Goal: Task Accomplishment & Management: Manage account settings

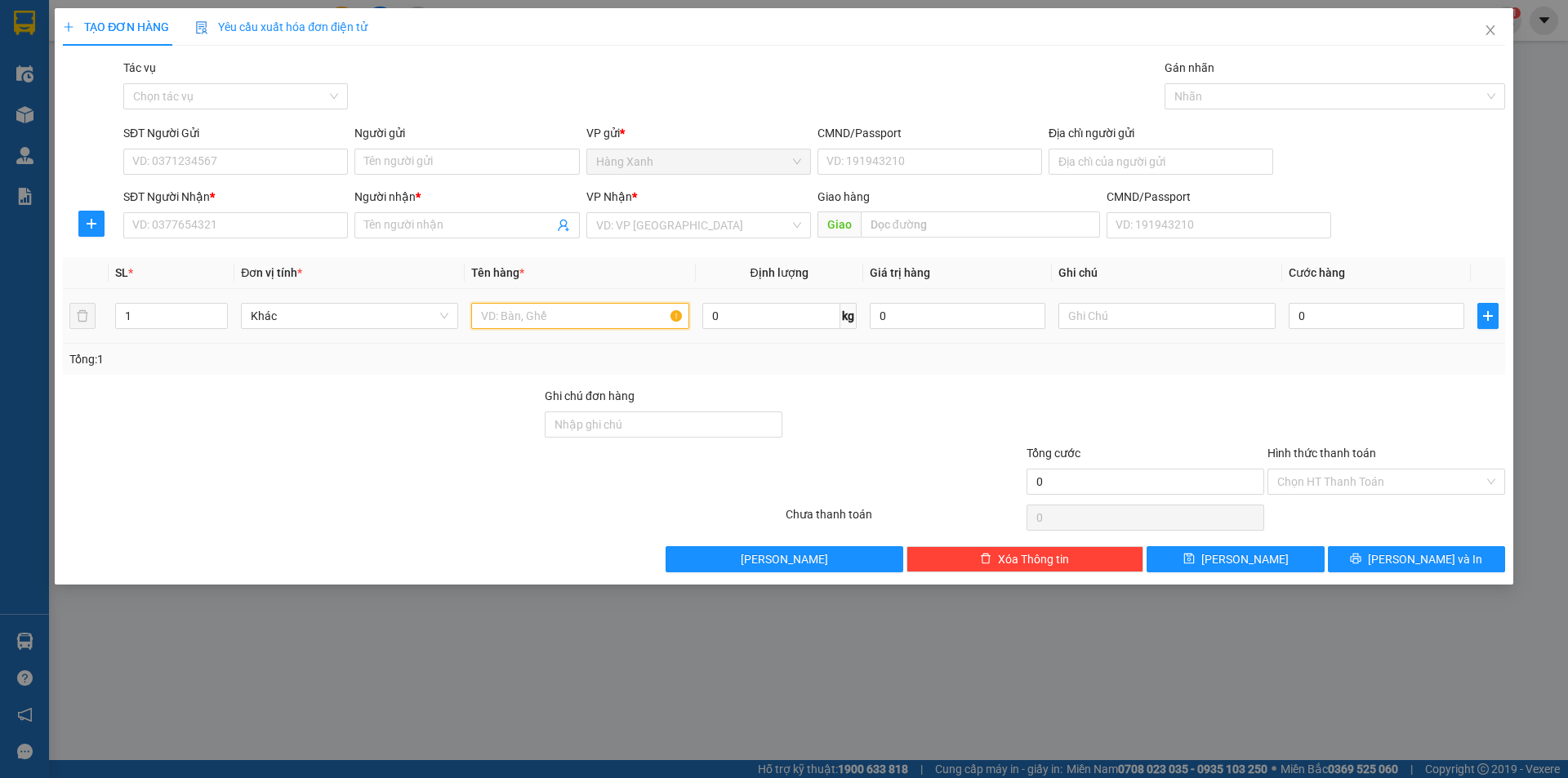
click at [521, 320] on input "text" at bounding box center [580, 315] width 218 height 26
type input "thùng"
drag, startPoint x: 331, startPoint y: 245, endPoint x: 306, endPoint y: 233, distance: 27.7
click at [331, 245] on div "Transit Pickup Surcharge Ids Transit Deliver Surcharge Ids Transit Deliver Surc…" at bounding box center [784, 316] width 1442 height 514
click at [306, 233] on input "SĐT Người Nhận *" at bounding box center [235, 224] width 224 height 26
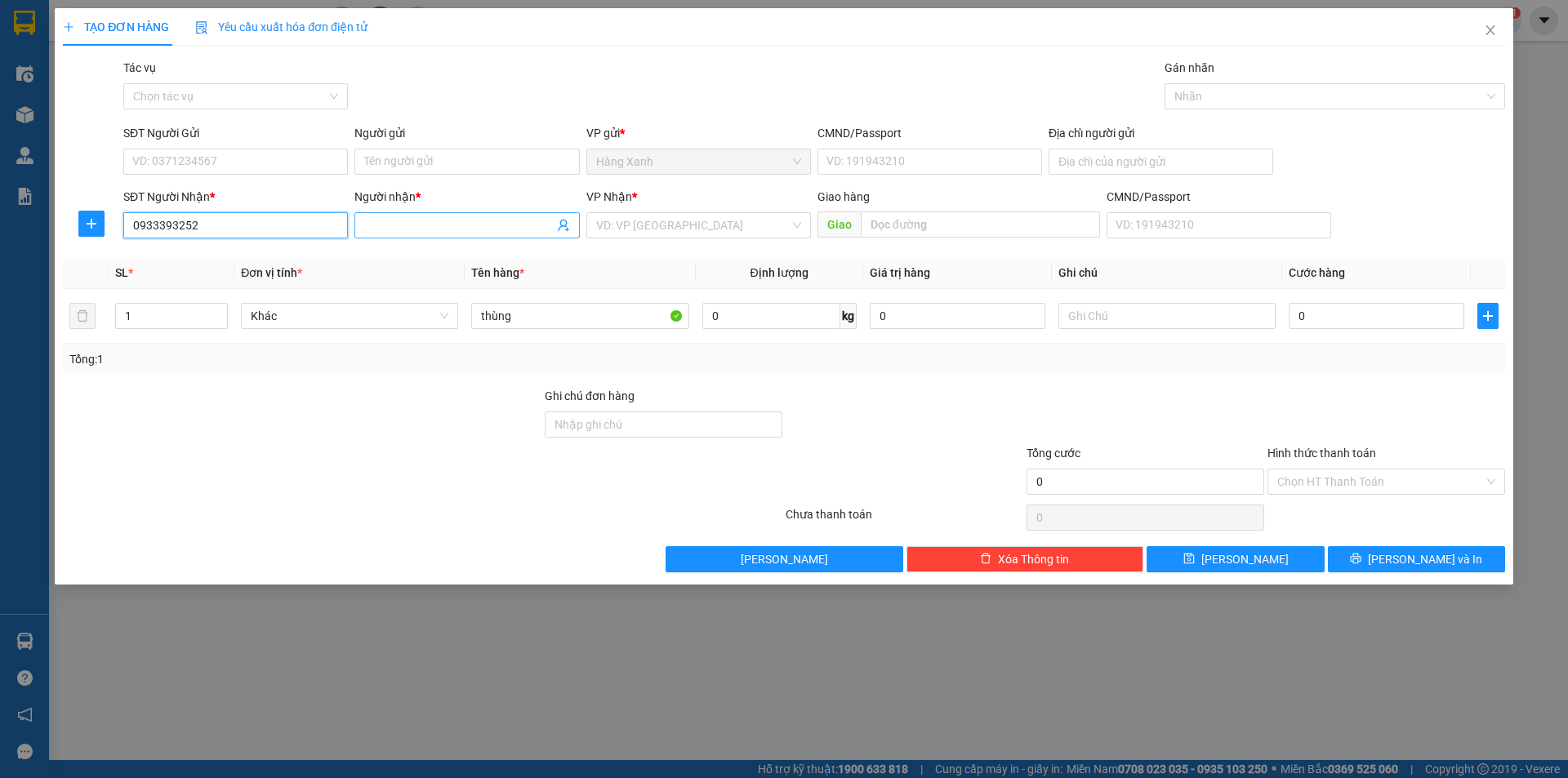
type input "0933393252"
click at [472, 226] on input "Người nhận *" at bounding box center [459, 225] width 189 height 18
type input "kim anh"
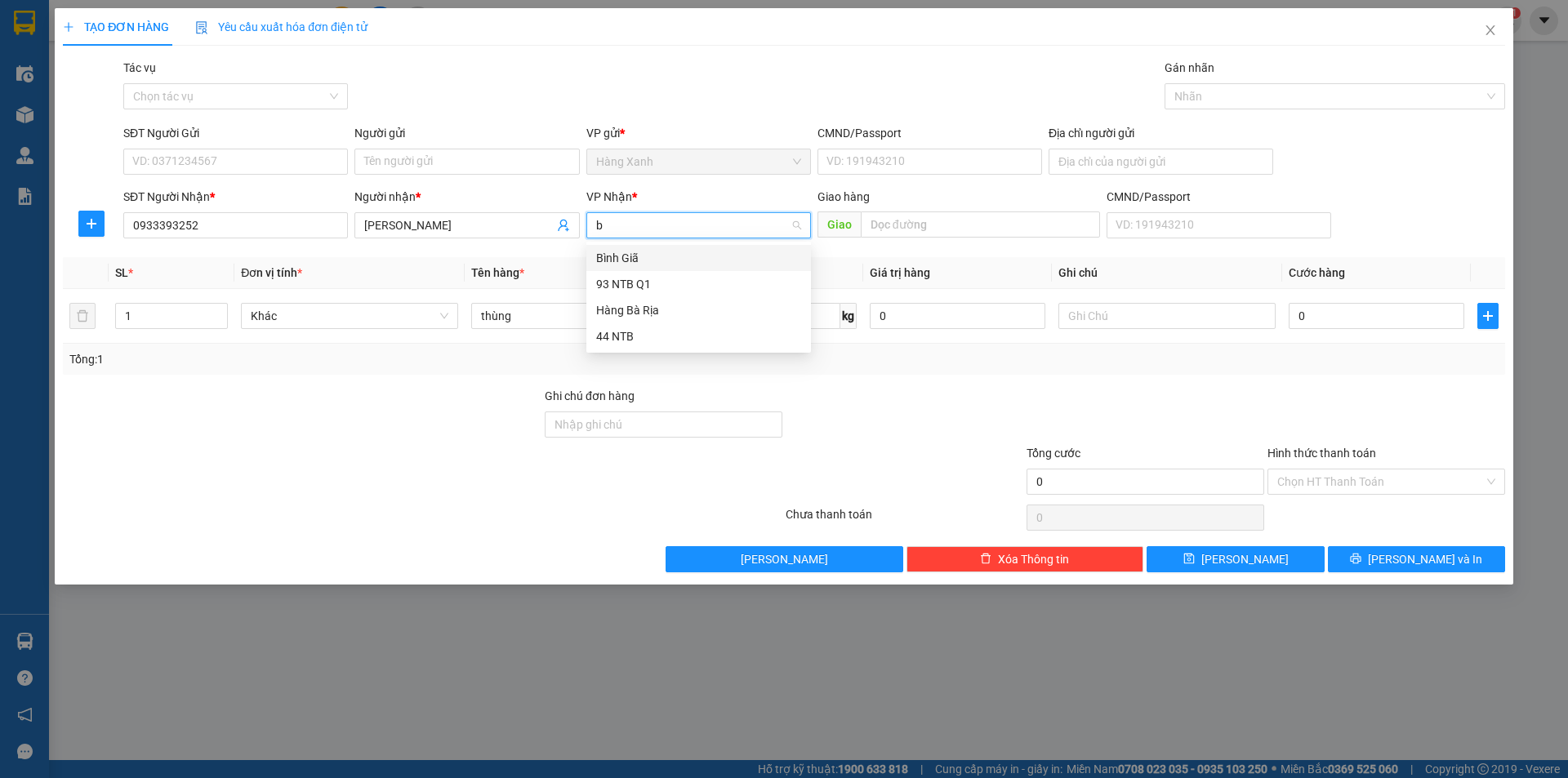
type input "bi"
click at [636, 251] on div "Bình Giã" at bounding box center [698, 258] width 224 height 26
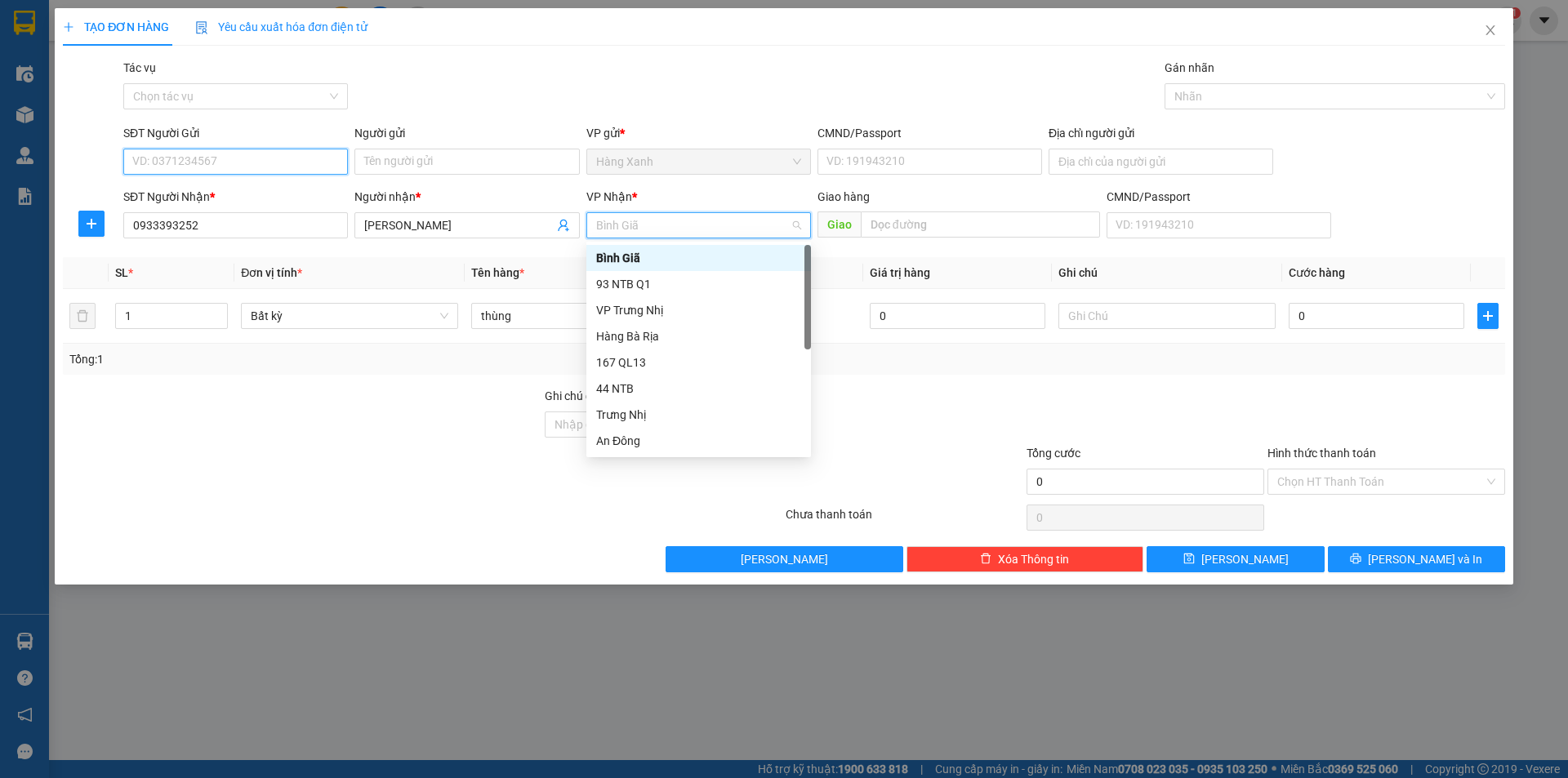
click at [185, 171] on input "SĐT Người Gửi" at bounding box center [235, 161] width 224 height 26
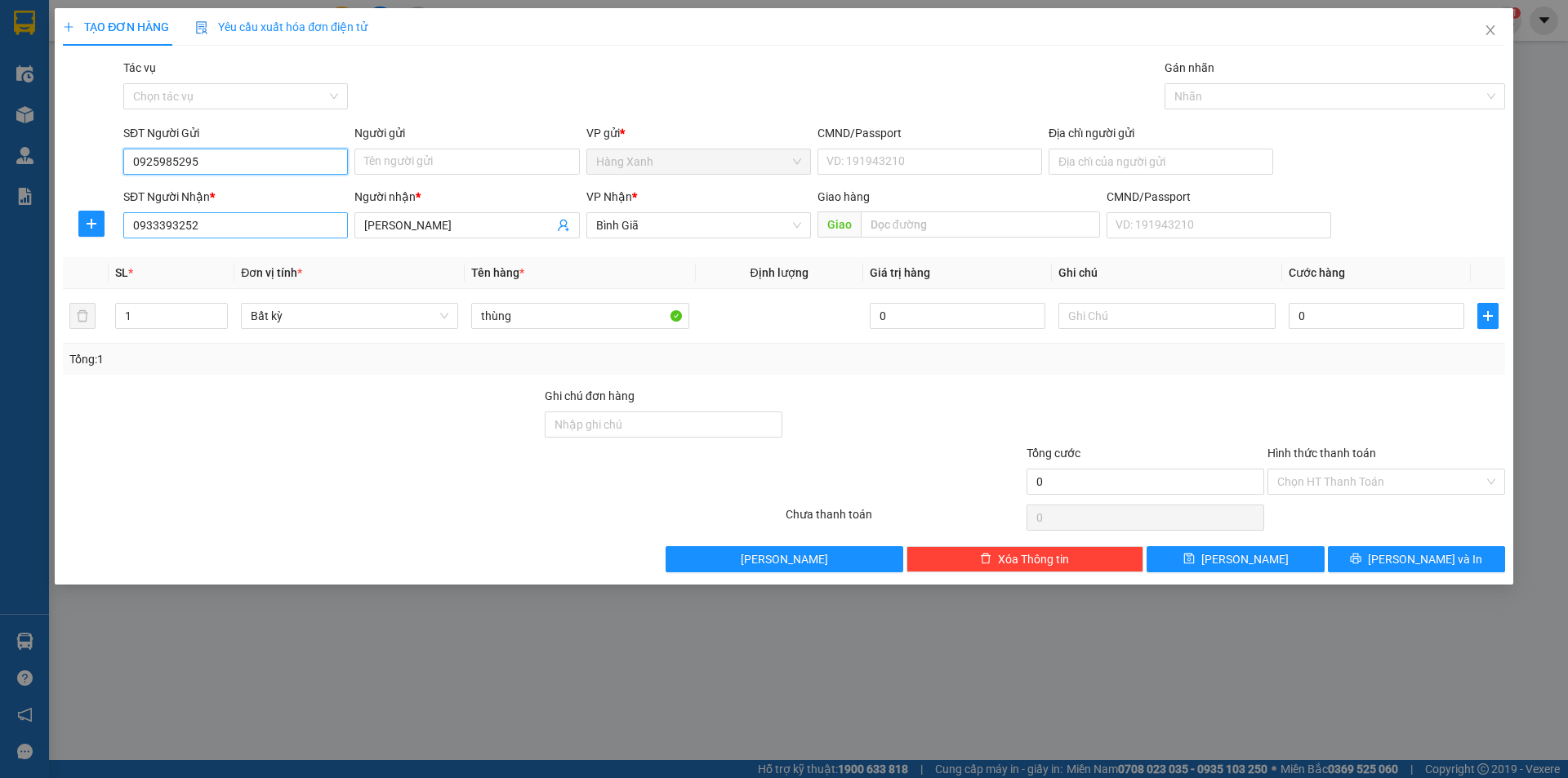
type input "0925985295"
click at [258, 238] on input "0933393252" at bounding box center [235, 224] width 224 height 26
click at [498, 231] on input "kim anh" at bounding box center [459, 225] width 189 height 18
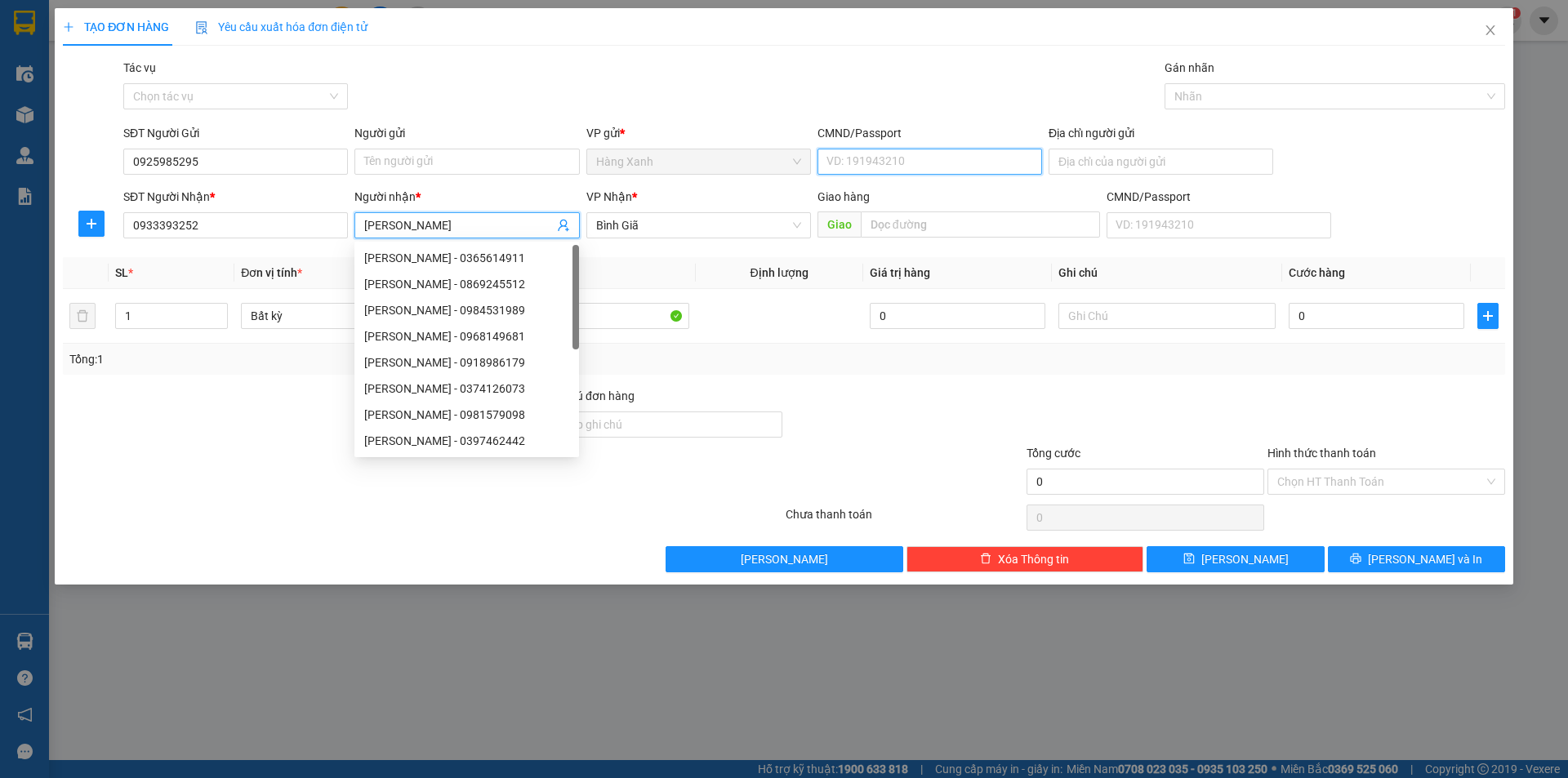
click at [886, 172] on input "CMND/Passport" at bounding box center [930, 161] width 224 height 26
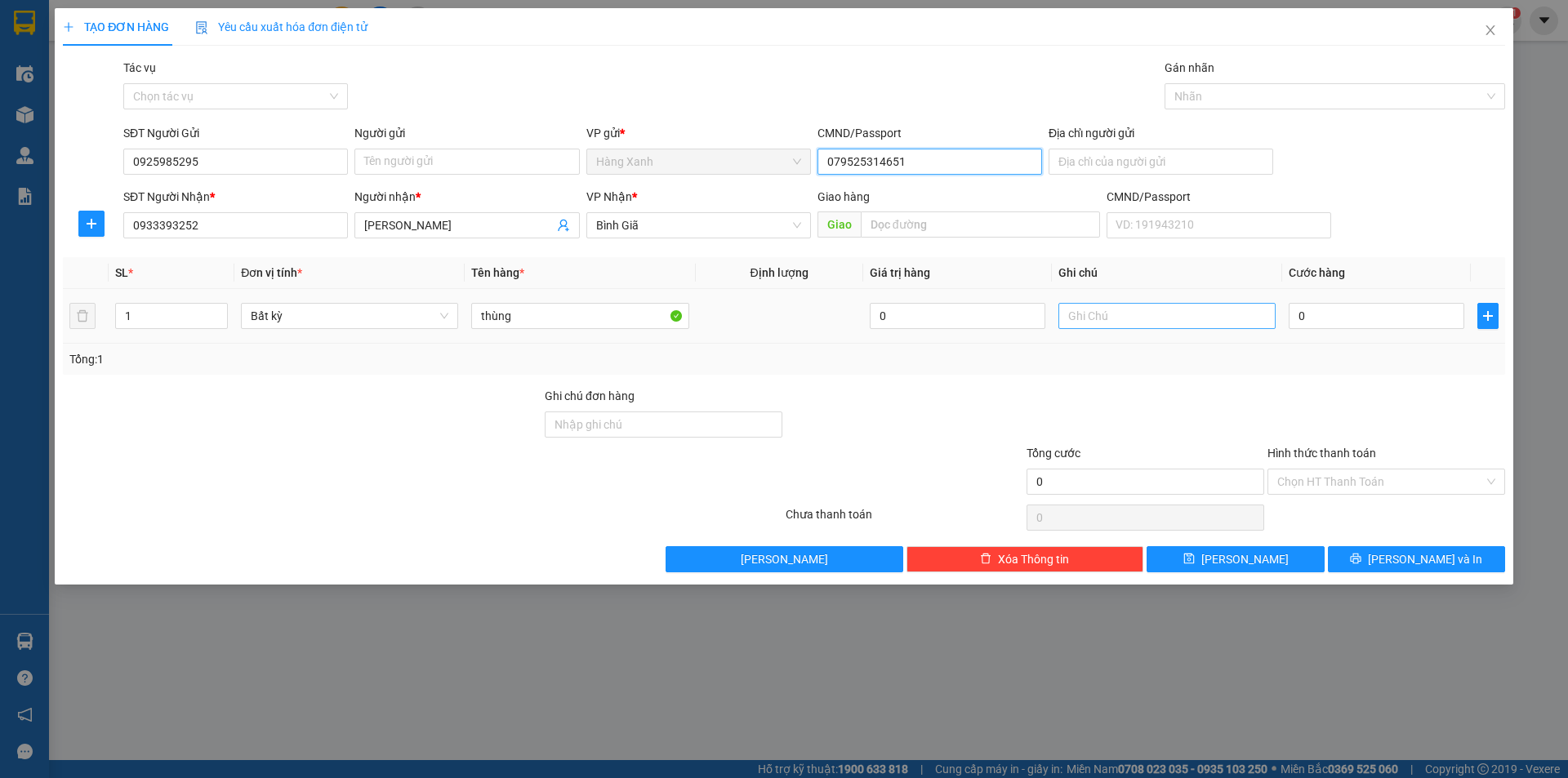
type input "079525314651"
click at [1130, 308] on input "text" at bounding box center [1167, 315] width 218 height 26
type input "GTN :R 30.000"
click at [1431, 307] on input "0" at bounding box center [1376, 315] width 176 height 26
type input "3"
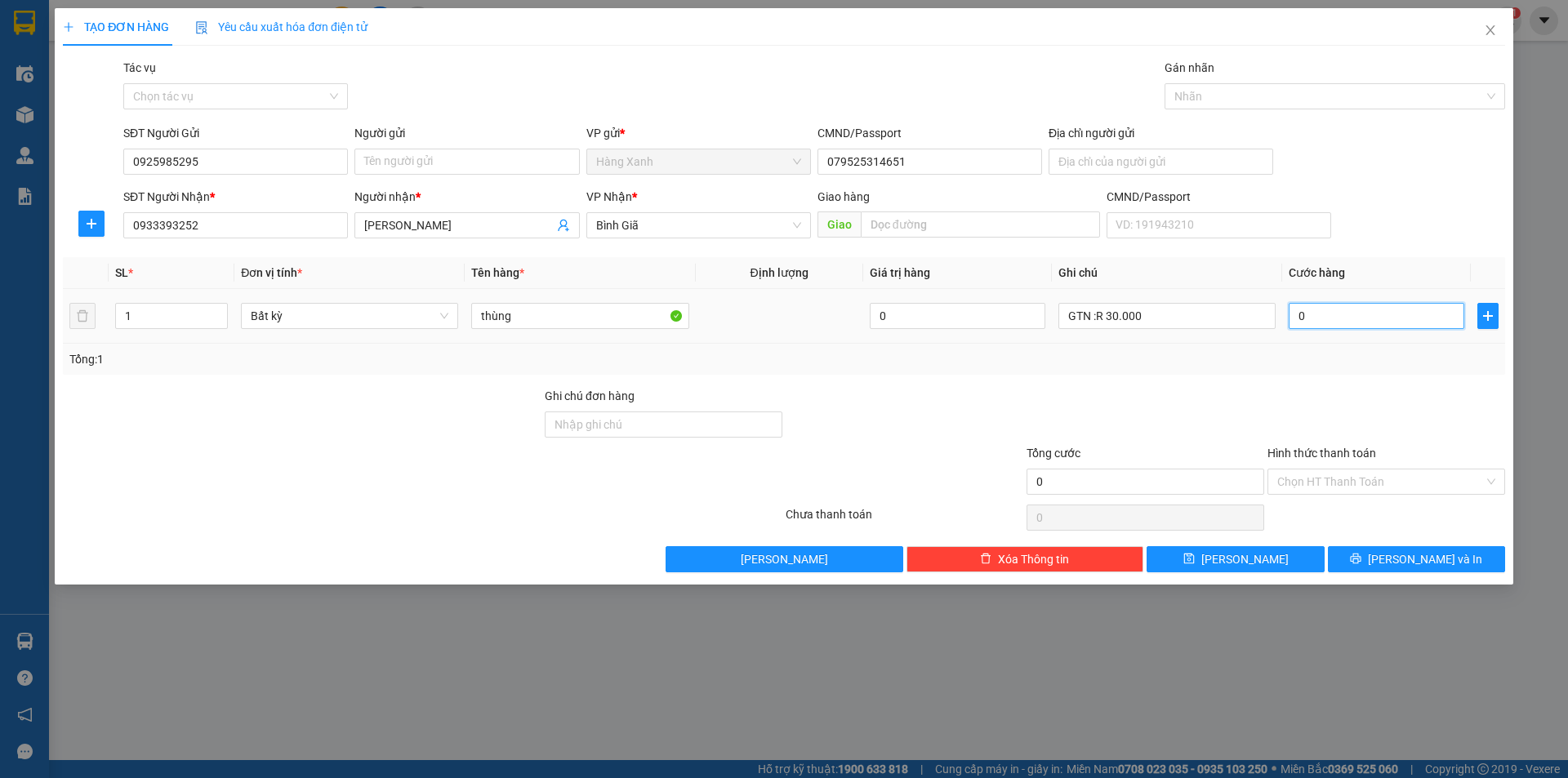
type input "3"
type input "30"
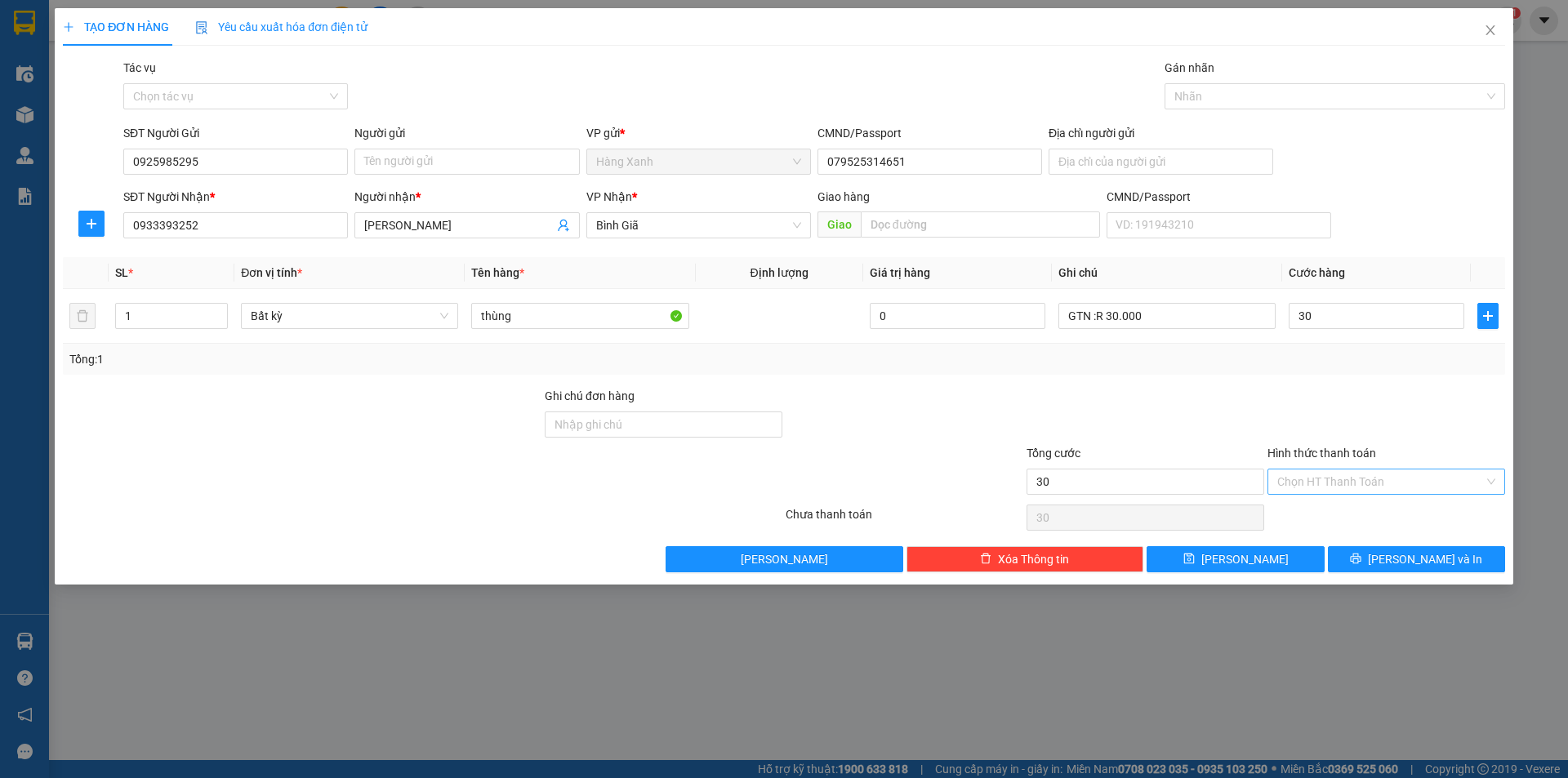
type input "30.000"
click at [1400, 483] on input "Hình thức thanh toán" at bounding box center [1380, 482] width 206 height 25
click at [1388, 513] on div "Tại văn phòng" at bounding box center [1386, 515] width 218 height 18
type input "0"
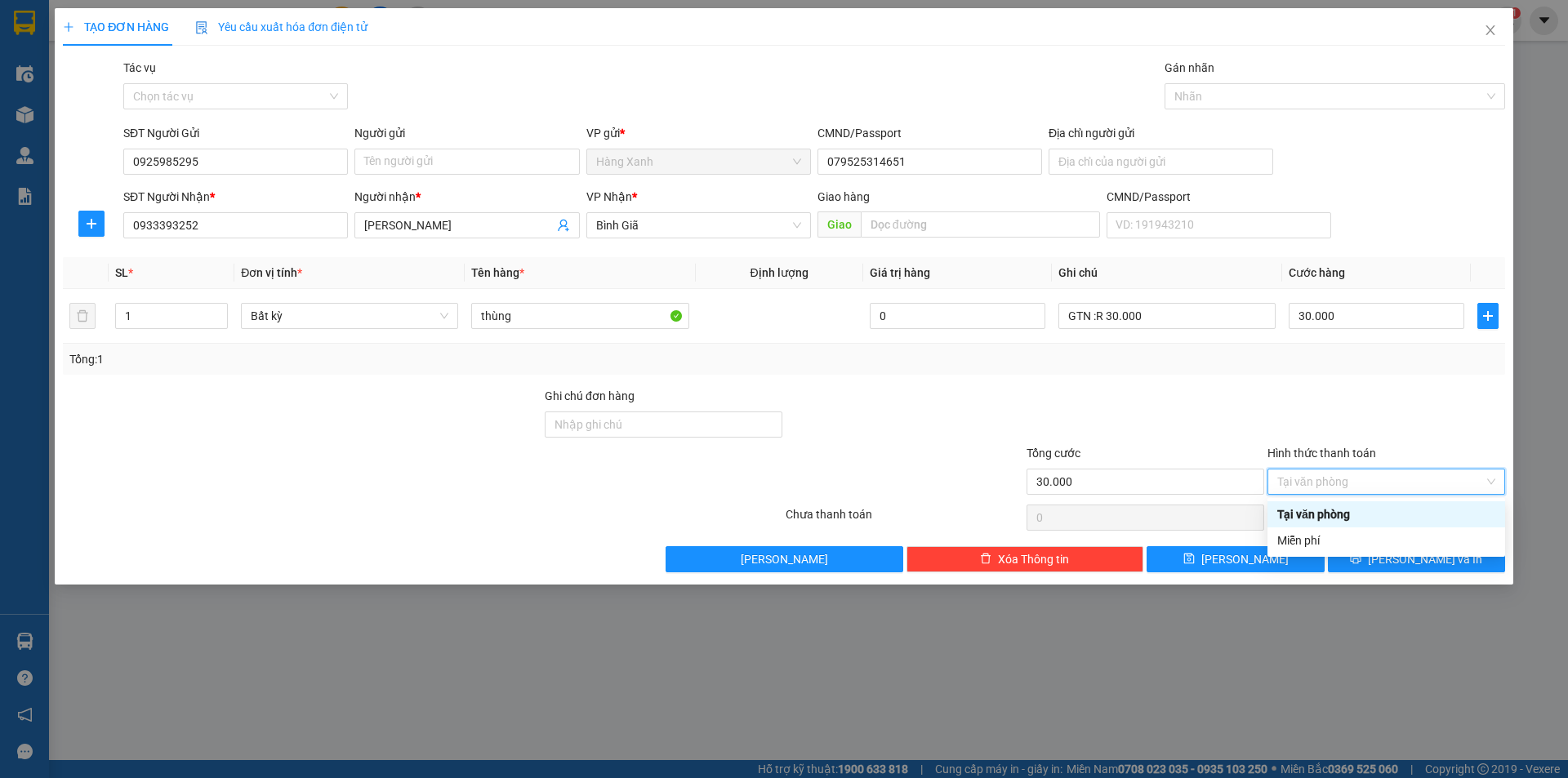
click at [899, 429] on div at bounding box center [904, 416] width 240 height 57
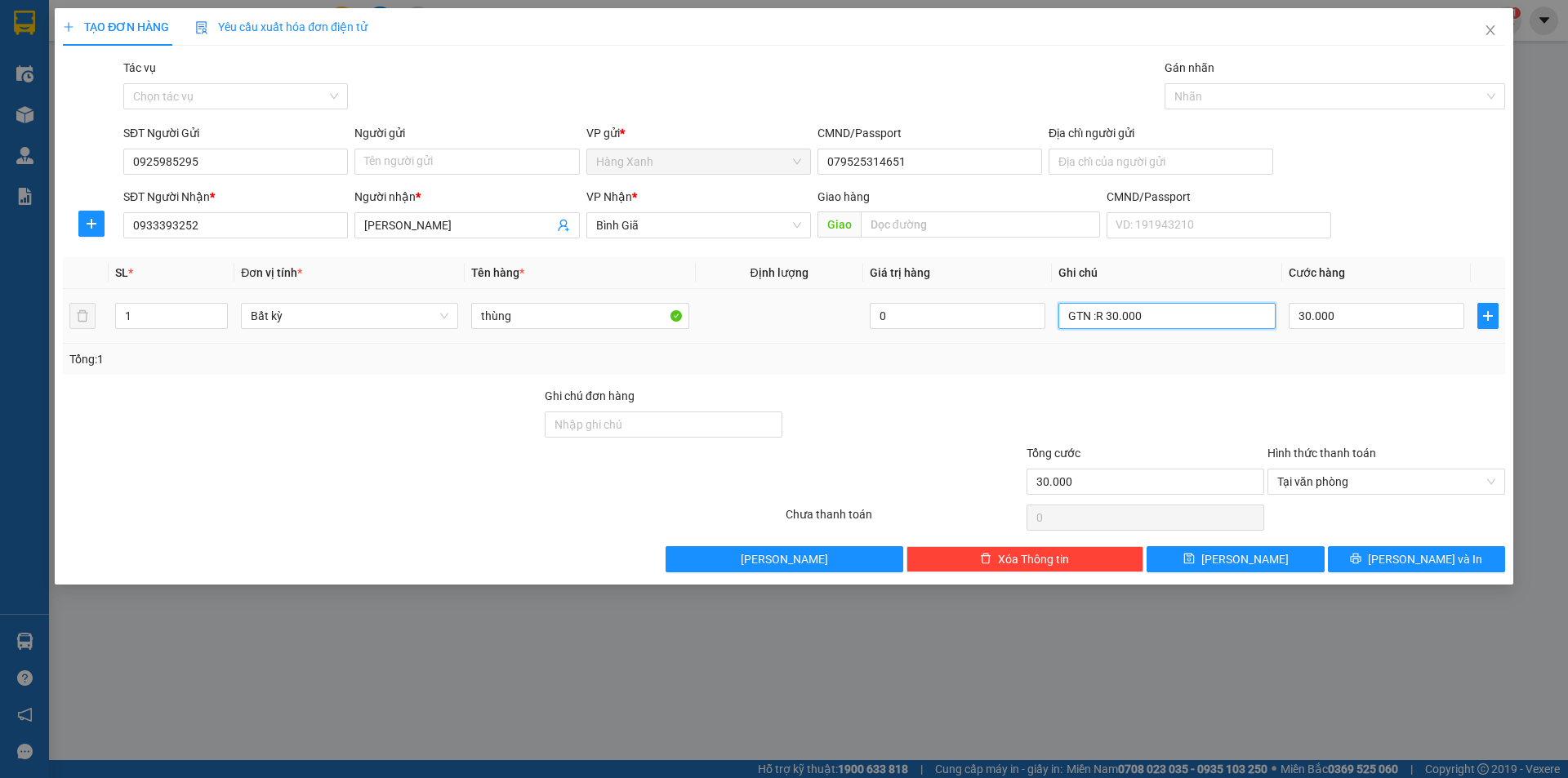
drag, startPoint x: 1177, startPoint y: 318, endPoint x: 1093, endPoint y: 329, distance: 84.7
click at [1093, 329] on div "GTN :R 30.000" at bounding box center [1167, 316] width 218 height 32
type input "G"
type input "Giao tận nơi R. 30.000"
click at [1362, 559] on button "[PERSON_NAME] và In" at bounding box center [1416, 558] width 178 height 26
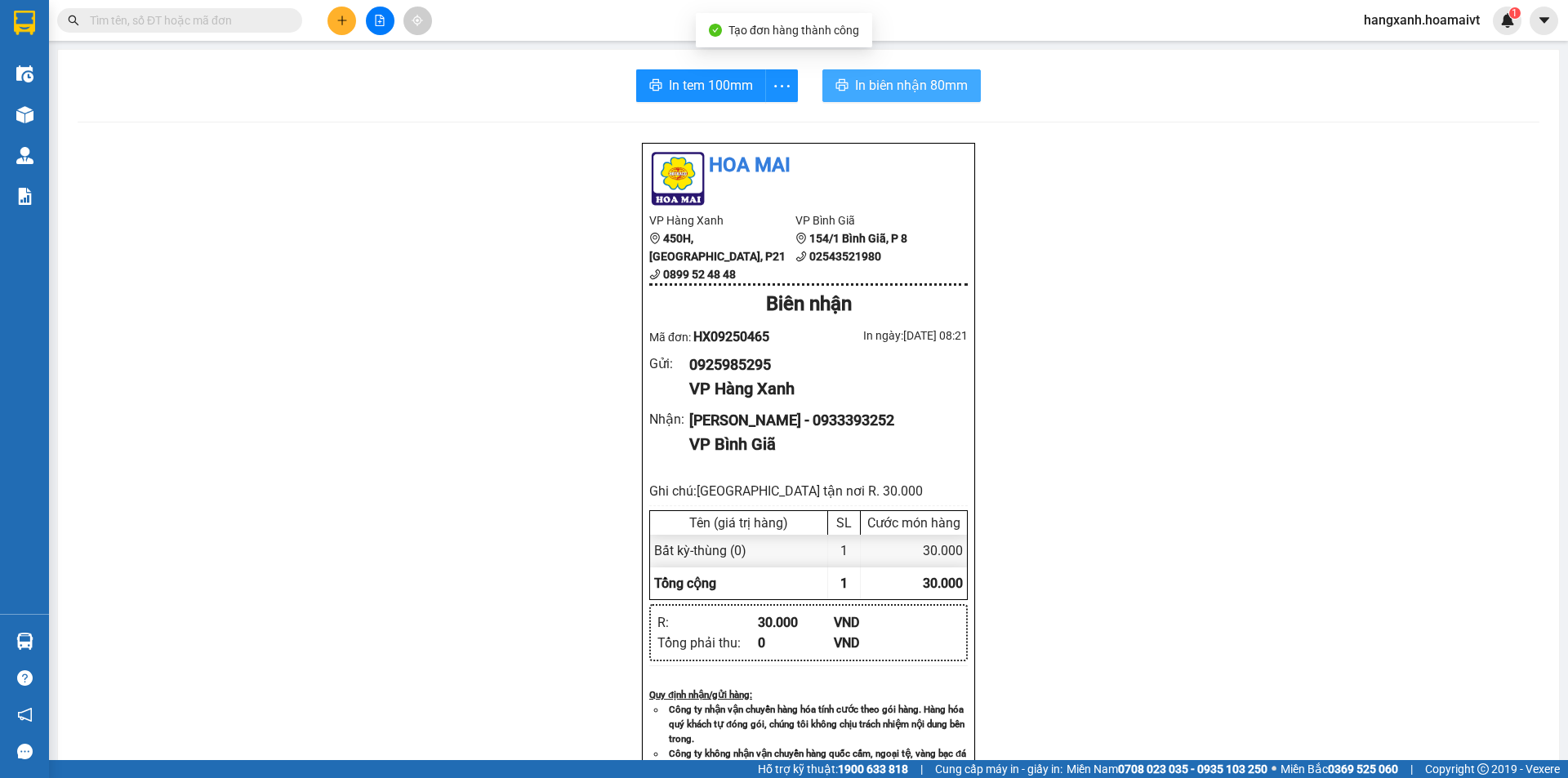
drag, startPoint x: 875, startPoint y: 83, endPoint x: 864, endPoint y: 82, distance: 11.0
click at [874, 82] on span "In biên nhận 80mm" at bounding box center [911, 85] width 113 height 20
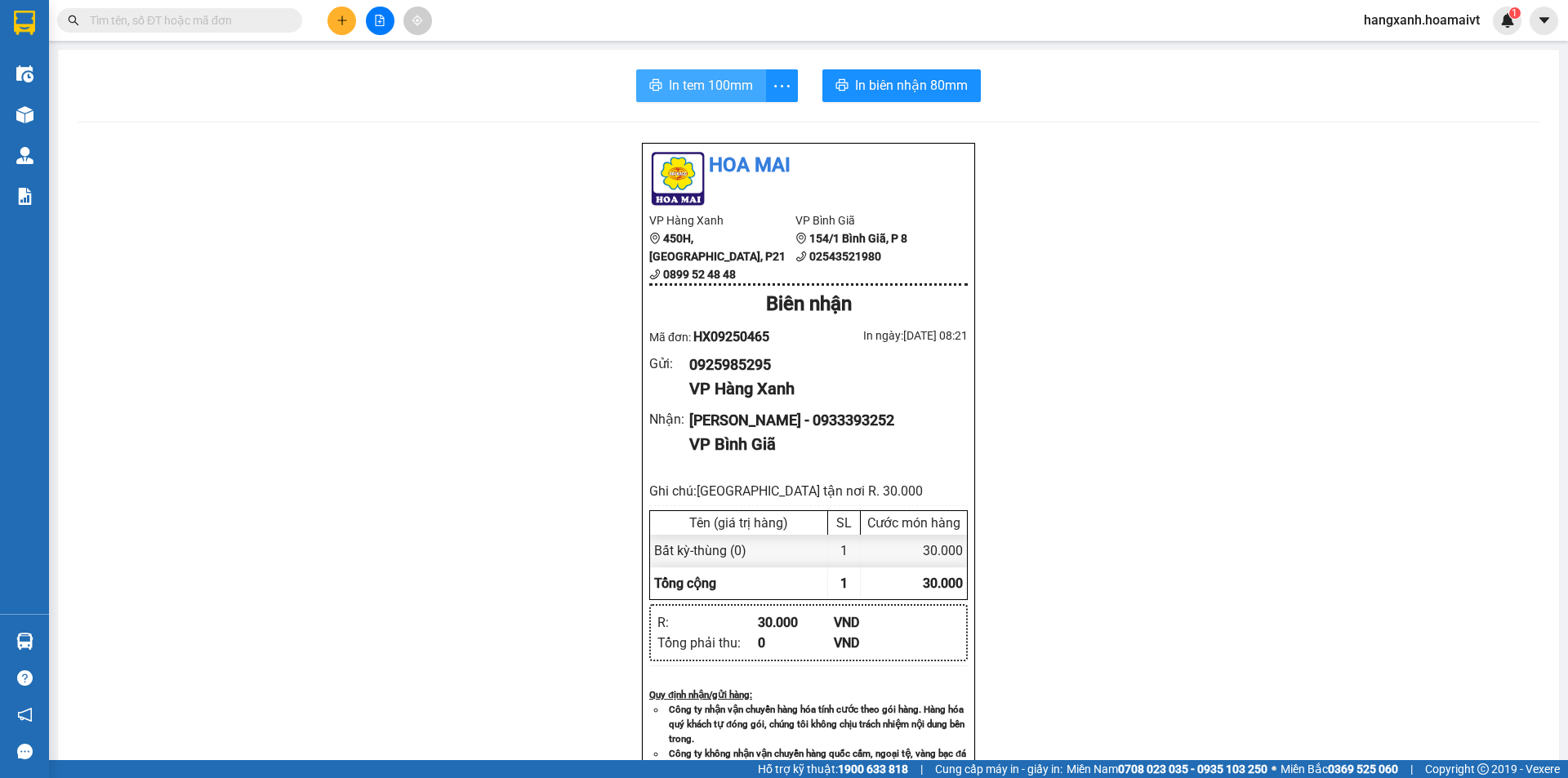
click at [715, 82] on span "In tem 100mm" at bounding box center [711, 85] width 84 height 20
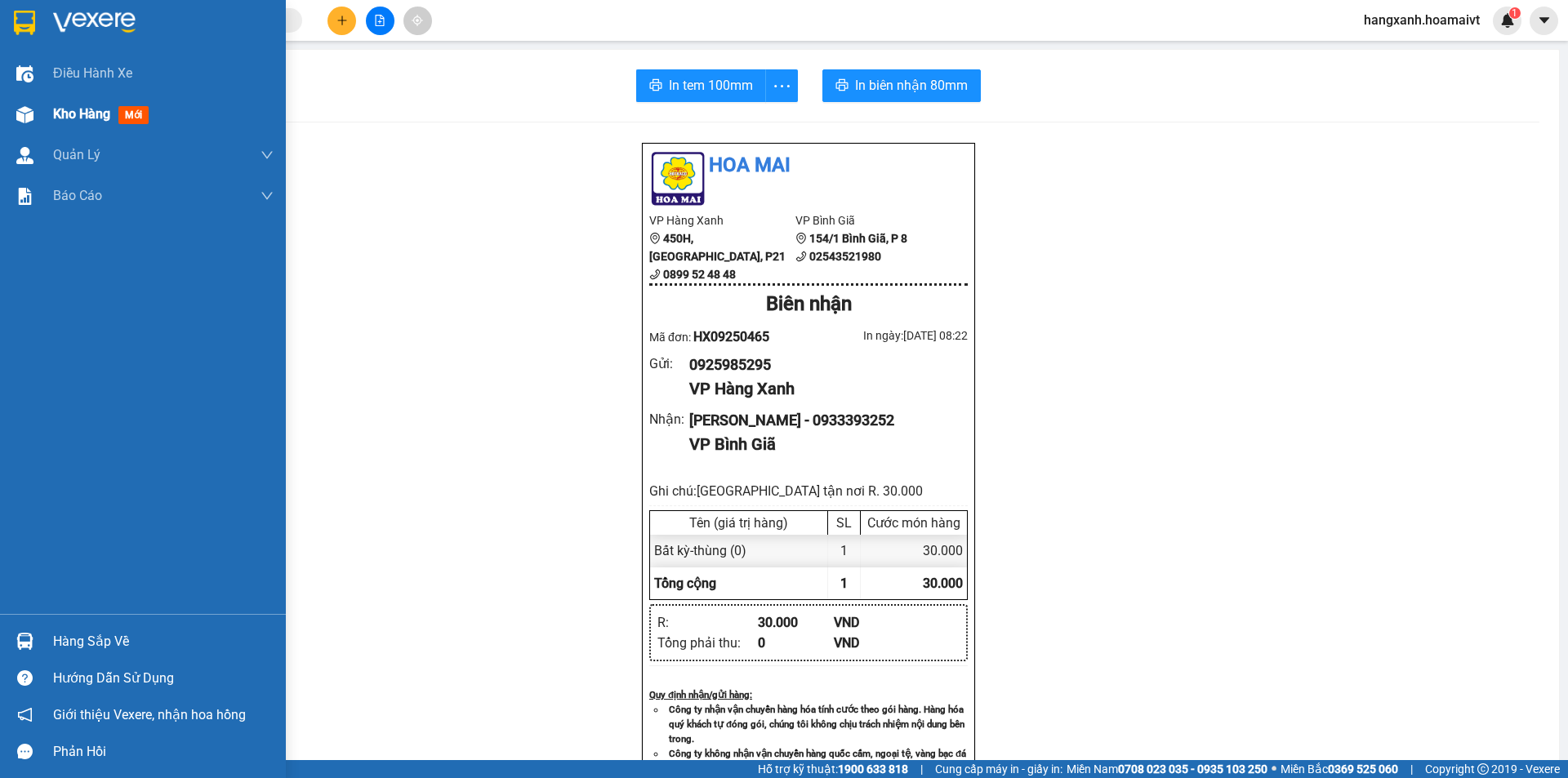
click at [82, 107] on span "Kho hàng" at bounding box center [82, 114] width 57 height 15
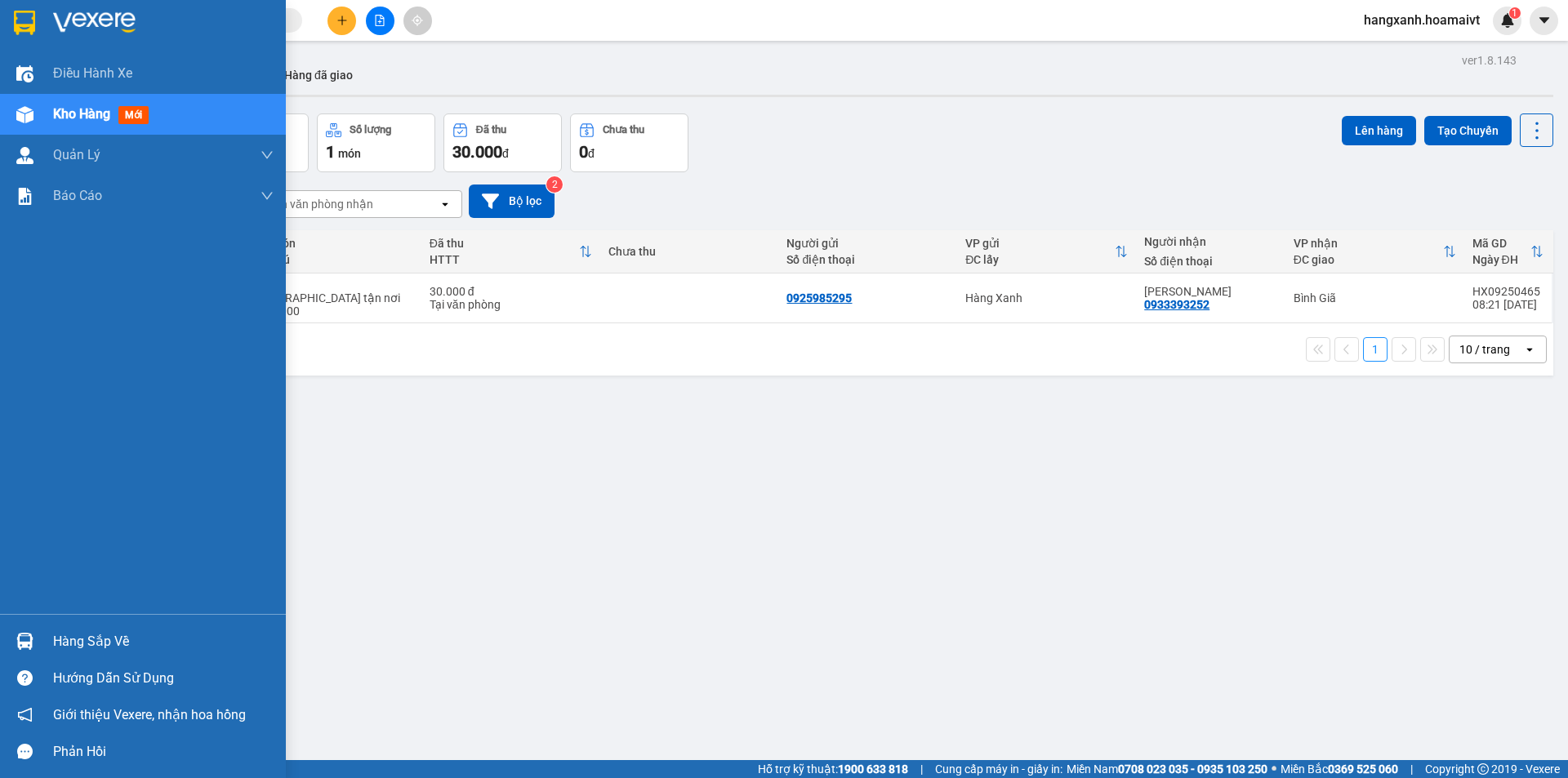
click at [27, 47] on div at bounding box center [142, 27] width 285 height 53
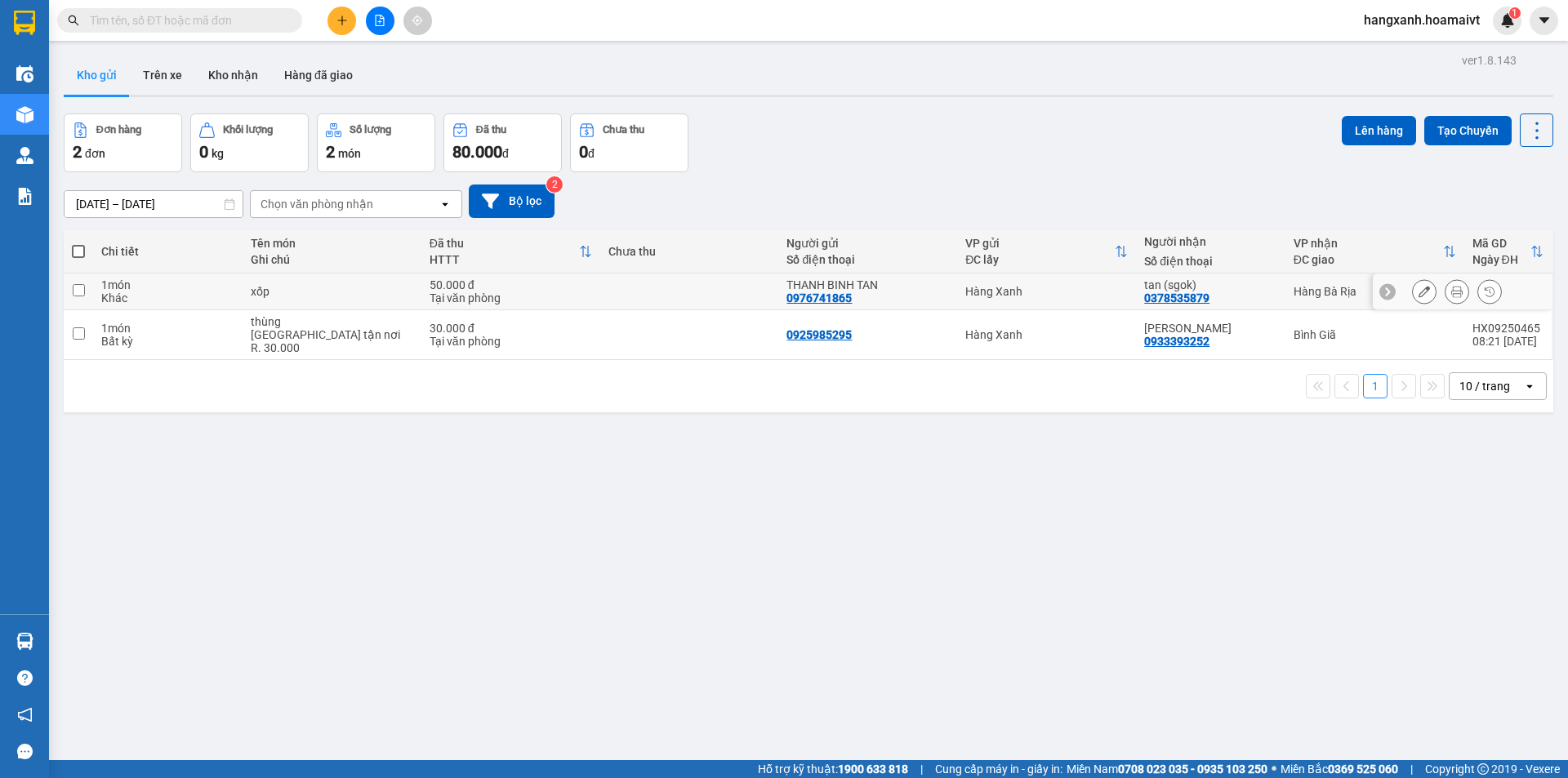
click at [1453, 292] on button at bounding box center [1457, 292] width 23 height 29
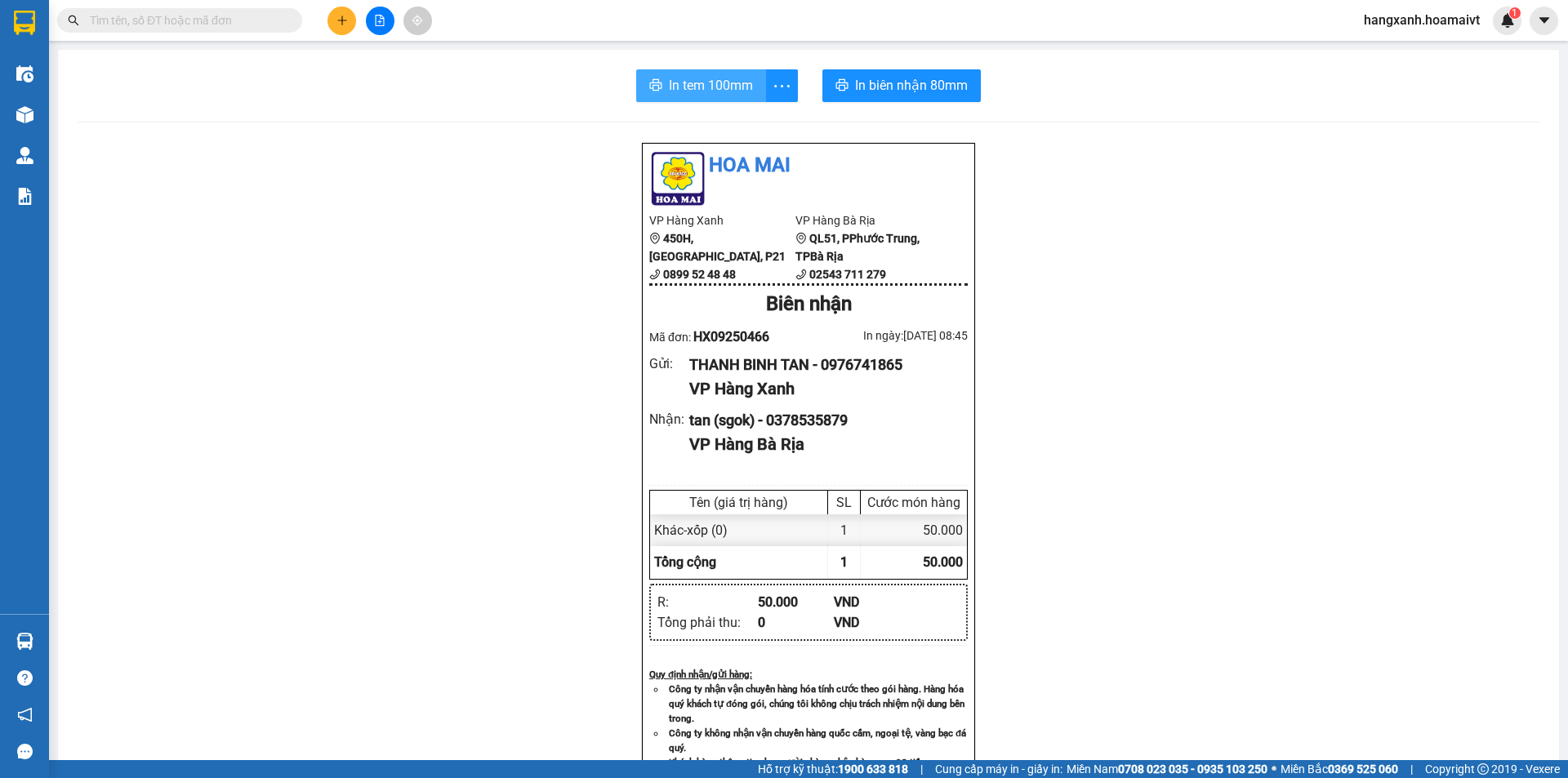
click at [704, 89] on span "In tem 100mm" at bounding box center [711, 85] width 84 height 20
click at [1, 124] on div "Kho hàng mới" at bounding box center [24, 114] width 49 height 41
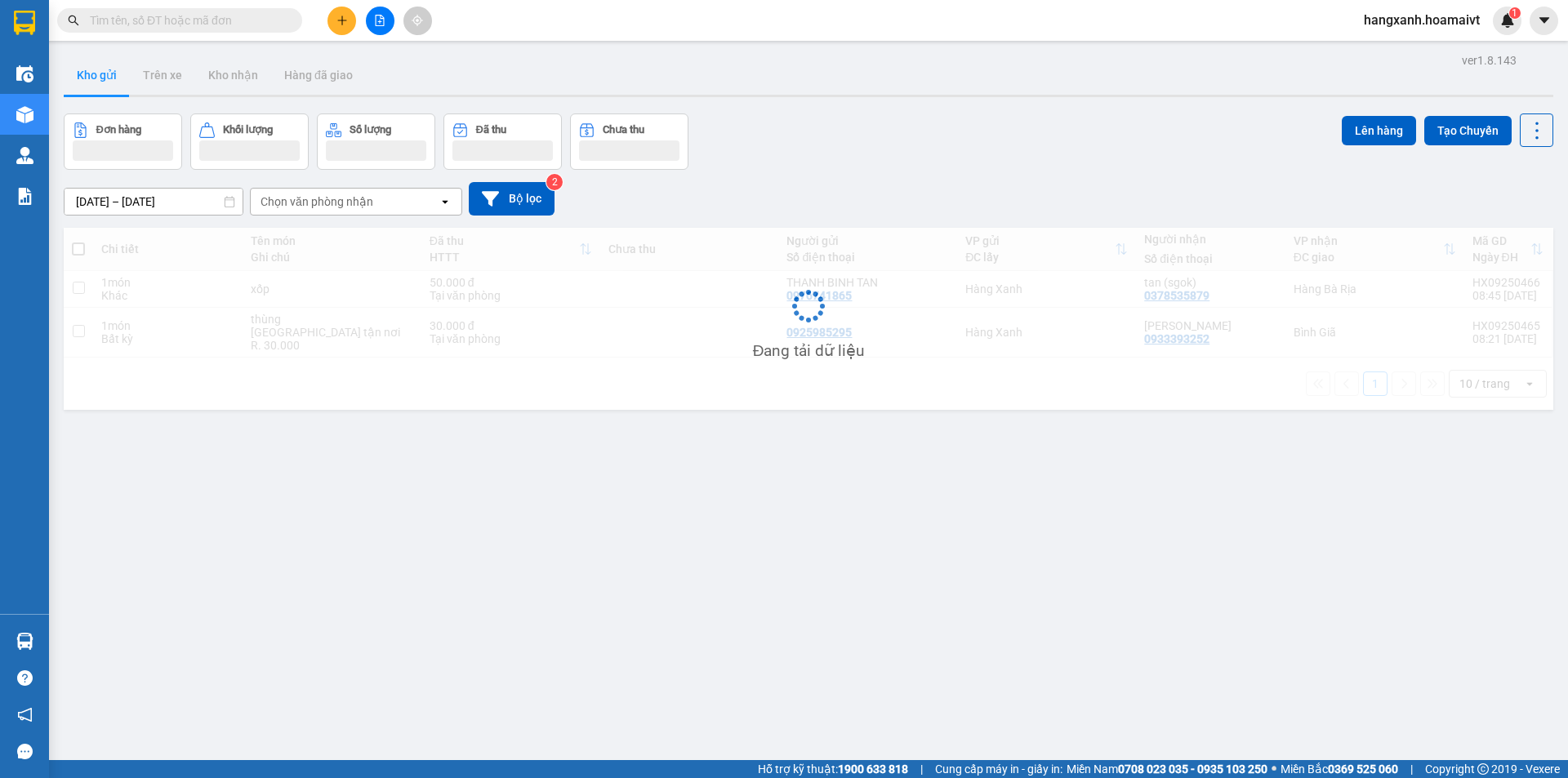
click at [1303, 329] on div "Bình Giã" at bounding box center [1374, 332] width 162 height 13
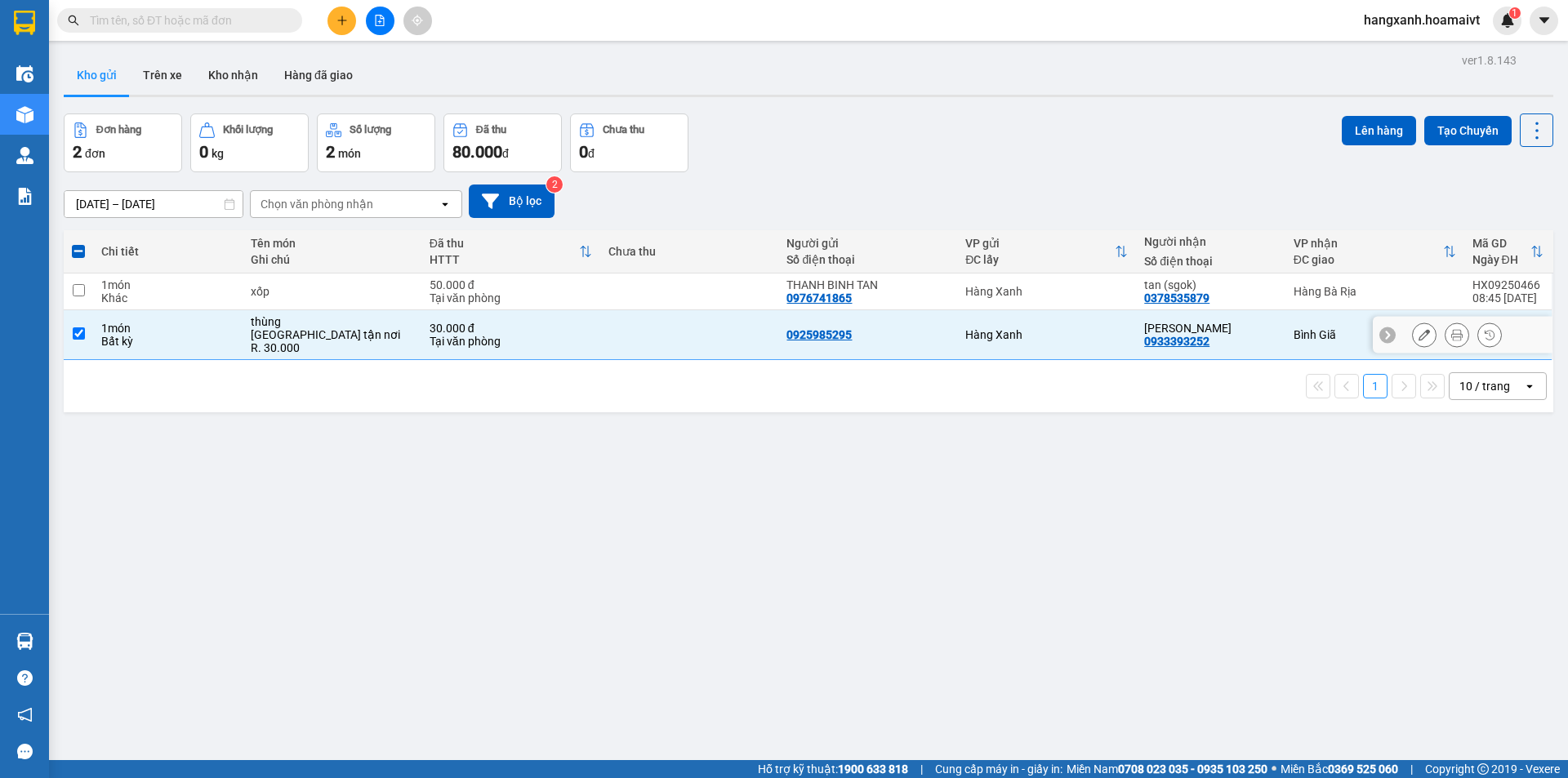
click at [1256, 325] on div "kim anh" at bounding box center [1210, 328] width 133 height 13
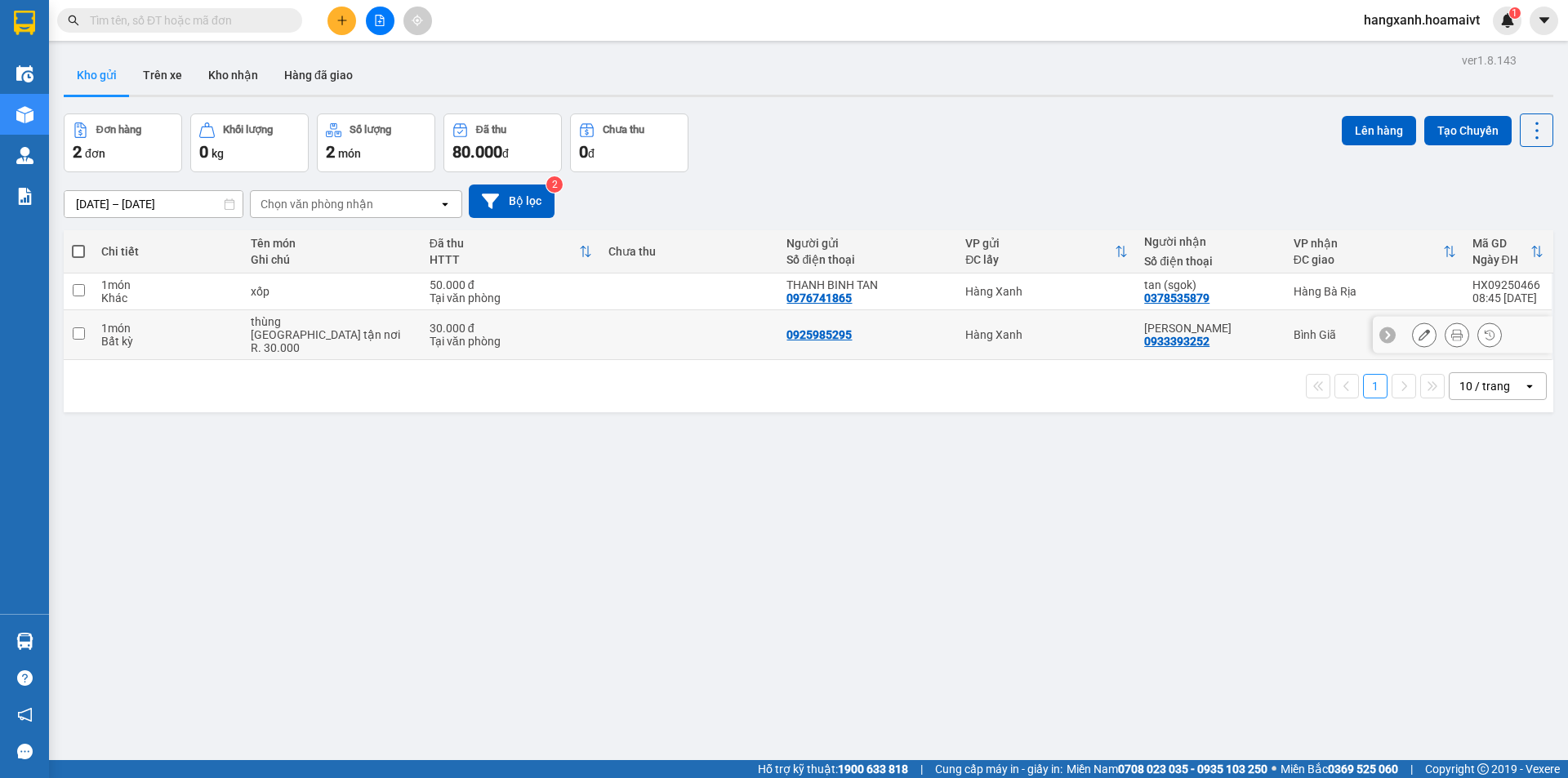
click at [1260, 325] on div "kim anh" at bounding box center [1210, 328] width 133 height 13
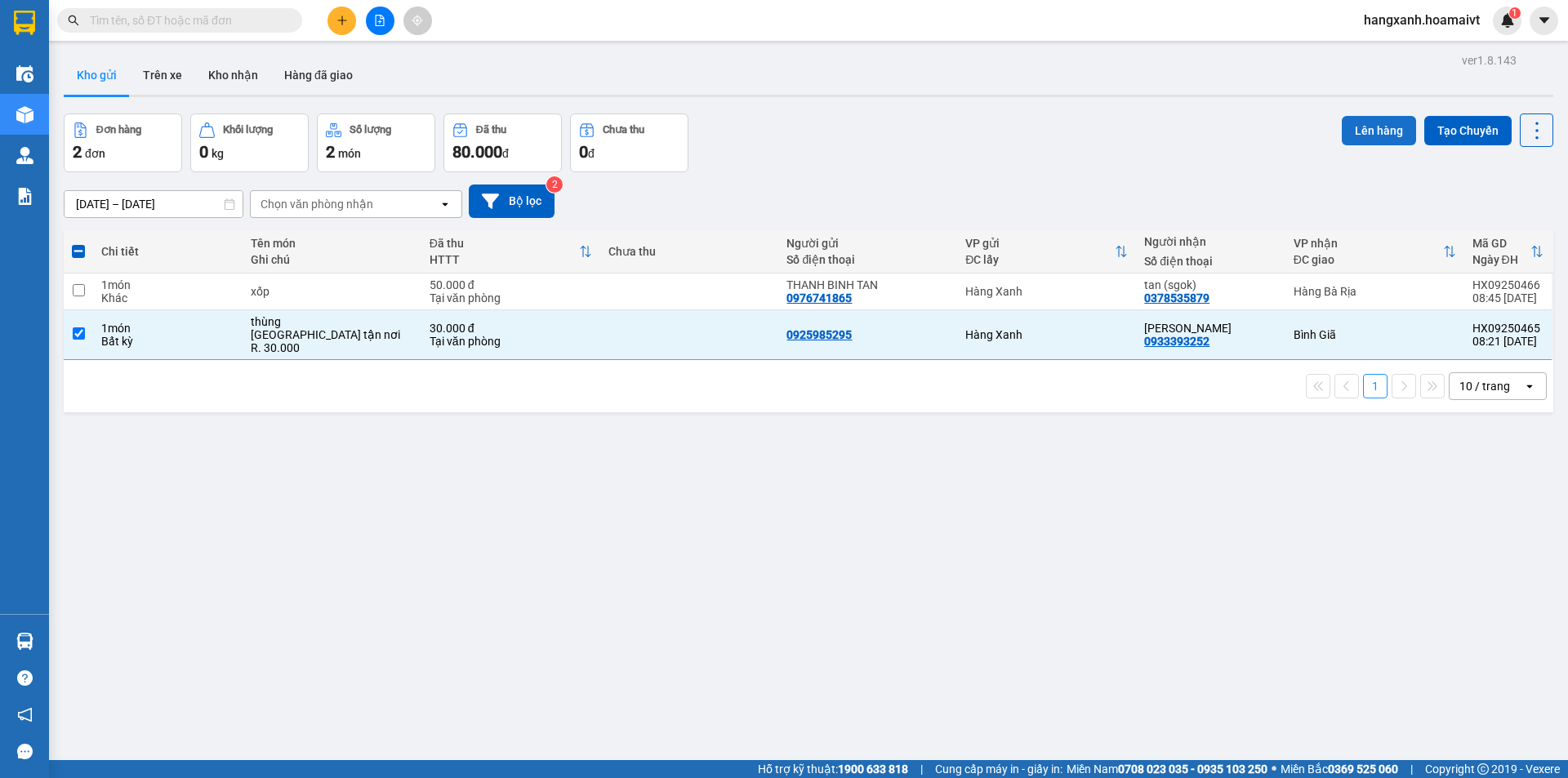
click at [1363, 133] on button "Lên hàng" at bounding box center [1379, 131] width 74 height 30
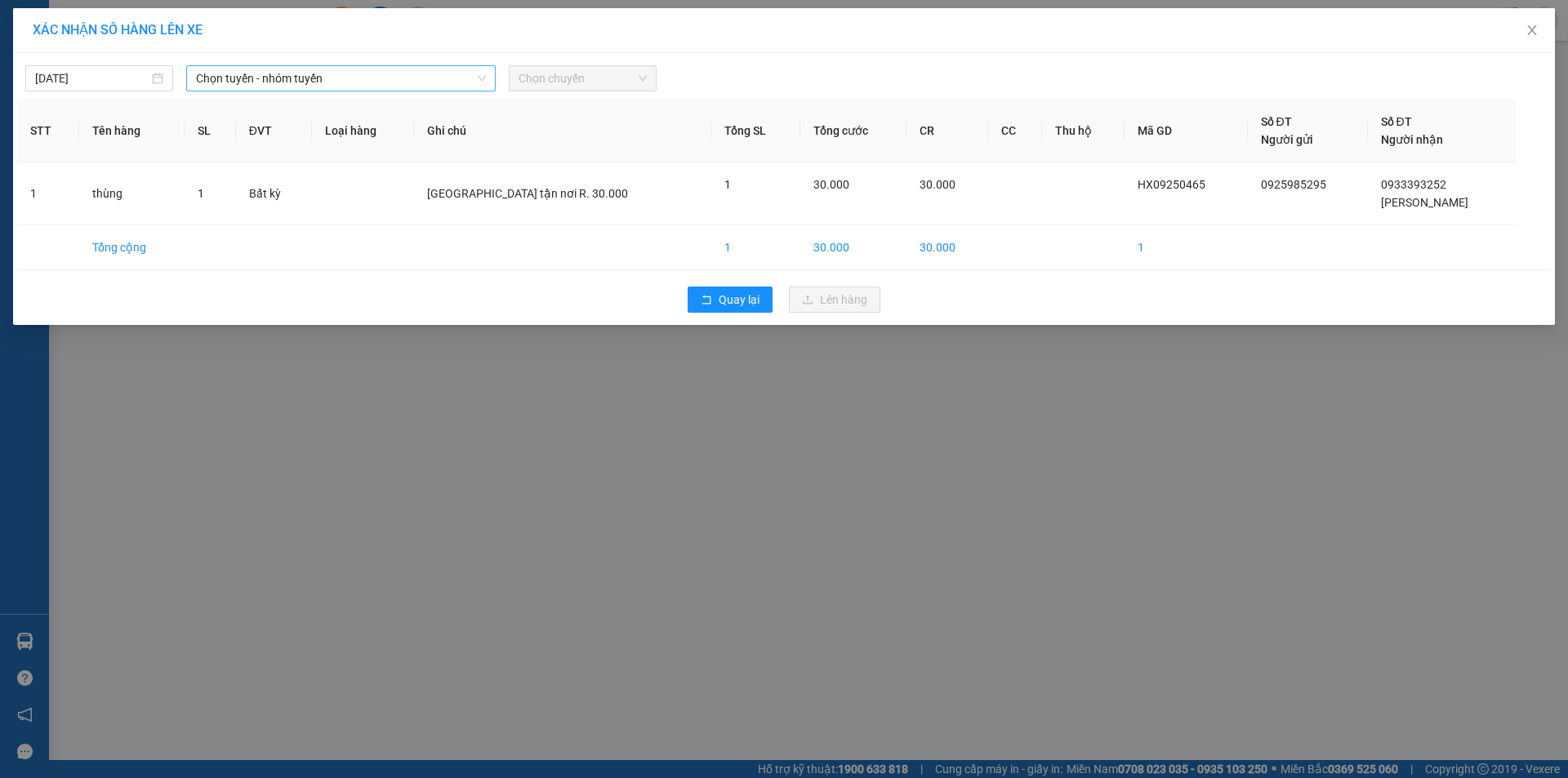
click at [312, 84] on span "Chọn tuyến - nhóm tuyến" at bounding box center [341, 78] width 290 height 25
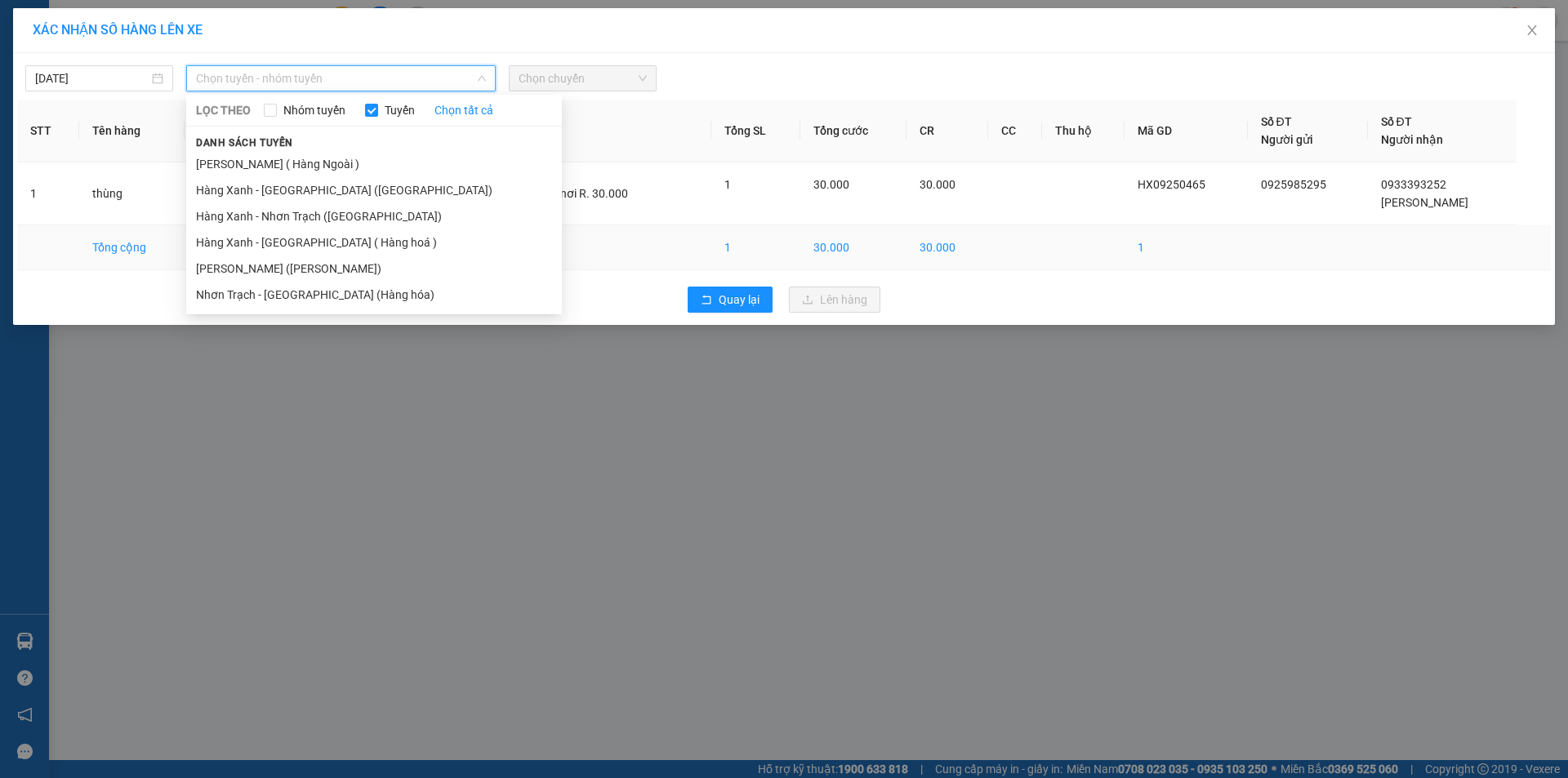
drag, startPoint x: 288, startPoint y: 267, endPoint x: 324, endPoint y: 241, distance: 44.4
click at [289, 266] on li "[PERSON_NAME] ([PERSON_NAME])" at bounding box center [374, 268] width 376 height 26
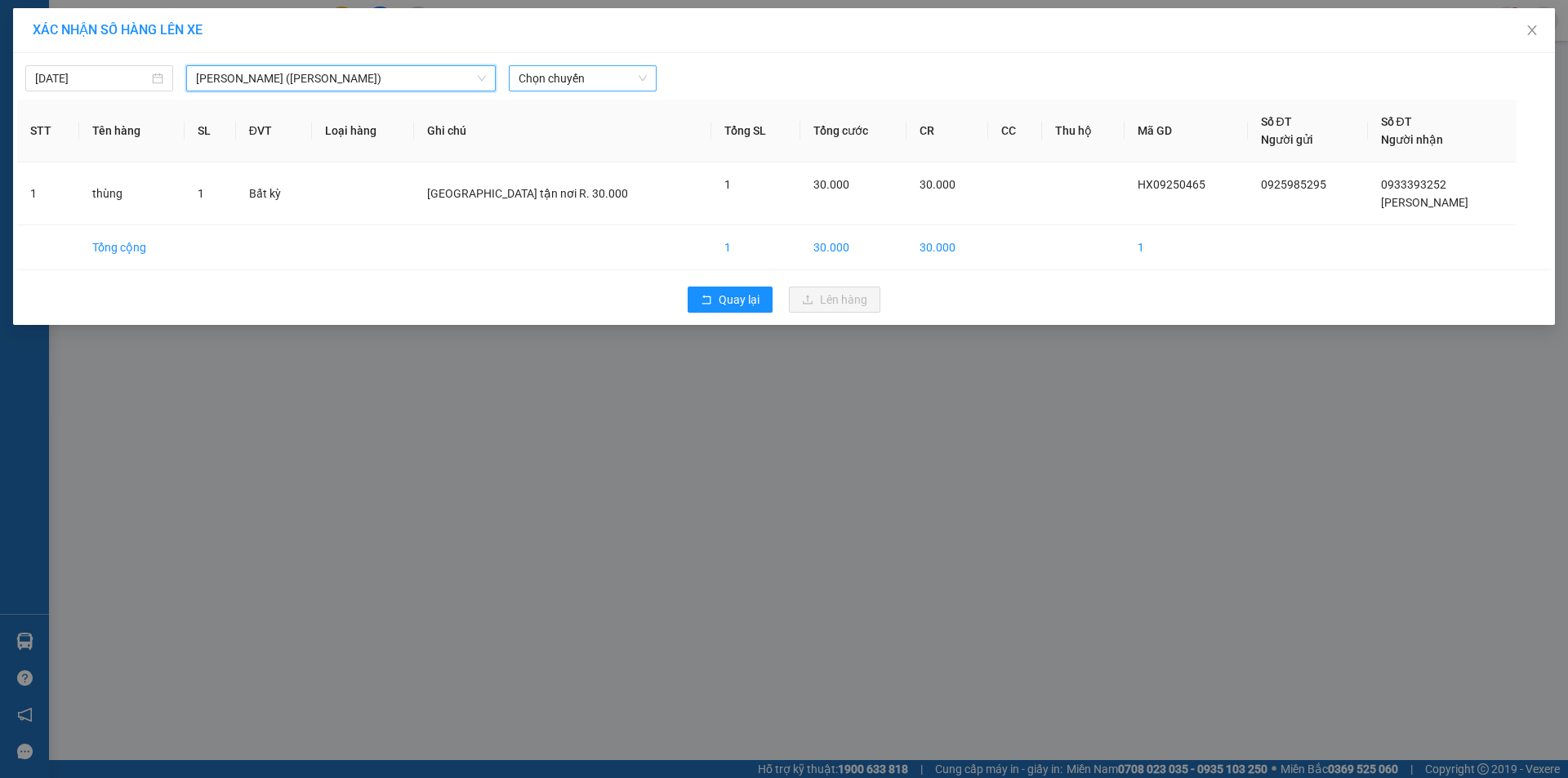
click at [579, 82] on span "Chọn chuyến" at bounding box center [582, 78] width 128 height 25
type input "0845"
click at [634, 139] on div "Thêm chuyến " 08:45 "" at bounding box center [596, 137] width 174 height 28
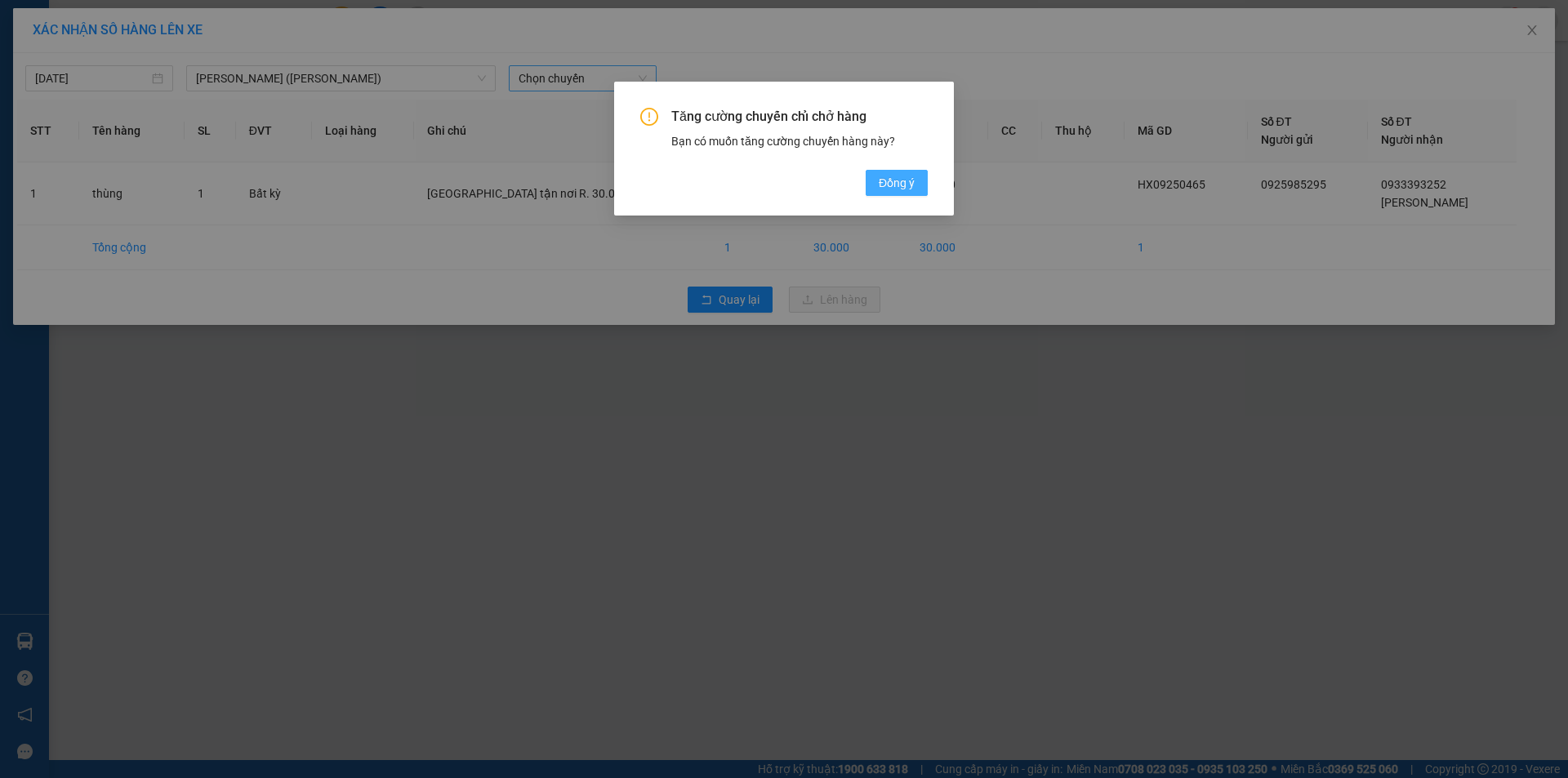
click at [895, 186] on span "Đồng ý" at bounding box center [897, 182] width 36 height 18
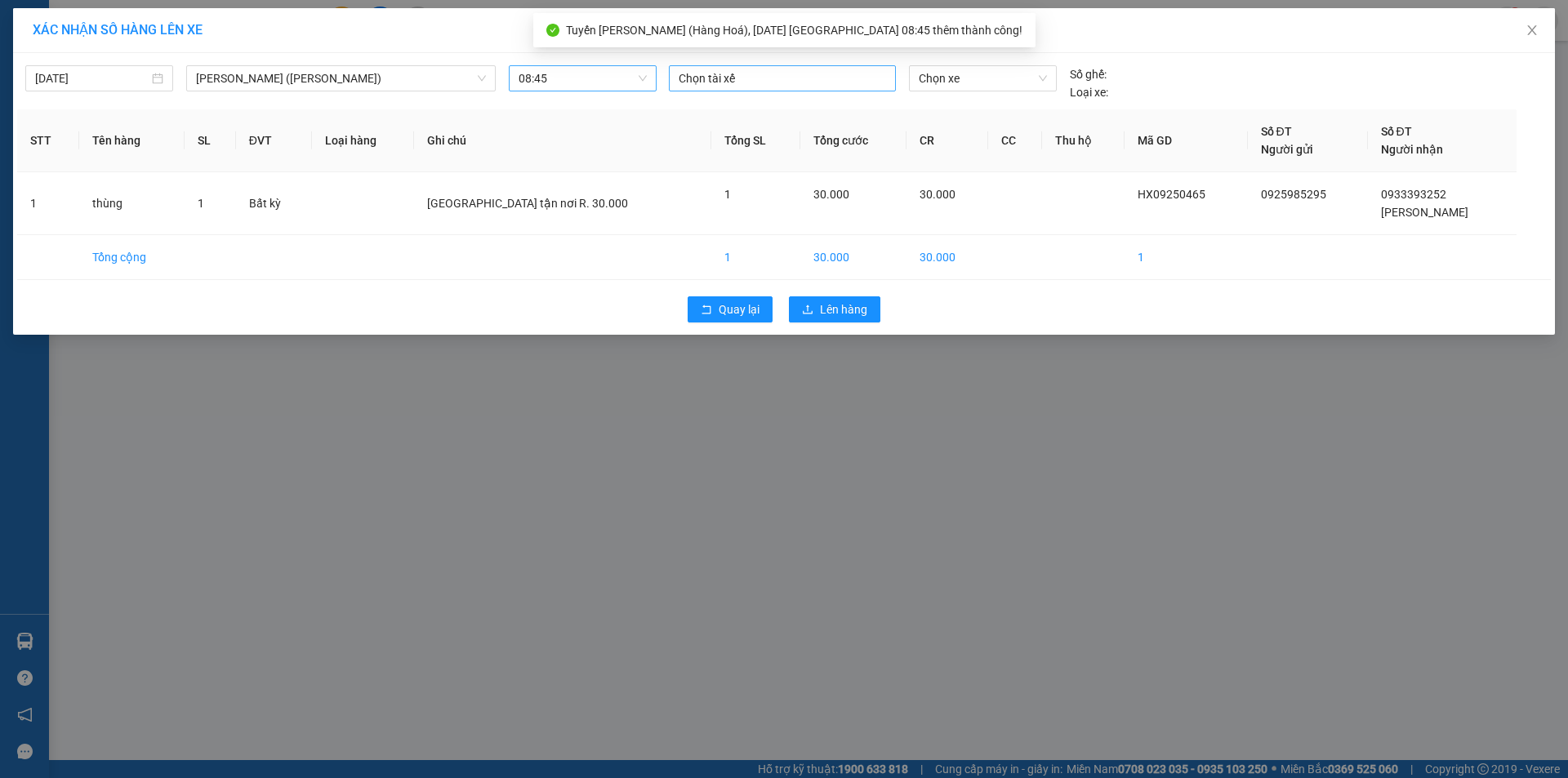
click at [784, 90] on div "Chọn tài xế" at bounding box center [783, 77] width 227 height 26
type input "quoc"
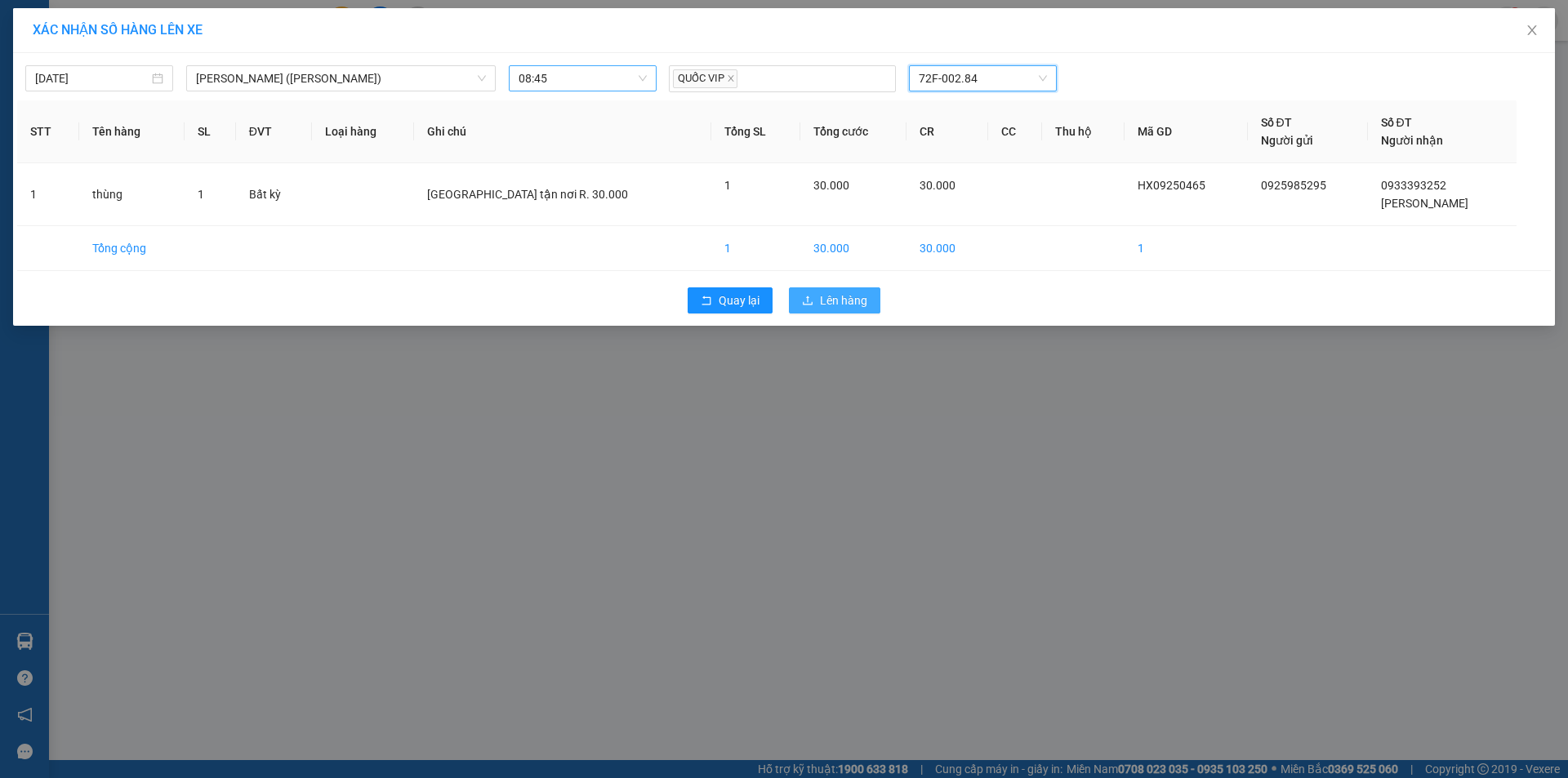
click at [877, 301] on button "Lên hàng" at bounding box center [835, 300] width 92 height 26
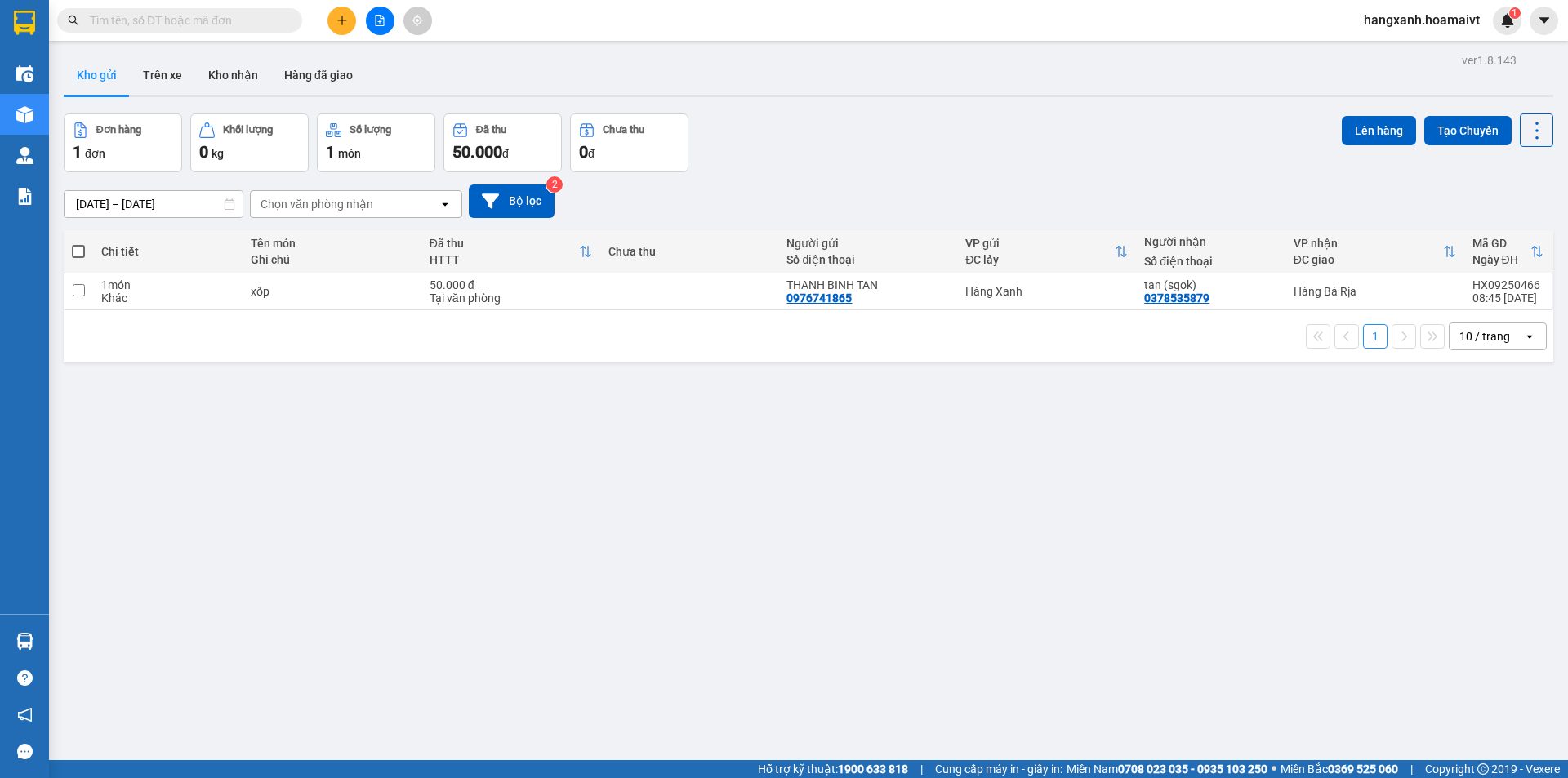
click at [345, 13] on button at bounding box center [342, 21] width 29 height 29
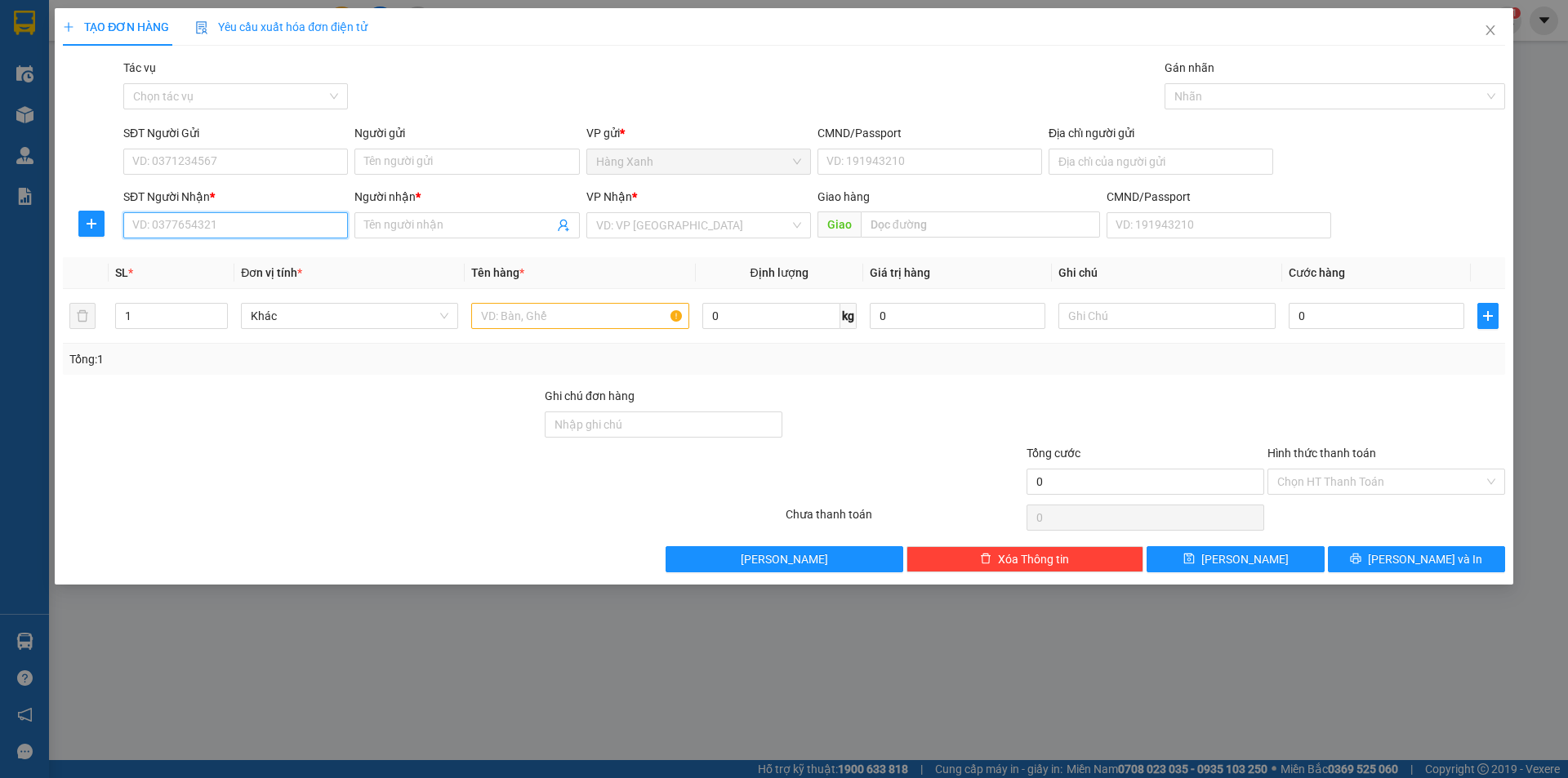
click at [252, 236] on input "SĐT Người Nhận *" at bounding box center [235, 224] width 224 height 26
type input "0902788051"
click at [433, 226] on input "Người nhận *" at bounding box center [459, 225] width 189 height 18
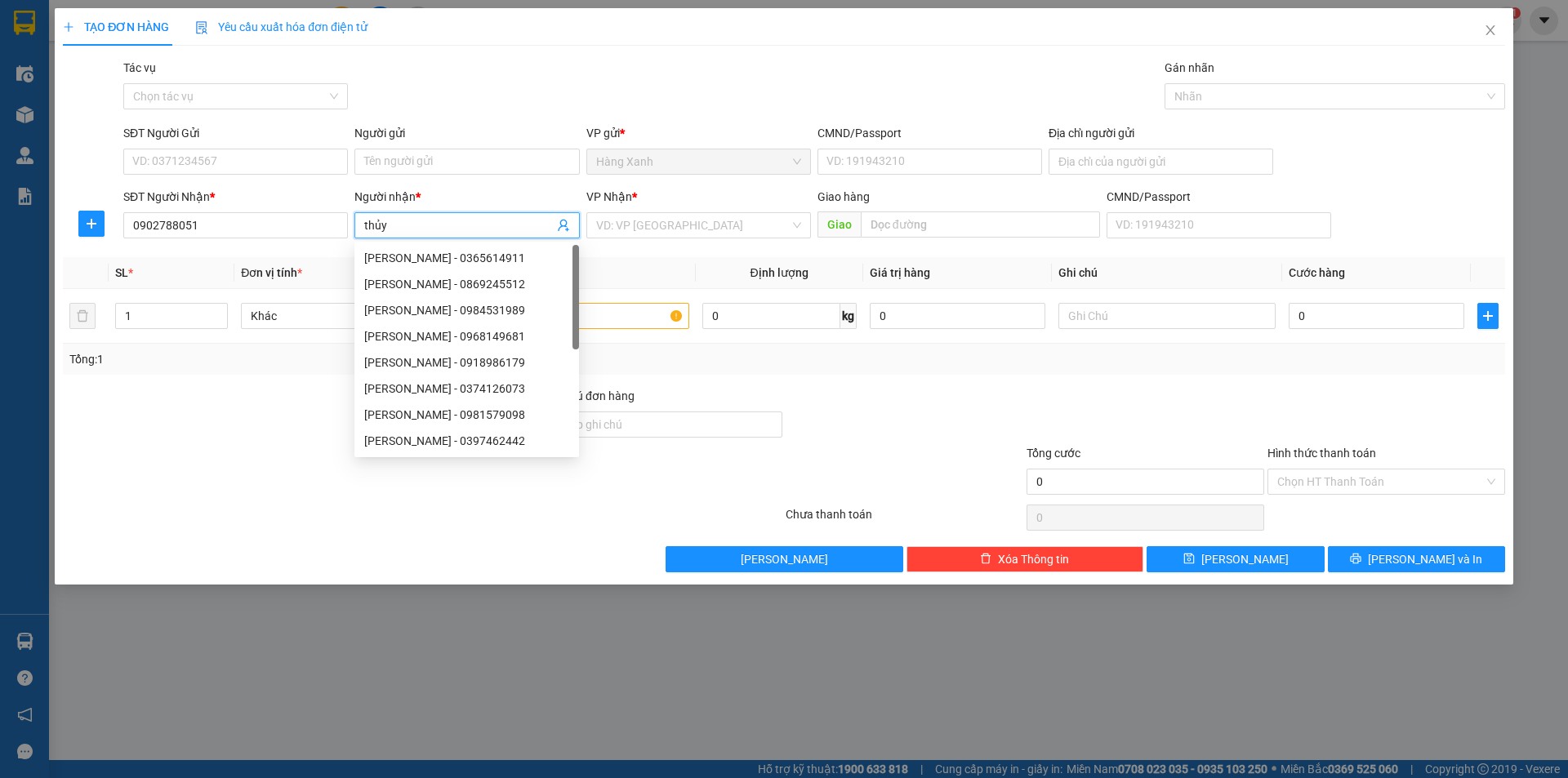
type input "thủy"
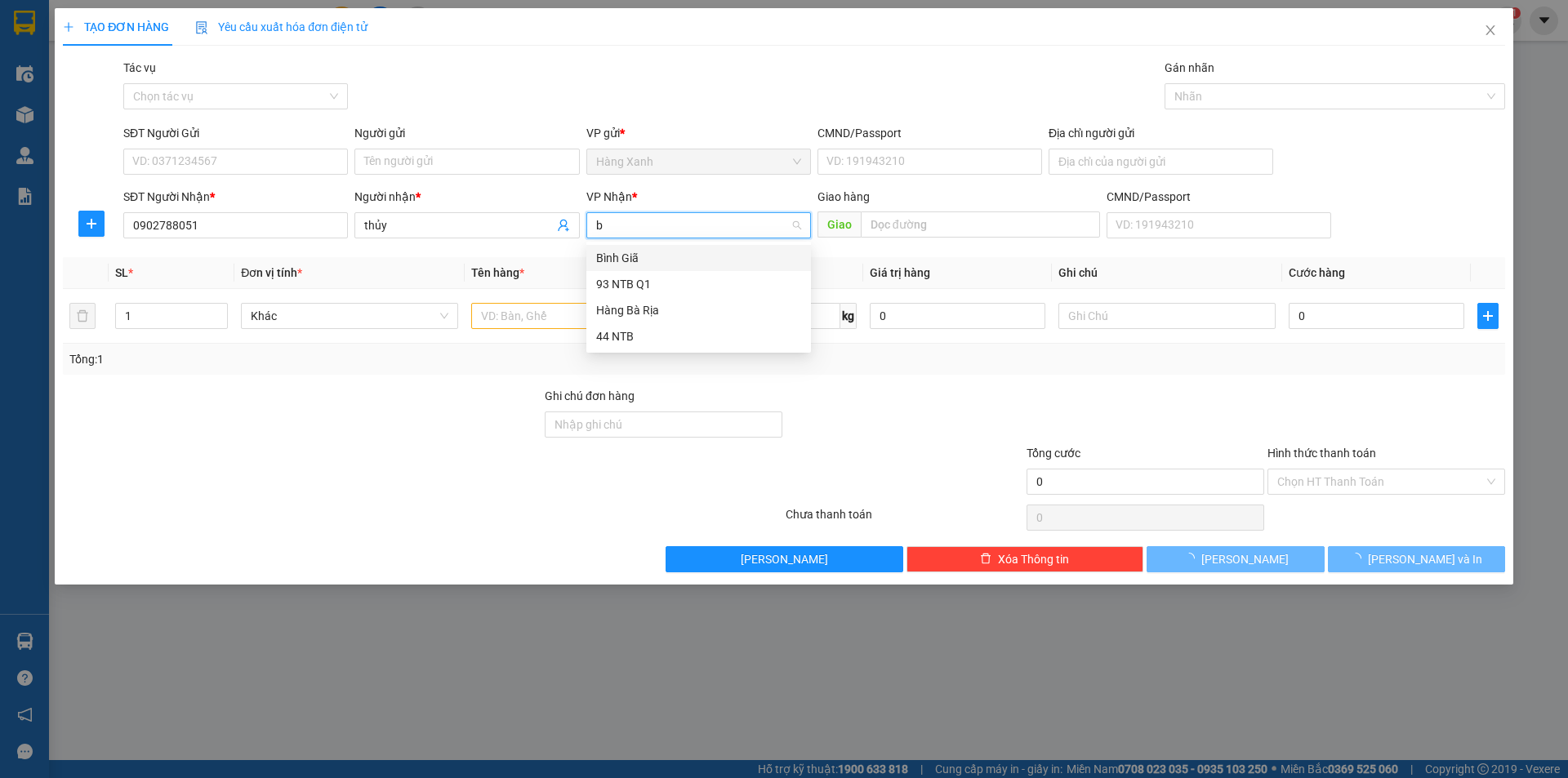
type input "bi"
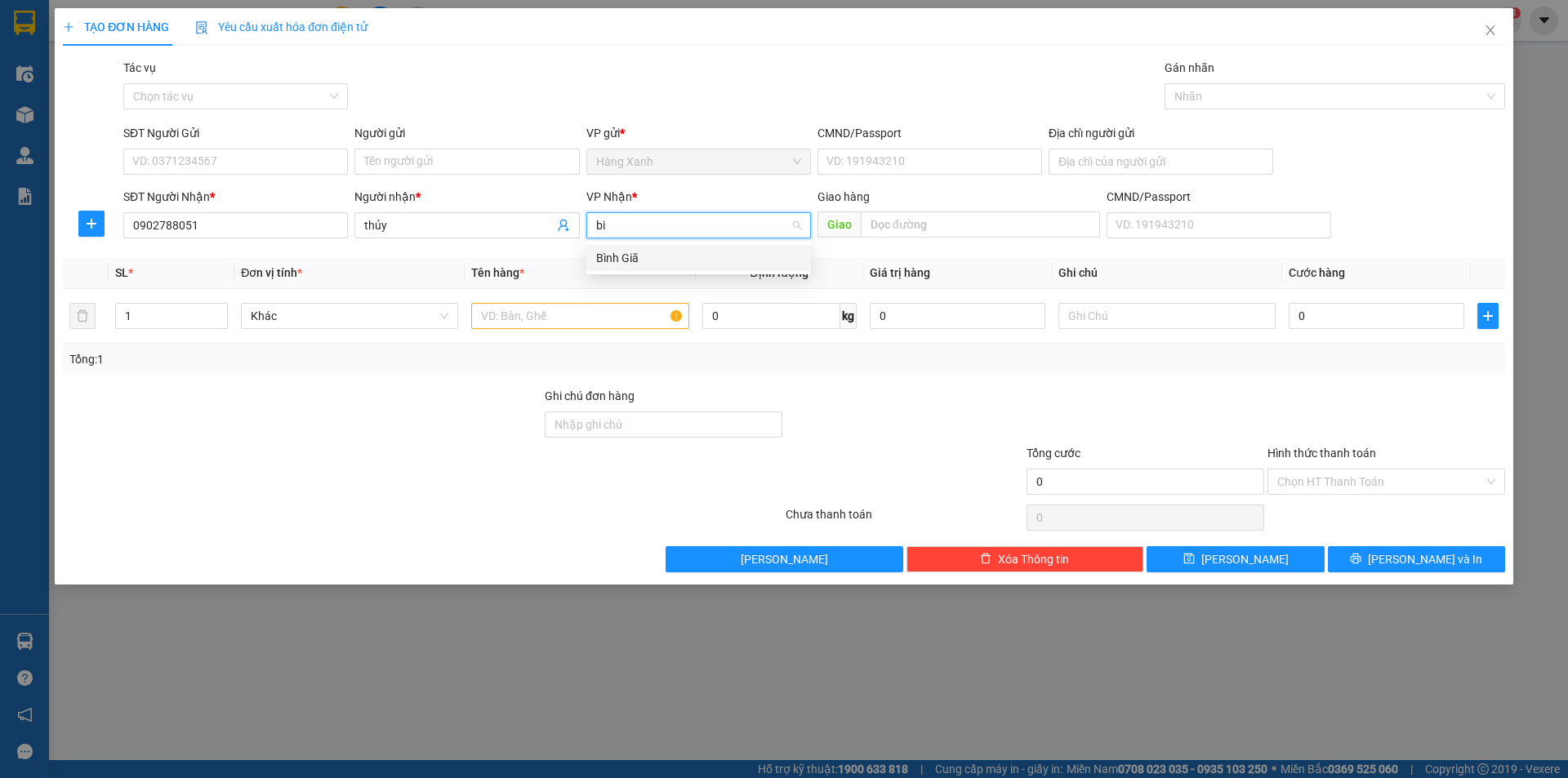
click at [648, 247] on div "Bình Giã" at bounding box center [698, 258] width 224 height 26
drag, startPoint x: 301, startPoint y: 178, endPoint x: 299, endPoint y: 167, distance: 11.2
click at [301, 175] on div "SĐT Người Gửi VD: 0371234567" at bounding box center [235, 153] width 224 height 57
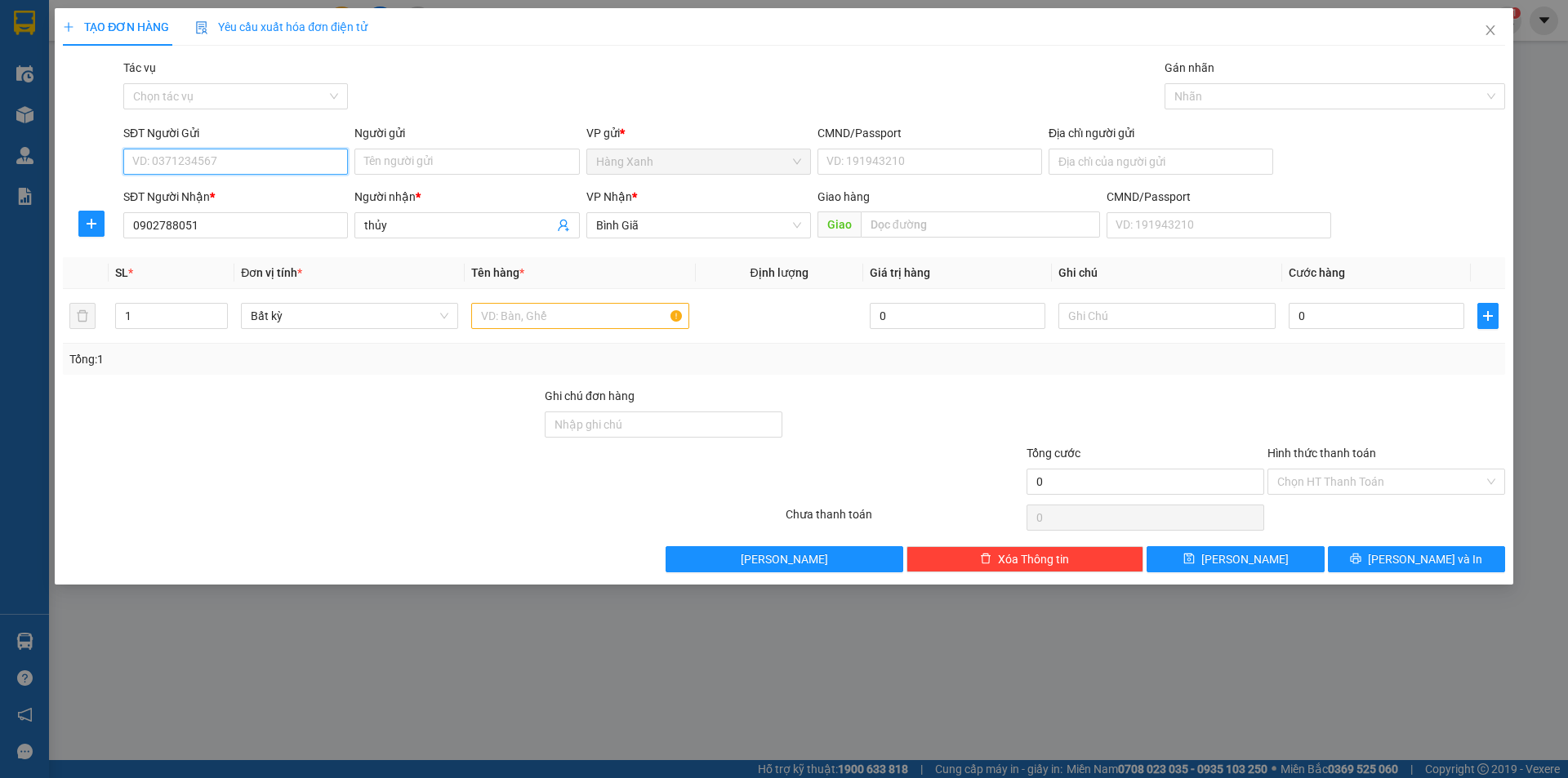
click at [299, 167] on input "SĐT Người Gửi" at bounding box center [235, 161] width 224 height 26
click at [282, 204] on div "0913770443" at bounding box center [235, 194] width 224 height 26
type input "0913770443"
click at [908, 161] on input "CMND/Passport" at bounding box center [930, 161] width 224 height 26
type input "07932122658"
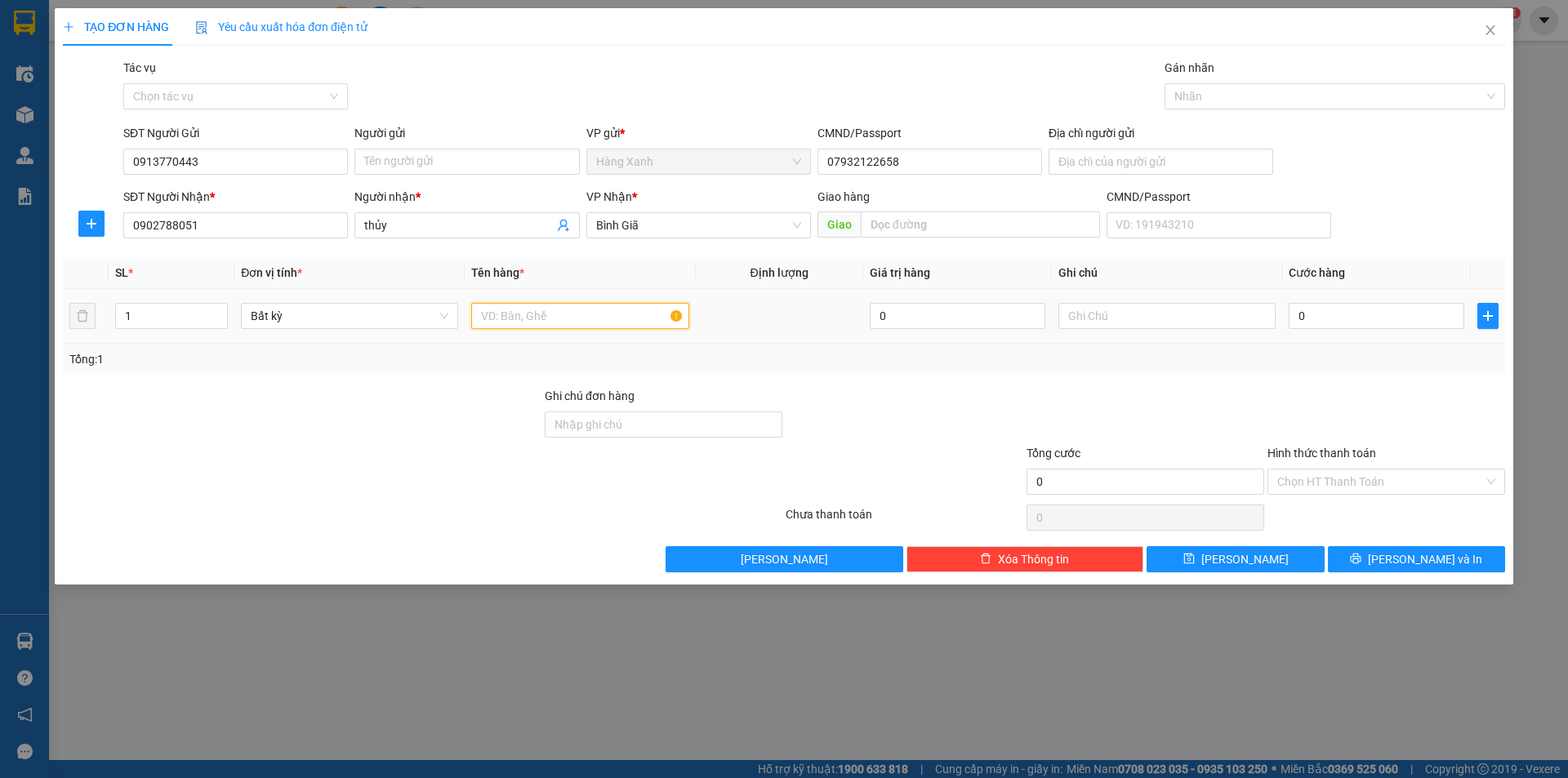
click at [601, 316] on input "text" at bounding box center [580, 315] width 218 height 26
type input "thùng"
click at [1355, 314] on input "0" at bounding box center [1376, 315] width 176 height 26
type input "3"
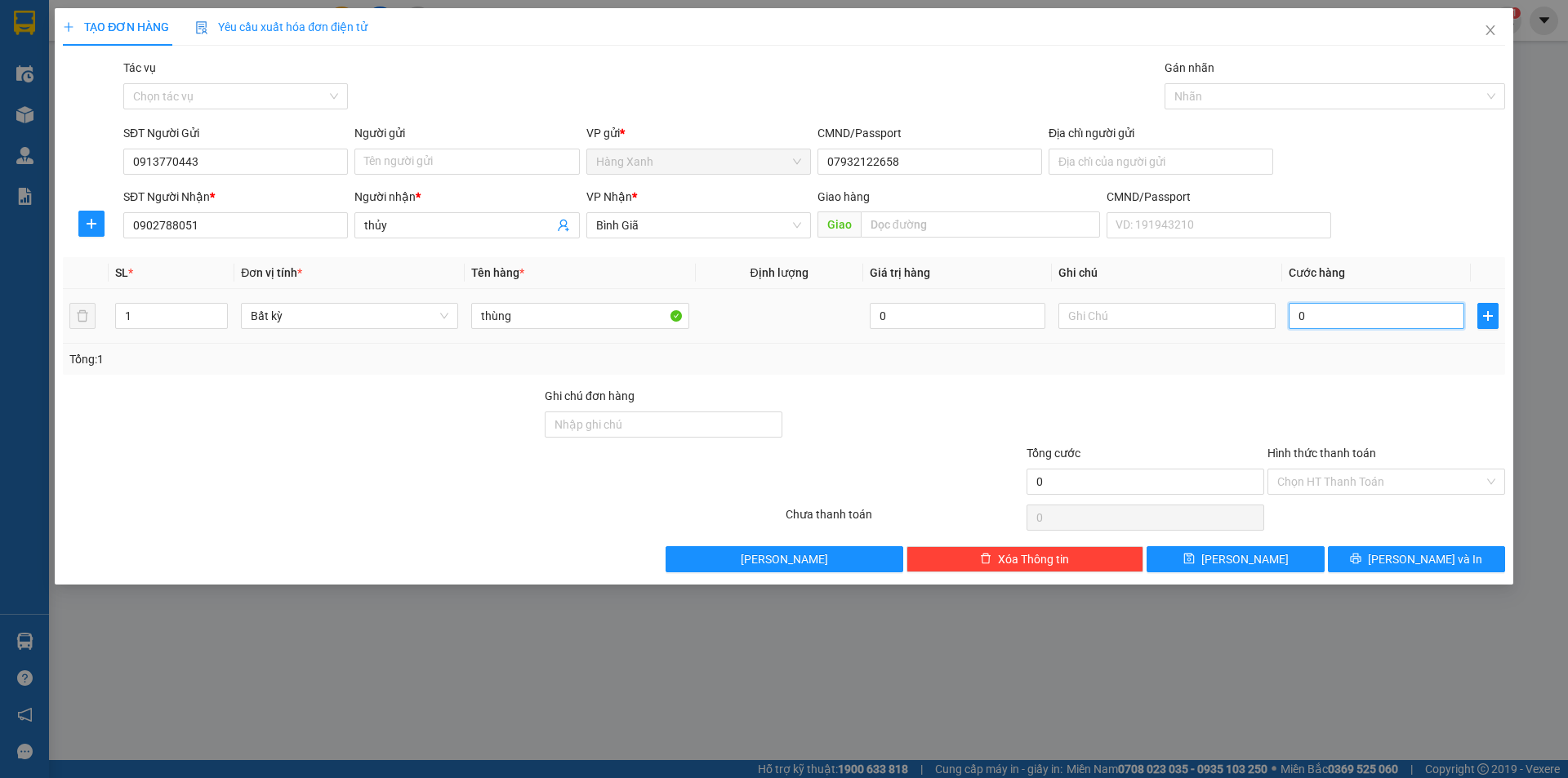
type input "3"
type input "30"
type input "30.000"
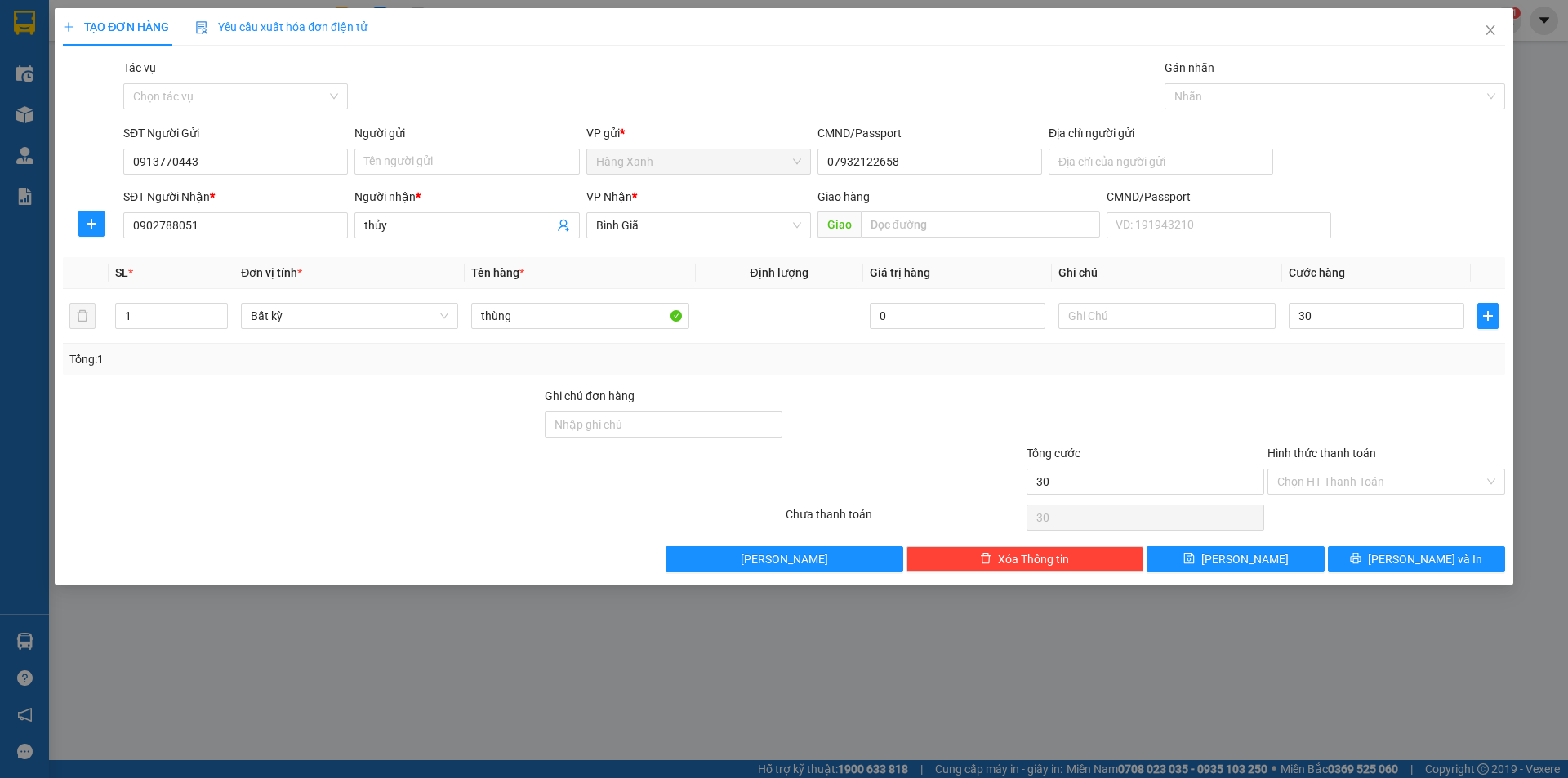
type input "30.000"
click at [1366, 507] on div "Chọn HT Thanh Toán" at bounding box center [1386, 517] width 240 height 32
click at [1368, 487] on input "Hình thức thanh toán" at bounding box center [1380, 482] width 206 height 25
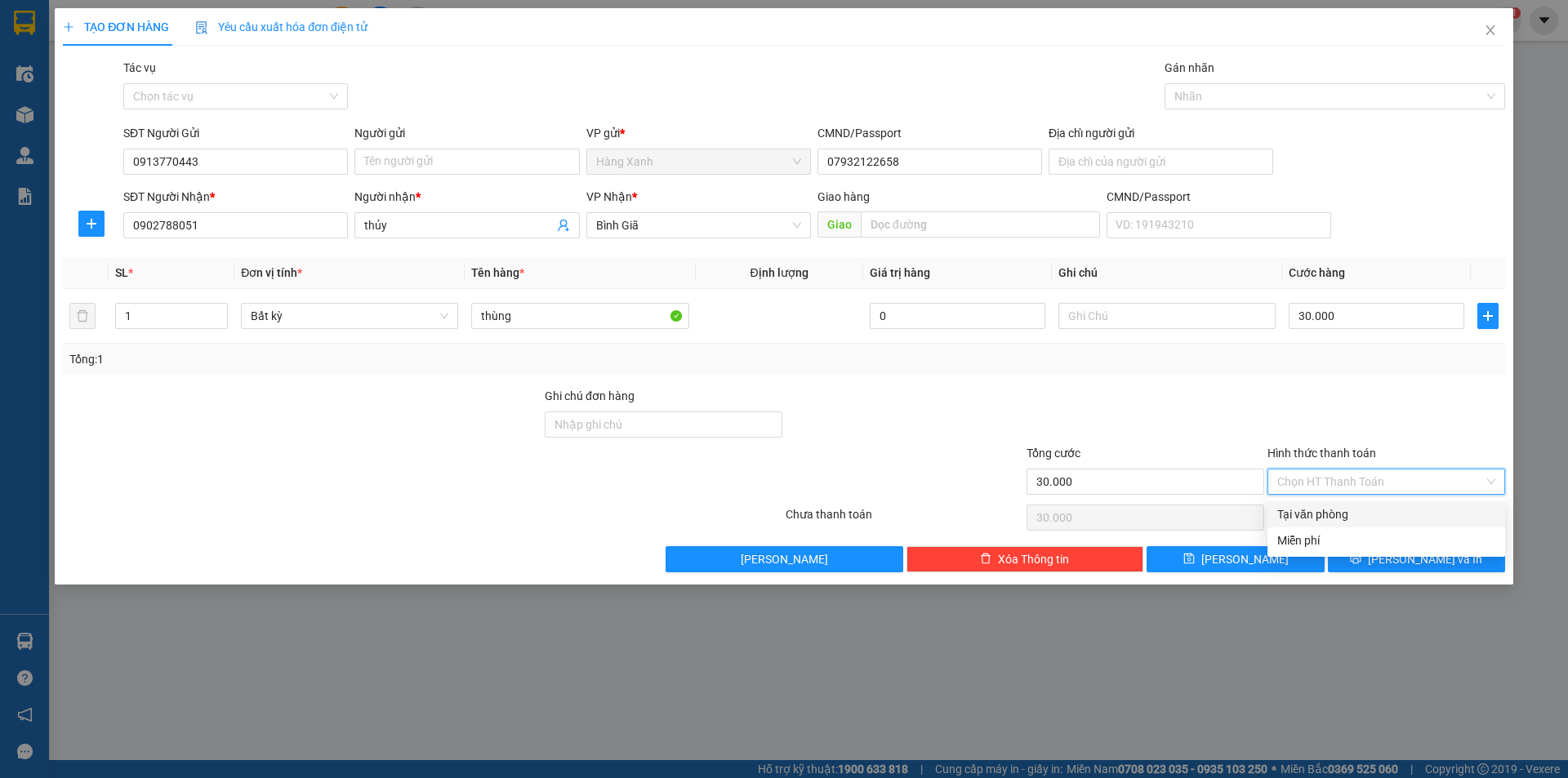
click at [1361, 512] on div "Tại văn phòng" at bounding box center [1386, 515] width 218 height 18
type input "0"
click at [1440, 580] on div "TẠO ĐƠN HÀNG Yêu cầu xuất hóa đơn điện tử Transit Pickup Surcharge Ids Transit …" at bounding box center [784, 297] width 1458 height 577
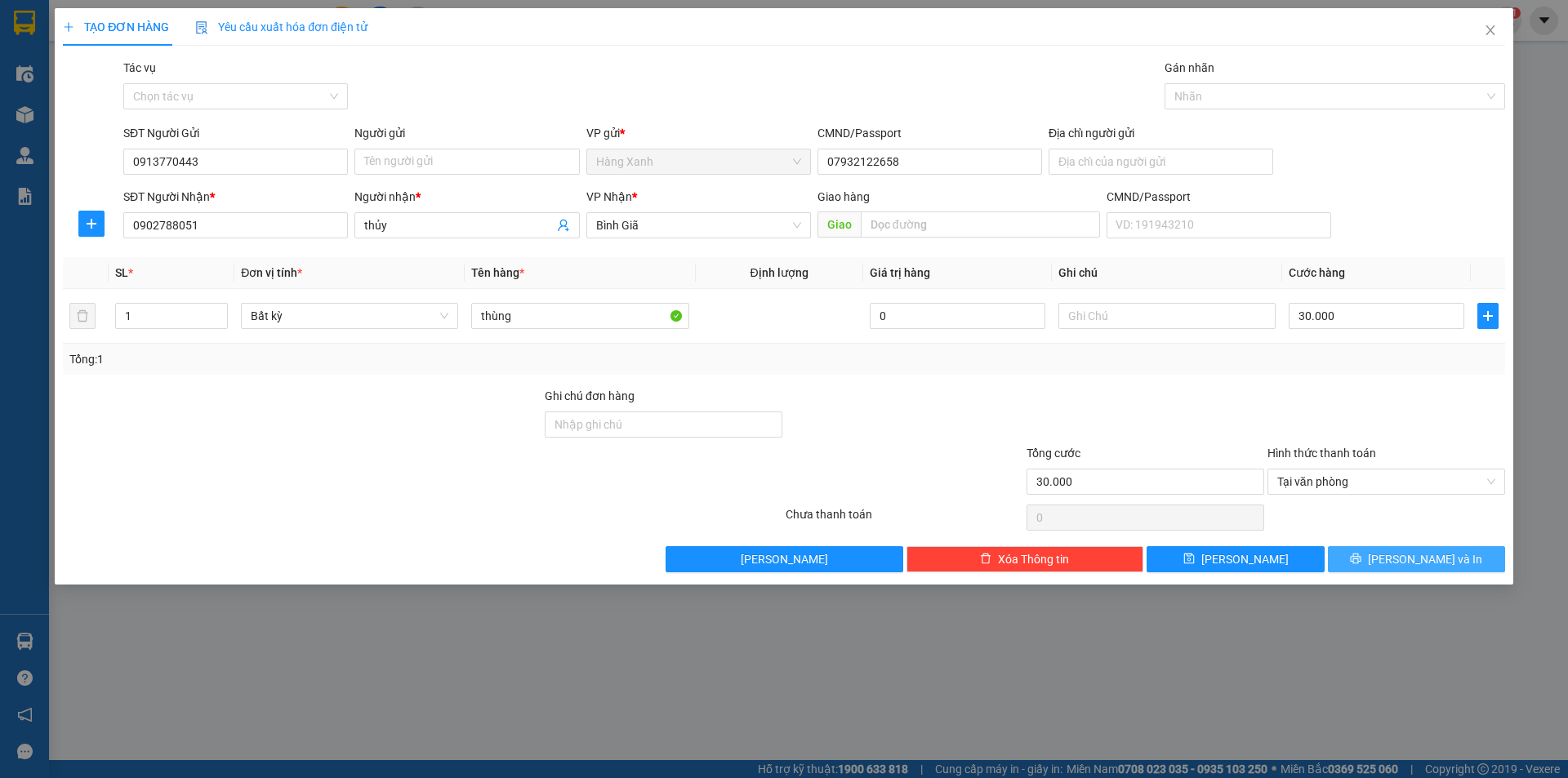
drag, startPoint x: 1430, startPoint y: 563, endPoint x: 1428, endPoint y: 542, distance: 21.1
click at [1430, 561] on span "[PERSON_NAME] và In" at bounding box center [1425, 559] width 115 height 18
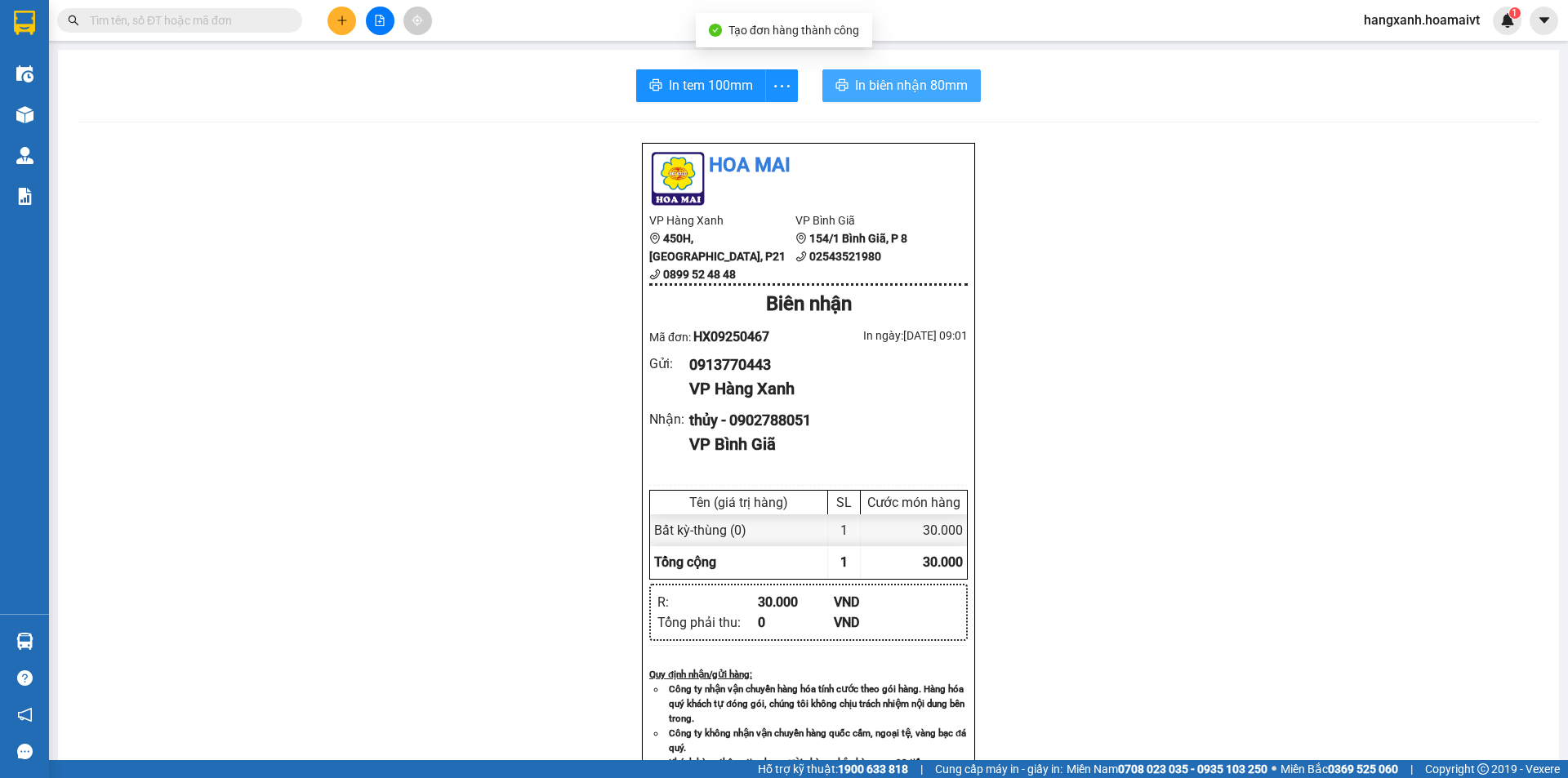
click at [837, 80] on icon "printer" at bounding box center [842, 85] width 13 height 13
click at [682, 74] on button "In tem 100mm" at bounding box center [701, 86] width 130 height 32
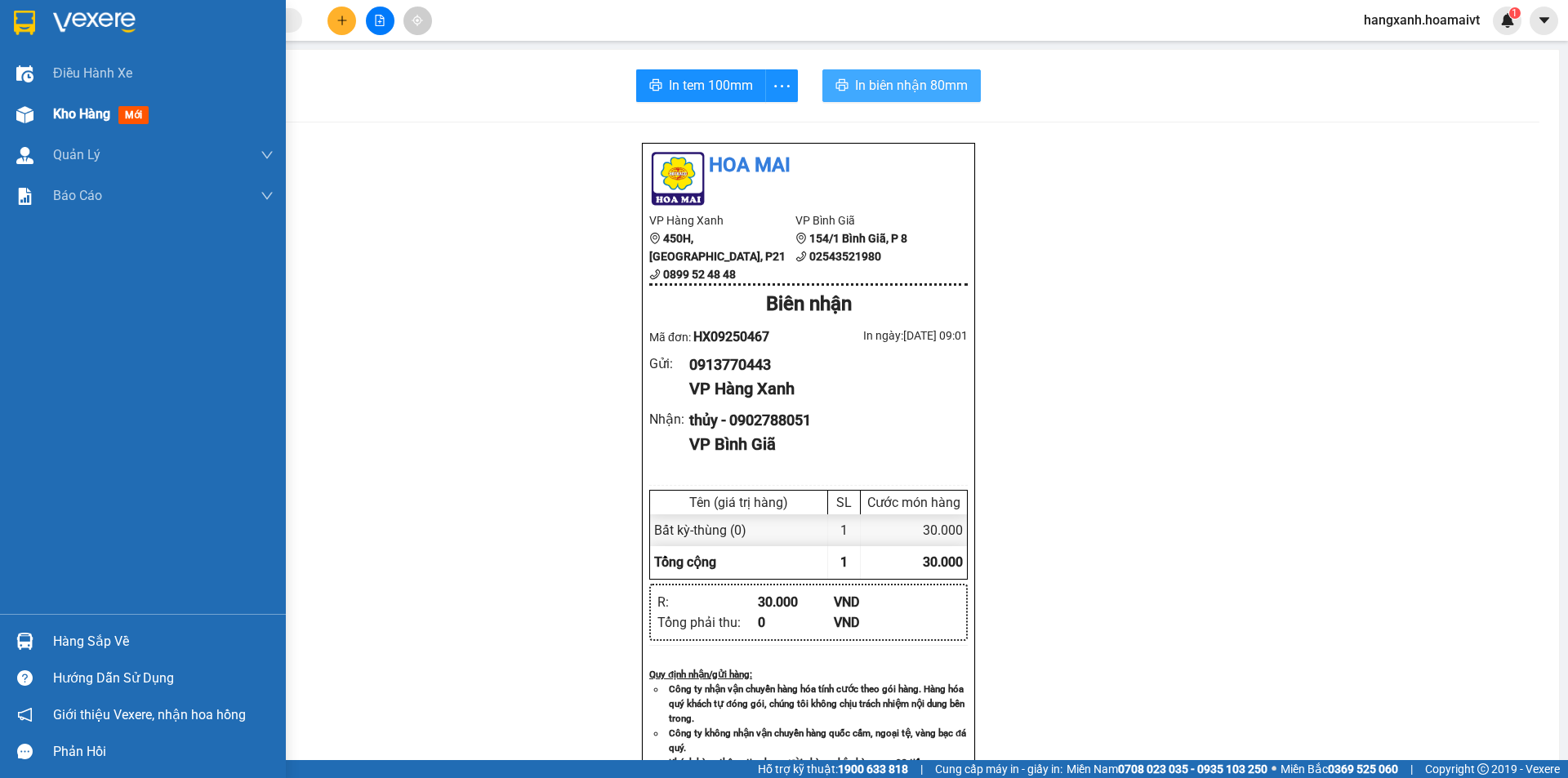
click at [36, 127] on div at bounding box center [25, 115] width 29 height 29
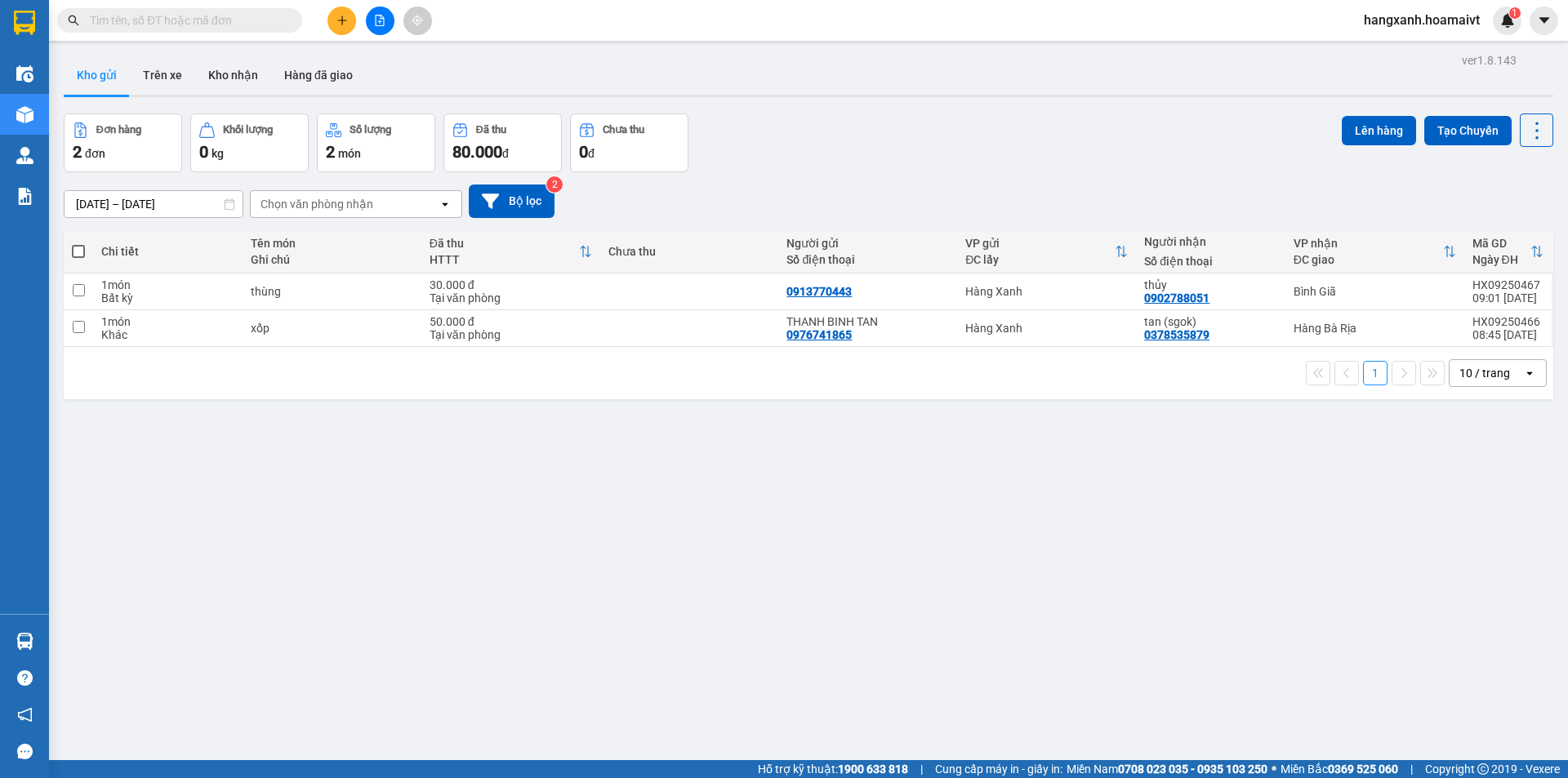
click at [1266, 336] on div "tan (sgok) 0378535879" at bounding box center [1210, 327] width 133 height 26
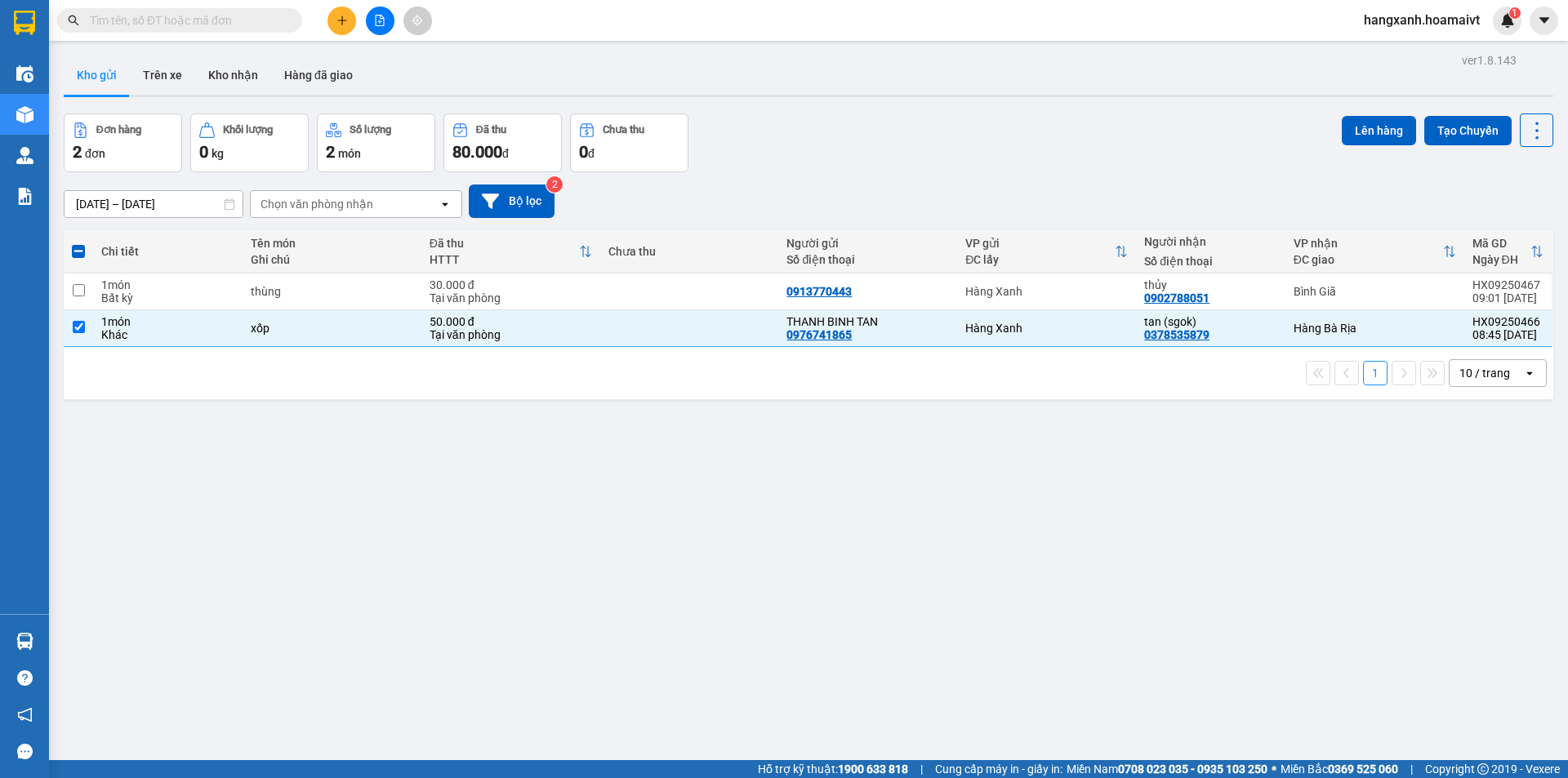
click at [1329, 141] on div "Đơn hàng 2 đơn Khối lượng 0 kg Số lượng 2 món Đã thu 80.000 đ Chưa thu 0 đ Lên …" at bounding box center [808, 143] width 1490 height 59
click at [1349, 124] on button "Lên hàng" at bounding box center [1379, 131] width 74 height 30
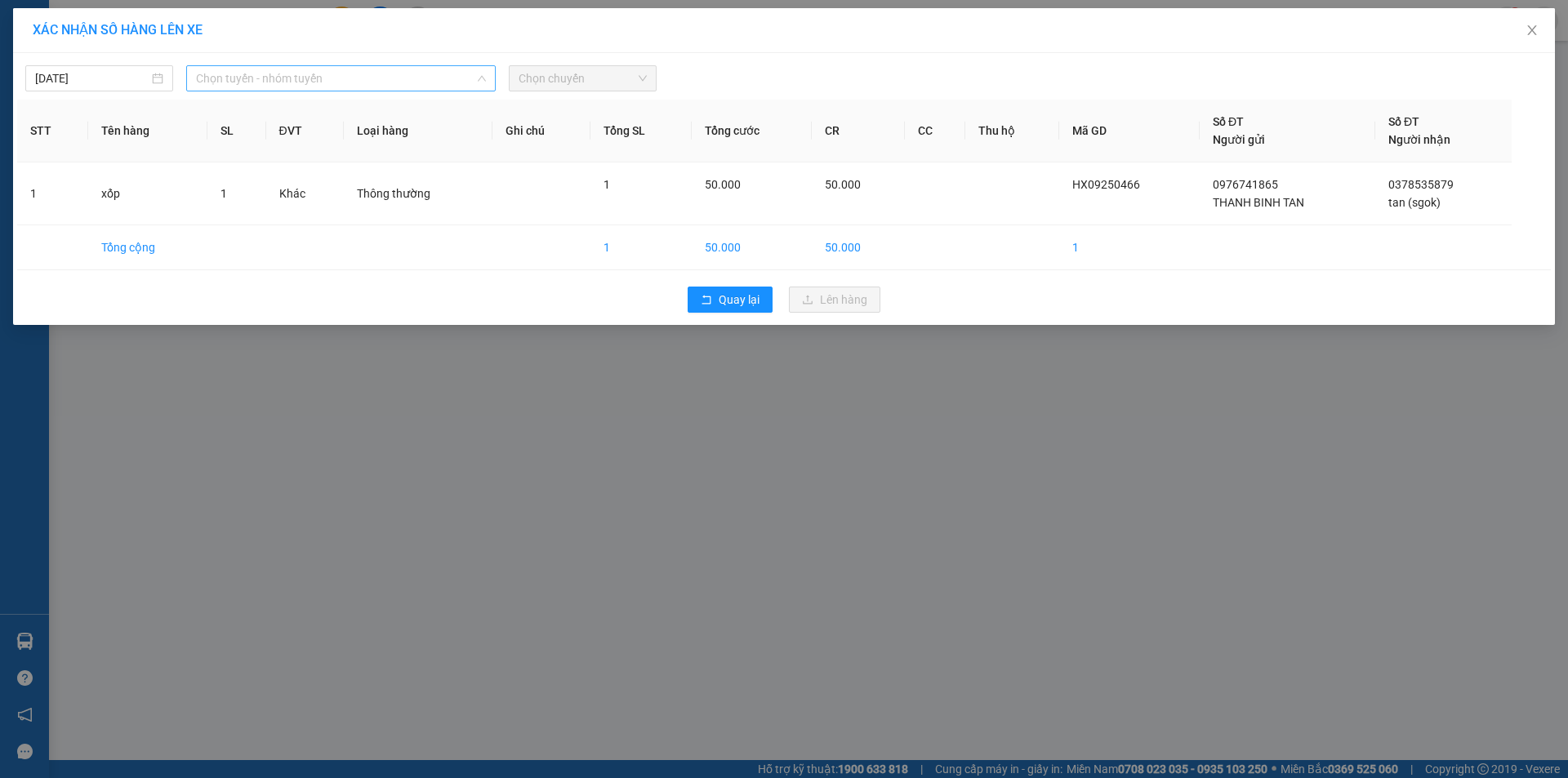
click at [336, 70] on span "Chọn tuyến - nhóm tuyến" at bounding box center [341, 78] width 290 height 25
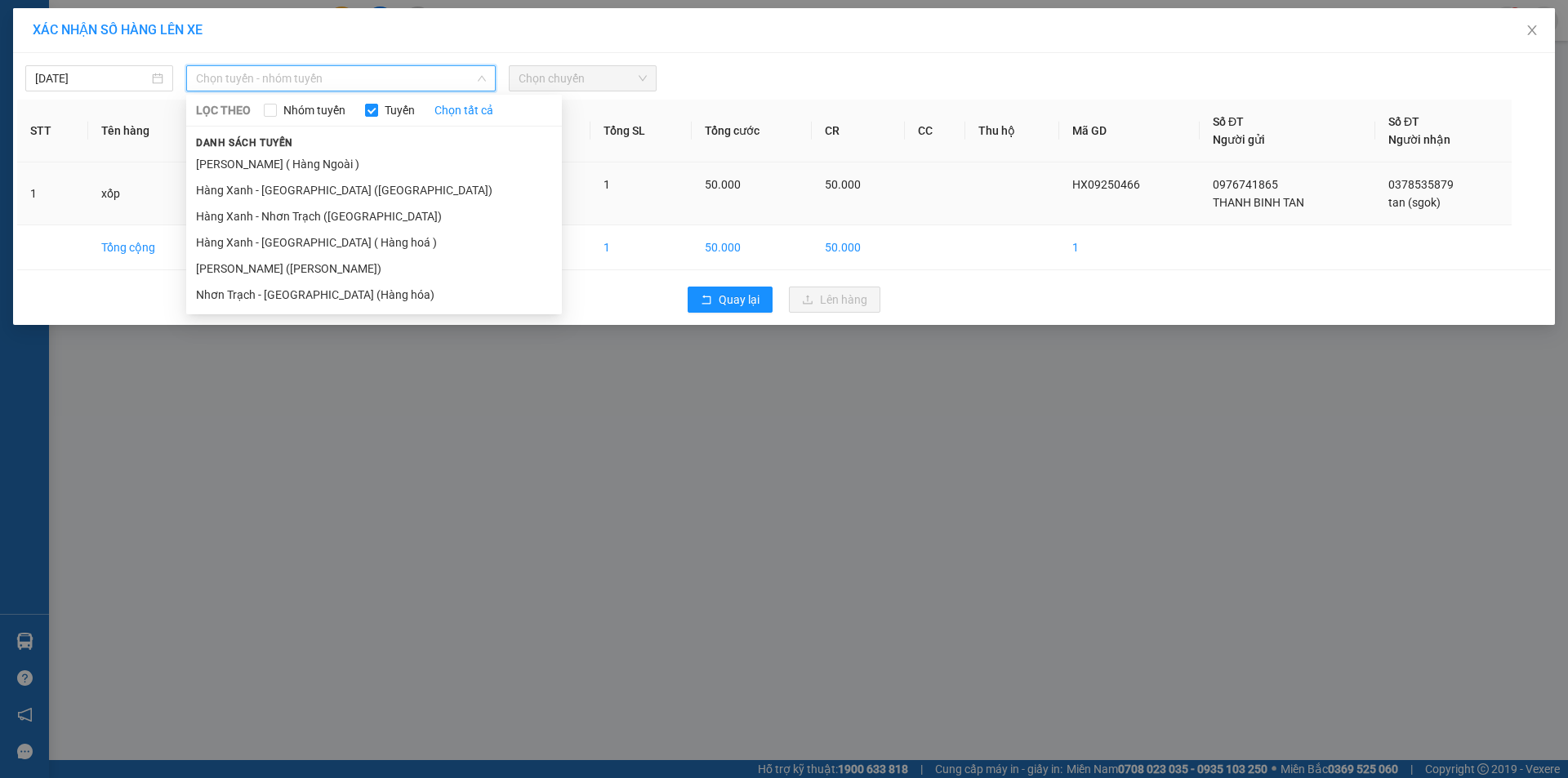
click at [303, 194] on li "Hàng Xanh - [GEOGRAPHIC_DATA] ([GEOGRAPHIC_DATA])" at bounding box center [374, 190] width 376 height 26
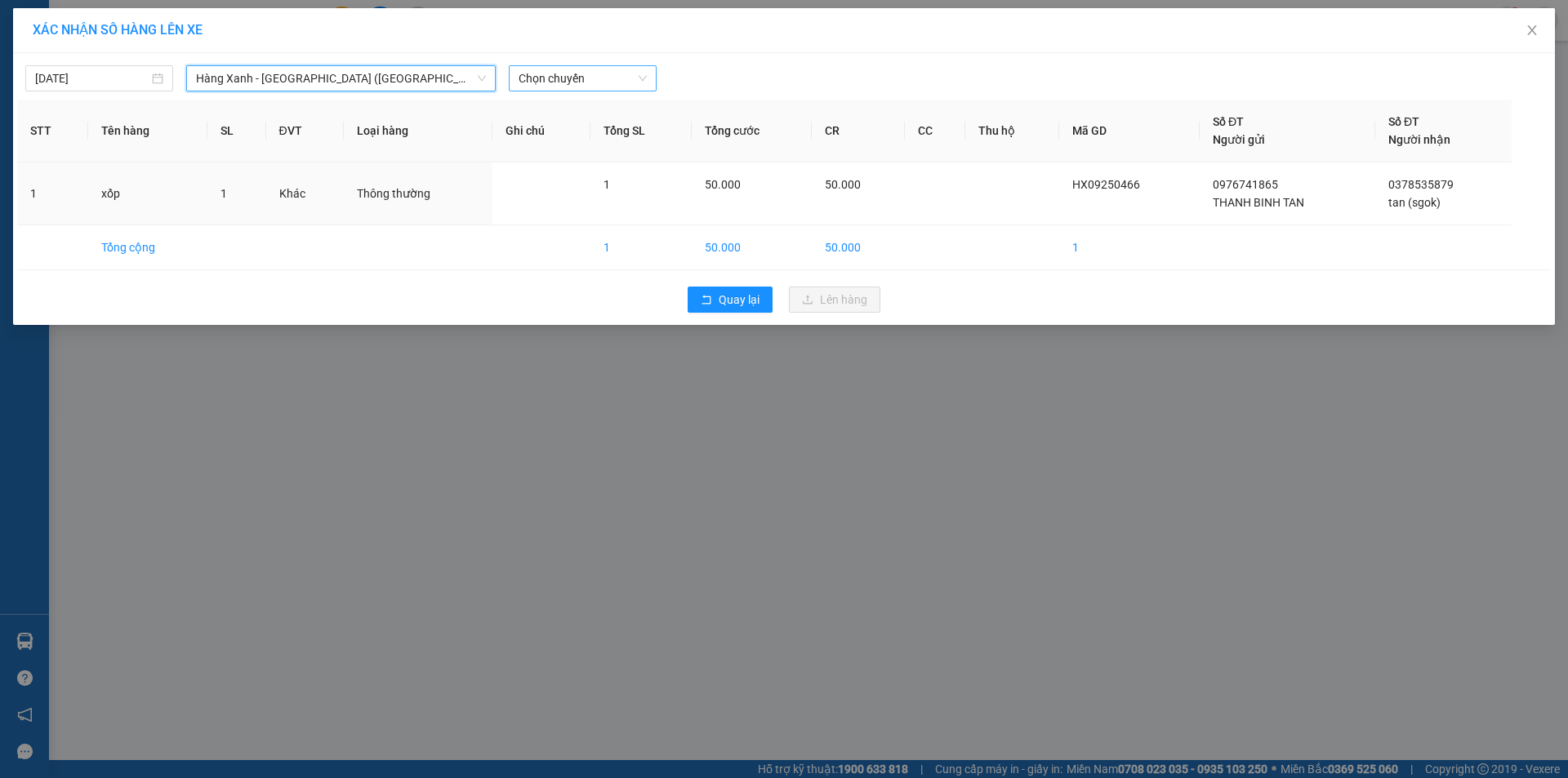
click at [587, 79] on span "Chọn chuyến" at bounding box center [582, 78] width 128 height 25
type input "0910"
click at [628, 131] on div "Thêm chuyến " 09:10 "" at bounding box center [596, 137] width 174 height 28
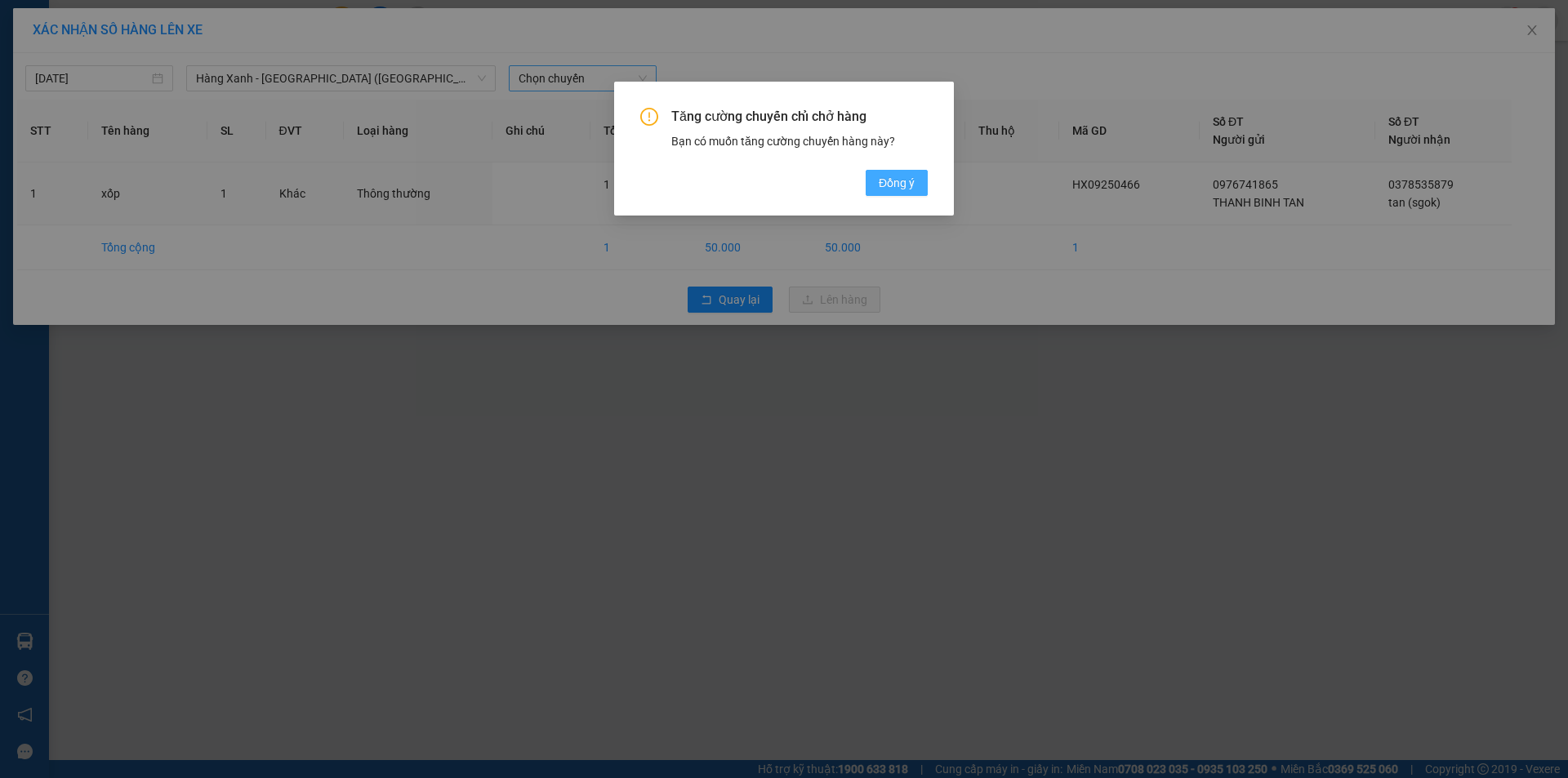
click at [909, 180] on span "Đồng ý" at bounding box center [897, 182] width 36 height 18
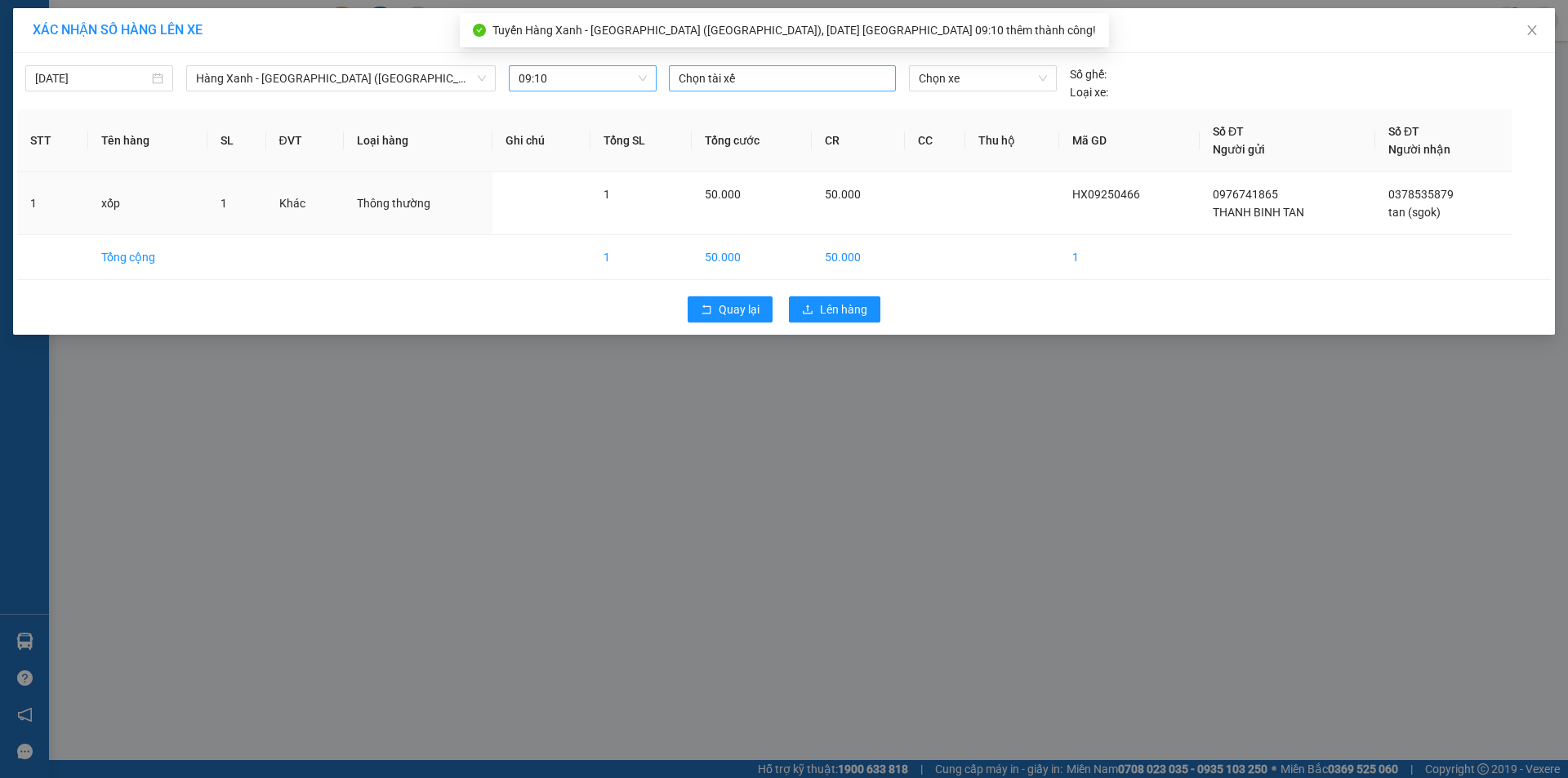
click at [812, 75] on div at bounding box center [782, 78] width 219 height 20
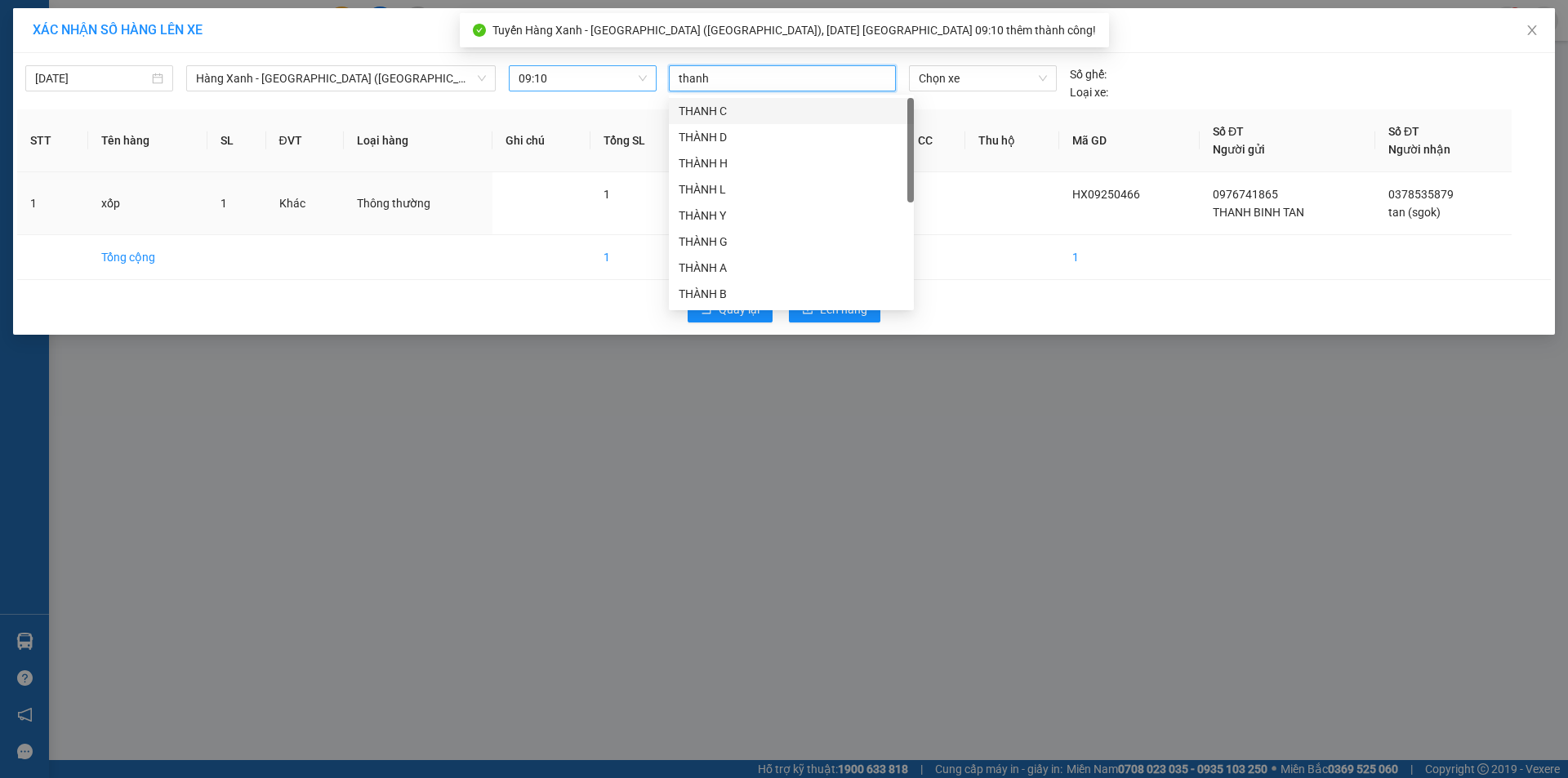
type input "thanh b"
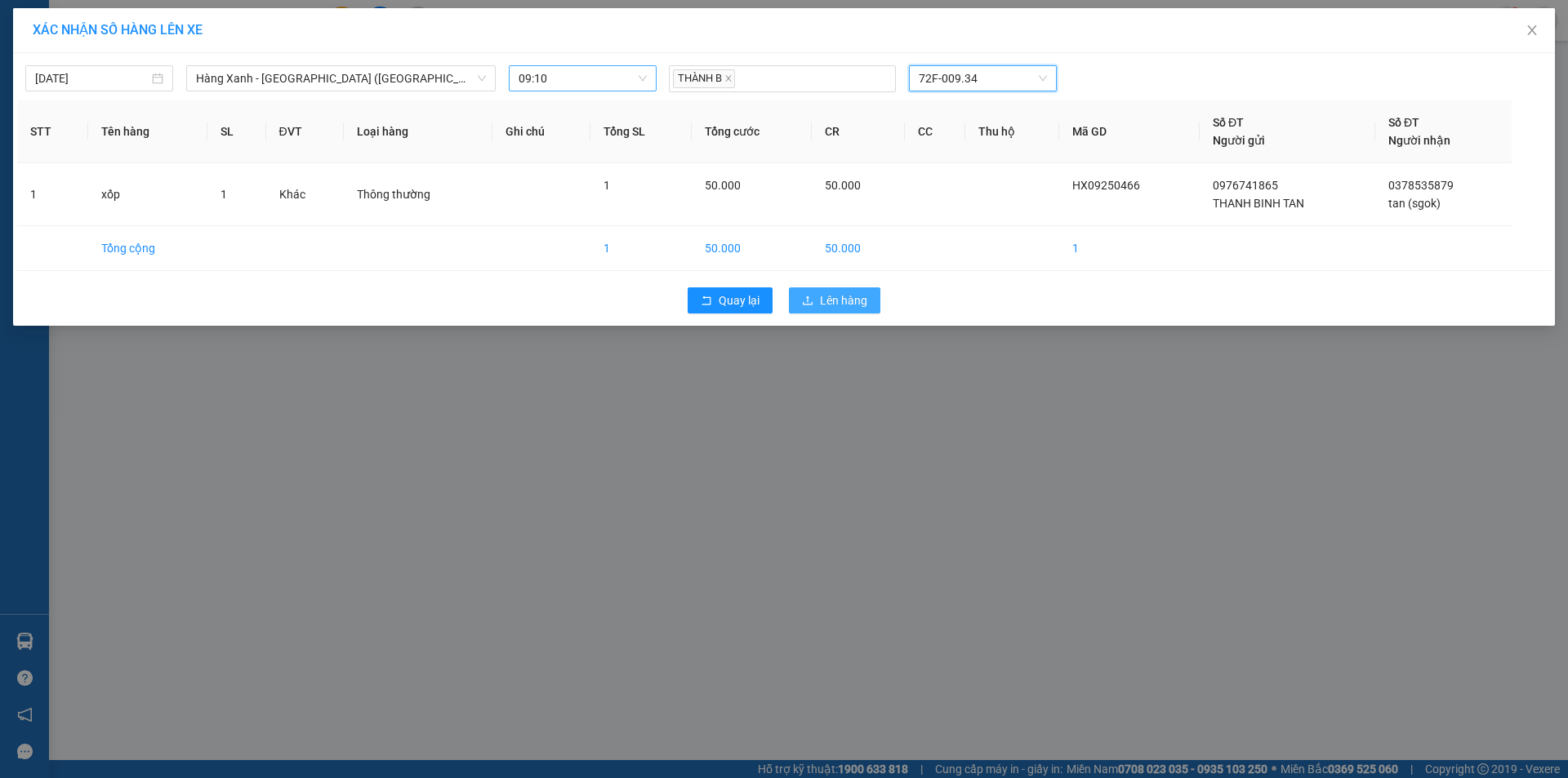
click at [837, 293] on span "Lên hàng" at bounding box center [844, 300] width 48 height 18
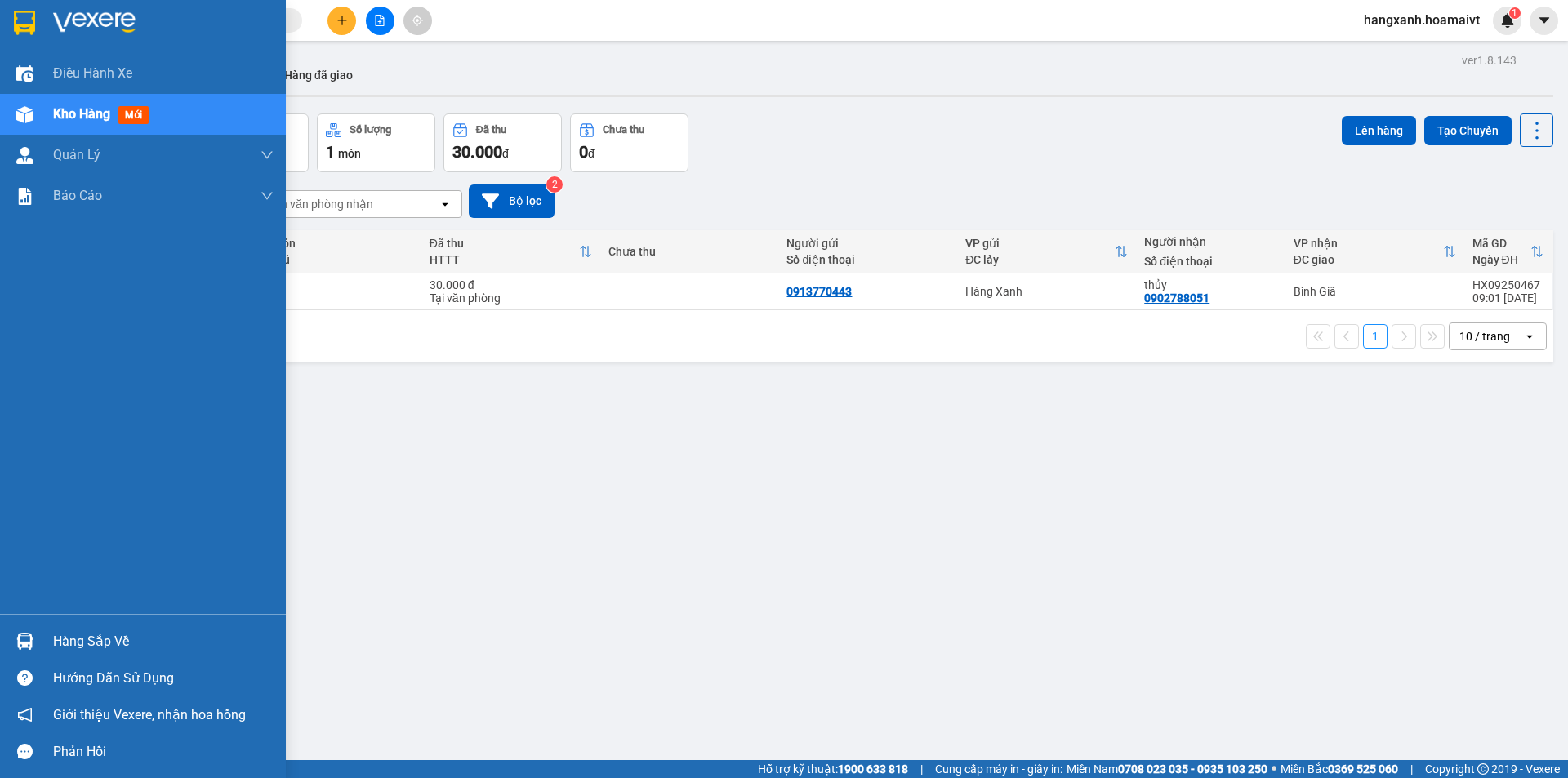
click at [37, 16] on div at bounding box center [25, 23] width 29 height 29
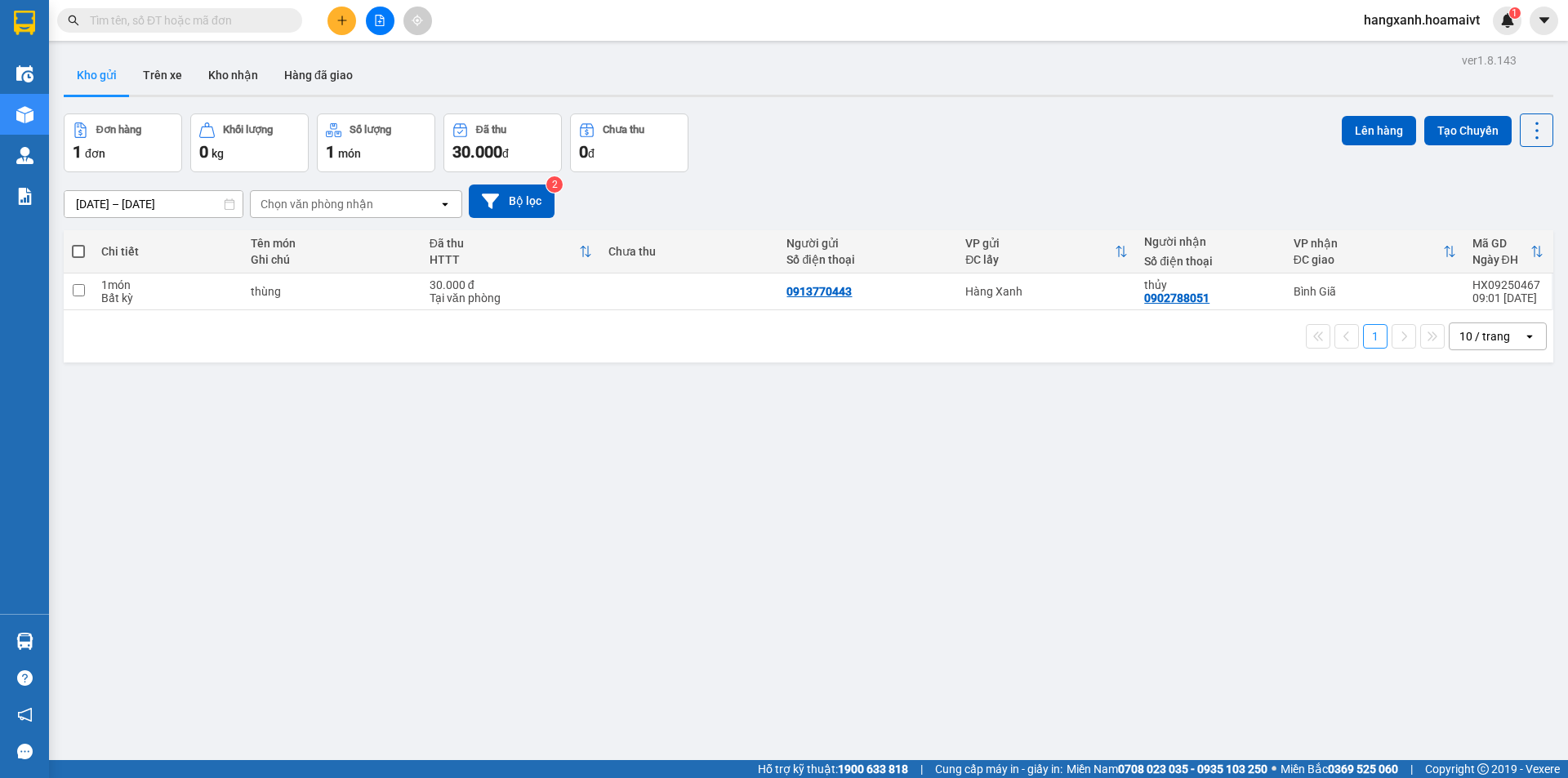
click at [193, 32] on div "Kết quả tìm kiếm ( 0 ) Bộ lọc No Data" at bounding box center [159, 21] width 319 height 29
click at [197, 19] on input "text" at bounding box center [186, 20] width 193 height 18
paste input "0933393252"
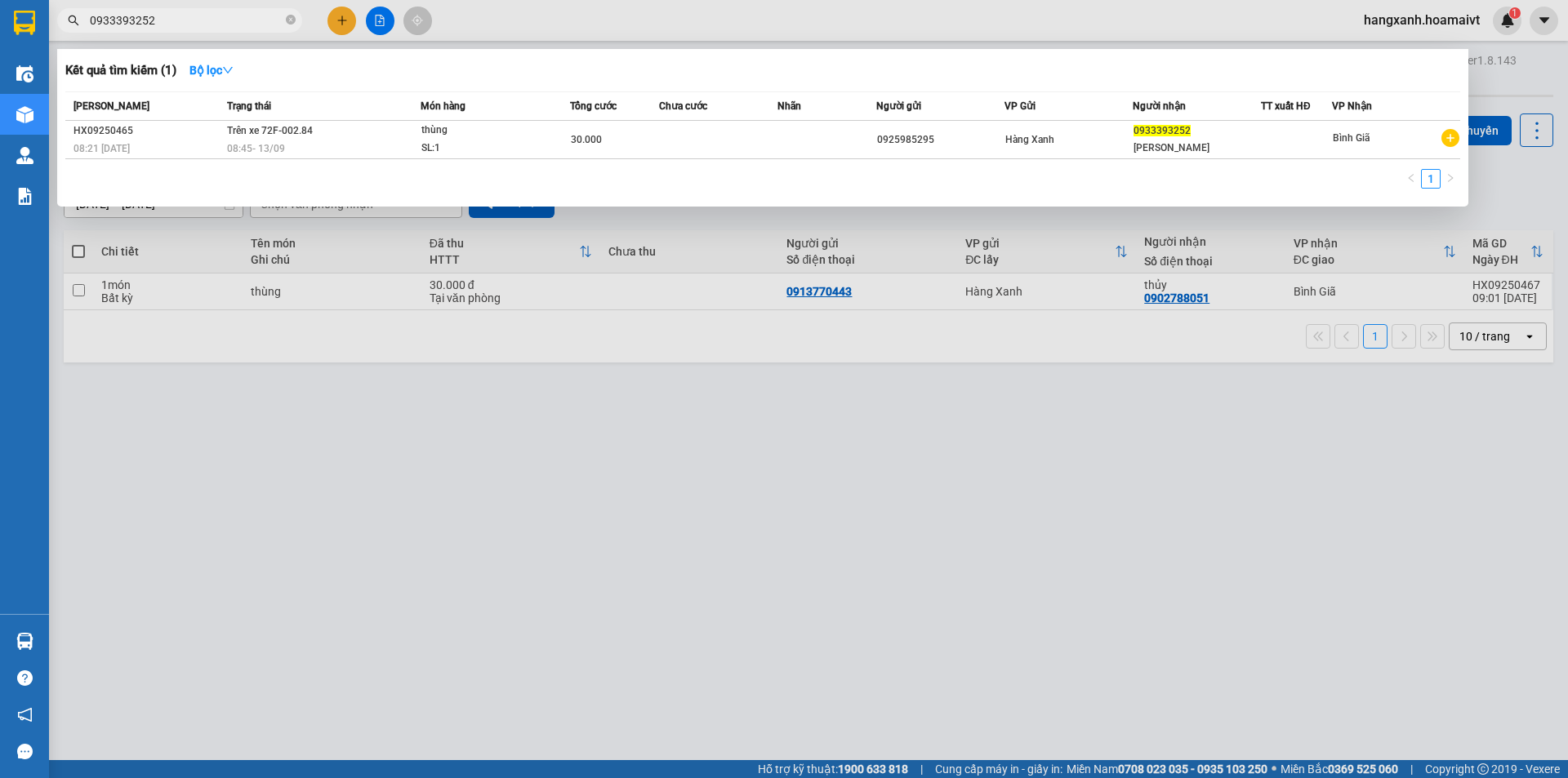
click at [235, 27] on input "0933393252" at bounding box center [186, 20] width 193 height 18
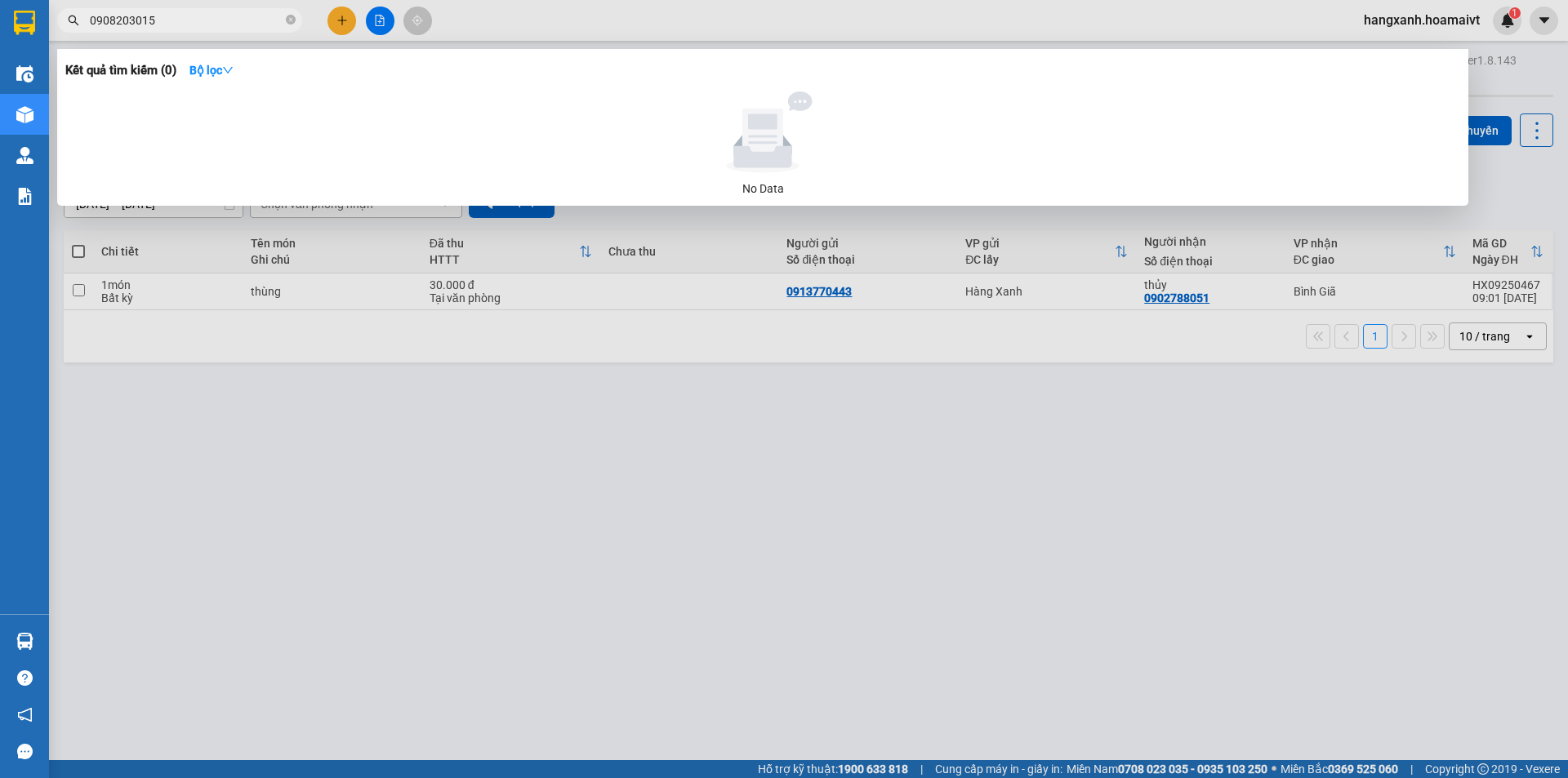
type input "0908203015"
click at [449, 360] on div at bounding box center [784, 389] width 1568 height 778
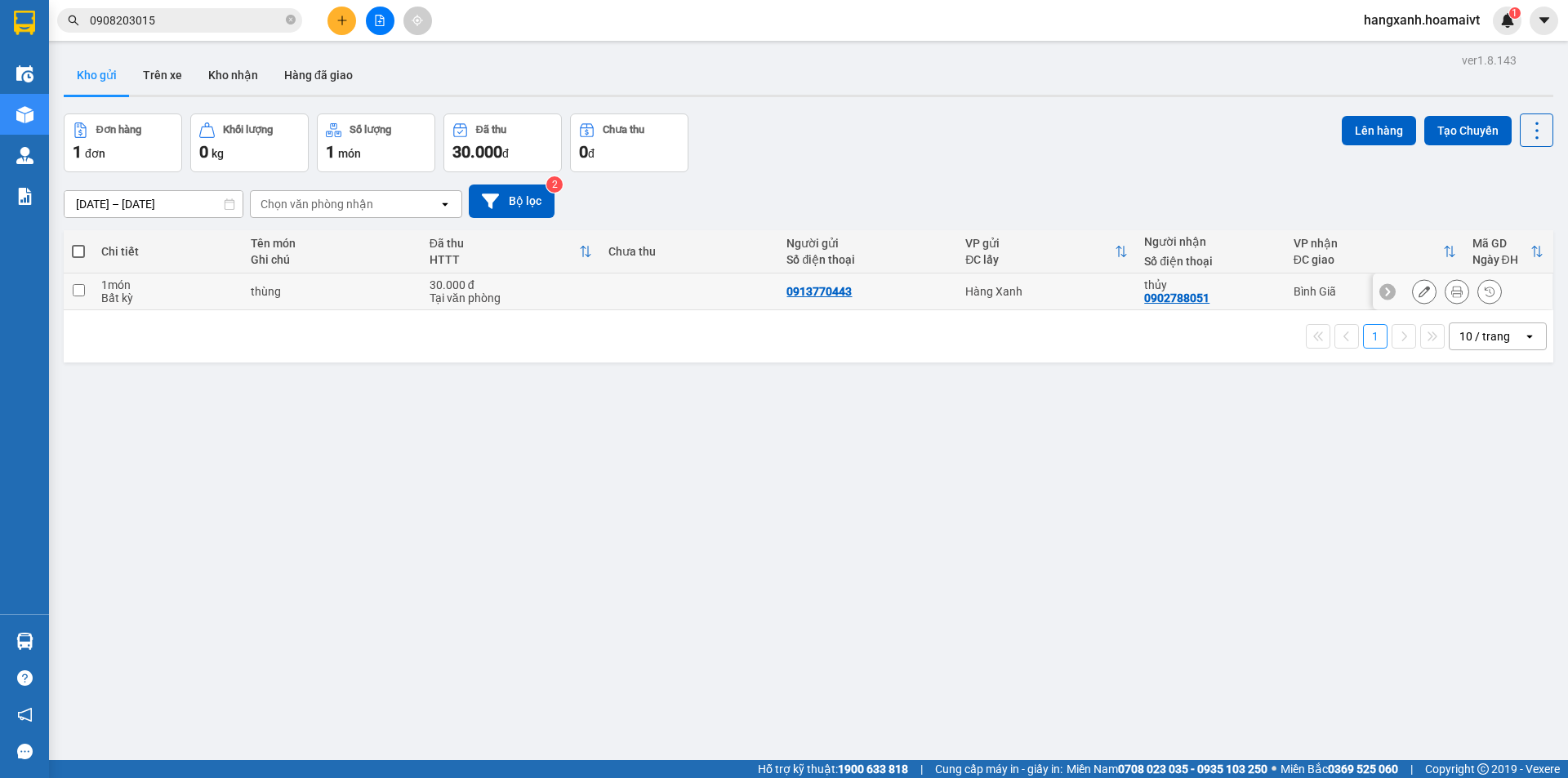
click at [1359, 296] on div "Bình Giã" at bounding box center [1374, 292] width 162 height 13
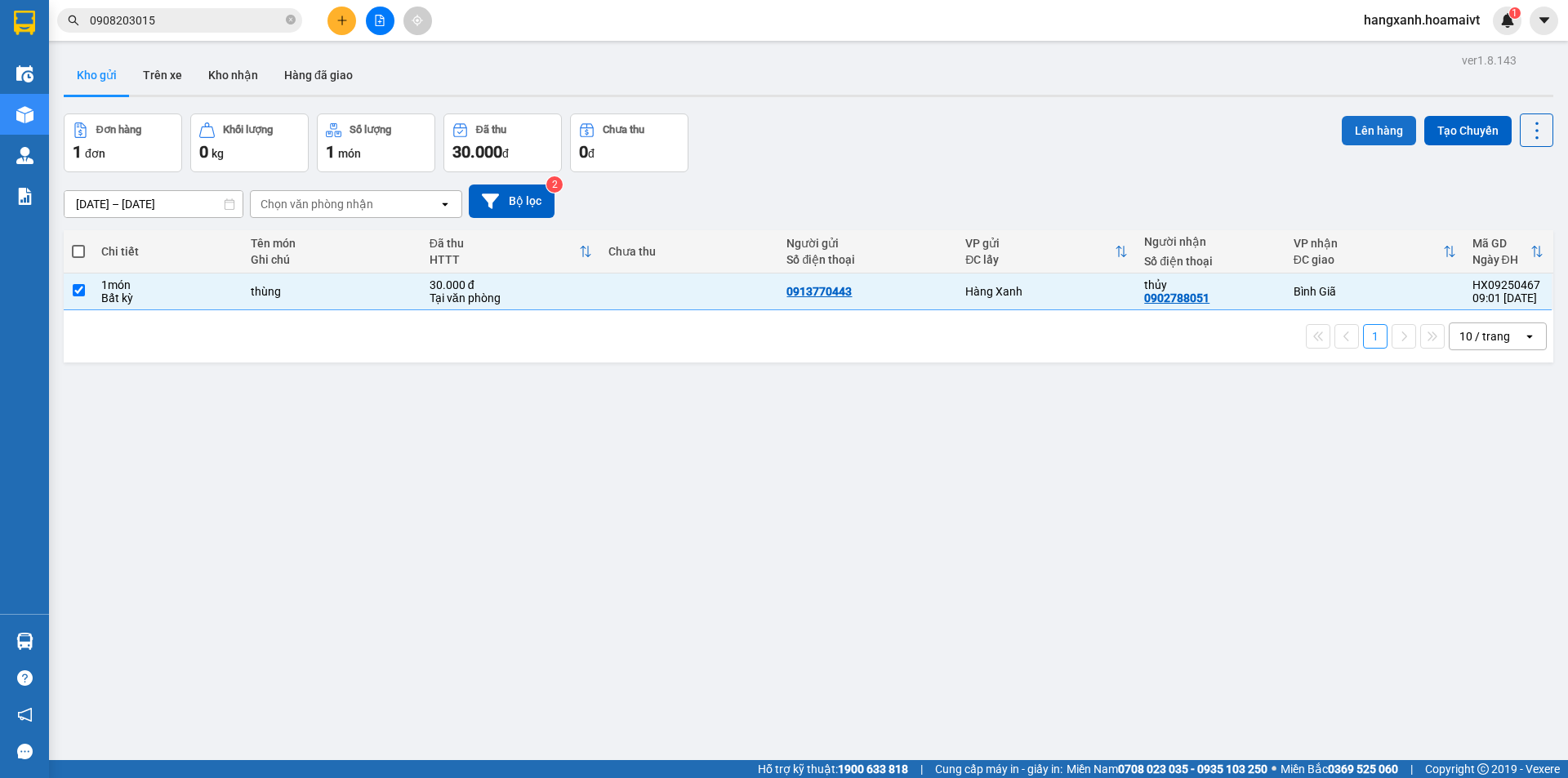
click at [1384, 116] on button "Lên hàng" at bounding box center [1379, 131] width 74 height 30
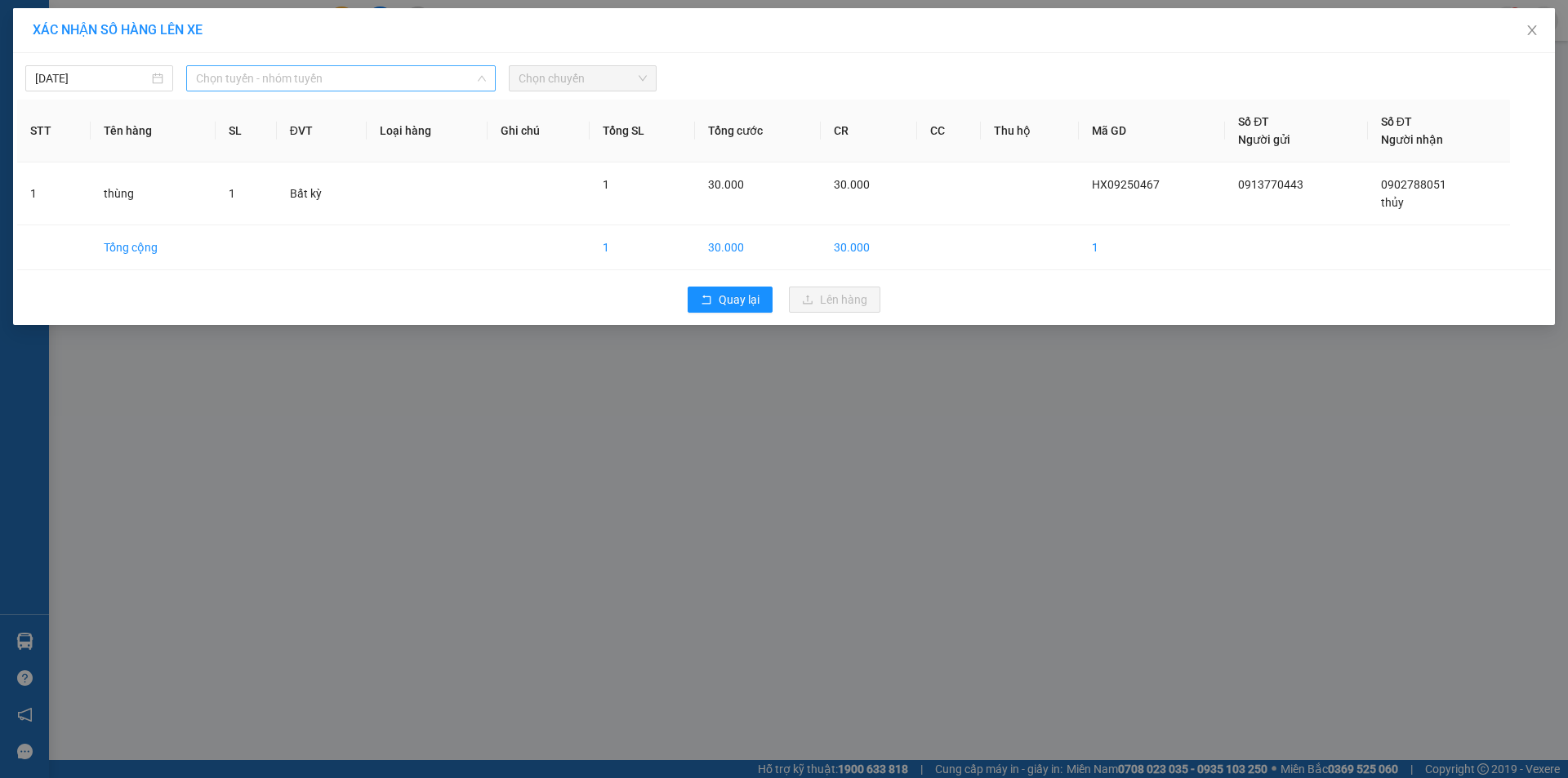
click at [302, 84] on span "Chọn tuyến - nhóm tuyến" at bounding box center [341, 78] width 290 height 25
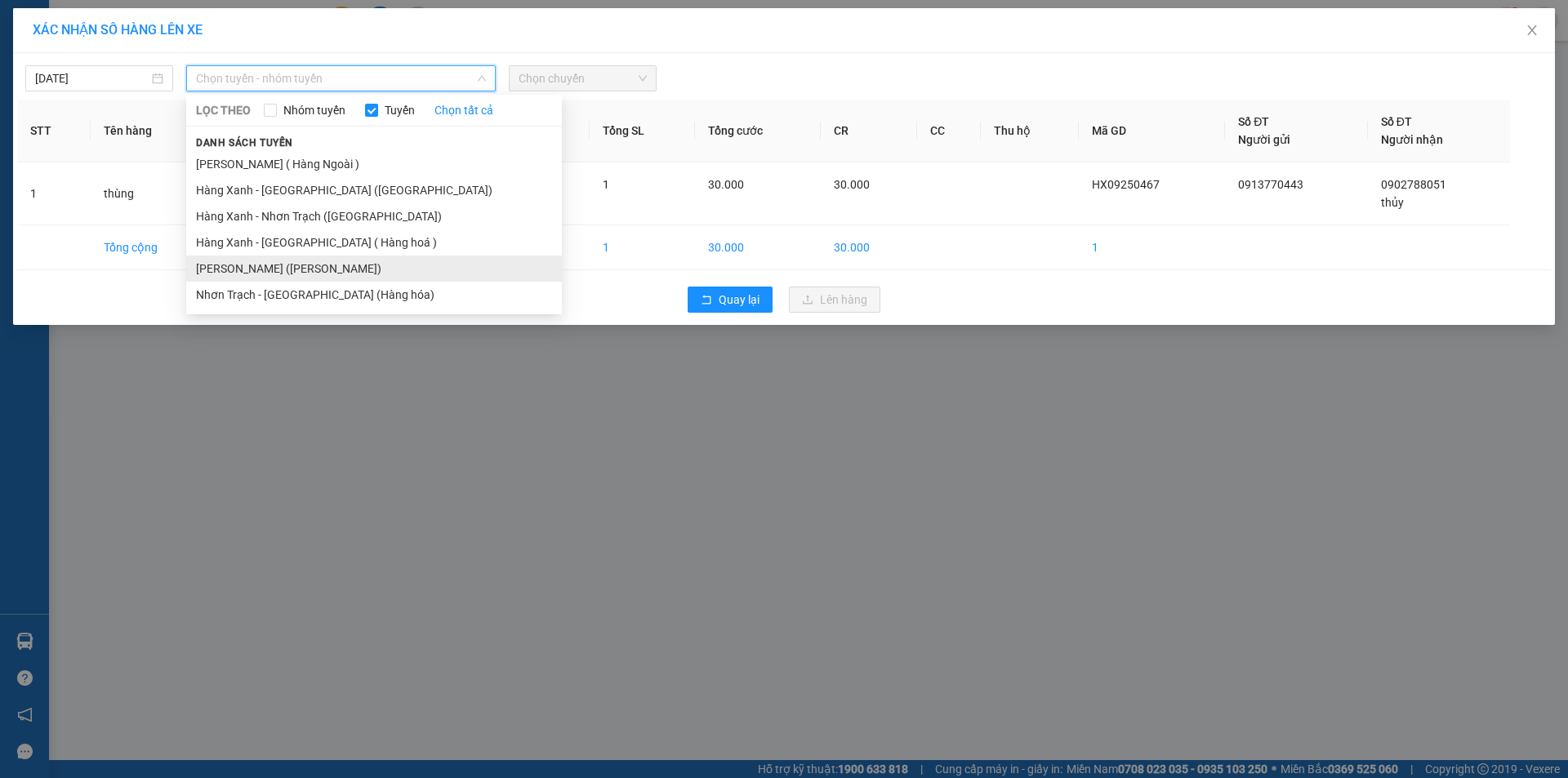
drag, startPoint x: 277, startPoint y: 276, endPoint x: 476, endPoint y: 147, distance: 237.2
click at [279, 275] on li "[PERSON_NAME] ([PERSON_NAME])" at bounding box center [374, 268] width 376 height 26
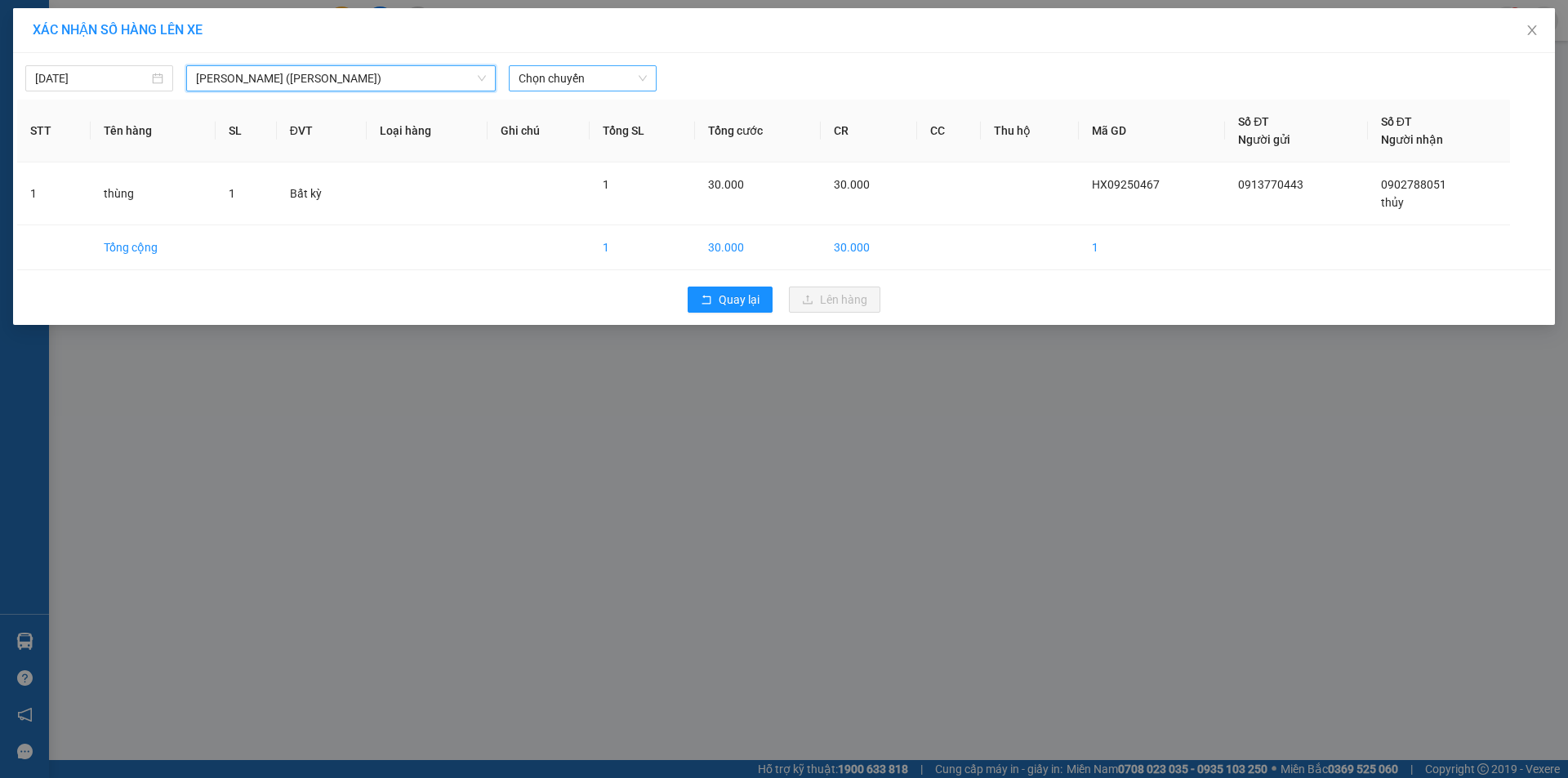
click at [576, 75] on span "Chọn chuyến" at bounding box center [582, 78] width 128 height 25
type input "0926"
click at [598, 138] on div "Thêm chuyến " 09:26 "" at bounding box center [596, 137] width 174 height 28
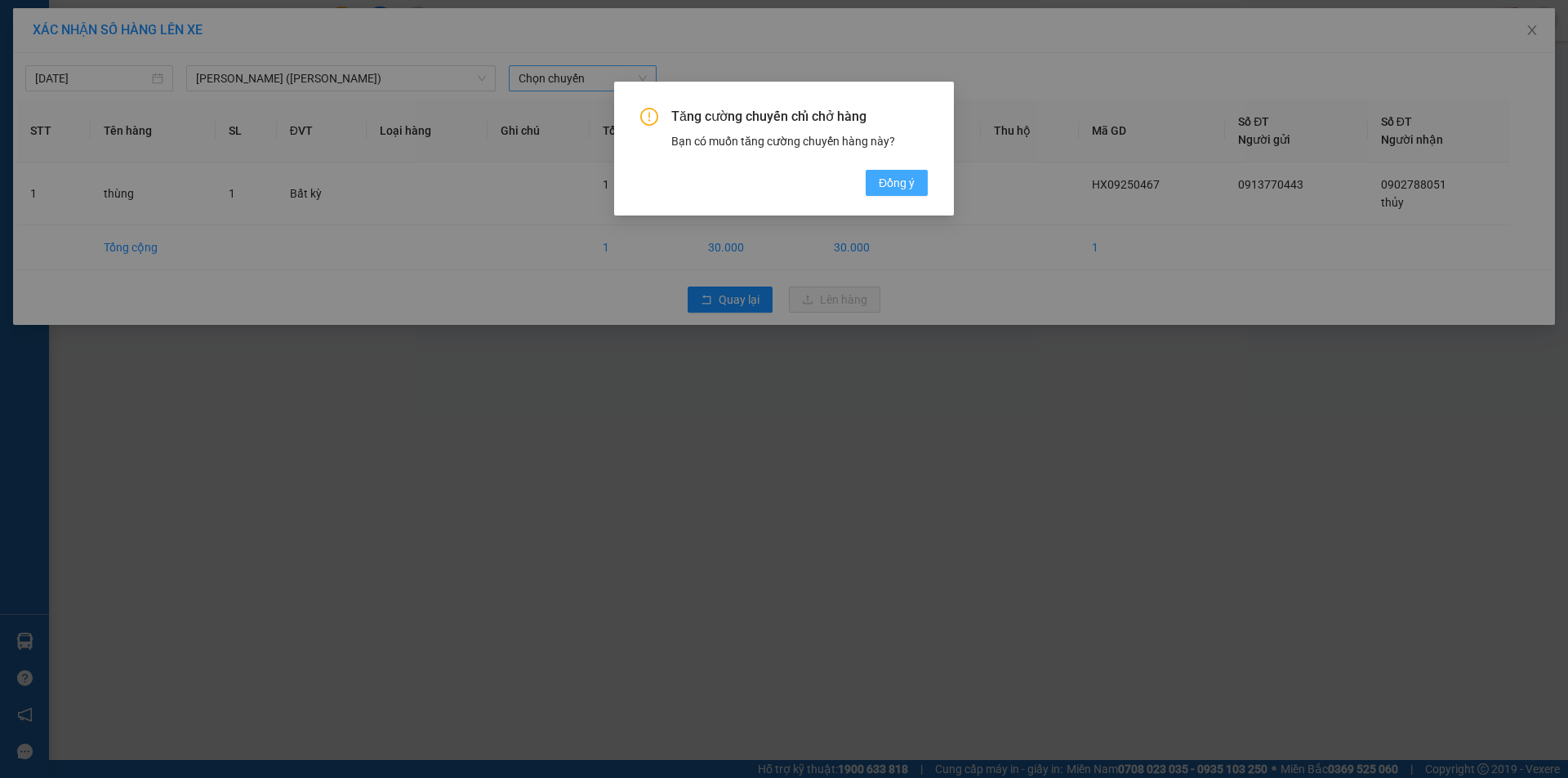
click at [889, 184] on span "Đồng ý" at bounding box center [897, 182] width 36 height 18
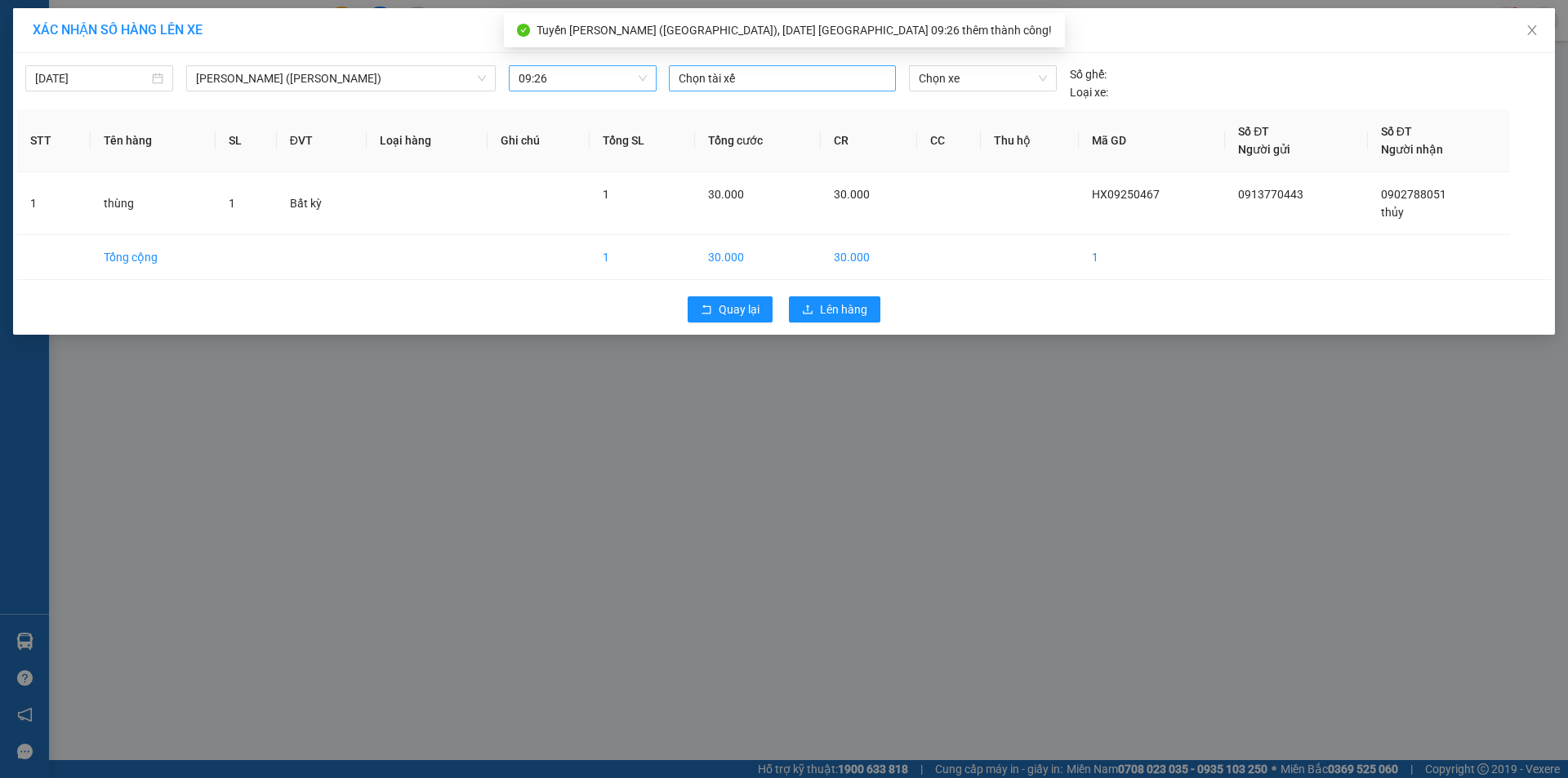
click at [738, 82] on div at bounding box center [782, 78] width 219 height 20
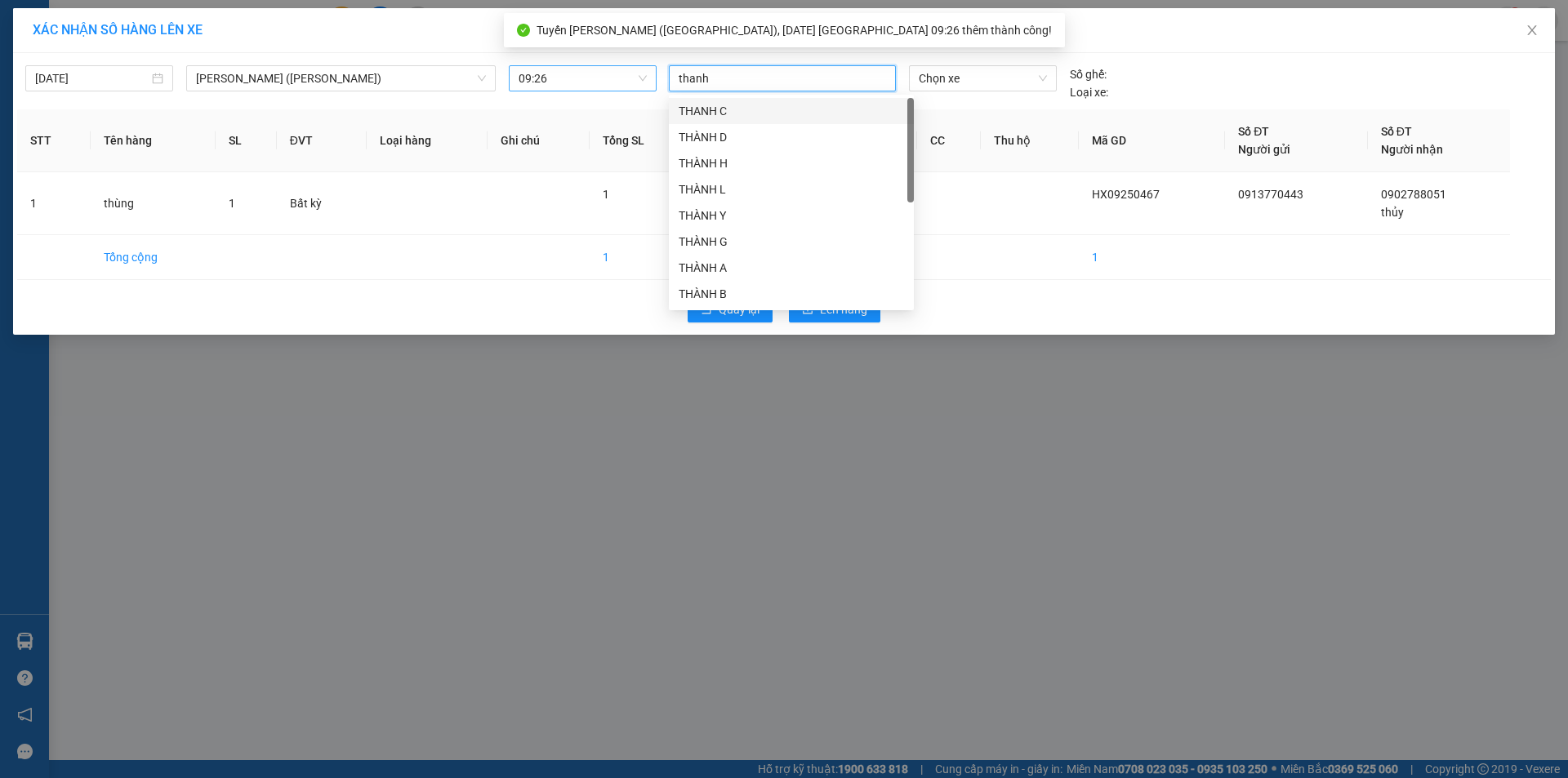
type input "thanh m"
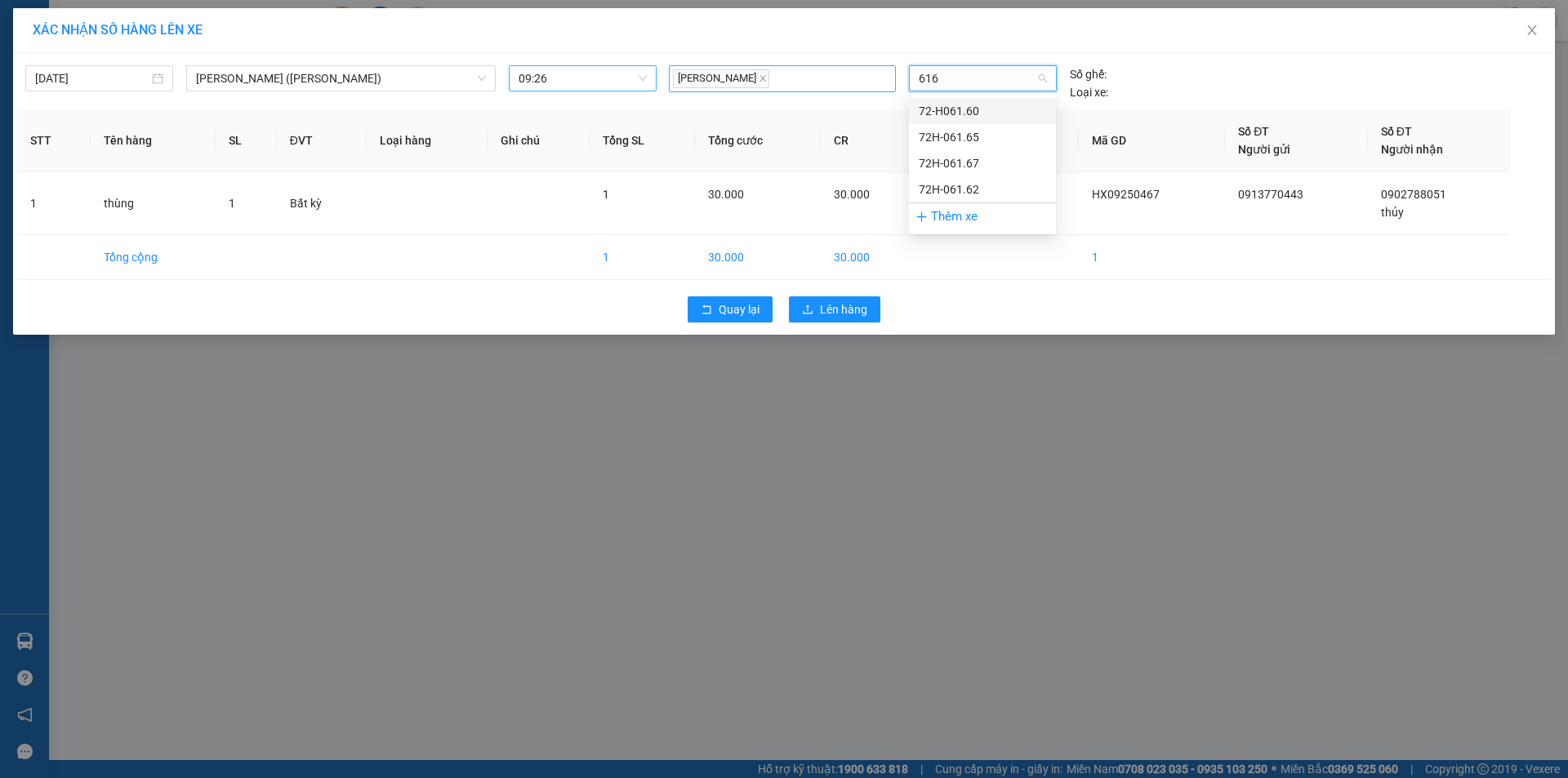
type input "6167"
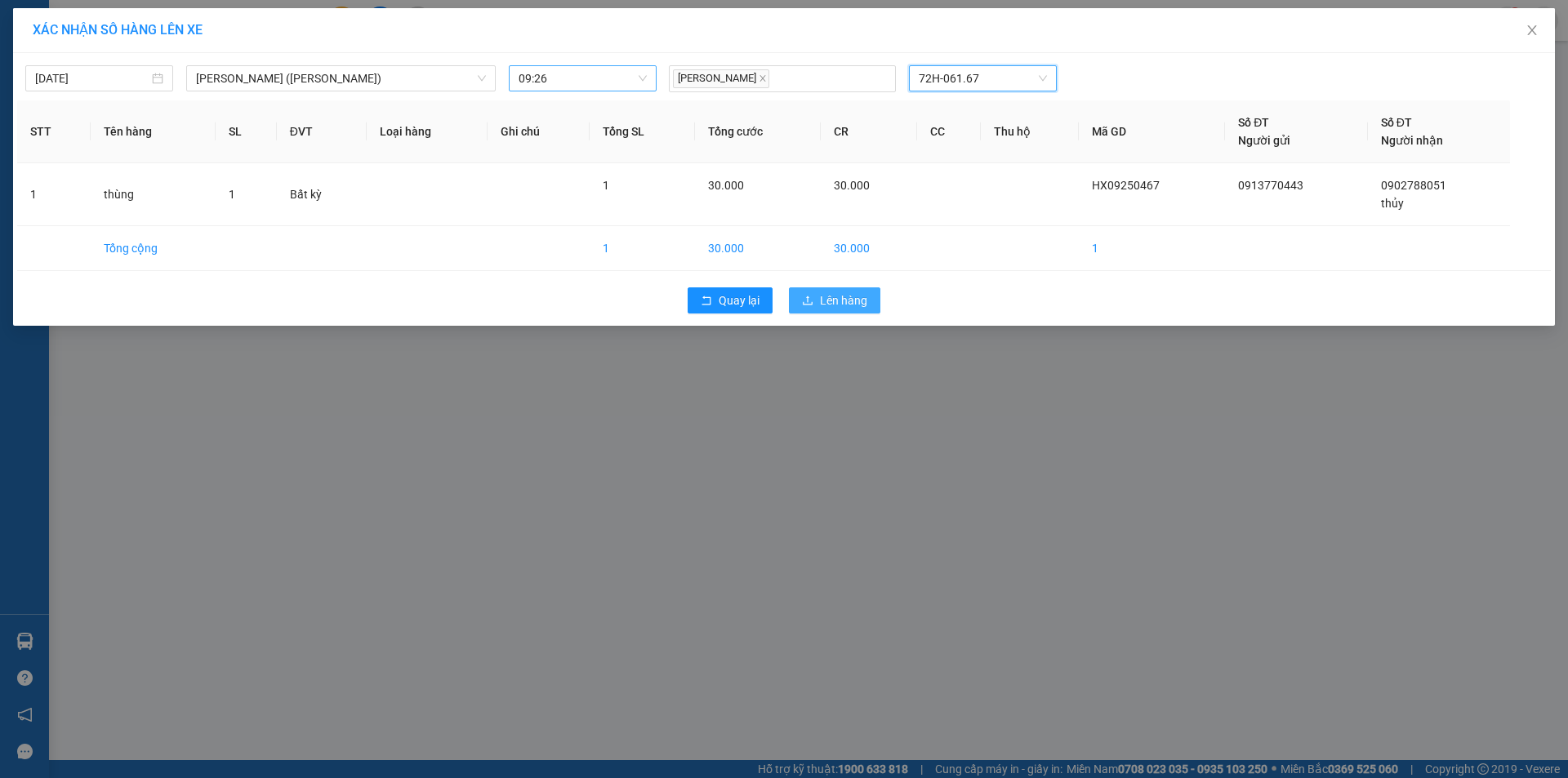
click at [843, 311] on div "Quay lại Lên hàng" at bounding box center [784, 301] width 1534 height 42
click at [843, 307] on span "Lên hàng" at bounding box center [844, 300] width 48 height 18
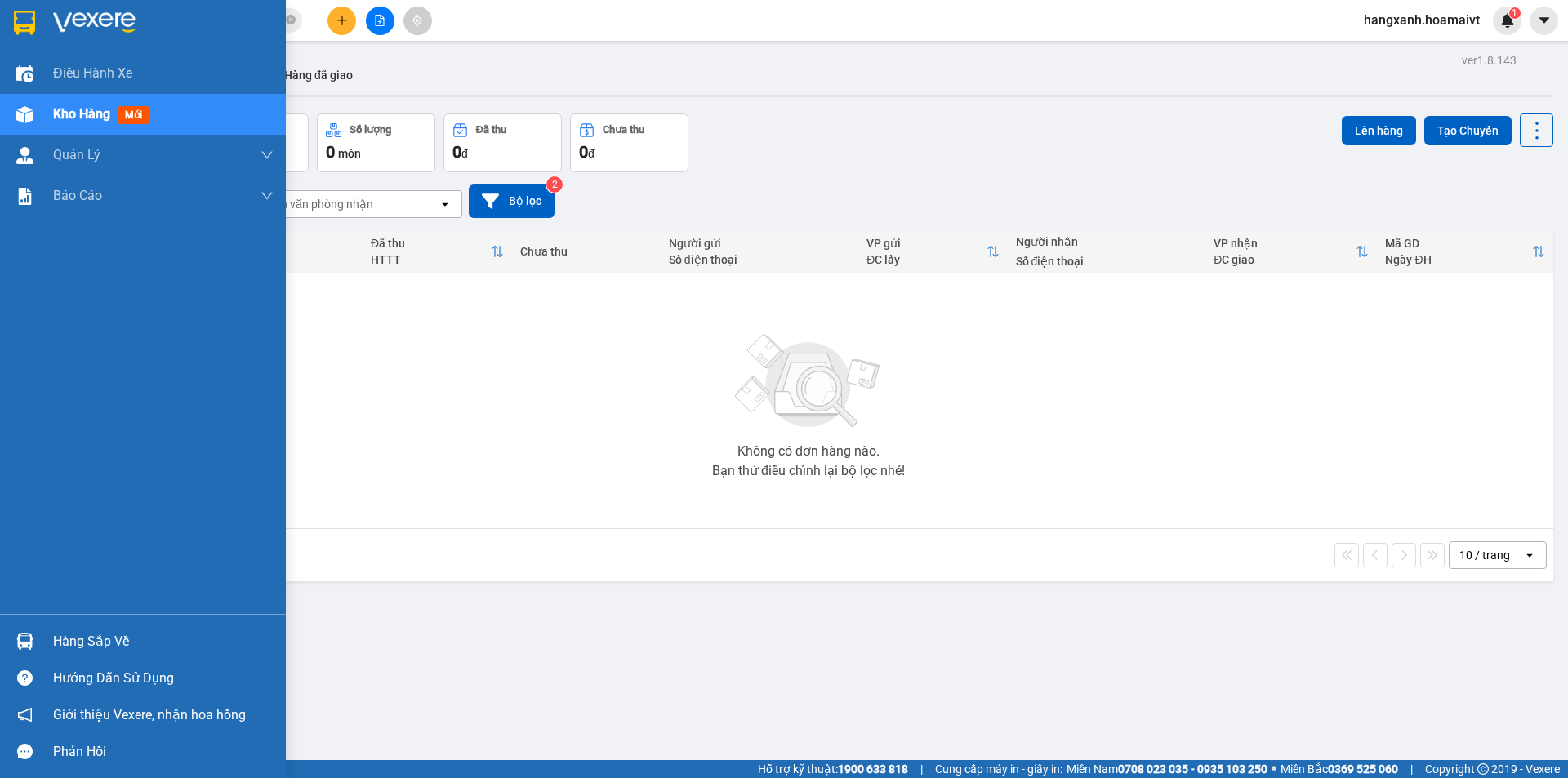
click at [21, 23] on img at bounding box center [25, 23] width 21 height 25
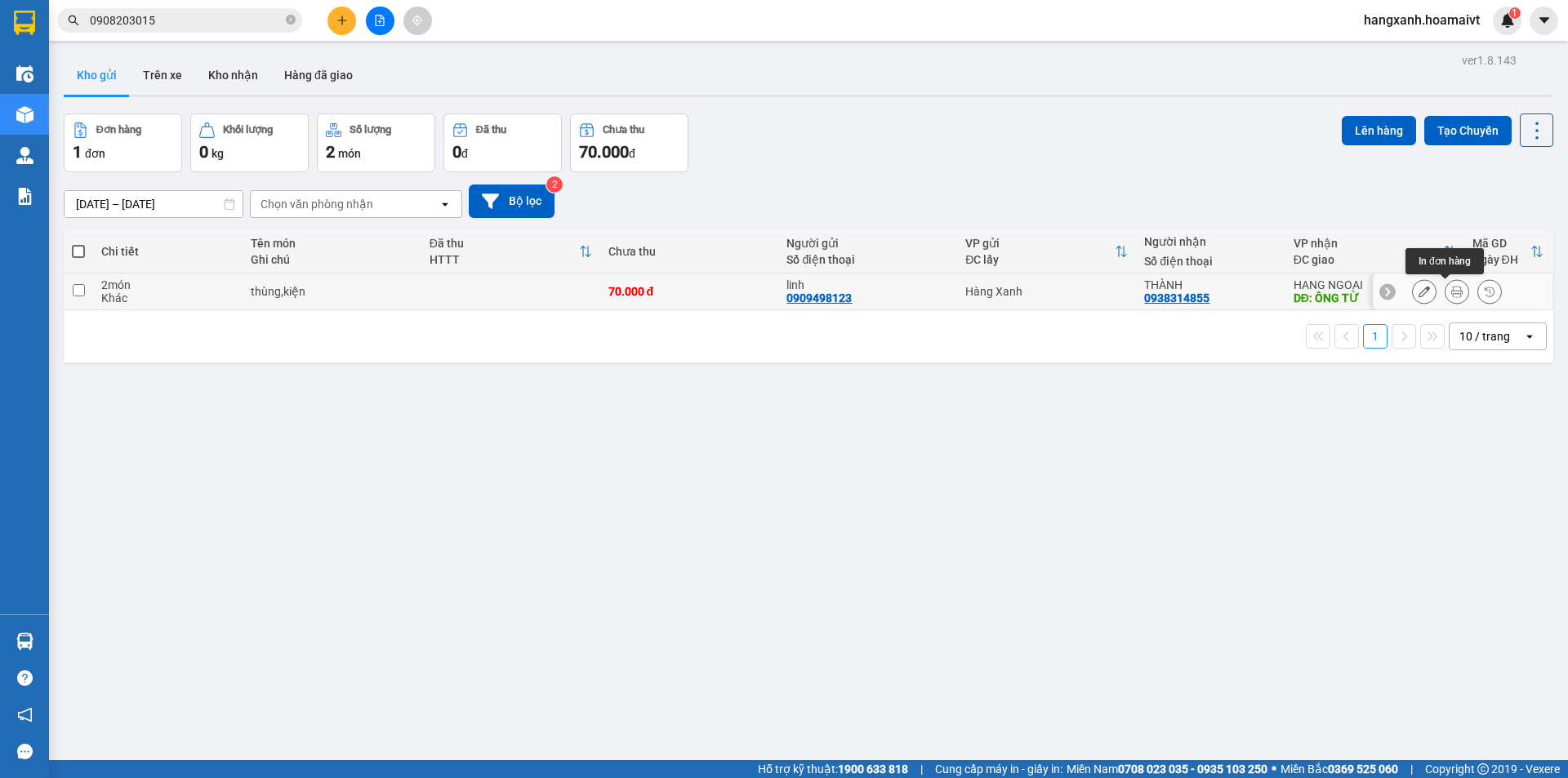
click at [1452, 291] on icon at bounding box center [1457, 291] width 11 height 11
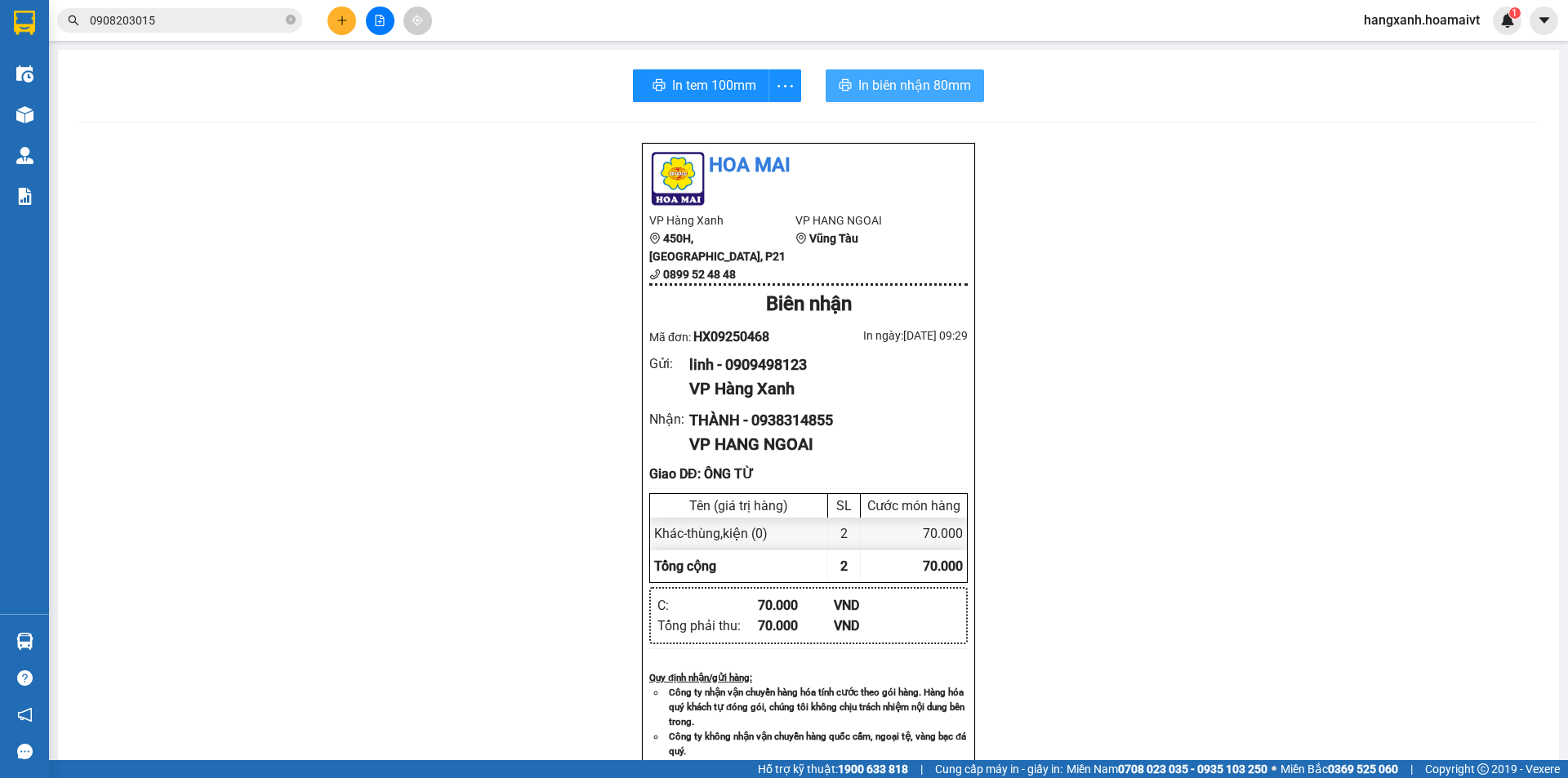
click at [936, 95] on span "In biên nhận 80mm" at bounding box center [914, 85] width 113 height 20
click at [724, 85] on span "In tem 100mm" at bounding box center [711, 85] width 84 height 20
click at [690, 67] on div "In tem 100mm In biên nhận 80mm Hoa Mai VP Hàng Xanh 450H, Điện Biên Phủ, P21 08…" at bounding box center [808, 654] width 1501 height 1209
click at [693, 80] on span "In tem 100mm" at bounding box center [711, 85] width 84 height 20
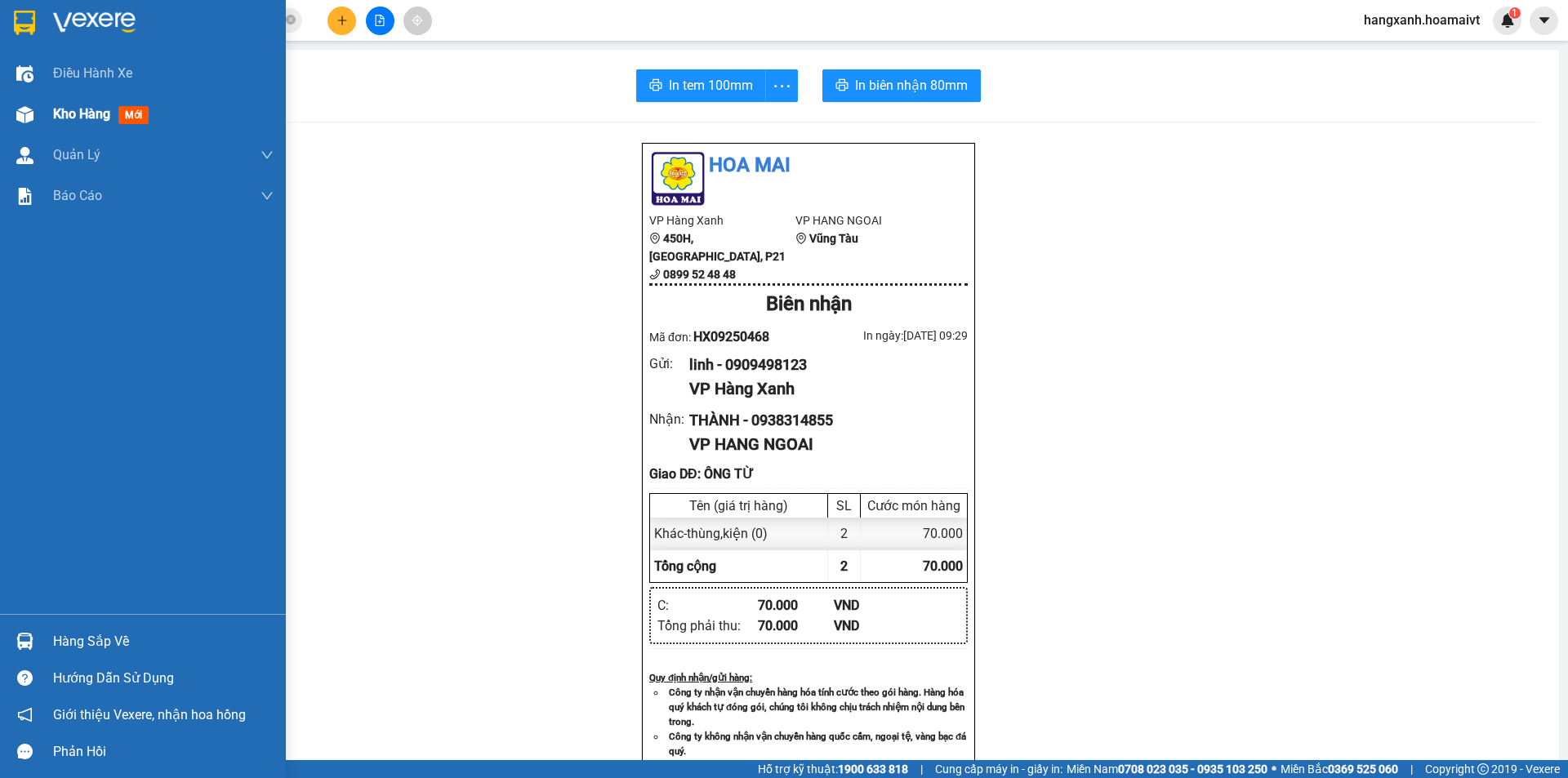
click at [48, 110] on div "Kho hàng mới" at bounding box center [142, 114] width 285 height 41
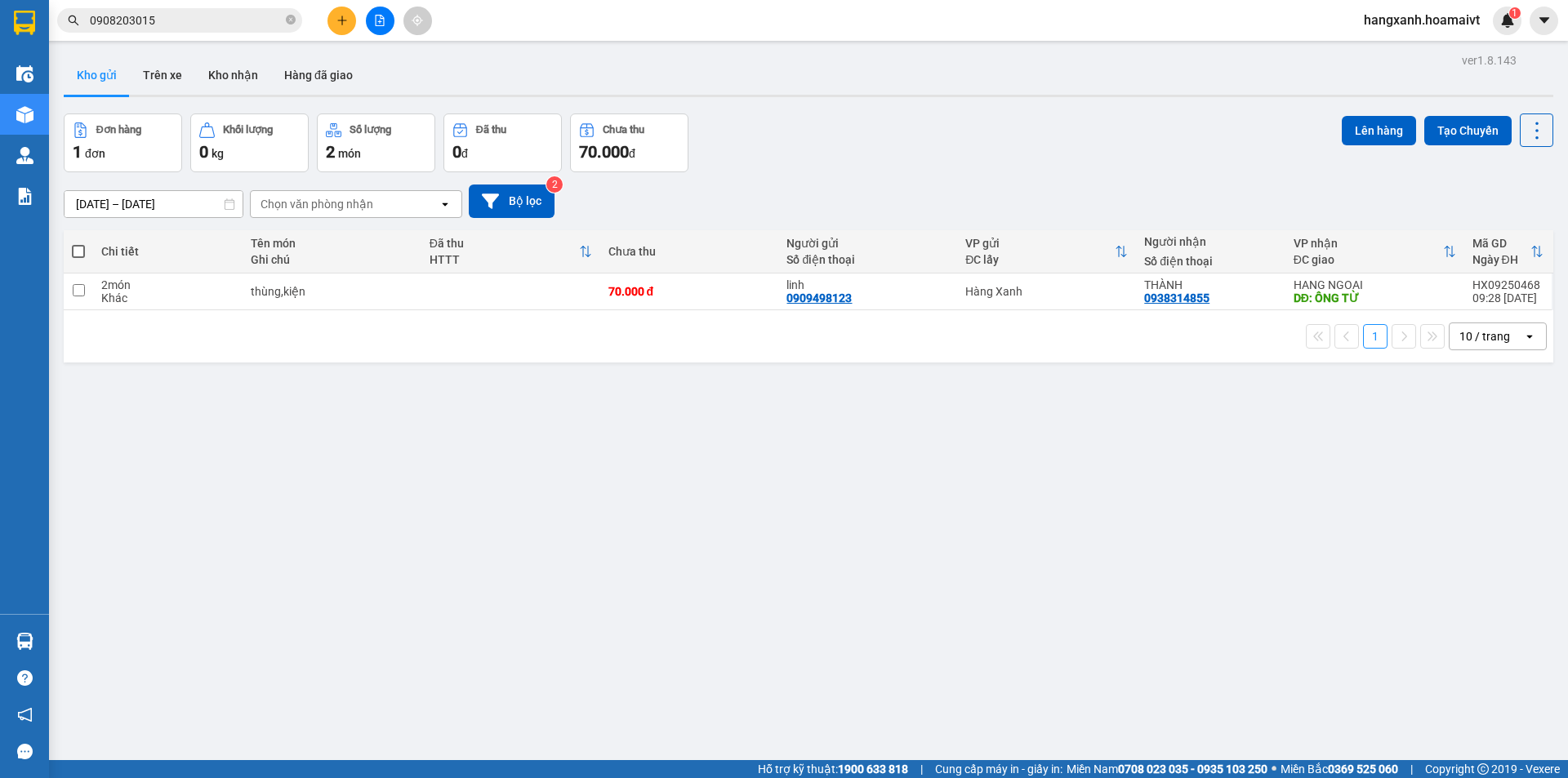
click at [337, 27] on button at bounding box center [342, 21] width 29 height 29
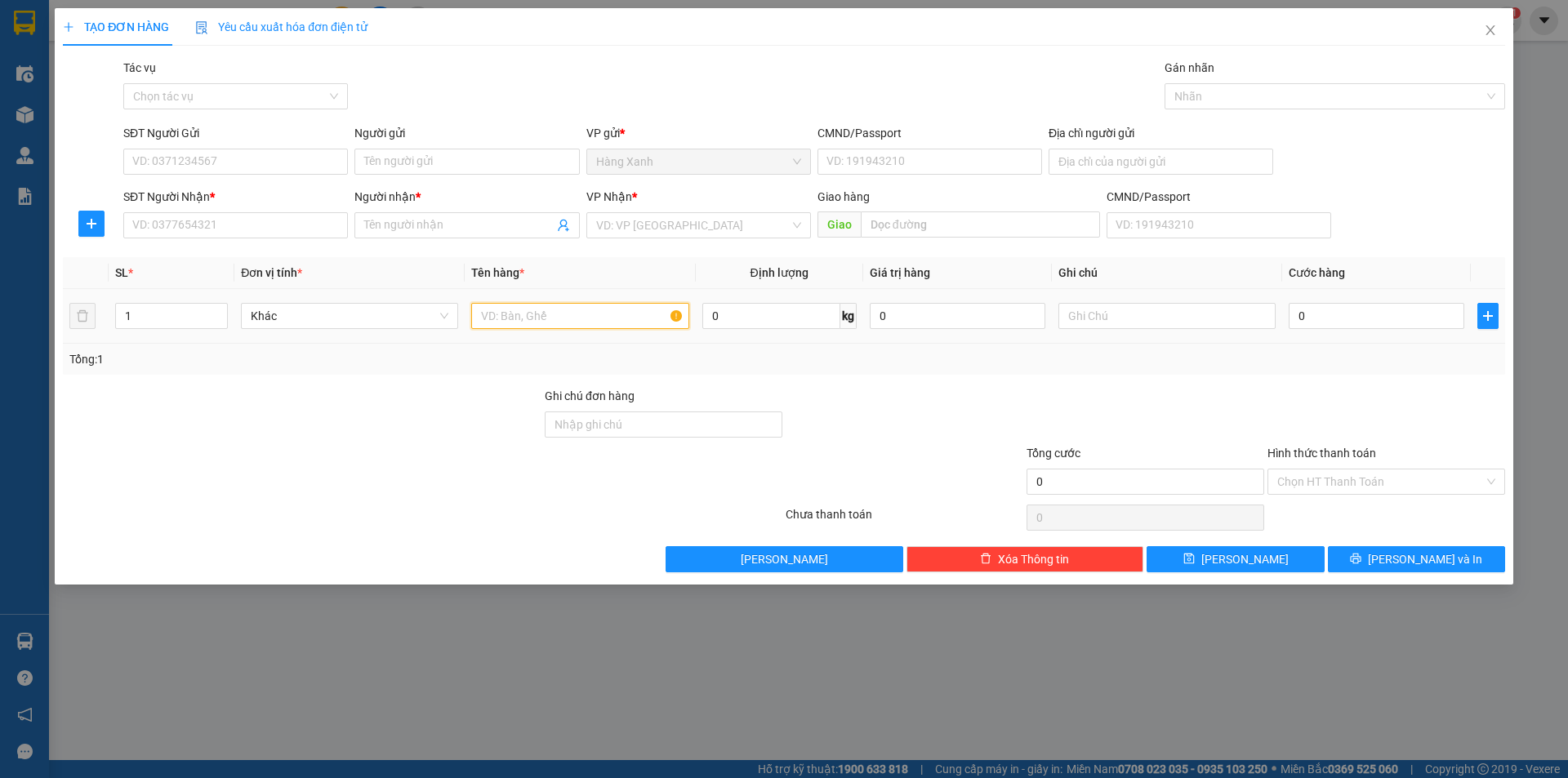
click at [527, 318] on input "text" at bounding box center [580, 315] width 218 height 26
click at [303, 224] on input "SĐT Người Nhận *" at bounding box center [235, 224] width 224 height 26
type input "0937316814"
click at [222, 256] on div "0937316814 - vị" at bounding box center [235, 258] width 205 height 18
type input "vị"
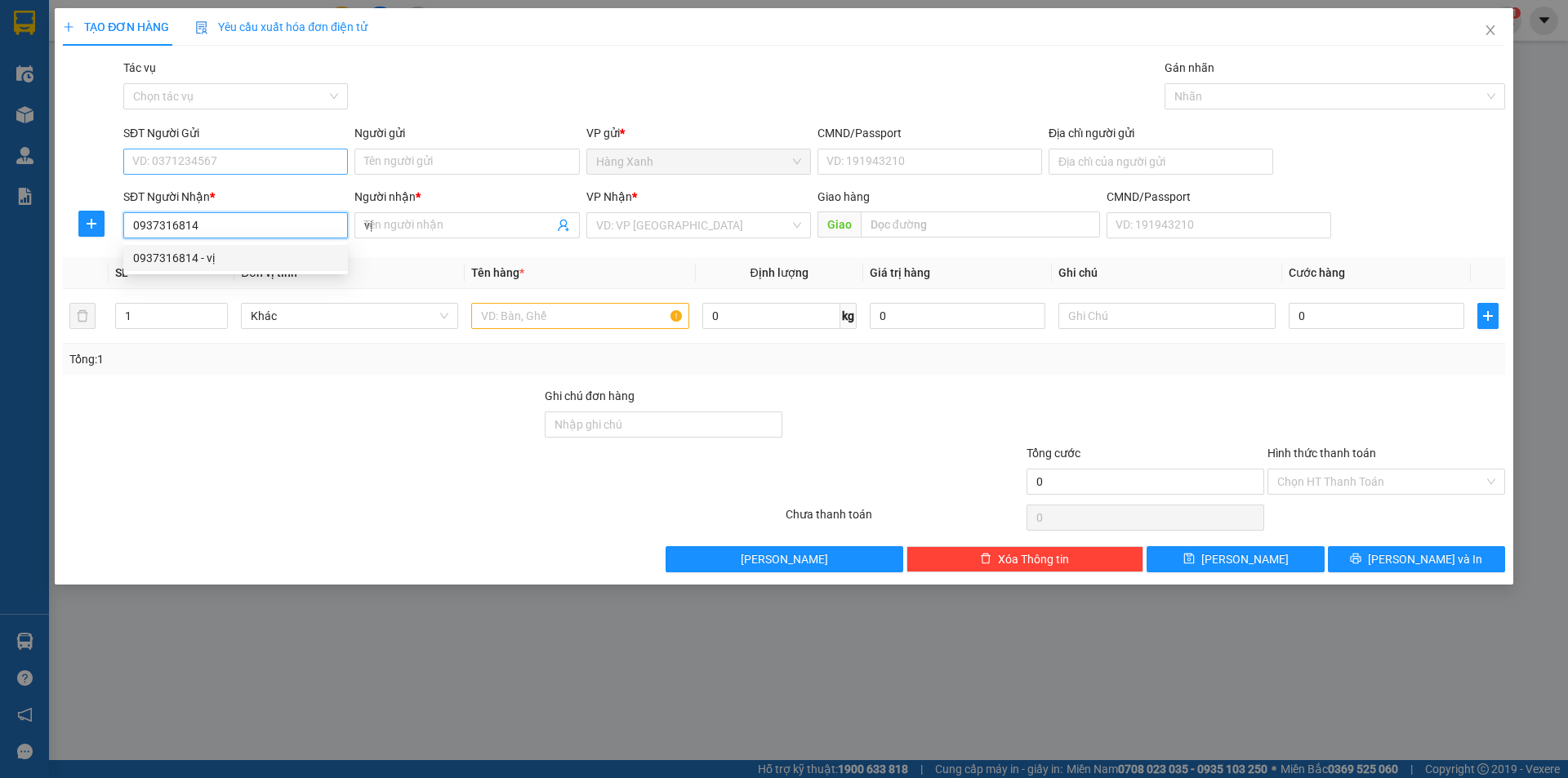
type input "0937316814"
click at [242, 166] on input "SĐT Người Gửi" at bounding box center [235, 161] width 224 height 26
click at [236, 192] on div "0913921420 - nhi" at bounding box center [235, 194] width 205 height 18
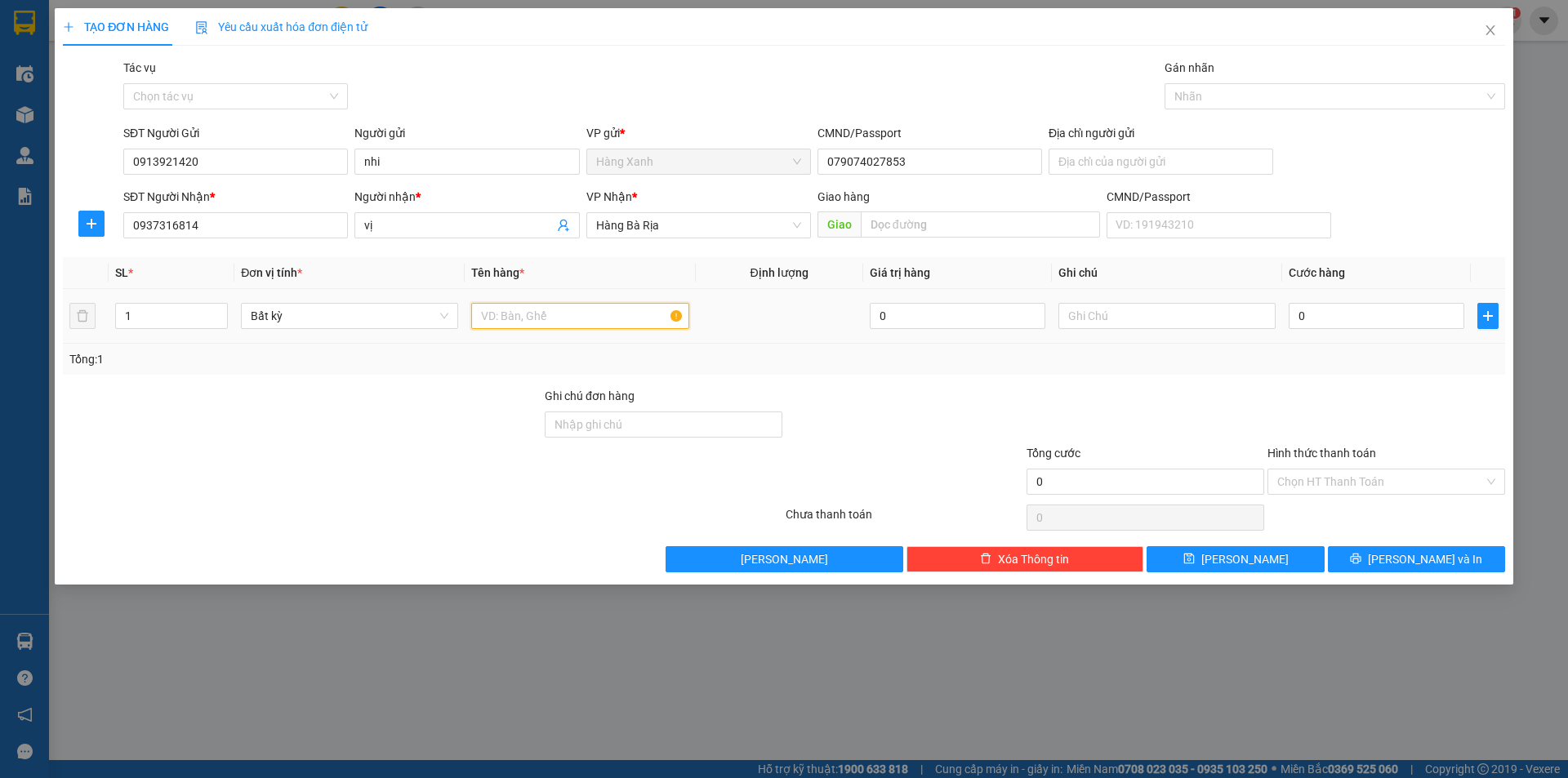
click at [537, 305] on input "text" at bounding box center [580, 315] width 218 height 26
click at [1346, 326] on input "0" at bounding box center [1376, 315] width 176 height 26
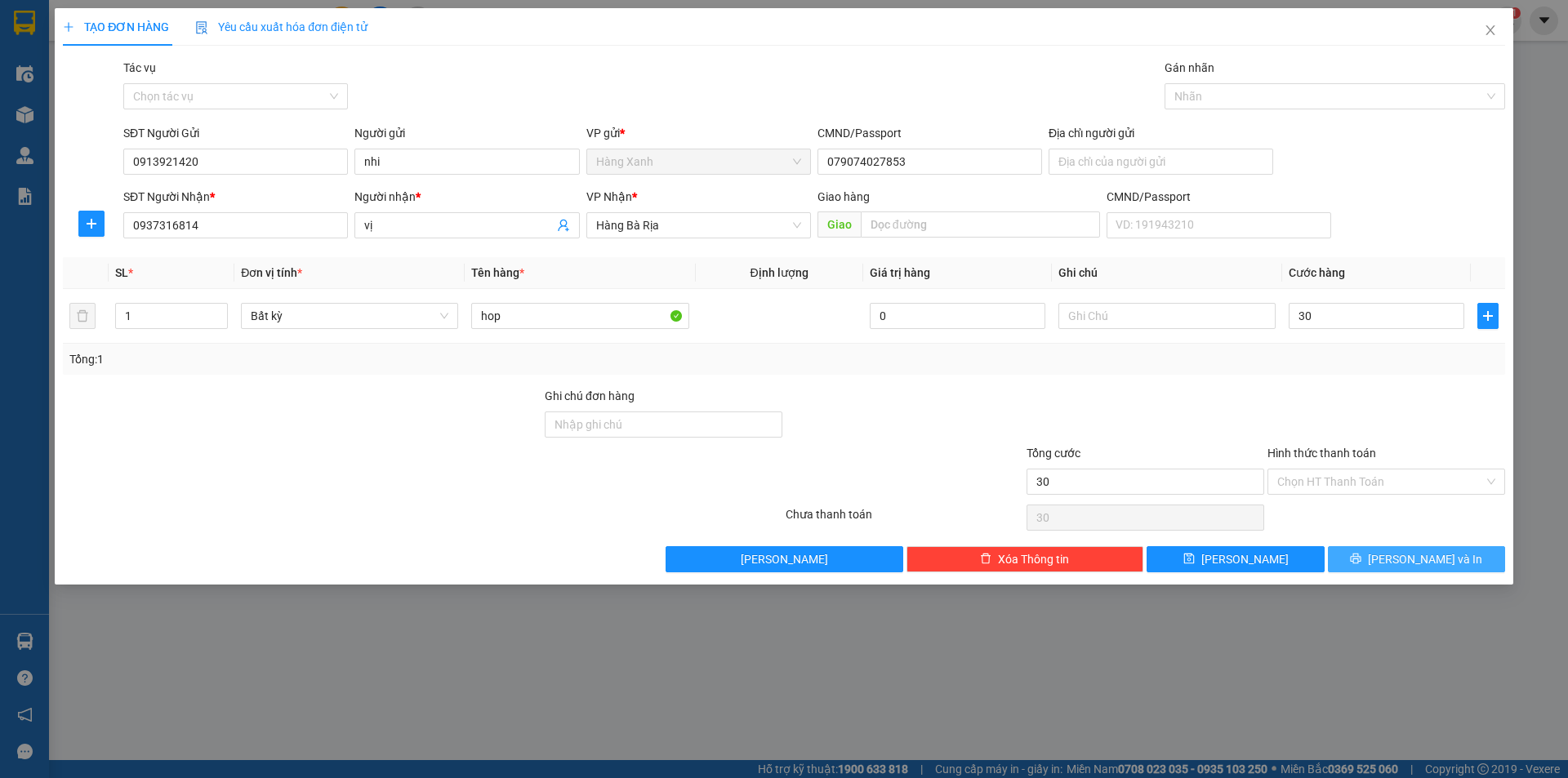
click at [1433, 562] on span "[PERSON_NAME] và In" at bounding box center [1425, 559] width 115 height 18
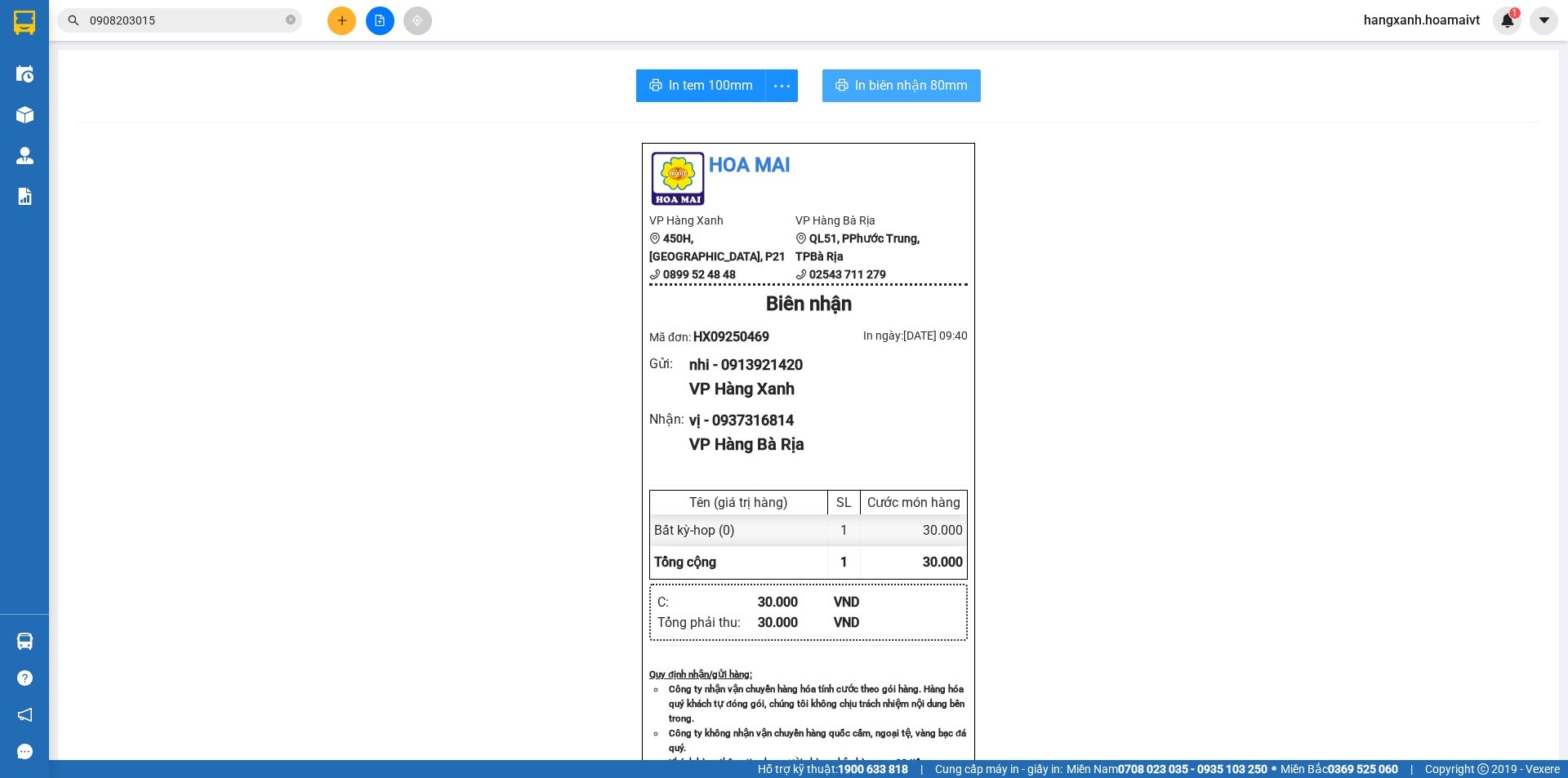
click at [920, 95] on span "In biên nhận 80mm" at bounding box center [911, 85] width 113 height 20
click at [857, 67] on div "In tem 100mm In biên nhận 80mm Hoa Mai VP Hàng Xanh 450H, Điện Biên Phủ, P21 08…" at bounding box center [808, 633] width 1501 height 1167
click at [863, 84] on span "In biên nhận 80mm" at bounding box center [911, 85] width 113 height 20
click at [689, 80] on span "In tem 100mm" at bounding box center [714, 85] width 84 height 20
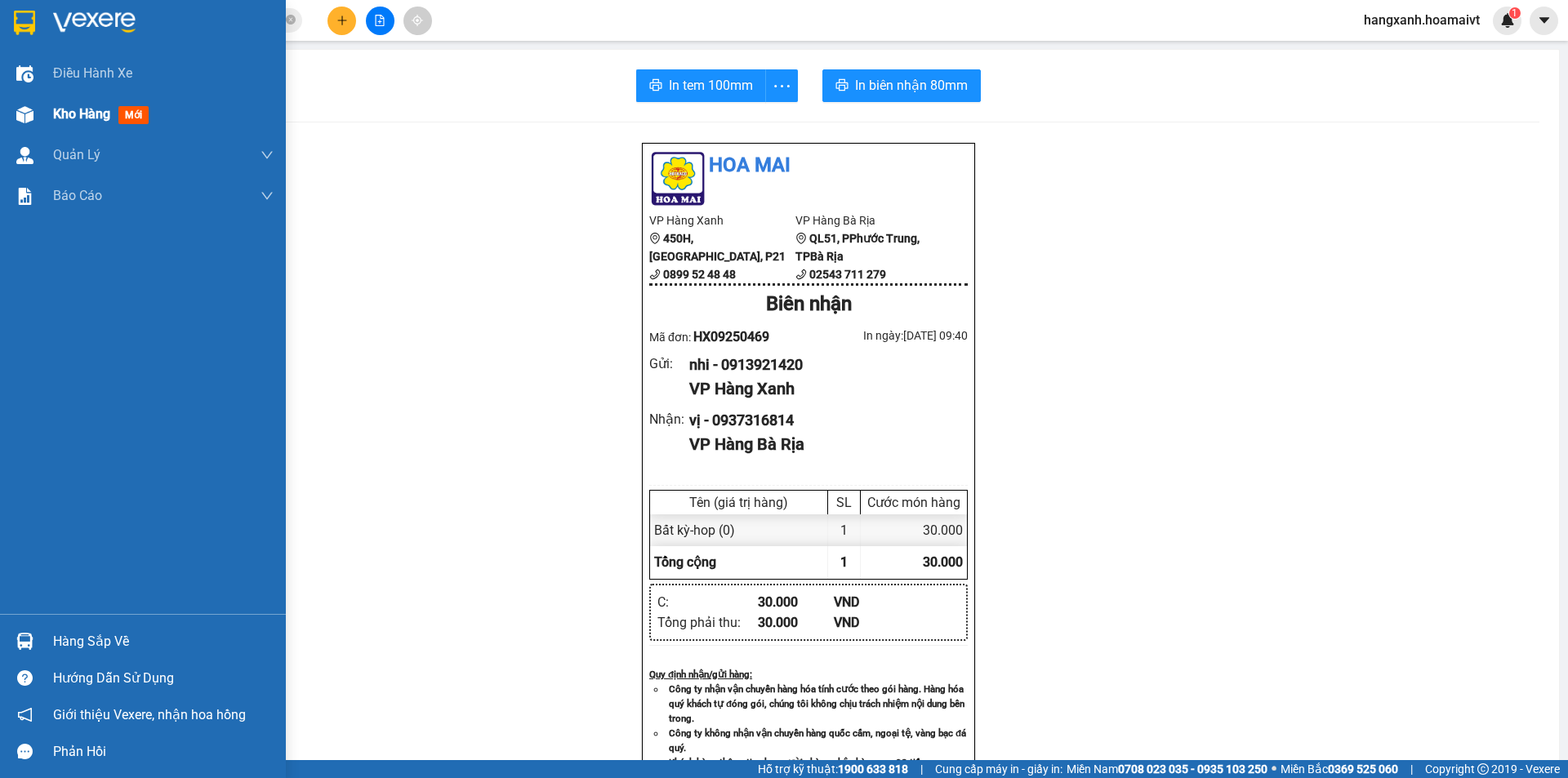
click at [52, 116] on div "Kho hàng mới" at bounding box center [142, 114] width 285 height 41
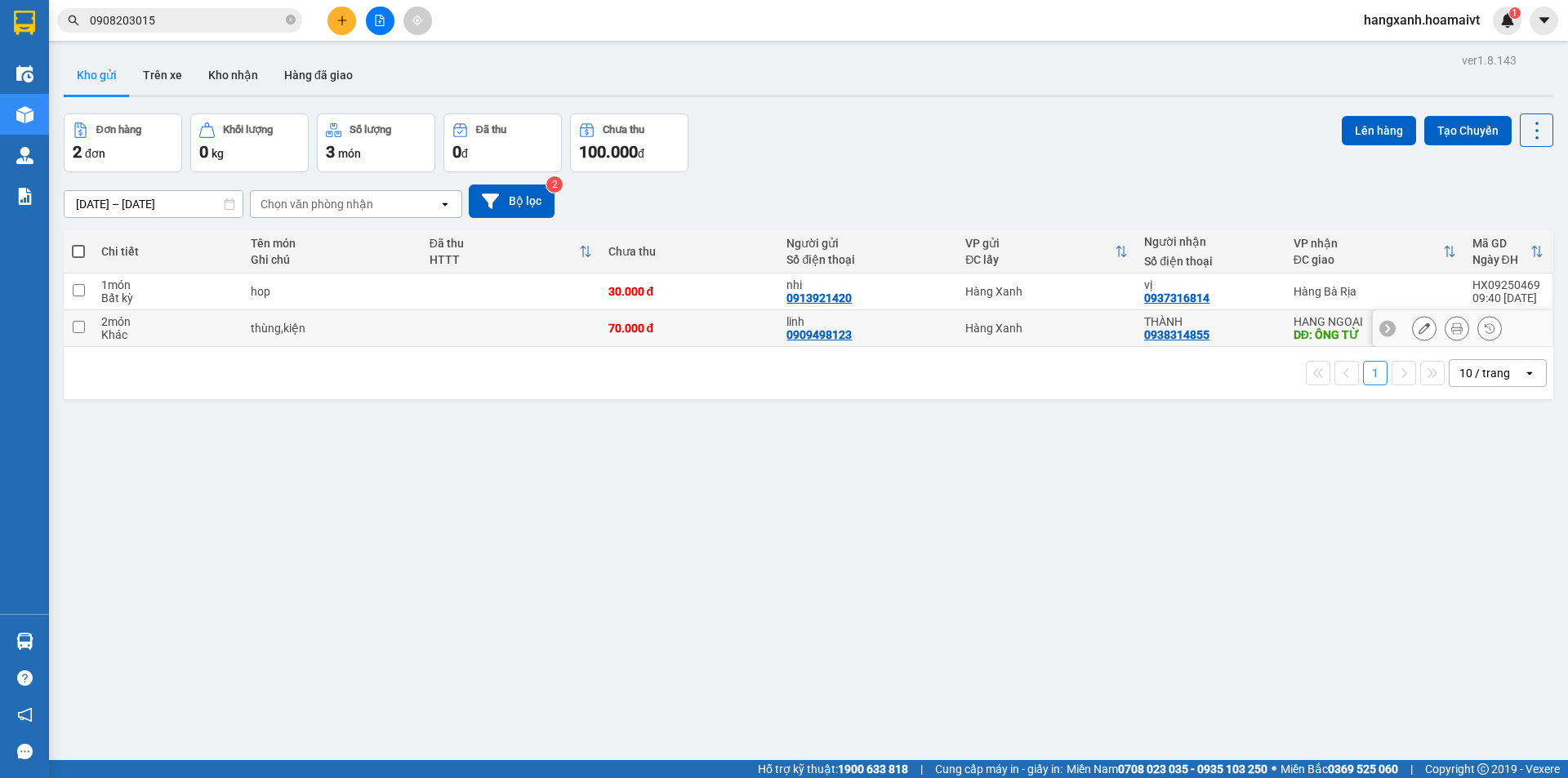
click at [1293, 285] on div "Hàng Bà Rịa" at bounding box center [1374, 292] width 162 height 13
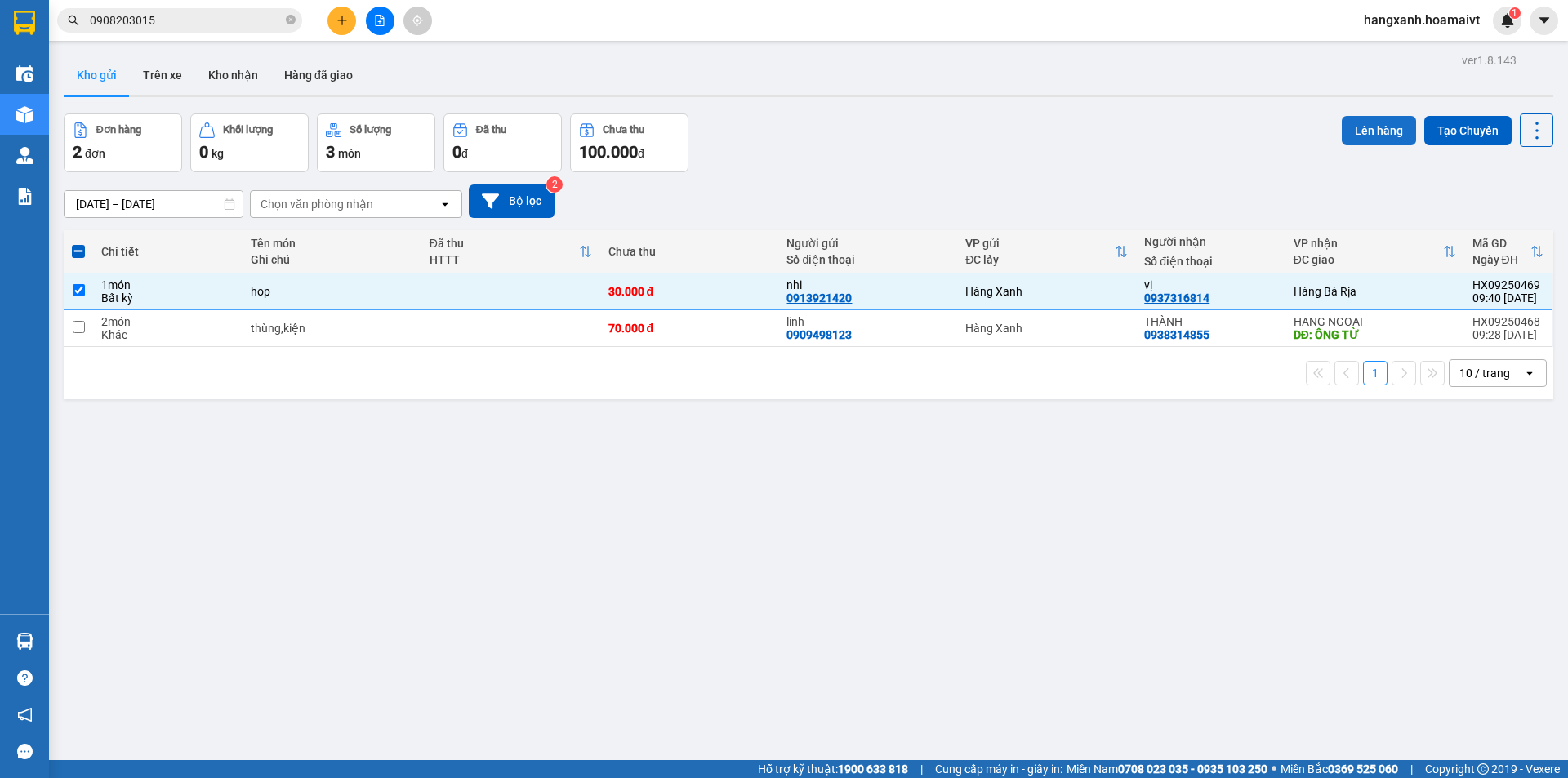
drag, startPoint x: 1322, startPoint y: 101, endPoint x: 1352, endPoint y: 136, distance: 46.1
click at [1332, 119] on div "ver 1.8.143 Kho gửi Trên xe Kho nhận Hàng đã giao Đơn hàng 2 đơn Khối lượng 0 k…" at bounding box center [808, 437] width 1503 height 778
click at [1352, 136] on button "Lên hàng" at bounding box center [1379, 131] width 74 height 30
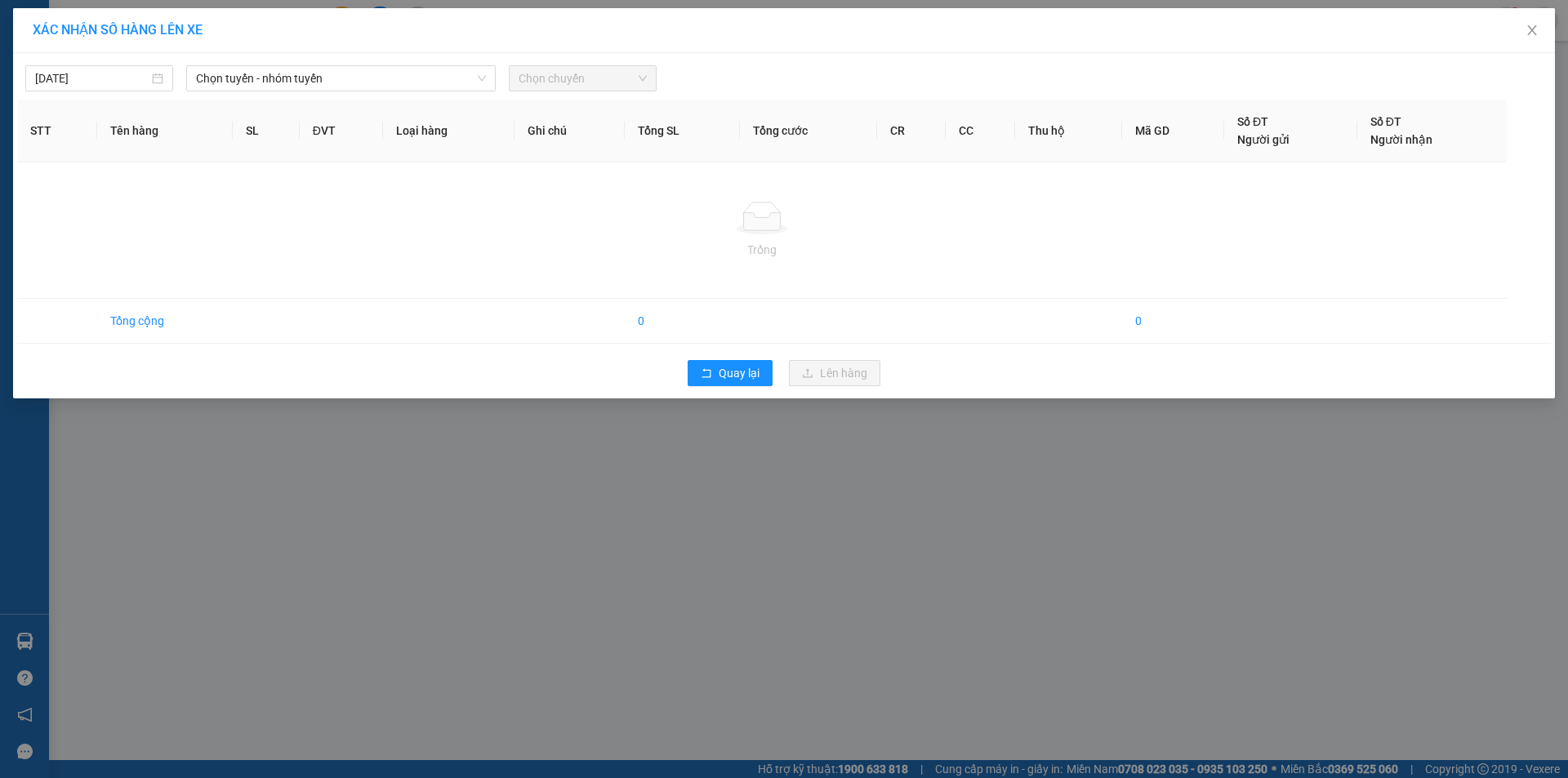
click at [302, 94] on div "13/09/2025 Chọn tuyến - nhóm tuyến Chọn chuyến STT Tên hàng SL ĐVT Loại hàng Gh…" at bounding box center [784, 226] width 1542 height 346
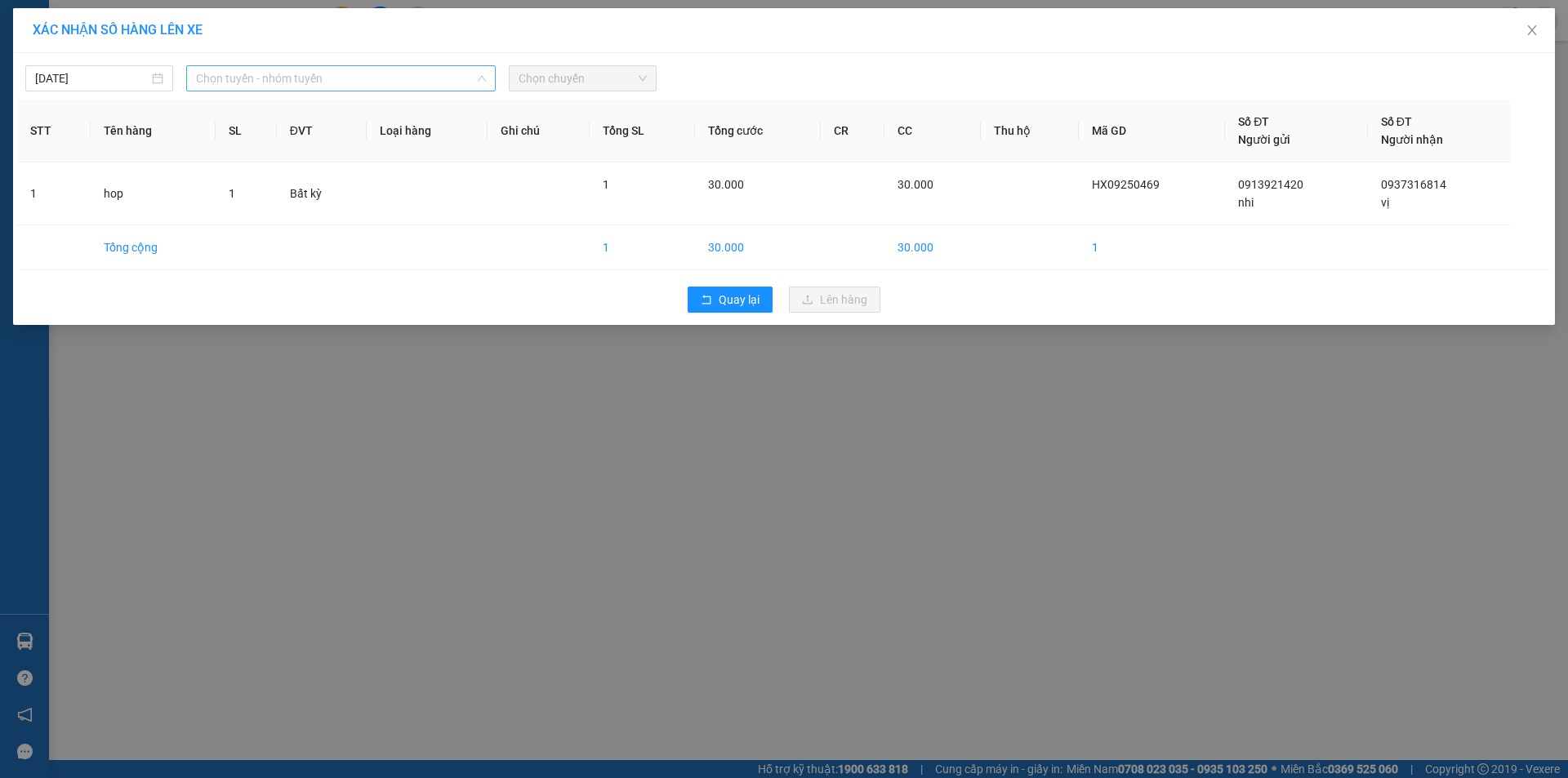
click at [361, 77] on span "Chọn tuyến - nhóm tuyến" at bounding box center [341, 78] width 290 height 25
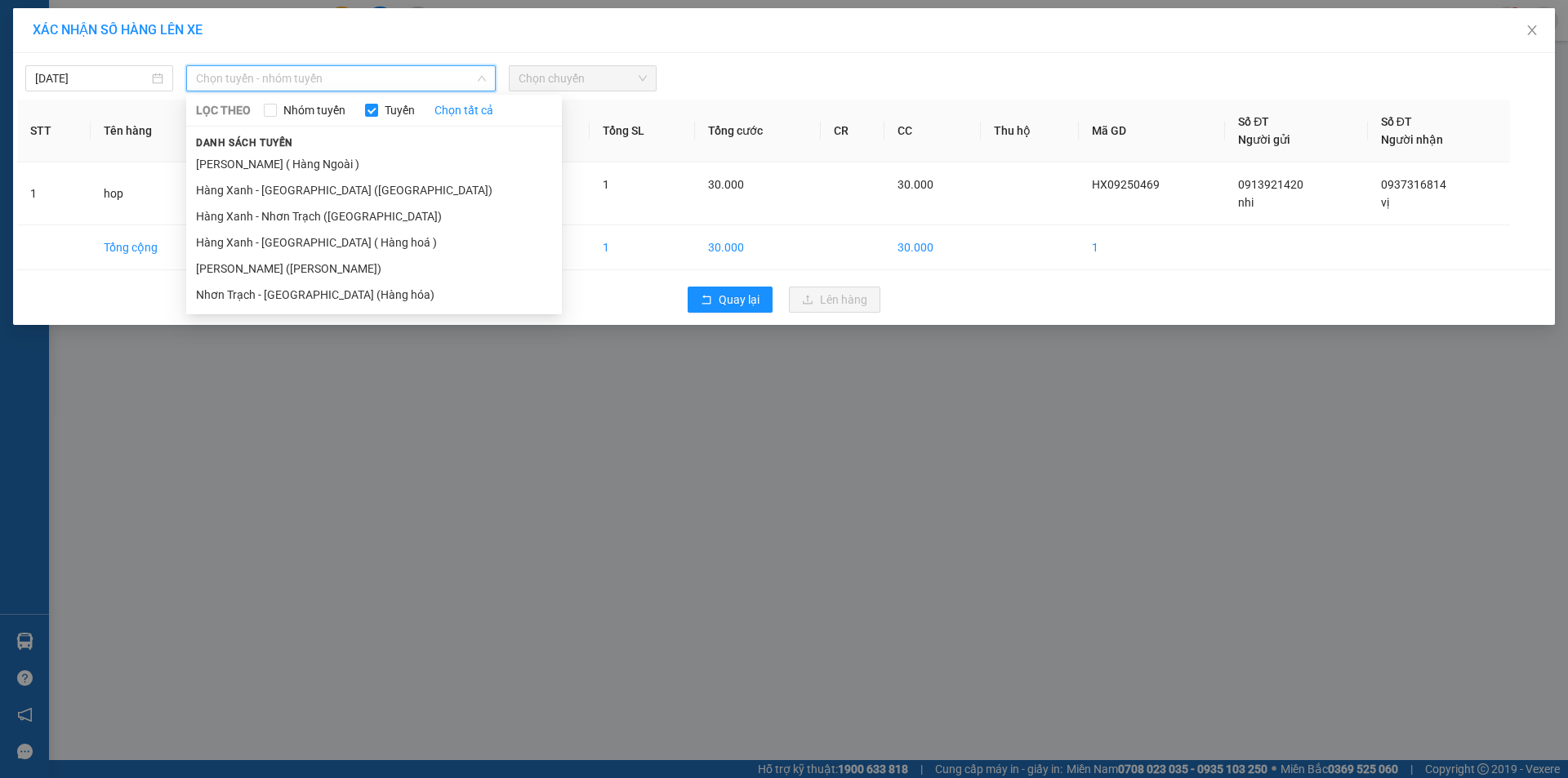
drag, startPoint x: 285, startPoint y: 196, endPoint x: 465, endPoint y: 116, distance: 197.0
click at [285, 196] on li "Hàng Xanh - [GEOGRAPHIC_DATA] ([GEOGRAPHIC_DATA])" at bounding box center [374, 190] width 376 height 26
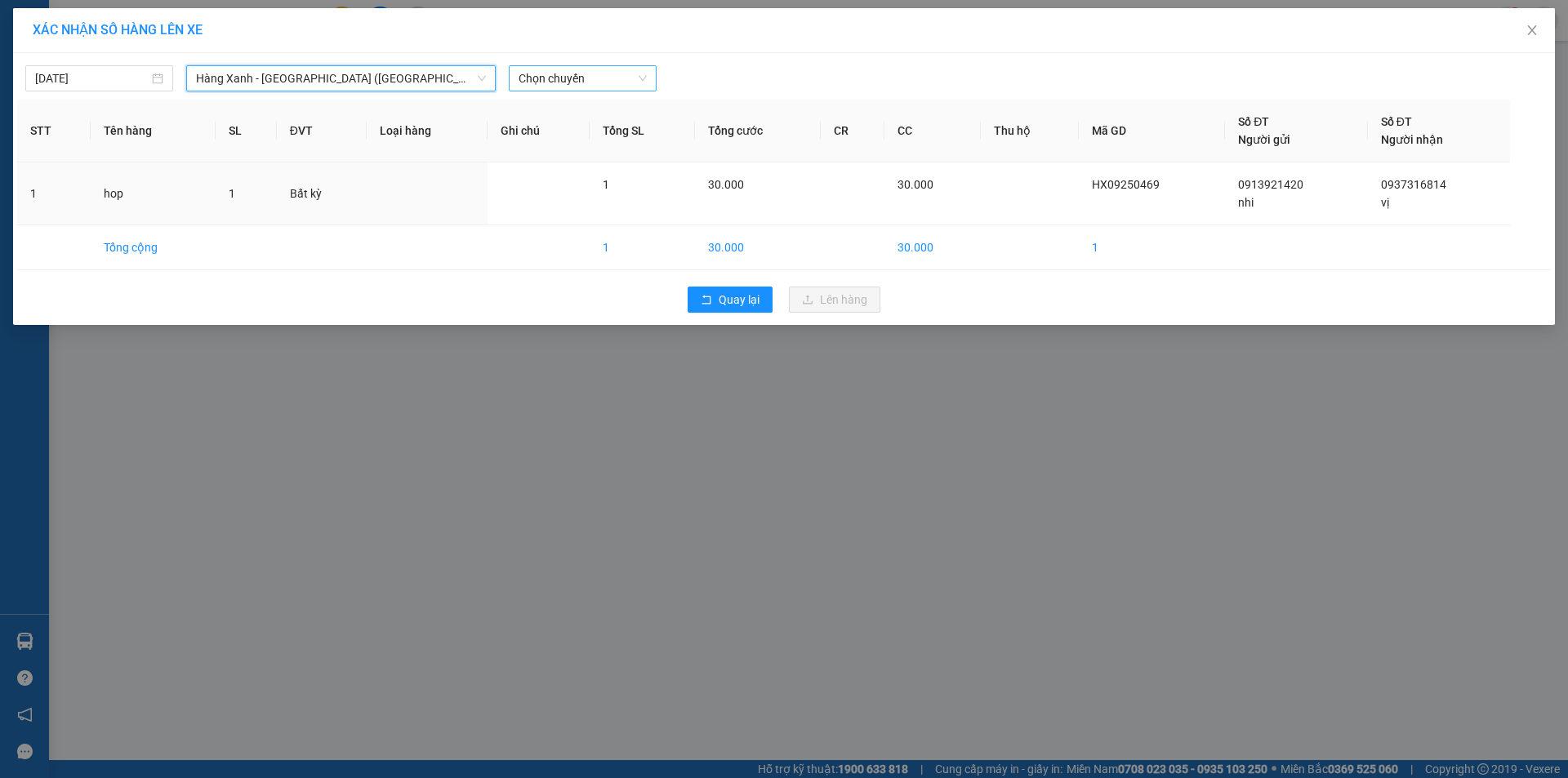
click at [537, 83] on span "Chọn chuyến" at bounding box center [582, 78] width 128 height 25
type input "0945"
click at [614, 129] on div "Thêm chuyến " 09:45 "" at bounding box center [596, 137] width 174 height 28
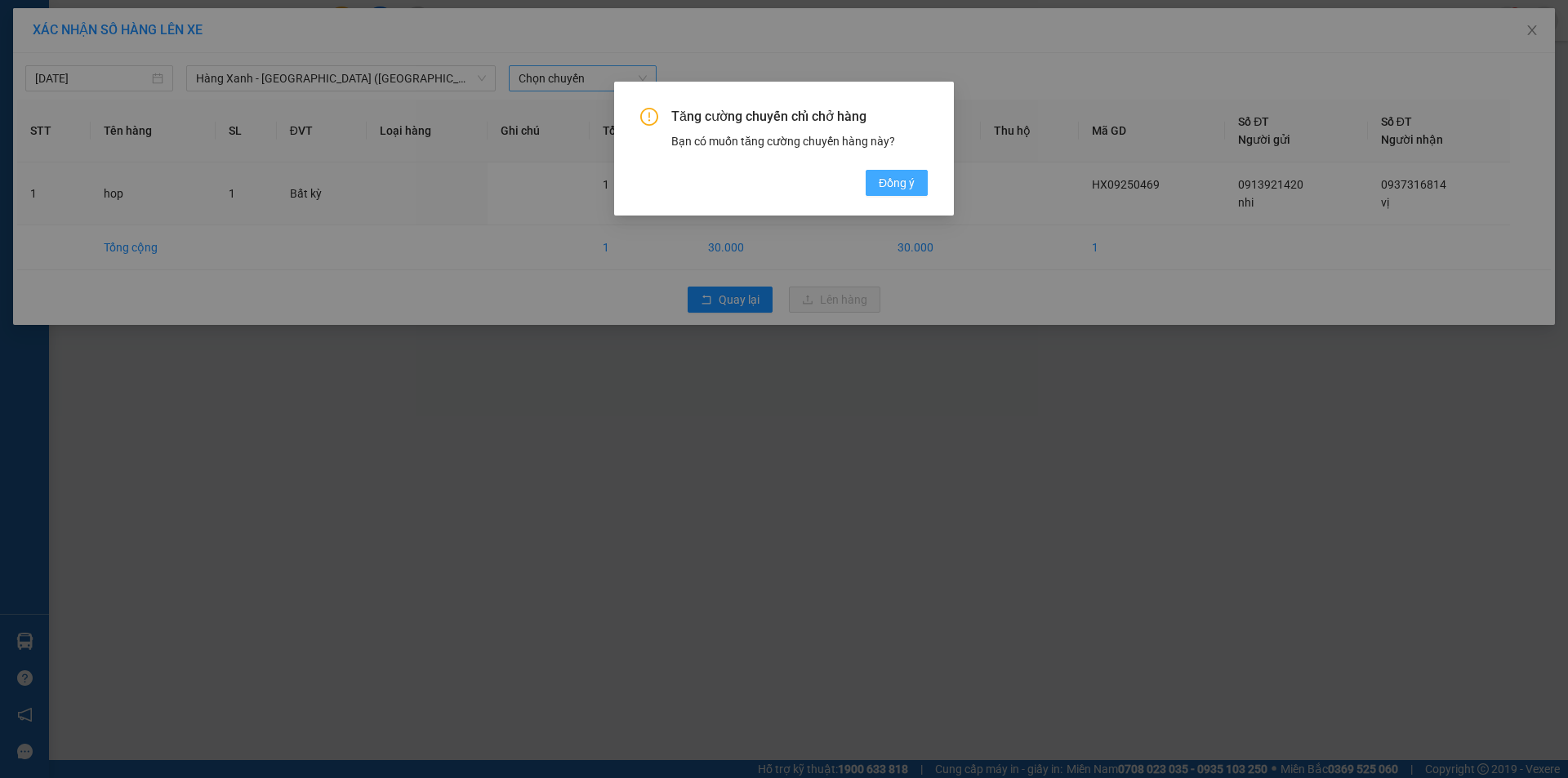
click at [905, 186] on span "Đồng ý" at bounding box center [897, 182] width 36 height 18
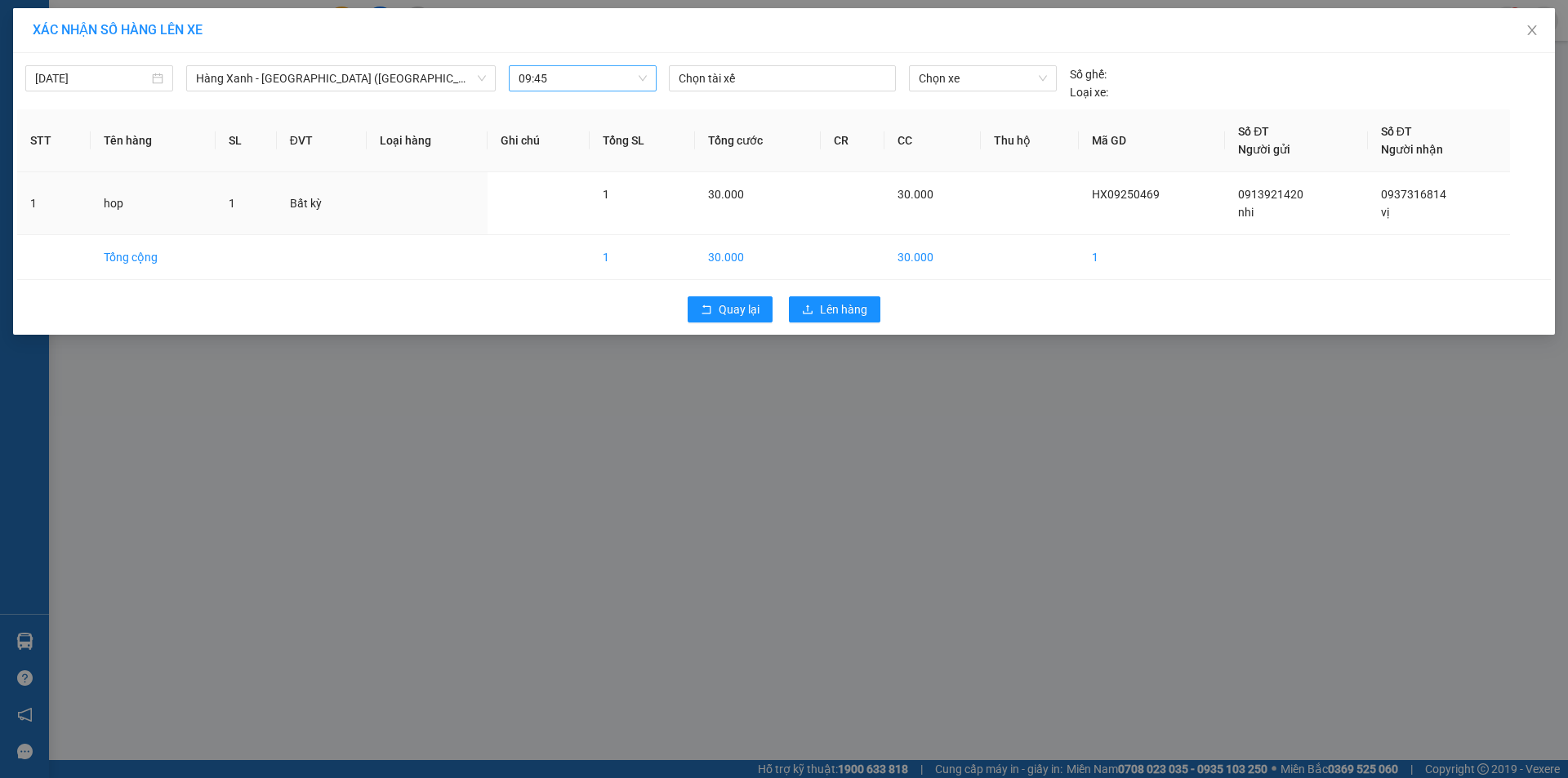
click at [771, 54] on div "13/09/2025 Hàng Xanh - Bà Rịa (Hàng Hoá) LỌC THEO Nhóm tuyến Tuyến Chọn tất cả …" at bounding box center [784, 194] width 1542 height 282
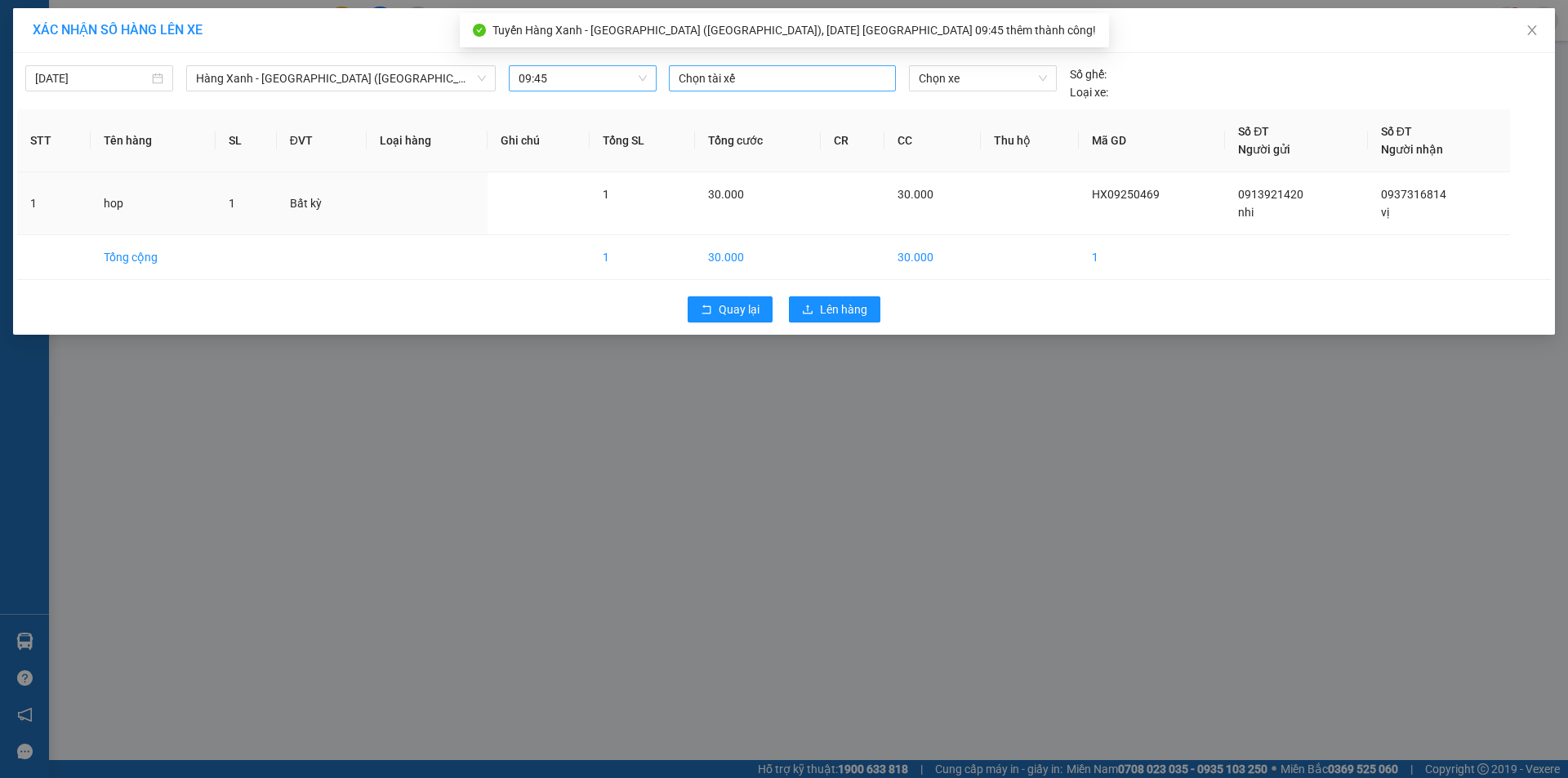
click at [771, 72] on div at bounding box center [782, 78] width 219 height 20
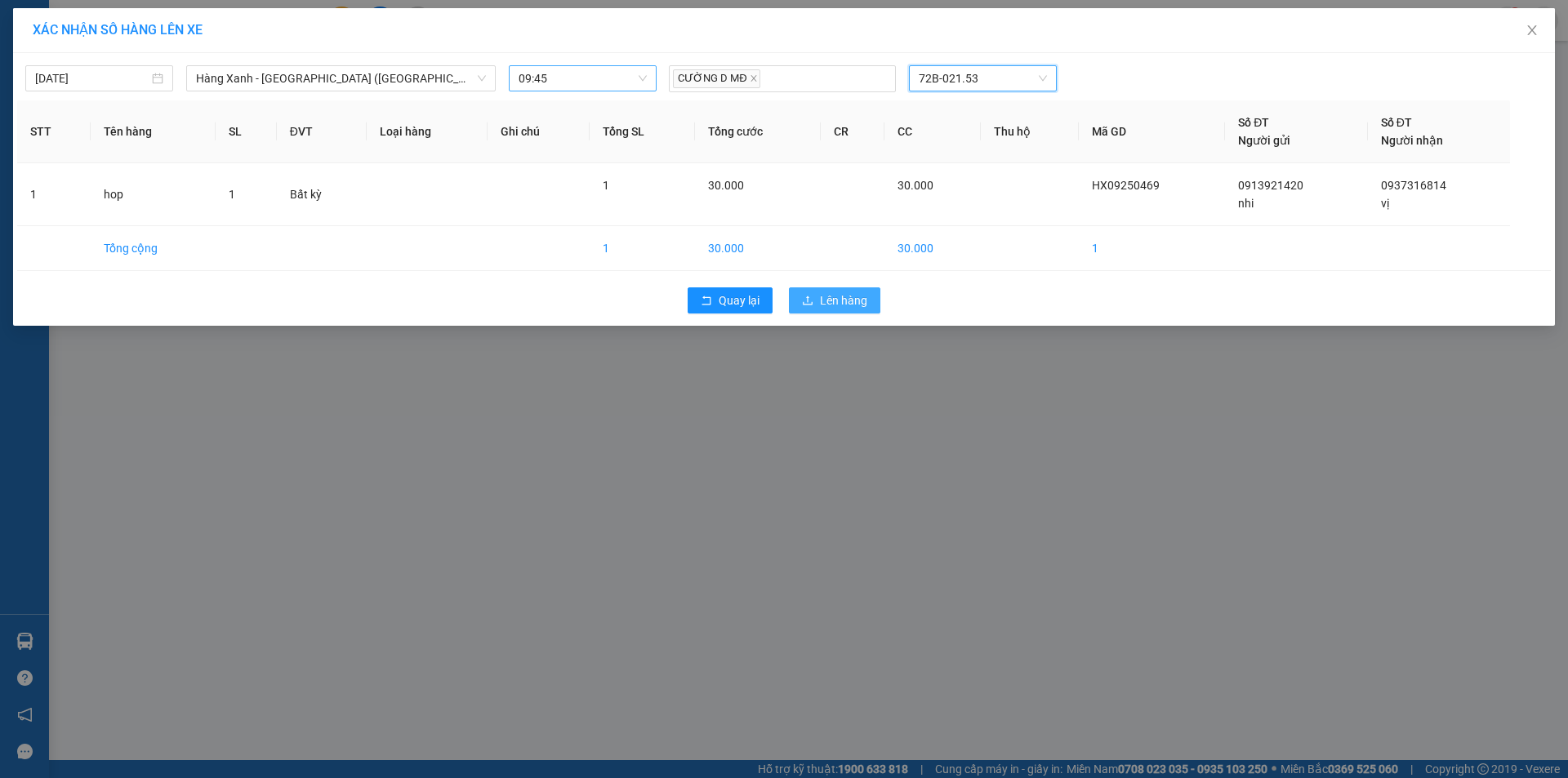
click at [838, 291] on button "Lên hàng" at bounding box center [835, 300] width 92 height 26
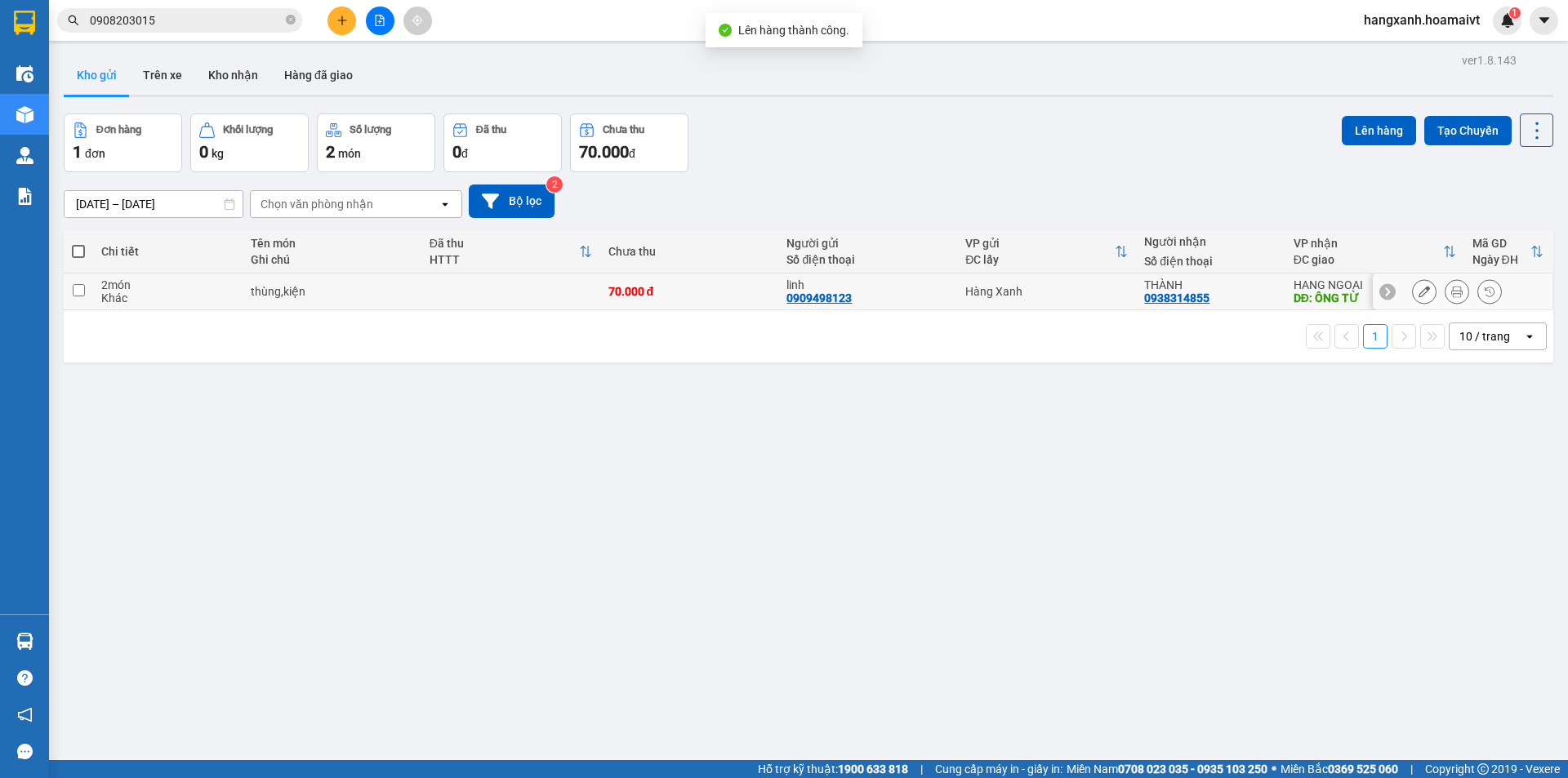
click at [1293, 291] on div "DĐ: ÔNG TỪ" at bounding box center [1374, 298] width 162 height 13
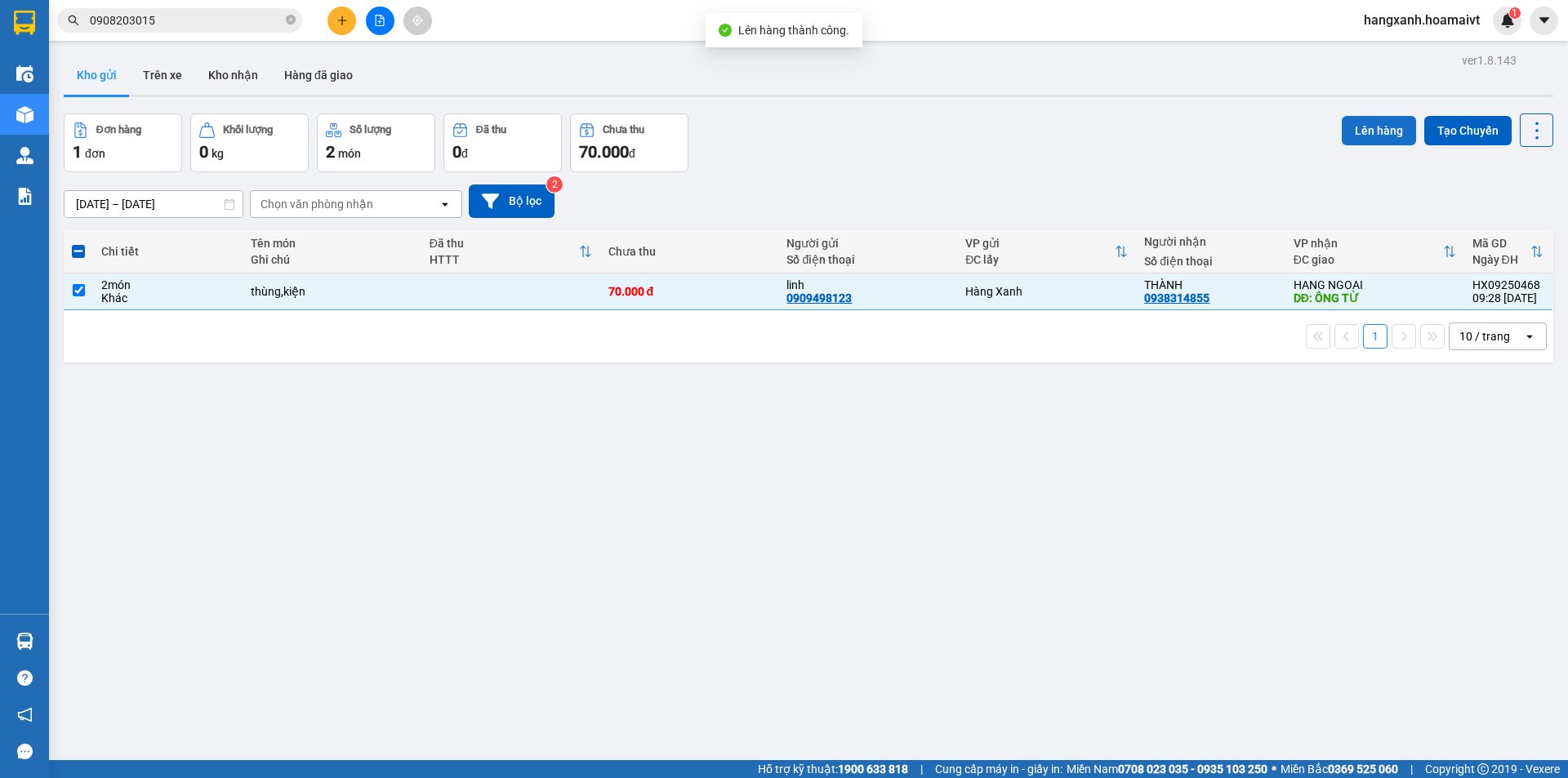
click at [1372, 135] on button "Lên hàng" at bounding box center [1379, 131] width 74 height 30
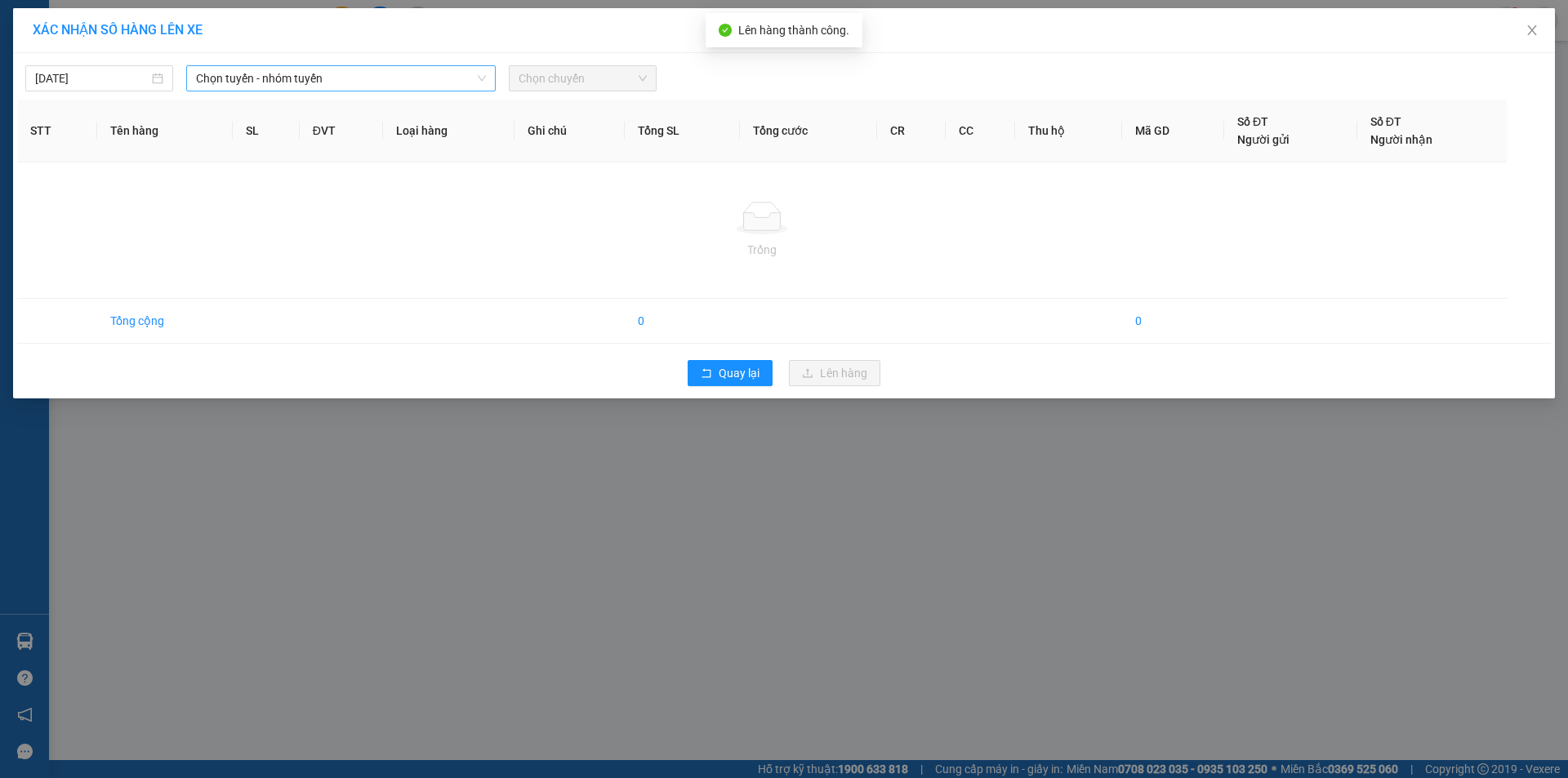
click at [279, 75] on span "Chọn tuyến - nhóm tuyến" at bounding box center [341, 78] width 290 height 25
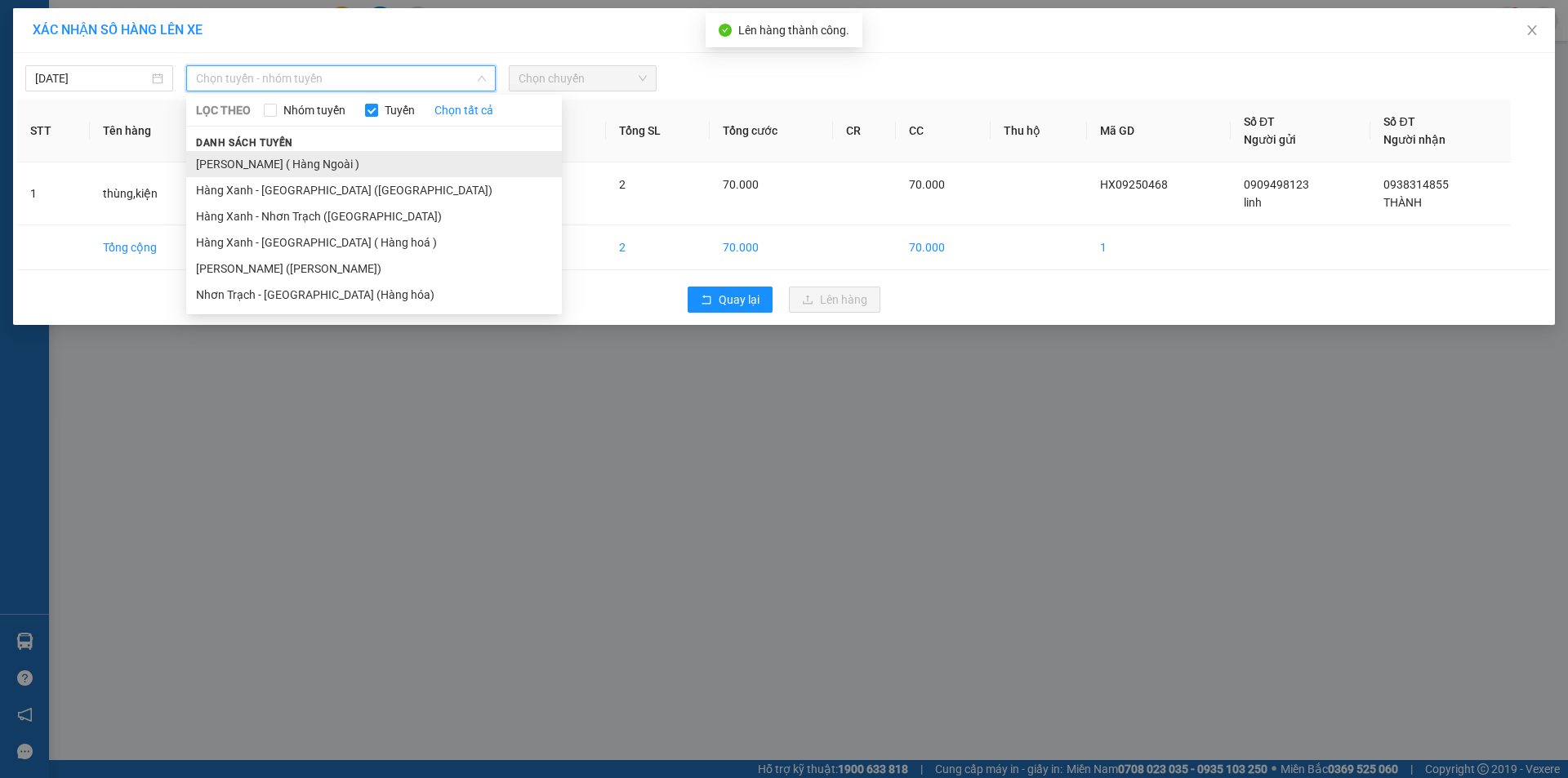
click at [287, 160] on li "[PERSON_NAME] ( Hàng Ngoài )" at bounding box center [374, 163] width 376 height 26
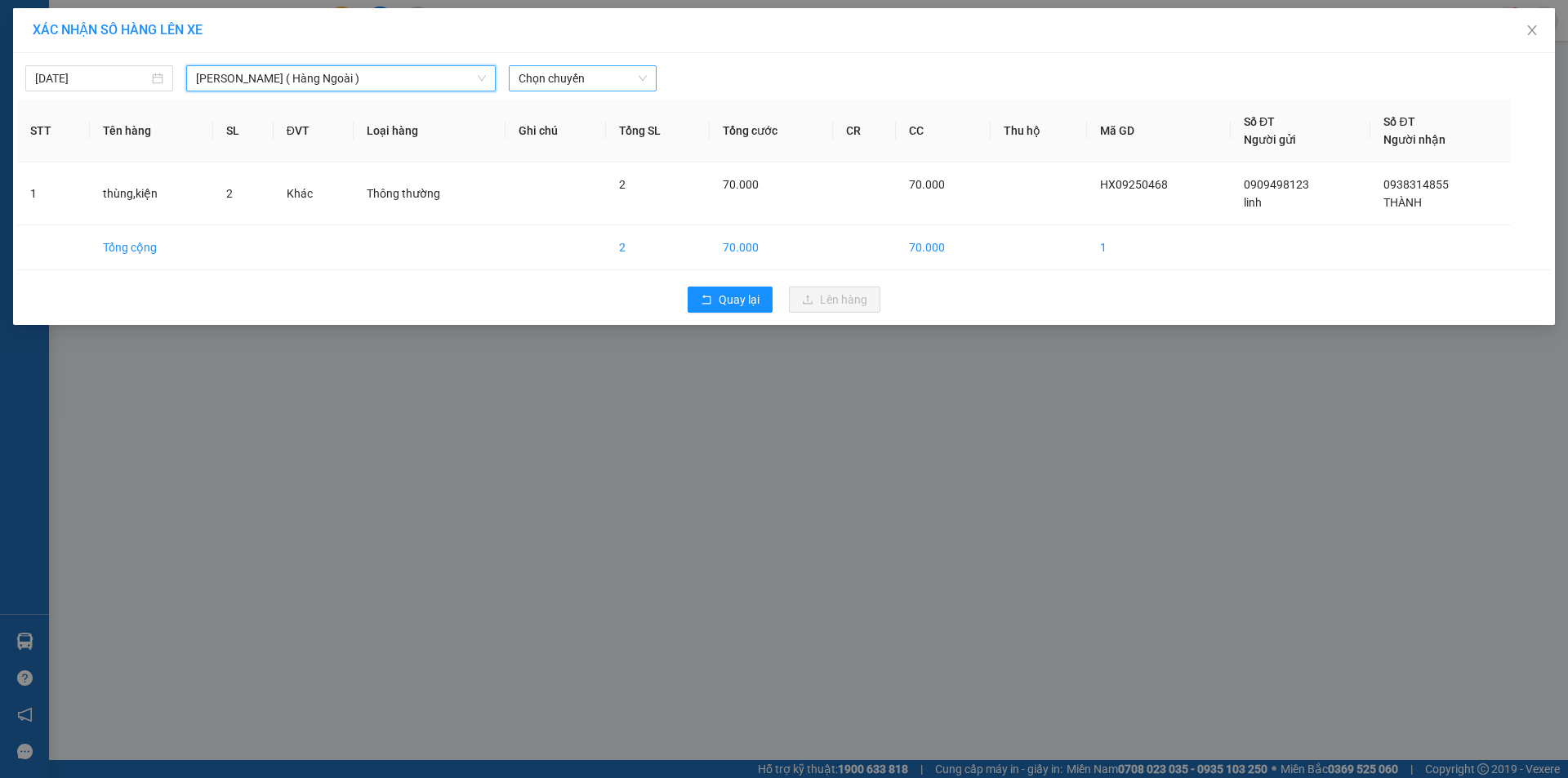
click at [603, 71] on span "Chọn chuyến" at bounding box center [582, 78] width 128 height 25
type input "0950"
click at [644, 137] on div "Thêm chuyến " 09:50 "" at bounding box center [596, 137] width 174 height 28
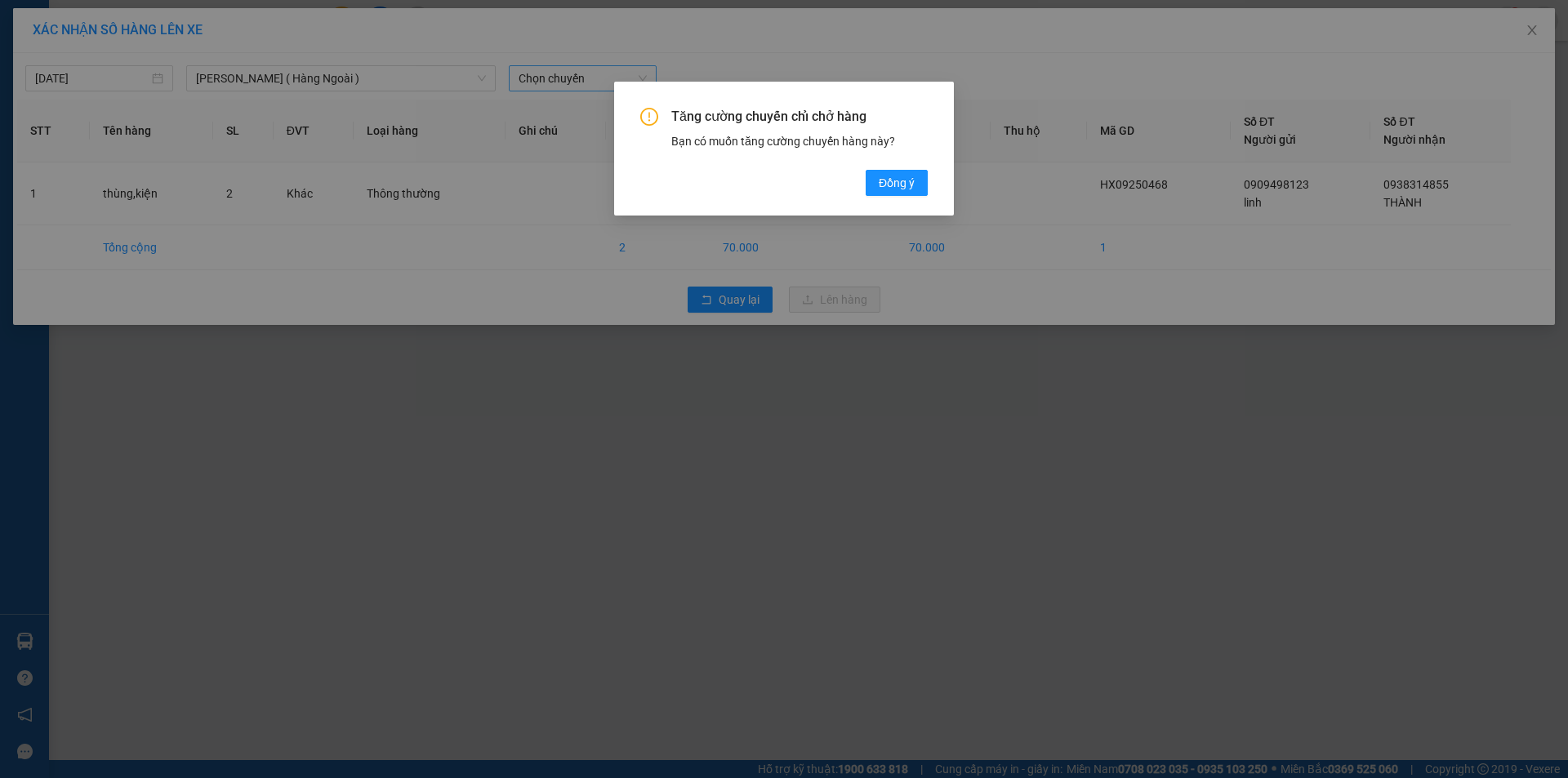
click at [863, 184] on div "Tăng cường chuyến chỉ chở hàng Bạn có muốn tăng cường chuyến hàng này? Đồng ý" at bounding box center [784, 152] width 287 height 88
click at [908, 177] on span "Đồng ý" at bounding box center [897, 182] width 36 height 18
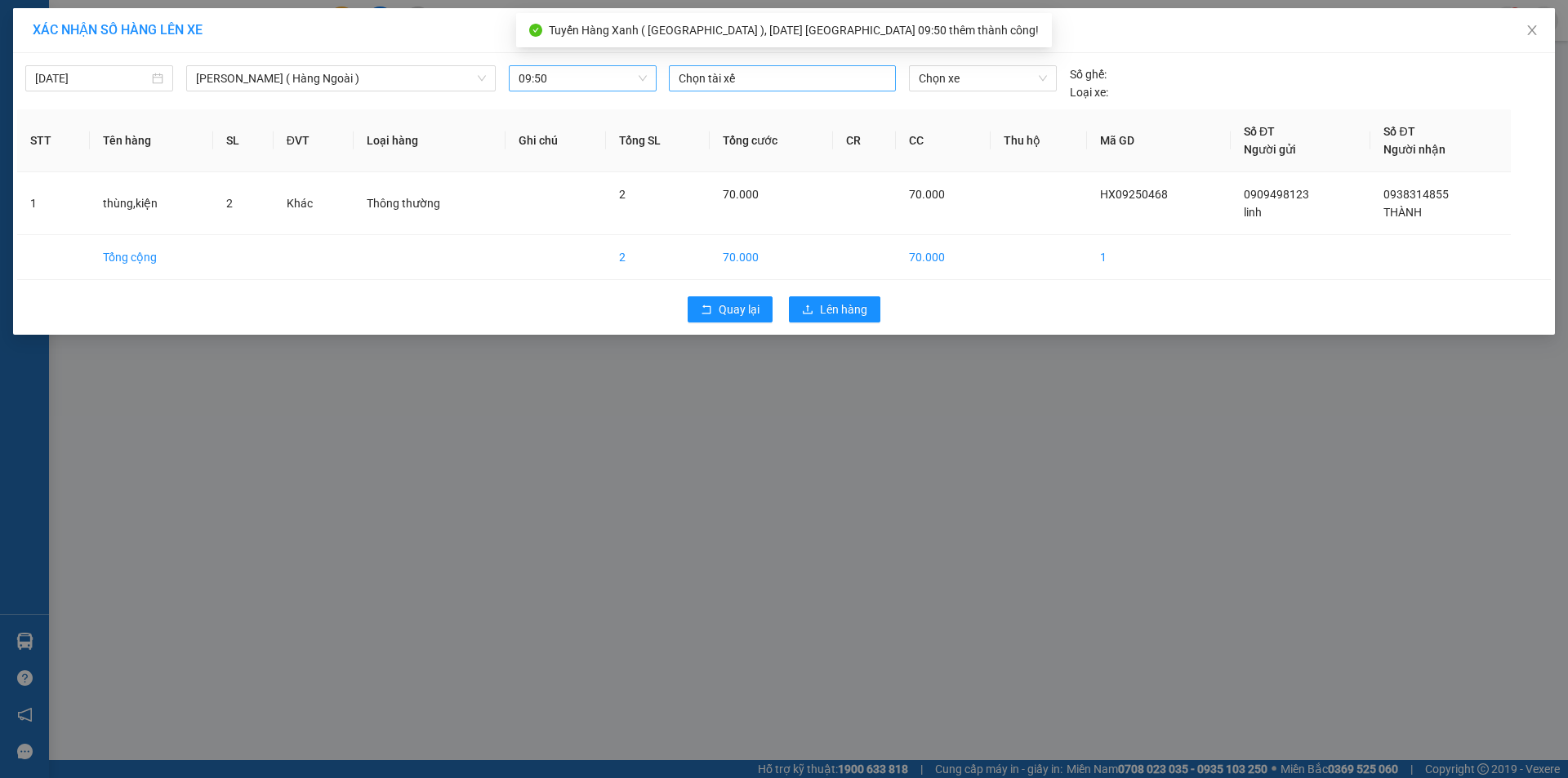
click at [782, 80] on div at bounding box center [782, 78] width 219 height 20
type input "cuong d"
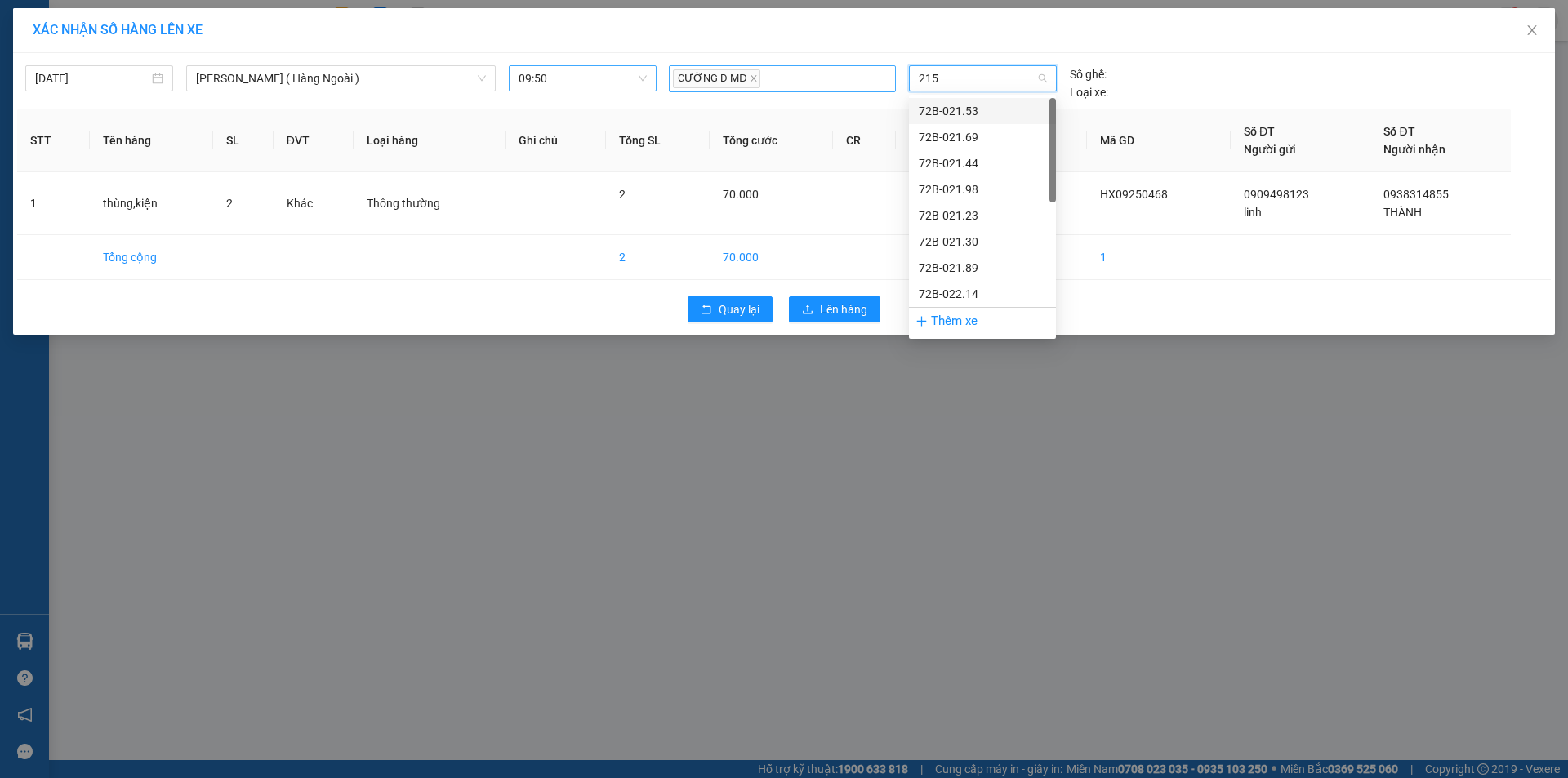
type input "2153"
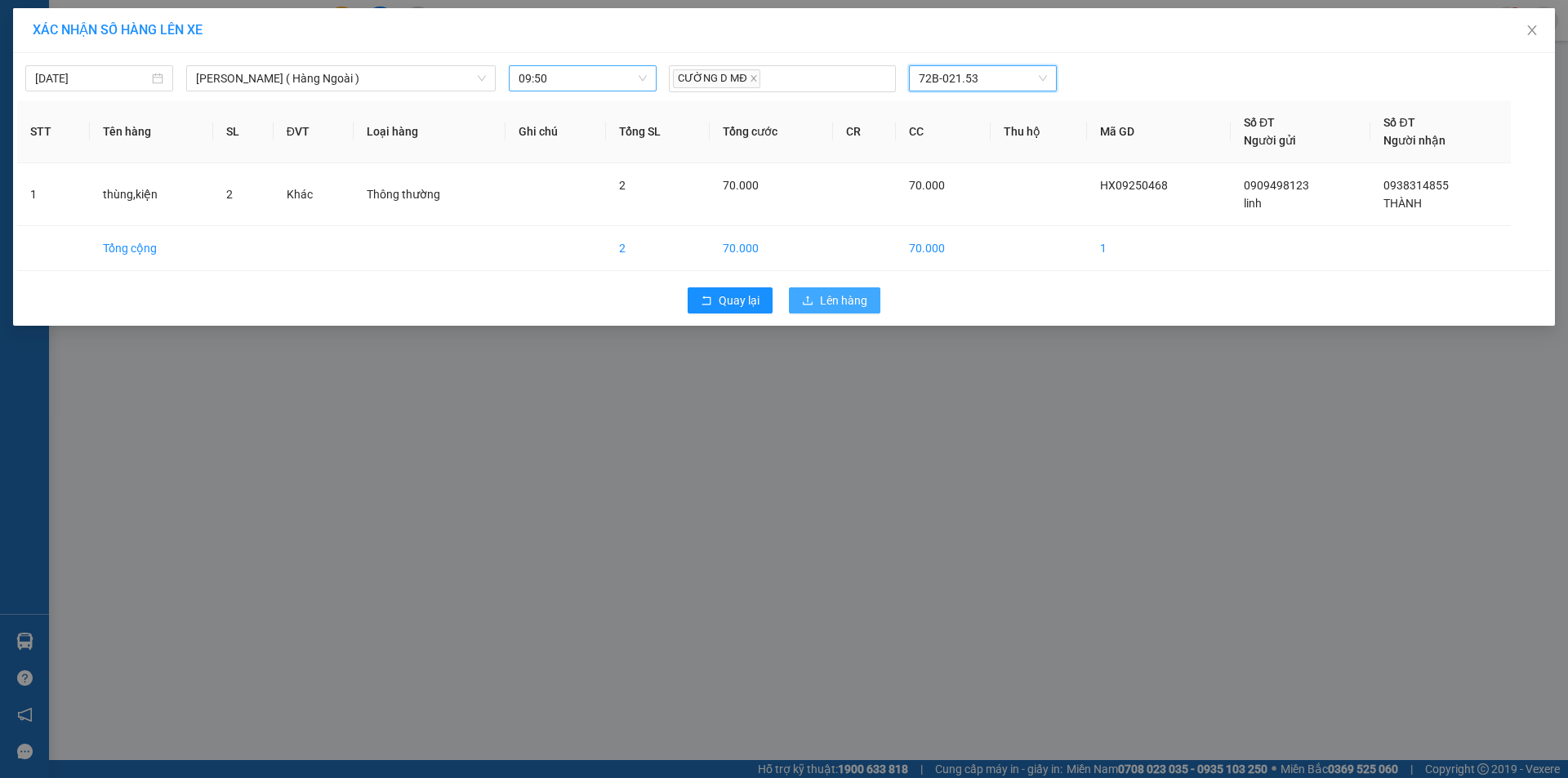
click at [833, 306] on span "Lên hàng" at bounding box center [844, 300] width 48 height 18
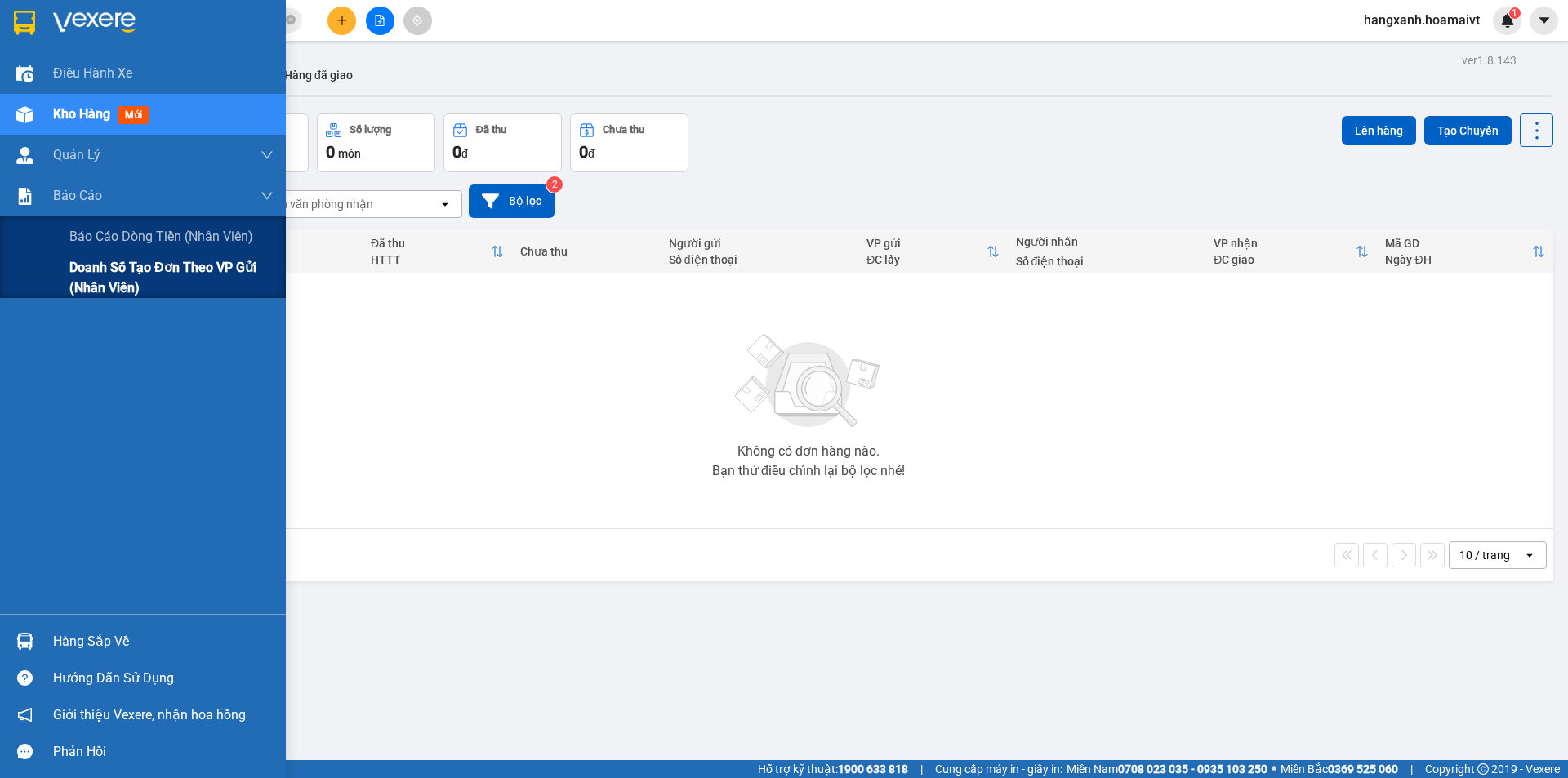
click at [75, 263] on span "Doanh số tạo đơn theo VP gửi (nhân viên)" at bounding box center [172, 278] width 204 height 41
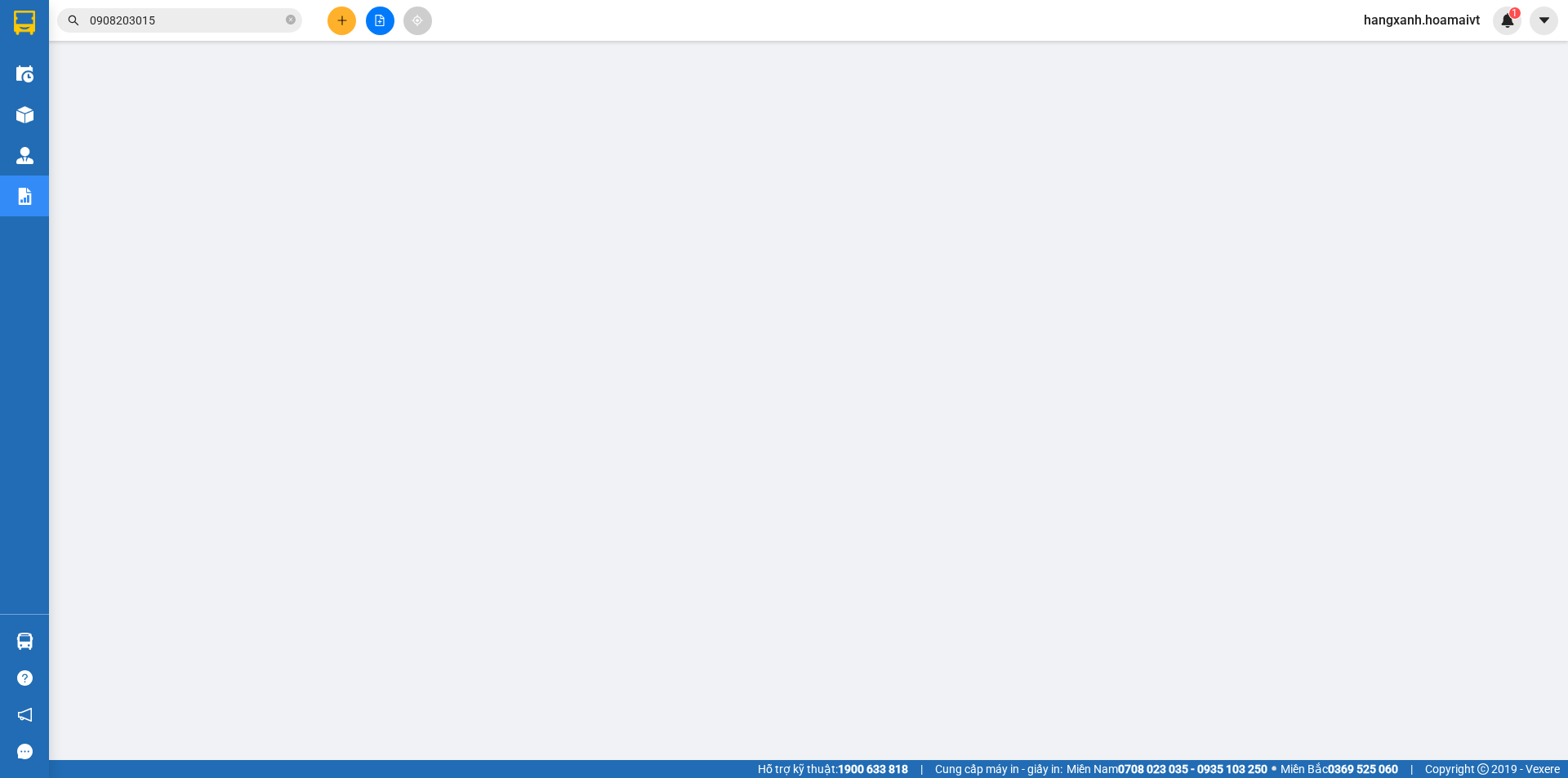
click at [344, 21] on icon "plus" at bounding box center [343, 20] width 11 height 11
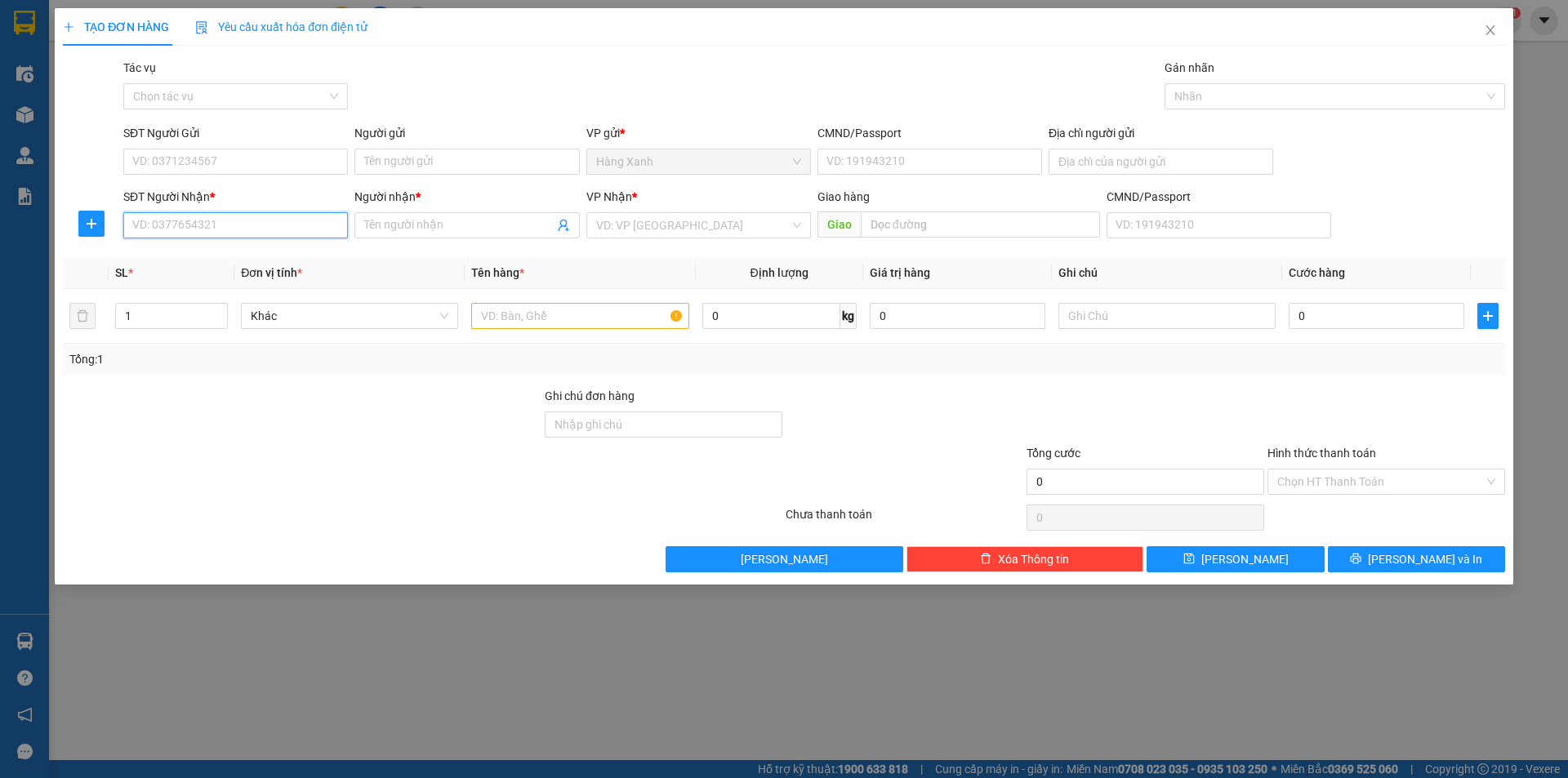
click at [213, 235] on input "SĐT Người Nhận *" at bounding box center [235, 224] width 224 height 26
type input "0903818080"
click at [216, 146] on div "SĐT Người Gửi" at bounding box center [235, 137] width 224 height 25
click at [206, 166] on input "SĐT Người Gửi" at bounding box center [235, 161] width 224 height 26
type input "0978851151"
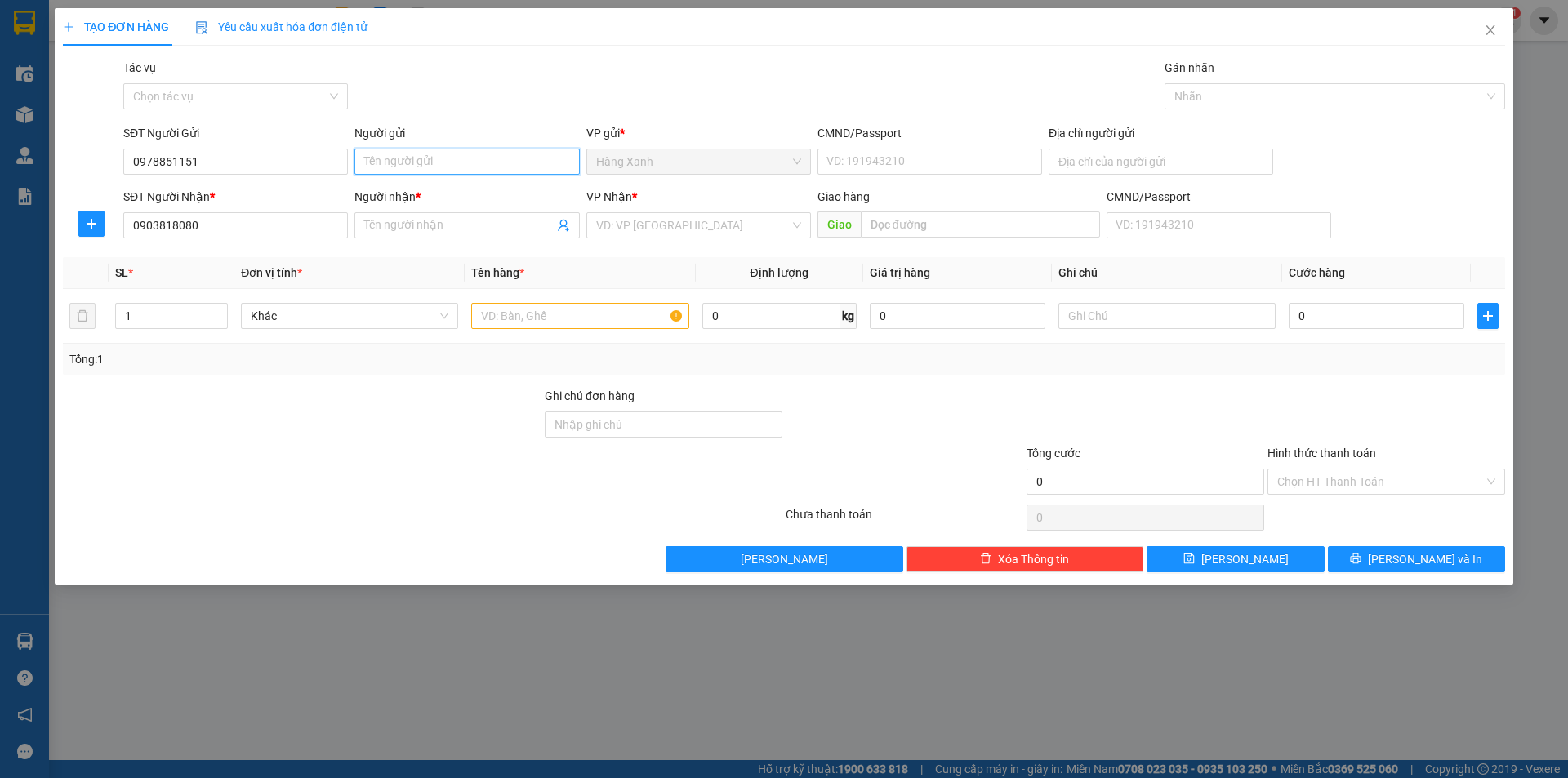
click at [428, 163] on input "Người gửi" at bounding box center [466, 161] width 224 height 26
type input "thông"
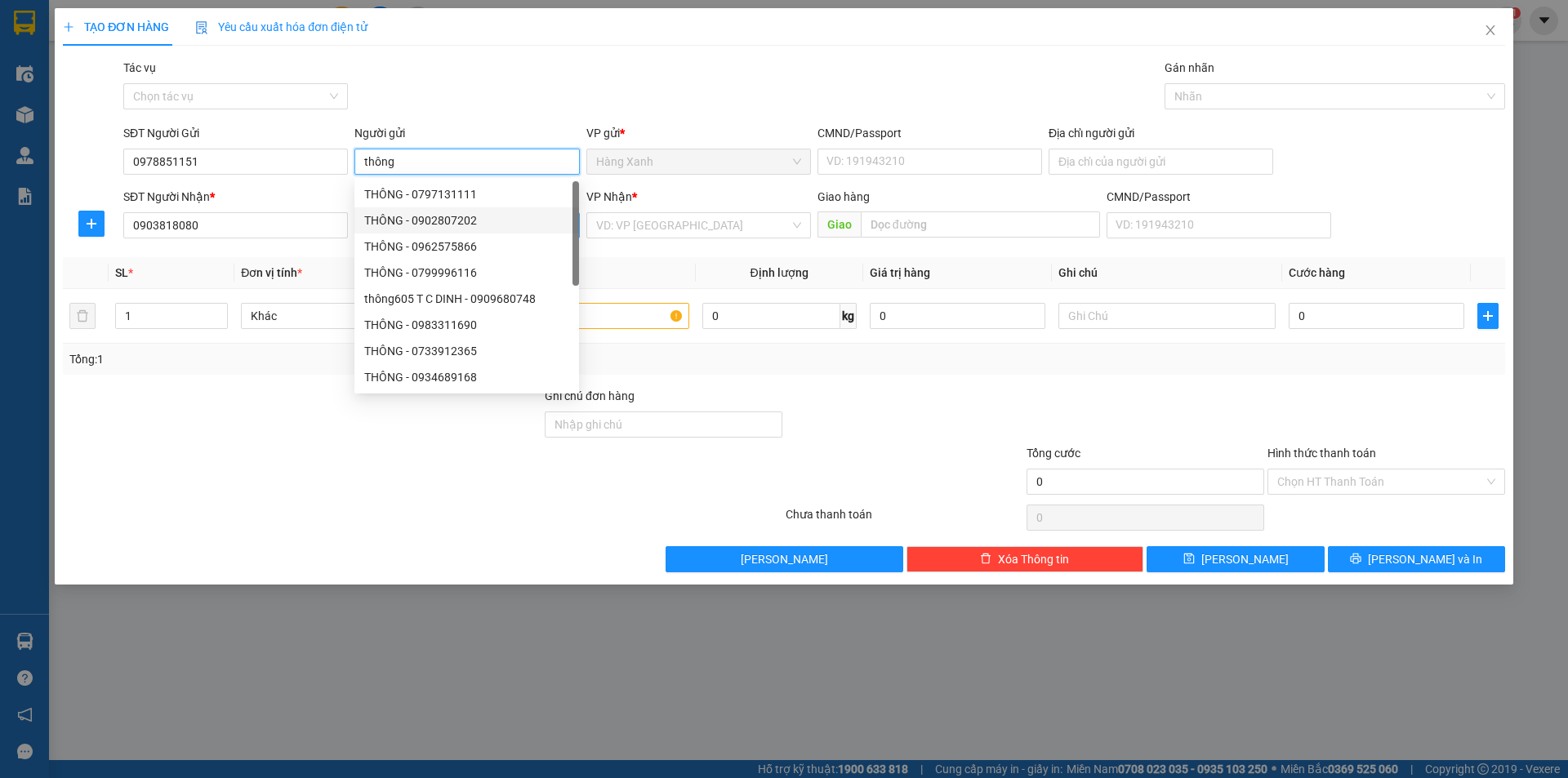
click at [387, 228] on div "THÔNG - 0902807202" at bounding box center [467, 221] width 205 height 18
type input "0902807202"
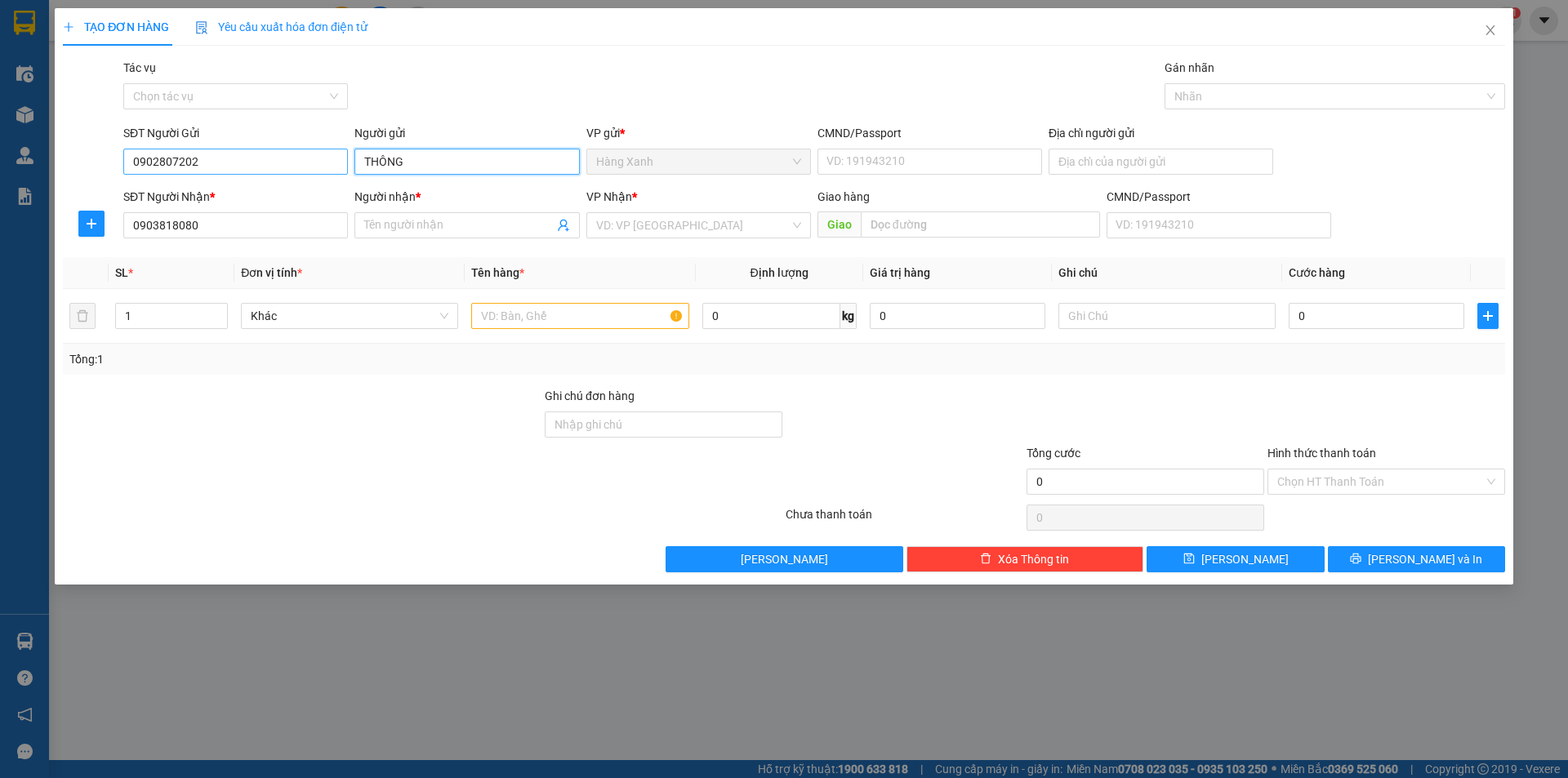
type input "THÔNG"
click at [259, 167] on input "0902807202" at bounding box center [235, 161] width 224 height 26
type input "0978851151"
click at [446, 228] on input "Người nhận *" at bounding box center [459, 225] width 189 height 18
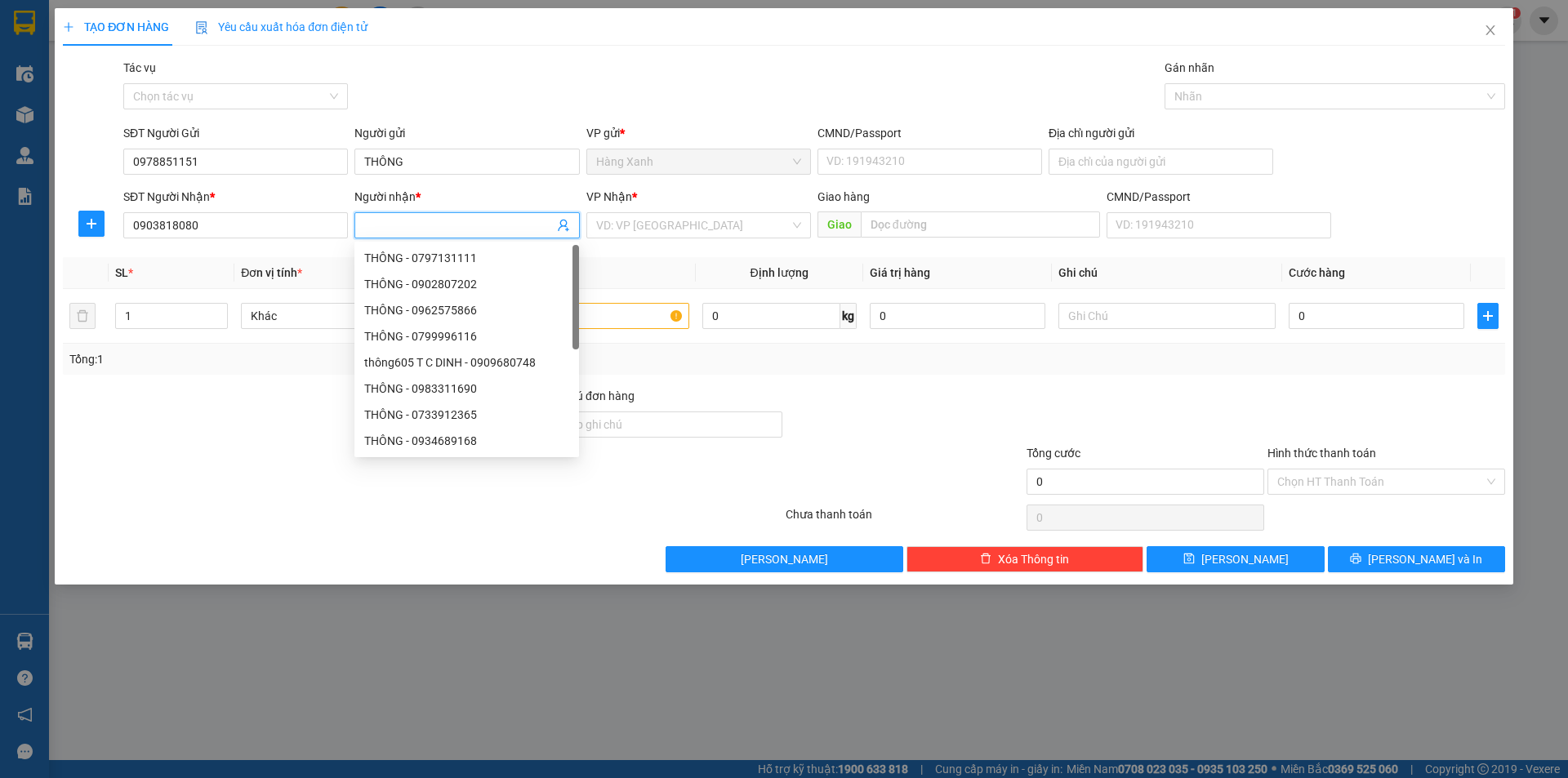
type input "0"
type input "kiệt"
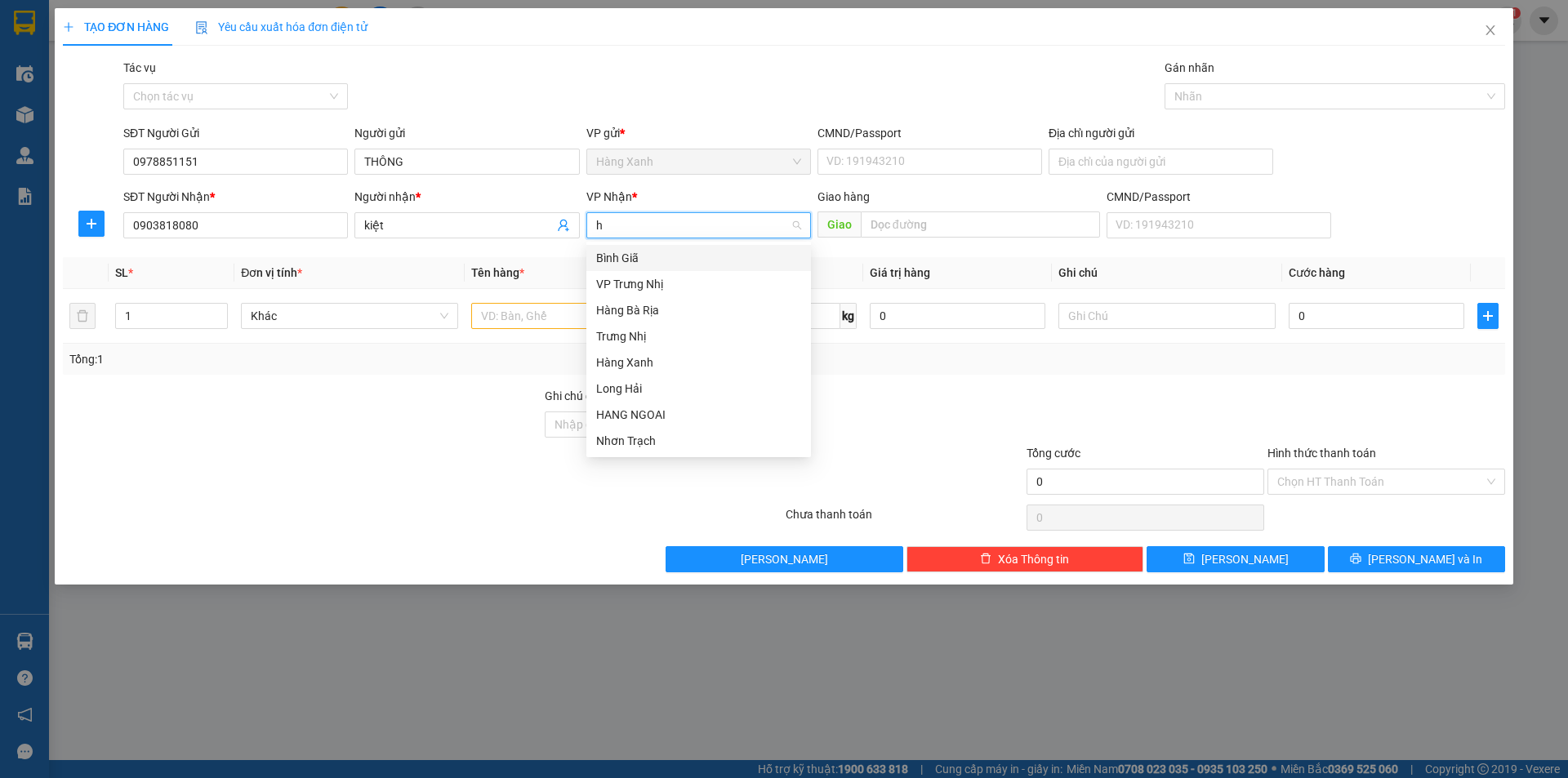
type input "ha"
click at [700, 337] on div "HANG NGOAI" at bounding box center [699, 336] width 205 height 18
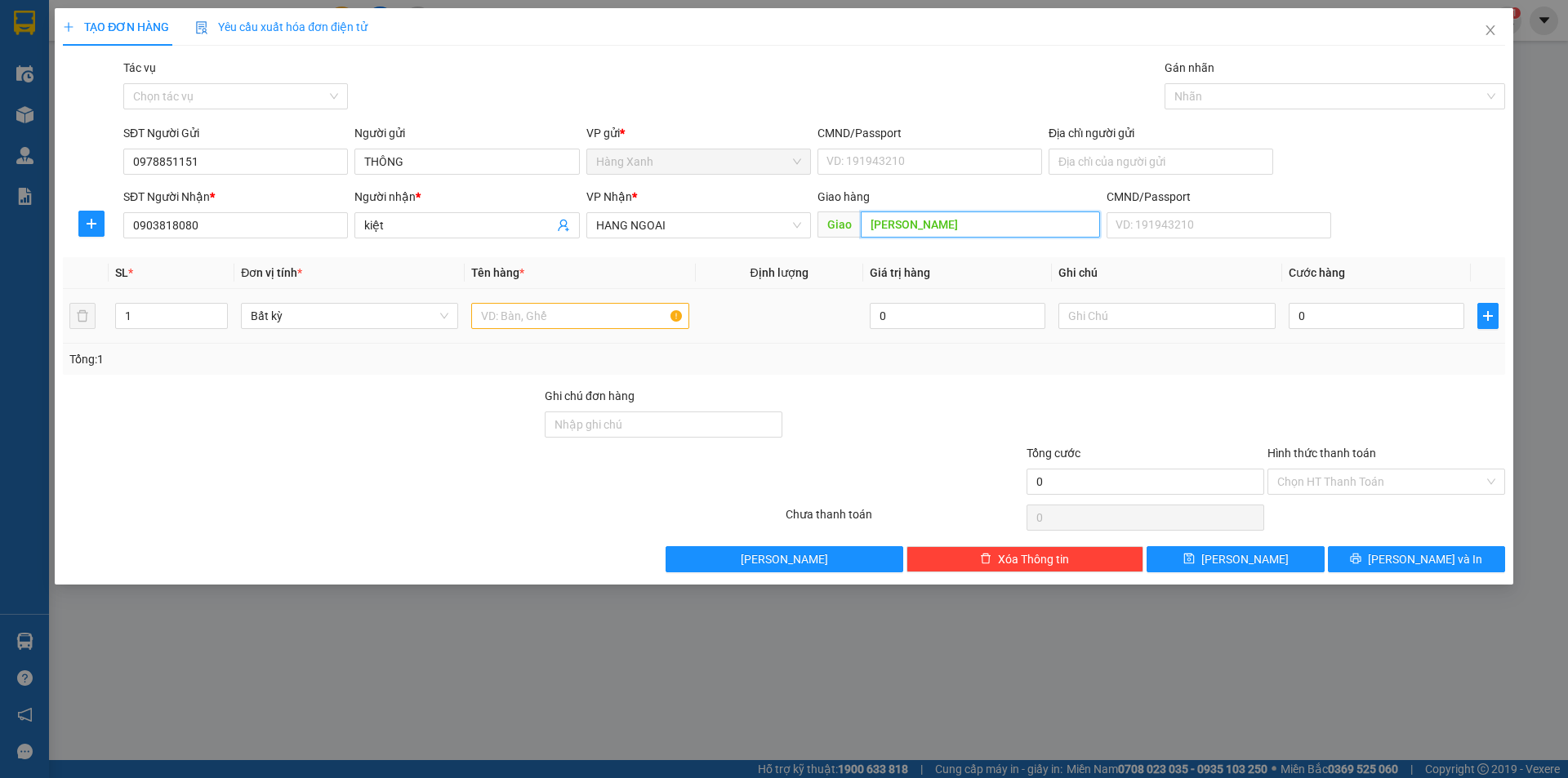
type input "[PERSON_NAME]"
click at [525, 318] on input "text" at bounding box center [580, 315] width 218 height 26
type input "tép"
click at [1318, 315] on input "0" at bounding box center [1376, 315] width 176 height 26
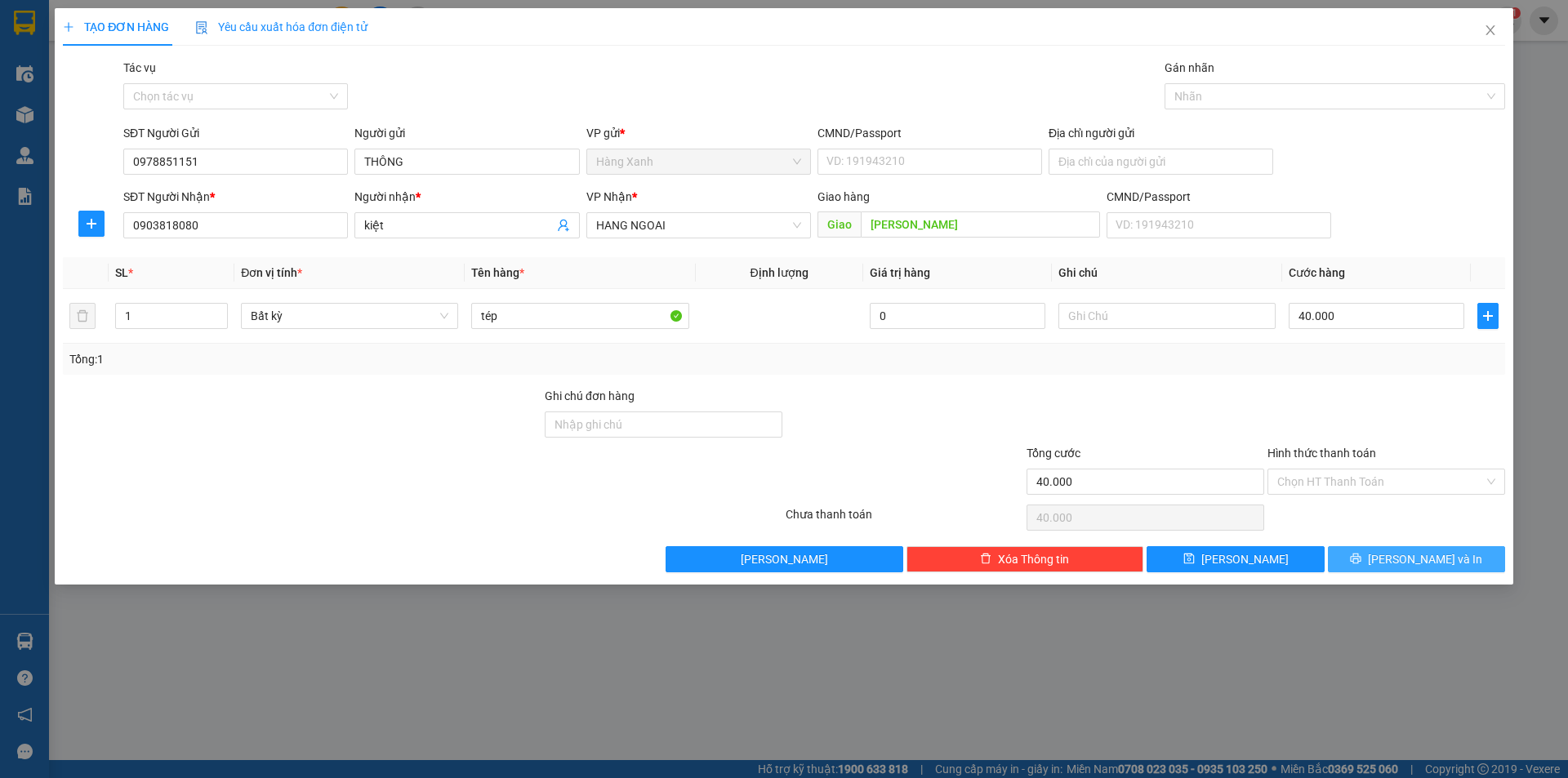
drag, startPoint x: 1406, startPoint y: 552, endPoint x: 1208, endPoint y: 452, distance: 221.8
click at [1404, 552] on span "[PERSON_NAME] và In" at bounding box center [1425, 559] width 115 height 18
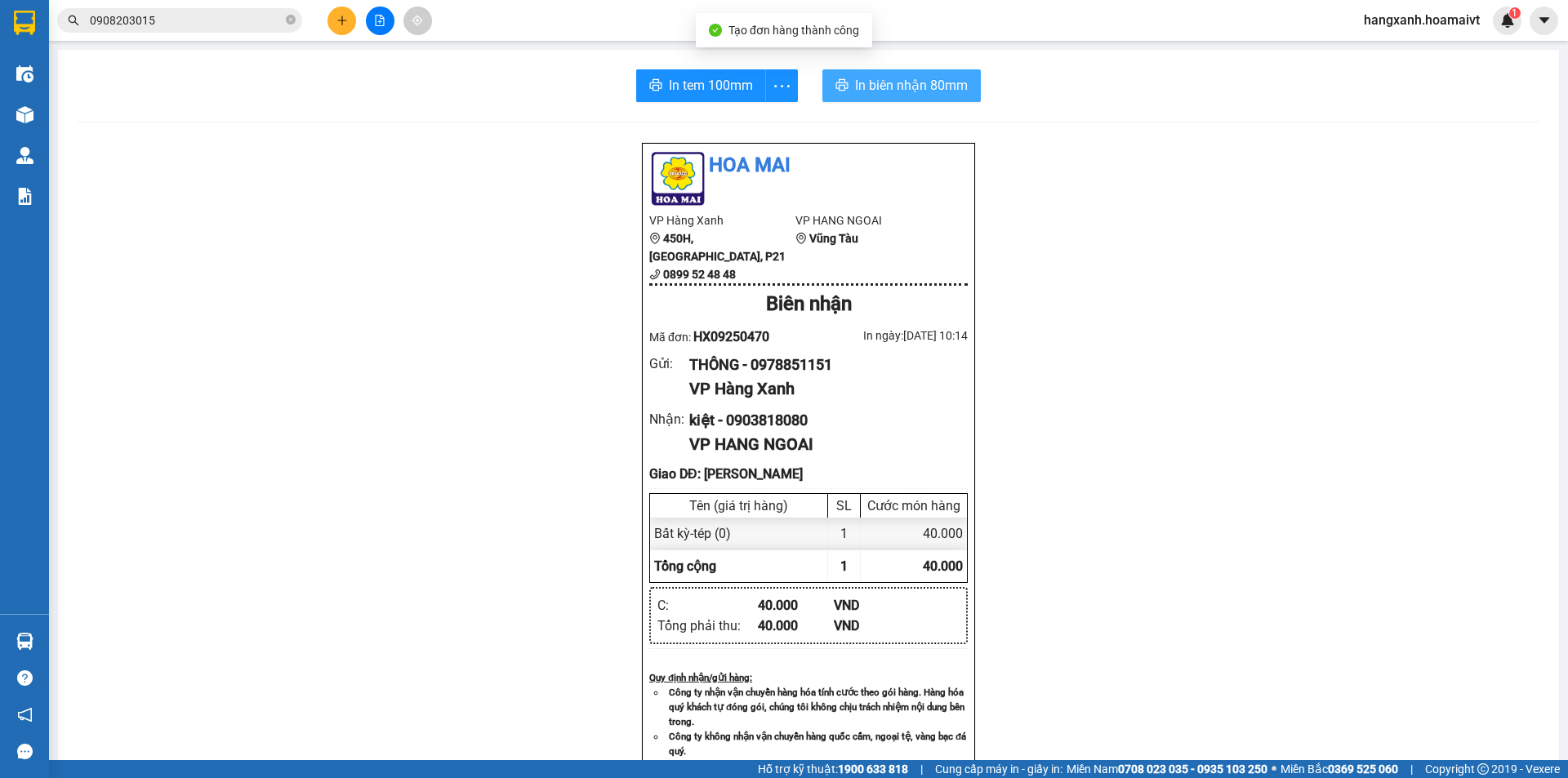
click at [860, 71] on button "In biên nhận 80mm" at bounding box center [902, 86] width 158 height 32
drag, startPoint x: 927, startPoint y: 112, endPoint x: 930, endPoint y: 100, distance: 12.4
click at [927, 105] on div "In tem 100mm In biên nhận 80mm Hoa Mai VP Hàng Xanh 450H, Điện Biên Phủ, P21 08…" at bounding box center [808, 668] width 1501 height 1237
click at [930, 96] on button "In biên nhận 80mm" at bounding box center [902, 86] width 158 height 32
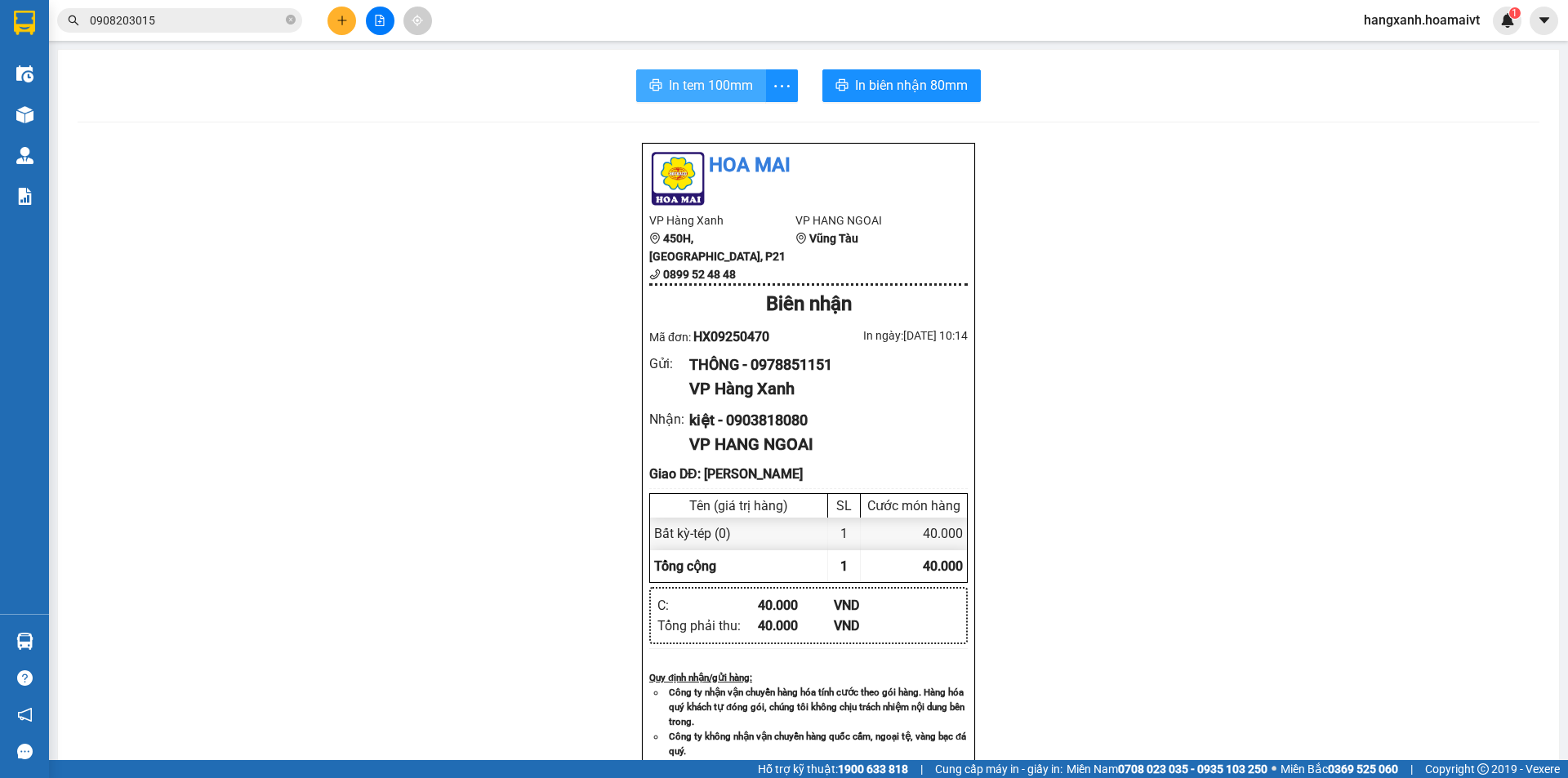
click at [663, 101] on button "In tem 100mm" at bounding box center [701, 86] width 130 height 32
click at [6, 120] on div "Kho hàng mới" at bounding box center [24, 114] width 49 height 41
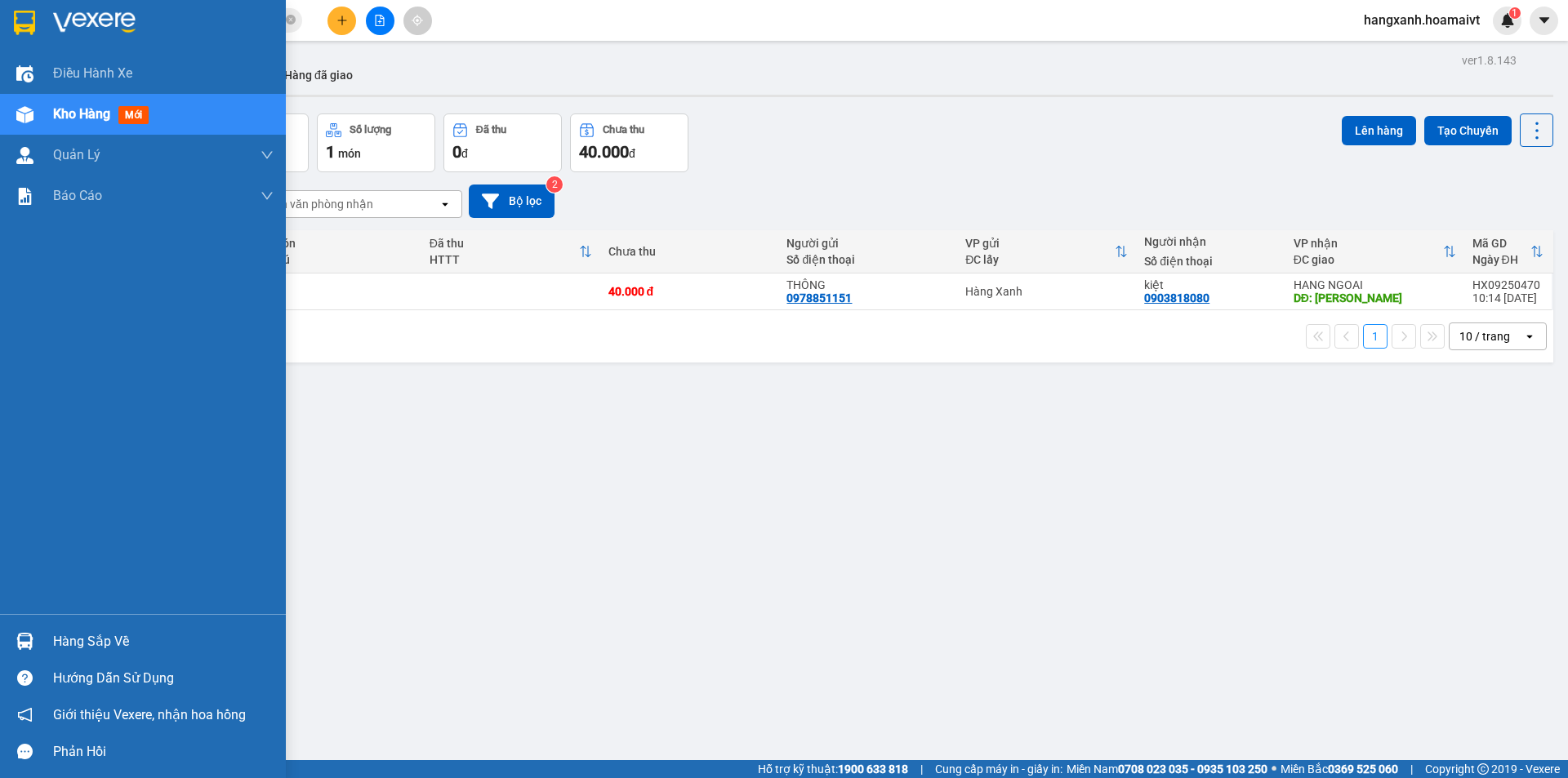
click at [36, 82] on div at bounding box center [25, 74] width 29 height 29
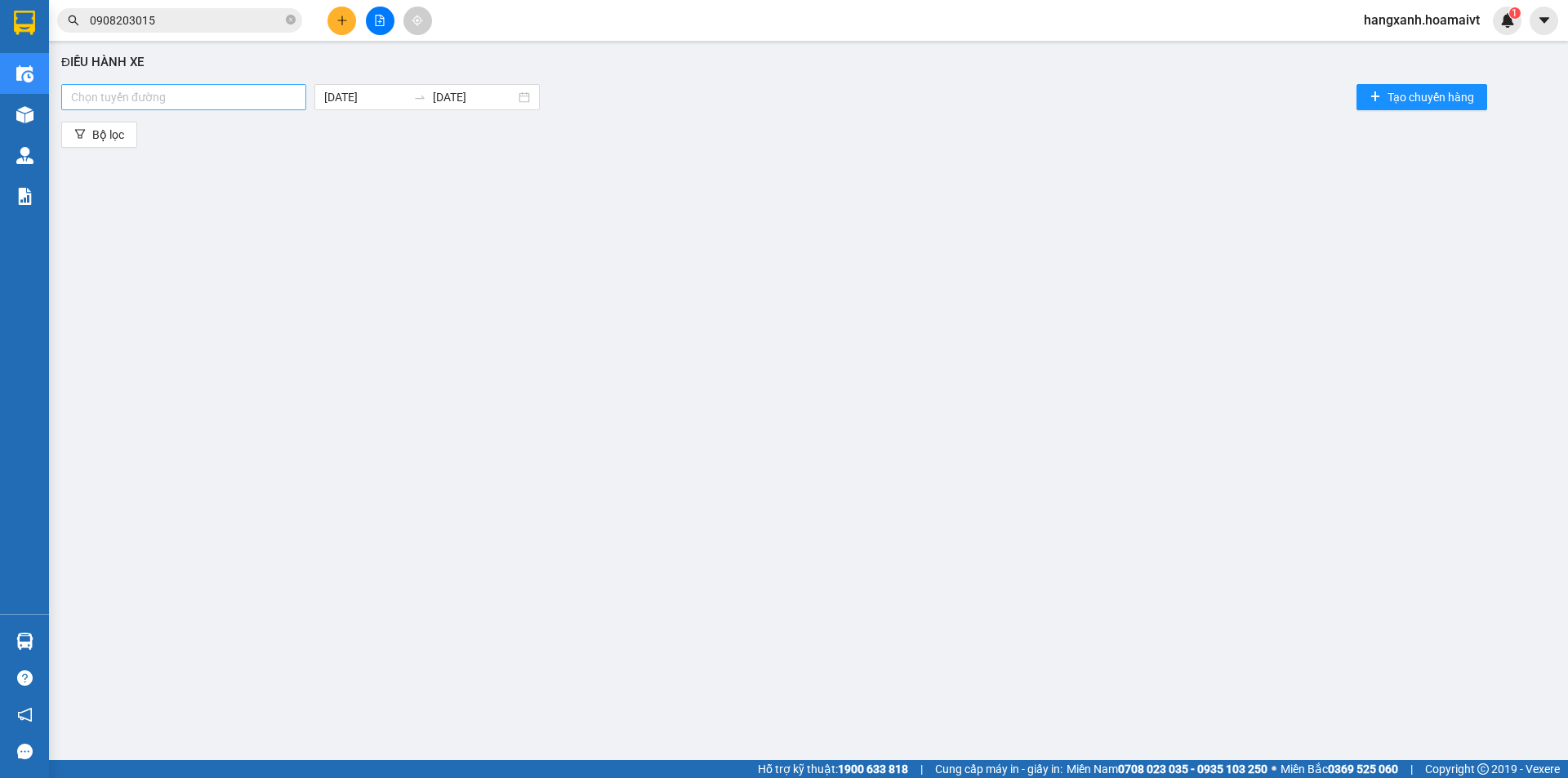
click at [281, 103] on div at bounding box center [183, 97] width 237 height 20
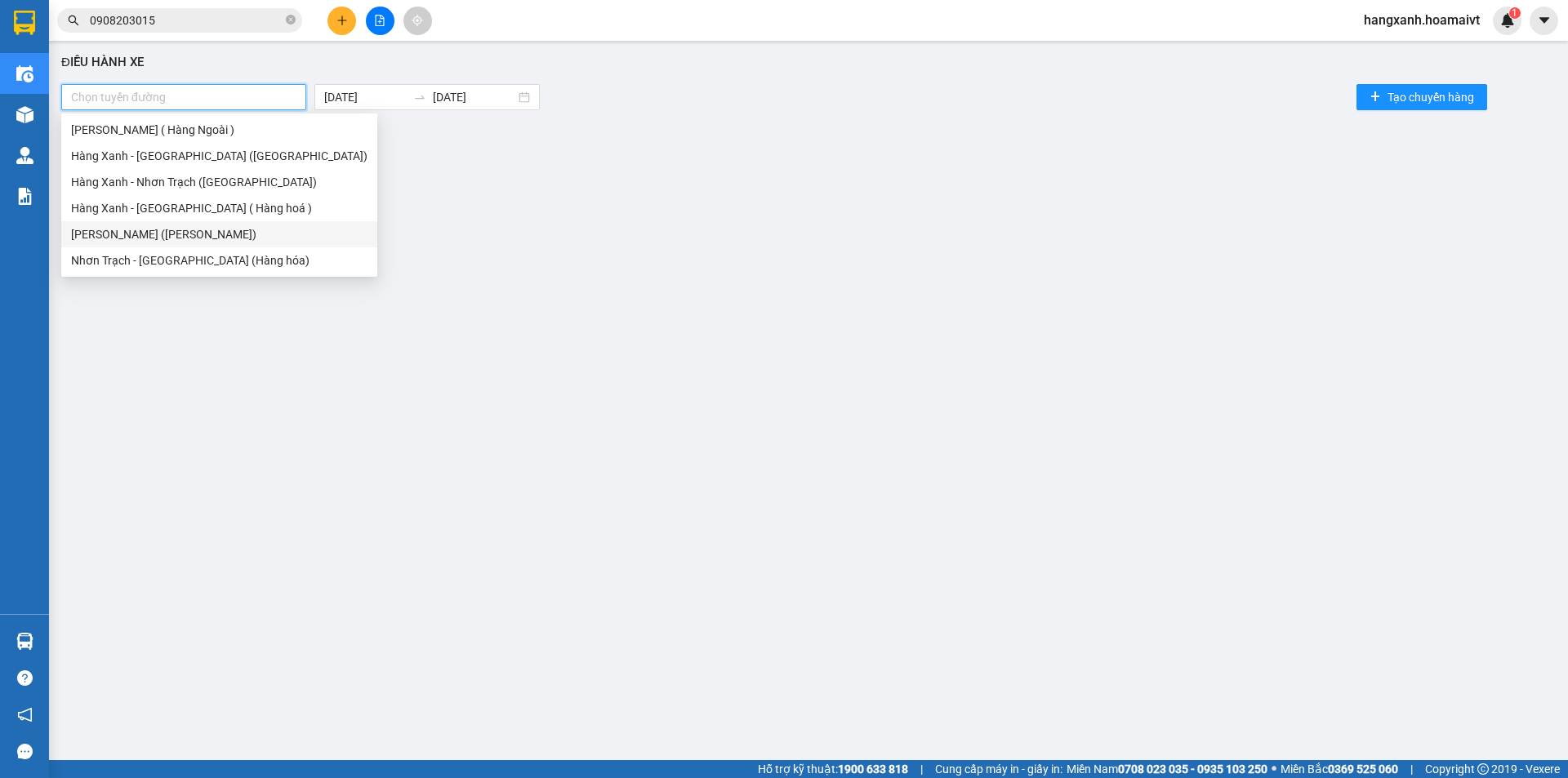
click at [224, 233] on div "[PERSON_NAME] ([PERSON_NAME])" at bounding box center [219, 234] width 297 height 18
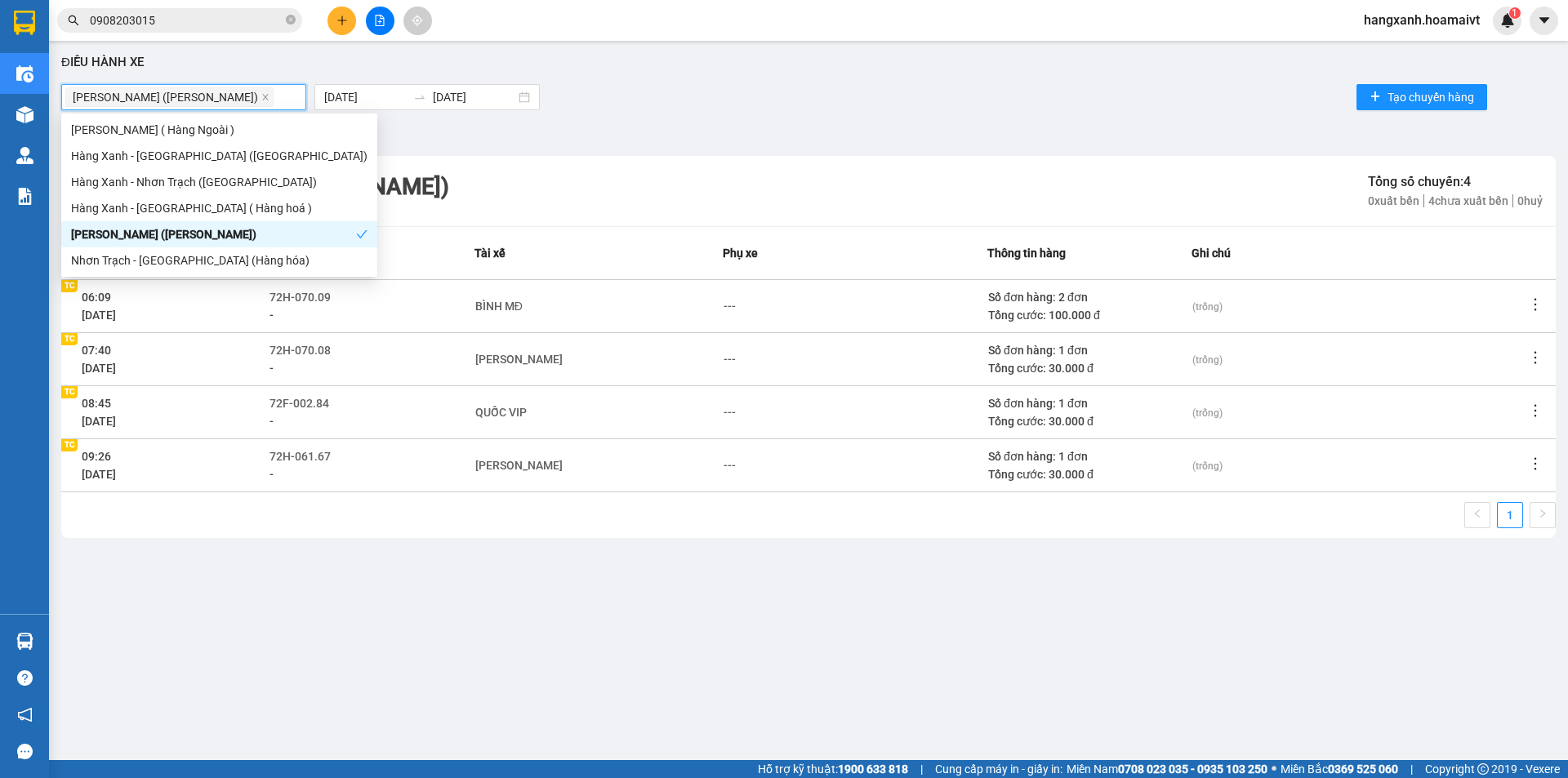
click at [224, 233] on div "[PERSON_NAME] ([PERSON_NAME])" at bounding box center [213, 234] width 285 height 18
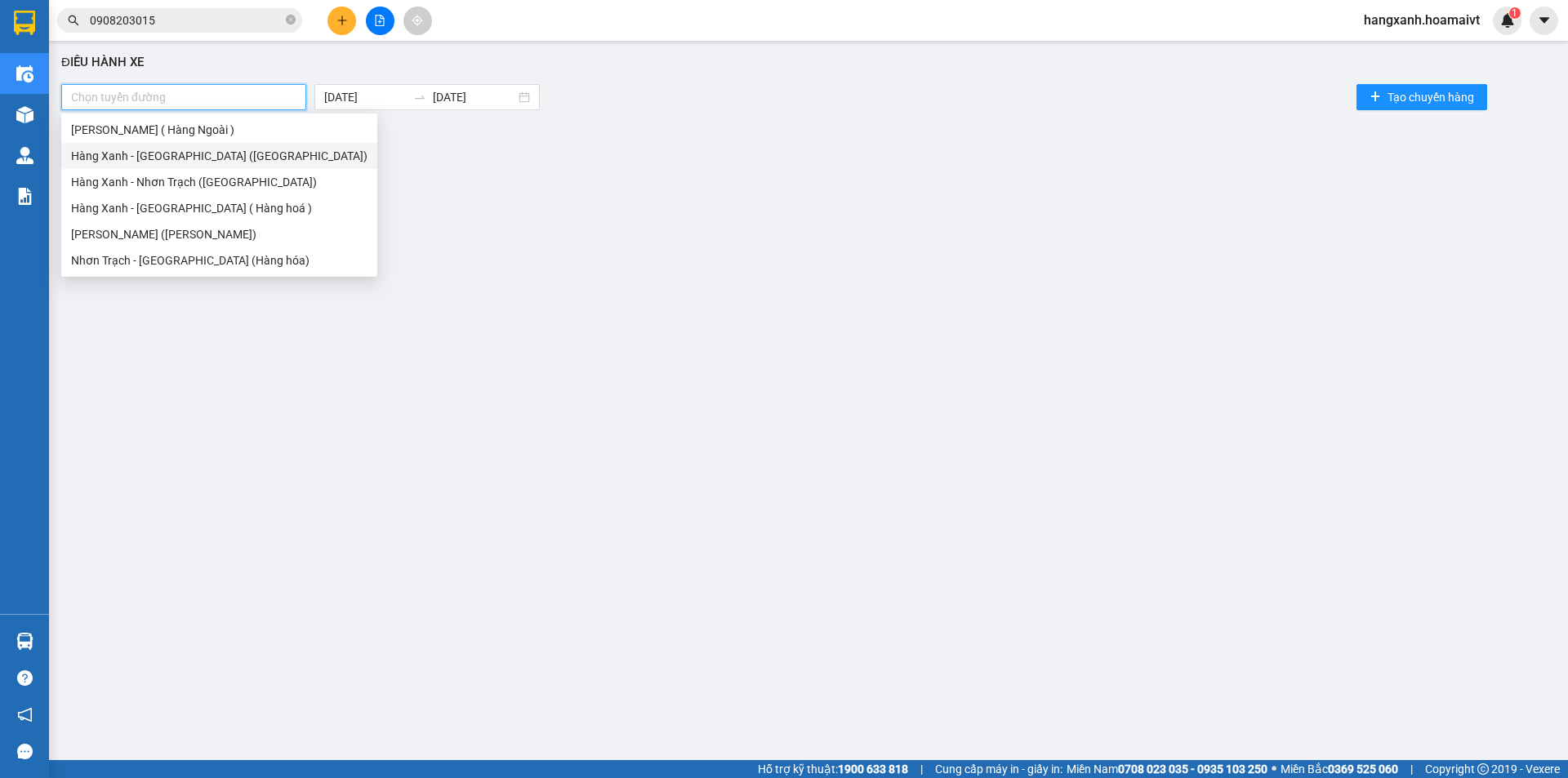
click at [204, 127] on div "[PERSON_NAME] ( Hàng Ngoài )" at bounding box center [219, 130] width 297 height 18
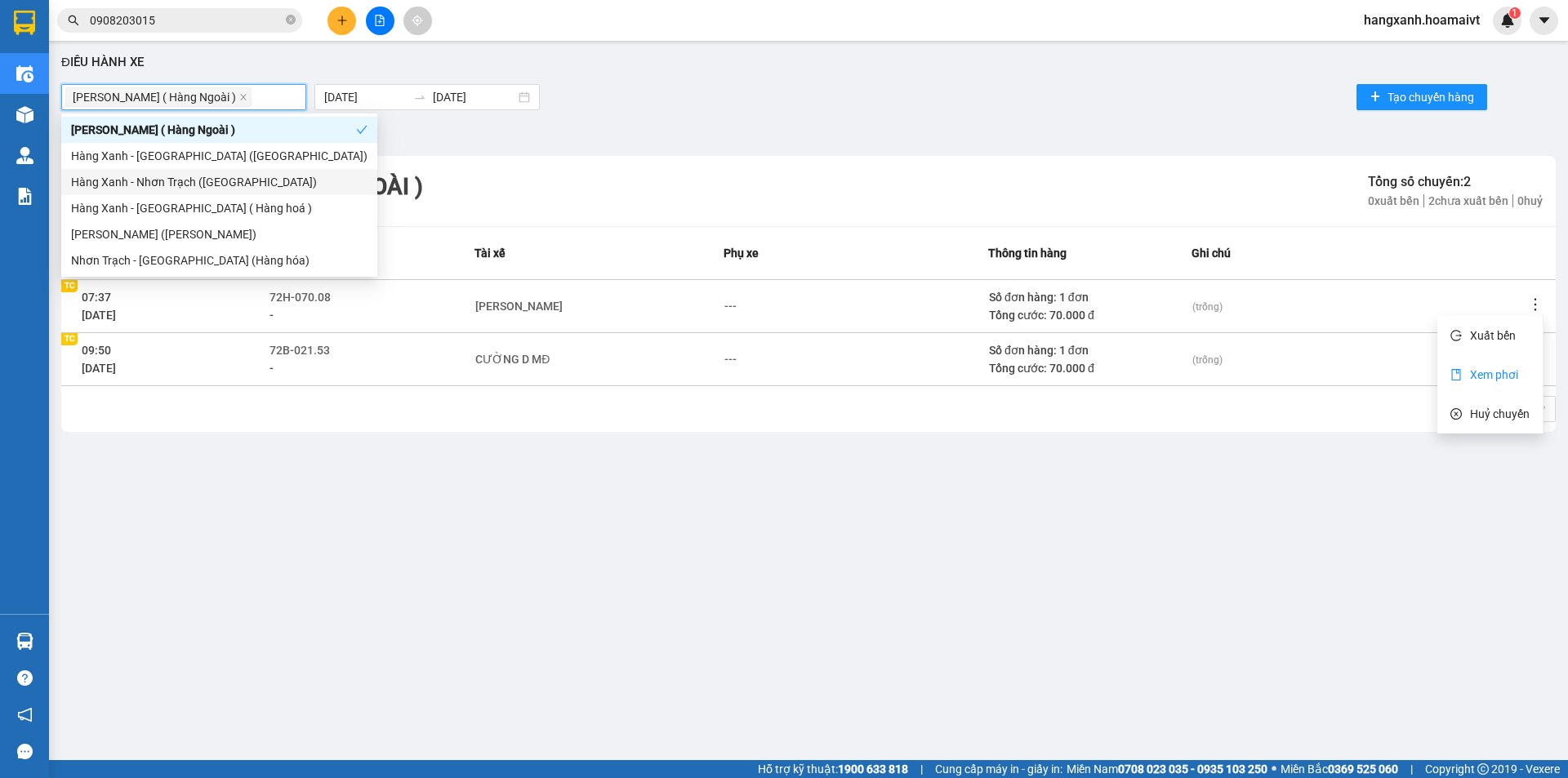
click at [1497, 370] on span "Xem phơi" at bounding box center [1494, 375] width 48 height 13
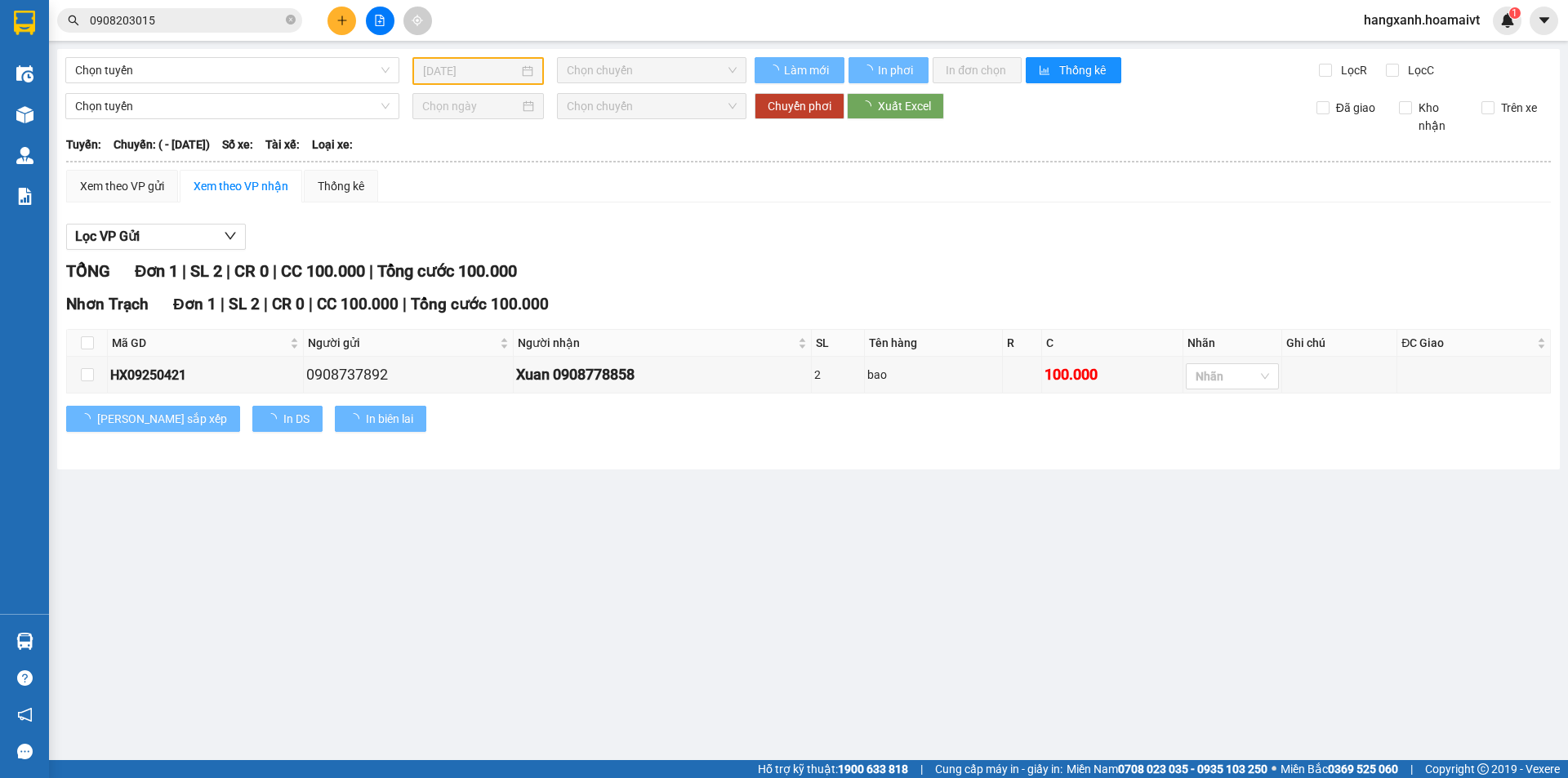
type input "[DATE]"
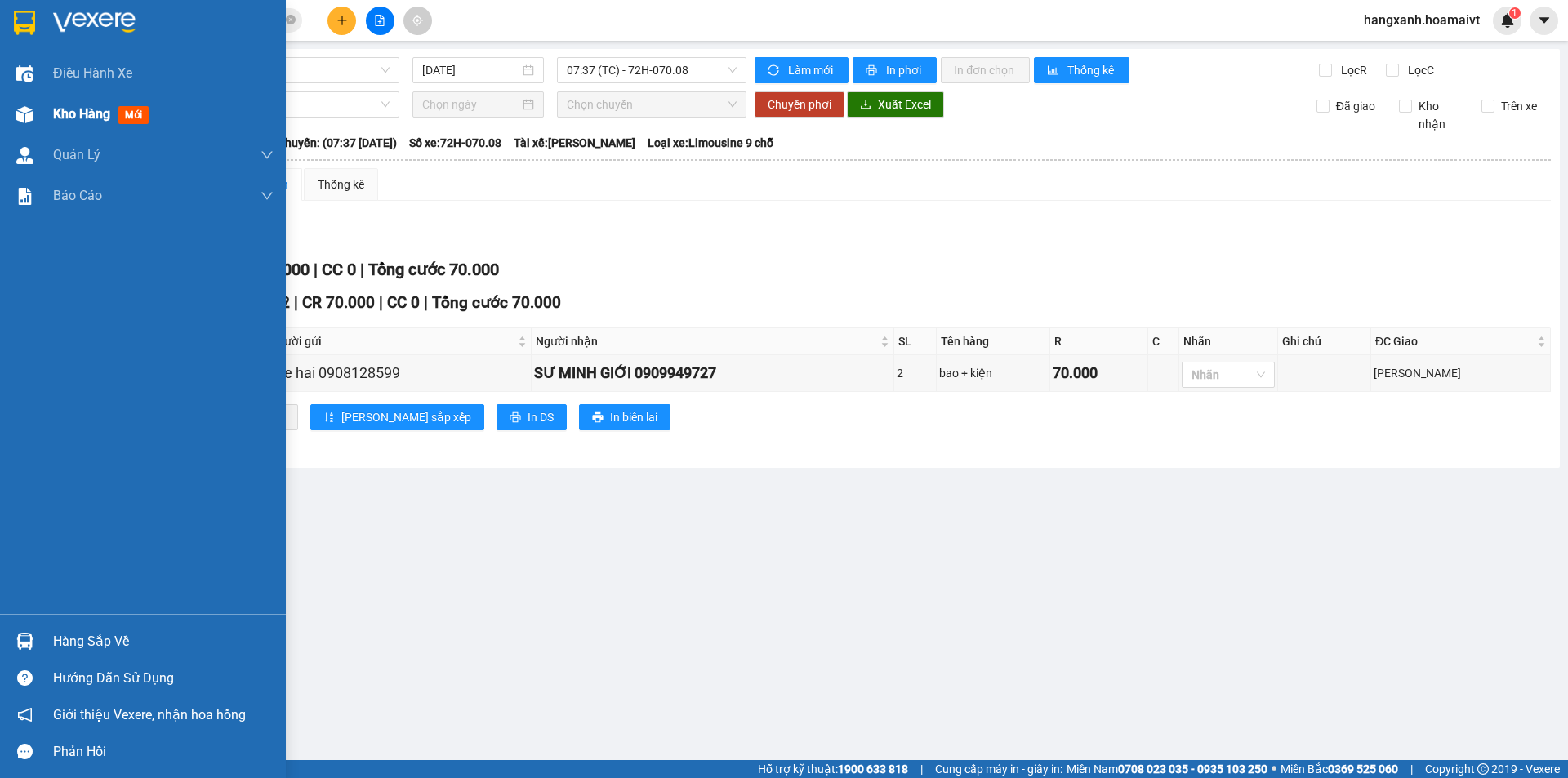
click at [0, 117] on div "Kho hàng mới" at bounding box center [142, 114] width 285 height 41
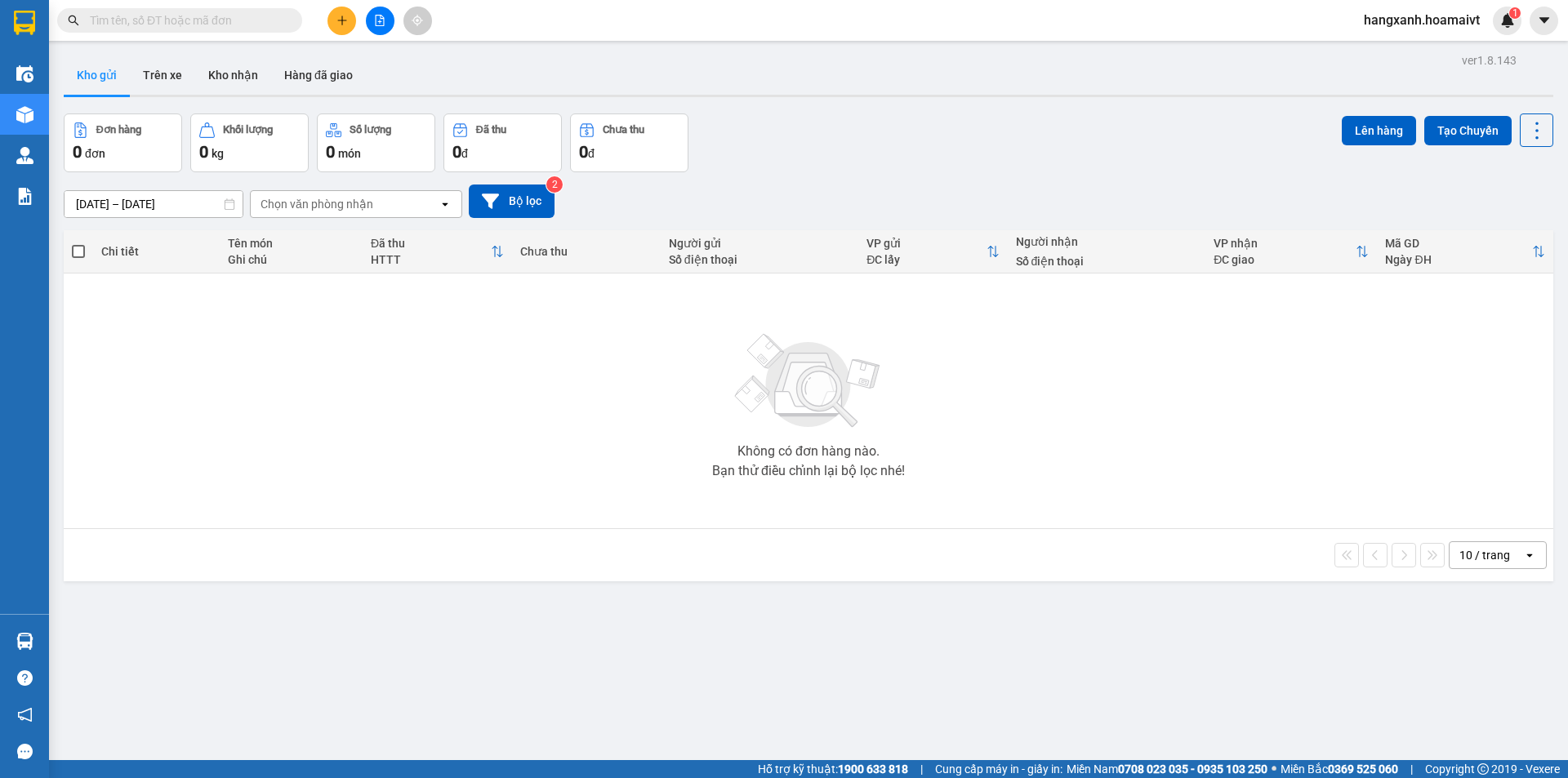
click at [219, 27] on input "text" at bounding box center [186, 20] width 193 height 18
paste input "0933393252"
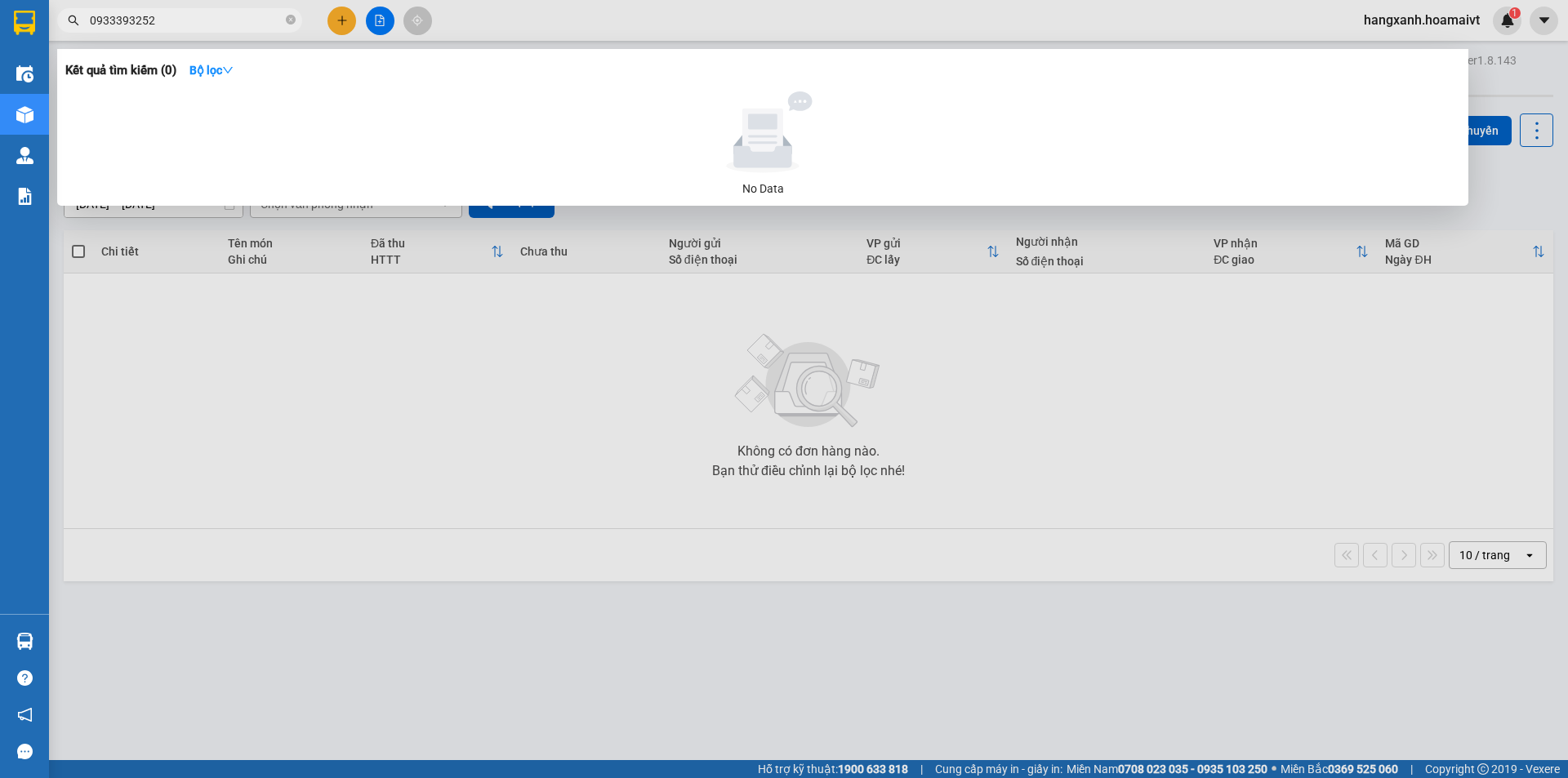
type input "0933393252"
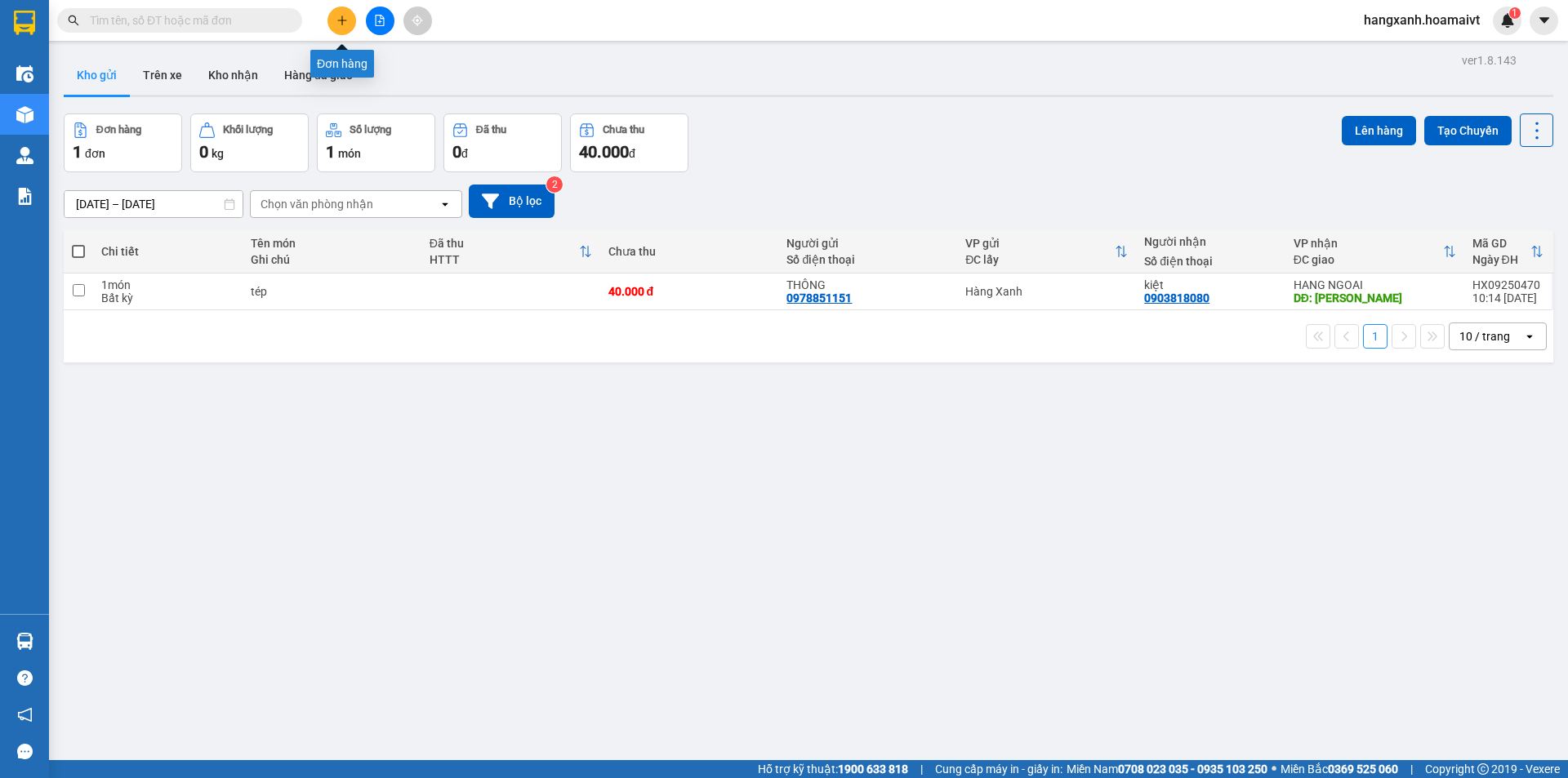
click at [341, 21] on icon "plus" at bounding box center [343, 20] width 11 height 11
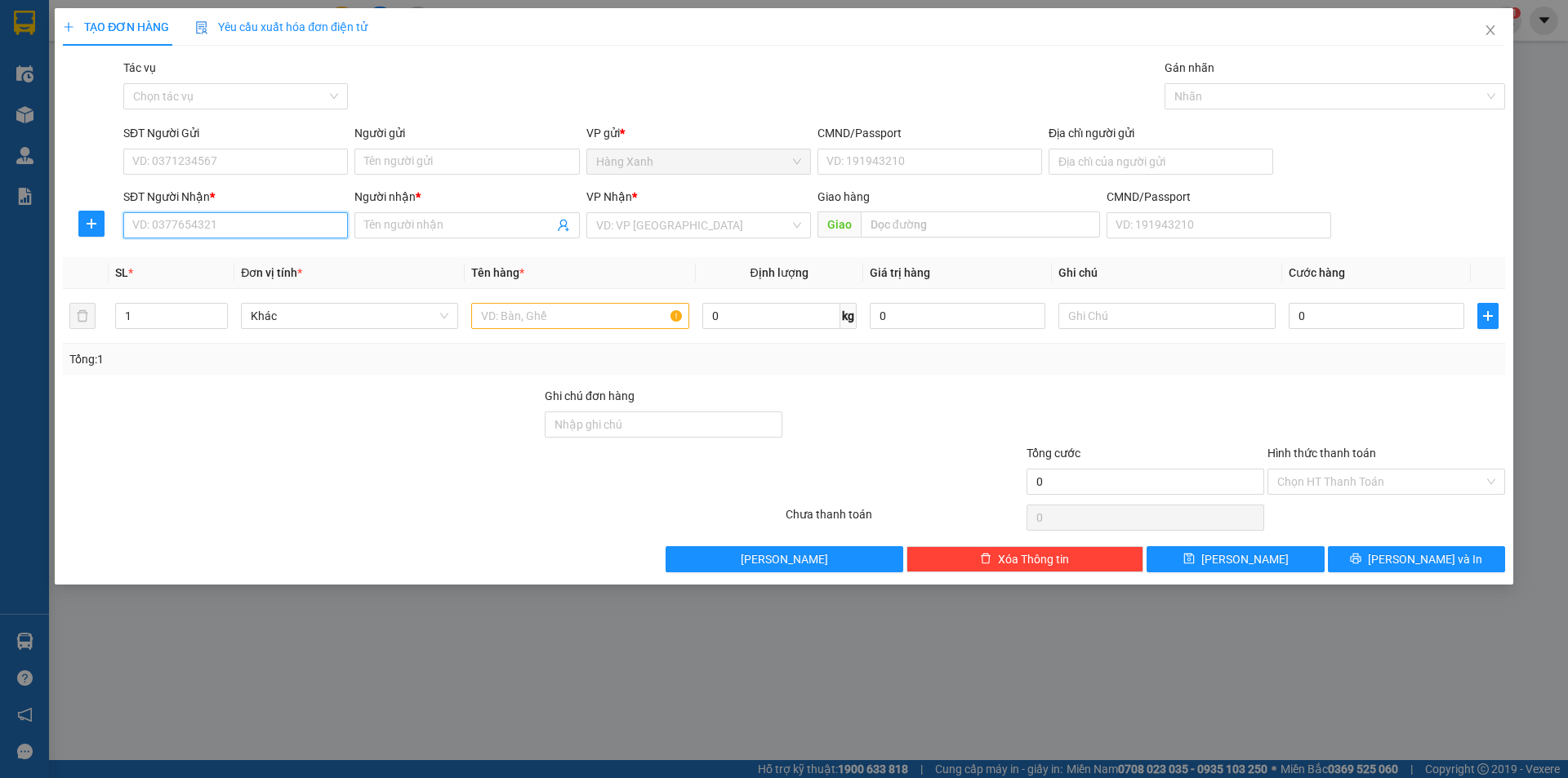
click at [264, 229] on input "SĐT Người Nhận *" at bounding box center [235, 224] width 224 height 26
type input "0988099774"
click at [296, 260] on div "0988099774 - đông" at bounding box center [235, 258] width 205 height 18
type input "đông"
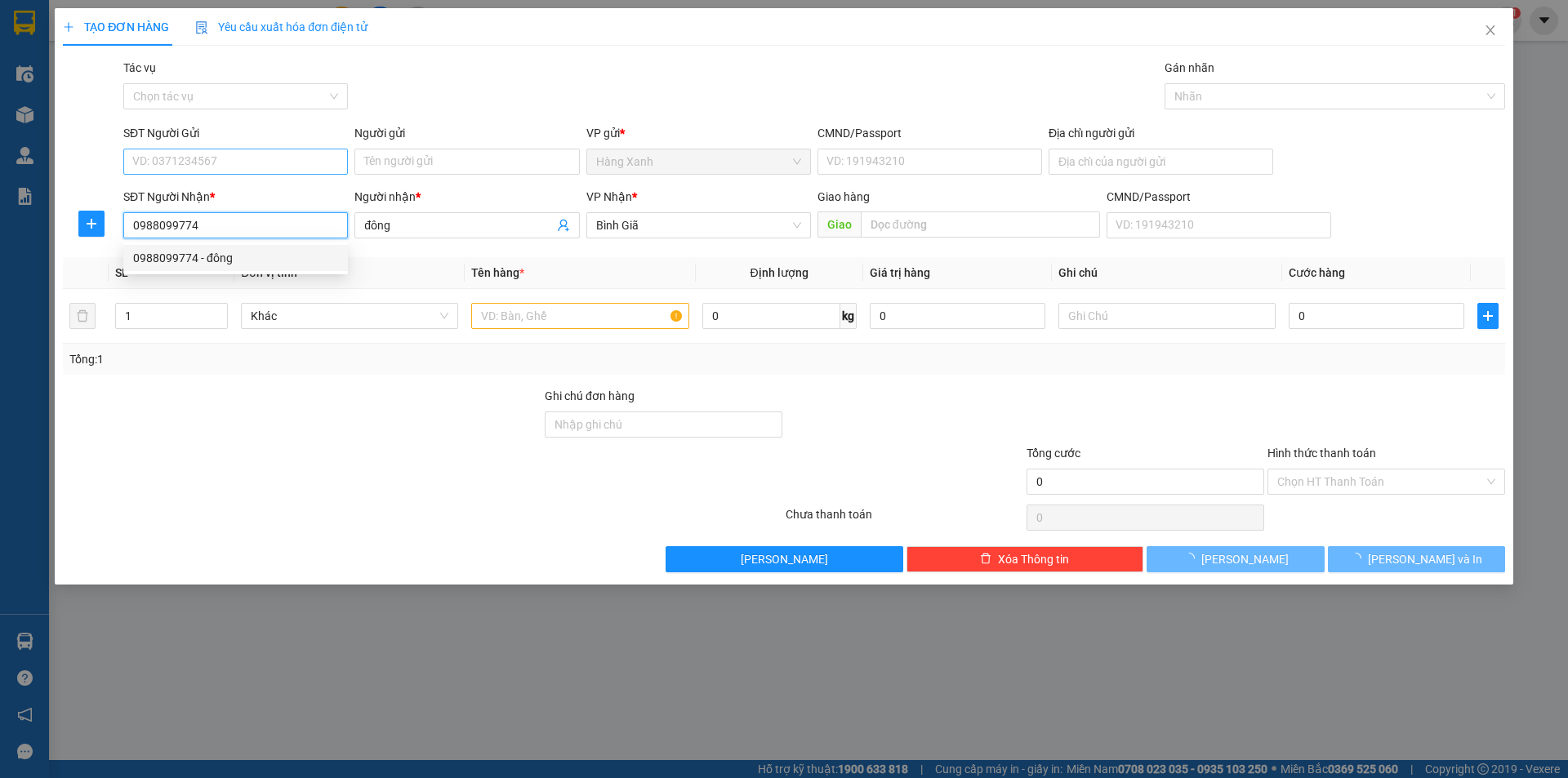
type input "0988099774"
click at [285, 174] on input "SĐT Người Gửi" at bounding box center [235, 161] width 224 height 26
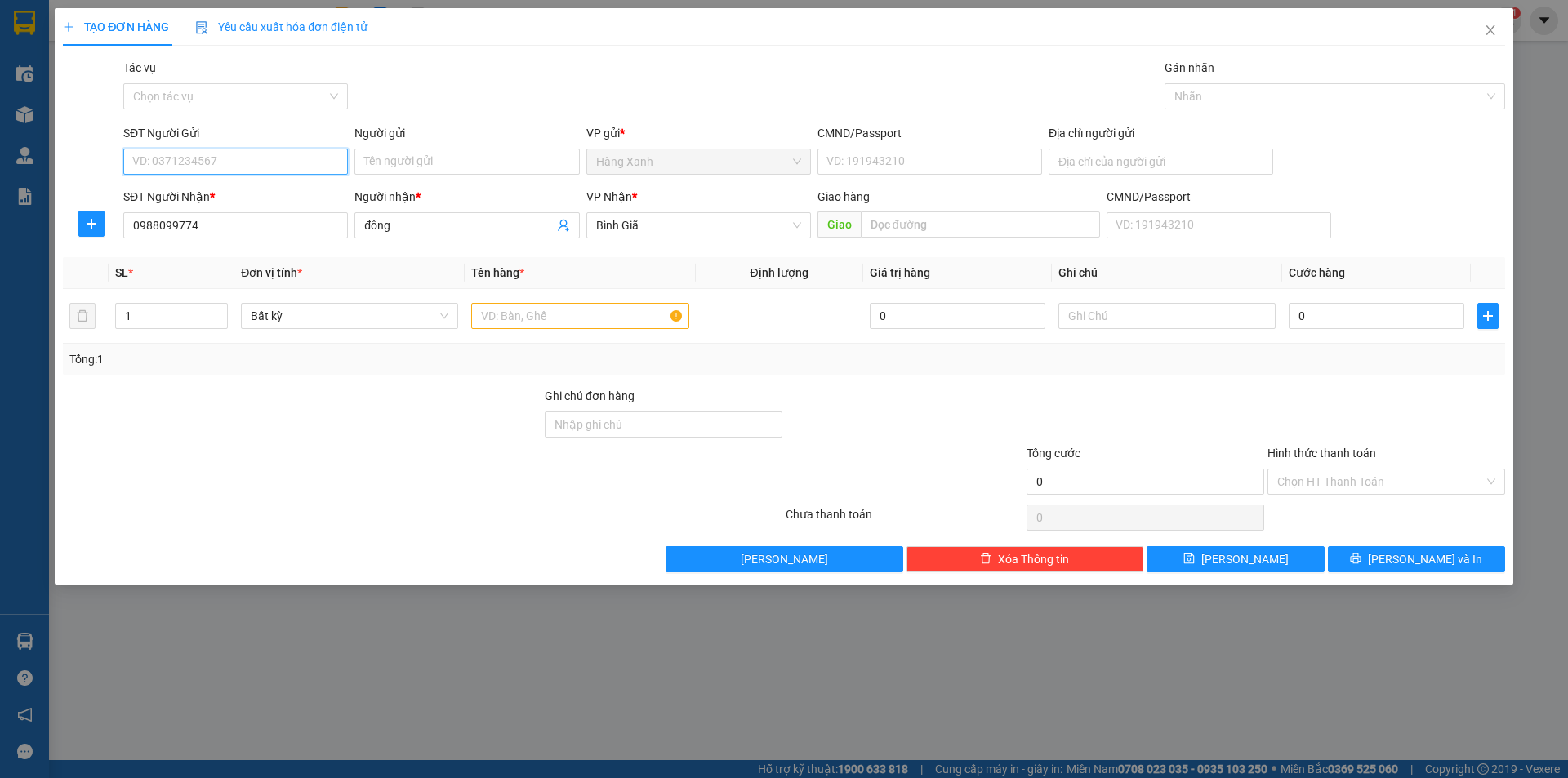
click at [282, 156] on input "SĐT Người Gửi" at bounding box center [235, 161] width 224 height 26
click at [241, 194] on div "0919894073" at bounding box center [235, 194] width 205 height 18
type input "0919894073"
type input "049072012215"
click at [609, 296] on td at bounding box center [579, 316] width 230 height 54
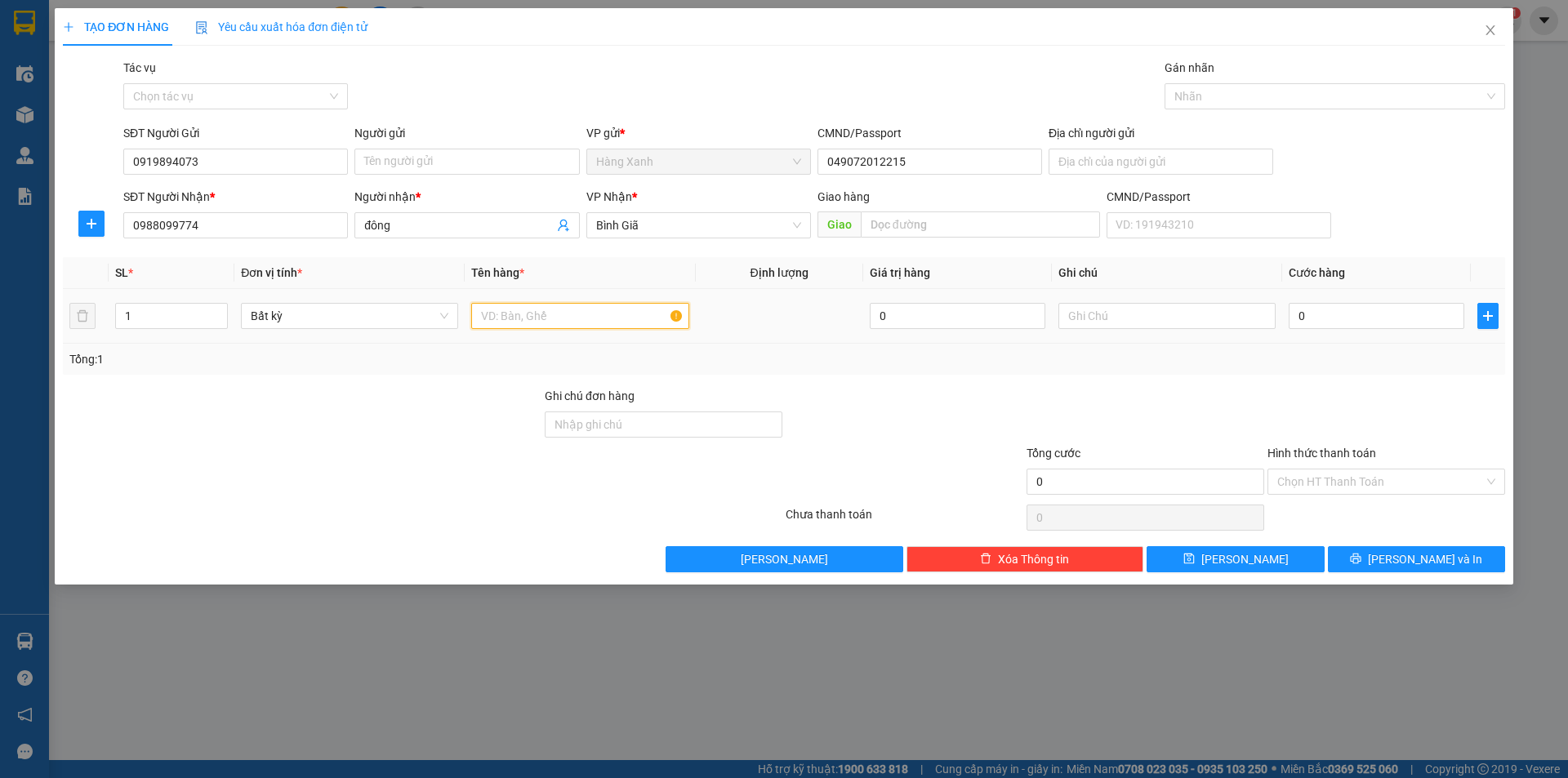
click at [596, 312] on input "text" at bounding box center [580, 315] width 218 height 26
type input "thùng"
click at [1367, 319] on input "0" at bounding box center [1376, 315] width 176 height 26
type input "4"
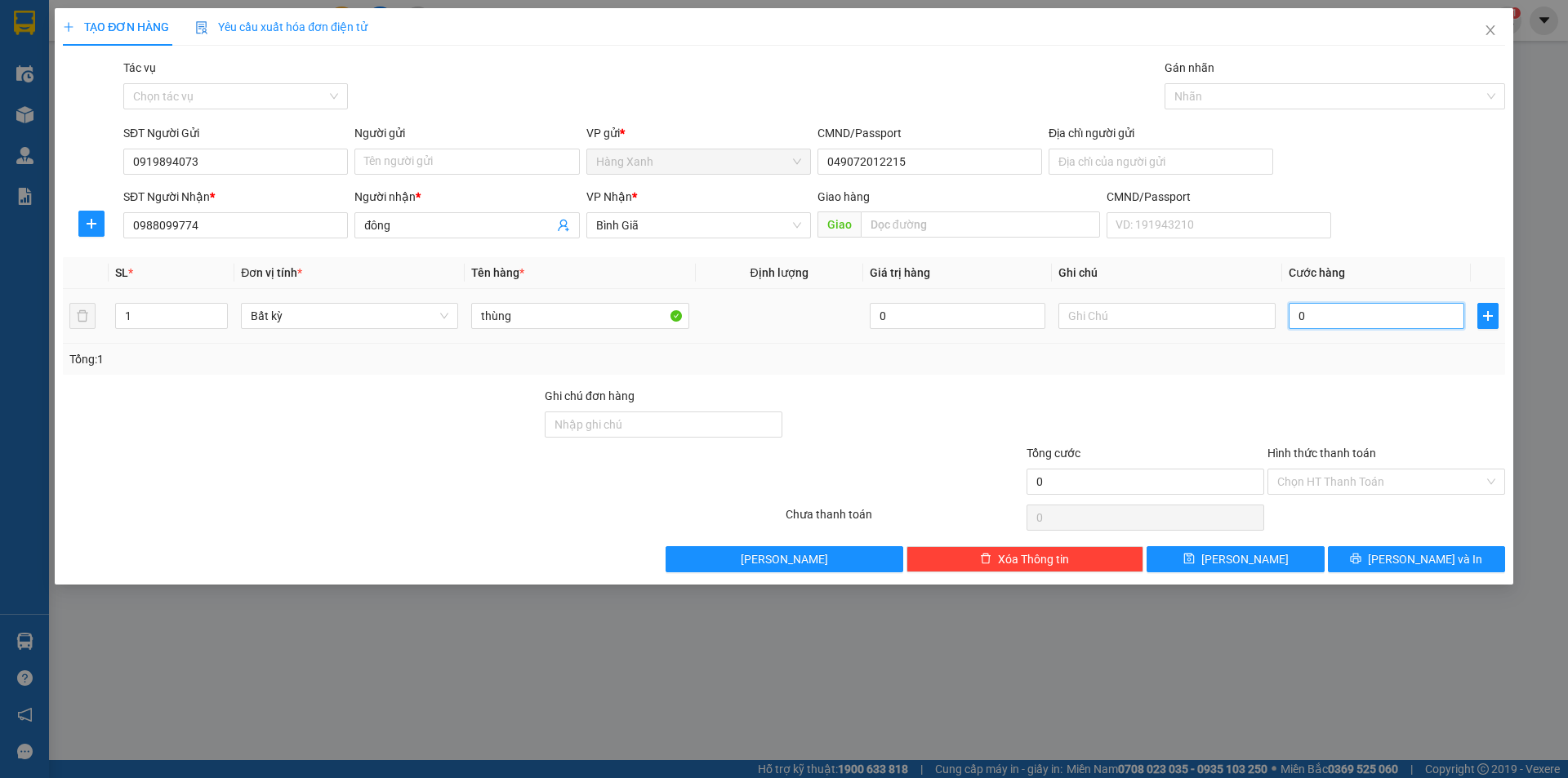
type input "4"
type input "40"
click at [1335, 326] on input "40" at bounding box center [1376, 315] width 176 height 26
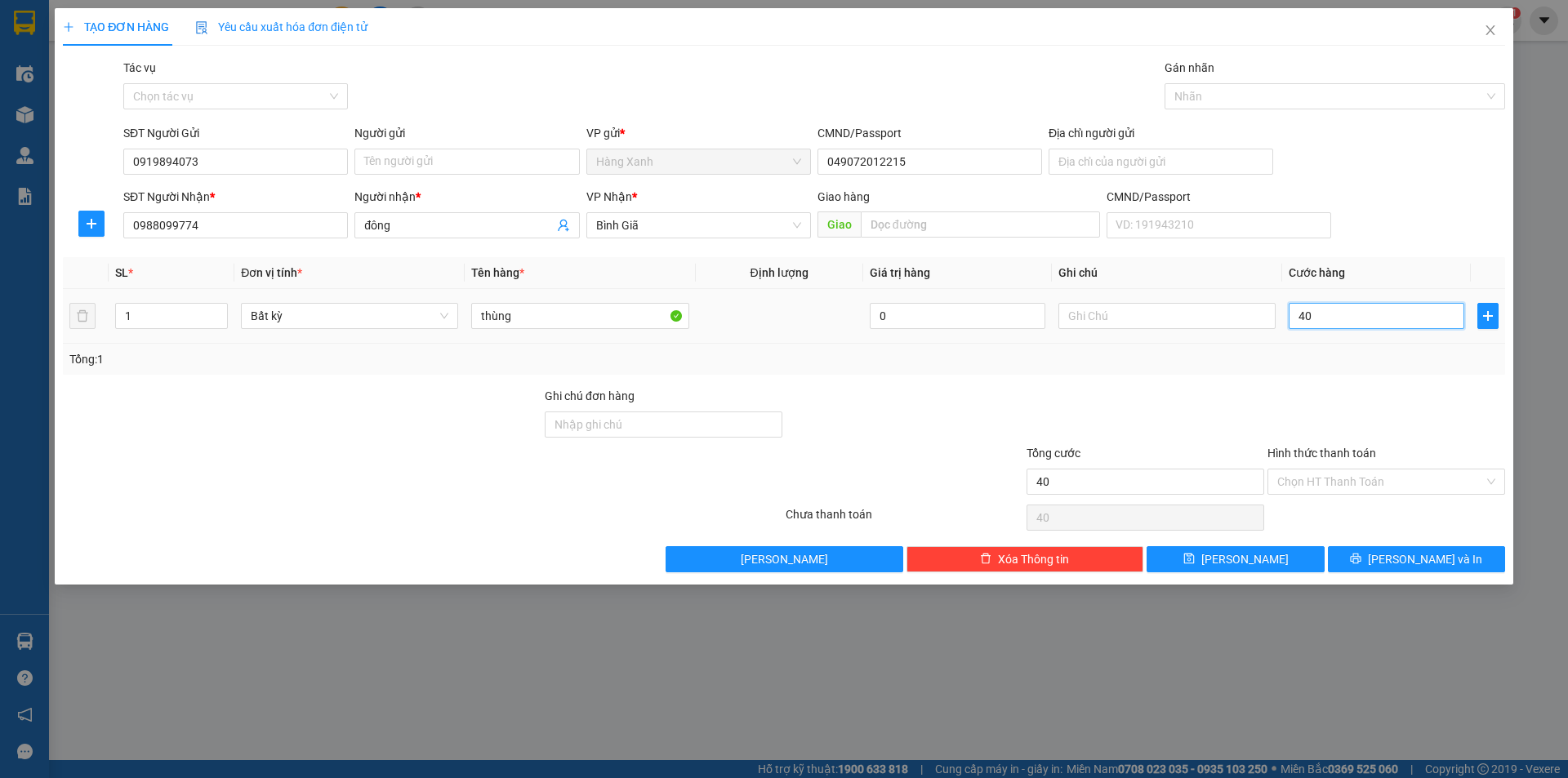
click at [1335, 326] on input "40" at bounding box center [1376, 315] width 176 height 26
type input "3"
type input "30"
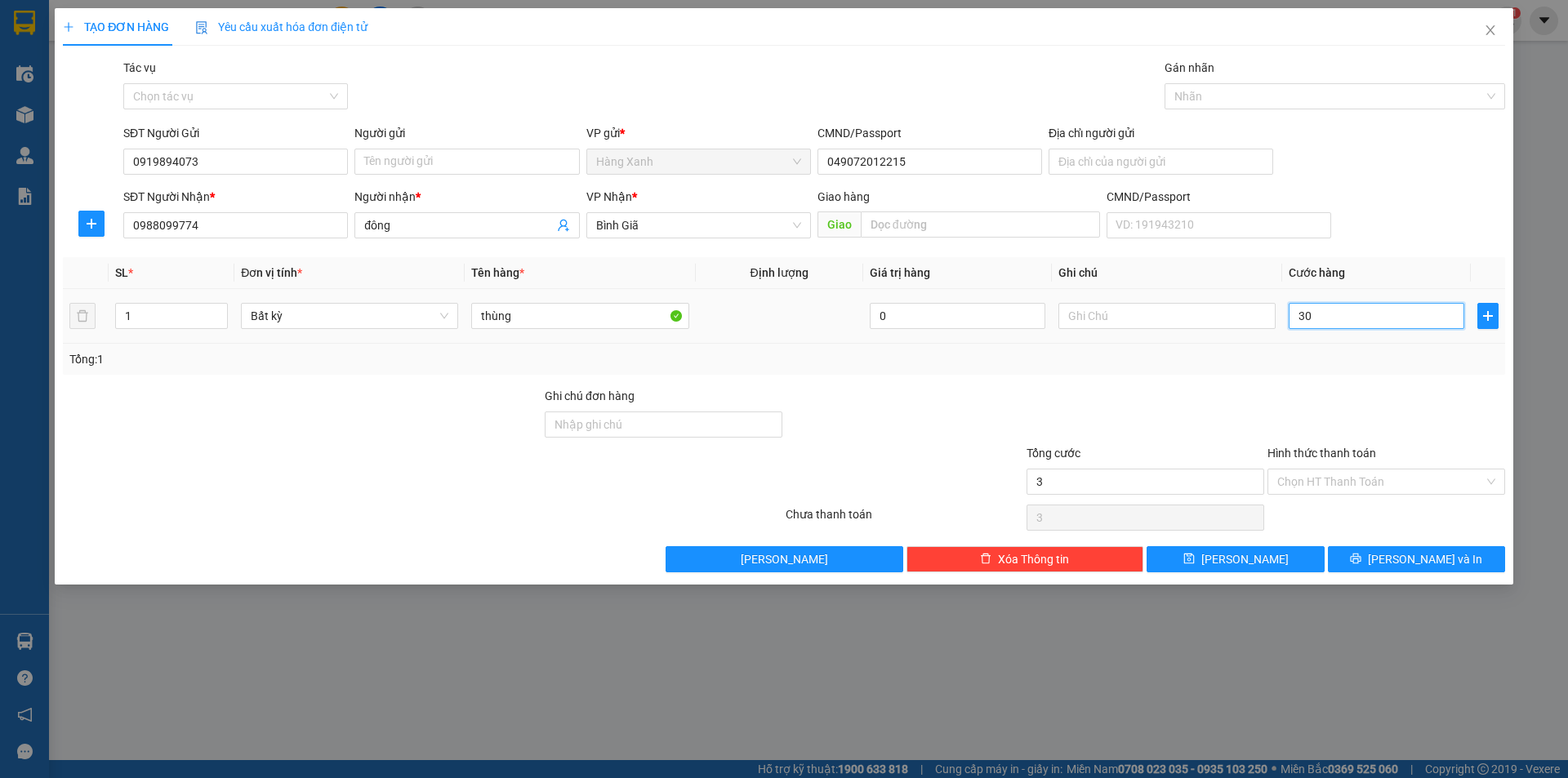
type input "30"
type input "30.000"
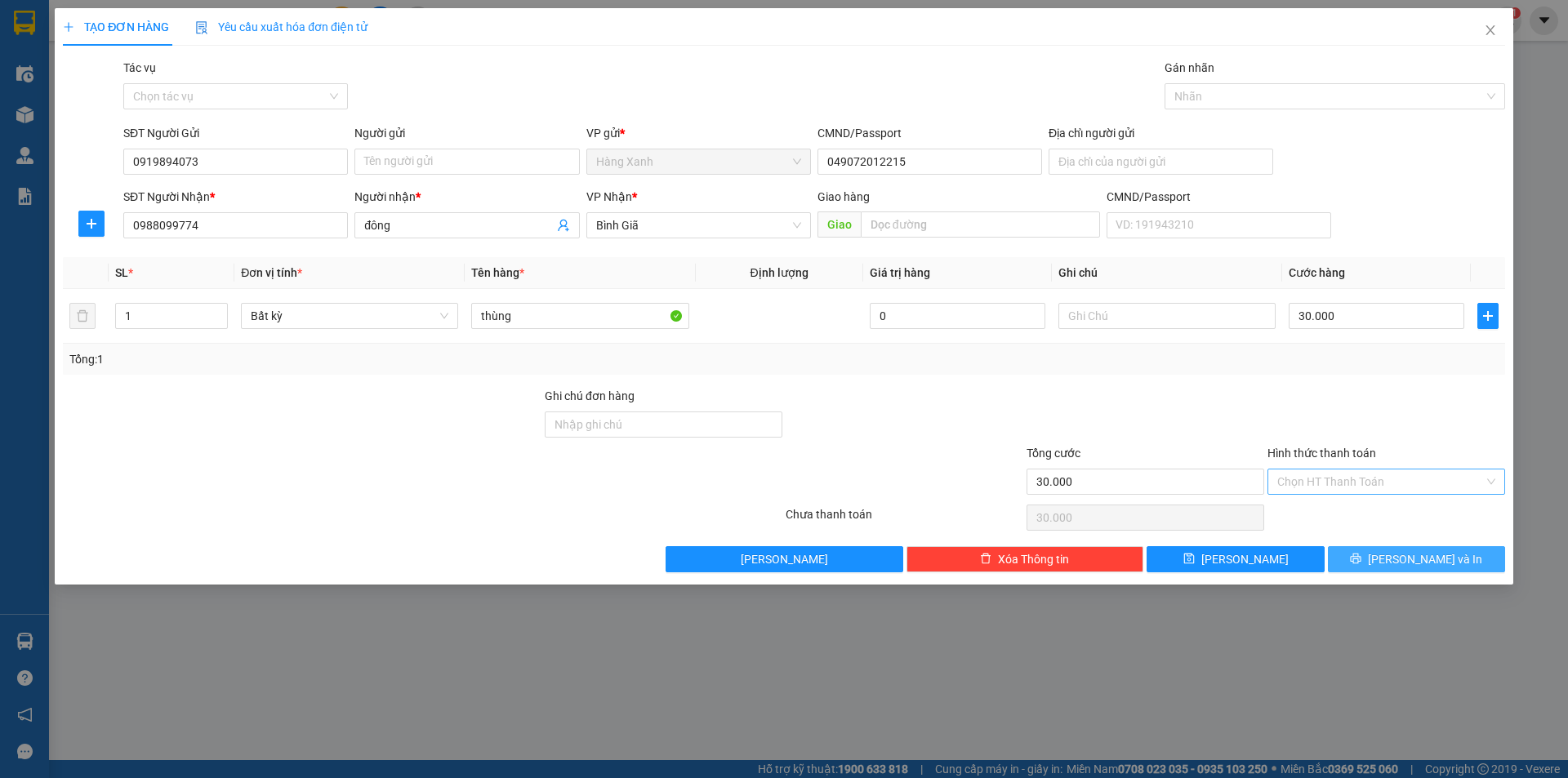
click at [1437, 556] on span "[PERSON_NAME] và In" at bounding box center [1425, 559] width 115 height 18
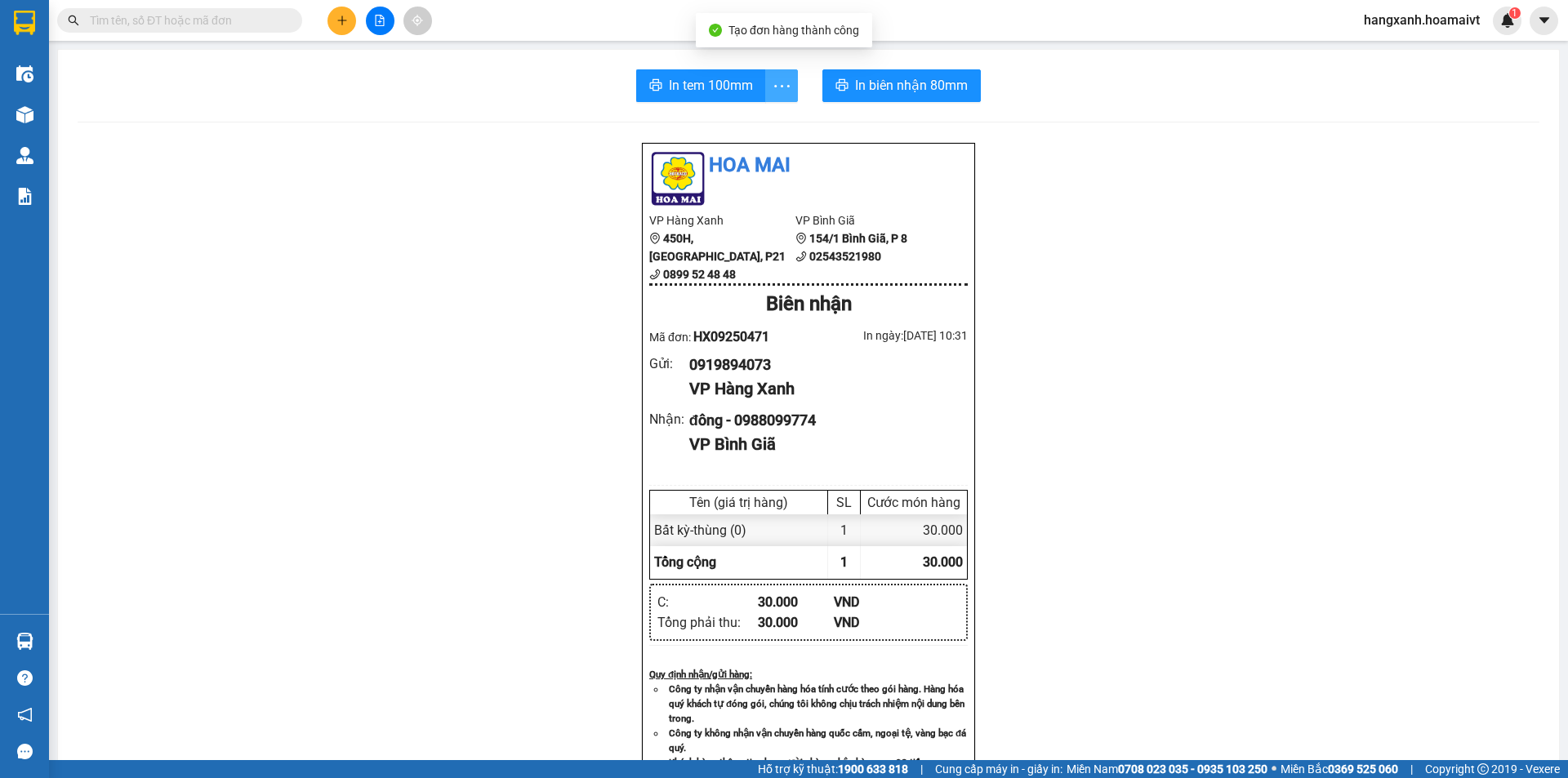
click at [765, 83] on button "button" at bounding box center [782, 86] width 32 height 32
click at [713, 96] on button "In tem 100mm" at bounding box center [701, 86] width 130 height 32
click at [903, 90] on span "In biên nhận 80mm" at bounding box center [914, 85] width 113 height 20
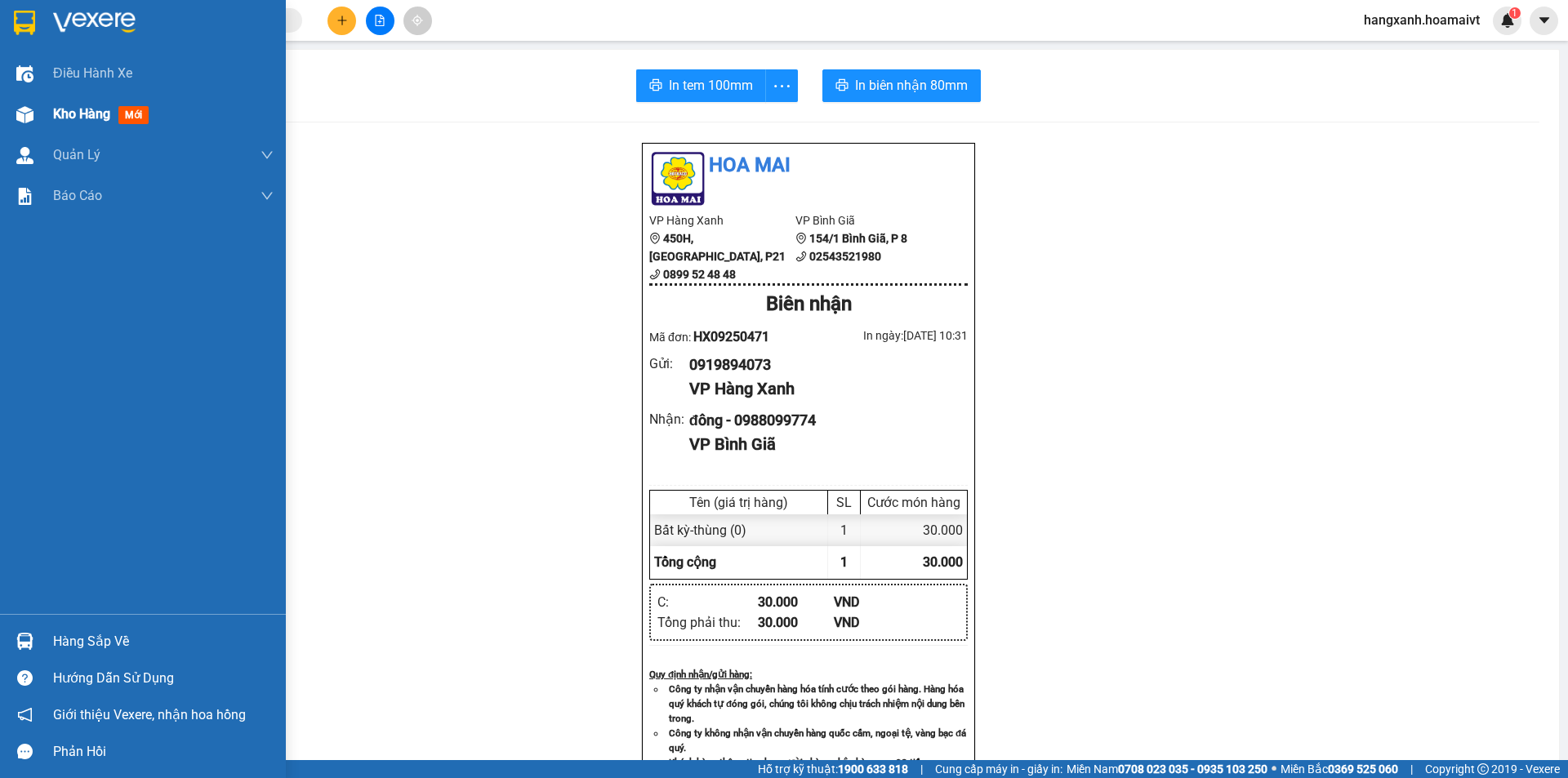
click at [5, 125] on div "Kho hàng mới" at bounding box center [142, 114] width 285 height 41
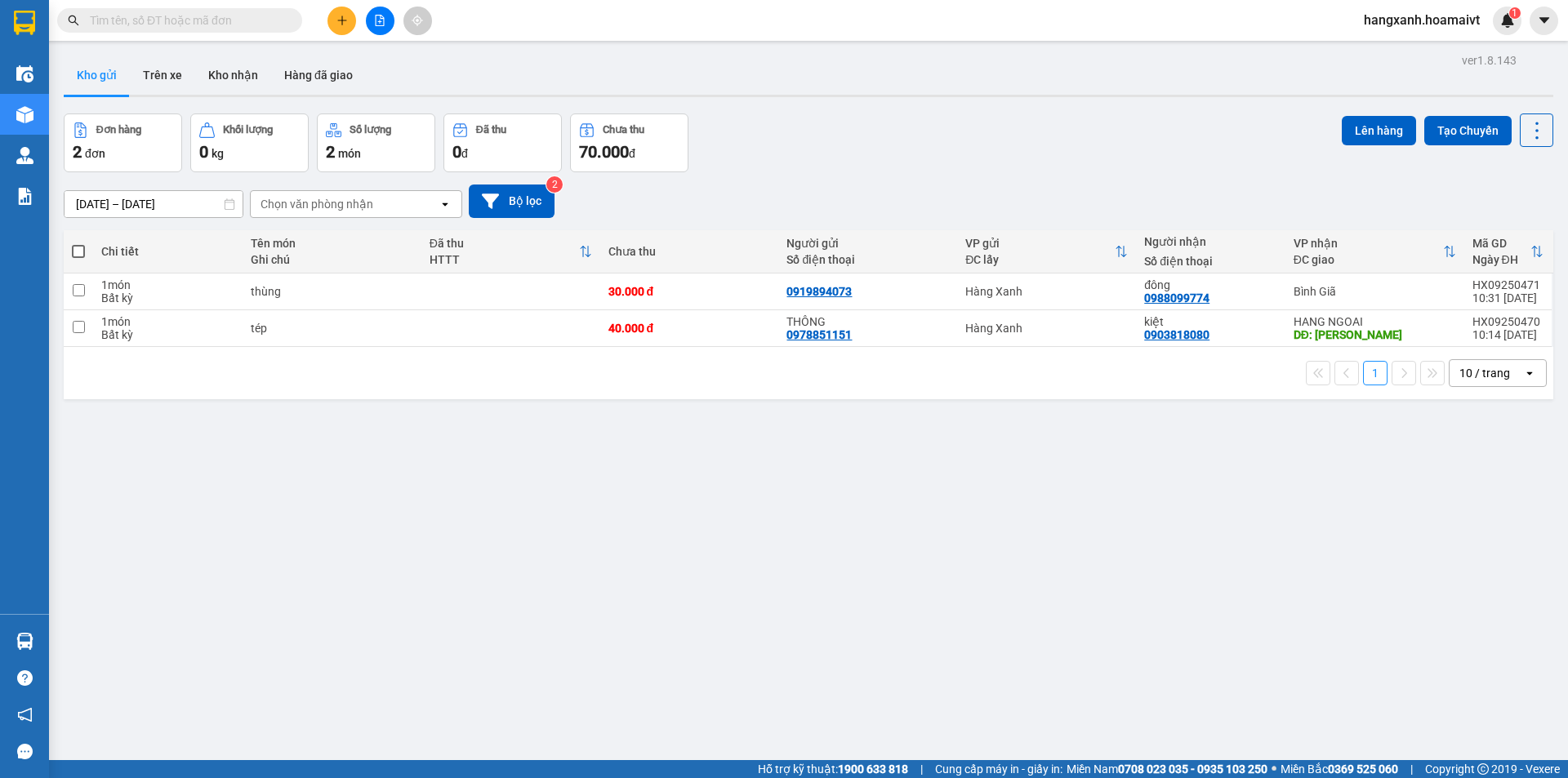
click at [332, 25] on button at bounding box center [342, 21] width 29 height 29
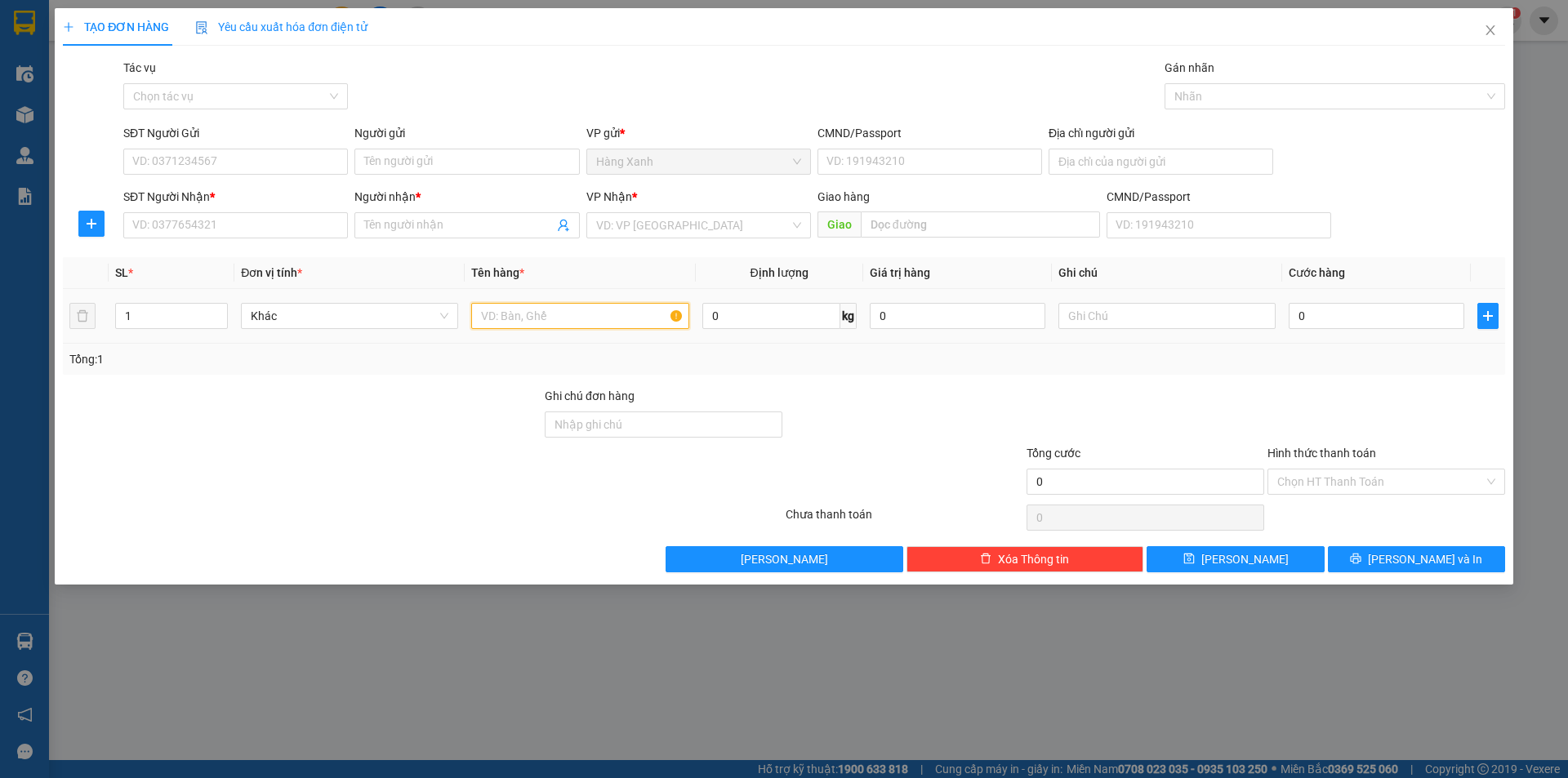
click at [520, 314] on input "text" at bounding box center [580, 315] width 218 height 26
drag, startPoint x: 551, startPoint y: 311, endPoint x: 508, endPoint y: 320, distance: 43.9
click at [508, 320] on input "thungf2" at bounding box center [580, 315] width 218 height 26
type input "thung"
type input "0"
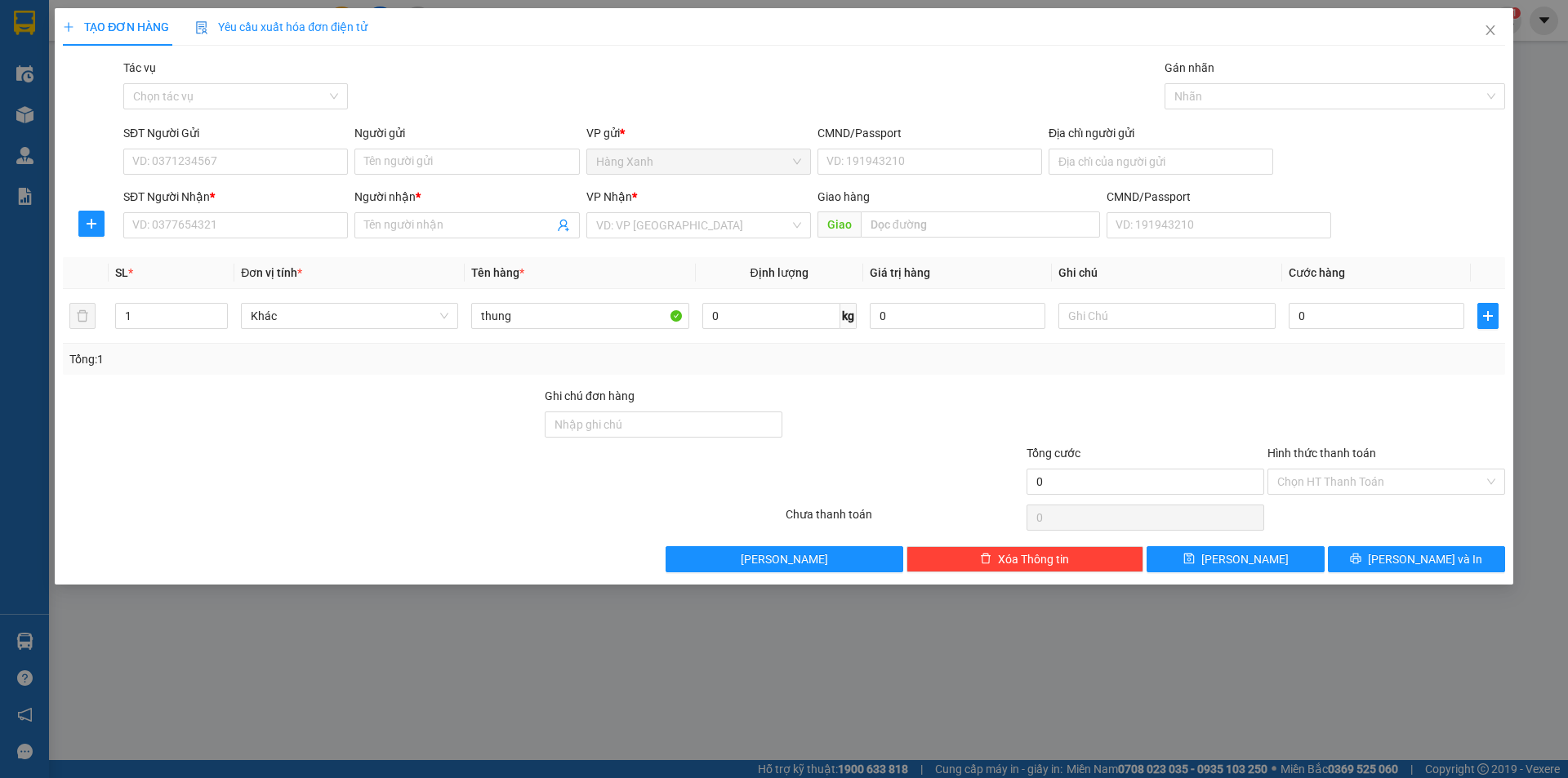
click at [259, 206] on div "SĐT Người Nhận *" at bounding box center [235, 200] width 224 height 25
click at [243, 223] on input "SĐT Người Nhận *" at bounding box center [235, 224] width 224 height 26
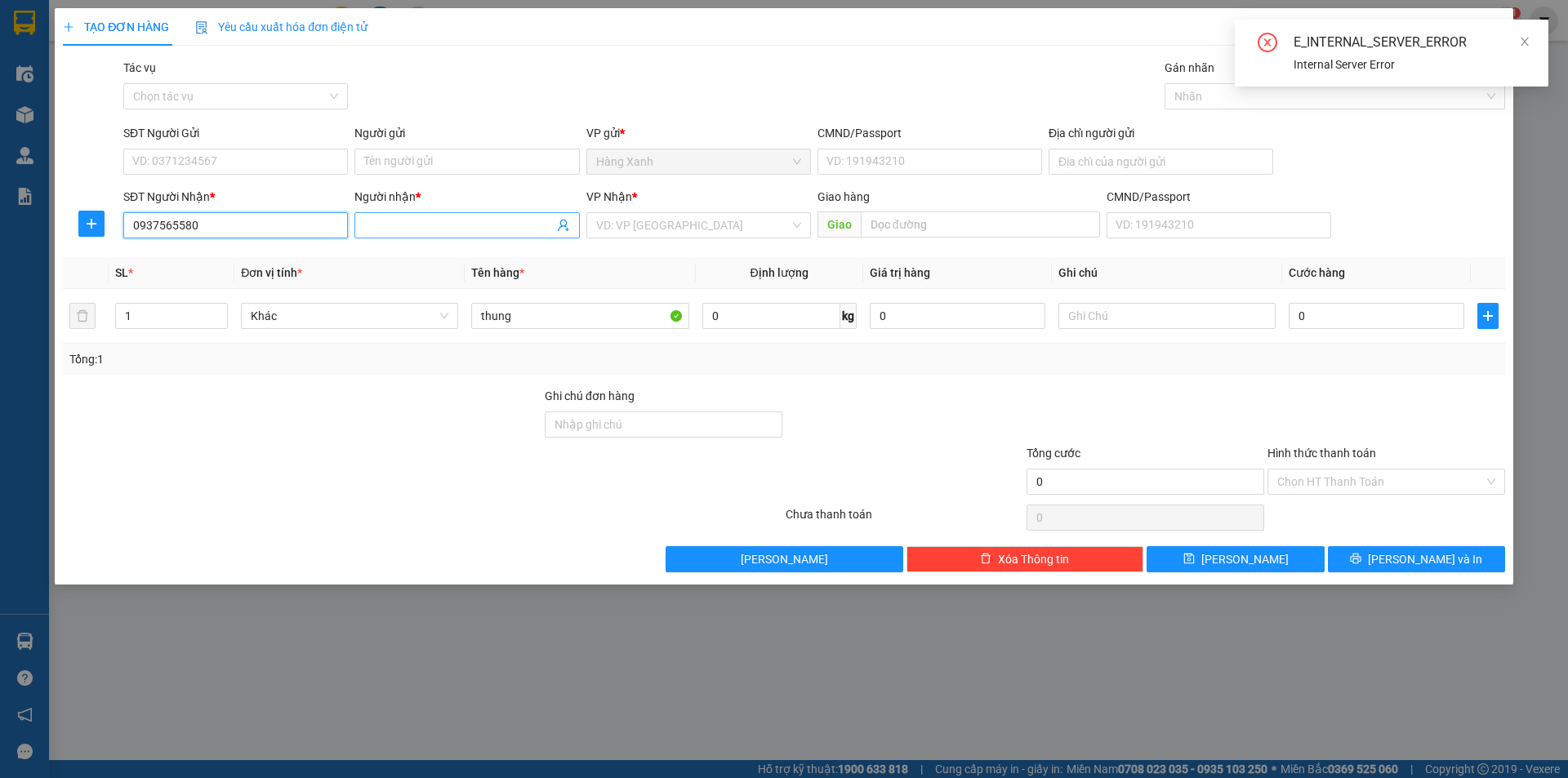
type input "0937565580"
click at [437, 235] on span at bounding box center [466, 224] width 224 height 26
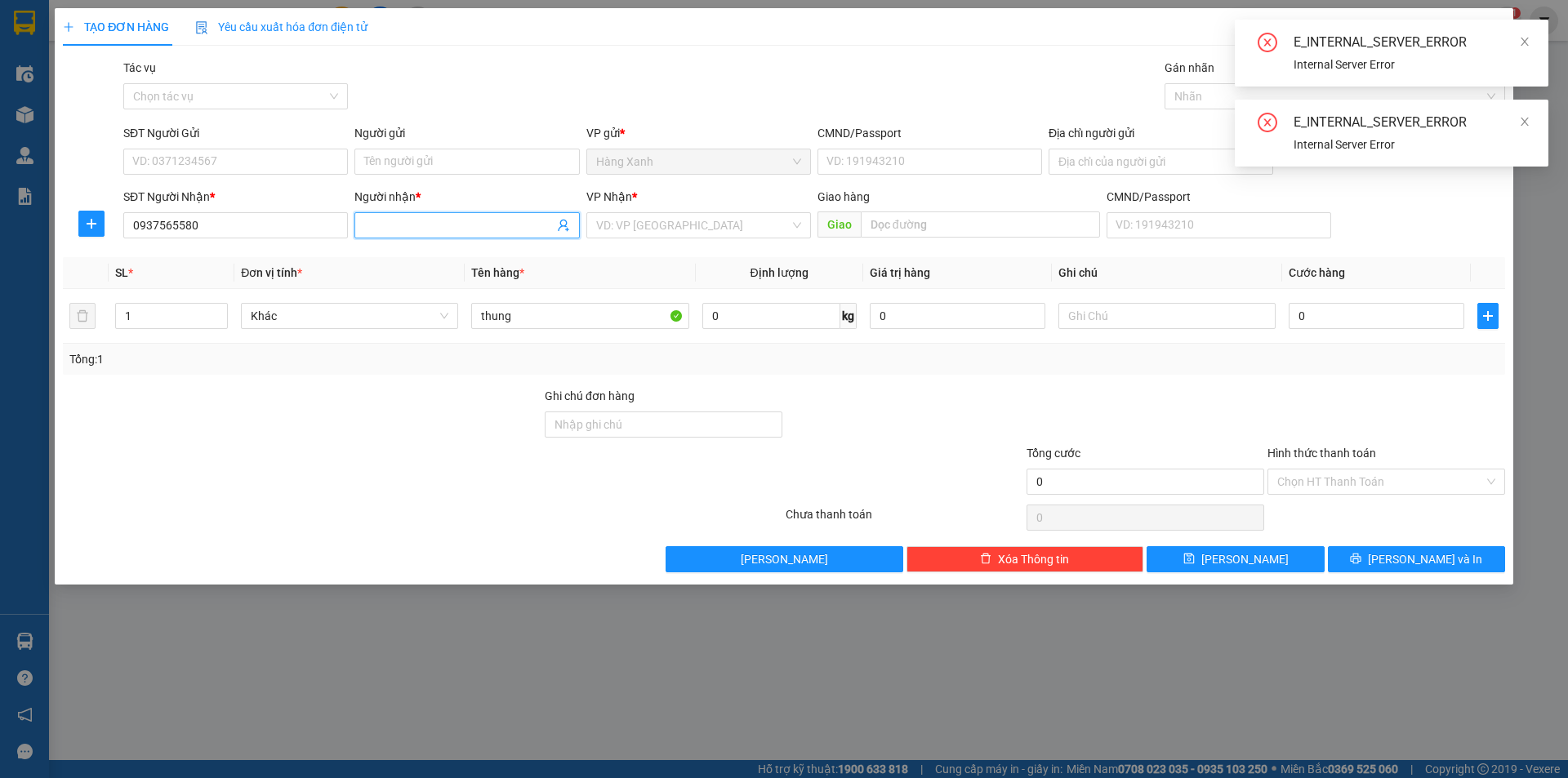
click at [437, 235] on span at bounding box center [466, 224] width 224 height 26
click at [437, 226] on input "Người nhận *" at bounding box center [459, 225] width 189 height 18
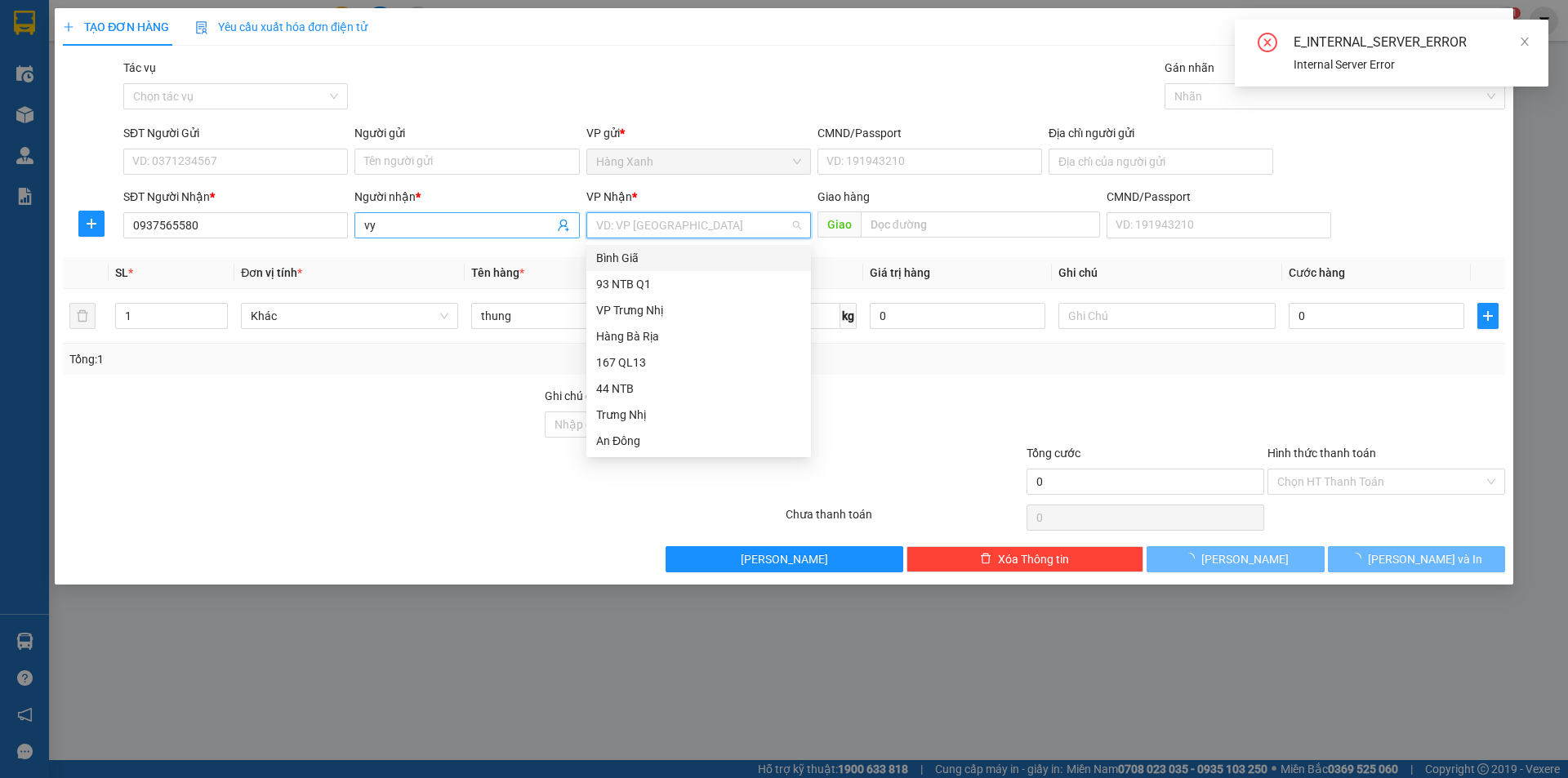
click at [501, 226] on input "vy" at bounding box center [459, 225] width 189 height 18
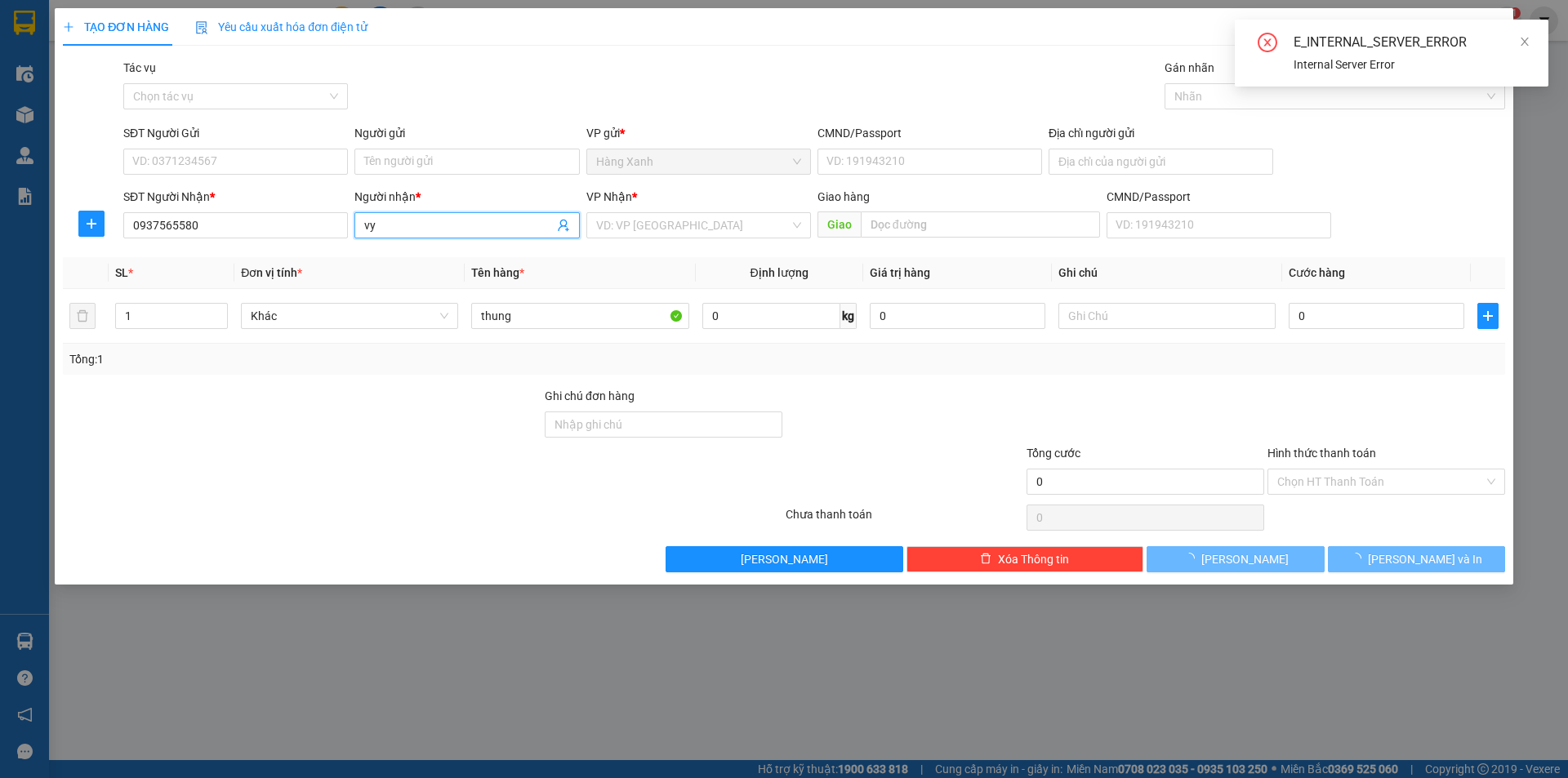
click at [501, 226] on input "vy" at bounding box center [459, 225] width 189 height 18
type input "vi"
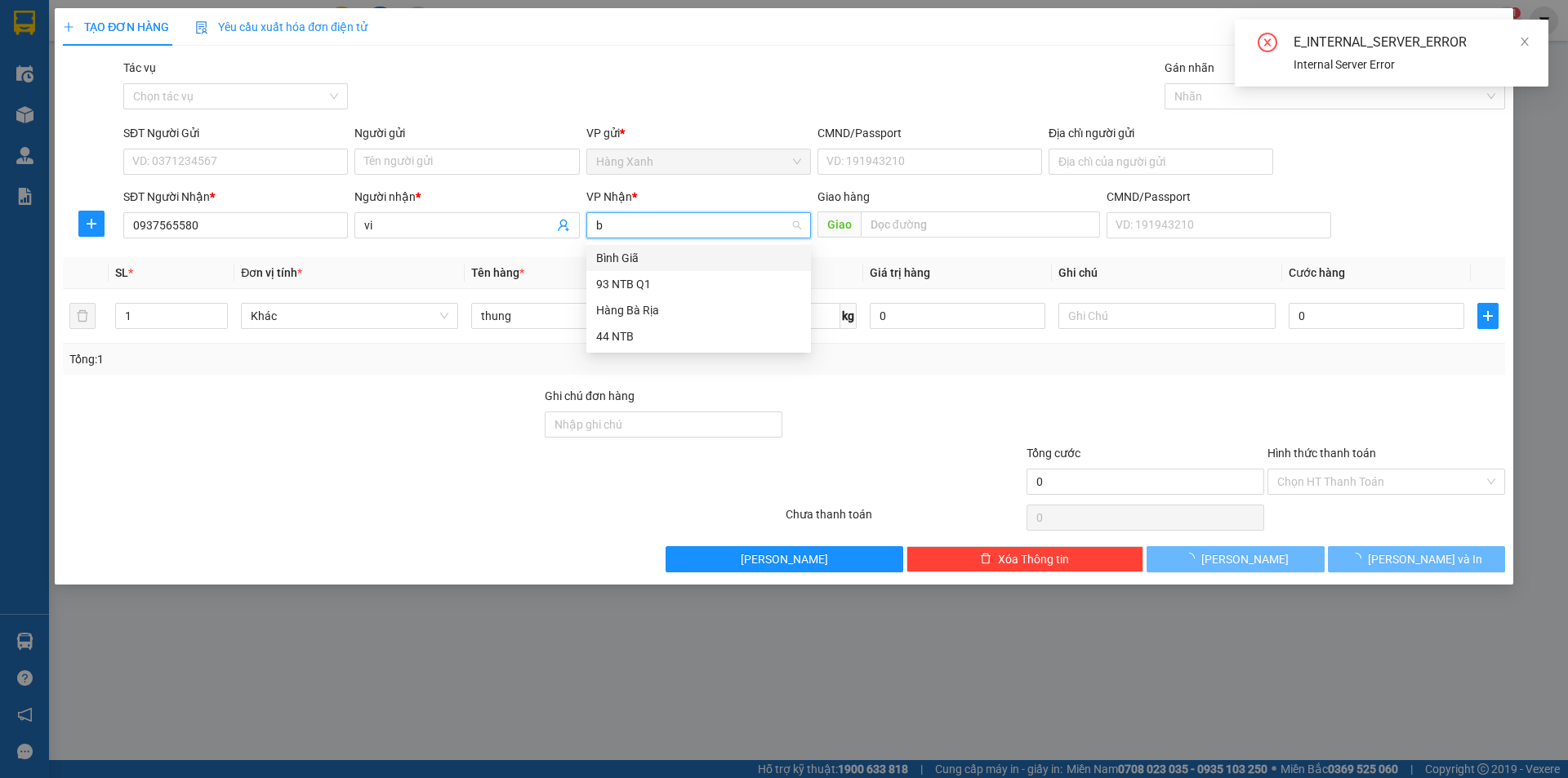
type input "bi"
drag, startPoint x: 666, startPoint y: 252, endPoint x: 619, endPoint y: 252, distance: 47.0
click at [664, 253] on div "Bình Giã" at bounding box center [699, 258] width 205 height 18
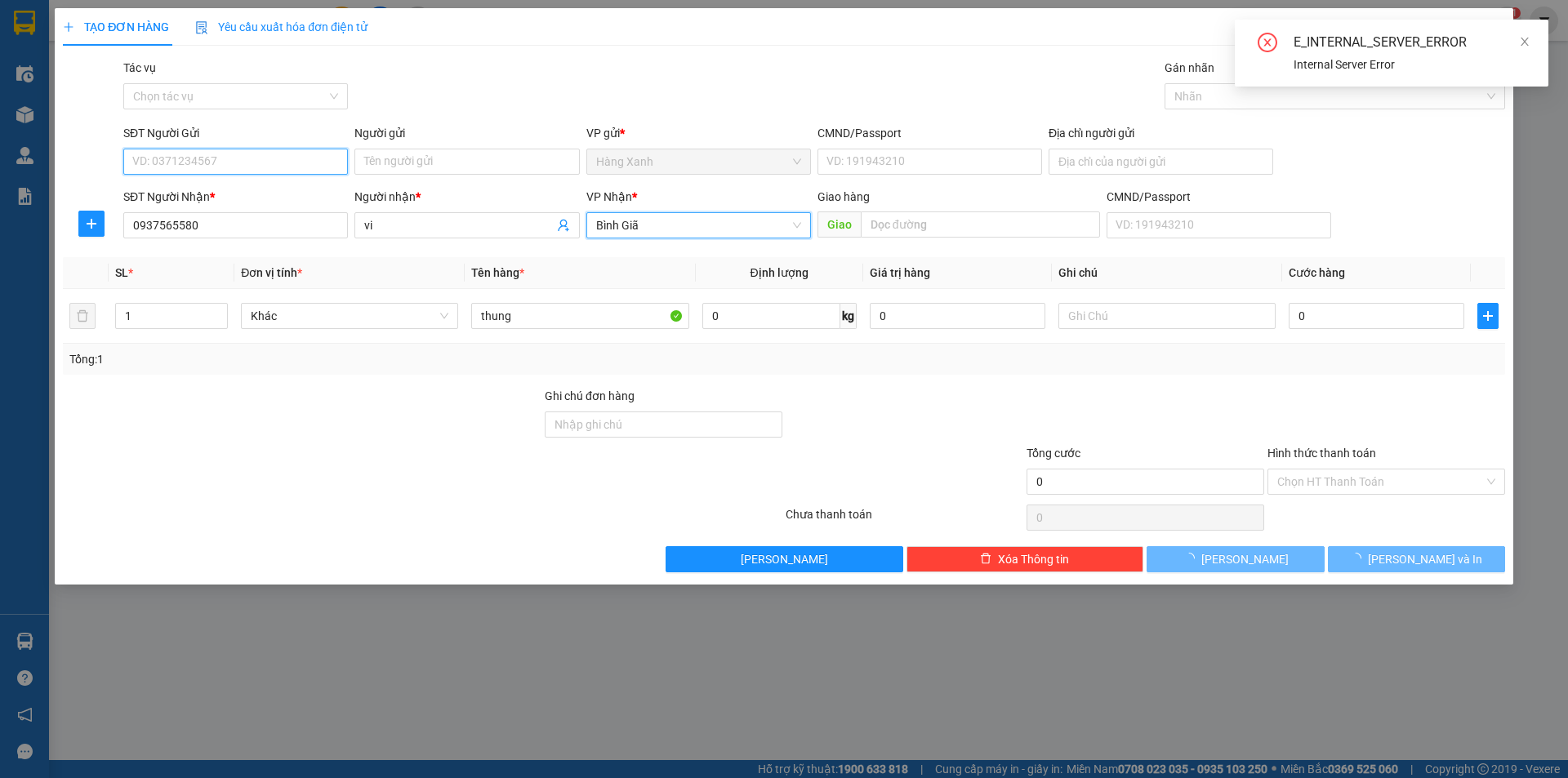
click at [241, 155] on input "SĐT Người Gửi" at bounding box center [235, 161] width 224 height 26
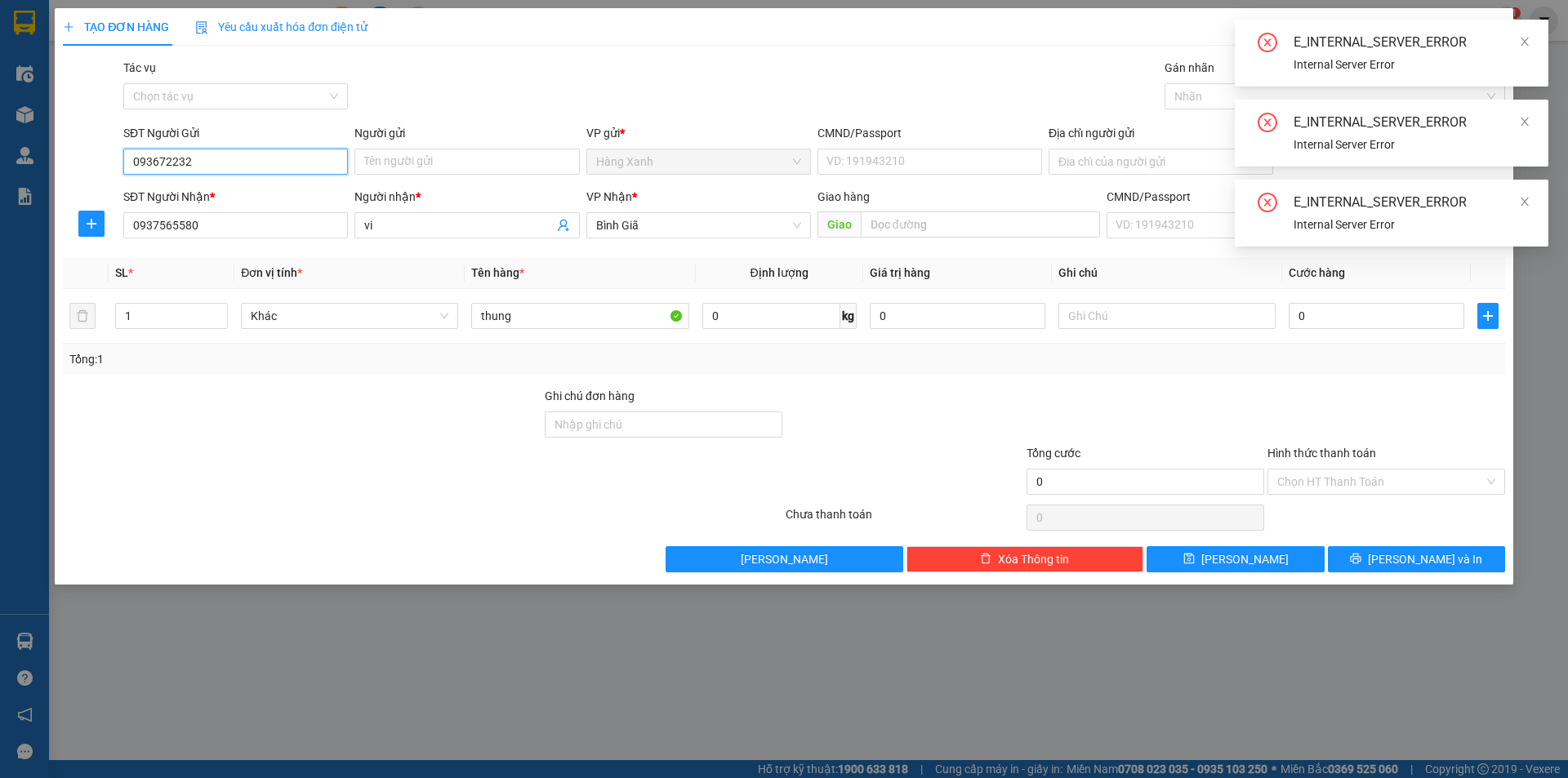
click at [233, 164] on input "093672232" at bounding box center [235, 161] width 224 height 26
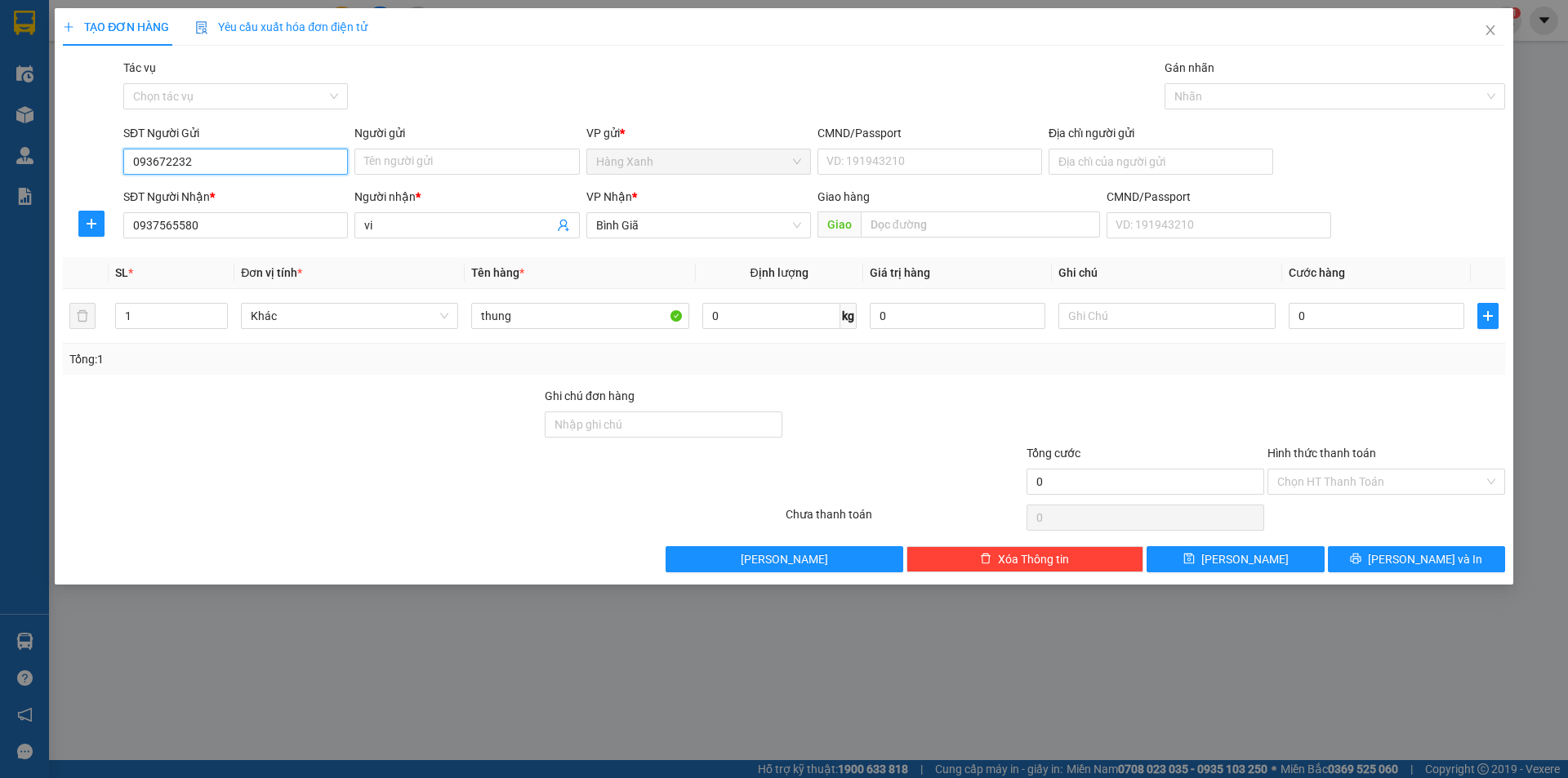
click at [155, 160] on input "093672232" at bounding box center [235, 161] width 224 height 26
click at [160, 160] on input "093672232" at bounding box center [235, 161] width 224 height 26
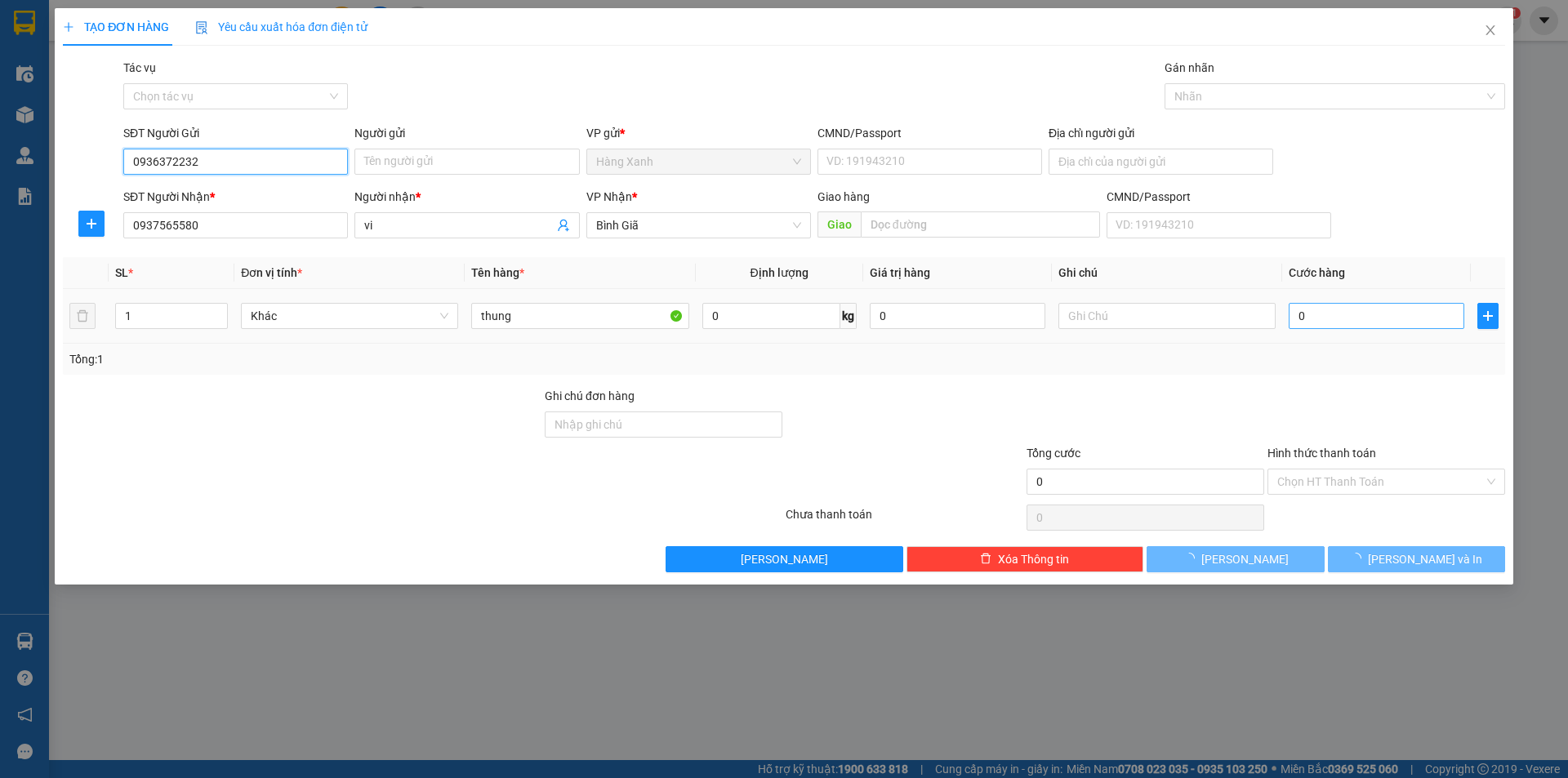
type input "0936372232"
click at [1321, 326] on input "0" at bounding box center [1376, 315] width 176 height 26
type input "4"
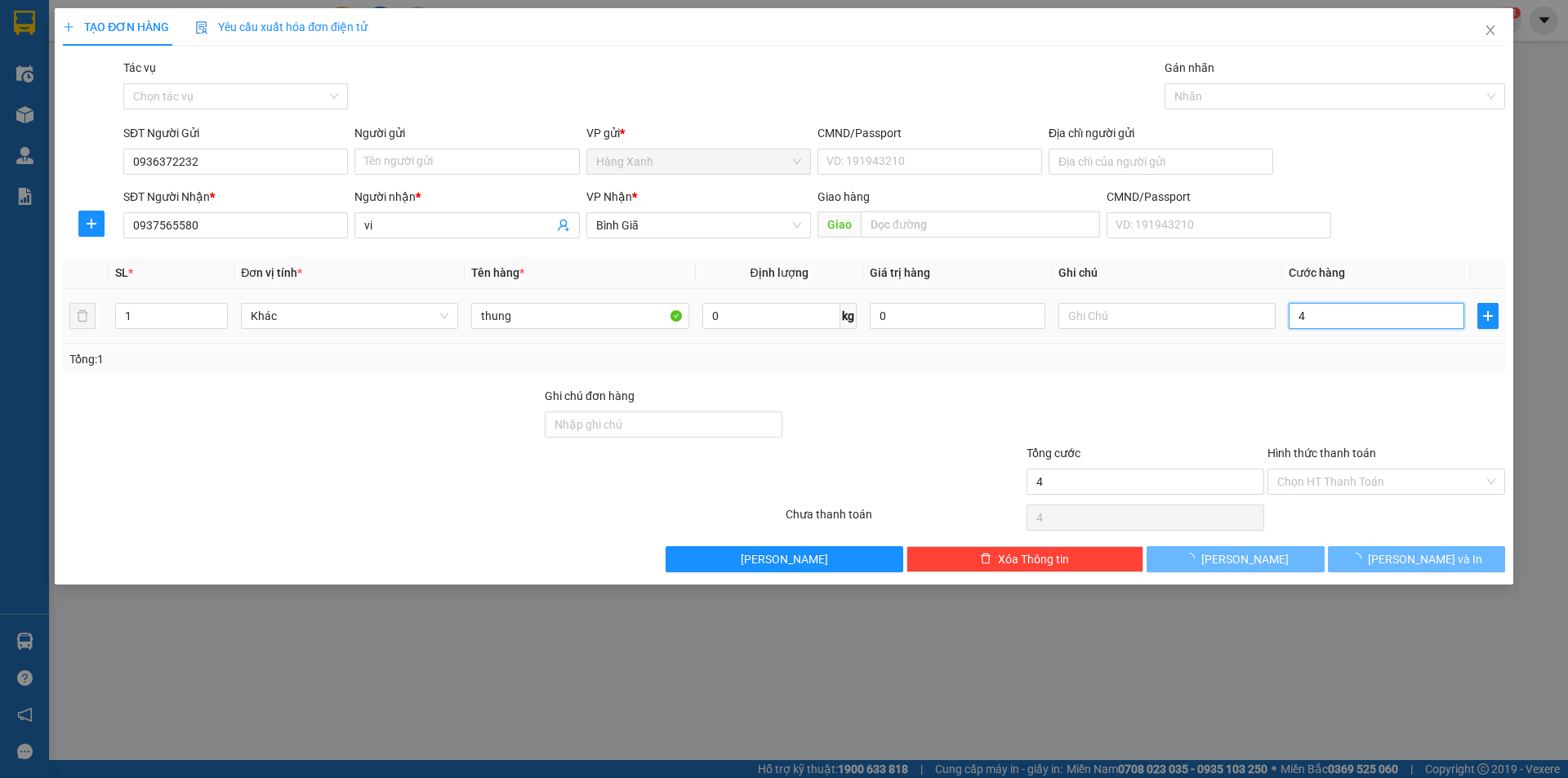
type input "40"
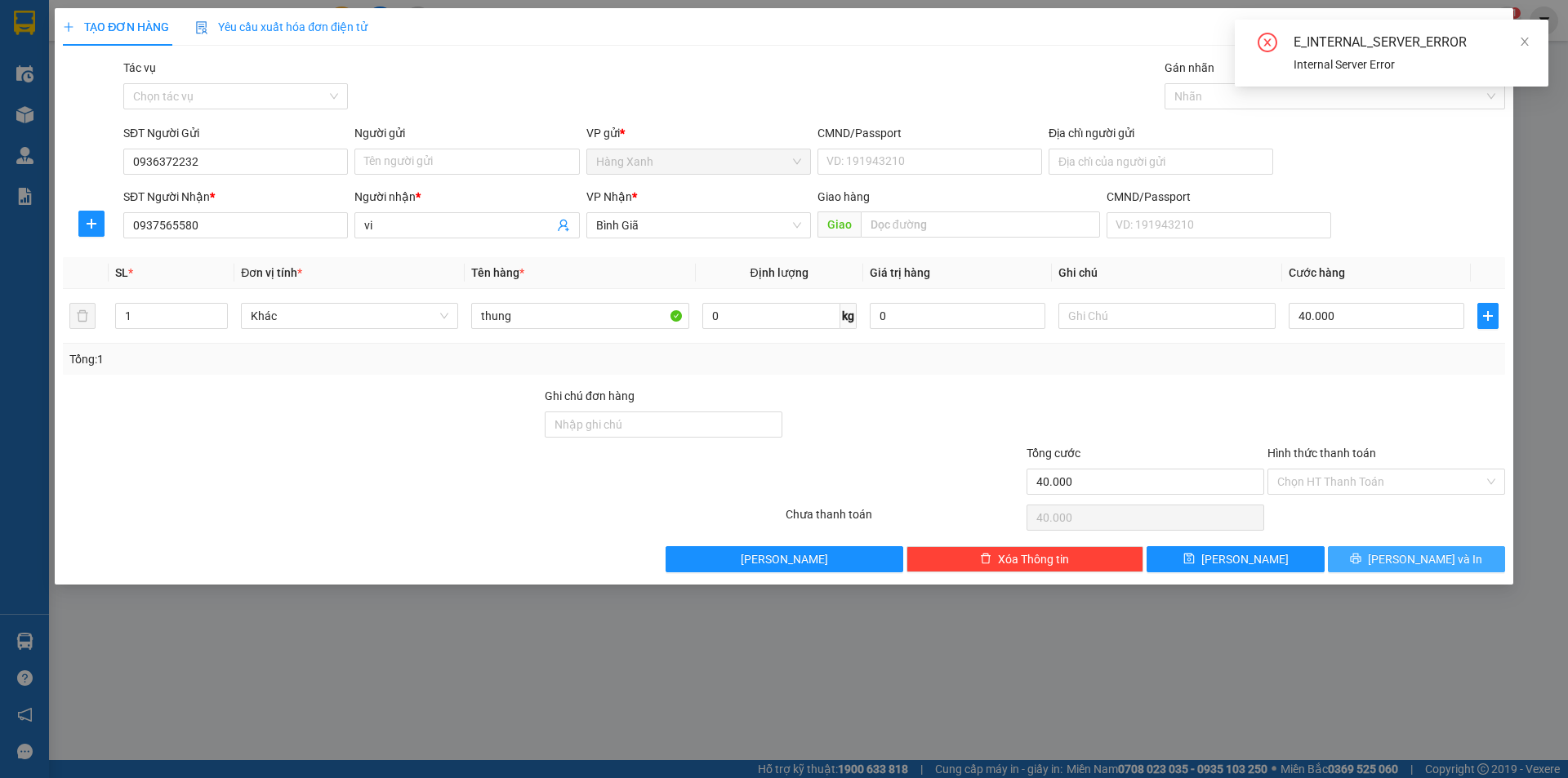
click at [1400, 550] on button "[PERSON_NAME] và In" at bounding box center [1416, 558] width 178 height 26
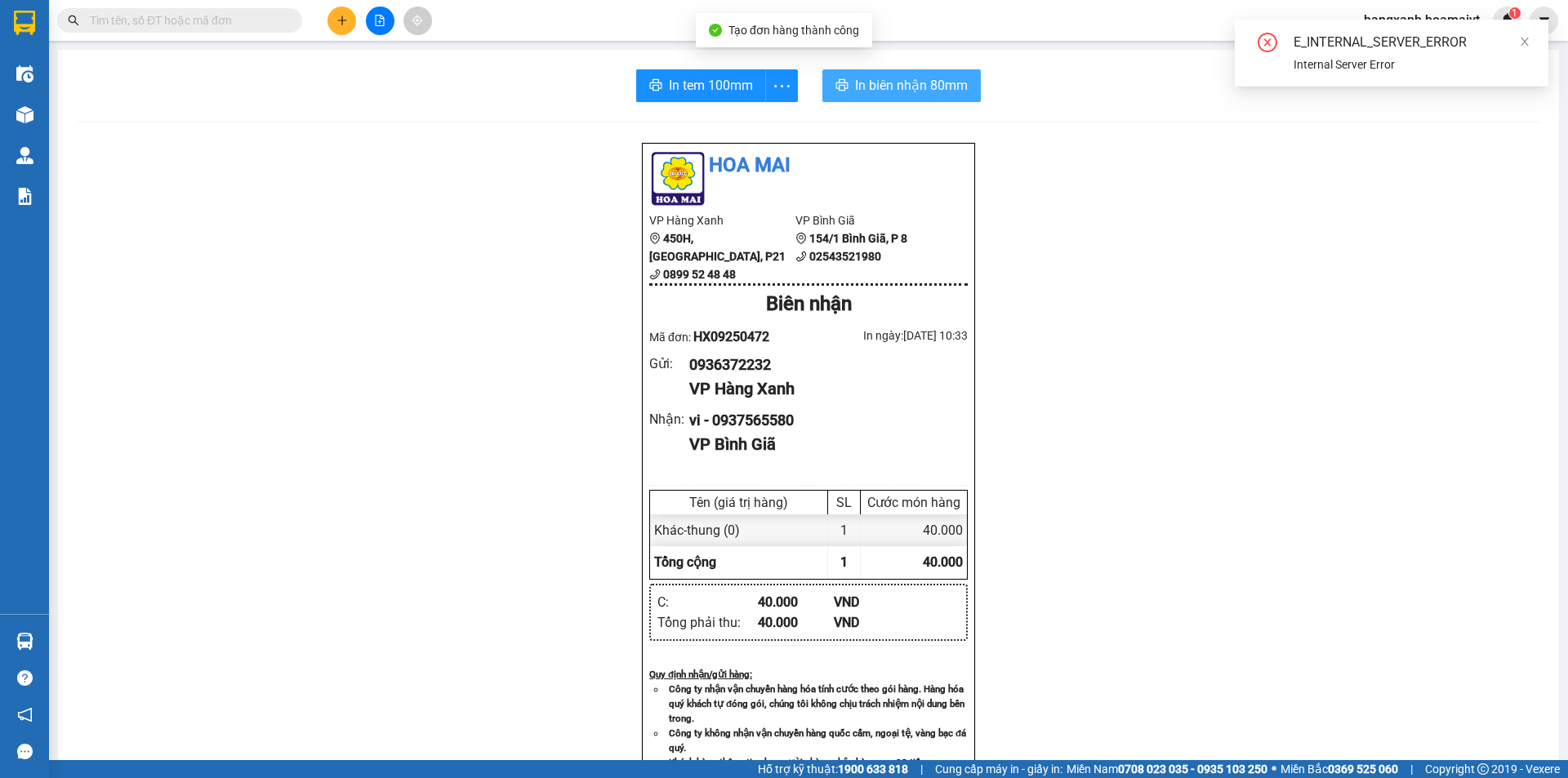
click at [914, 77] on span "In biên nhận 80mm" at bounding box center [911, 85] width 113 height 20
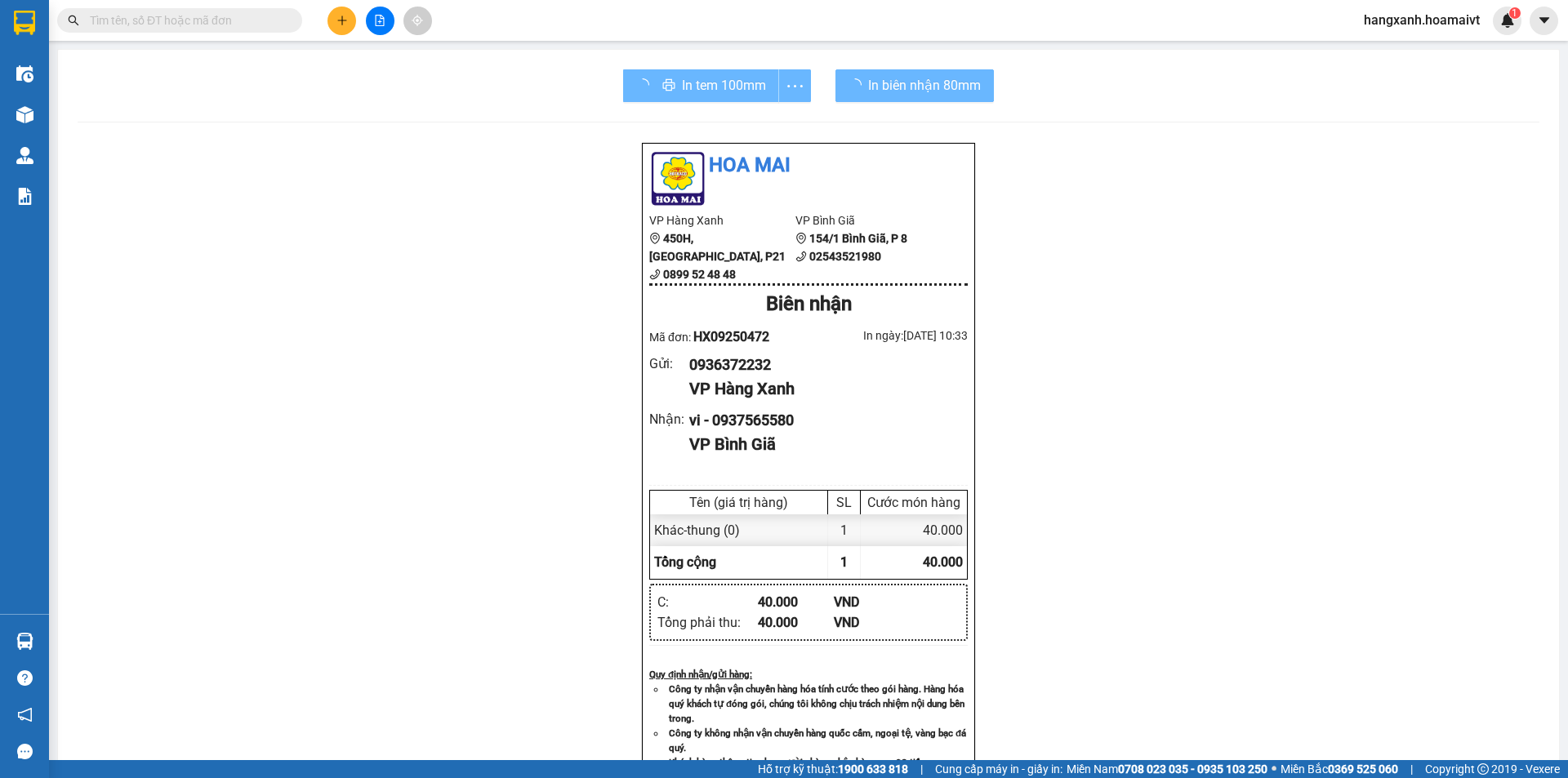
click at [710, 92] on div "In tem 100mm" at bounding box center [717, 86] width 188 height 32
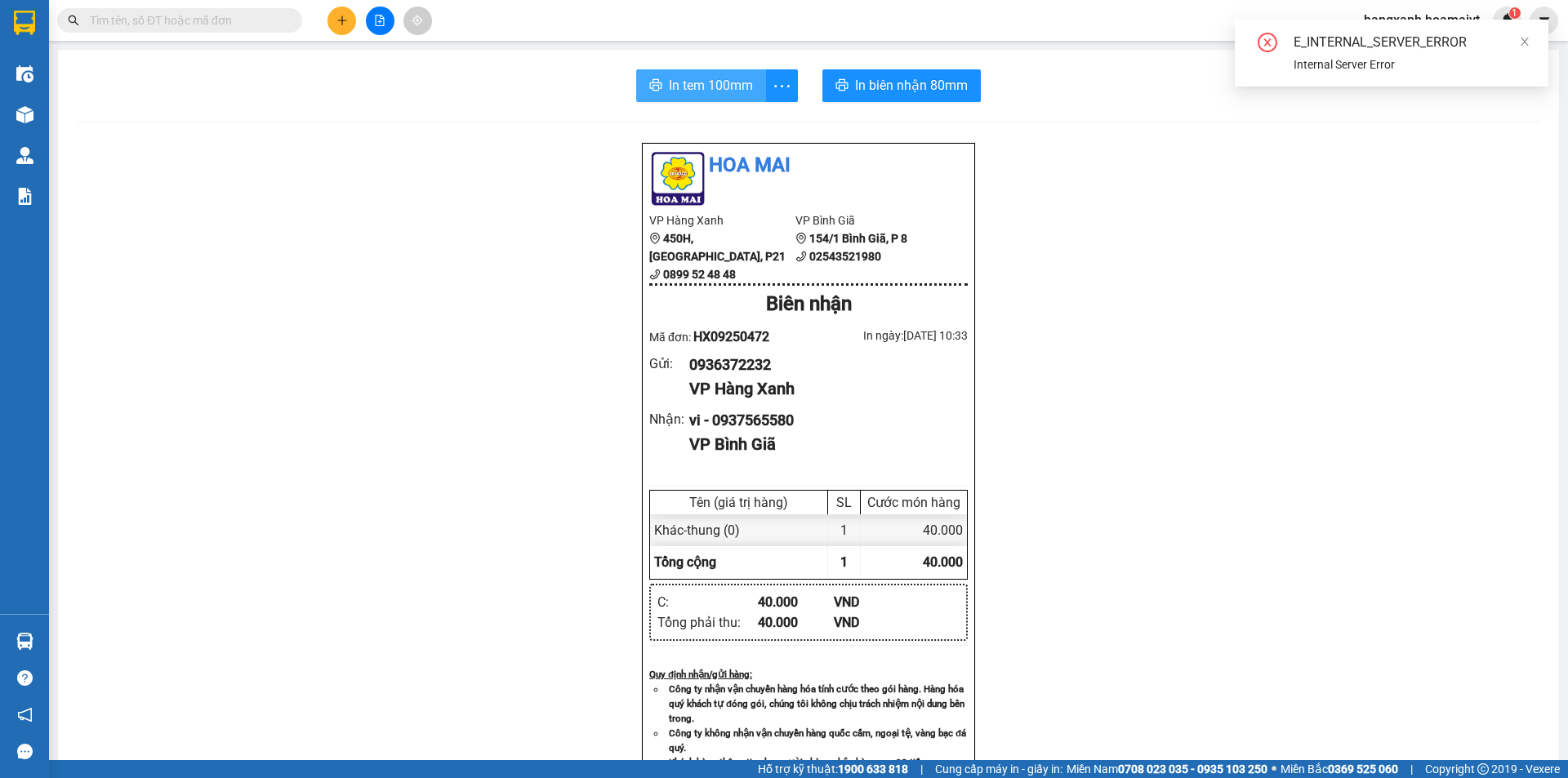
click at [713, 82] on span "In tem 100mm" at bounding box center [711, 85] width 84 height 20
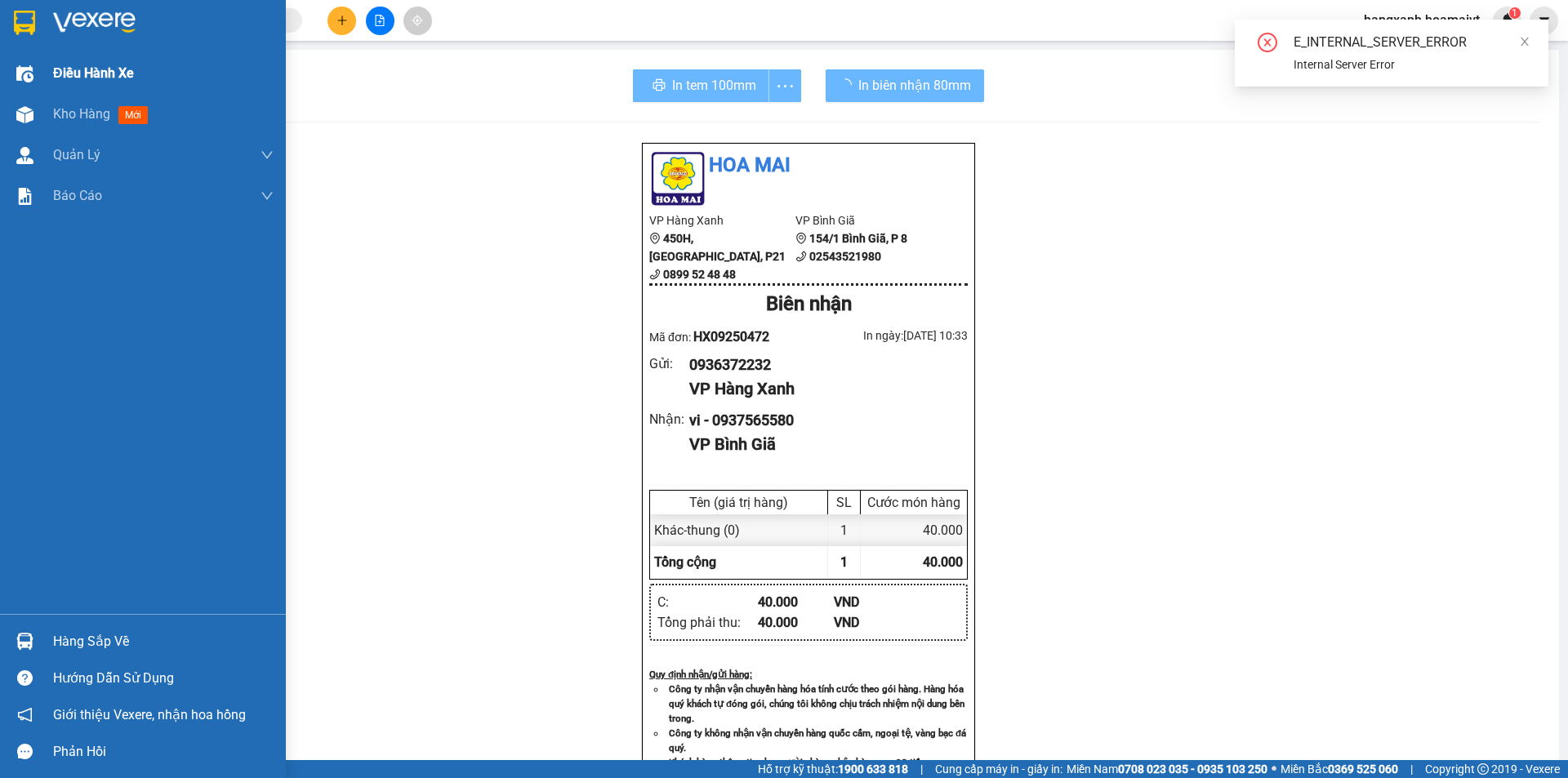
click at [0, 104] on div "Kho hàng mới" at bounding box center [142, 114] width 285 height 41
click at [1, 110] on div "Kho hàng mới" at bounding box center [142, 114] width 285 height 41
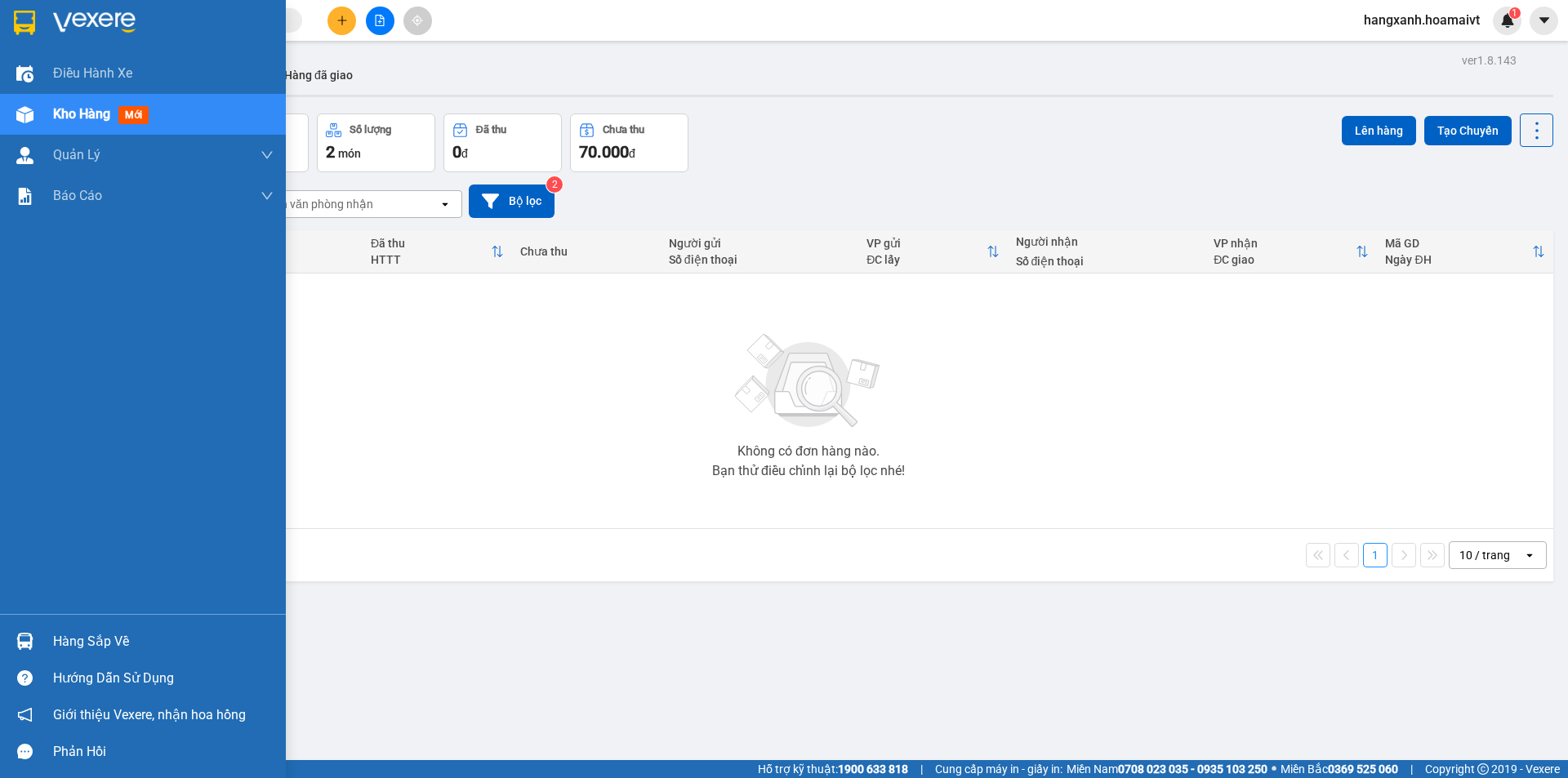
click at [41, 37] on div at bounding box center [142, 27] width 285 height 53
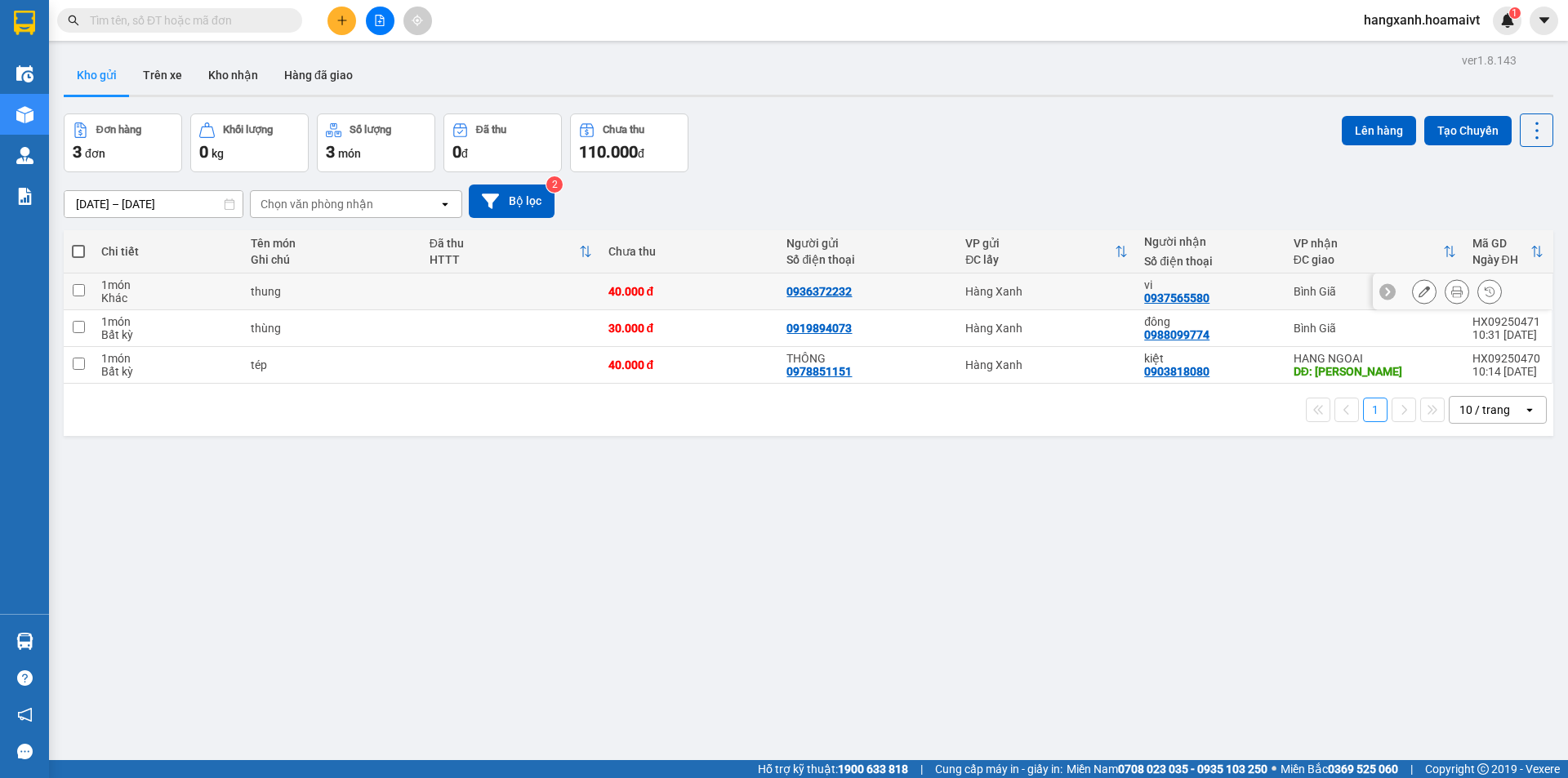
click at [1158, 297] on div "0937565580" at bounding box center [1177, 298] width 65 height 13
click at [224, 12] on input "text" at bounding box center [186, 20] width 193 height 18
paste input "0937565580"
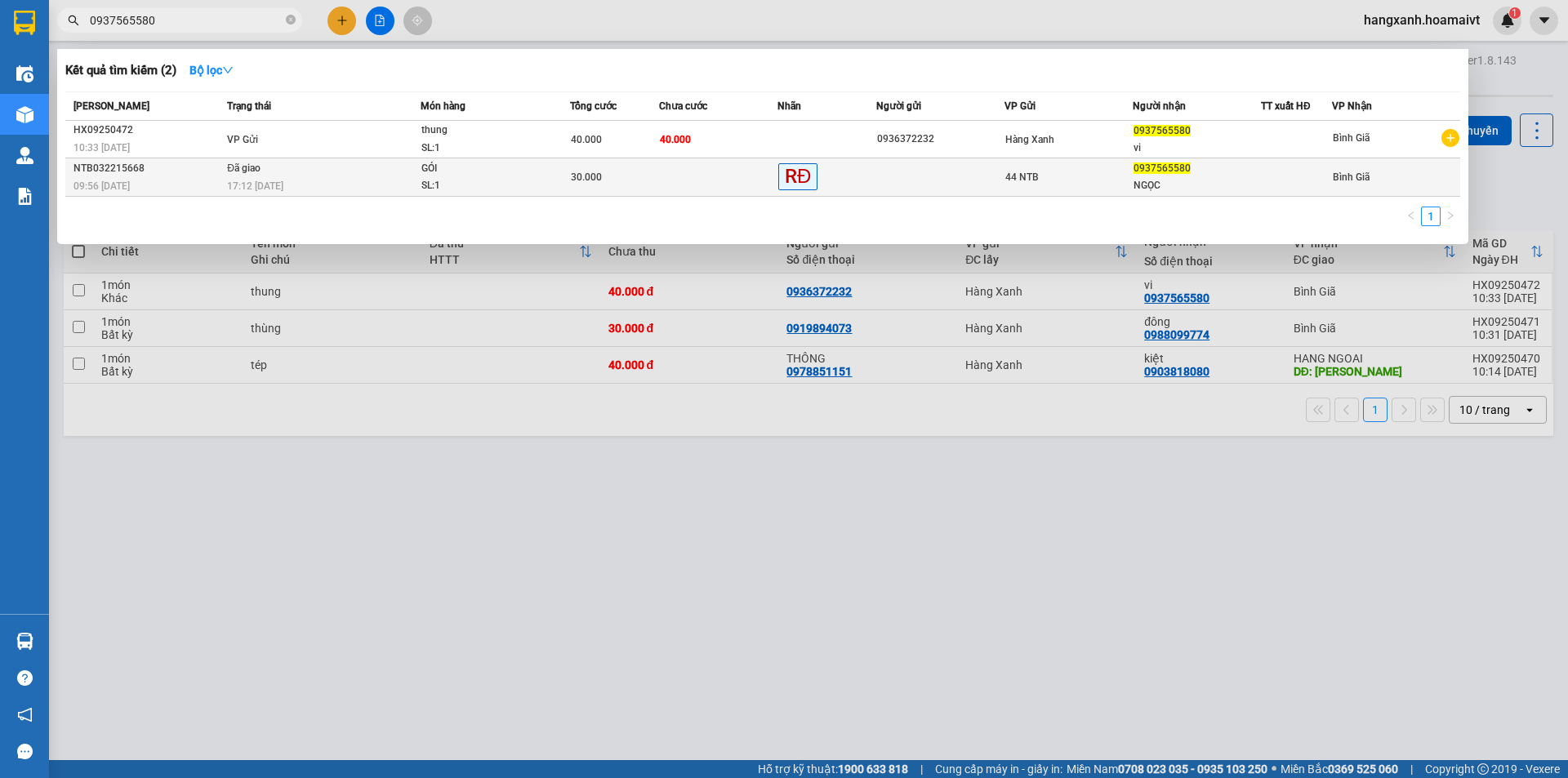
type input "0937565580"
click at [1204, 184] on div "NGỌC" at bounding box center [1197, 186] width 127 height 17
click at [1165, 178] on div "0937565580" at bounding box center [1197, 169] width 127 height 17
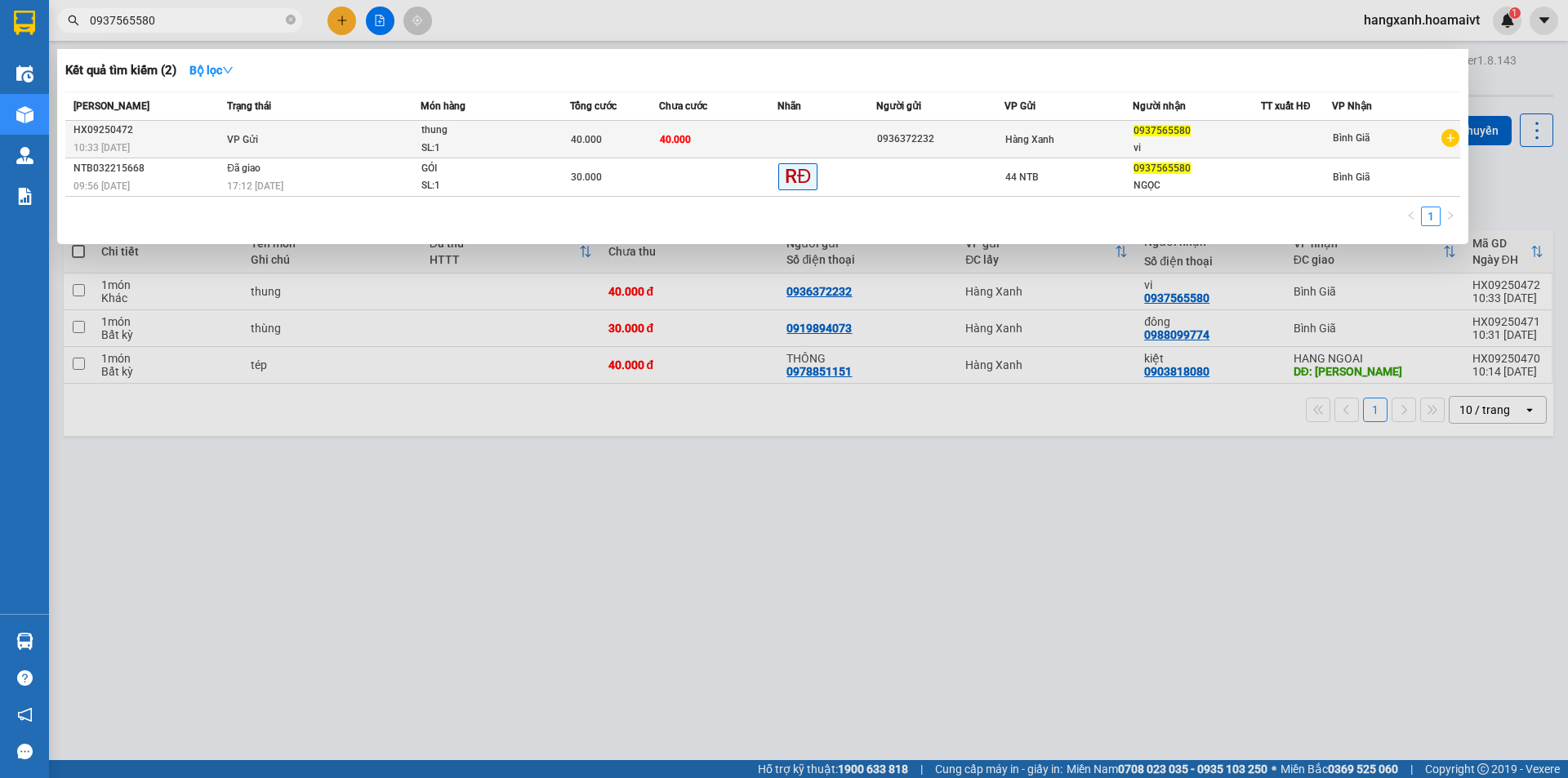
click at [1139, 127] on span "0937565580" at bounding box center [1162, 131] width 57 height 11
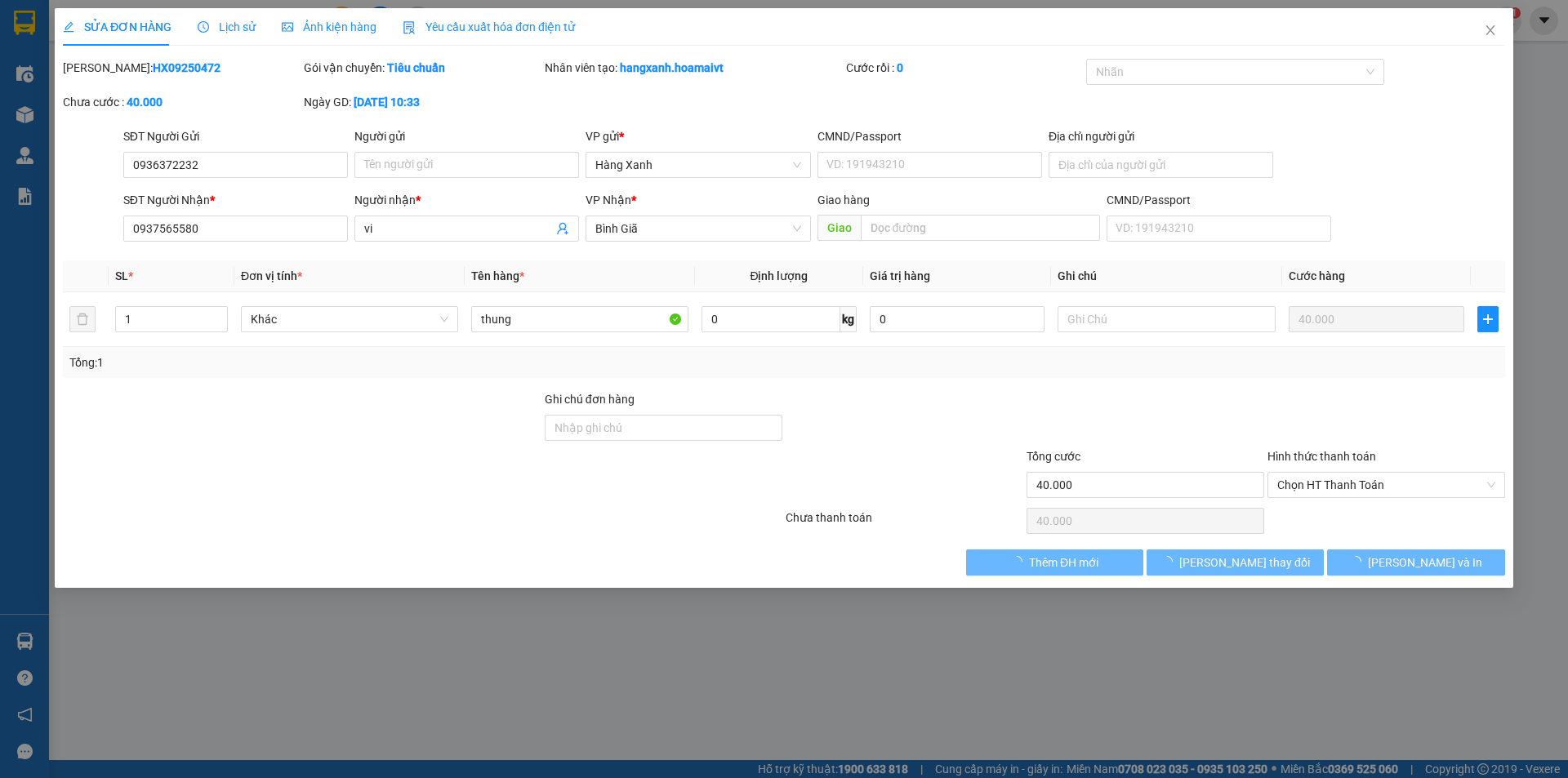
type input "0936372232"
type input "0937565580"
type input "vi"
type input "40.000"
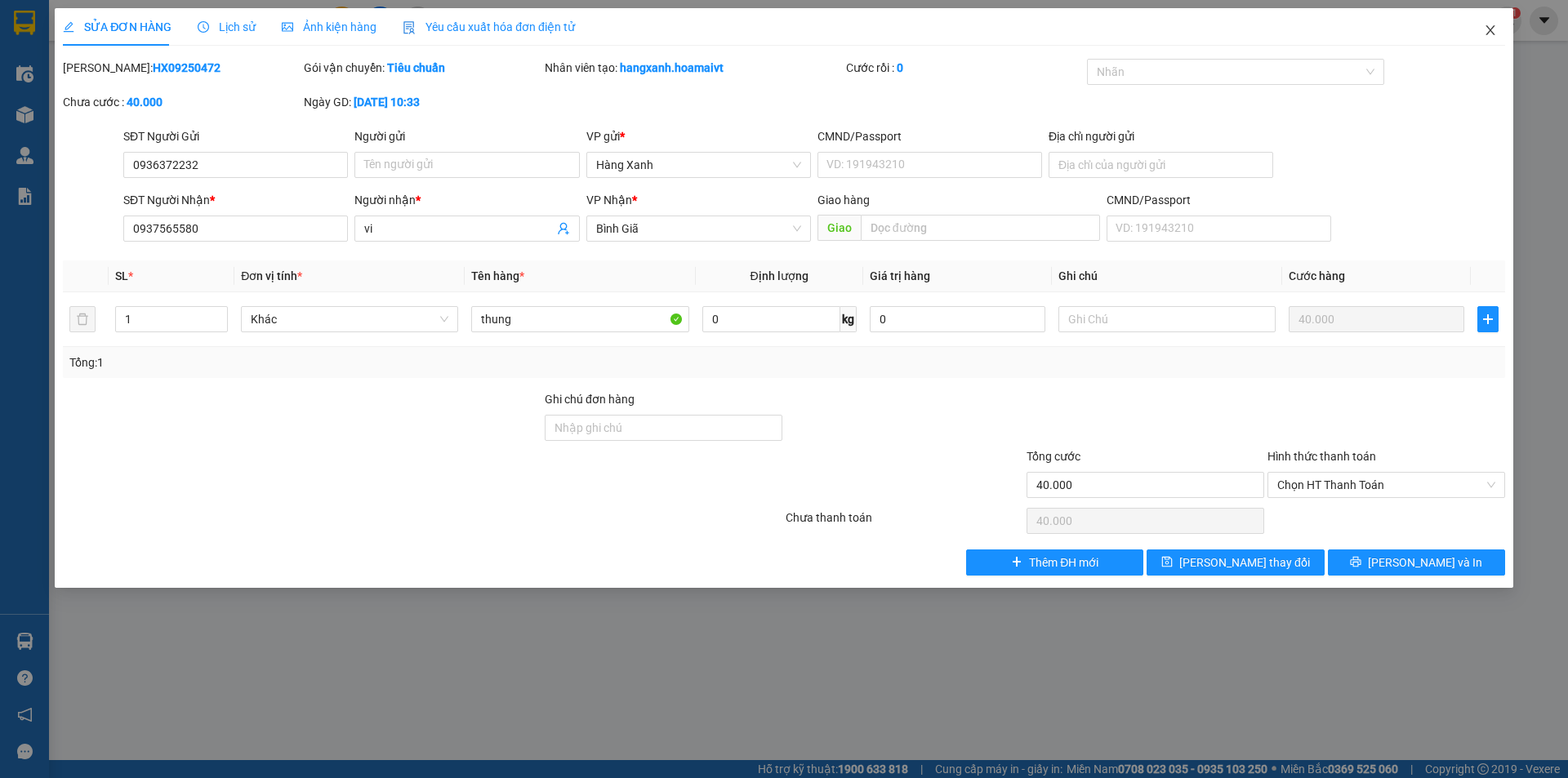
click at [1478, 37] on span "Close" at bounding box center [1491, 32] width 46 height 46
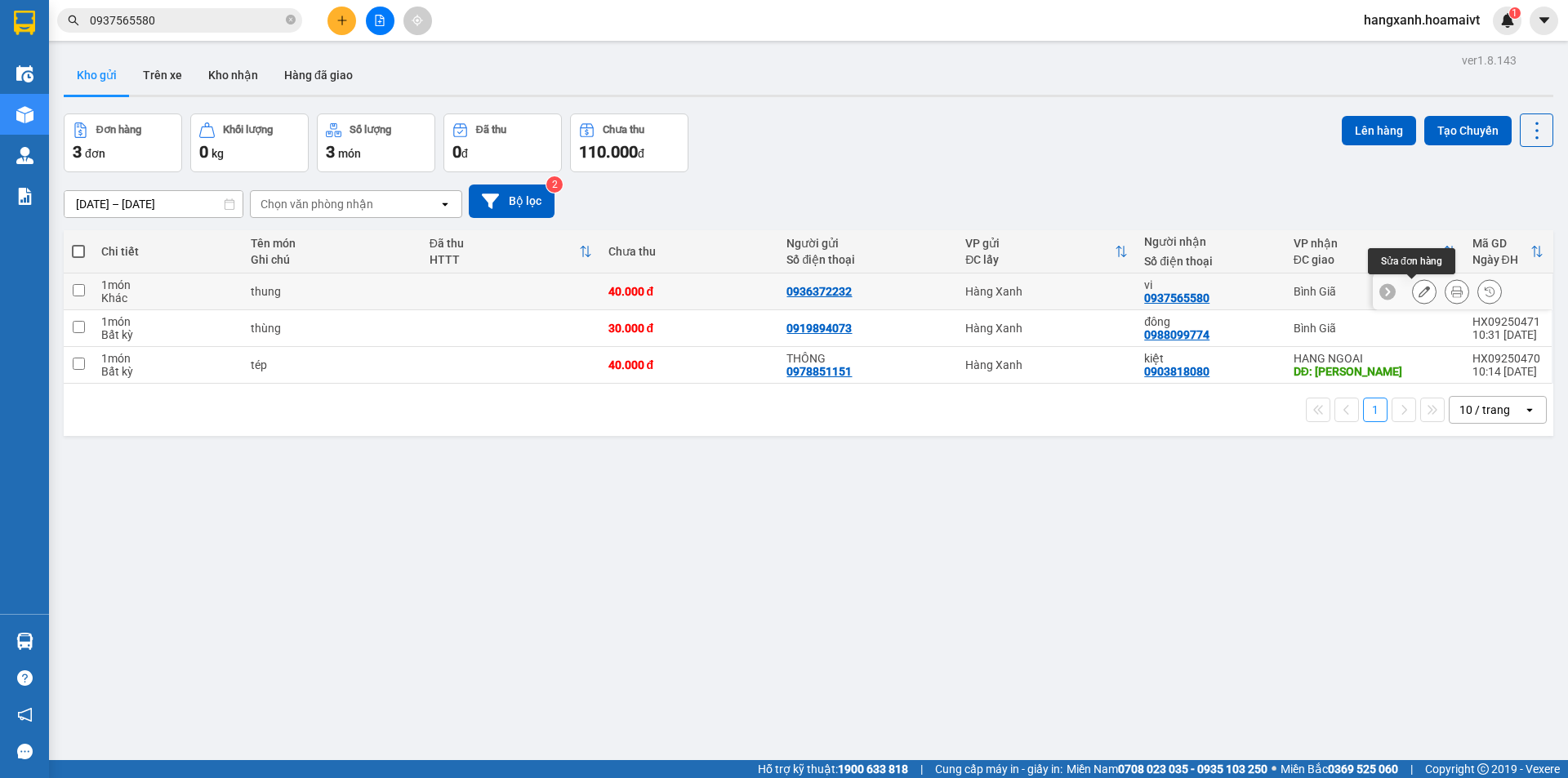
click at [1418, 291] on icon at bounding box center [1424, 291] width 11 height 11
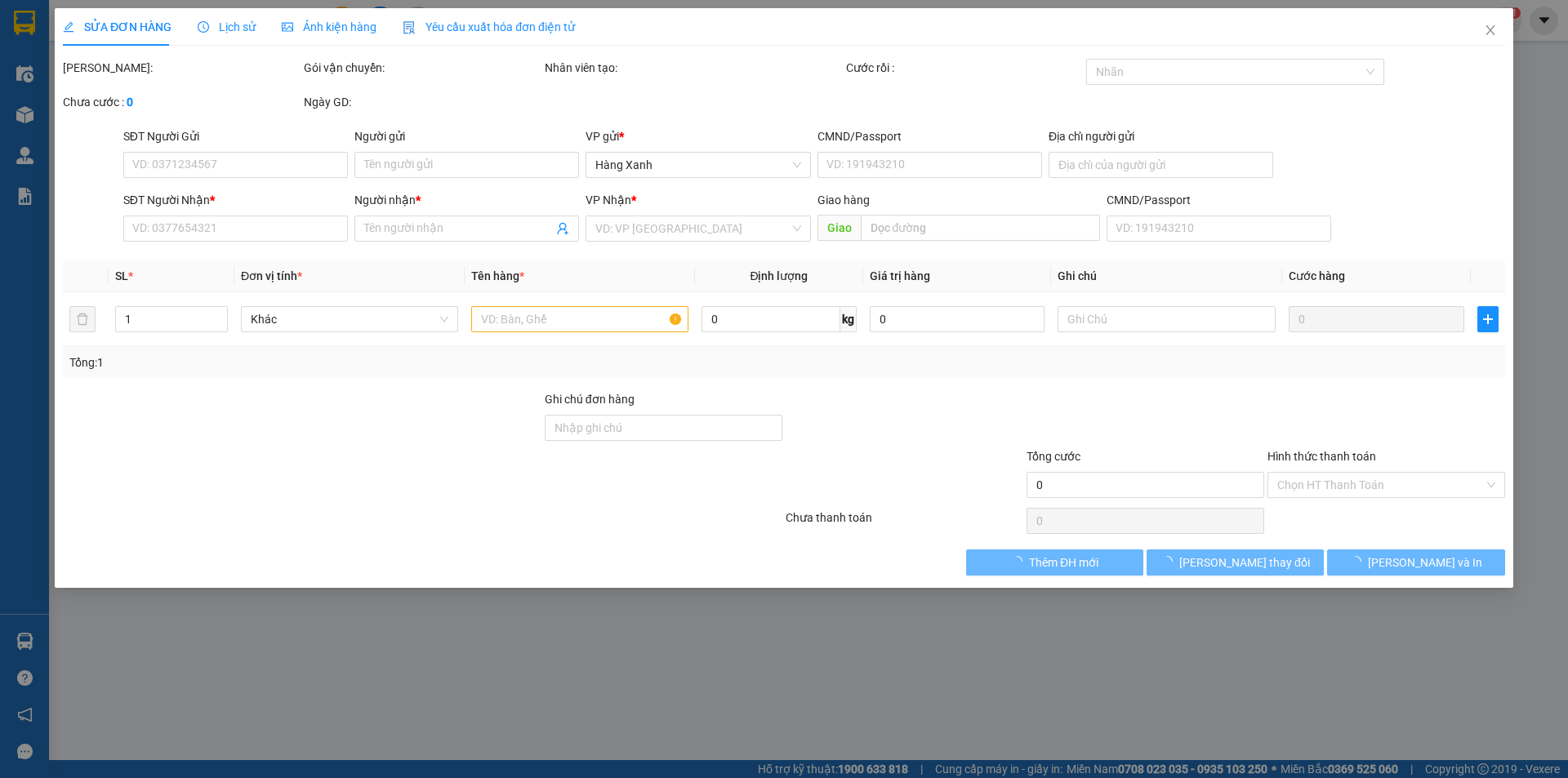
click at [543, 448] on div at bounding box center [302, 476] width 482 height 57
type input "0936372232"
type input "0937565580"
type input "vi"
type input "40.000"
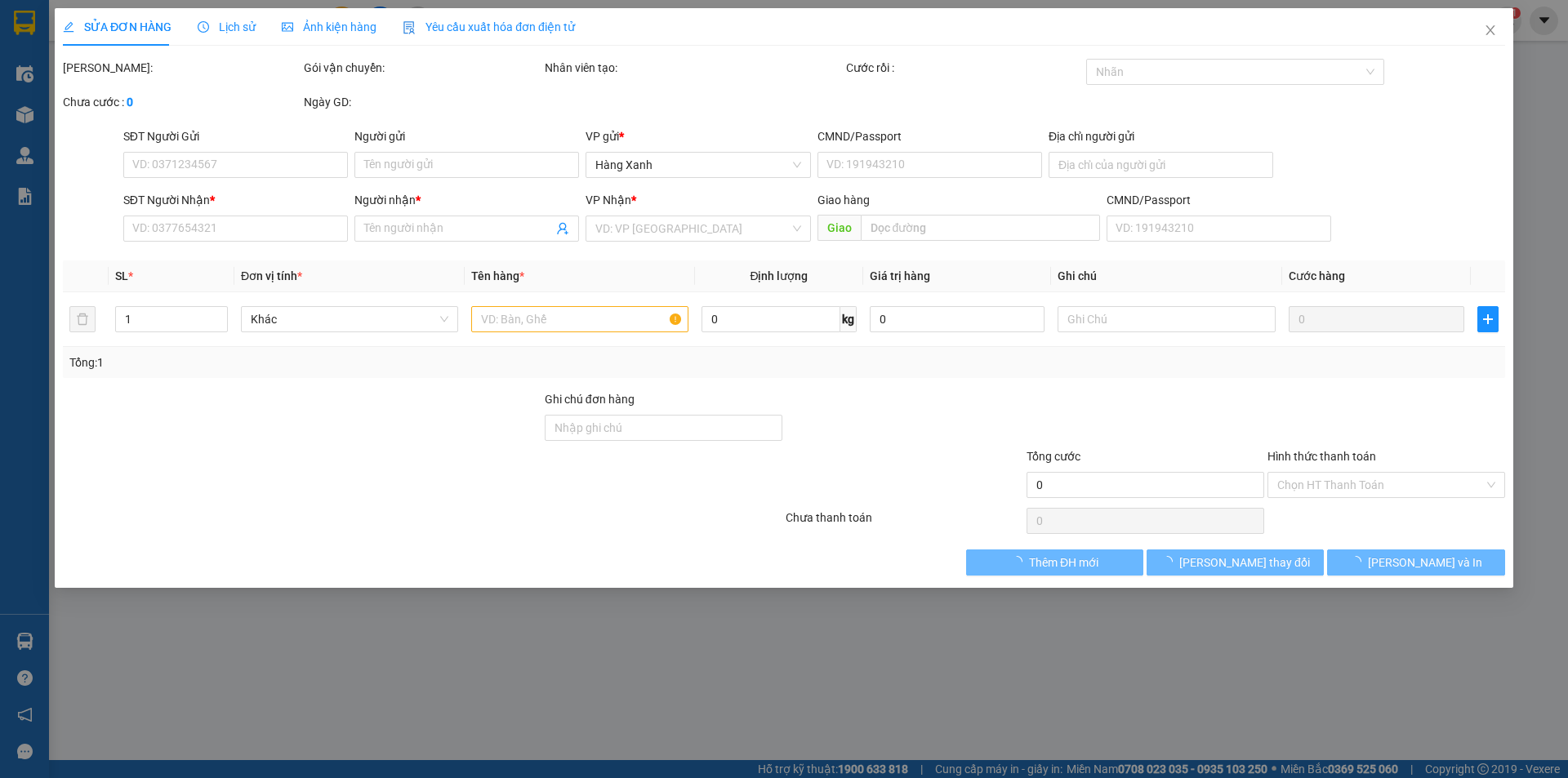
type input "40.000"
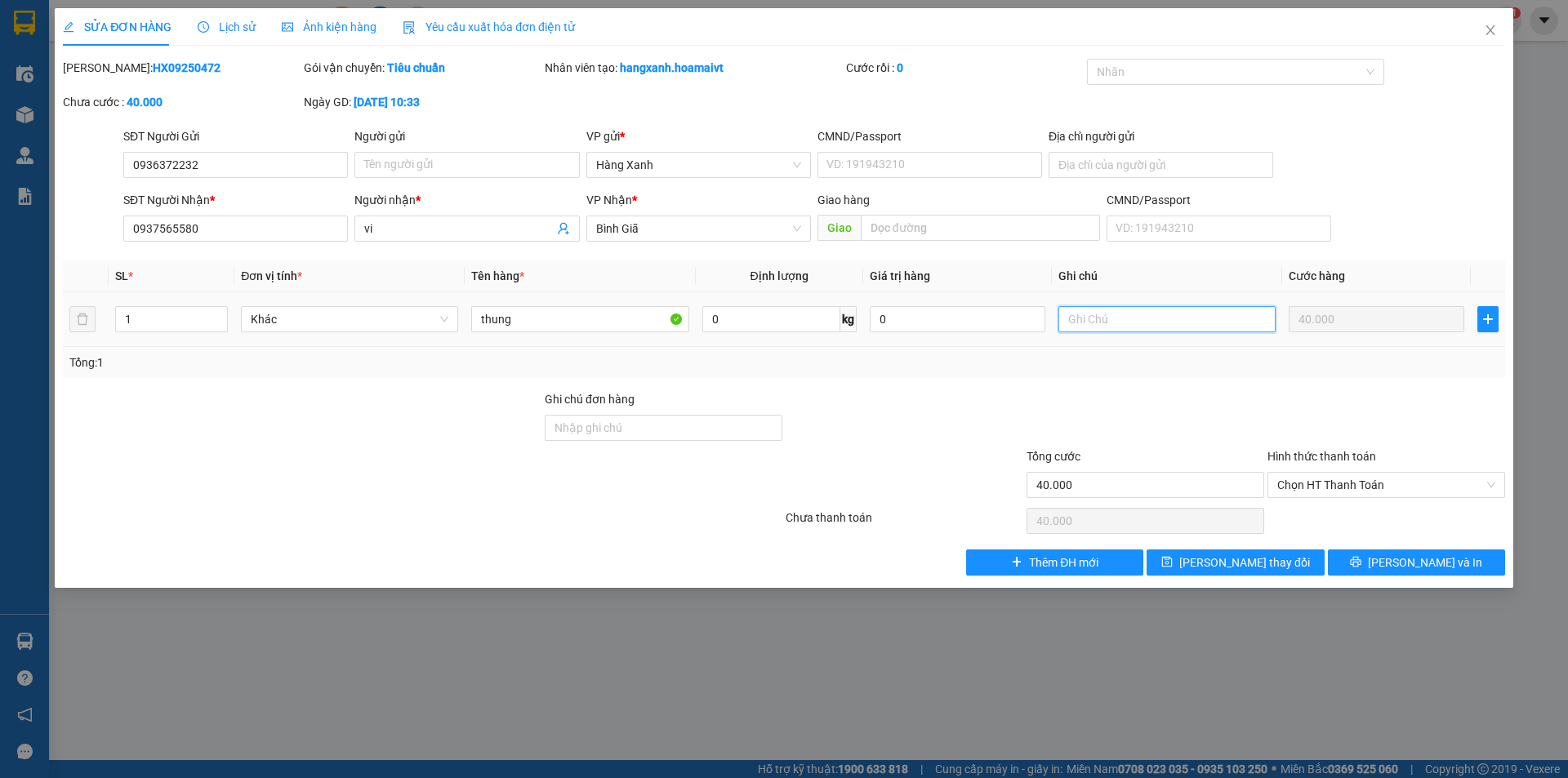
click at [1163, 320] on input "text" at bounding box center [1167, 319] width 218 height 26
type input "GTN s"
click at [1273, 563] on span "Lưu thay đổi" at bounding box center [1244, 562] width 131 height 18
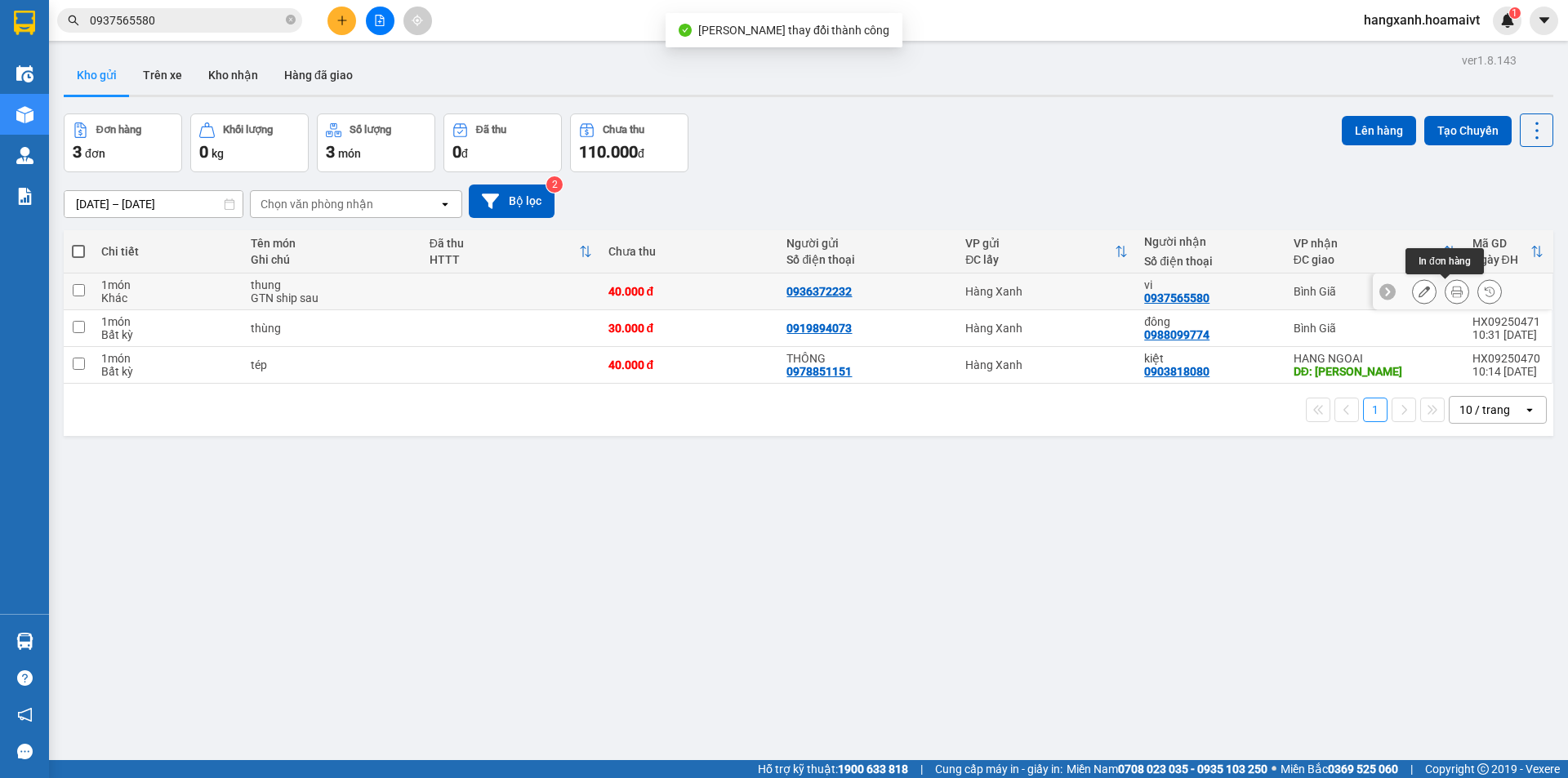
click at [1452, 290] on icon at bounding box center [1457, 291] width 11 height 11
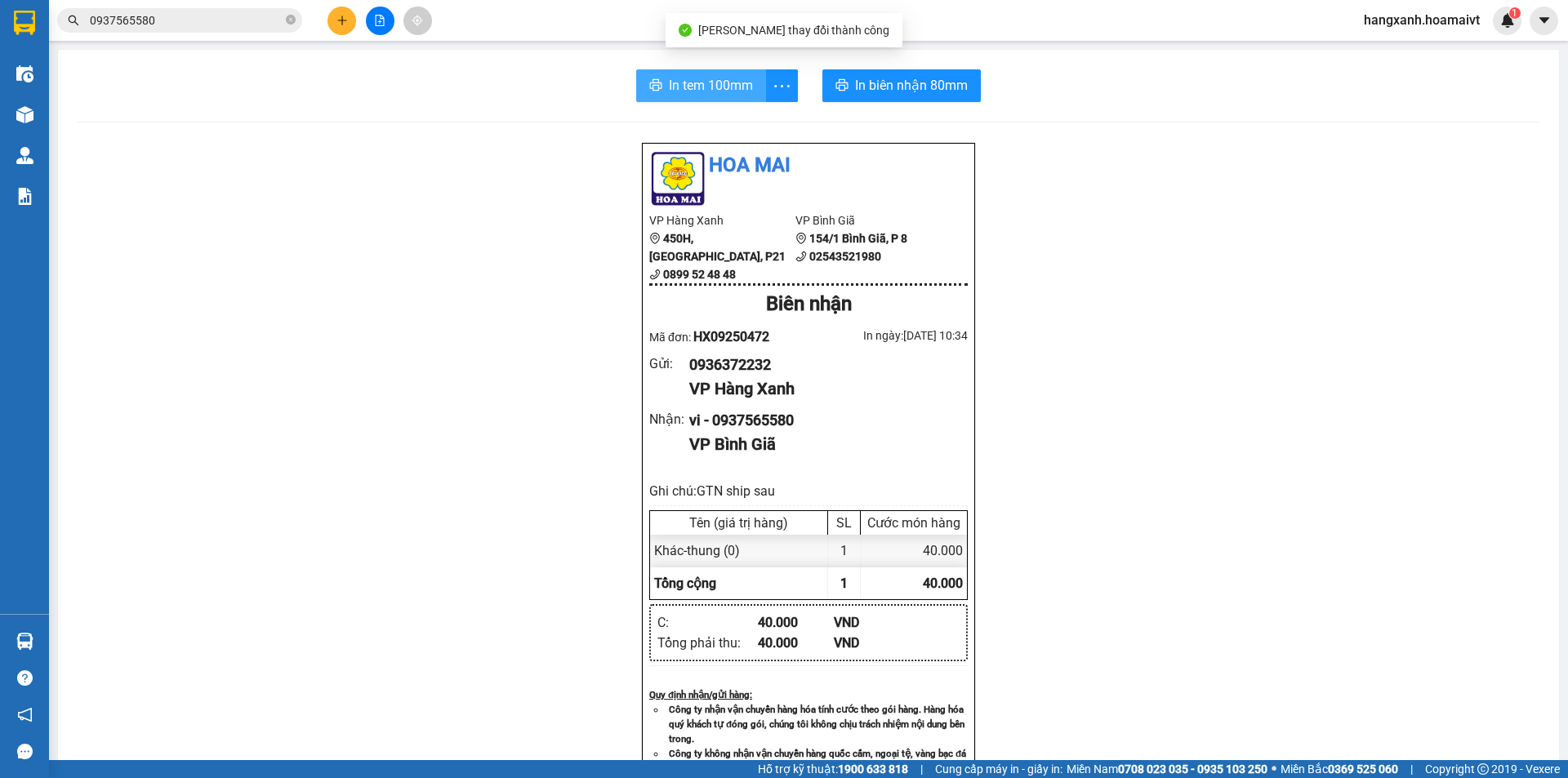
click at [707, 88] on span "In tem 100mm" at bounding box center [711, 85] width 84 height 20
click at [6, 122] on div "Kho hàng mới" at bounding box center [24, 114] width 49 height 41
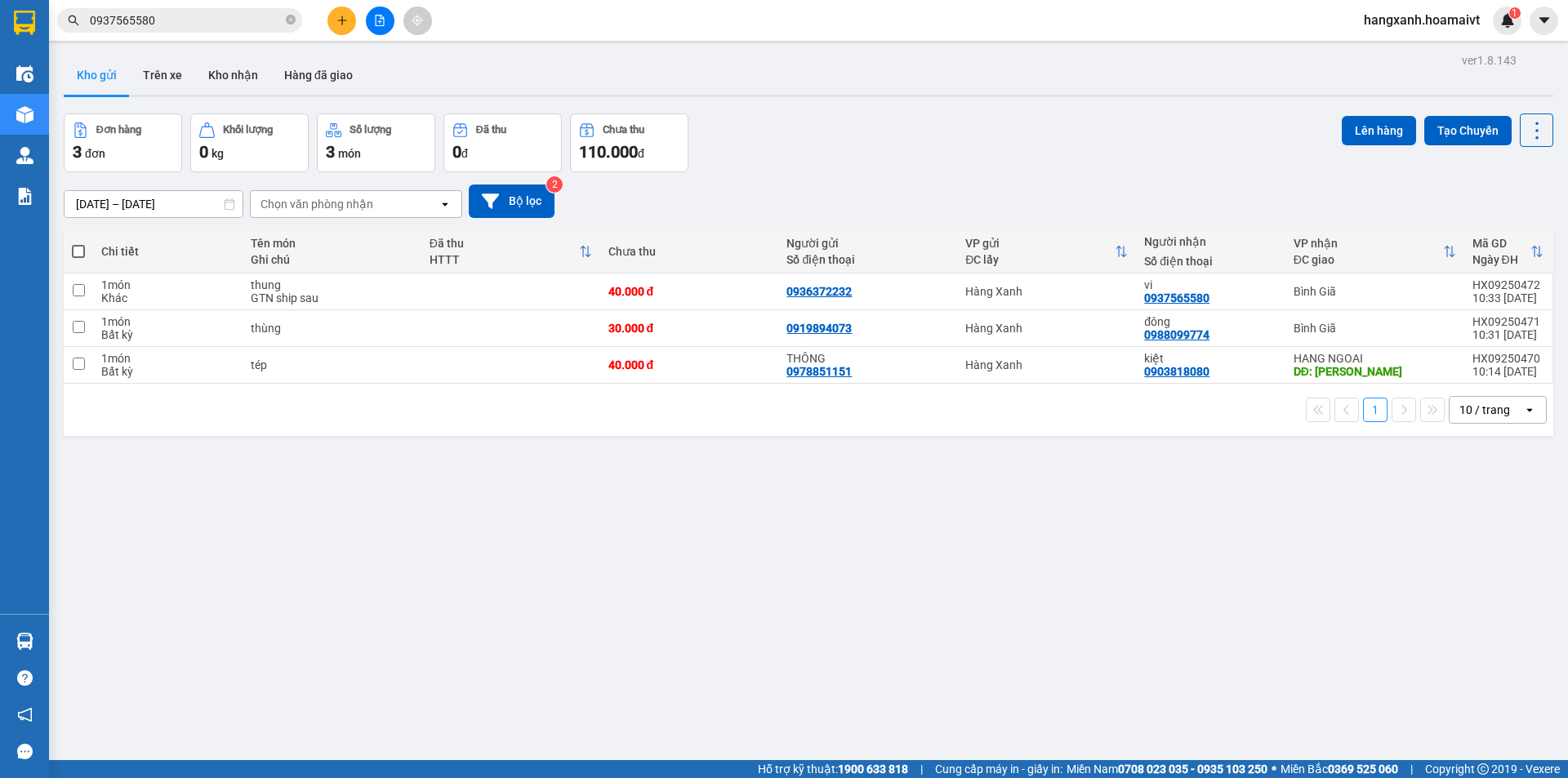
click at [189, 26] on input "0937565580" at bounding box center [186, 20] width 193 height 18
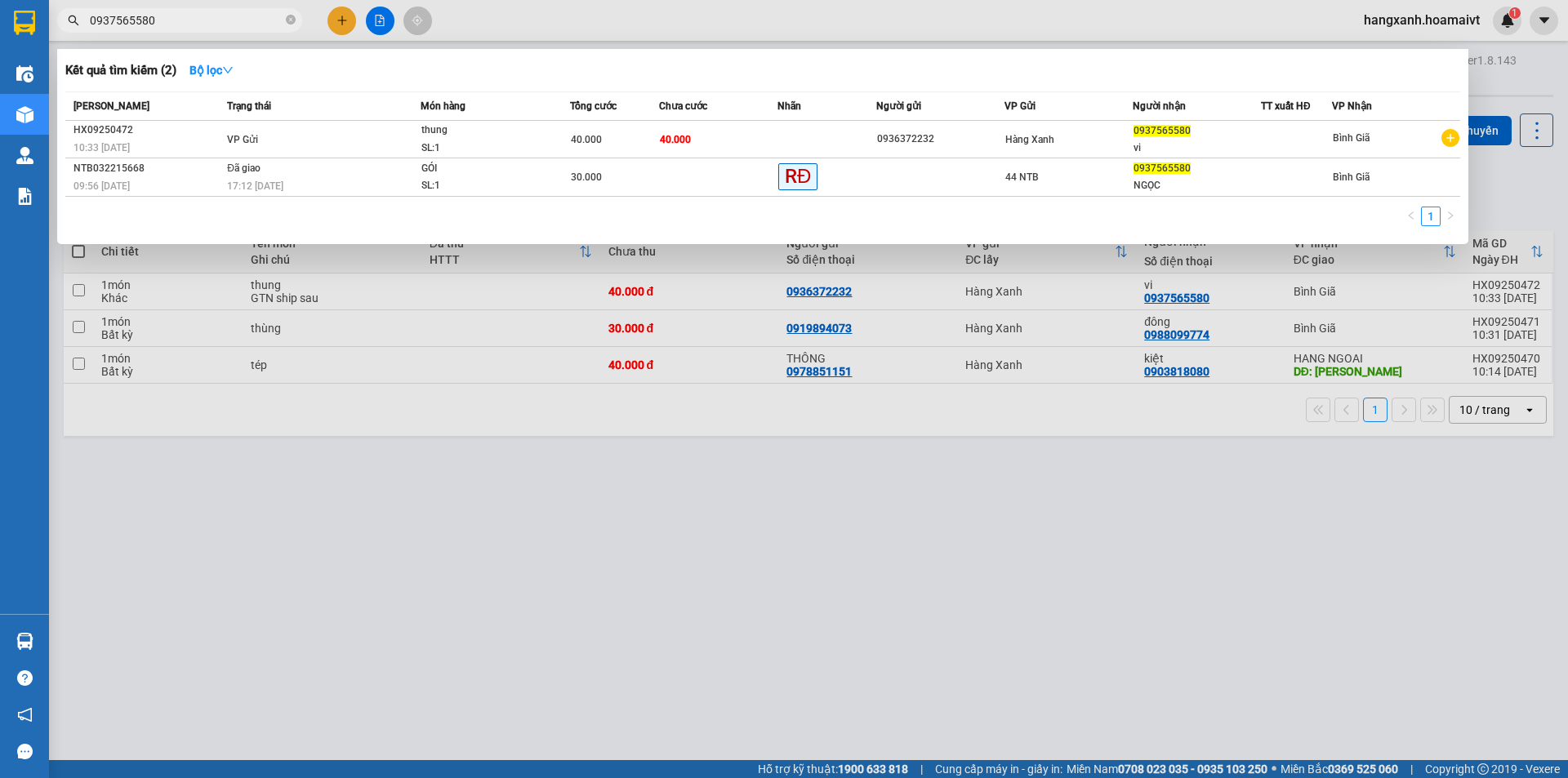
click at [188, 28] on input "0937565580" at bounding box center [186, 20] width 193 height 18
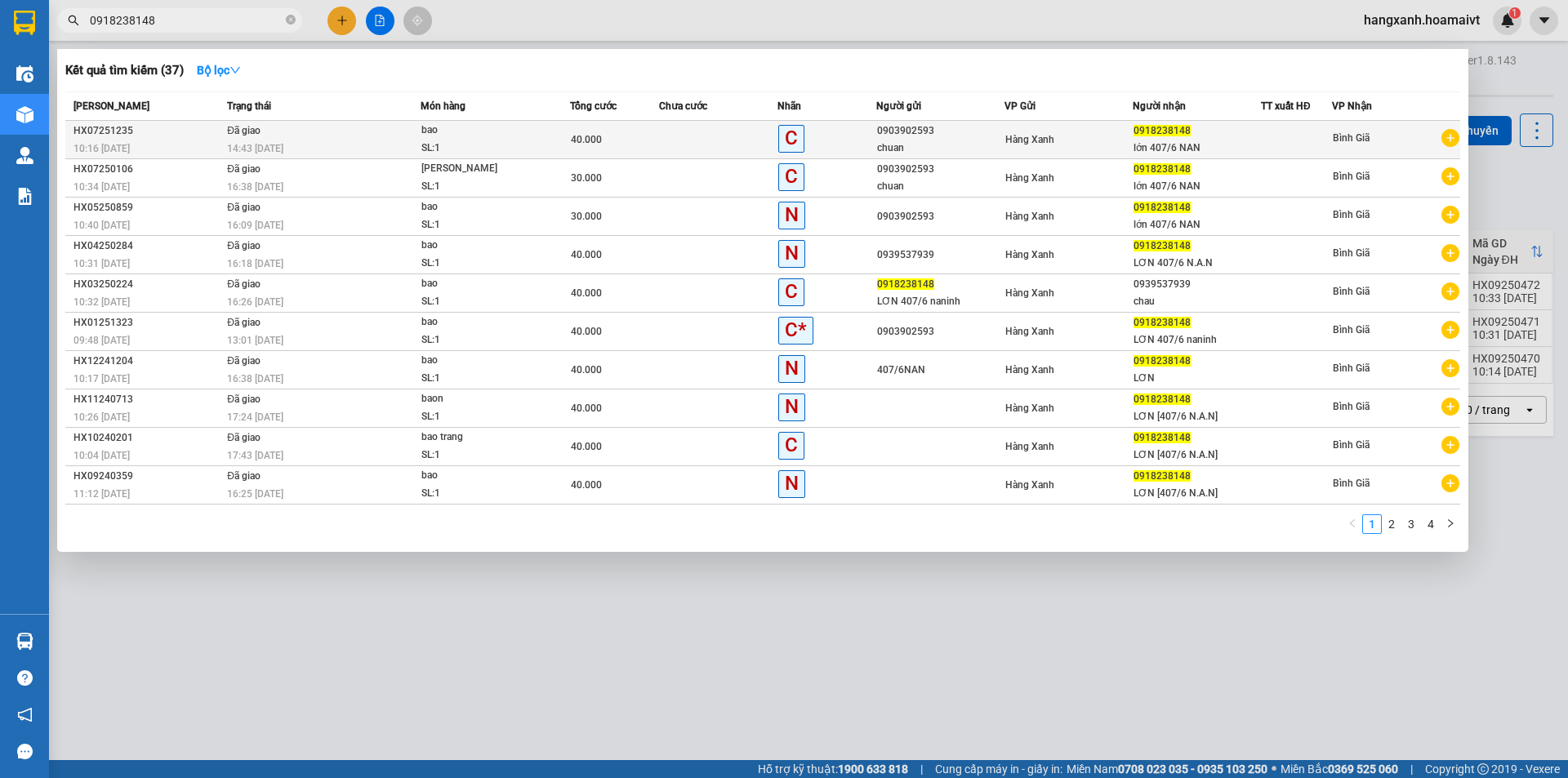
type input "0918238148"
click at [1115, 144] on div "Hàng Xanh" at bounding box center [1068, 139] width 127 height 18
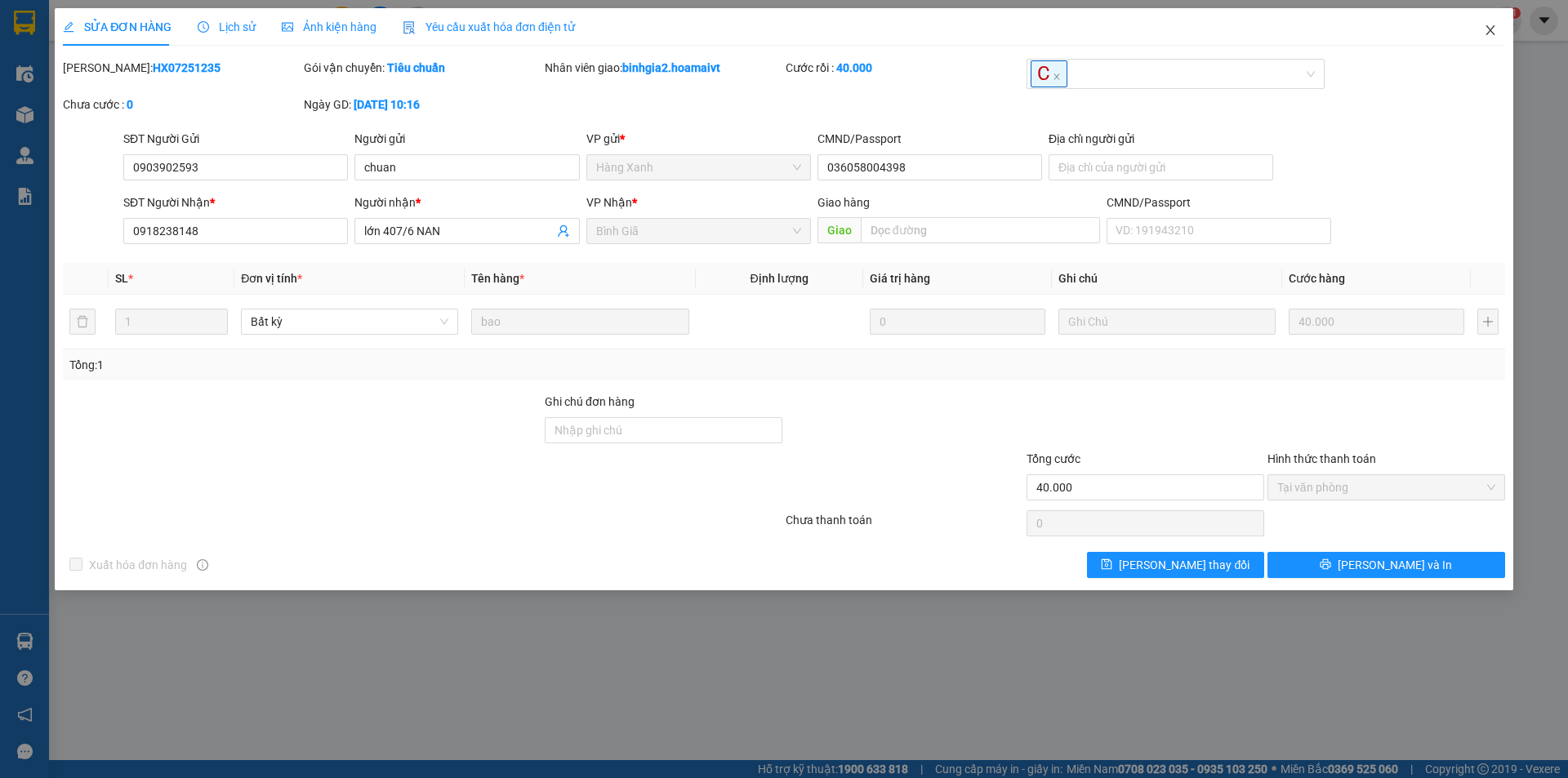
click at [1493, 30] on icon "close" at bounding box center [1491, 31] width 13 height 13
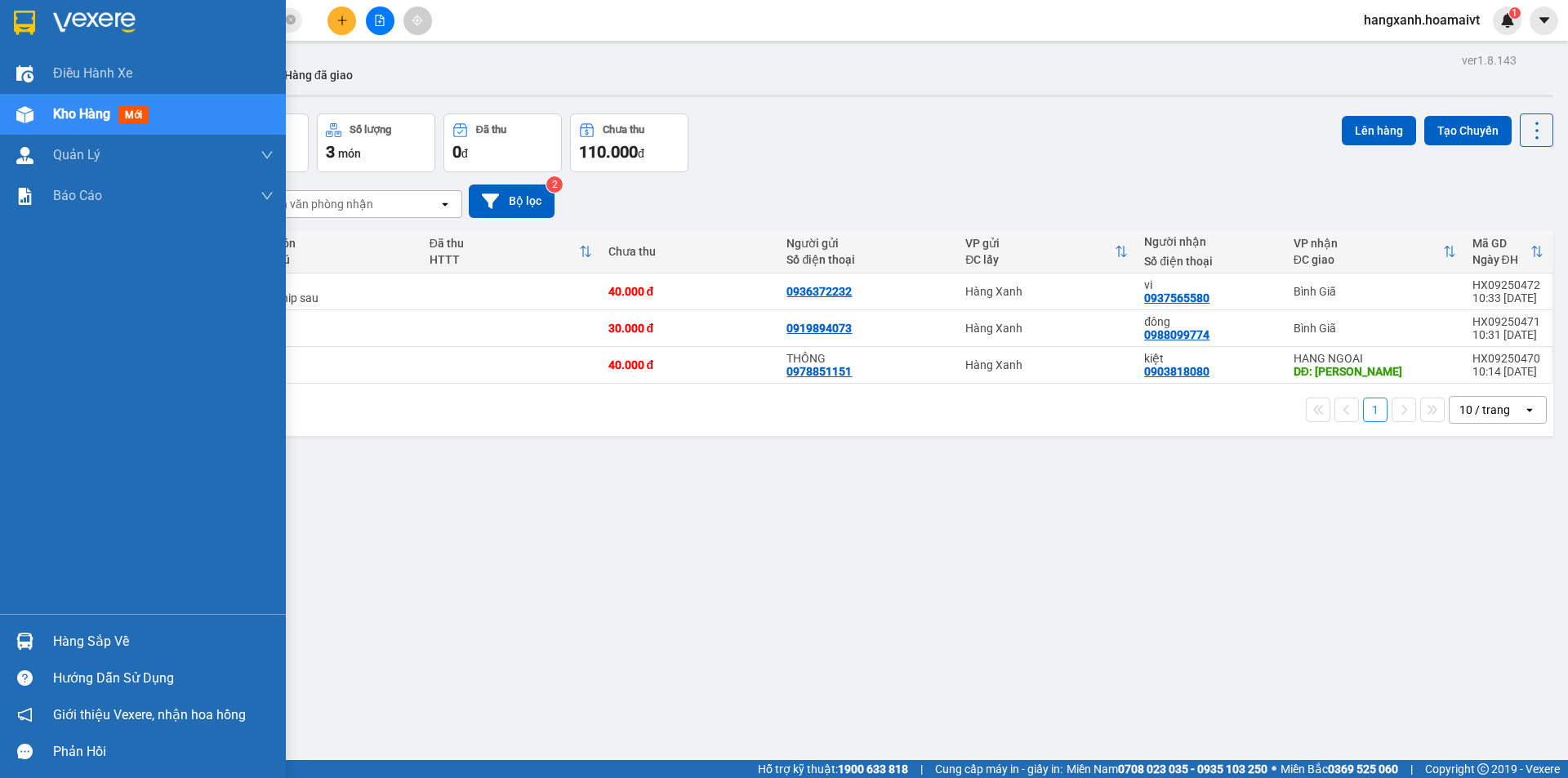
click at [10, 34] on div at bounding box center [25, 23] width 29 height 29
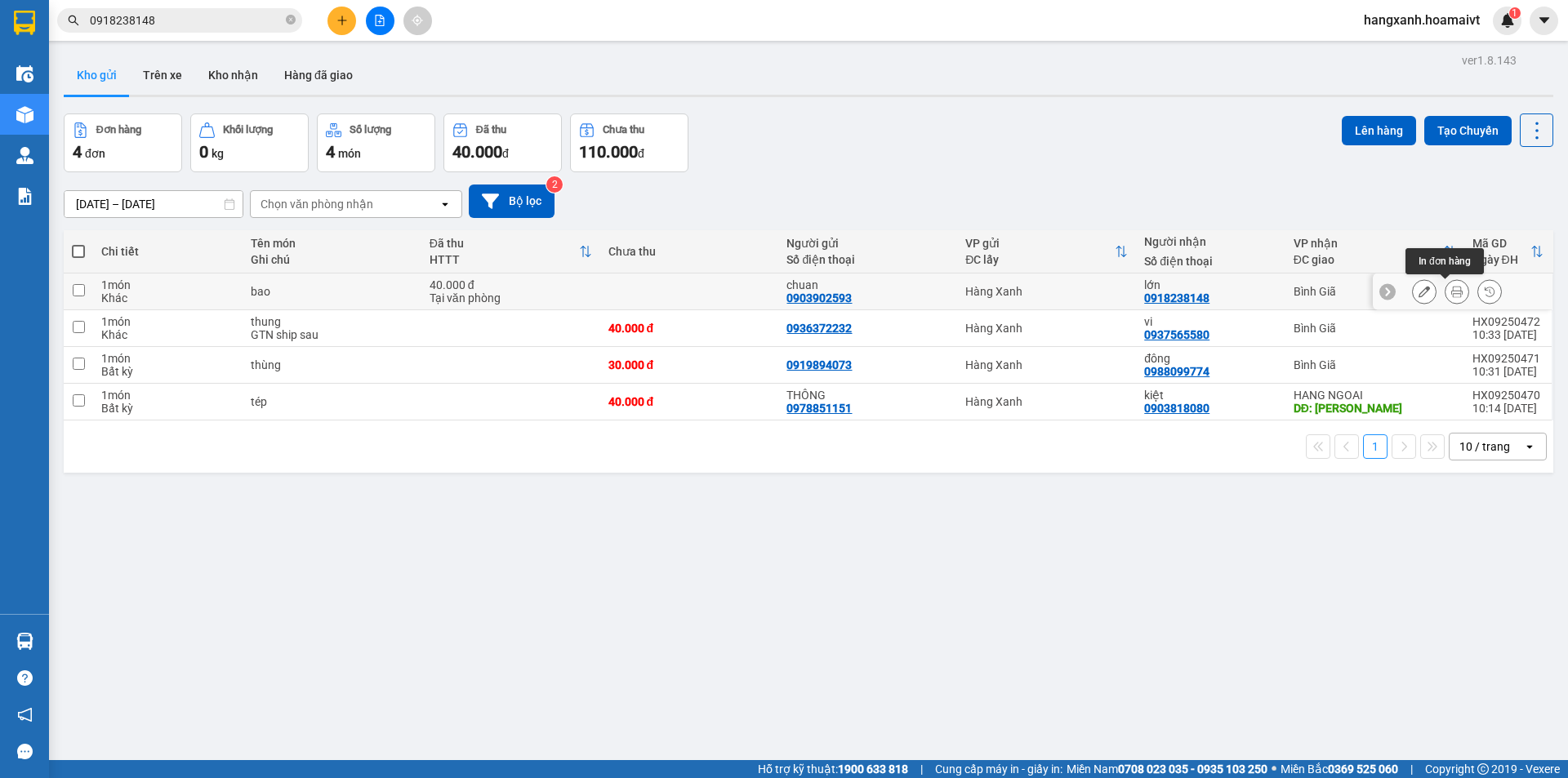
click at [1446, 295] on button at bounding box center [1457, 292] width 23 height 29
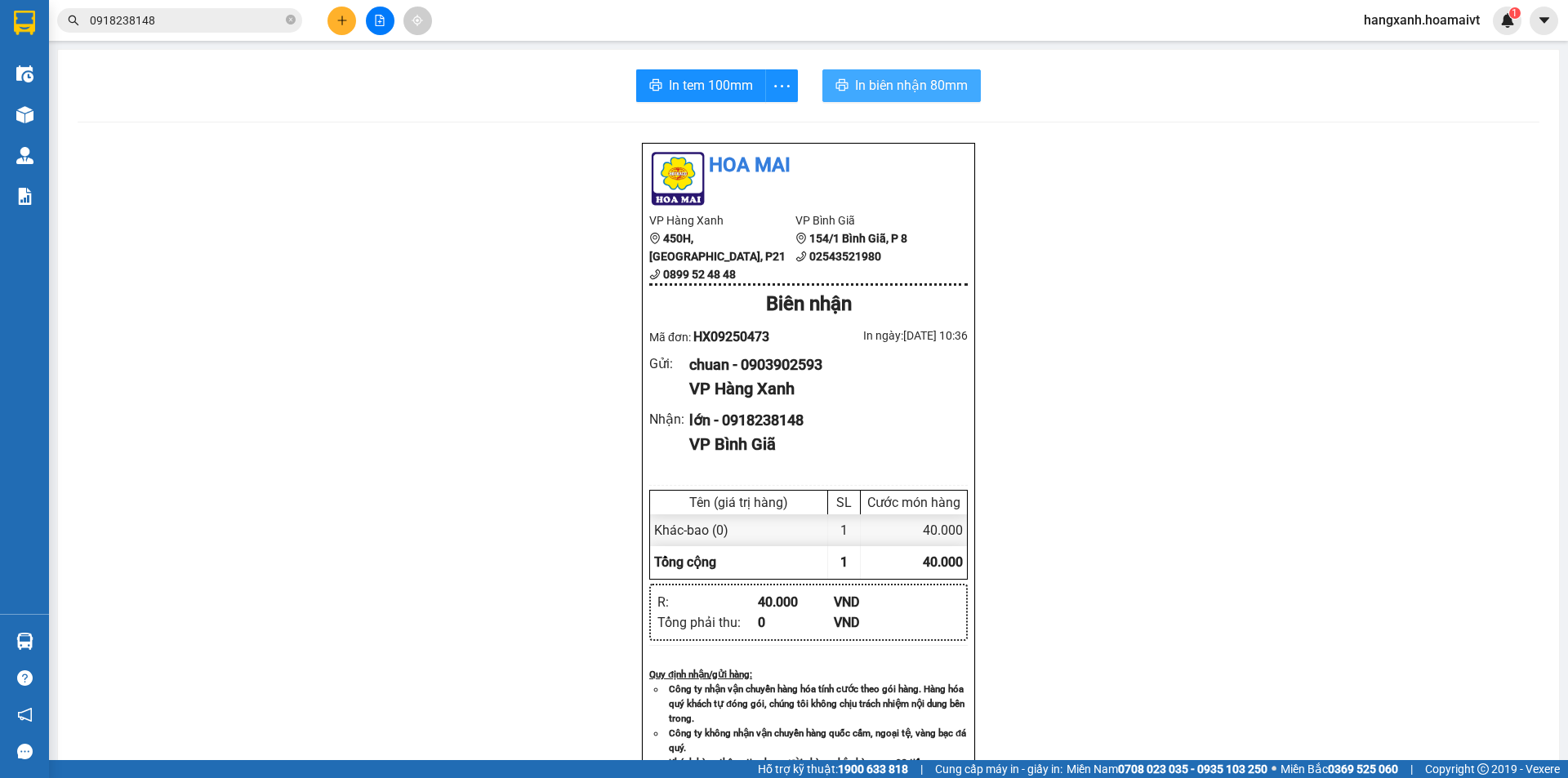
click at [928, 90] on span "In biên nhận 80mm" at bounding box center [911, 85] width 113 height 20
click at [677, 84] on span "In tem 100mm" at bounding box center [711, 85] width 84 height 20
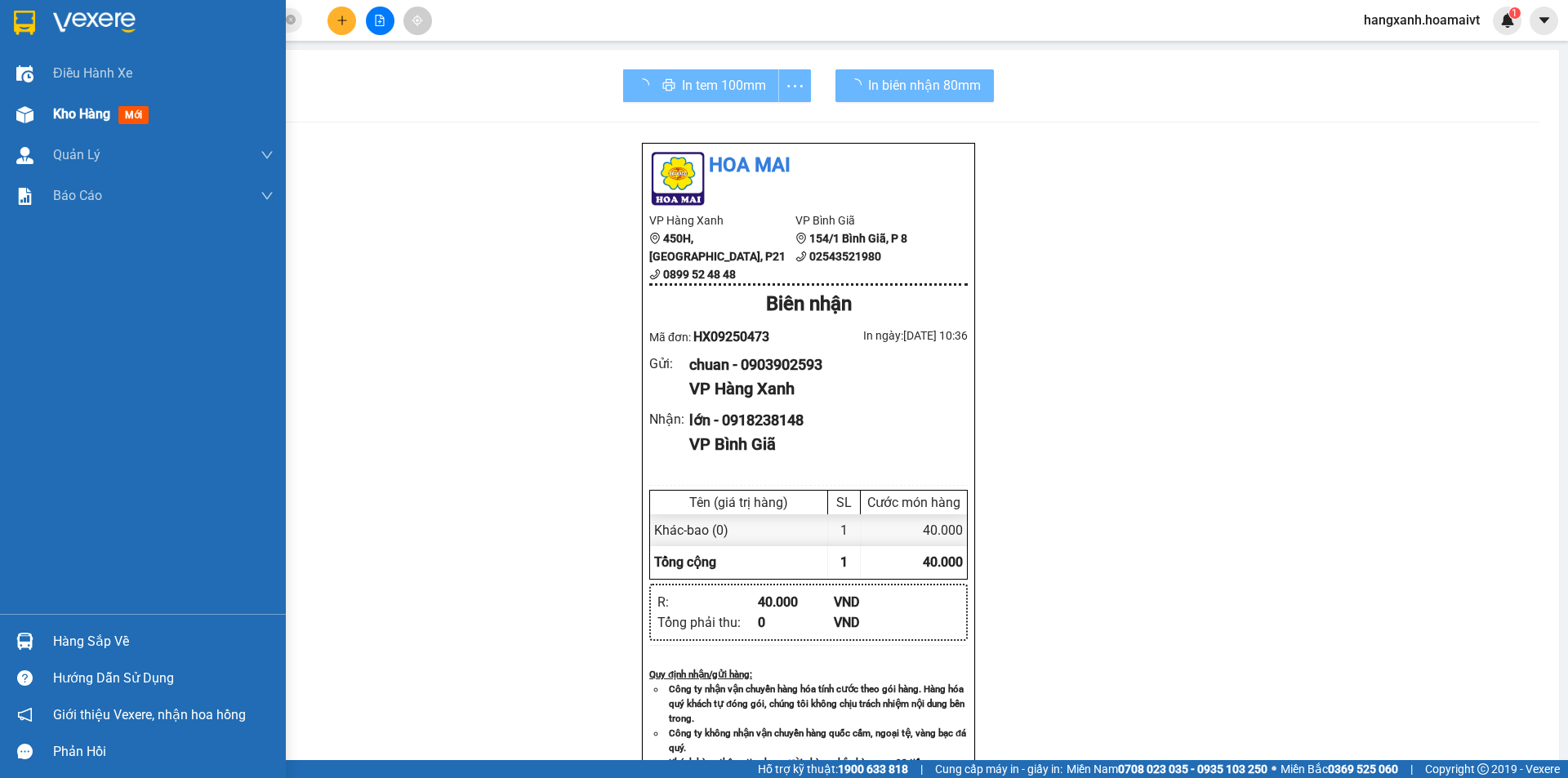
click at [0, 105] on div "Kho hàng mới" at bounding box center [142, 114] width 285 height 41
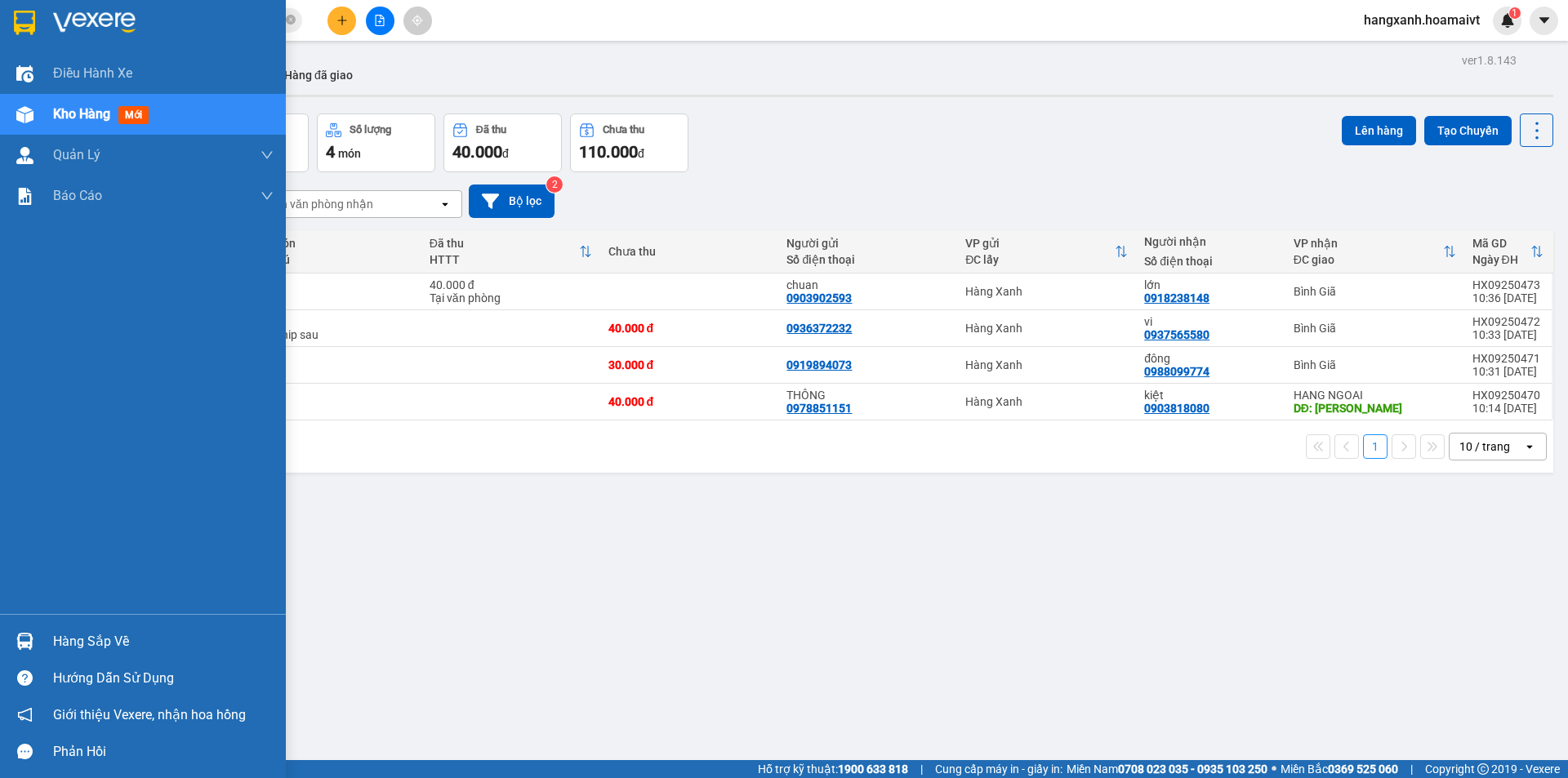
click at [42, 28] on div at bounding box center [142, 27] width 285 height 53
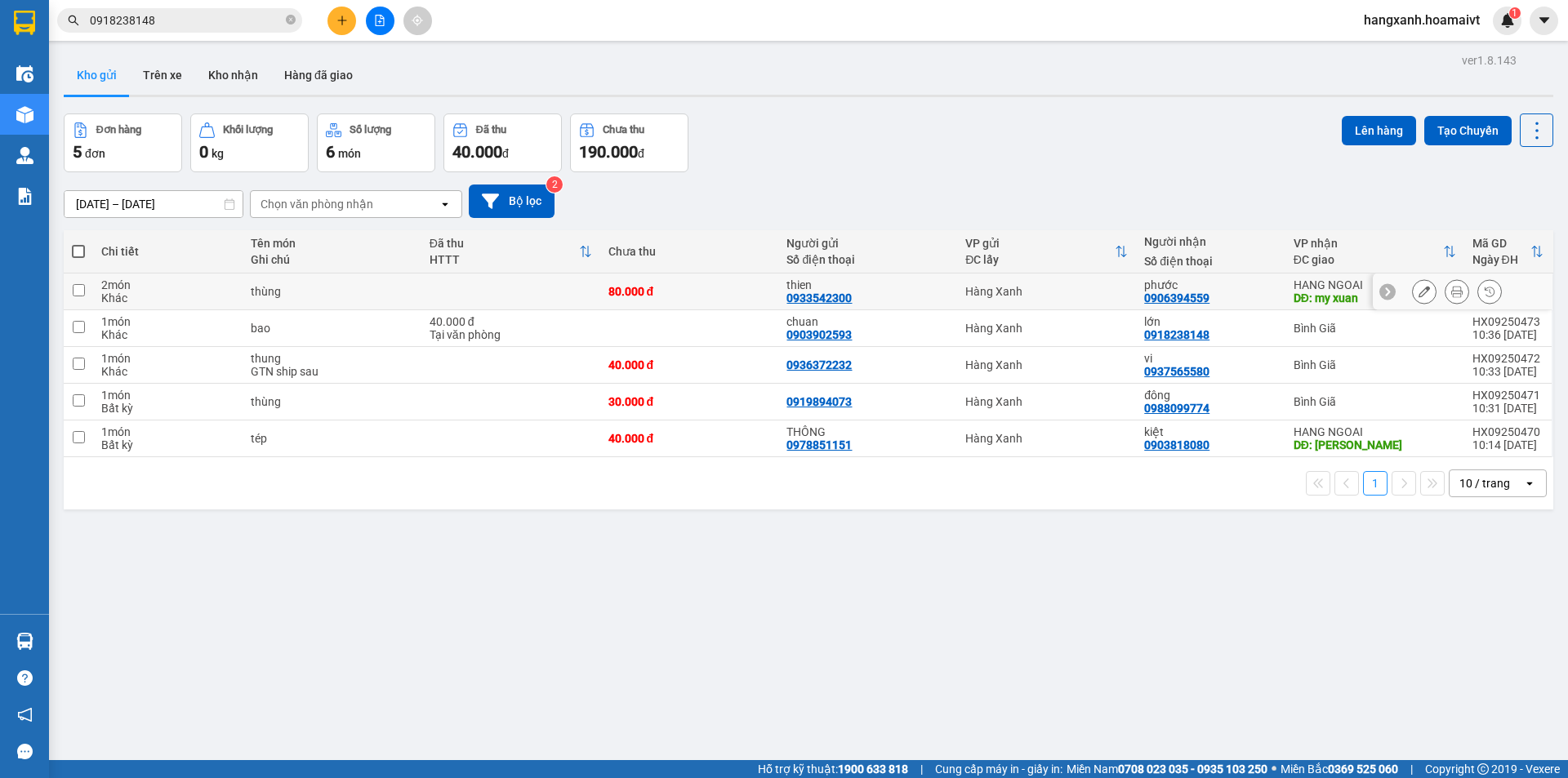
click at [1458, 294] on div at bounding box center [1457, 292] width 90 height 25
click at [1450, 293] on button at bounding box center [1457, 292] width 23 height 29
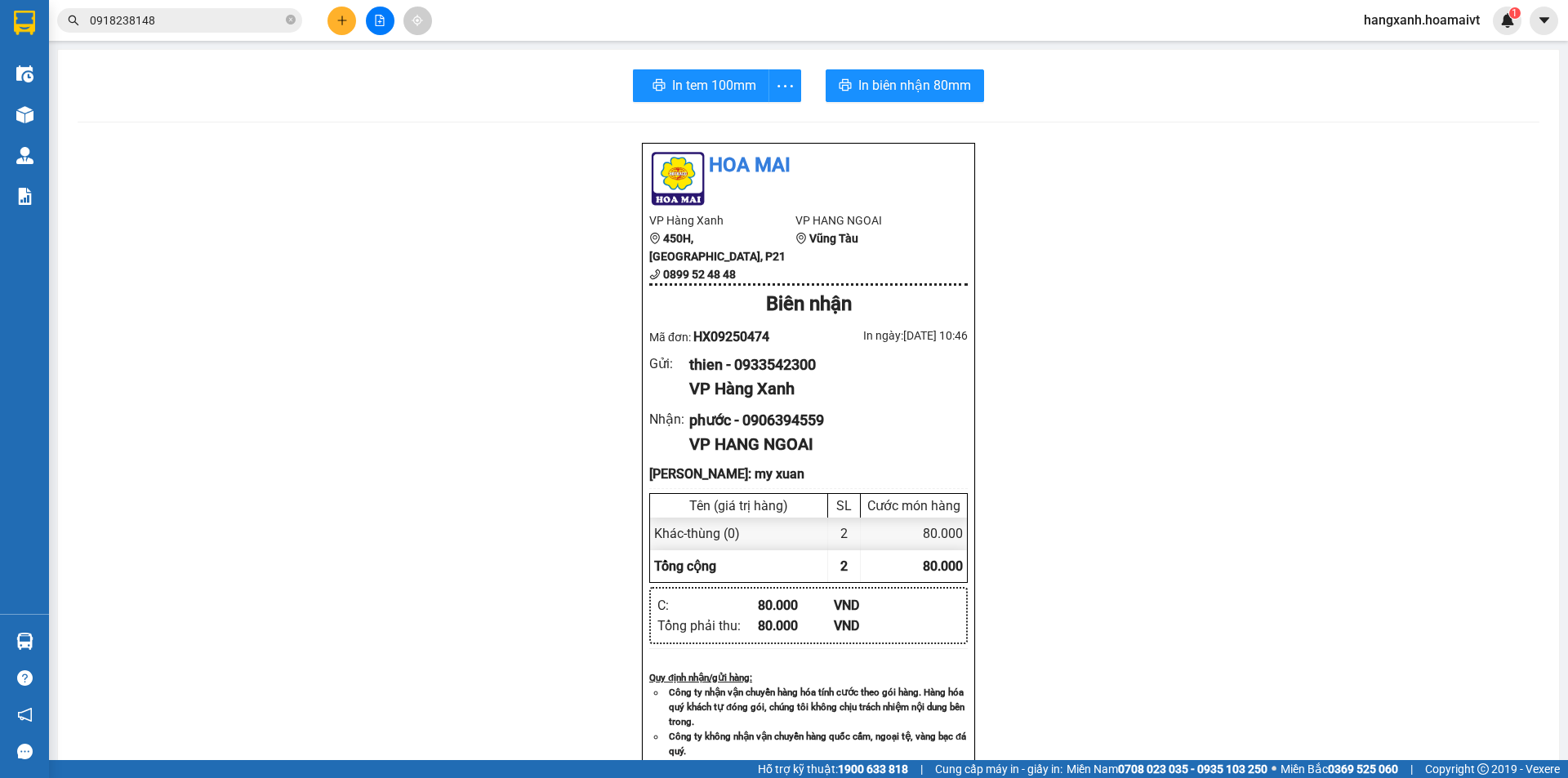
click at [909, 108] on div "In tem 100mm In biên nhận 80mm Hoa Mai VP Hàng Xanh 450H, Điện Biên Phủ, P21 08…" at bounding box center [808, 654] width 1501 height 1209
click at [919, 92] on span "In biên nhận 80mm" at bounding box center [911, 85] width 113 height 20
click at [695, 72] on button "In tem 100mm" at bounding box center [701, 86] width 130 height 32
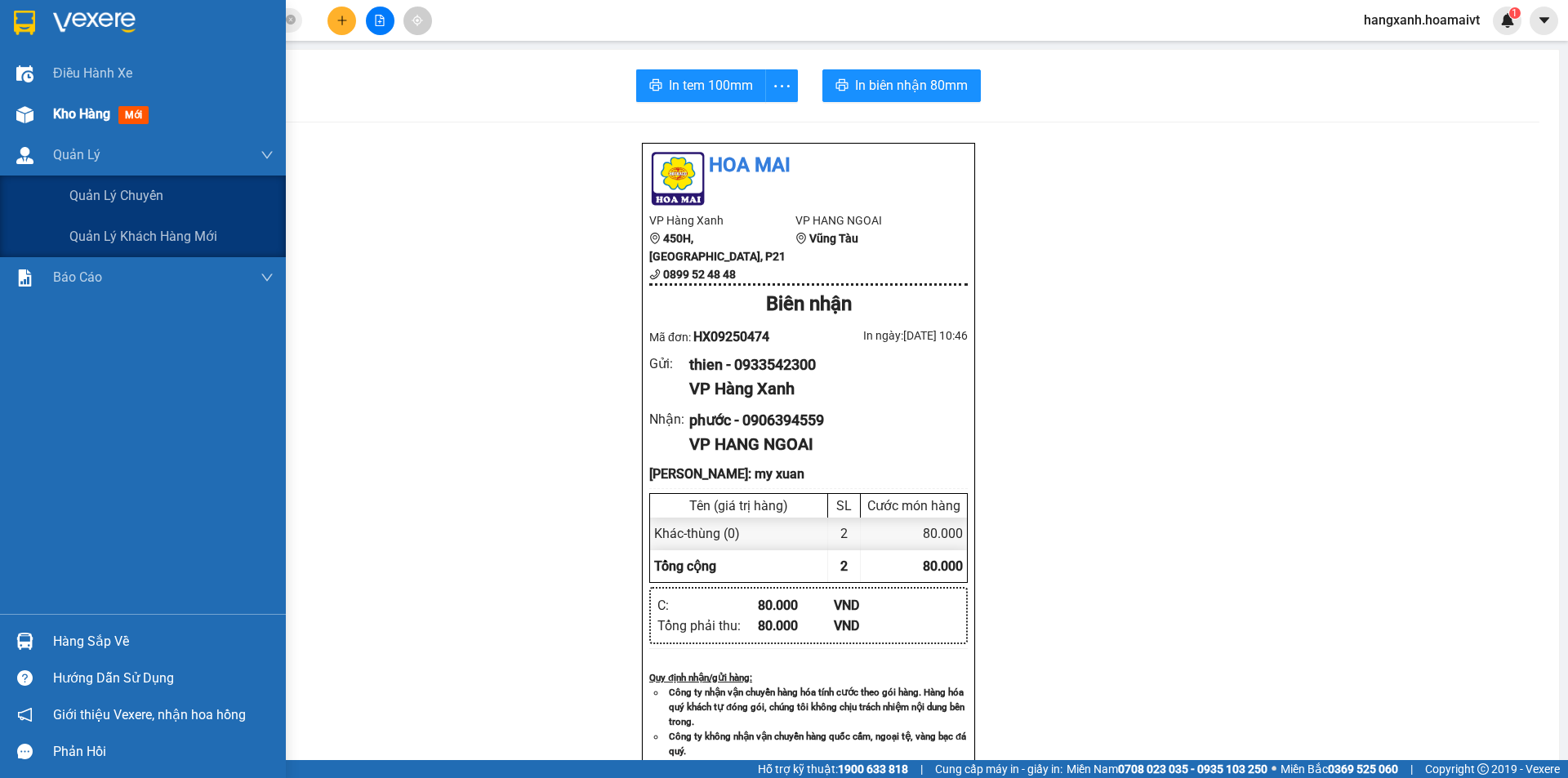
click at [32, 123] on div at bounding box center [25, 115] width 29 height 29
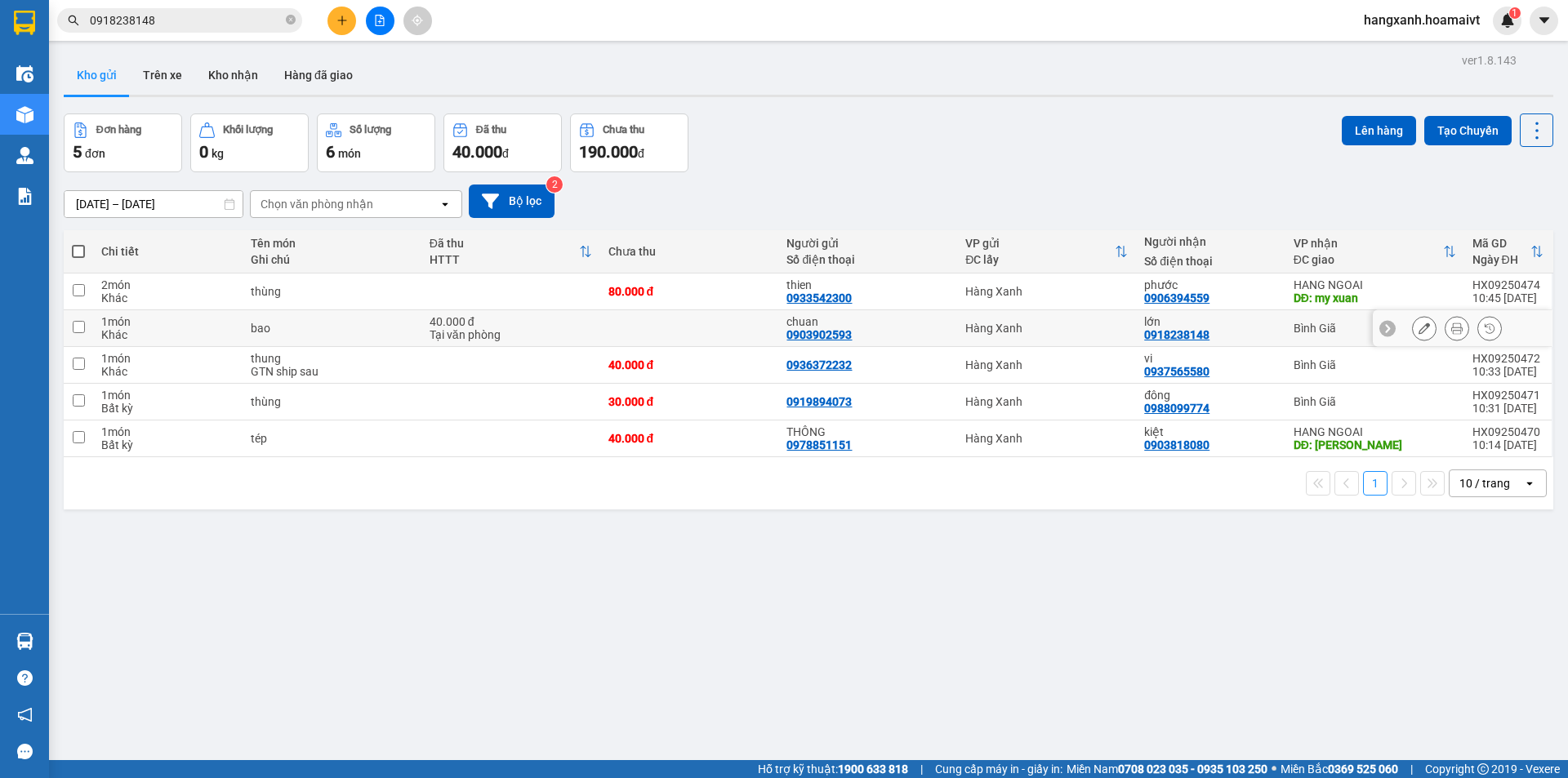
click at [1341, 329] on div "Bình Giã" at bounding box center [1374, 328] width 162 height 13
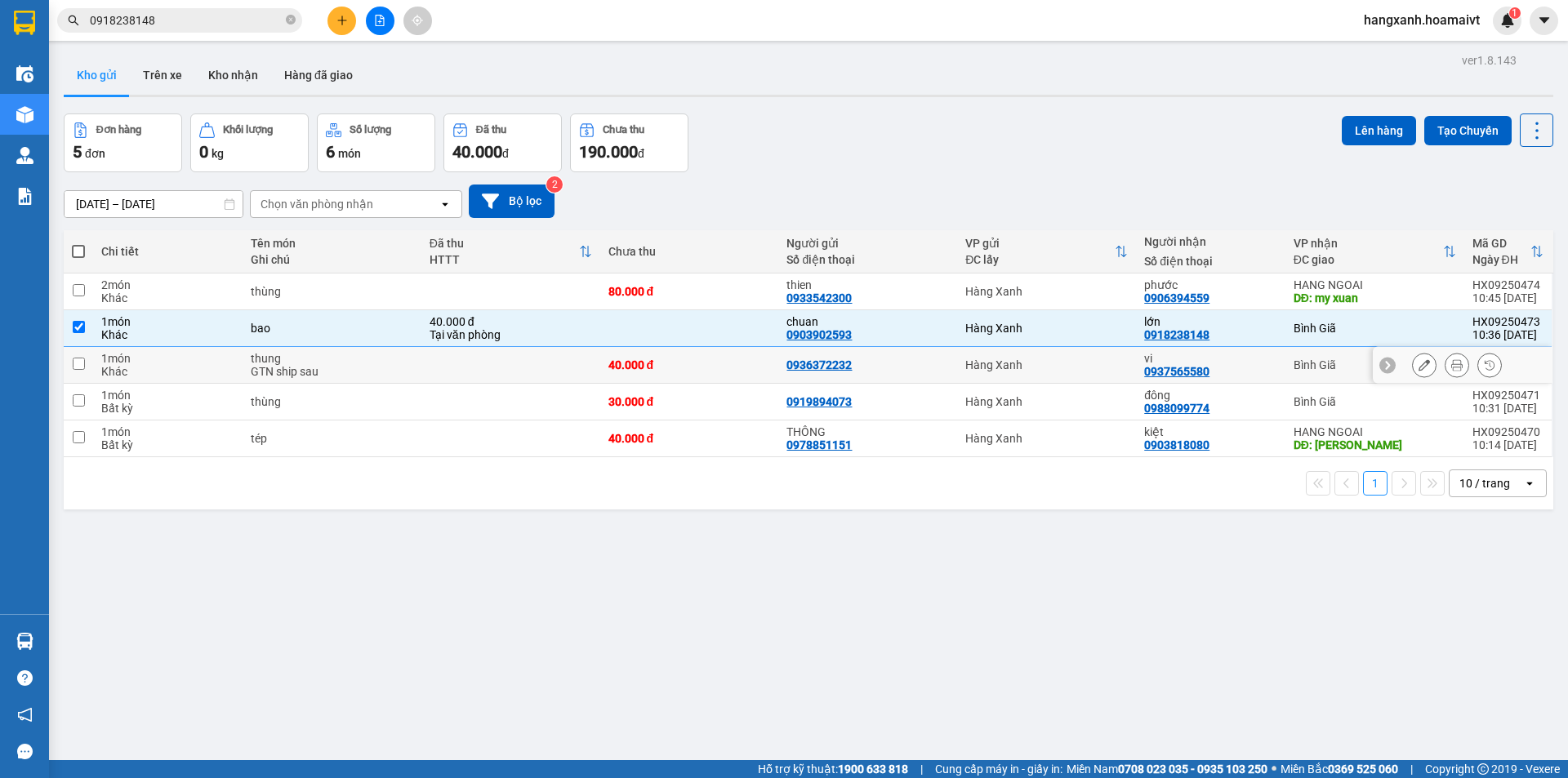
drag, startPoint x: 1311, startPoint y: 376, endPoint x: 1290, endPoint y: 412, distance: 41.7
click at [1310, 377] on td "Bình Giã" at bounding box center [1374, 366] width 178 height 37
drag, startPoint x: 1290, startPoint y: 412, endPoint x: 1302, endPoint y: 375, distance: 38.9
click at [1291, 402] on td "Bình Giã" at bounding box center [1374, 402] width 178 height 37
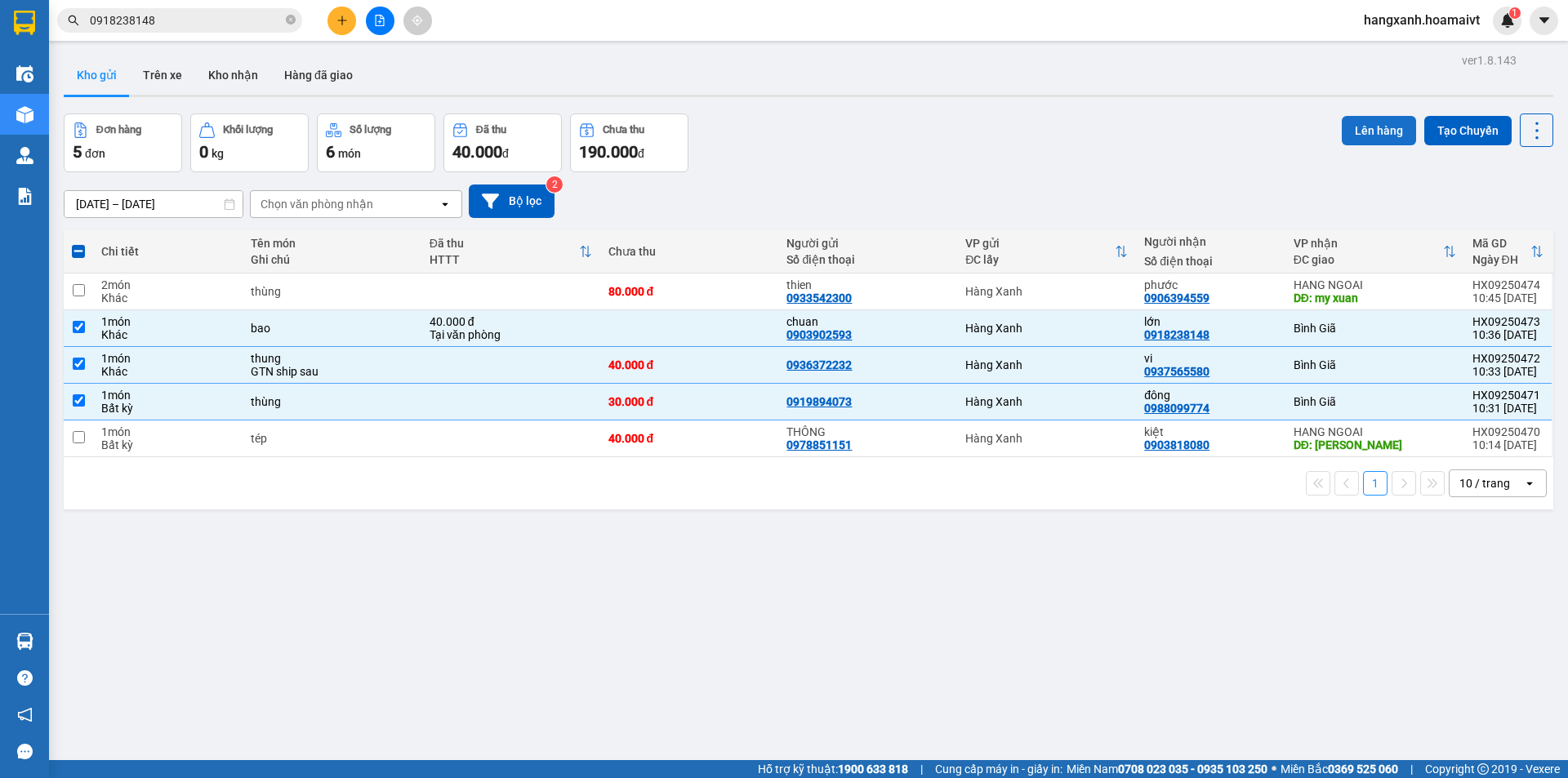
click at [1352, 128] on button "Lên hàng" at bounding box center [1379, 131] width 74 height 30
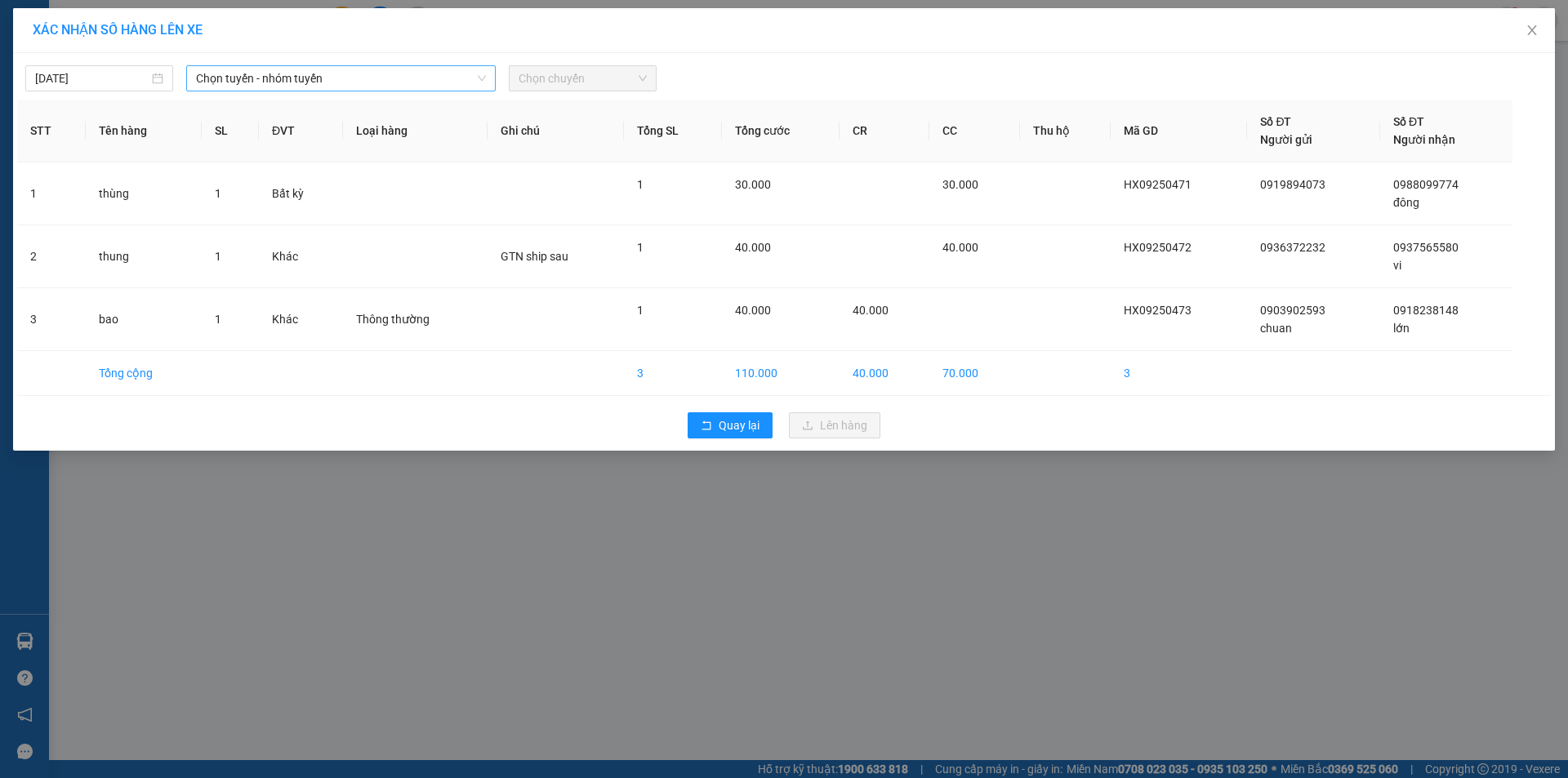
click at [265, 82] on span "Chọn tuyến - nhóm tuyến" at bounding box center [341, 78] width 290 height 25
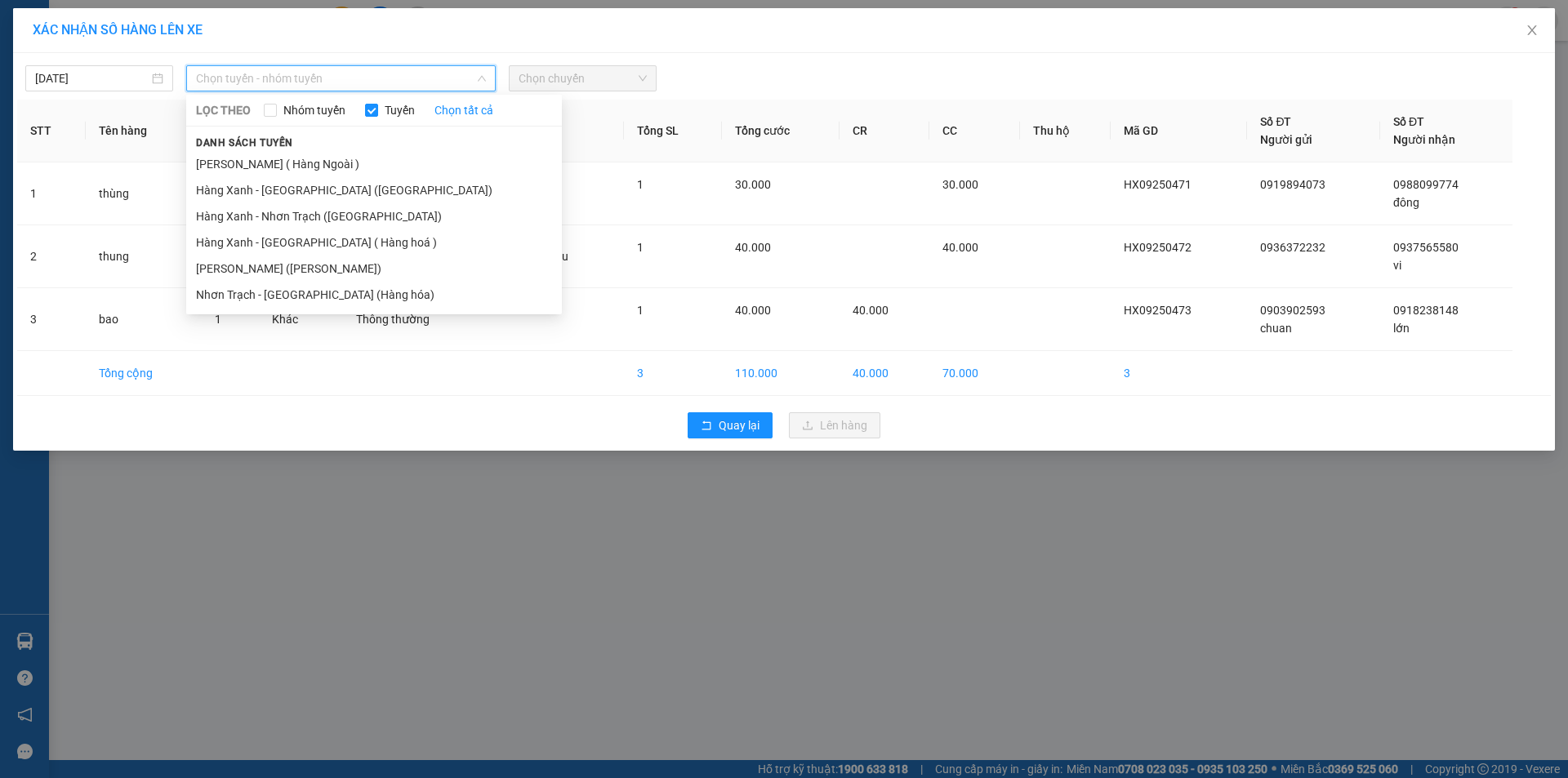
drag, startPoint x: 276, startPoint y: 261, endPoint x: 516, endPoint y: 157, distance: 261.6
click at [276, 262] on li "[PERSON_NAME] ([PERSON_NAME])" at bounding box center [374, 268] width 376 height 26
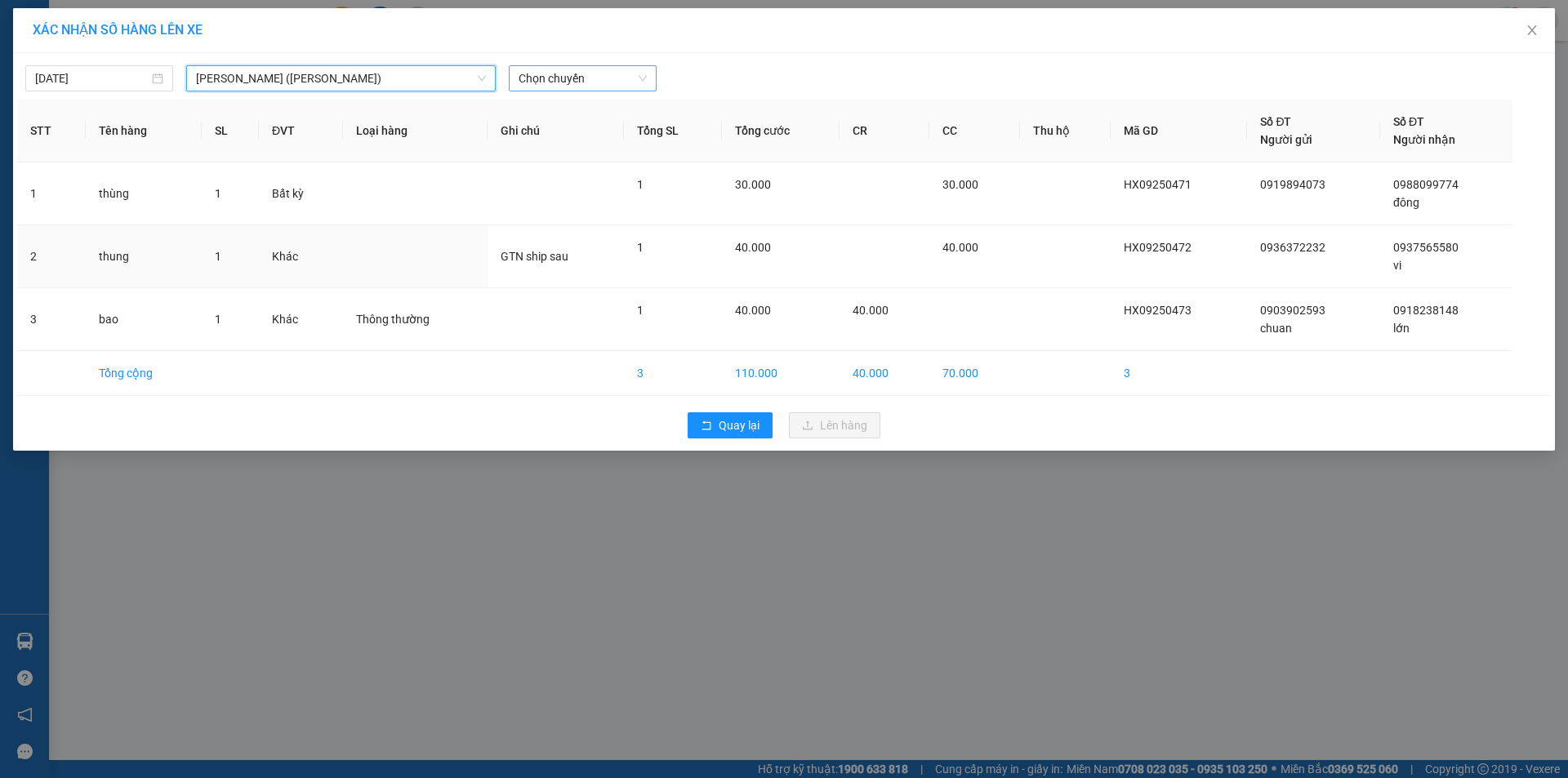
click at [612, 91] on div "13/09/2025 Hàng Xanh - Vũng Tàu (Hàng Hoá) Hàng Xanh - Vũng Tàu (Hàng Hoá) LỌC …" at bounding box center [784, 252] width 1542 height 398
click at [616, 76] on span "Chọn chuyến" at bounding box center [582, 78] width 128 height 25
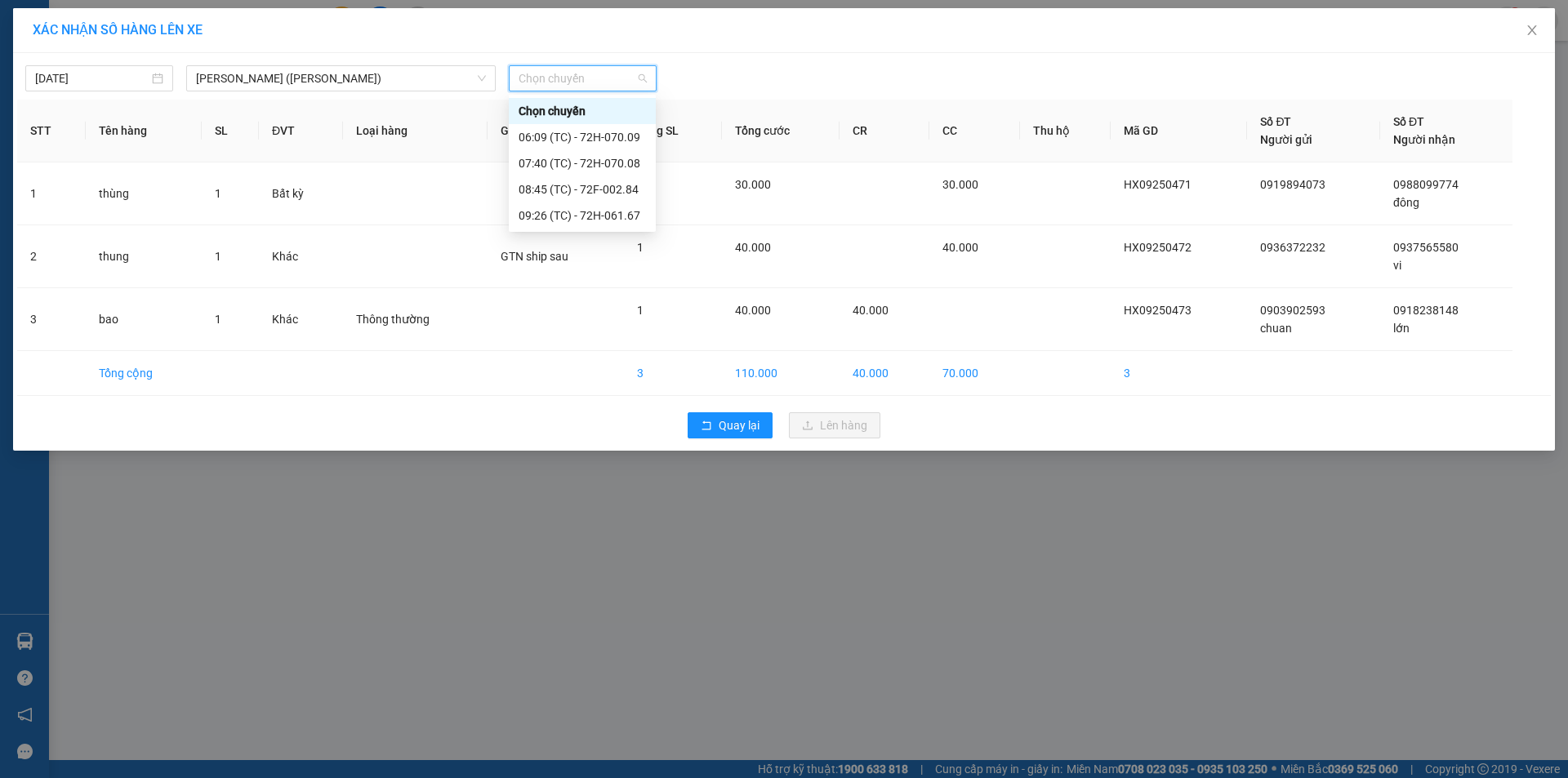
drag, startPoint x: 1556, startPoint y: 45, endPoint x: 1260, endPoint y: 35, distance: 296.2
click at [1554, 45] on div "XÁC NHẬN SỐ HÀNG LÊN XE 13/09/2025 Hàng Xanh - Vũng Tàu (Hàng Hoá) LỌC THEO Nhó…" at bounding box center [784, 389] width 1568 height 778
click at [1537, 39] on div "Kết quả tìm kiếm ( 37 ) Bộ lọc Mã ĐH Trạng thái Món hàng Tổng cước Chưa cước Nh…" at bounding box center [784, 20] width 1568 height 41
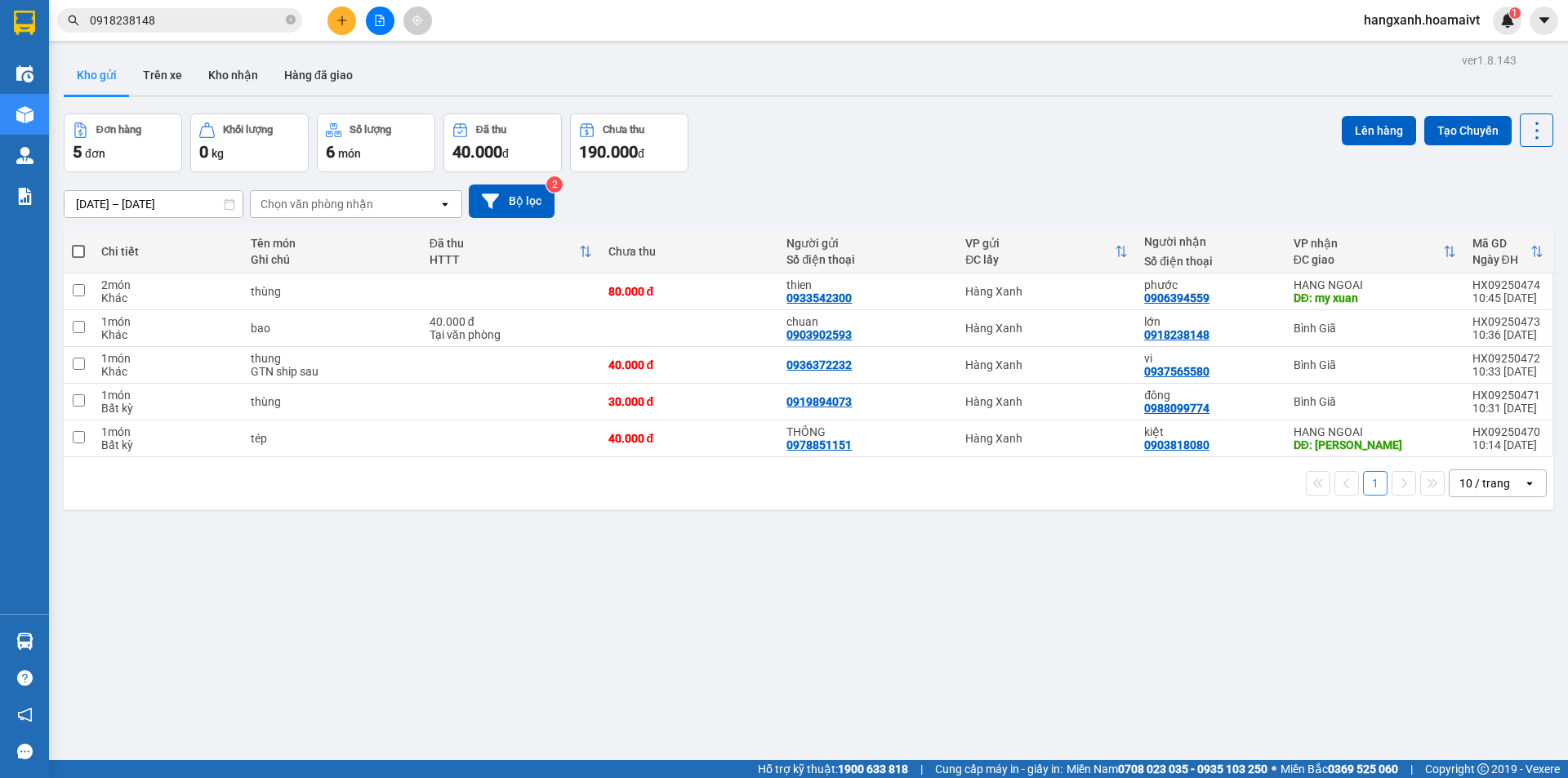
click at [343, 26] on button at bounding box center [342, 21] width 29 height 29
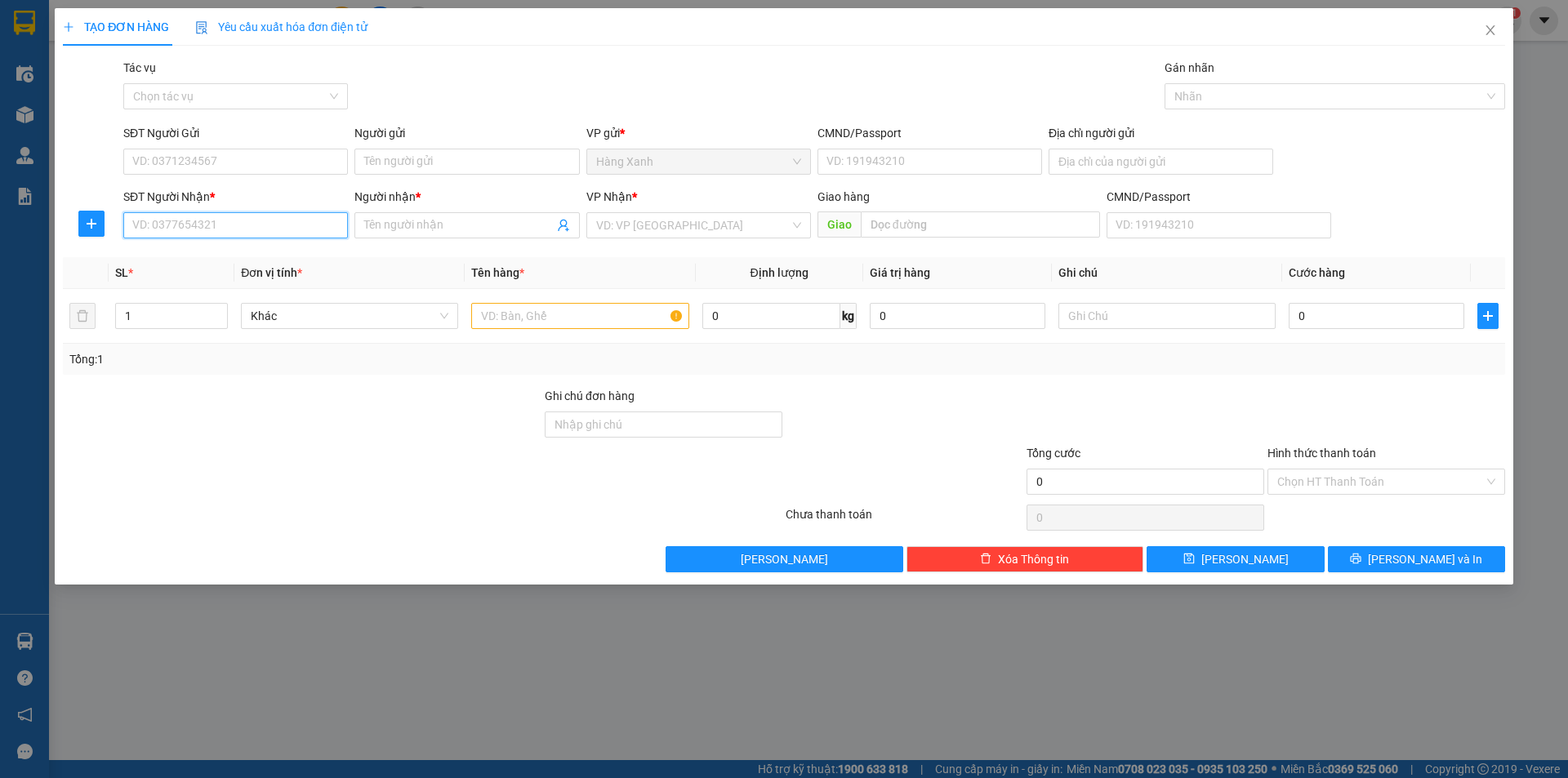
click at [236, 229] on input "SĐT Người Nhận *" at bounding box center [235, 224] width 224 height 26
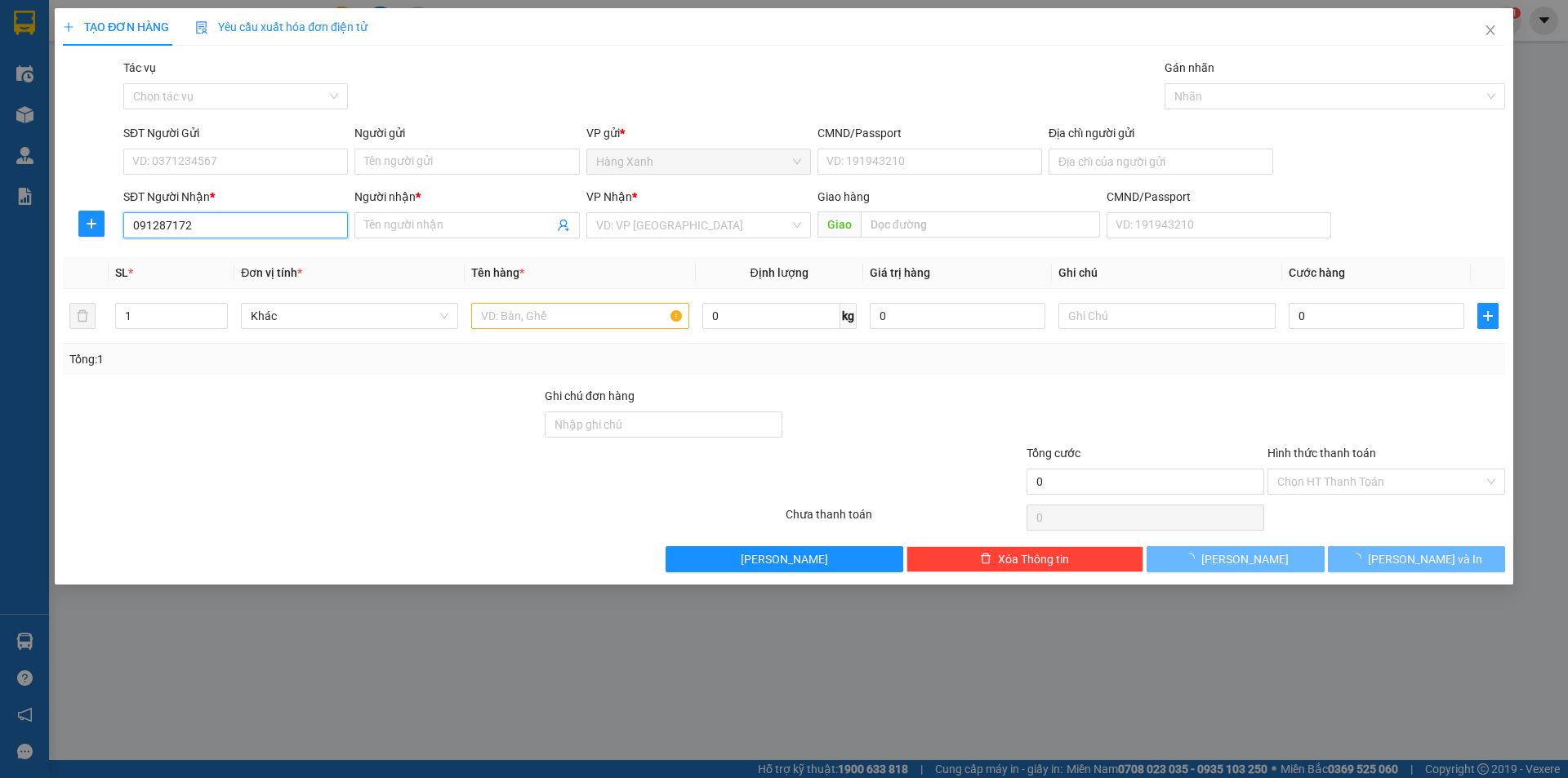
type input "0912871727"
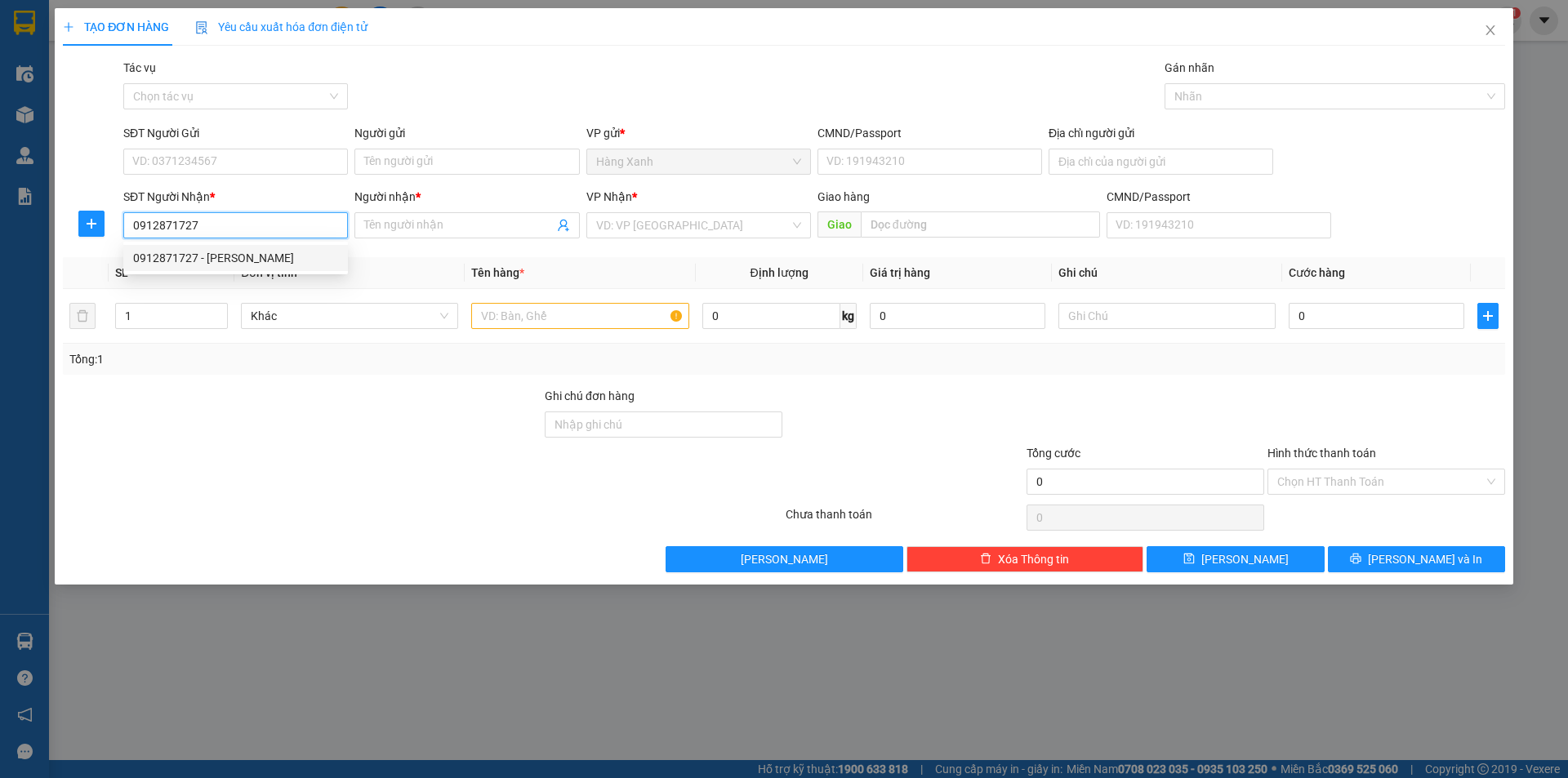
click at [186, 263] on div "0912871727 - Lý" at bounding box center [235, 258] width 205 height 18
type input "Lý"
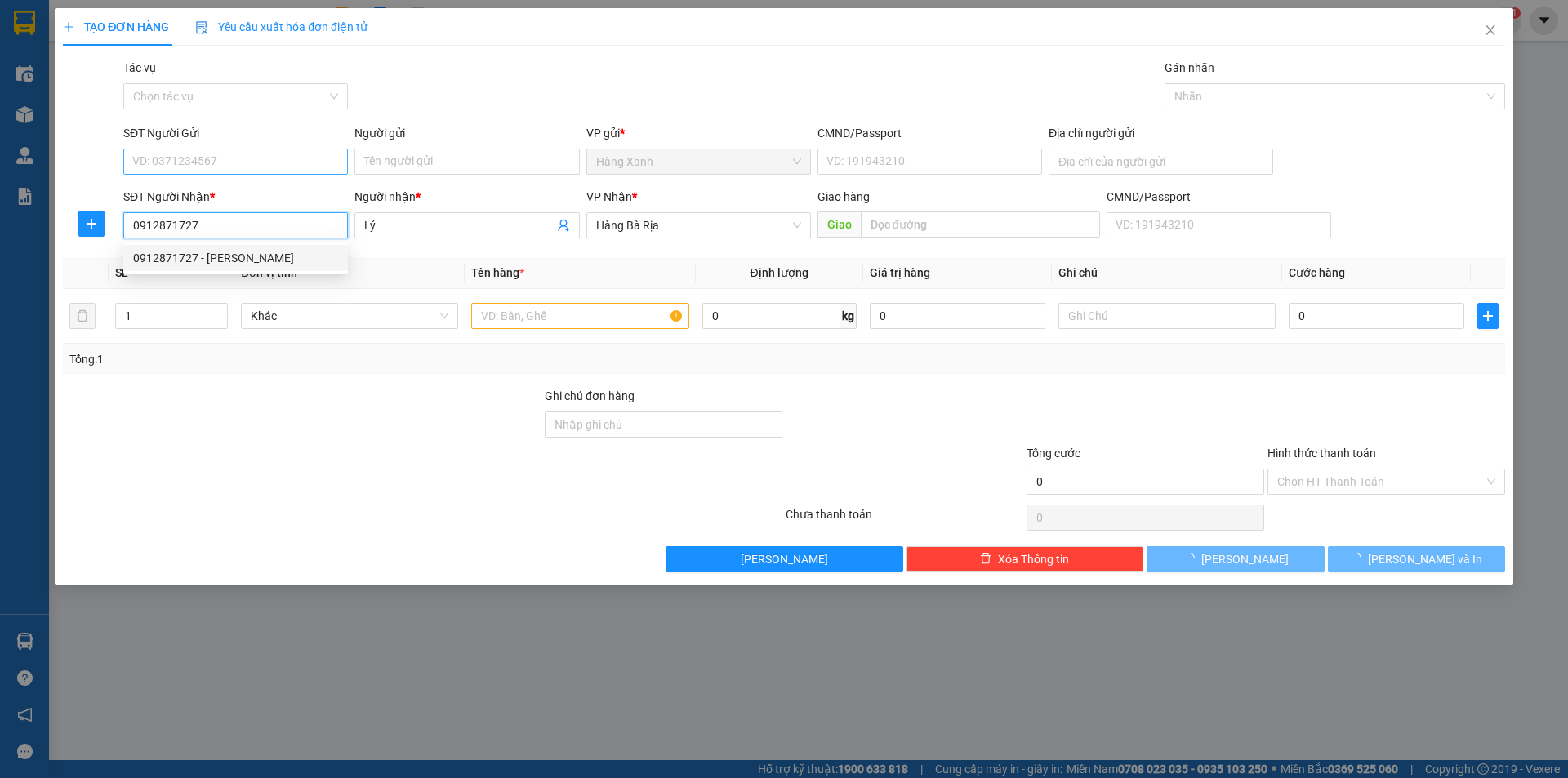
type input "0912871727"
click at [245, 156] on input "SĐT Người Gửi" at bounding box center [235, 161] width 224 height 26
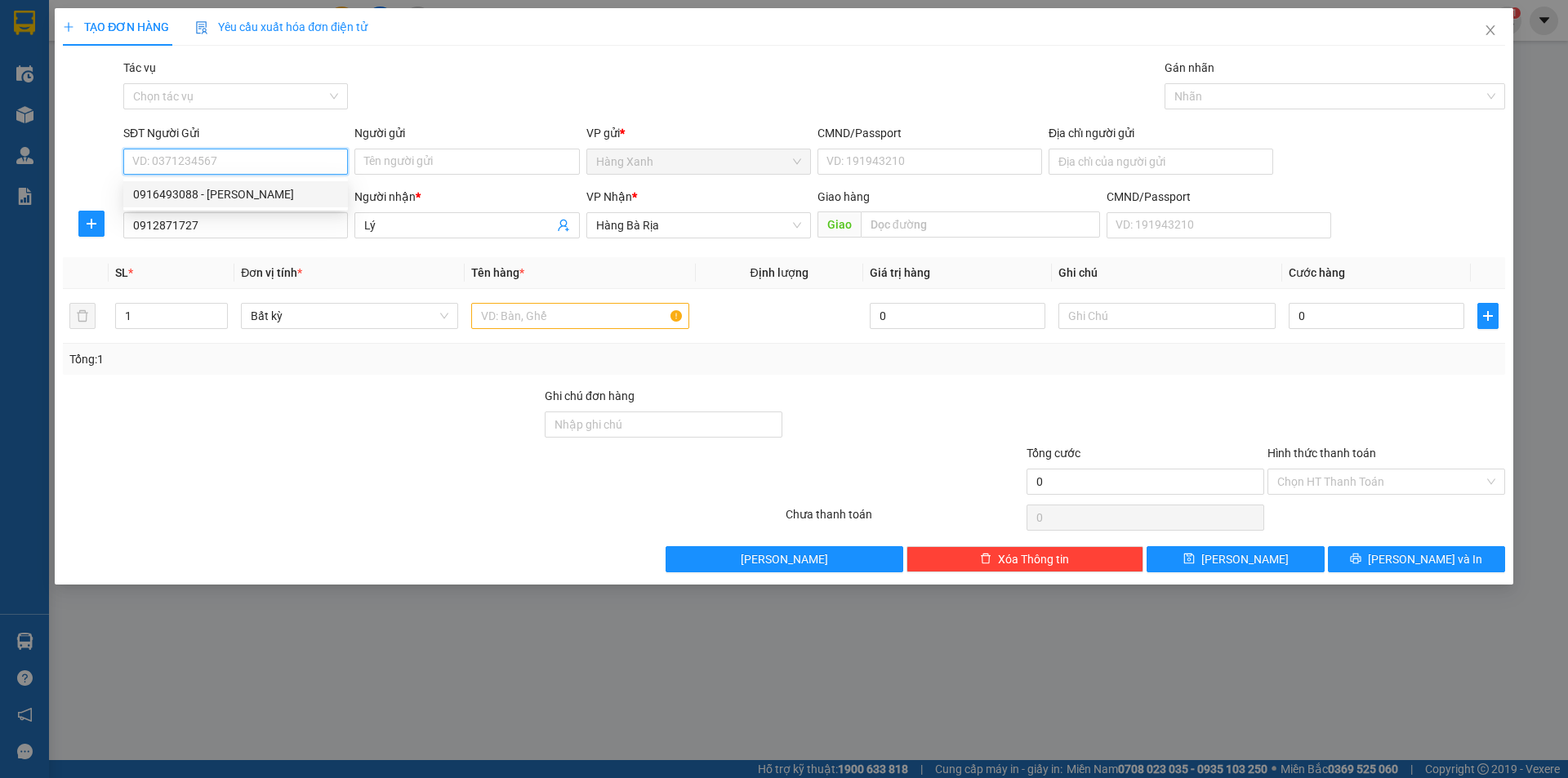
click at [270, 197] on div "0916493088 - Thái Sinh" at bounding box center [235, 194] width 205 height 18
type input "0916493088"
type input "Thái Sinh"
type input "080206003417"
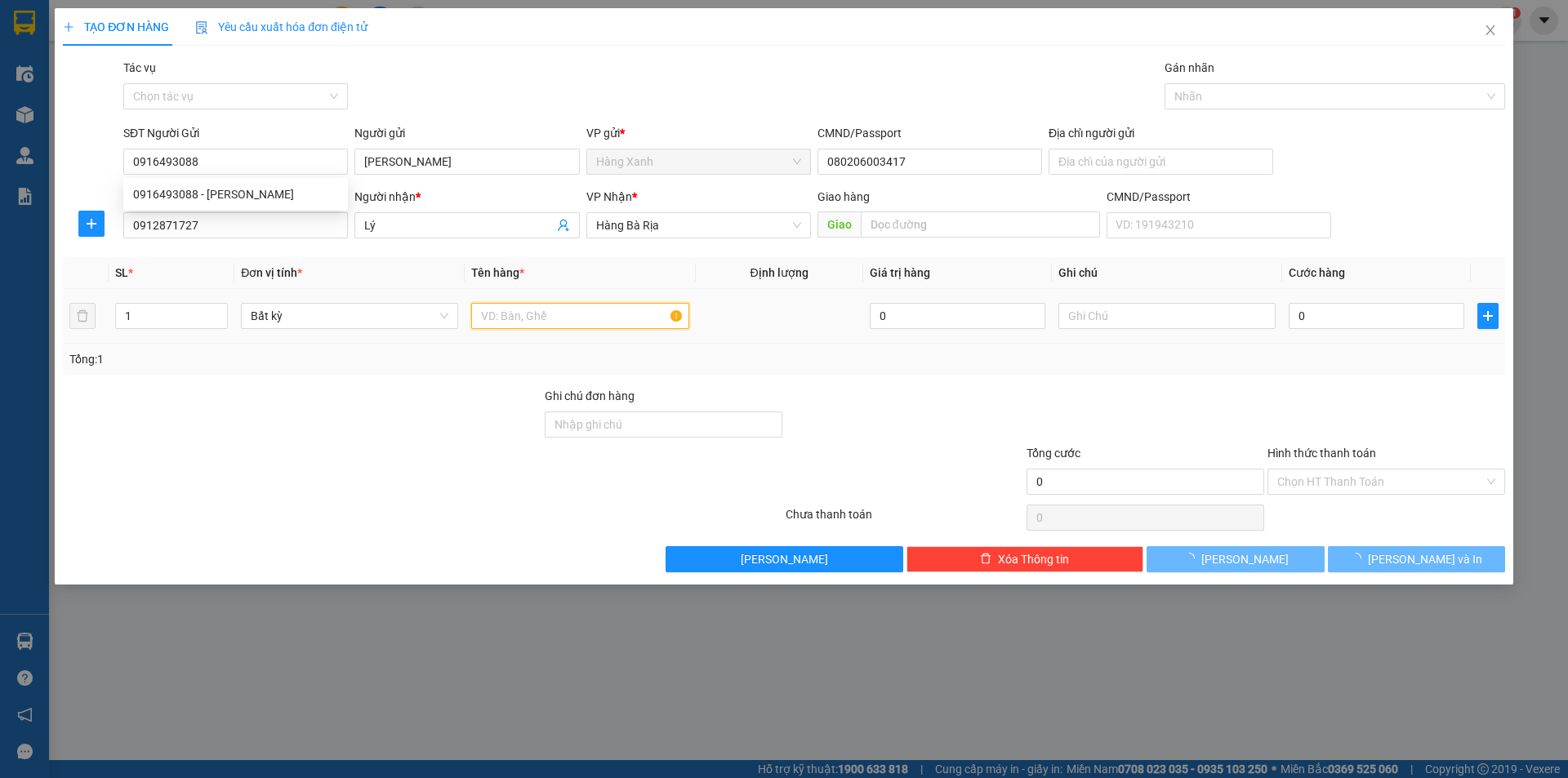
click at [574, 320] on input "text" at bounding box center [580, 315] width 218 height 26
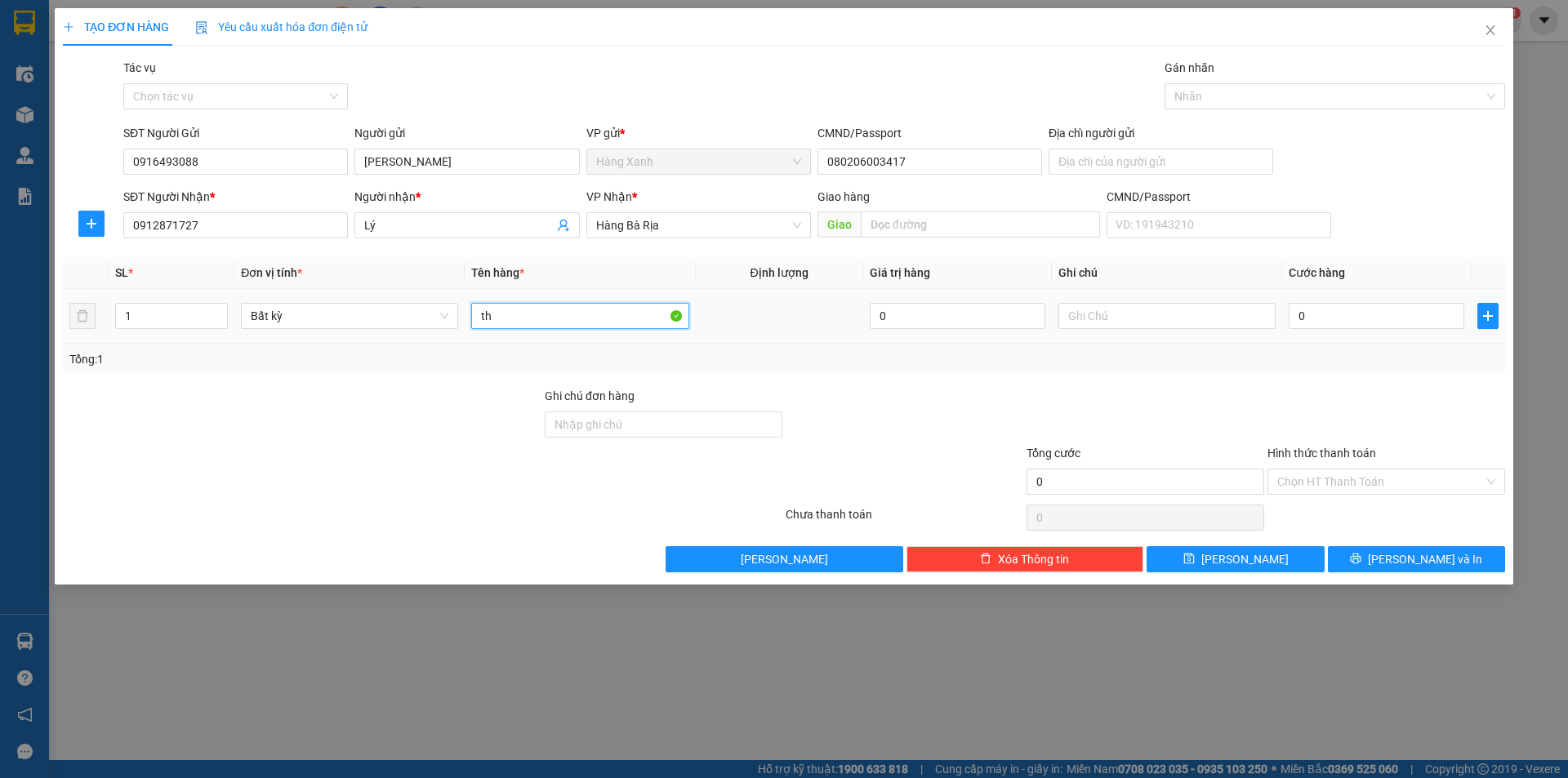
click at [568, 320] on input "th" at bounding box center [580, 315] width 218 height 26
click at [218, 314] on span "Decrease Value" at bounding box center [218, 321] width 18 height 14
type input "kiện"
type input "2"
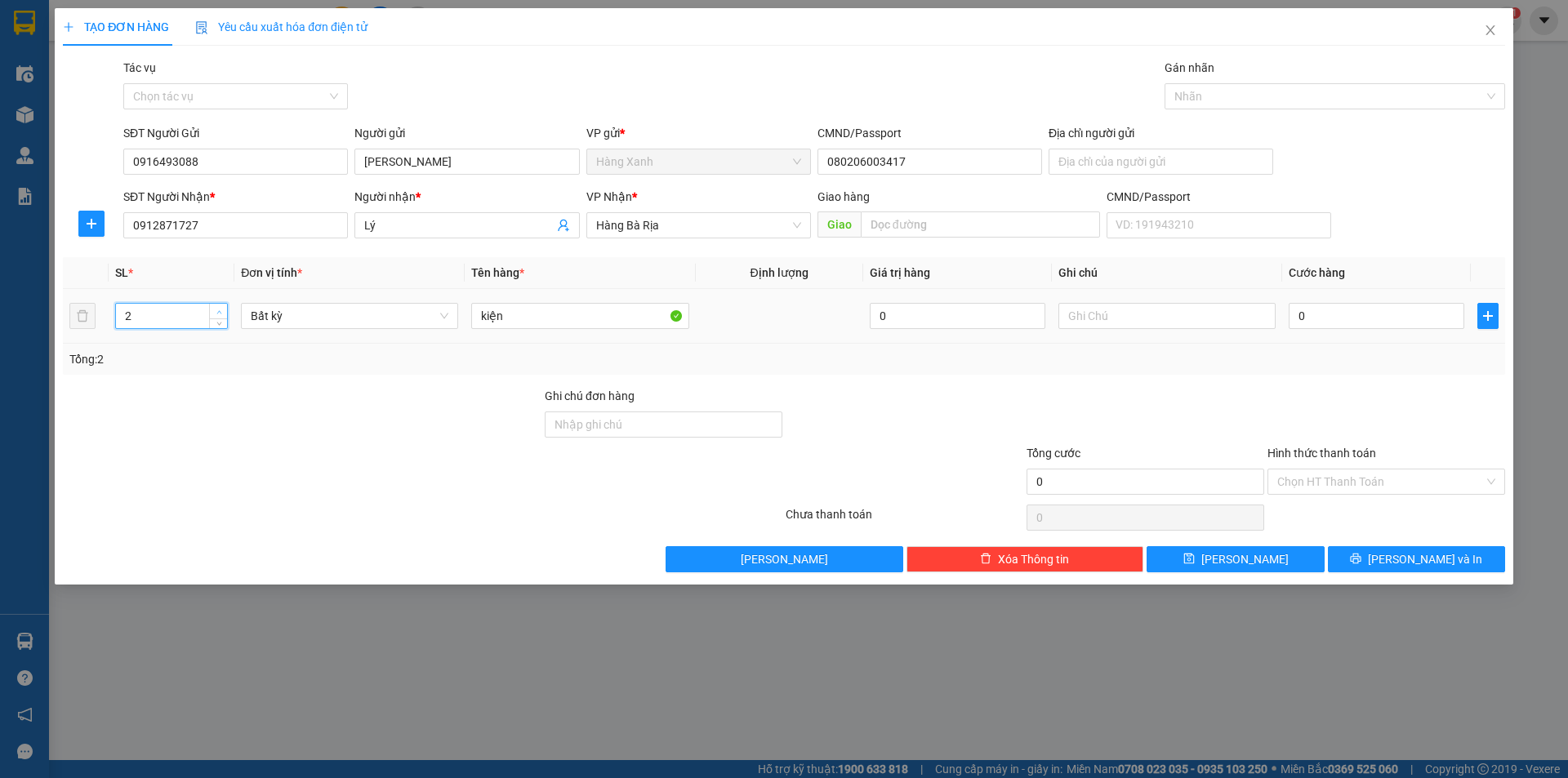
click at [217, 308] on span "up" at bounding box center [219, 312] width 10 height 10
click at [1387, 320] on input "0" at bounding box center [1376, 315] width 176 height 26
click at [1449, 557] on button "[PERSON_NAME] và In" at bounding box center [1416, 558] width 178 height 26
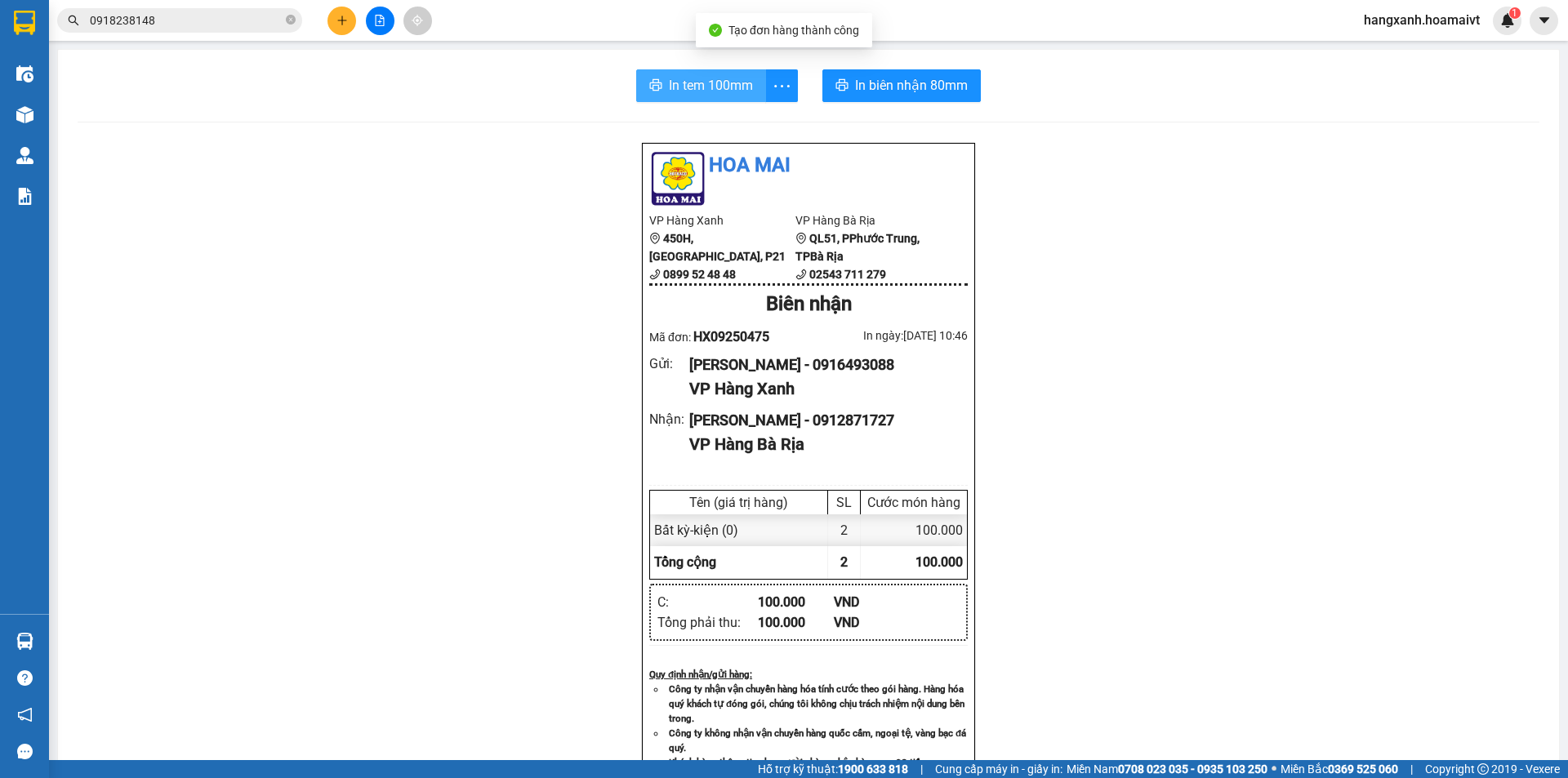
click at [682, 88] on span "In tem 100mm" at bounding box center [711, 85] width 84 height 20
click at [945, 69] on div "In tem 100mm In biên nhận 80mm Hoa Mai VP Hàng Xanh 450H, Điện Biên Phủ, P21 08…" at bounding box center [808, 633] width 1501 height 1167
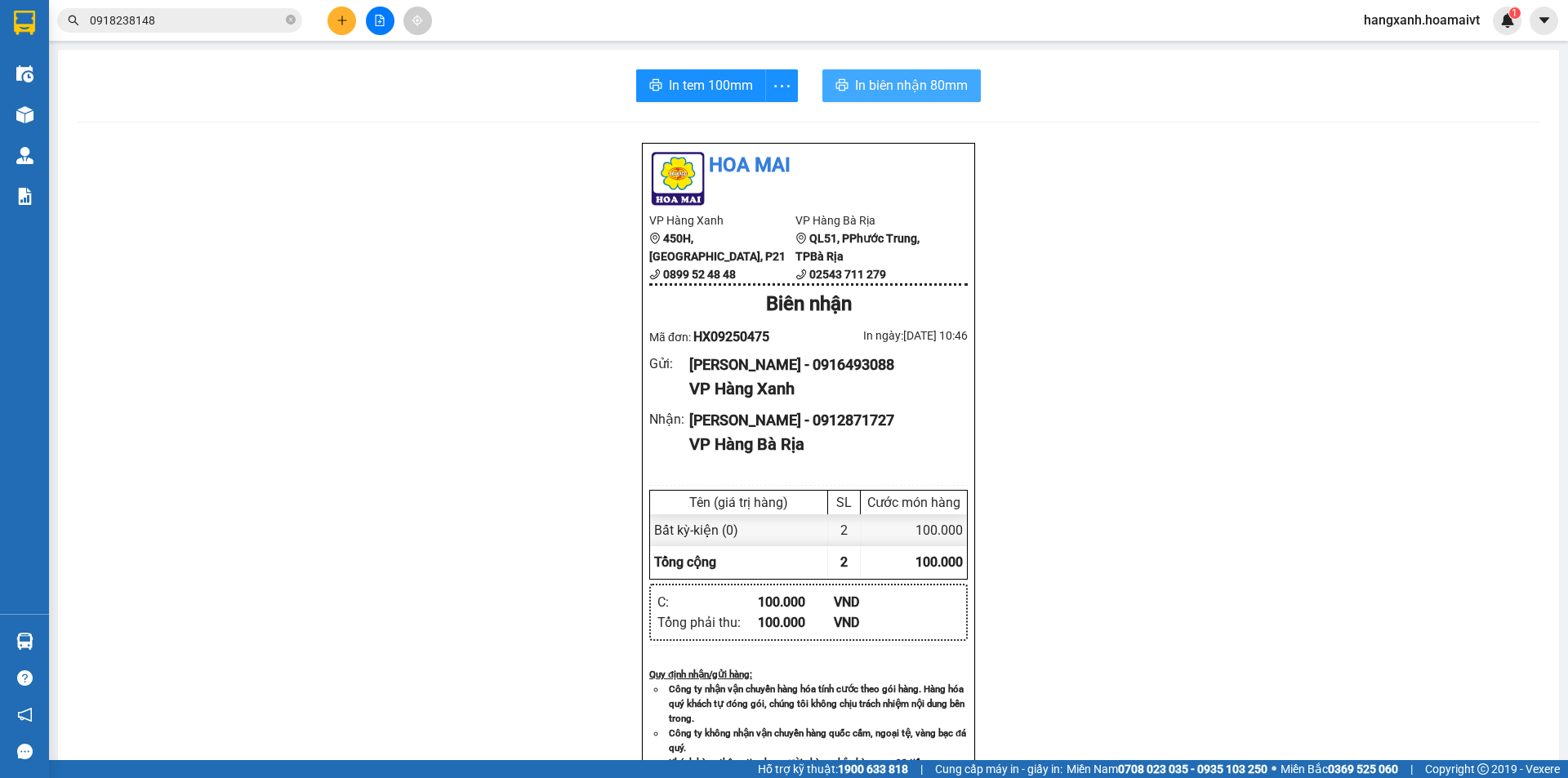
click at [938, 80] on span "In biên nhận 80mm" at bounding box center [911, 85] width 113 height 20
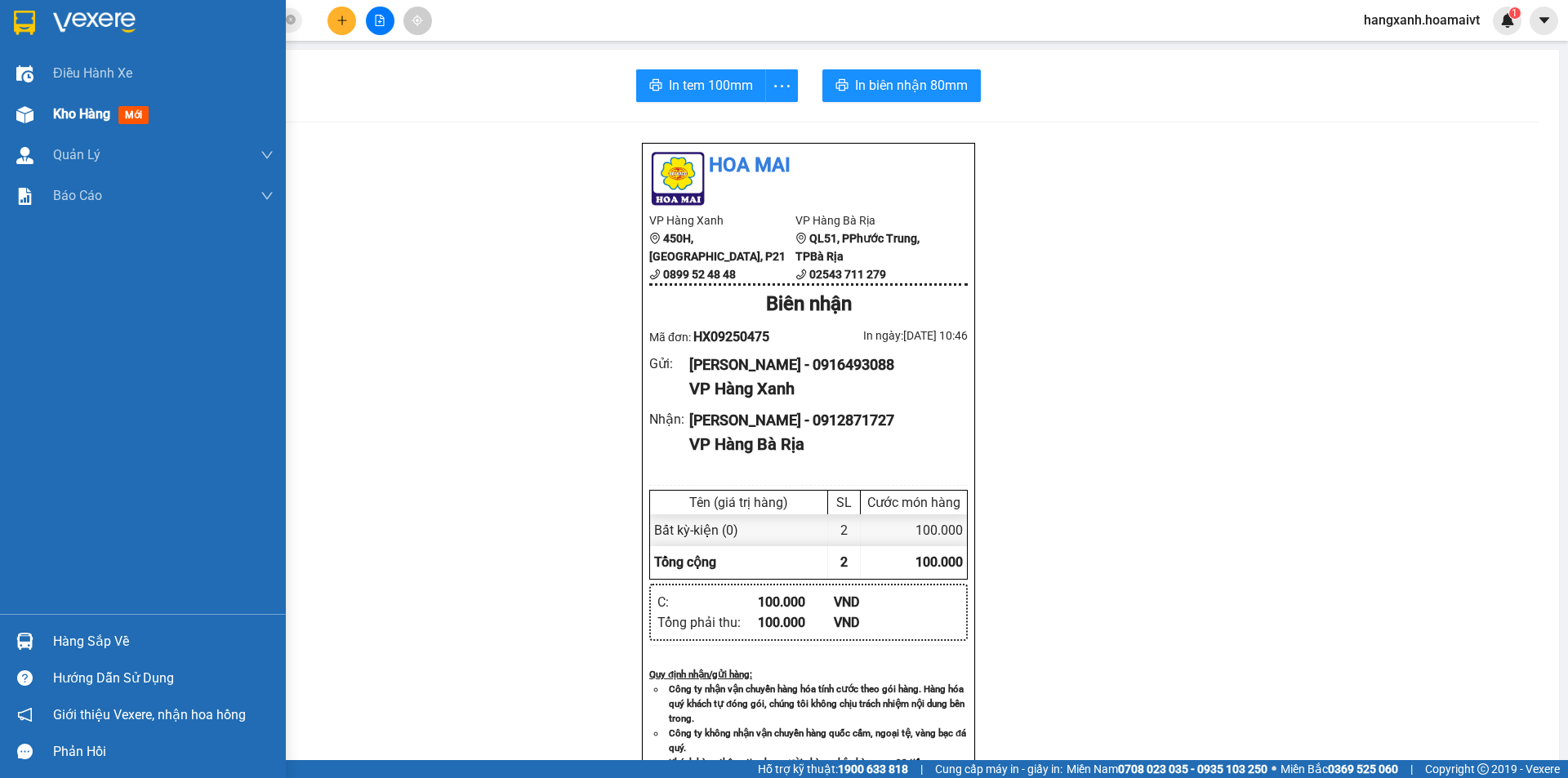
click at [67, 107] on span "Kho hàng" at bounding box center [82, 114] width 57 height 15
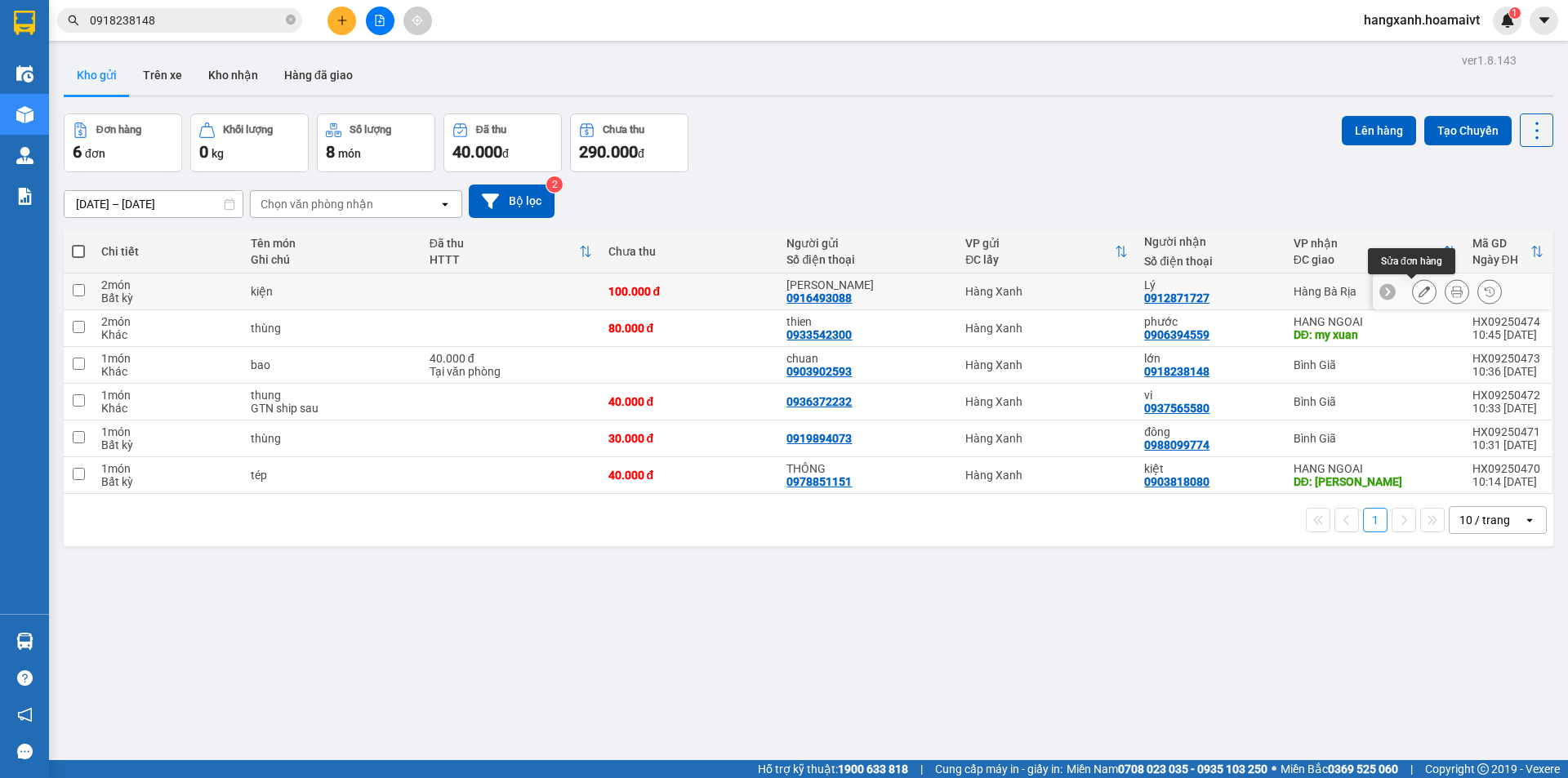
click at [1418, 288] on icon at bounding box center [1424, 291] width 11 height 11
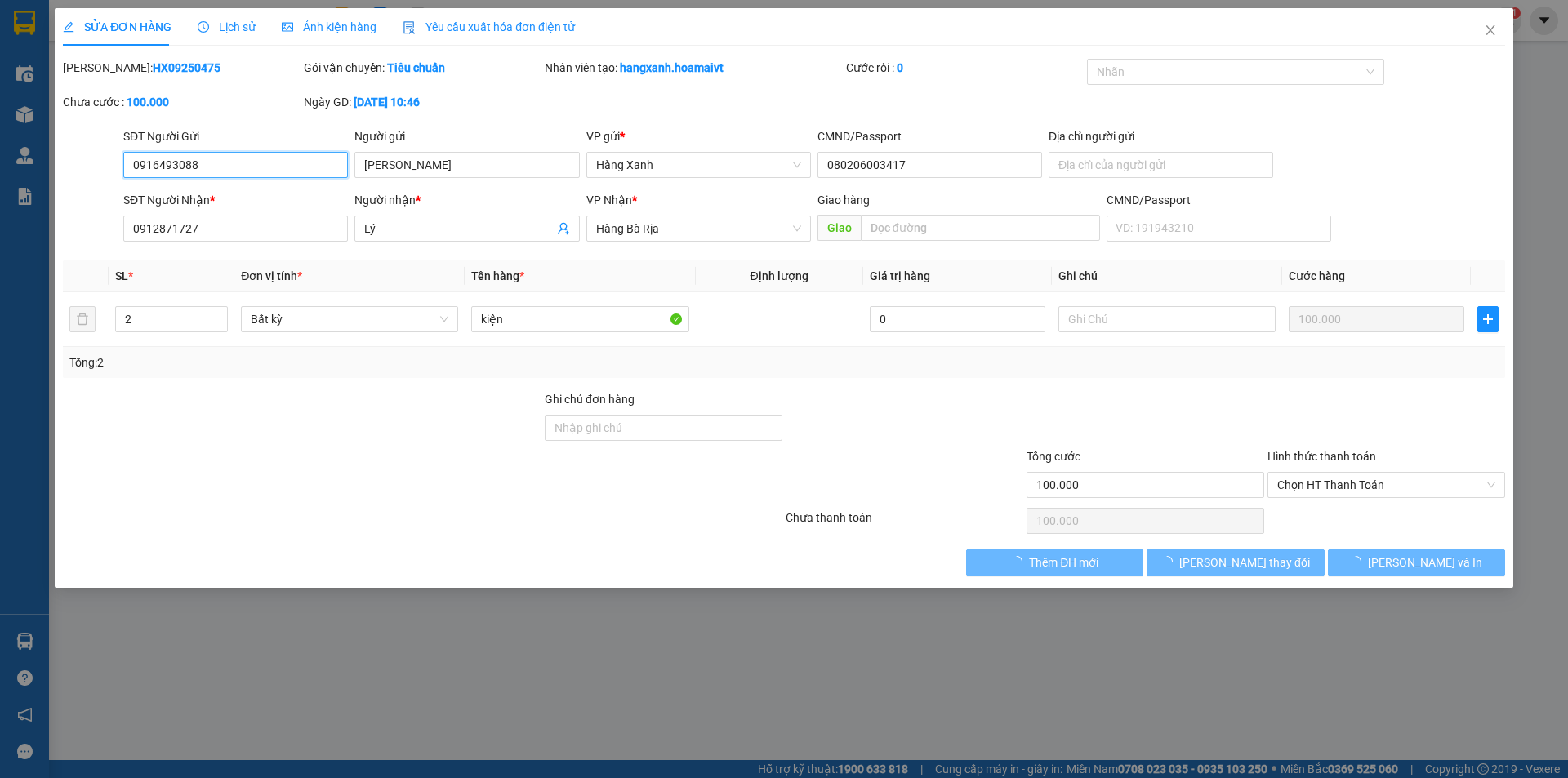
click at [1355, 489] on span "Chọn HT Thanh Toán" at bounding box center [1386, 485] width 218 height 25
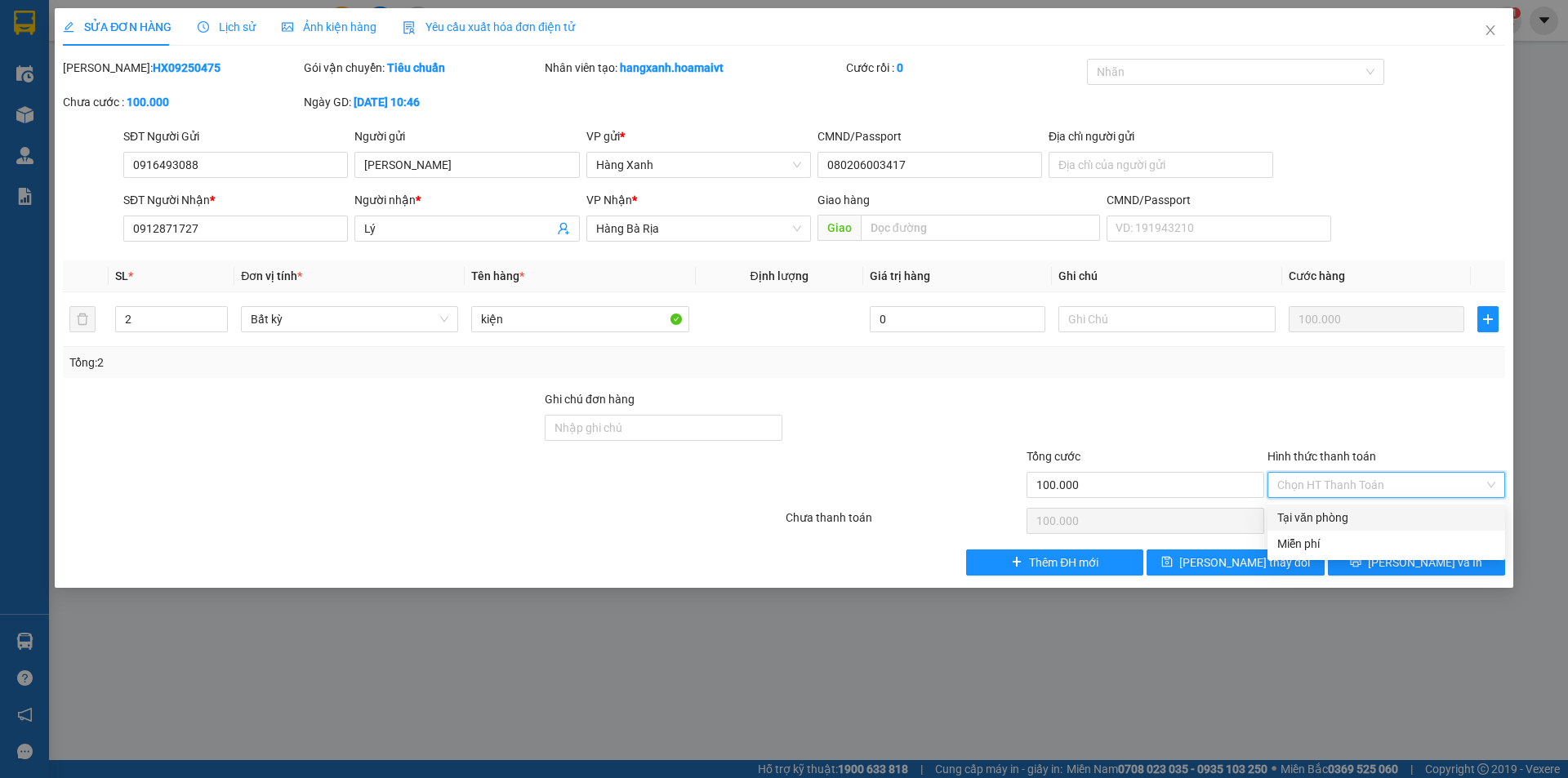
click at [1348, 514] on div "Tại văn phòng" at bounding box center [1386, 517] width 218 height 18
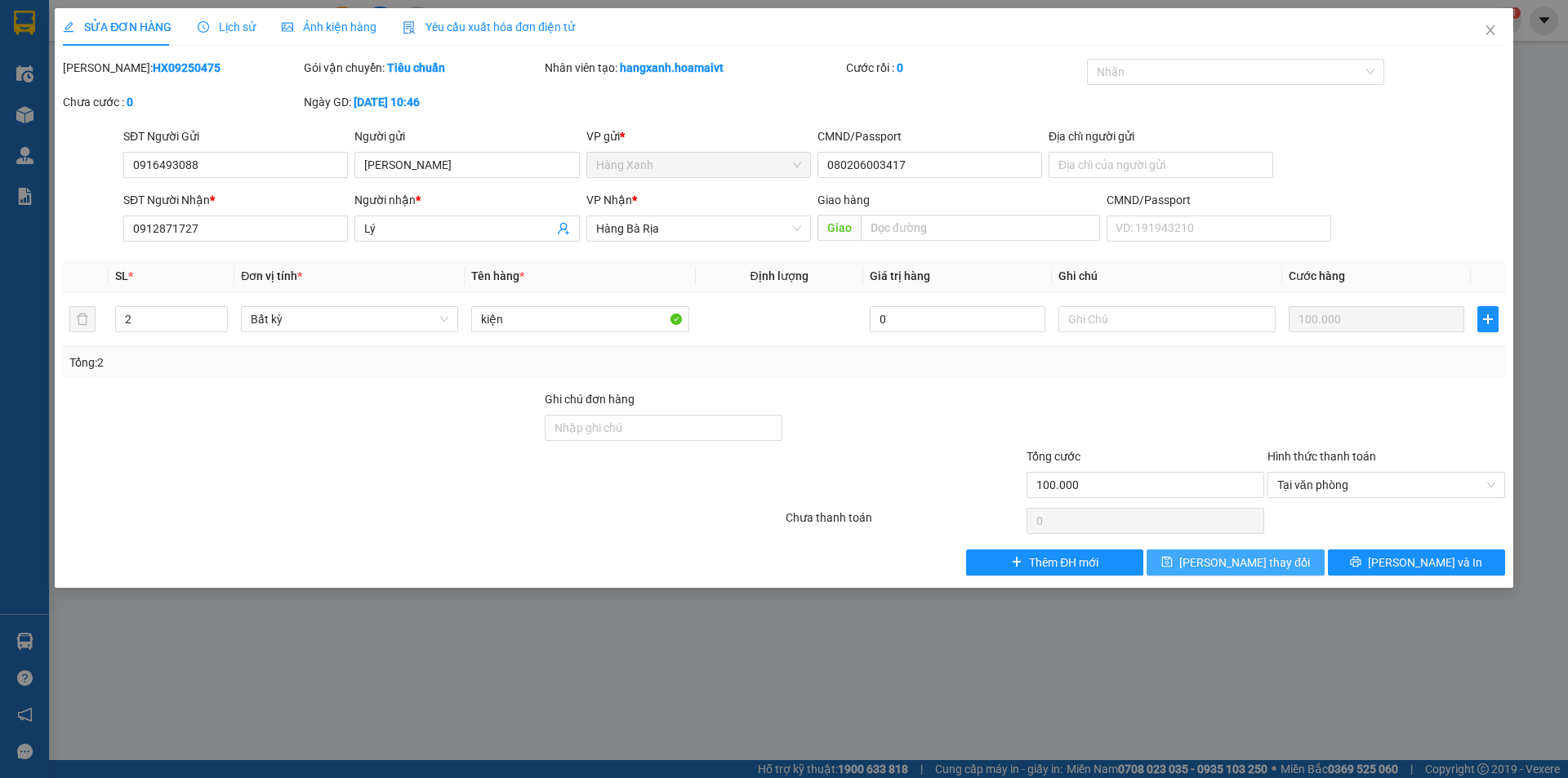
click at [1290, 557] on button "Lưu thay đổi" at bounding box center [1235, 562] width 178 height 26
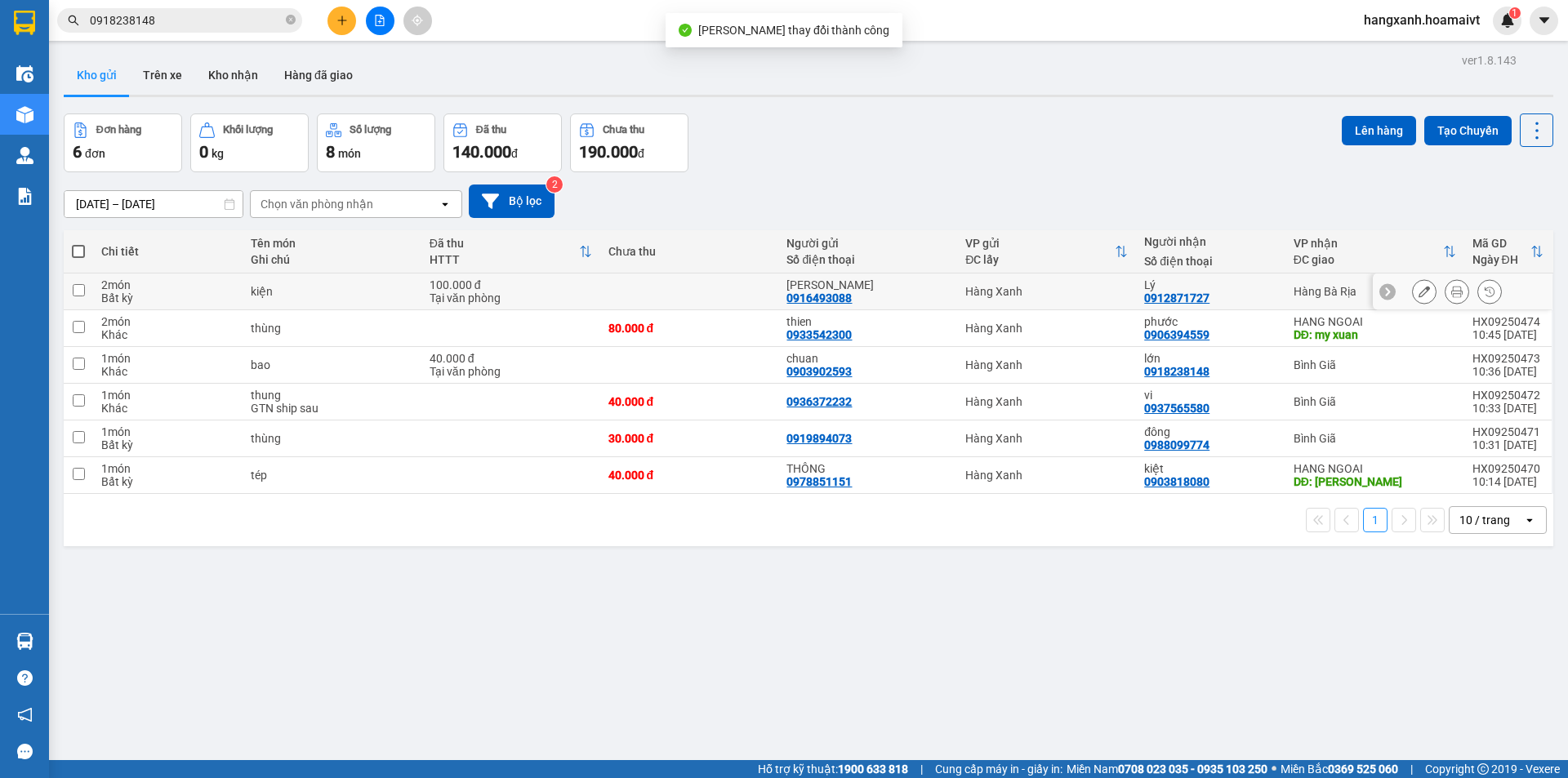
click at [1452, 289] on icon at bounding box center [1457, 291] width 11 height 11
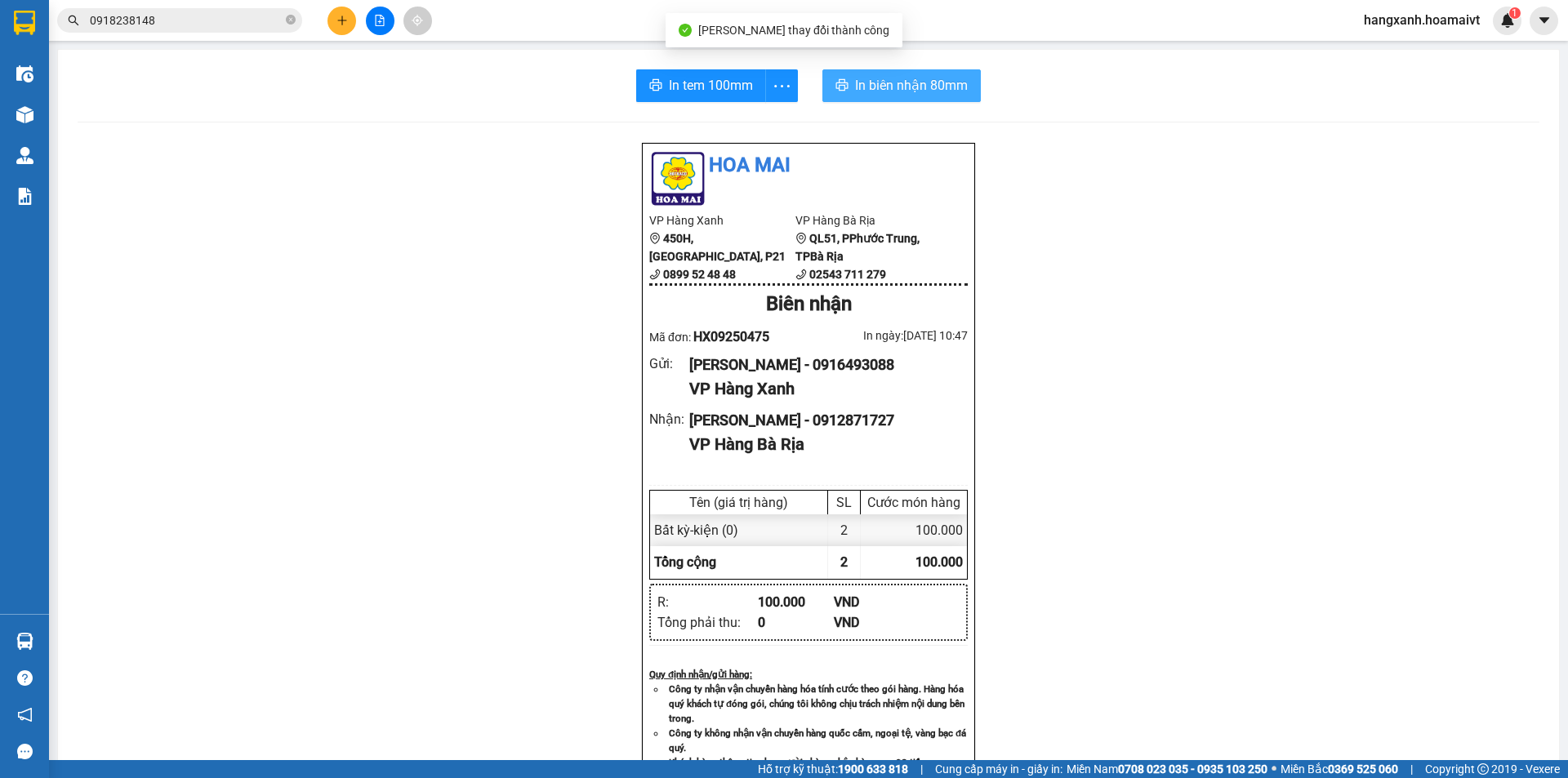
click at [877, 89] on span "In biên nhận 80mm" at bounding box center [911, 85] width 113 height 20
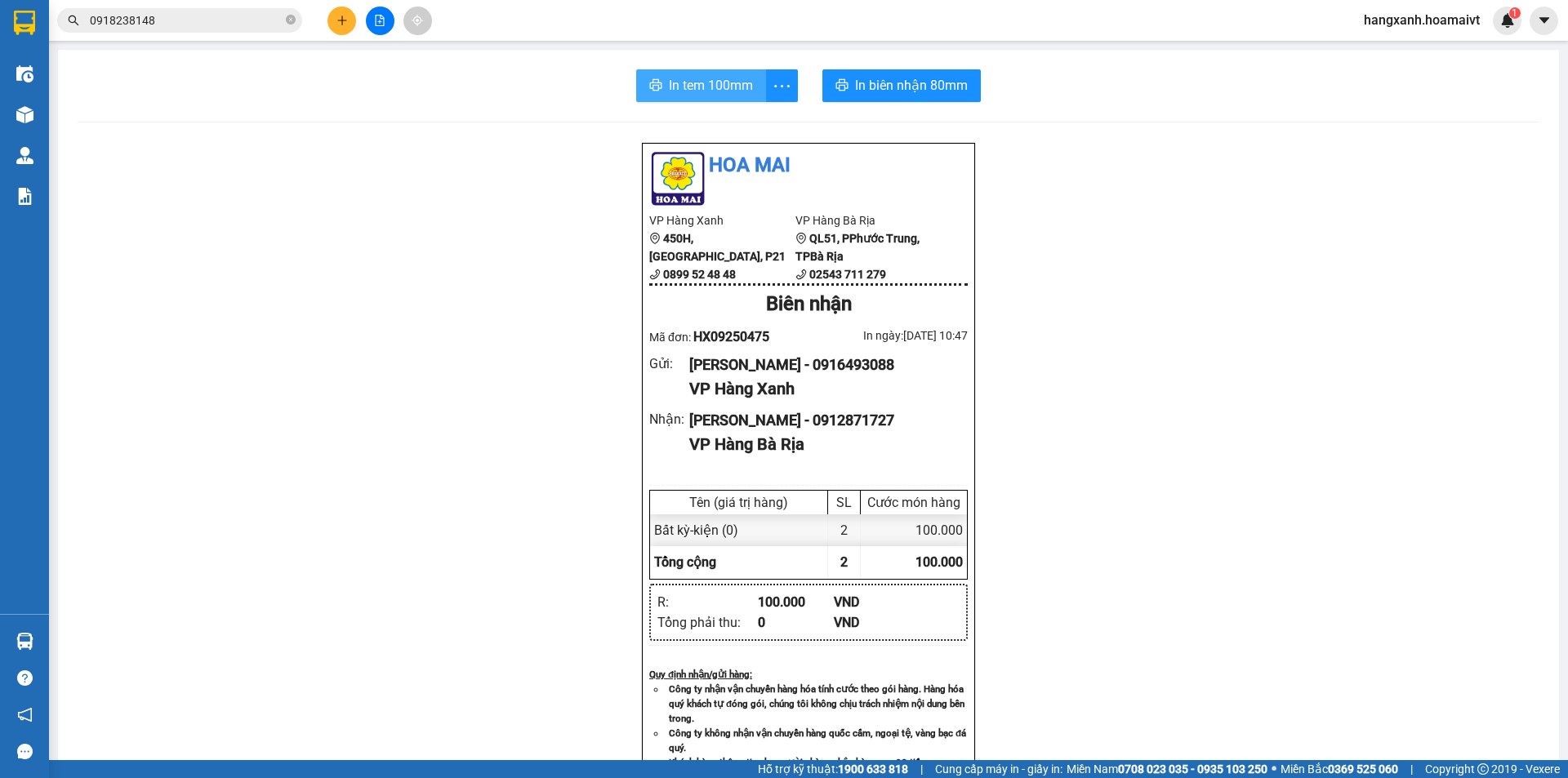
click at [669, 83] on span "In tem 100mm" at bounding box center [711, 85] width 84 height 20
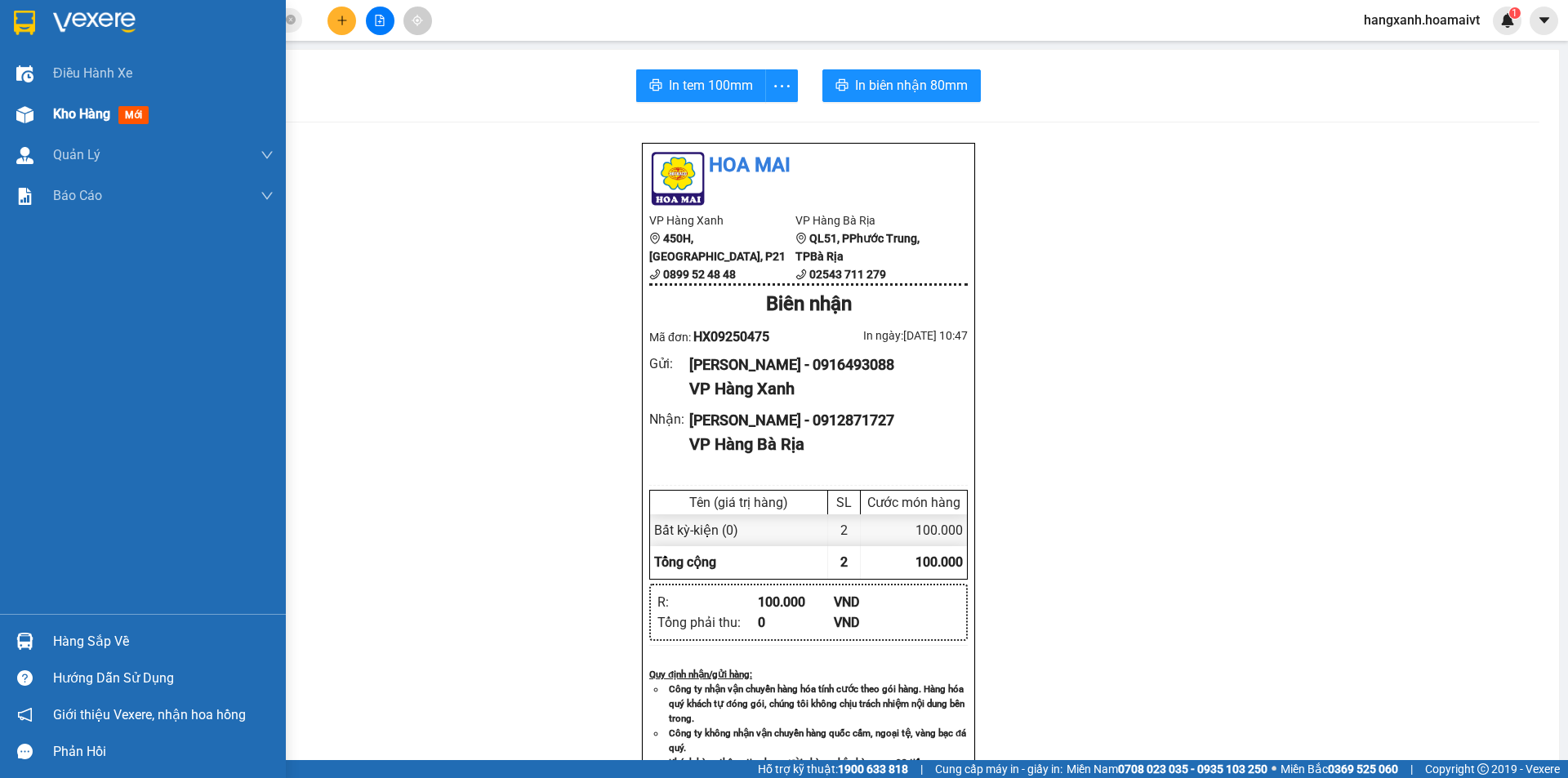
click at [39, 109] on div "Kho hàng mới" at bounding box center [142, 114] width 285 height 41
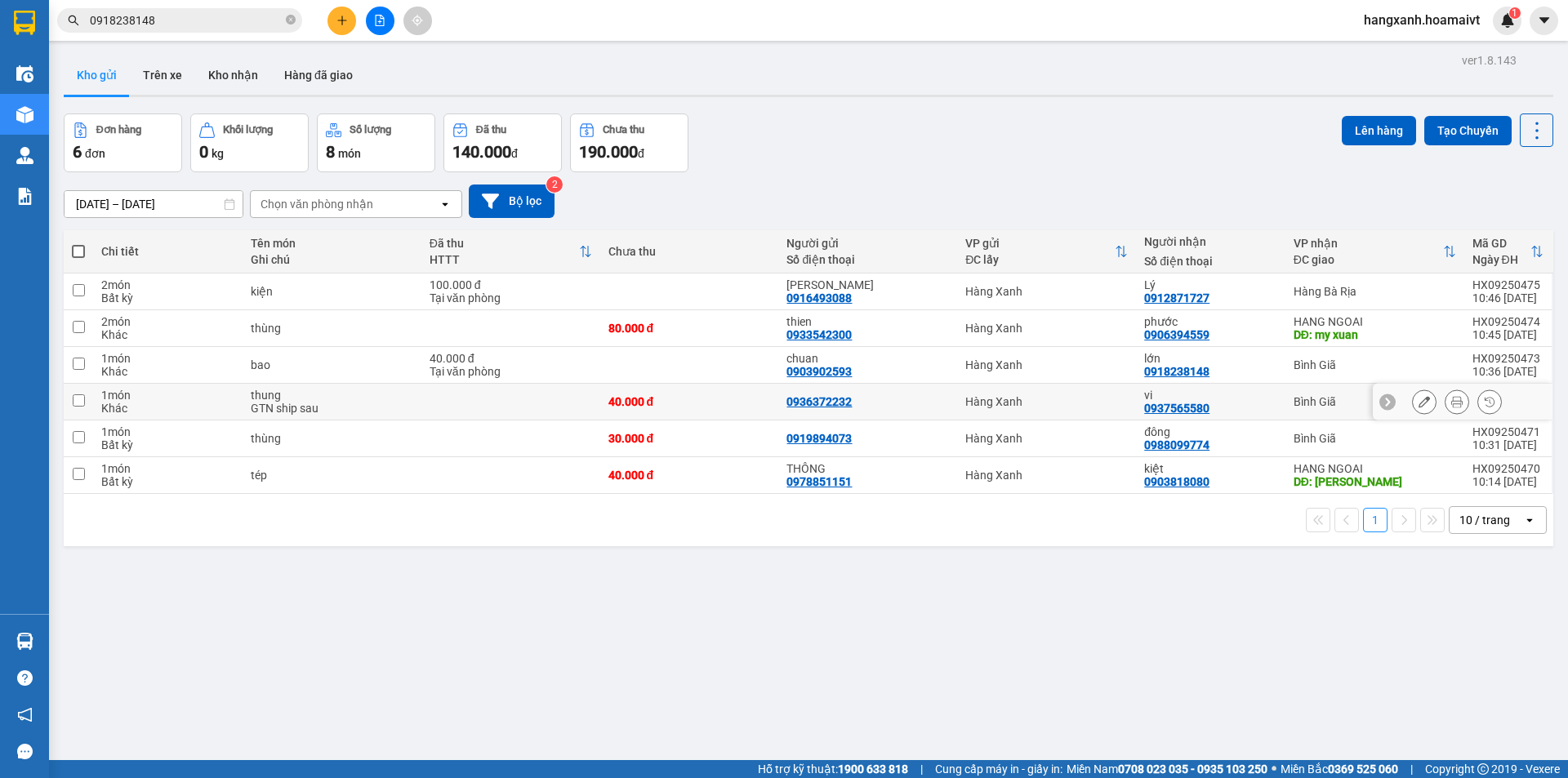
click at [1333, 367] on div "Bình Giã" at bounding box center [1374, 366] width 162 height 13
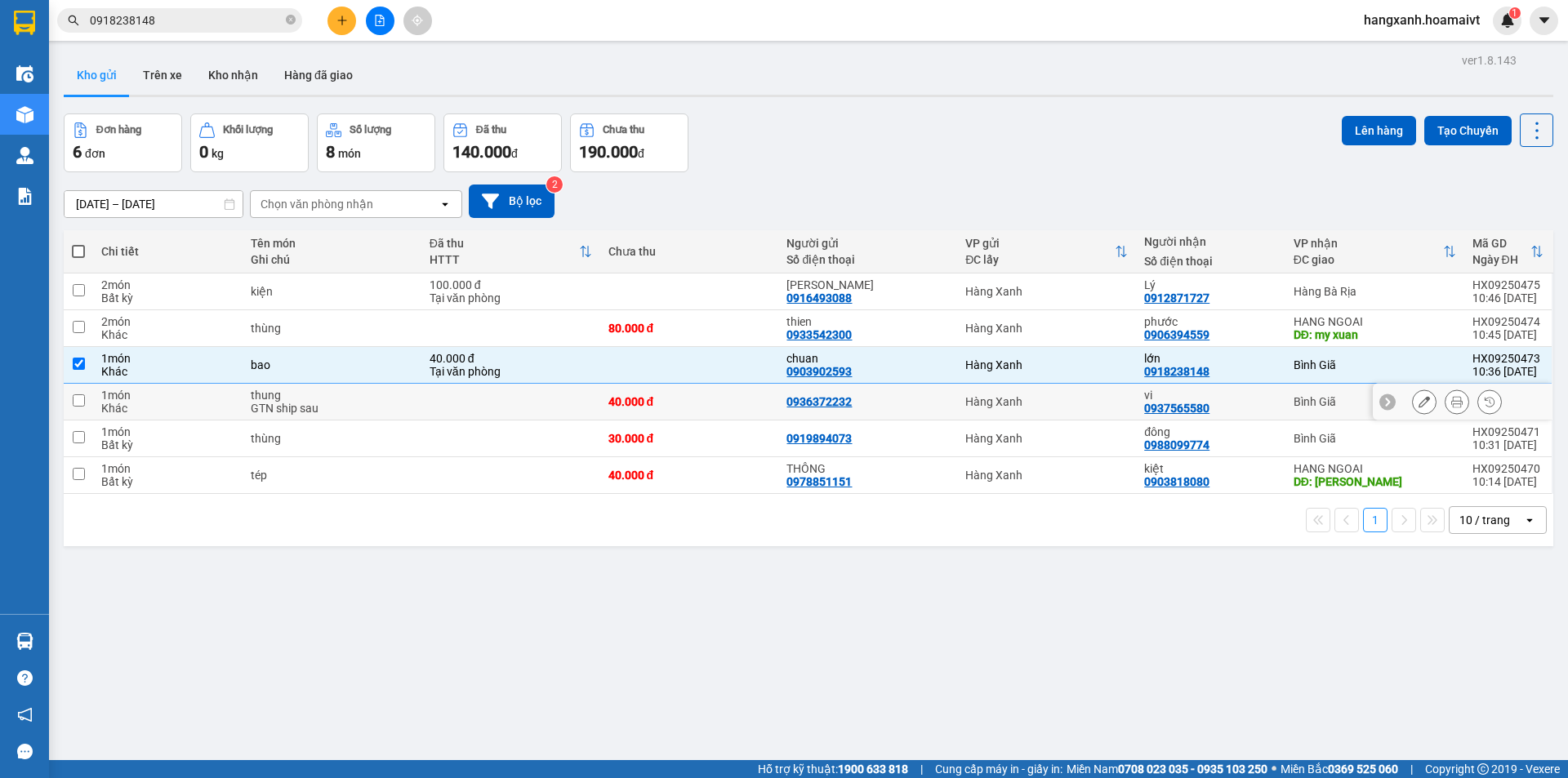
drag, startPoint x: 1306, startPoint y: 399, endPoint x: 1296, endPoint y: 424, distance: 26.9
click at [1305, 400] on div "Bình Giã" at bounding box center [1374, 402] width 162 height 13
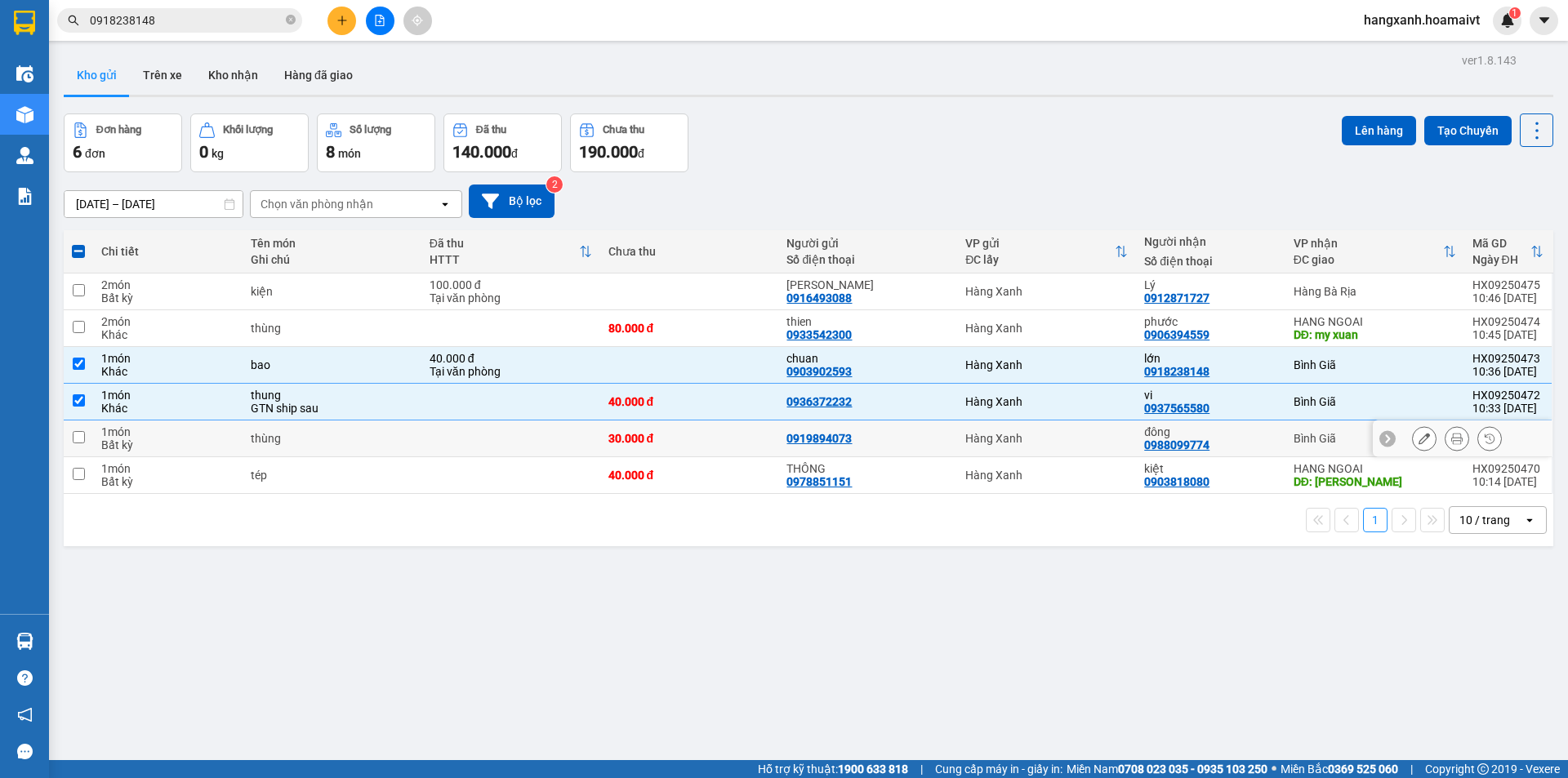
click at [1296, 424] on td "Bình Giã" at bounding box center [1374, 439] width 178 height 37
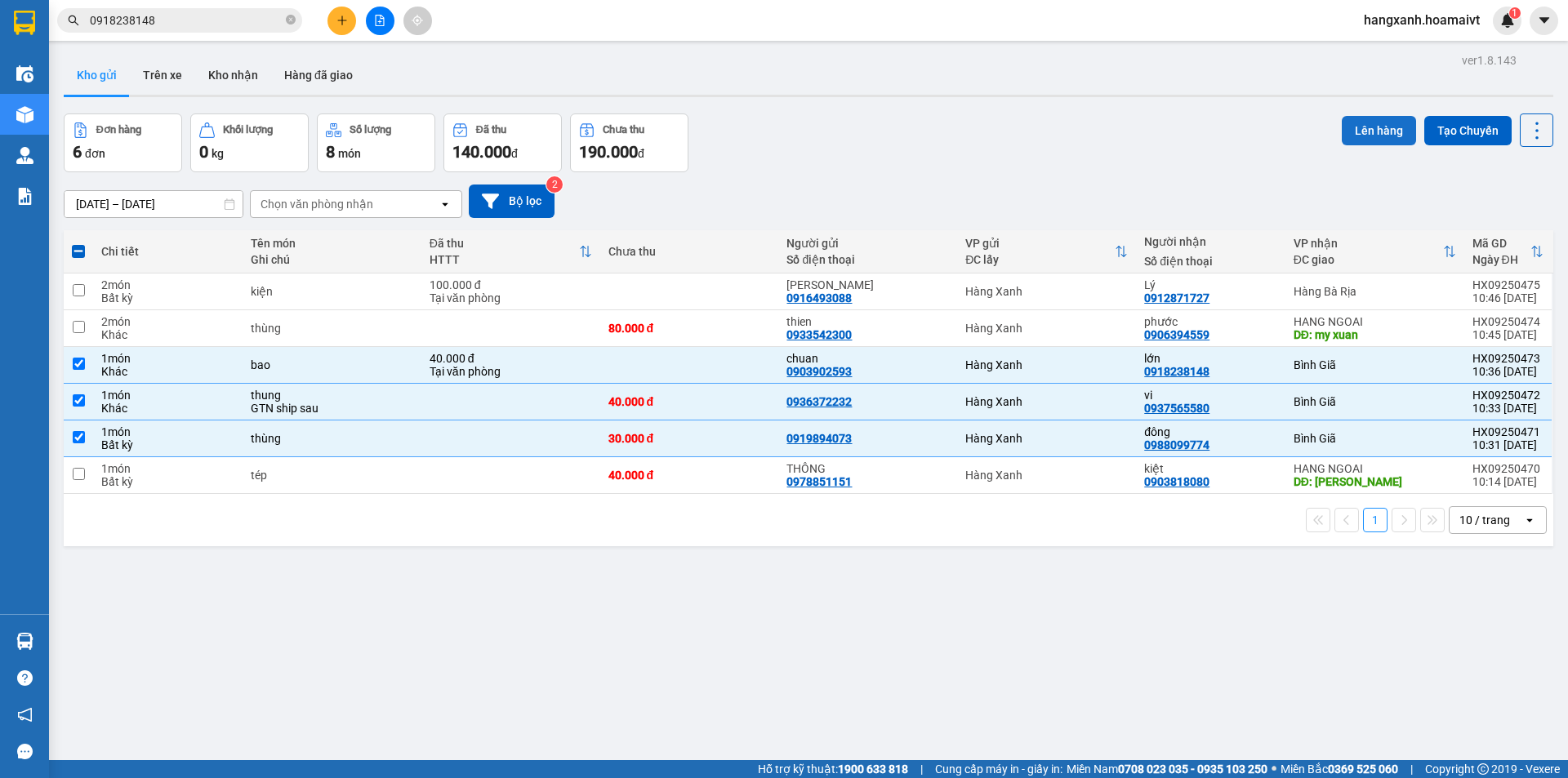
click at [1357, 129] on button "Lên hàng" at bounding box center [1379, 131] width 74 height 30
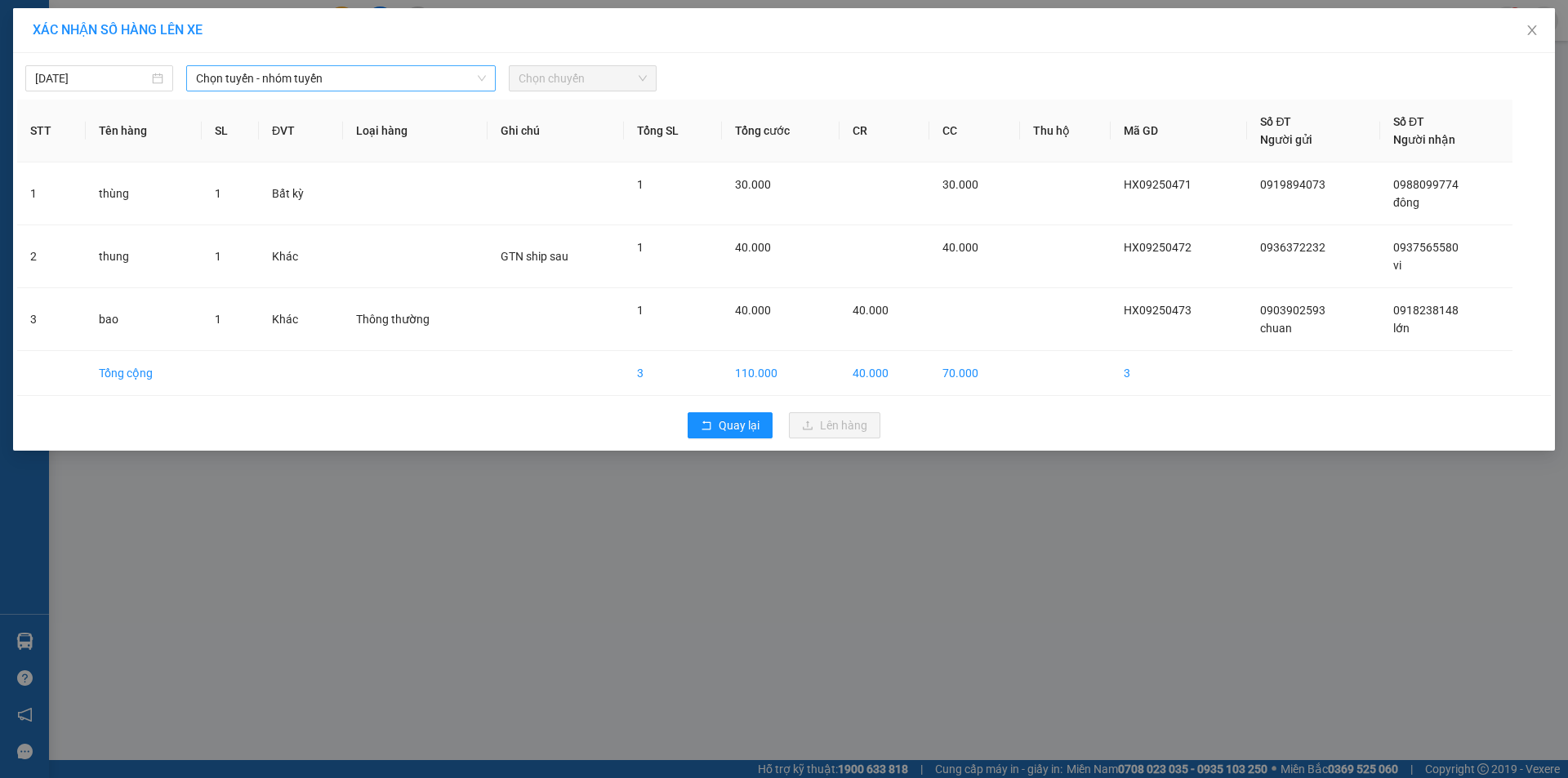
click at [235, 88] on span "Chọn tuyến - nhóm tuyến" at bounding box center [341, 78] width 290 height 25
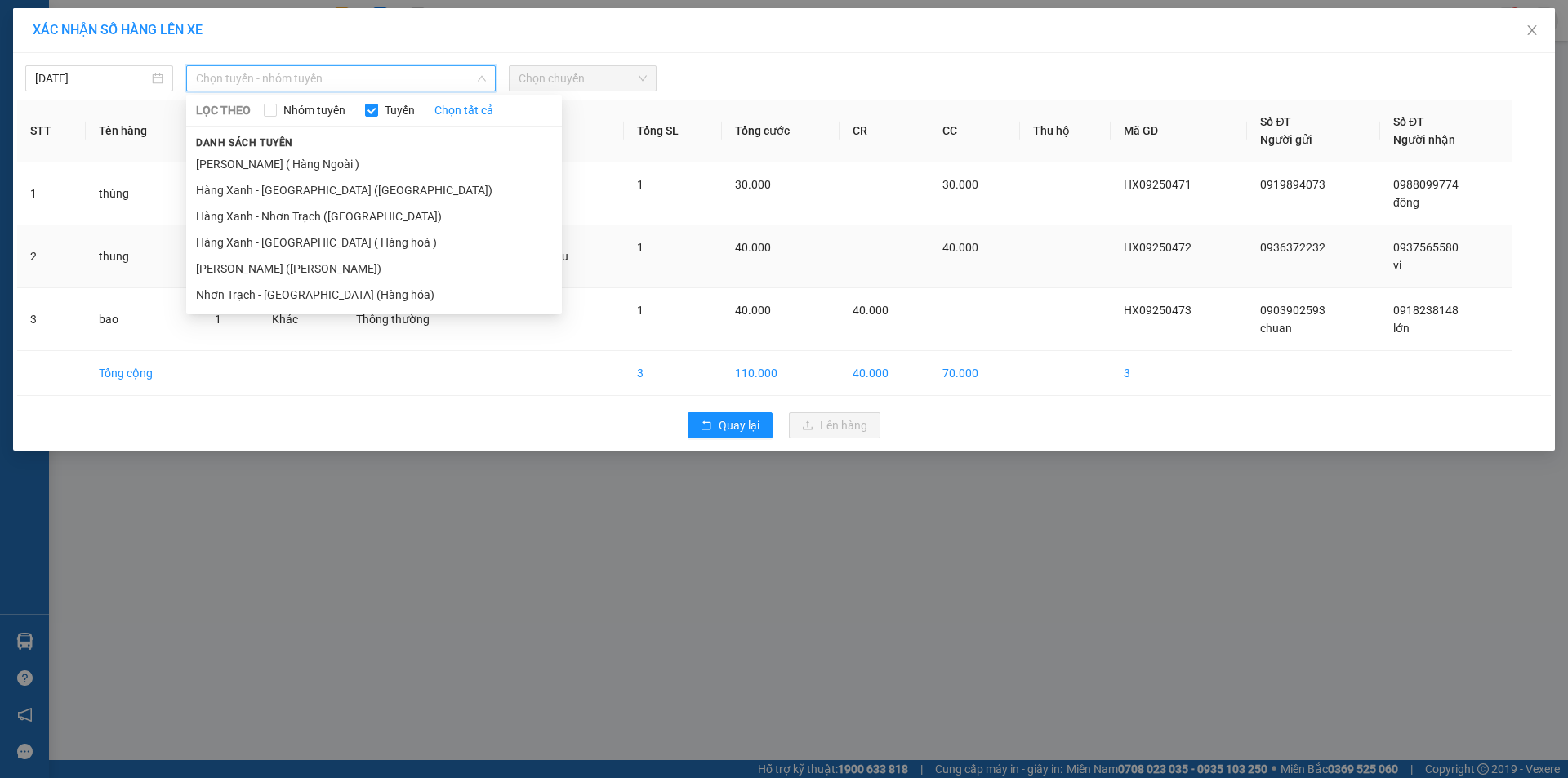
drag, startPoint x: 280, startPoint y: 270, endPoint x: 289, endPoint y: 269, distance: 9.1
click at [280, 271] on li "[PERSON_NAME] ([PERSON_NAME])" at bounding box center [374, 268] width 376 height 26
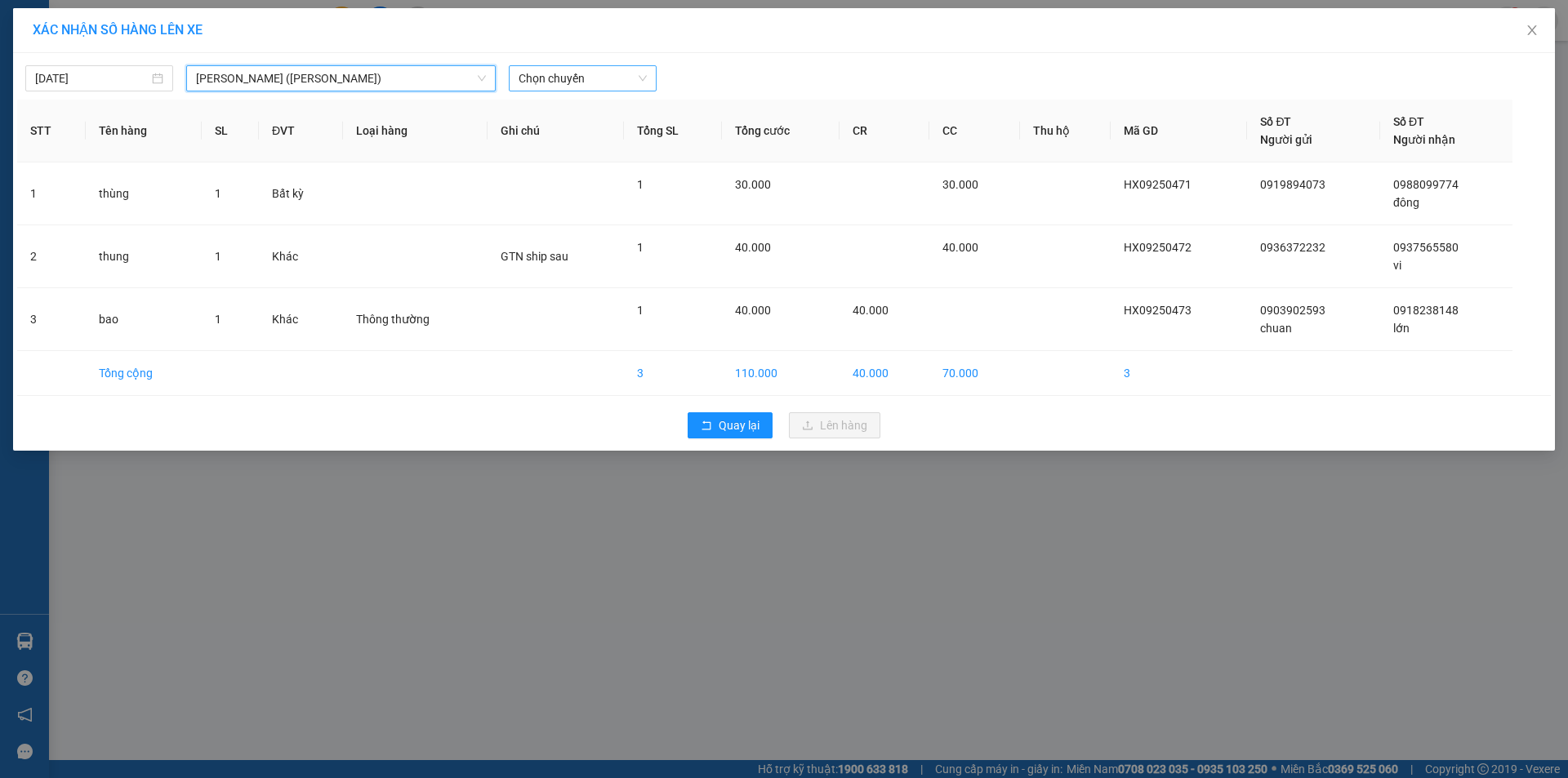
click at [596, 84] on span "Chọn chuyến" at bounding box center [582, 78] width 128 height 25
type input "1047"
click at [578, 141] on div "Thêm chuyến " 10:47 "" at bounding box center [596, 137] width 174 height 28
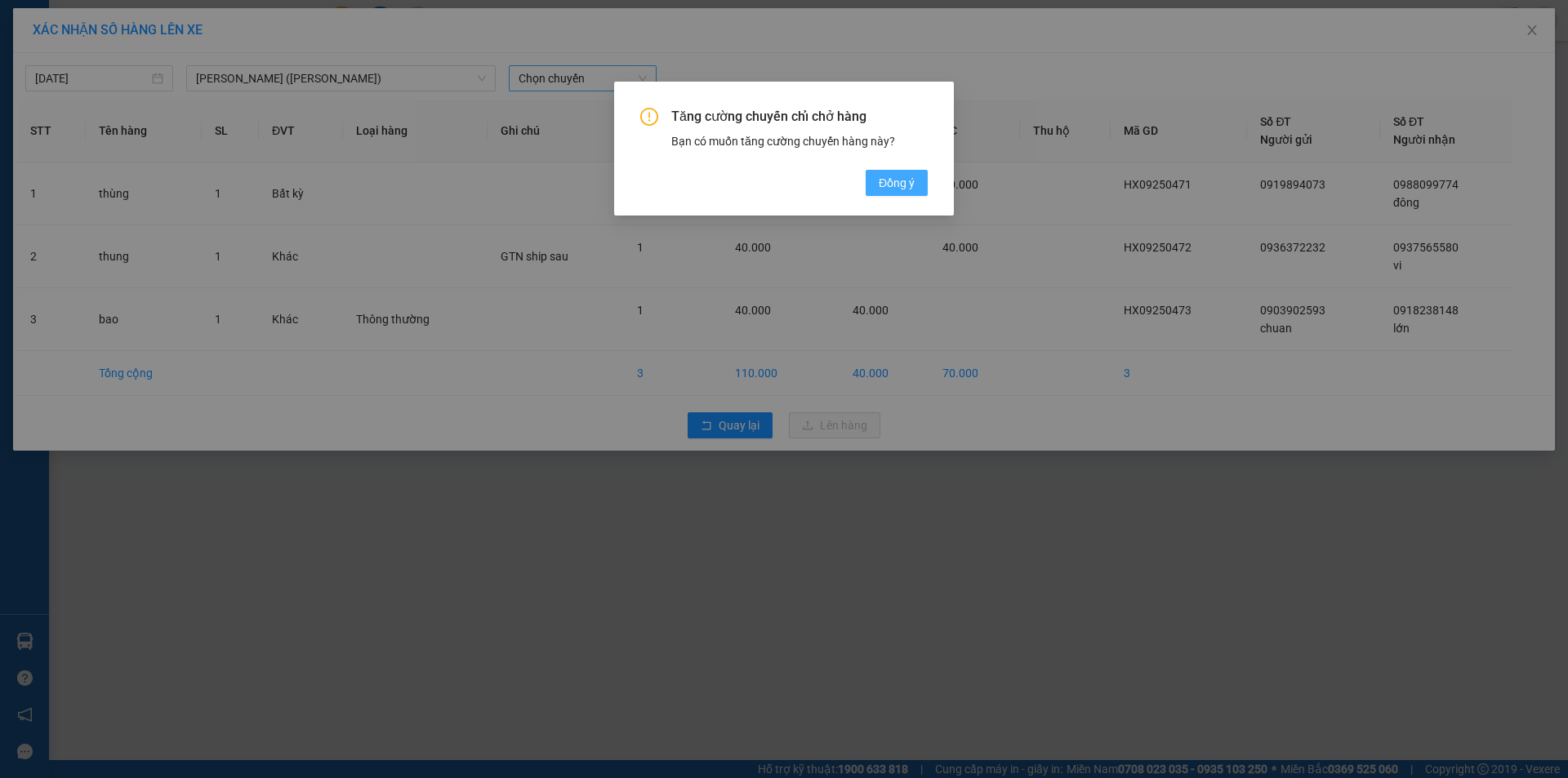
click at [880, 191] on span "Đồng ý" at bounding box center [897, 182] width 36 height 18
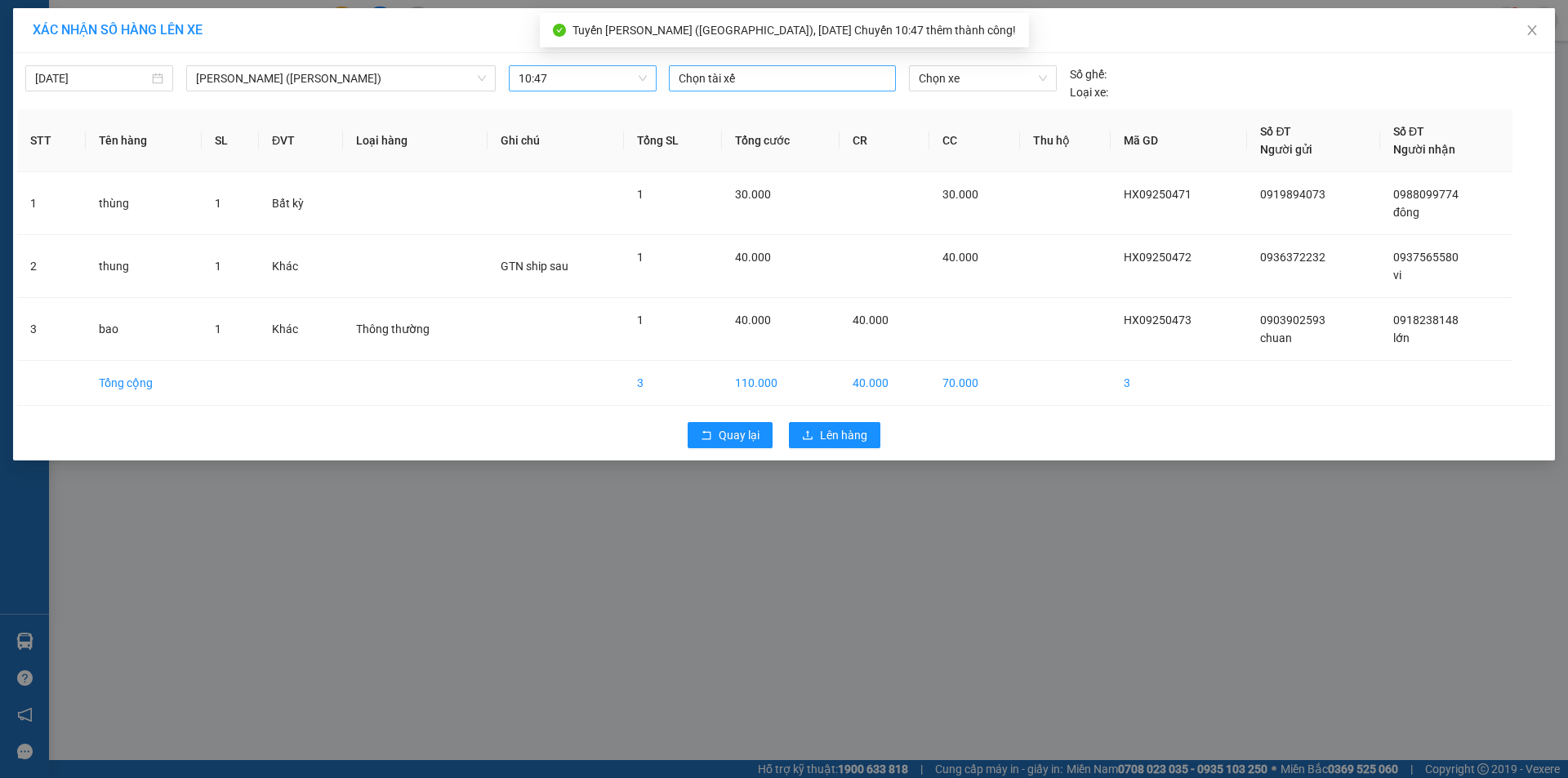
click at [778, 71] on div at bounding box center [782, 78] width 219 height 20
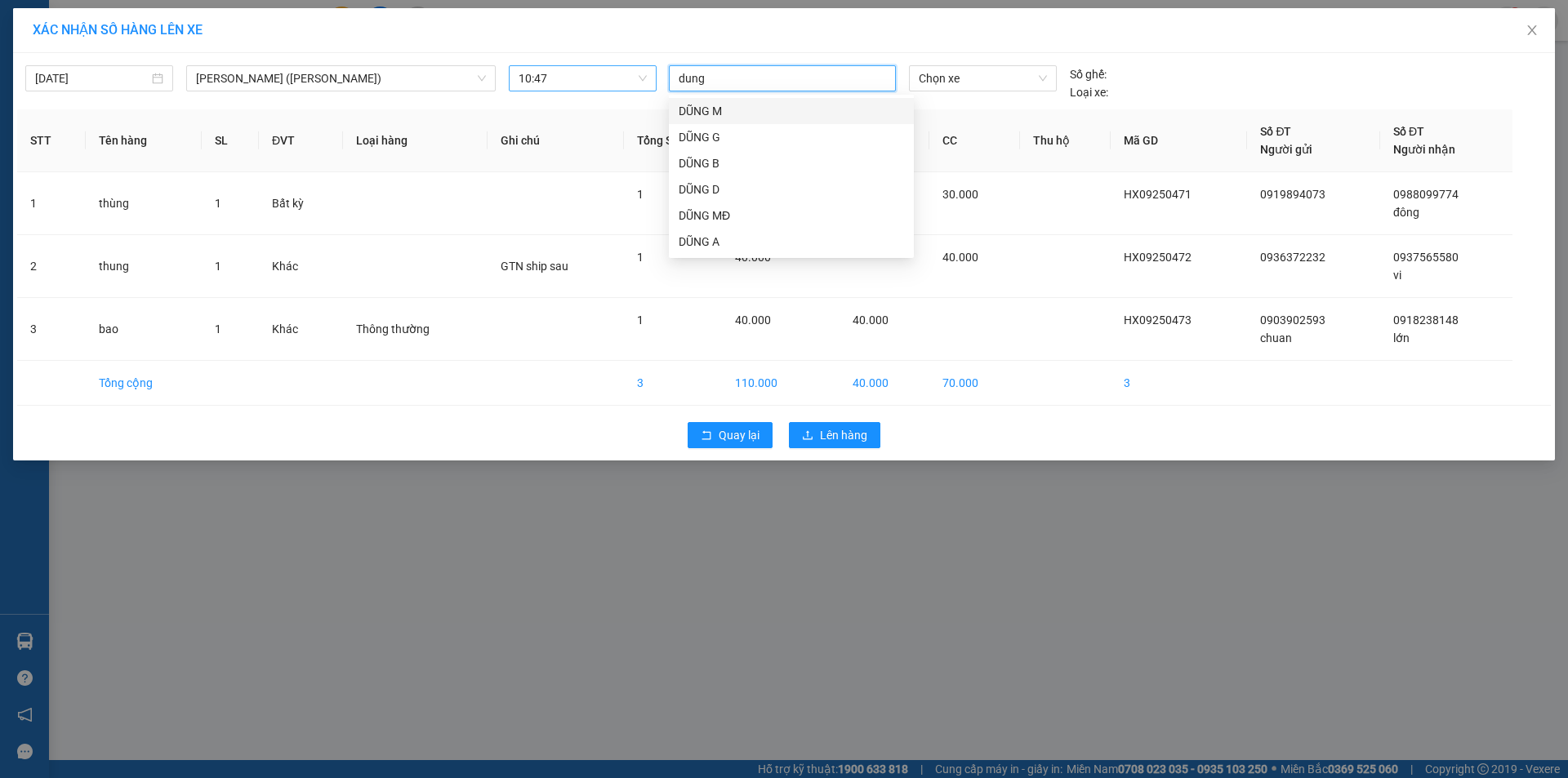
type input "dung m"
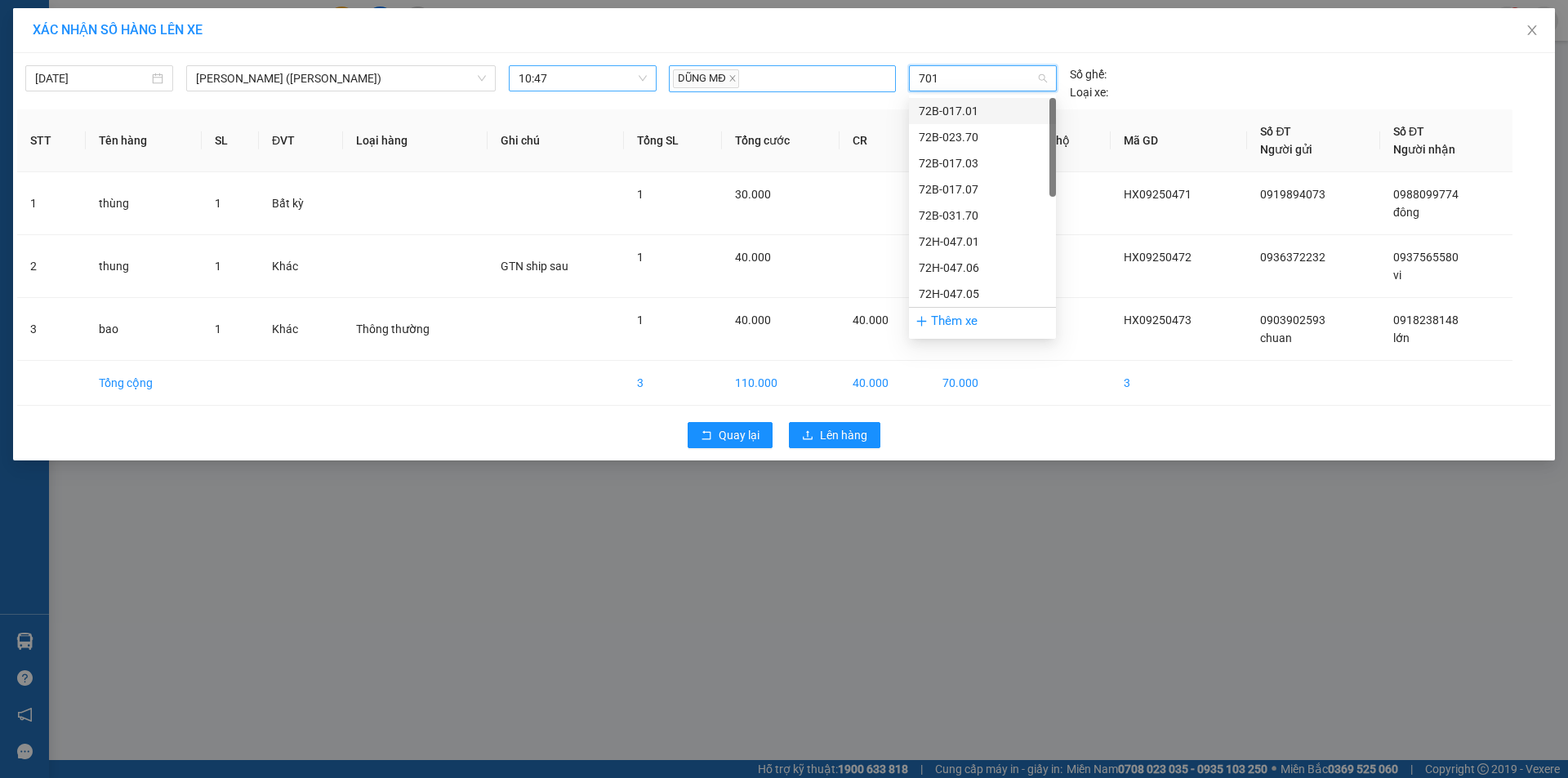
type input "7017"
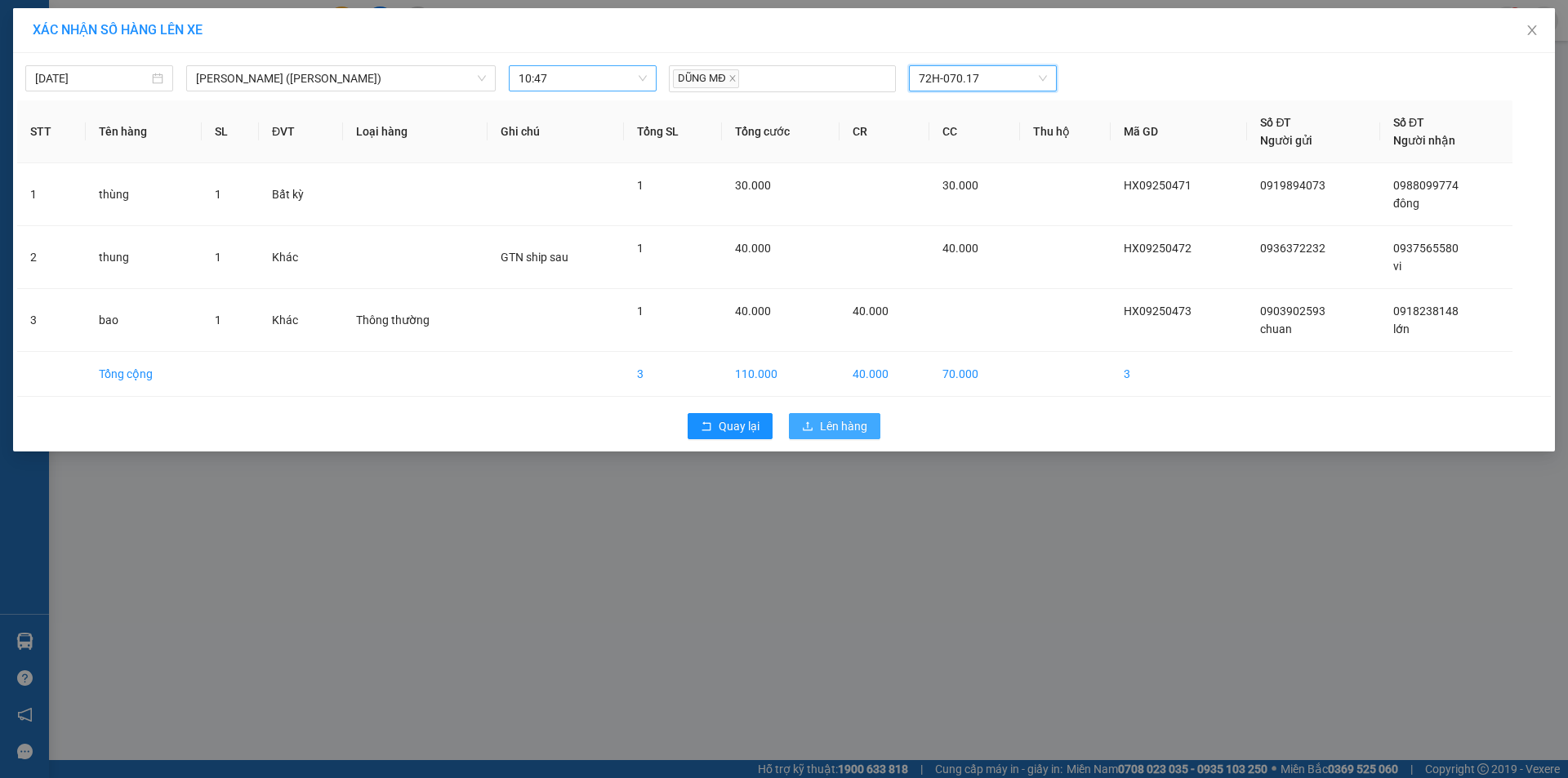
click at [856, 428] on span "Lên hàng" at bounding box center [844, 426] width 48 height 18
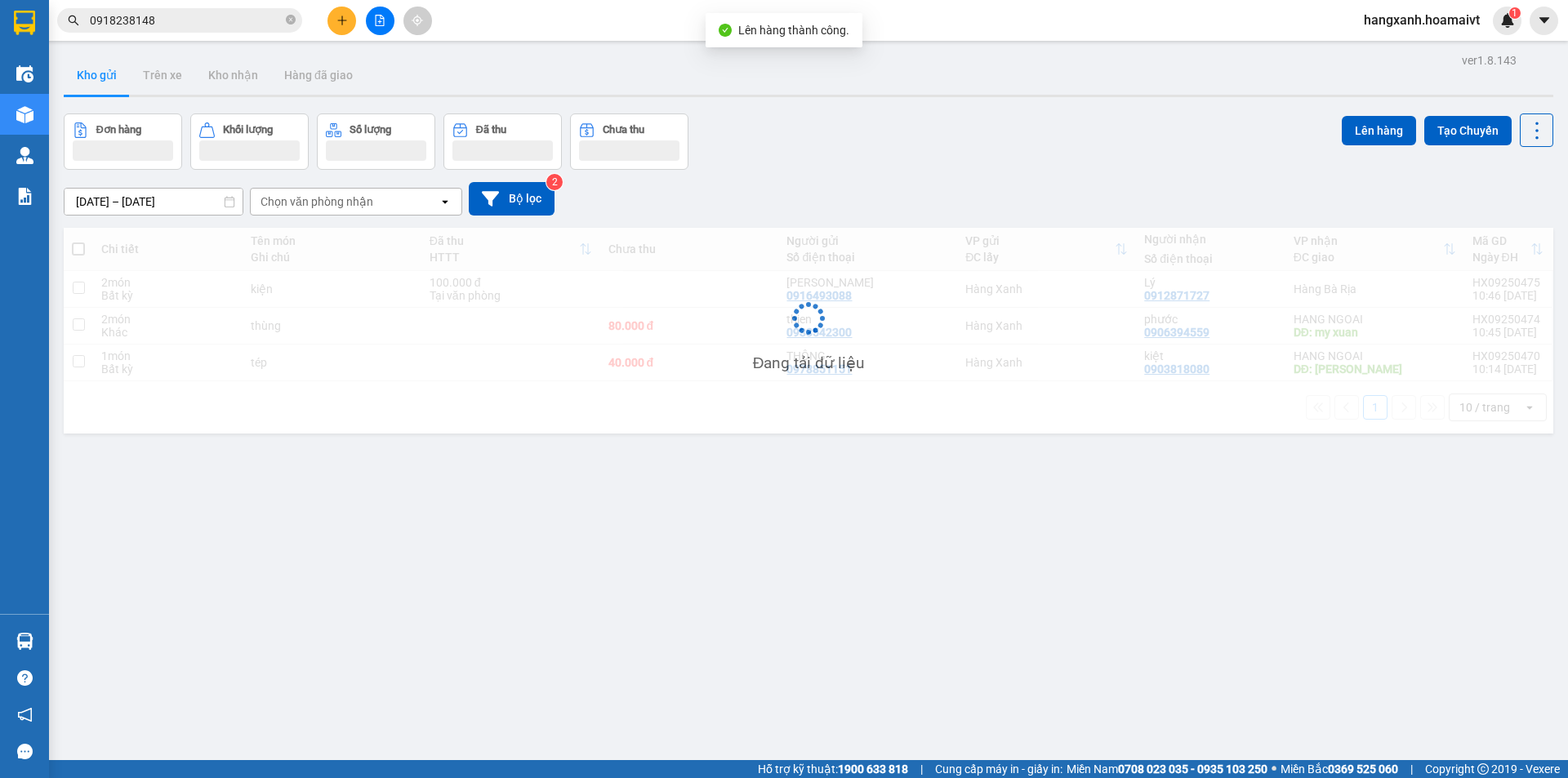
click at [1309, 357] on div "HANG NGOAI" at bounding box center [1374, 356] width 162 height 13
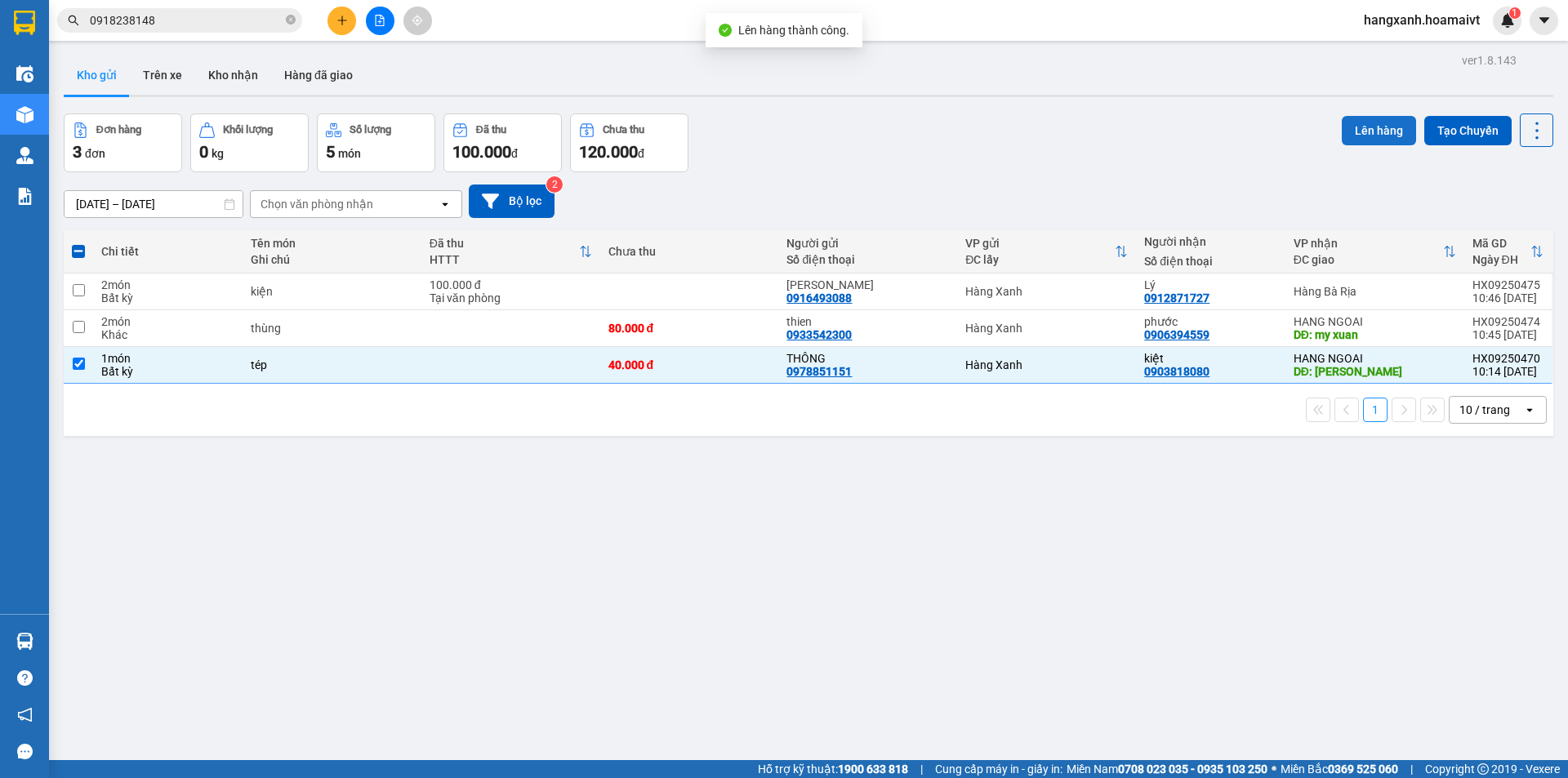
click at [1376, 127] on button "Lên hàng" at bounding box center [1379, 131] width 74 height 30
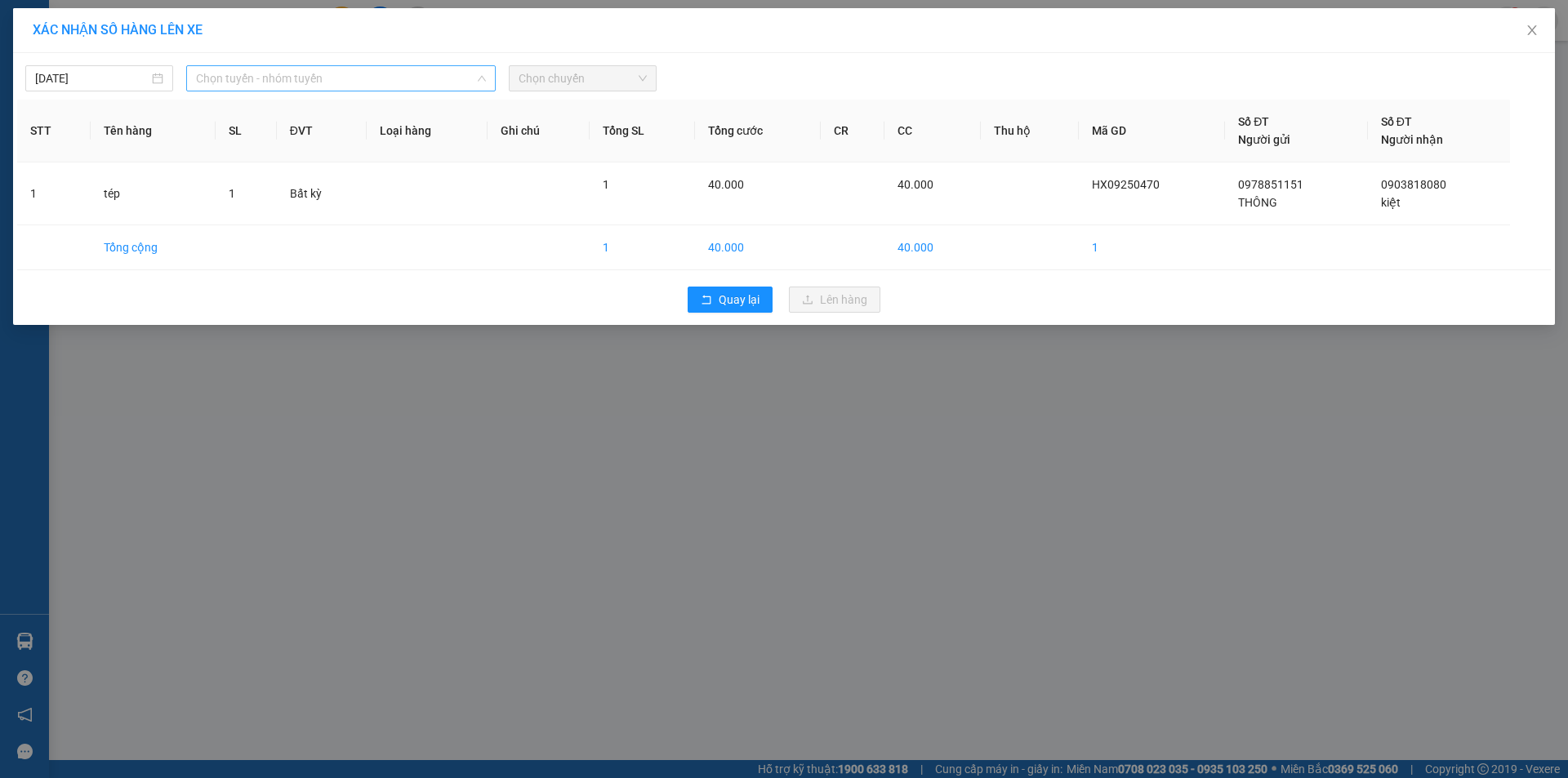
click at [346, 75] on span "Chọn tuyến - nhóm tuyến" at bounding box center [341, 78] width 290 height 25
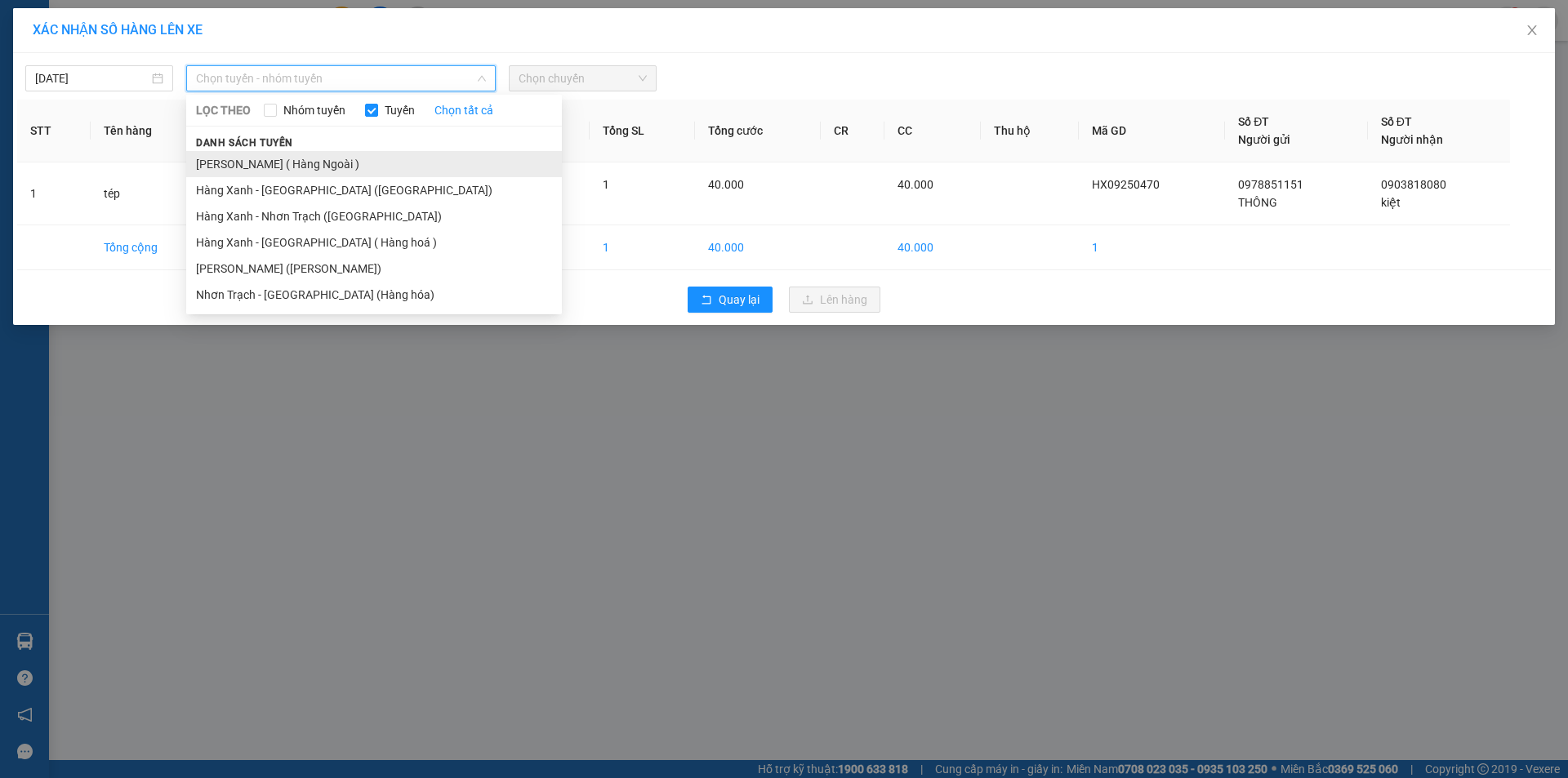
click at [309, 160] on li "[PERSON_NAME] ( Hàng Ngoài )" at bounding box center [374, 163] width 376 height 26
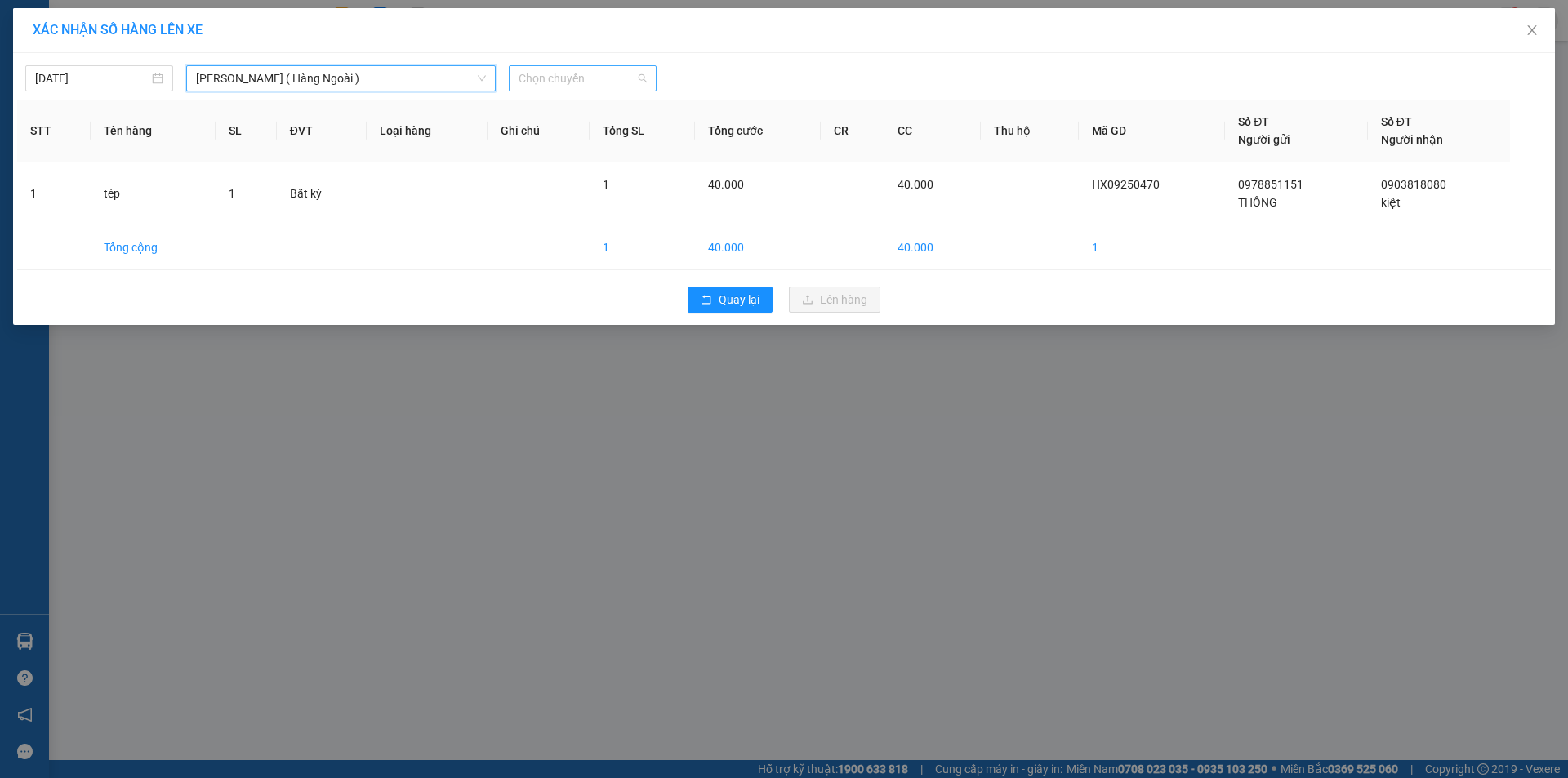
click at [602, 75] on span "Chọn chuyến" at bounding box center [582, 78] width 128 height 25
type input "1048"
click at [614, 131] on div "Thêm chuyến " 10:48 "" at bounding box center [596, 137] width 174 height 28
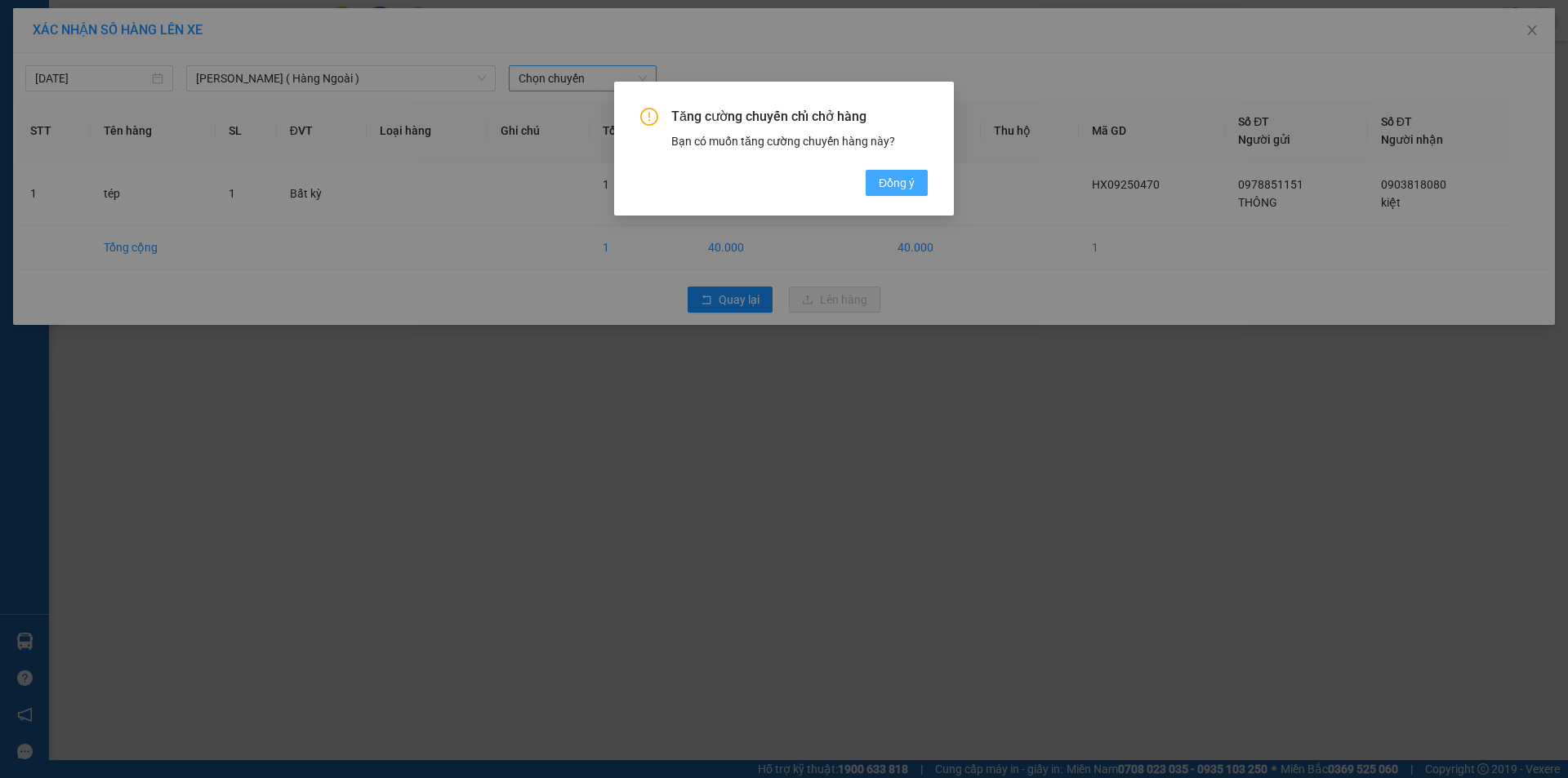
click at [914, 185] on span "Đồng ý" at bounding box center [897, 182] width 36 height 18
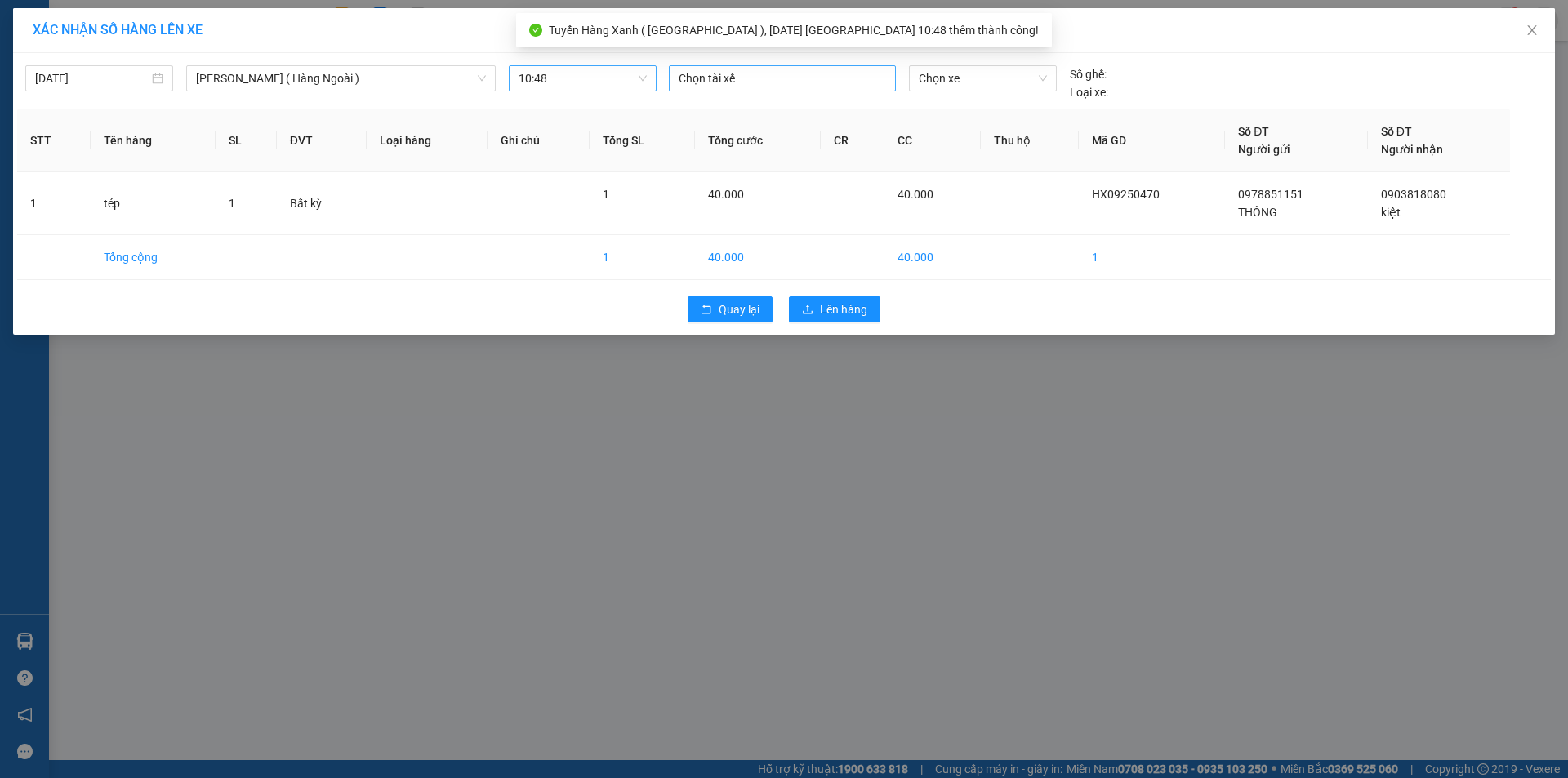
drag, startPoint x: 761, startPoint y: 66, endPoint x: 760, endPoint y: 84, distance: 18.0
click at [761, 70] on div "Chọn tài xế" at bounding box center [783, 77] width 227 height 26
click at [760, 84] on div at bounding box center [782, 78] width 219 height 20
type input "dung m"
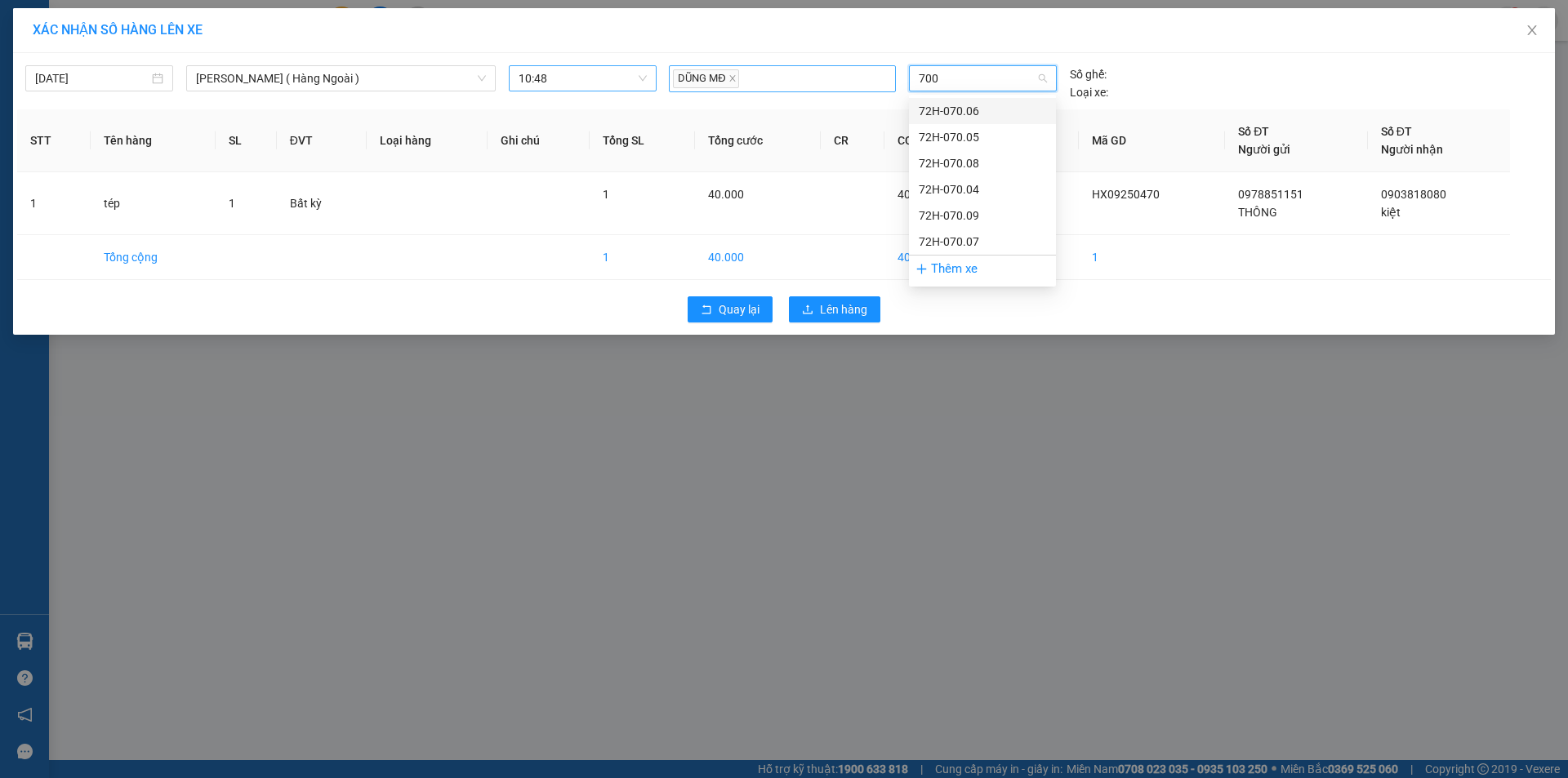
type input "7007"
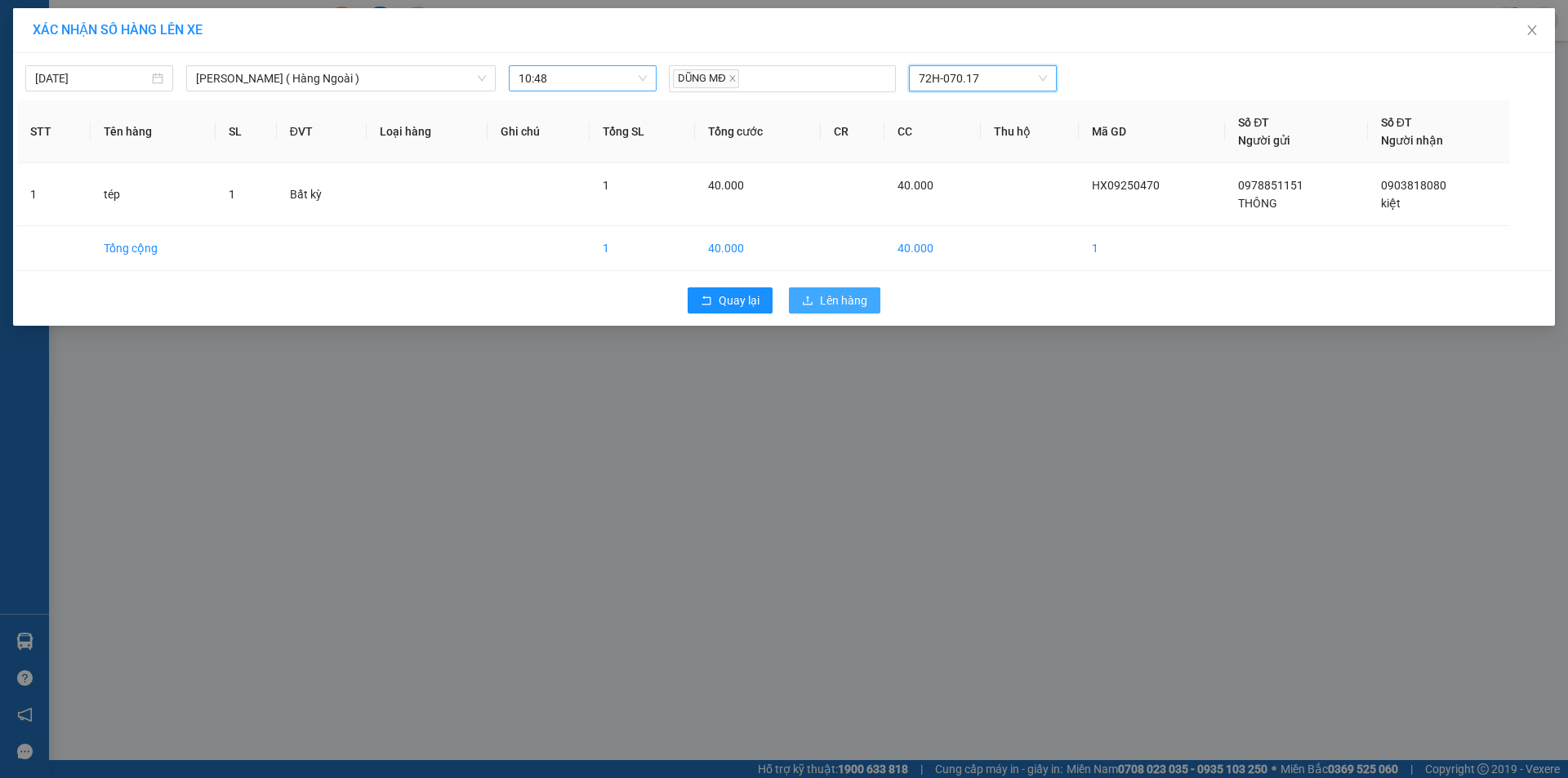
click at [845, 291] on span "Lên hàng" at bounding box center [844, 300] width 48 height 18
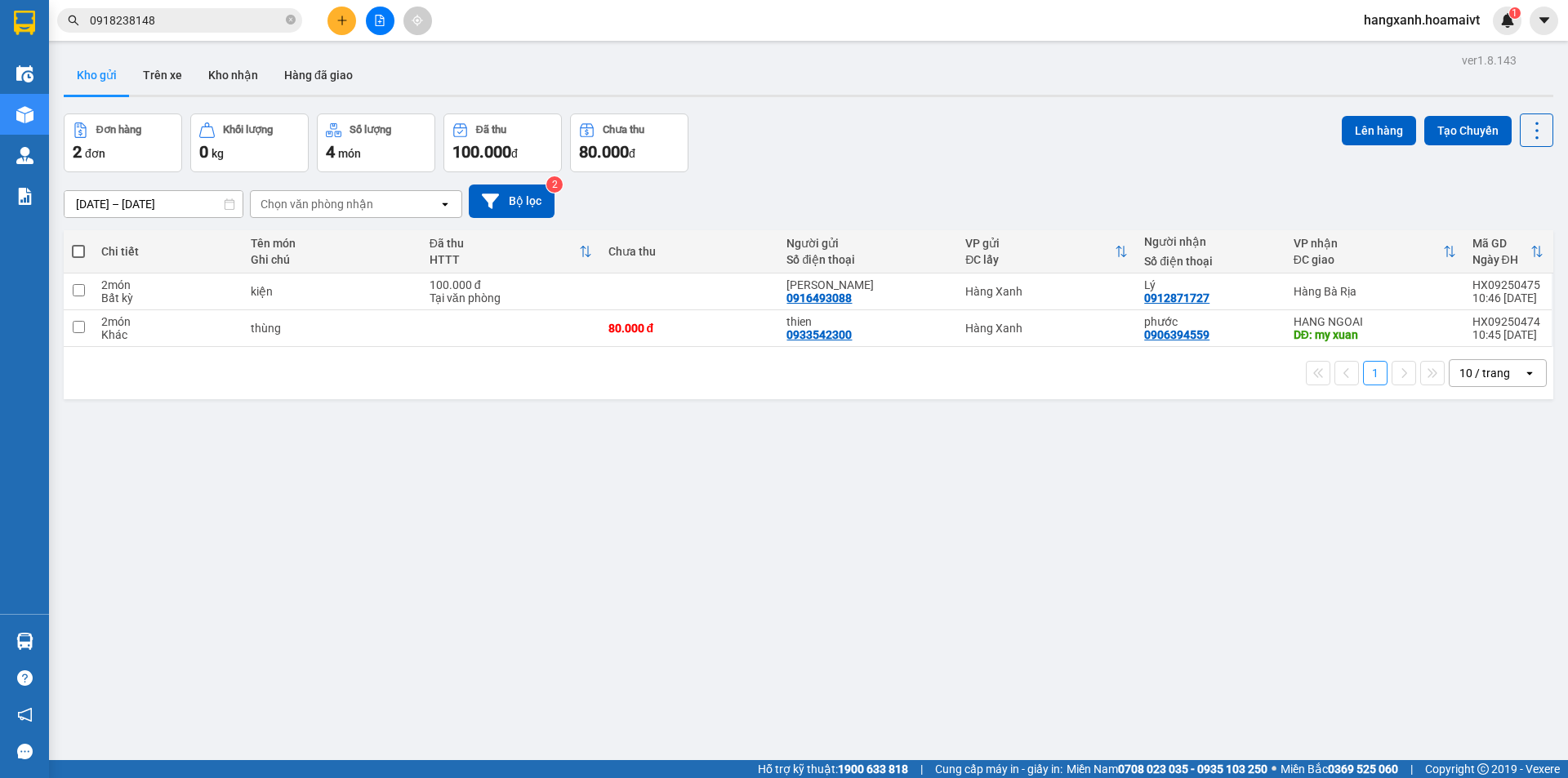
click at [139, 32] on span "0918238148" at bounding box center [179, 21] width 245 height 25
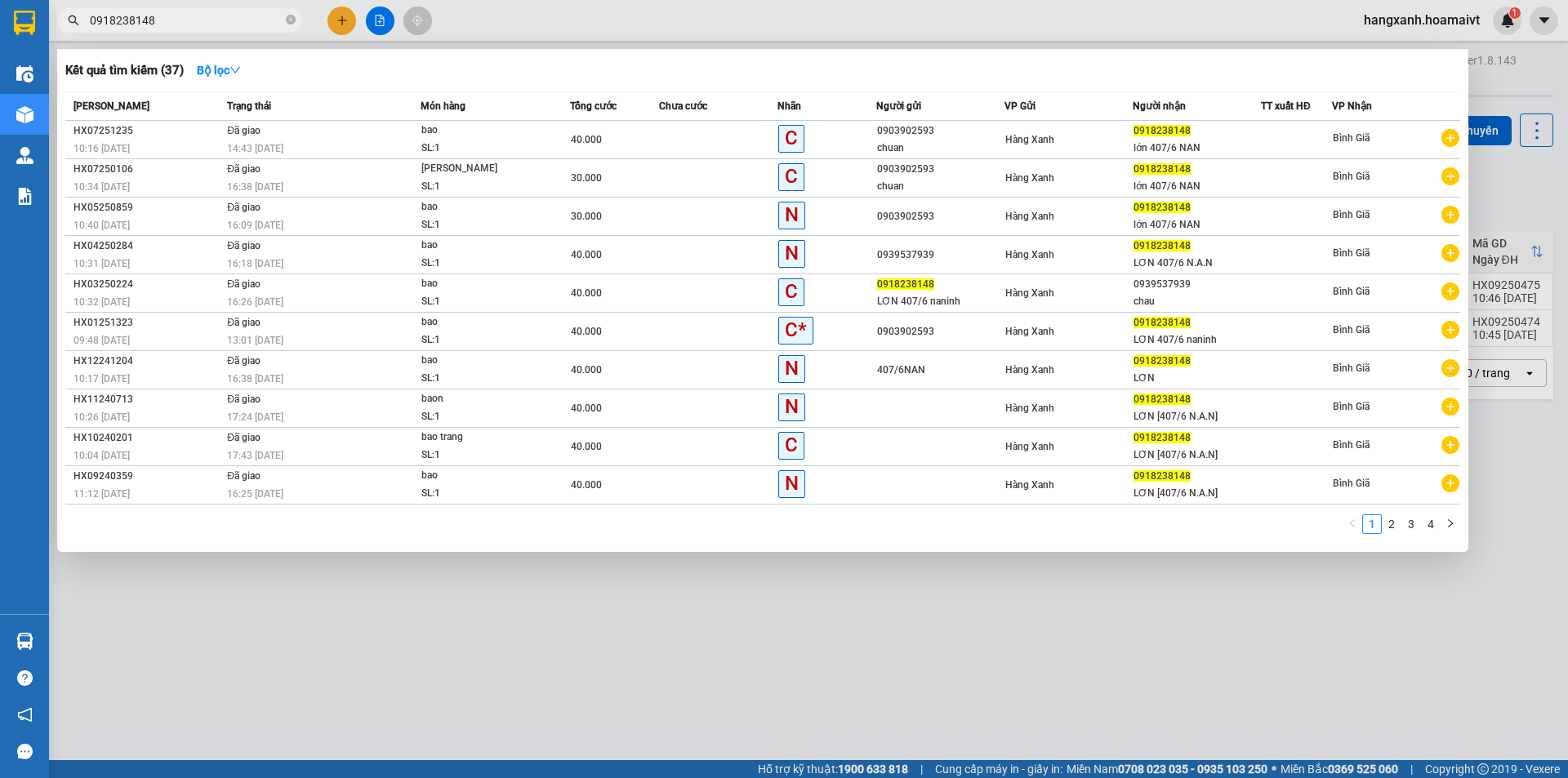
click at [751, 600] on div at bounding box center [784, 389] width 1568 height 778
click at [226, 22] on input "0918238148" at bounding box center [186, 20] width 193 height 18
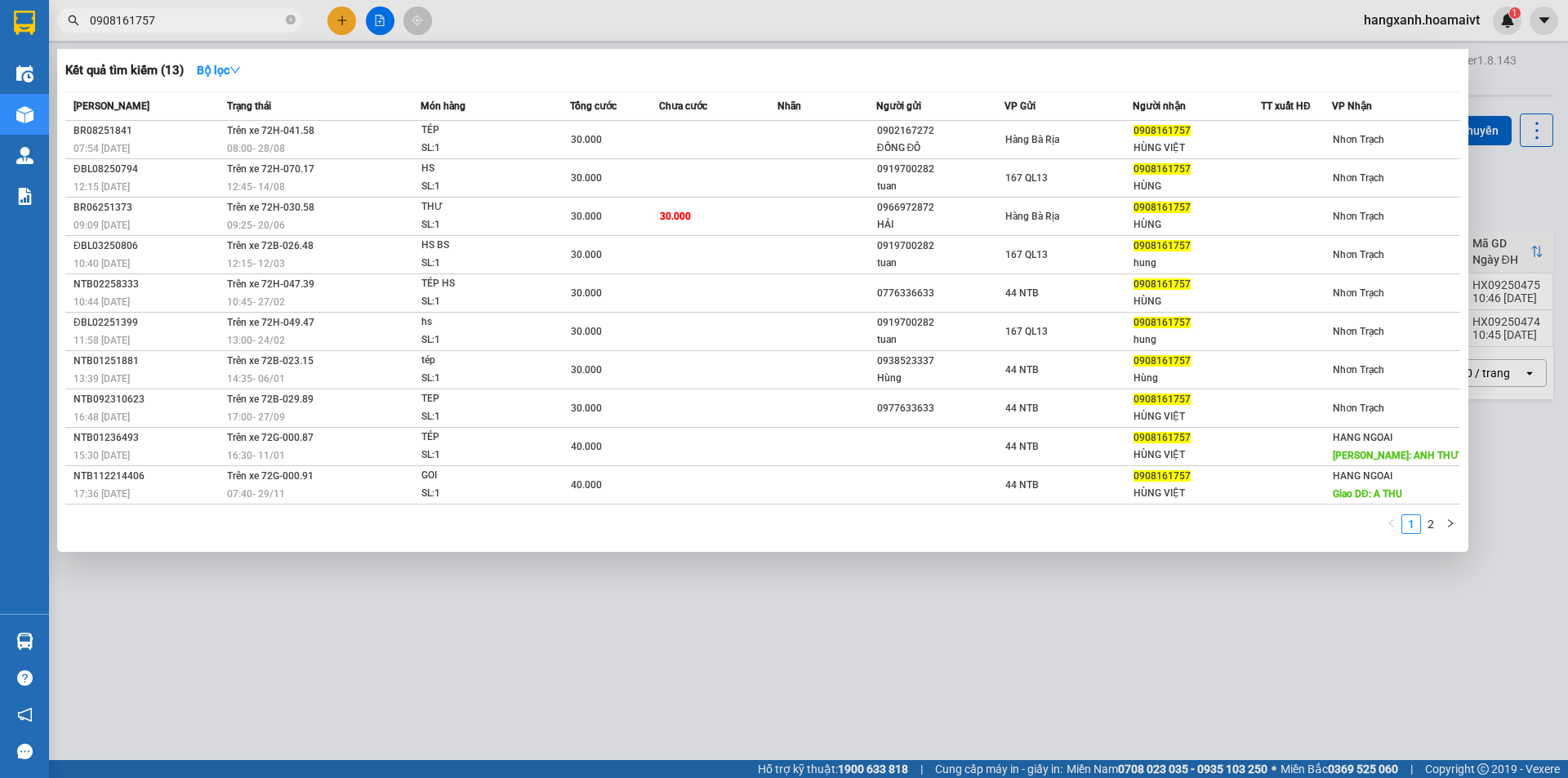
type input "0908161757"
click at [223, 11] on span "0908161757" at bounding box center [179, 21] width 245 height 25
click at [218, 22] on input "0908161757" at bounding box center [186, 20] width 193 height 18
click at [343, 17] on div at bounding box center [784, 389] width 1568 height 778
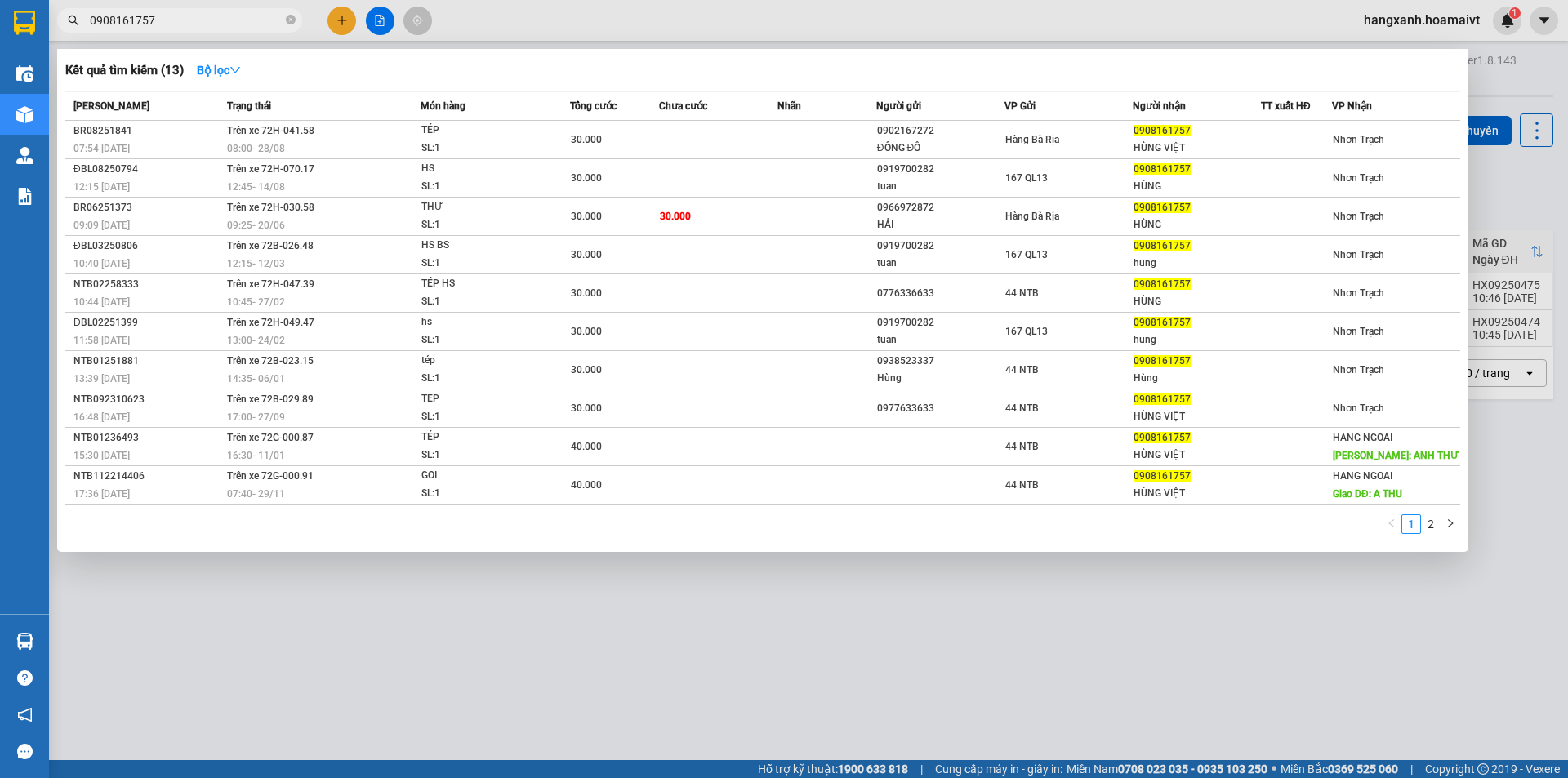
click at [343, 17] on icon "plus" at bounding box center [342, 19] width 1 height 9
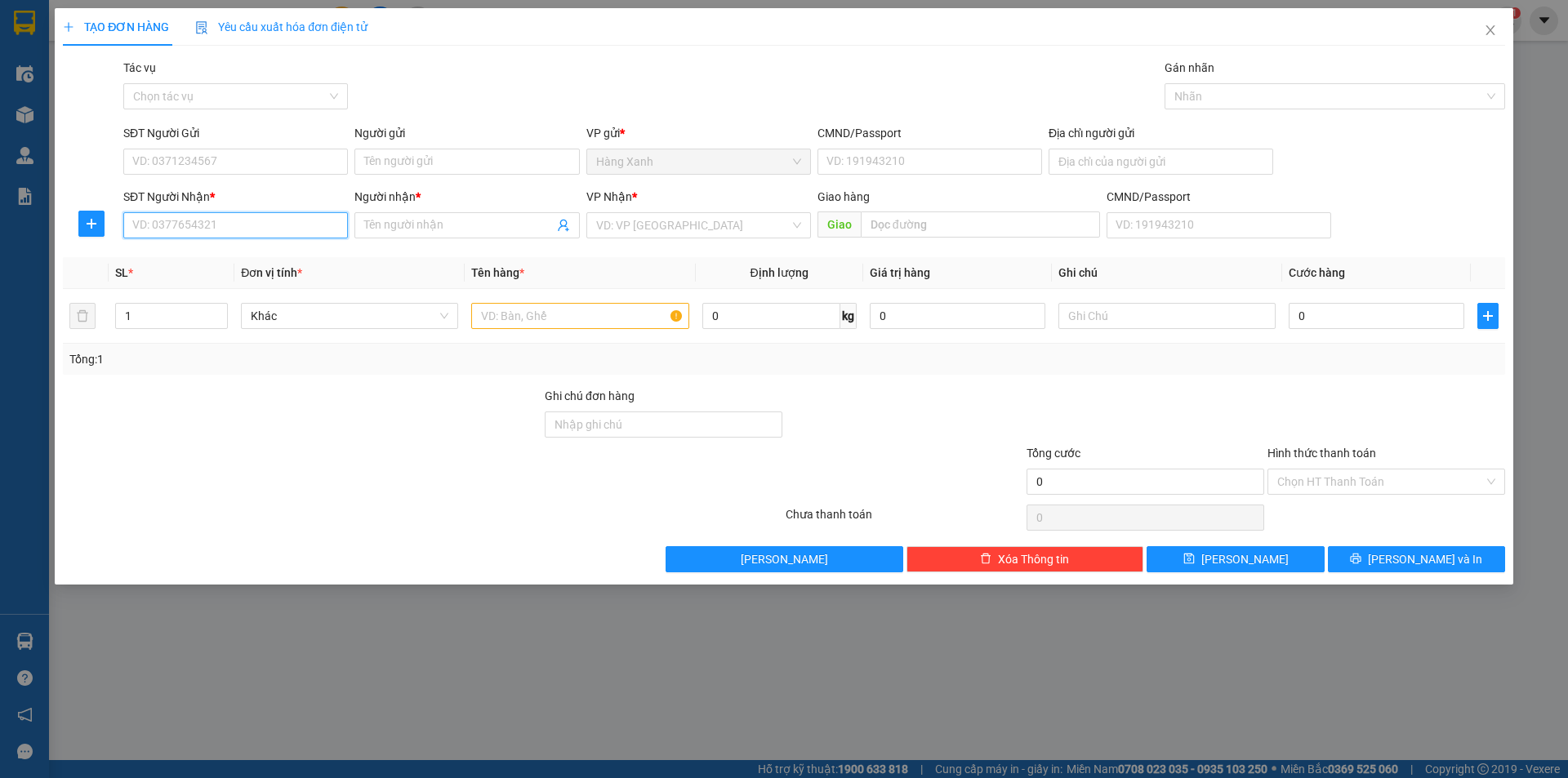
click at [258, 233] on input "SĐT Người Nhận *" at bounding box center [235, 224] width 224 height 26
paste input "0908161757"
click at [271, 232] on input "0908161757" at bounding box center [235, 224] width 224 height 26
type input "0908161757"
click at [470, 239] on div "Người nhận * Tên người nhận" at bounding box center [466, 217] width 224 height 57
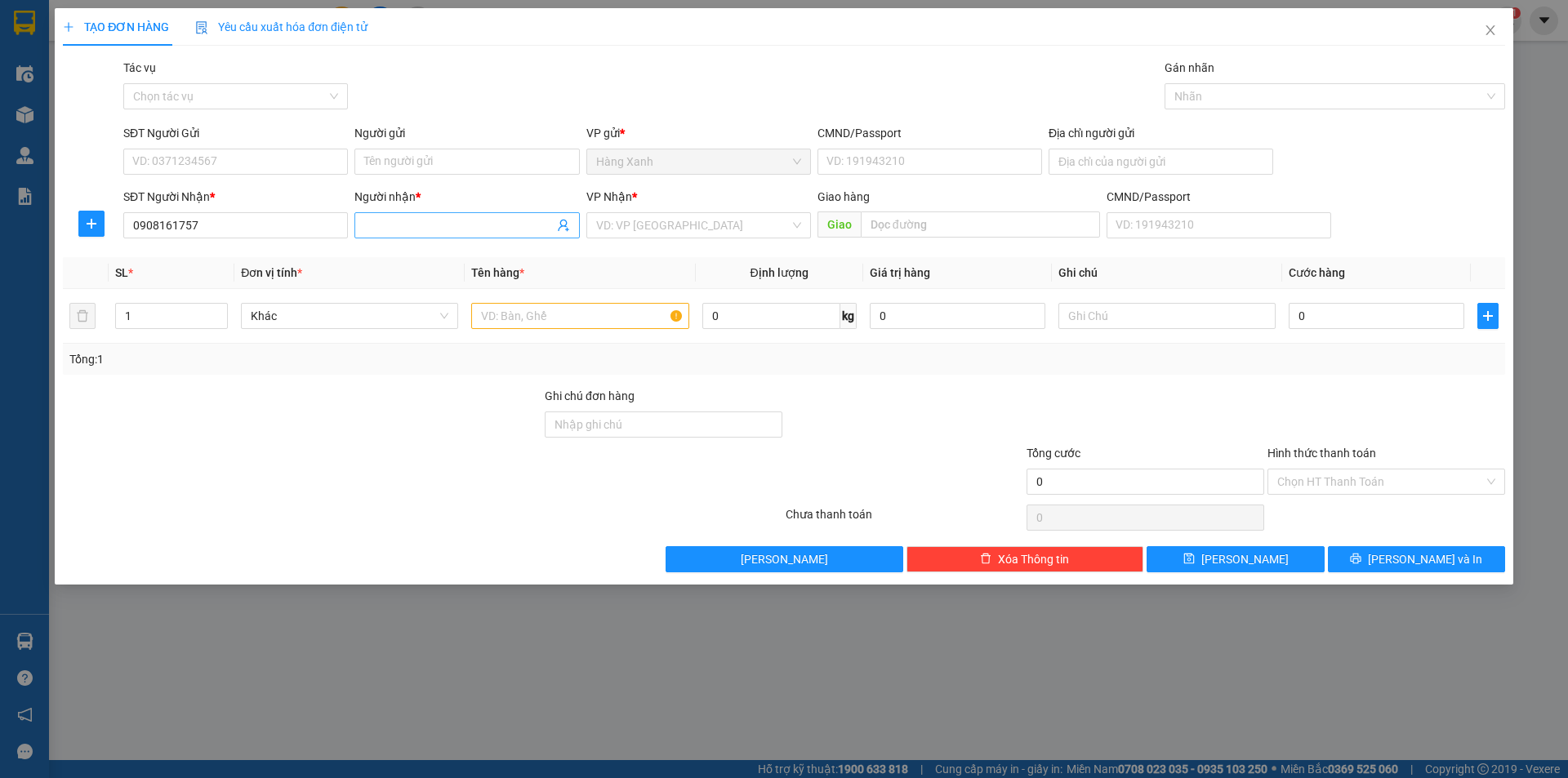
click at [470, 230] on input "Người nhận *" at bounding box center [459, 225] width 189 height 18
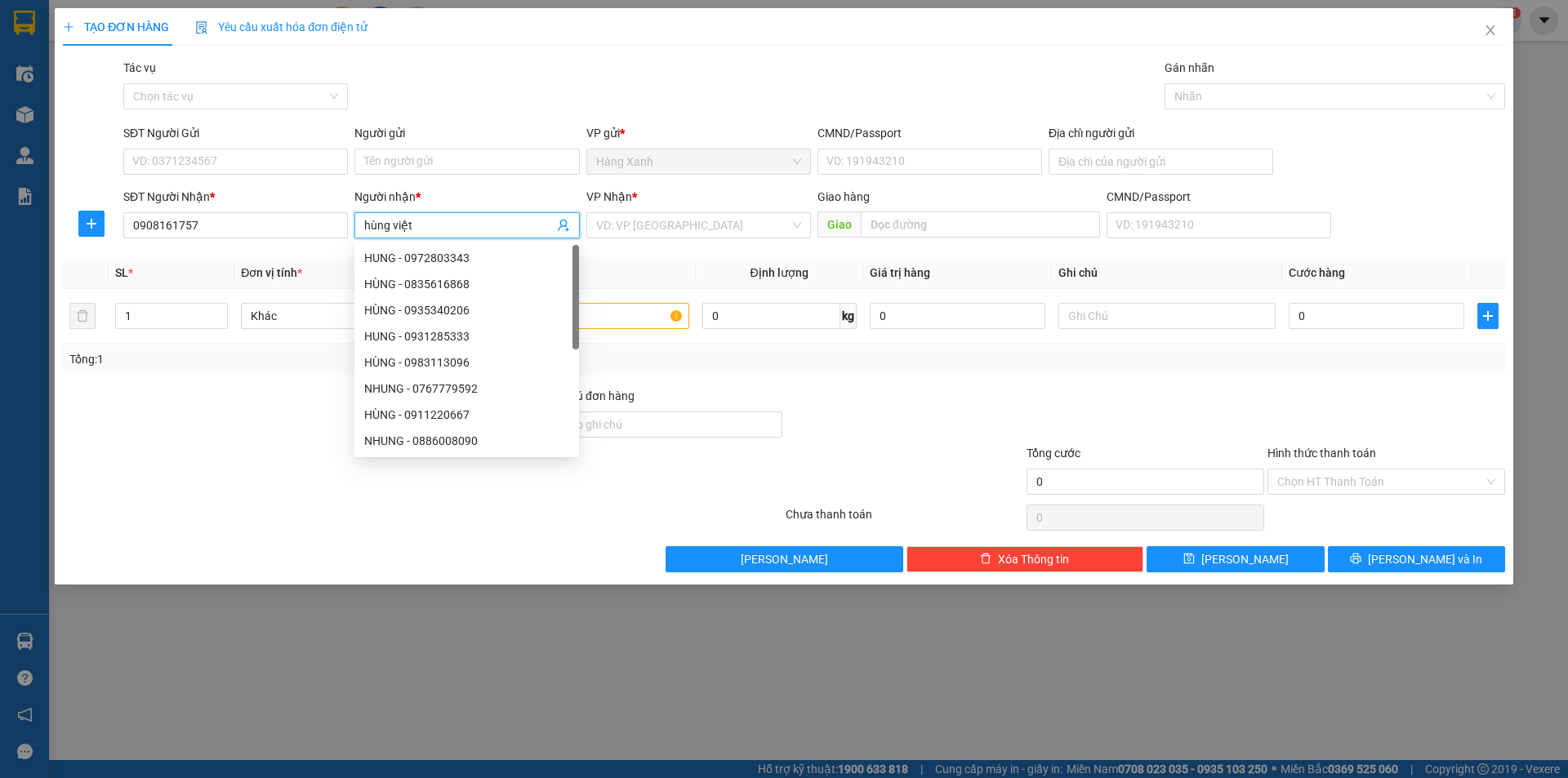
type input "hùng việt"
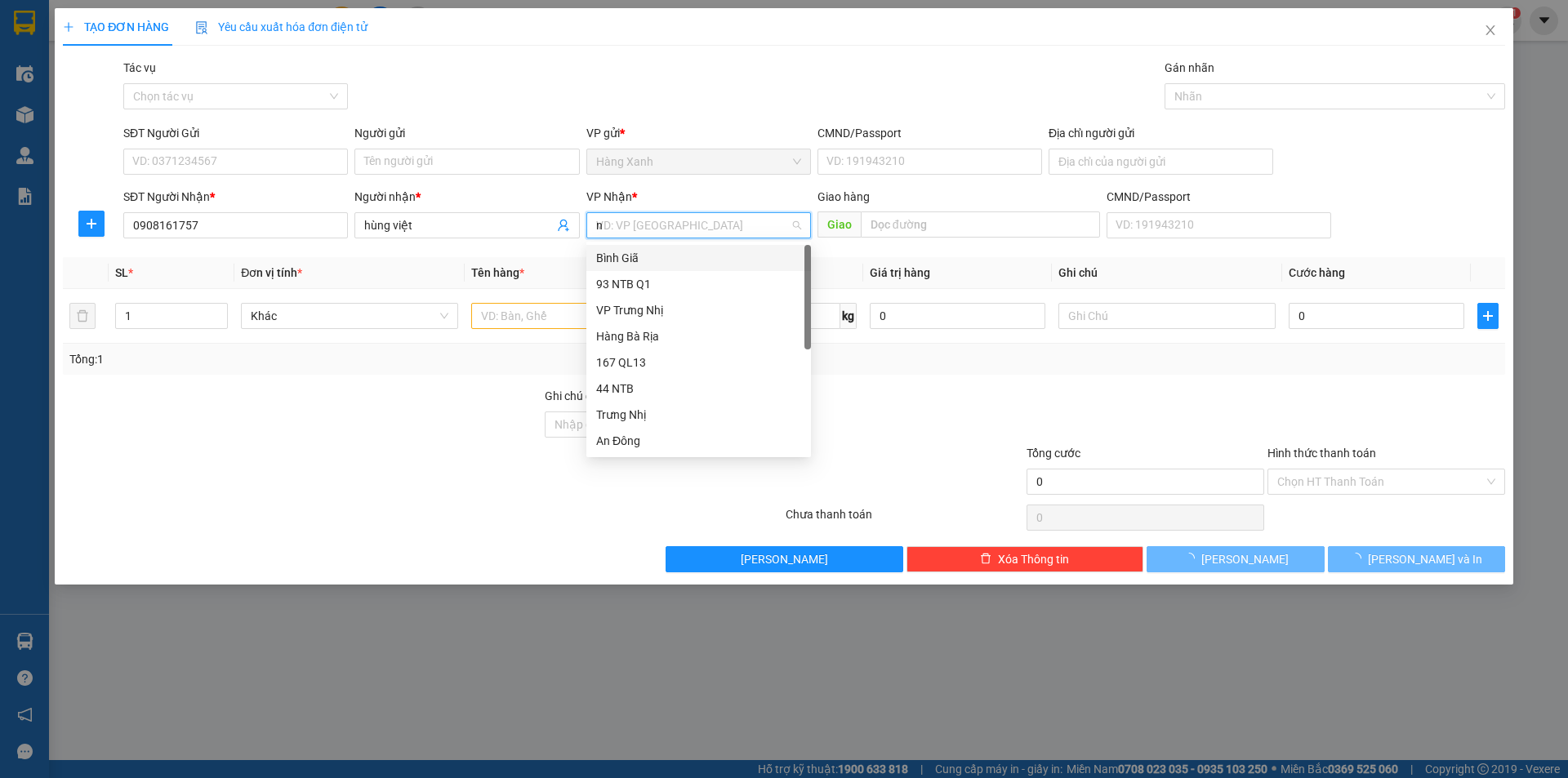
type input "nh"
click at [654, 357] on div "Nhơn Trạch" at bounding box center [699, 363] width 205 height 18
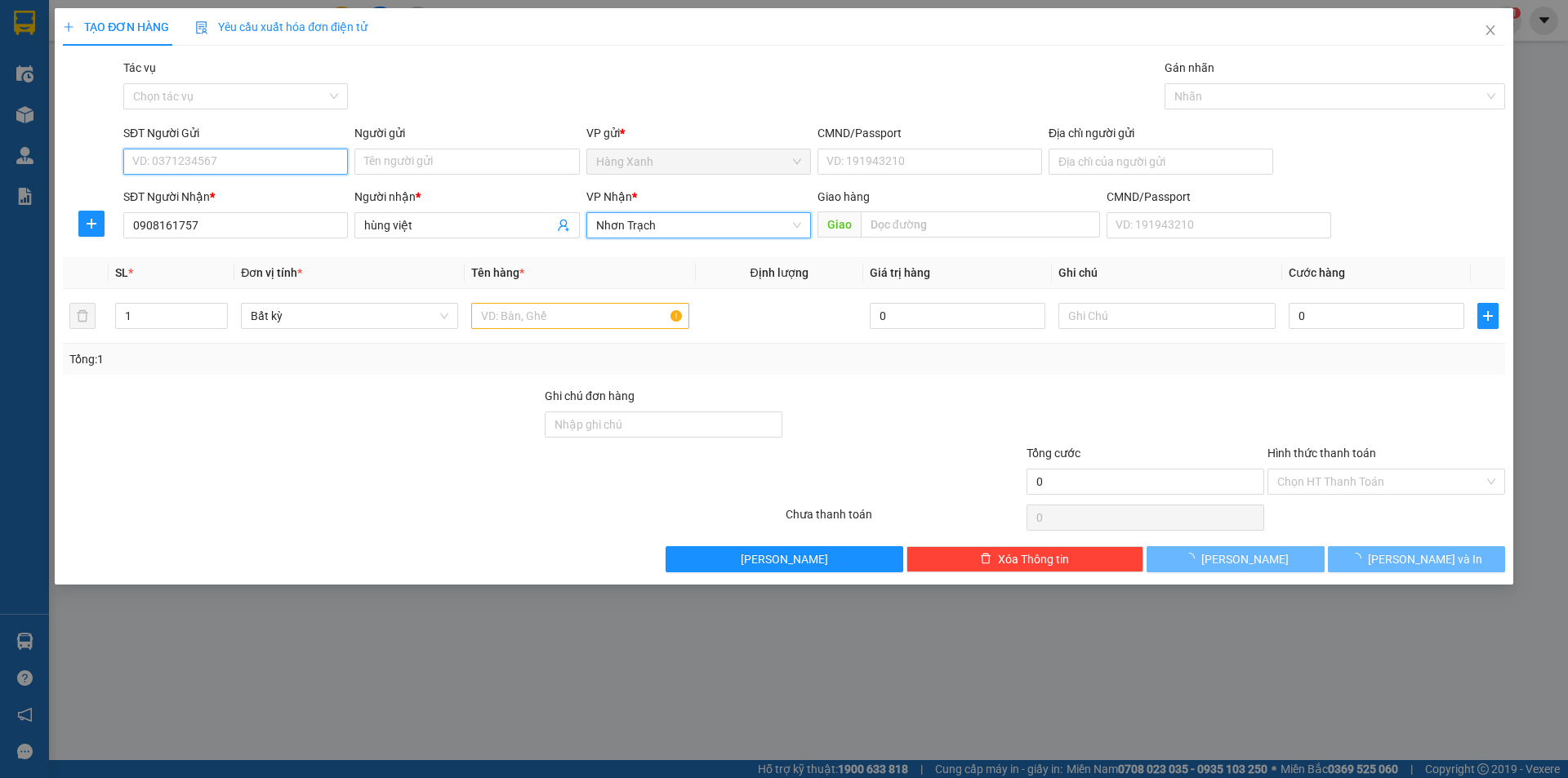
click at [258, 169] on input "SĐT Người Gửi" at bounding box center [235, 161] width 224 height 26
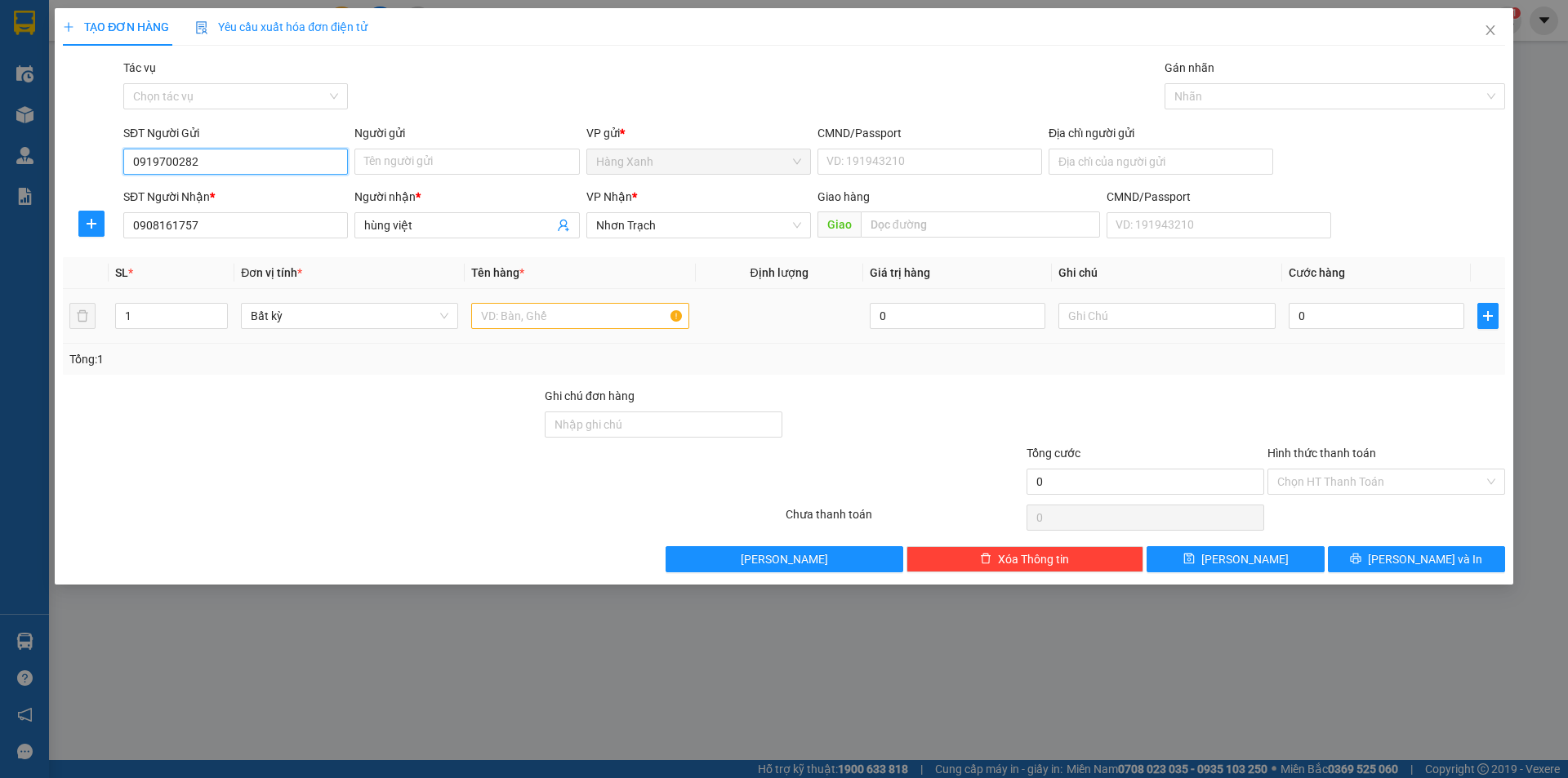
type input "0919700282"
click at [572, 310] on input "text" at bounding box center [580, 315] width 218 height 26
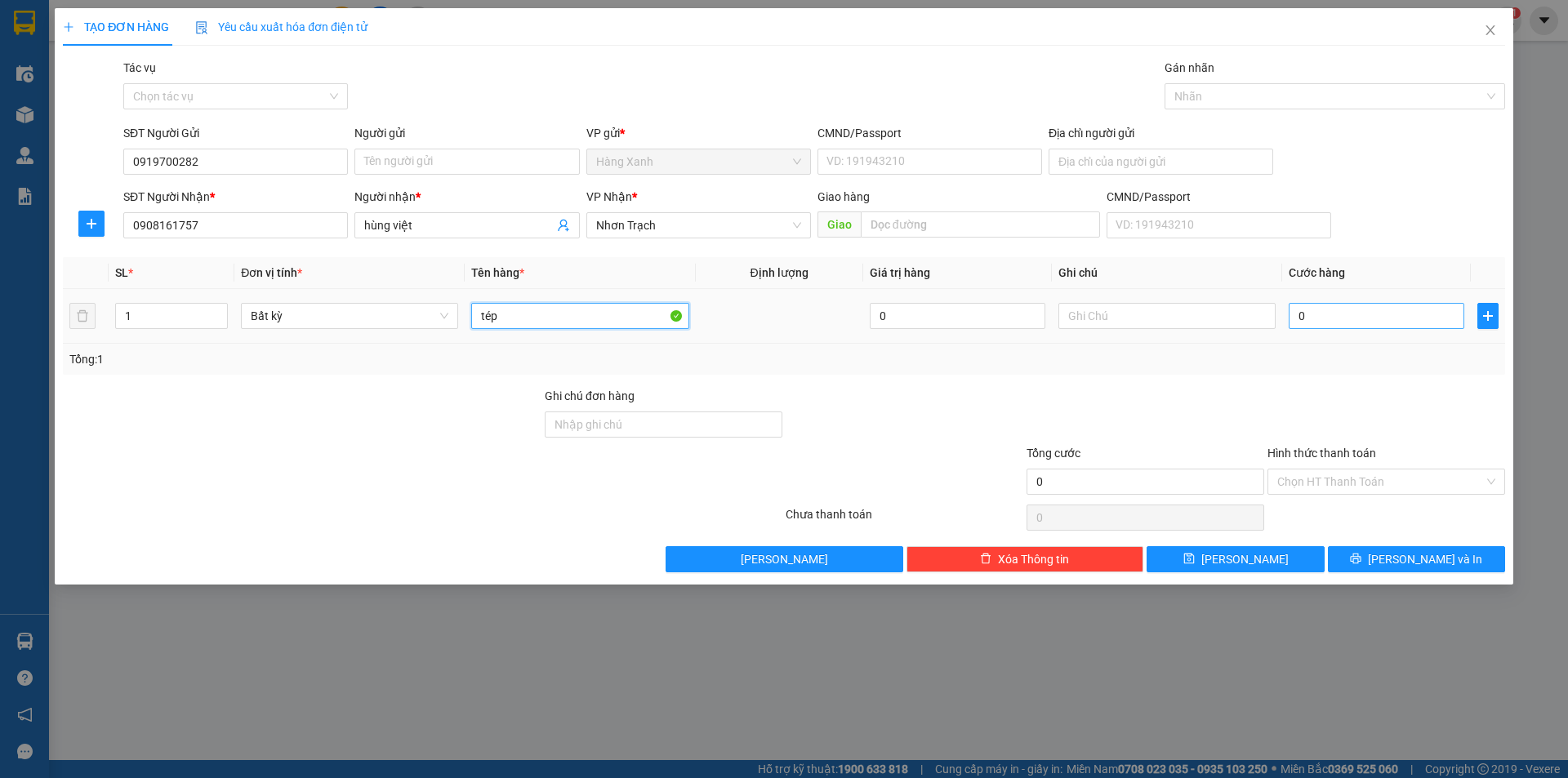
type input "tép"
click at [1349, 326] on input "0" at bounding box center [1376, 315] width 176 height 26
type input "4"
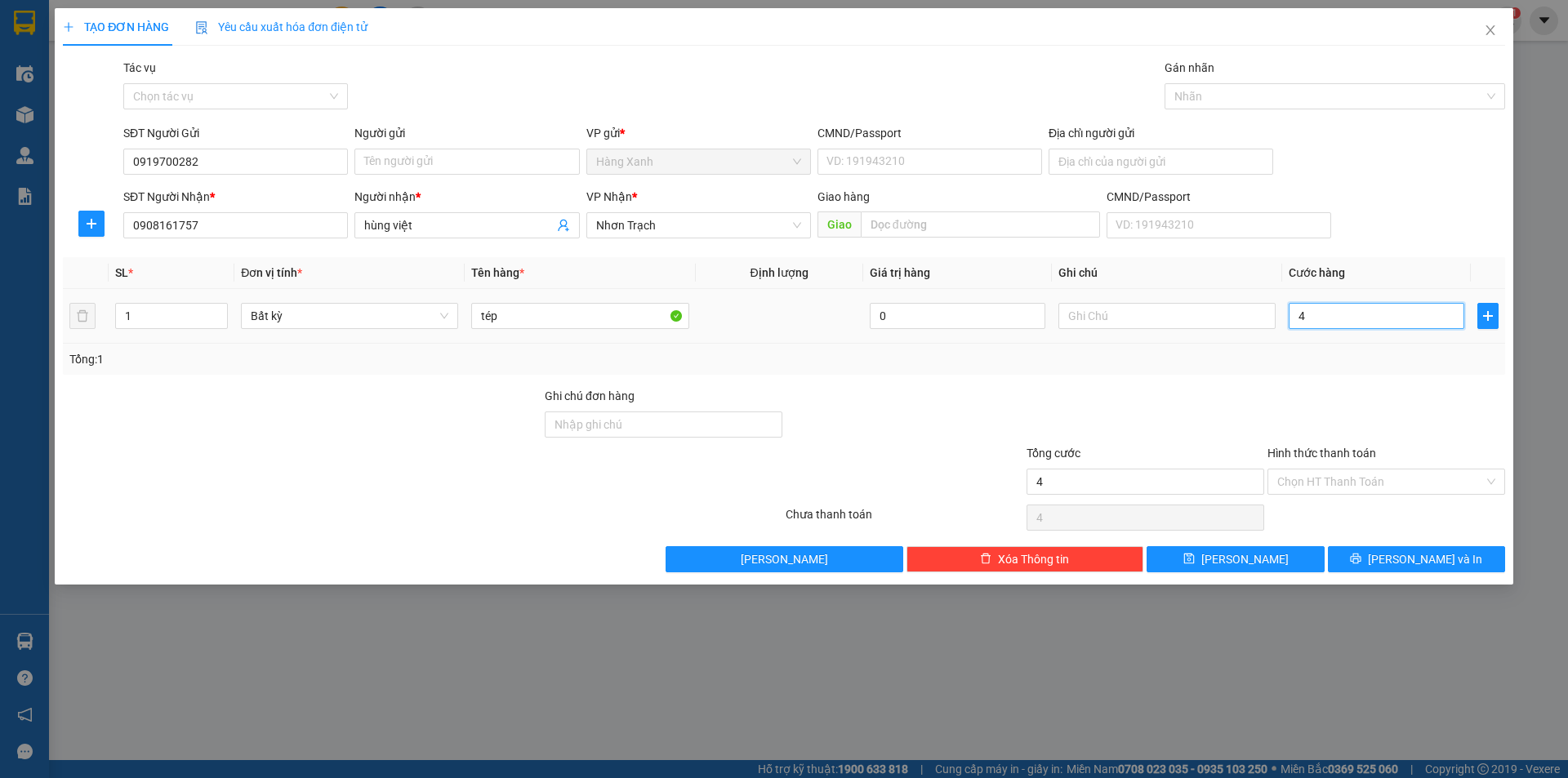
type input "40"
type input "40.000"
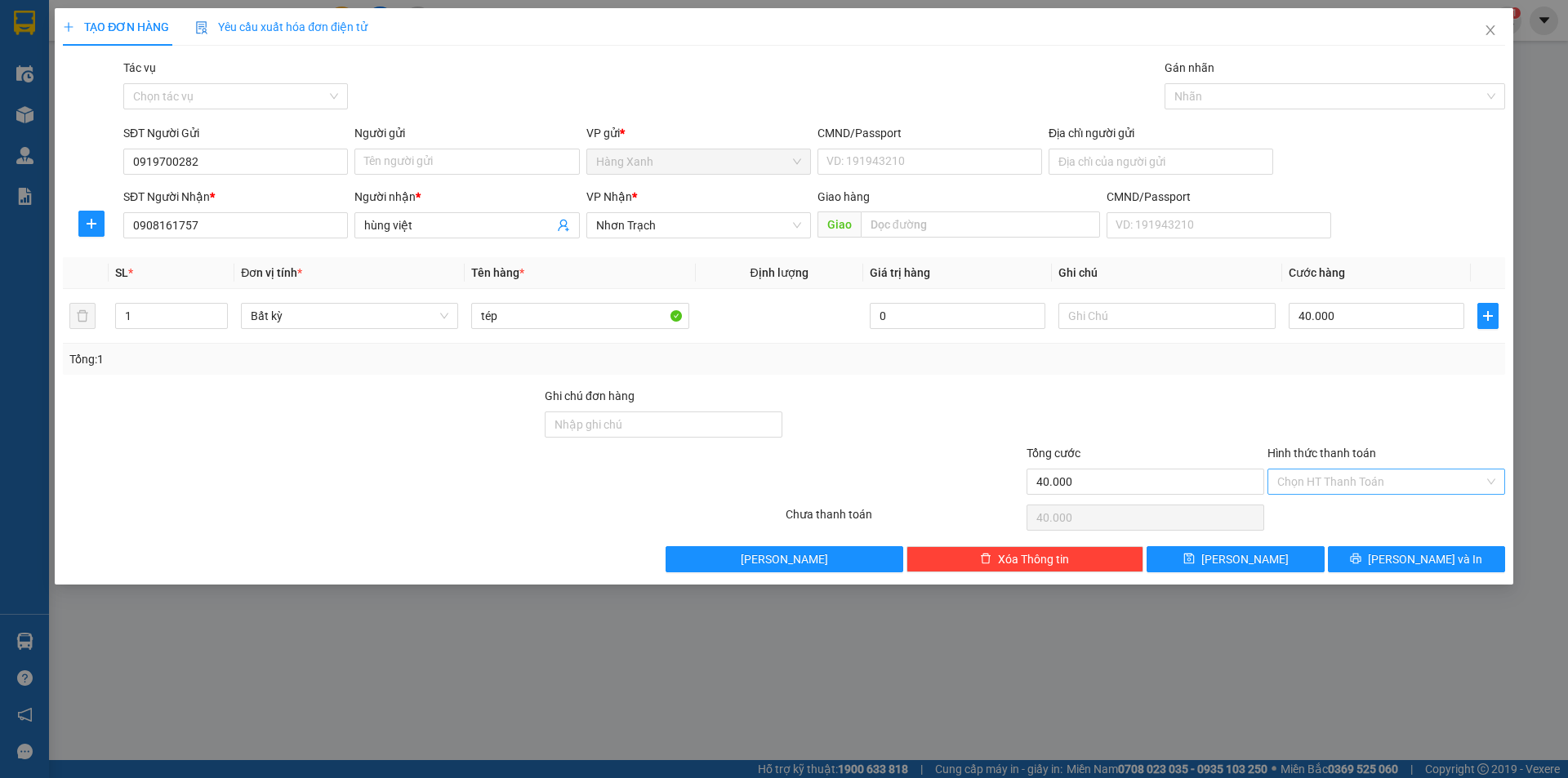
click at [1402, 488] on input "Hình thức thanh toán" at bounding box center [1380, 482] width 206 height 25
click at [1387, 520] on div "Tại văn phòng" at bounding box center [1386, 515] width 218 height 18
type input "0"
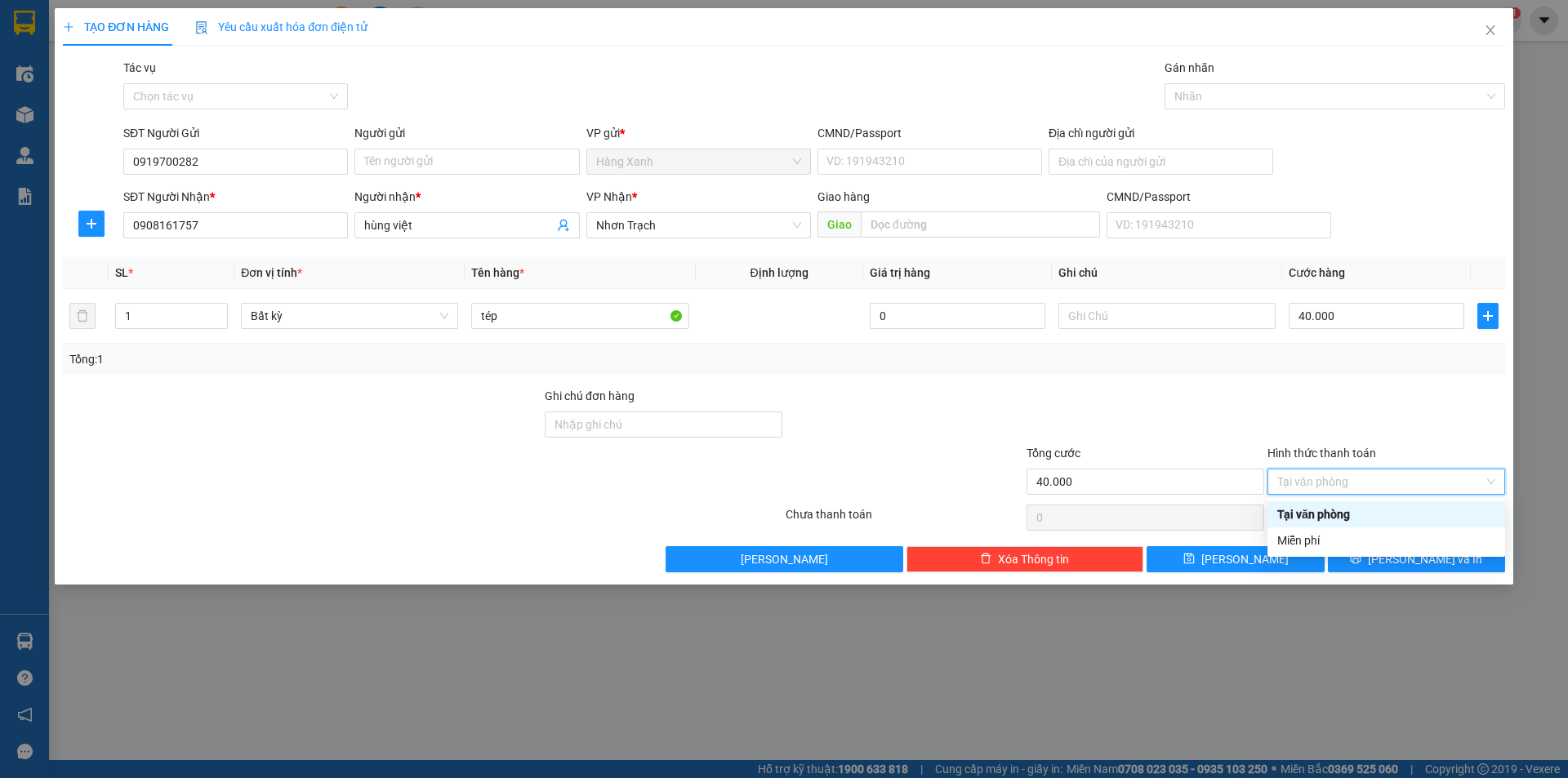
click at [1307, 518] on div "Tại văn phòng" at bounding box center [1386, 515] width 218 height 18
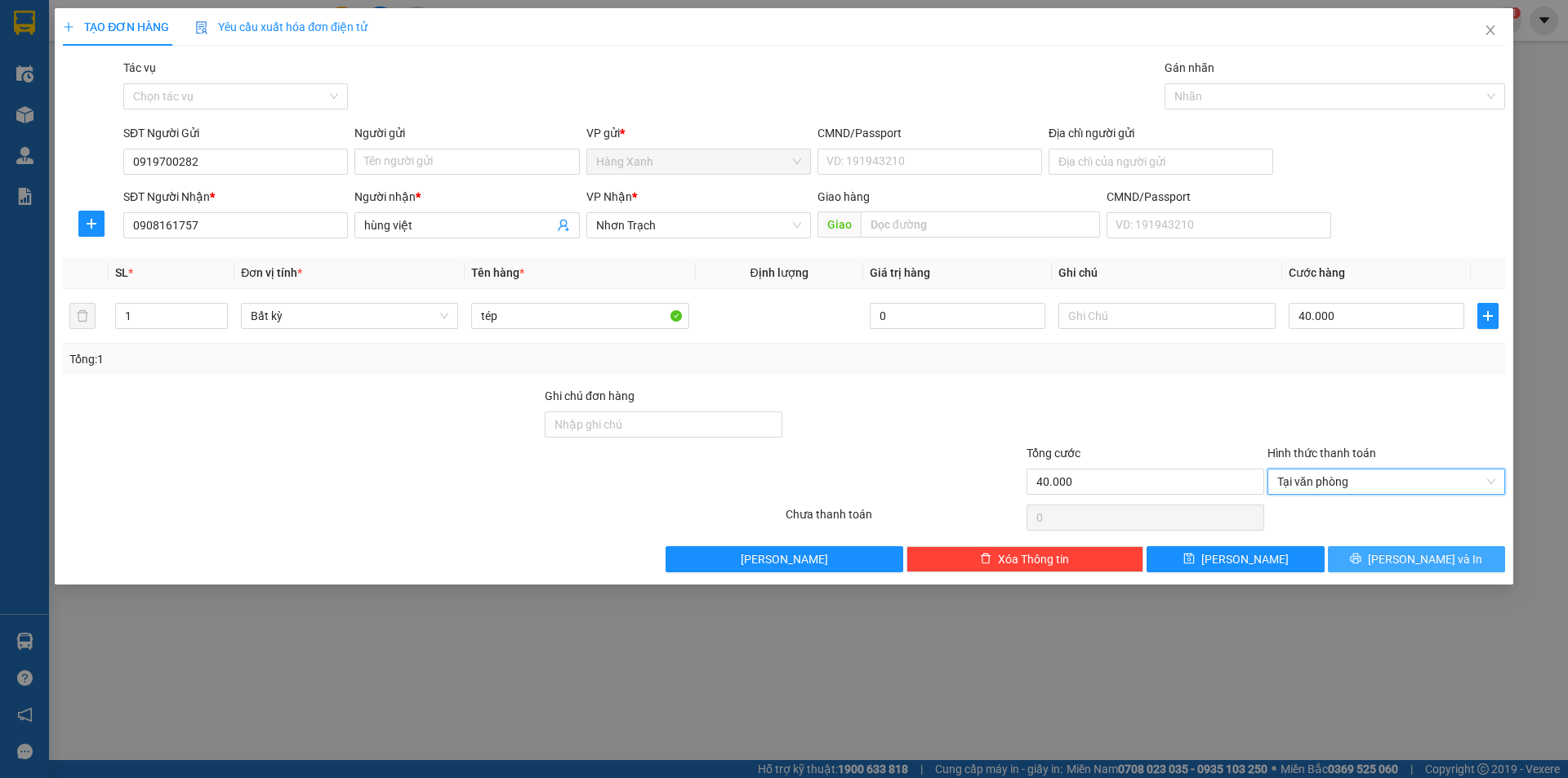
drag, startPoint x: 1349, startPoint y: 564, endPoint x: 1305, endPoint y: 498, distance: 79.3
click at [1349, 563] on button "[PERSON_NAME] và In" at bounding box center [1416, 558] width 178 height 26
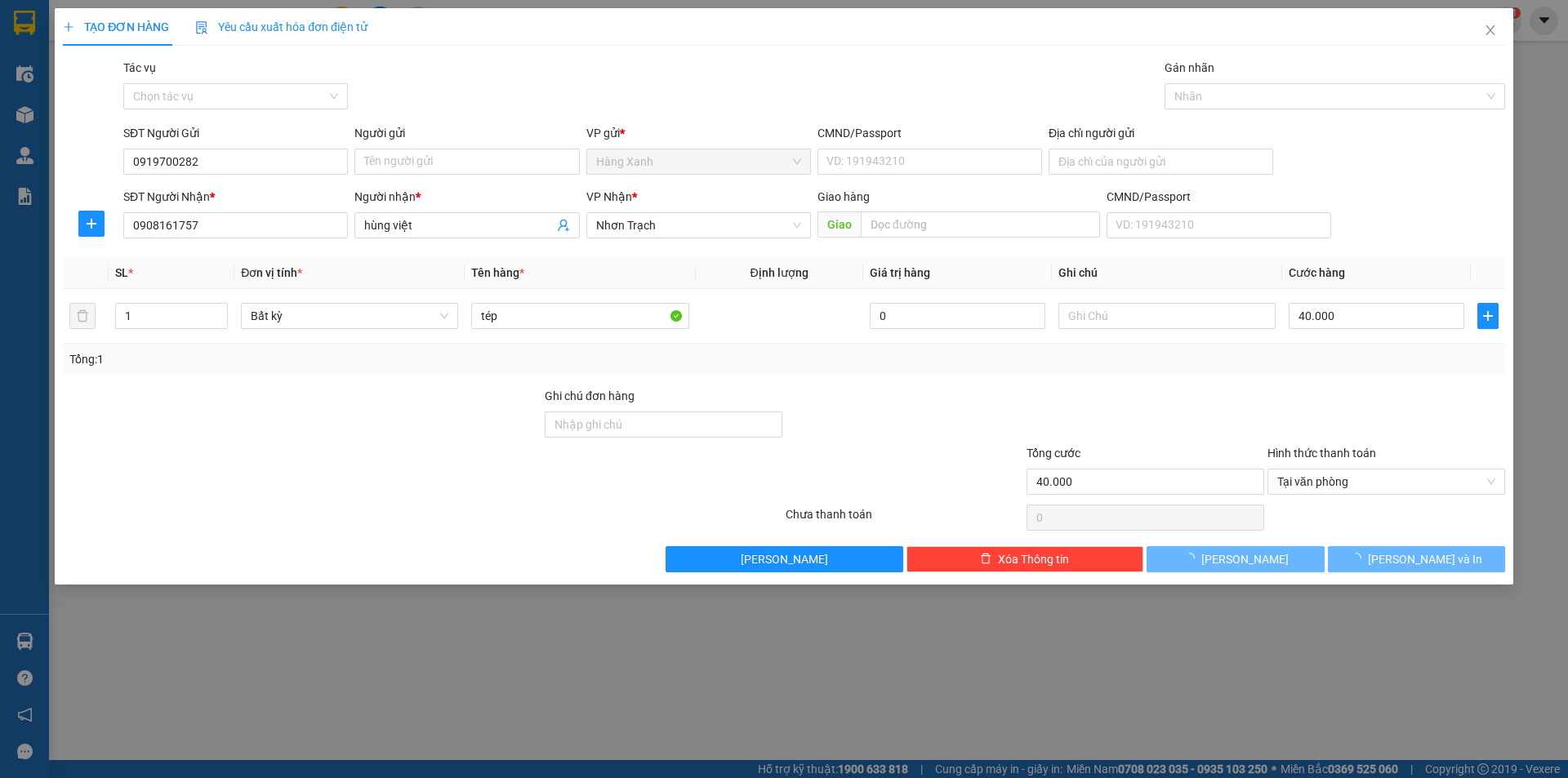
click at [908, 72] on div "Gói vận chuyển * Tiêu chuẩn Tác vụ Chọn tác vụ Gán nhãn Nhãn" at bounding box center [814, 88] width 1389 height 57
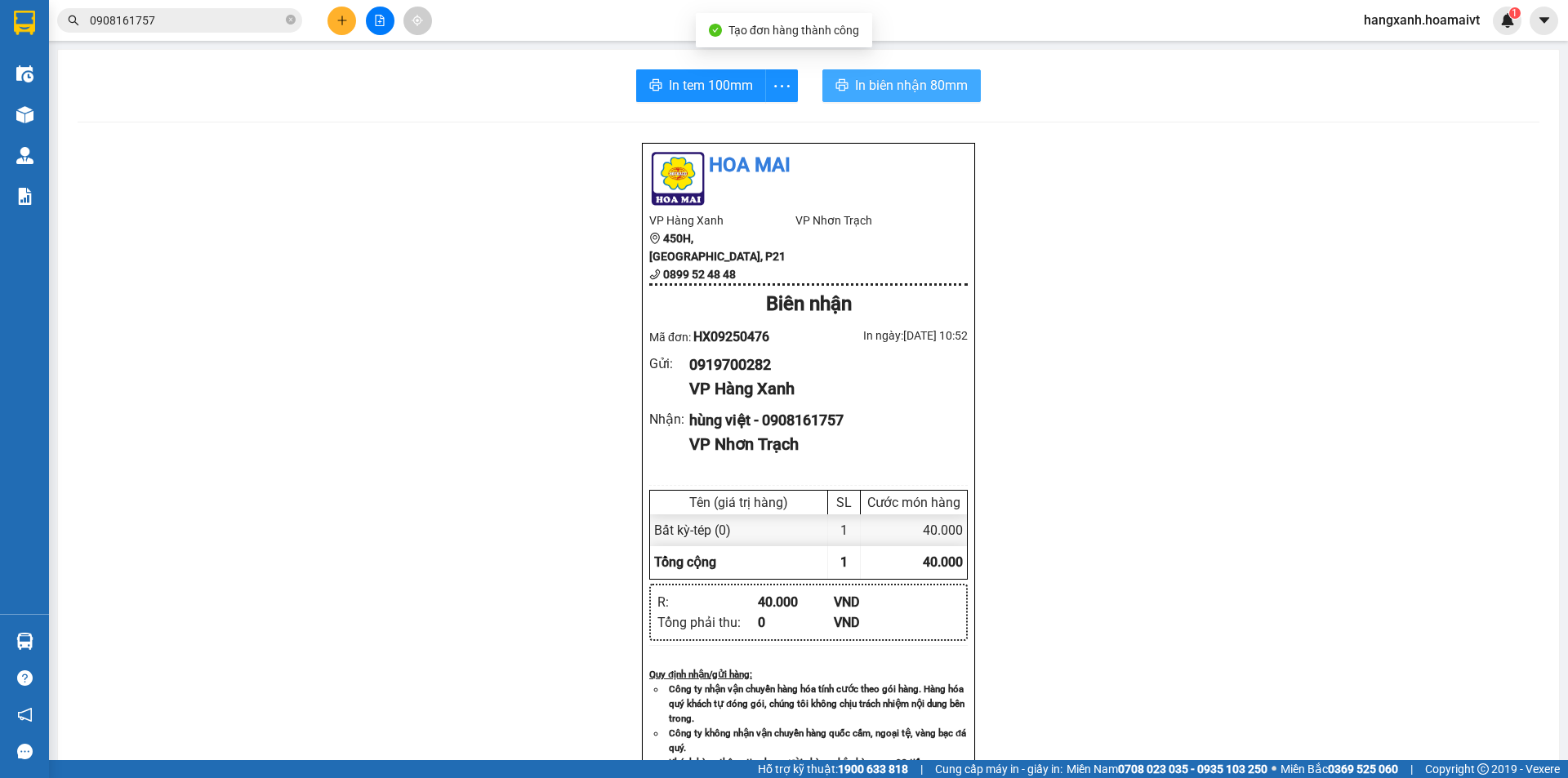
click at [931, 82] on span "In biên nhận 80mm" at bounding box center [911, 85] width 113 height 20
click at [701, 67] on div "In tem 100mm In biên nhận 80mm Hoa Mai VP Hàng Xanh 450H, Điện Biên Phủ, P21 08…" at bounding box center [808, 631] width 1501 height 1164
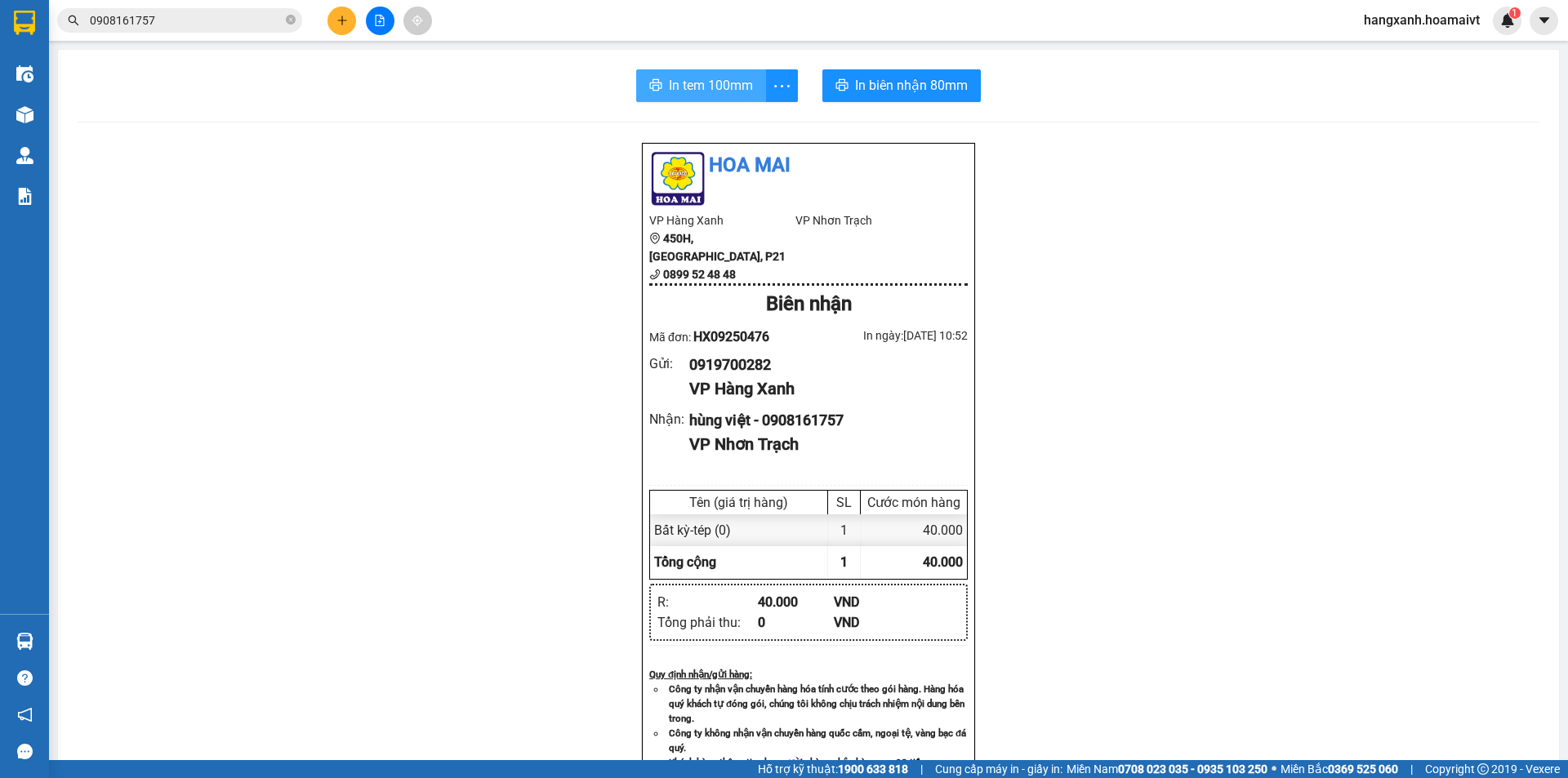
click at [701, 74] on button "In tem 100mm" at bounding box center [701, 86] width 130 height 32
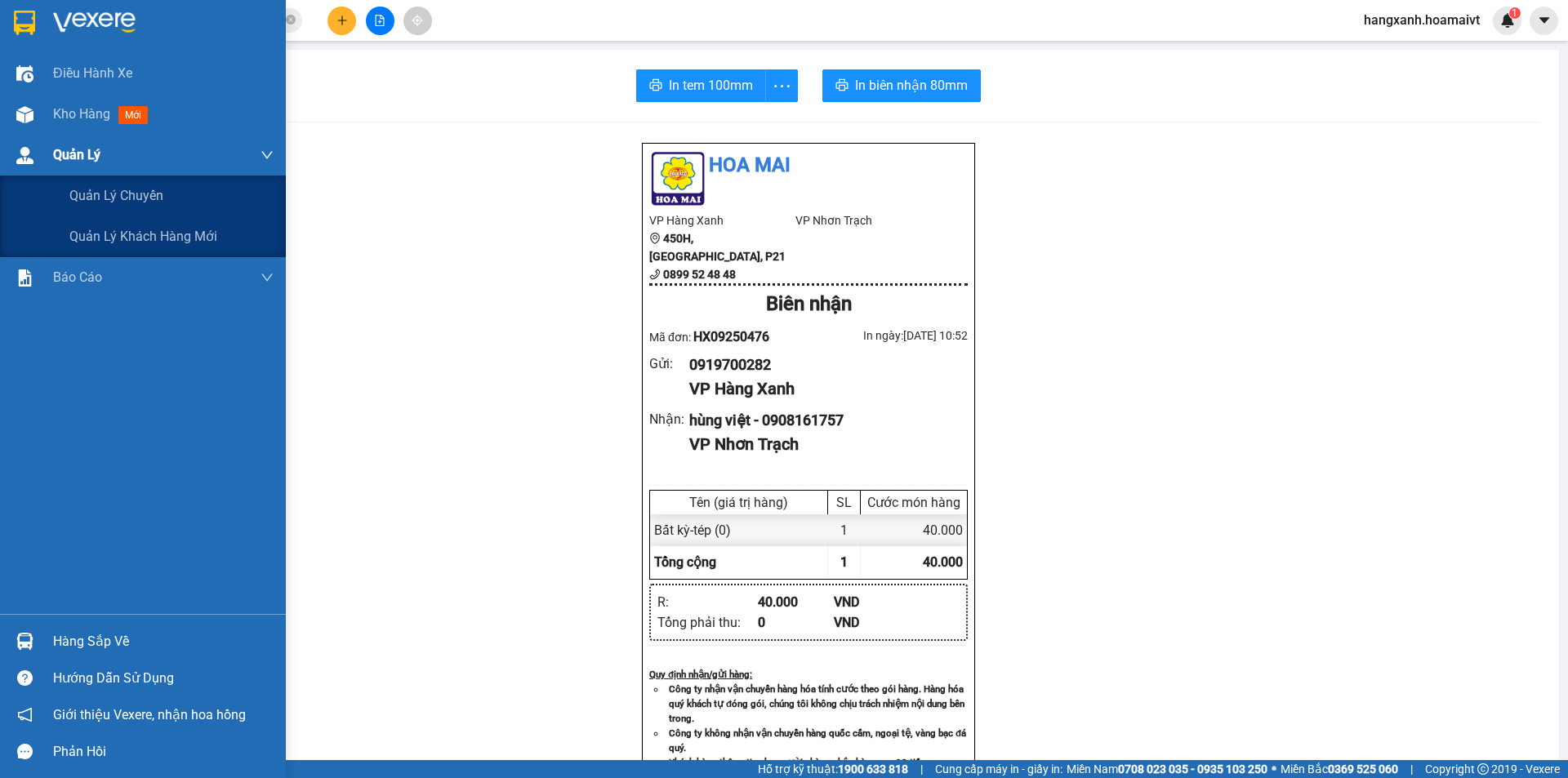
click at [31, 137] on div "Quản Lý" at bounding box center [142, 155] width 285 height 41
drag, startPoint x: 65, startPoint y: 133, endPoint x: 98, endPoint y: 152, distance: 38.1
click at [67, 133] on div "Kho hàng mới" at bounding box center [163, 114] width 220 height 41
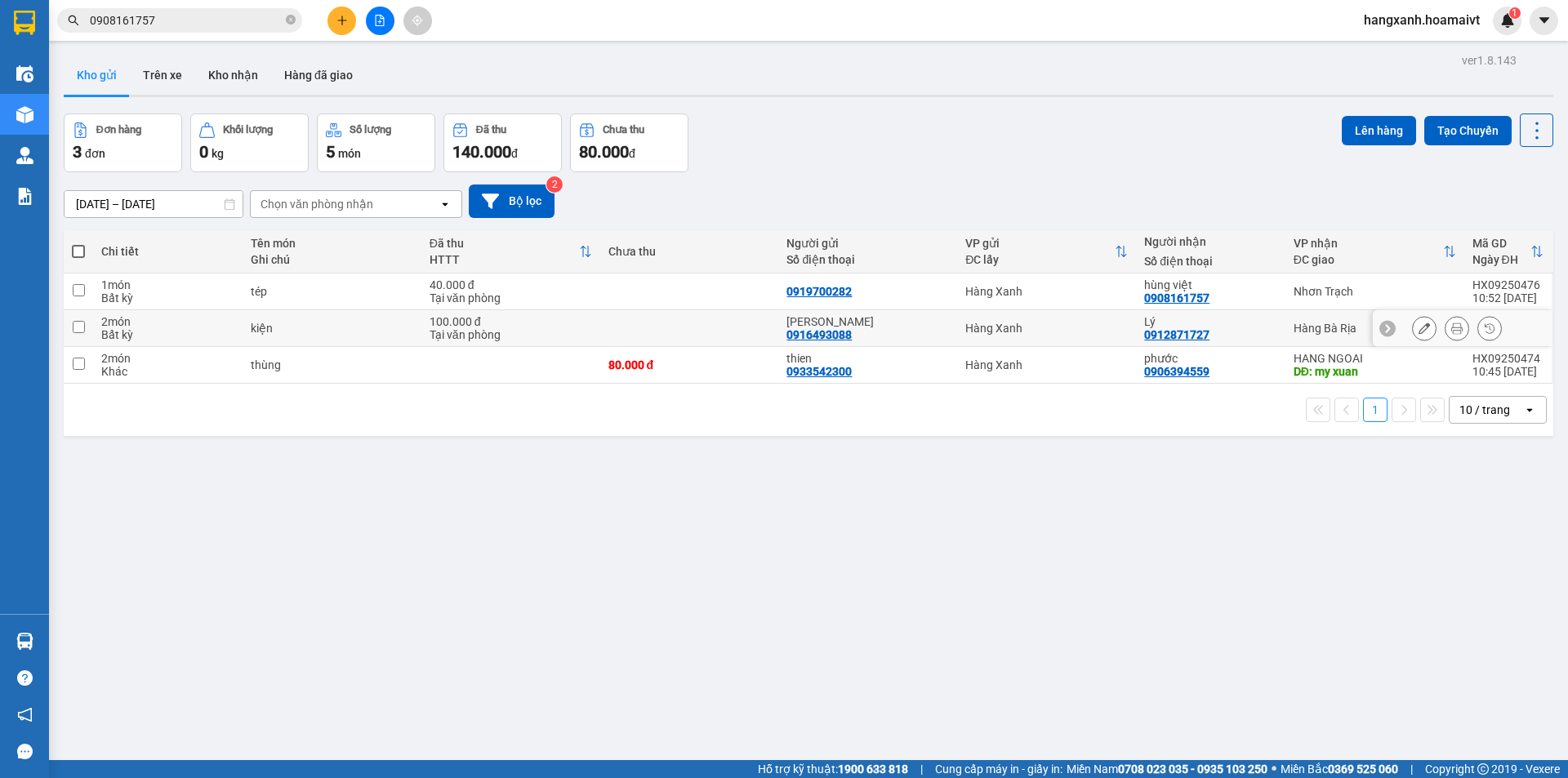
click at [1287, 306] on td "Nhơn Trạch" at bounding box center [1374, 292] width 178 height 37
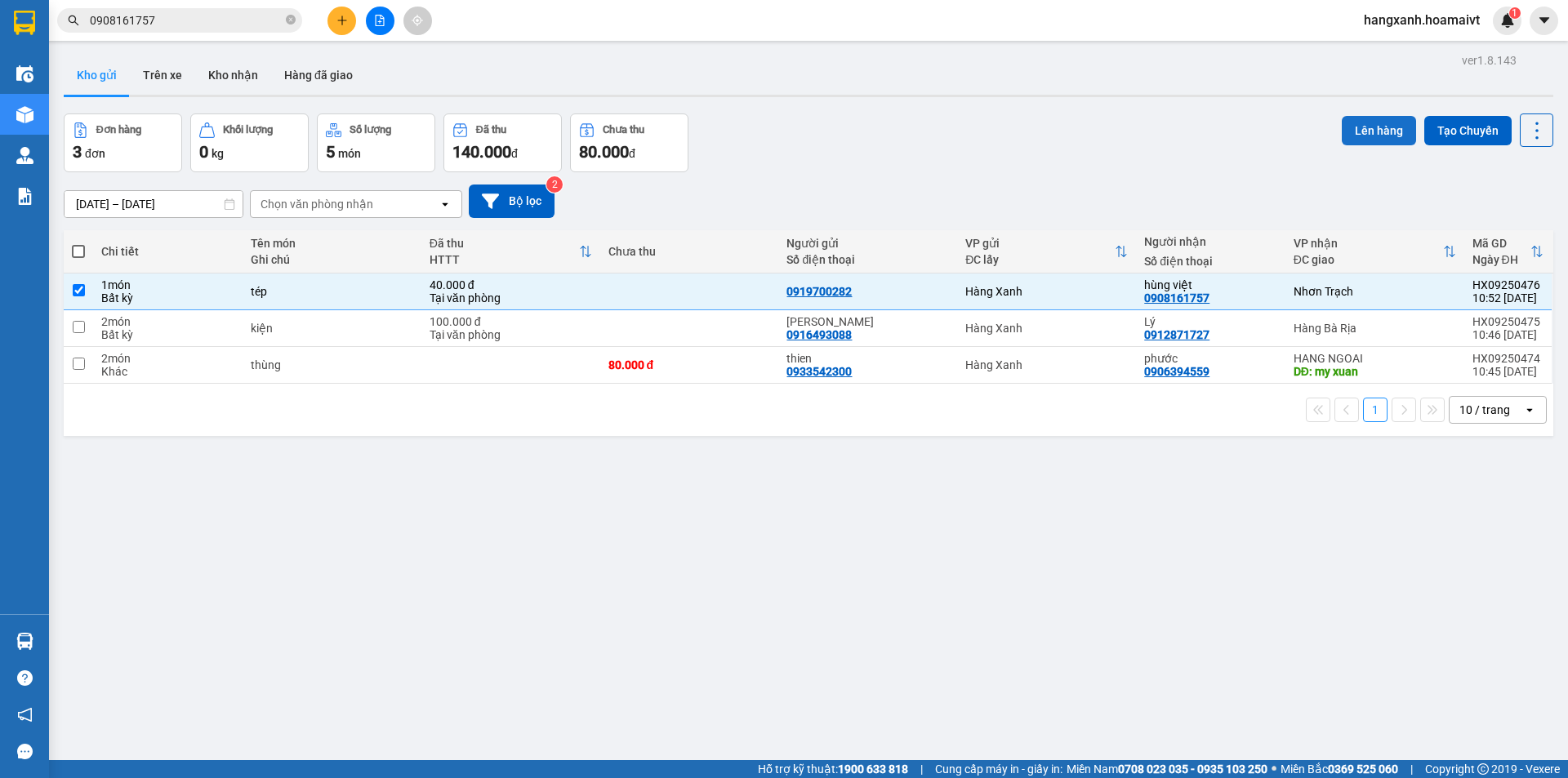
click at [1369, 125] on button "Lên hàng" at bounding box center [1379, 131] width 74 height 30
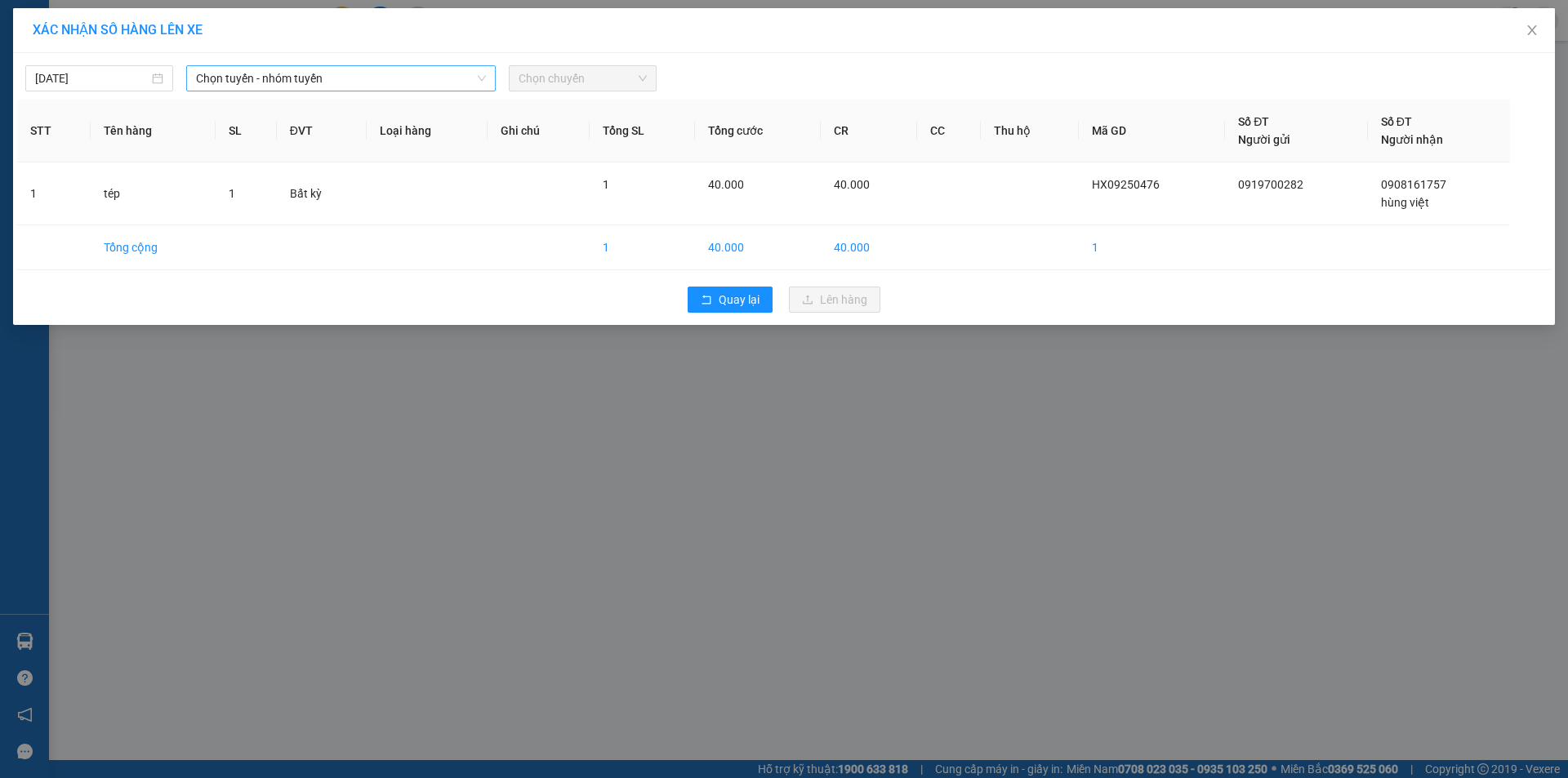
click at [387, 88] on span "Chọn tuyến - nhóm tuyến" at bounding box center [341, 78] width 290 height 25
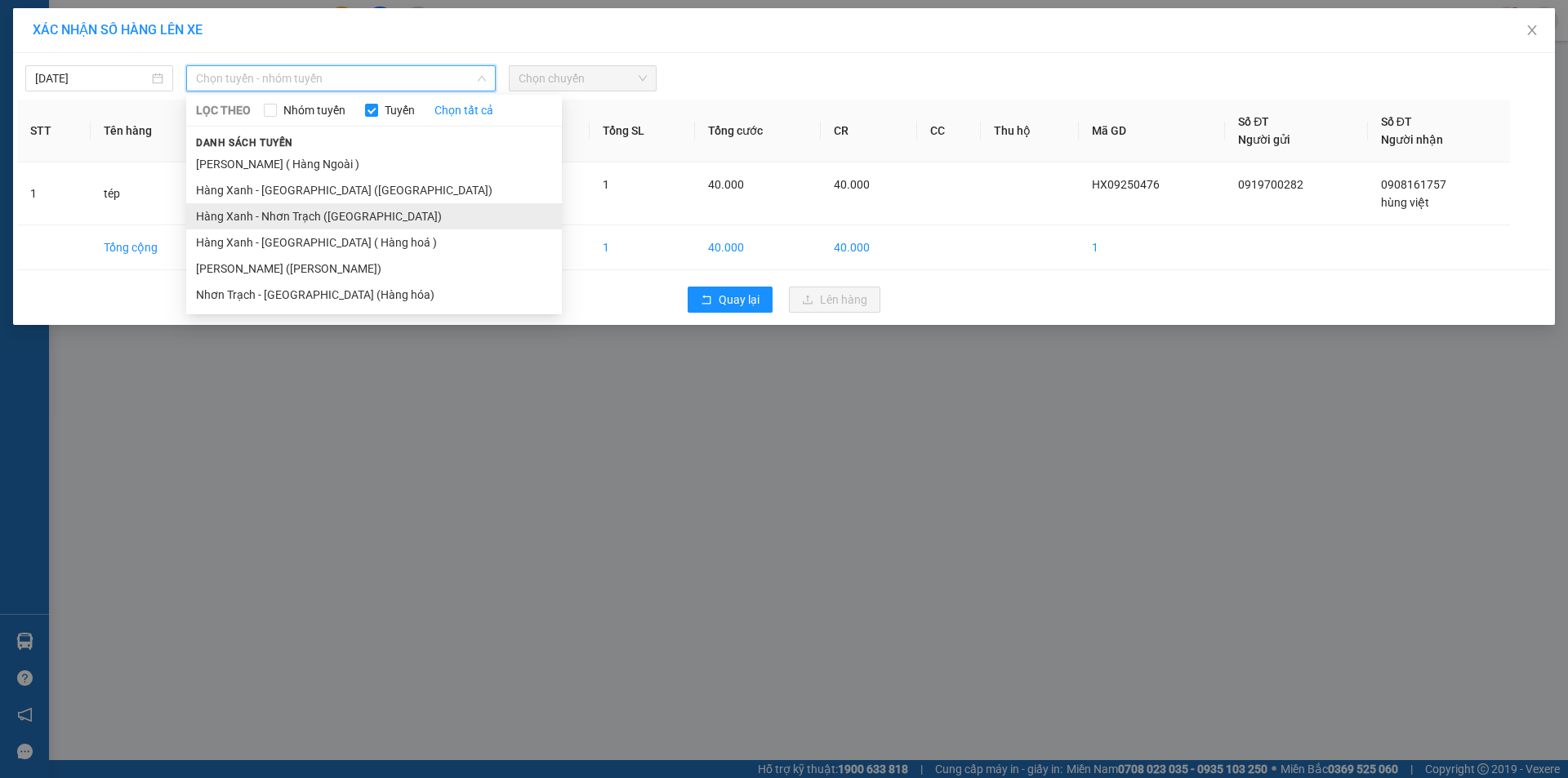
click at [312, 216] on li "Hàng Xanh - Nhơn Trạch ([GEOGRAPHIC_DATA])" at bounding box center [374, 216] width 376 height 26
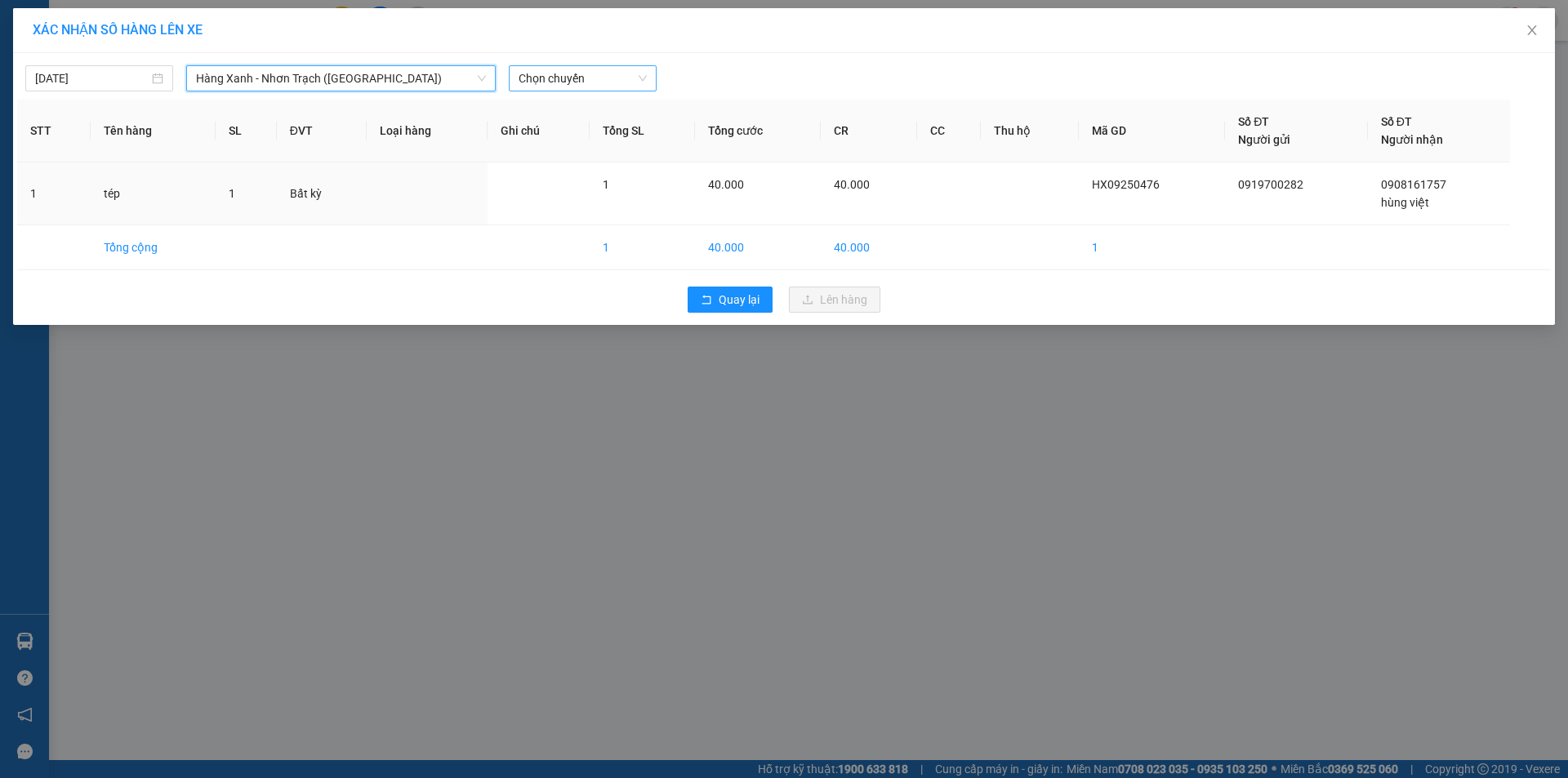
click at [612, 78] on span "Chọn chuyến" at bounding box center [582, 78] width 128 height 25
type input "11110"
click at [625, 141] on div "Thêm chuyến " 11:11 "" at bounding box center [596, 137] width 174 height 28
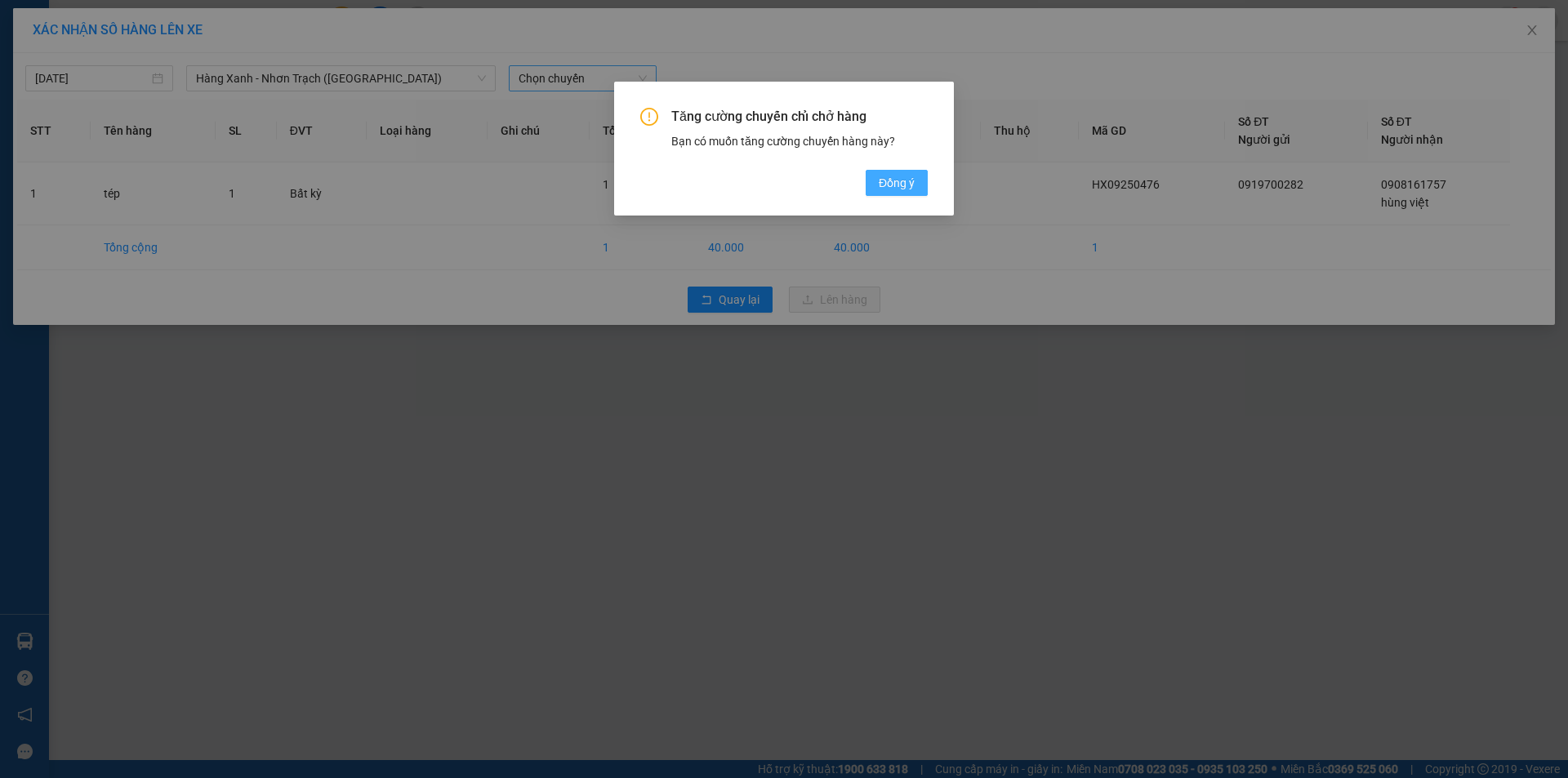
click at [873, 178] on button "Đồng ý" at bounding box center [896, 182] width 62 height 26
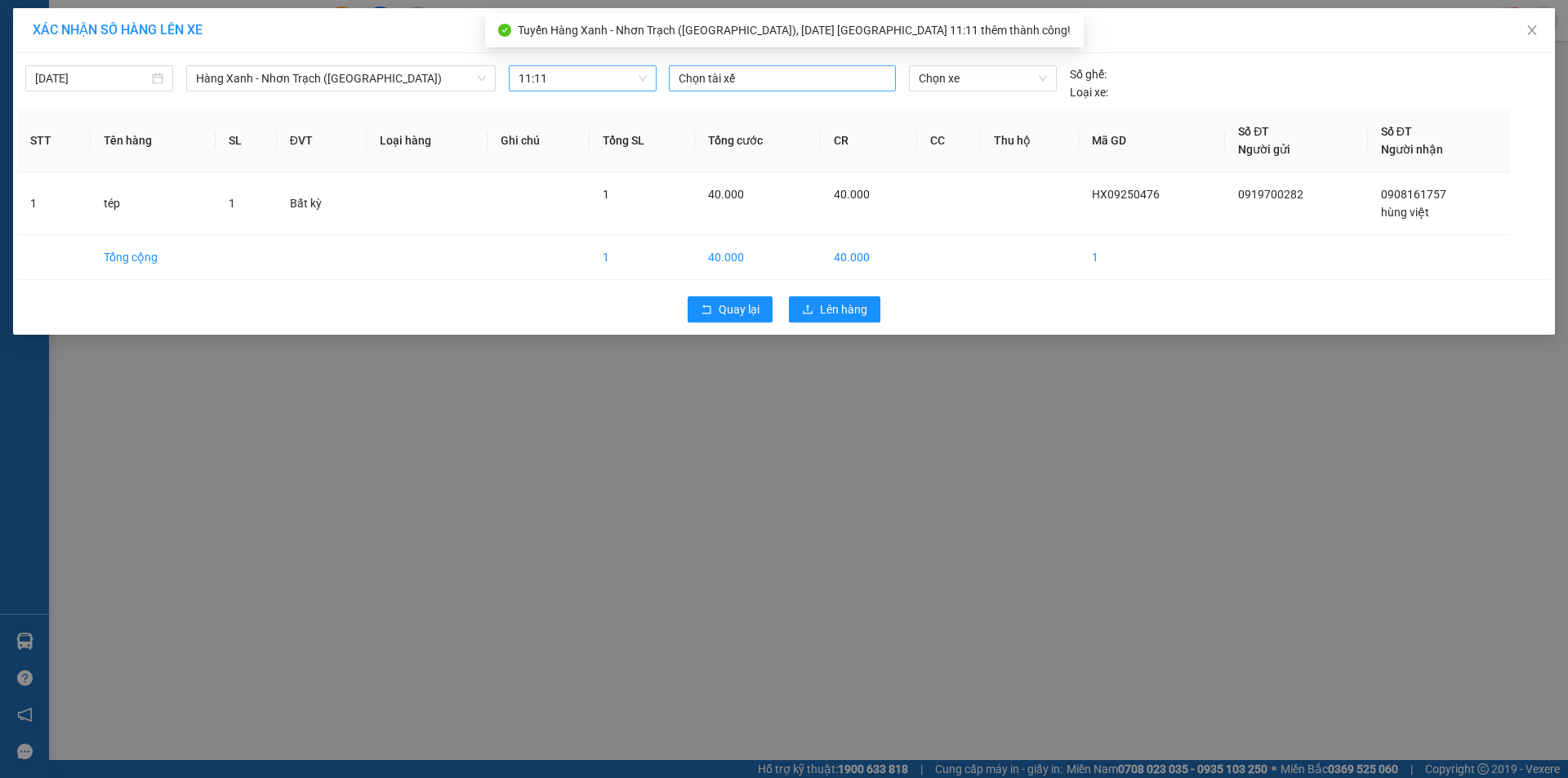
click at [742, 82] on div at bounding box center [782, 78] width 219 height 20
type input "tin"
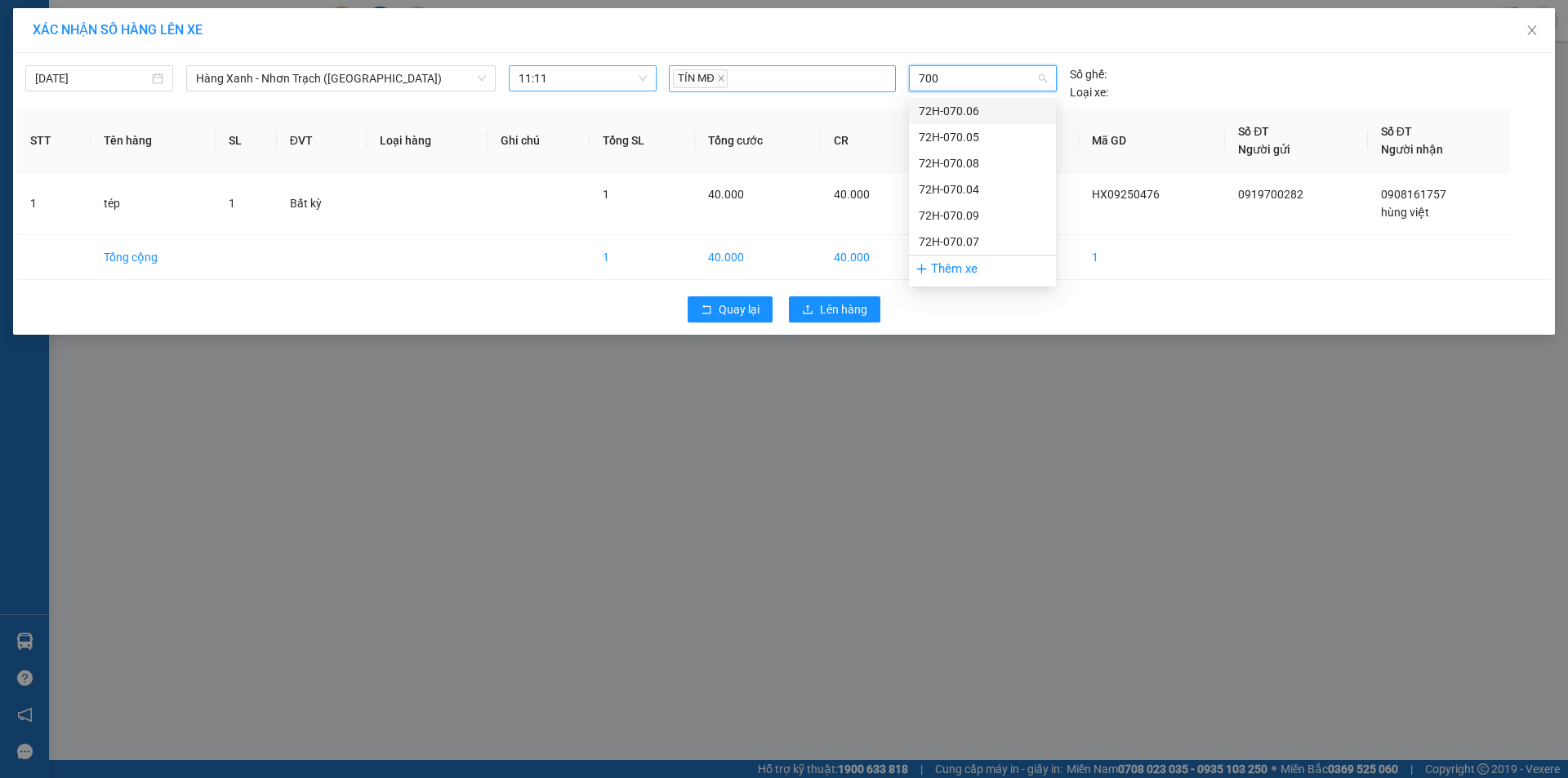
type input "7004"
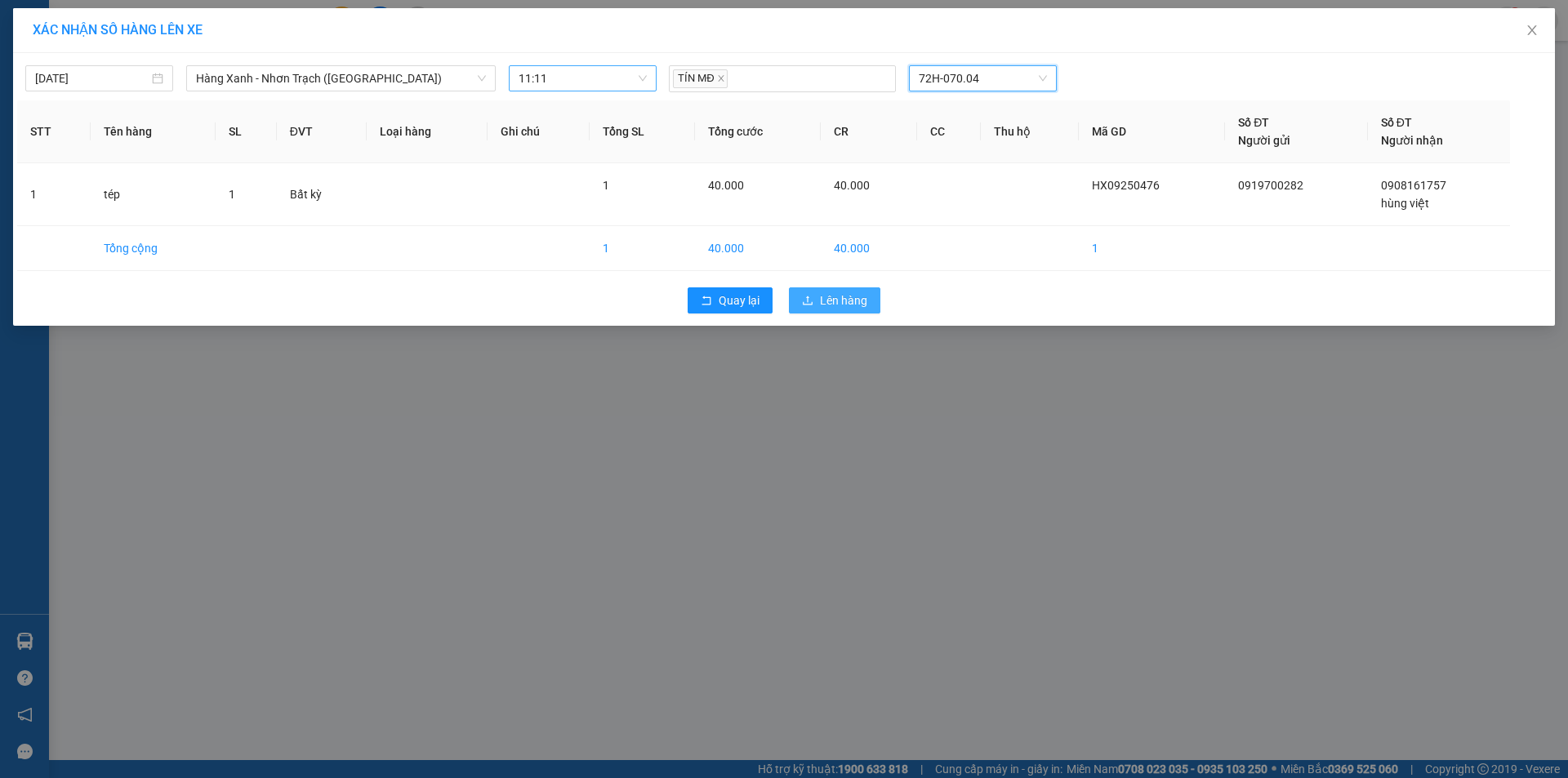
click at [828, 293] on span "Lên hàng" at bounding box center [844, 300] width 48 height 18
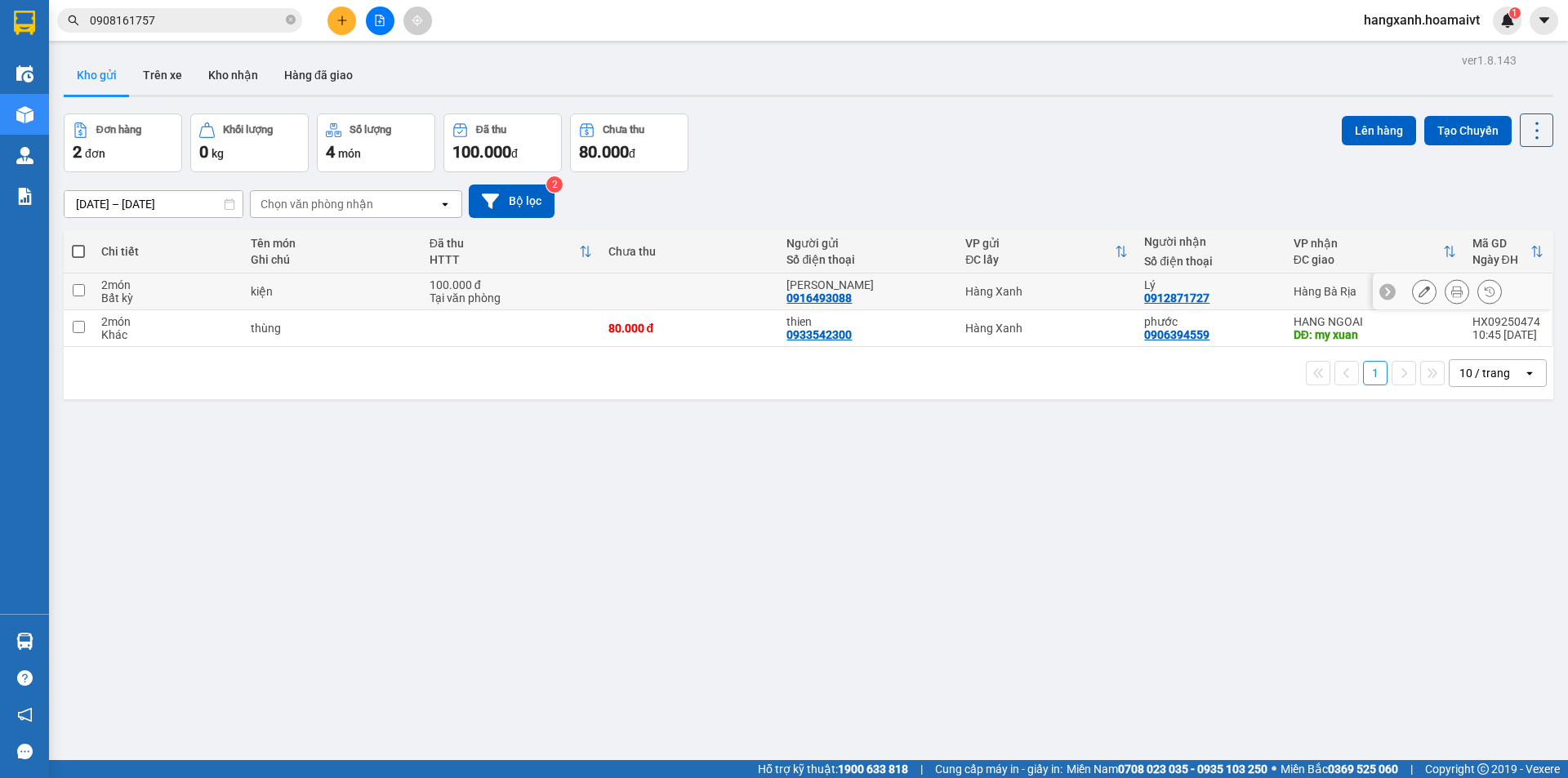
click at [674, 285] on td at bounding box center [689, 292] width 178 height 37
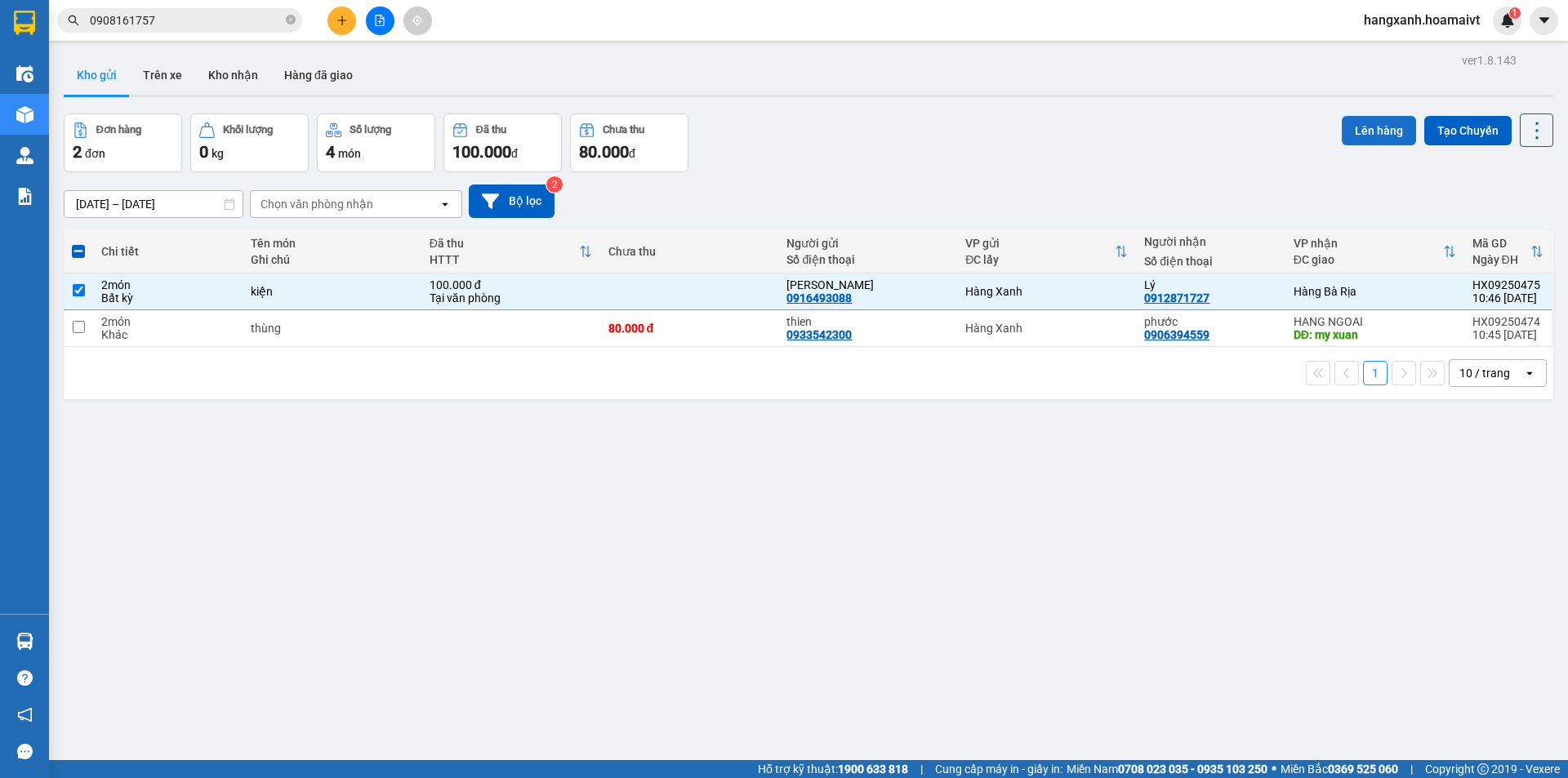
click at [1369, 136] on button "Lên hàng" at bounding box center [1379, 131] width 74 height 30
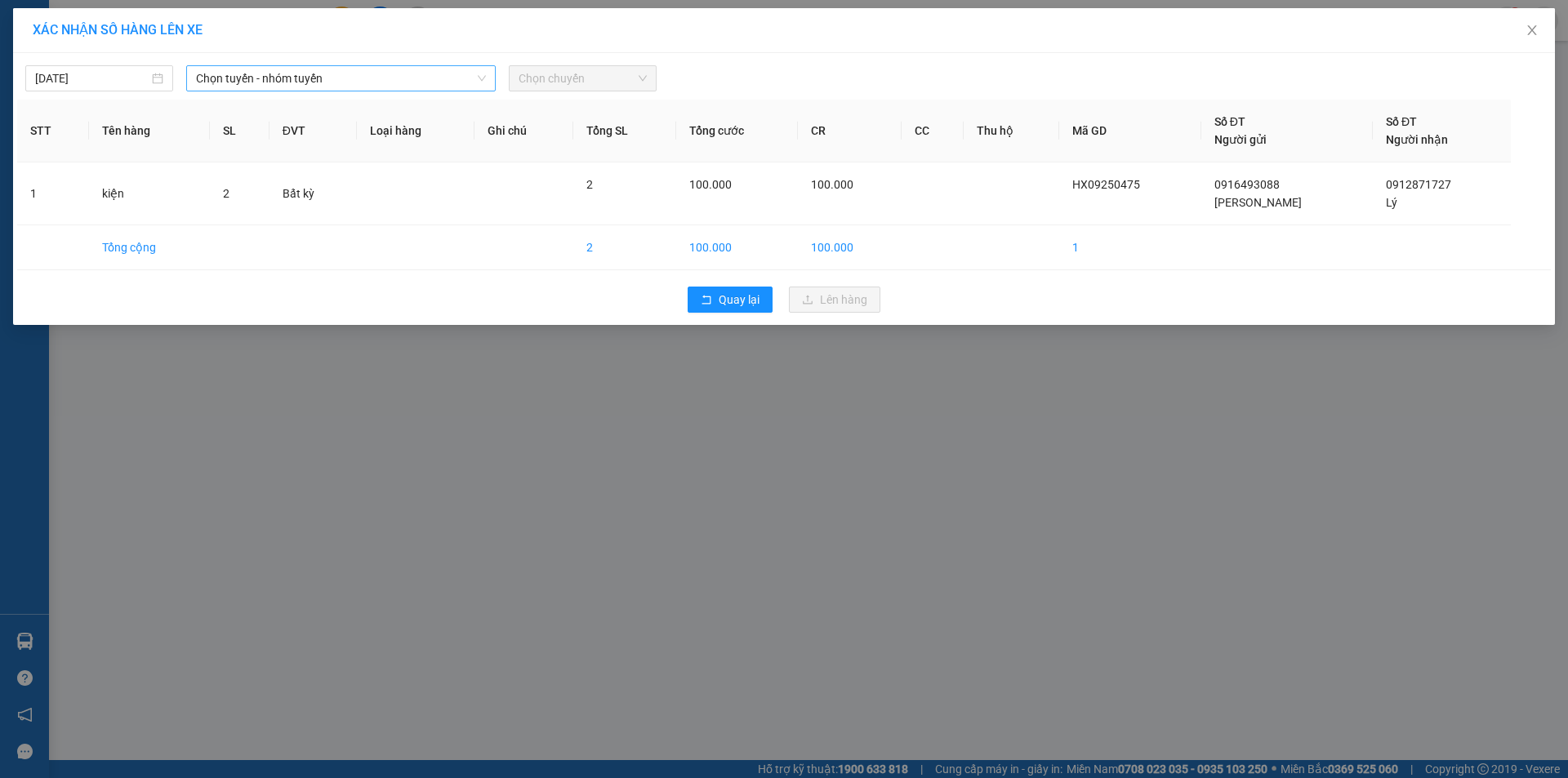
click at [282, 76] on span "Chọn tuyến - nhóm tuyến" at bounding box center [341, 78] width 290 height 25
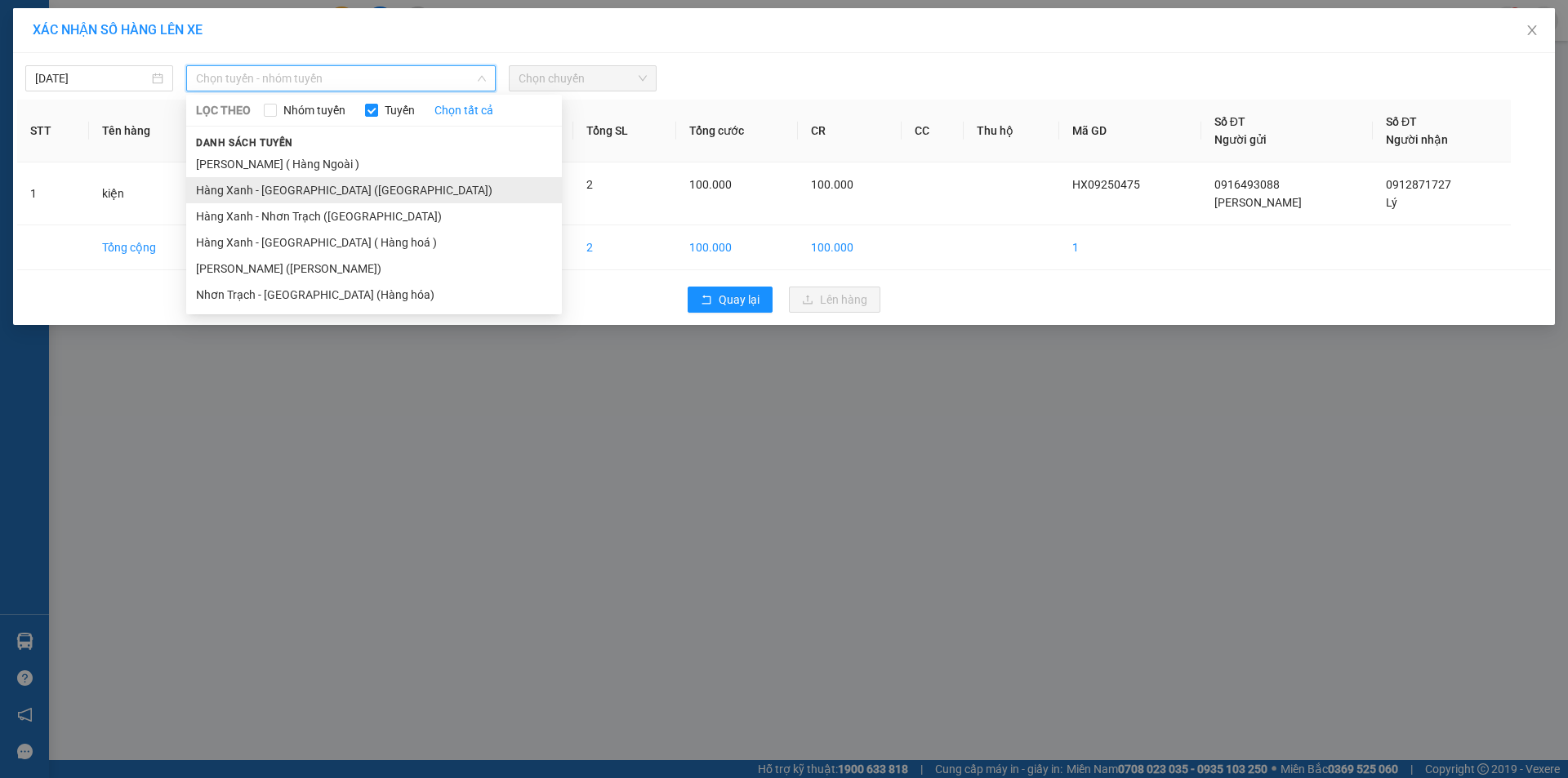
click at [305, 190] on li "Hàng Xanh - [GEOGRAPHIC_DATA] ([GEOGRAPHIC_DATA])" at bounding box center [374, 190] width 376 height 26
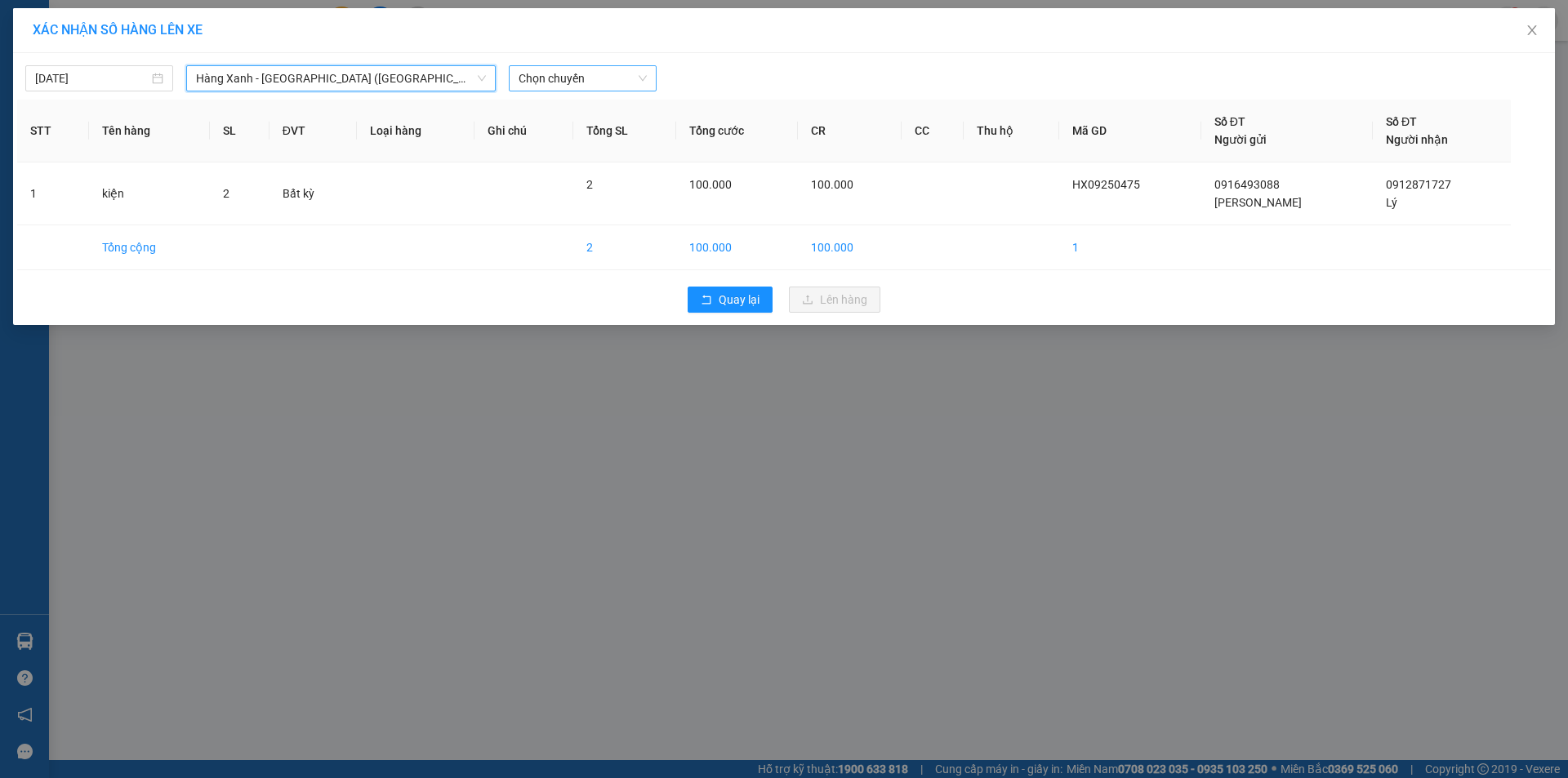
click at [594, 82] on span "Chọn chuyến" at bounding box center [582, 78] width 128 height 25
type input "1110"
click at [628, 138] on div "Thêm chuyến " 11:10 "" at bounding box center [596, 137] width 174 height 28
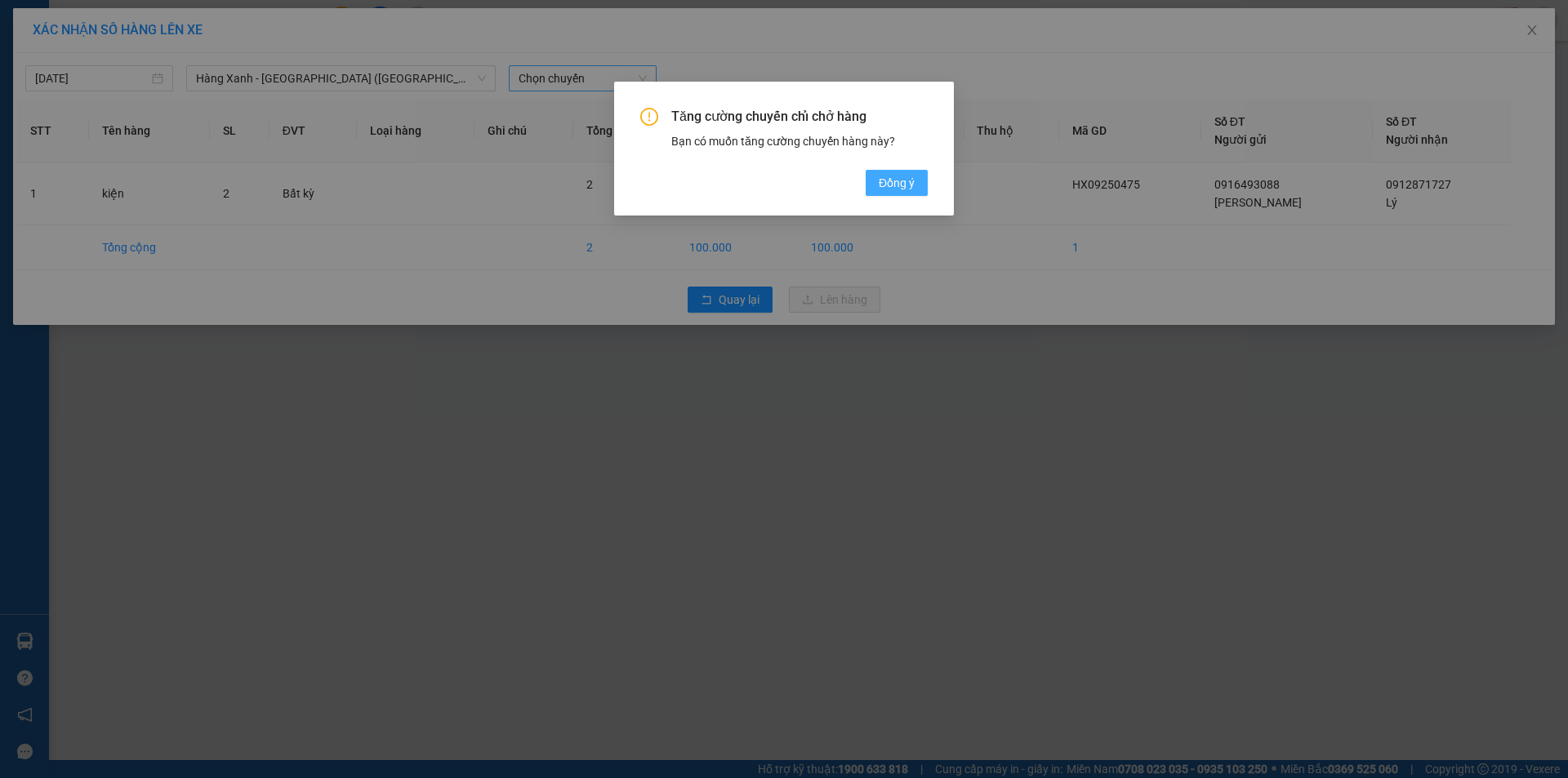
click at [918, 180] on button "Đồng ý" at bounding box center [896, 182] width 62 height 26
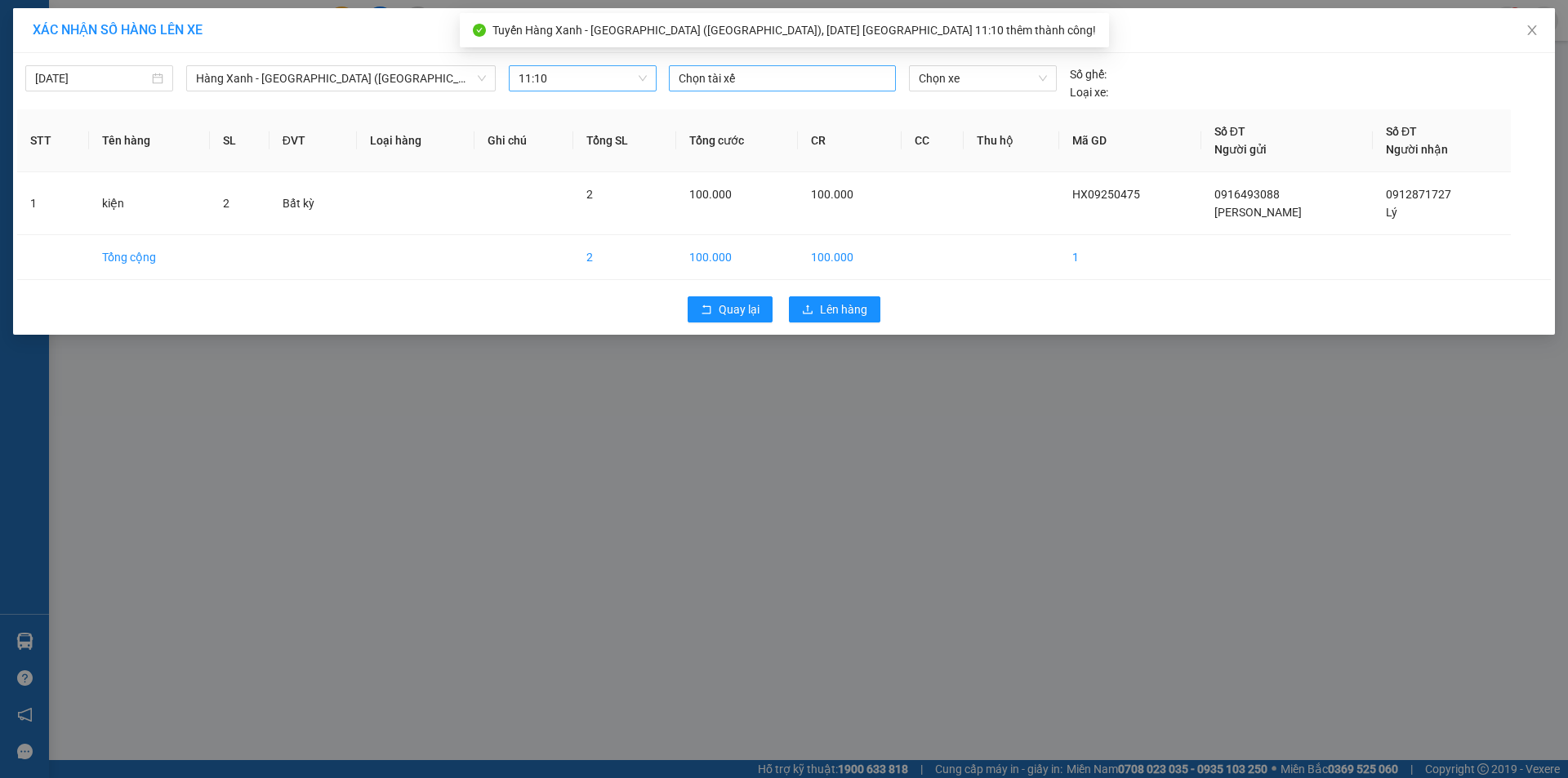
click at [753, 73] on div at bounding box center [782, 78] width 219 height 20
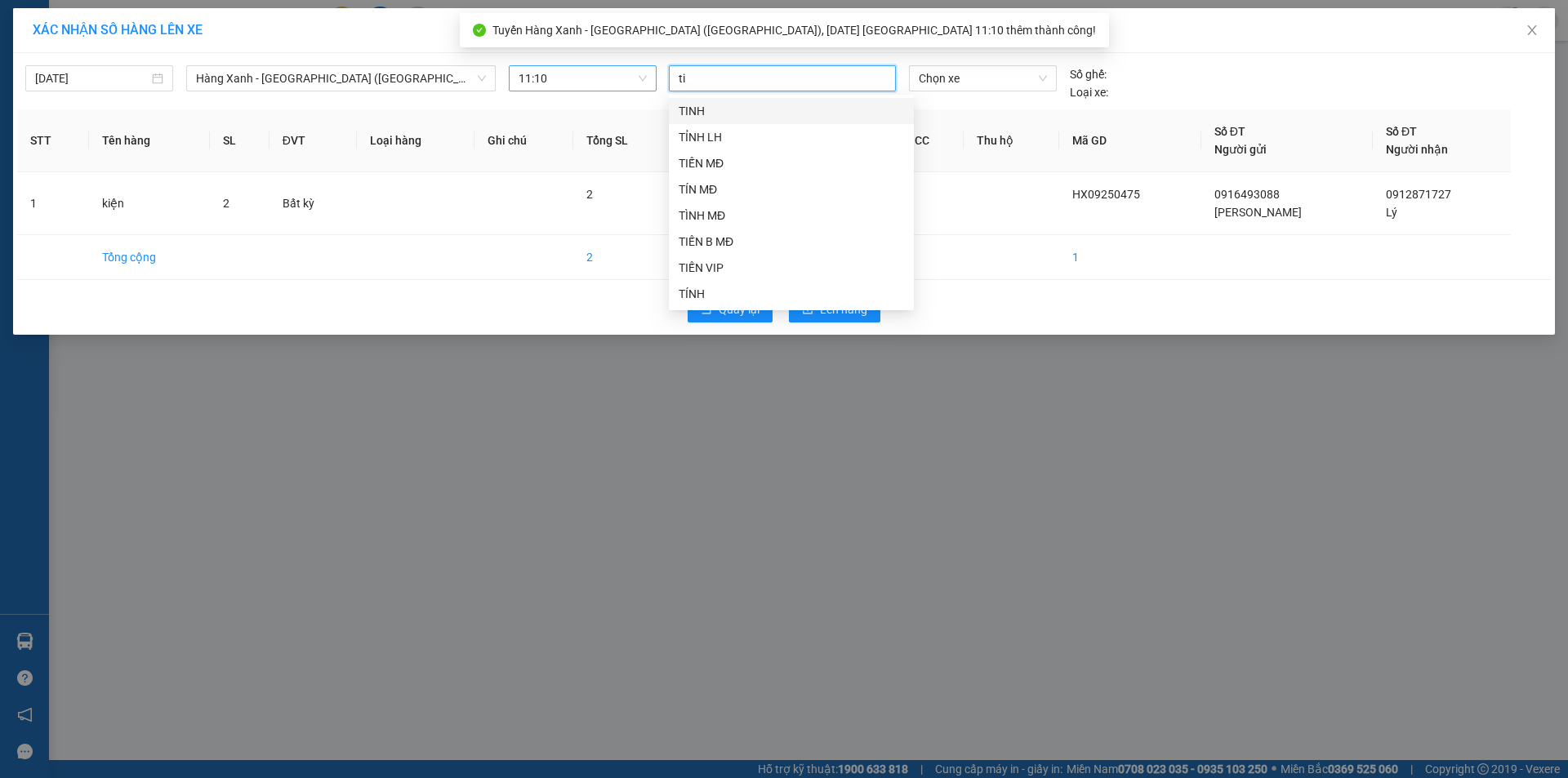
type input "tin"
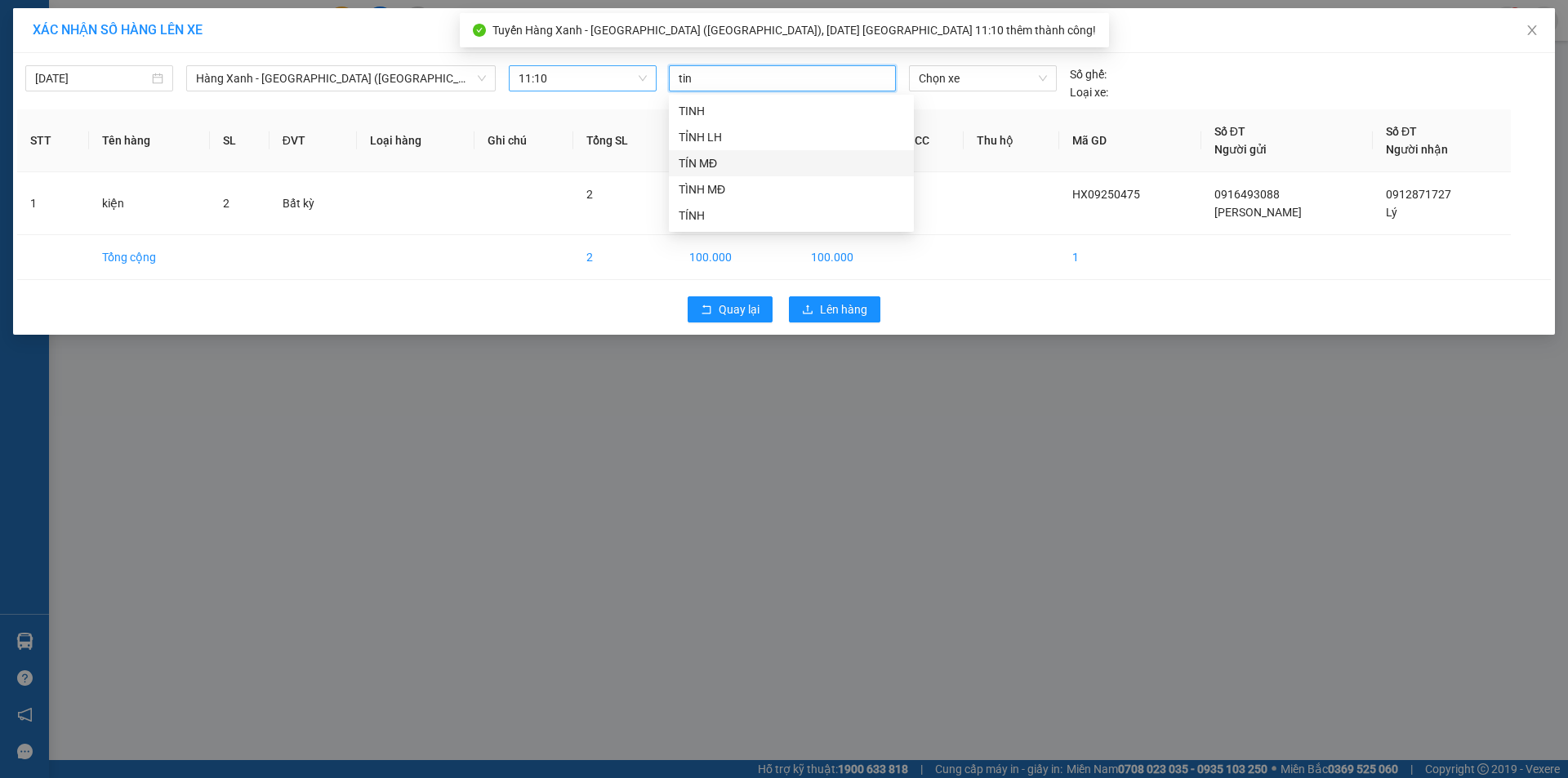
click at [715, 168] on div "TÍN MĐ" at bounding box center [791, 163] width 225 height 18
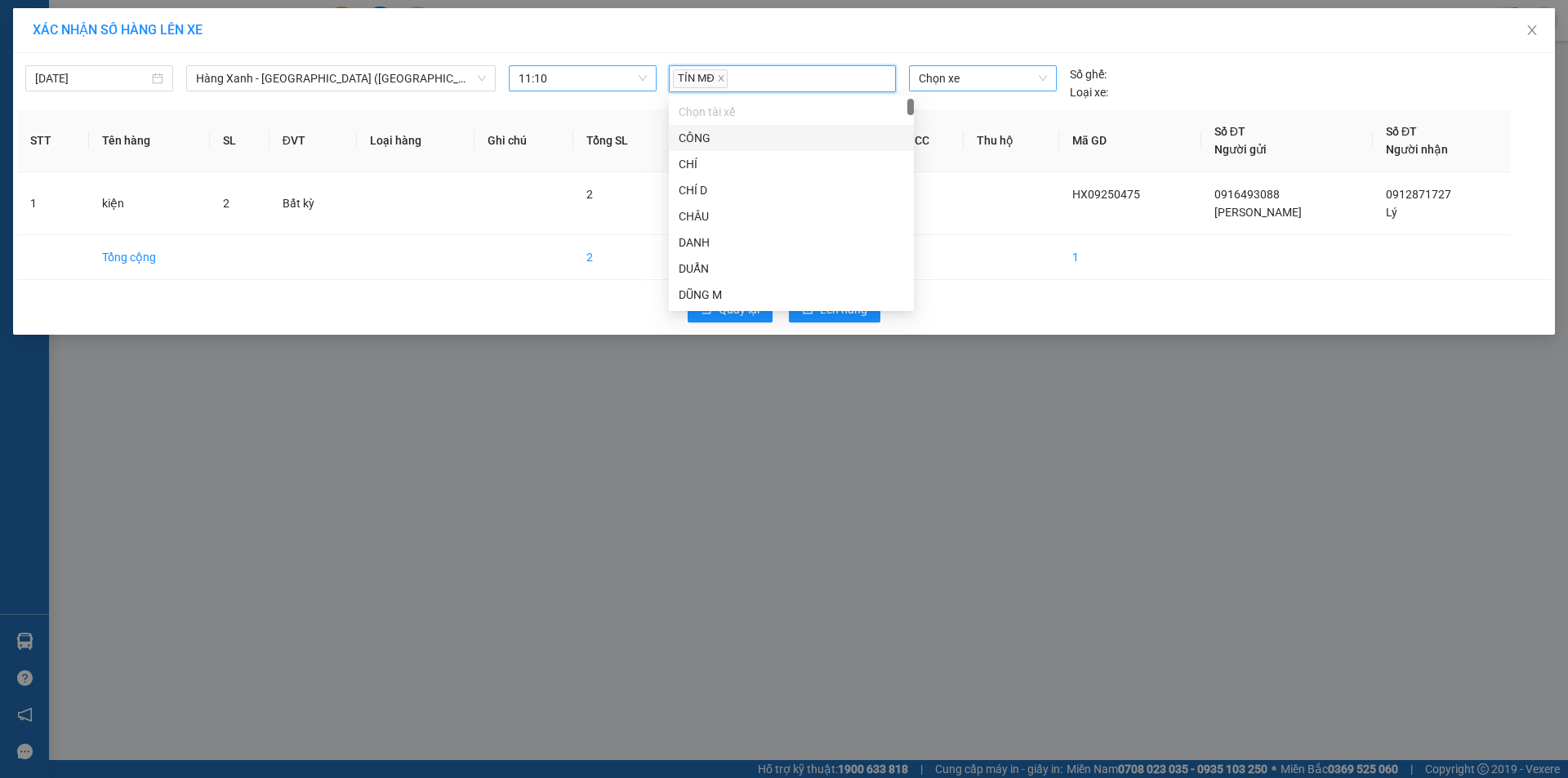
click at [965, 87] on span "Chọn xe" at bounding box center [982, 78] width 127 height 25
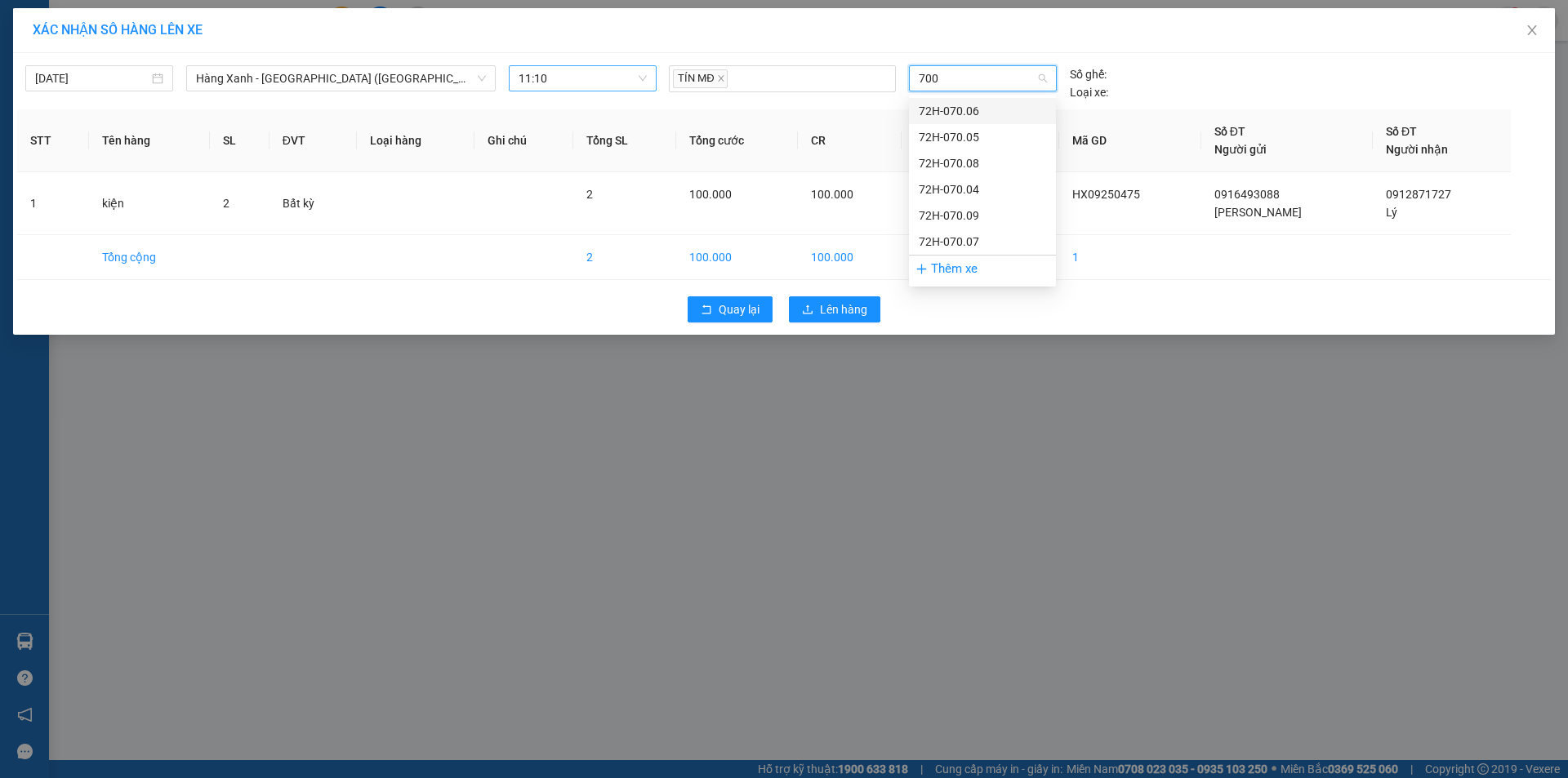
type input "7004"
drag, startPoint x: 982, startPoint y: 108, endPoint x: 903, endPoint y: 187, distance: 111.7
click at [982, 109] on div "72H-070.04" at bounding box center [982, 111] width 127 height 18
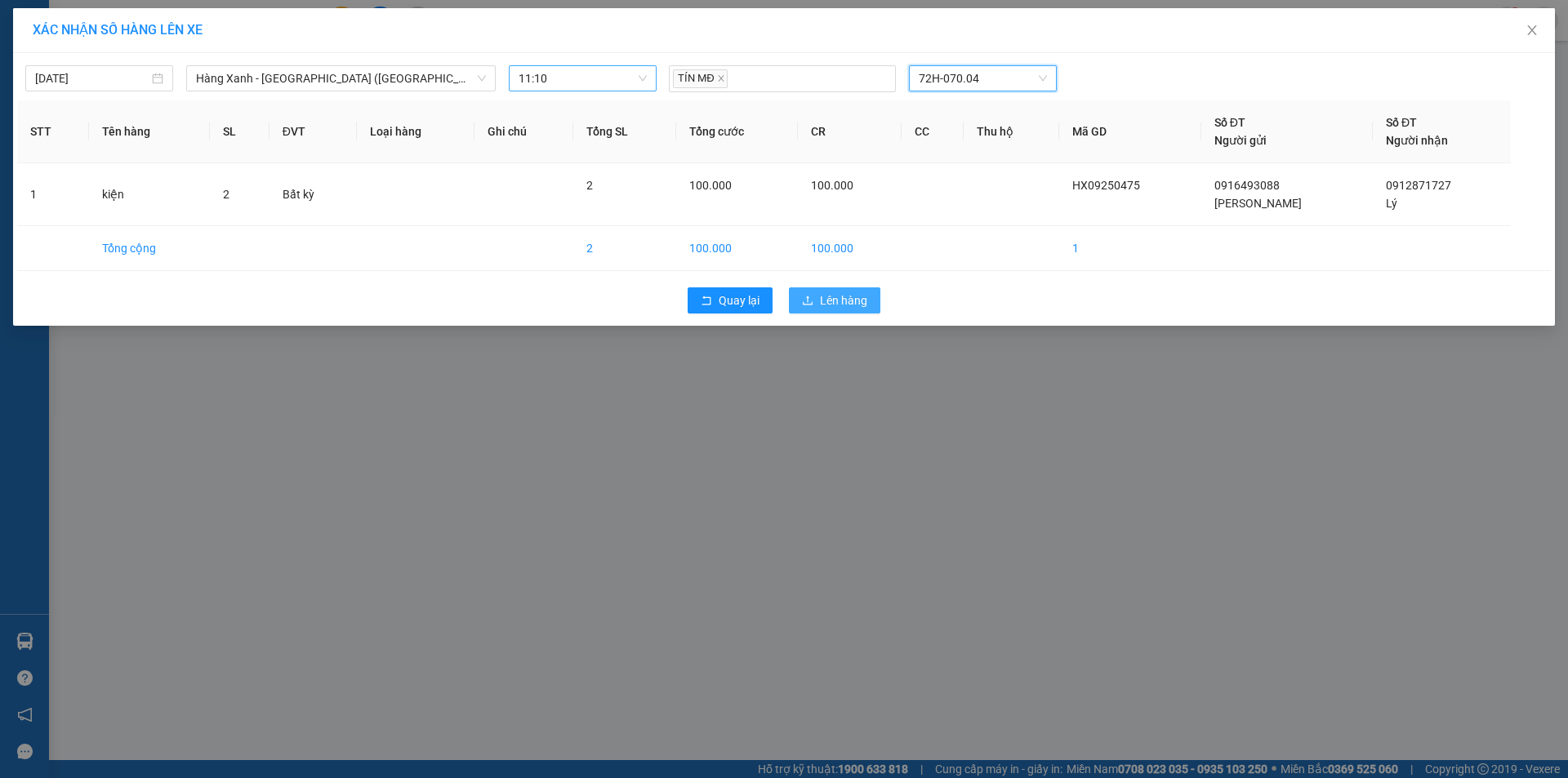
click at [828, 306] on span "Lên hàng" at bounding box center [844, 300] width 48 height 18
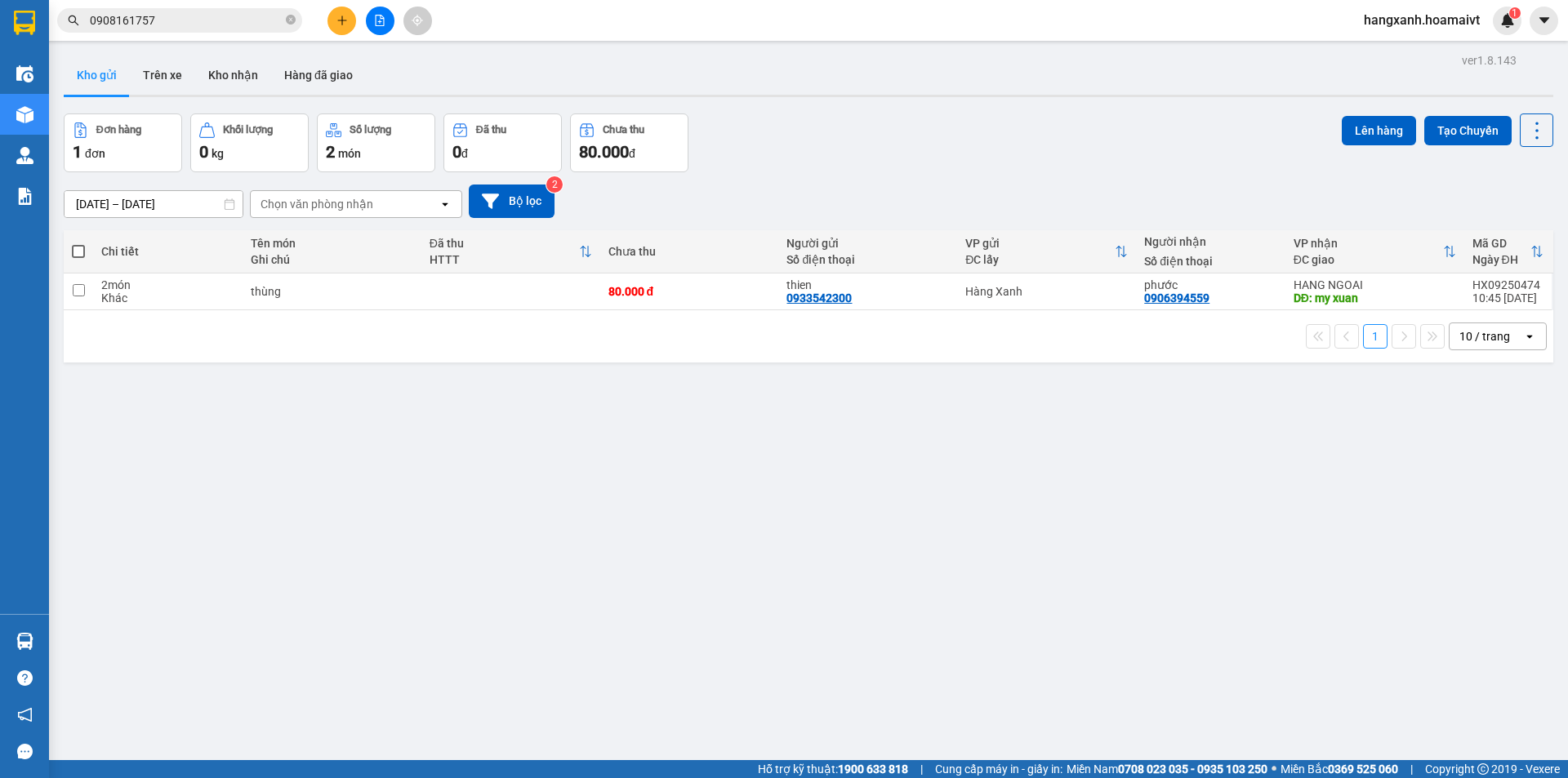
click at [1497, 336] on div "10 / trang" at bounding box center [1486, 336] width 73 height 26
click at [1480, 519] on span "100 / trang" at bounding box center [1479, 517] width 59 height 16
click at [1336, 285] on div "HANG NGOAI" at bounding box center [1374, 285] width 162 height 13
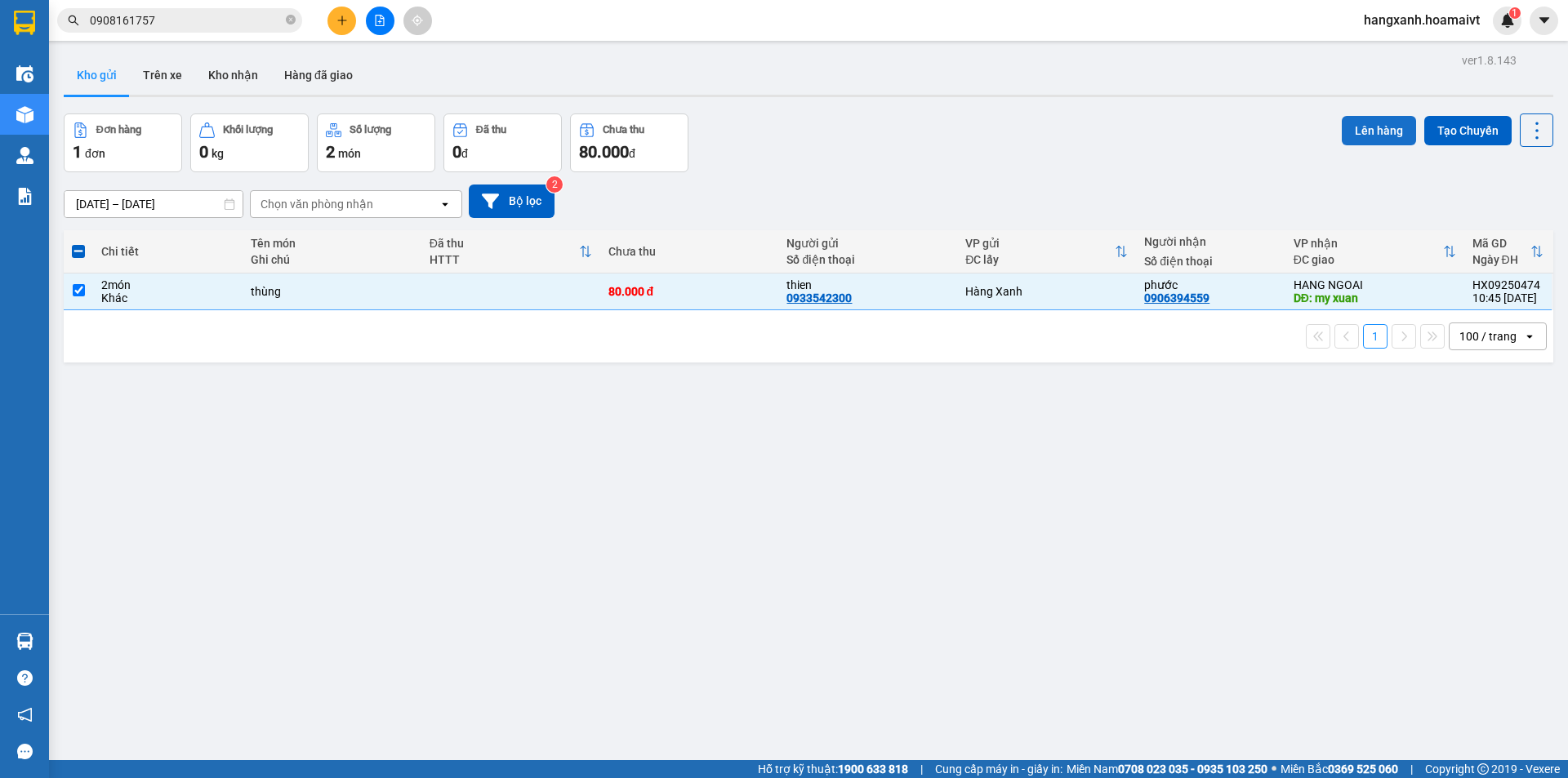
click at [1366, 132] on button "Lên hàng" at bounding box center [1379, 131] width 74 height 30
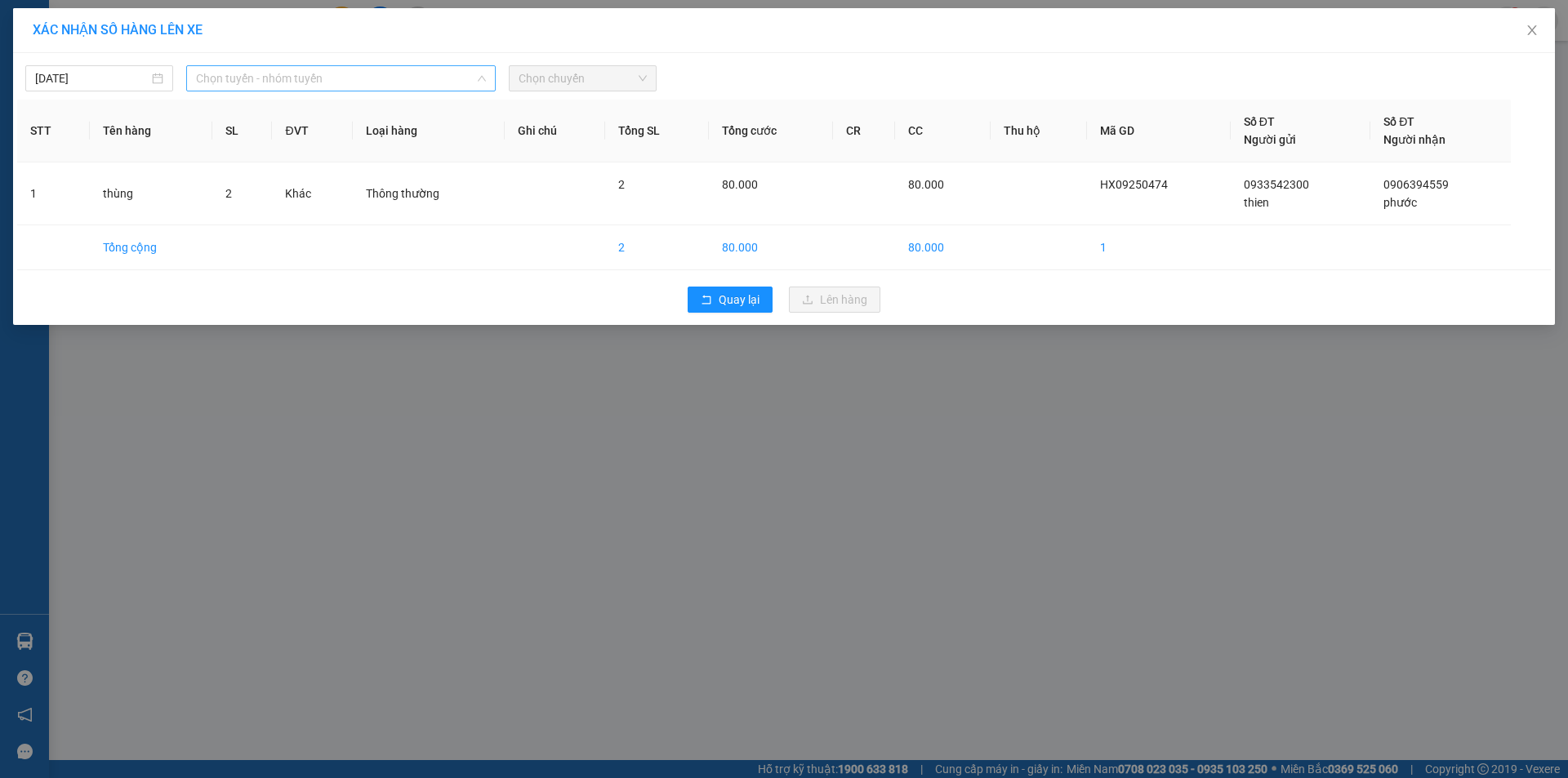
click at [384, 76] on span "Chọn tuyến - nhóm tuyến" at bounding box center [341, 78] width 290 height 25
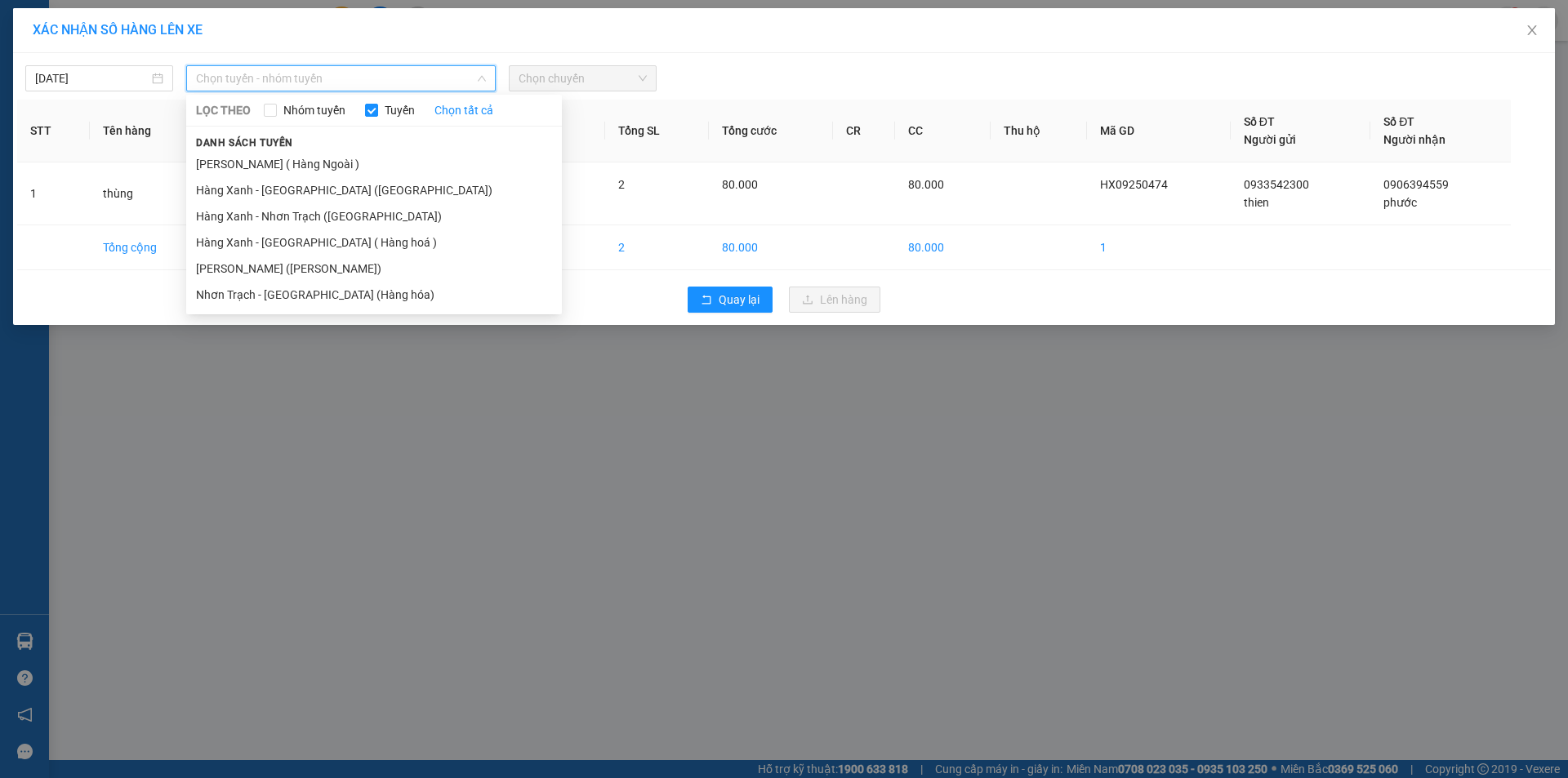
click at [327, 142] on div "Danh sách tuyến Hàng Xanh ( Hàng Ngoài ) Hàng Xanh - Bà Rịa (Hàng Hoá) Hàng Xan…" at bounding box center [374, 220] width 376 height 175
click at [303, 185] on li "Hàng Xanh - [GEOGRAPHIC_DATA] ([GEOGRAPHIC_DATA])" at bounding box center [374, 190] width 376 height 26
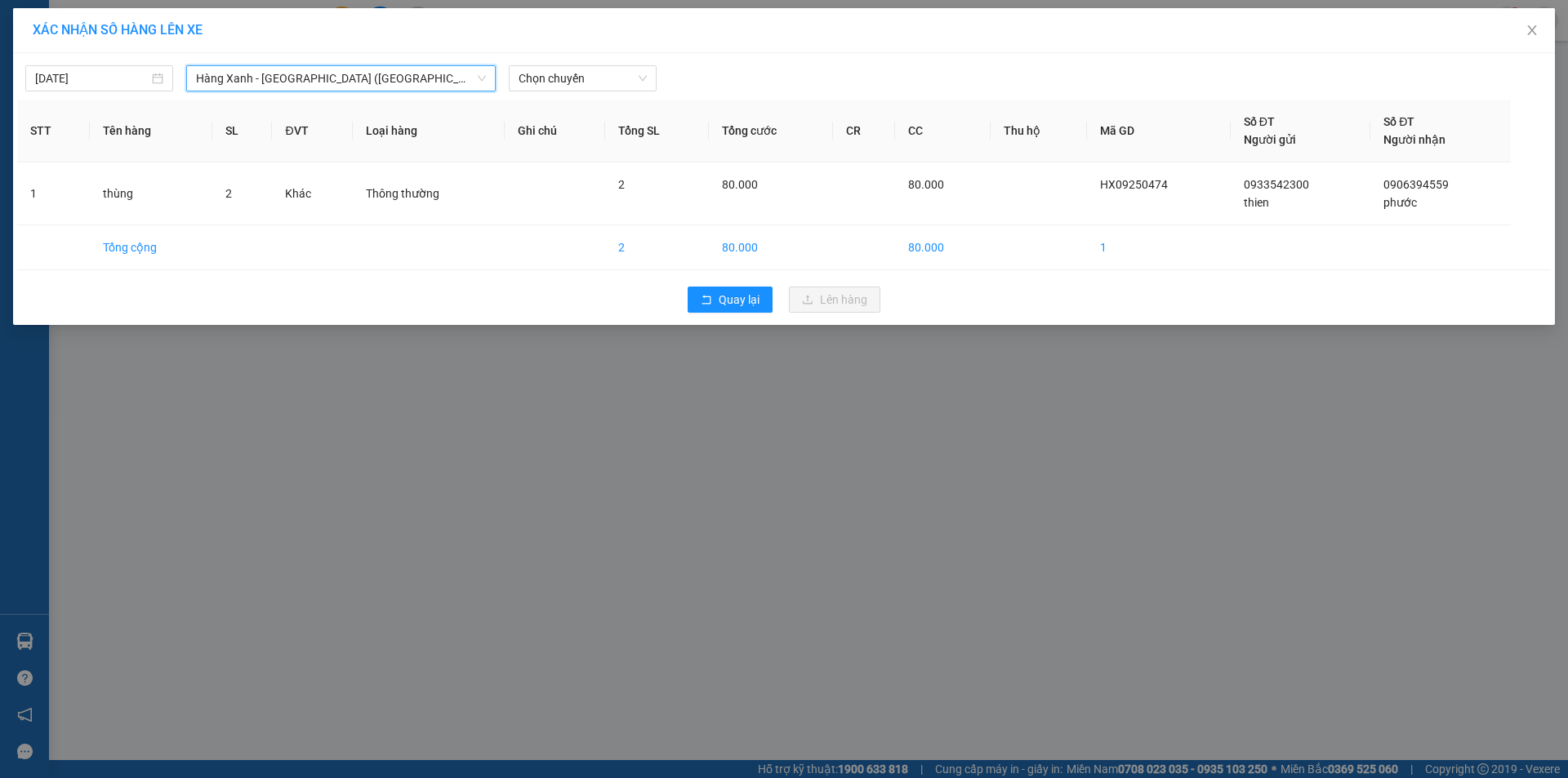
click at [348, 87] on span "Hàng Xanh - [GEOGRAPHIC_DATA] ([GEOGRAPHIC_DATA])" at bounding box center [341, 78] width 290 height 25
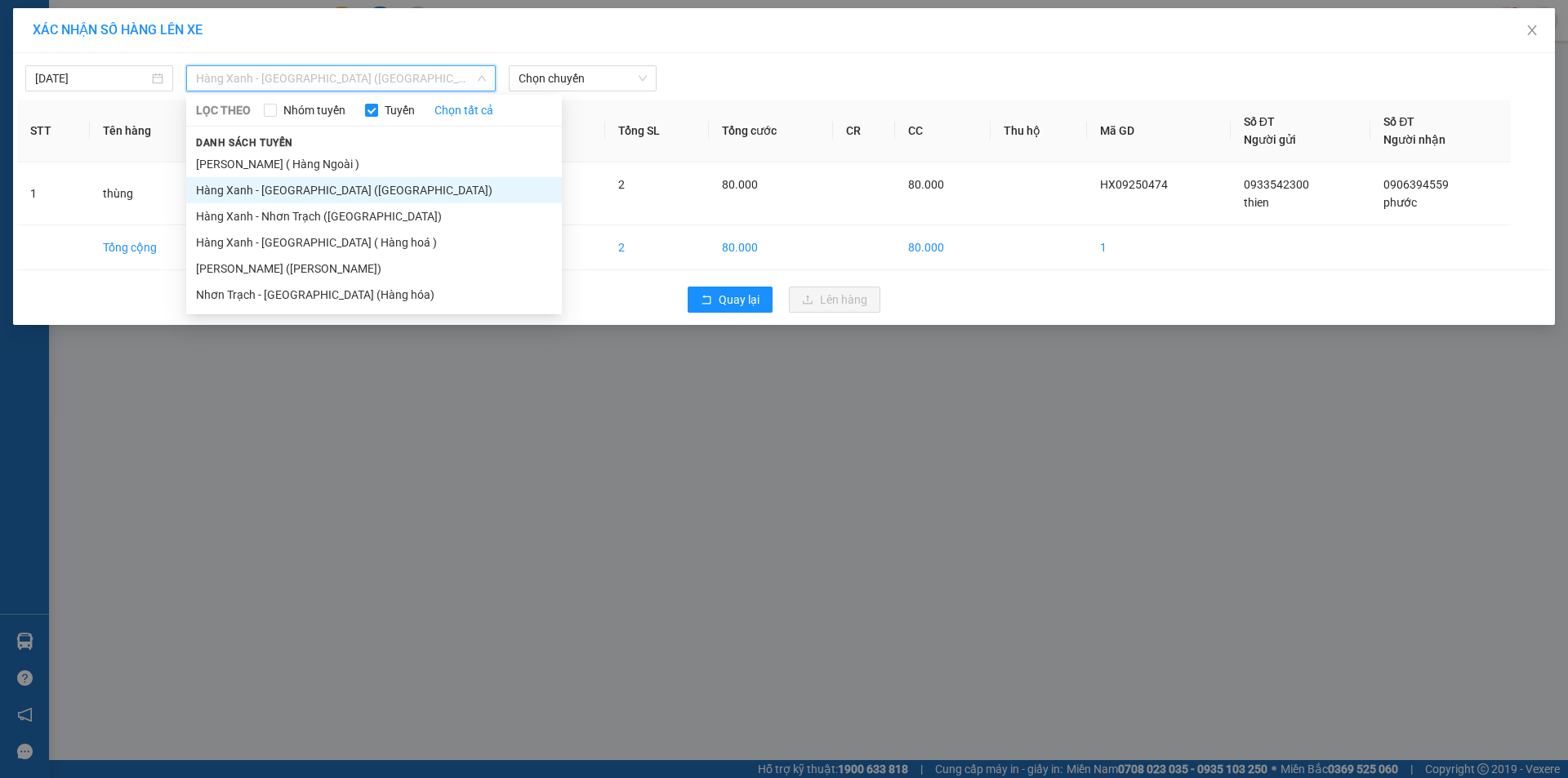
click at [316, 159] on li "[PERSON_NAME] ( Hàng Ngoài )" at bounding box center [374, 163] width 376 height 26
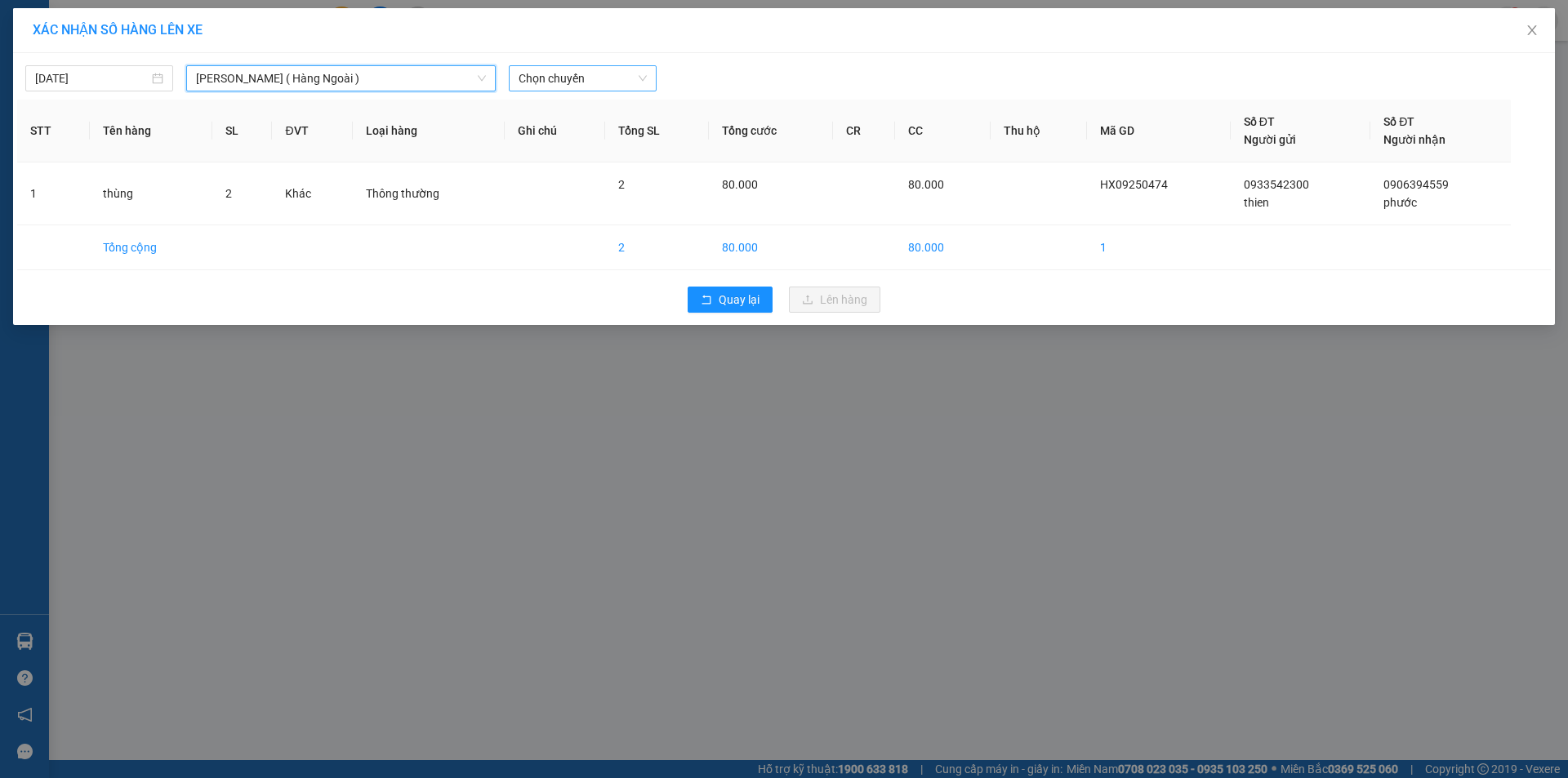
click at [576, 81] on span "Chọn chuyến" at bounding box center [582, 78] width 128 height 25
type input "1126"
click at [641, 133] on div "Thêm chuyến " 11:26 "" at bounding box center [596, 137] width 174 height 28
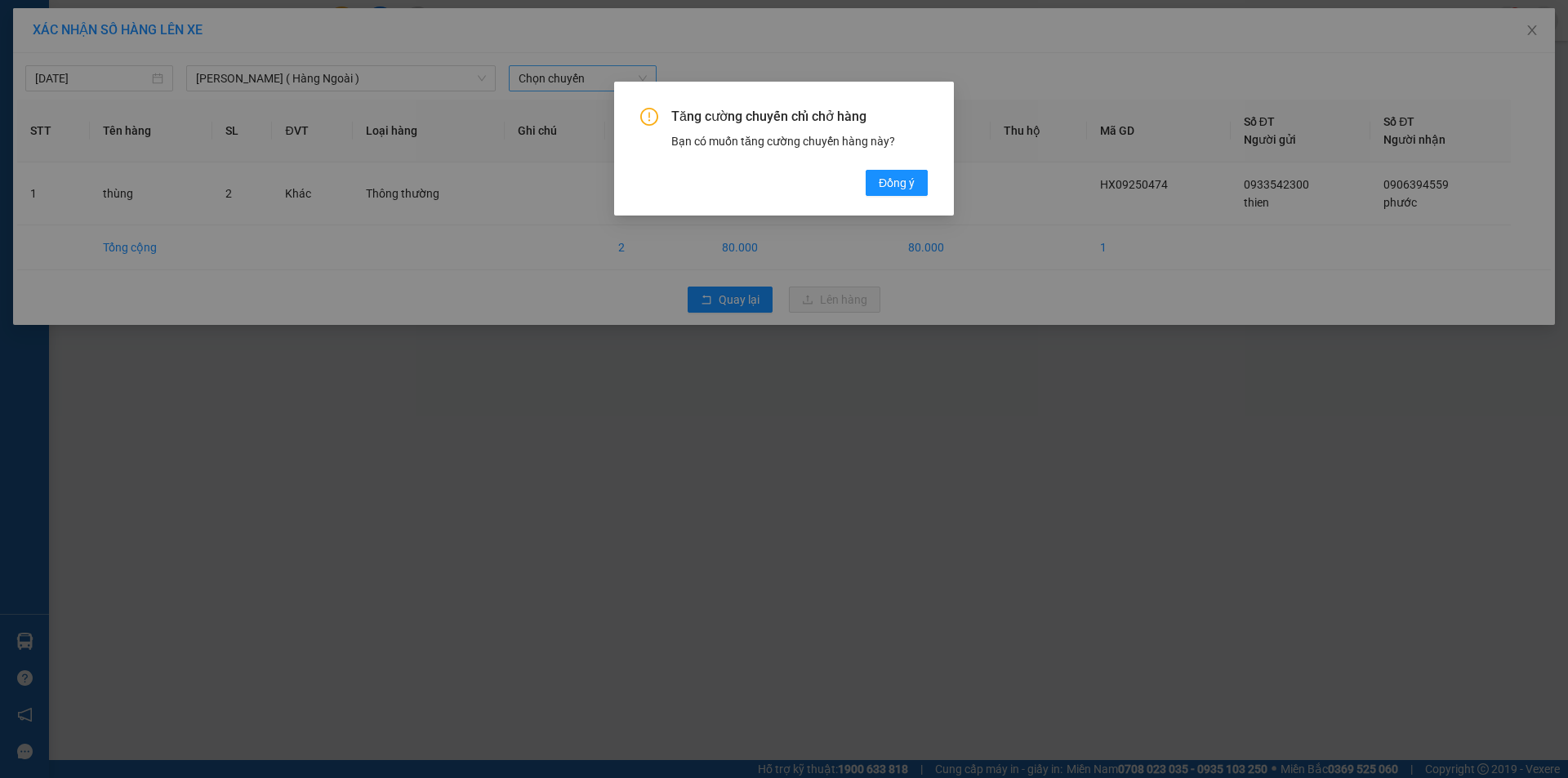
click at [882, 166] on div "Tăng cường chuyến chỉ chở hàng Bạn có muốn tăng cường chuyến hàng này? Đồng ý" at bounding box center [784, 152] width 287 height 88
click at [881, 176] on span "Đồng ý" at bounding box center [897, 182] width 36 height 18
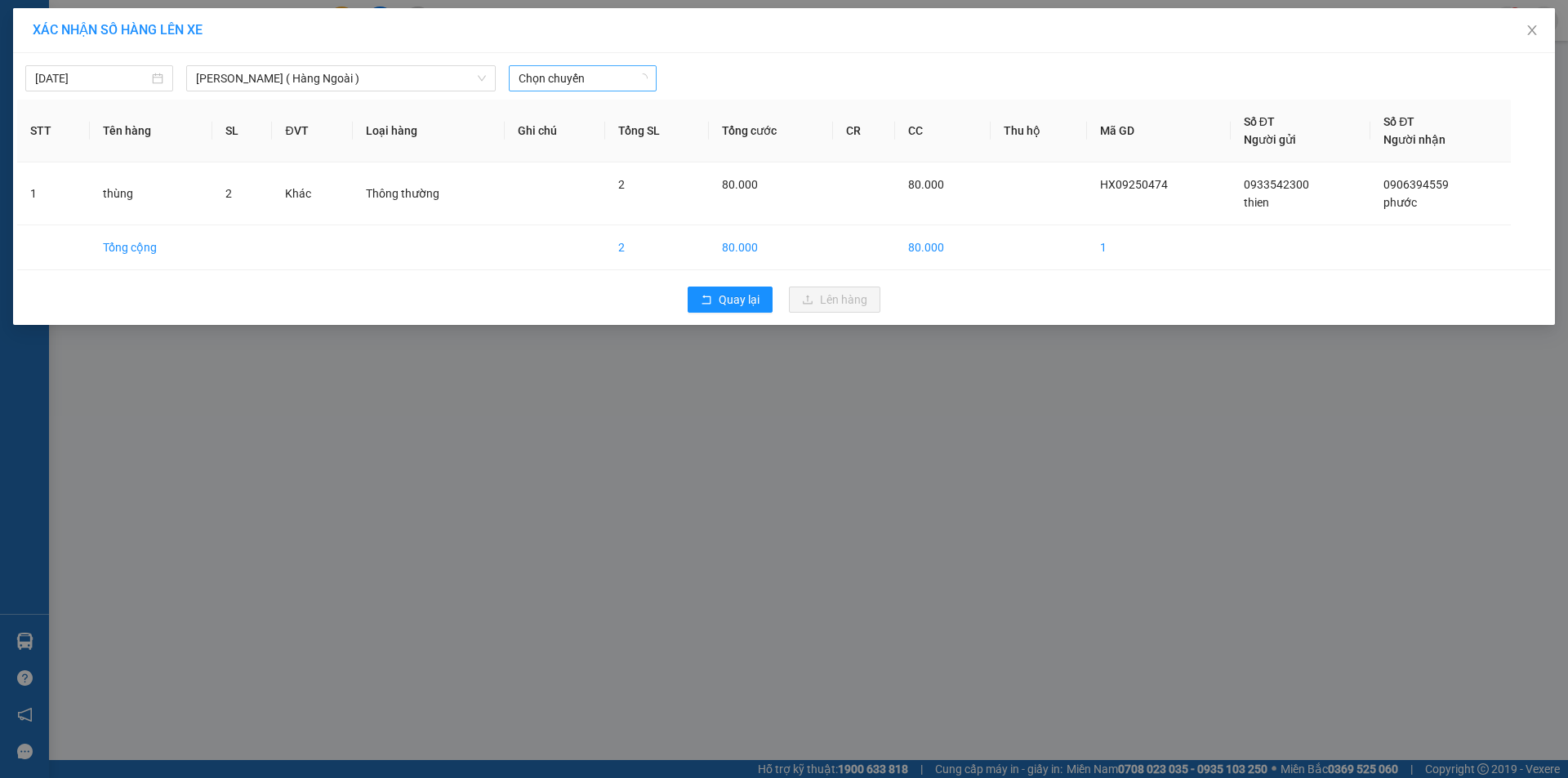
click at [693, 72] on div at bounding box center [978, 77] width 636 height 26
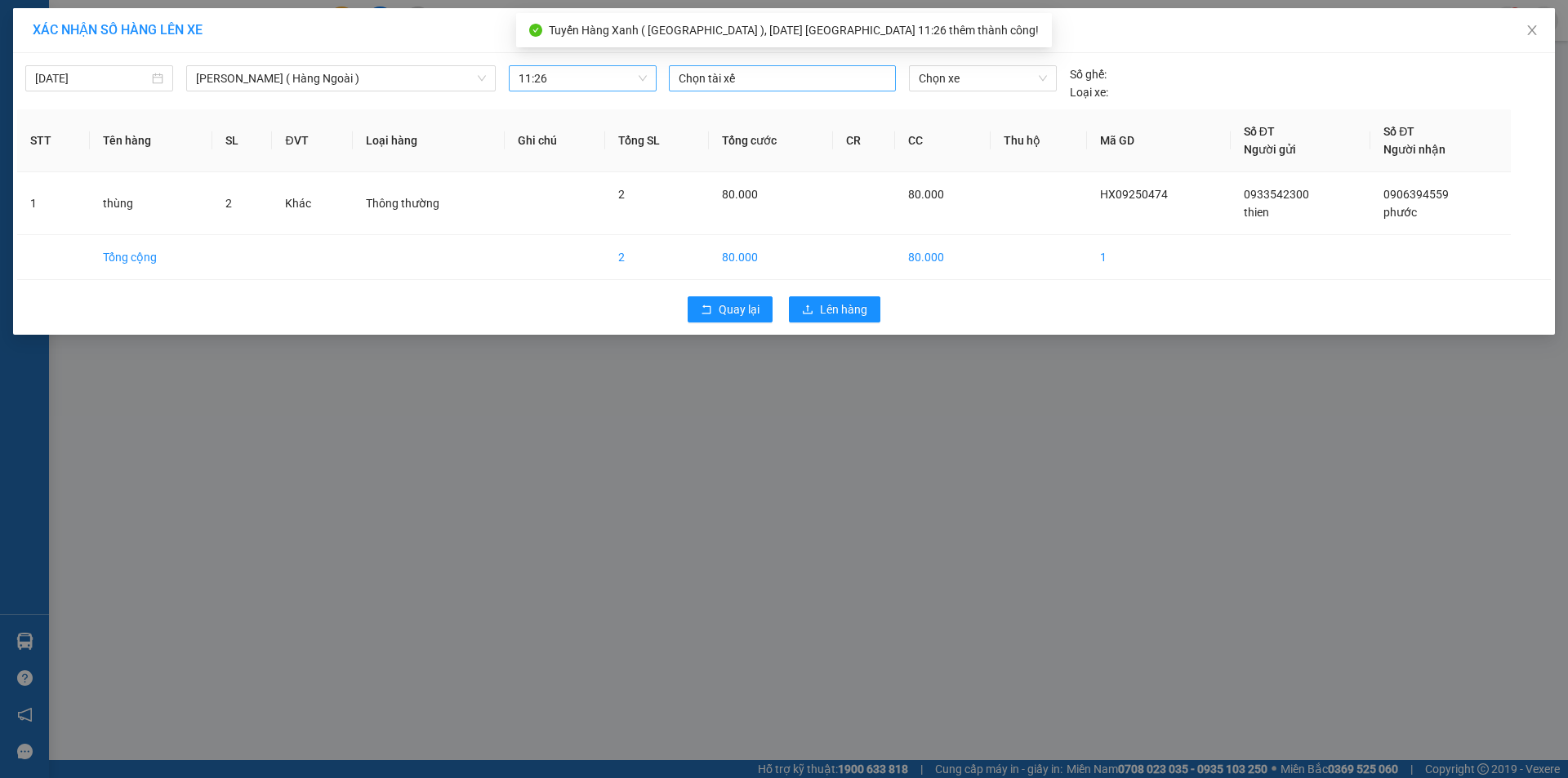
click at [750, 84] on div at bounding box center [782, 78] width 219 height 20
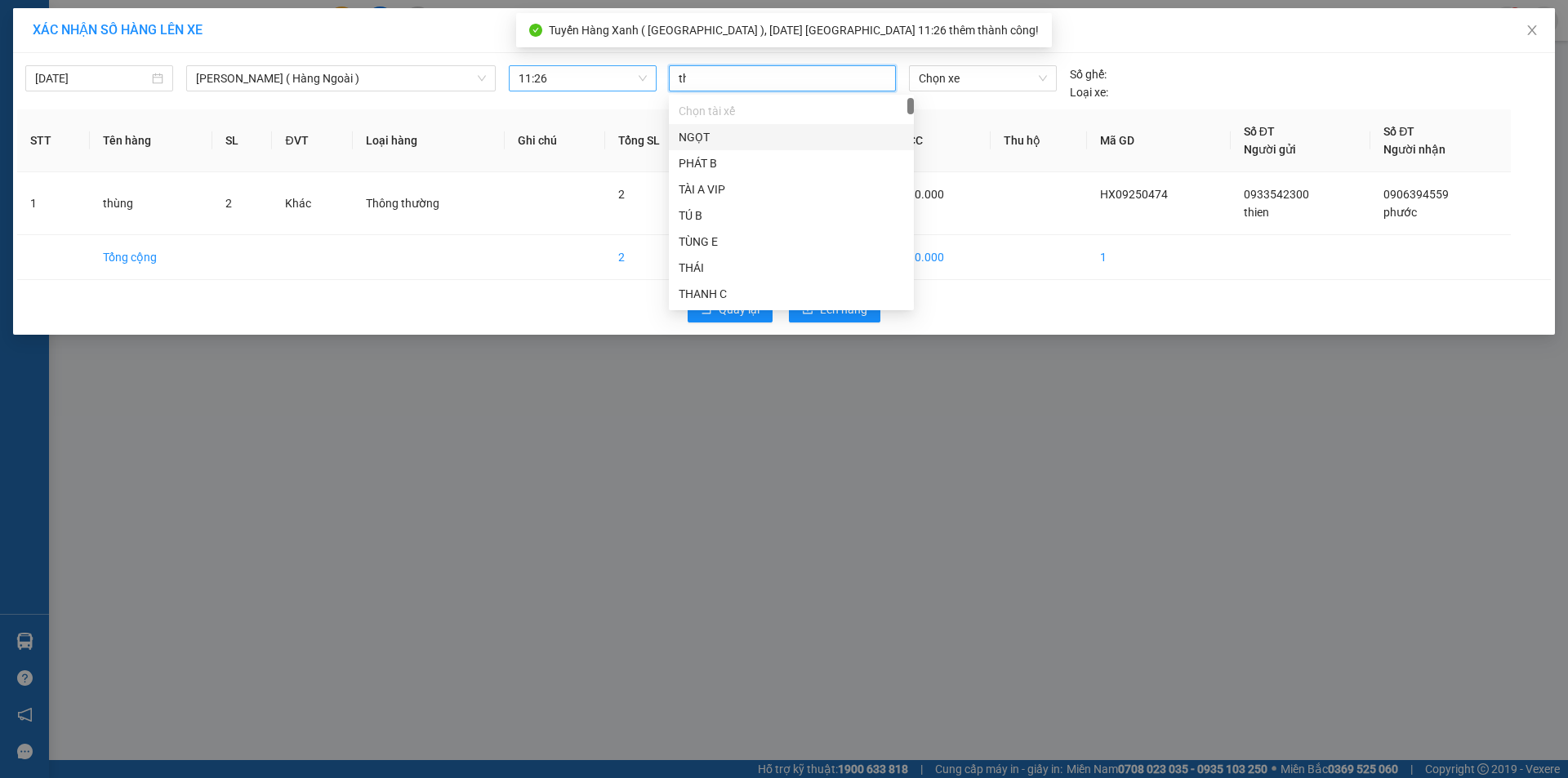
type input "tha"
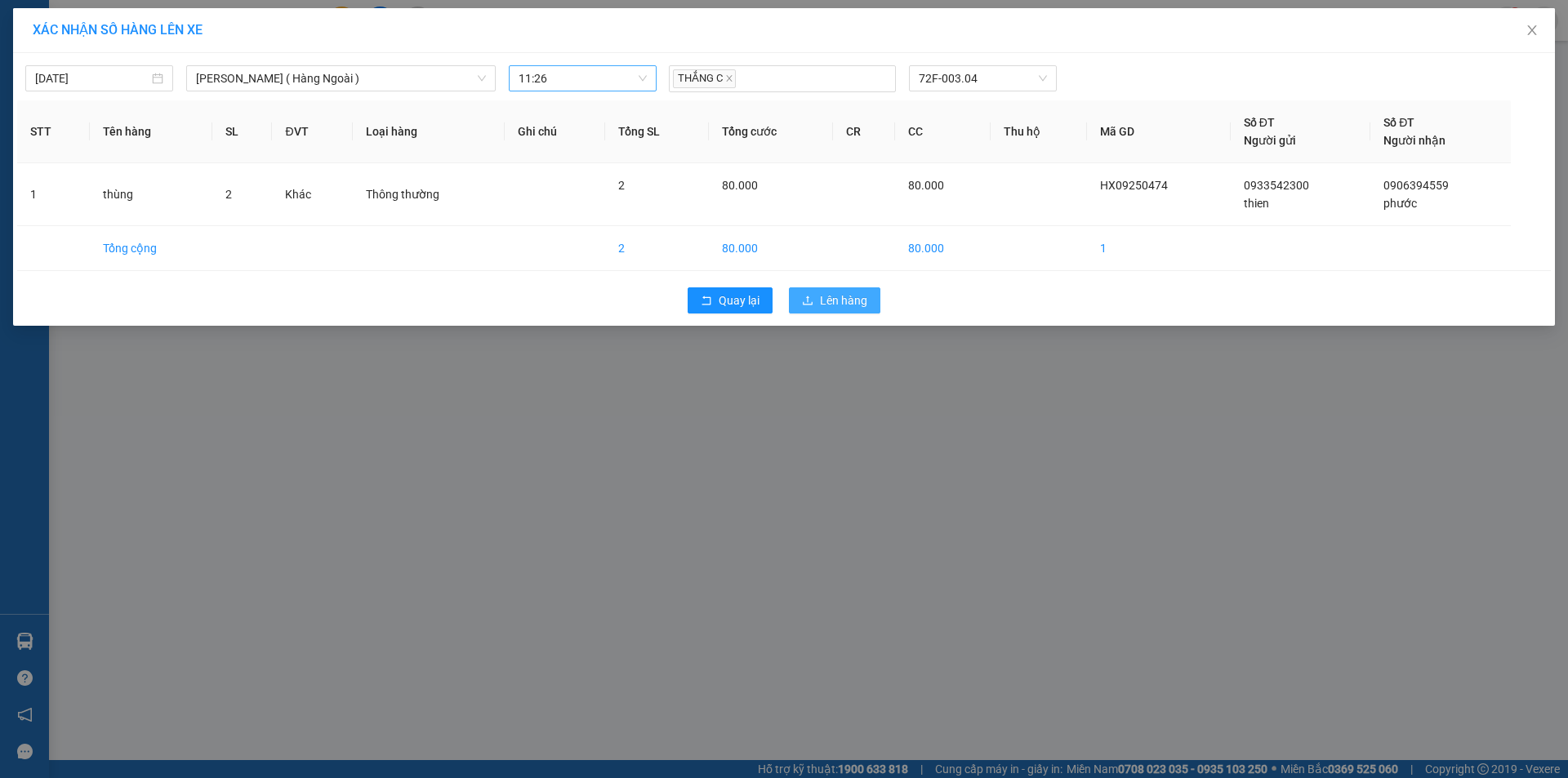
click at [847, 287] on button "Lên hàng" at bounding box center [835, 300] width 92 height 26
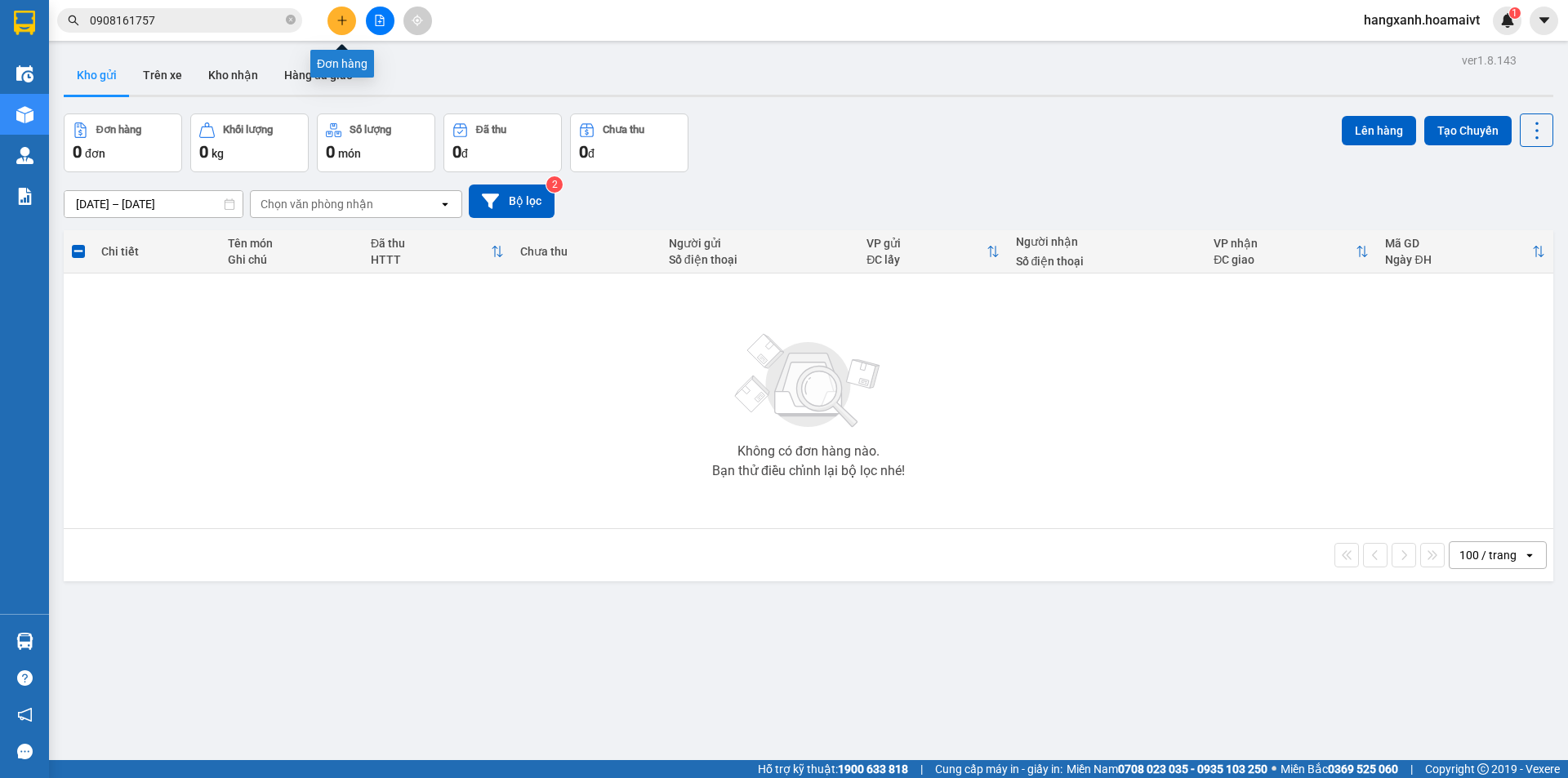
click at [345, 24] on icon "plus" at bounding box center [343, 20] width 11 height 11
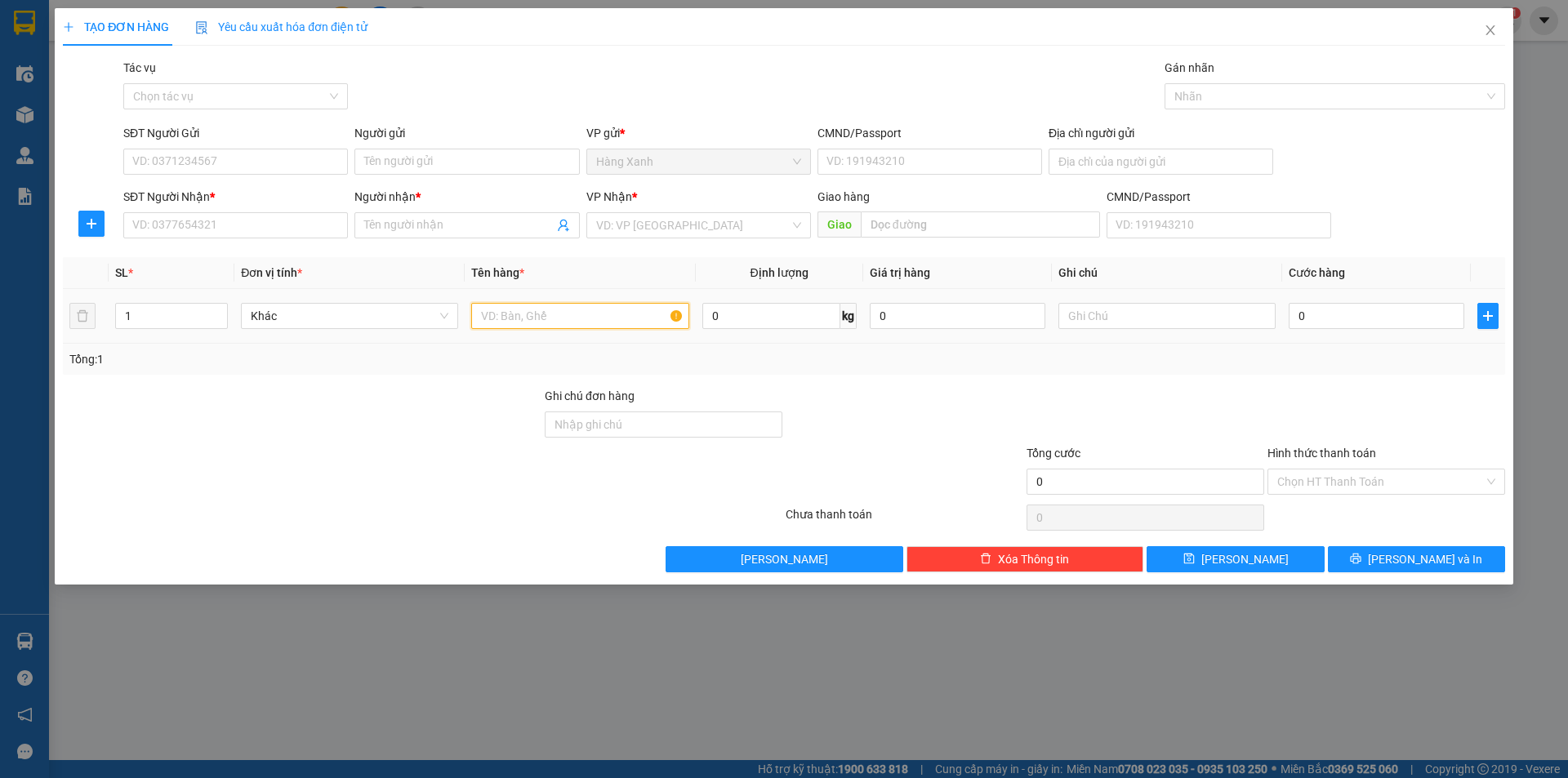
click at [570, 318] on input "text" at bounding box center [580, 315] width 218 height 26
type input "thùng"
click at [230, 221] on input "SĐT Người Nhận *" at bounding box center [235, 224] width 224 height 26
type input "0976894469"
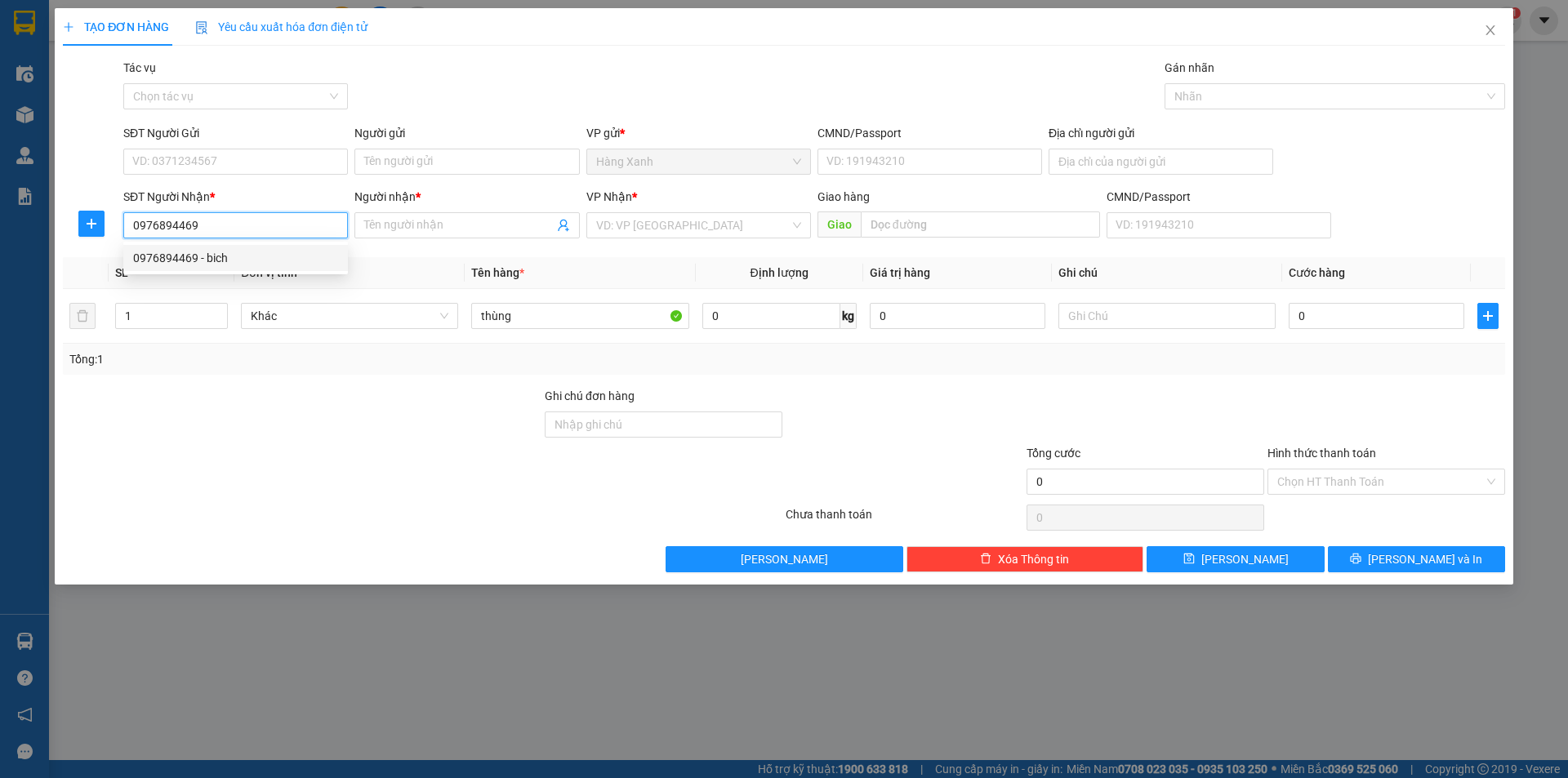
click at [314, 252] on div "0976894469 - bich" at bounding box center [235, 258] width 205 height 18
type input "bich"
type input "0976894469"
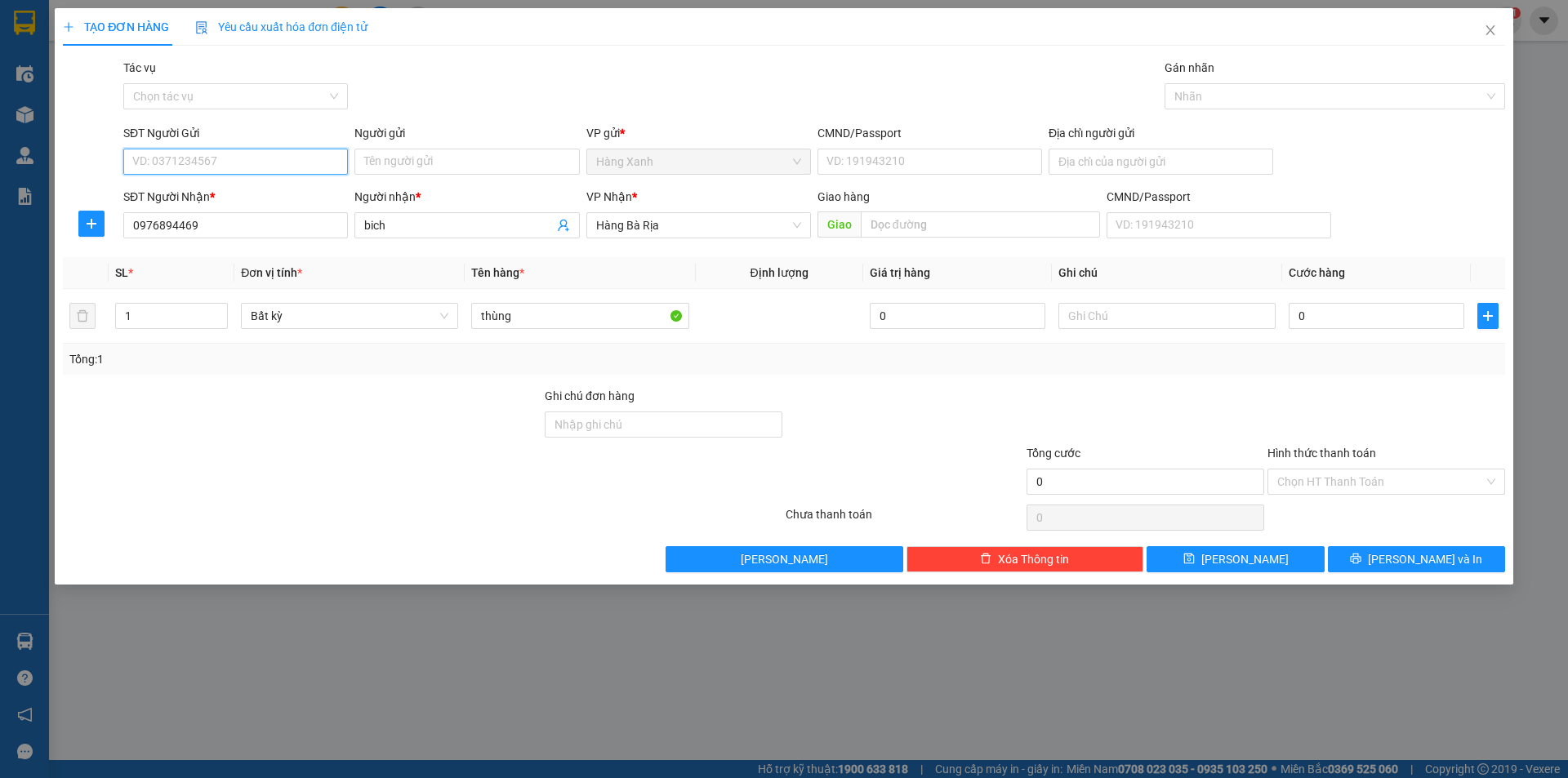
click at [324, 167] on input "SĐT Người Gửi" at bounding box center [235, 161] width 224 height 26
click at [275, 189] on div "0938608608 - HANG NANA" at bounding box center [235, 194] width 205 height 18
type input "0938608608"
type input "HANG NANA"
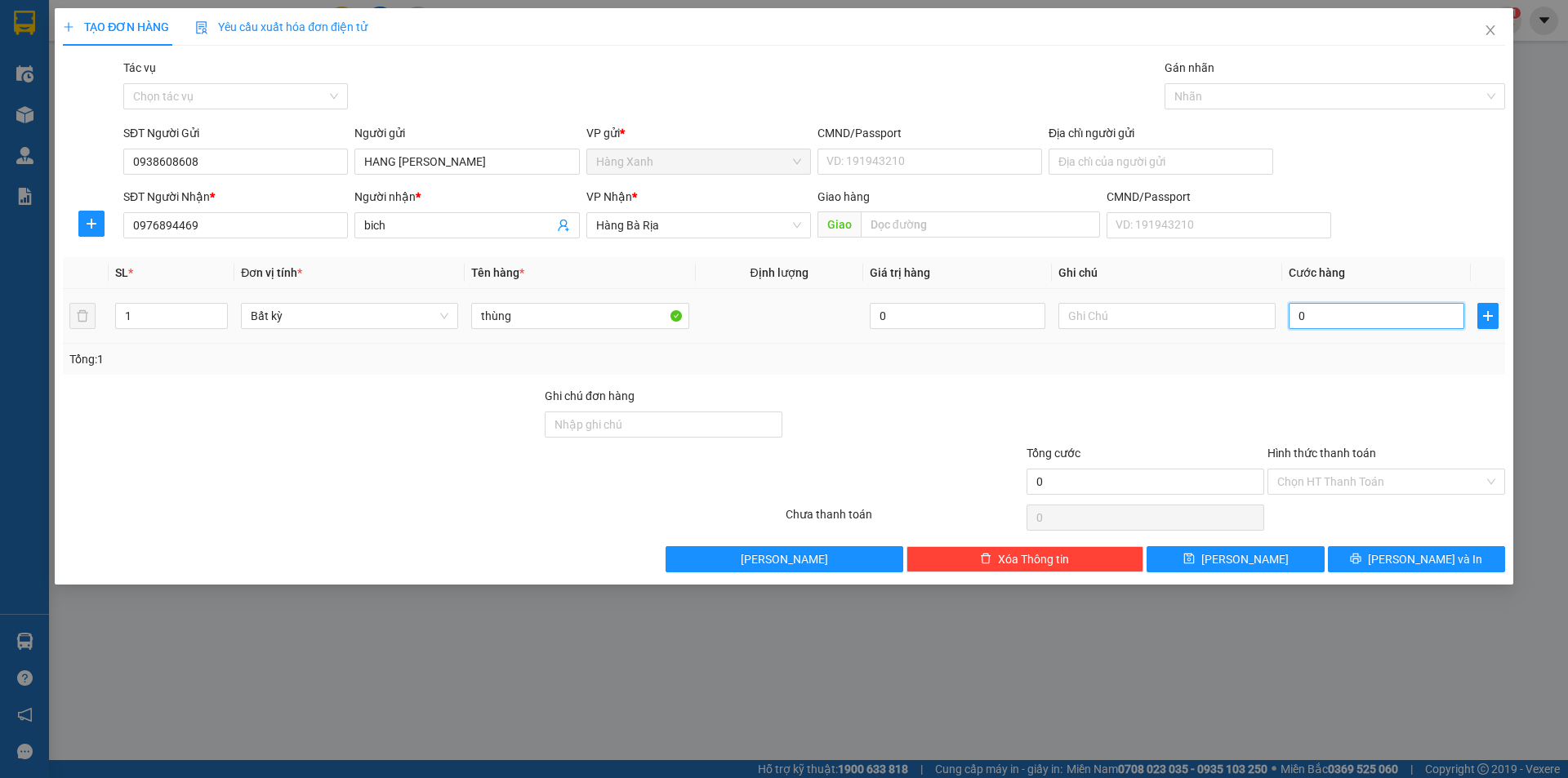
click at [1363, 317] on input "0" at bounding box center [1376, 315] width 176 height 26
type input "3"
type input "30"
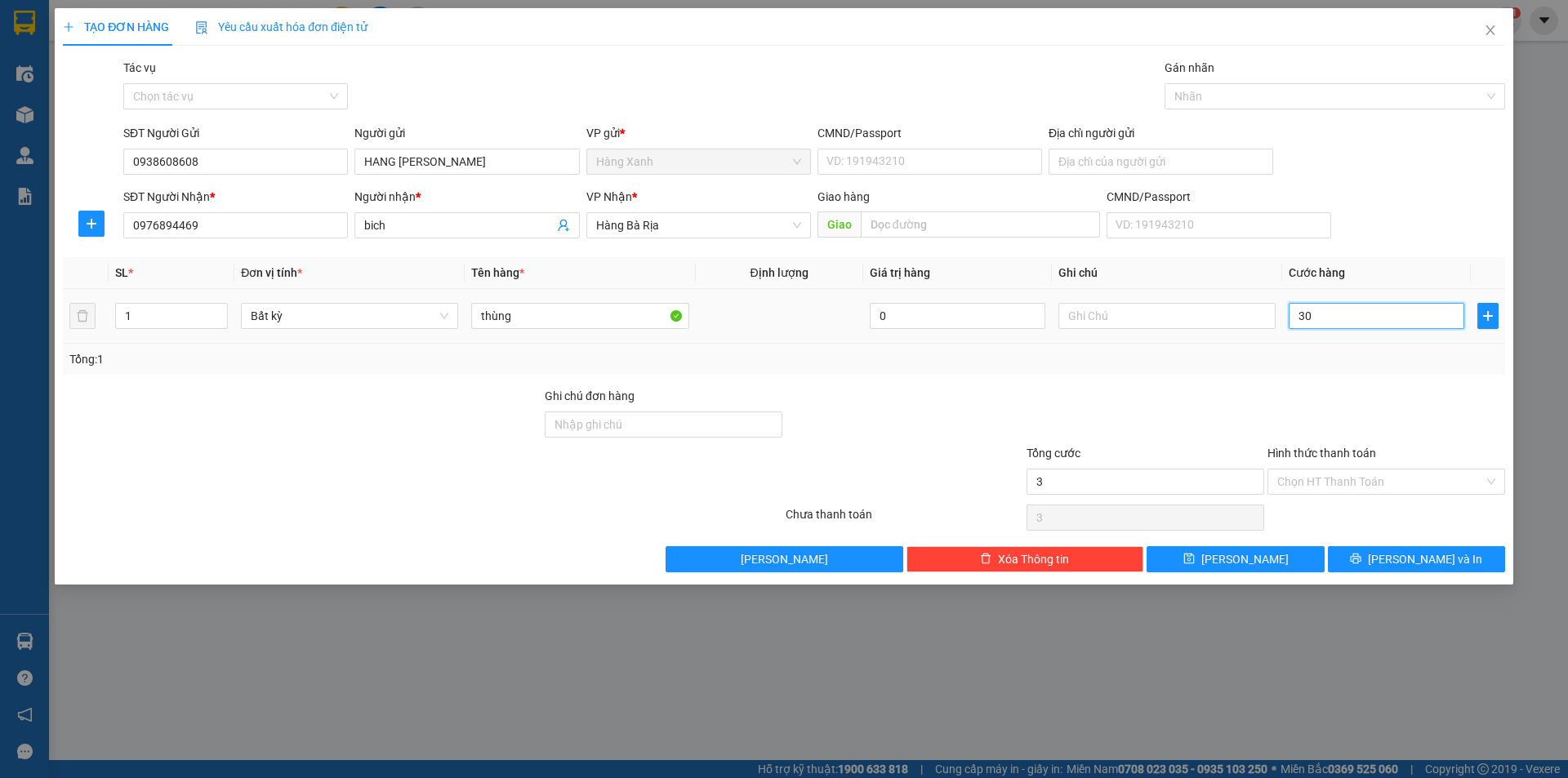
type input "30"
click at [1432, 560] on span "[PERSON_NAME] và In" at bounding box center [1425, 559] width 115 height 18
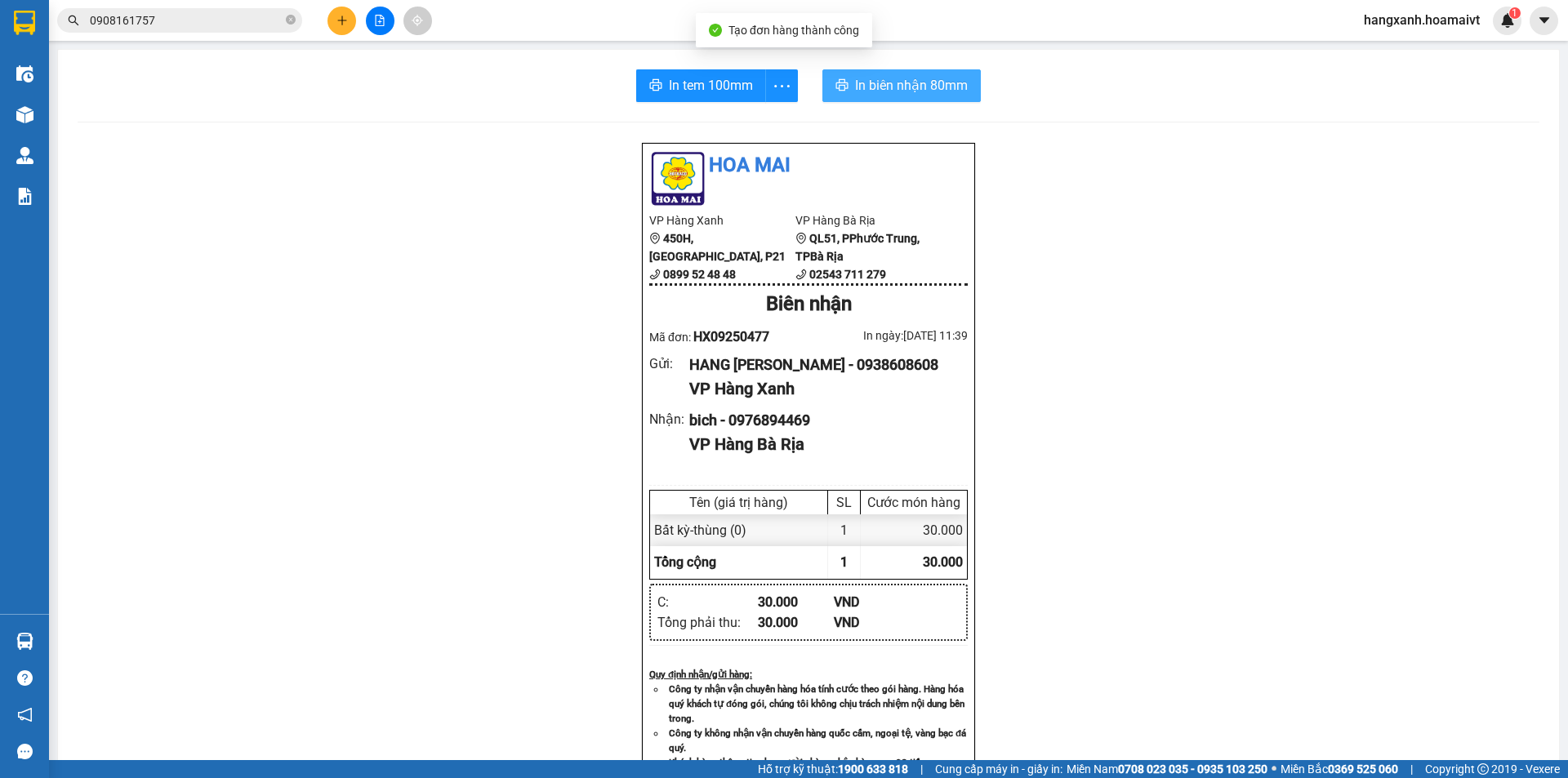
click at [886, 85] on span "In biên nhận 80mm" at bounding box center [911, 85] width 113 height 20
click at [933, 94] on span "In biên nhận 80mm" at bounding box center [914, 85] width 113 height 20
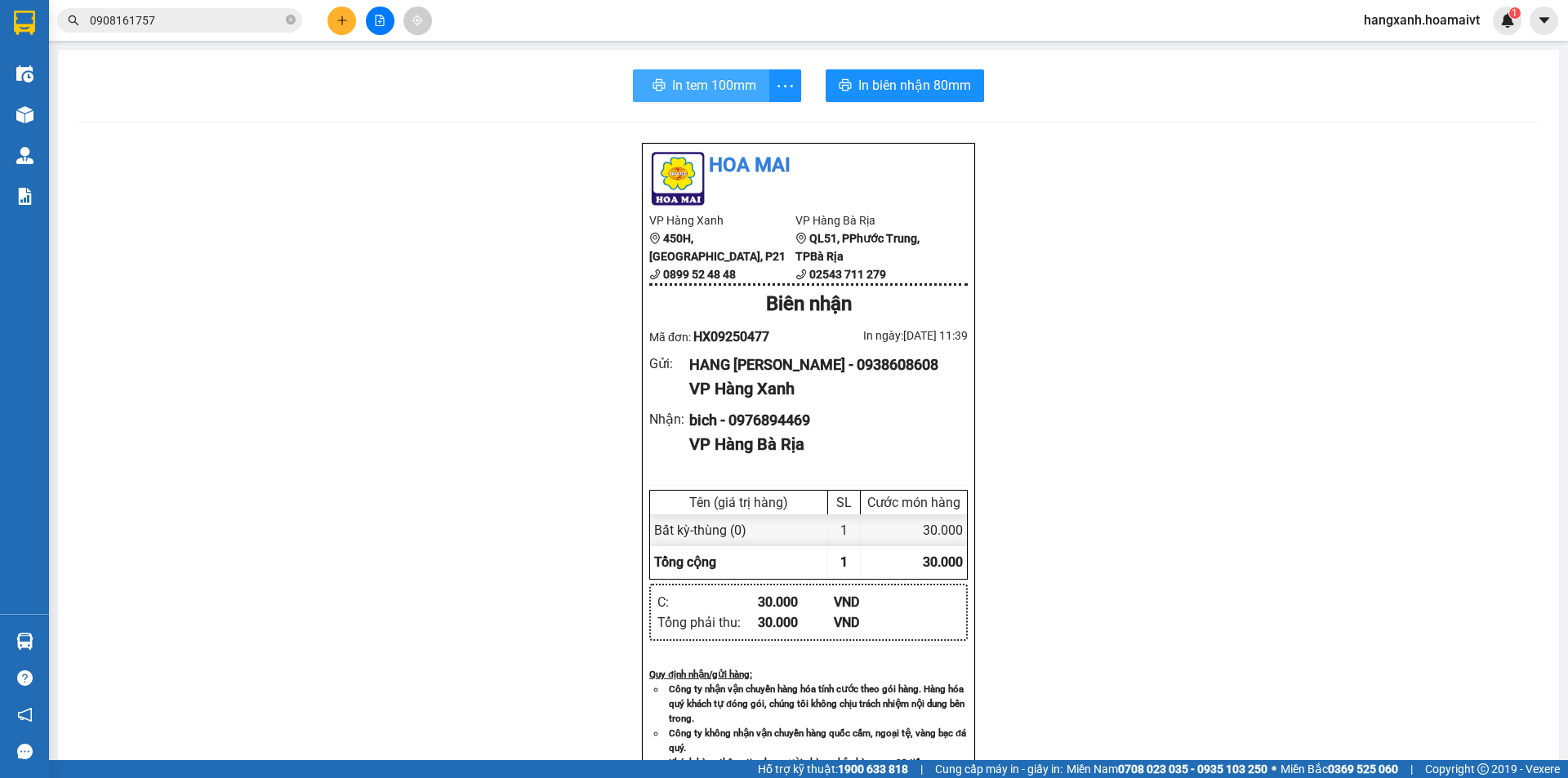
drag, startPoint x: 982, startPoint y: 269, endPoint x: 669, endPoint y: 72, distance: 369.8
click at [669, 72] on button "In tem 100mm" at bounding box center [700, 86] width 136 height 32
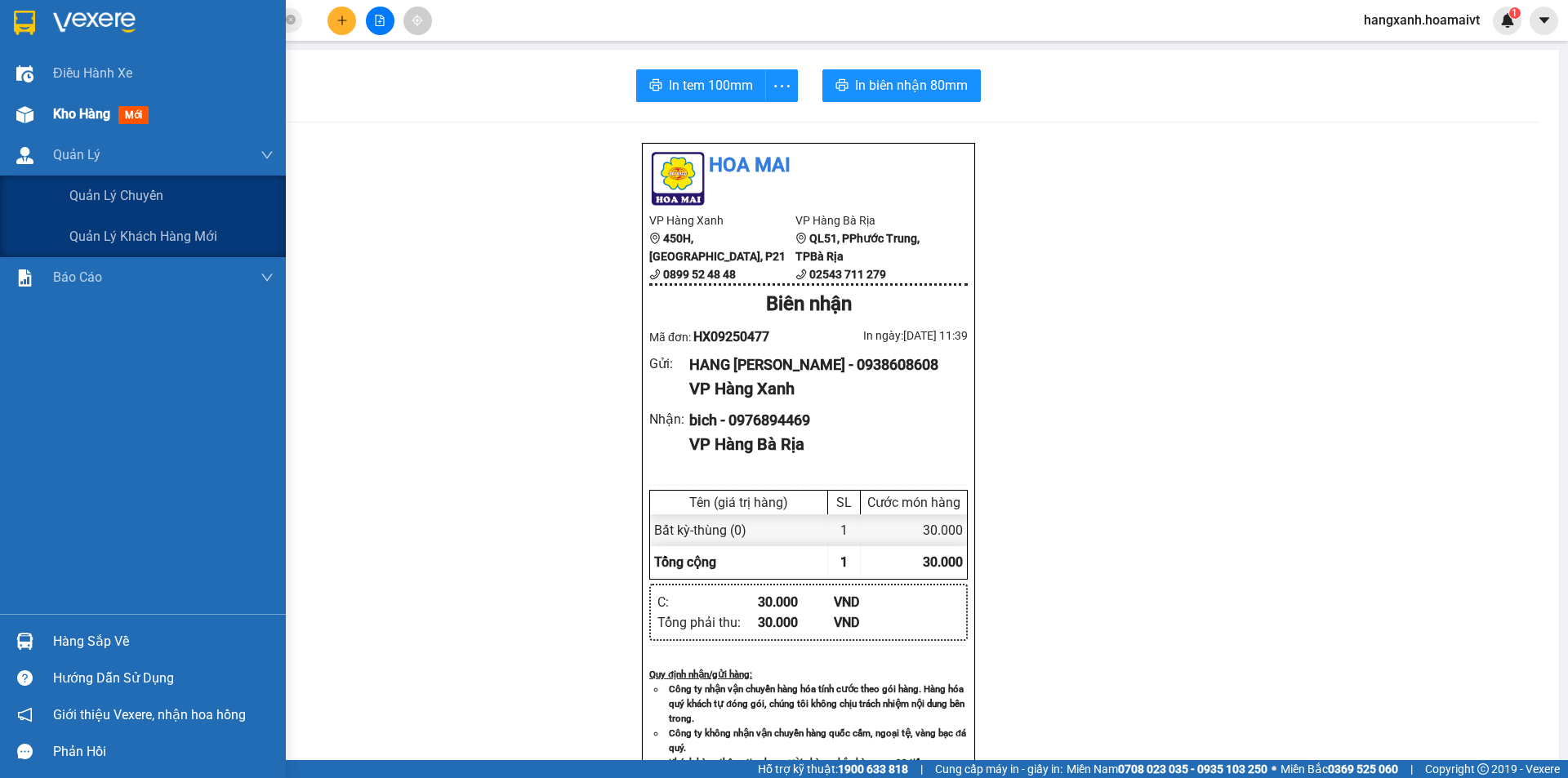
click at [59, 133] on div "Kho hàng mới" at bounding box center [163, 114] width 220 height 41
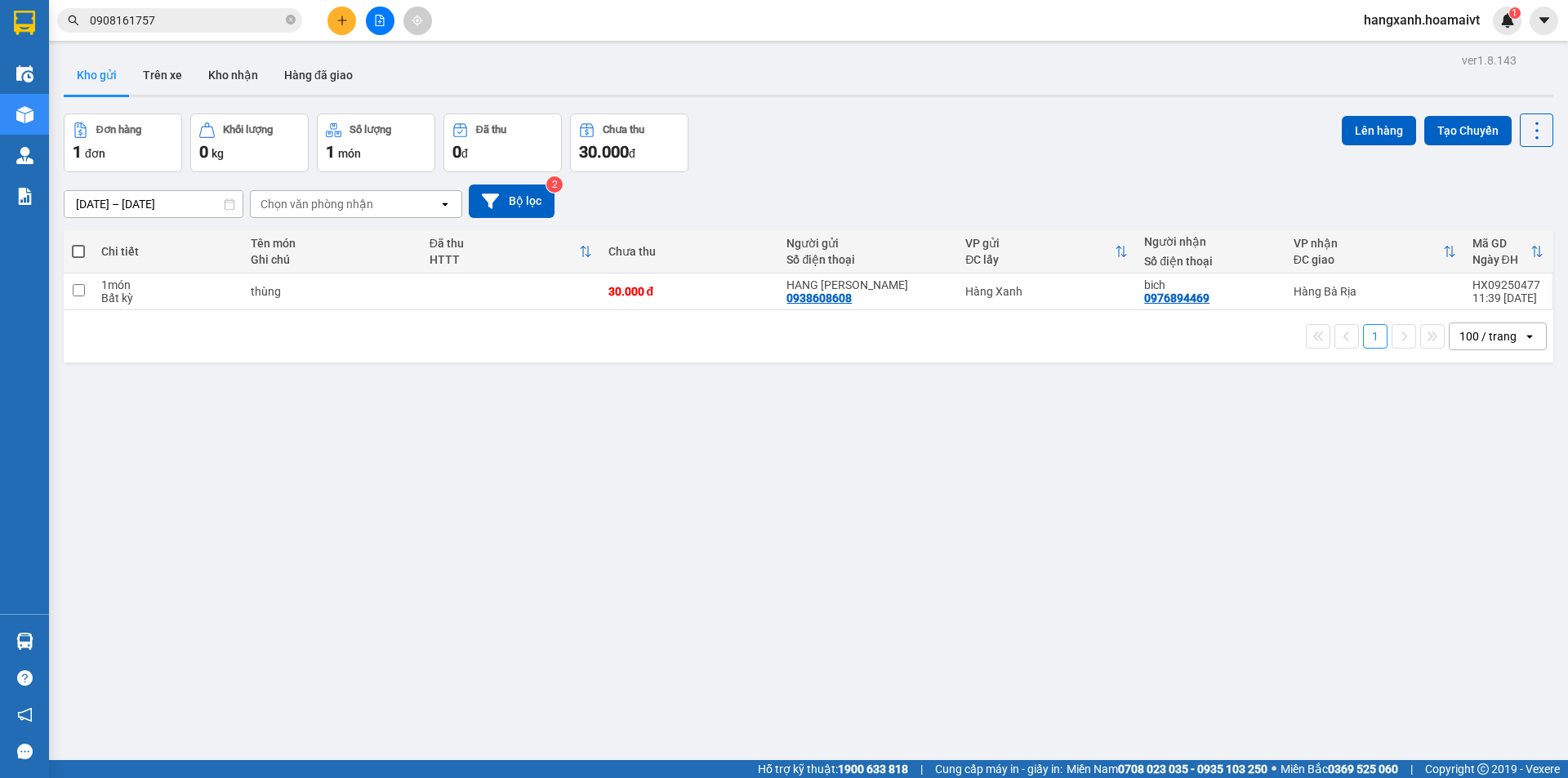
click at [343, 26] on icon "plus" at bounding box center [343, 20] width 11 height 11
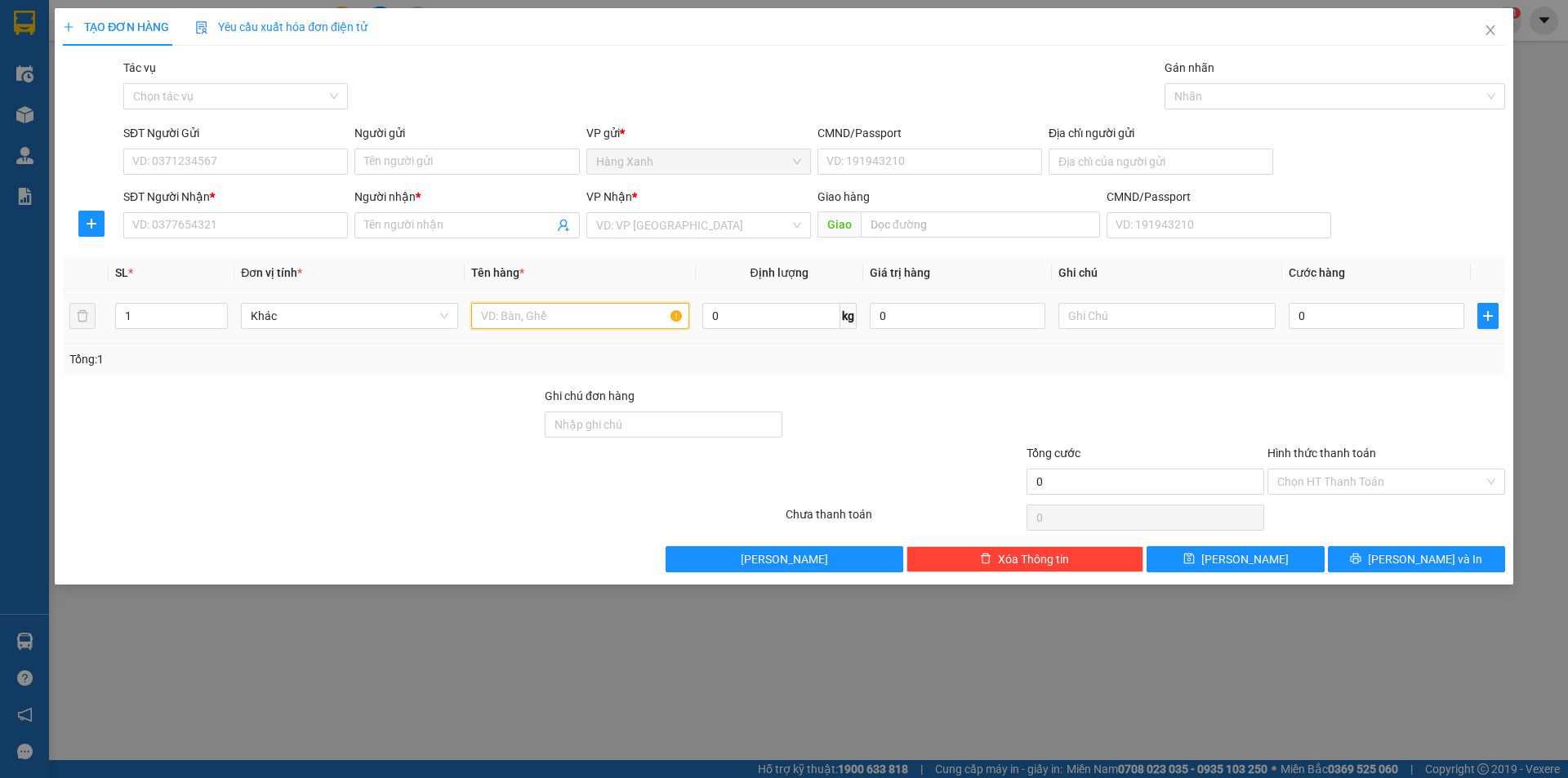
click at [510, 319] on input "text" at bounding box center [580, 315] width 218 height 26
type input "xốp"
click at [263, 226] on input "SĐT Người Nhận *" at bounding box center [235, 224] width 224 height 26
click at [771, 64] on div "Gói vận chuyển * Tiêu chuẩn Tác vụ Chọn tác vụ Gán nhãn Nhãn" at bounding box center [814, 88] width 1389 height 57
click at [243, 241] on div "SĐT Người Nhận * VD: 0377654321" at bounding box center [235, 217] width 224 height 57
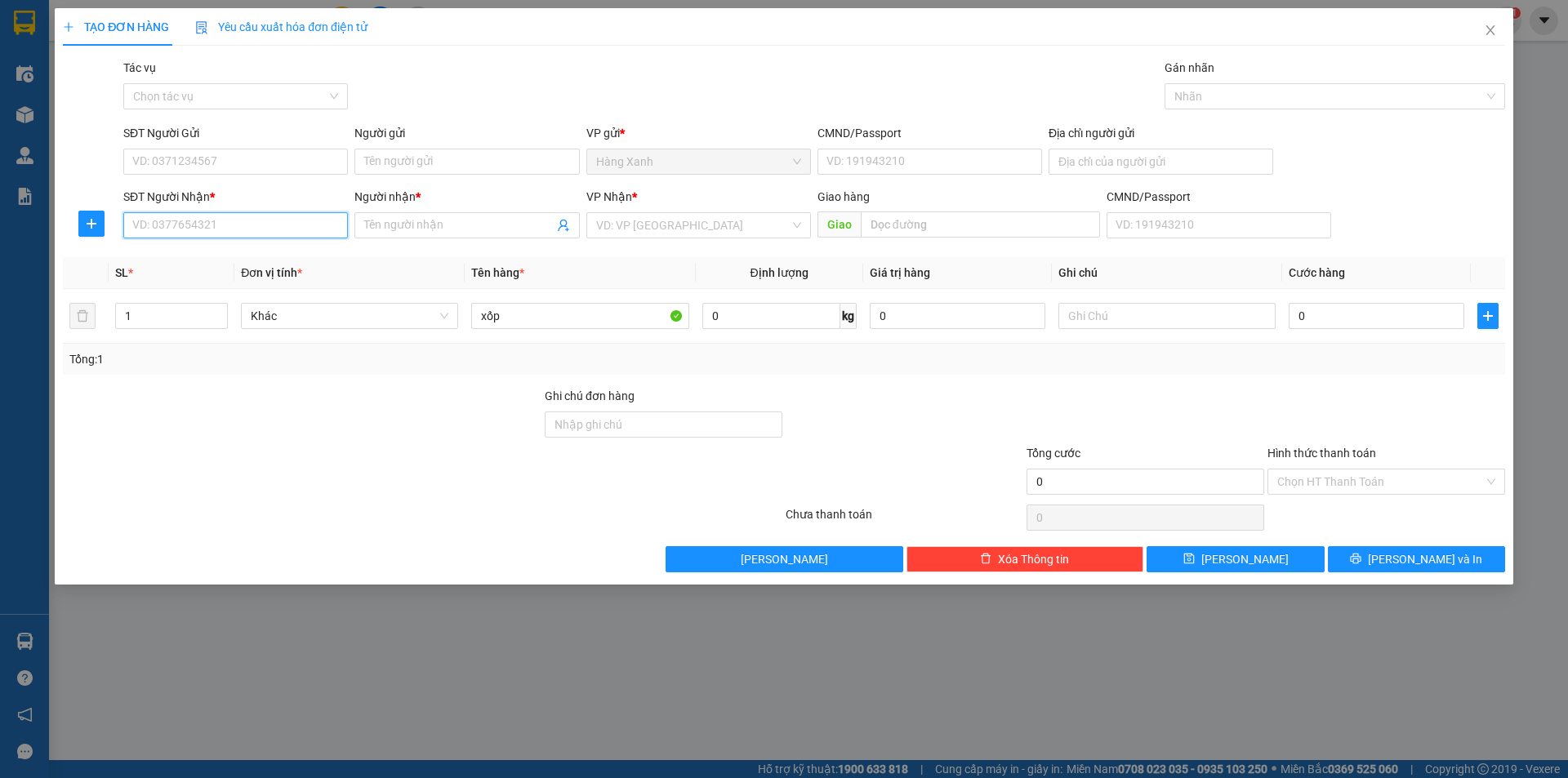
click at [242, 233] on input "SĐT Người Nhận *" at bounding box center [235, 224] width 224 height 26
type input "0908573359"
click at [242, 231] on input "0908573359" at bounding box center [235, 224] width 224 height 26
click at [1492, 32] on span "Close" at bounding box center [1491, 32] width 46 height 46
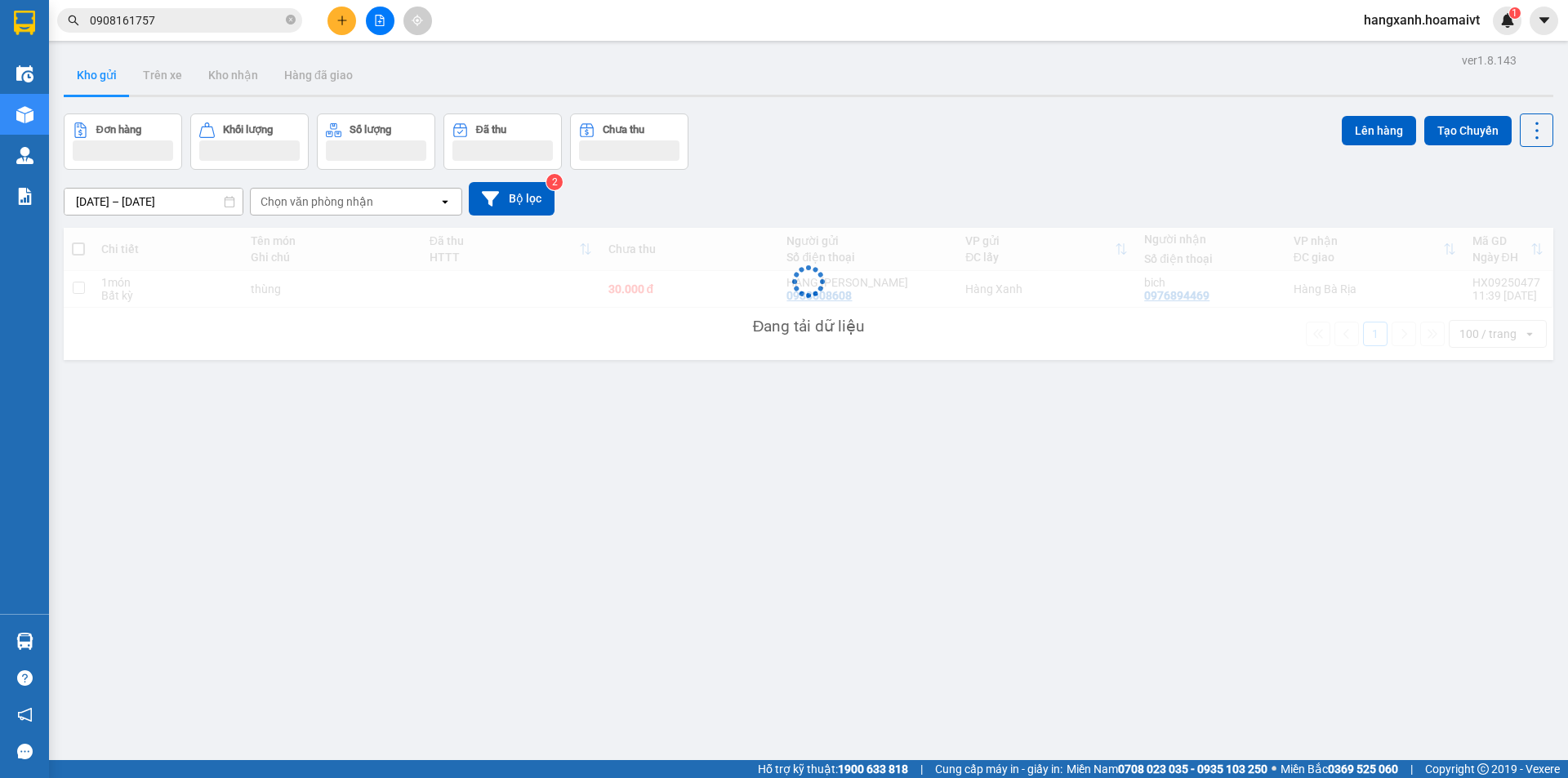
click at [204, 25] on input "0908161757" at bounding box center [186, 20] width 193 height 18
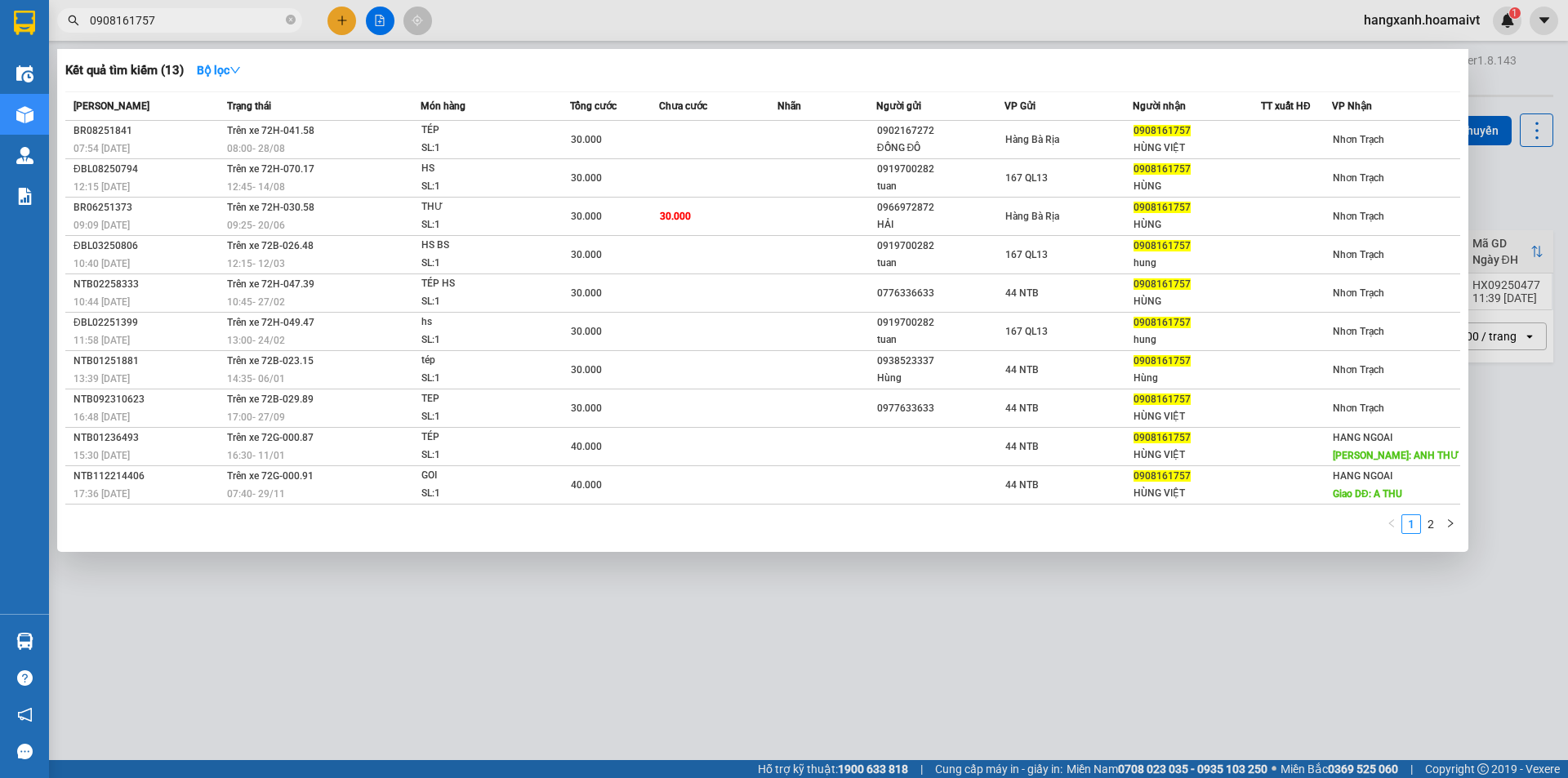
click at [204, 25] on input "0908161757" at bounding box center [186, 20] width 193 height 18
paste input "573359"
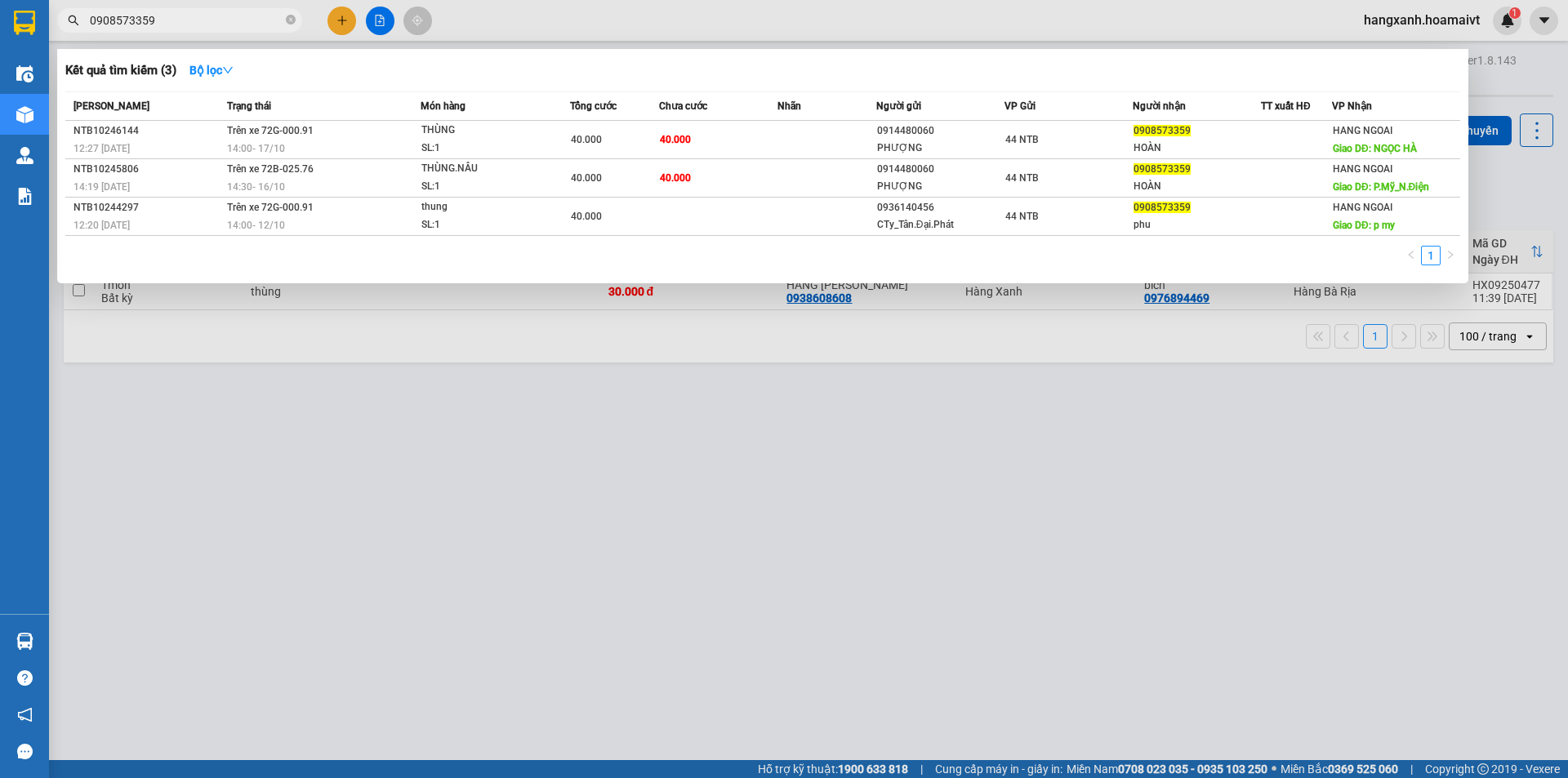
type input "0908573359"
click at [352, 20] on div at bounding box center [784, 389] width 1568 height 778
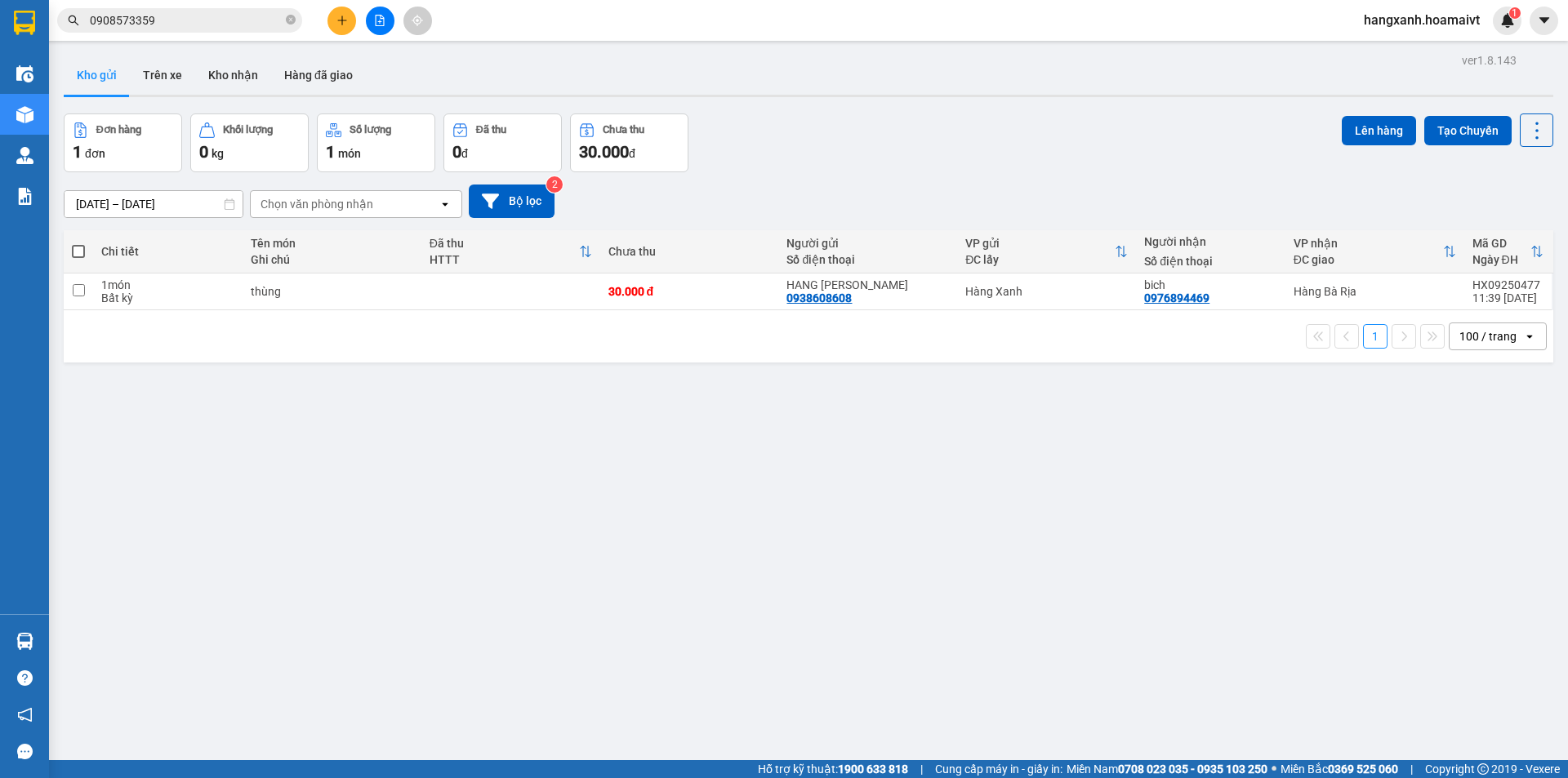
click at [352, 20] on button at bounding box center [342, 21] width 29 height 29
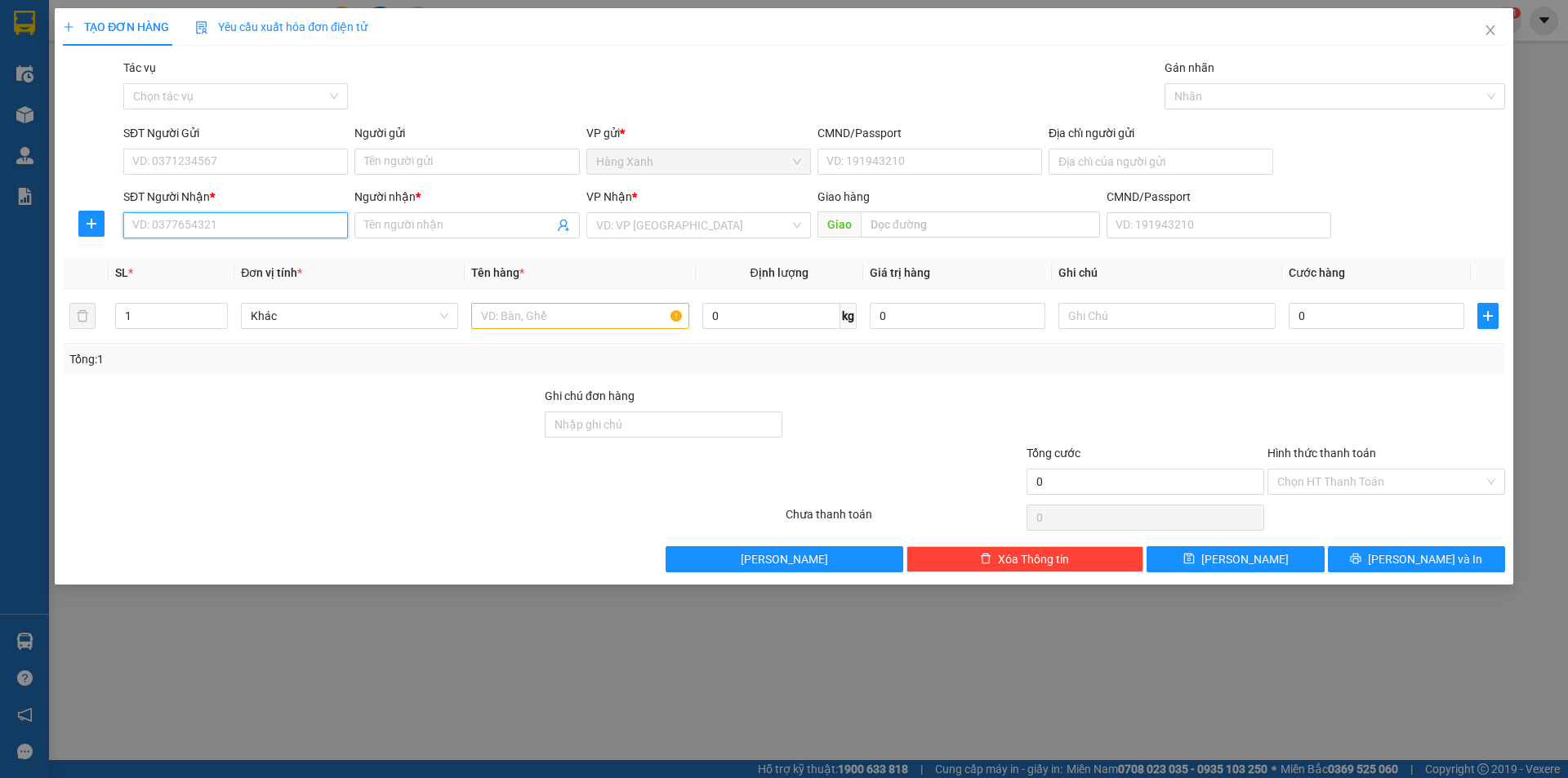
click at [214, 235] on input "SĐT Người Nhận *" at bounding box center [235, 224] width 224 height 26
paste input "0908573359"
type input "0908573359"
type input "hoàn"
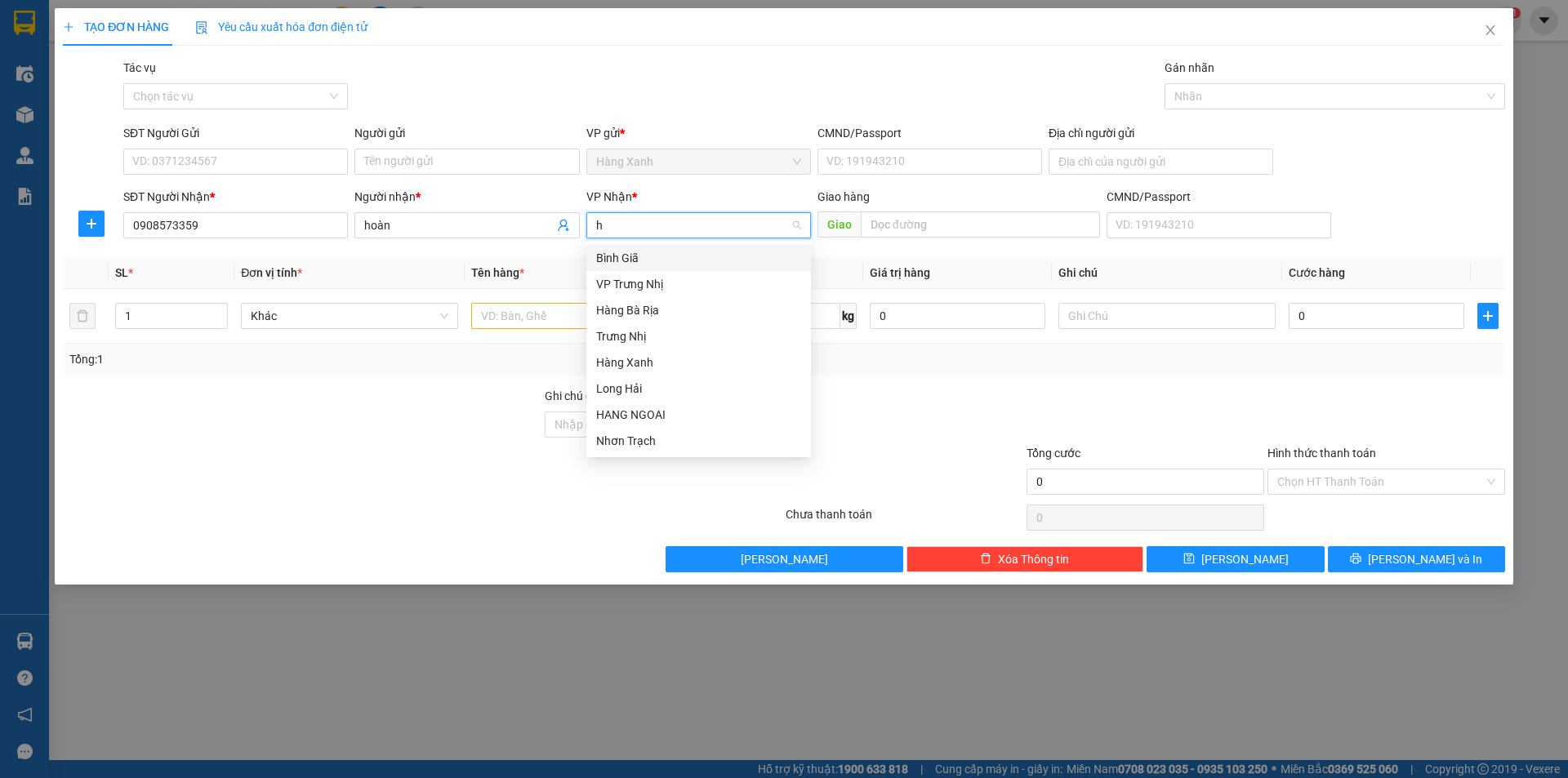
type input "ha"
drag, startPoint x: 662, startPoint y: 340, endPoint x: 802, endPoint y: 300, distance: 145.6
click at [664, 340] on div "HANG NGOAI" at bounding box center [699, 336] width 205 height 18
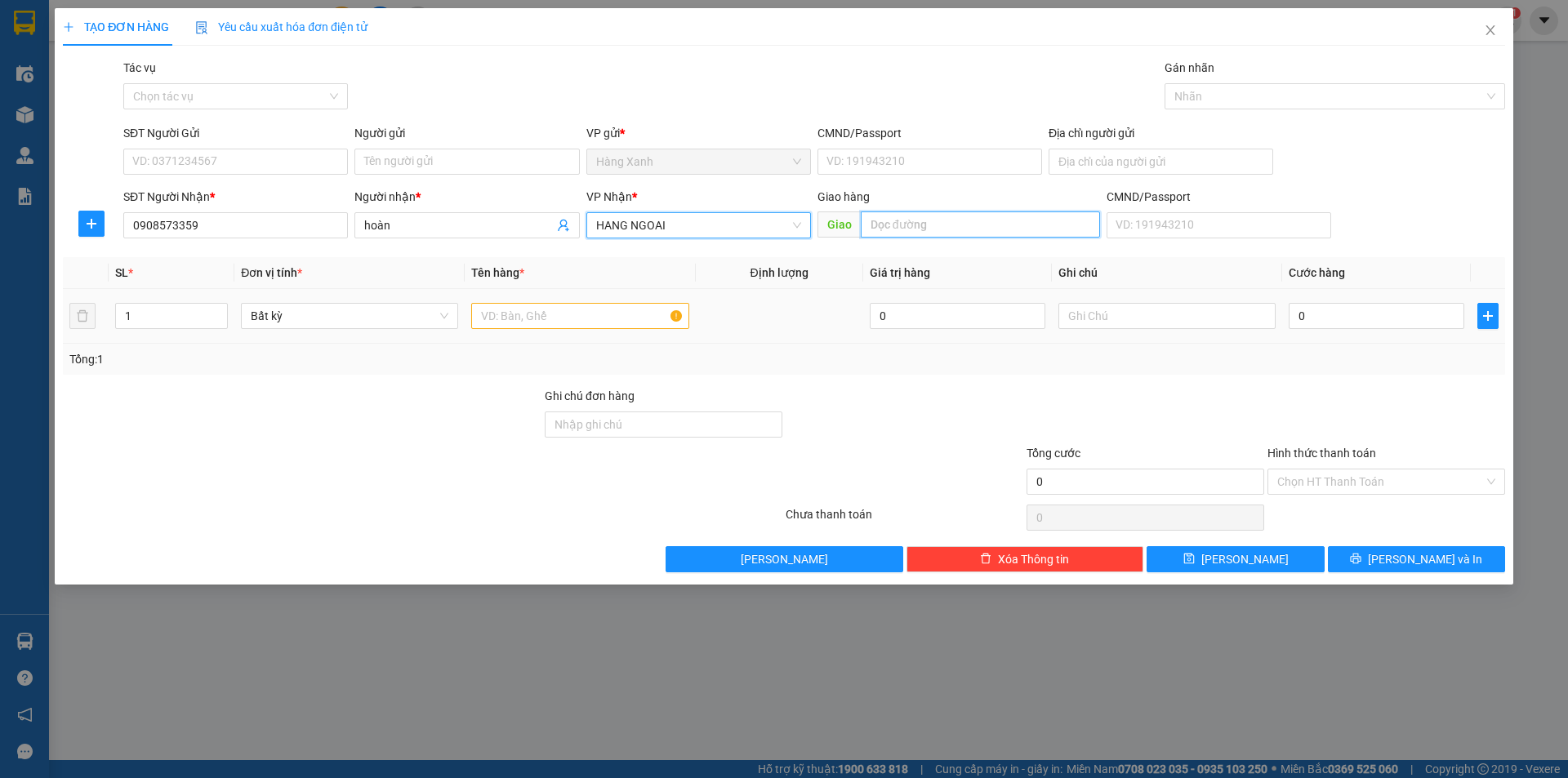
click at [903, 222] on input "text" at bounding box center [980, 224] width 240 height 26
type input "phú mỹ"
click at [575, 318] on input "text" at bounding box center [580, 315] width 218 height 26
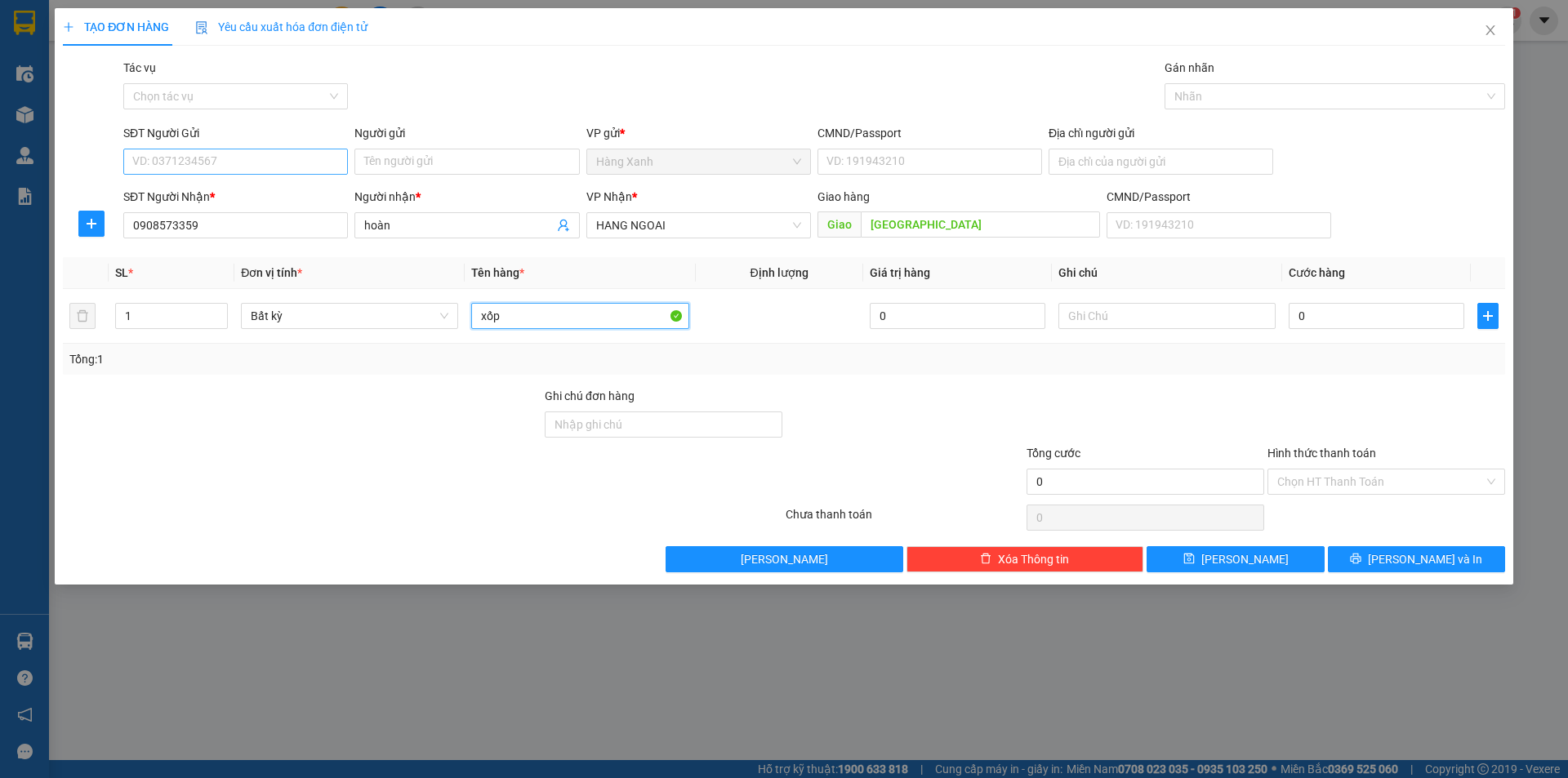
type input "xốp"
click at [186, 168] on input "SĐT Người Gửi" at bounding box center [235, 161] width 224 height 26
type input "0902399860"
click at [453, 167] on input "Người gửi" at bounding box center [466, 161] width 224 height 26
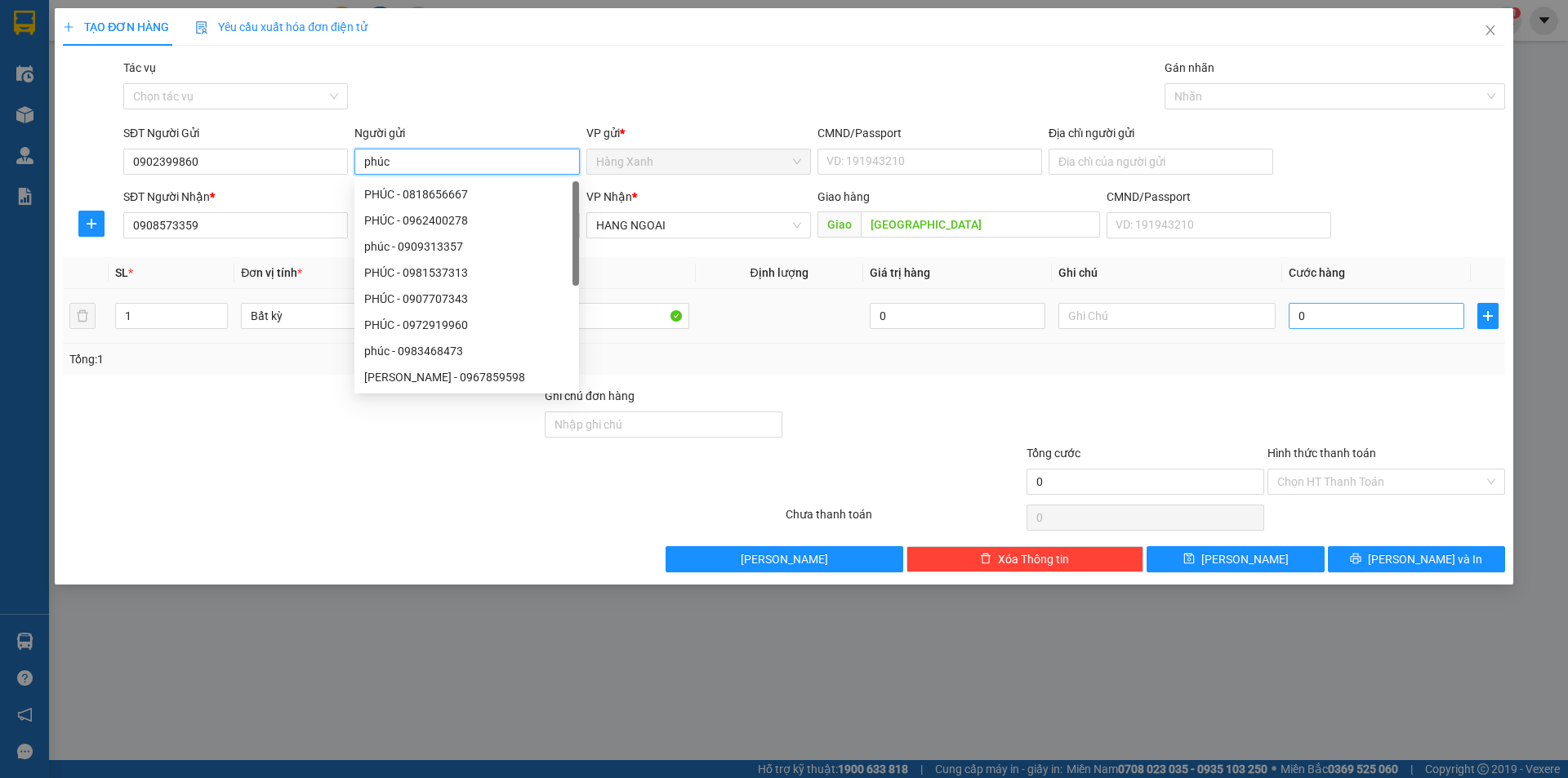
type input "phúc"
click at [1326, 315] on input "0" at bounding box center [1376, 315] width 176 height 26
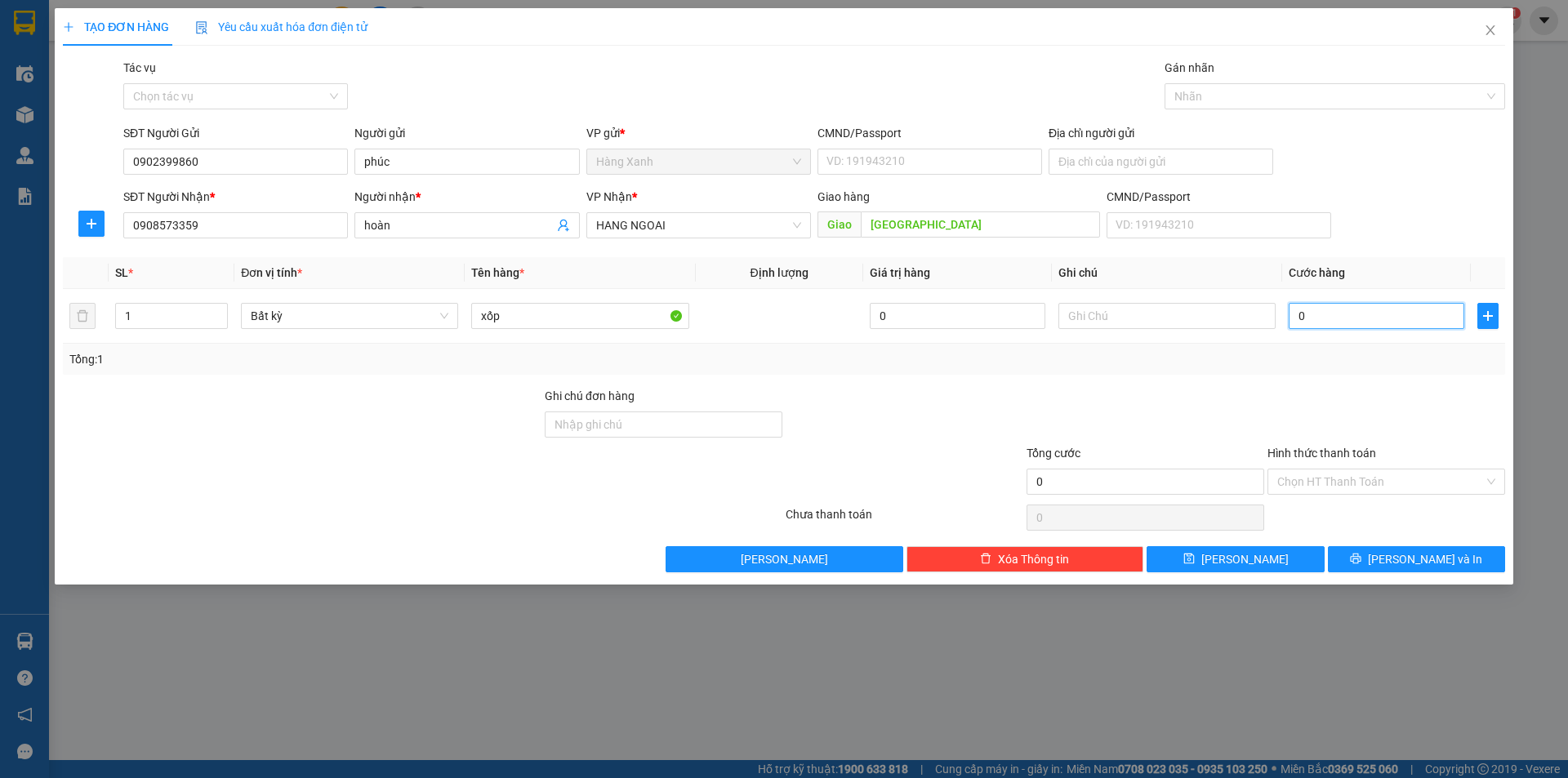
type input "1"
type input "10"
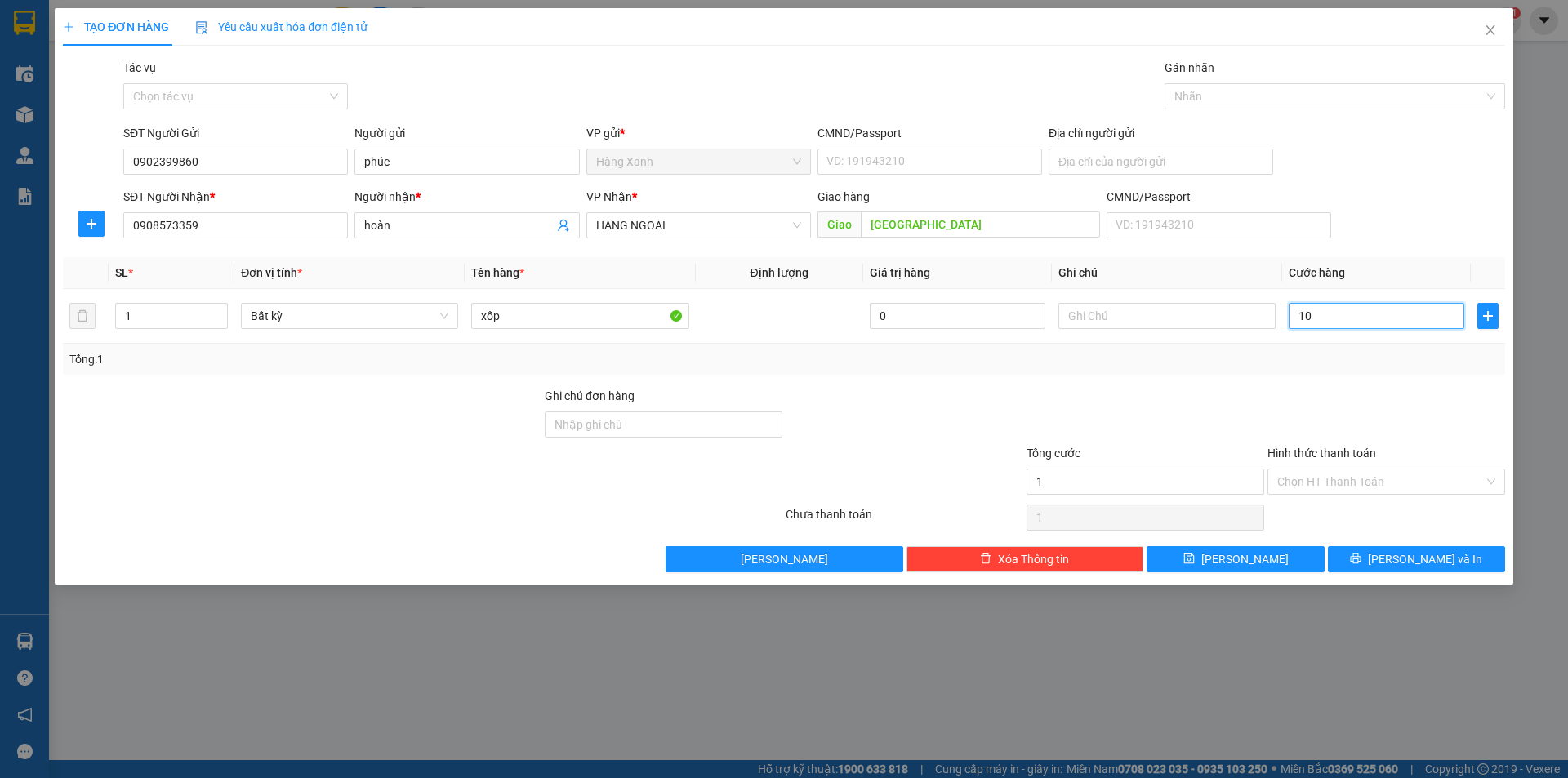
type input "10"
type input "100"
click at [874, 163] on input "CMND/Passport" at bounding box center [930, 161] width 224 height 26
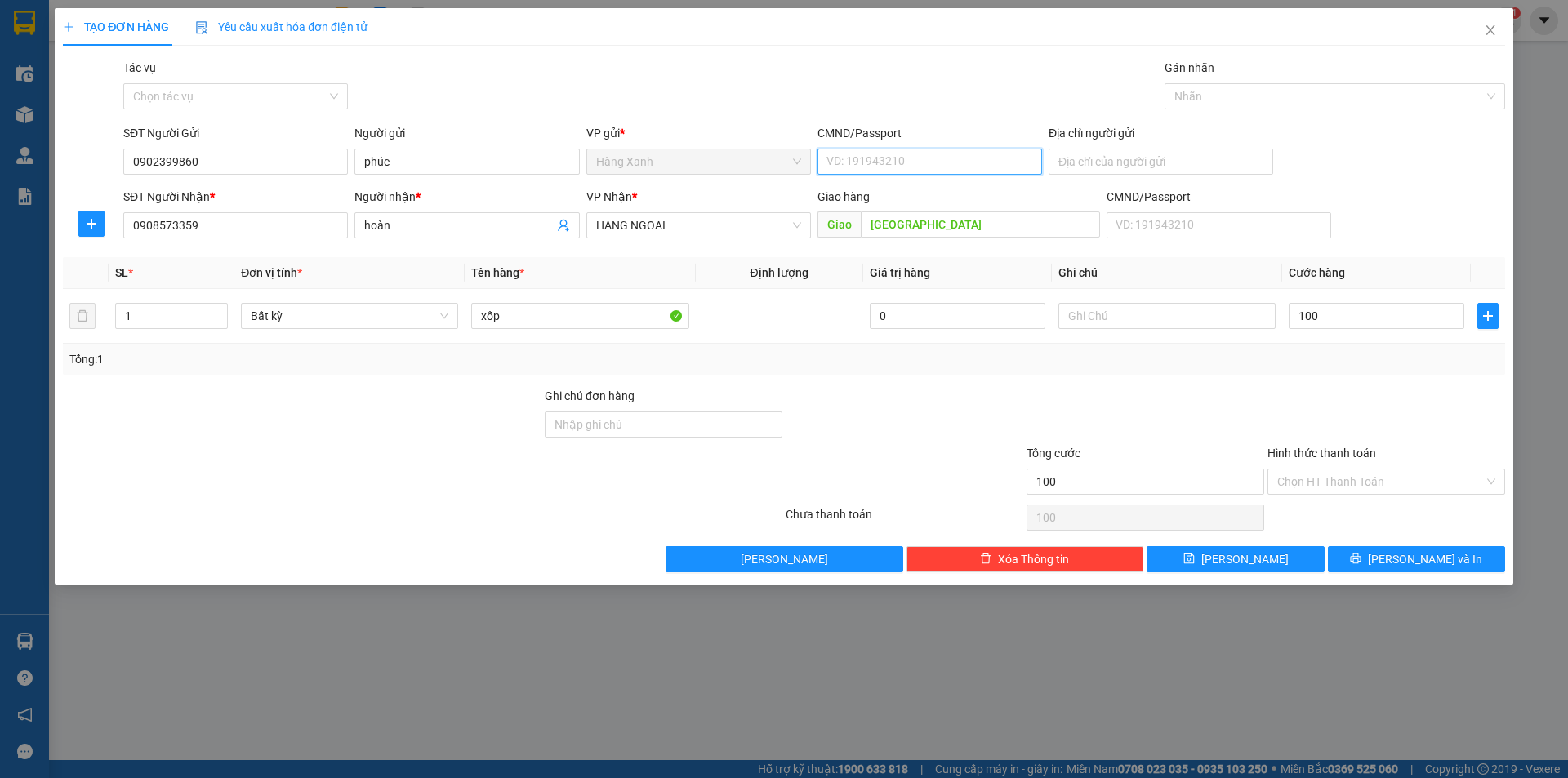
type input "100.000"
type input "079093039189"
click at [1411, 483] on input "Hình thức thanh toán" at bounding box center [1380, 482] width 206 height 25
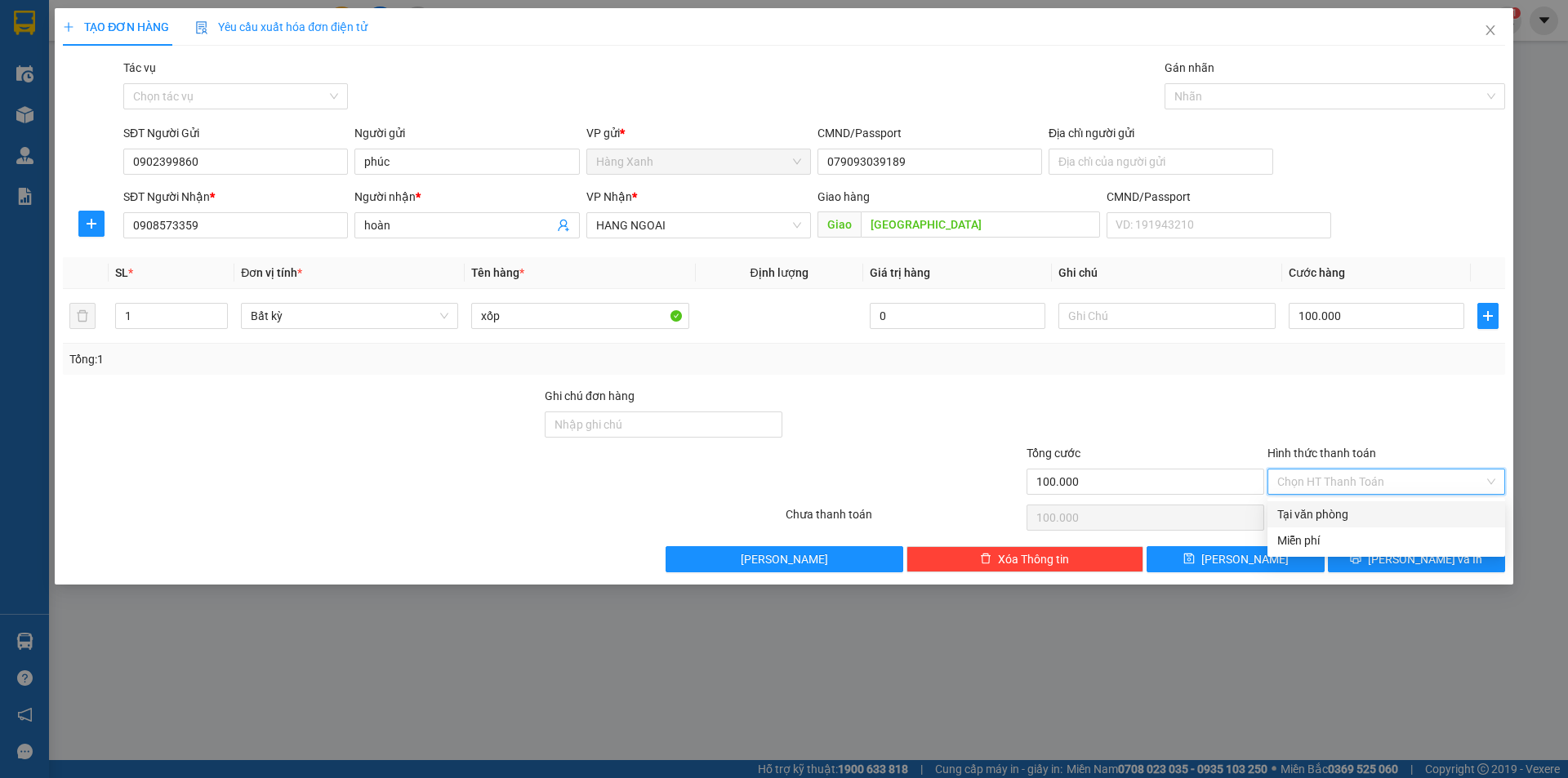
click at [1361, 508] on div "Tại văn phòng" at bounding box center [1386, 515] width 218 height 18
type input "0"
click at [1172, 428] on div at bounding box center [1145, 416] width 240 height 57
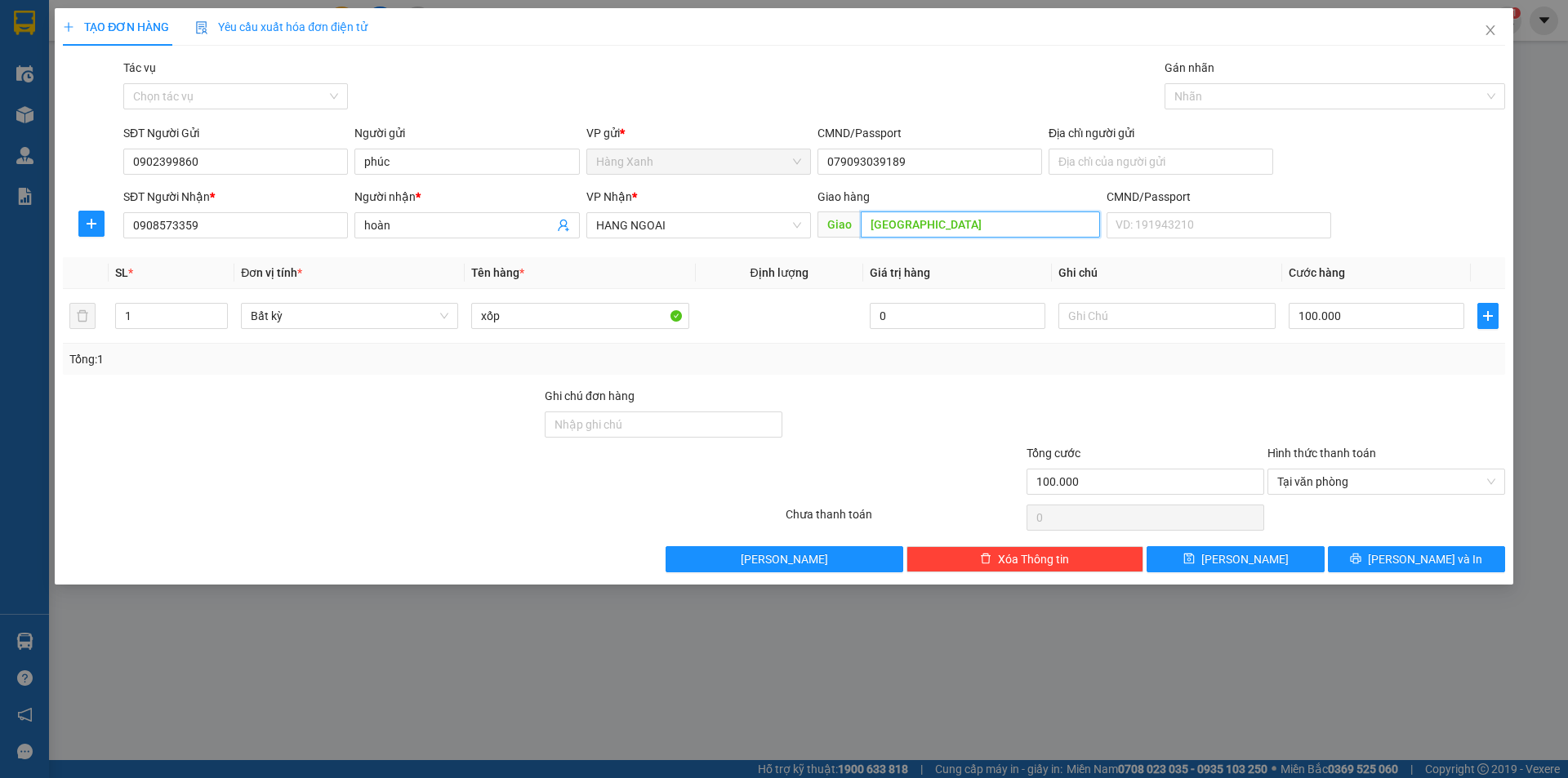
click at [903, 215] on input "phú mỹ" at bounding box center [980, 224] width 240 height 26
type input "[PERSON_NAME]"
click at [847, 70] on div "Gói vận chuyển * Tiêu chuẩn Tác vụ Chọn tác vụ Gán nhãn Nhãn" at bounding box center [814, 88] width 1389 height 57
click at [1439, 563] on span "[PERSON_NAME] và In" at bounding box center [1425, 559] width 115 height 18
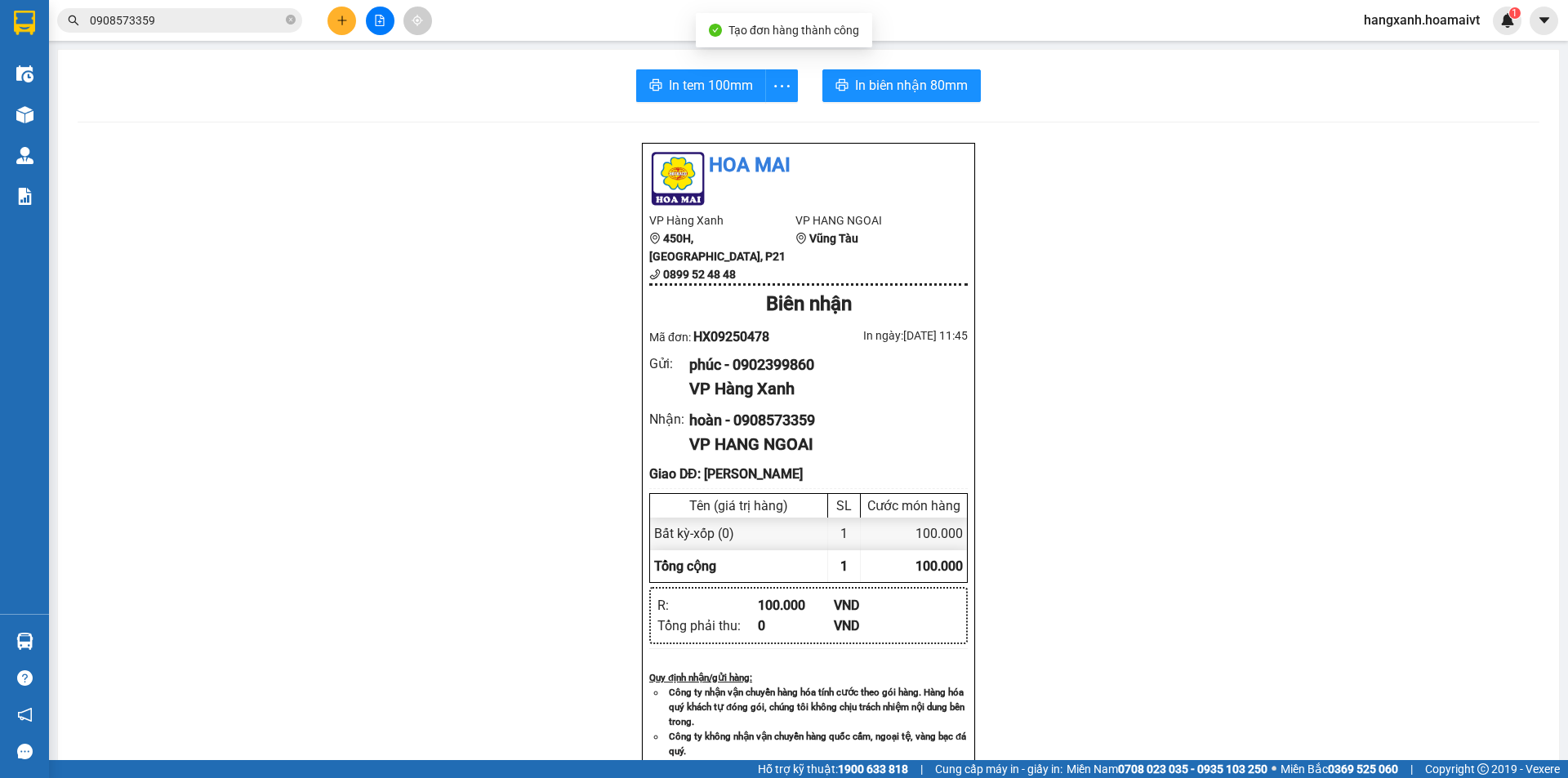
click at [988, 107] on div "In tem 100mm In biên nhận 80mm Hoa Mai VP Hàng Xanh 450H, Điện Biên Phủ, P21 08…" at bounding box center [808, 665] width 1501 height 1232
click at [932, 86] on span "In biên nhận 80mm" at bounding box center [911, 85] width 113 height 20
click at [710, 93] on span "In tem 100mm" at bounding box center [711, 85] width 84 height 20
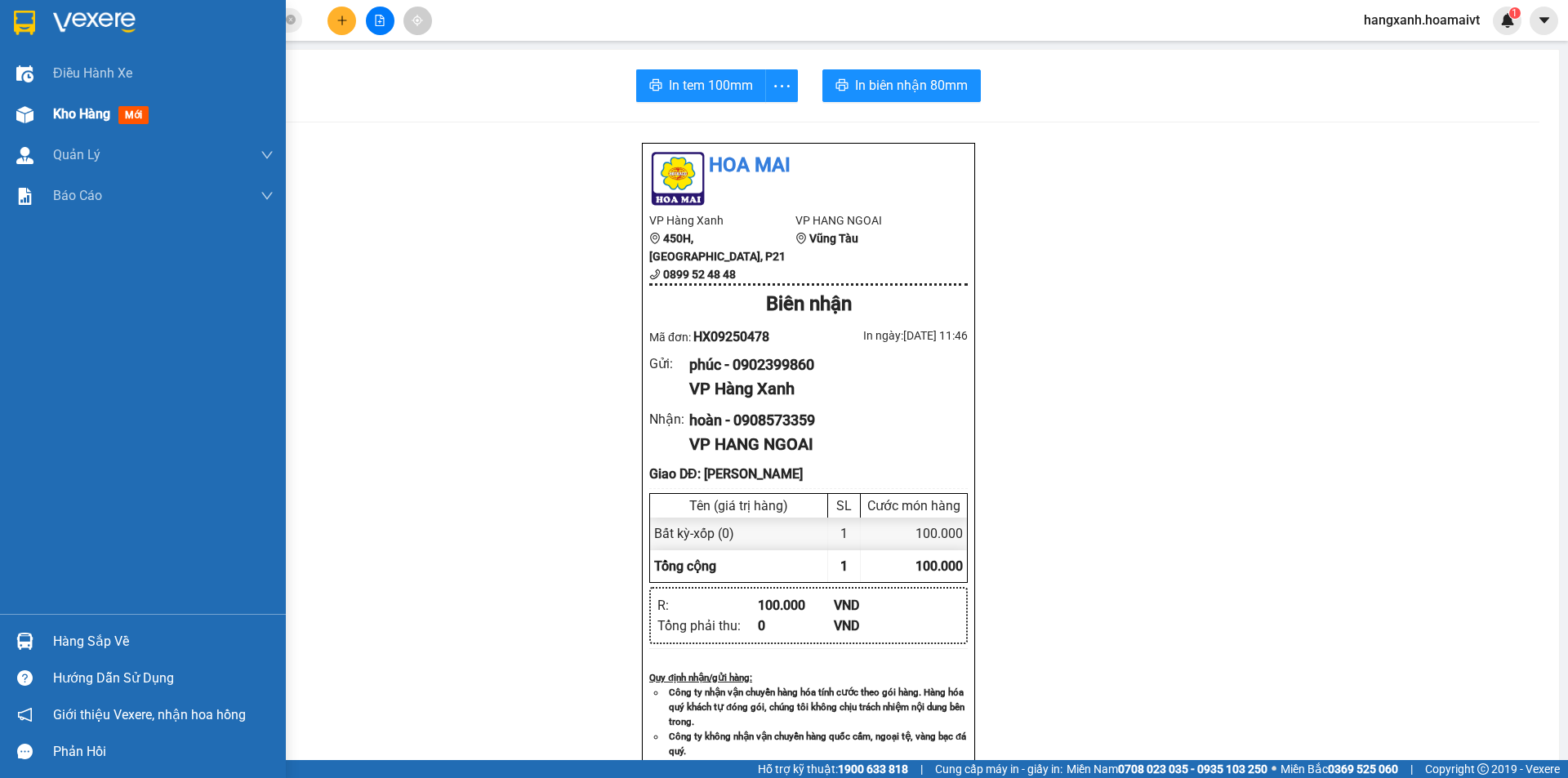
click at [9, 105] on div "Kho hàng mới" at bounding box center [142, 114] width 285 height 41
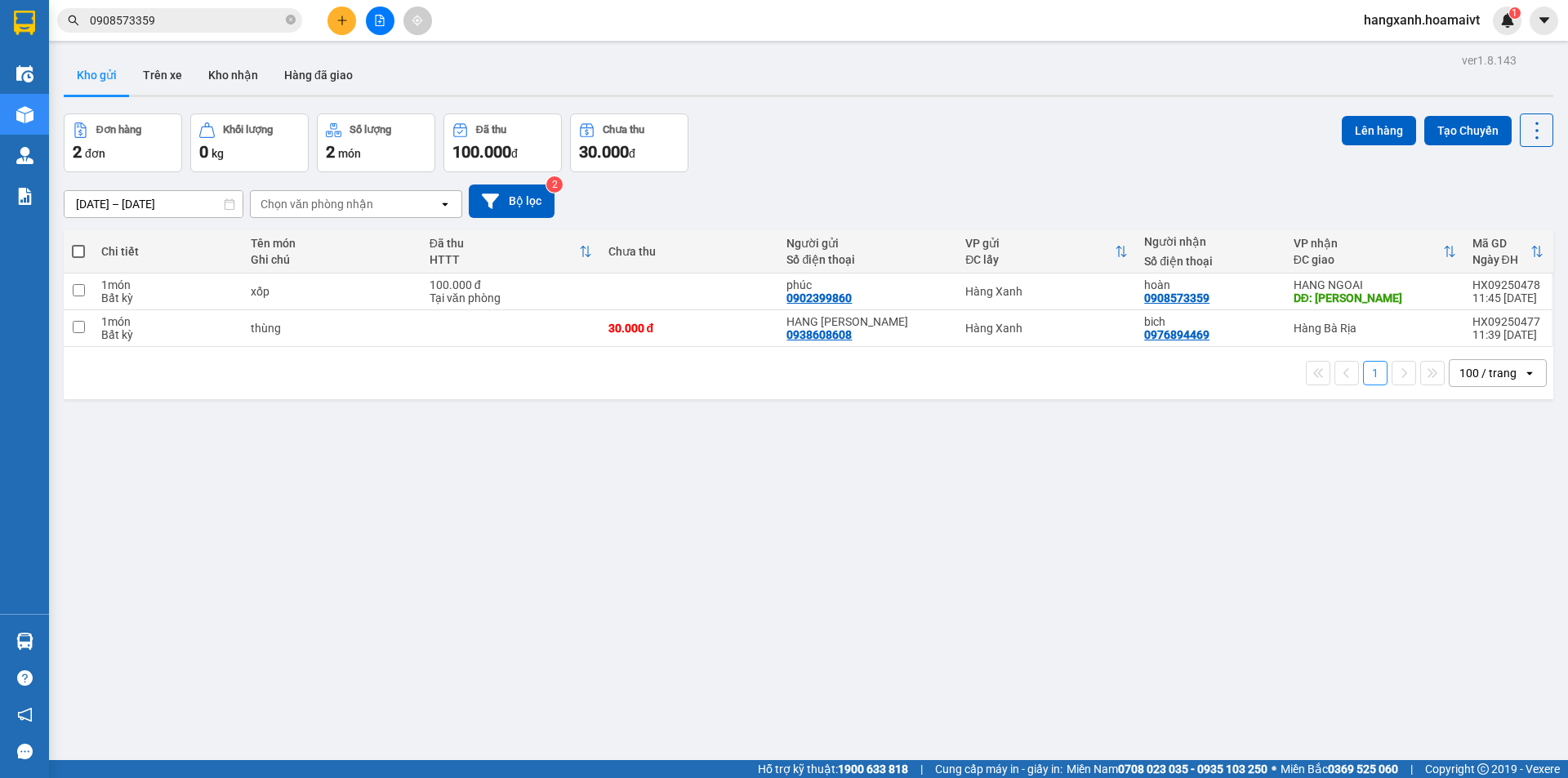
click at [345, 20] on icon "plus" at bounding box center [341, 20] width 9 height 1
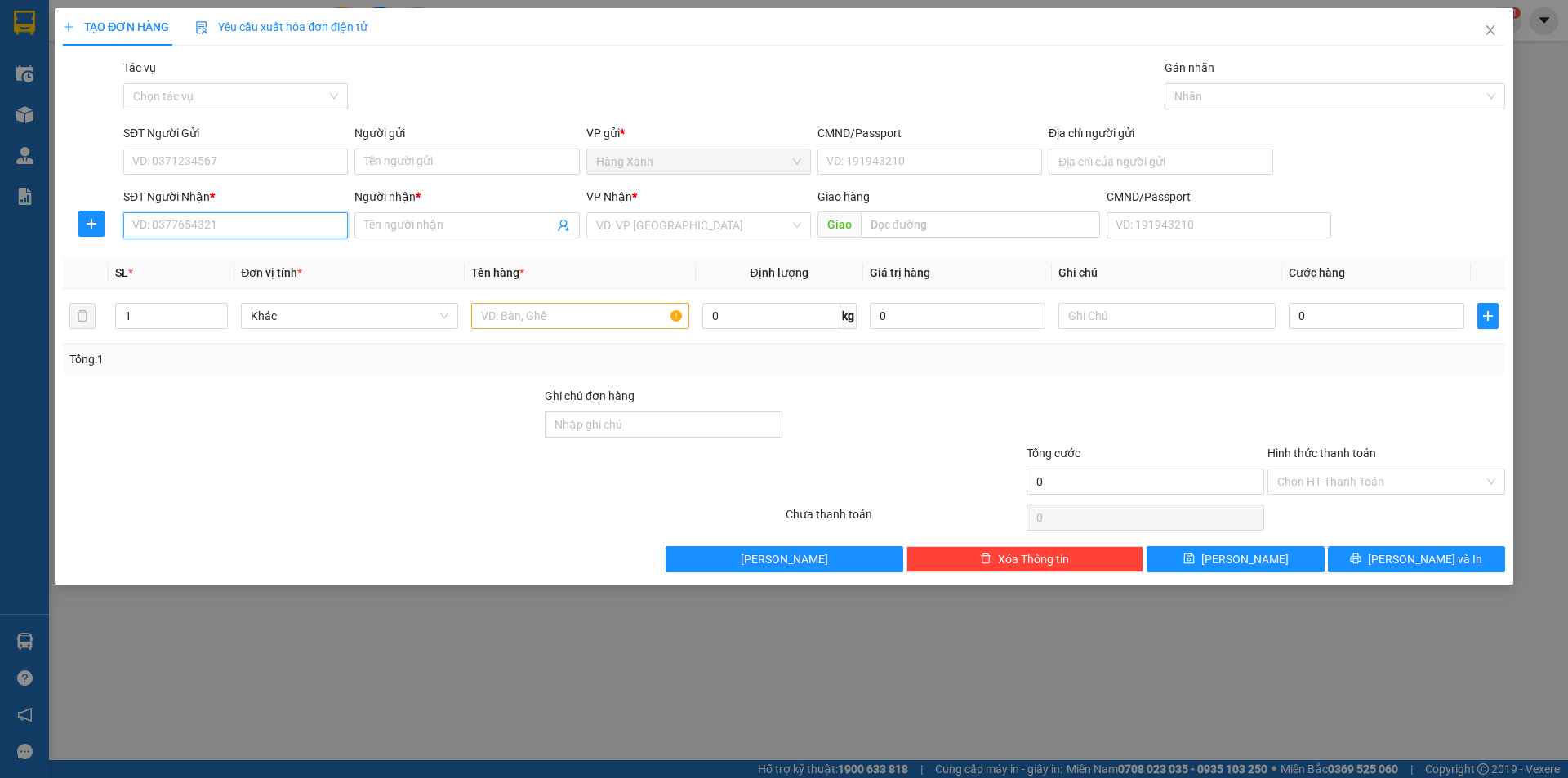
click at [271, 224] on input "SĐT Người Nhận *" at bounding box center [235, 224] width 224 height 26
type input "0979730862"
click at [253, 254] on div "0979730862 - THIỆN" at bounding box center [235, 258] width 205 height 18
type input "THIỆN"
type input "chinfon"
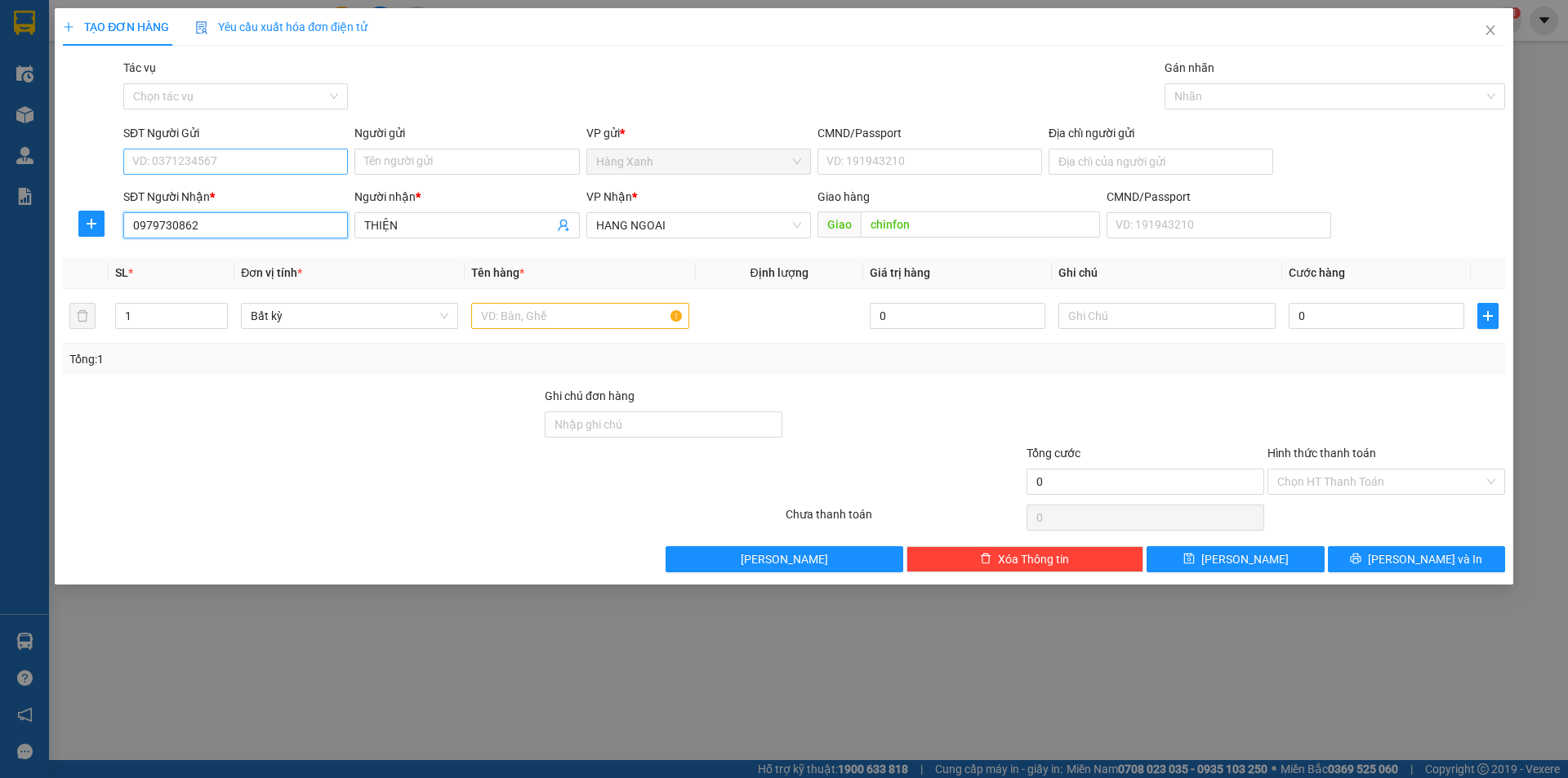
type input "0979730862"
click at [262, 157] on input "SĐT Người Gửi" at bounding box center [235, 161] width 224 height 26
drag, startPoint x: 242, startPoint y: 214, endPoint x: 507, endPoint y: 241, distance: 266.4
click at [242, 214] on div "0907528676 - quang vinh" at bounding box center [235, 221] width 205 height 18
type input "0907528676"
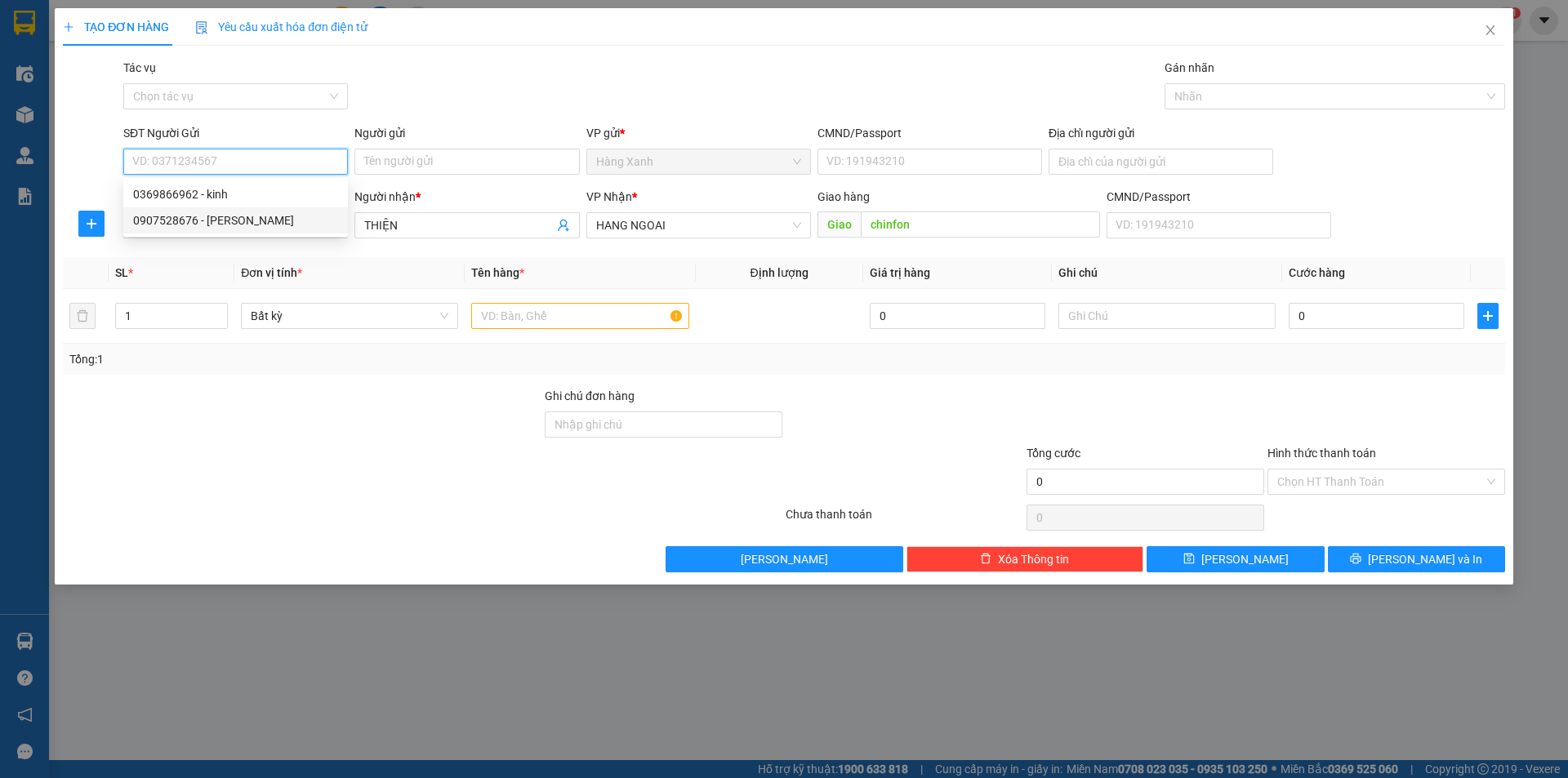
type input "quang vinh"
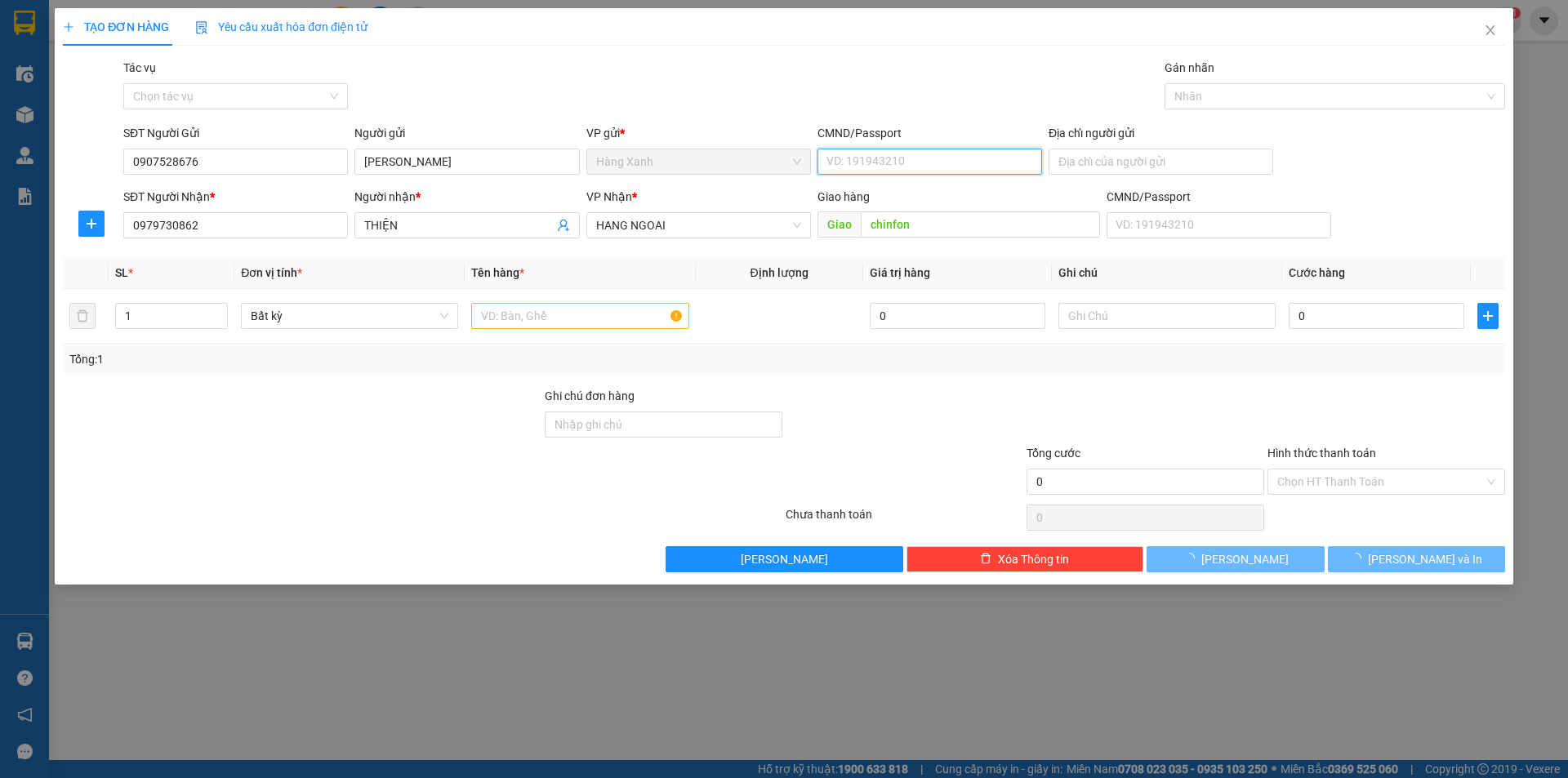
click at [896, 149] on input "CMND/Passport" at bounding box center [930, 161] width 224 height 26
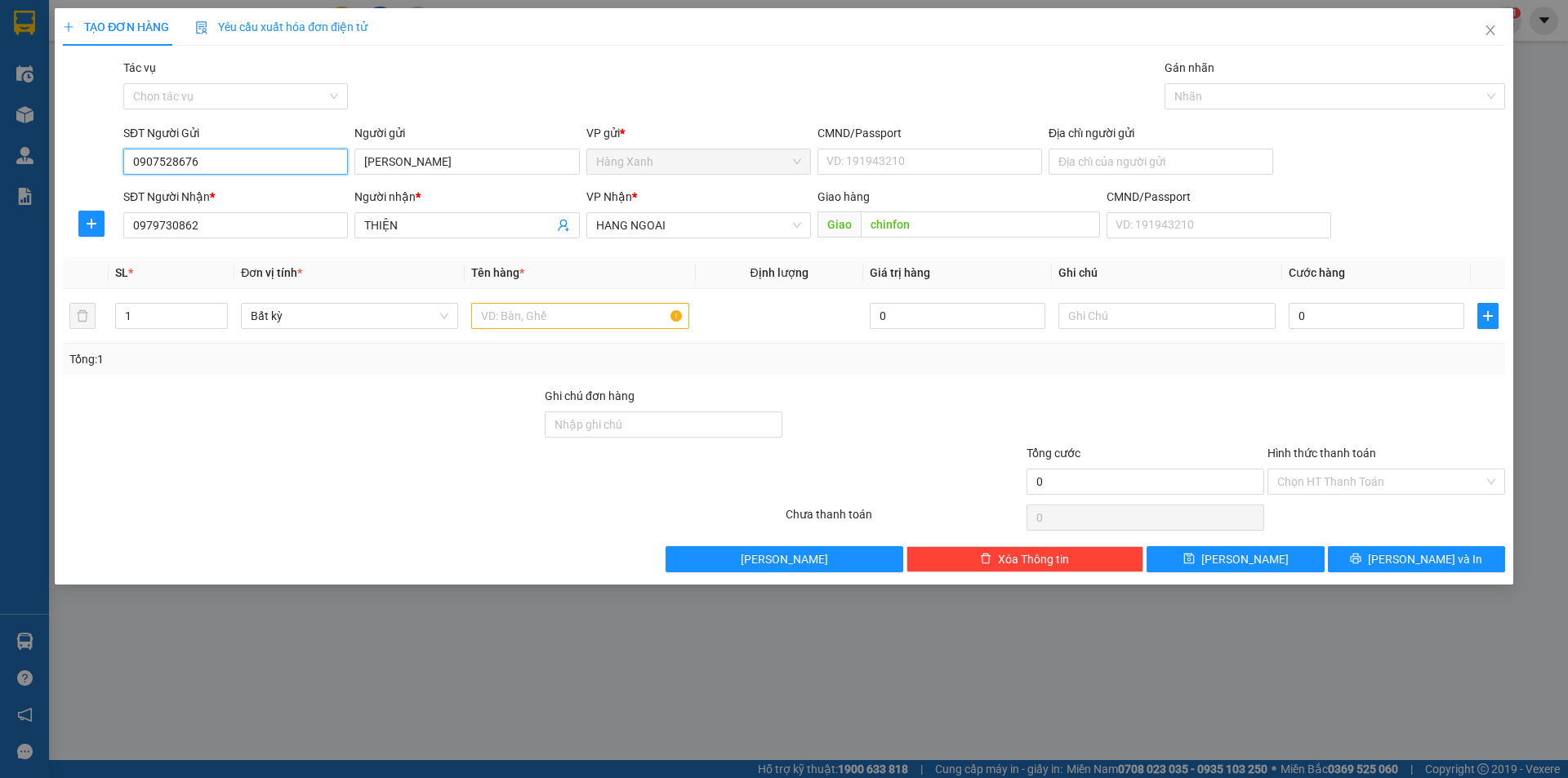
click at [246, 167] on input "0907528676" at bounding box center [235, 161] width 224 height 26
type input "0776006686"
click at [408, 164] on input "quang vinh" at bounding box center [466, 161] width 224 height 26
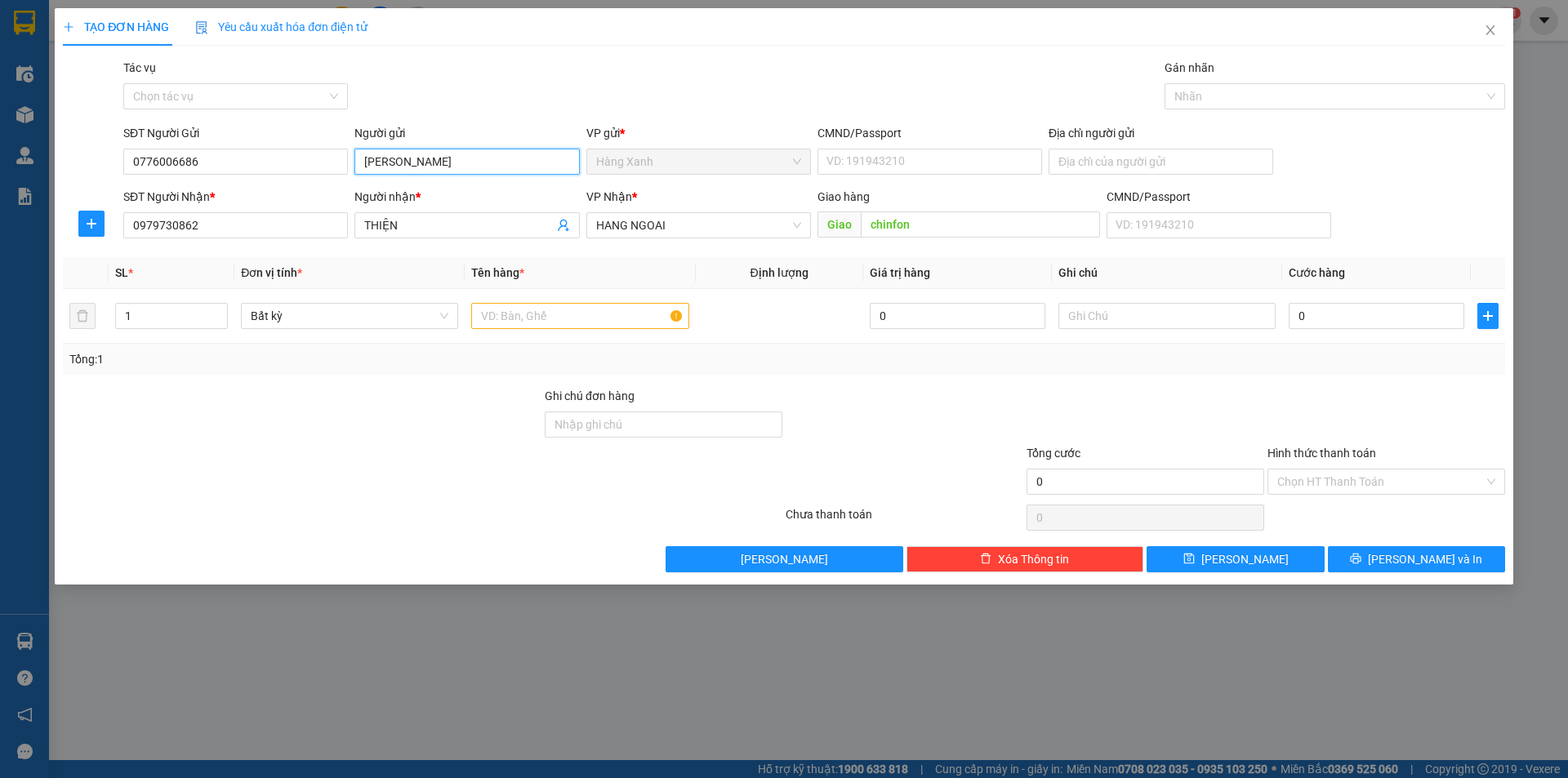
click at [408, 164] on input "quang vinh" at bounding box center [466, 161] width 224 height 26
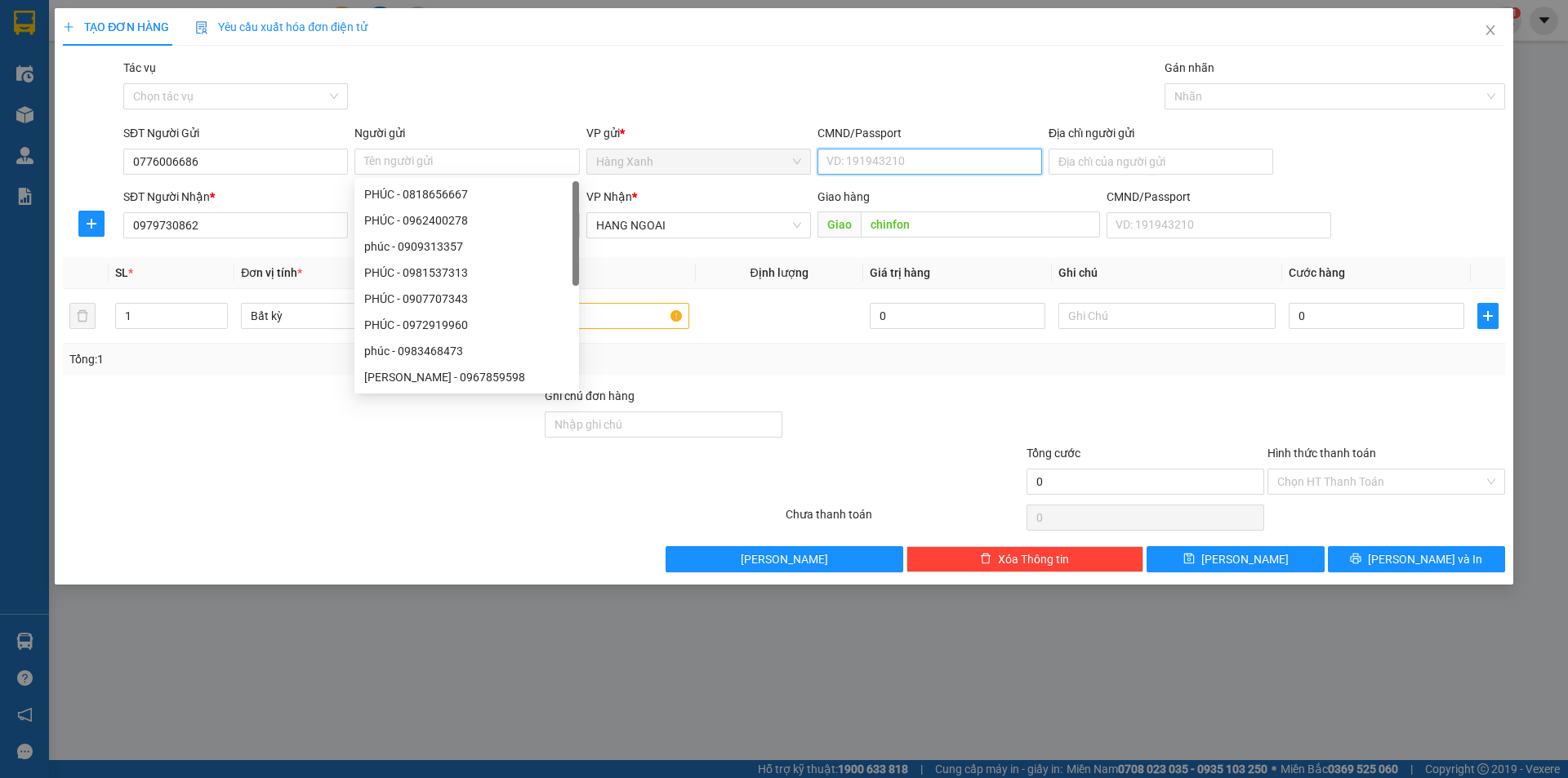
click at [885, 164] on input "CMND/Passport" at bounding box center [930, 161] width 224 height 26
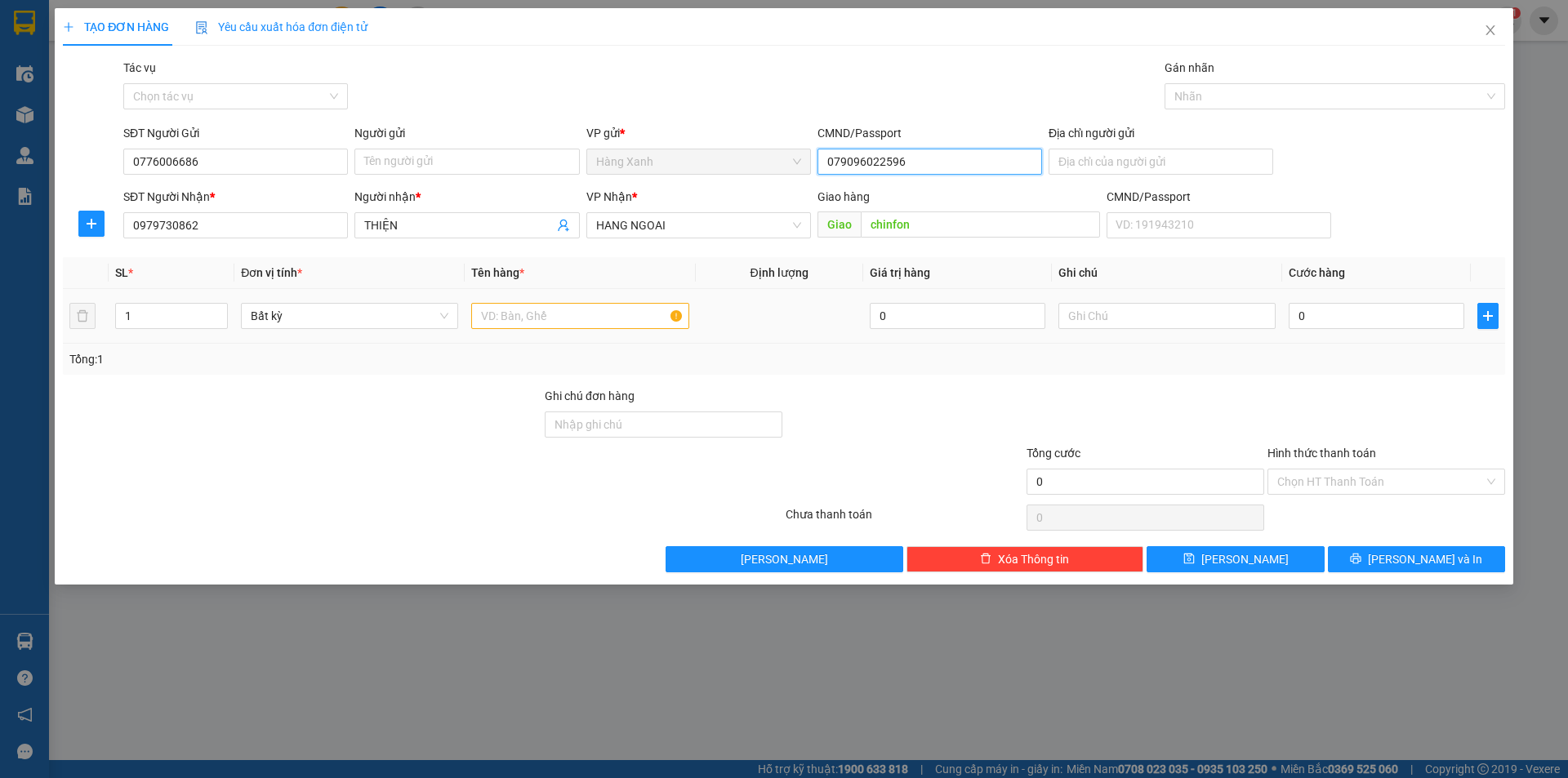
type input "079096022596"
click at [597, 308] on input "text" at bounding box center [580, 315] width 218 height 26
type input "bao"
click at [1329, 319] on input "0" at bounding box center [1376, 315] width 176 height 26
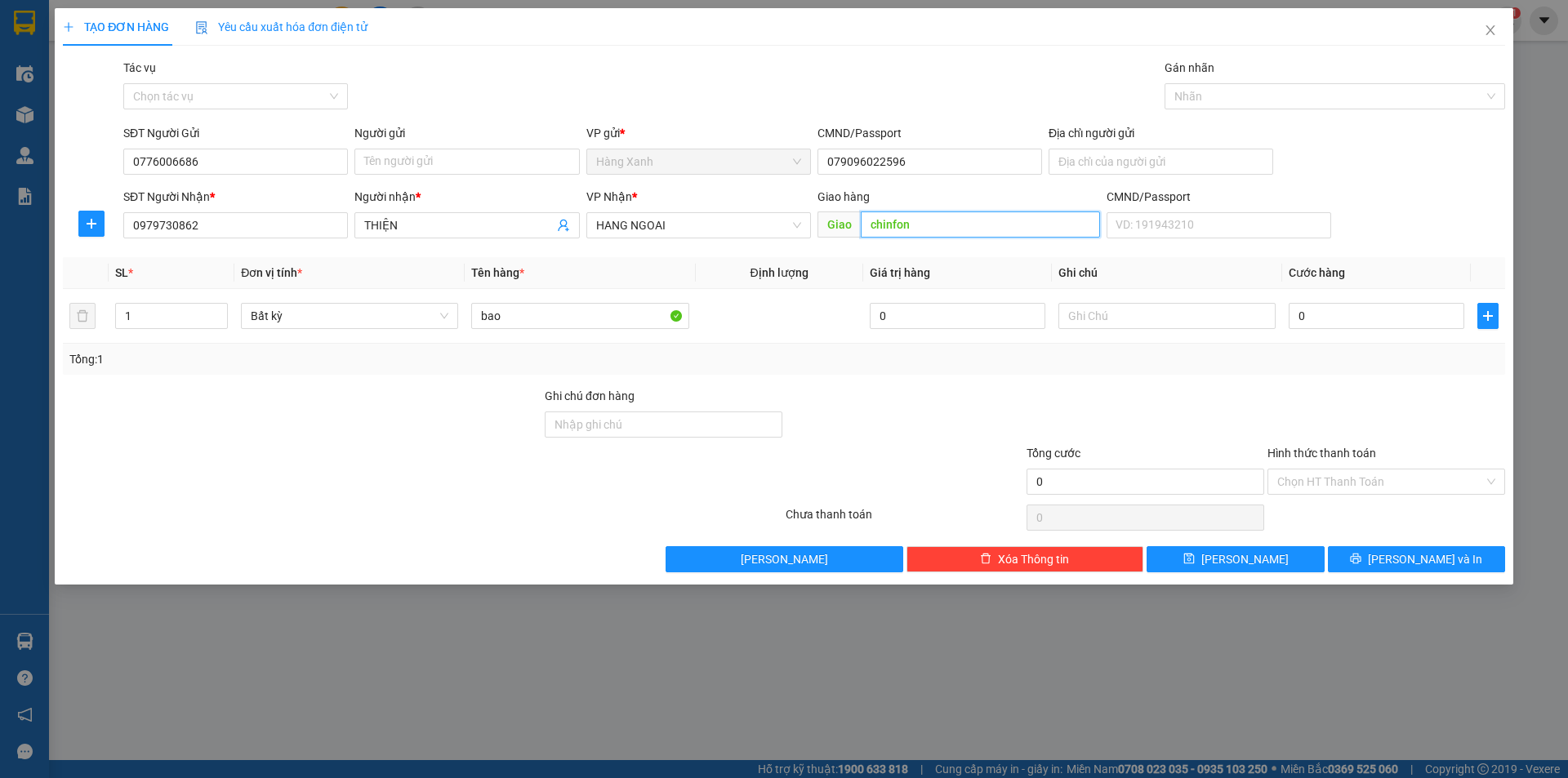
click at [999, 229] on input "chinfon" at bounding box center [980, 224] width 240 height 26
type input "cái m"
click at [1358, 314] on input "0" at bounding box center [1376, 315] width 176 height 26
click at [1361, 558] on icon "printer" at bounding box center [1355, 558] width 11 height 11
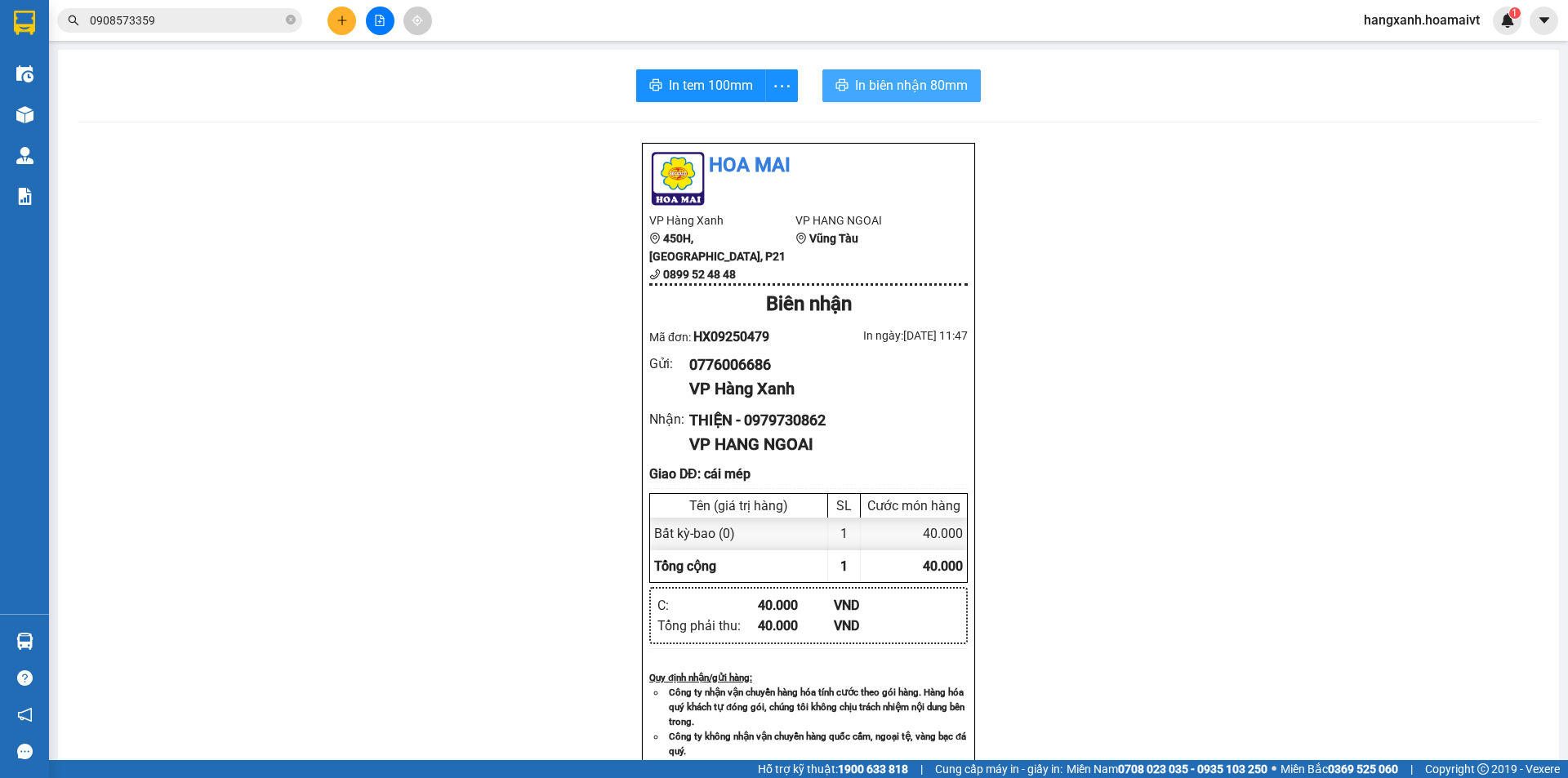
click at [911, 91] on span "In biên nhận 80mm" at bounding box center [911, 85] width 113 height 20
click at [697, 78] on span "In tem 100mm" at bounding box center [711, 85] width 84 height 20
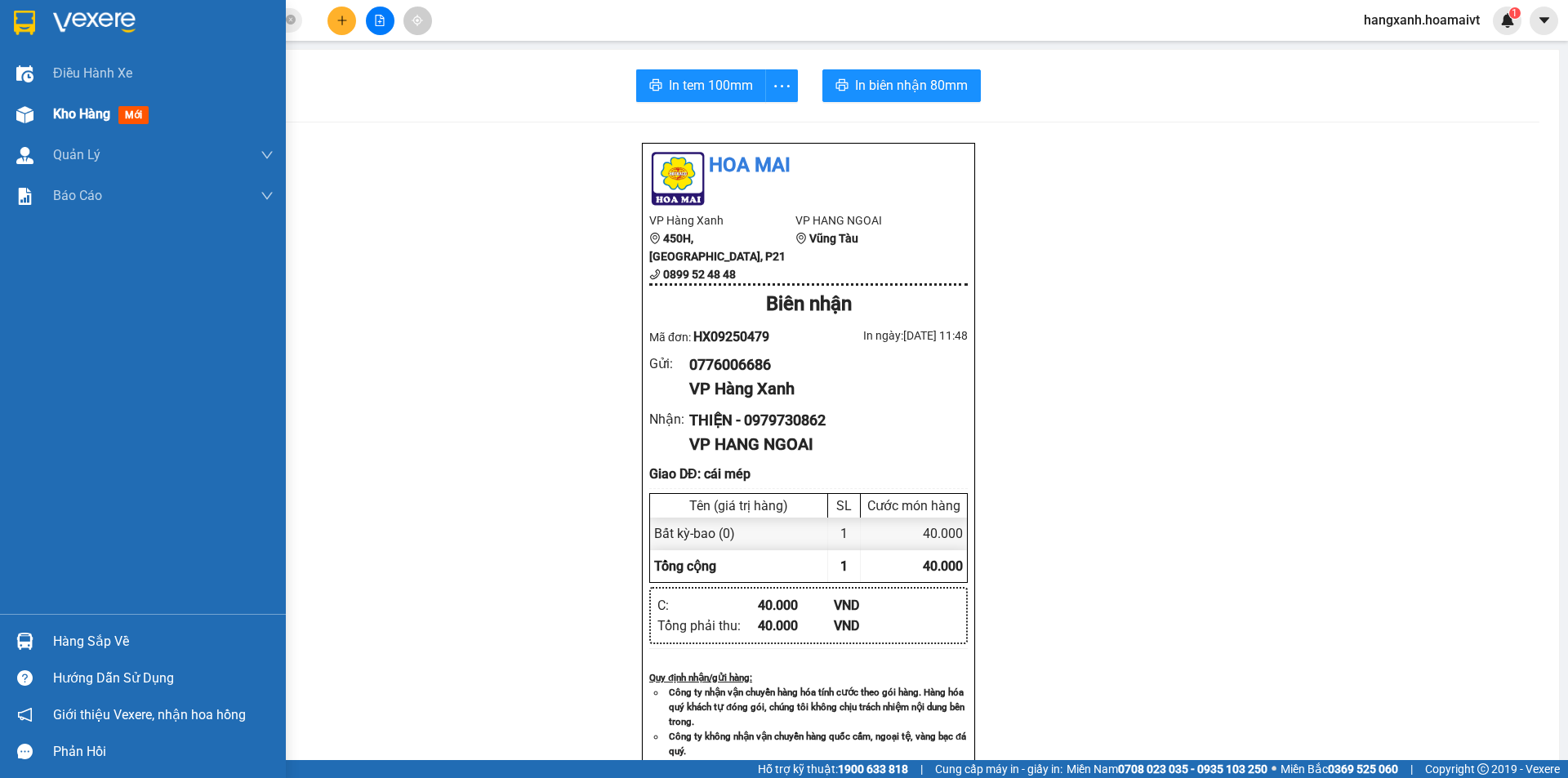
click at [0, 95] on div "Kho hàng mới" at bounding box center [142, 114] width 285 height 41
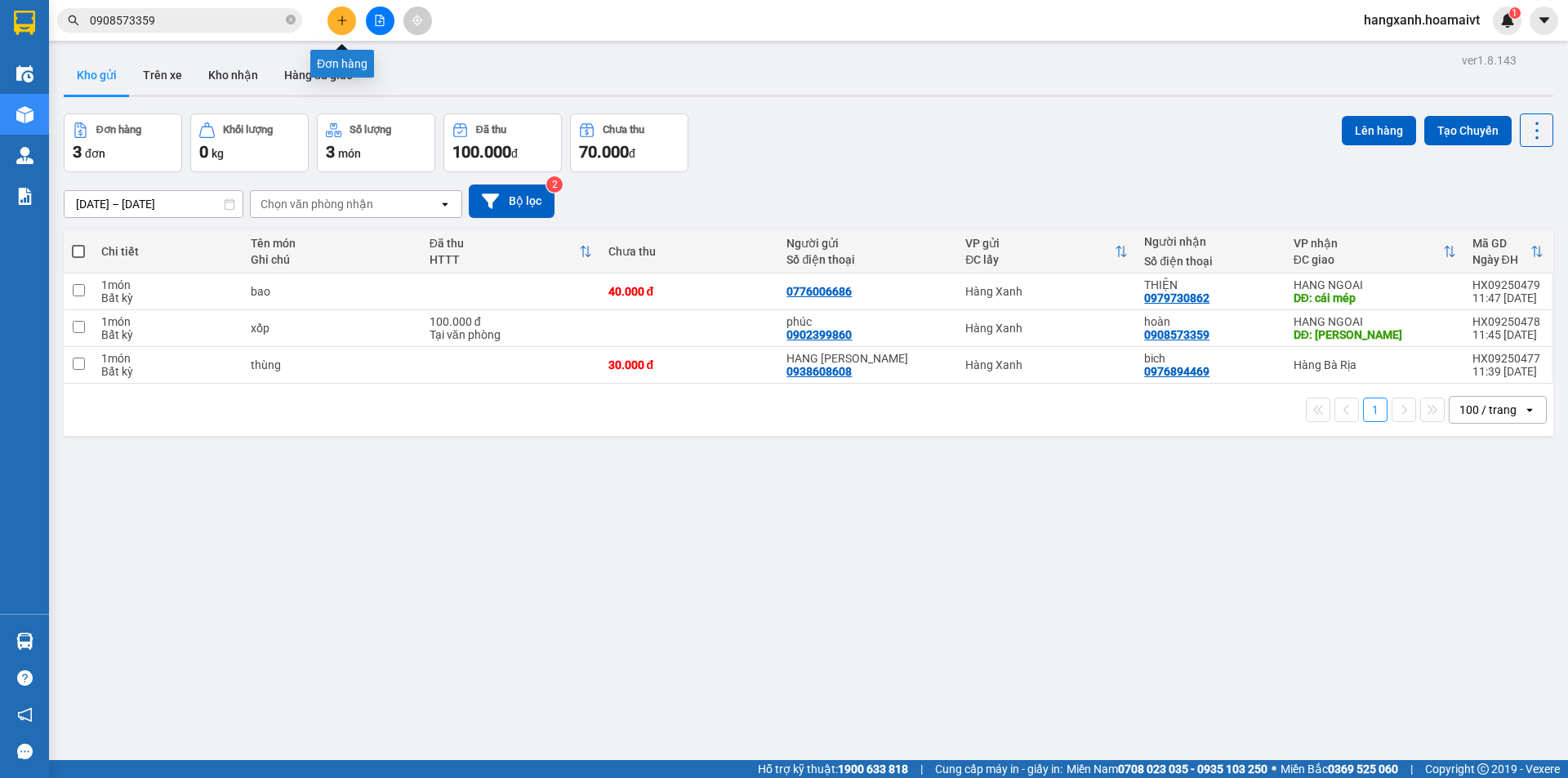
click at [333, 11] on button at bounding box center [342, 21] width 29 height 29
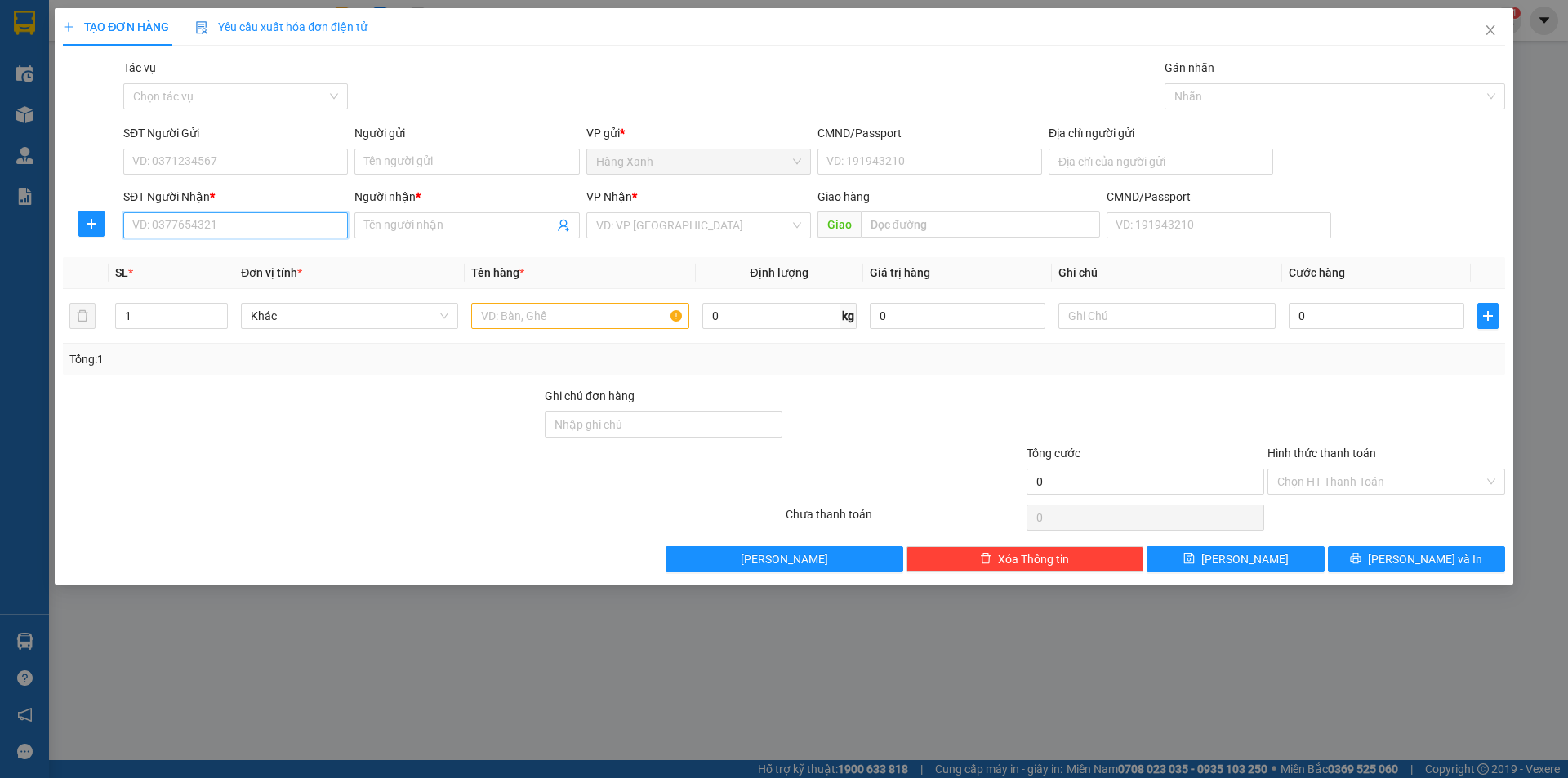
click at [235, 226] on input "SĐT Người Nhận *" at bounding box center [235, 224] width 224 height 26
click at [199, 254] on div "0938723666 - TRAM" at bounding box center [235, 258] width 205 height 18
type input "0938723666"
type input "TRAM"
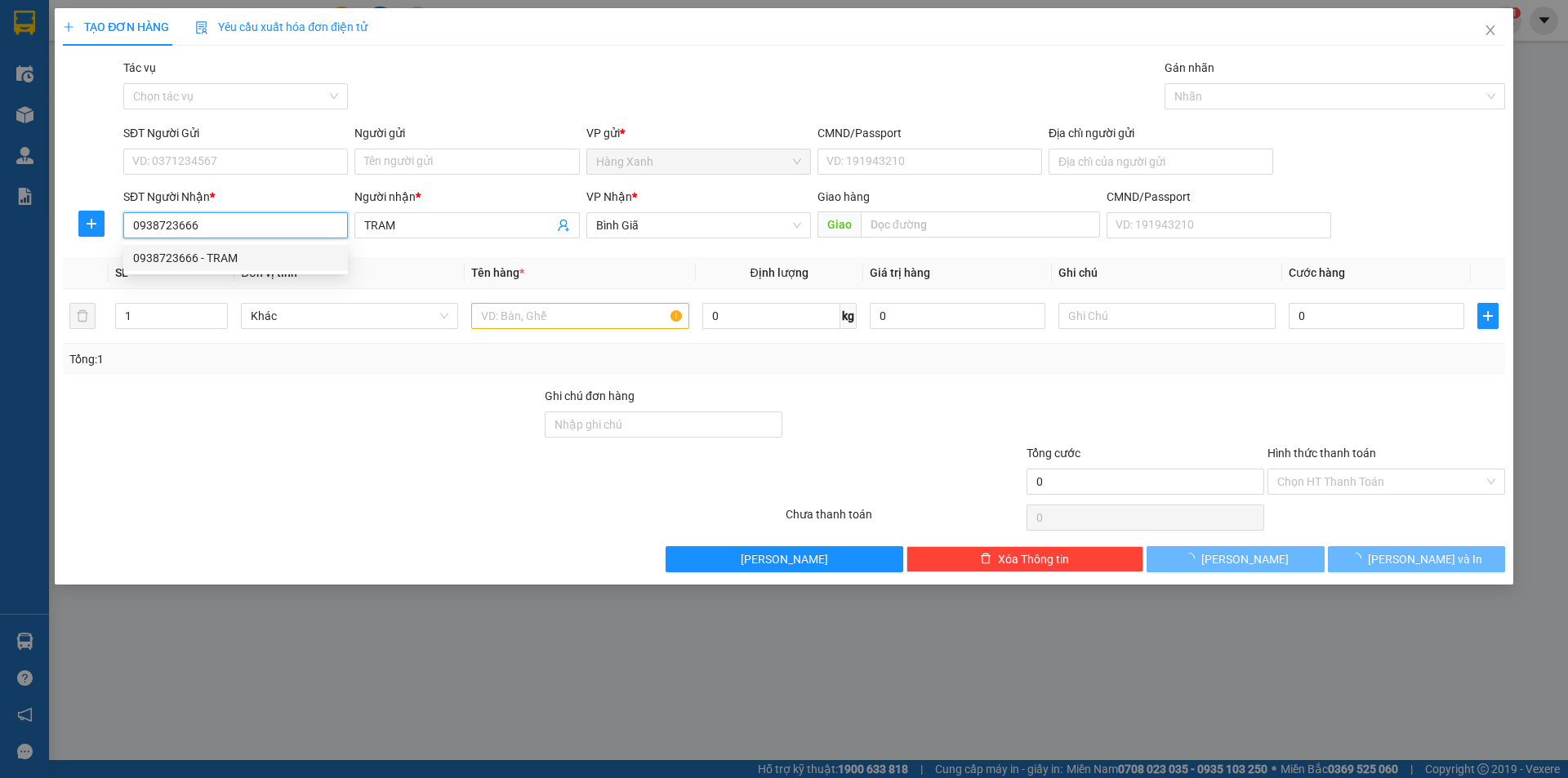
type input "0938723666"
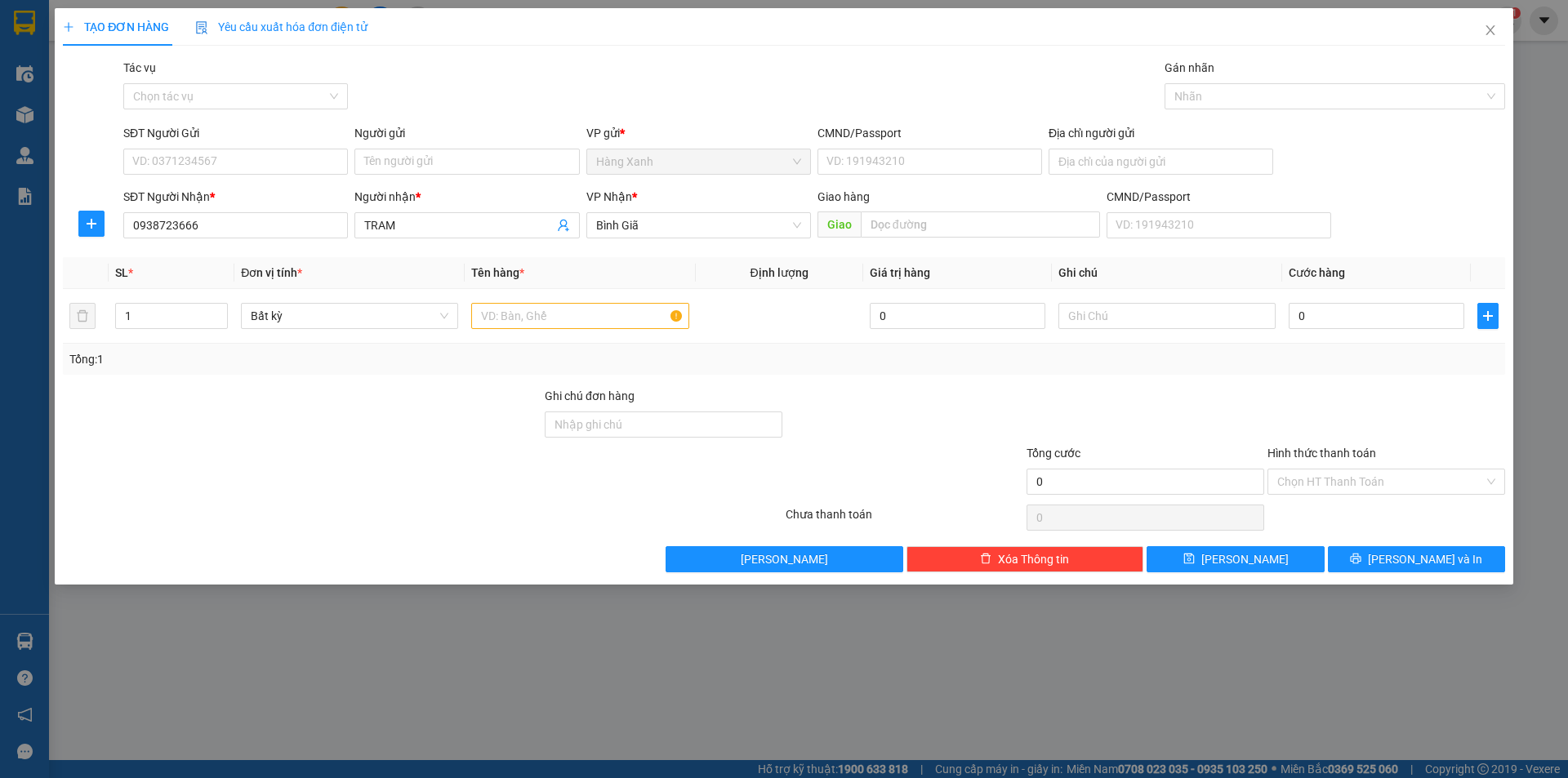
click at [229, 175] on div "SĐT Người Gửi VD: 0371234567" at bounding box center [235, 153] width 224 height 57
click at [232, 157] on input "SĐT Người Gửi" at bounding box center [235, 161] width 224 height 26
click at [250, 191] on div "0988512598 - tấn" at bounding box center [235, 194] width 205 height 18
type input "0988512598"
type input "tấn"
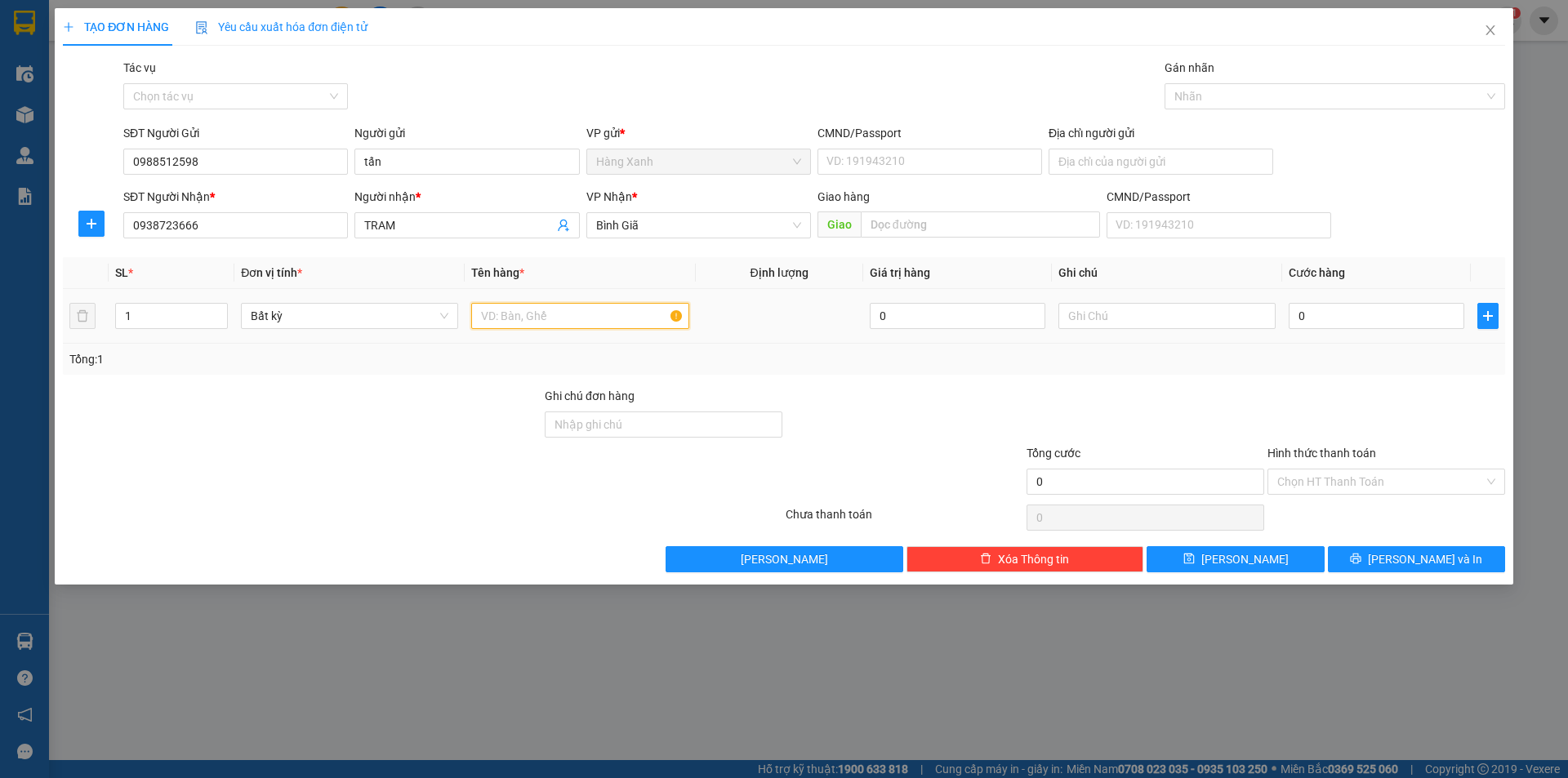
click at [555, 326] on input "text" at bounding box center [580, 315] width 218 height 26
click at [1371, 319] on input "0" at bounding box center [1376, 315] width 176 height 26
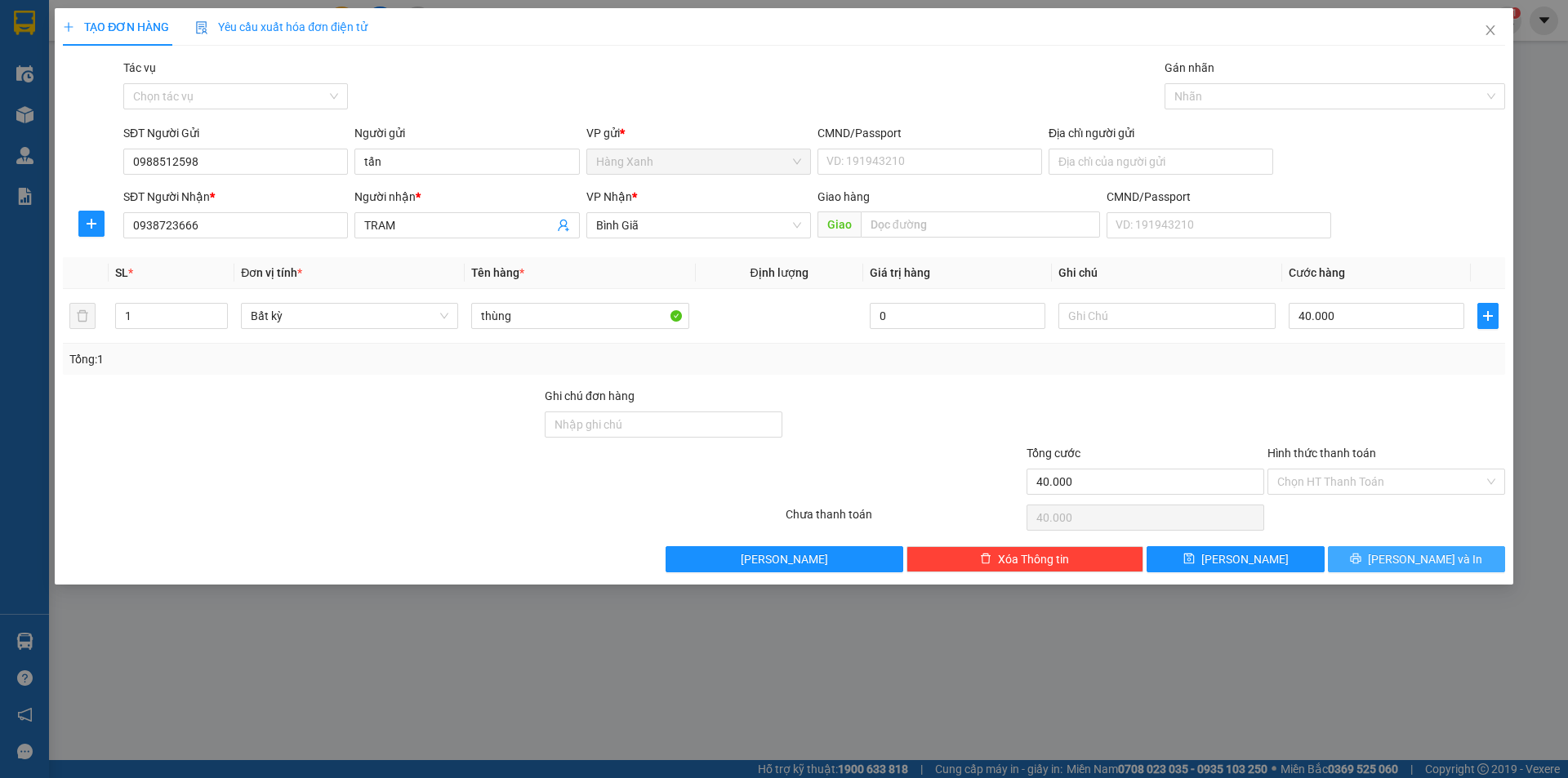
click at [1381, 557] on button "[PERSON_NAME] và In" at bounding box center [1416, 558] width 178 height 26
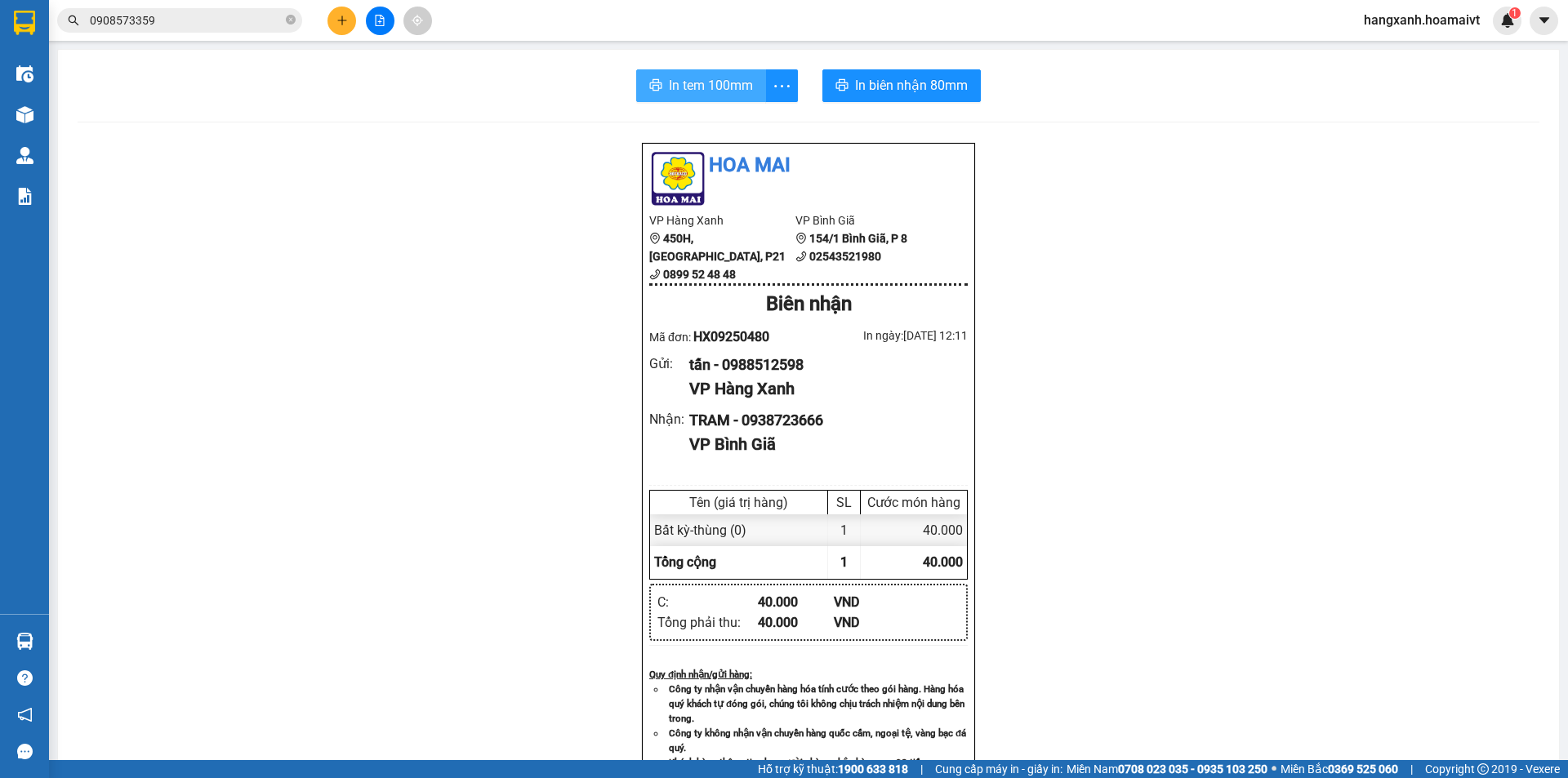
click at [649, 94] on span "printer" at bounding box center [656, 86] width 13 height 15
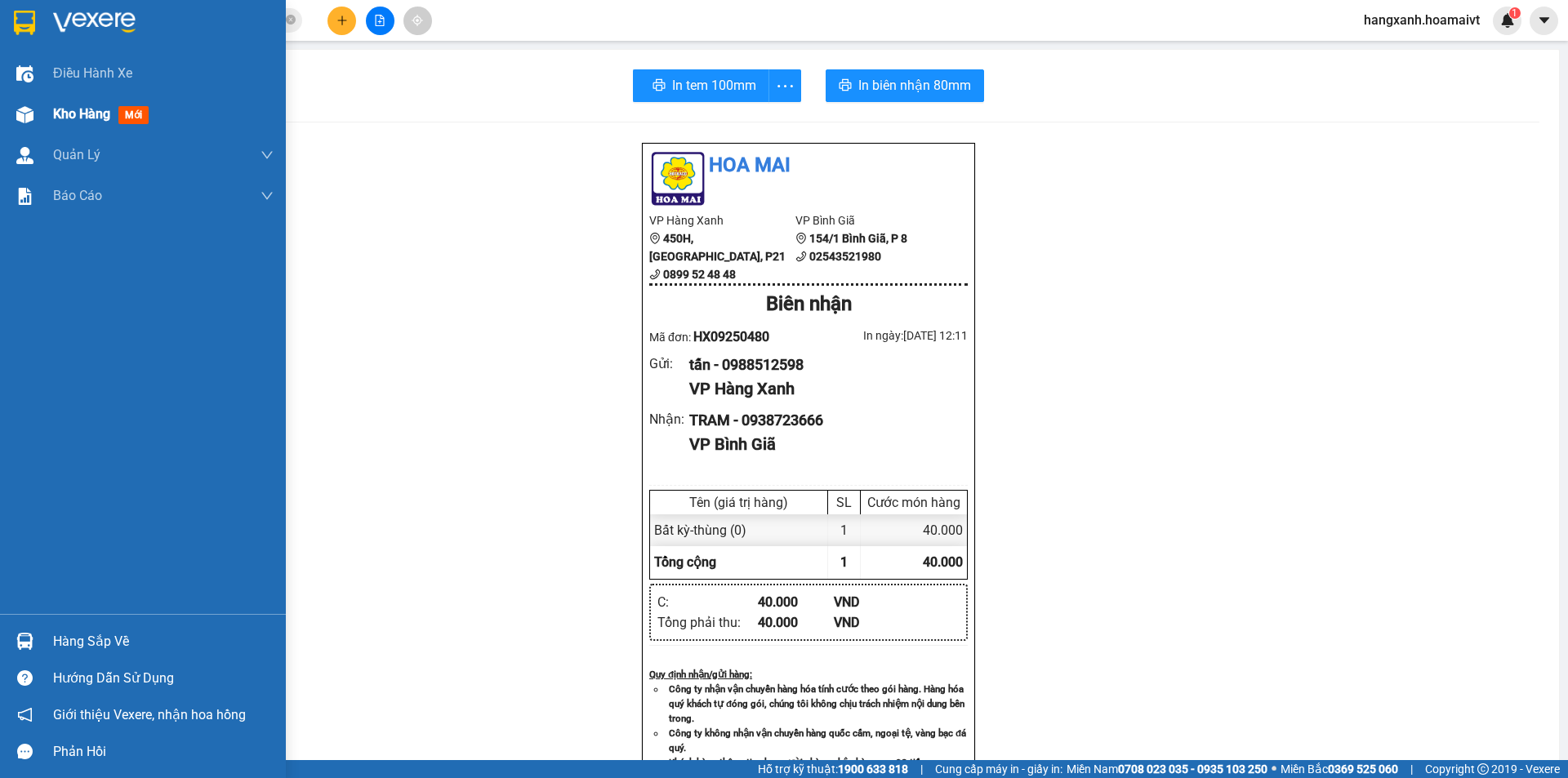
click at [10, 107] on div at bounding box center [25, 115] width 29 height 29
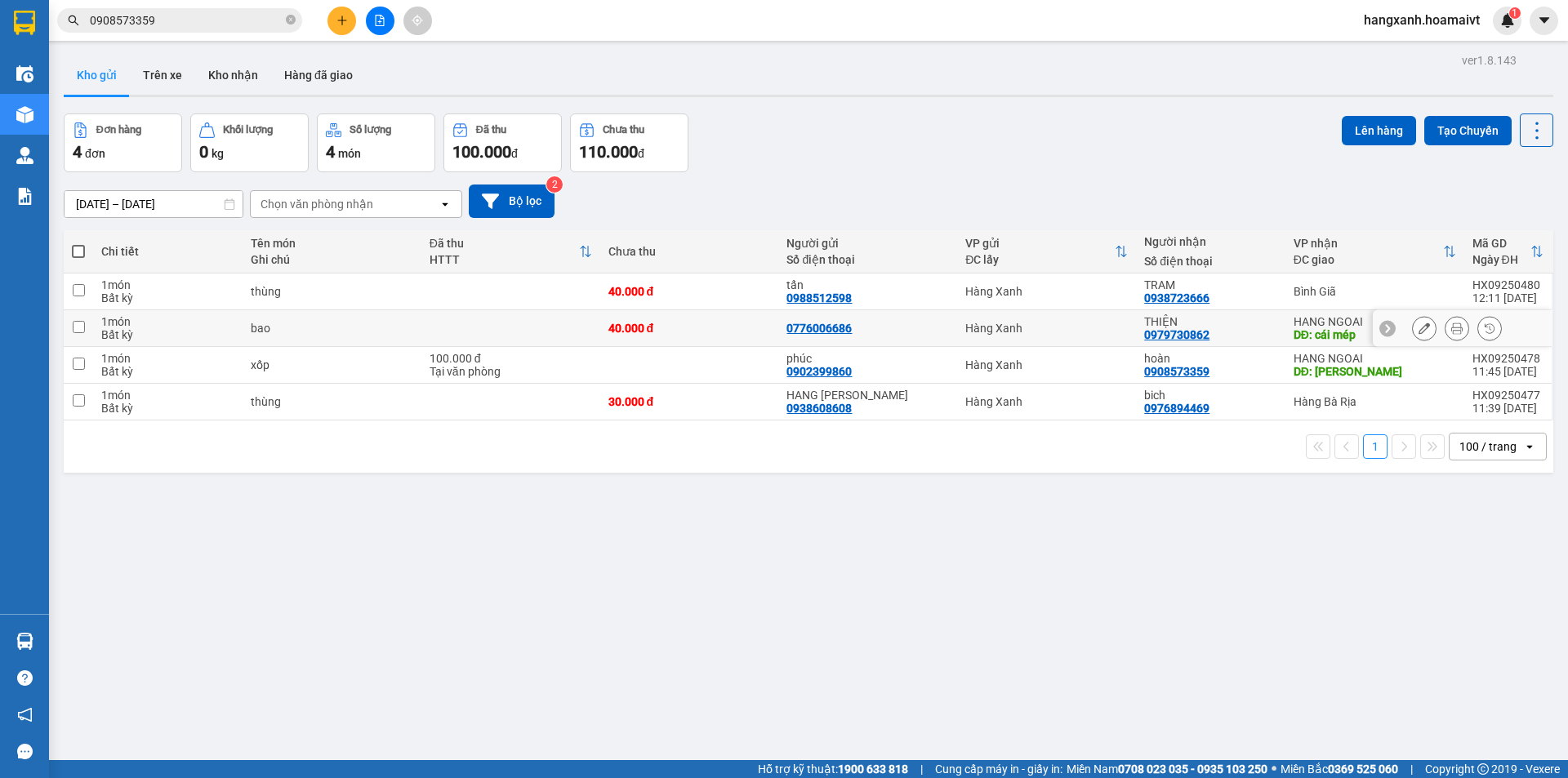
click at [1318, 326] on div "HANG NGOAI" at bounding box center [1374, 322] width 162 height 13
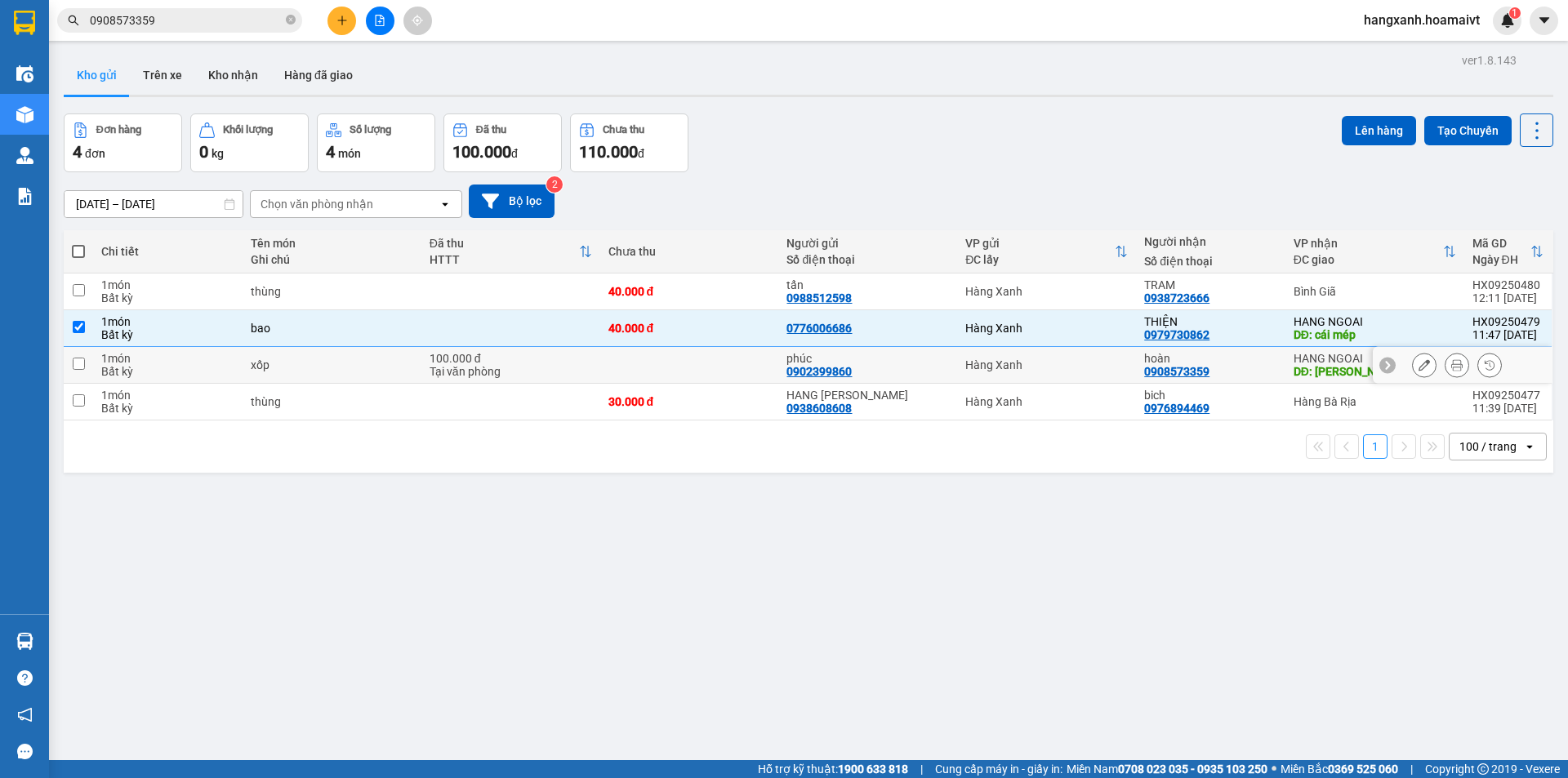
click at [1266, 373] on div "hoàn 0908573359" at bounding box center [1210, 365] width 133 height 26
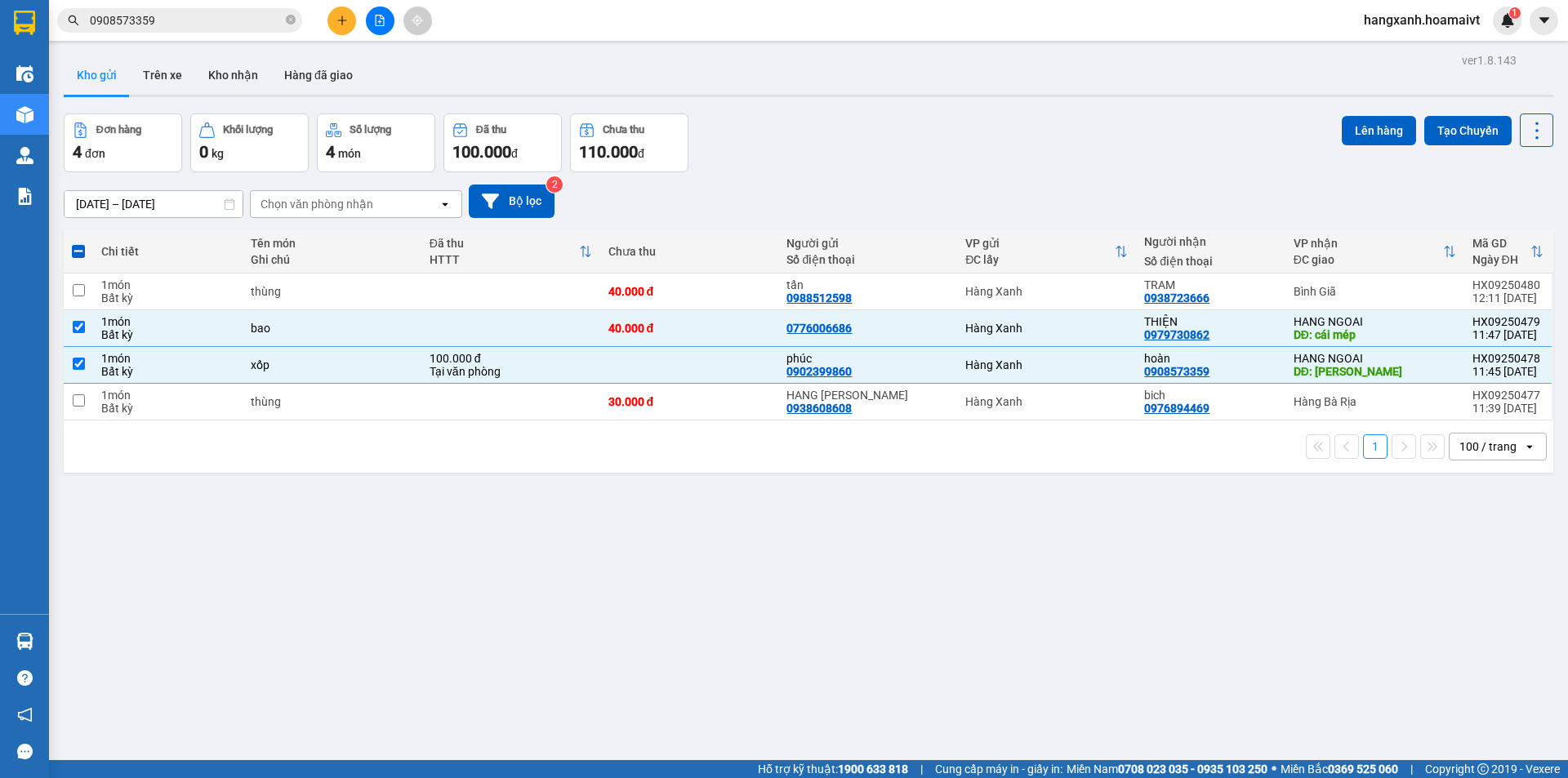
click at [1365, 108] on div "ver 1.8.143 Kho gửi Trên xe Kho nhận Hàng đã giao Đơn hàng 4 đơn Khối lượng 0 k…" at bounding box center [808, 437] width 1503 height 778
click at [1403, 116] on div "Lên hàng Tạo Chuyến" at bounding box center [1448, 130] width 212 height 33
click at [1390, 122] on button "Lên hàng" at bounding box center [1379, 131] width 74 height 30
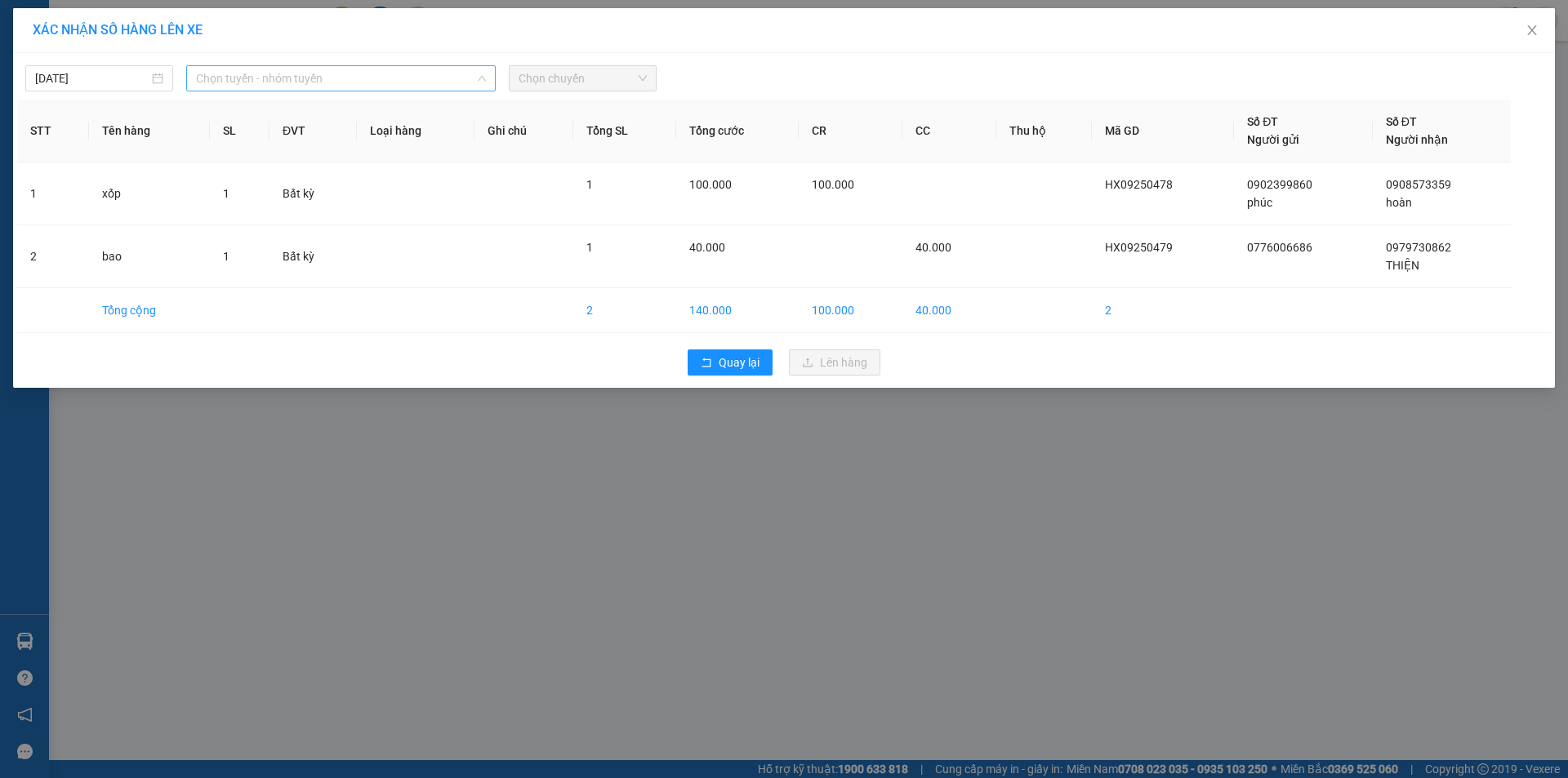
click at [331, 76] on span "Chọn tuyến - nhóm tuyến" at bounding box center [341, 78] width 290 height 25
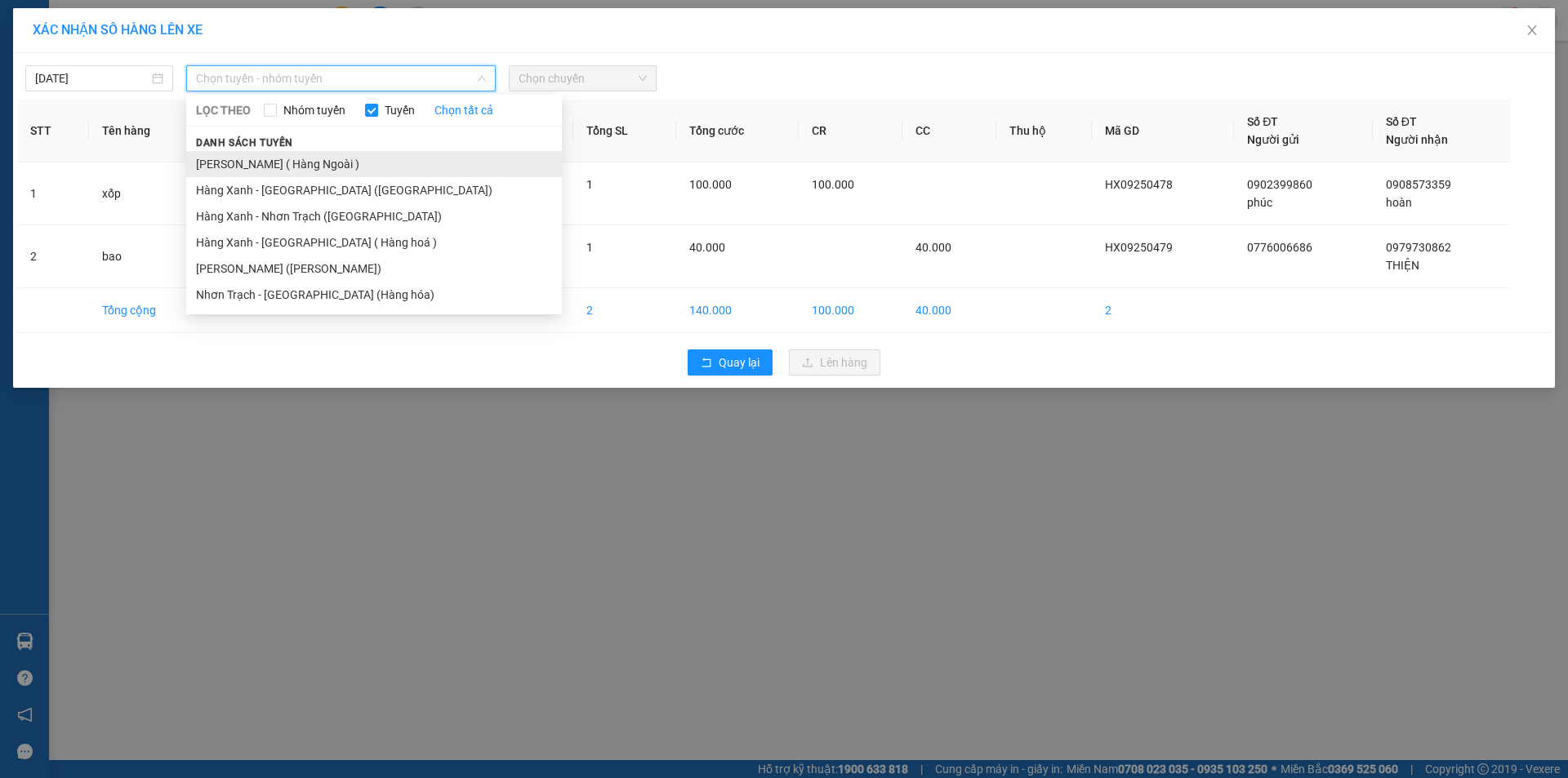
click at [312, 160] on li "[PERSON_NAME] ( Hàng Ngoài )" at bounding box center [374, 163] width 376 height 26
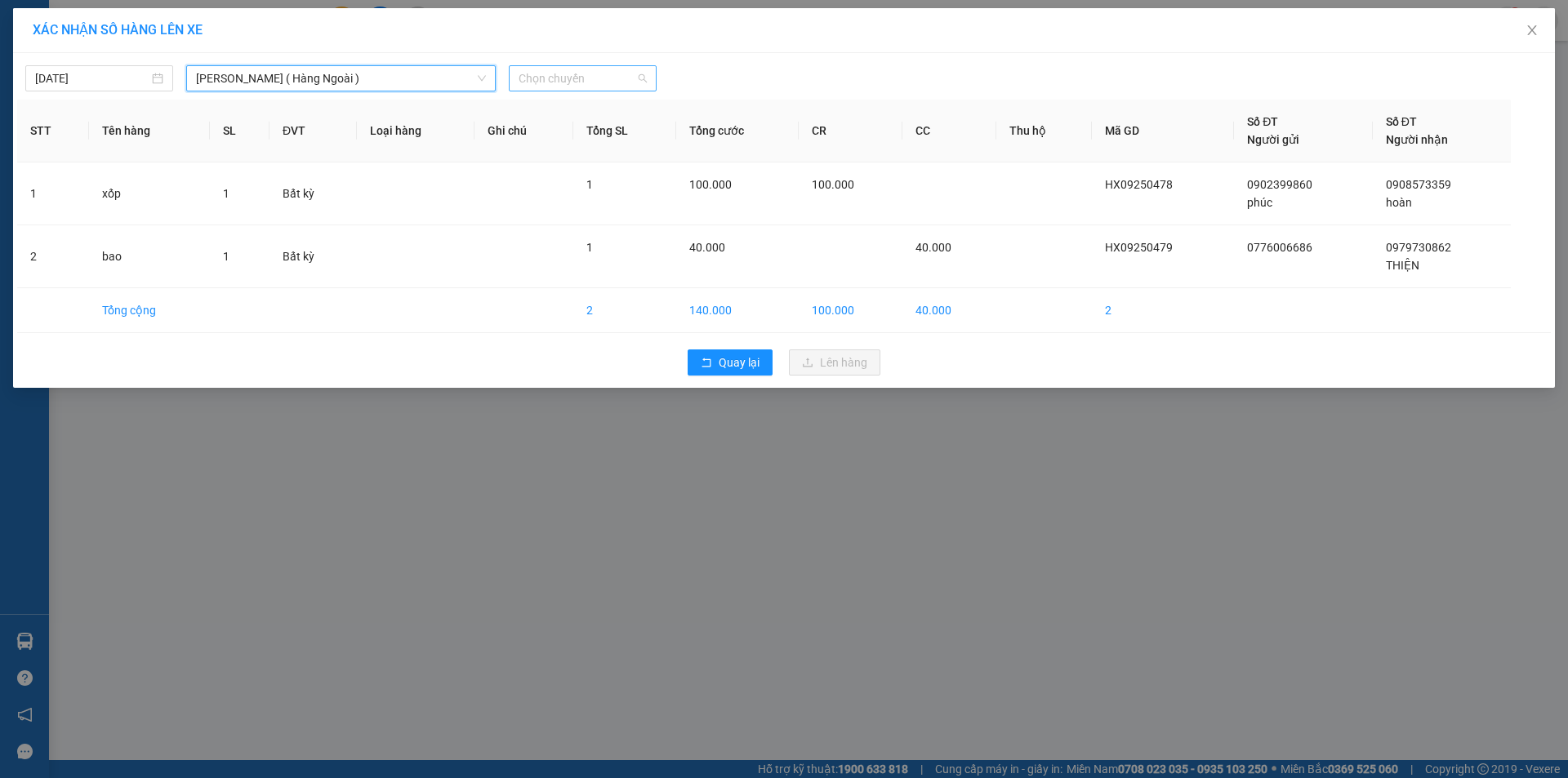
click at [553, 78] on span "Chọn chuyến" at bounding box center [582, 78] width 128 height 25
type input "1215"
click at [599, 143] on div "Thêm chuyến " 12:15 "" at bounding box center [596, 137] width 174 height 28
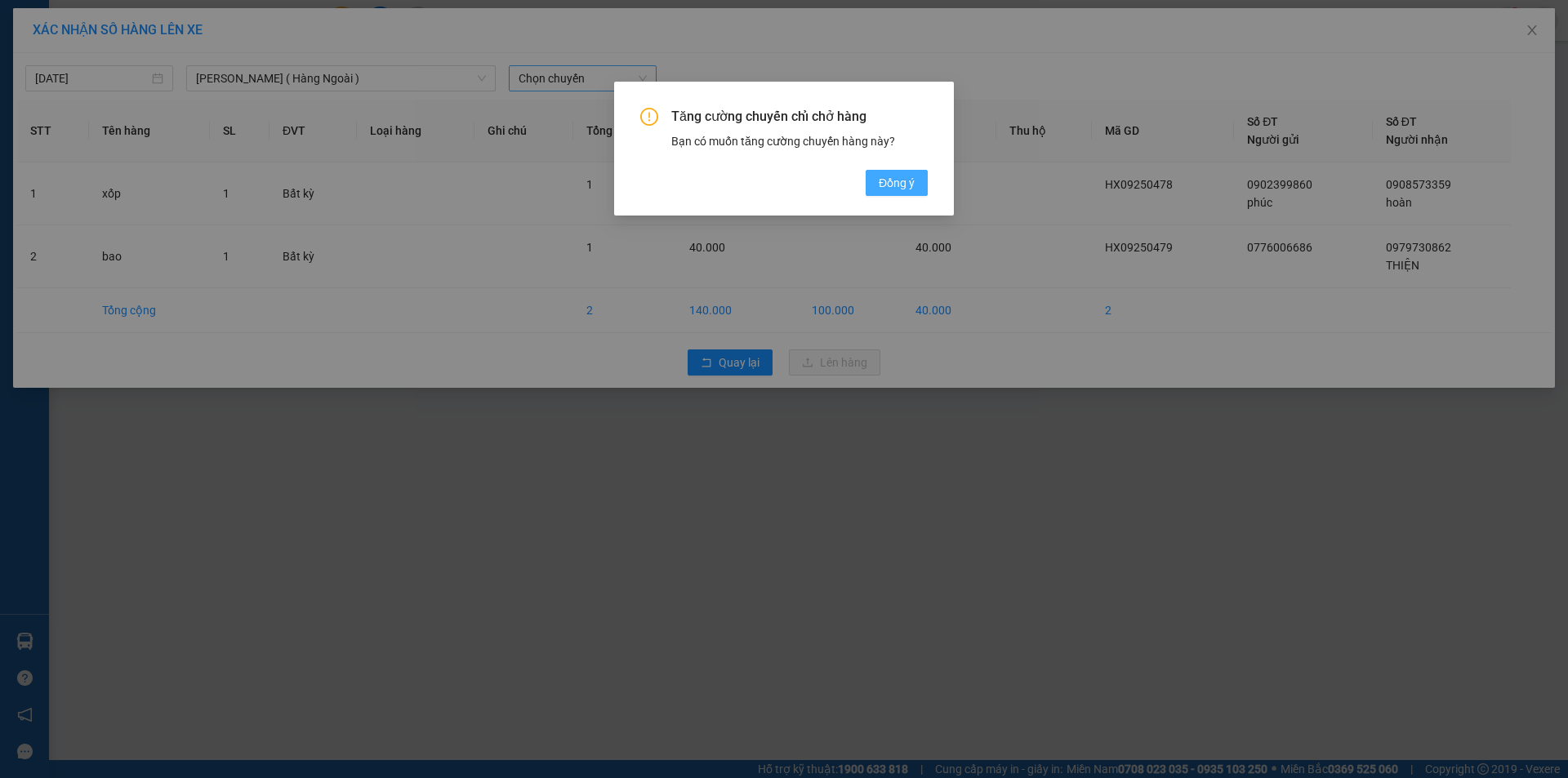
click at [866, 177] on button "Đồng ý" at bounding box center [896, 182] width 62 height 26
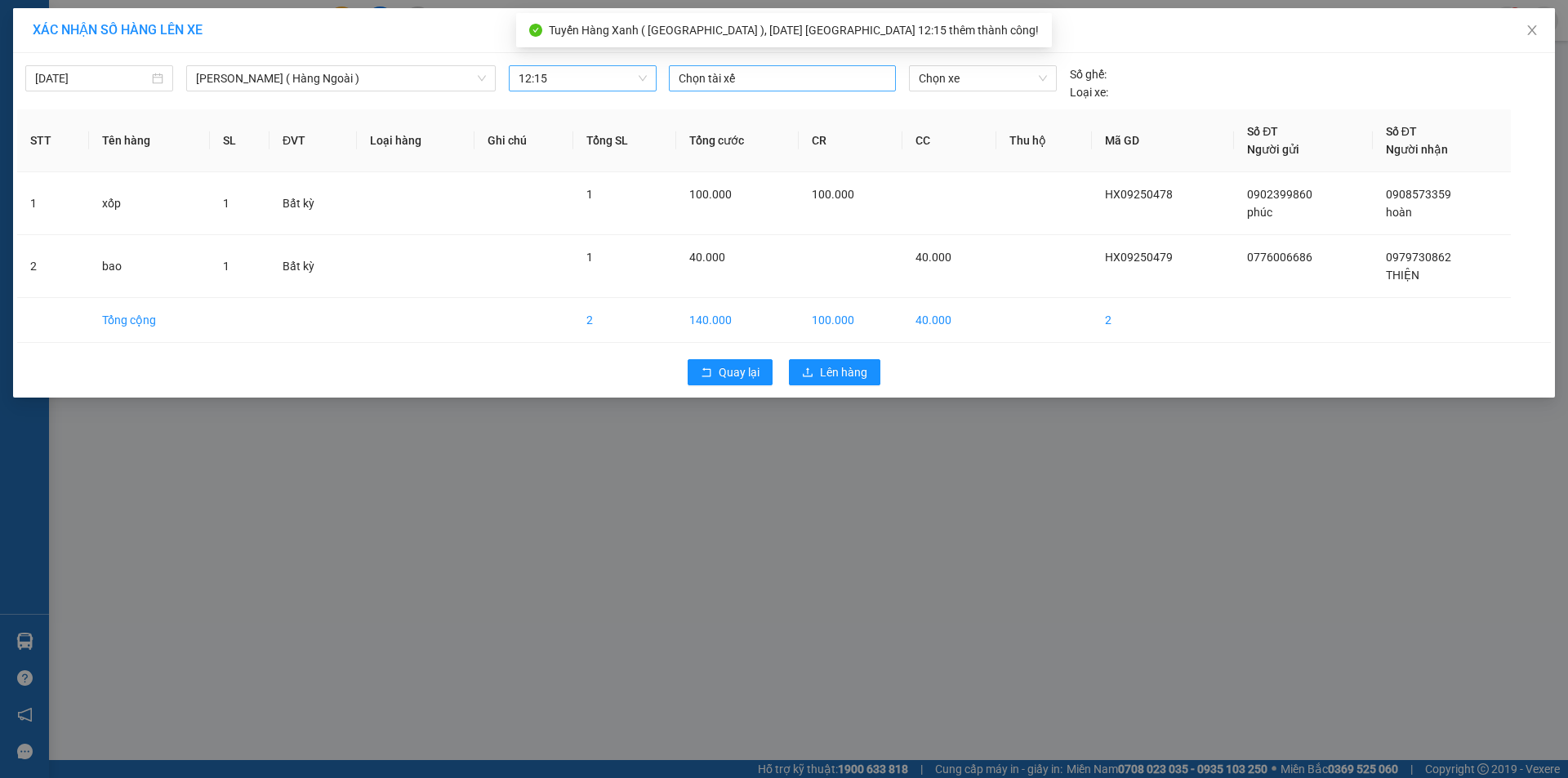
click at [782, 87] on div at bounding box center [782, 78] width 219 height 20
type input "tai c"
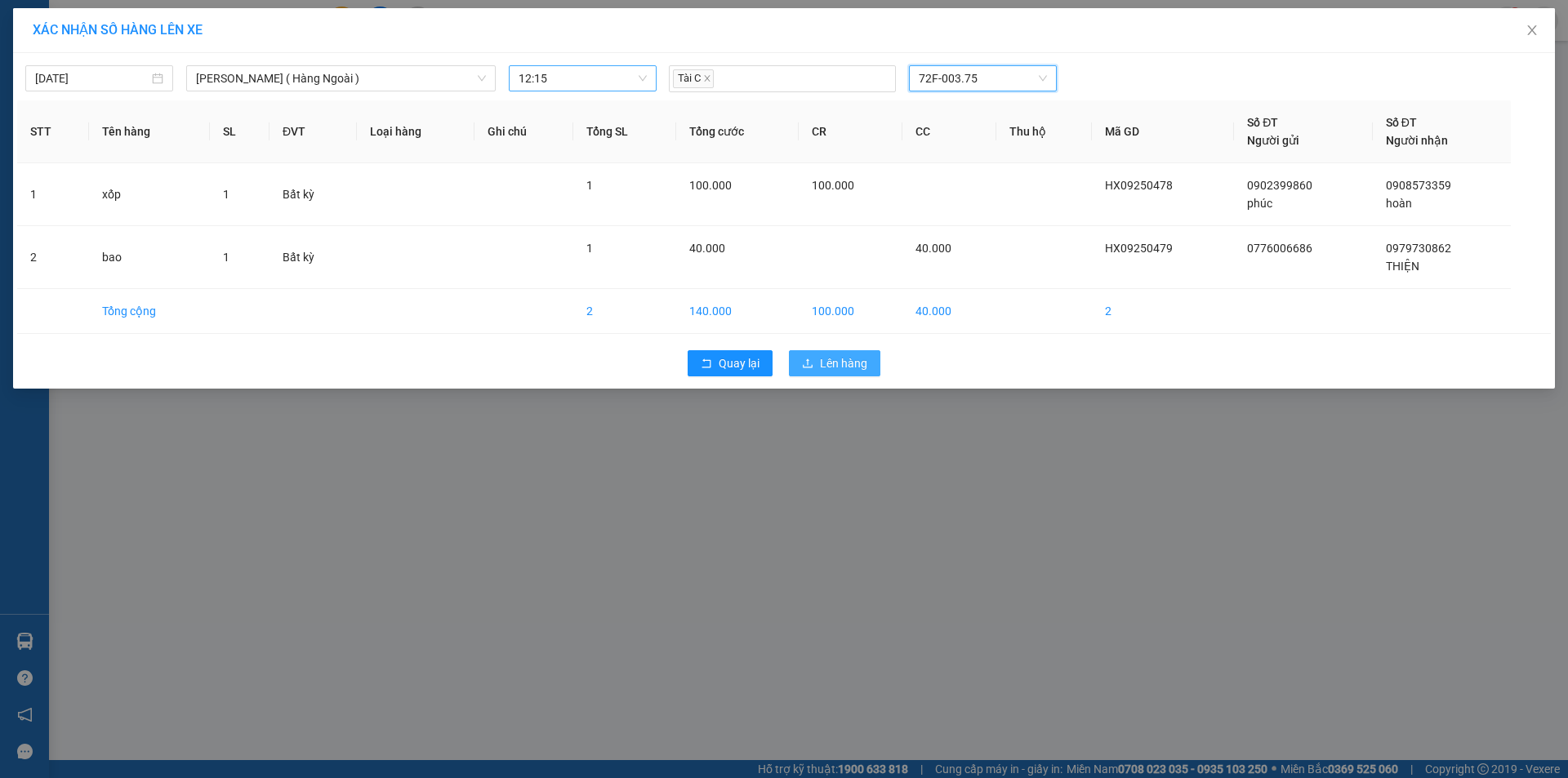
click at [839, 378] on div "Quay lại Lên hàng" at bounding box center [784, 364] width 1534 height 42
click at [842, 373] on button "Lên hàng" at bounding box center [835, 363] width 92 height 26
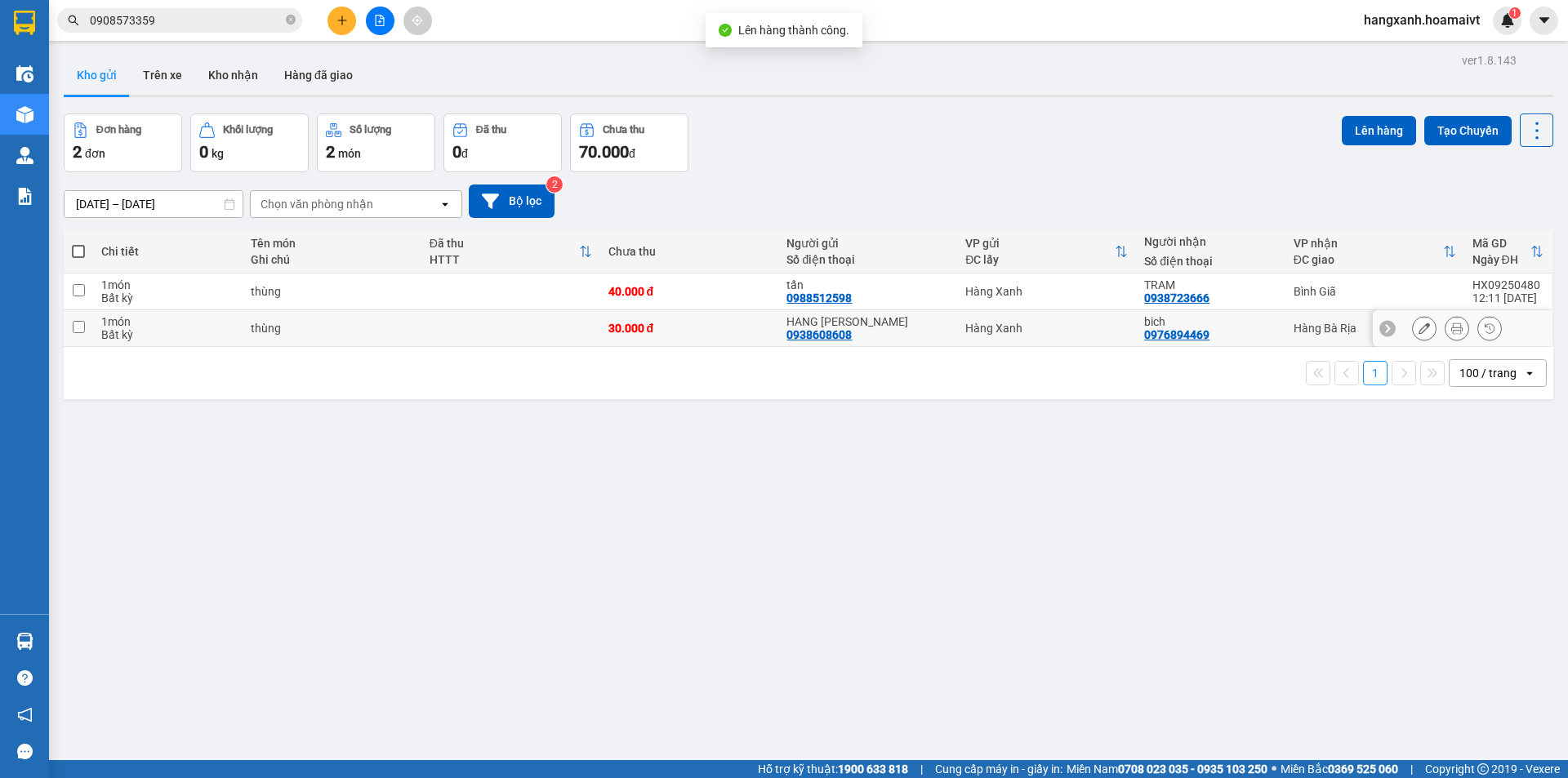
click at [1333, 336] on td "Hàng Bà Rịa" at bounding box center [1374, 328] width 178 height 37
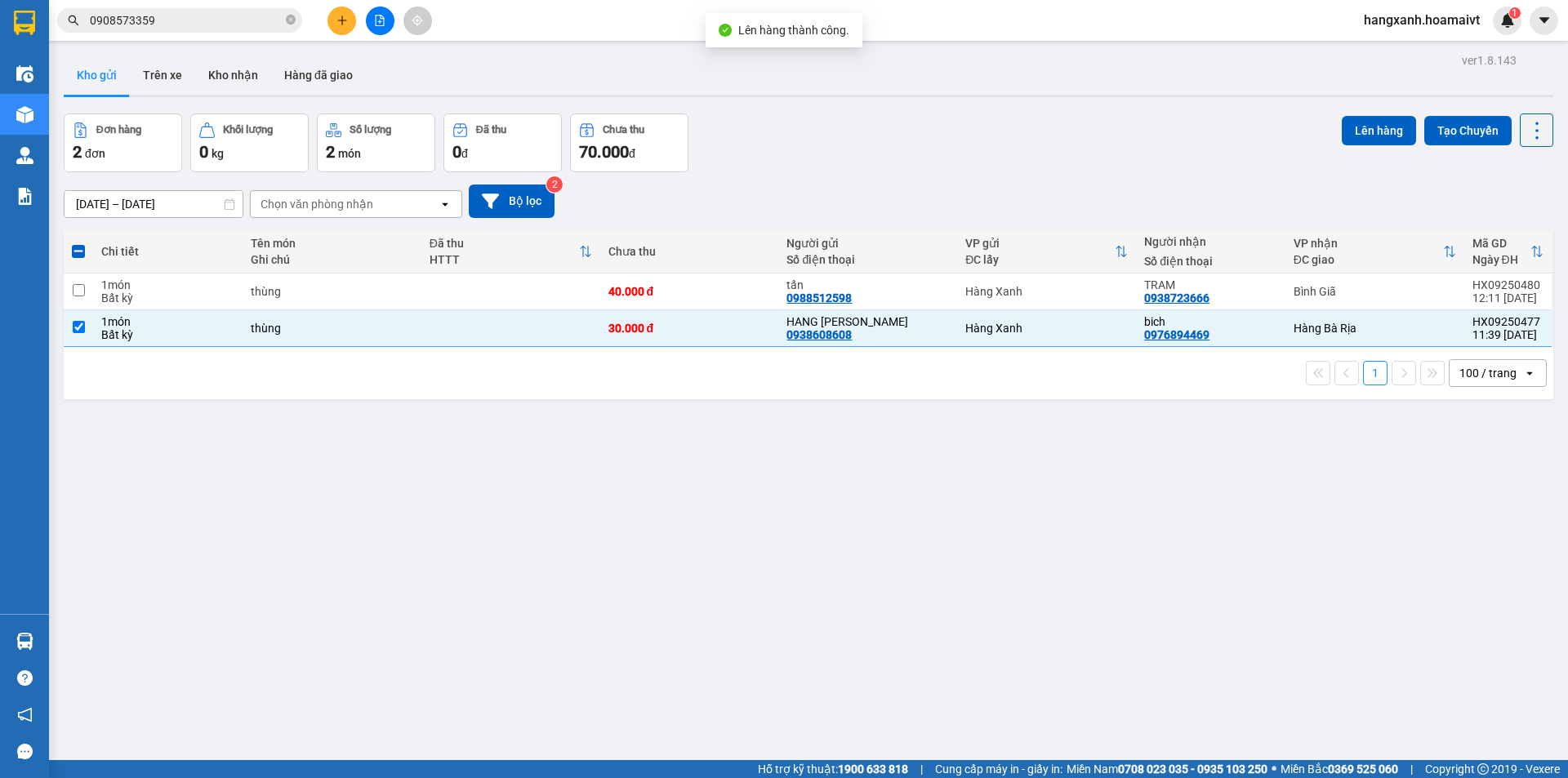
click at [1349, 150] on div "Lên hàng Tạo Chuyến" at bounding box center [1448, 143] width 212 height 59
click at [1363, 122] on button "Lên hàng" at bounding box center [1379, 131] width 74 height 30
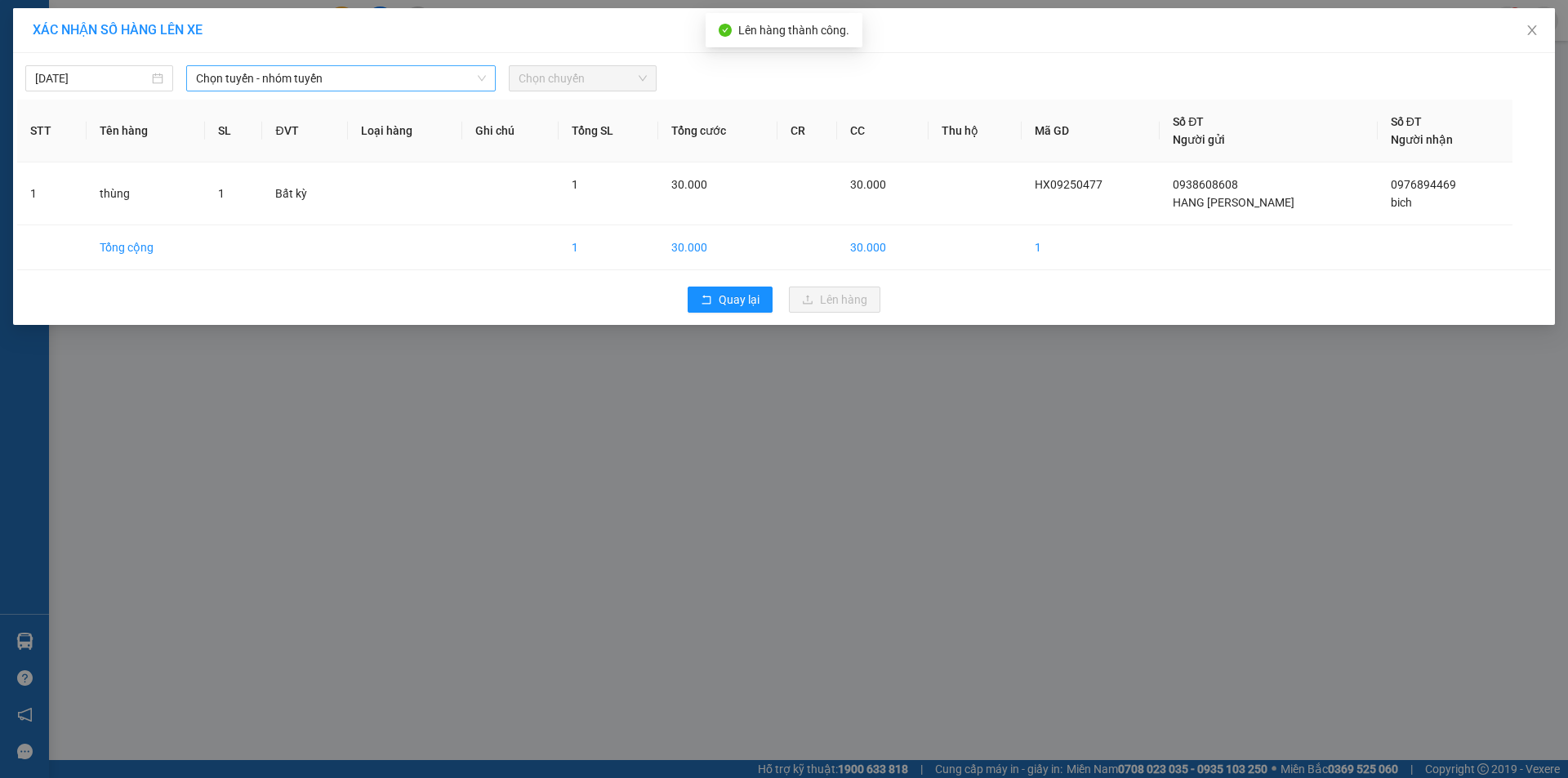
click at [268, 76] on span "Chọn tuyến - nhóm tuyến" at bounding box center [341, 78] width 290 height 25
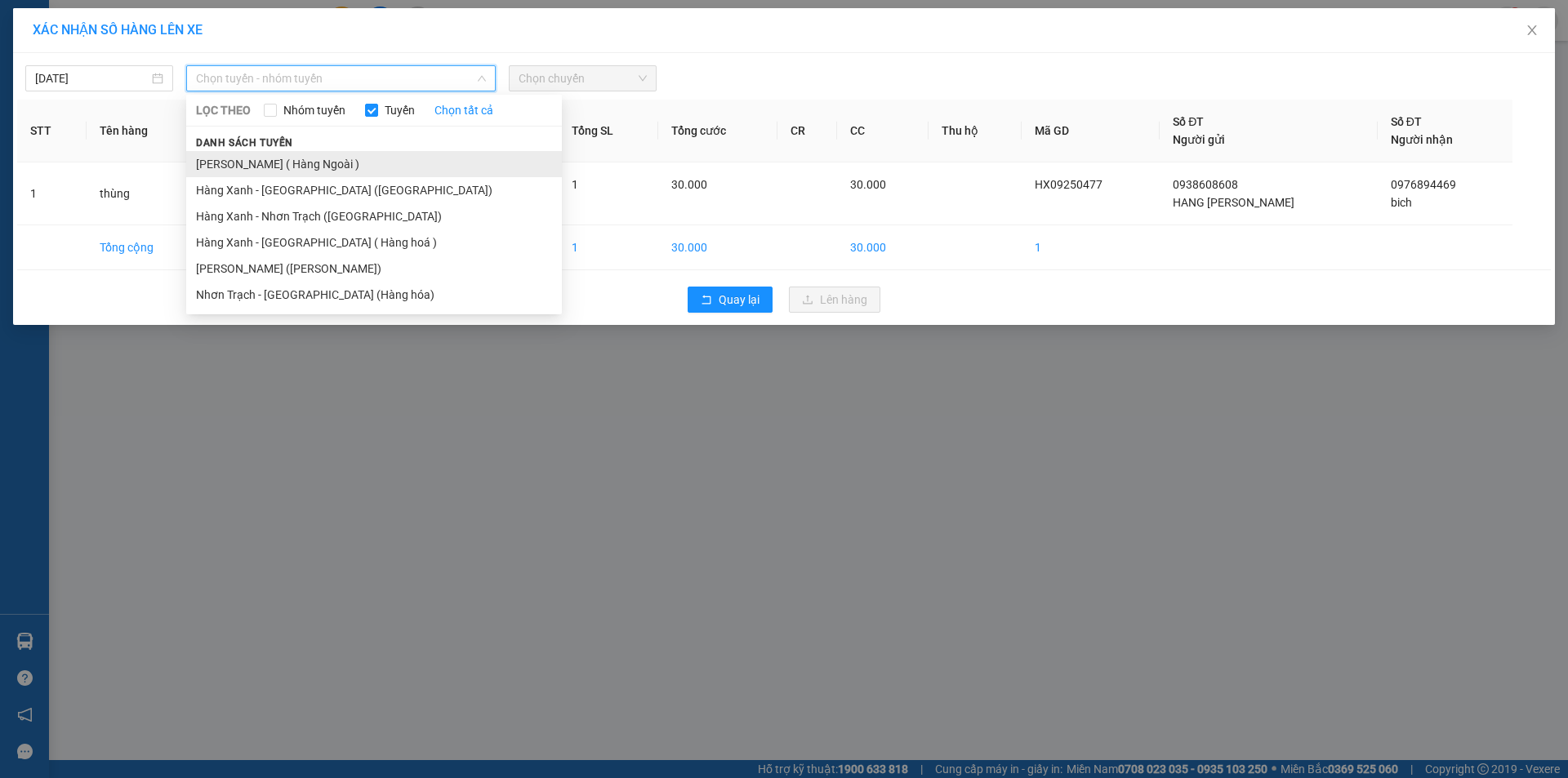
click at [297, 170] on li "[PERSON_NAME] ( Hàng Ngoài )" at bounding box center [374, 163] width 376 height 26
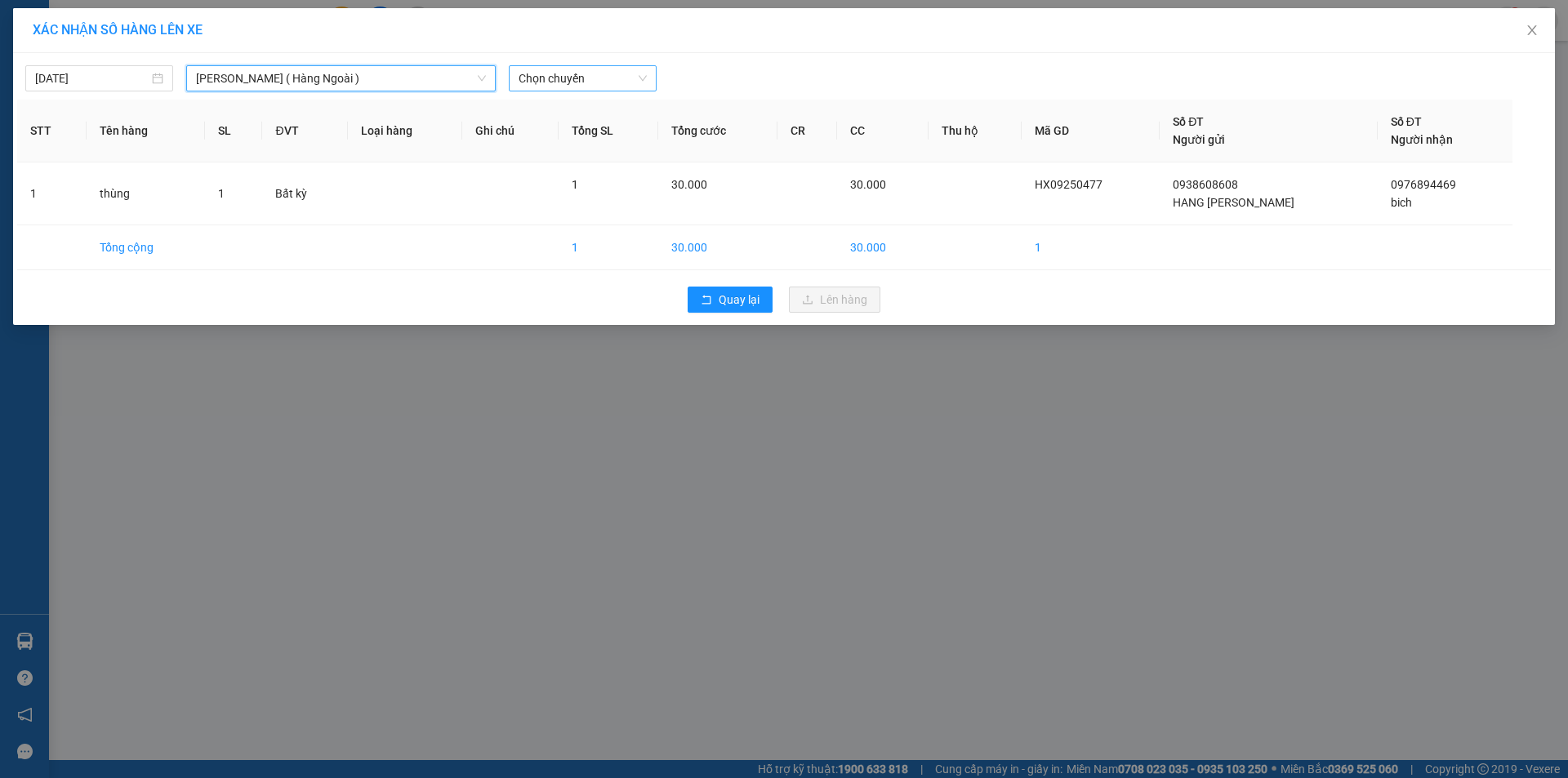
click at [598, 79] on span "Chọn chuyến" at bounding box center [582, 78] width 128 height 25
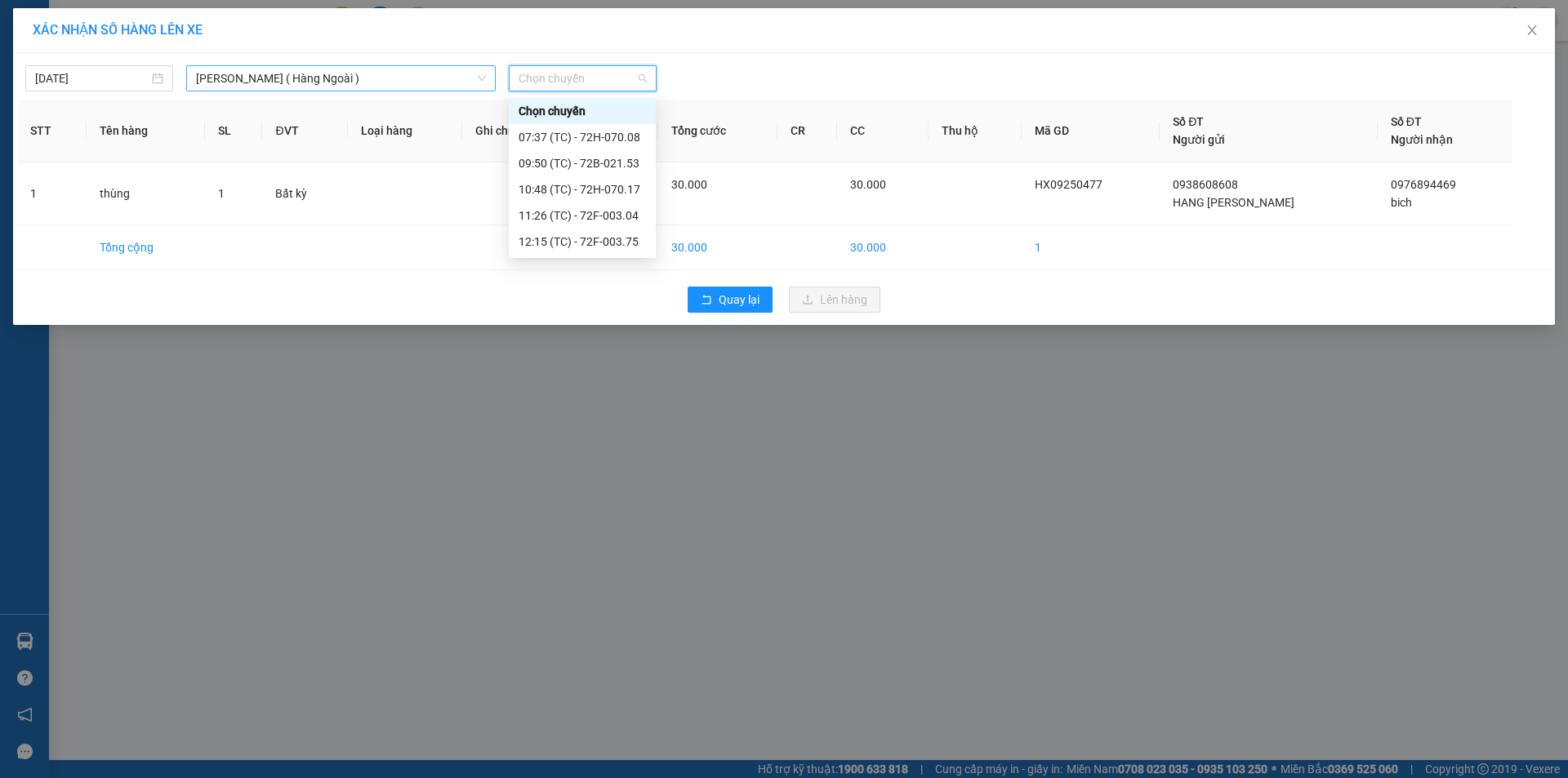
click at [324, 80] on span "[PERSON_NAME] ( Hàng Ngoài )" at bounding box center [341, 78] width 290 height 25
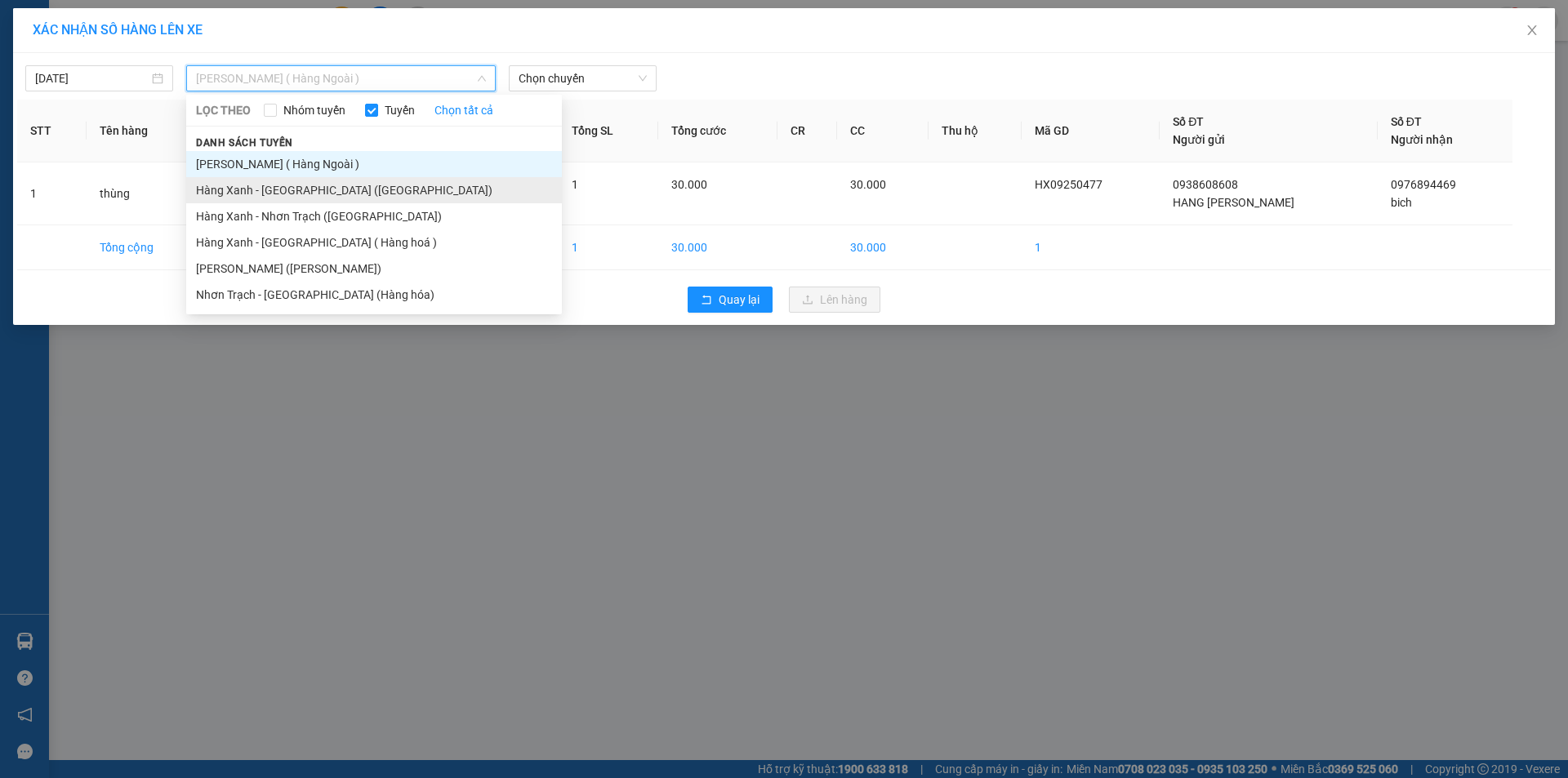
drag, startPoint x: 323, startPoint y: 196, endPoint x: 482, endPoint y: 152, distance: 165.0
click at [323, 196] on li "Hàng Xanh - [GEOGRAPHIC_DATA] ([GEOGRAPHIC_DATA])" at bounding box center [374, 190] width 376 height 26
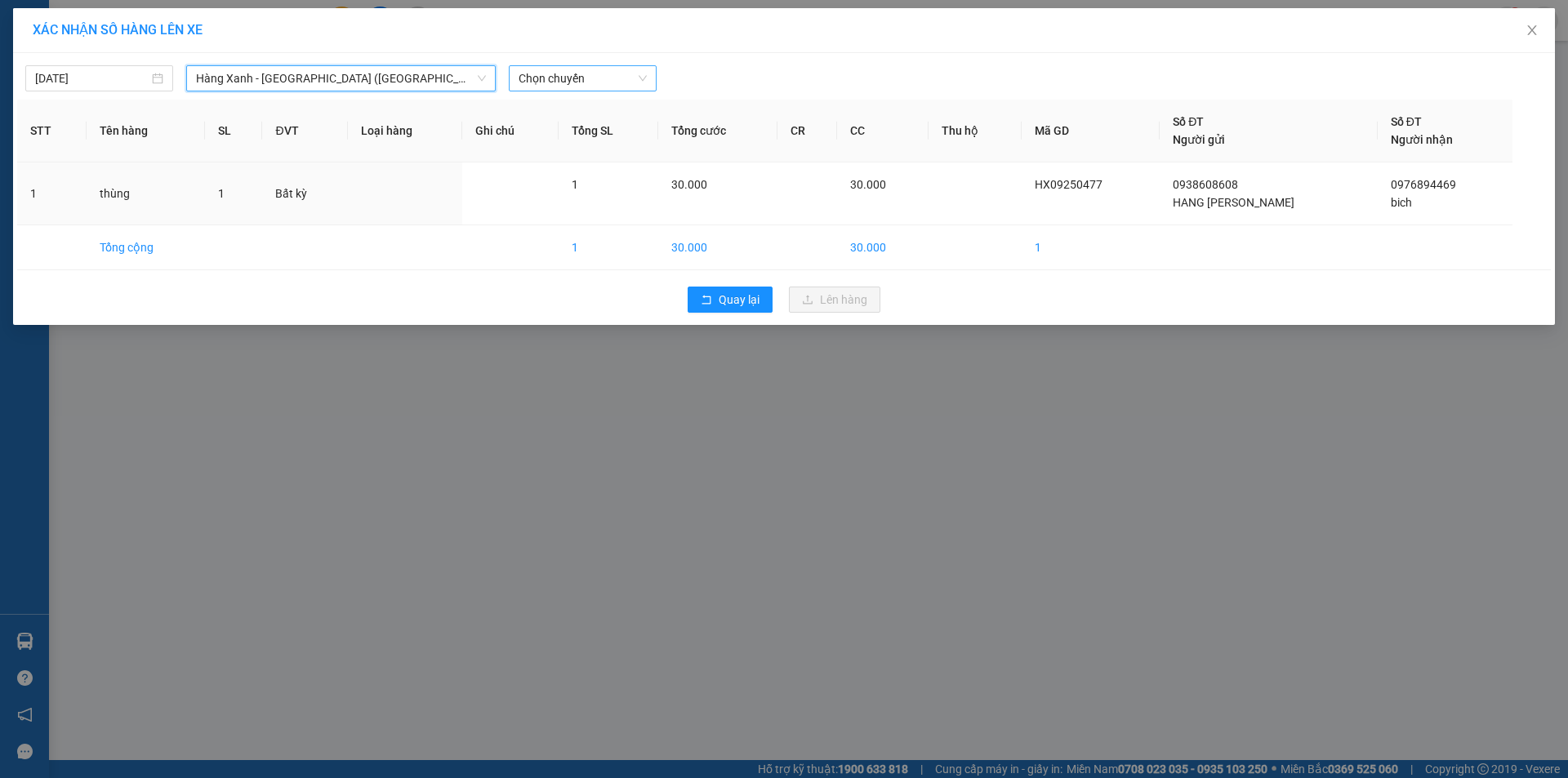
click at [577, 81] on span "Chọn chuyến" at bounding box center [582, 78] width 128 height 25
type input "1215"
click at [583, 133] on div "Thêm chuyến " 12:15 "" at bounding box center [596, 137] width 174 height 28
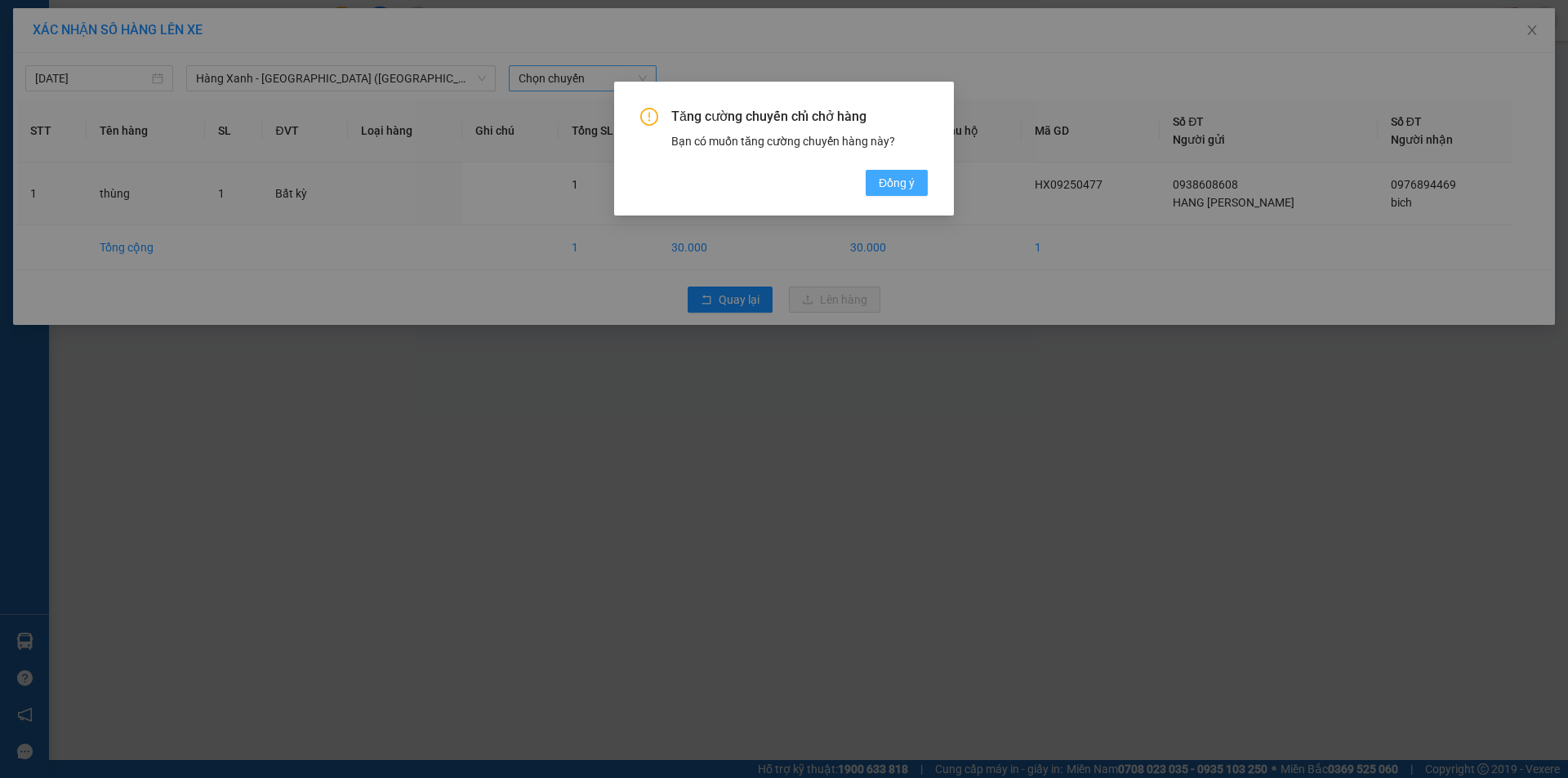
drag, startPoint x: 907, startPoint y: 185, endPoint x: 897, endPoint y: 181, distance: 10.8
click at [905, 186] on span "Đồng ý" at bounding box center [897, 182] width 36 height 18
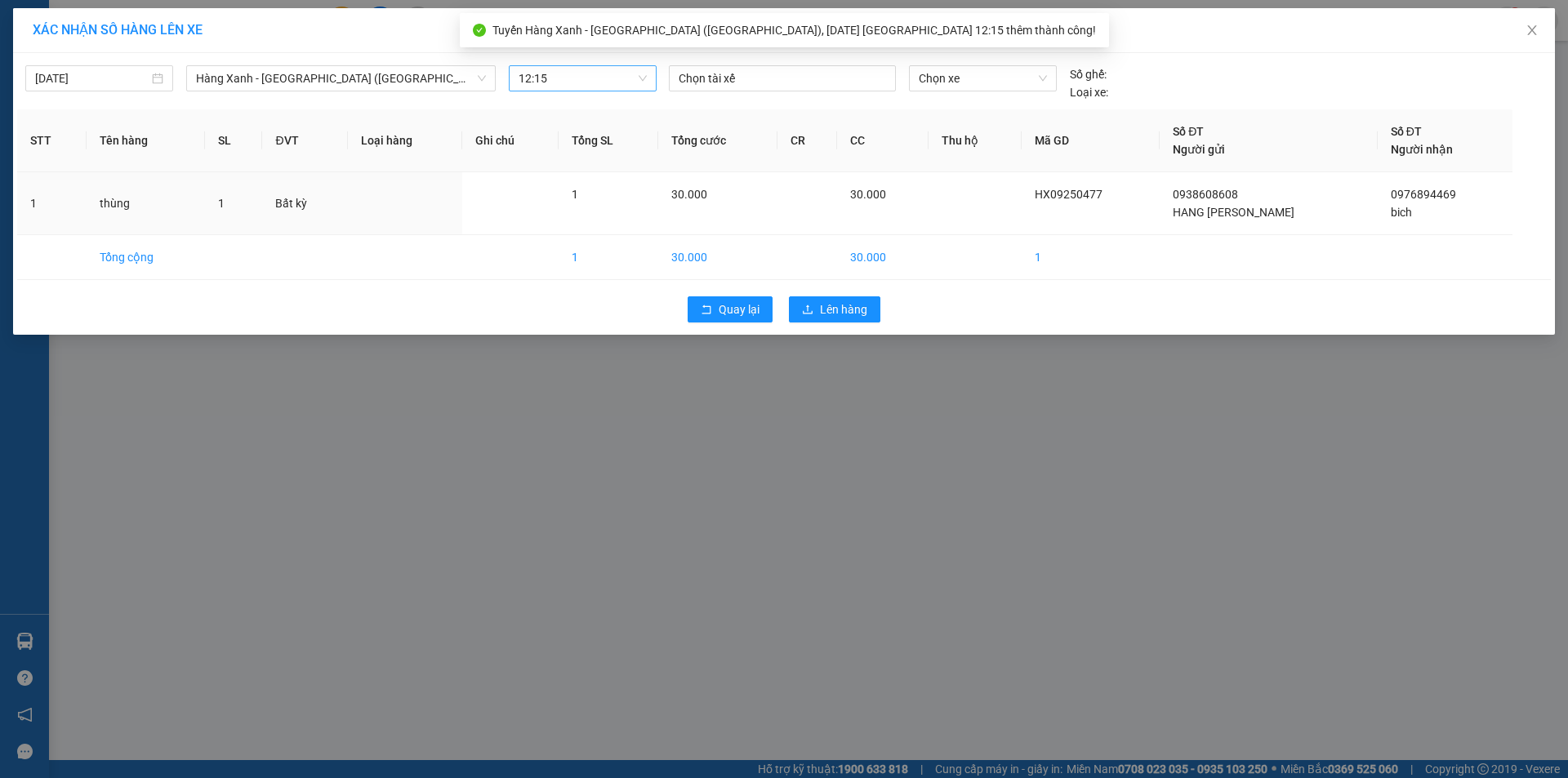
click at [706, 82] on div at bounding box center [782, 78] width 219 height 20
type input "tai c"
type input "0"
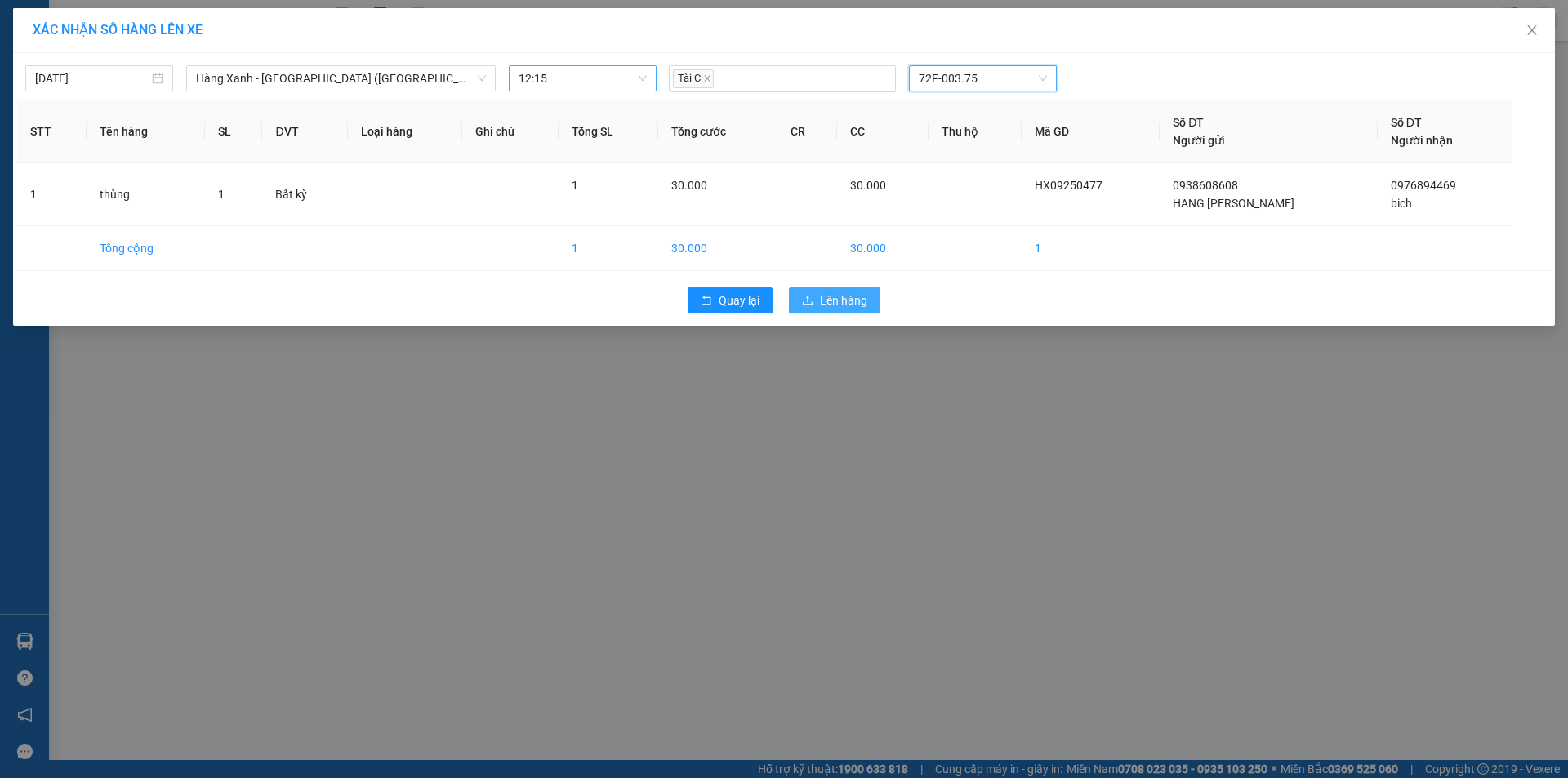
click at [822, 304] on button "Lên hàng" at bounding box center [835, 300] width 92 height 26
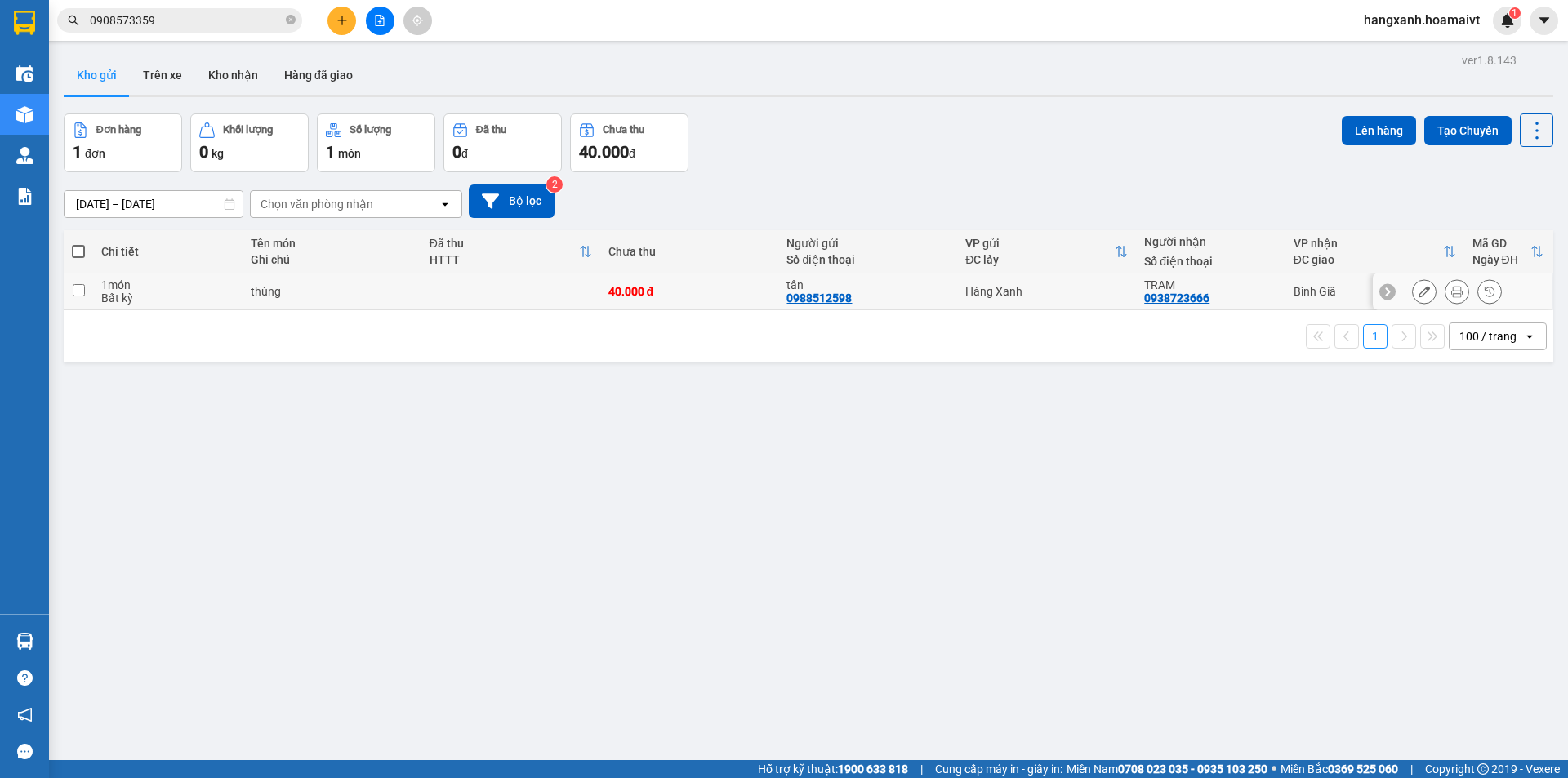
drag, startPoint x: 1224, startPoint y: 301, endPoint x: 1260, endPoint y: 284, distance: 39.8
click at [1225, 301] on div "TRAM 0938723666" at bounding box center [1210, 291] width 133 height 26
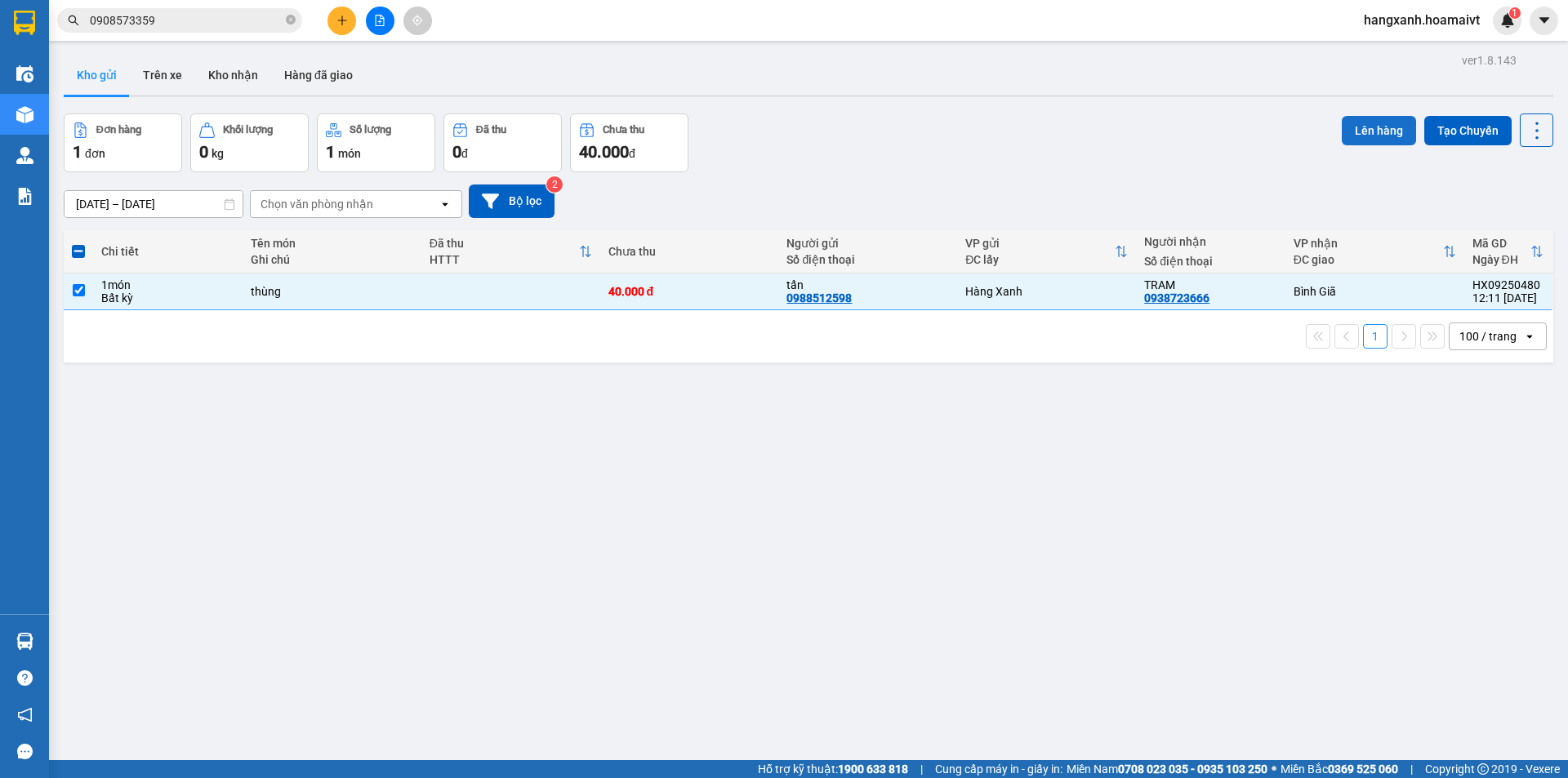
click at [1368, 130] on button "Lên hàng" at bounding box center [1379, 131] width 74 height 30
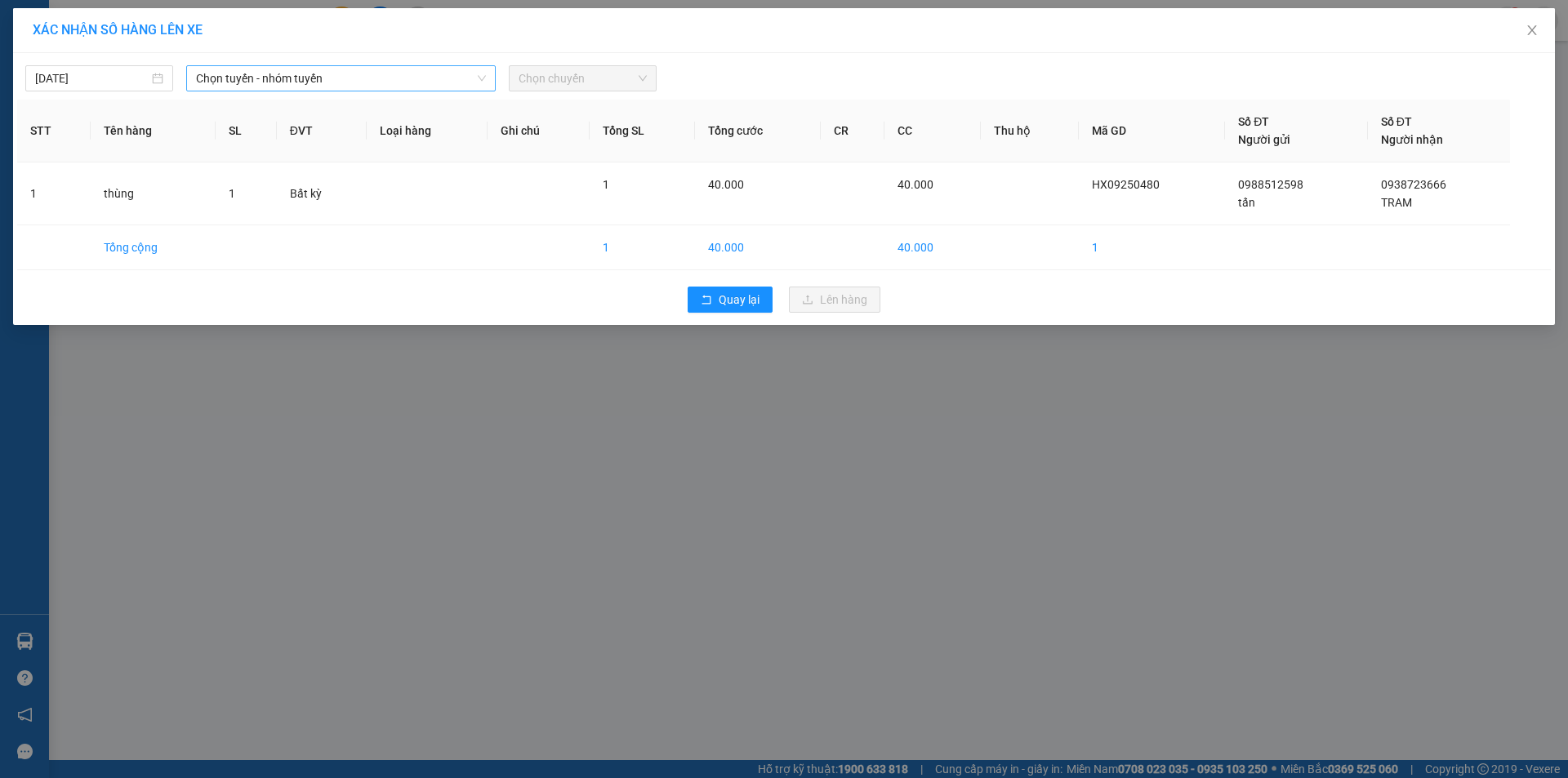
click at [321, 64] on div "13/09/2025 Chọn tuyến - nhóm tuyến Chọn chuyến" at bounding box center [784, 74] width 1534 height 34
click at [366, 84] on span "Chọn tuyến - nhóm tuyến" at bounding box center [341, 78] width 290 height 25
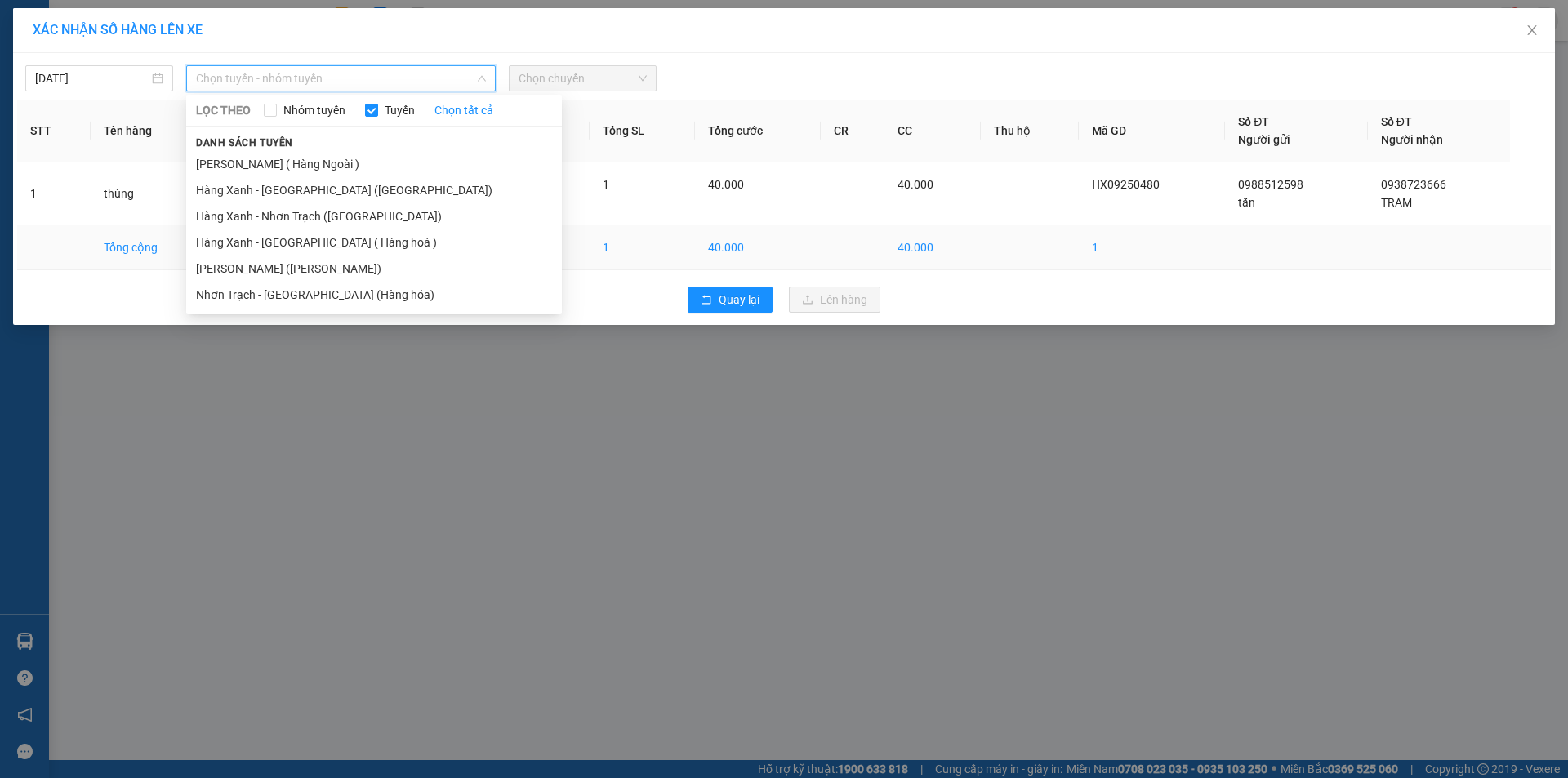
click at [344, 252] on li "Hàng Xanh - [GEOGRAPHIC_DATA] ( Hàng hoá )" at bounding box center [374, 242] width 376 height 26
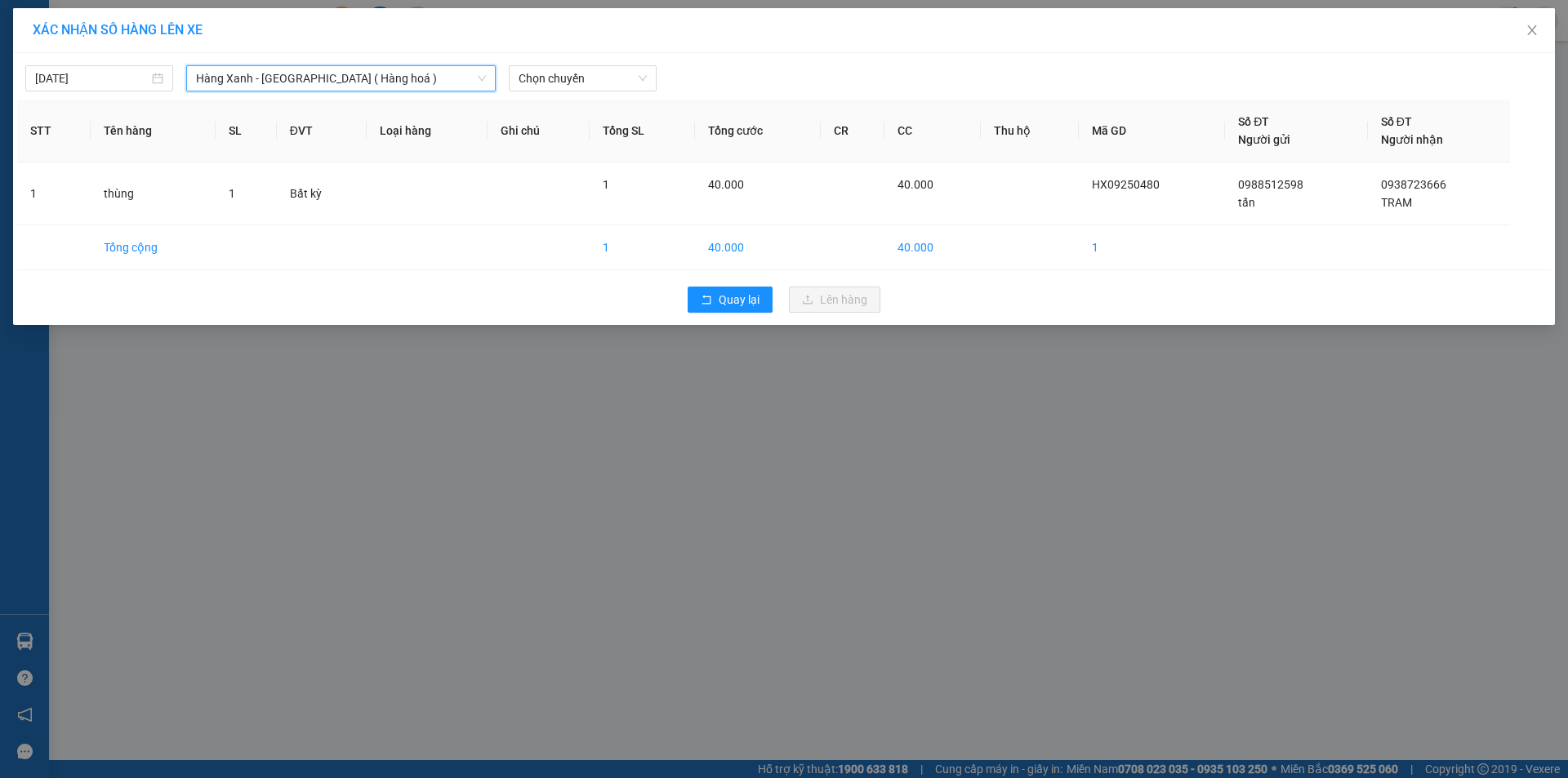
click at [395, 82] on span "Hàng Xanh - [GEOGRAPHIC_DATA] ( Hàng hoá )" at bounding box center [341, 78] width 290 height 25
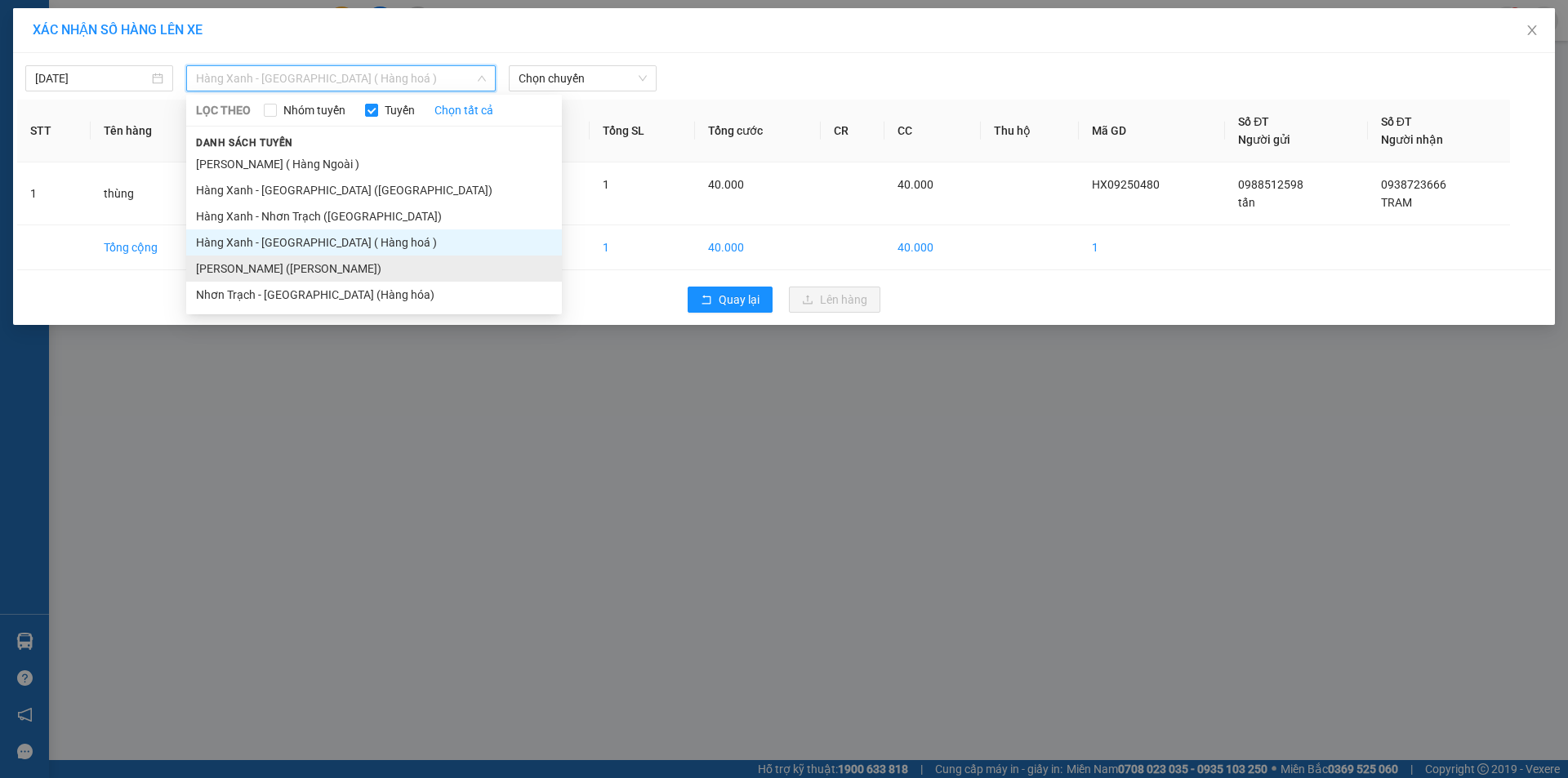
click at [341, 273] on li "[PERSON_NAME] ([PERSON_NAME])" at bounding box center [374, 268] width 376 height 26
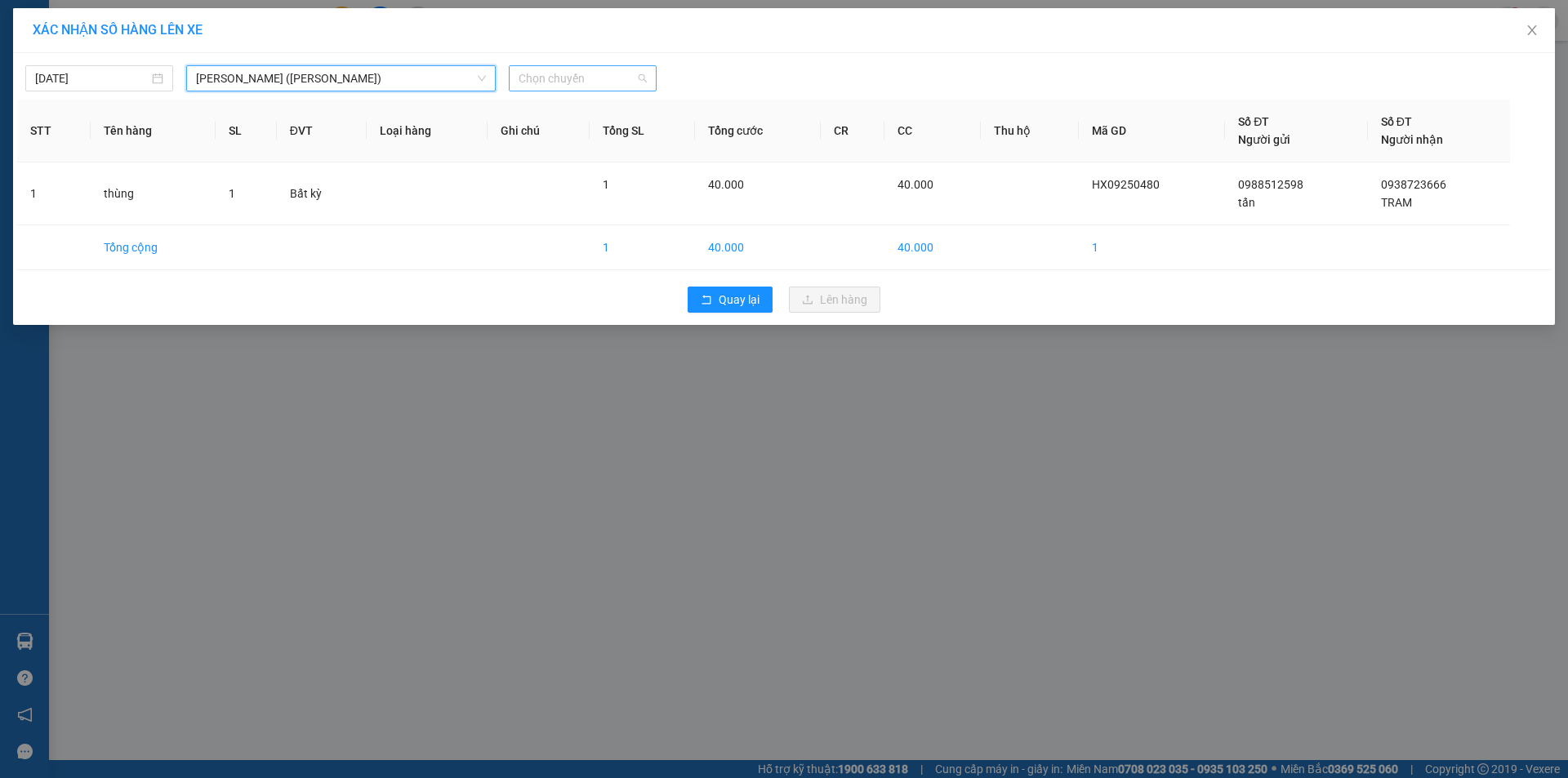
click at [614, 78] on span "Chọn chuyến" at bounding box center [582, 78] width 128 height 25
type input "1230"
click at [617, 146] on div "Thêm chuyến " 12:30 "" at bounding box center [596, 137] width 174 height 28
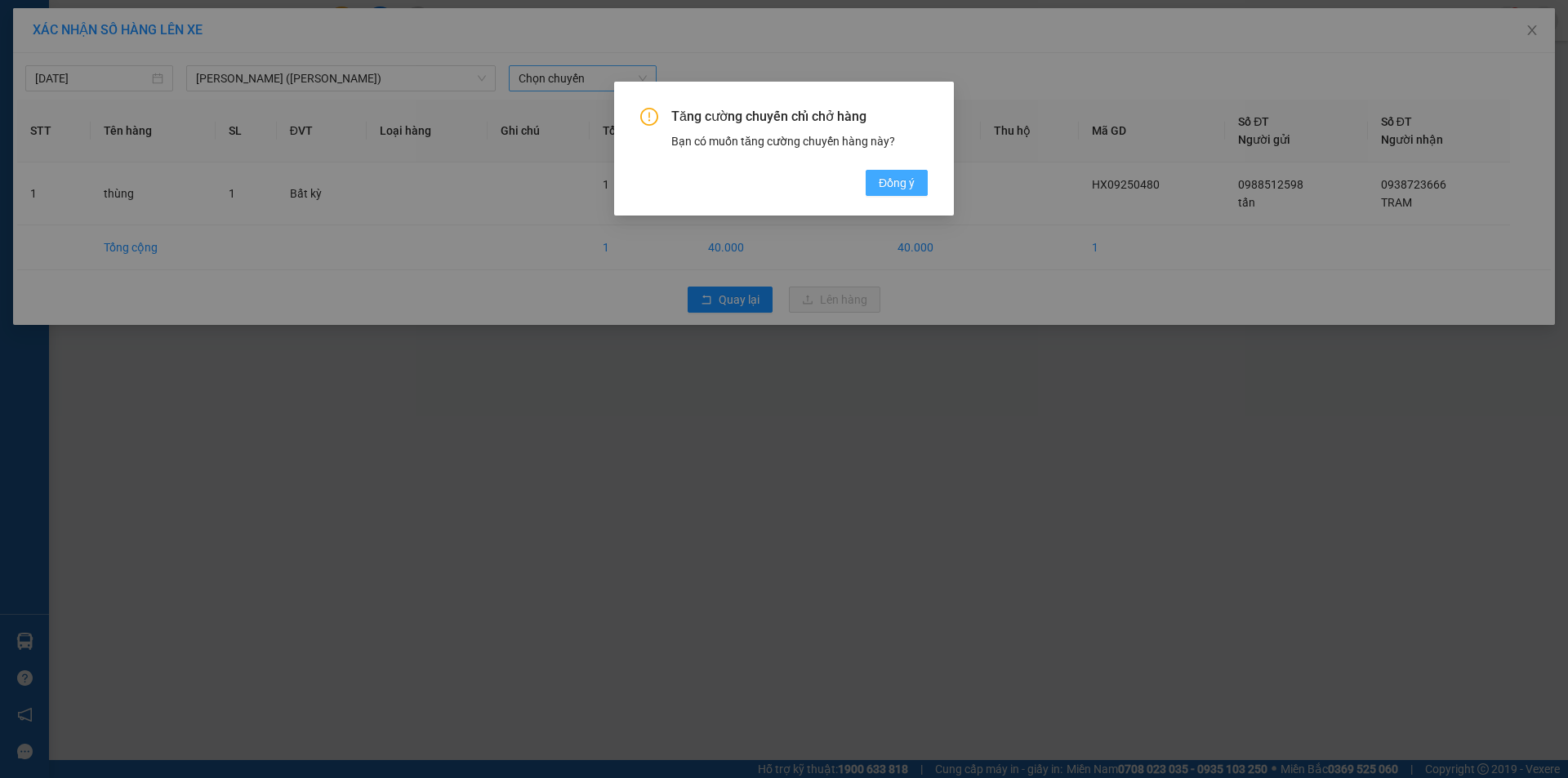
drag, startPoint x: 912, startPoint y: 185, endPoint x: 889, endPoint y: 175, distance: 25.1
click at [911, 185] on span "Đồng ý" at bounding box center [897, 182] width 36 height 18
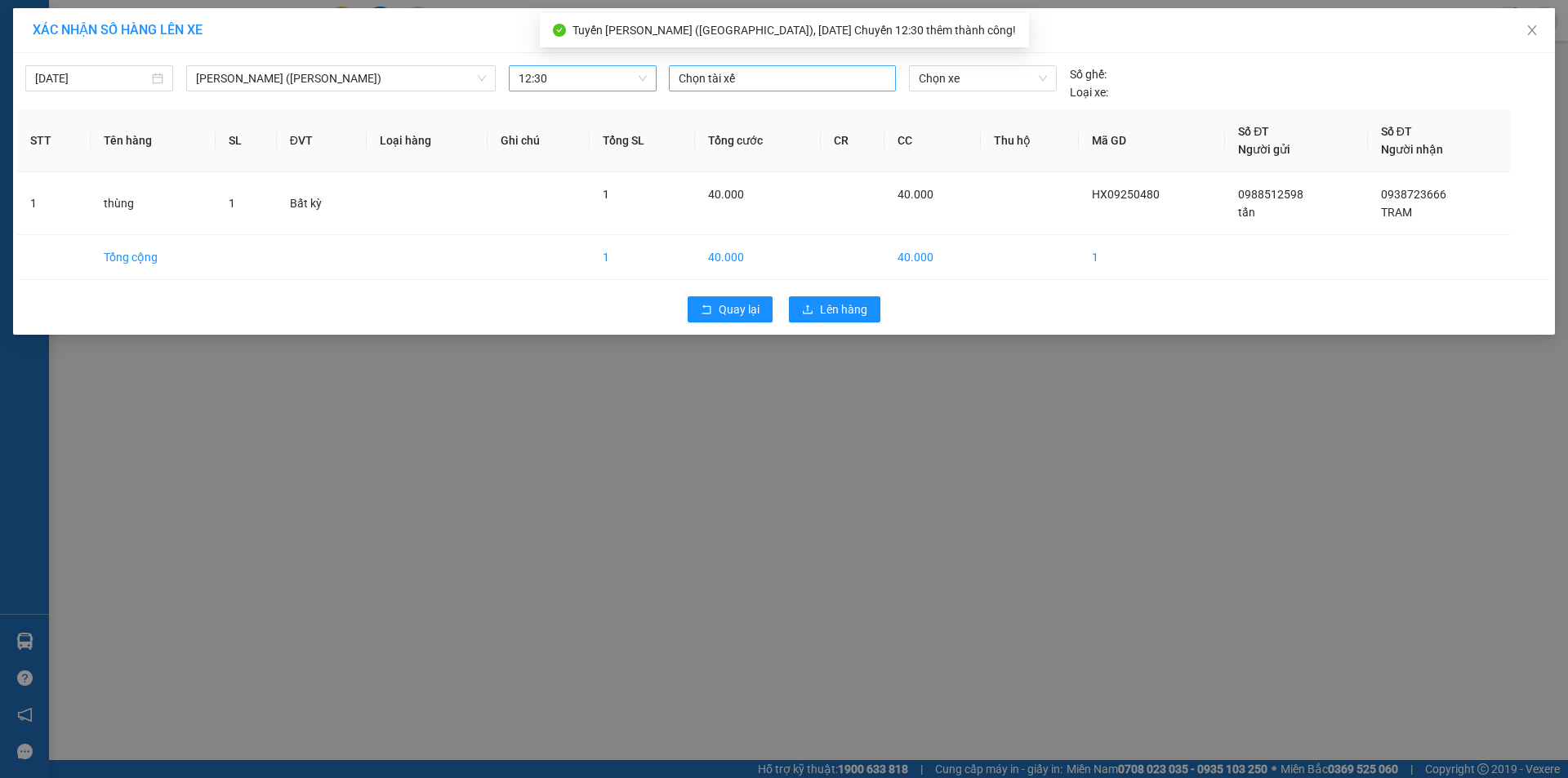
click at [825, 86] on div at bounding box center [782, 78] width 219 height 20
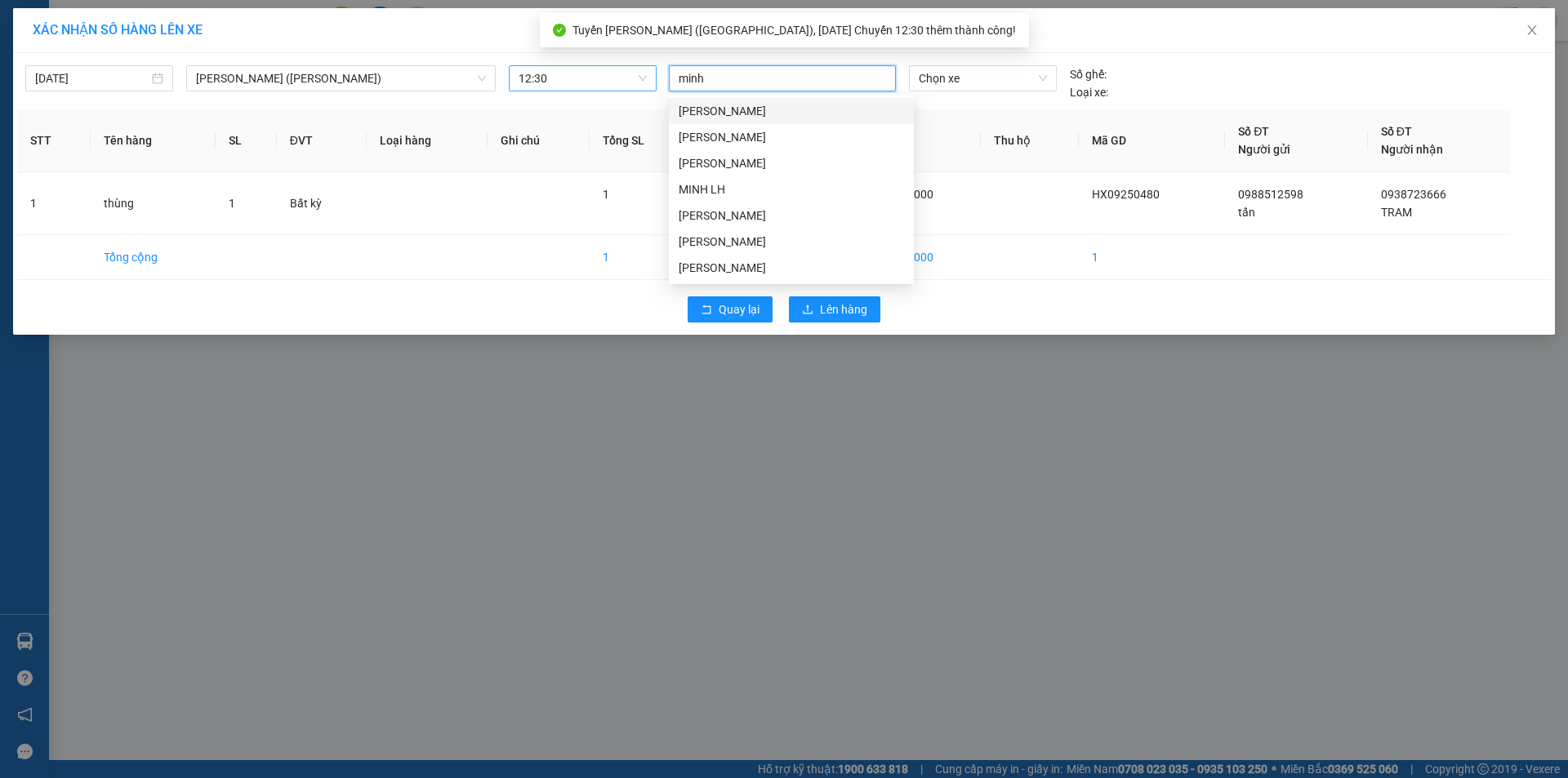
type input "minh m"
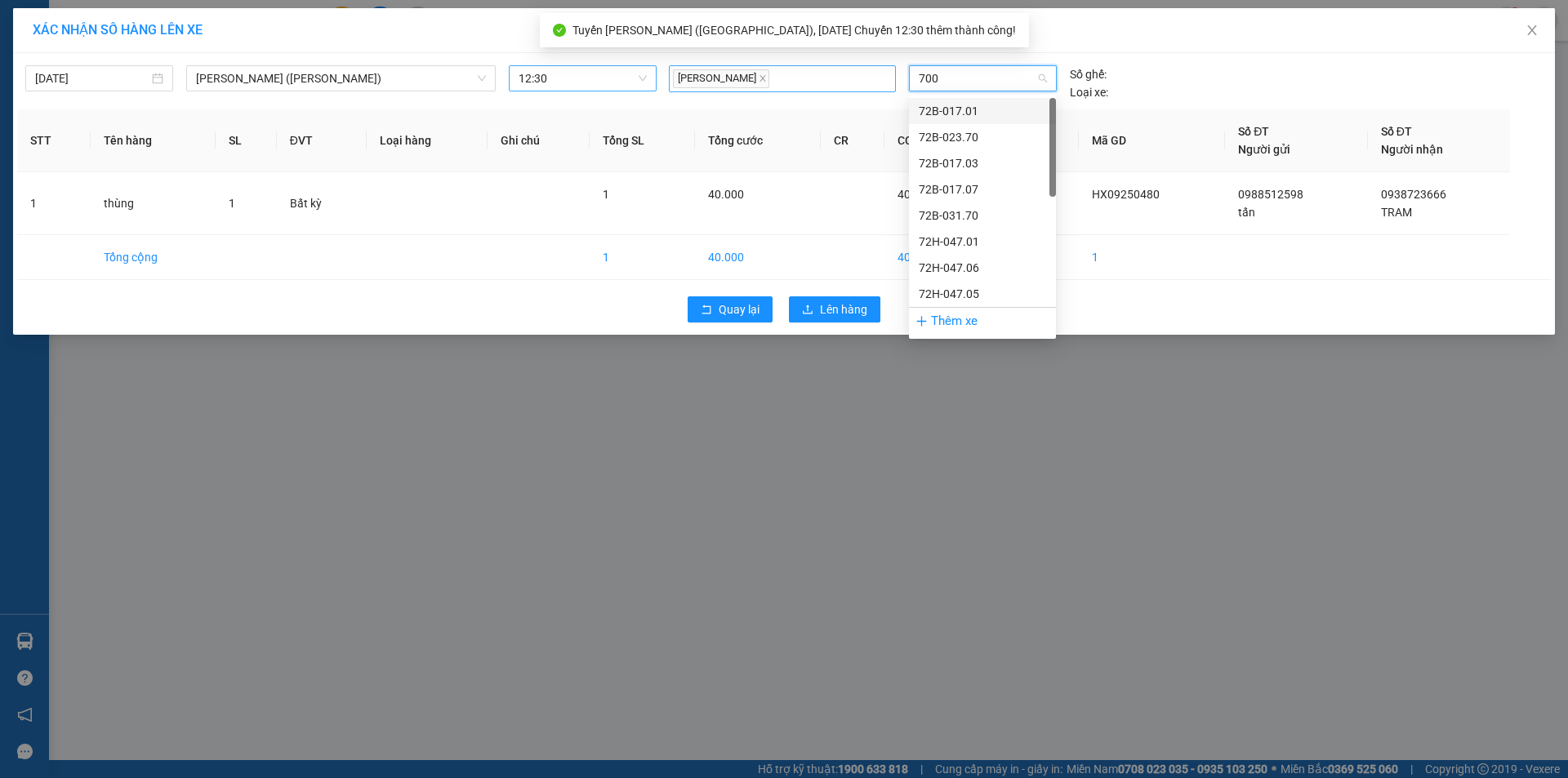
type input "7006"
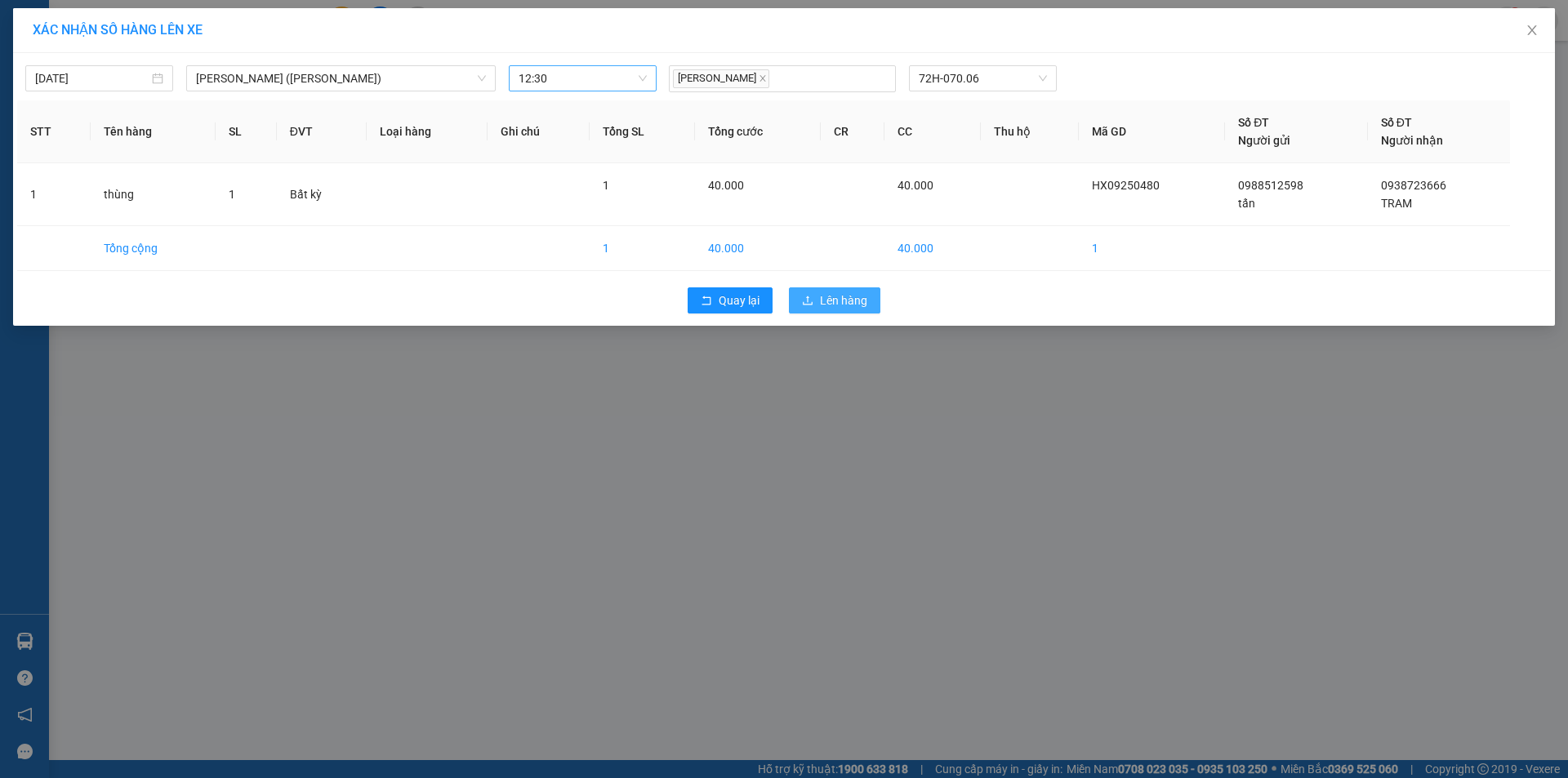
click at [863, 300] on span "Lên hàng" at bounding box center [844, 300] width 48 height 18
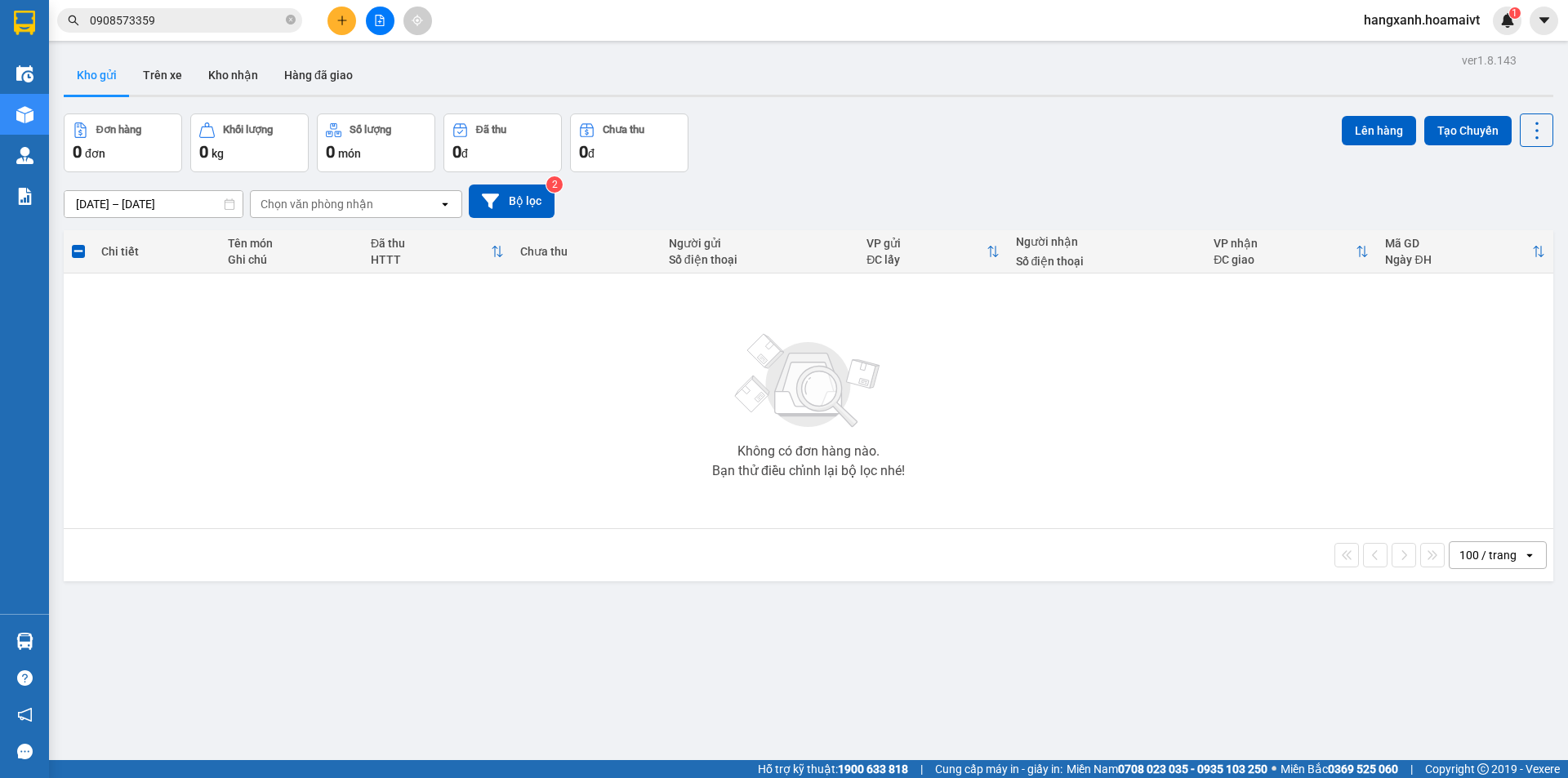
click at [348, 24] on button at bounding box center [342, 21] width 29 height 29
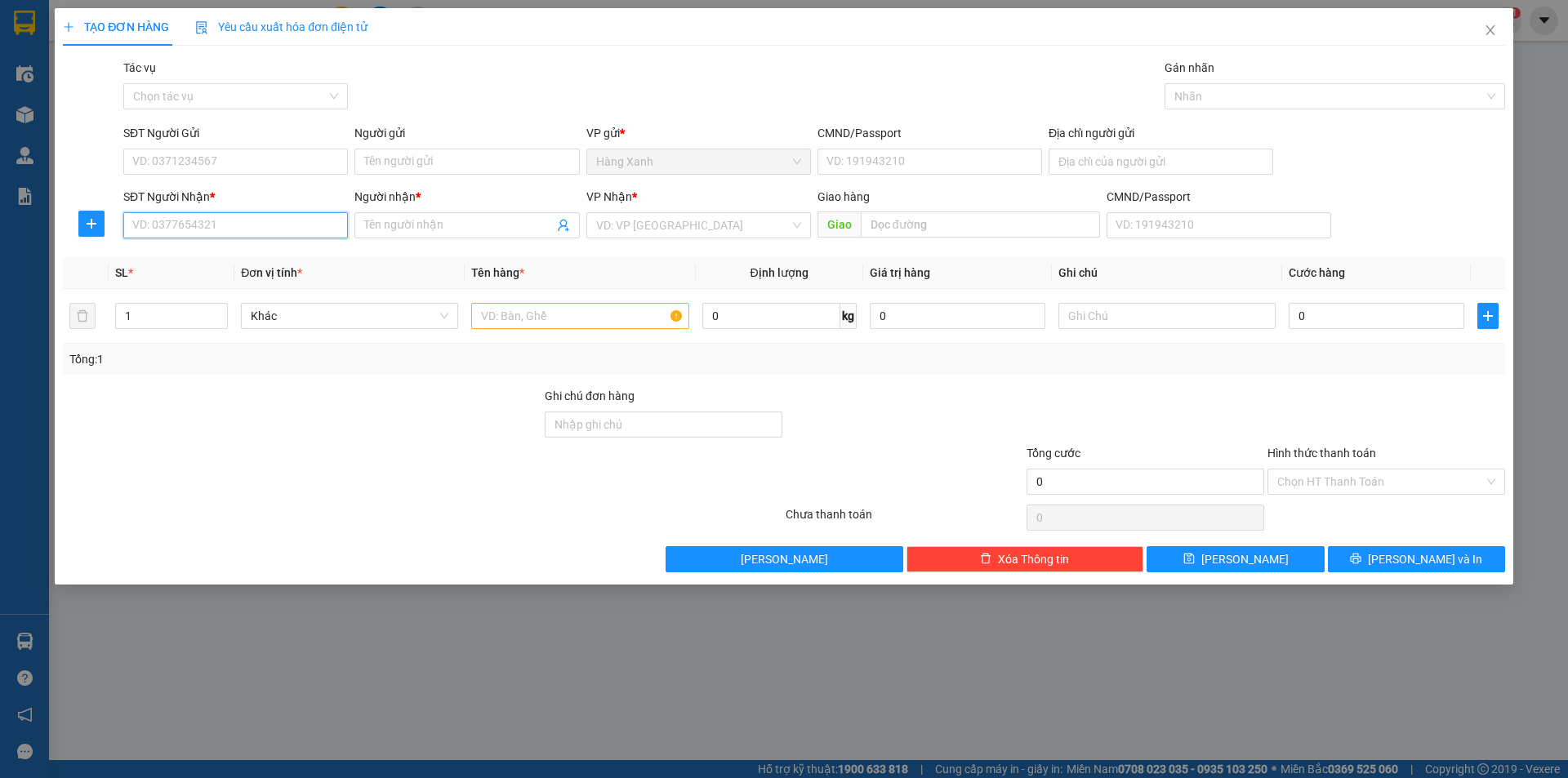
click at [267, 223] on input "SĐT Người Nhận *" at bounding box center [235, 224] width 224 height 26
type input "0338900875"
click at [199, 249] on div "0338900875 - phuc" at bounding box center [235, 258] width 205 height 18
type input "phuc"
type input "0338900875"
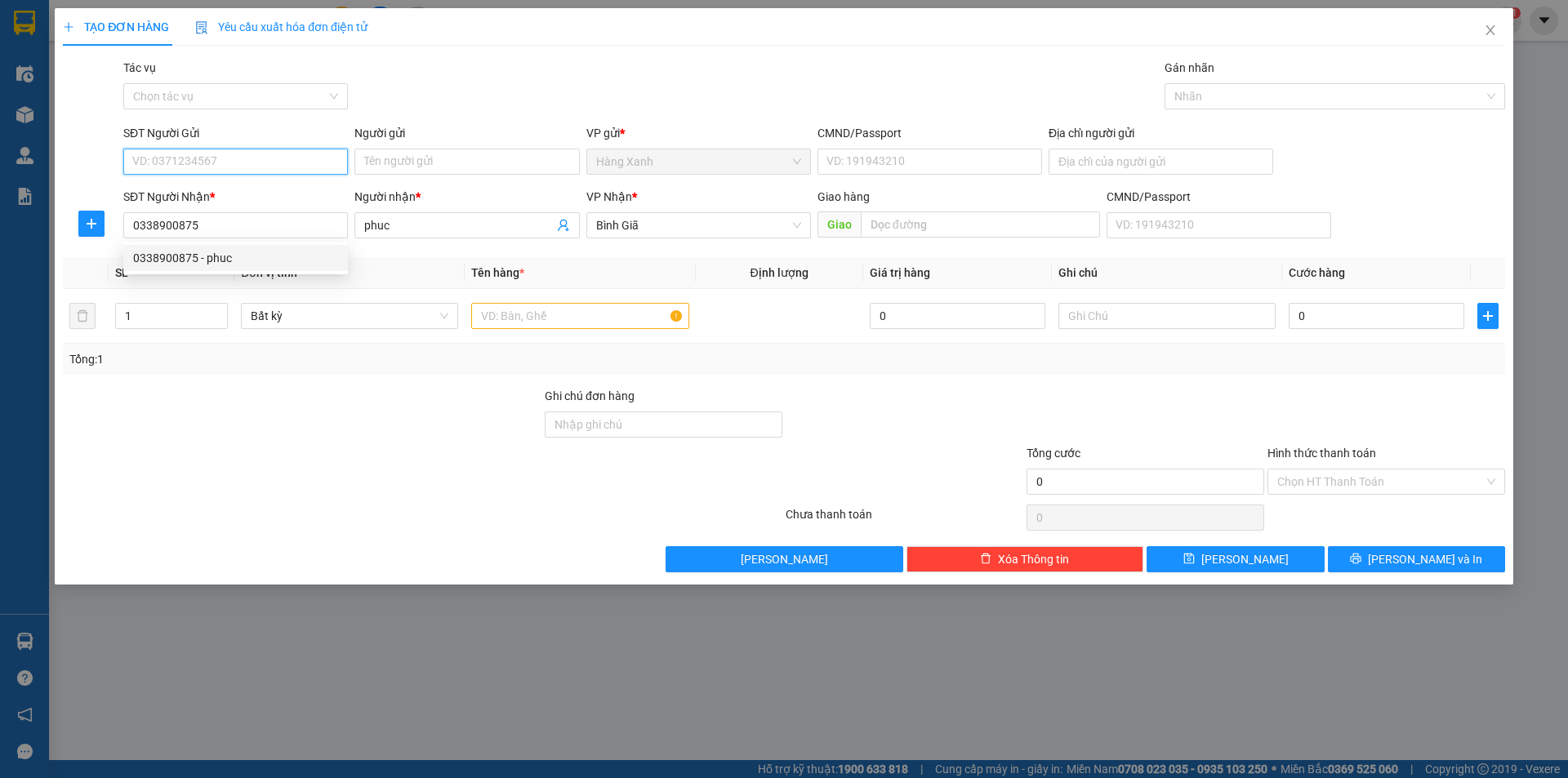
click at [262, 166] on input "SĐT Người Gửi" at bounding box center [235, 161] width 224 height 26
drag, startPoint x: 268, startPoint y: 199, endPoint x: 339, endPoint y: 239, distance: 81.5
click at [268, 199] on div "0327674107" at bounding box center [235, 194] width 205 height 18
type input "0327674107"
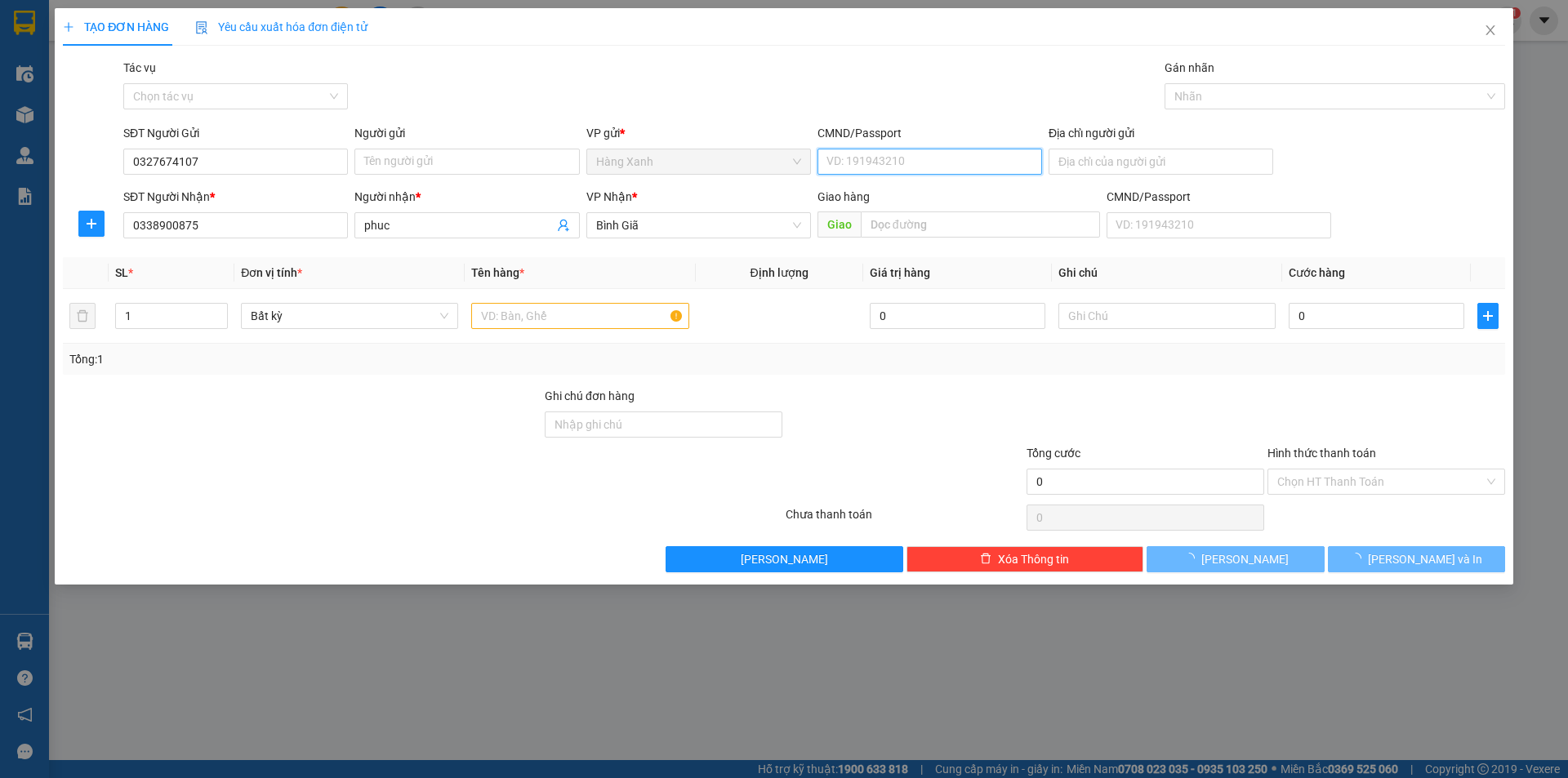
click at [874, 148] on div "CMND/Passport VD: 191943210" at bounding box center [930, 153] width 224 height 57
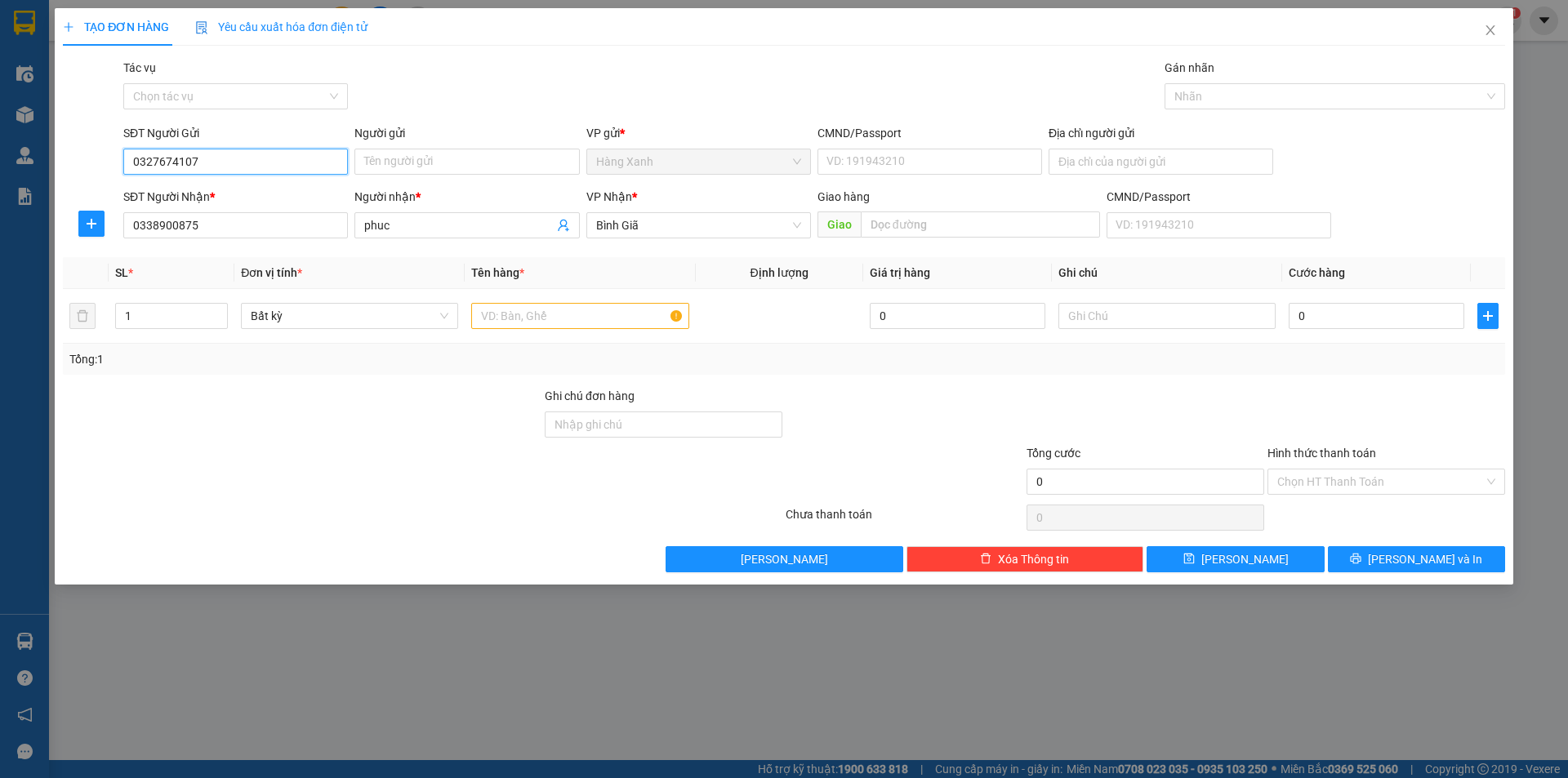
click at [258, 163] on input "0327674107" at bounding box center [235, 161] width 224 height 26
click at [257, 225] on div "0933884511 - nam" at bounding box center [235, 221] width 205 height 18
type input "0933884511"
type input "nam"
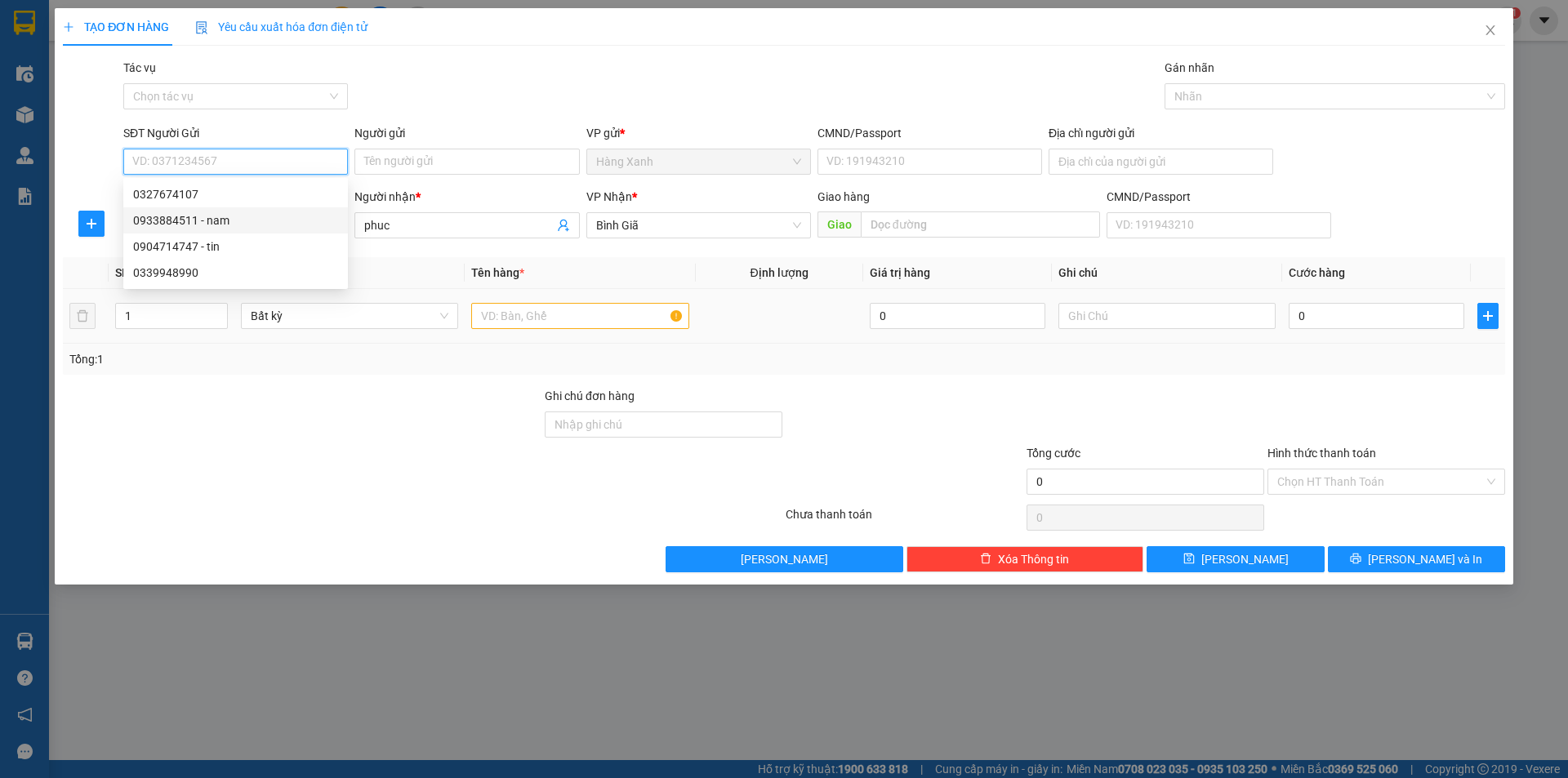
type input "079094003686"
type input "0933884511"
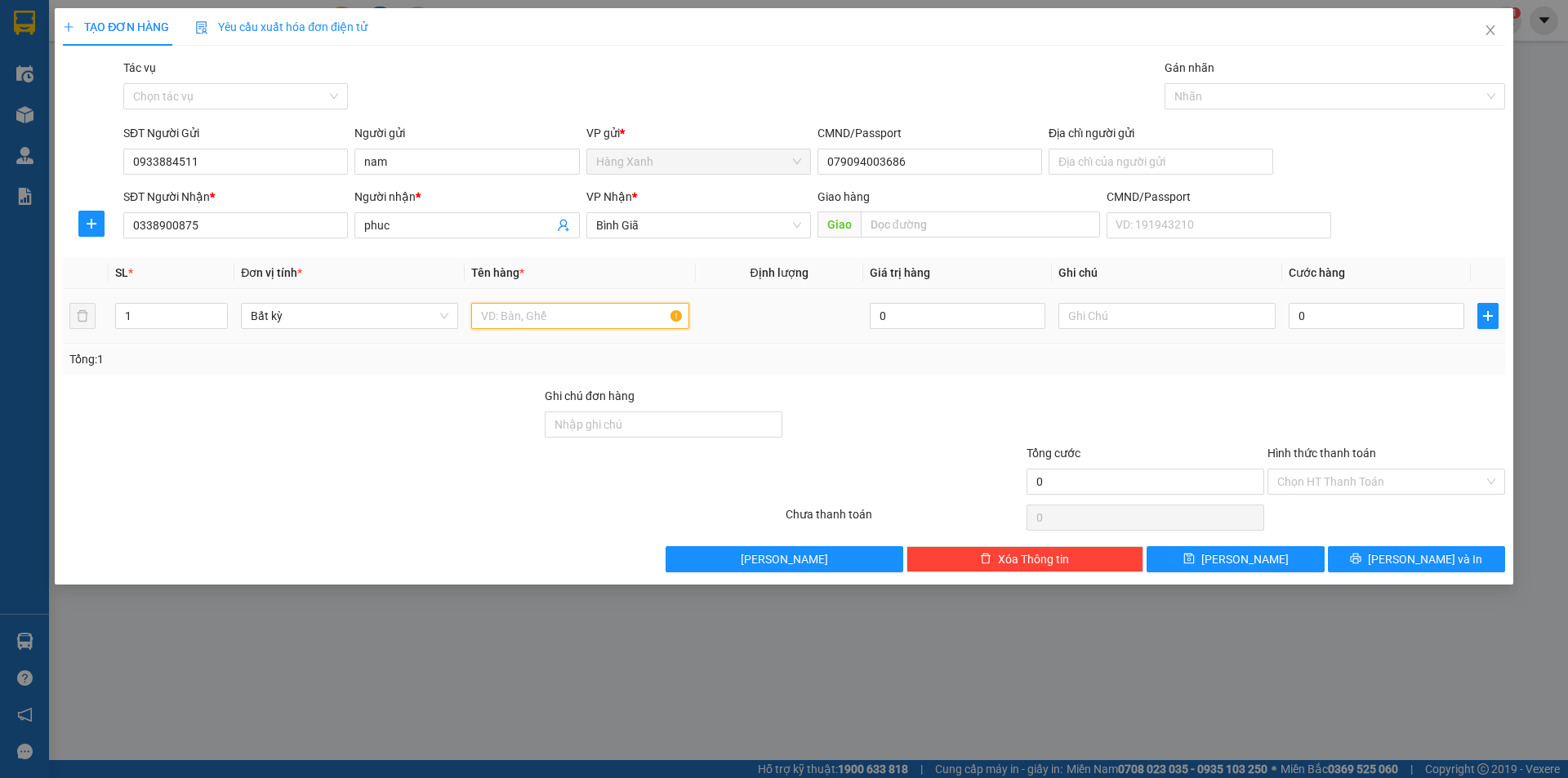
click at [549, 326] on input "text" at bounding box center [580, 315] width 218 height 26
type input "h"
type input "thùng"
click at [1389, 309] on input "0" at bounding box center [1376, 315] width 176 height 26
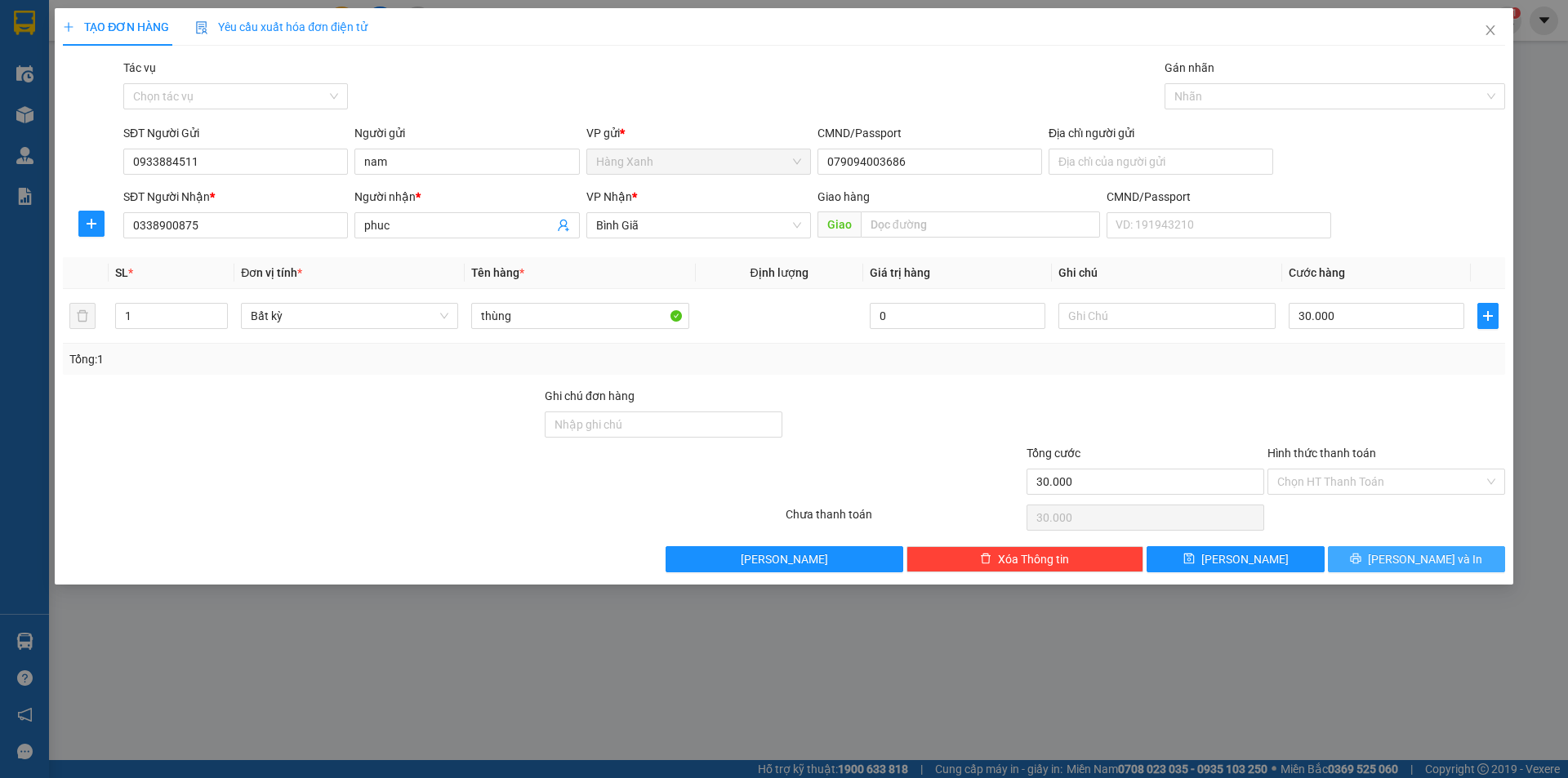
click at [1410, 561] on span "[PERSON_NAME] và In" at bounding box center [1425, 559] width 115 height 18
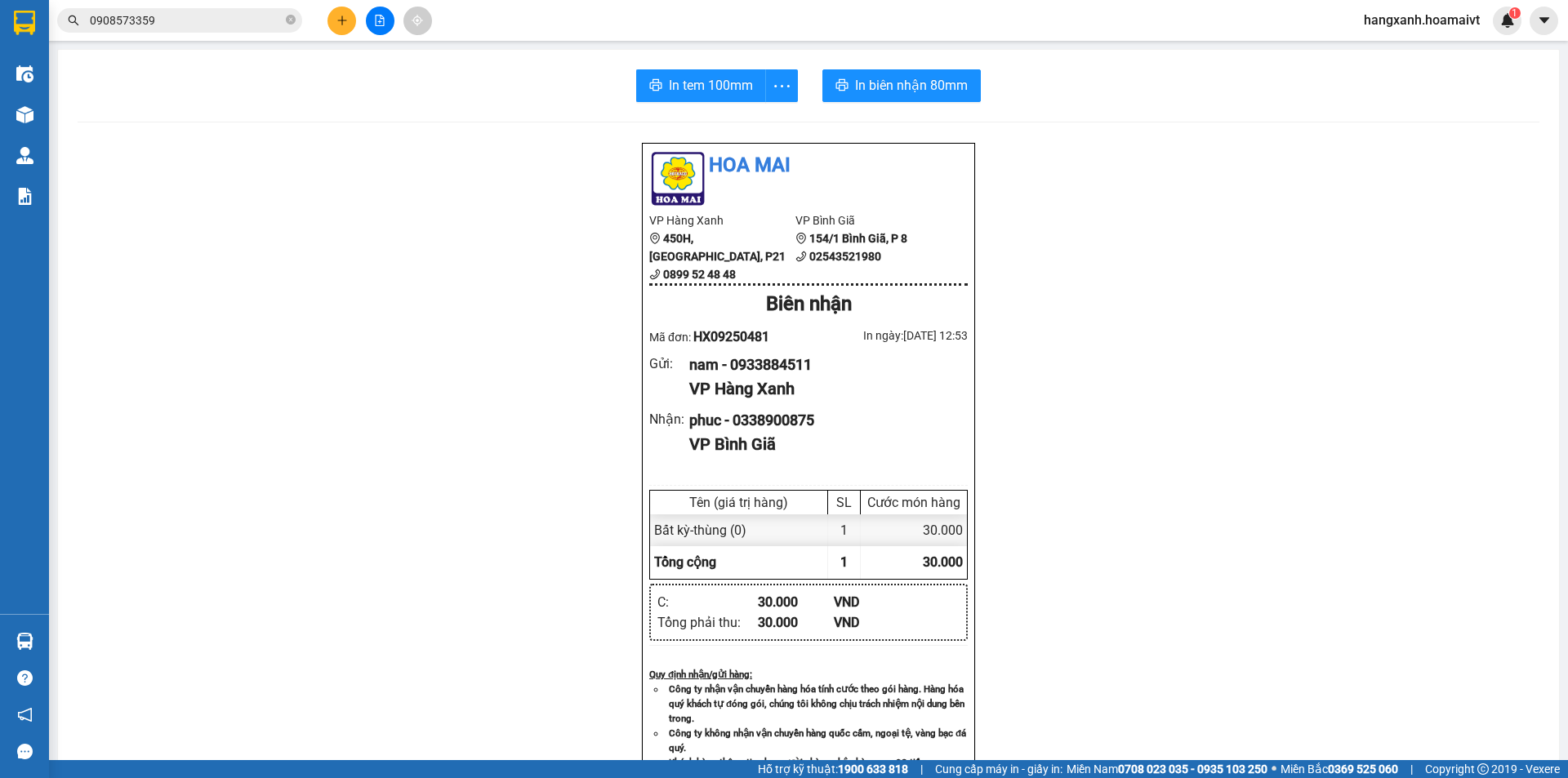
click at [897, 86] on span "In biên nhận 80mm" at bounding box center [911, 85] width 113 height 20
click at [693, 89] on span "In tem 100mm" at bounding box center [711, 85] width 84 height 20
click at [331, 31] on button at bounding box center [342, 21] width 29 height 29
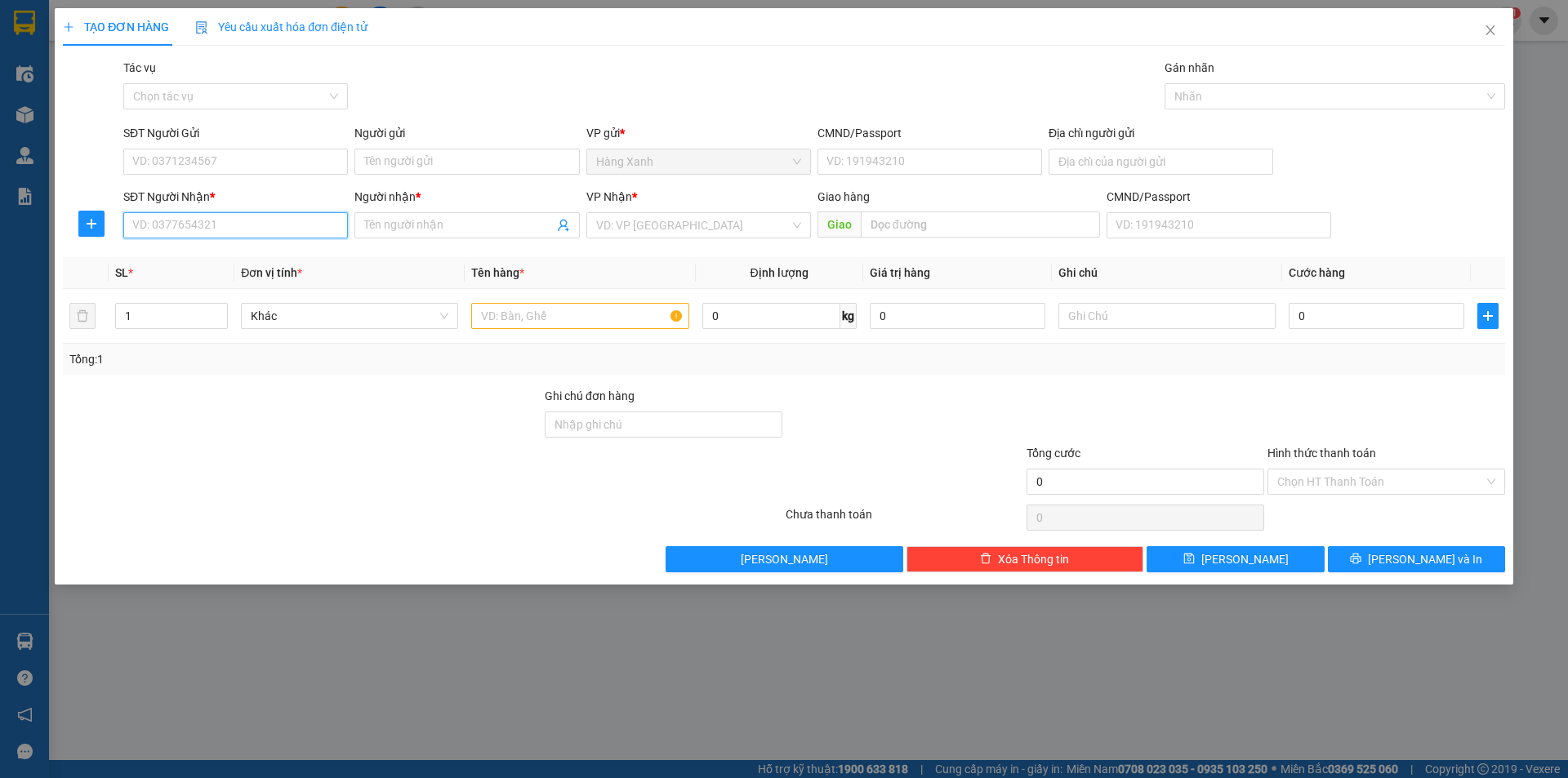
click at [269, 219] on input "SĐT Người Nhận *" at bounding box center [235, 224] width 224 height 26
type input "0944135136"
click at [259, 260] on div "0944135136 - MINH" at bounding box center [235, 258] width 205 height 18
type input "MINH"
type input "0944135136"
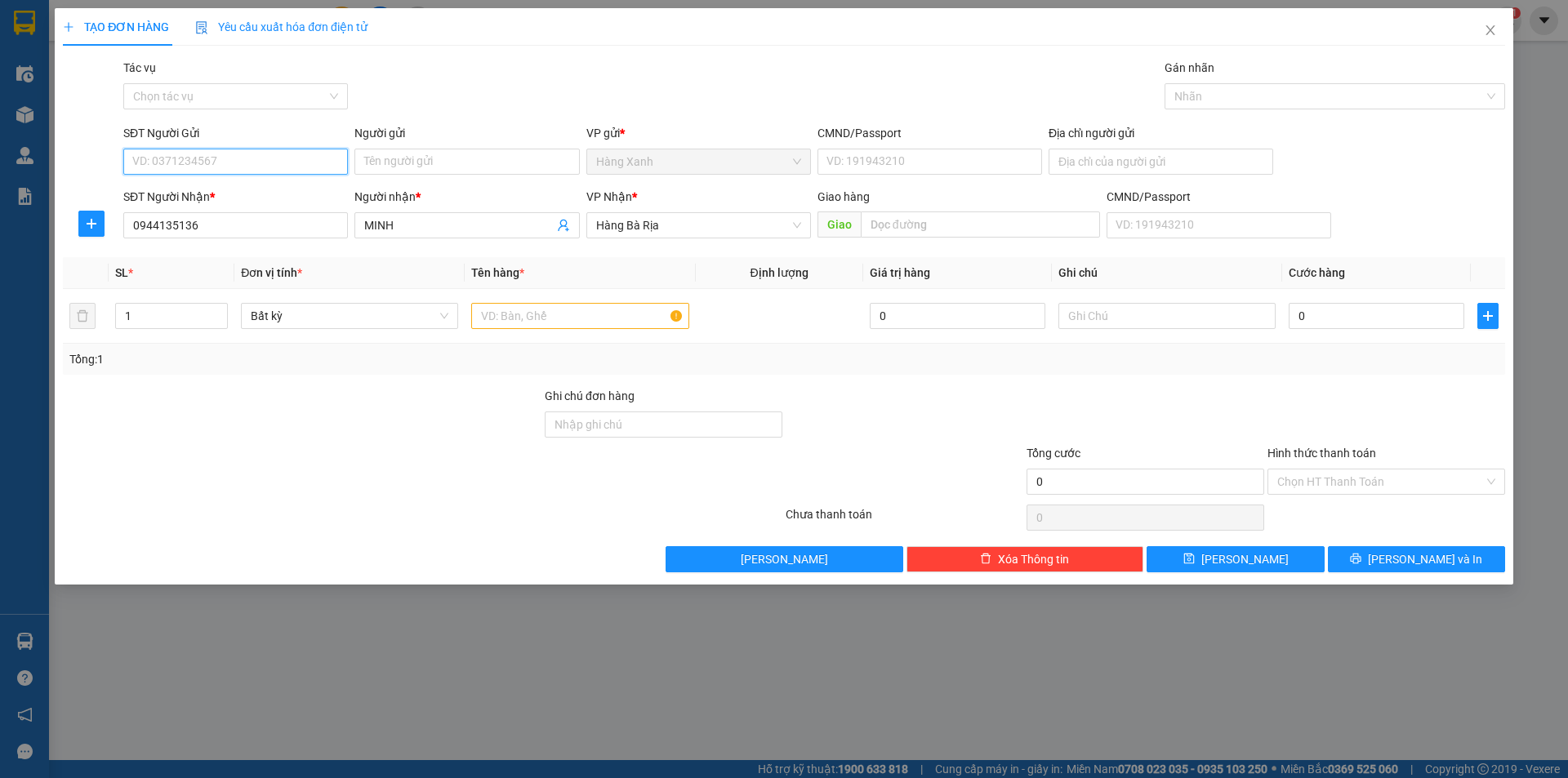
click at [278, 150] on input "SĐT Người Gửi" at bounding box center [235, 161] width 224 height 26
click at [586, 326] on input "text" at bounding box center [580, 315] width 218 height 26
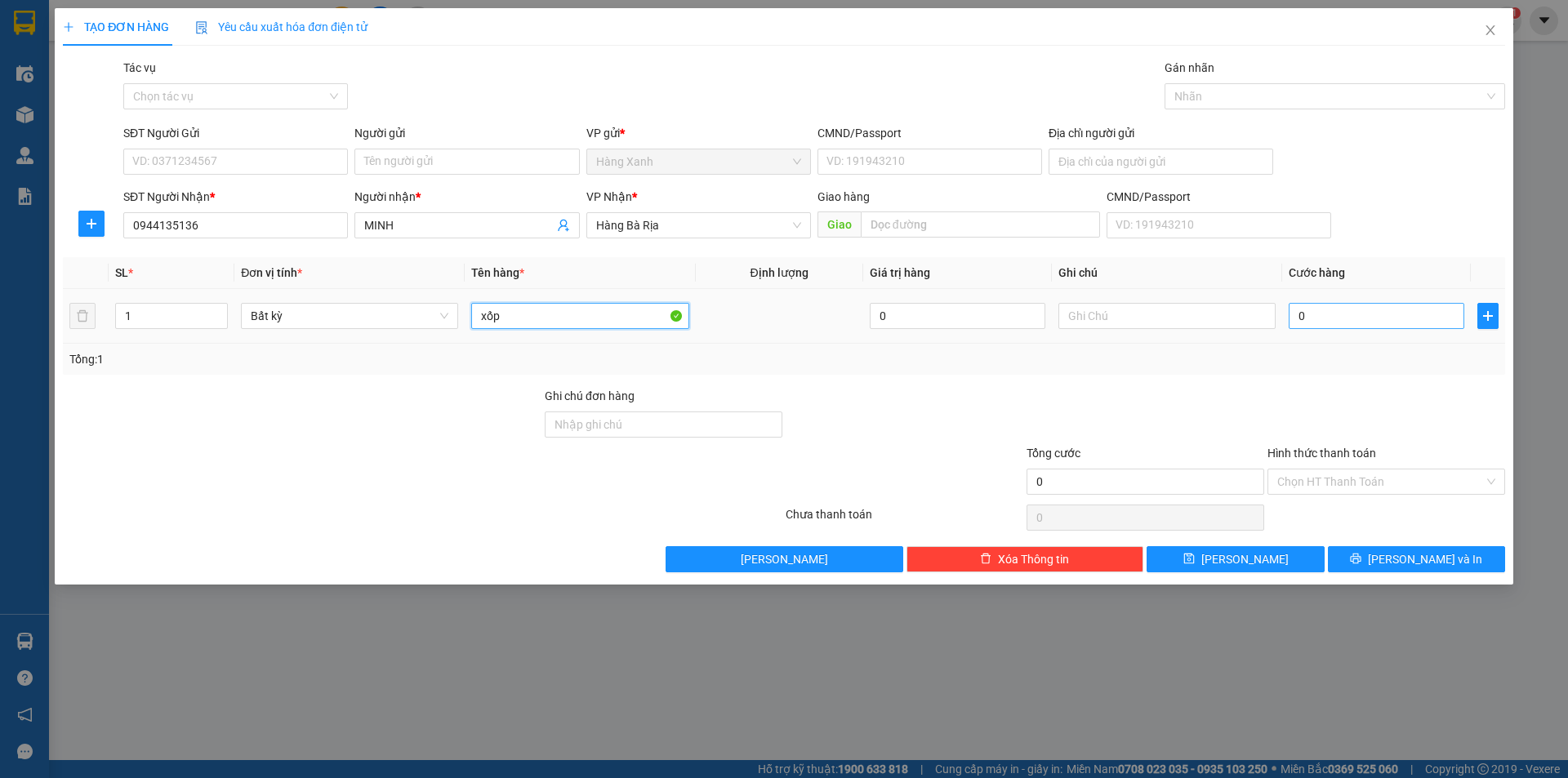
type input "xốp"
click at [1316, 312] on input "0" at bounding box center [1376, 315] width 176 height 26
type input "3"
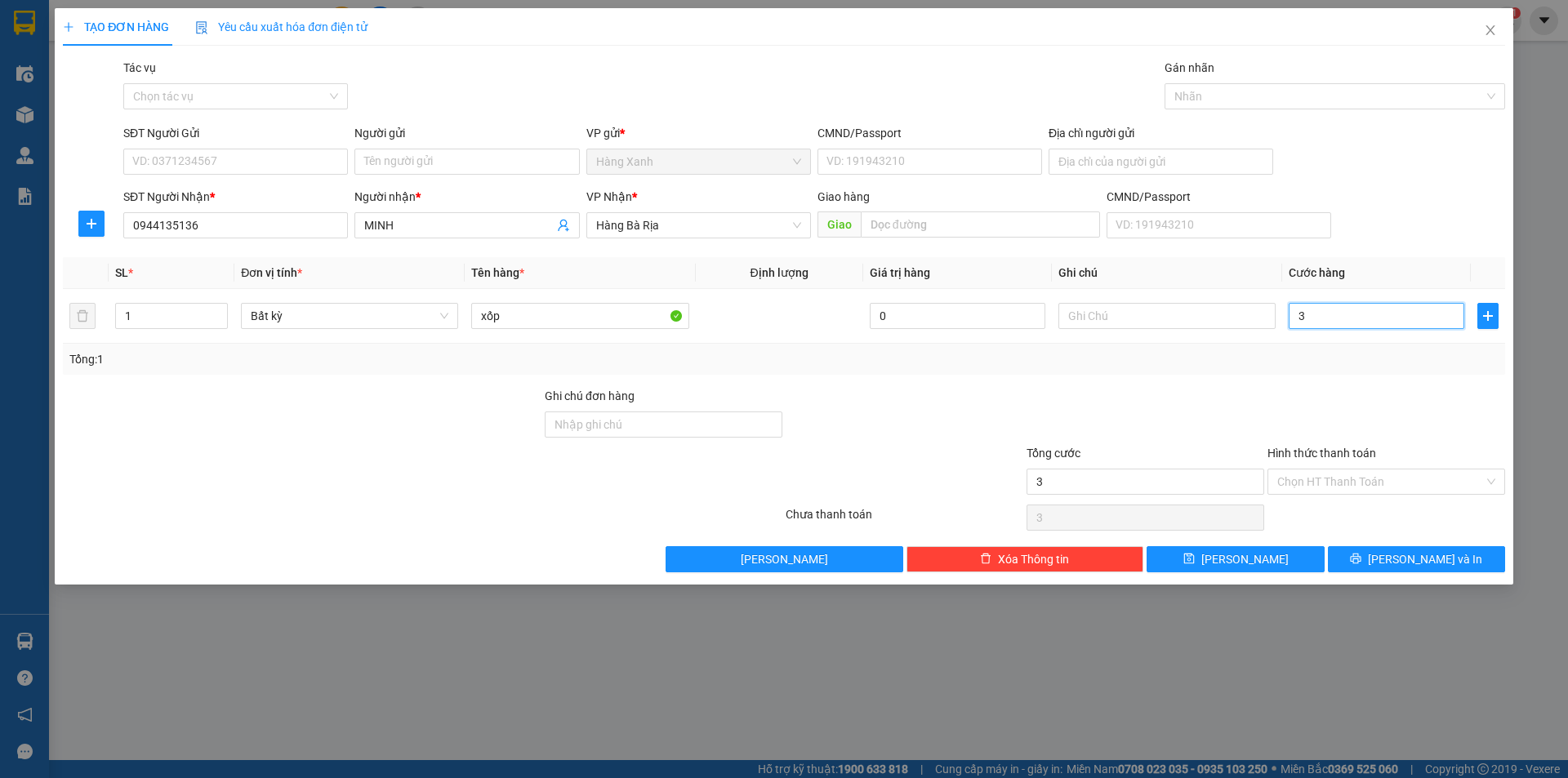
type input "30"
click at [1034, 390] on div at bounding box center [1145, 416] width 240 height 57
type input "30.000"
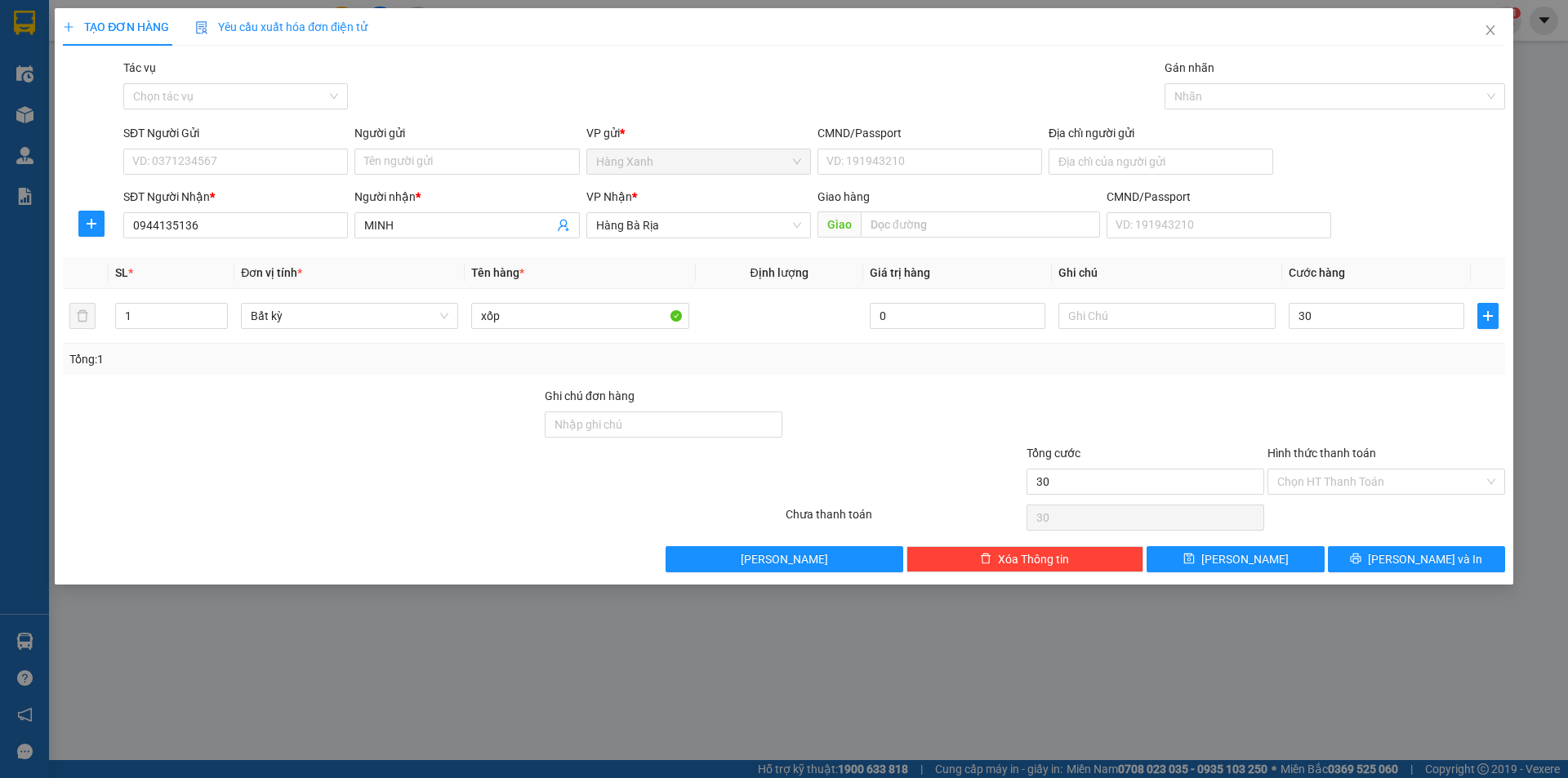
type input "30.000"
click at [273, 177] on div "SĐT Người Gửi VD: 0371234567" at bounding box center [235, 153] width 224 height 57
click at [277, 161] on input "SĐT Người Gửi" at bounding box center [235, 161] width 224 height 26
type input "077707"
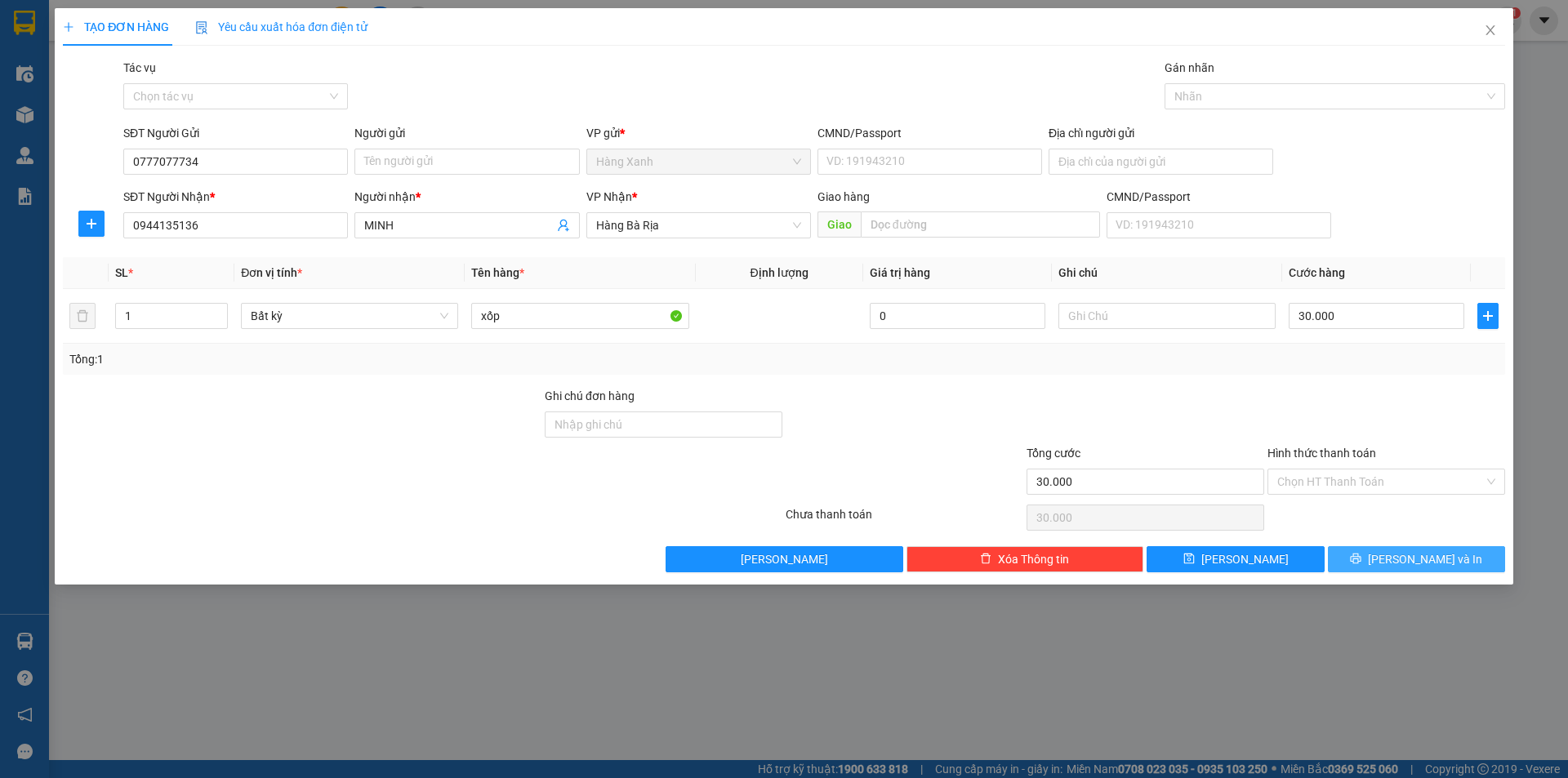
click at [1411, 571] on button "[PERSON_NAME] và In" at bounding box center [1416, 558] width 178 height 26
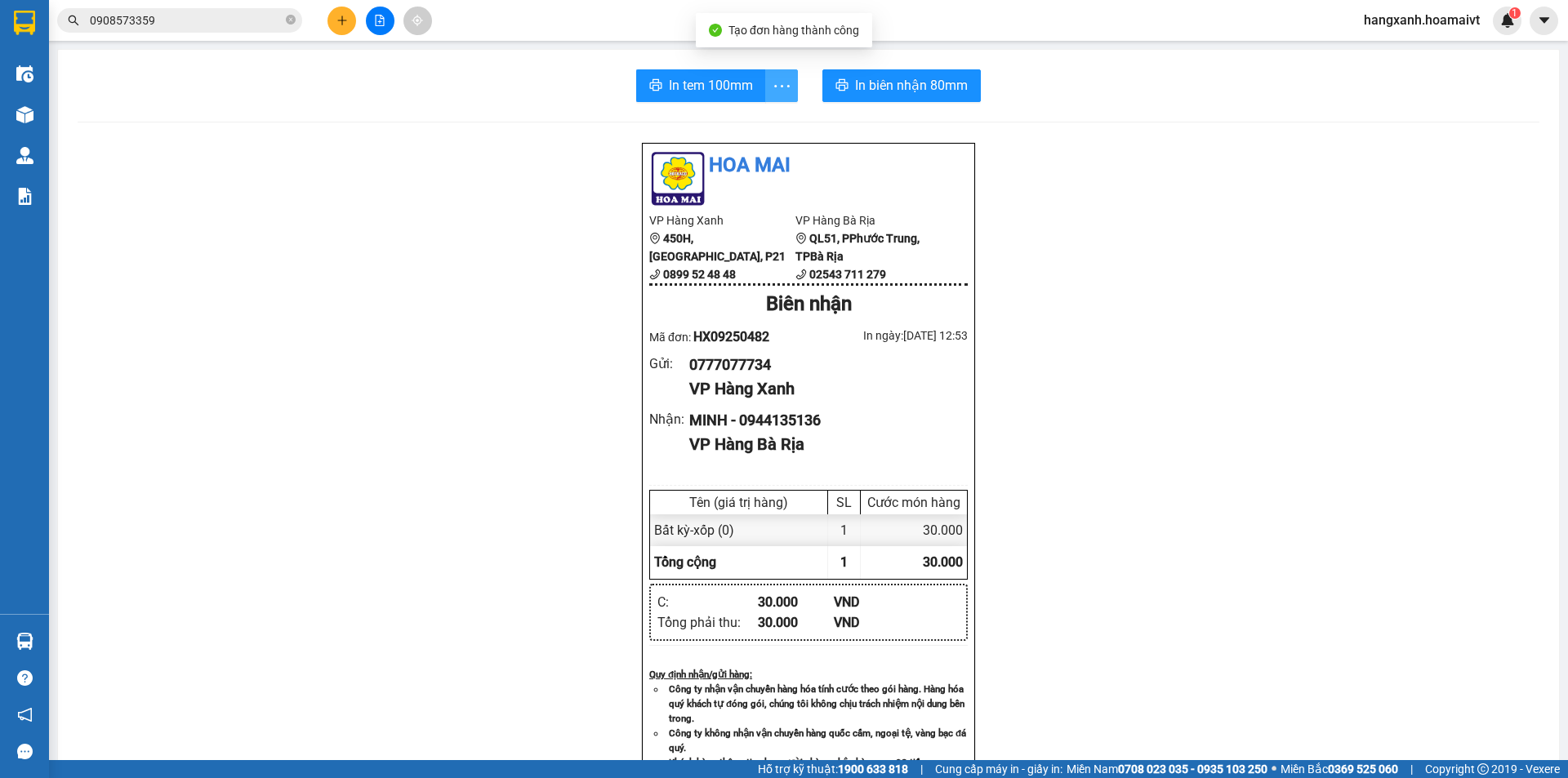
click at [766, 88] on span "more" at bounding box center [782, 86] width 31 height 20
click at [735, 86] on span "In tem 100mm" at bounding box center [711, 85] width 84 height 20
click at [887, 76] on span "In biên nhận 80mm" at bounding box center [911, 85] width 113 height 20
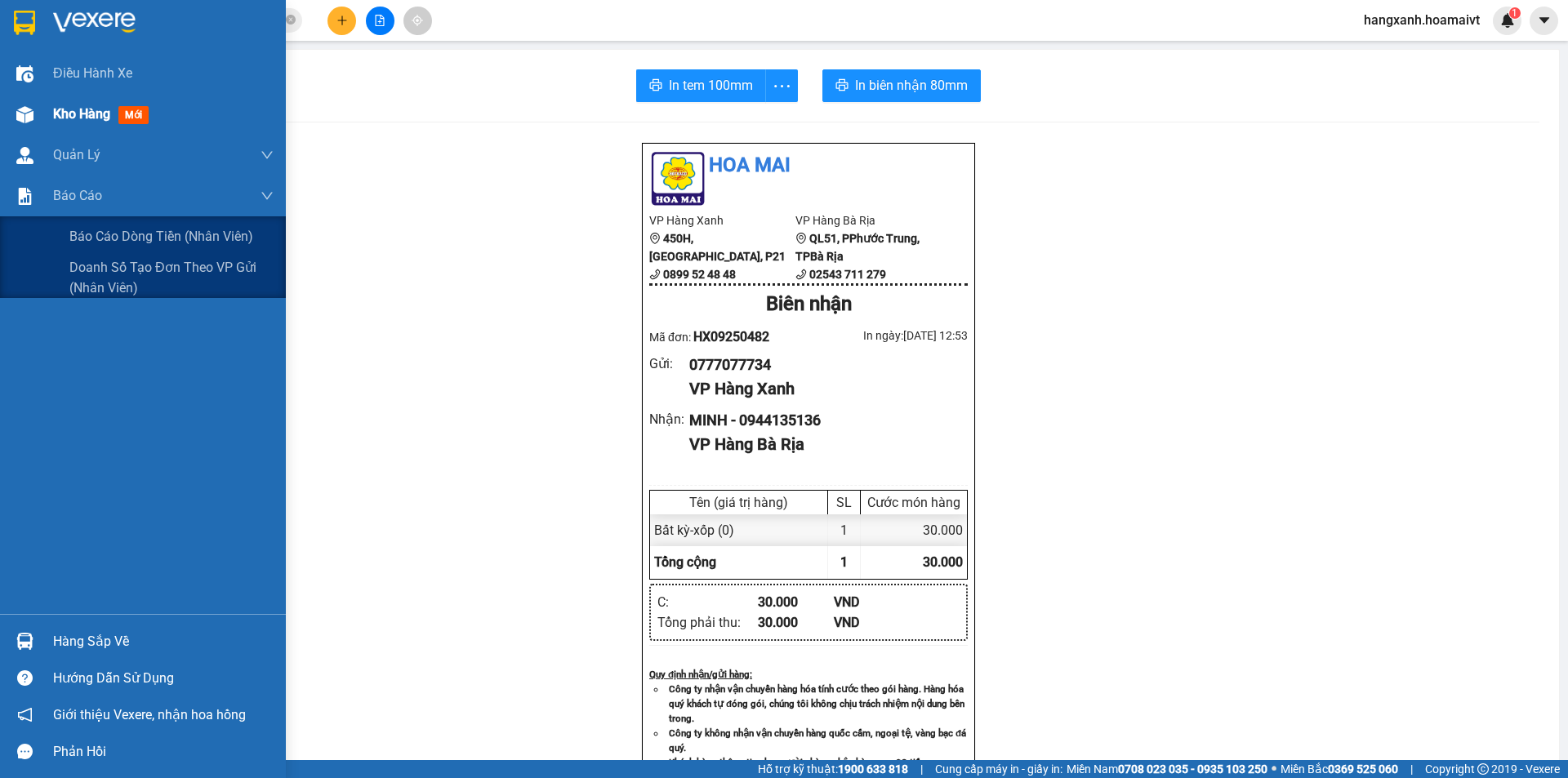
click at [53, 136] on div "Quản Lý" at bounding box center [142, 155] width 285 height 41
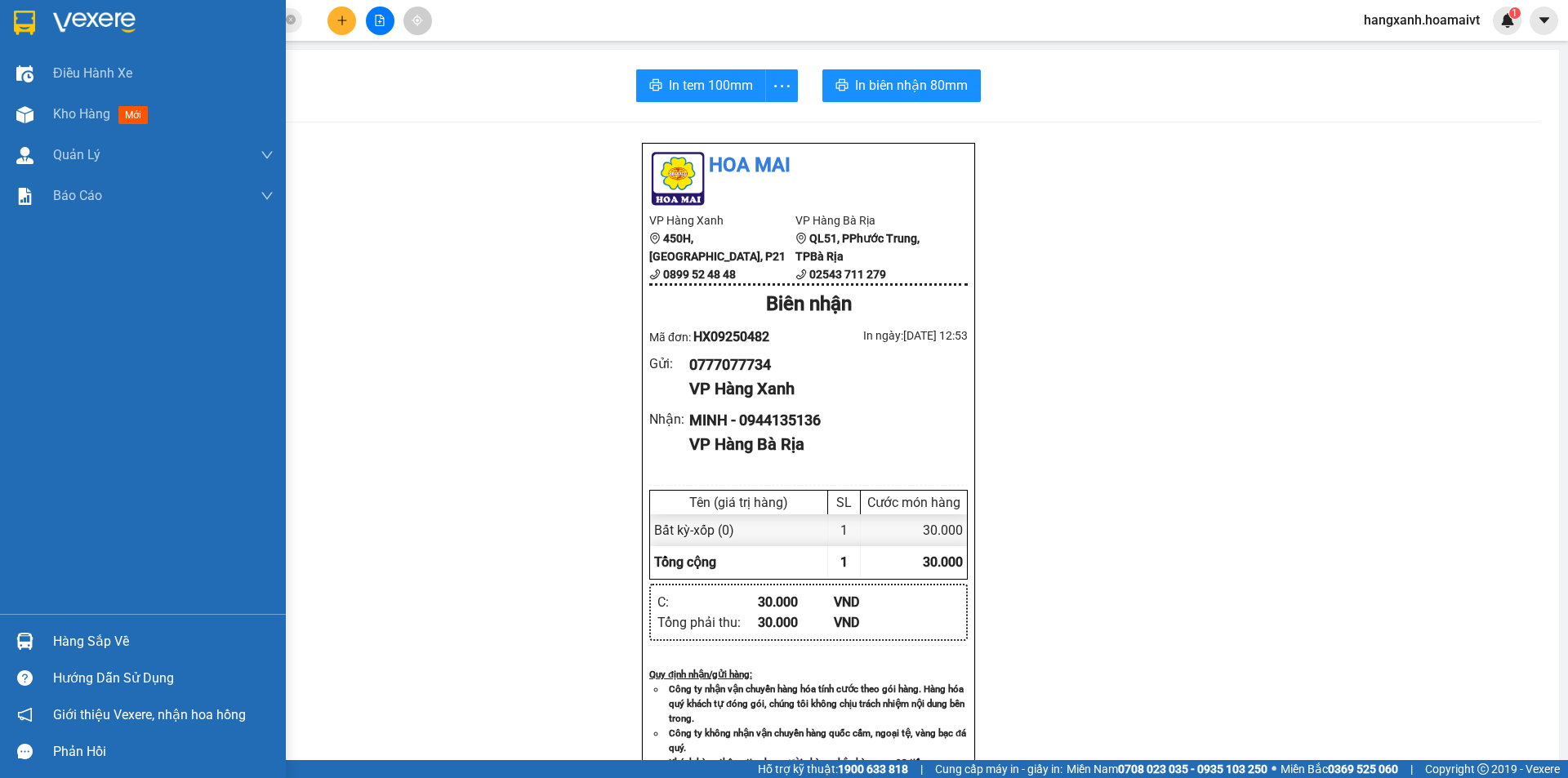
click at [63, 118] on span "Kho hàng" at bounding box center [82, 114] width 57 height 15
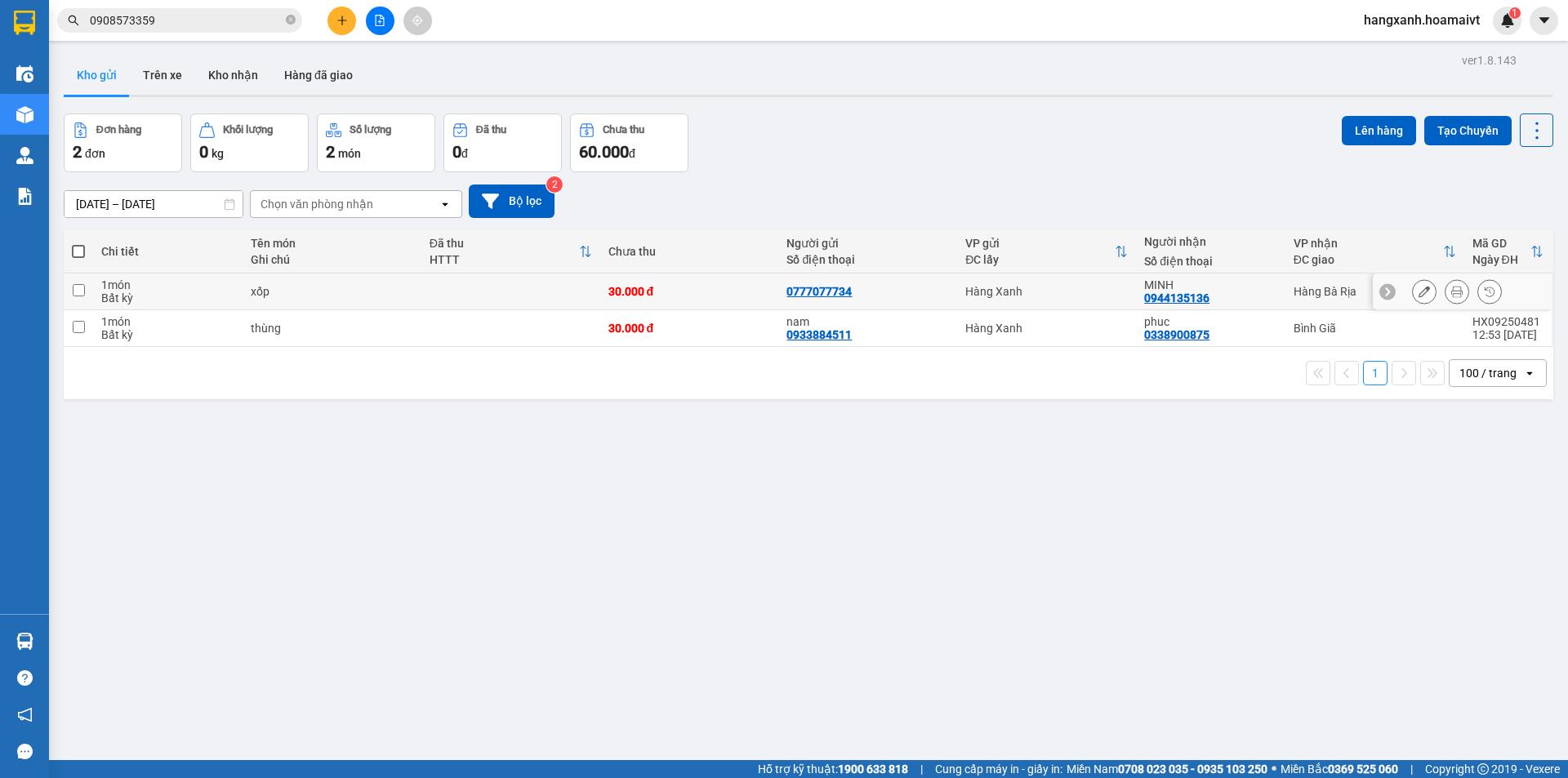
click at [1293, 285] on div "Hàng Bà Rịa" at bounding box center [1374, 292] width 162 height 13
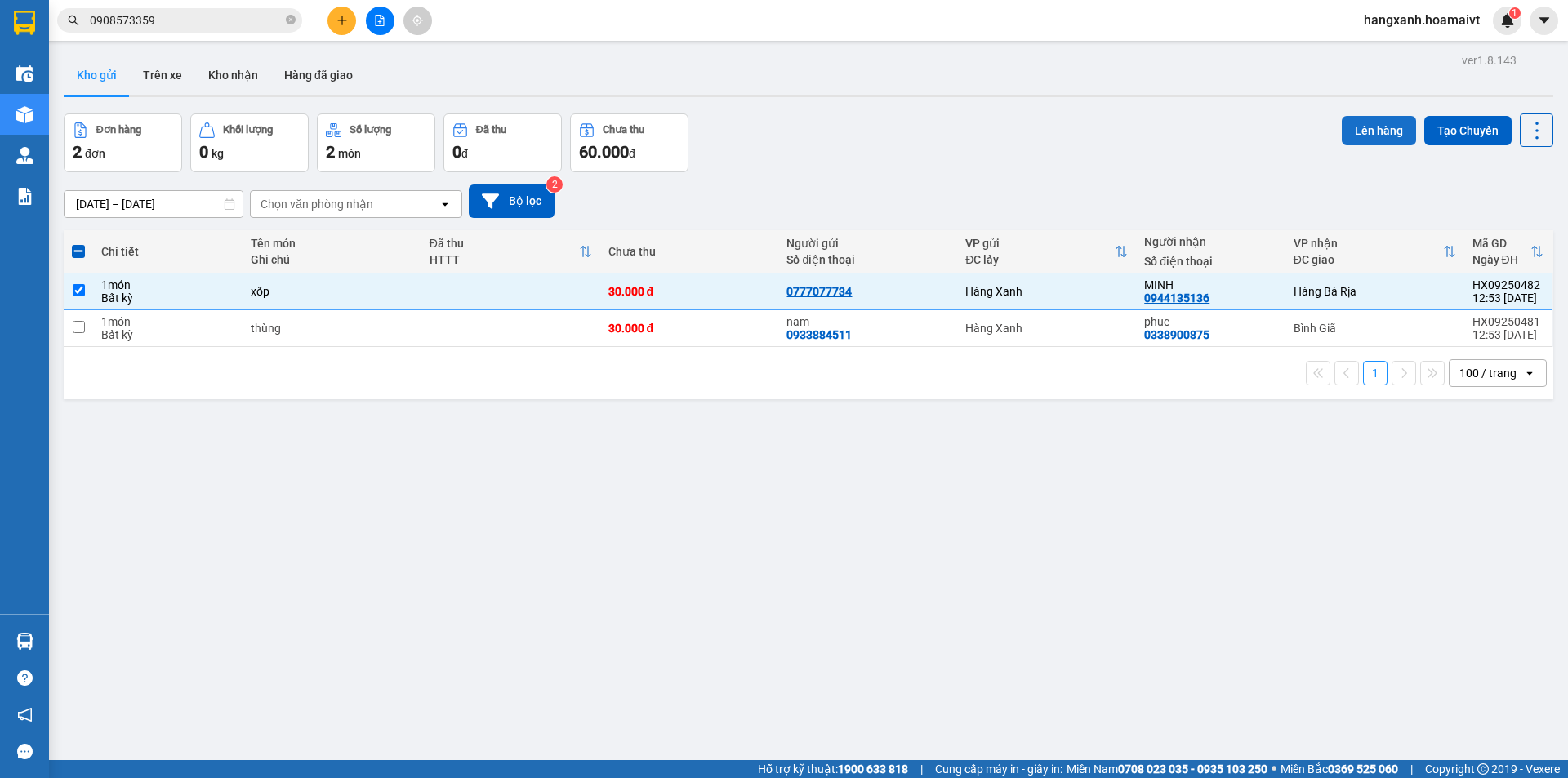
click at [1378, 131] on button "Lên hàng" at bounding box center [1379, 131] width 74 height 30
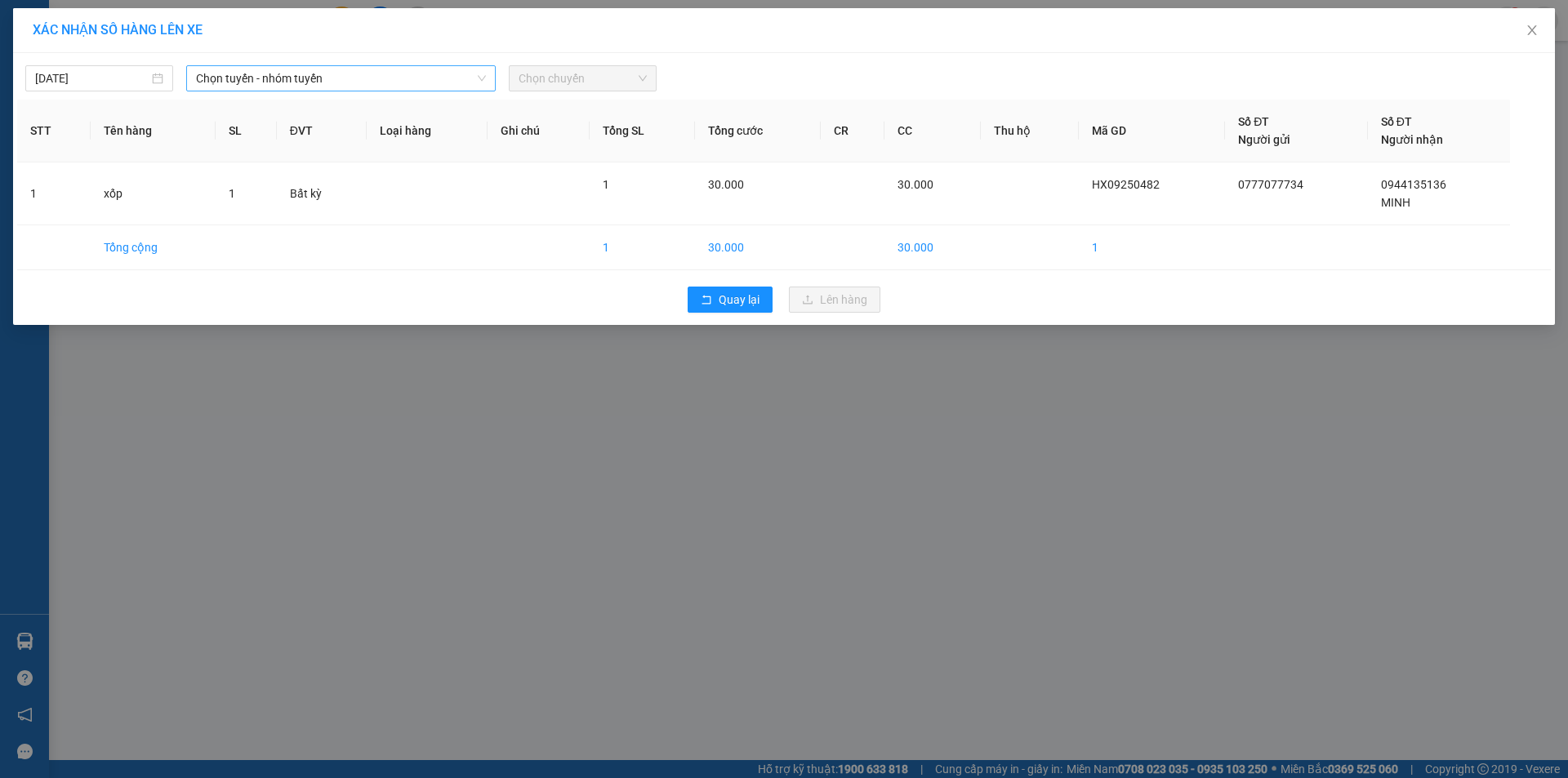
click at [212, 71] on span "Chọn tuyến - nhóm tuyến" at bounding box center [341, 78] width 290 height 25
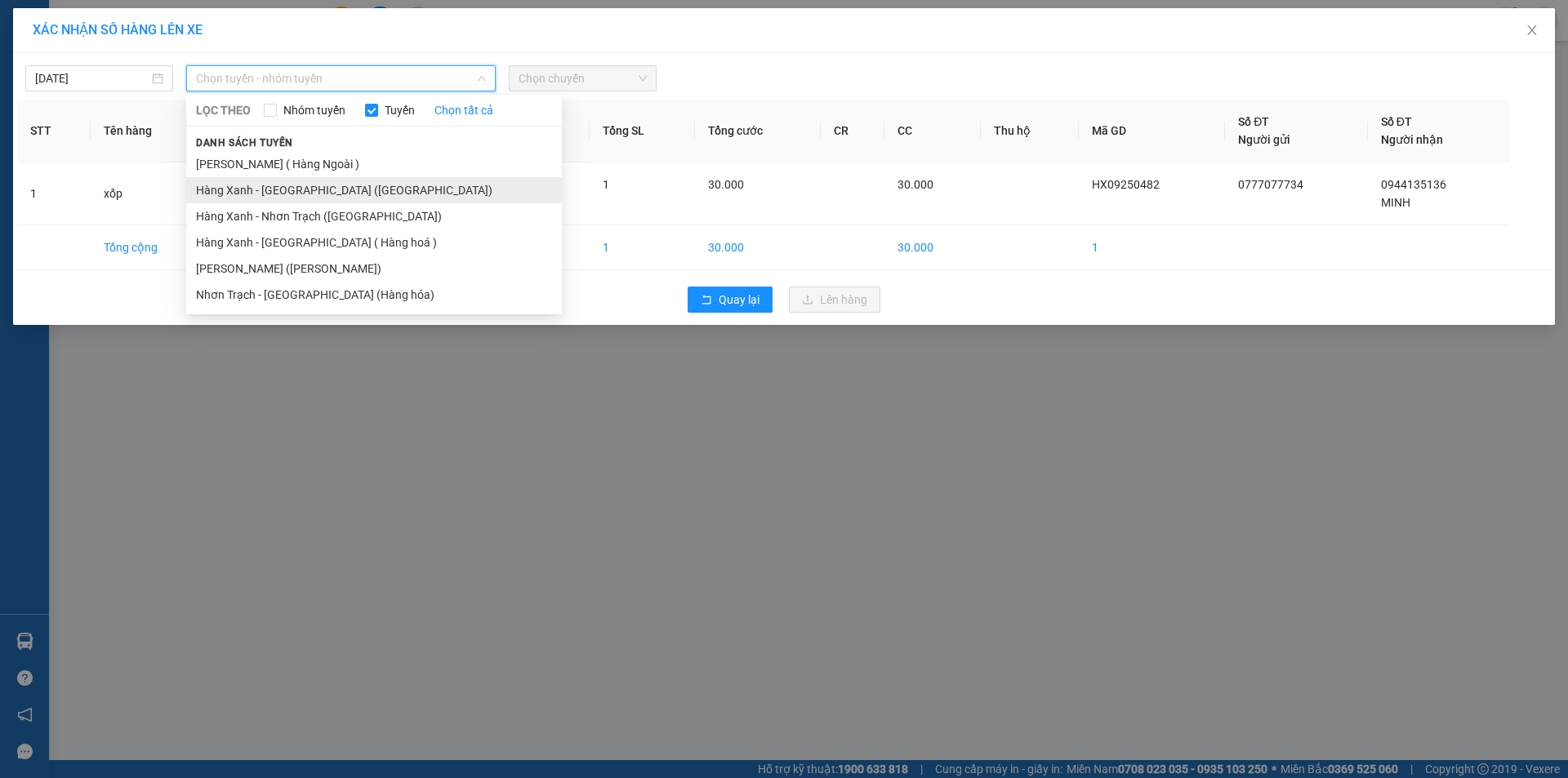
click at [283, 179] on li "Hàng Xanh - [GEOGRAPHIC_DATA] ([GEOGRAPHIC_DATA])" at bounding box center [374, 190] width 376 height 26
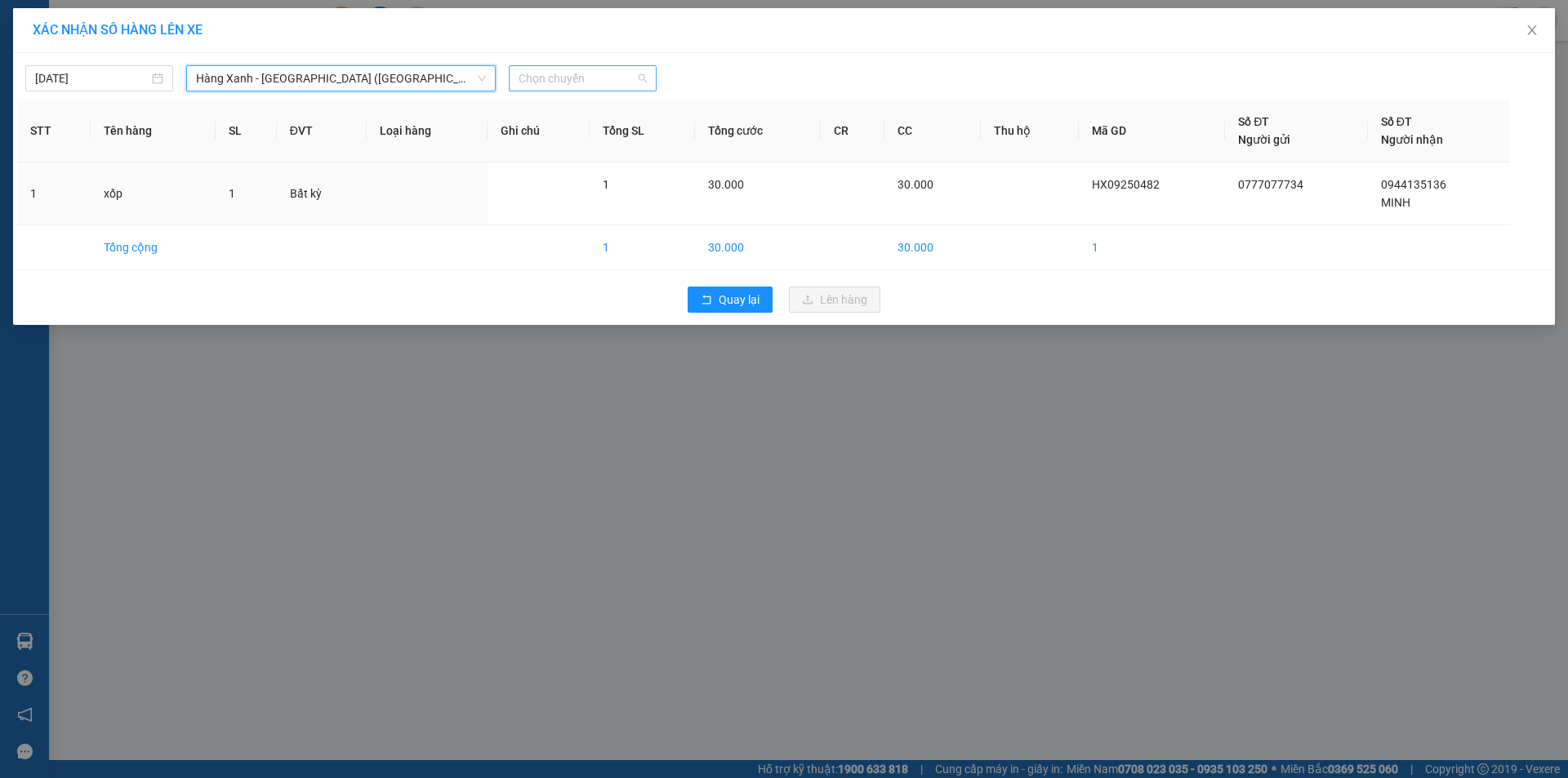
click at [561, 82] on span "Chọn chuyến" at bounding box center [582, 78] width 128 height 25
type input "13"
click at [624, 137] on div "Thêm chuyến " 13:00 "" at bounding box center [596, 137] width 174 height 28
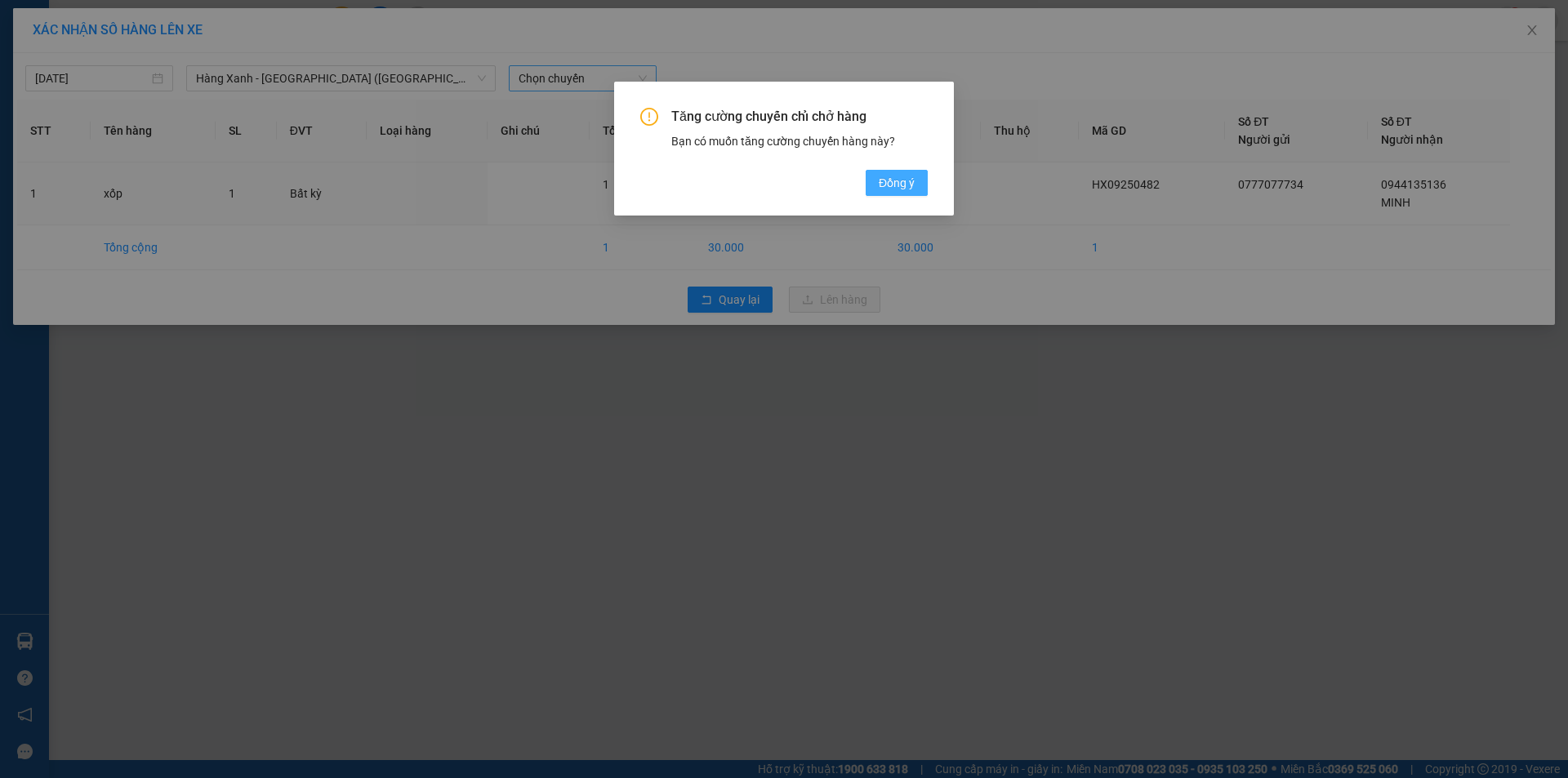
click at [879, 175] on button "Đồng ý" at bounding box center [896, 182] width 62 height 26
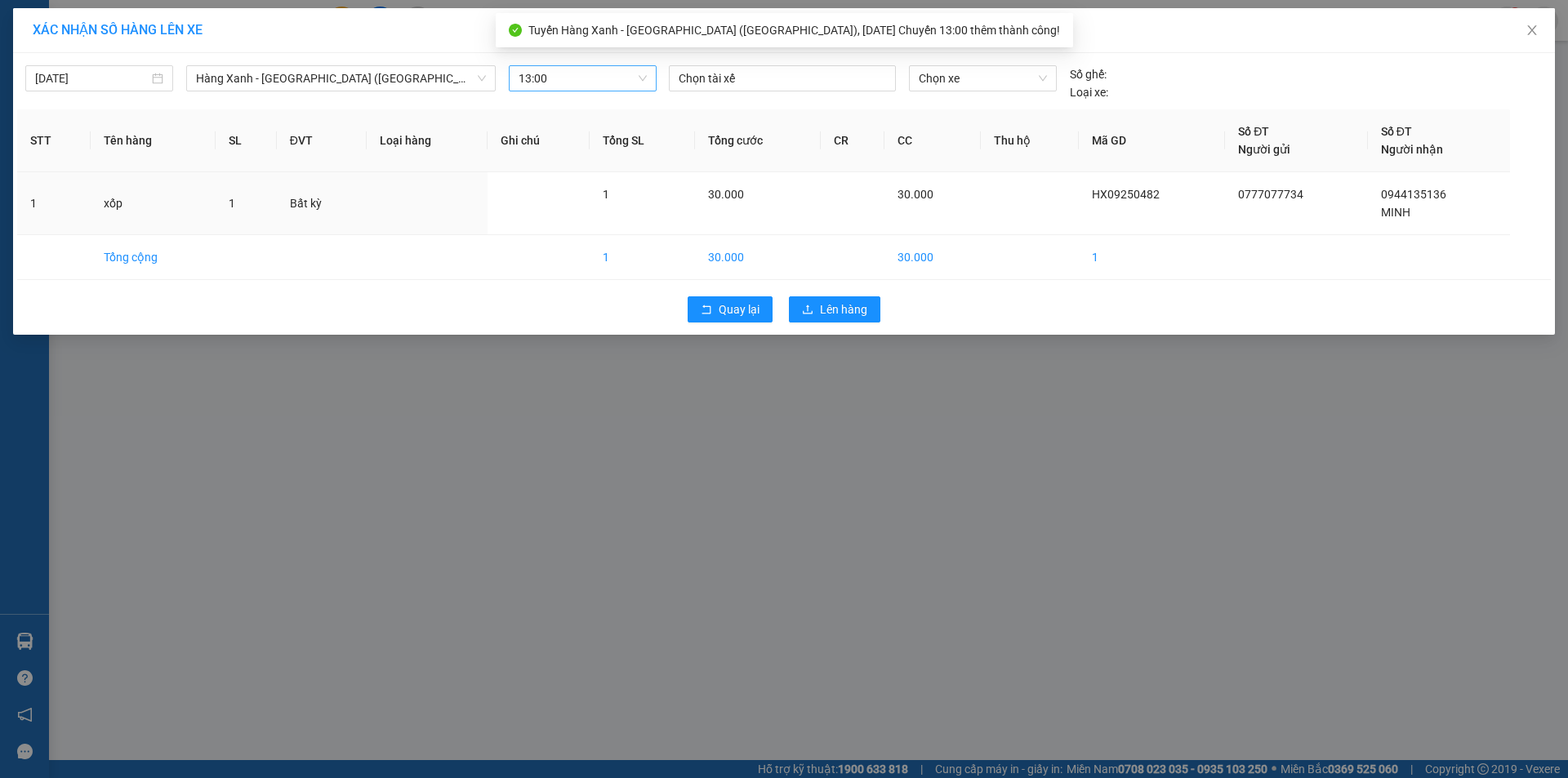
click at [818, 59] on div "13/09/2025 Hàng Xanh - Bà Rịa (Hàng Hoá) LỌC THEO Nhóm tuyến Tuyến Chọn tất cả …" at bounding box center [784, 79] width 1534 height 44
click at [820, 74] on div at bounding box center [782, 78] width 219 height 20
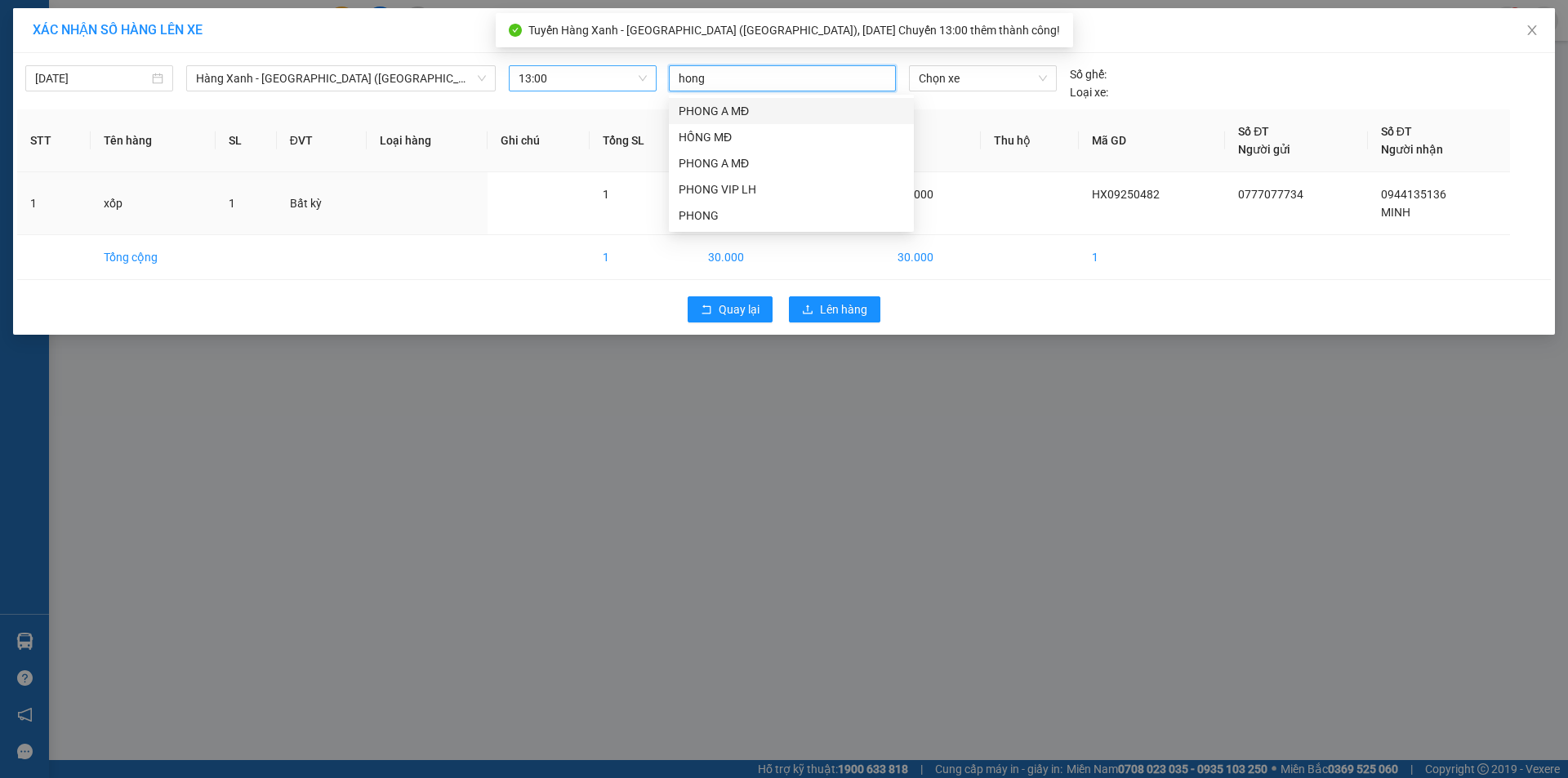
type input "hong m"
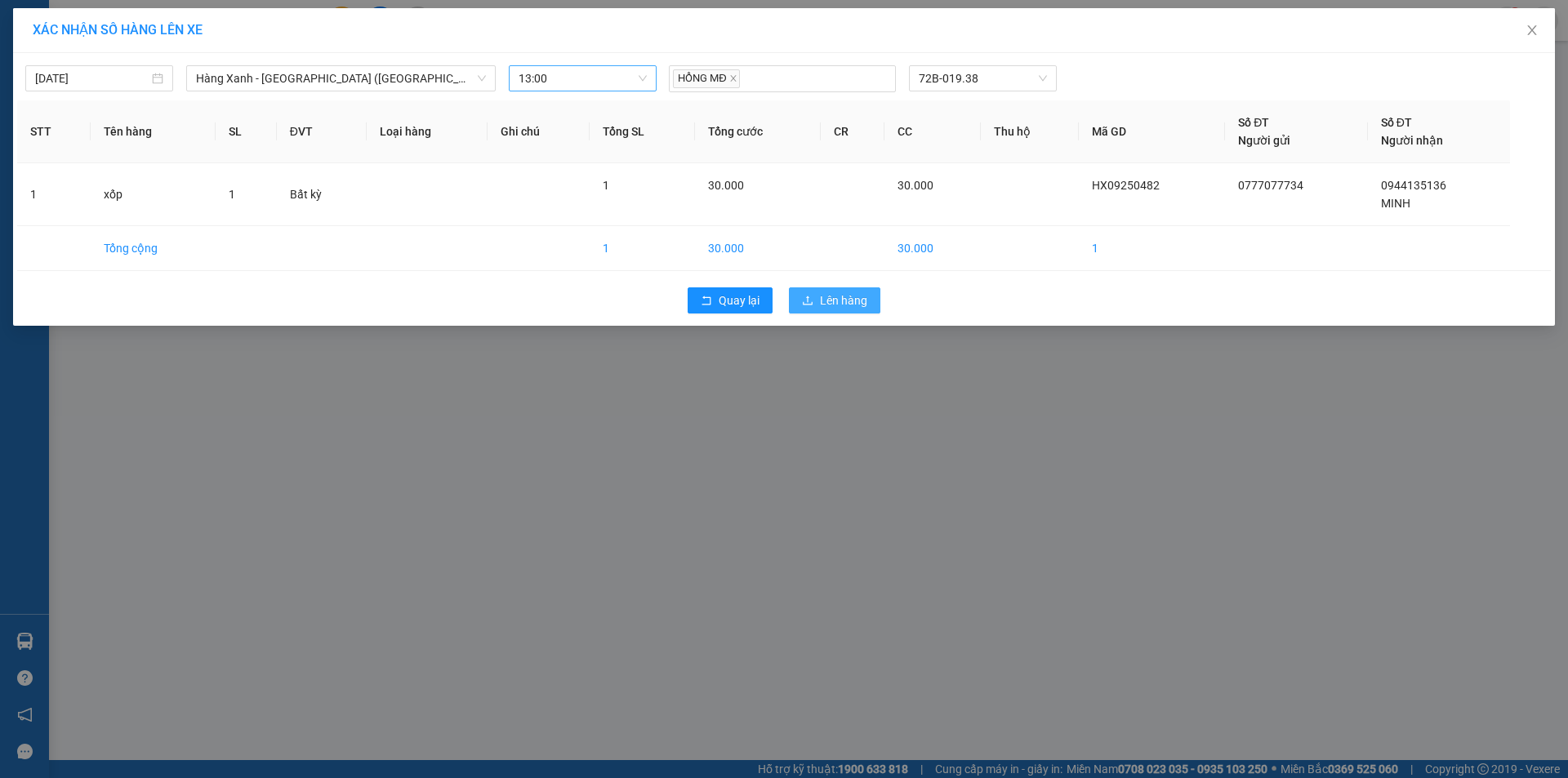
click at [843, 288] on button "Lên hàng" at bounding box center [835, 300] width 92 height 26
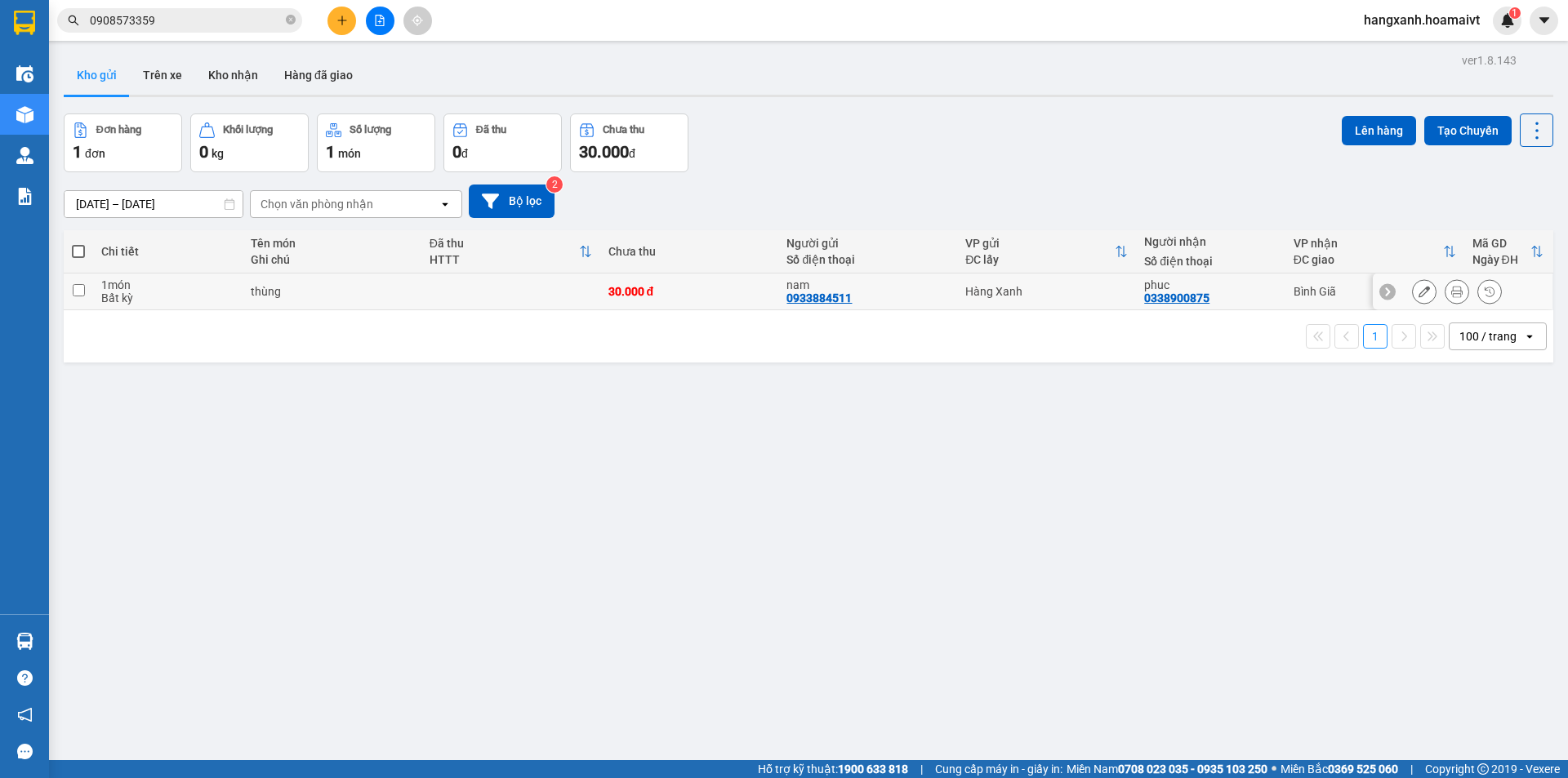
click at [1271, 291] on td "phuc 0338900875" at bounding box center [1210, 292] width 149 height 37
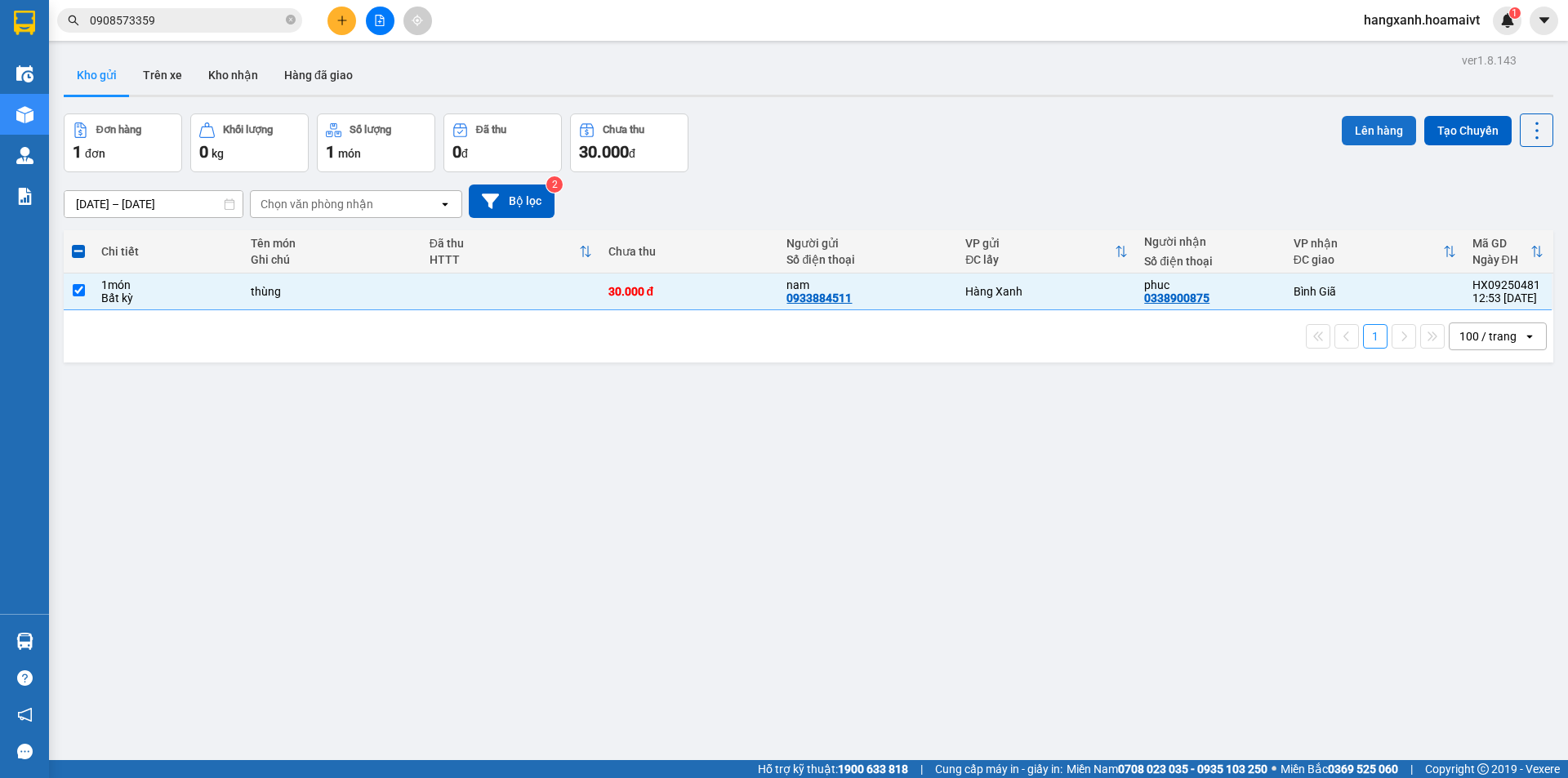
click at [1368, 130] on button "Lên hàng" at bounding box center [1379, 131] width 74 height 30
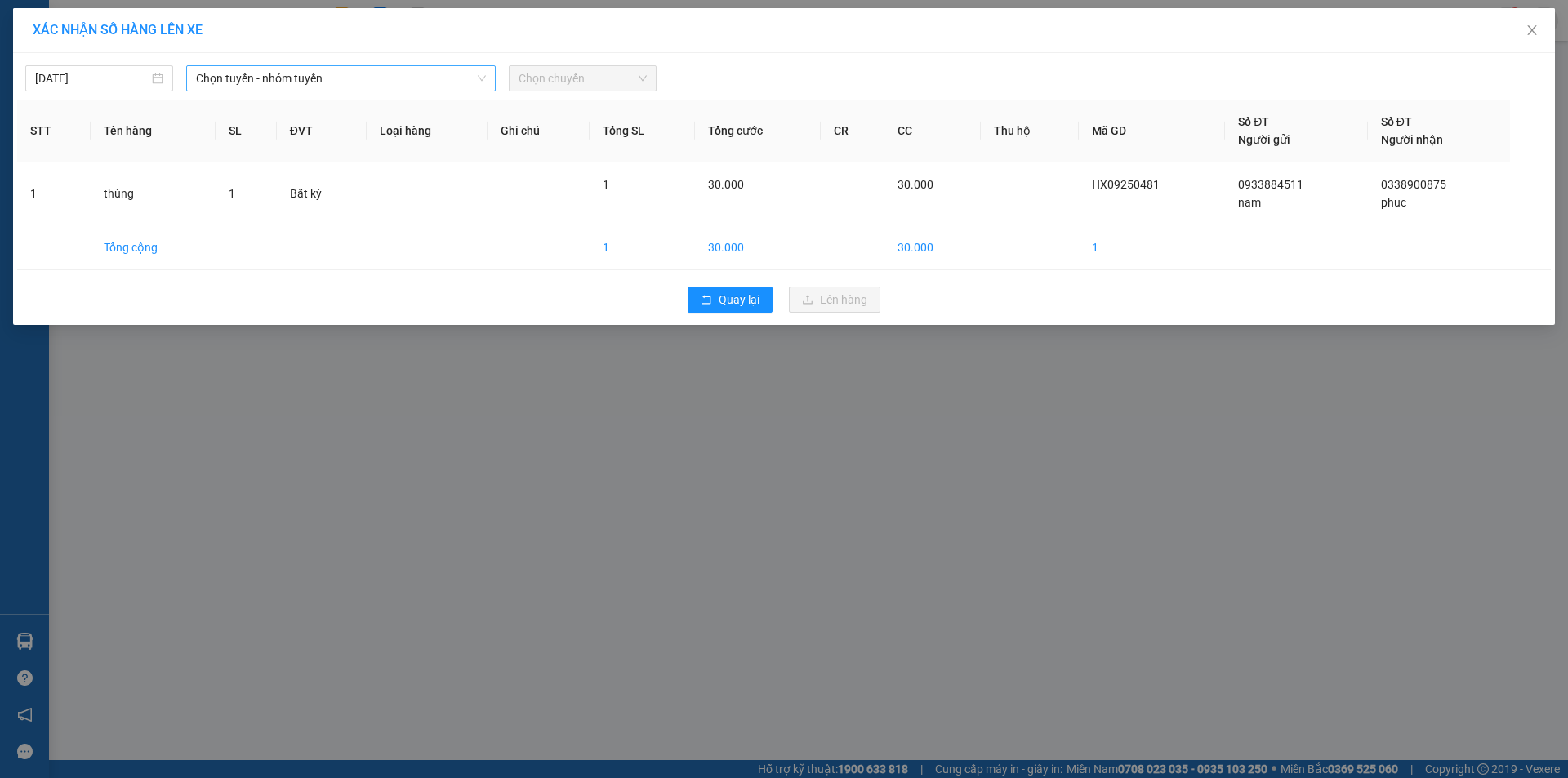
click at [381, 79] on span "Chọn tuyến - nhóm tuyến" at bounding box center [341, 78] width 290 height 25
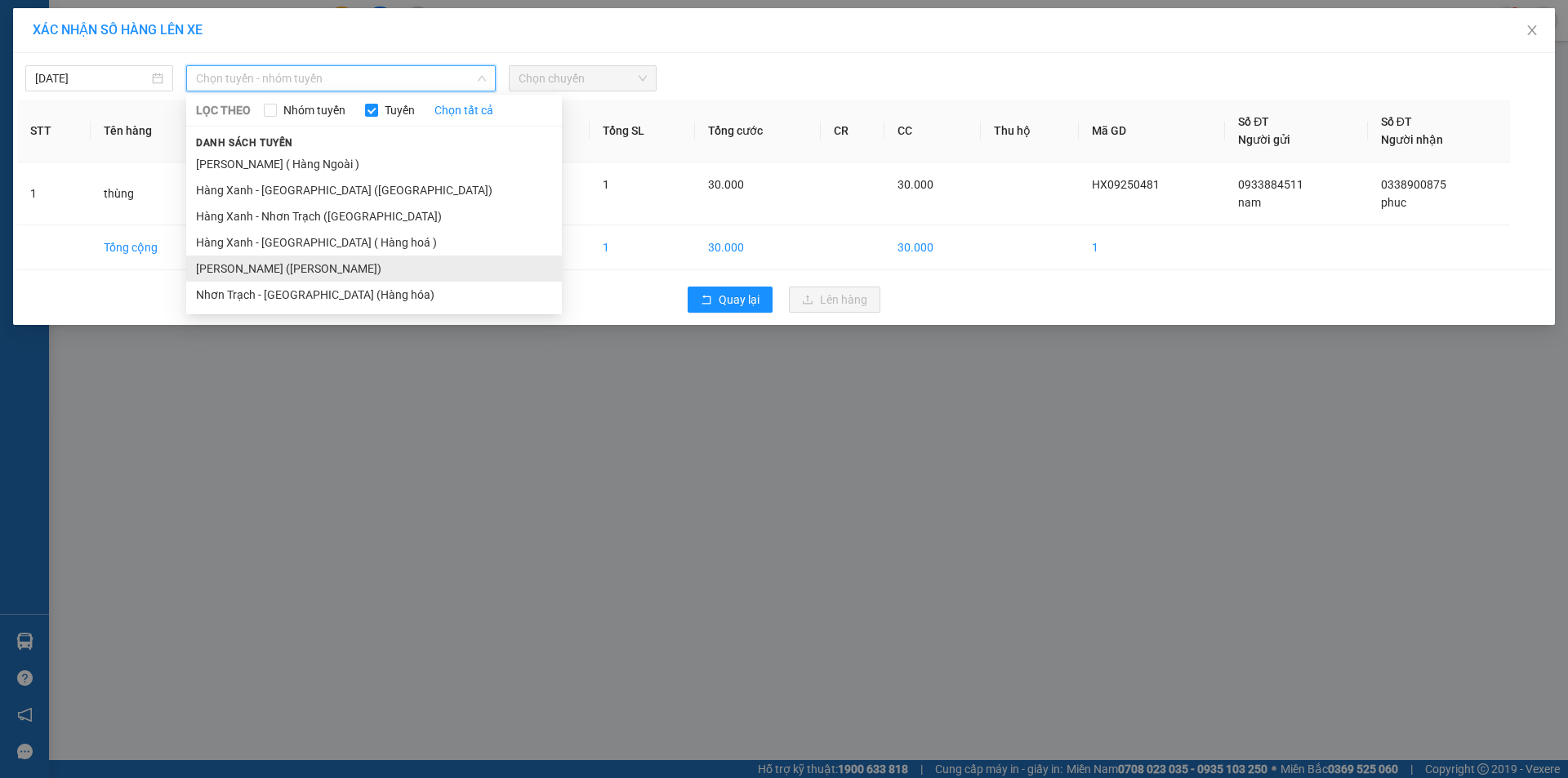
click at [290, 265] on li "[PERSON_NAME] ([PERSON_NAME])" at bounding box center [374, 268] width 376 height 26
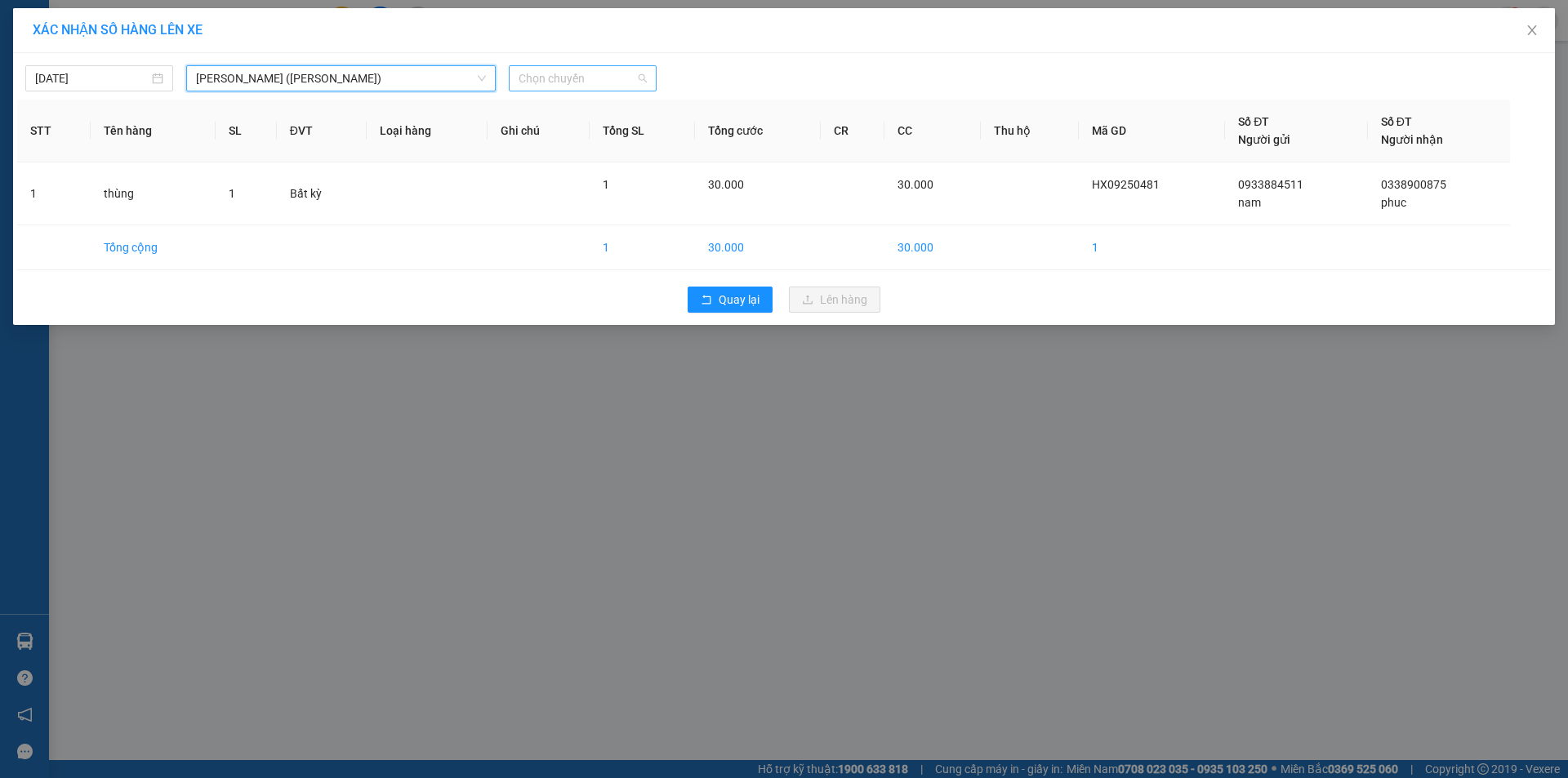
click at [614, 74] on span "Chọn chuyến" at bounding box center [582, 78] width 128 height 25
type input "13"
click at [609, 139] on div "Thêm chuyến " 13:00 "" at bounding box center [596, 137] width 174 height 28
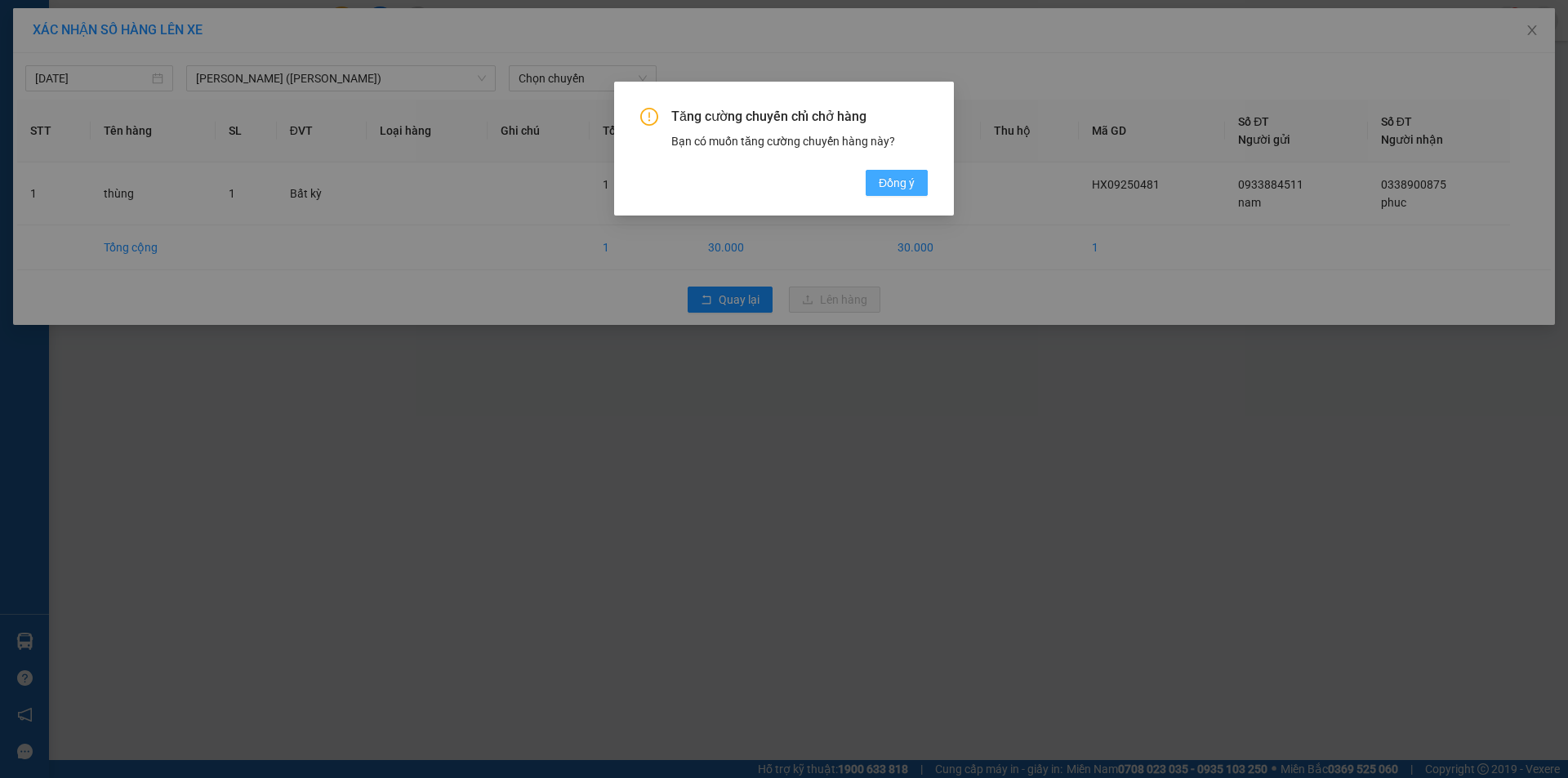
drag, startPoint x: 908, startPoint y: 198, endPoint x: 897, endPoint y: 185, distance: 17.0
click at [906, 196] on div "Tăng cường chuyến chỉ chở hàng Bạn có muốn tăng cường chuyến hàng này? [GEOGRAP…" at bounding box center [784, 149] width 340 height 134
click at [897, 185] on span "Đồng ý" at bounding box center [897, 182] width 36 height 18
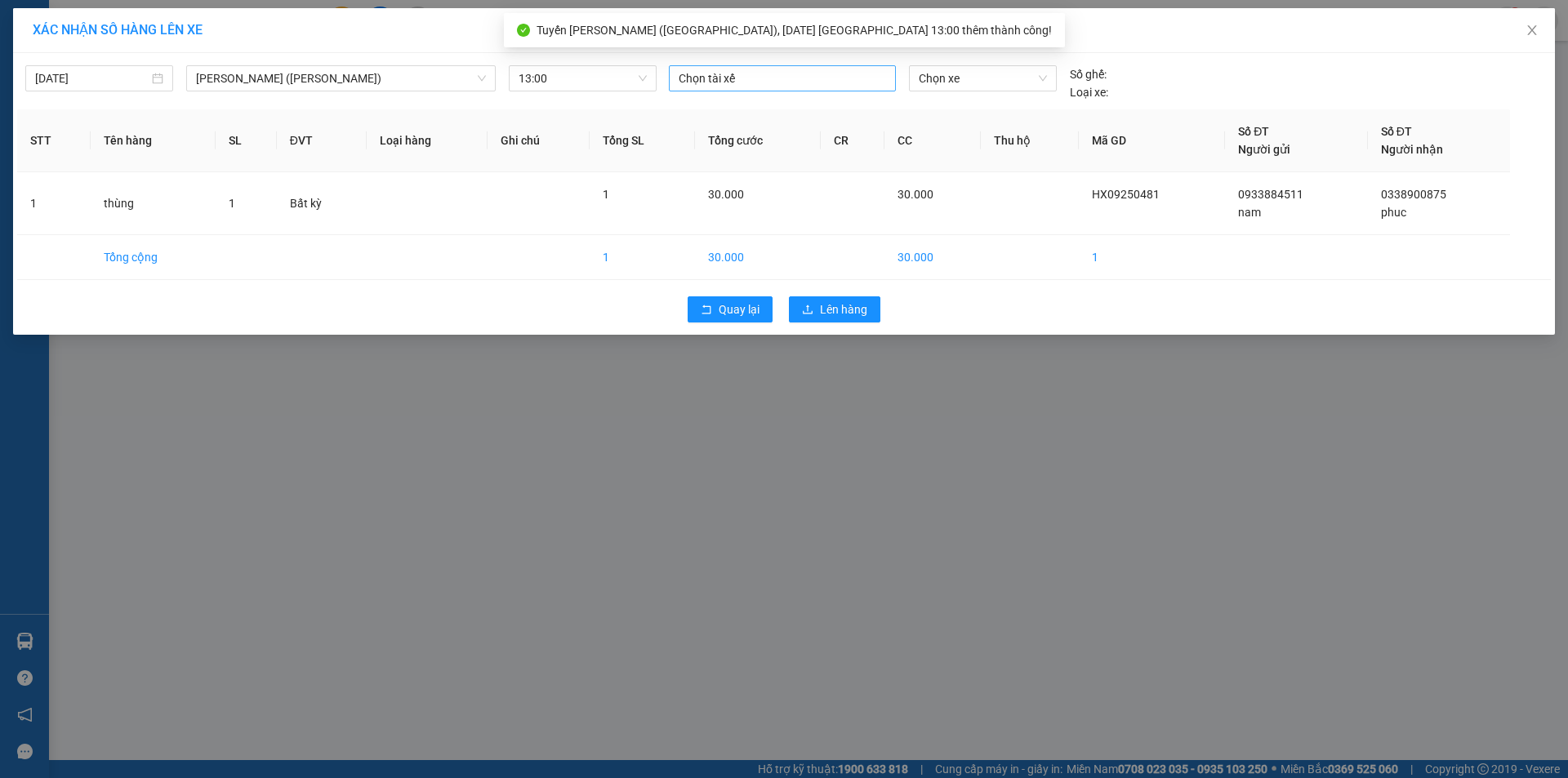
click at [821, 81] on div at bounding box center [782, 78] width 219 height 20
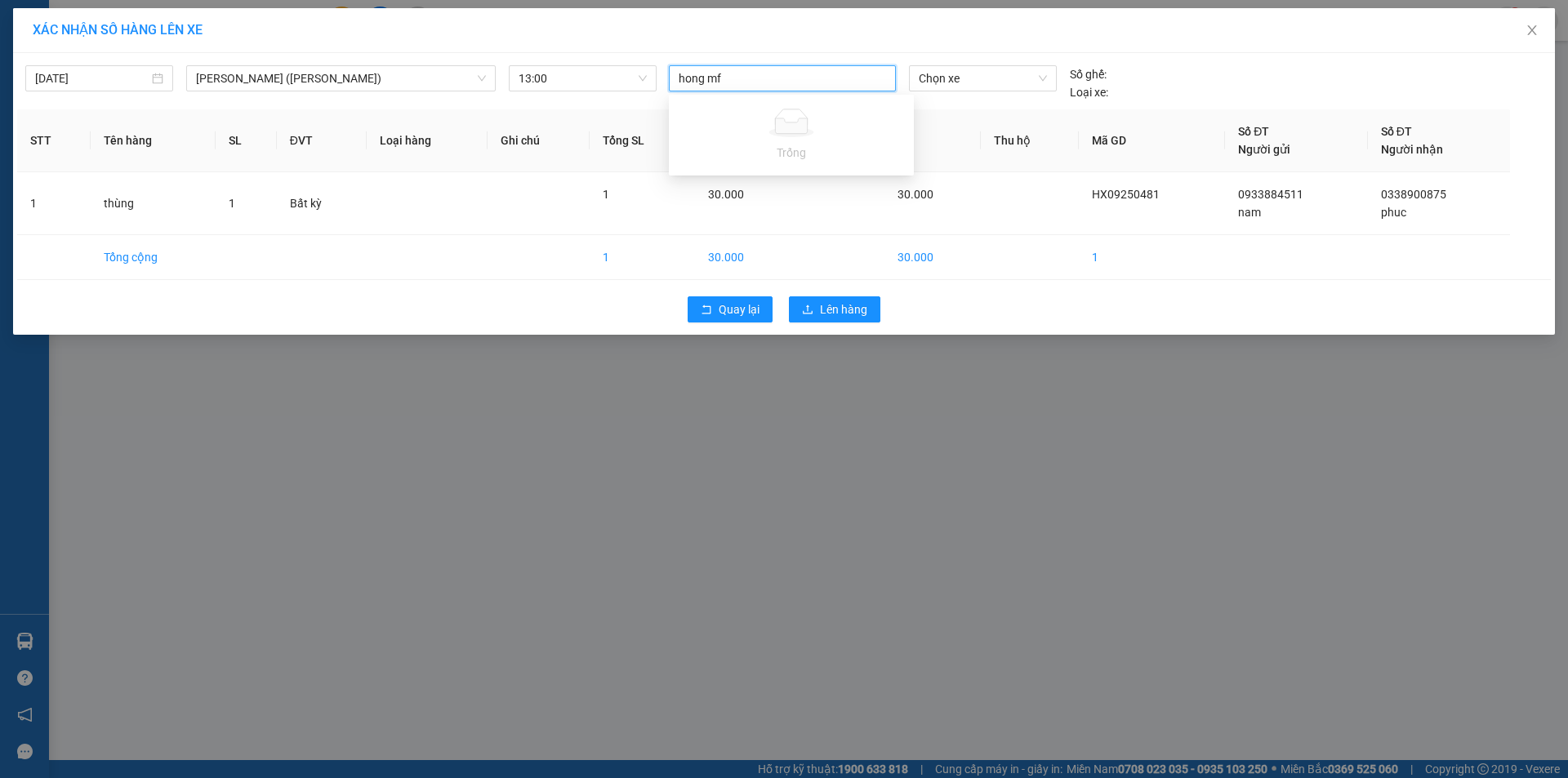
type input "[PERSON_NAME]"
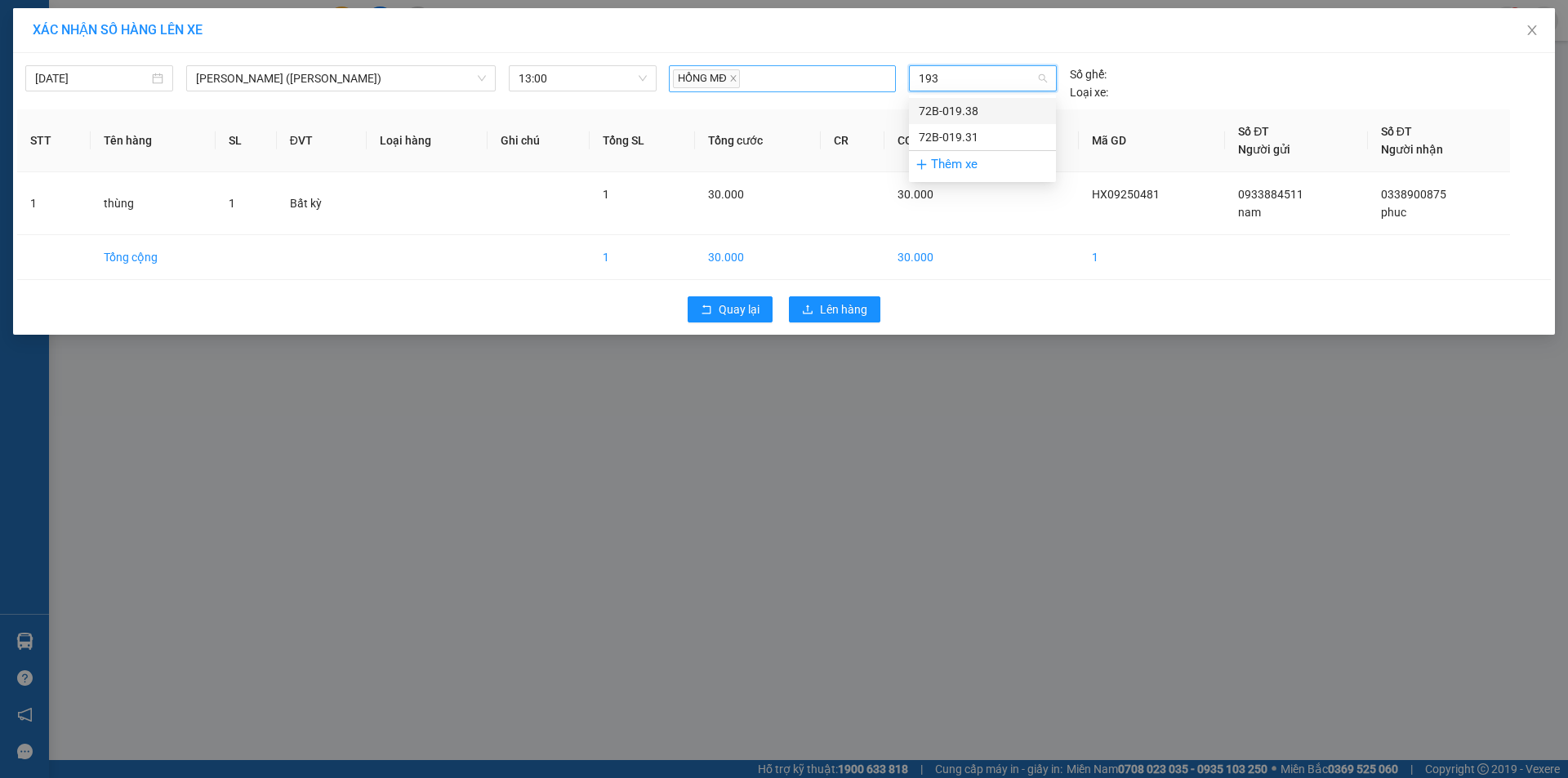
type input "1938"
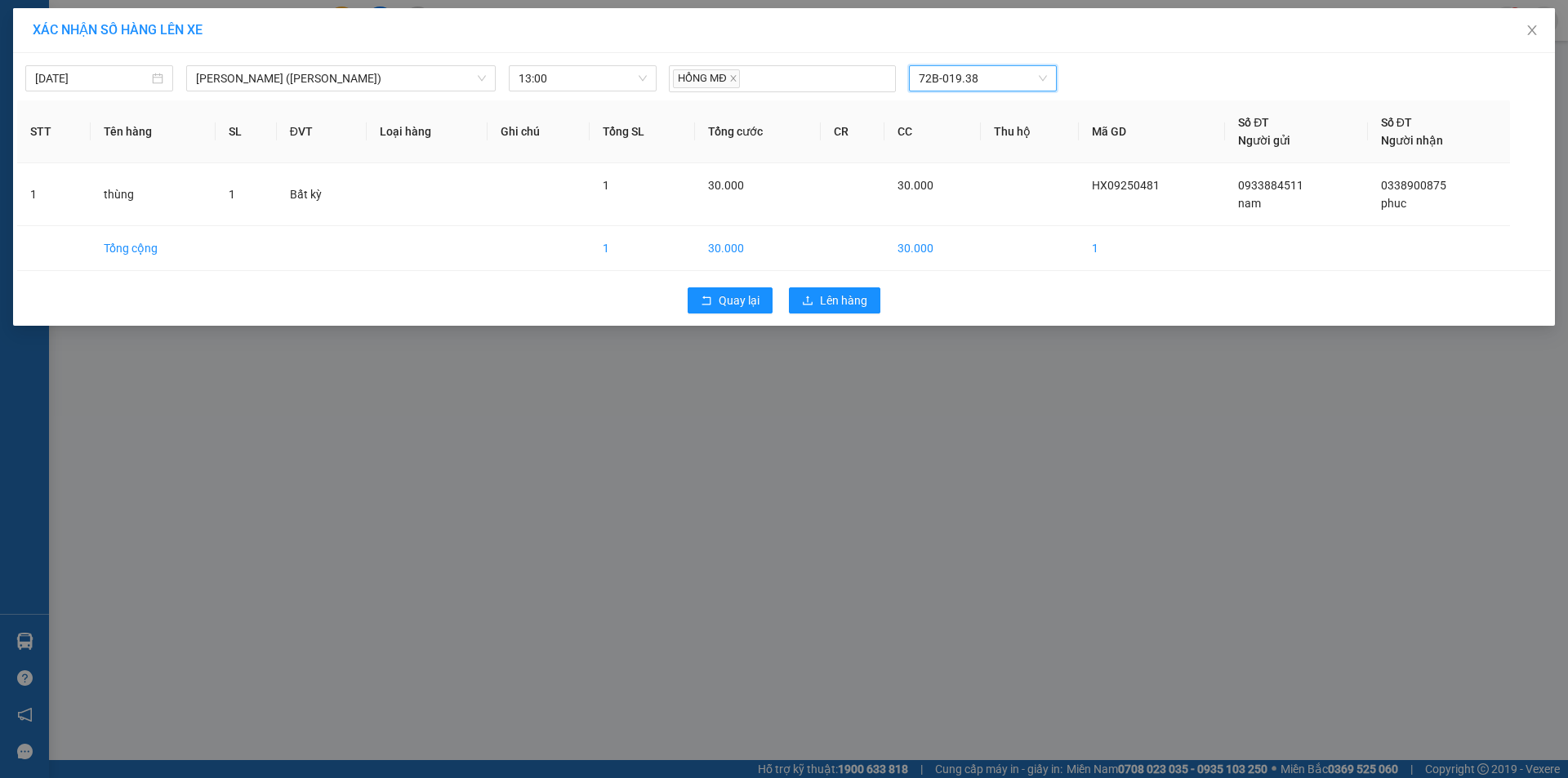
click at [873, 316] on div "Quay lại Lên hàng" at bounding box center [784, 301] width 1534 height 42
click at [868, 312] on button "Lên hàng" at bounding box center [835, 300] width 92 height 26
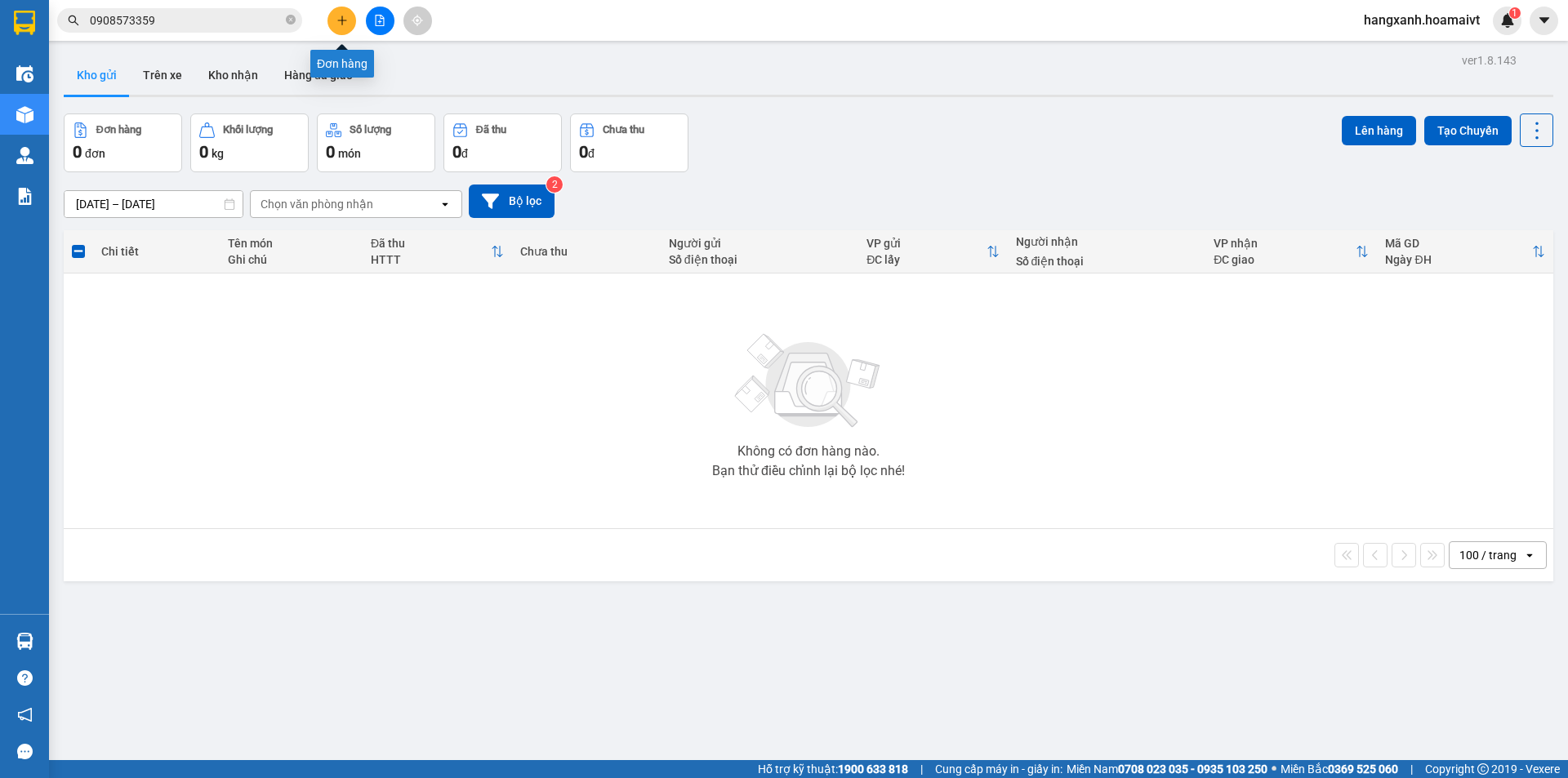
click at [337, 21] on icon "plus" at bounding box center [343, 20] width 11 height 11
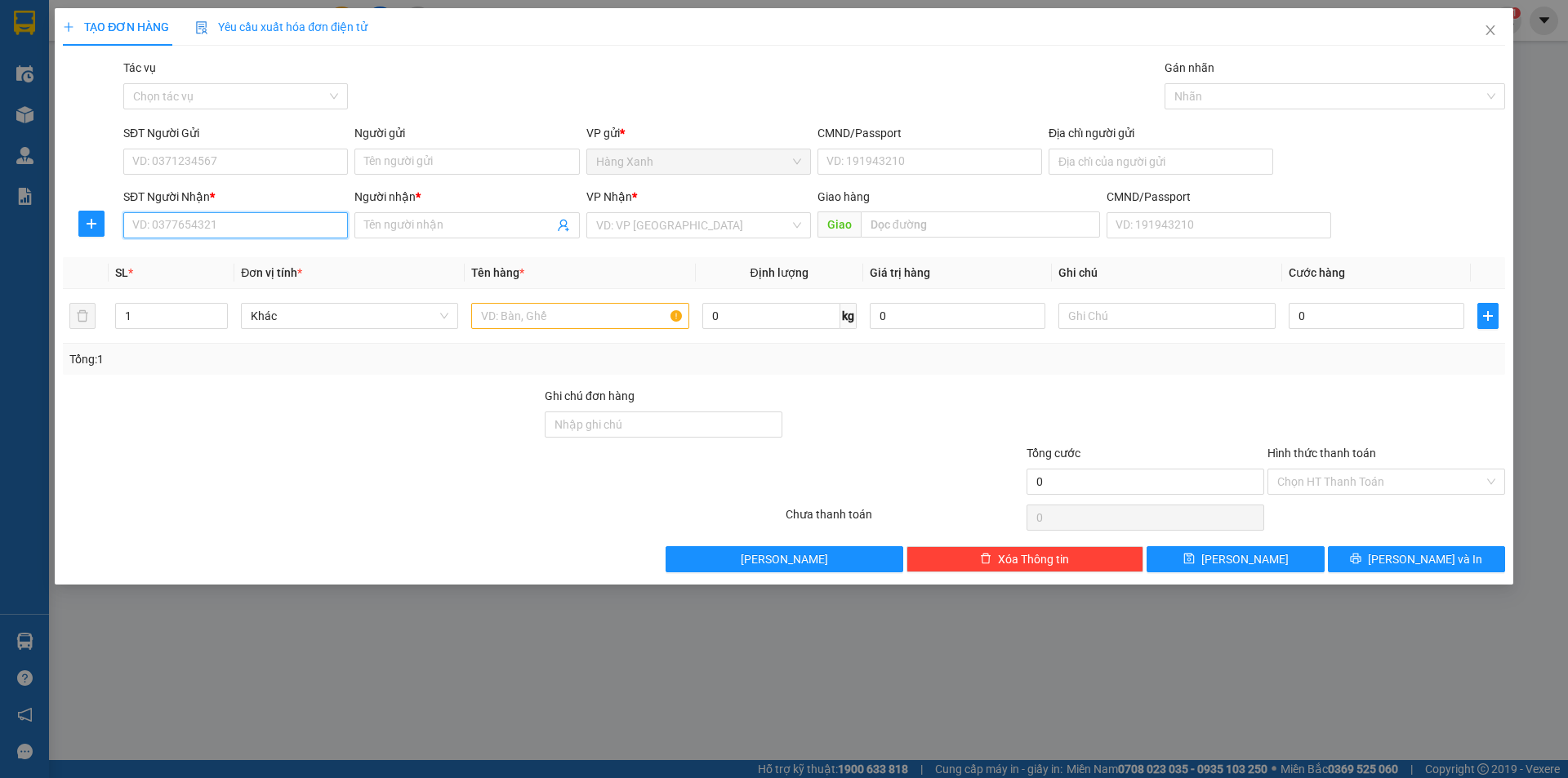
click at [232, 230] on input "SĐT Người Nhận *" at bounding box center [235, 224] width 224 height 26
type input "0964880880"
click at [237, 256] on div "0964880880 - thai" at bounding box center [235, 258] width 205 height 18
type input "thai"
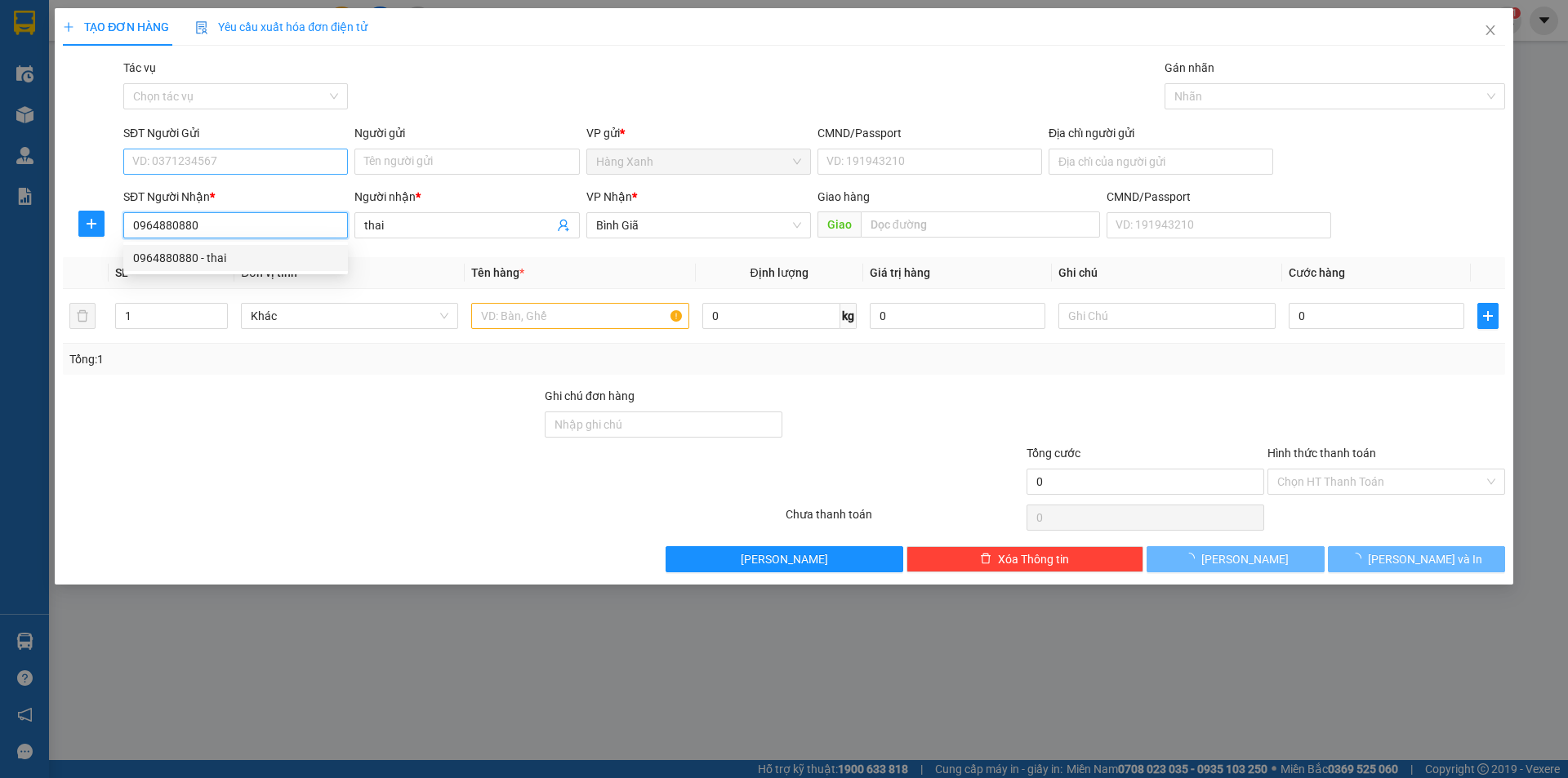
type input "0964880880"
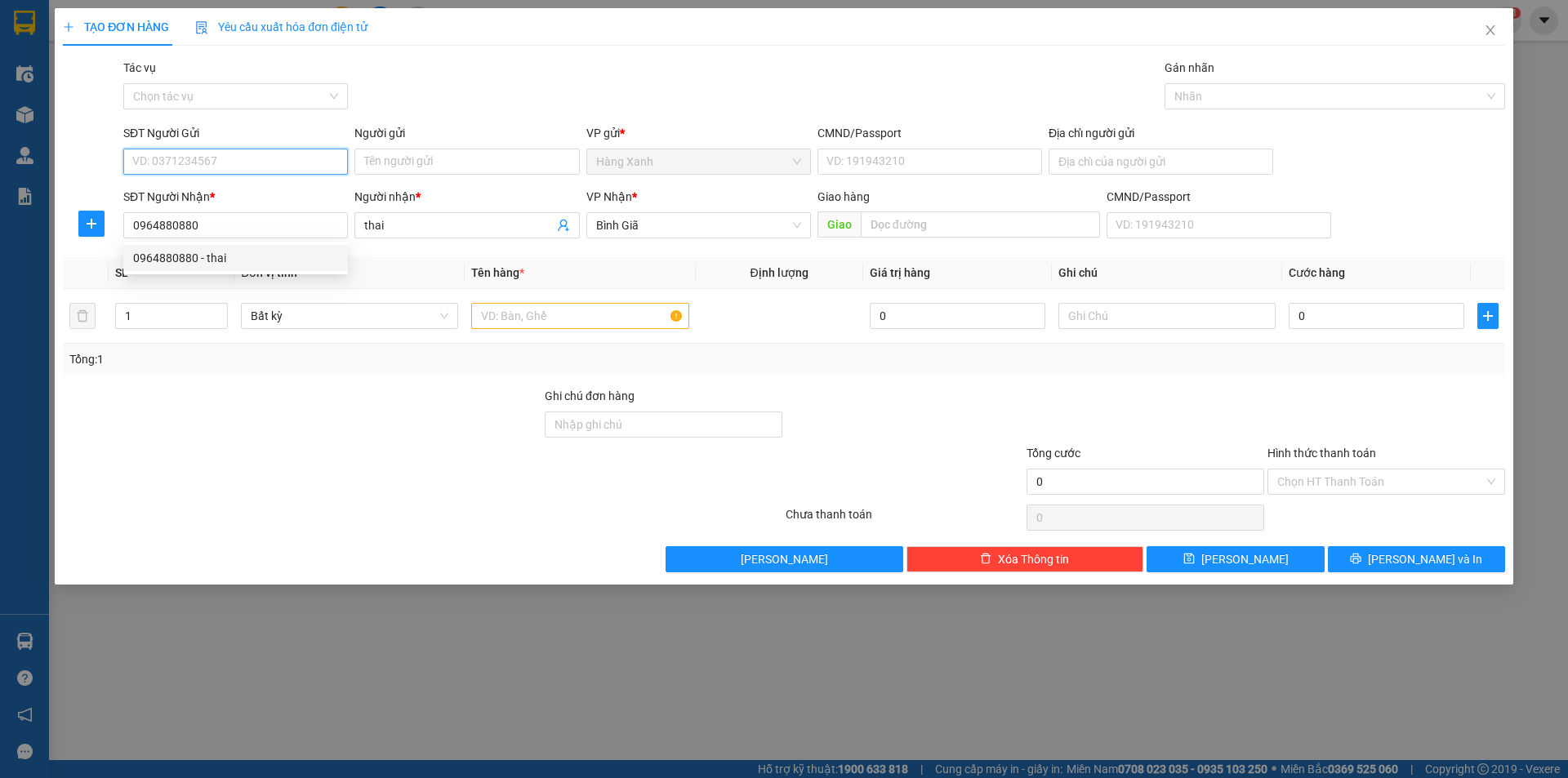
click at [249, 166] on input "SĐT Người Gửi" at bounding box center [235, 161] width 224 height 26
click at [230, 192] on div "0785395559 - HUY" at bounding box center [235, 194] width 205 height 18
type input "0785395559"
type input "HUY"
type input "040070030093"
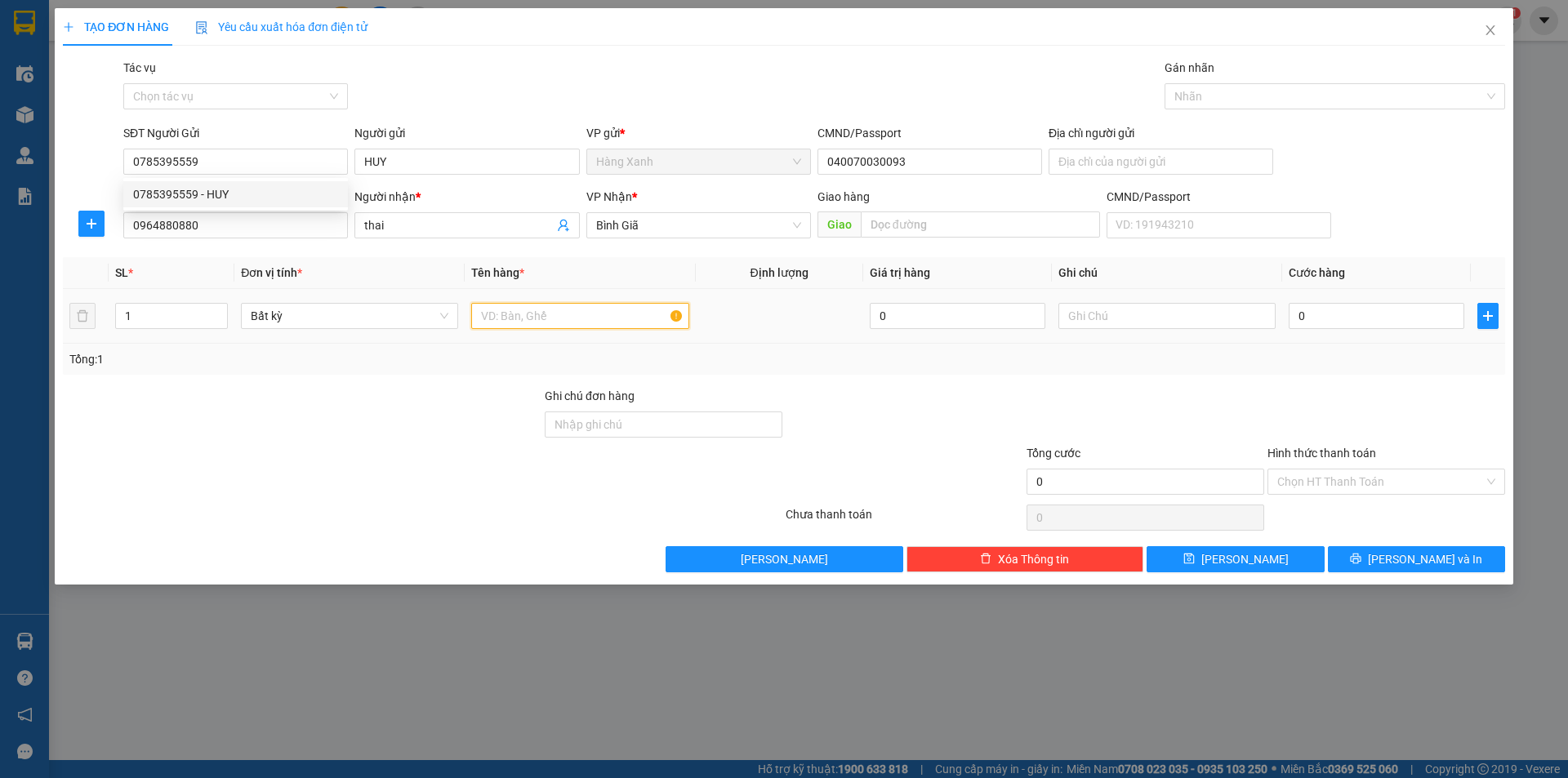
click at [545, 320] on input "text" at bounding box center [580, 315] width 218 height 26
type input "goii"
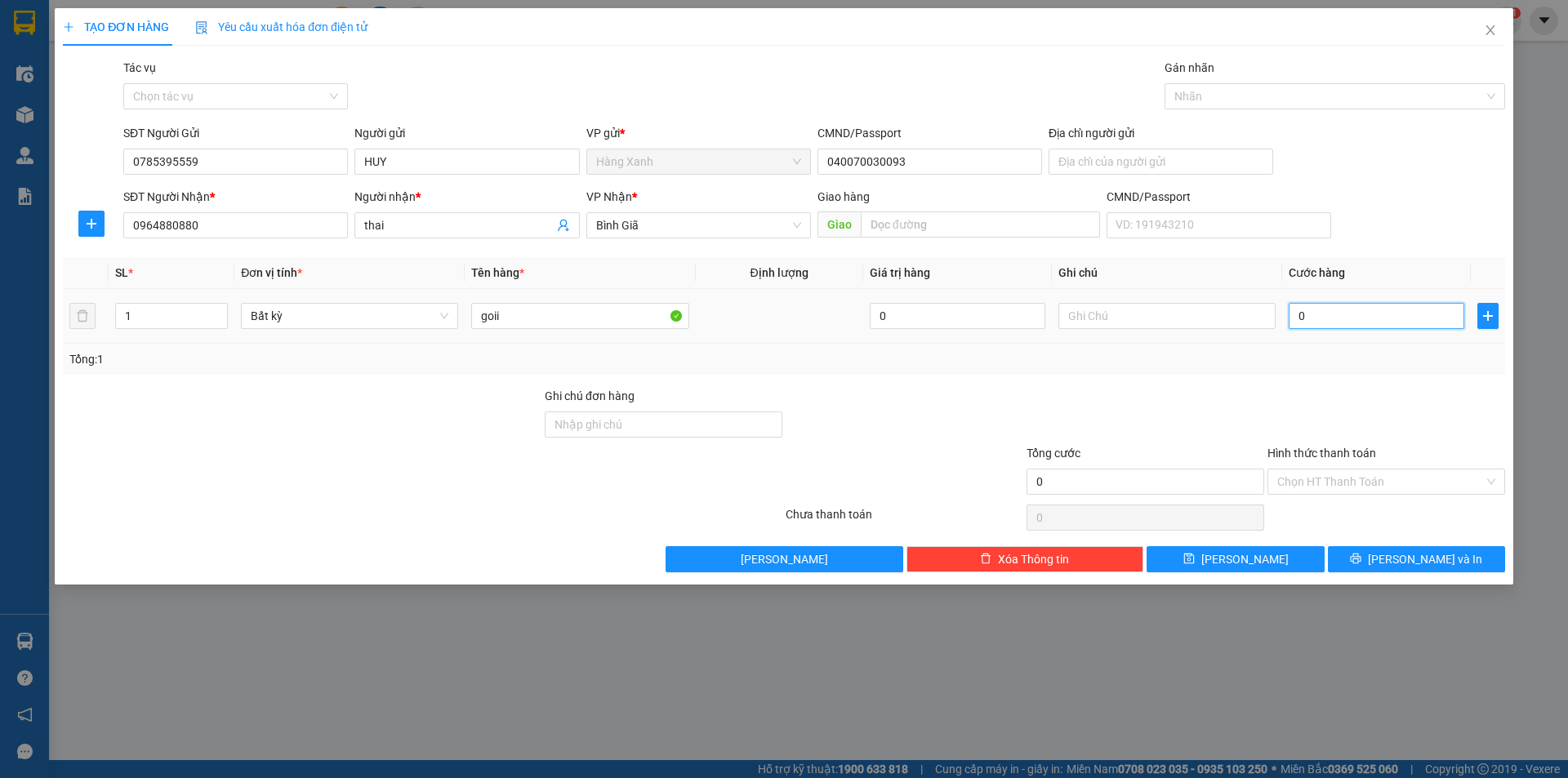
click at [1357, 316] on input "0" at bounding box center [1376, 315] width 176 height 26
type input "3"
type input "30"
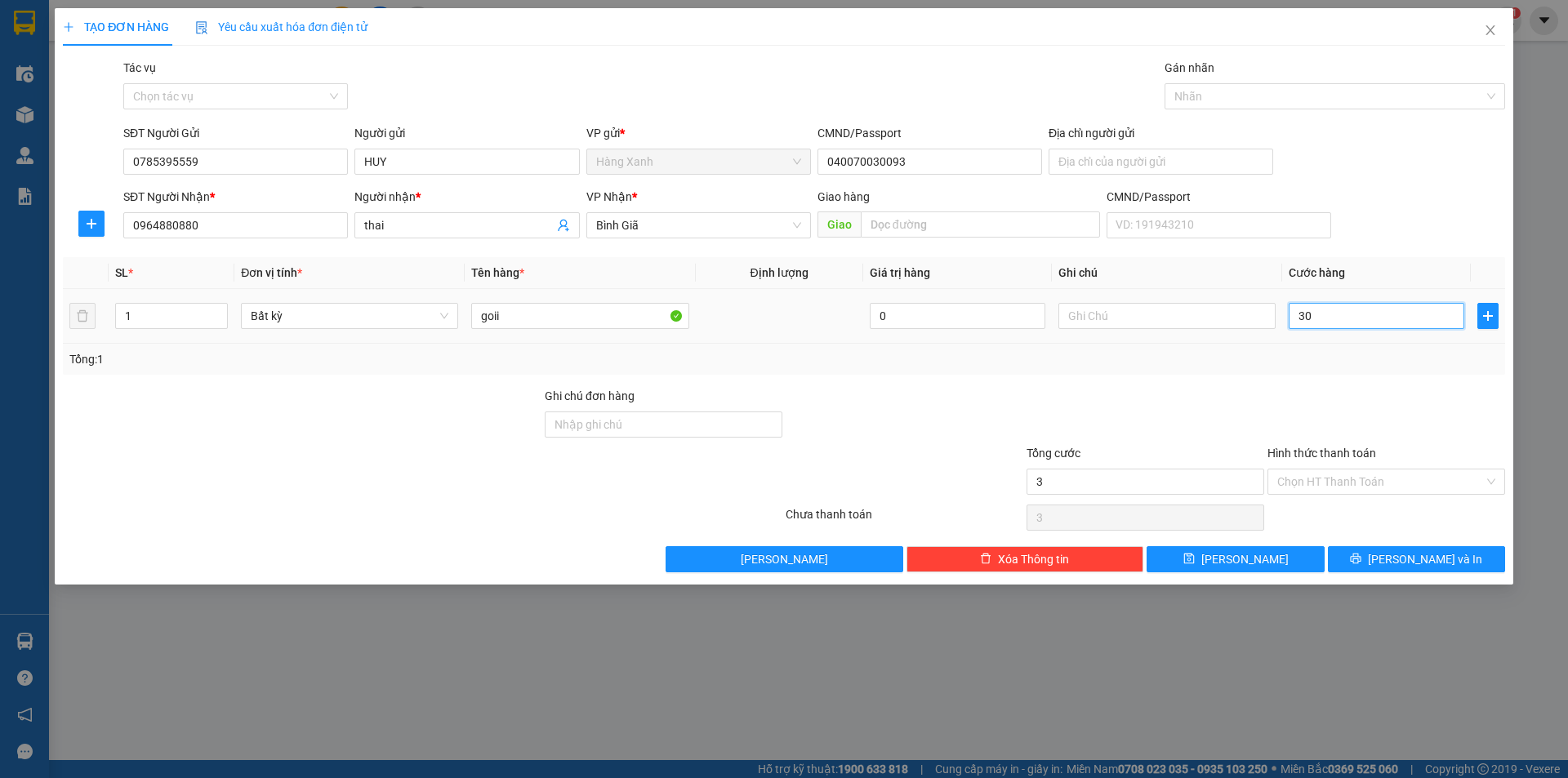
type input "30"
type input "30.000"
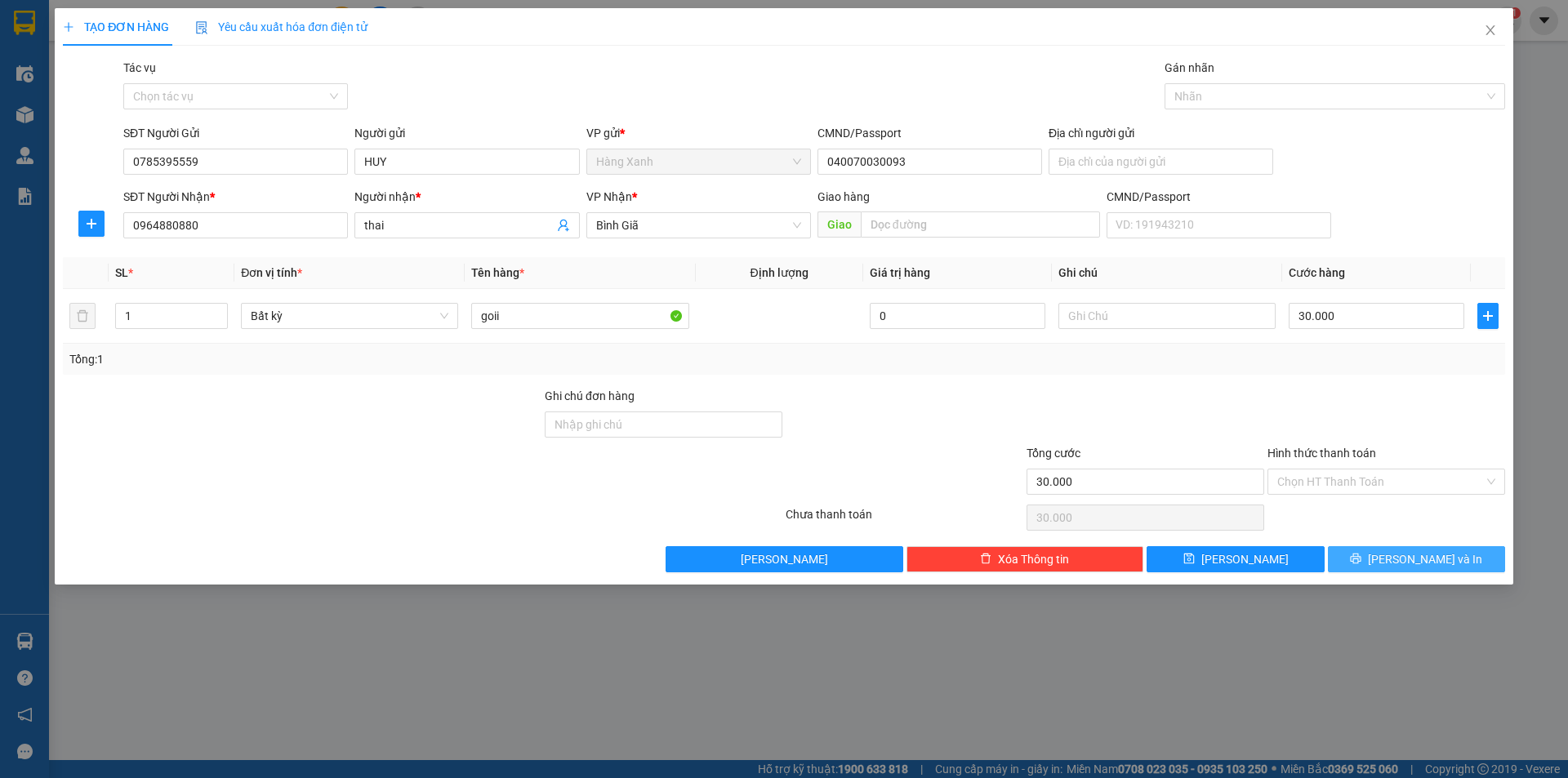
click at [1361, 553] on icon "printer" at bounding box center [1355, 558] width 11 height 11
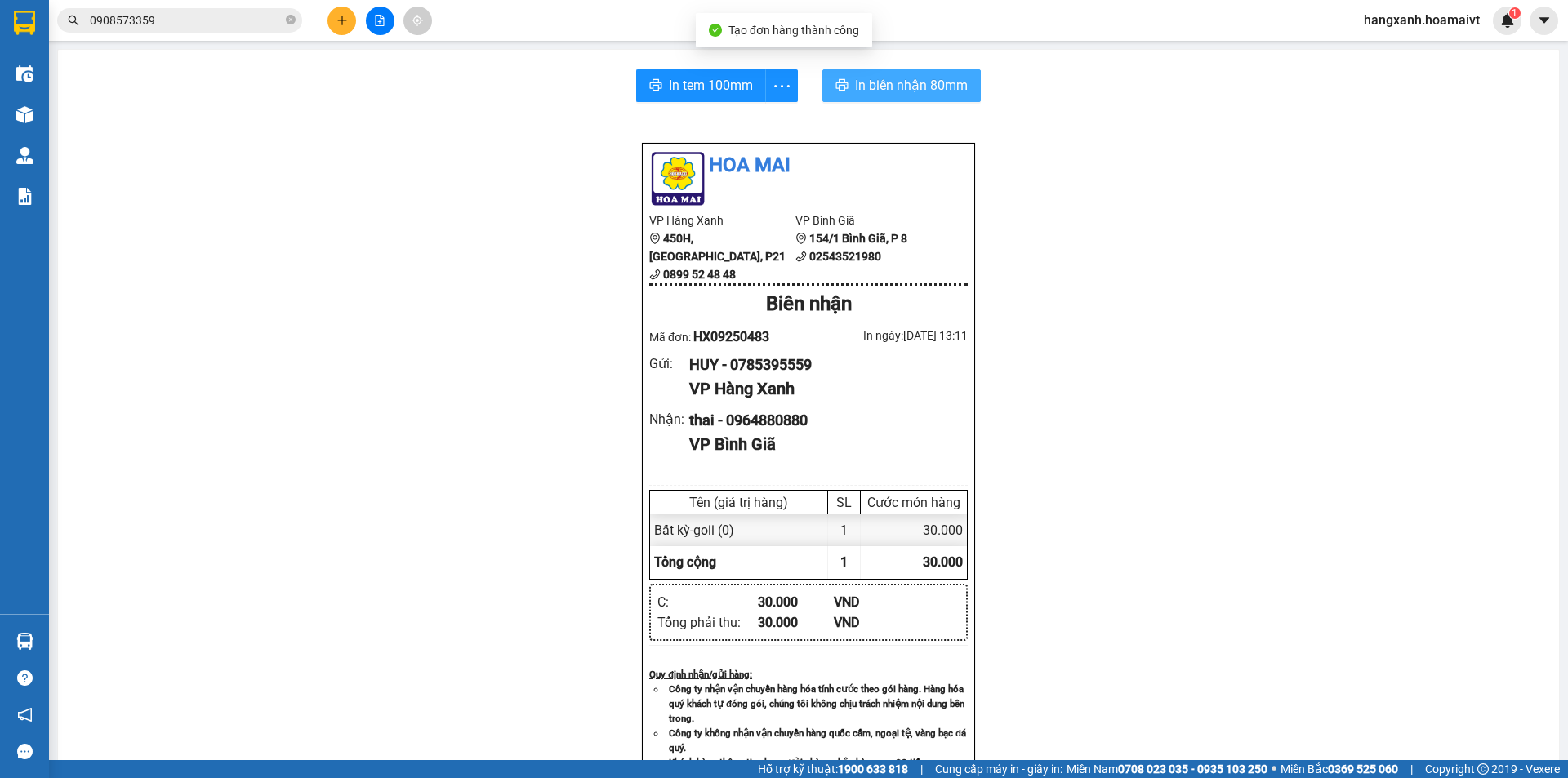
click at [897, 101] on button "In biên nhận 80mm" at bounding box center [902, 86] width 158 height 32
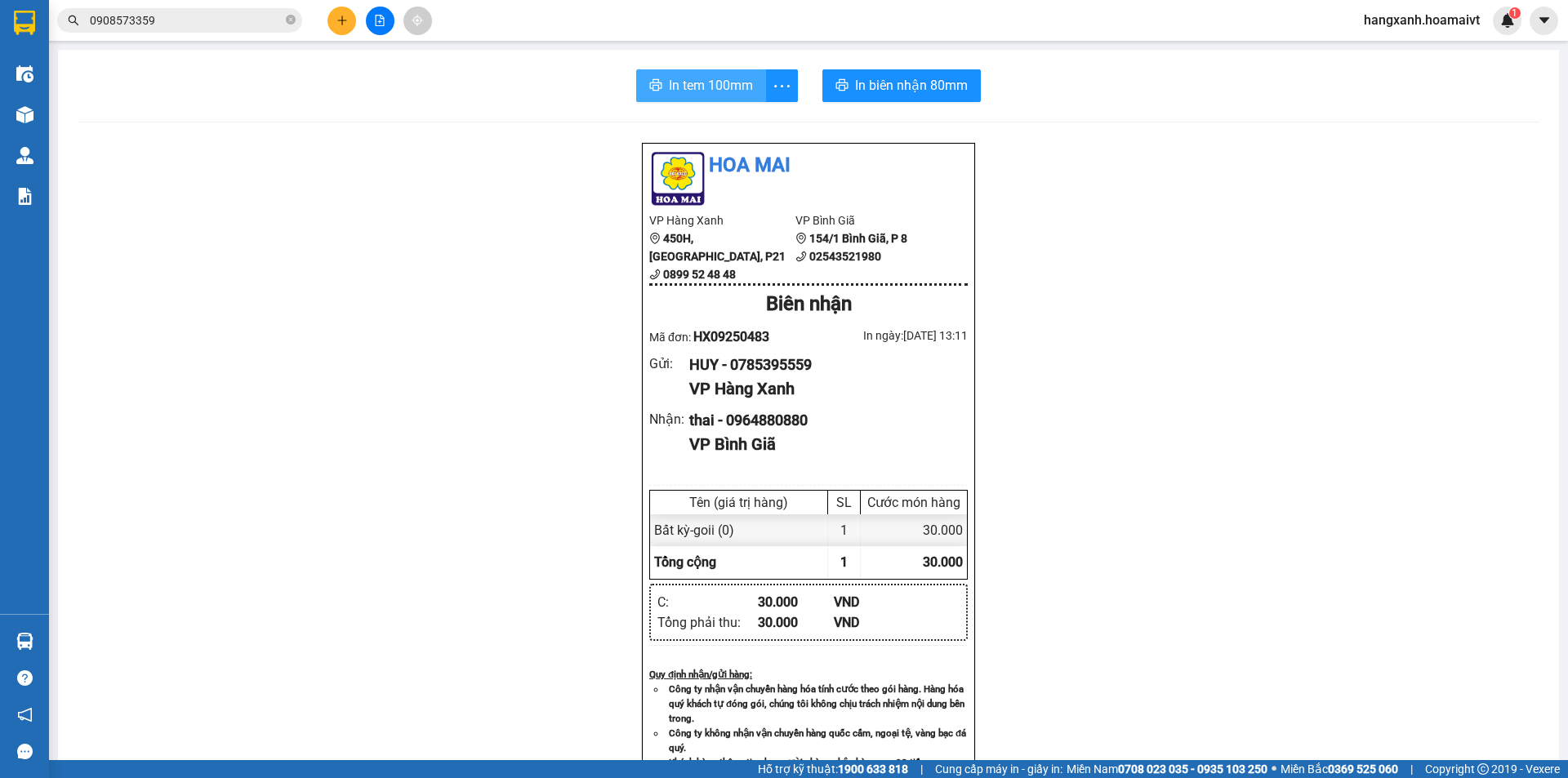
click at [662, 74] on button "In tem 100mm" at bounding box center [701, 86] width 130 height 32
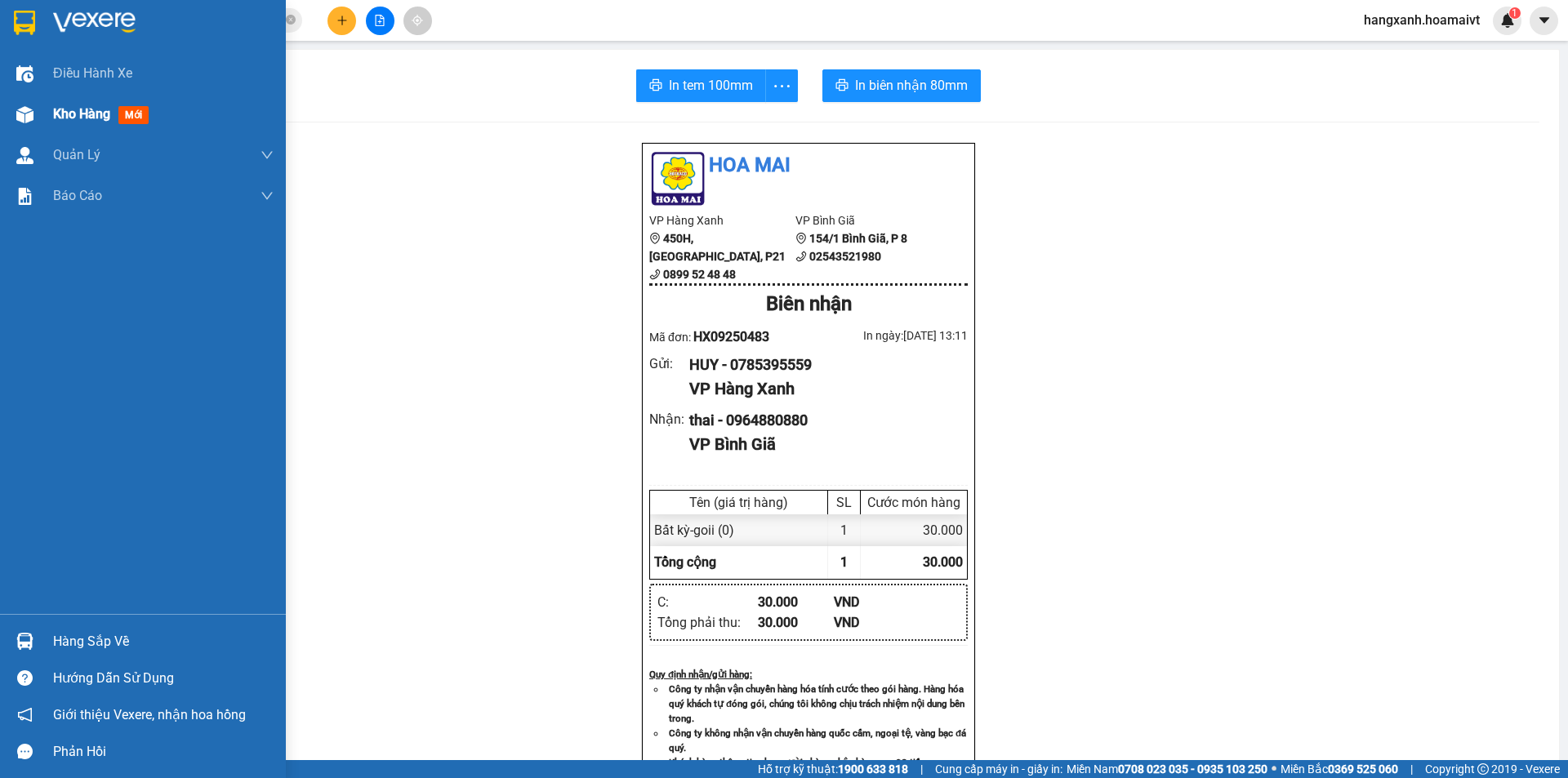
click at [24, 111] on img at bounding box center [25, 115] width 17 height 17
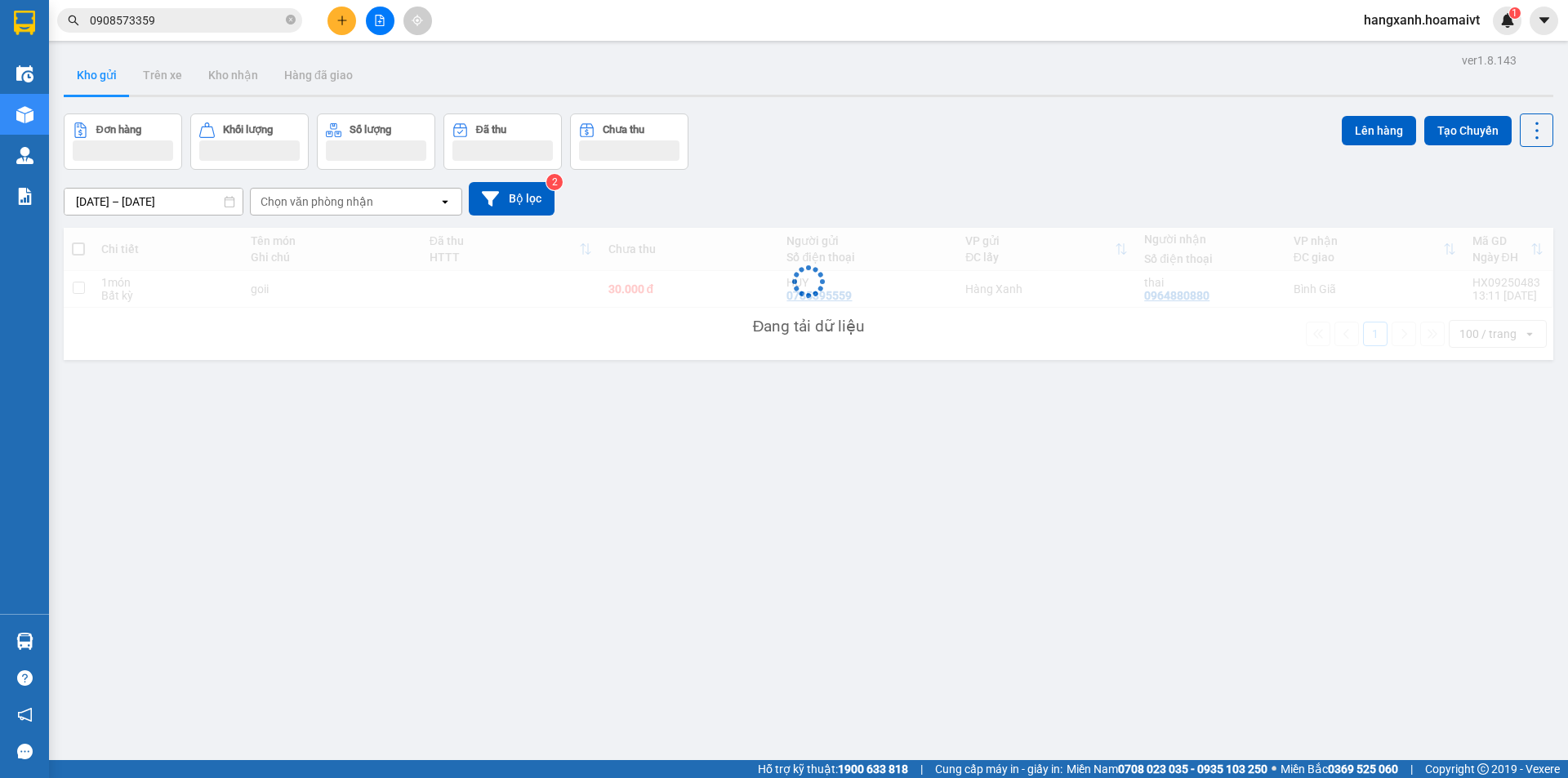
click at [1349, 298] on td "Bình Giã" at bounding box center [1374, 289] width 178 height 37
checkbox input "true"
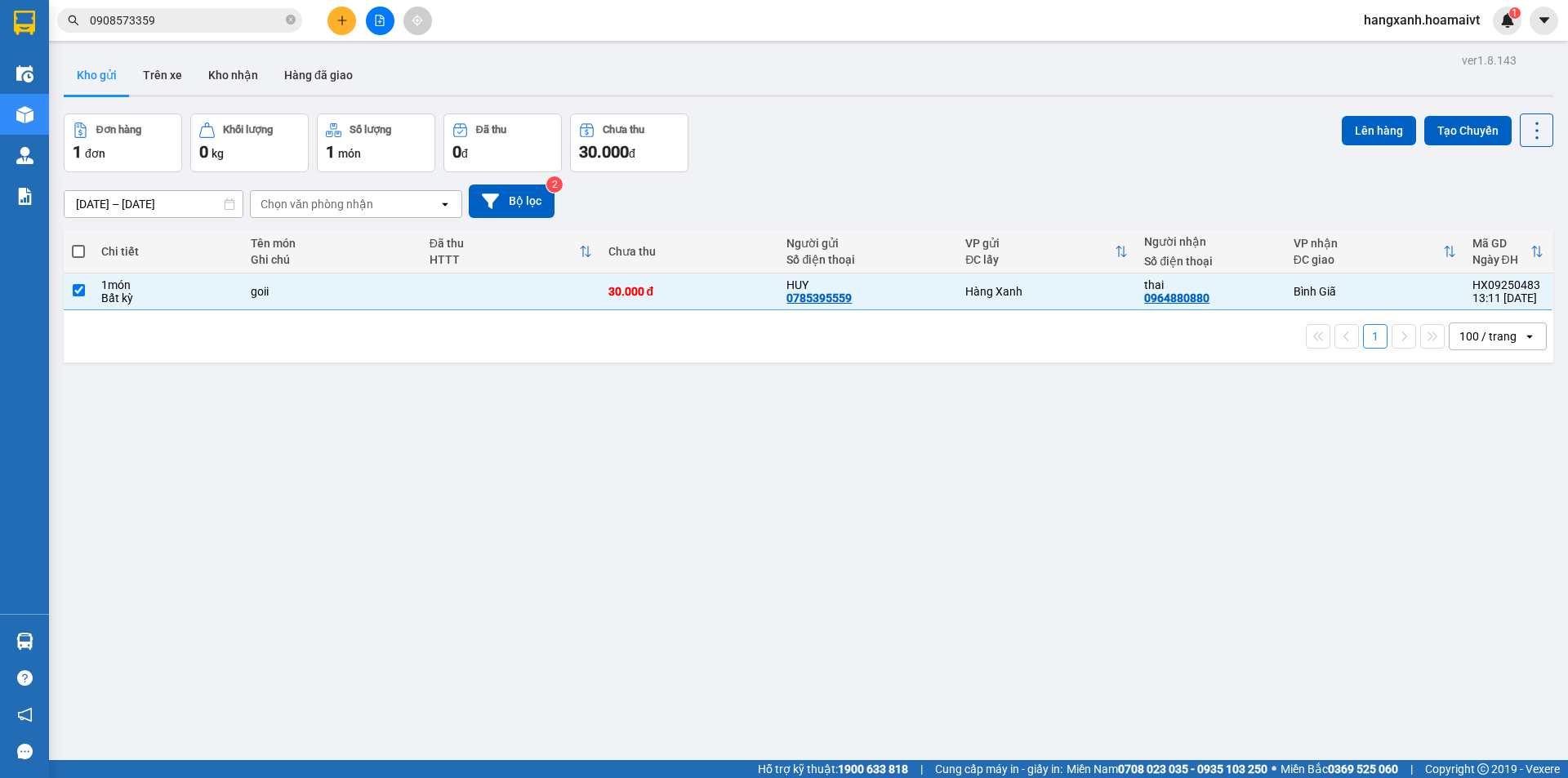
click at [1378, 112] on div "ver 1.8.143 Kho gửi Trên xe Kho nhận Hàng đã giao Đơn hàng 1 đơn Khối lượng 0 k…" at bounding box center [808, 437] width 1503 height 778
click at [1369, 117] on button "Lên hàng" at bounding box center [1379, 131] width 74 height 30
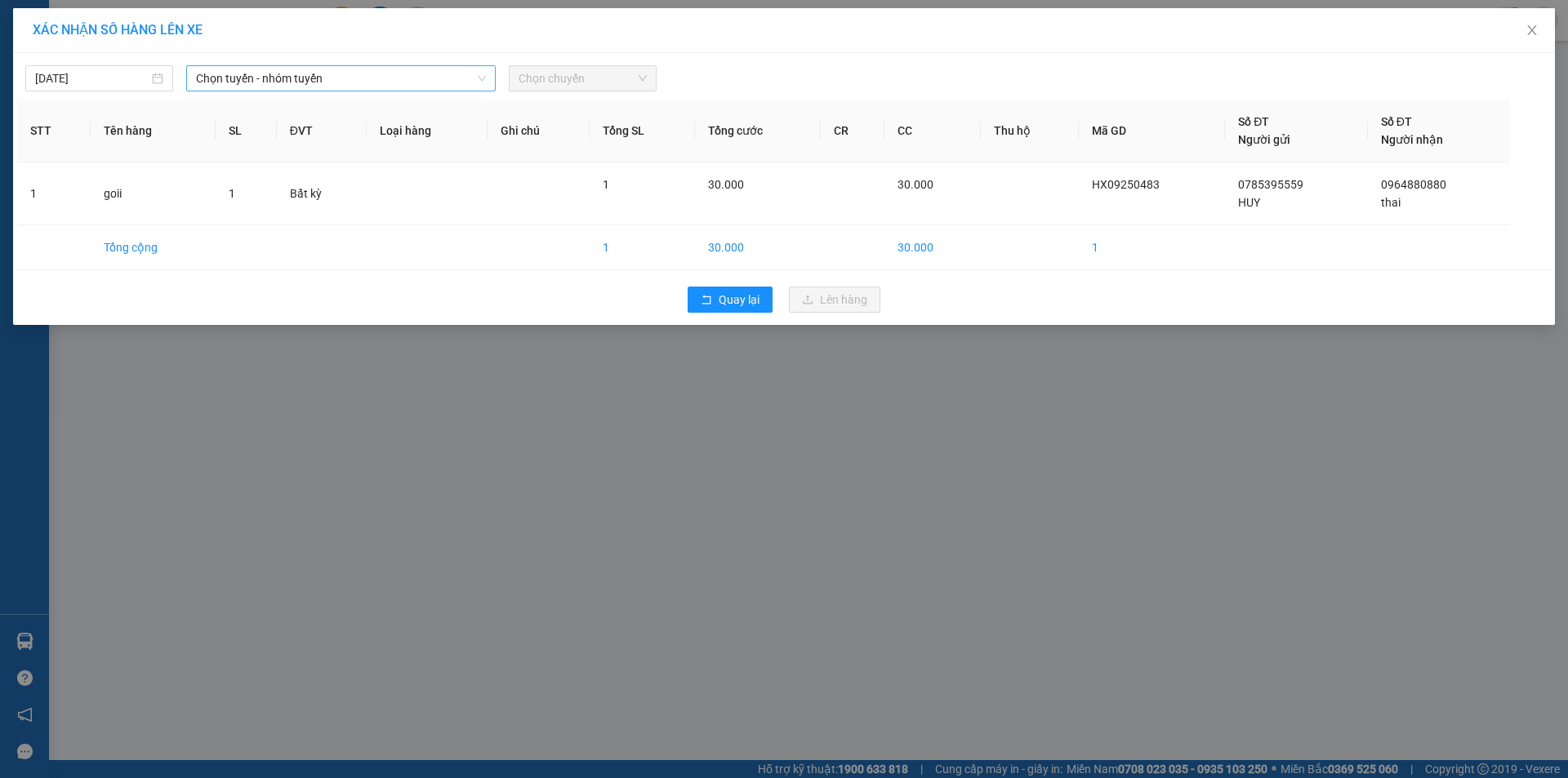
click at [341, 76] on span "Chọn tuyến - nhóm tuyến" at bounding box center [341, 78] width 290 height 25
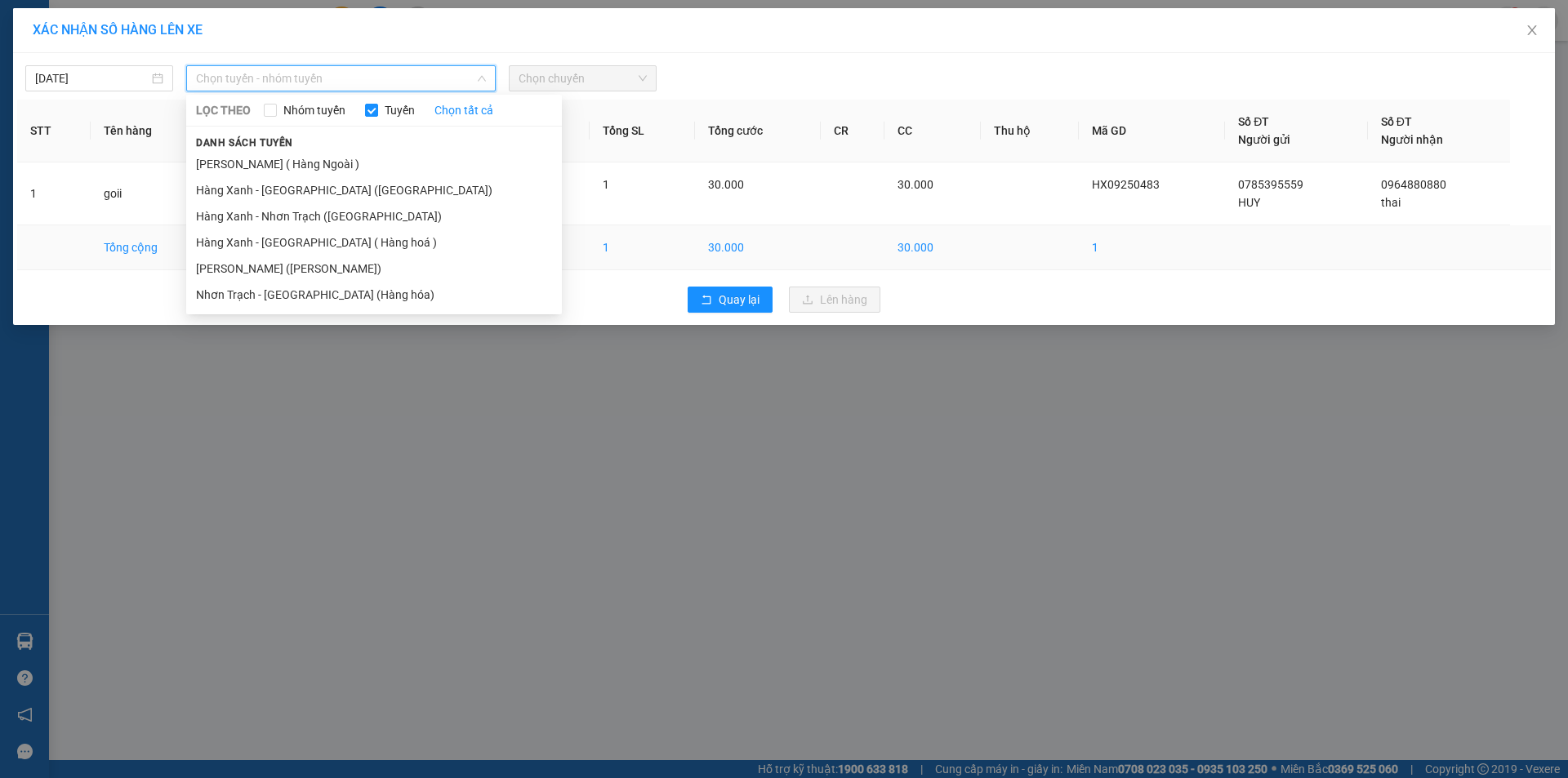
click at [303, 263] on li "[PERSON_NAME] ([PERSON_NAME])" at bounding box center [374, 268] width 376 height 26
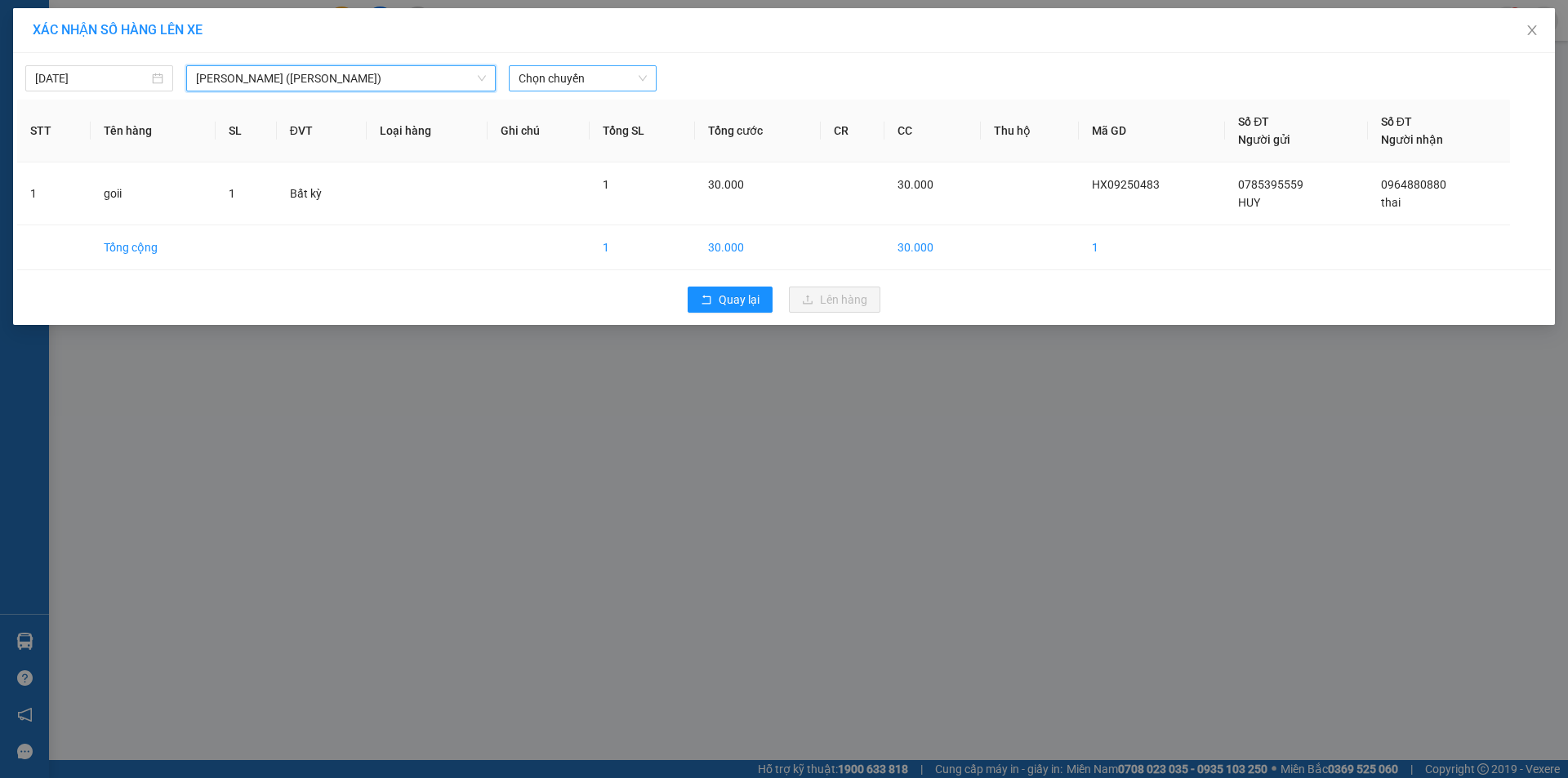
click at [596, 79] on span "Chọn chuyến" at bounding box center [582, 78] width 128 height 25
type input "1320"
click at [631, 138] on div "Thêm chuyến " 13:20 "" at bounding box center [596, 137] width 174 height 28
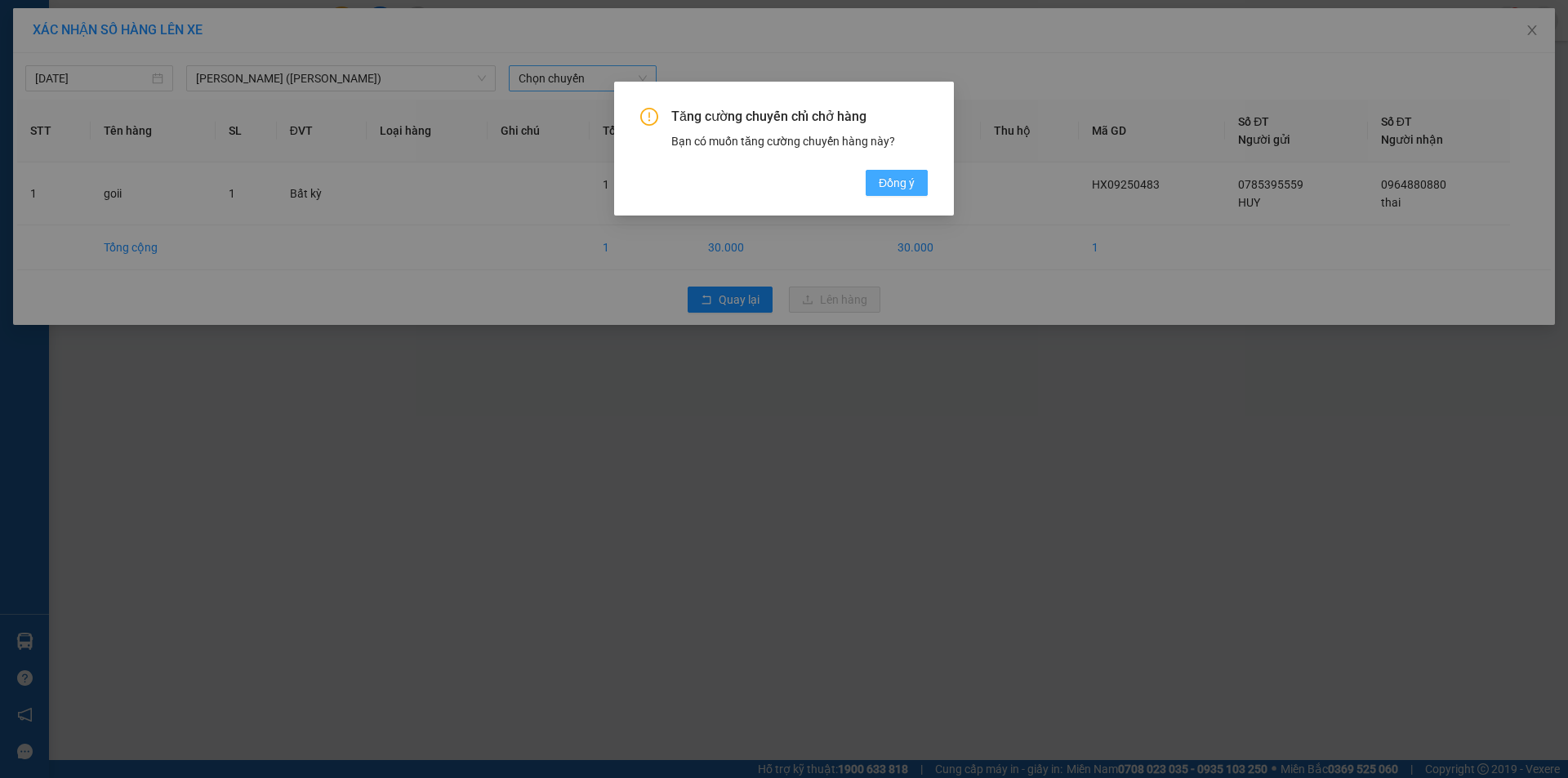
click at [874, 171] on button "Đồng ý" at bounding box center [896, 182] width 62 height 26
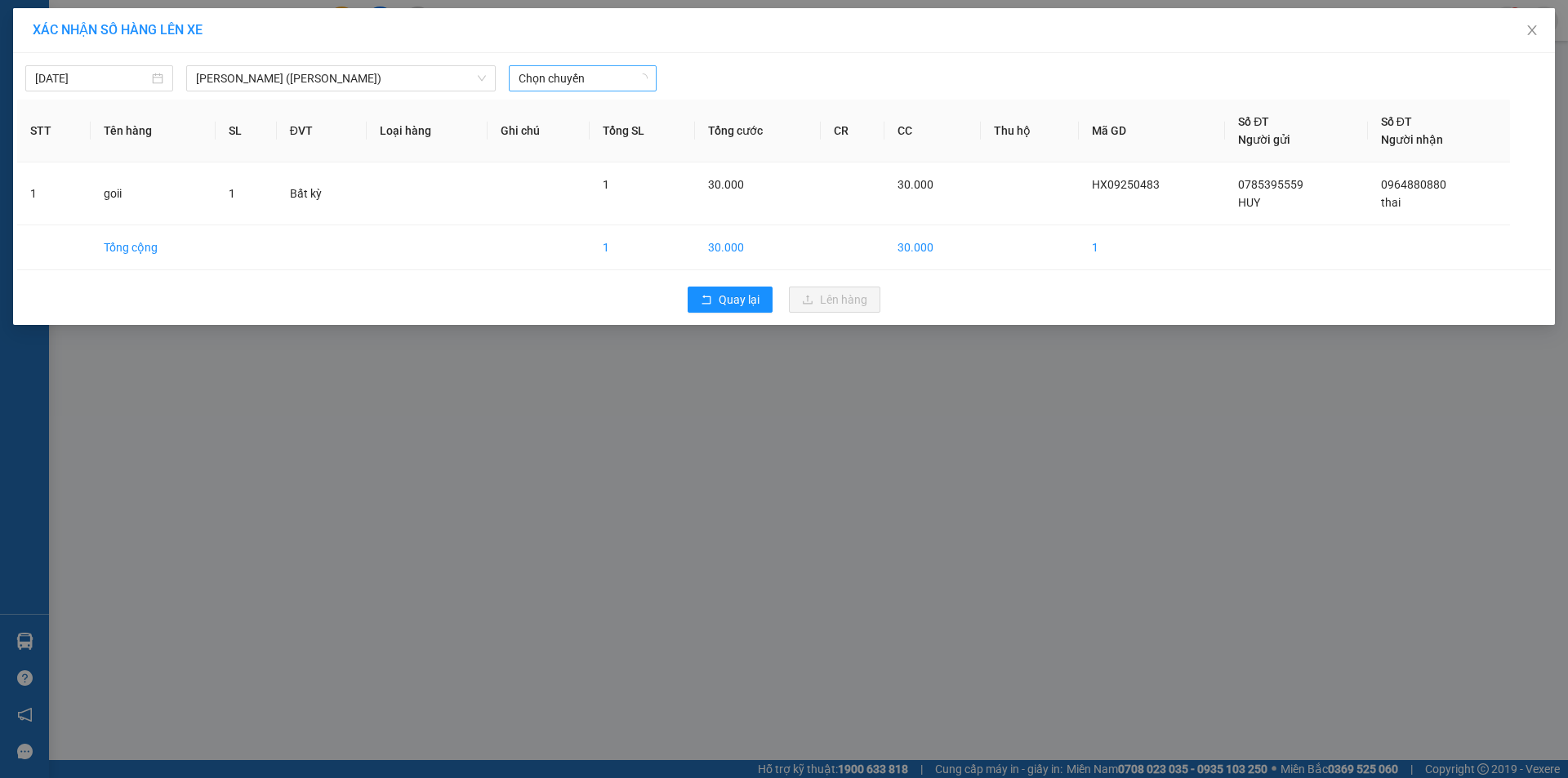
click at [784, 80] on div at bounding box center [978, 77] width 636 height 26
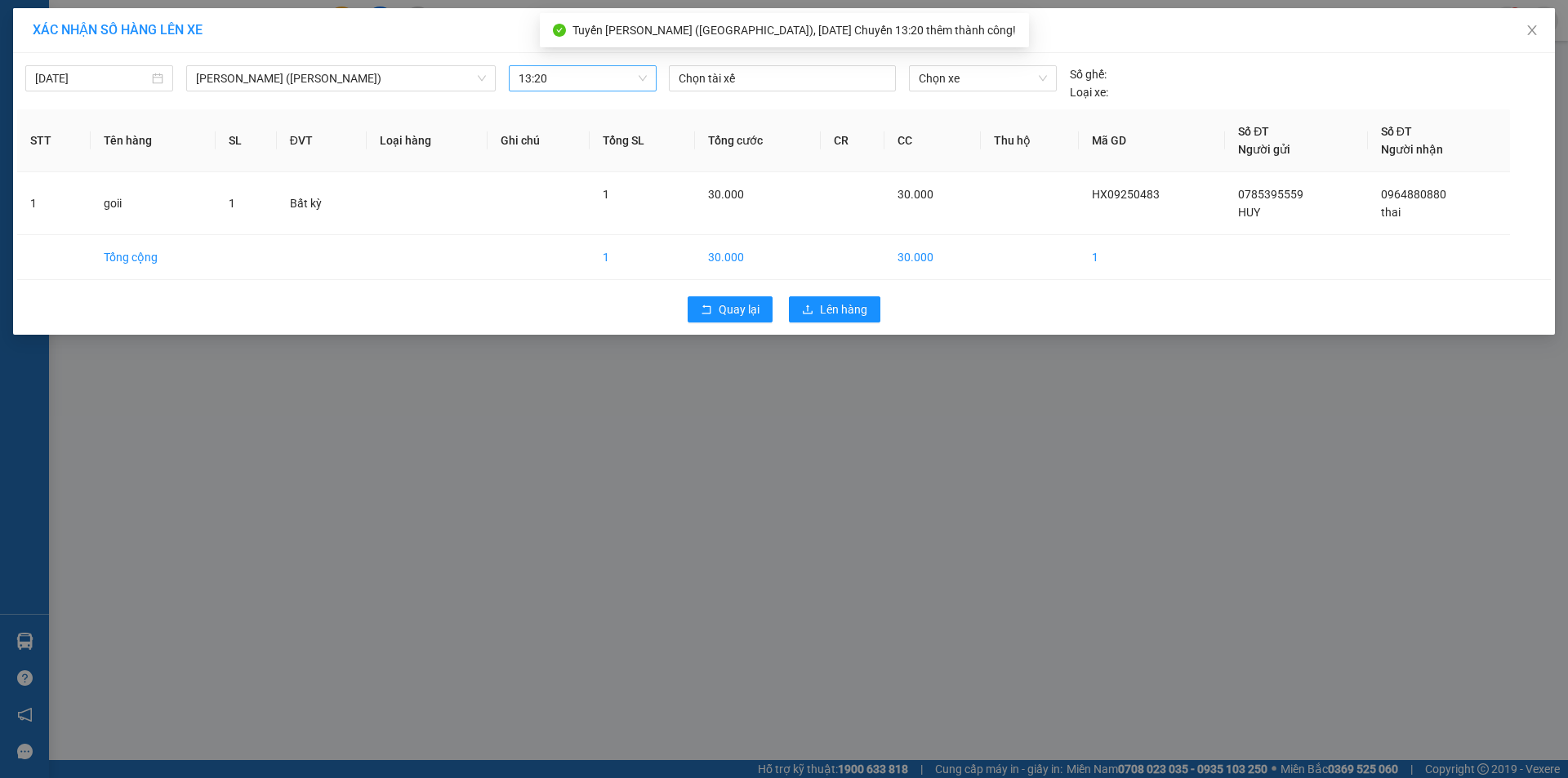
click at [784, 80] on div at bounding box center [782, 78] width 219 height 20
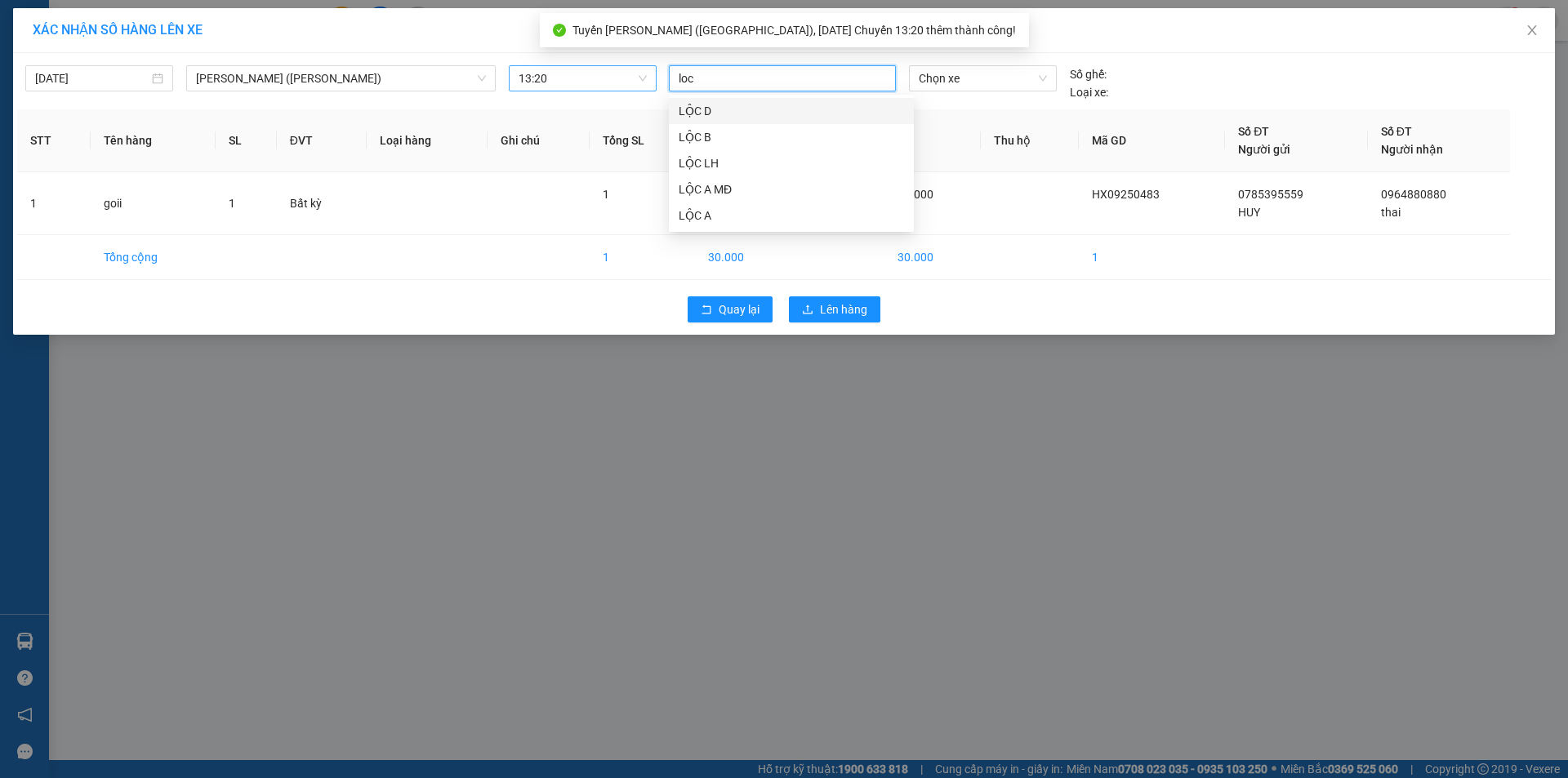
type input "loc a"
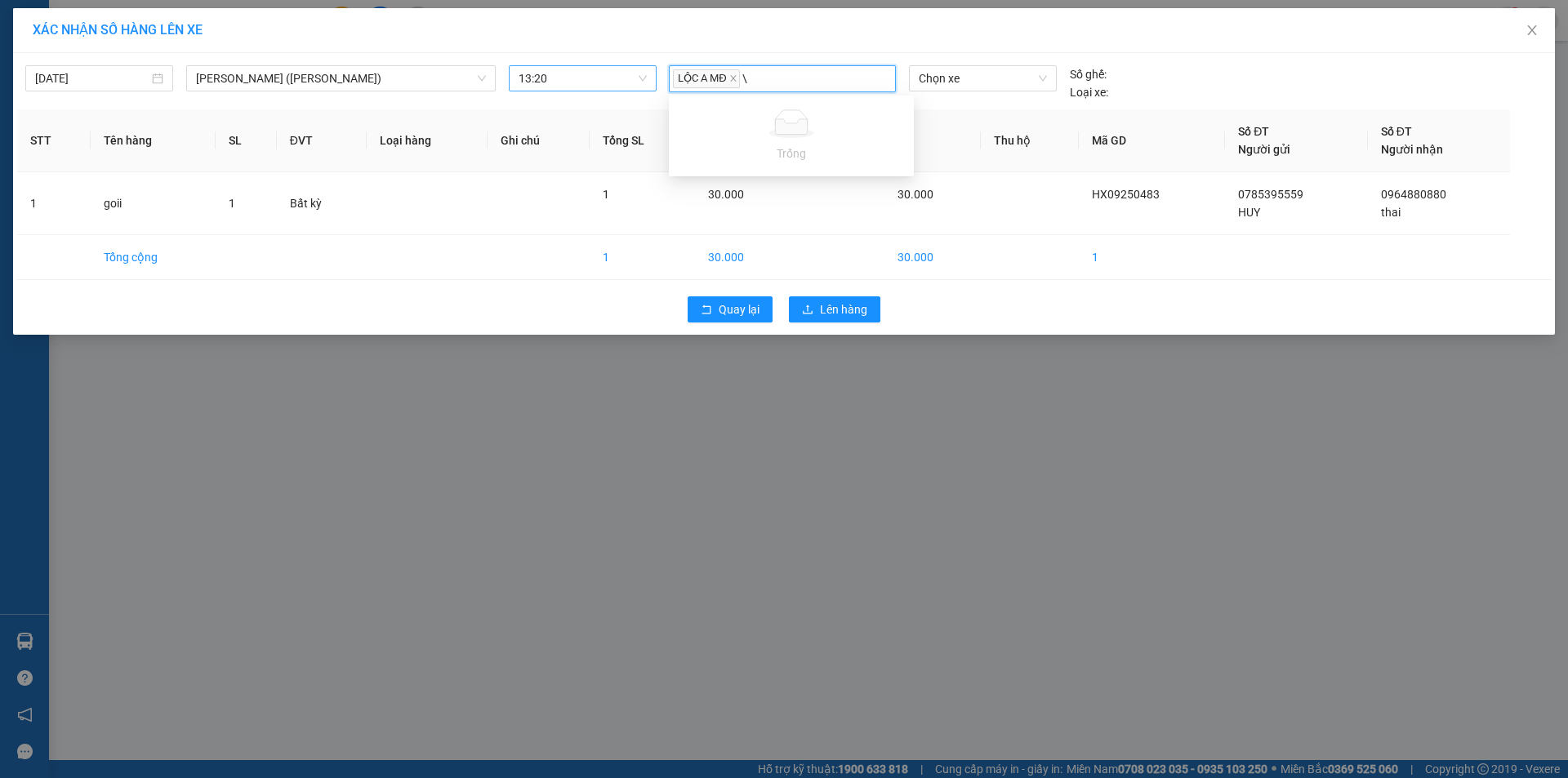
type input "\"
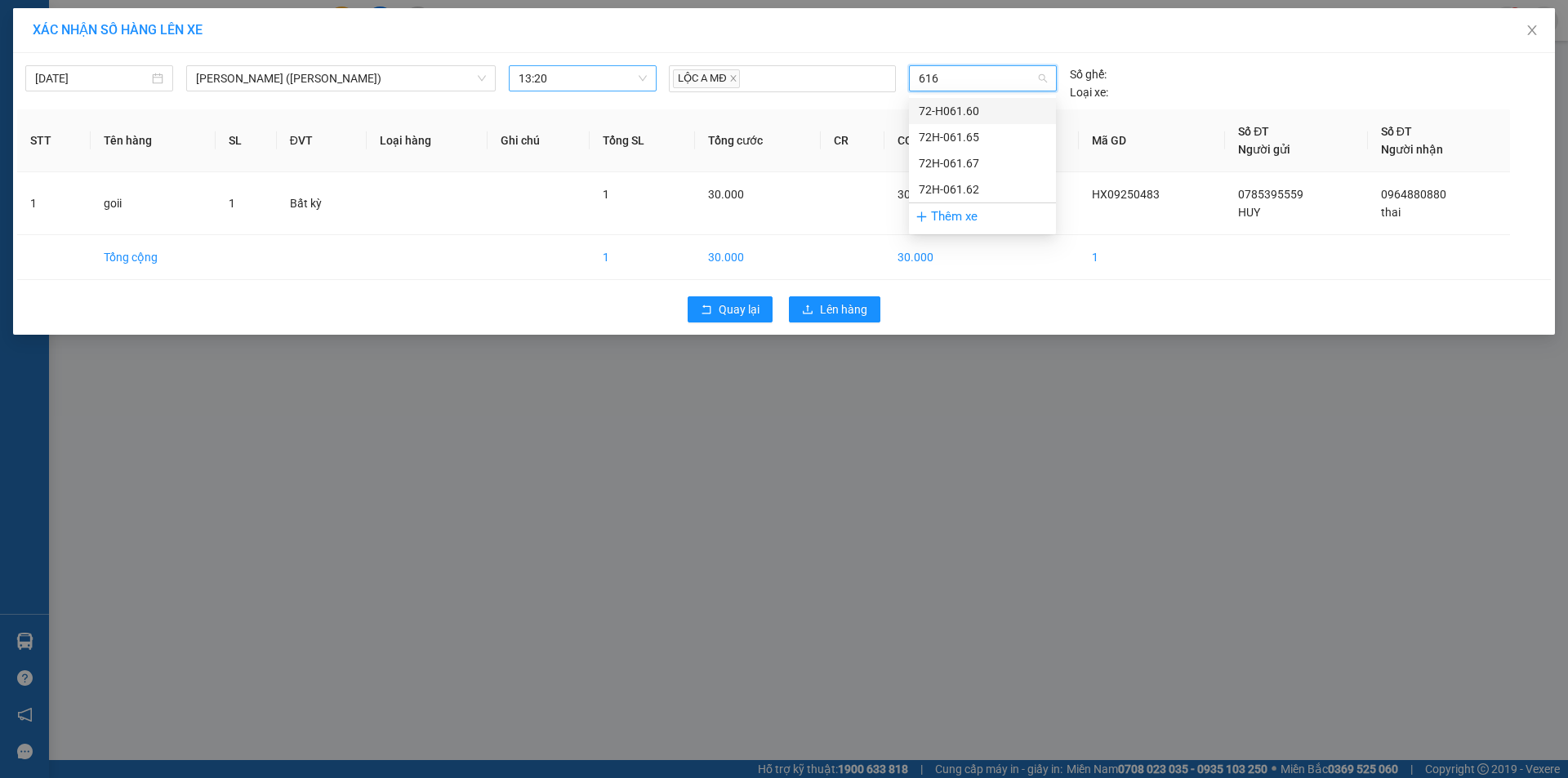
type input "6165"
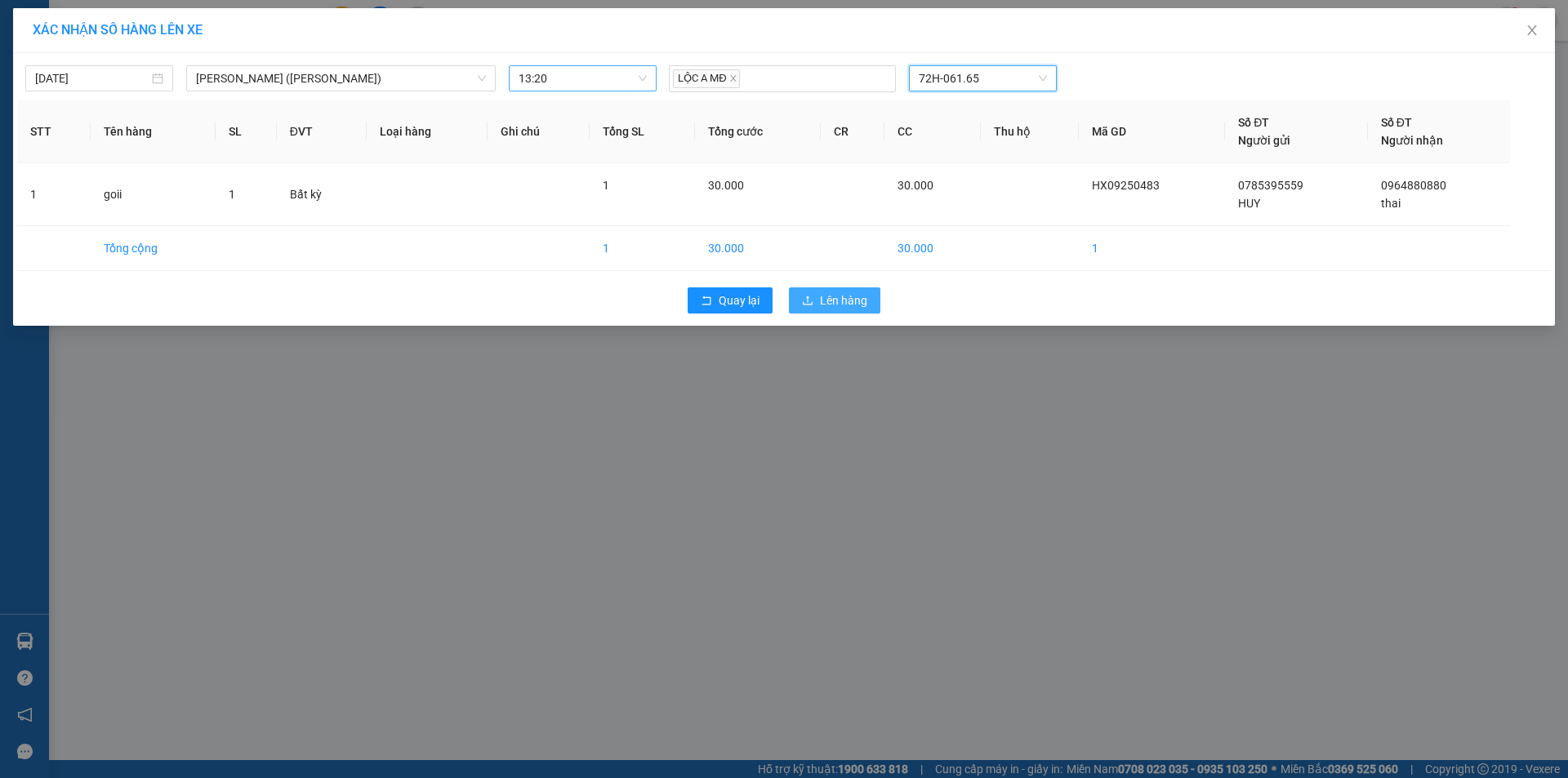
click at [824, 311] on button "Lên hàng" at bounding box center [835, 300] width 92 height 26
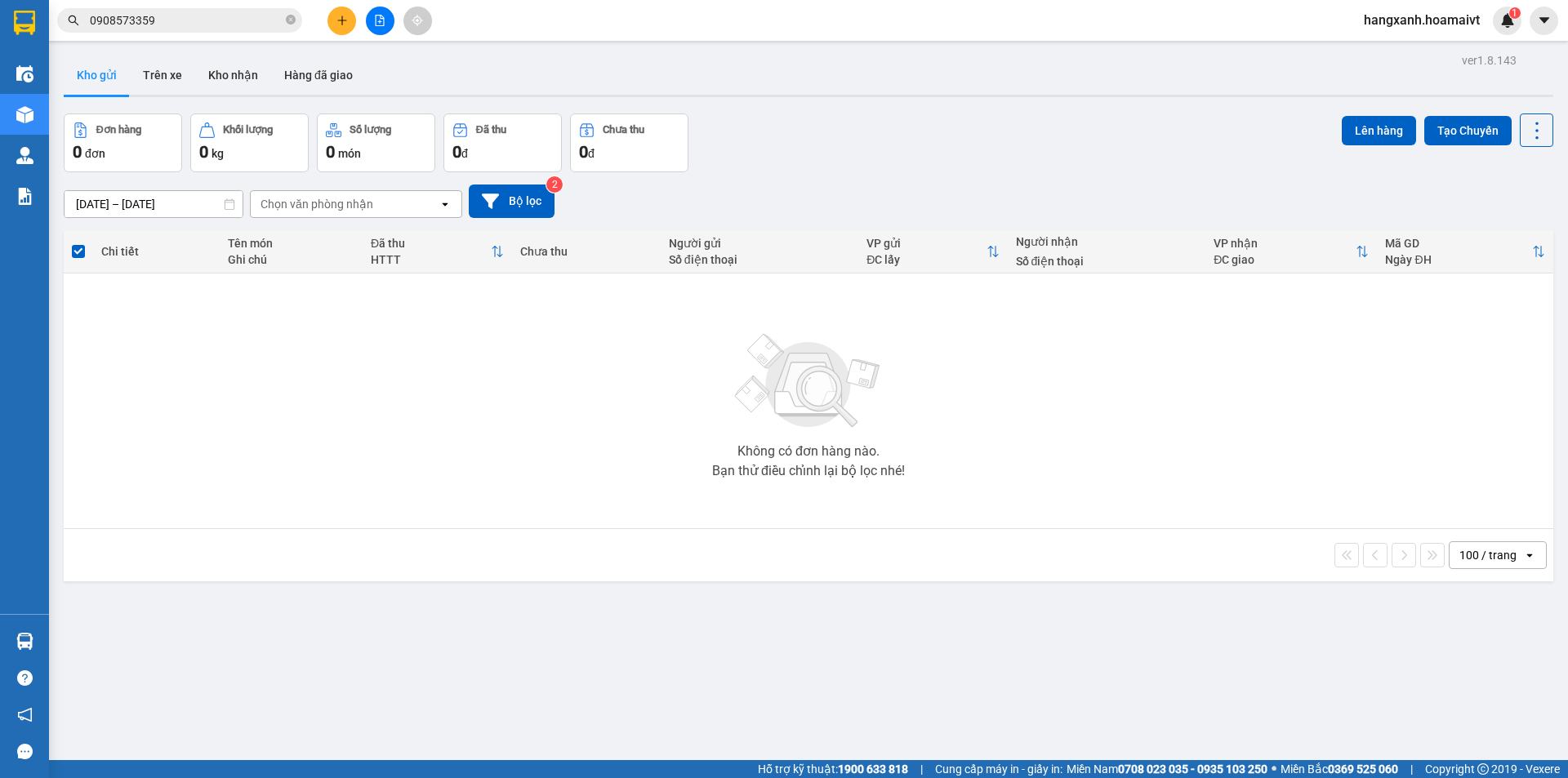
click at [341, 21] on icon "plus" at bounding box center [343, 20] width 11 height 11
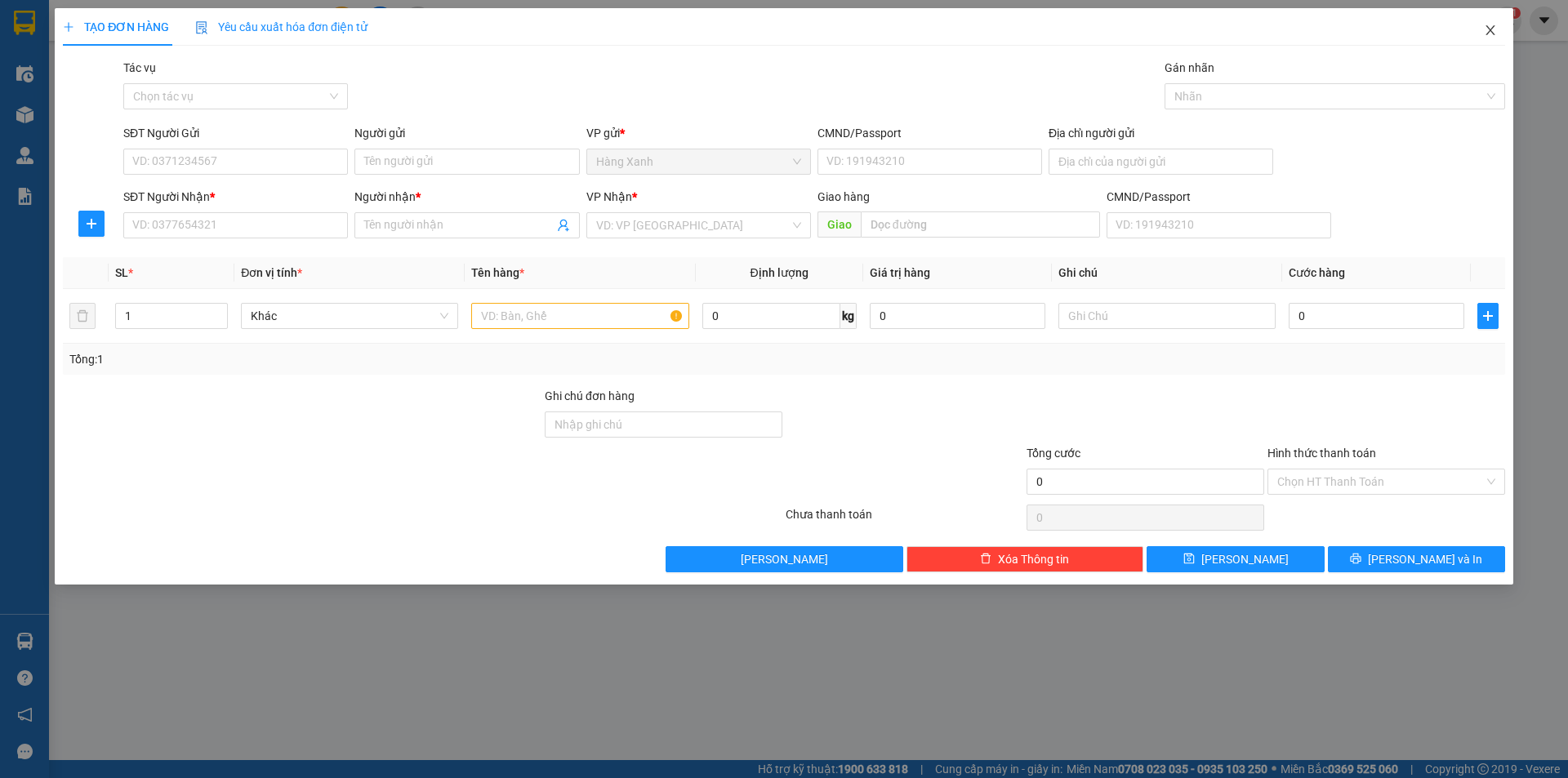
click at [1500, 33] on span "Close" at bounding box center [1491, 32] width 46 height 46
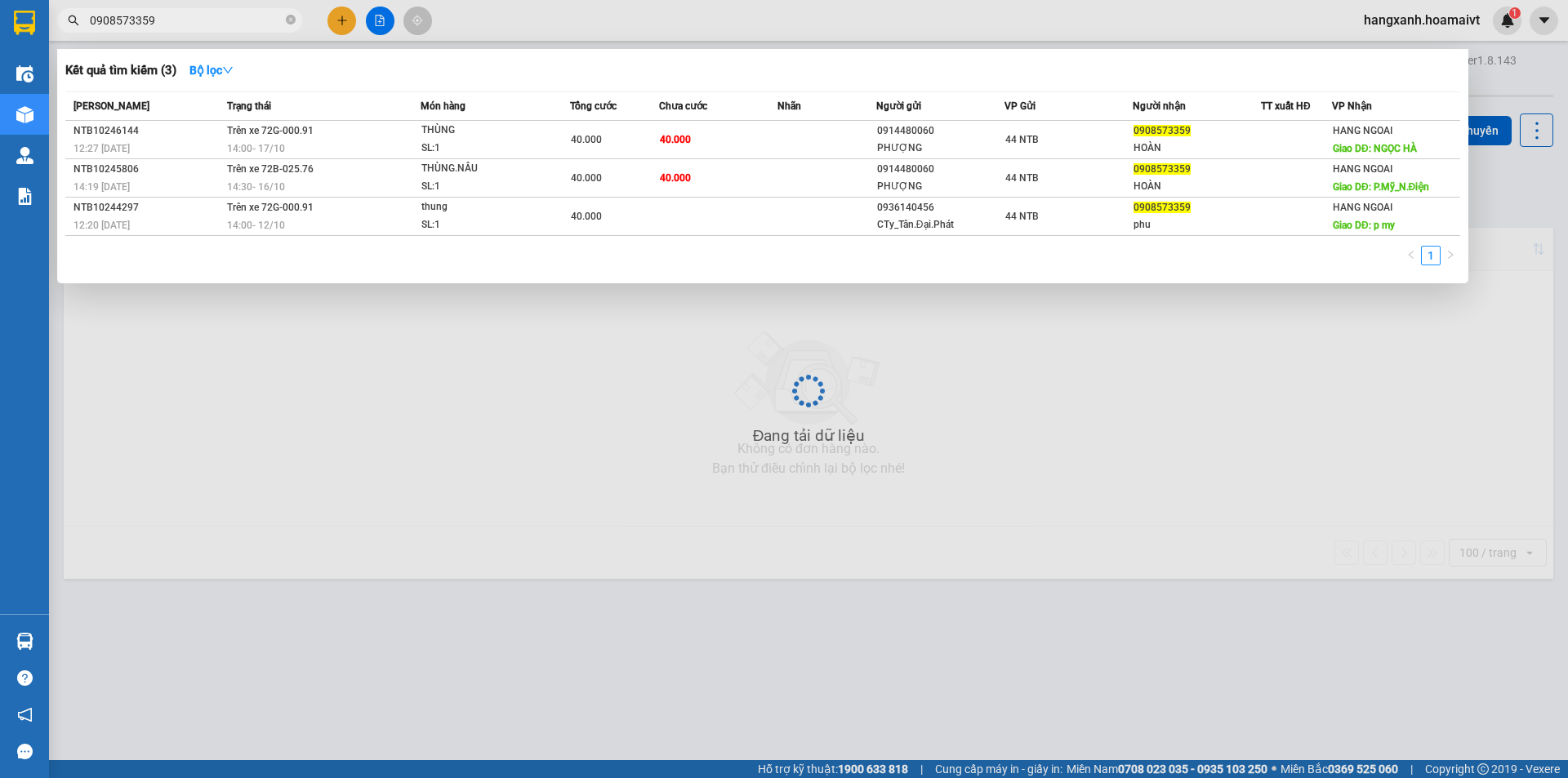
click at [175, 23] on input "0908573359" at bounding box center [186, 20] width 193 height 18
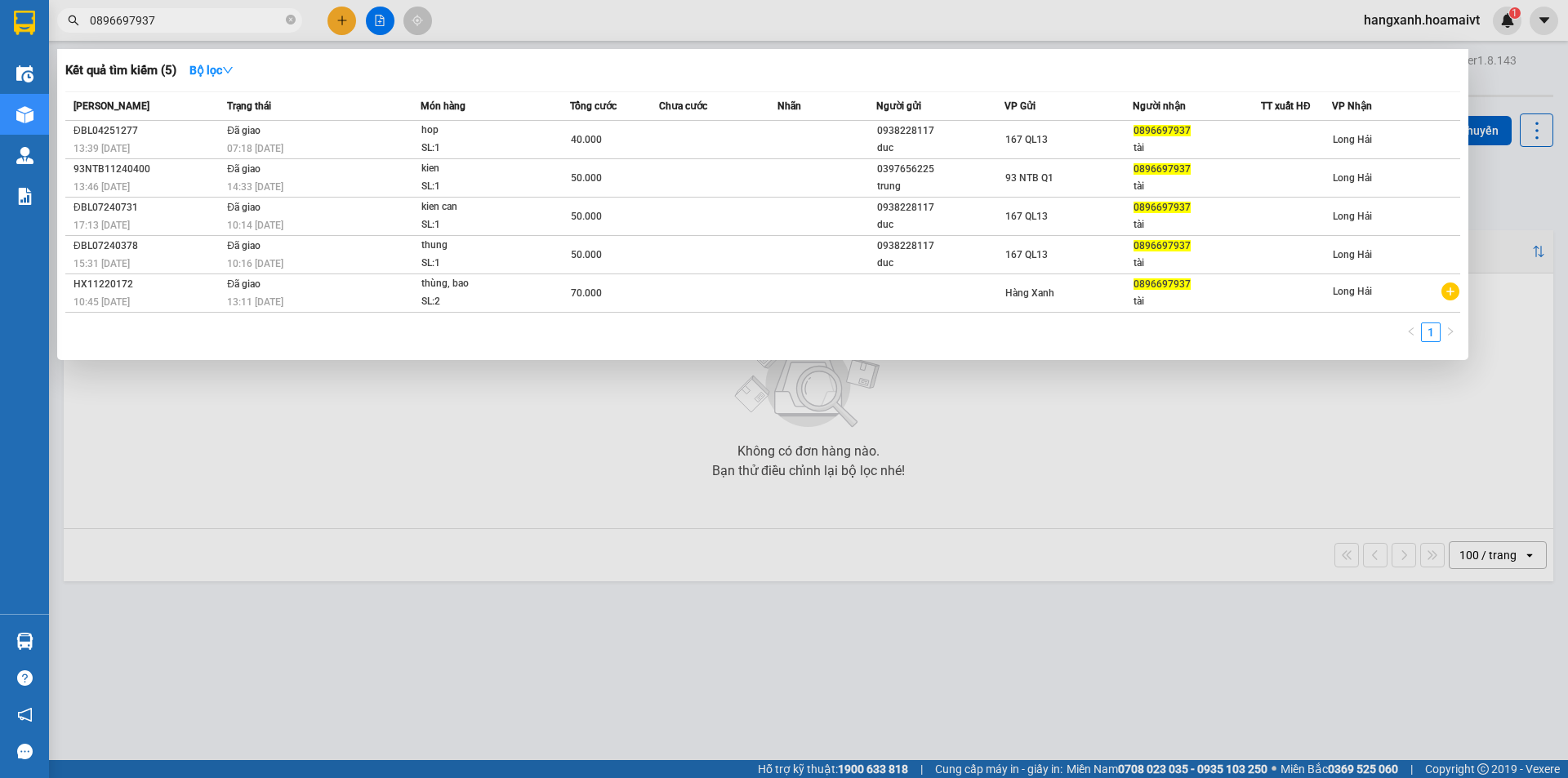
type input "0896697937"
click at [9, 11] on div at bounding box center [24, 27] width 49 height 53
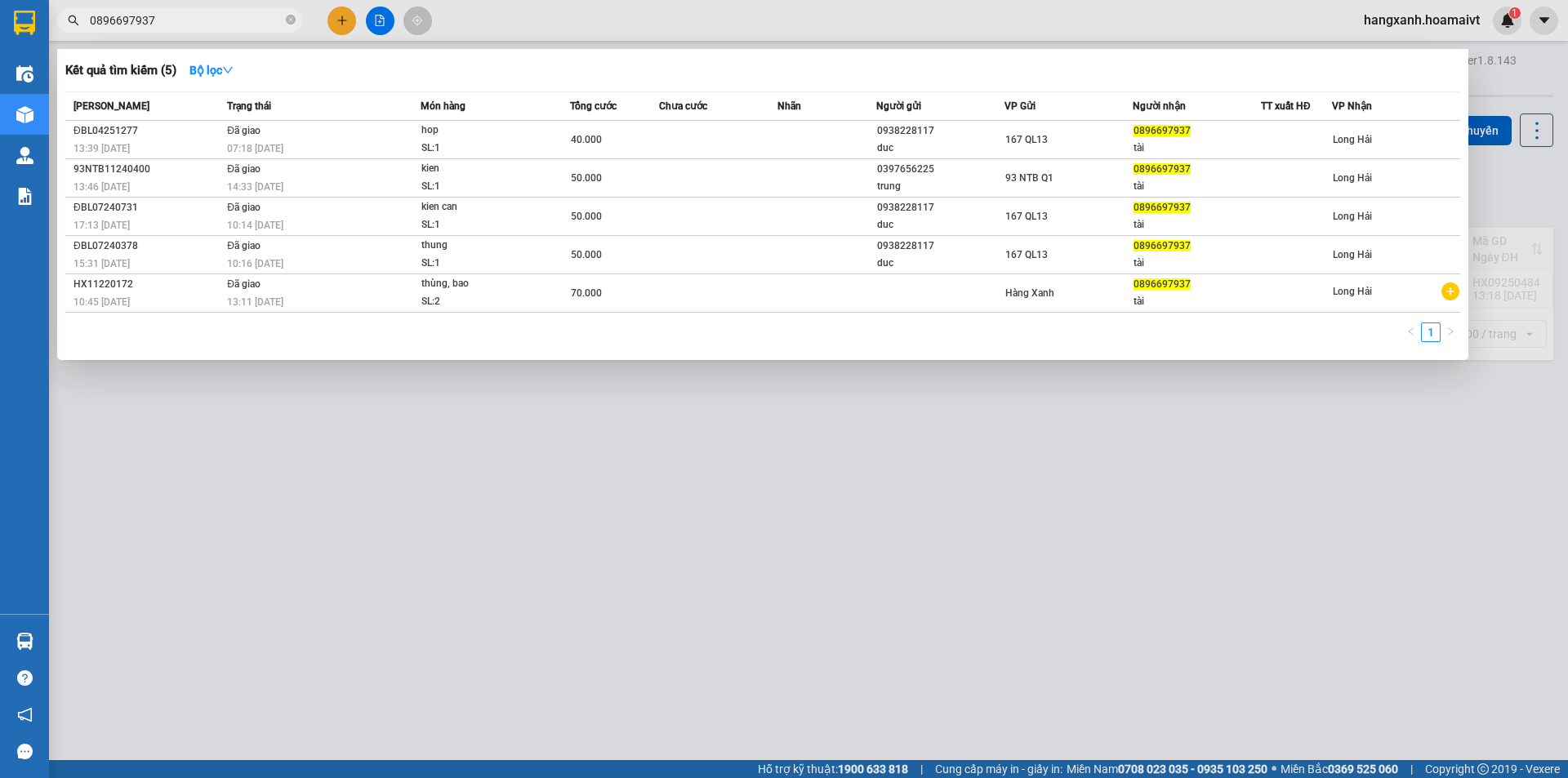
click at [1267, 503] on div at bounding box center [784, 389] width 1568 height 778
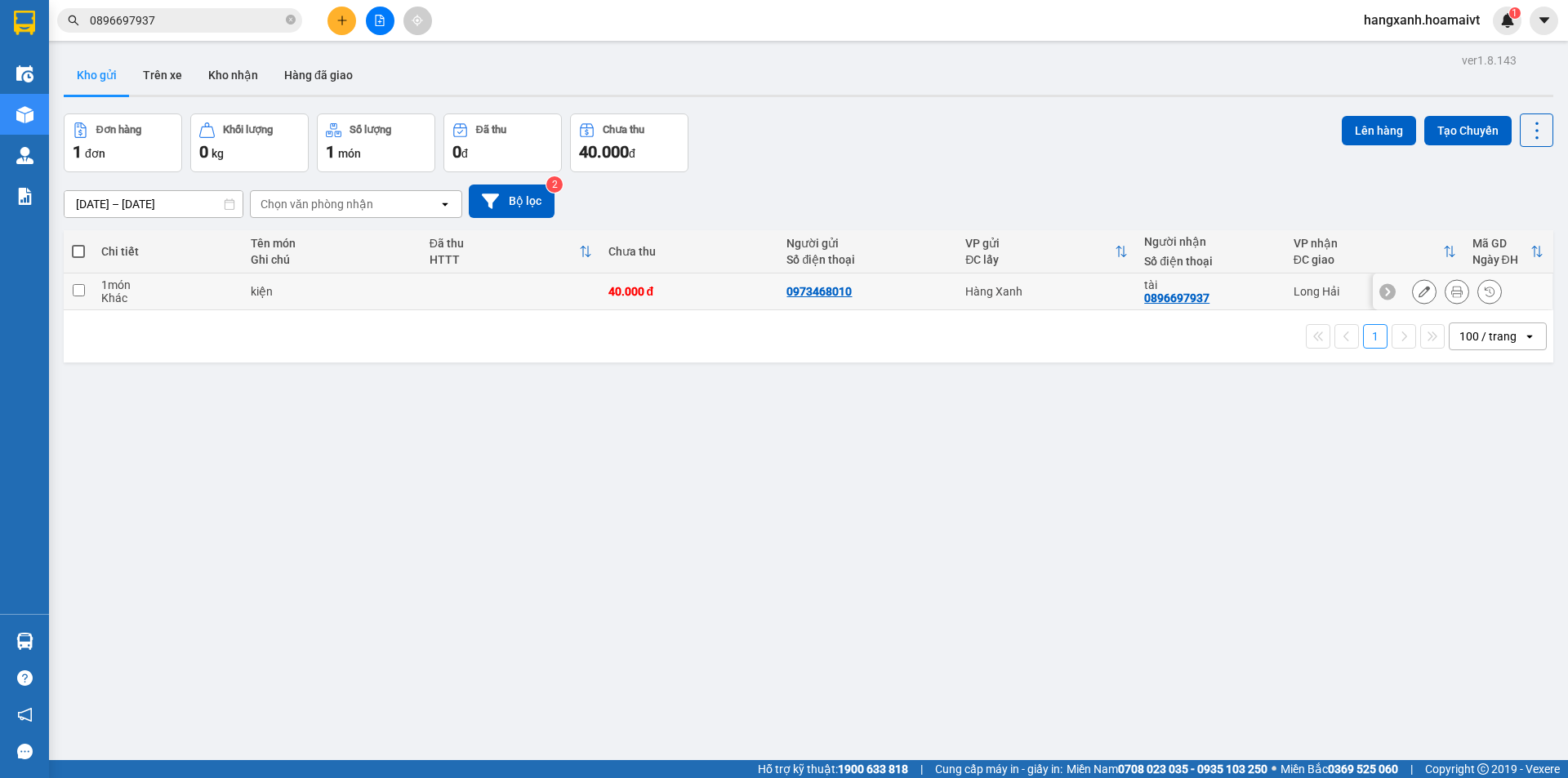
click at [1453, 300] on button at bounding box center [1457, 292] width 23 height 29
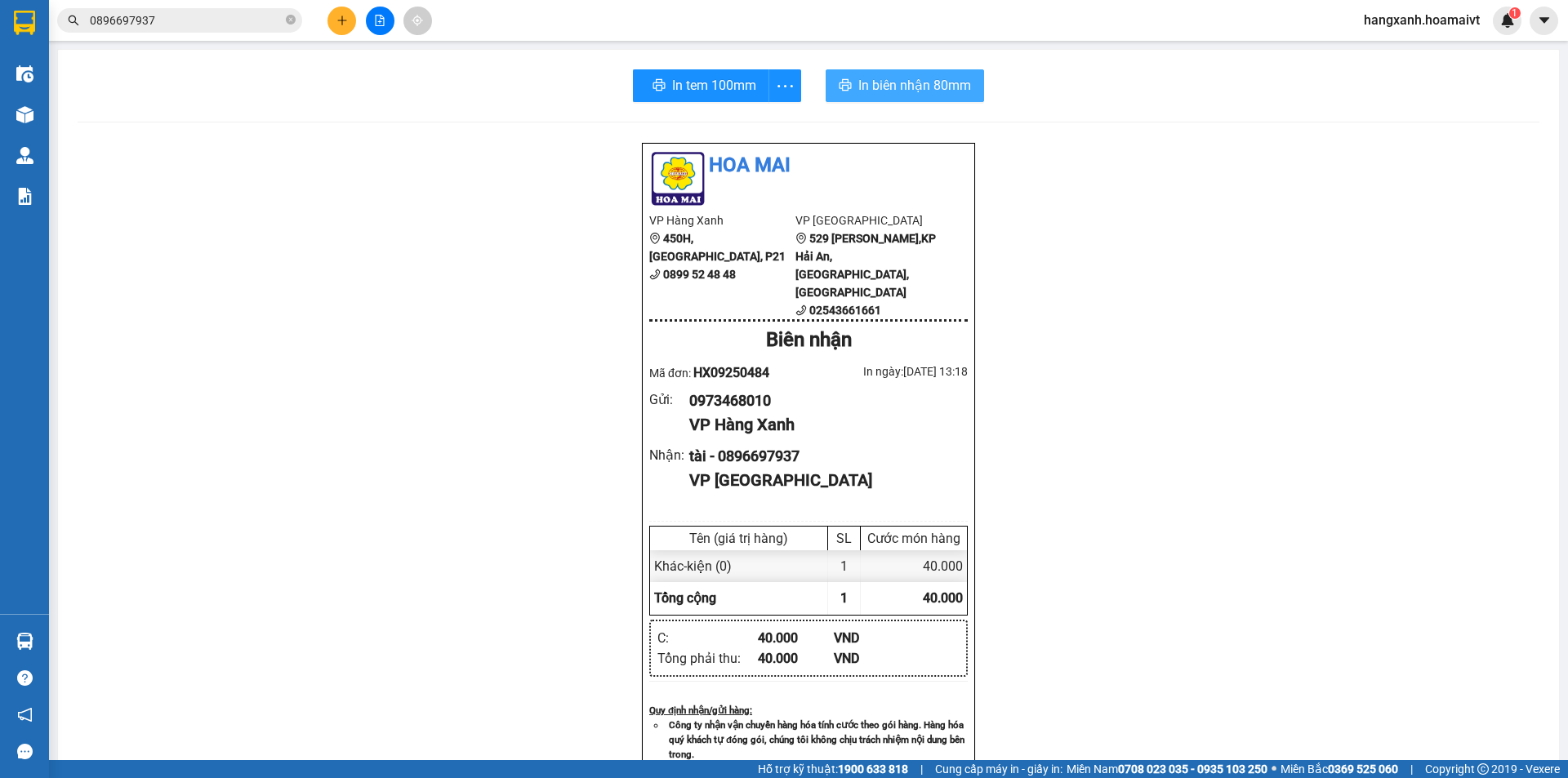
click at [881, 81] on span "In biên nhận 80mm" at bounding box center [914, 85] width 113 height 20
click at [700, 90] on div "In tem 100mm" at bounding box center [717, 86] width 168 height 32
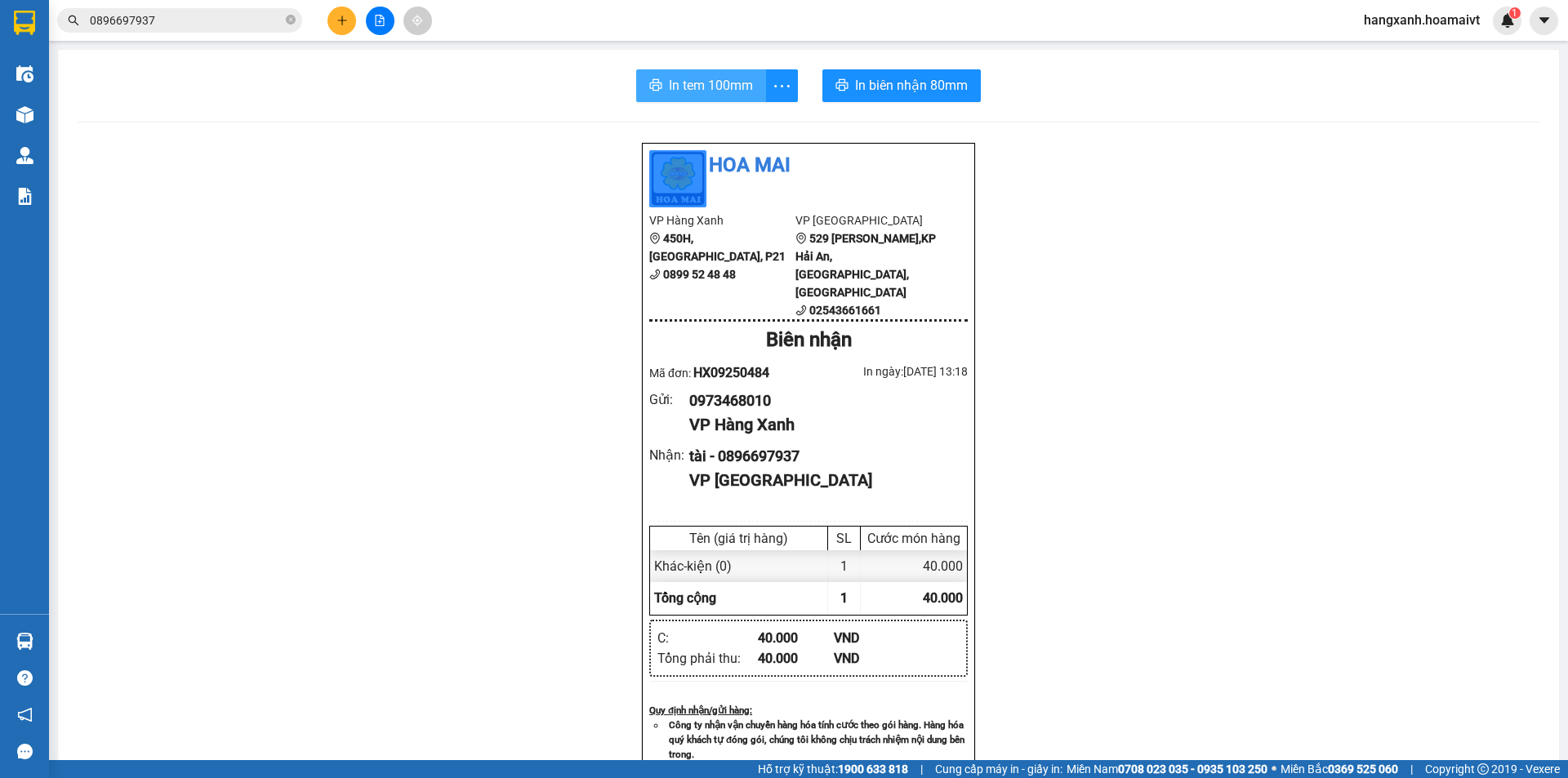
click at [704, 91] on span "In tem 100mm" at bounding box center [711, 85] width 84 height 20
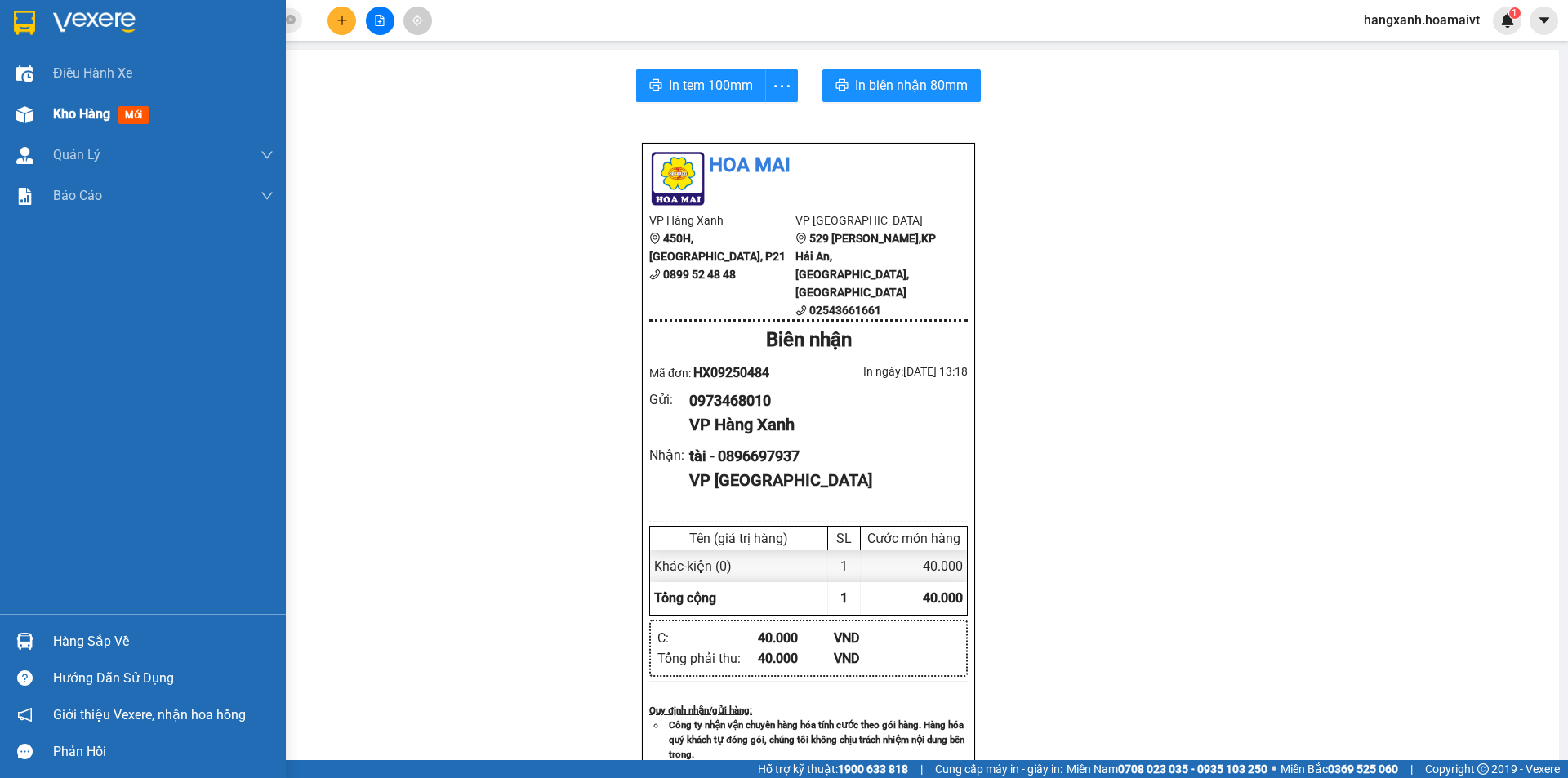
click at [41, 128] on div "Kho hàng mới" at bounding box center [142, 114] width 285 height 41
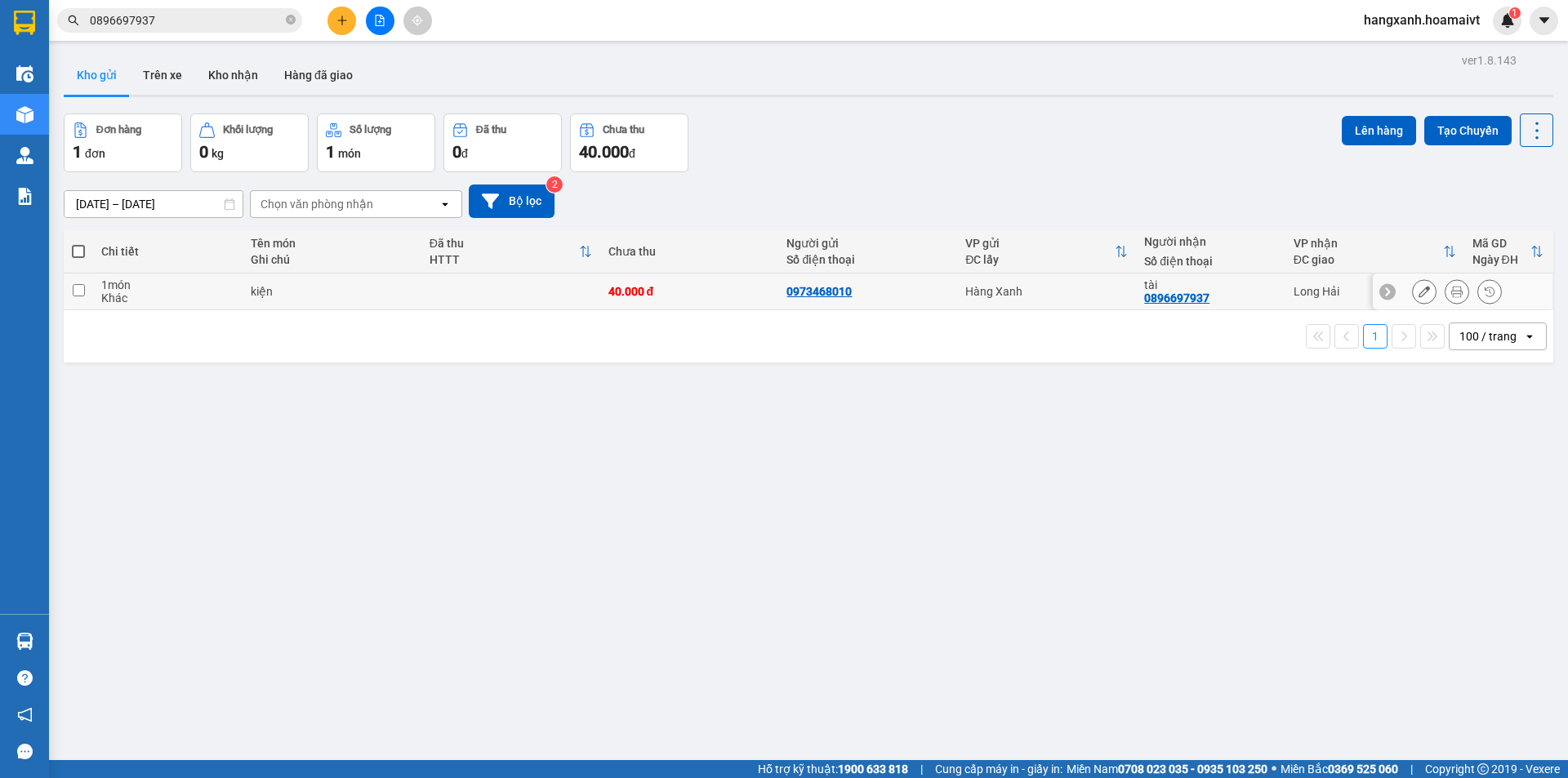
click at [1317, 295] on div "Long Hải" at bounding box center [1374, 292] width 162 height 13
checkbox input "true"
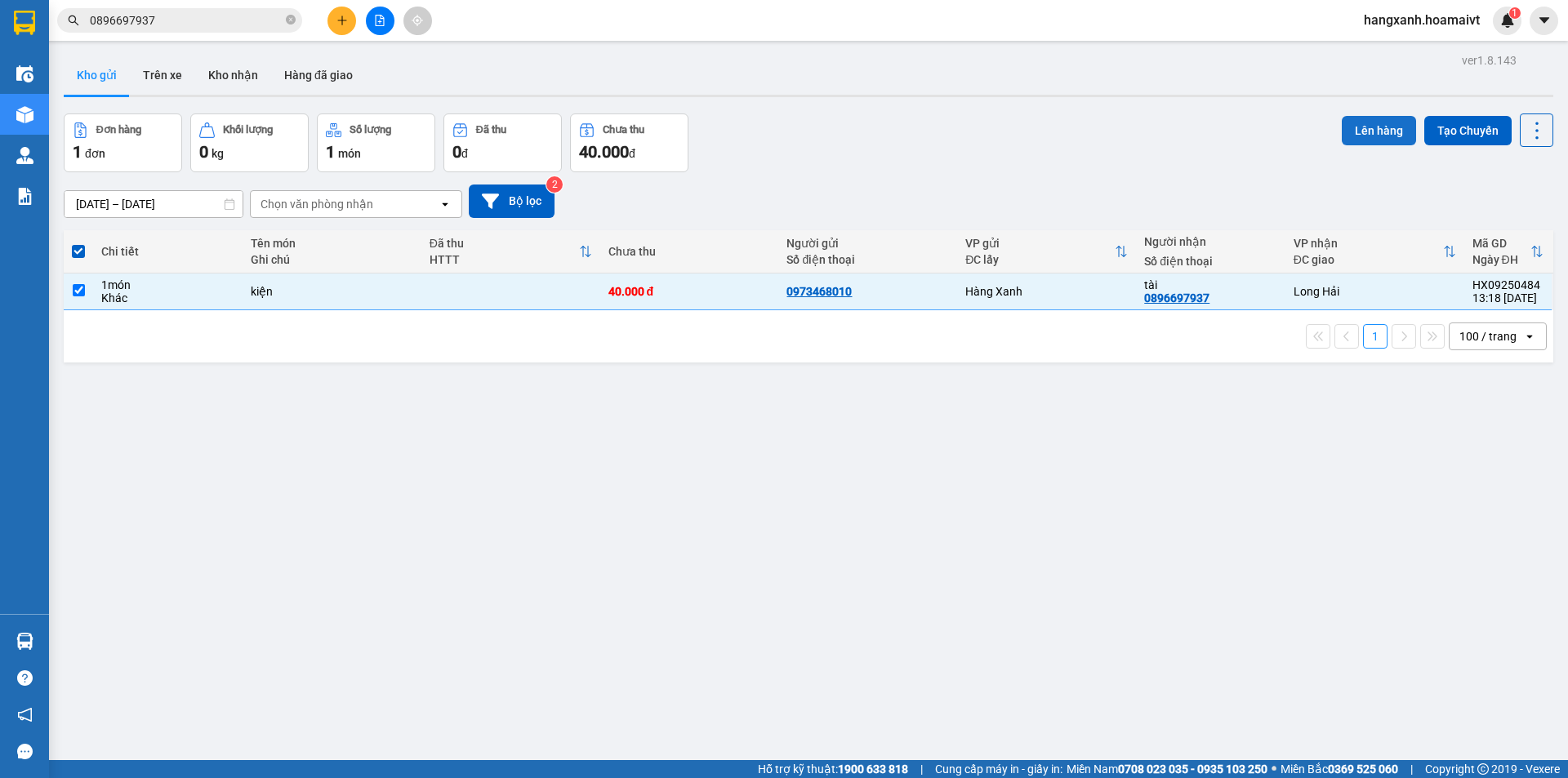
click at [1358, 133] on button "Lên hàng" at bounding box center [1379, 131] width 74 height 30
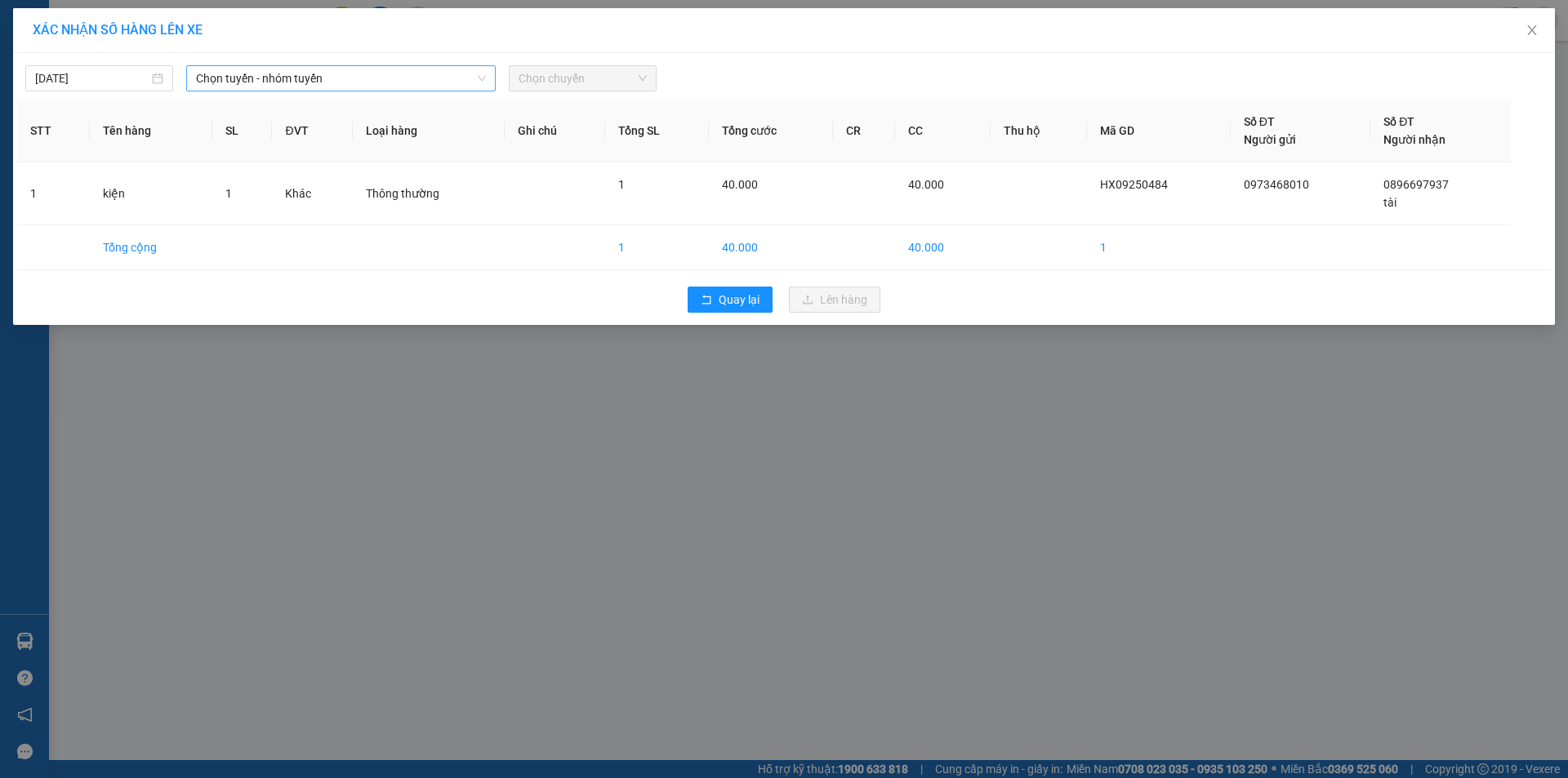
drag, startPoint x: 233, startPoint y: 77, endPoint x: 244, endPoint y: 78, distance: 11.0
click at [235, 77] on span "Chọn tuyến - nhóm tuyến" at bounding box center [341, 78] width 290 height 25
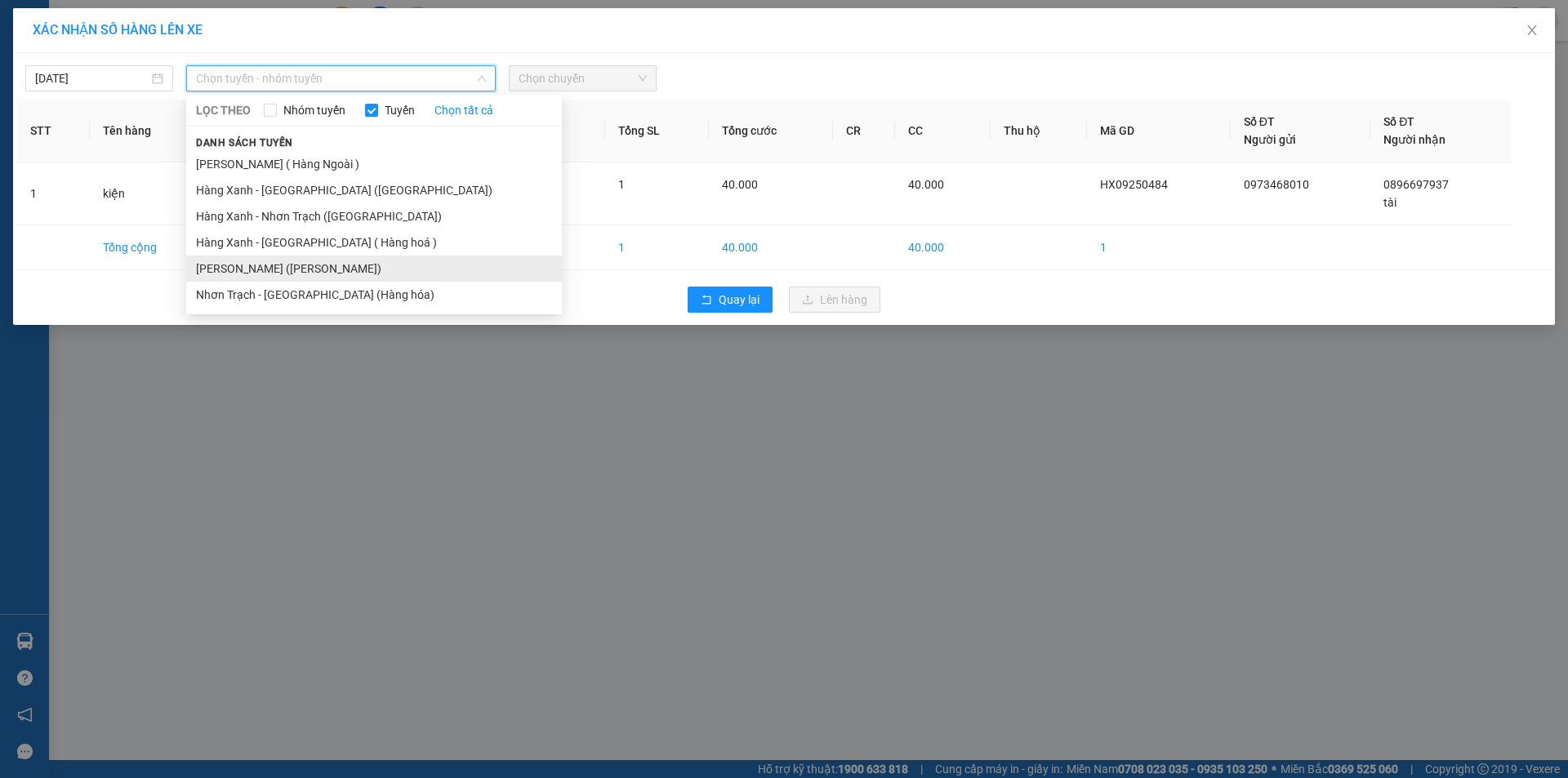
click at [263, 266] on li "[PERSON_NAME] ([PERSON_NAME])" at bounding box center [374, 268] width 376 height 26
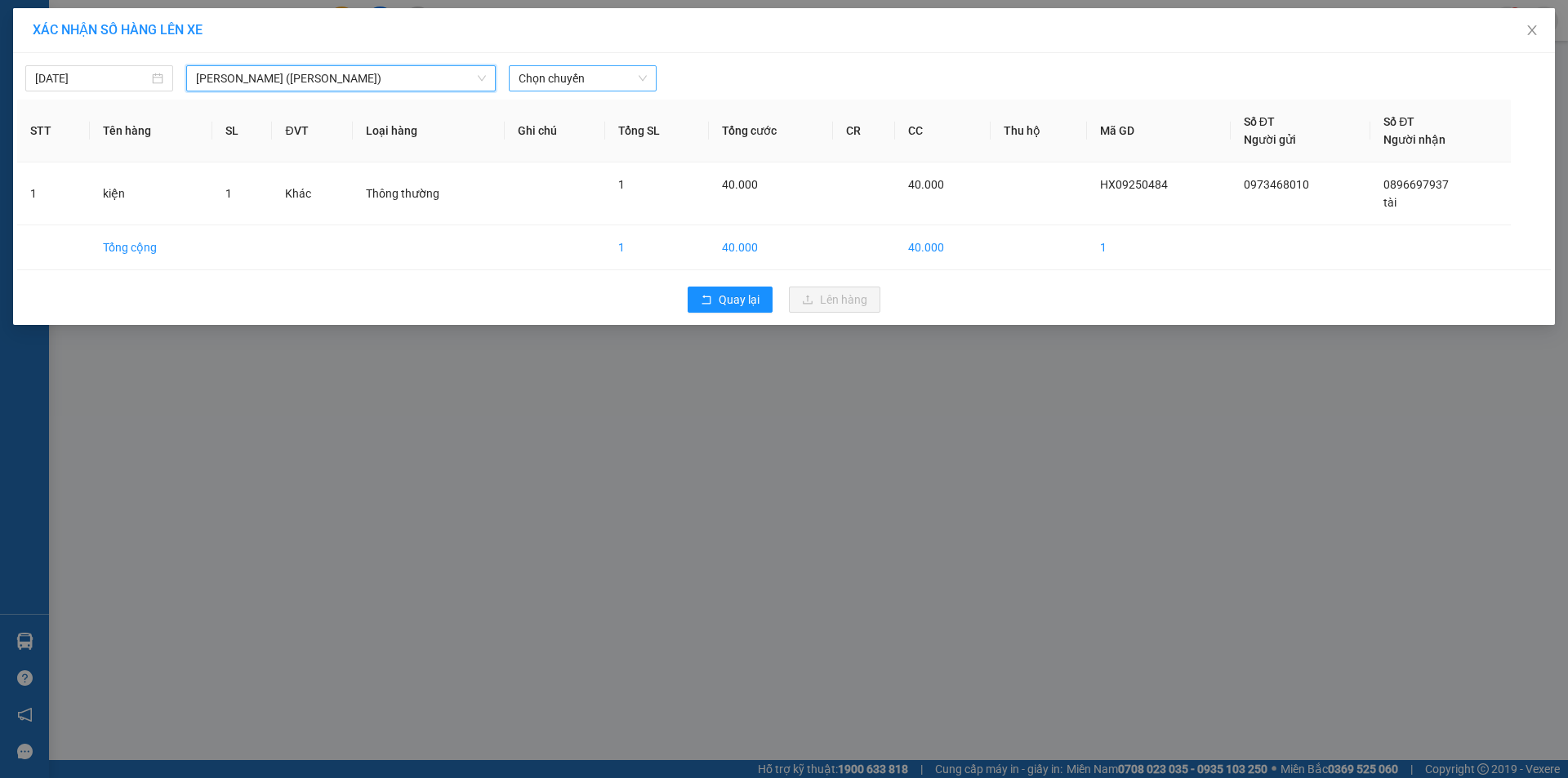
click at [625, 81] on span "Chọn chuyến" at bounding box center [582, 78] width 128 height 25
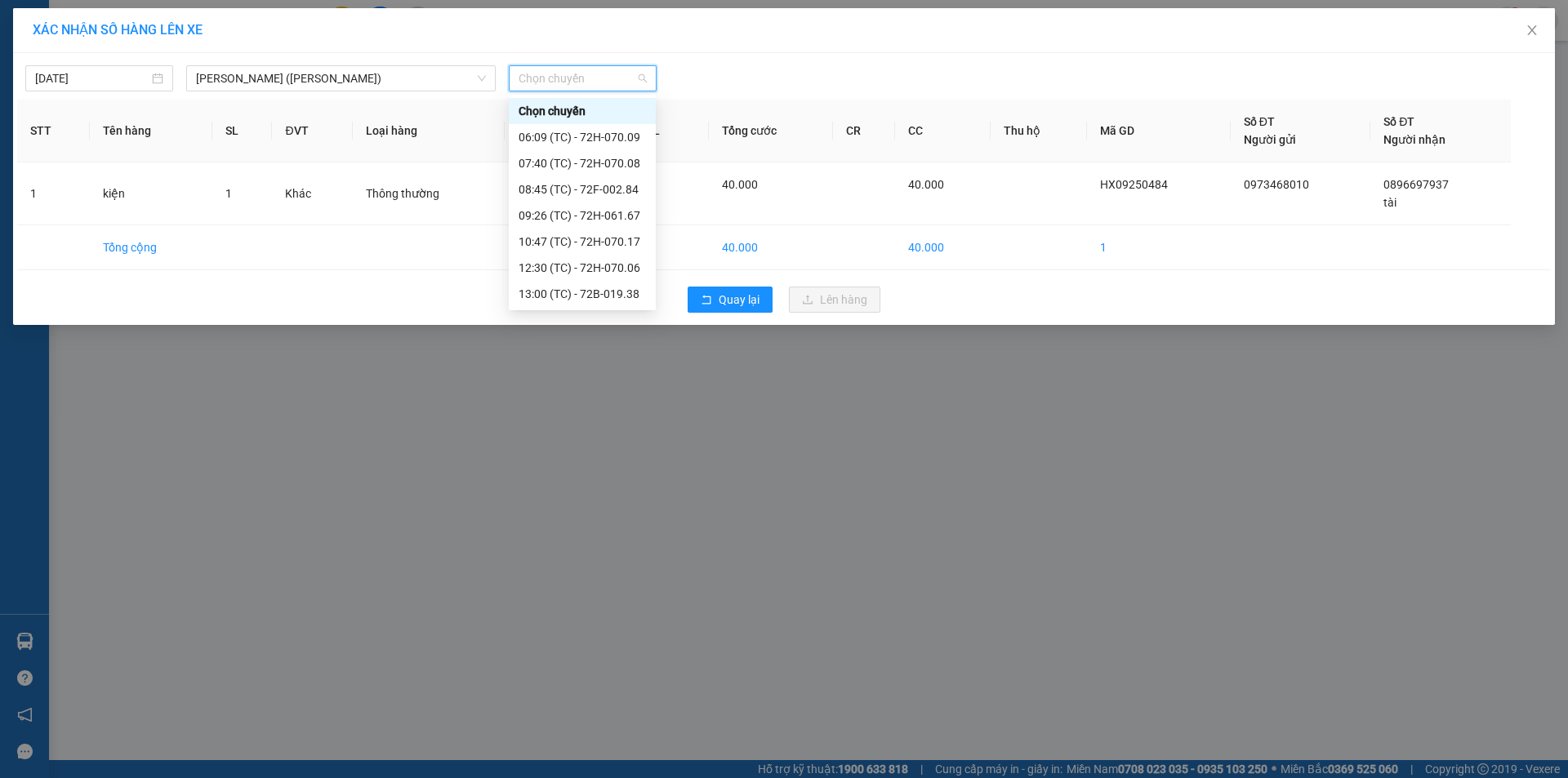
click at [475, 32] on div "XÁC NHẬN SỐ HÀNG LÊN XE" at bounding box center [784, 30] width 1503 height 18
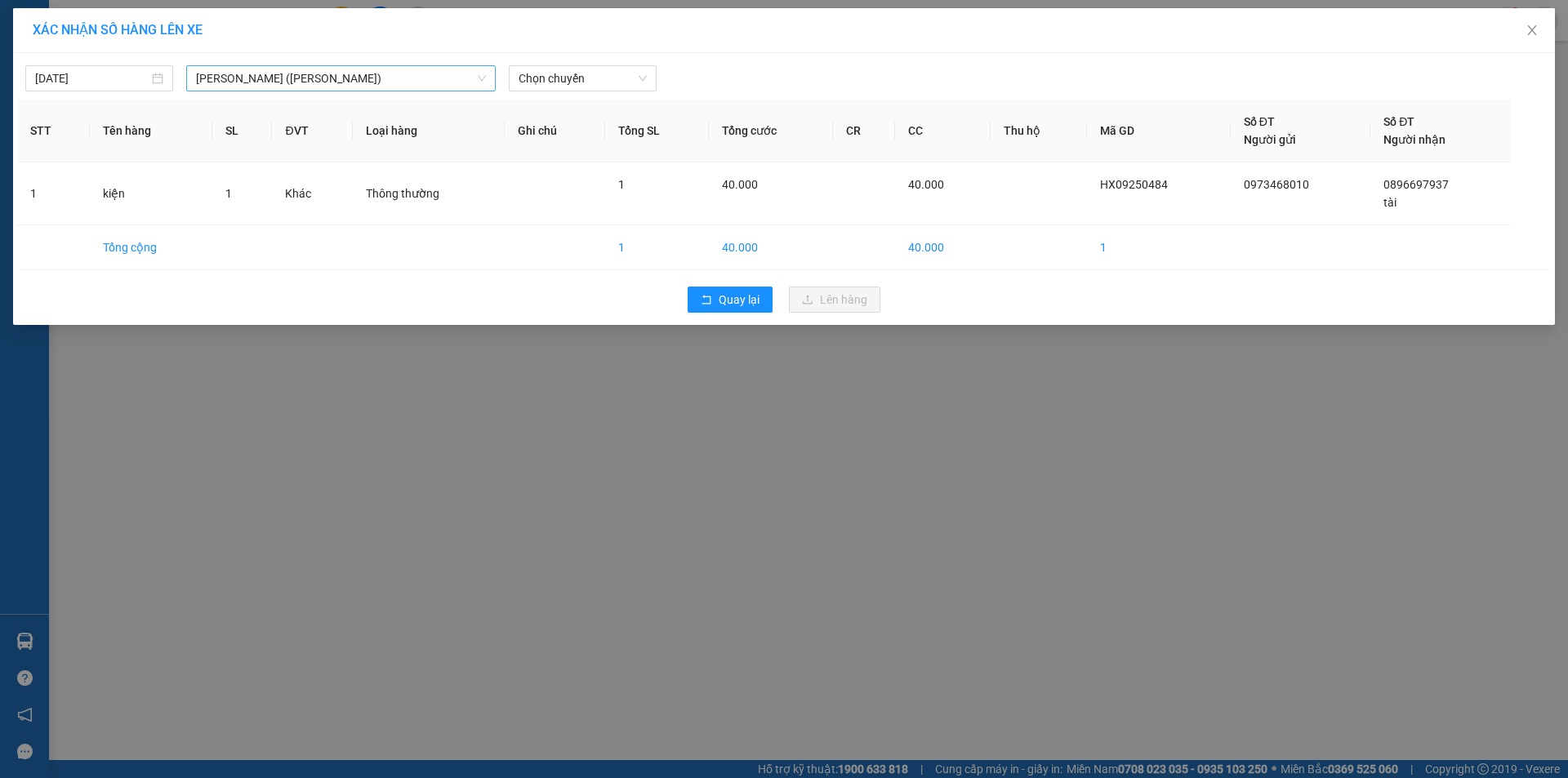
click at [322, 87] on span "[PERSON_NAME] ([PERSON_NAME])" at bounding box center [341, 78] width 290 height 25
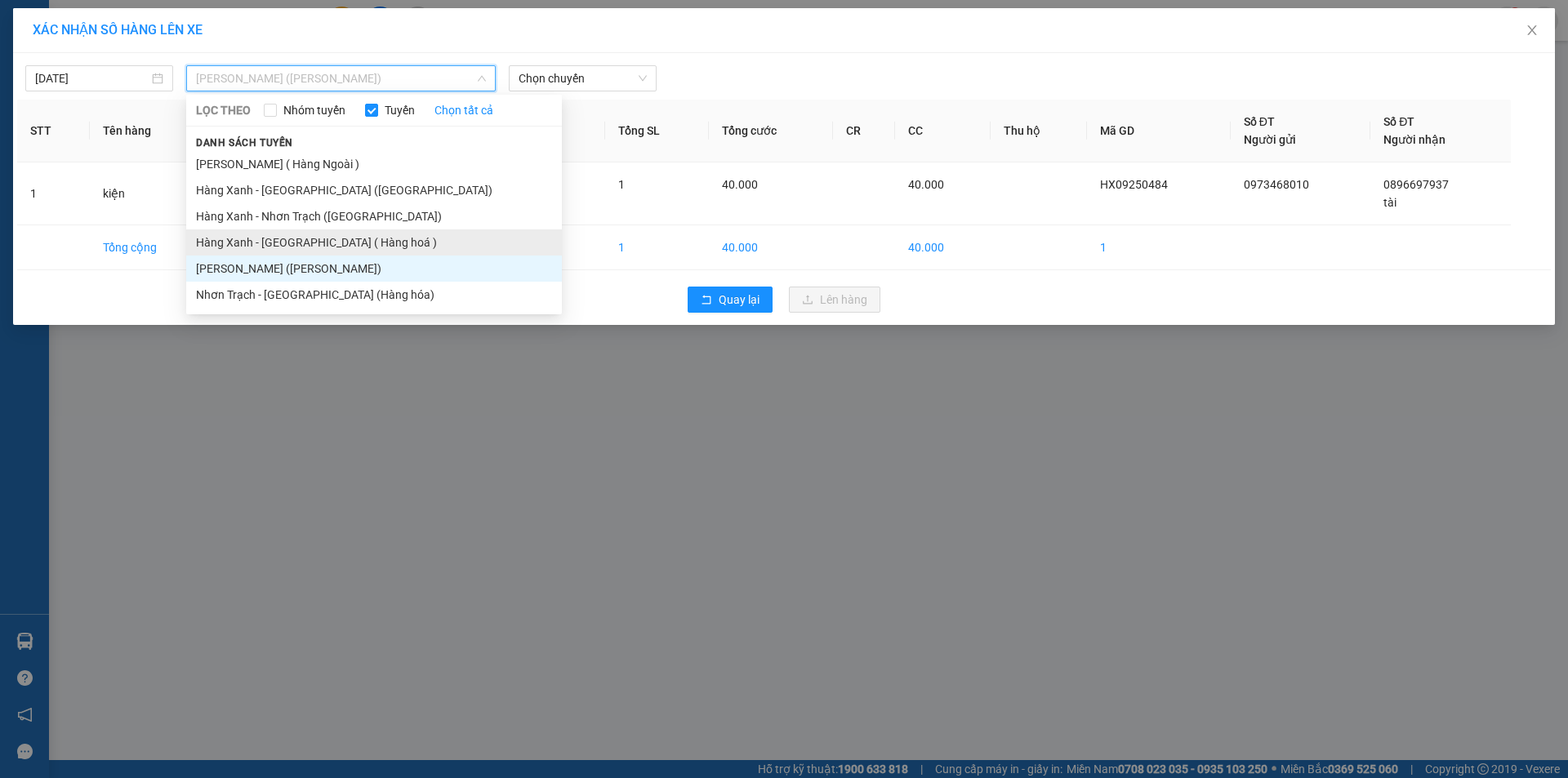
click at [324, 245] on li "Hàng Xanh - [GEOGRAPHIC_DATA] ( Hàng hoá )" at bounding box center [374, 242] width 376 height 26
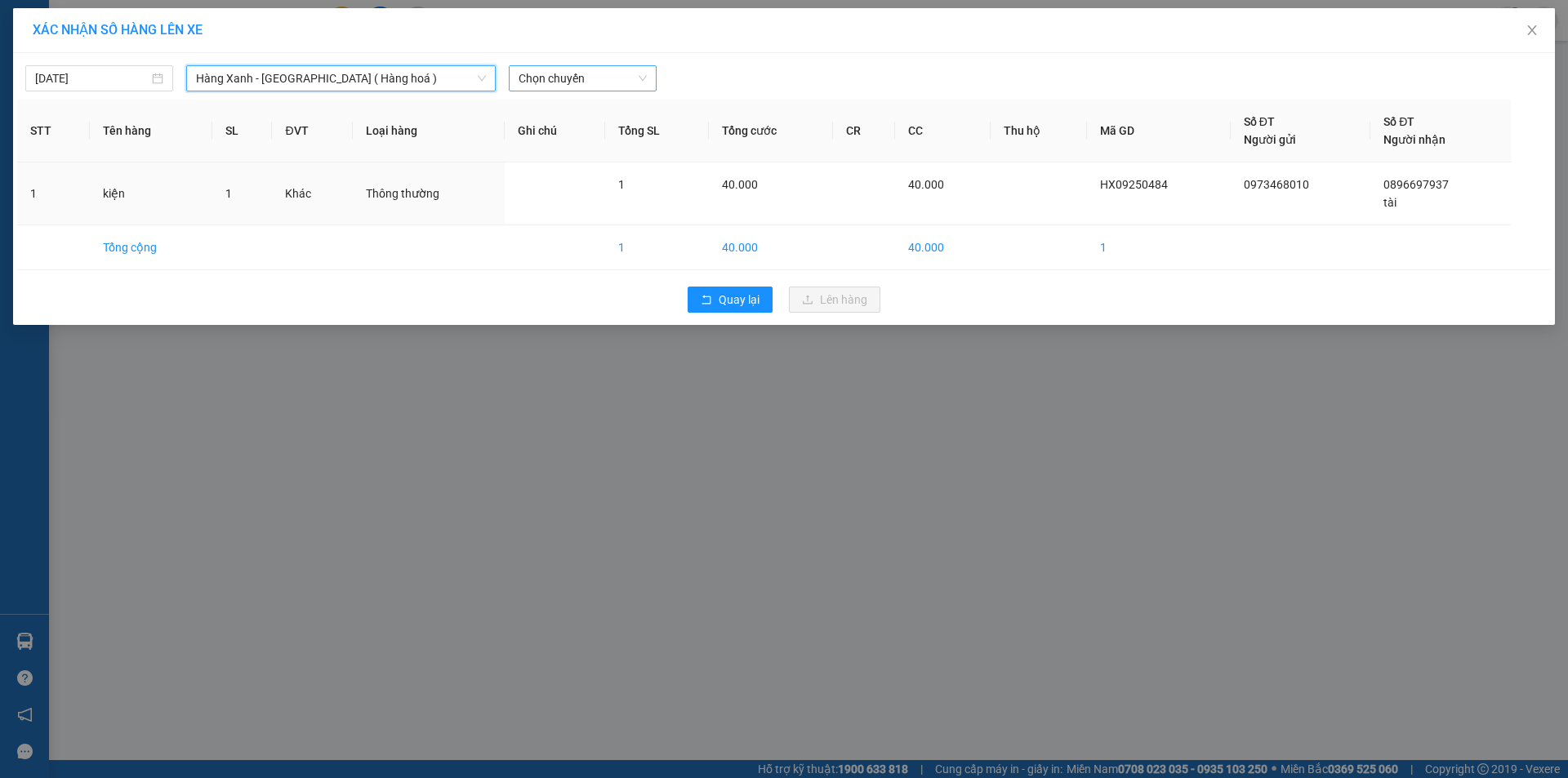
click at [586, 83] on span "Chọn chuyến" at bounding box center [582, 78] width 128 height 25
type input "1313"
click at [632, 132] on div "Thêm chuyến " 13:13 "" at bounding box center [596, 137] width 174 height 28
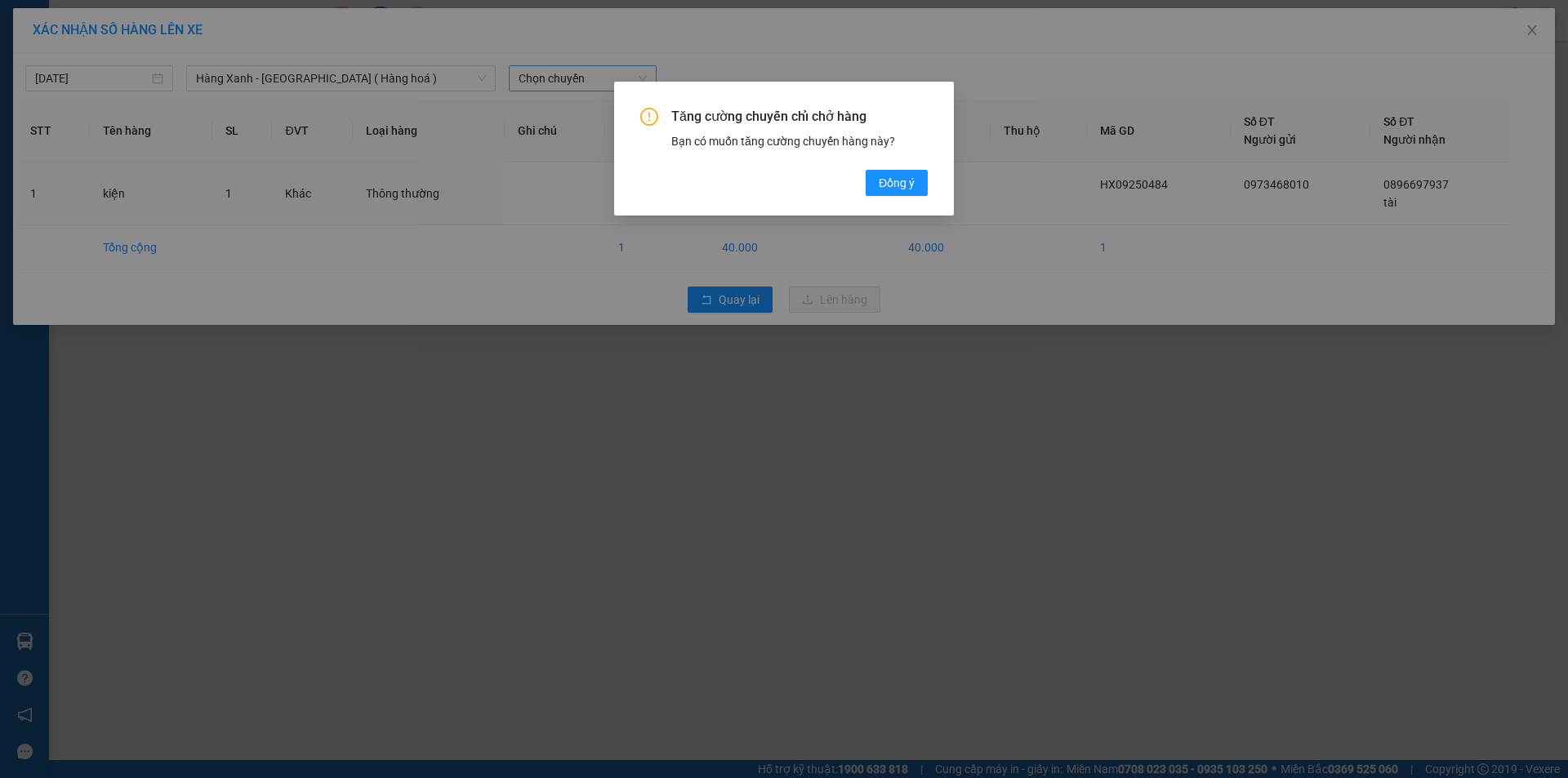
click at [862, 178] on div "Tăng cường chuyến chỉ chở hàng Bạn có muốn tăng cường chuyến hàng này? Đồng ý" at bounding box center [784, 152] width 287 height 88
click at [874, 178] on button "Đồng ý" at bounding box center [896, 182] width 62 height 26
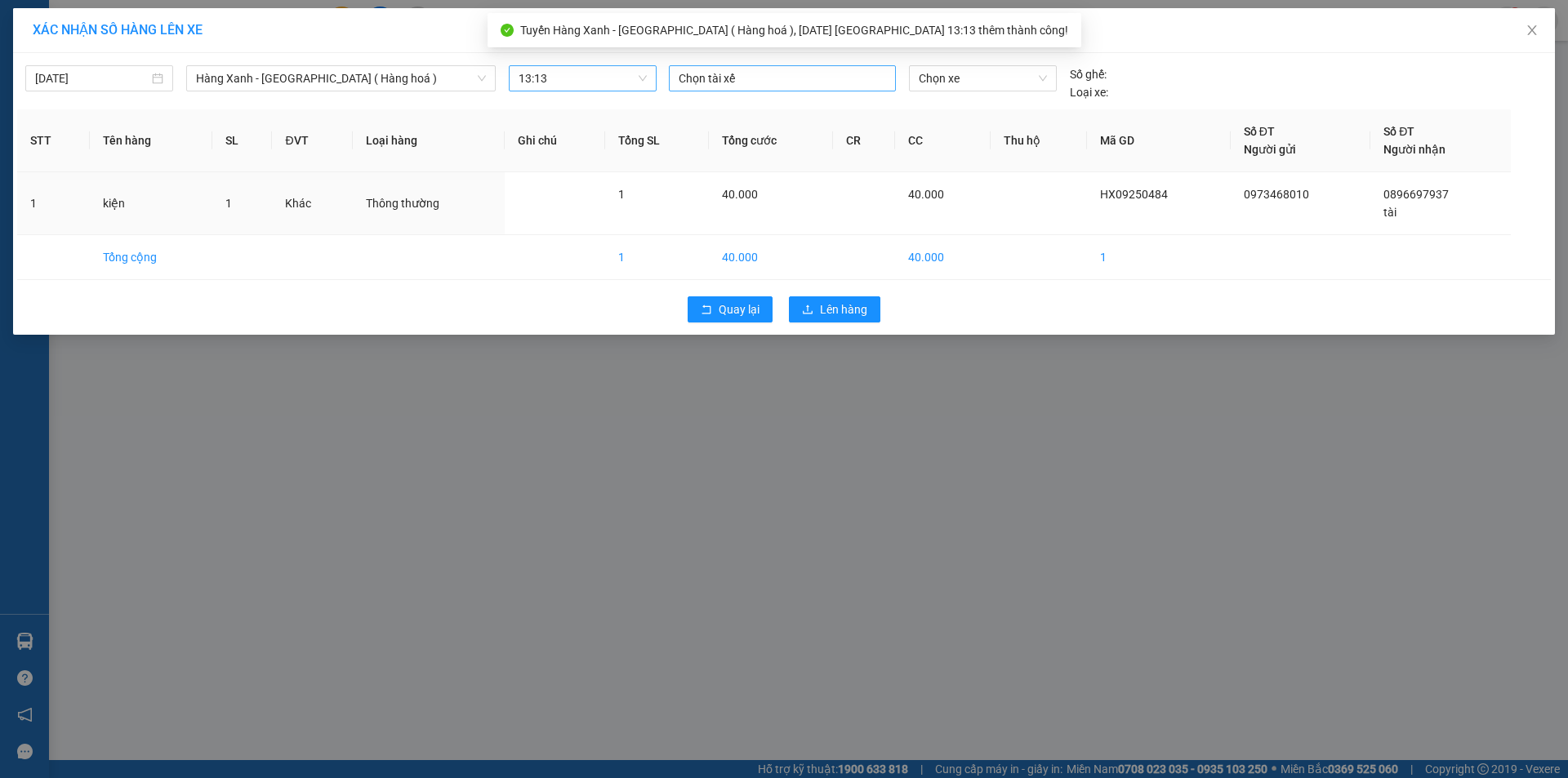
click at [778, 83] on div at bounding box center [782, 78] width 219 height 20
type input "loc a"
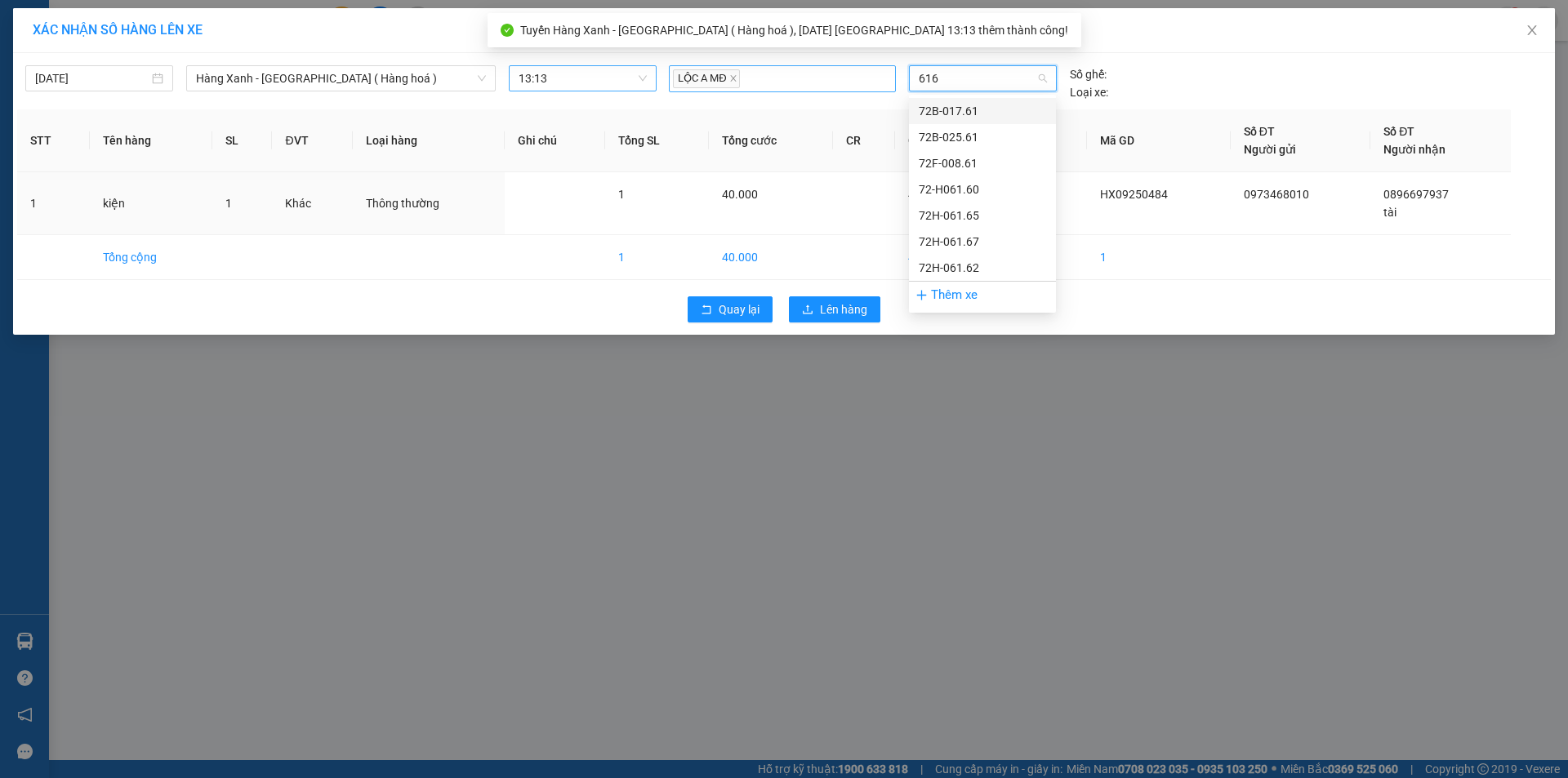
type input "6165"
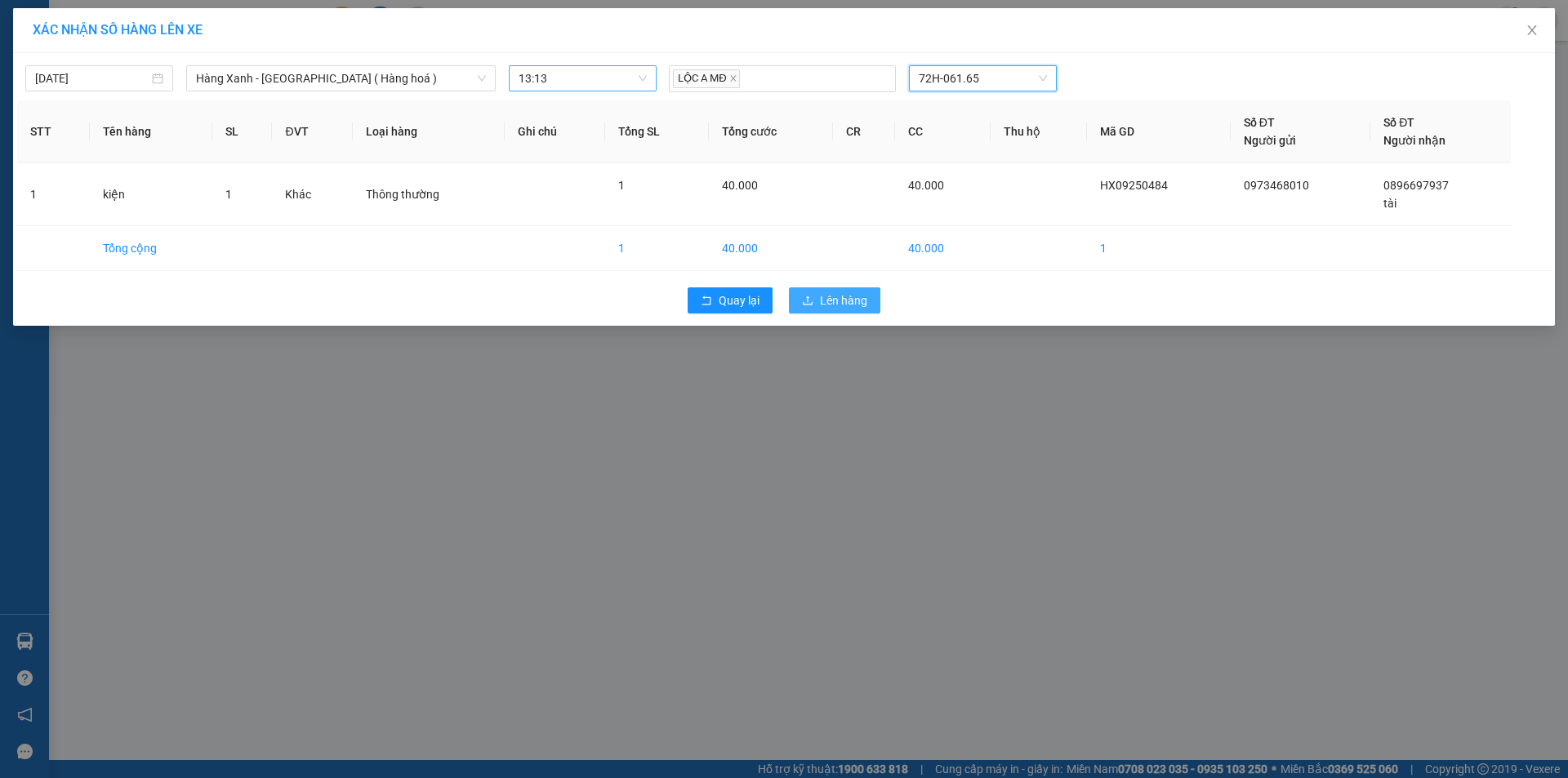
click at [839, 290] on button "Lên hàng" at bounding box center [835, 300] width 92 height 26
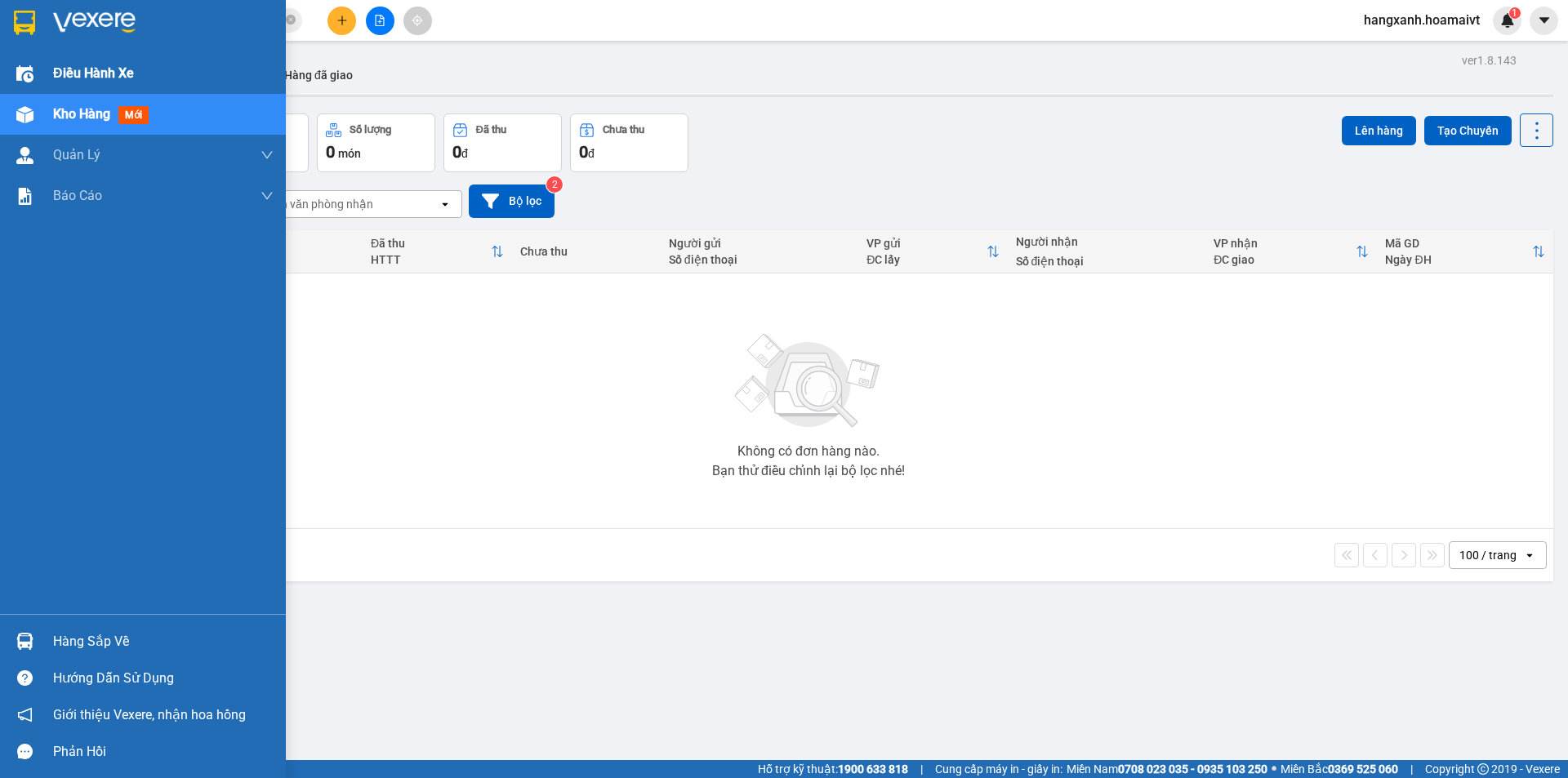
drag, startPoint x: 0, startPoint y: 65, endPoint x: 127, endPoint y: 82, distance: 128.1
click at [2, 65] on div "Điều hành xe" at bounding box center [142, 74] width 285 height 41
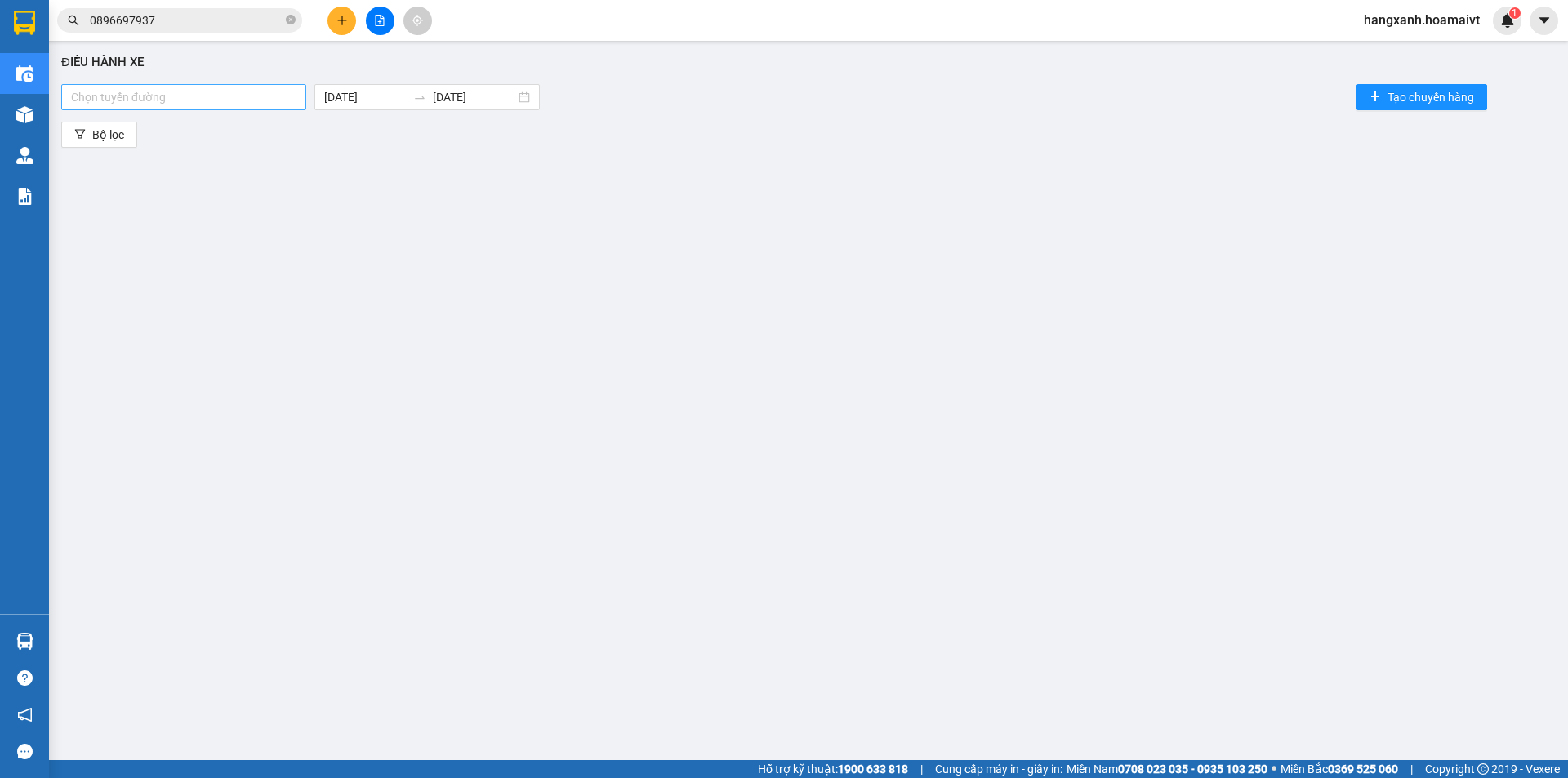
click at [237, 102] on div at bounding box center [183, 97] width 237 height 20
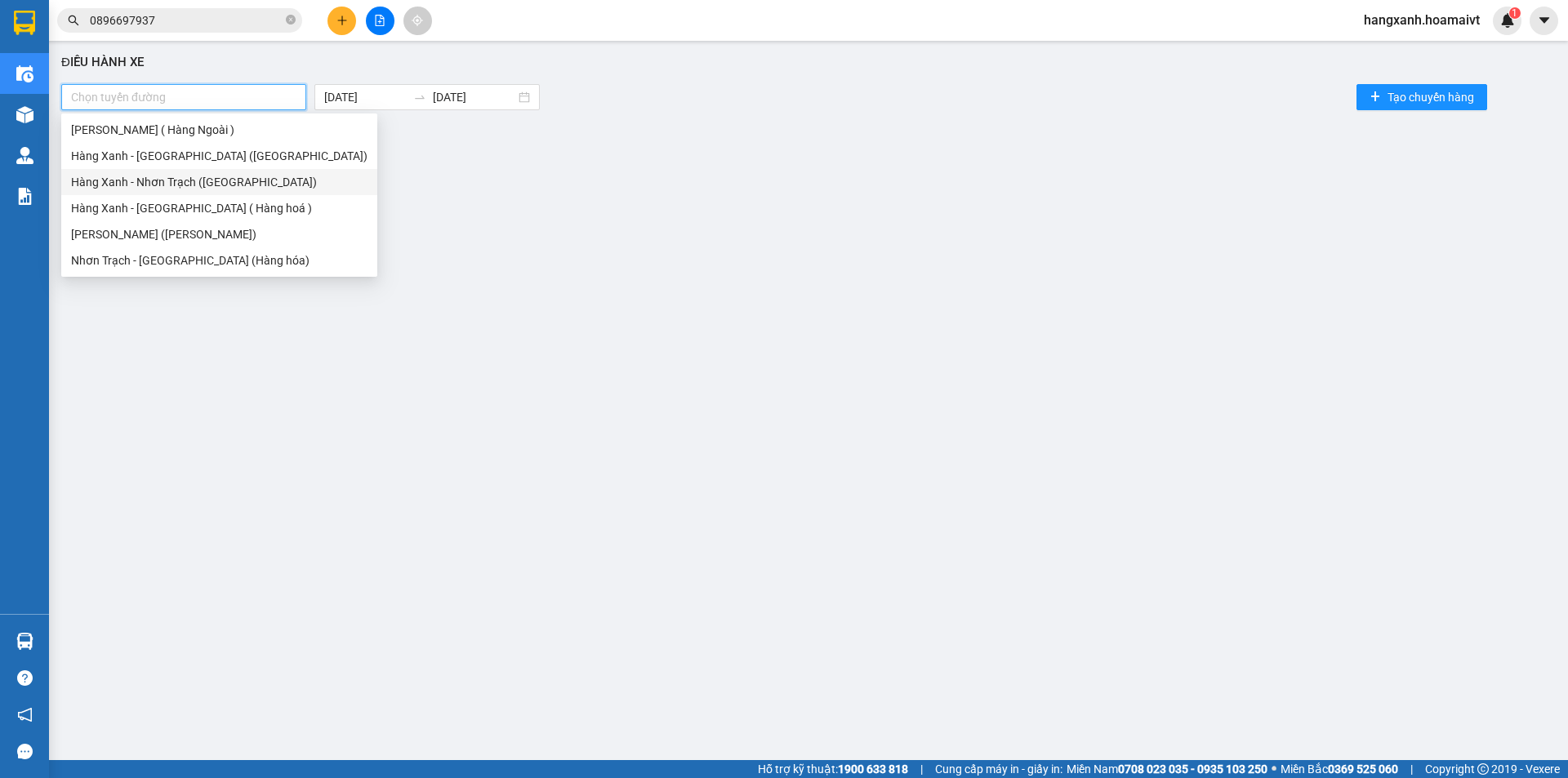
click at [196, 180] on div "Hàng Xanh - Nhơn Trạch ([GEOGRAPHIC_DATA])" at bounding box center [219, 181] width 297 height 18
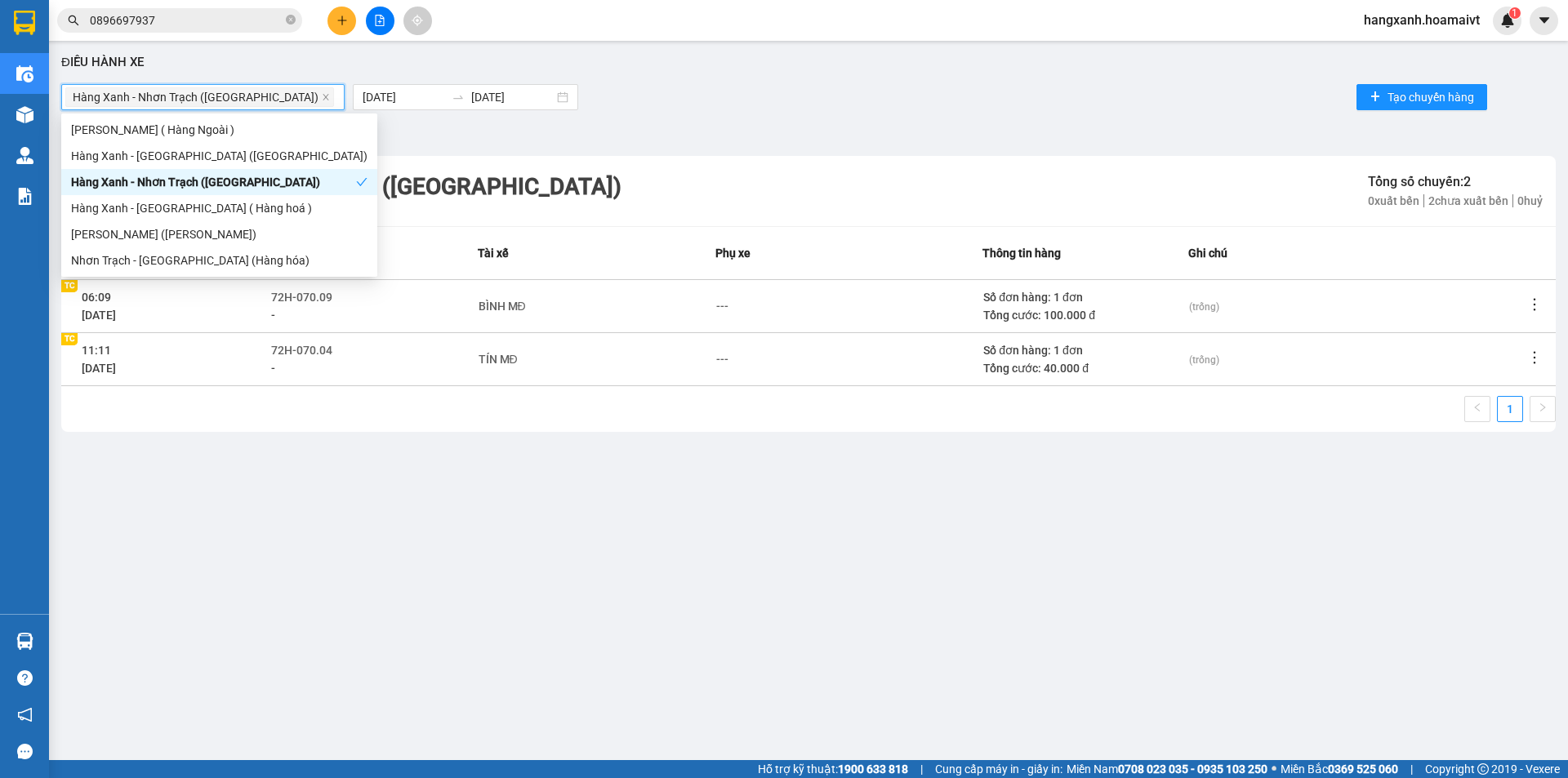
click at [196, 180] on div "Hàng Xanh - Nhơn Trạch ([GEOGRAPHIC_DATA])" at bounding box center [213, 181] width 285 height 18
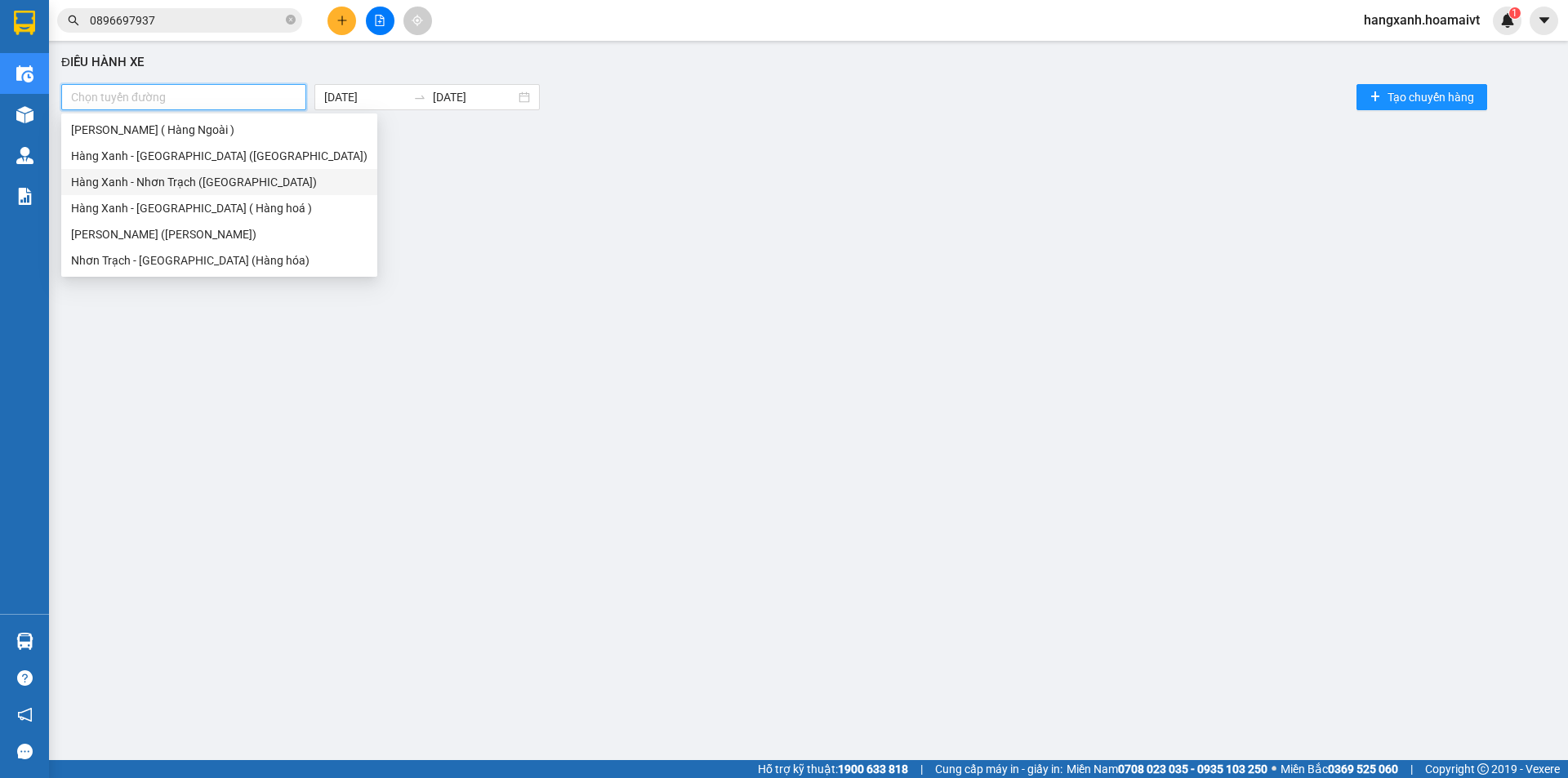
click at [169, 214] on div "Hàng Xanh - [GEOGRAPHIC_DATA] ( Hàng hoá )" at bounding box center [219, 208] width 297 height 18
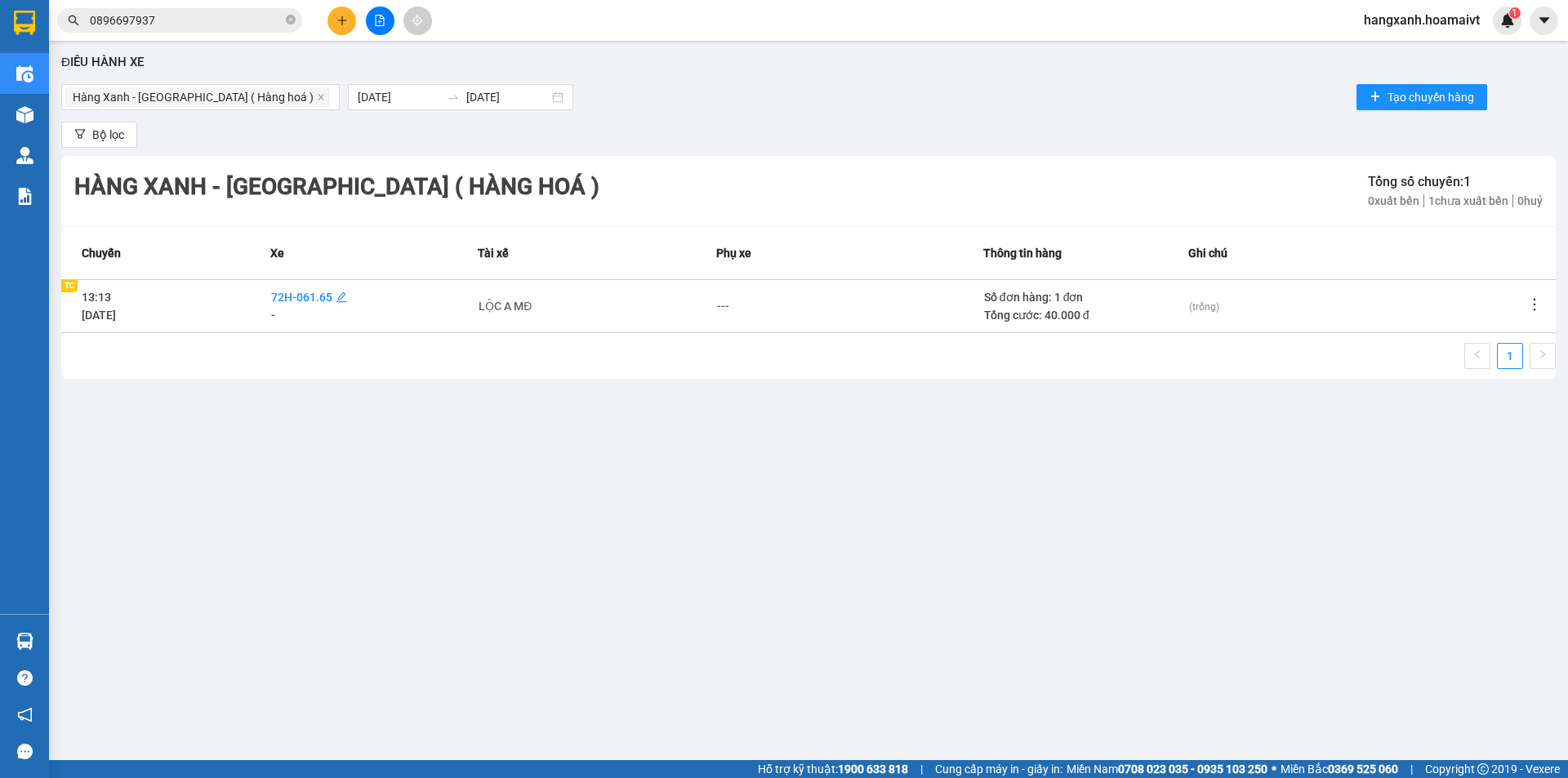
click at [306, 301] on span "72H-061.65" at bounding box center [302, 298] width 61 height 13
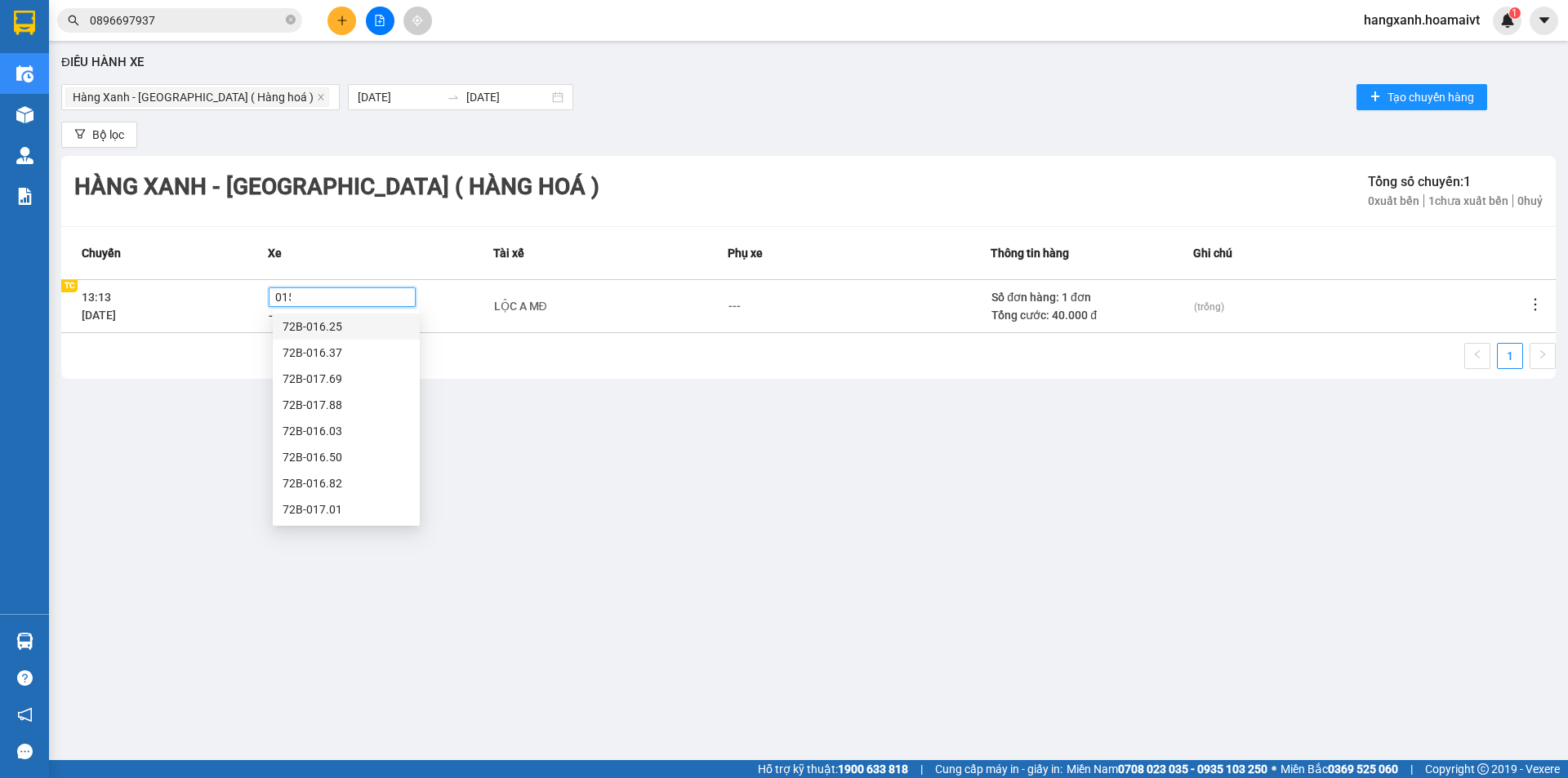
type input "0150"
click at [354, 348] on div "72E-001.50" at bounding box center [345, 352] width 127 height 18
click at [534, 305] on div "LỘC A MĐ" at bounding box center [521, 305] width 53 height 18
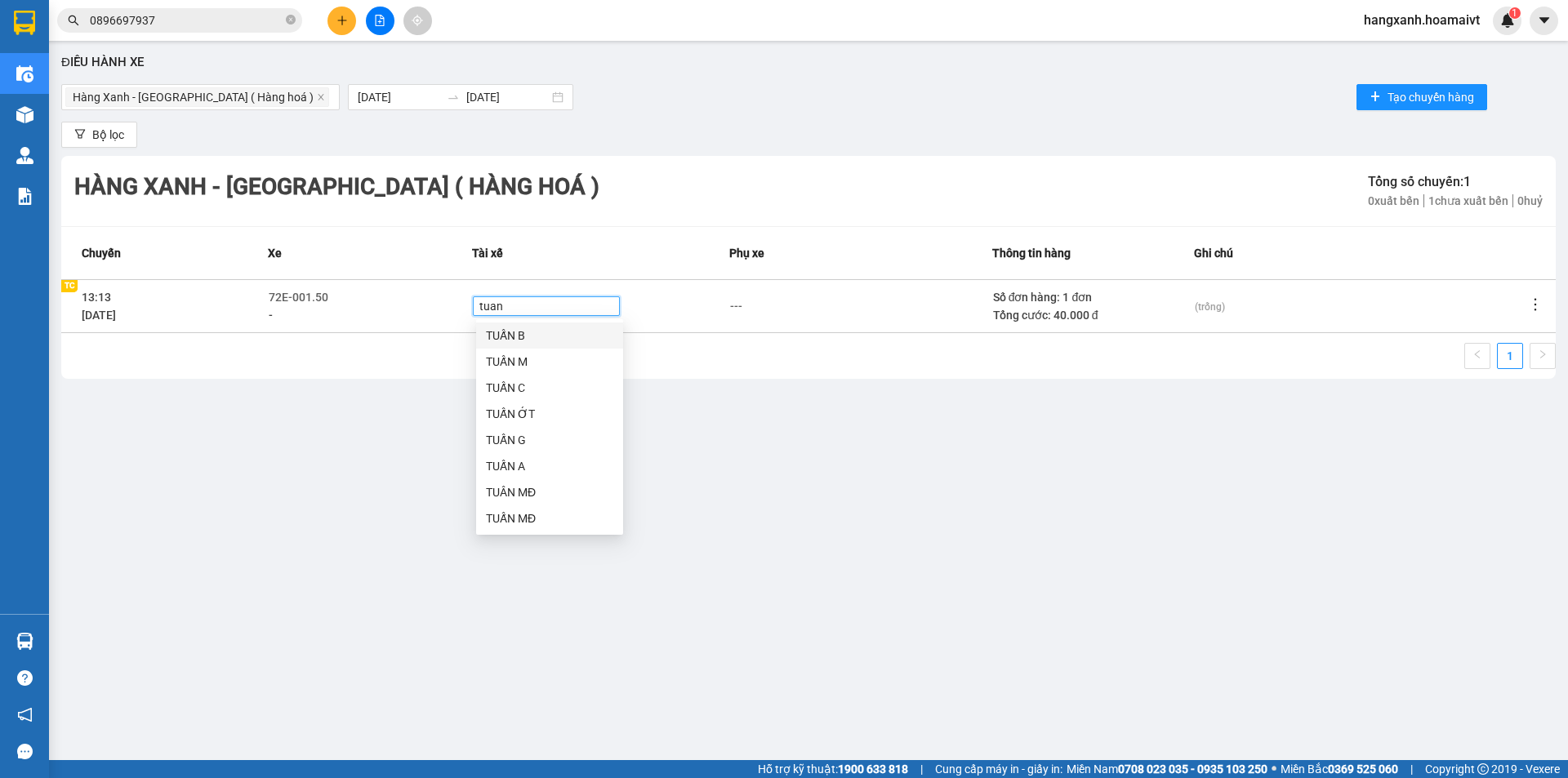
type input "tuan v"
drag, startPoint x: 853, startPoint y: 409, endPoint x: 772, endPoint y: 396, distance: 82.0
click at [852, 409] on div "Điều hành xe Hàng Xanh - Long Hải ( Hàng hoá ) 13/09/2025 13/09/2025 Tạo chuyến…" at bounding box center [808, 387] width 1503 height 677
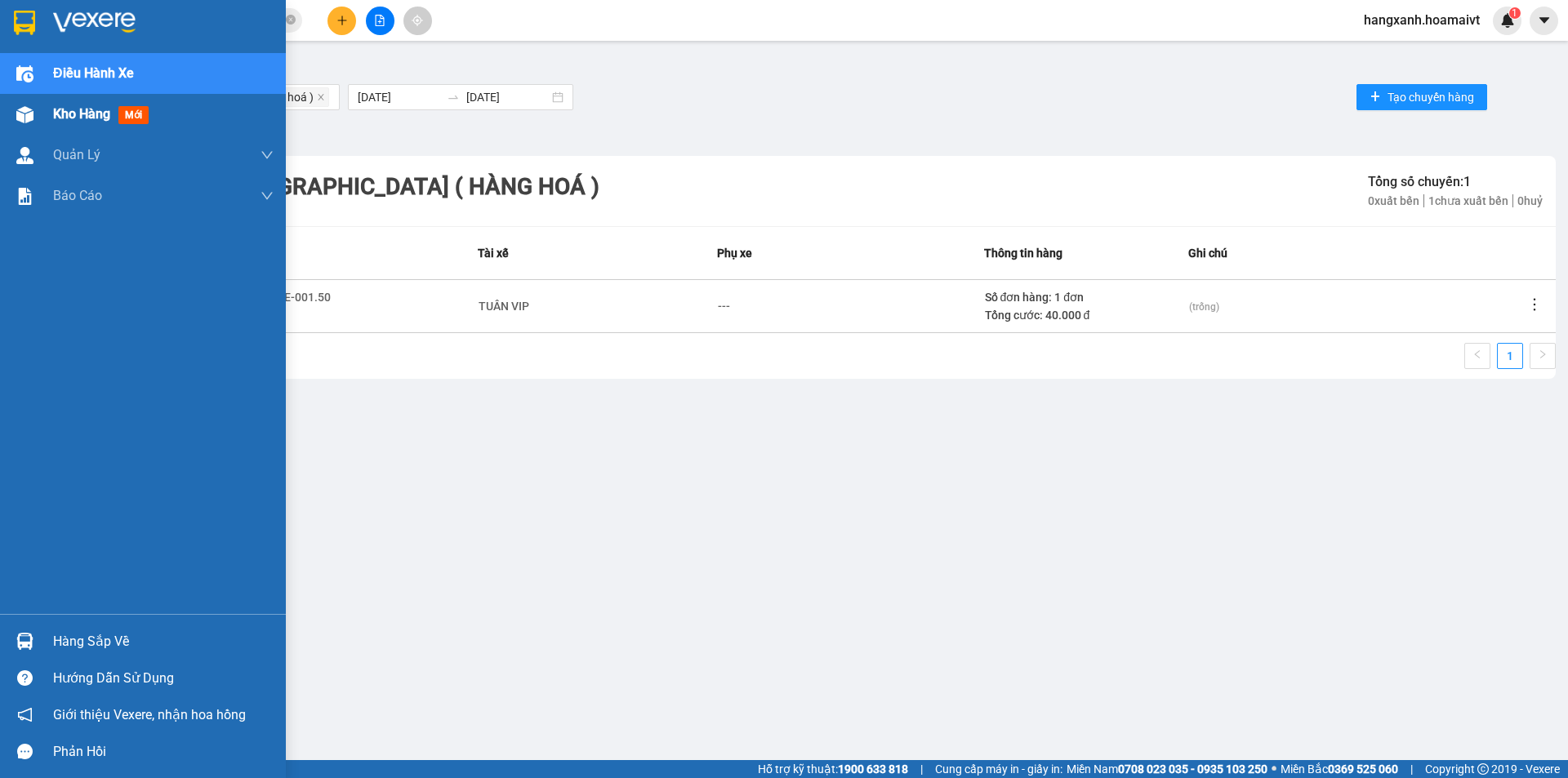
click at [9, 111] on div "Kho hàng mới" at bounding box center [142, 114] width 285 height 41
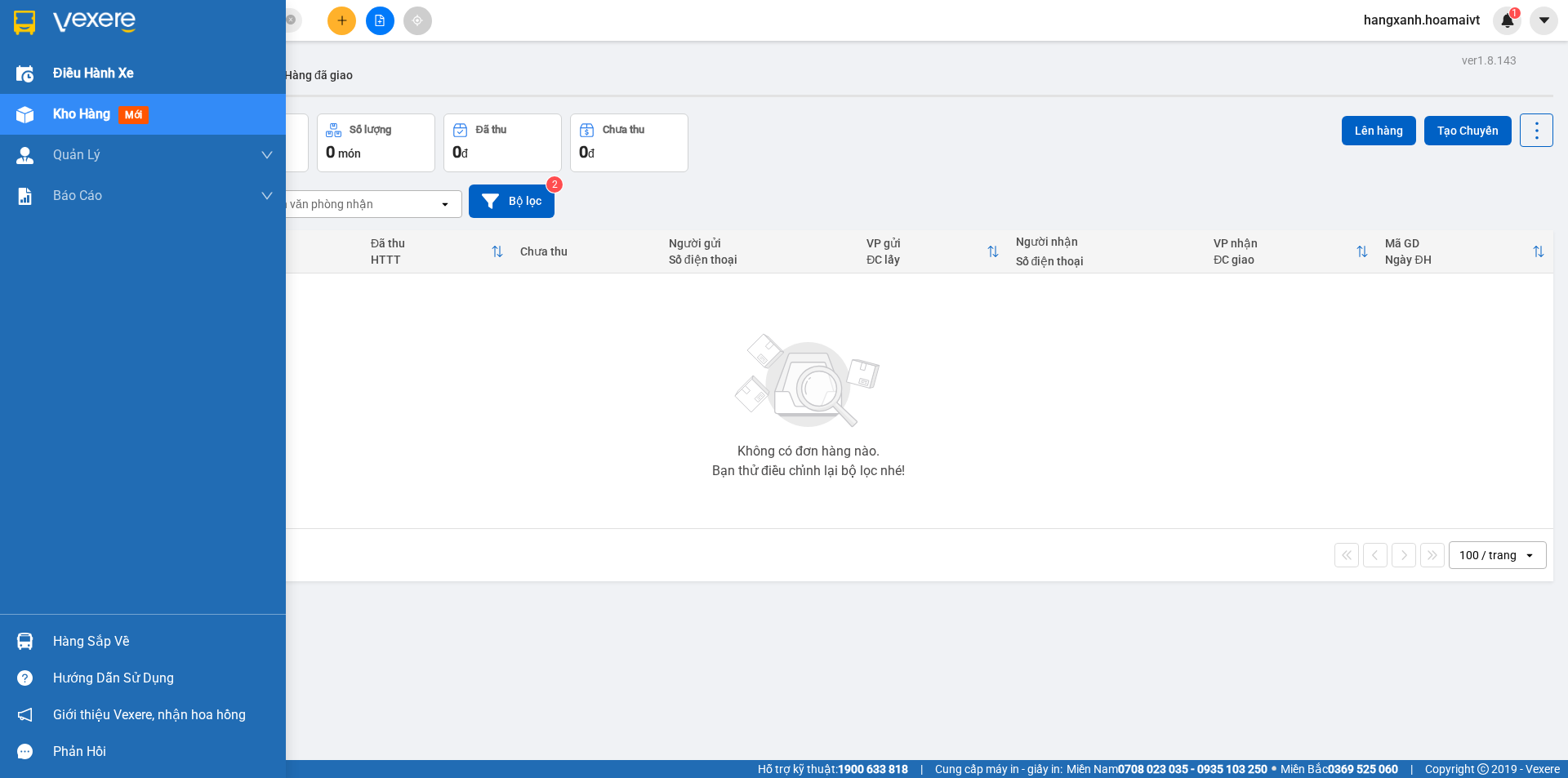
click at [13, 77] on div at bounding box center [25, 74] width 29 height 29
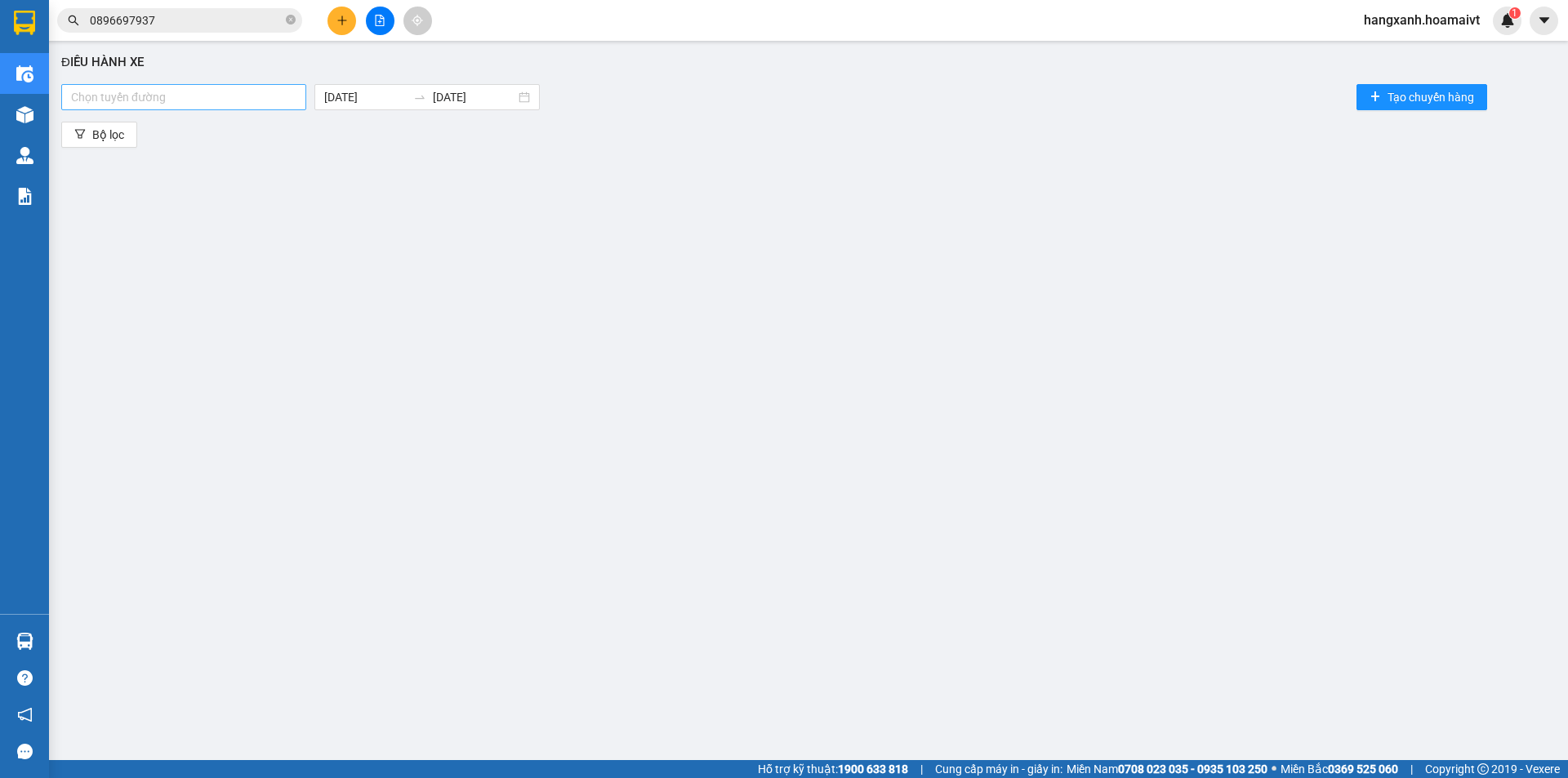
click at [285, 102] on div at bounding box center [183, 97] width 237 height 20
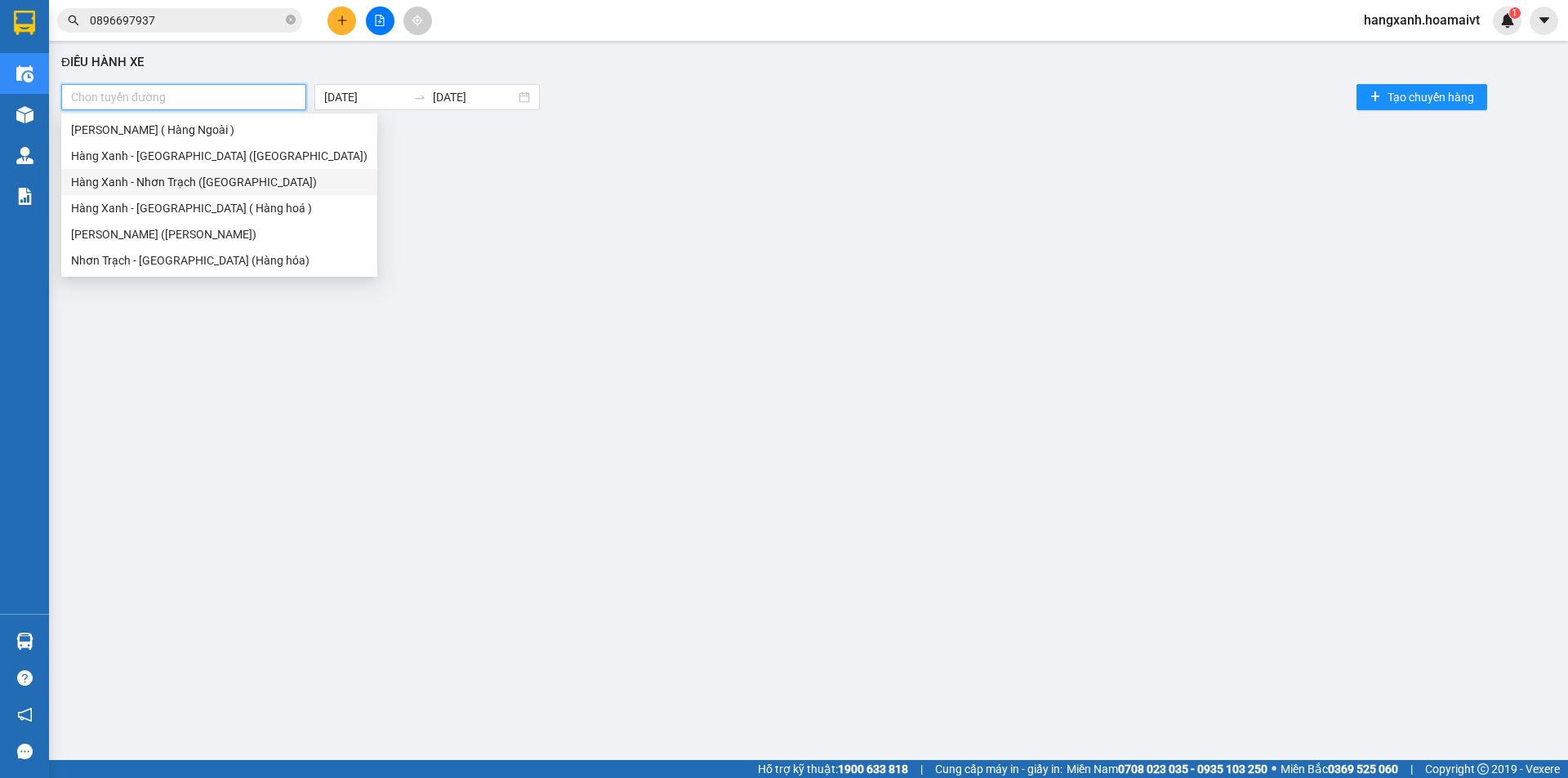
click at [203, 203] on div "Hàng Xanh - [GEOGRAPHIC_DATA] ( Hàng hoá )" at bounding box center [219, 208] width 297 height 18
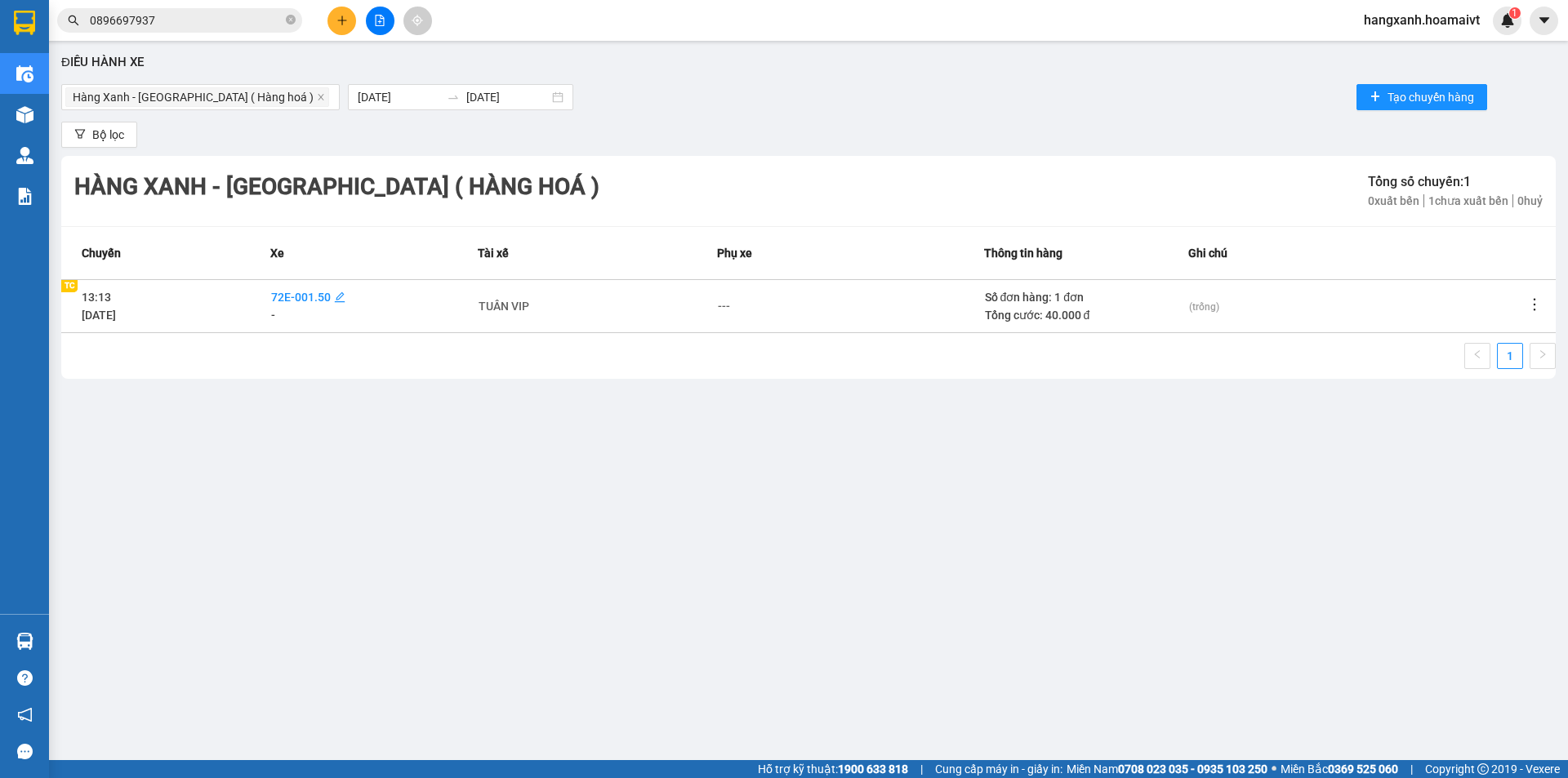
click at [317, 303] on span "72E-001.50" at bounding box center [301, 298] width 59 height 13
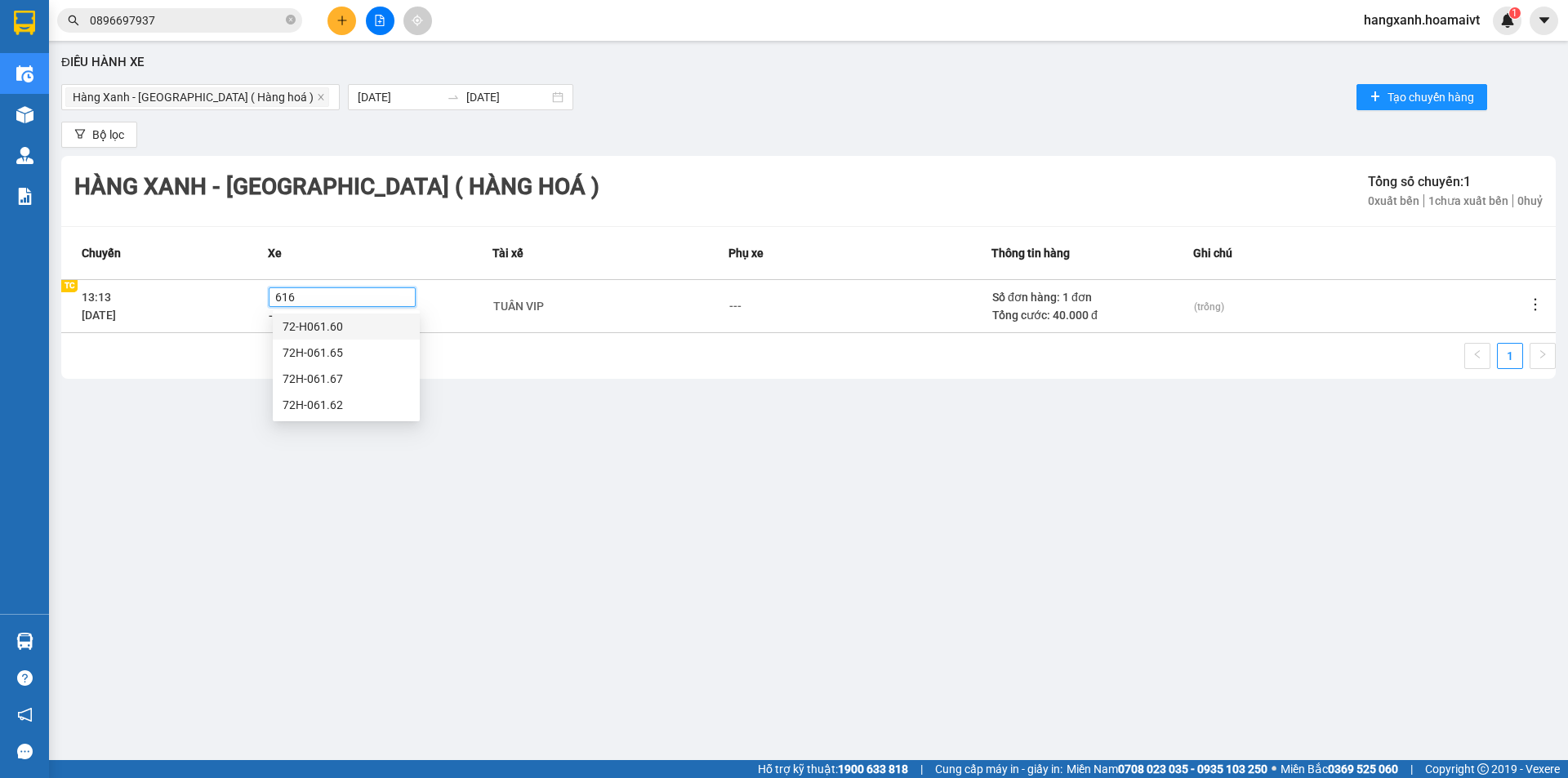
type input "6165"
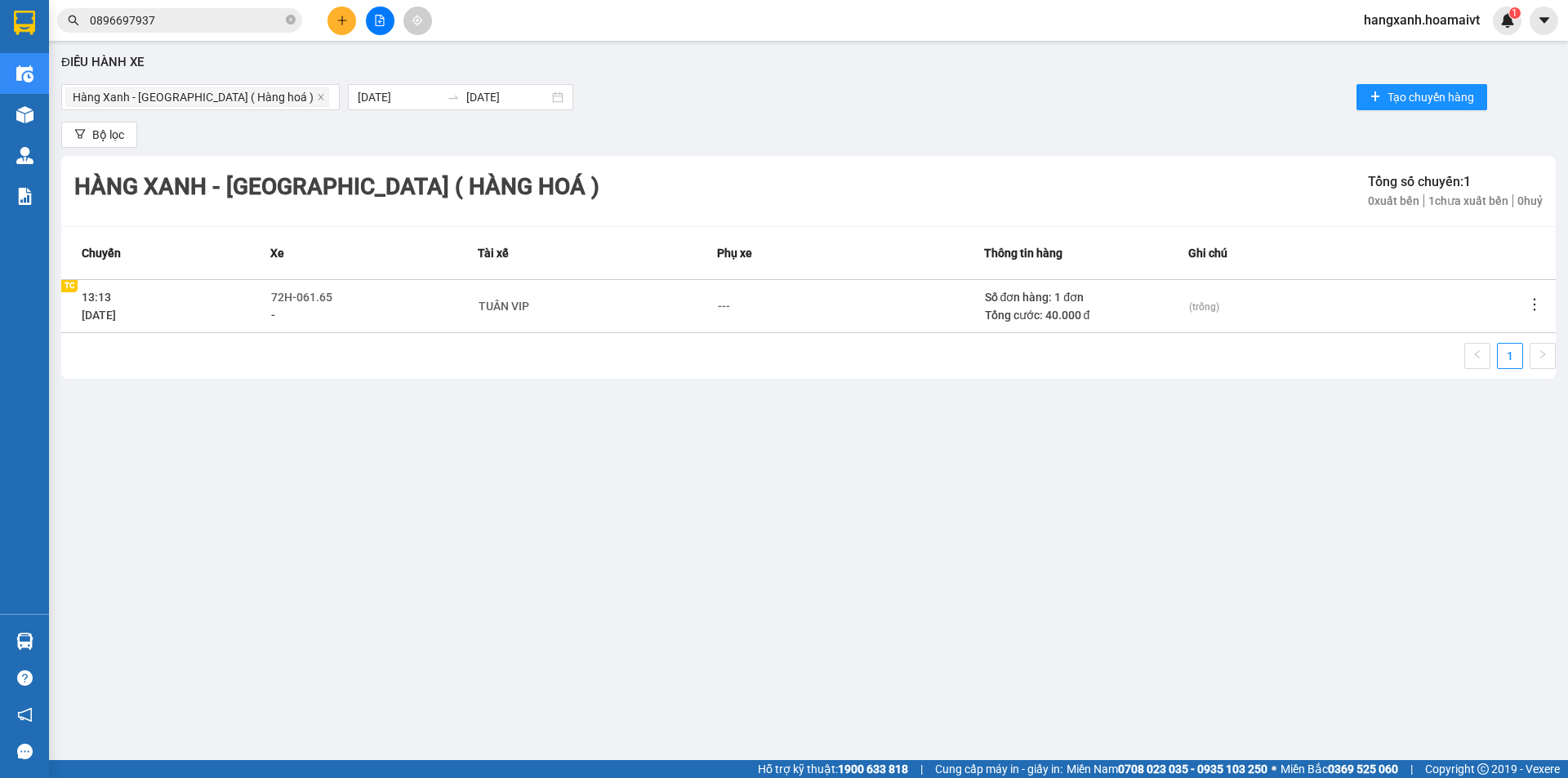
click at [528, 319] on td "TUÂN VIP" at bounding box center [597, 306] width 240 height 53
click at [520, 308] on div "TUÂN VIP" at bounding box center [503, 305] width 51 height 18
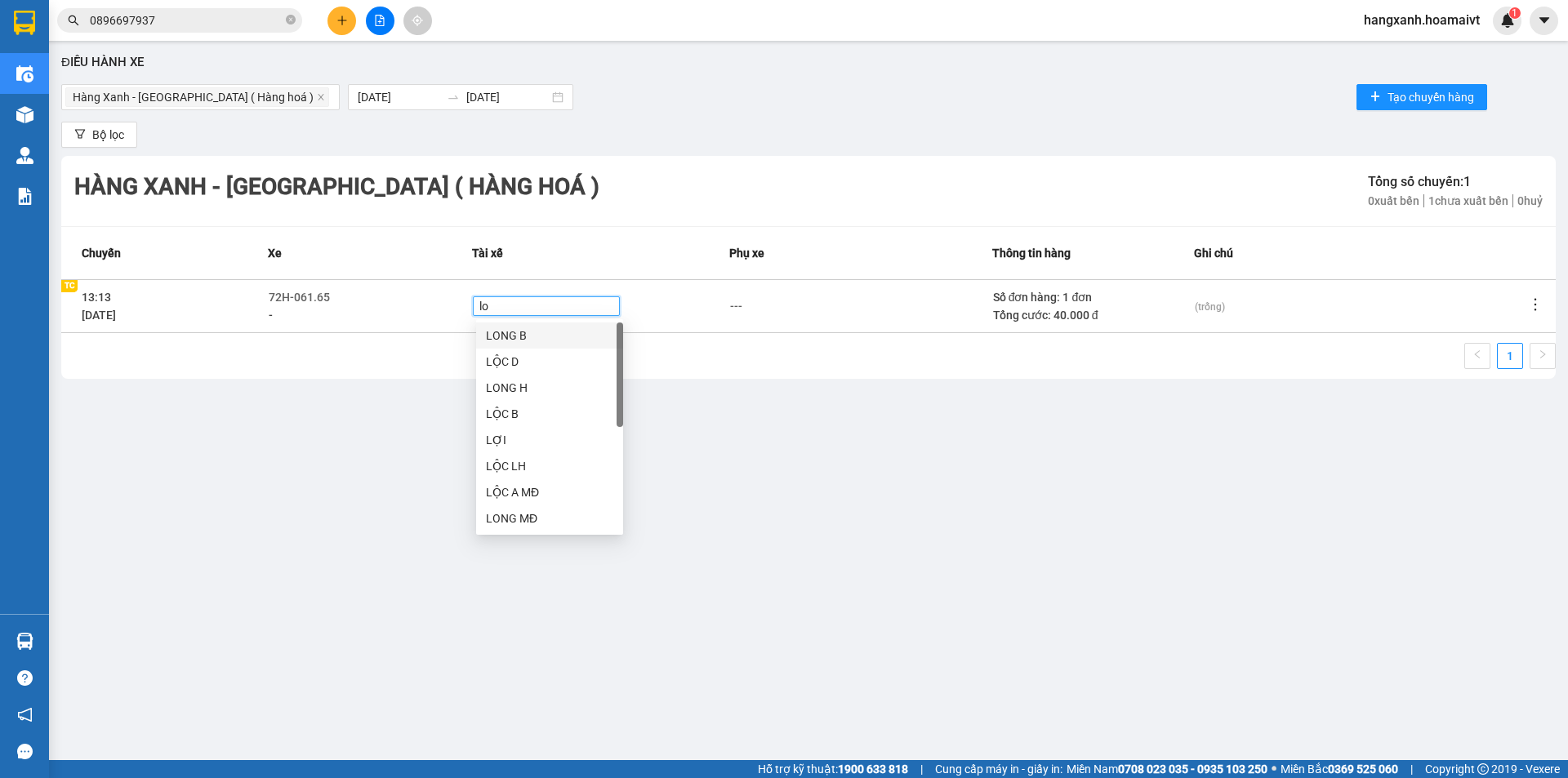
type input "loc"
click at [829, 473] on div "Điều hành xe Hàng Xanh - Long Hải ( Hàng hoá ) 13/09/2025 13/09/2025 Tạo chuyến…" at bounding box center [808, 387] width 1503 height 677
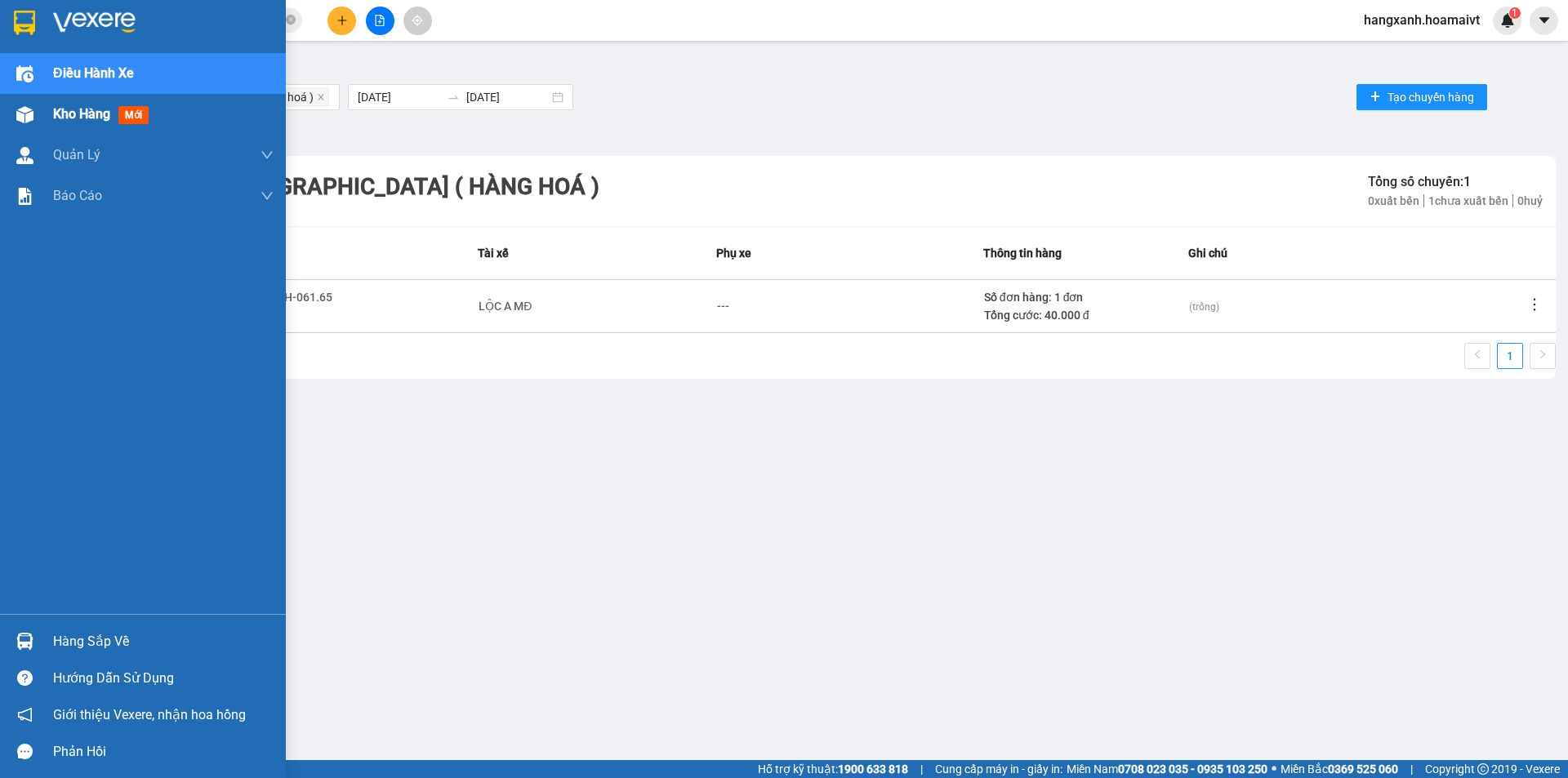
click at [52, 116] on div "Kho hàng mới" at bounding box center [142, 114] width 285 height 41
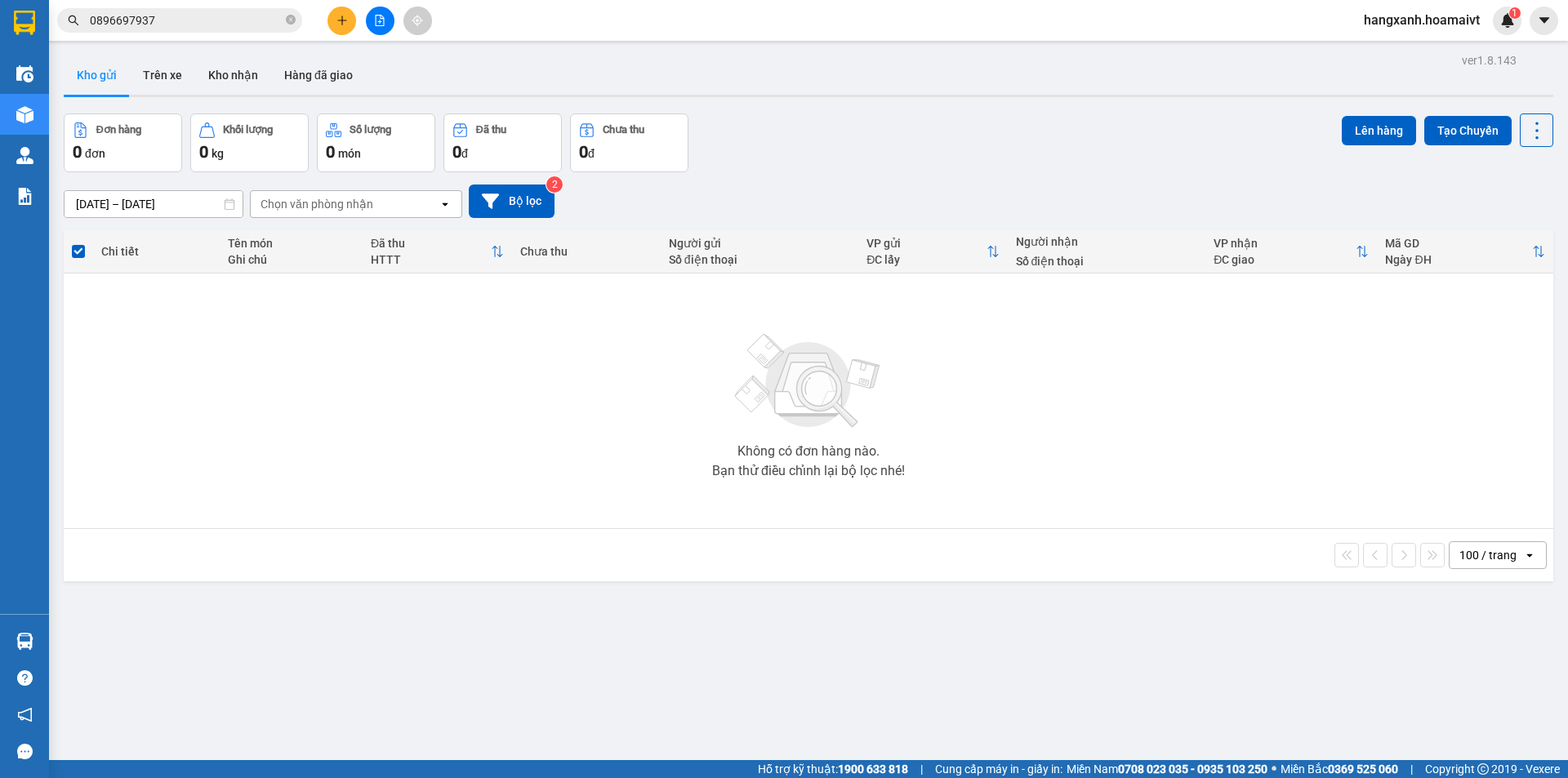
click at [343, 32] on button at bounding box center [342, 21] width 29 height 29
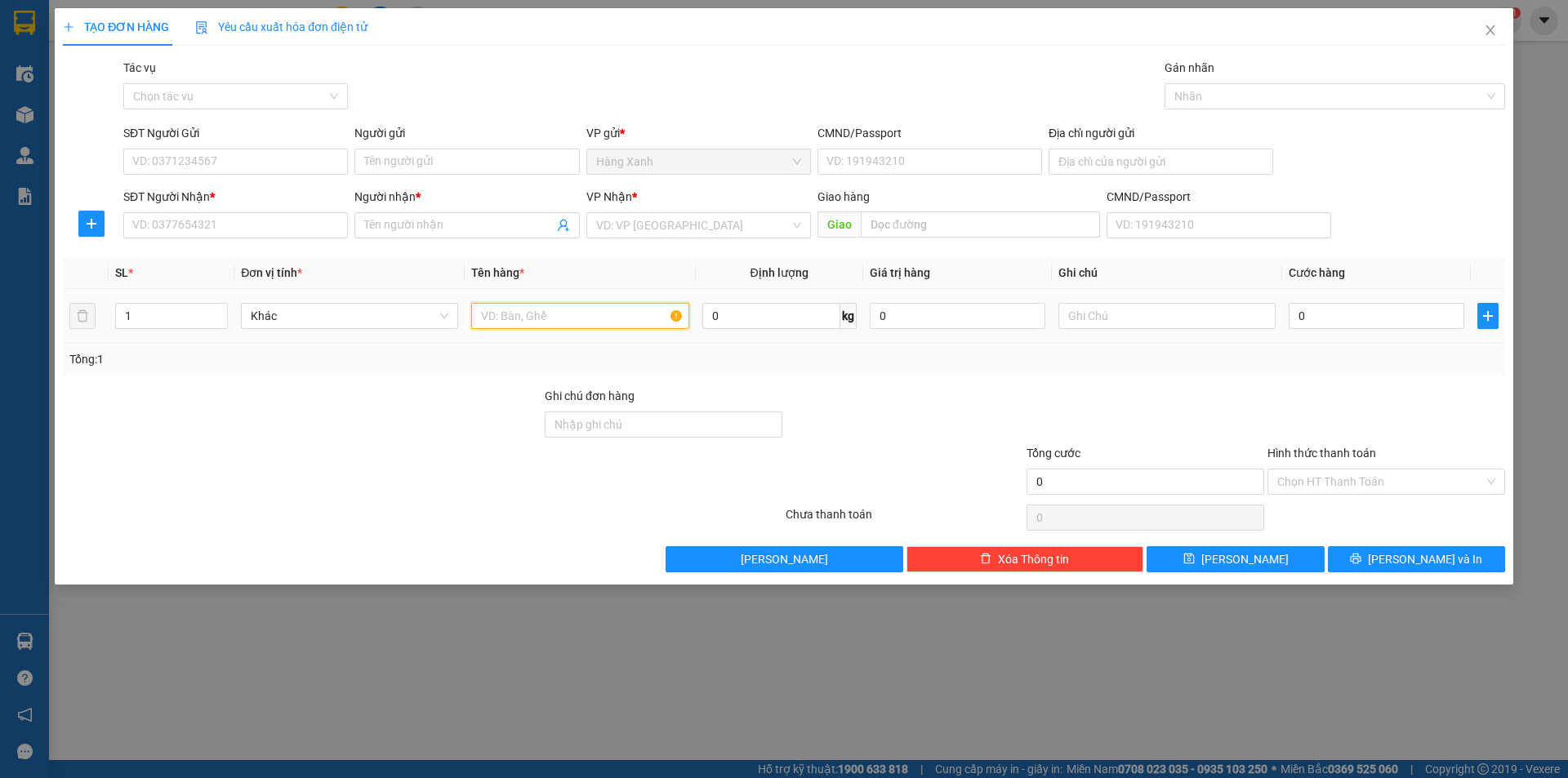
click at [561, 319] on input "text" at bounding box center [580, 315] width 218 height 26
type input "tép"
click at [225, 227] on input "SĐT Người Nhận *" at bounding box center [235, 224] width 224 height 26
click at [225, 227] on input "0358001940" at bounding box center [235, 224] width 224 height 26
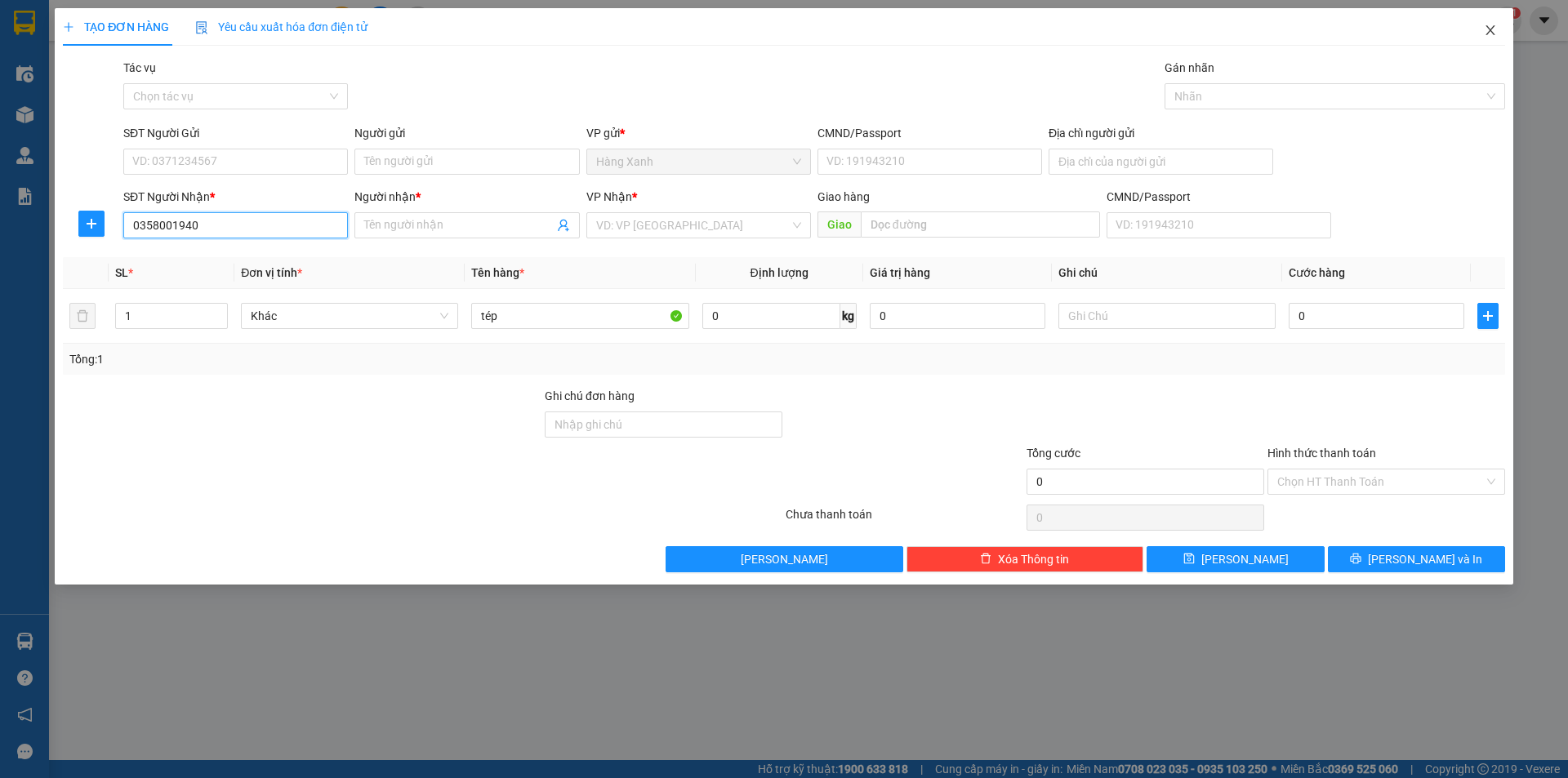
type input "0358001940"
click at [1481, 35] on span "Close" at bounding box center [1491, 32] width 46 height 46
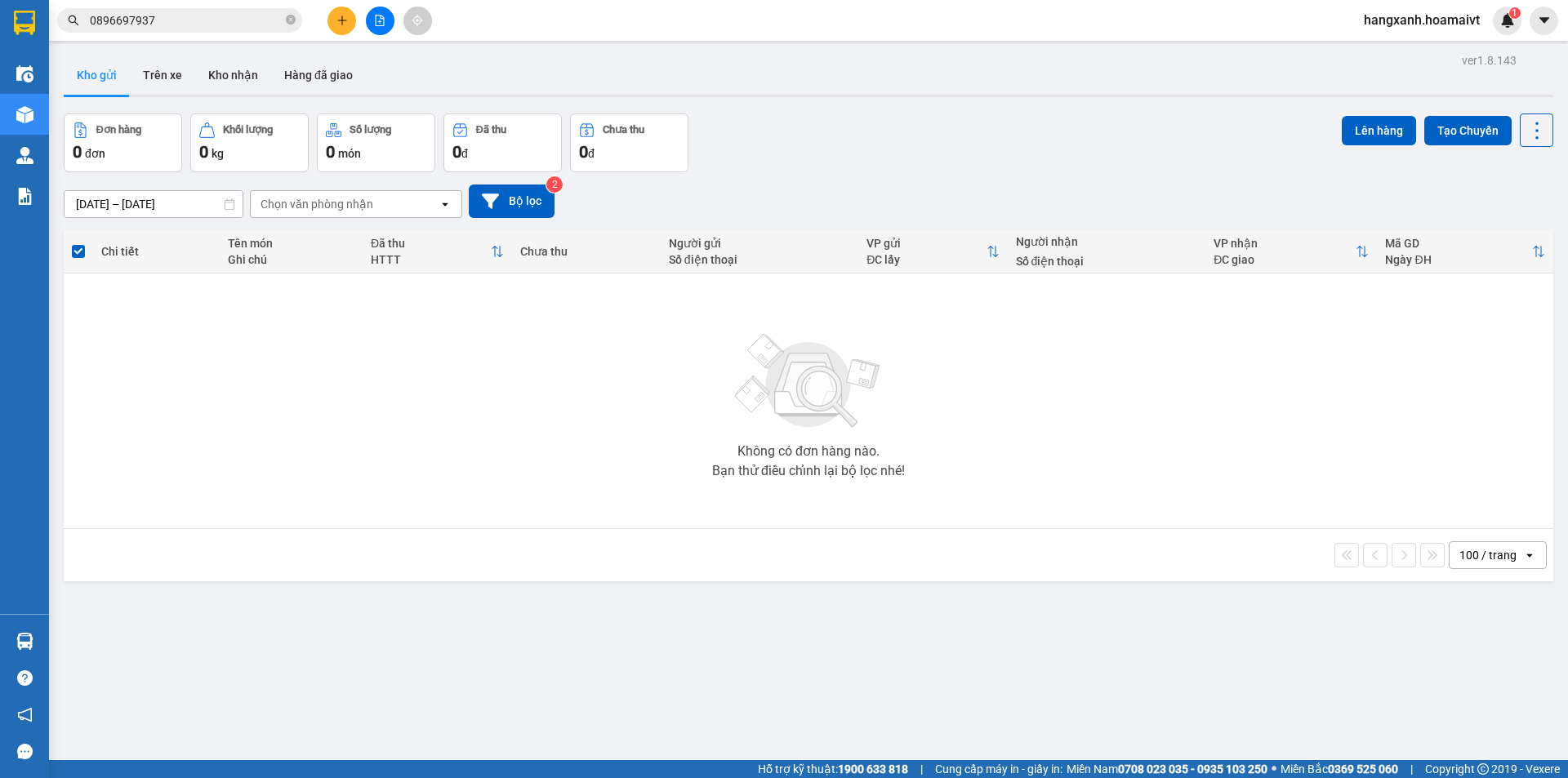
click at [221, 18] on input "0896697937" at bounding box center [186, 20] width 193 height 18
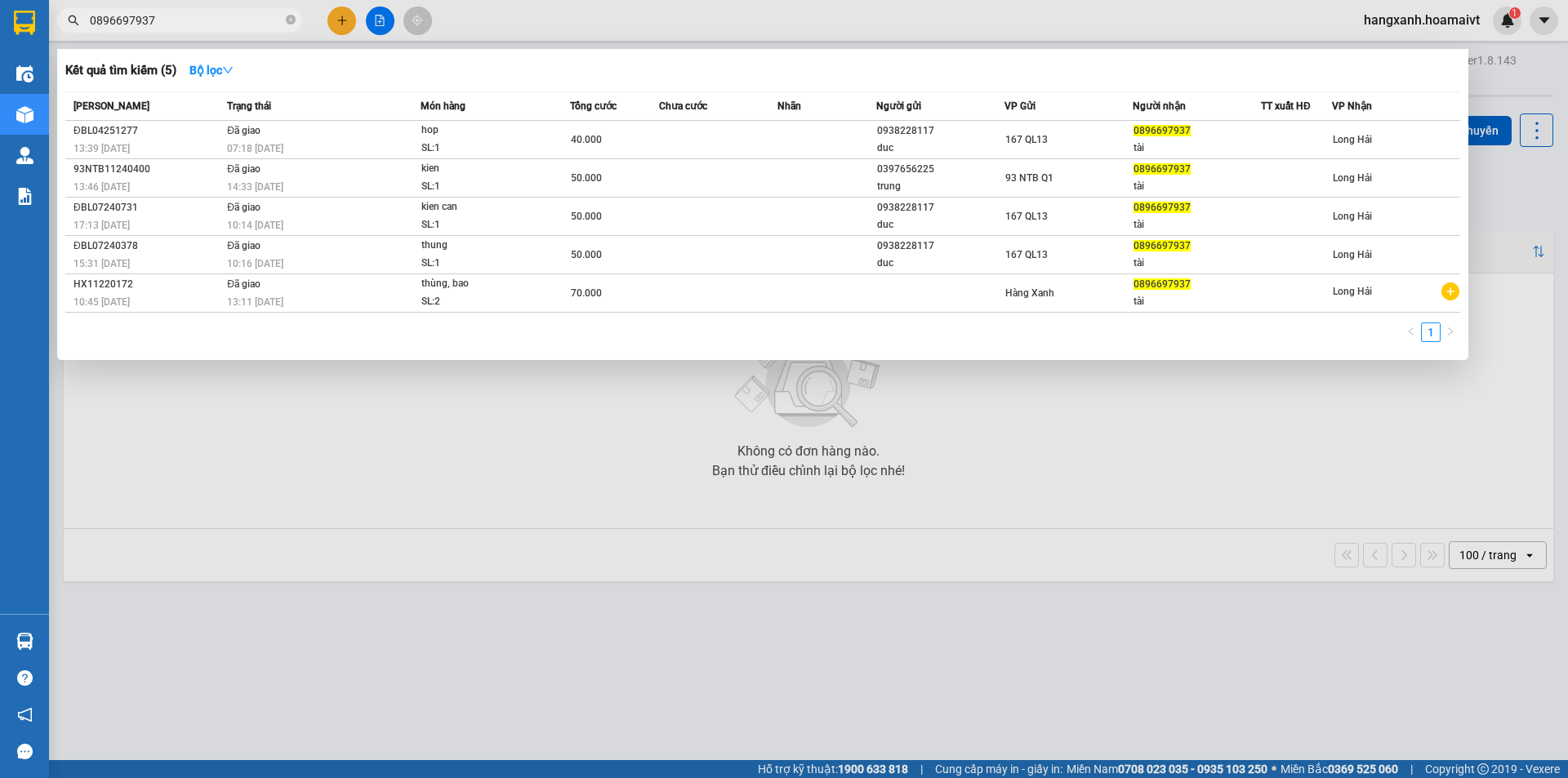
click at [221, 18] on input "0896697937" at bounding box center [186, 20] width 193 height 18
paste input "358001940"
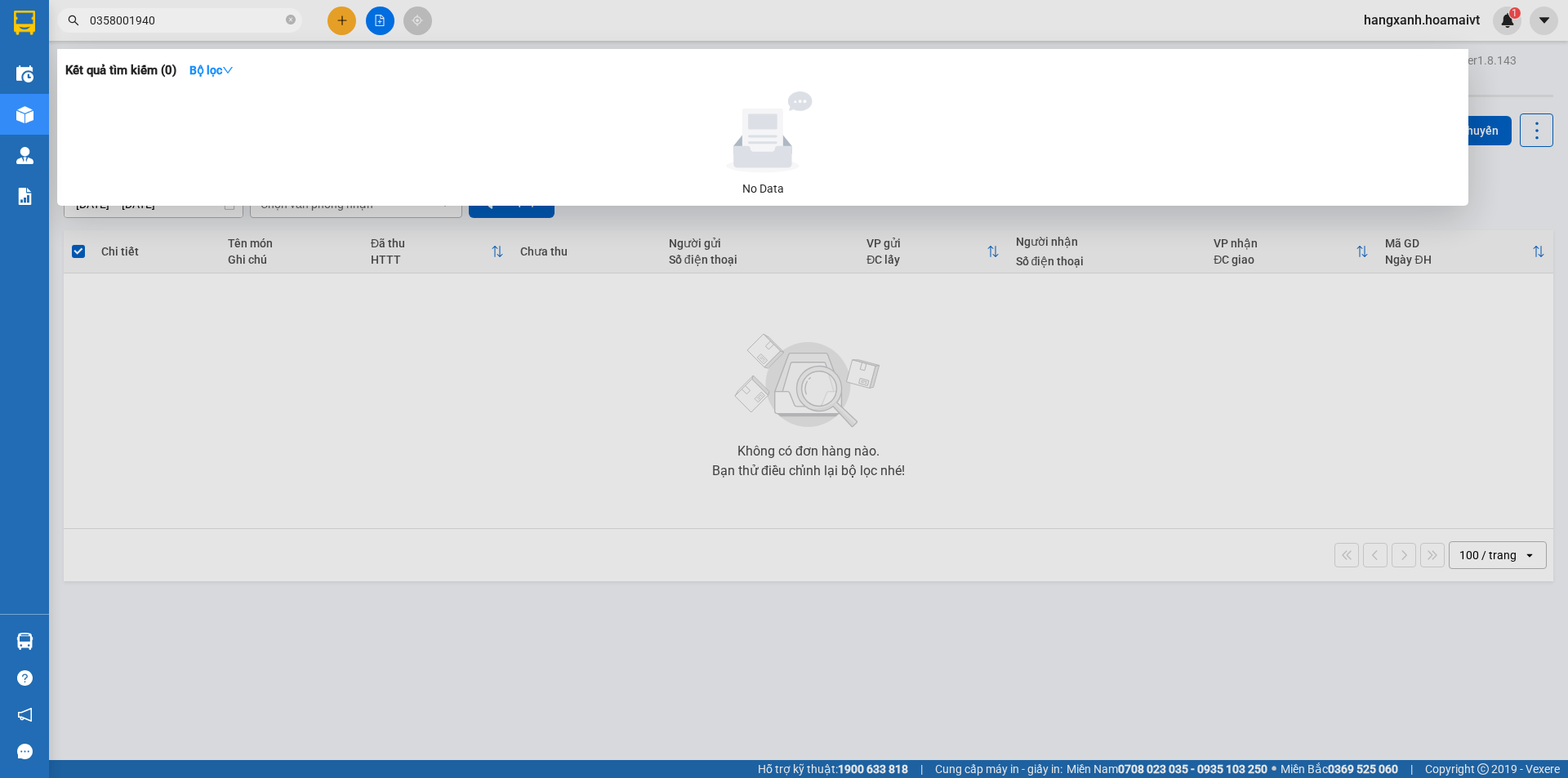
type input "0358001940"
click at [343, 21] on div at bounding box center [784, 389] width 1568 height 778
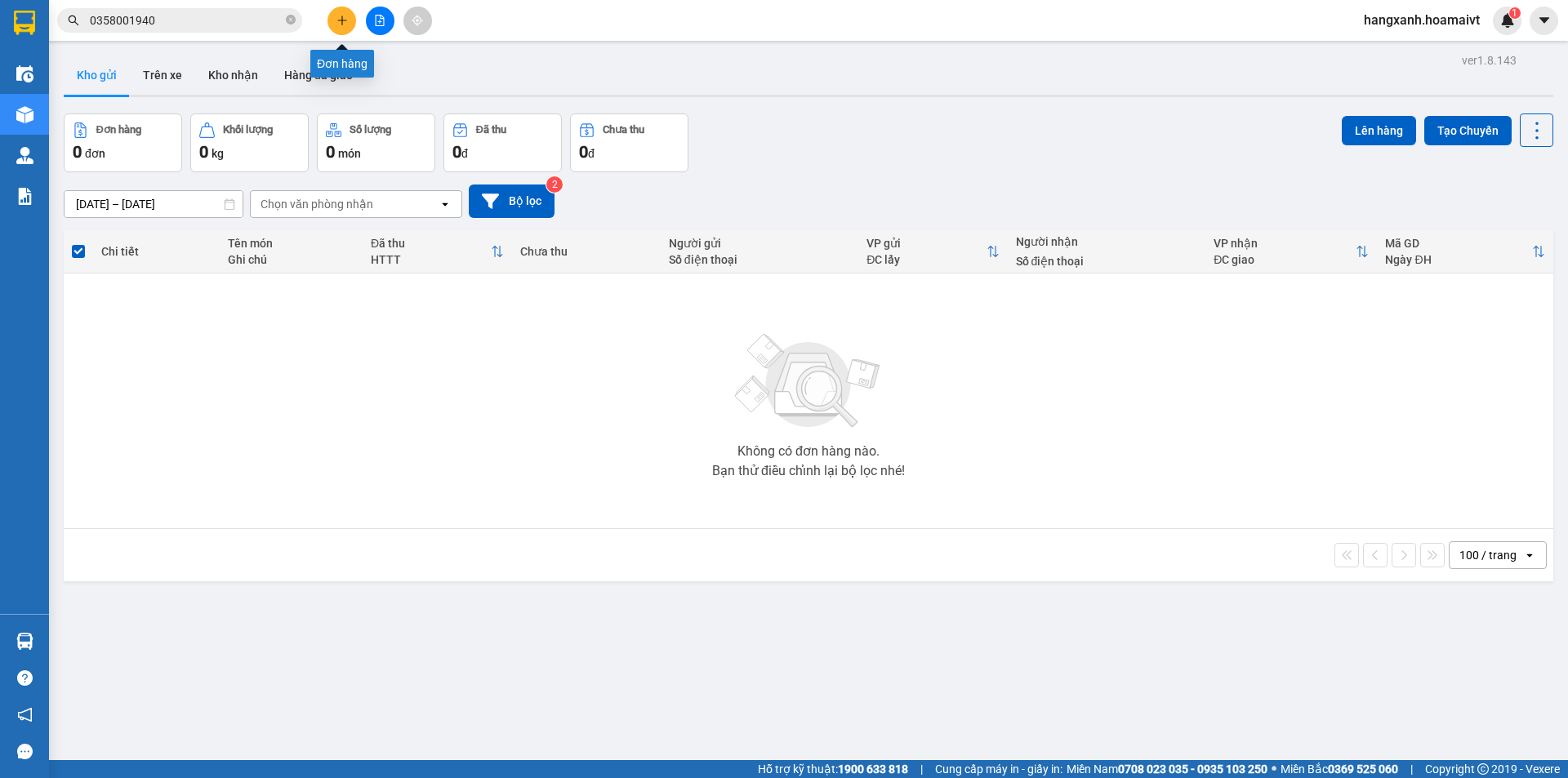
click at [343, 21] on icon "plus" at bounding box center [343, 20] width 11 height 11
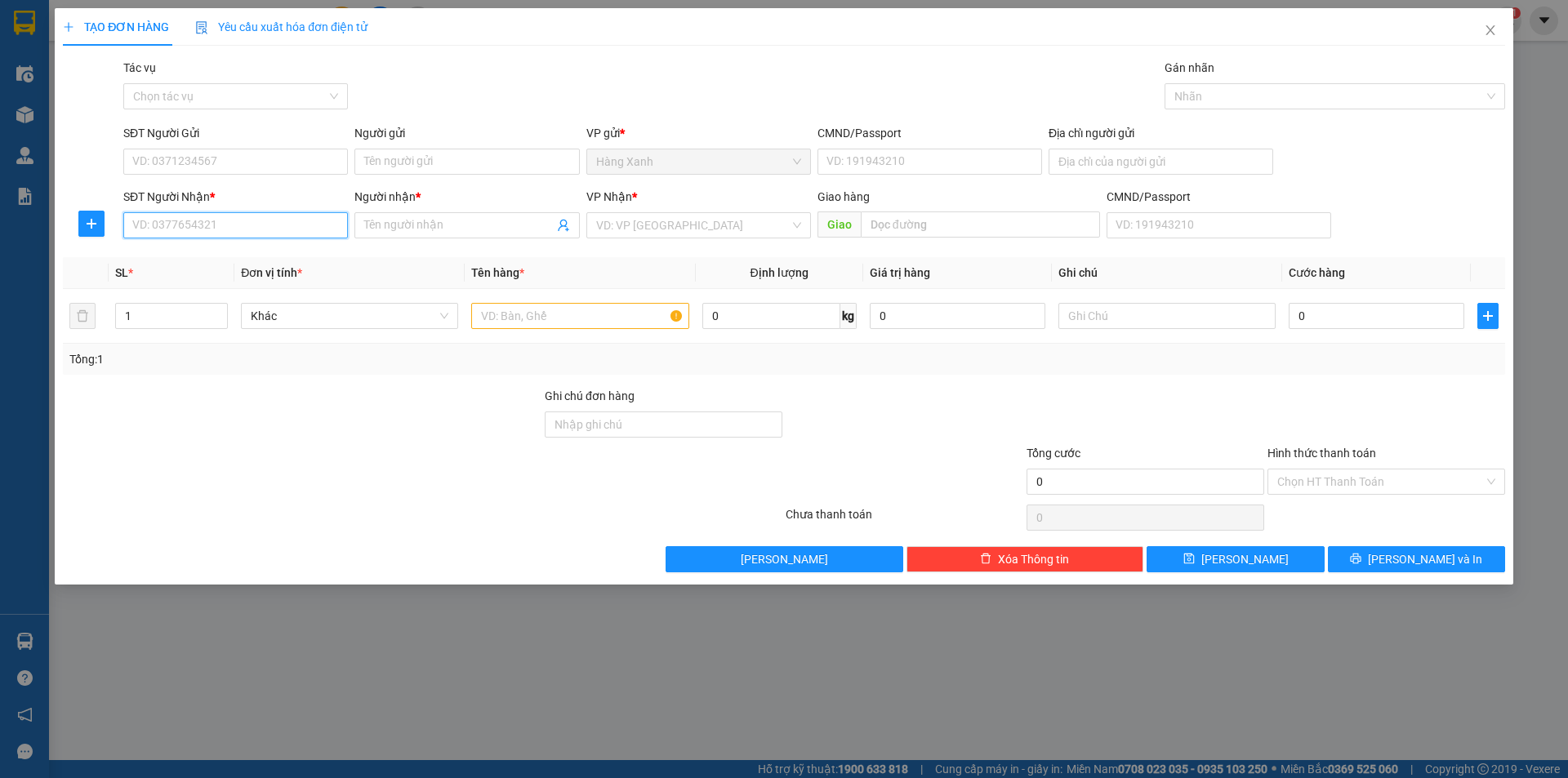
click at [274, 227] on input "SĐT Người Nhận *" at bounding box center [235, 224] width 224 height 26
paste input "0358001940"
type input "0358001940"
click at [418, 228] on input "Người nhận *" at bounding box center [459, 225] width 189 height 18
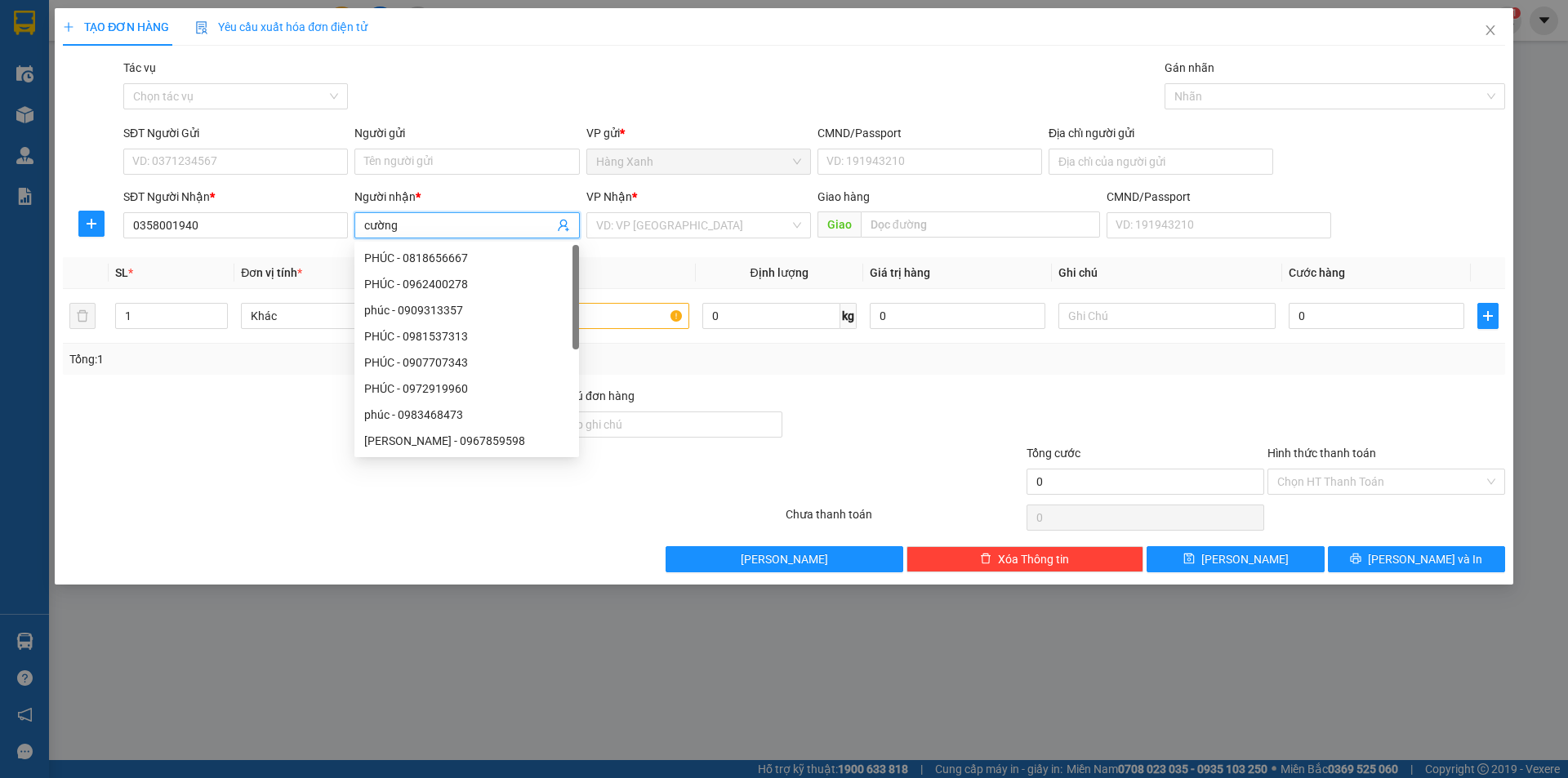
type input "cường"
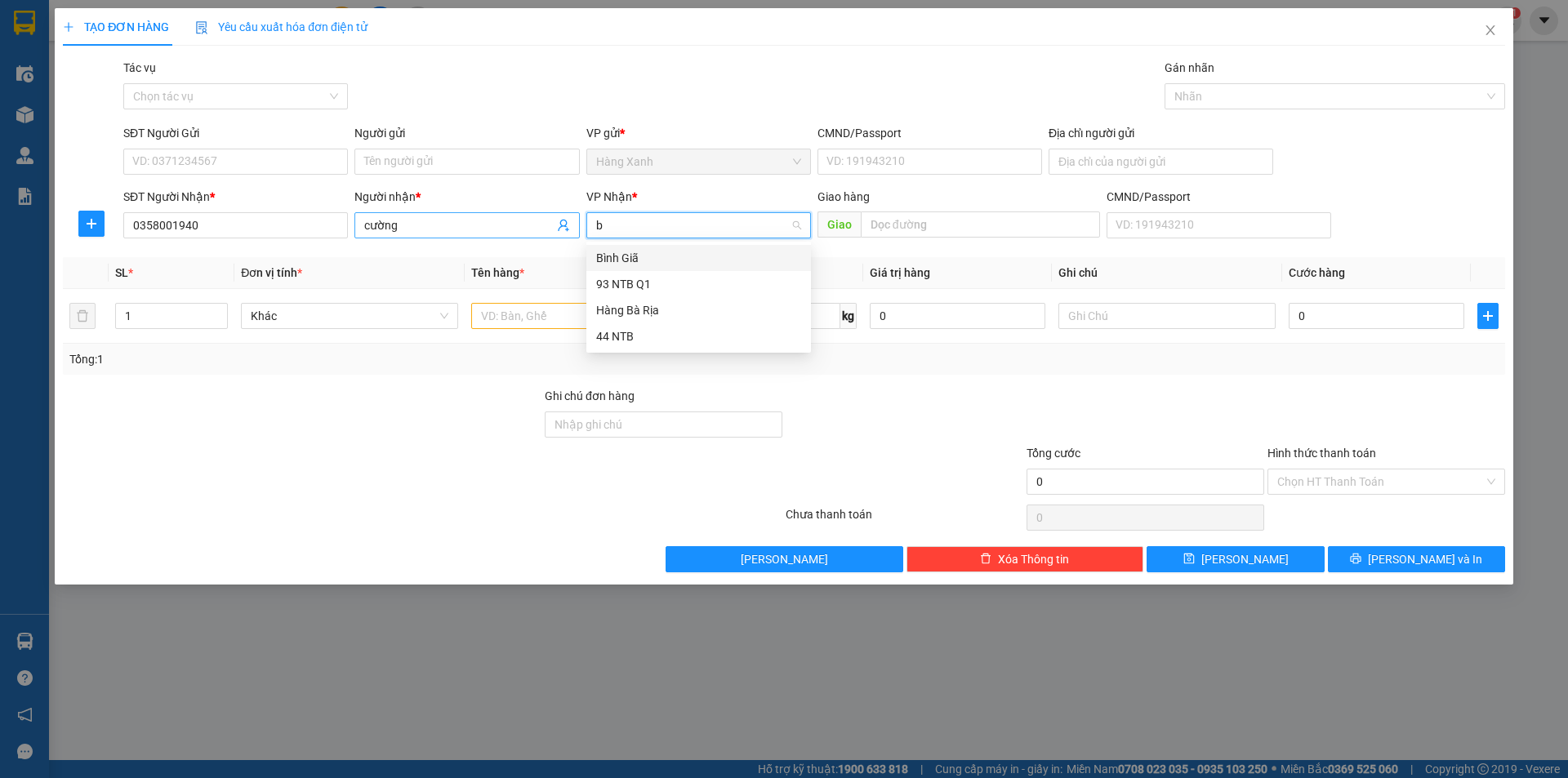
type input "ba"
click at [643, 259] on div "Hàng Bà Rịa" at bounding box center [699, 258] width 205 height 18
click at [580, 314] on input "text" at bounding box center [580, 315] width 218 height 26
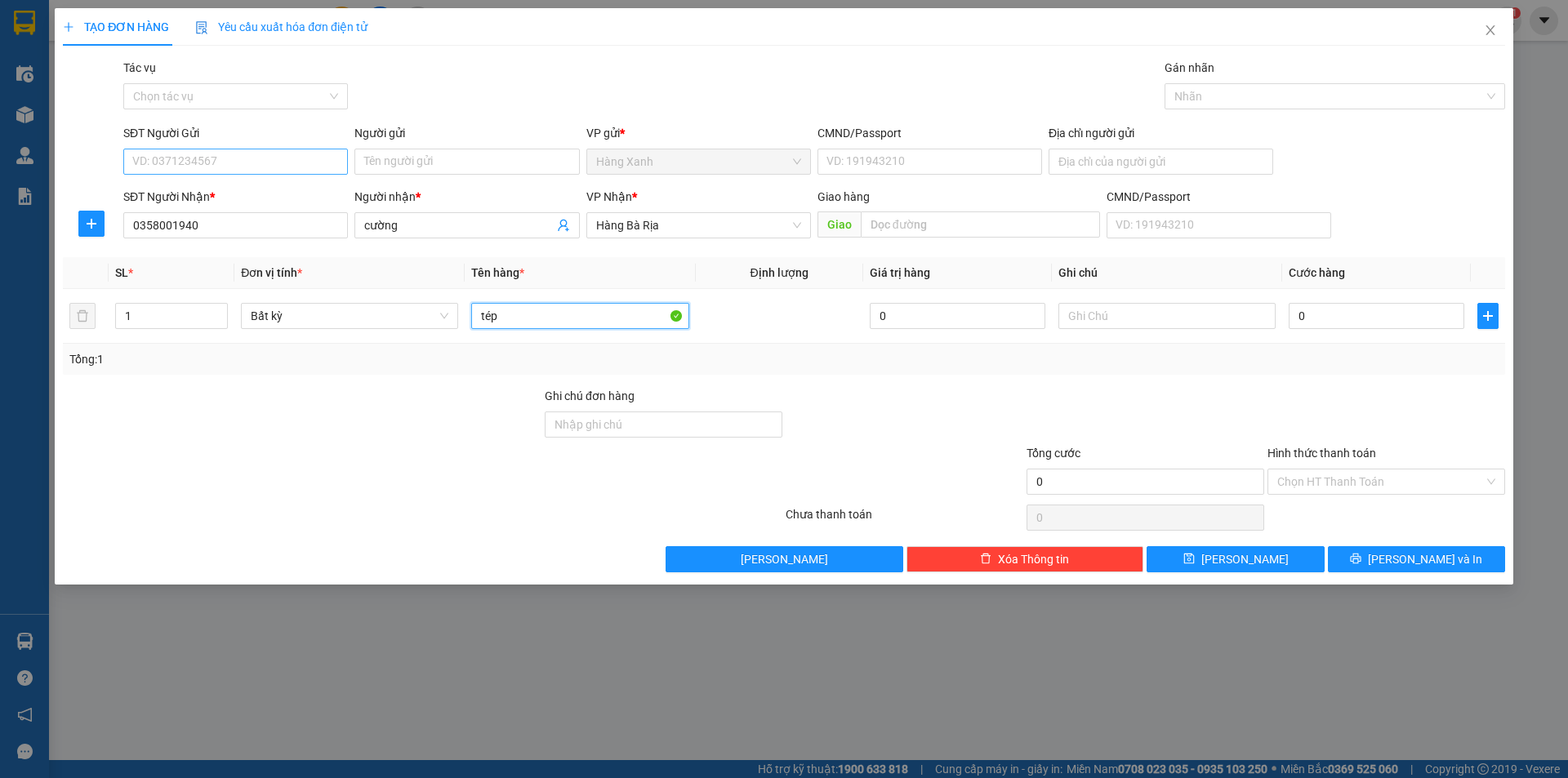
type input "tép"
click at [201, 154] on input "SĐT Người Gửi" at bounding box center [235, 161] width 224 height 26
type input "0707044175"
click at [247, 188] on div "0707044175" at bounding box center [235, 194] width 205 height 18
type input "070195007880"
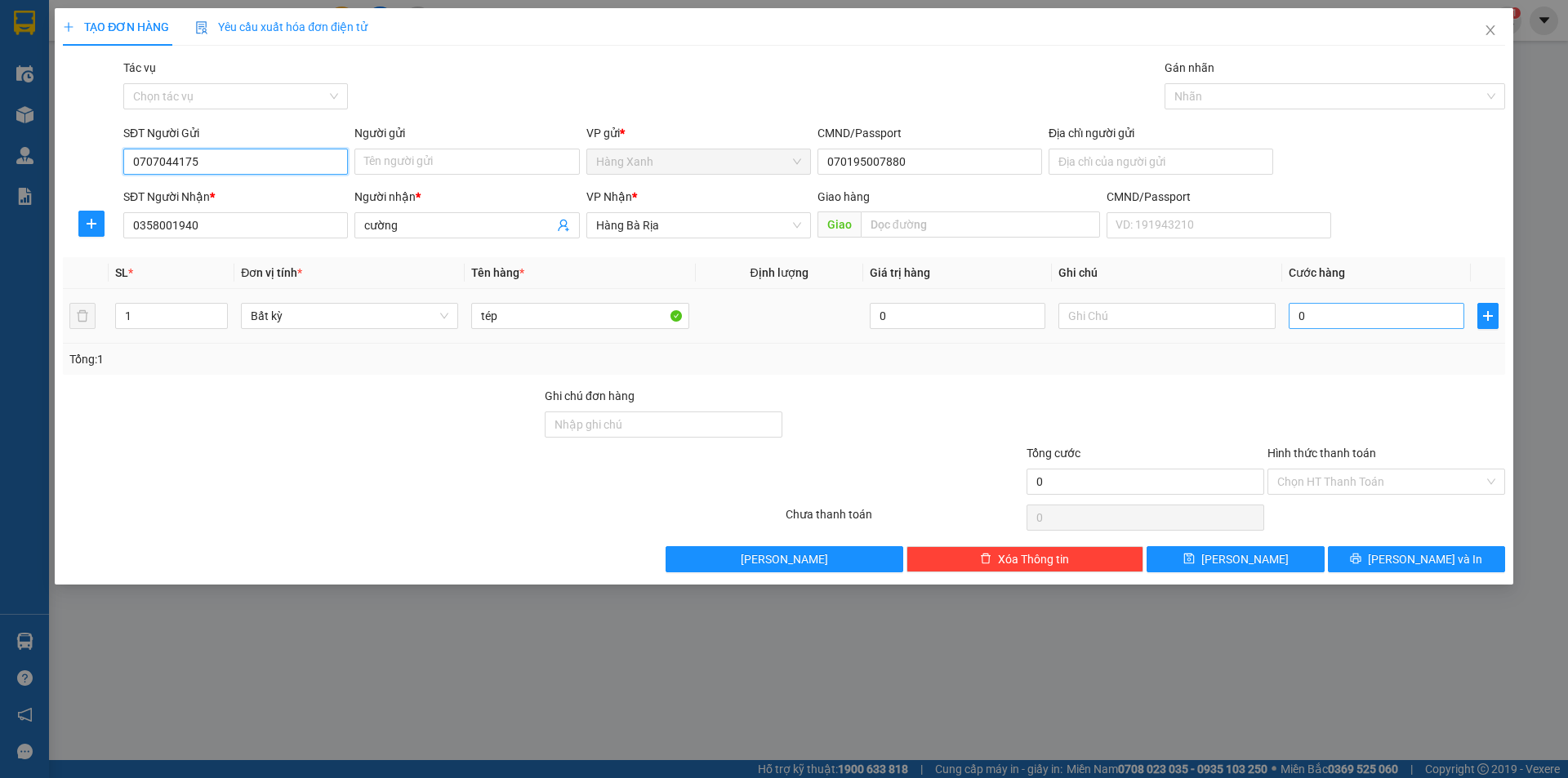
type input "0707044175"
click at [1376, 304] on input "0" at bounding box center [1376, 315] width 176 height 26
type input "3"
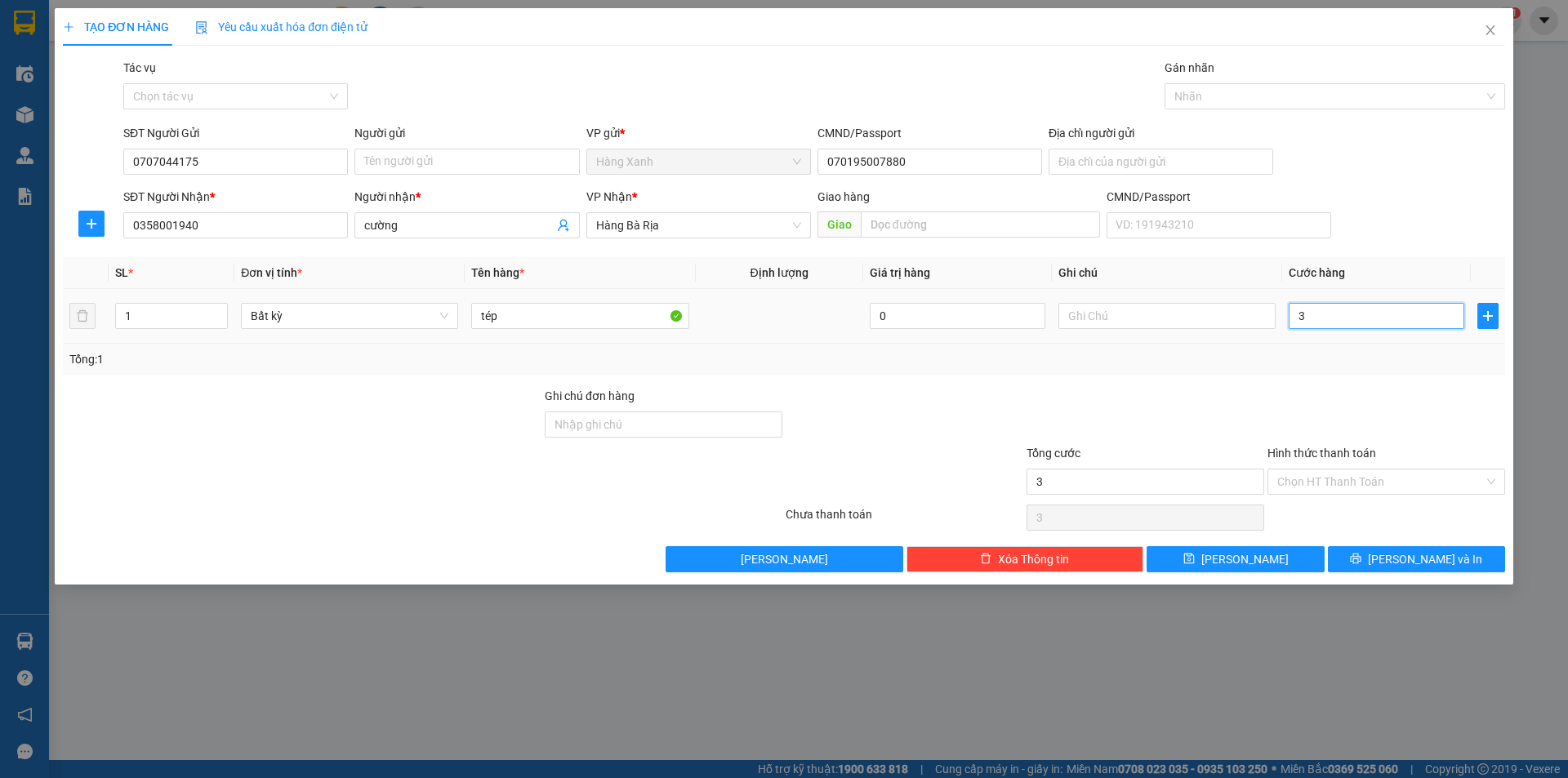
type input "30"
type input "30.000"
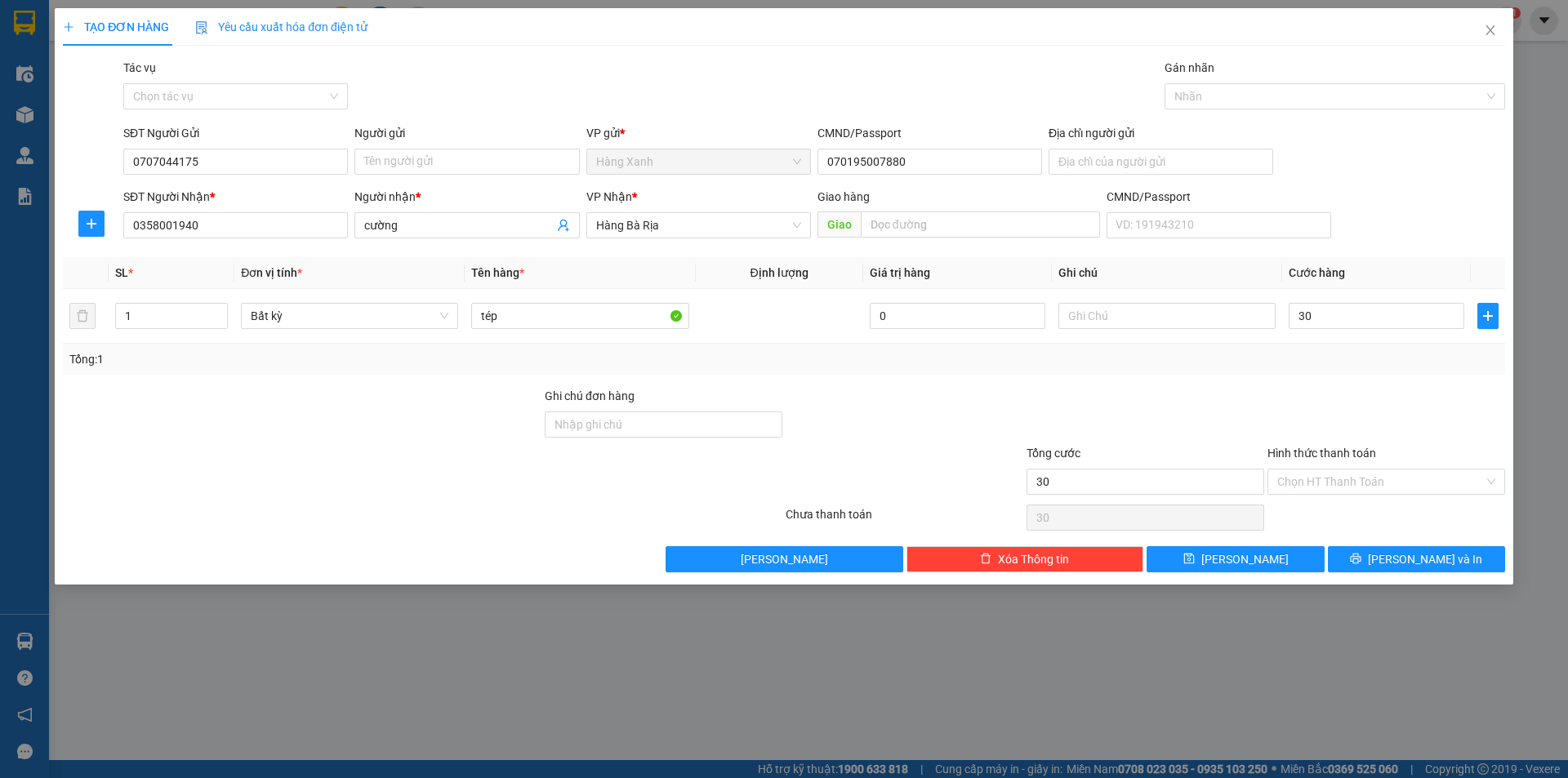
type input "30.000"
click at [1446, 422] on div at bounding box center [1386, 416] width 240 height 57
click at [1432, 550] on div "Transit Pickup Surcharge Ids Transit Deliver Surcharge Ids Transit Deliver Surc…" at bounding box center [784, 316] width 1442 height 514
click at [1430, 551] on span "[PERSON_NAME] và In" at bounding box center [1425, 559] width 115 height 18
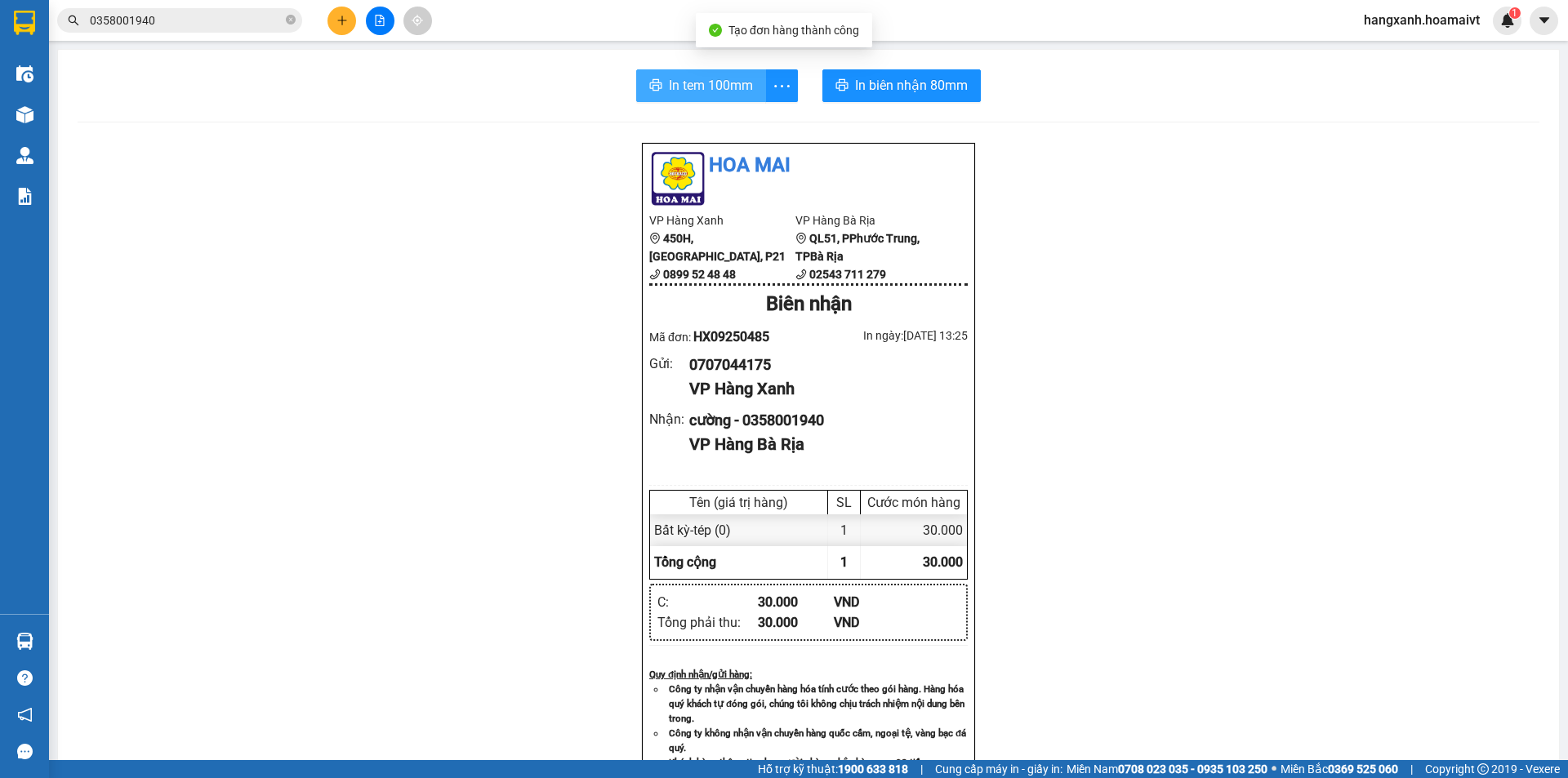
click at [672, 72] on button "In tem 100mm" at bounding box center [701, 86] width 130 height 32
click at [855, 82] on span "In biên nhận 80mm" at bounding box center [911, 85] width 113 height 20
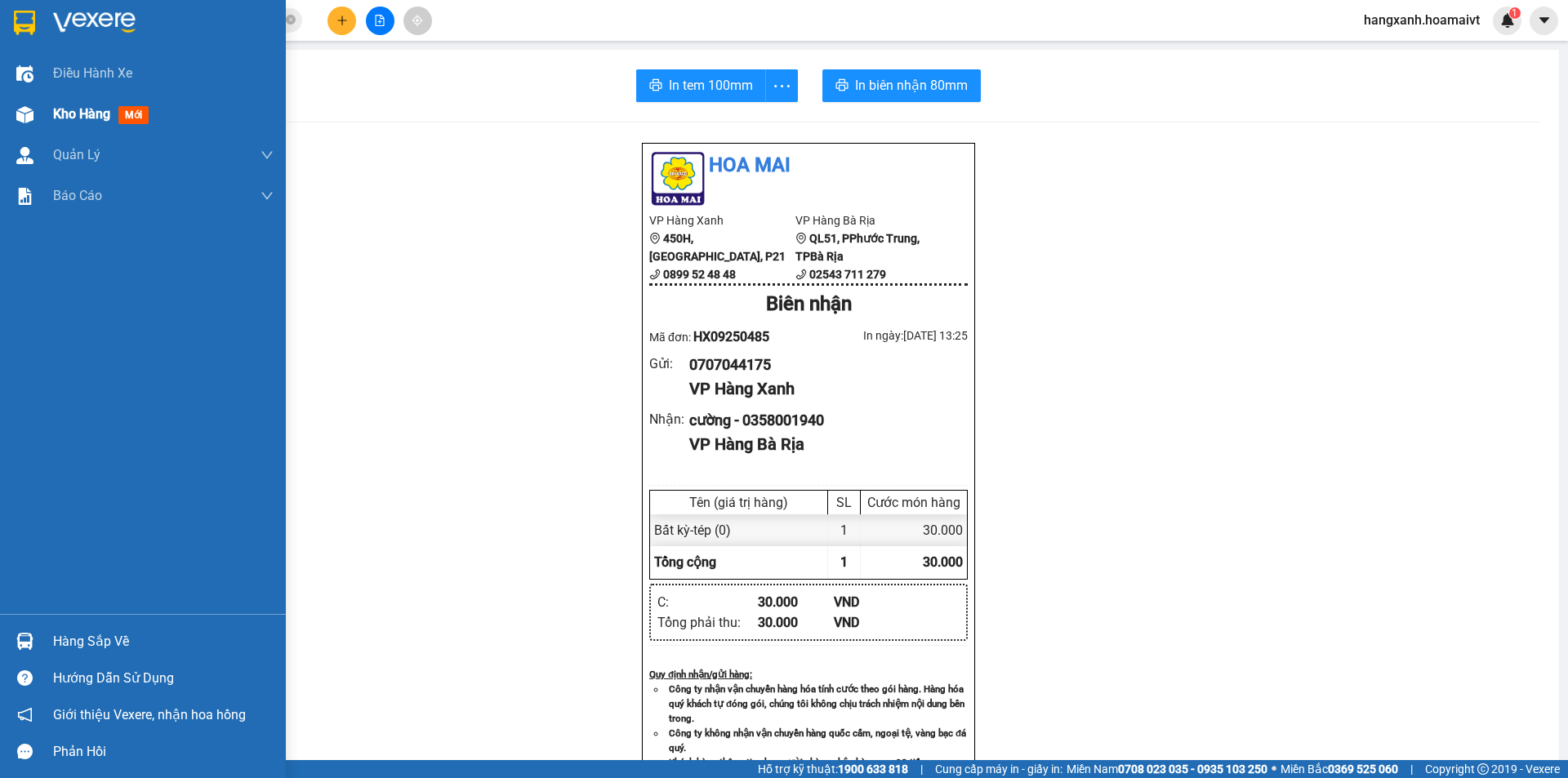
click at [37, 120] on div at bounding box center [25, 115] width 29 height 29
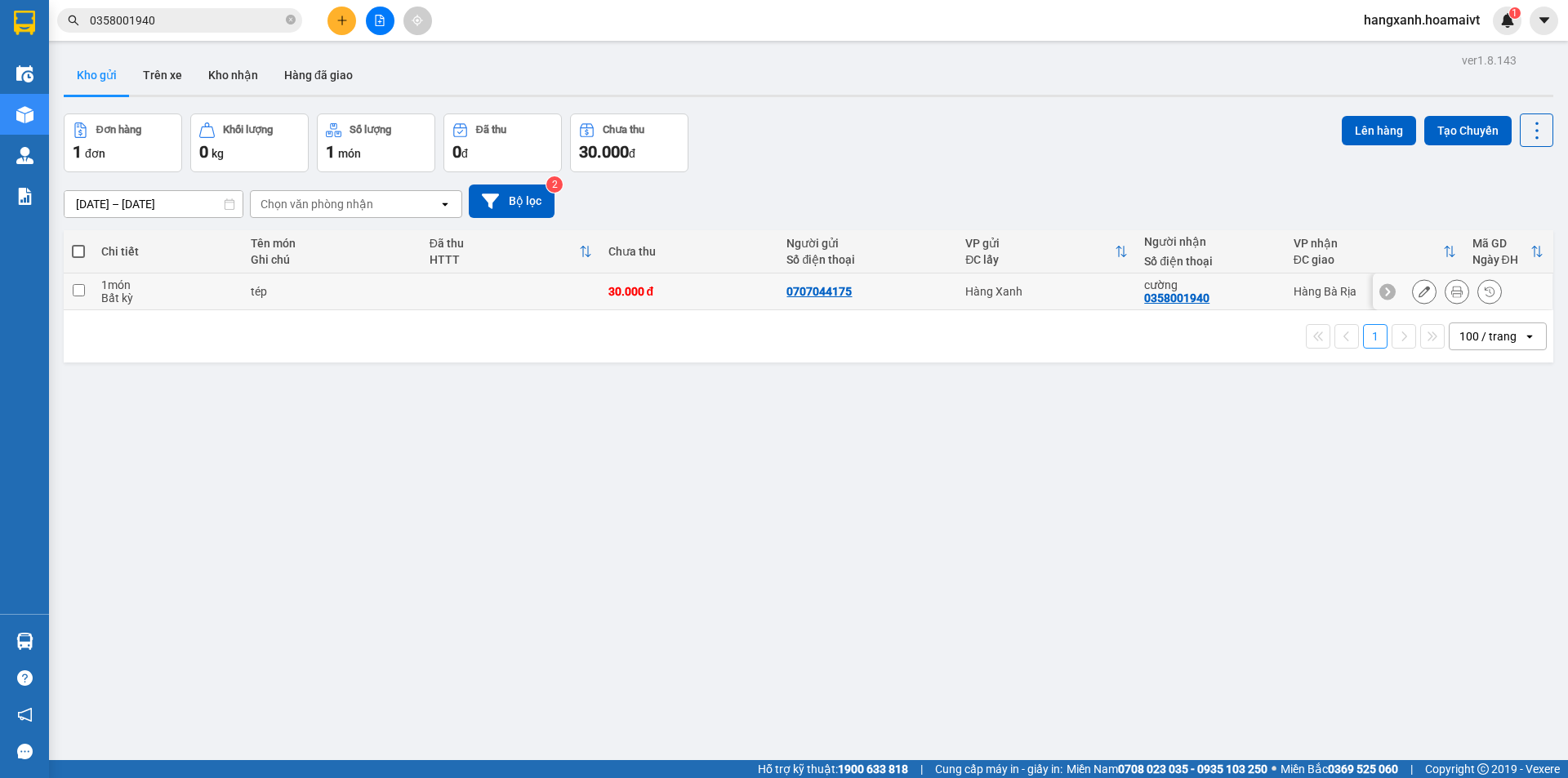
click at [1216, 287] on div "cường" at bounding box center [1210, 285] width 133 height 13
checkbox input "true"
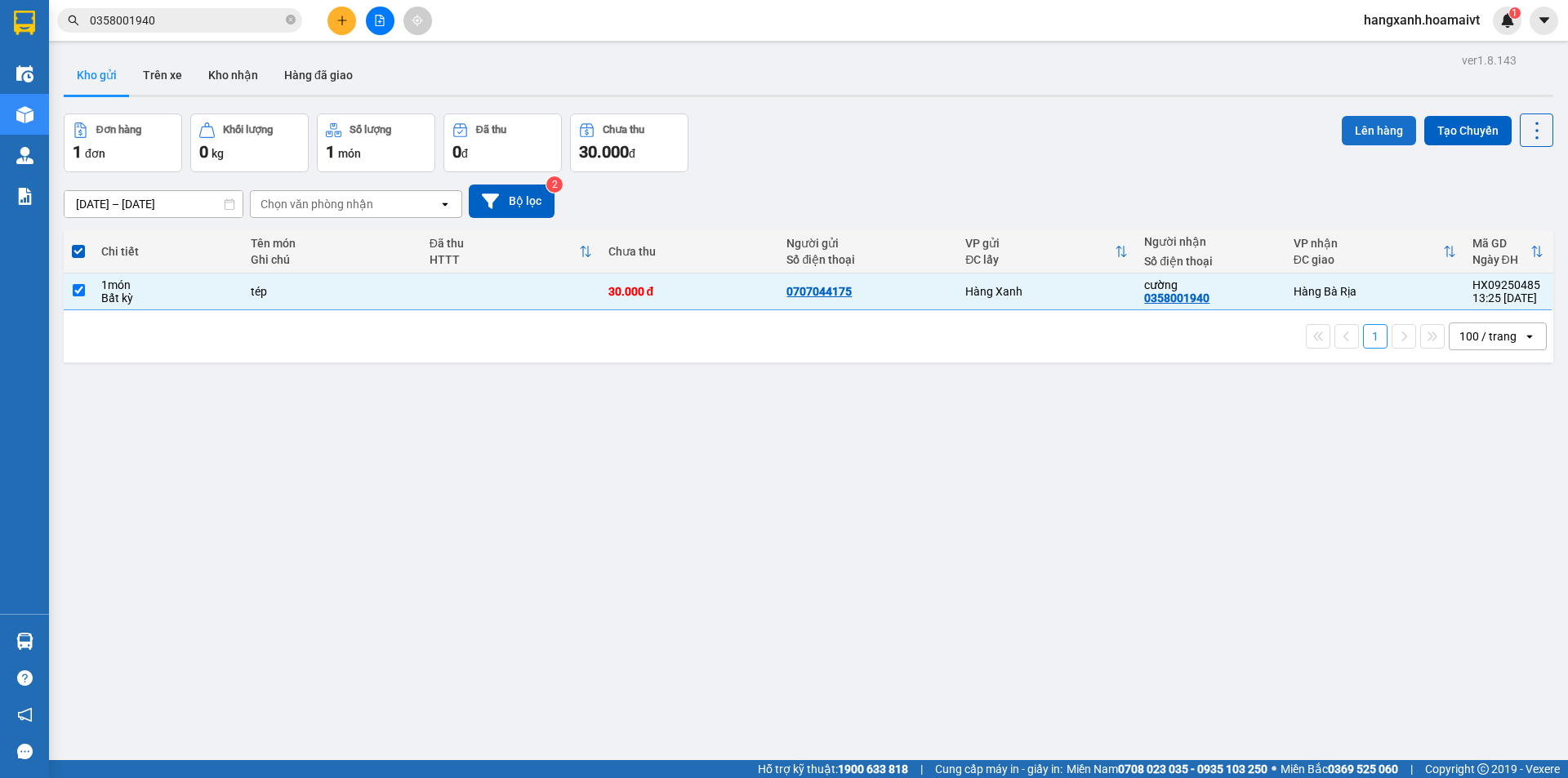
click at [1343, 122] on button "Lên hàng" at bounding box center [1379, 131] width 74 height 30
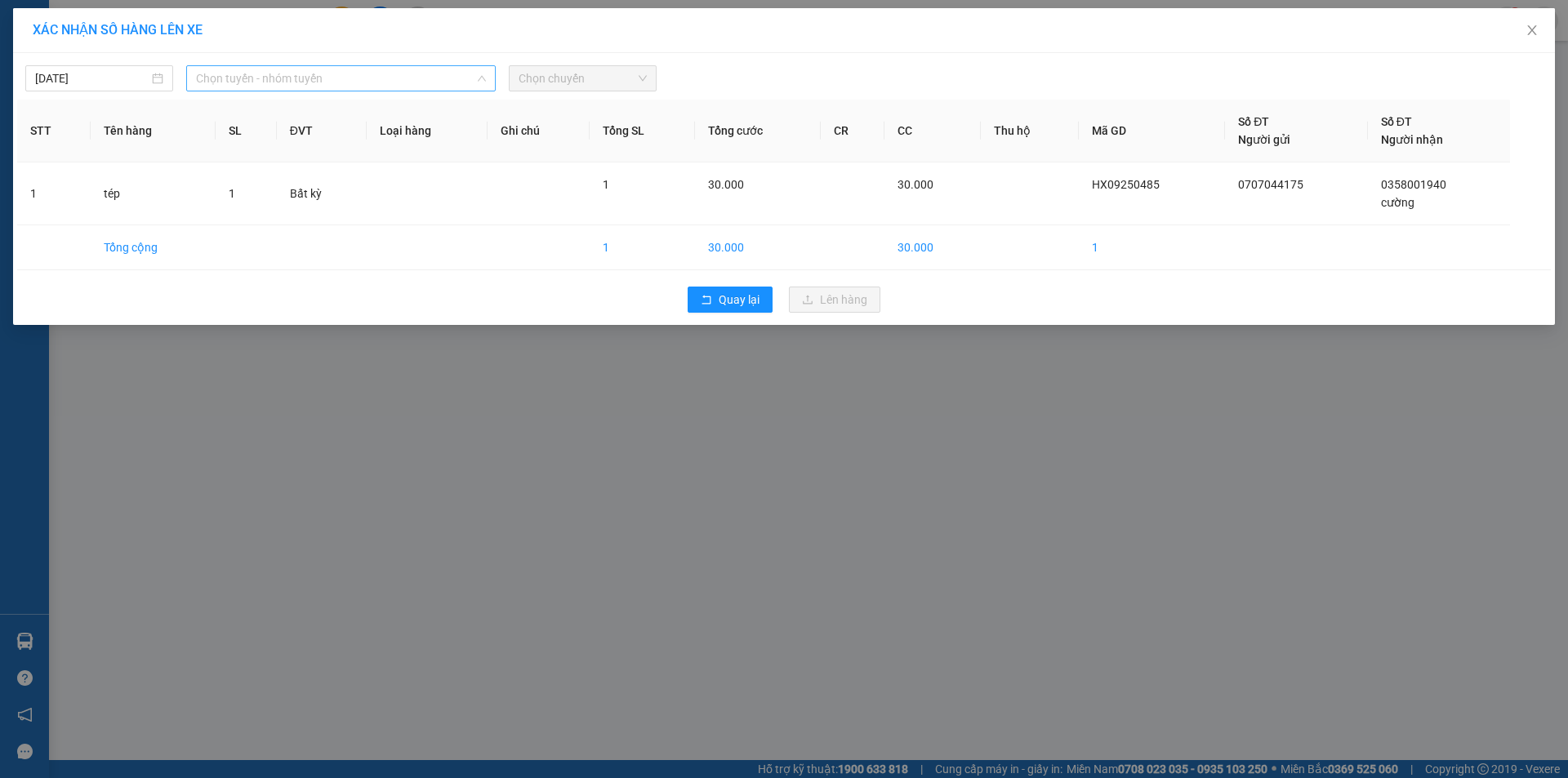
drag, startPoint x: 287, startPoint y: 72, endPoint x: 290, endPoint y: 229, distance: 157.0
click at [287, 74] on span "Chọn tuyến - nhóm tuyến" at bounding box center [341, 78] width 290 height 25
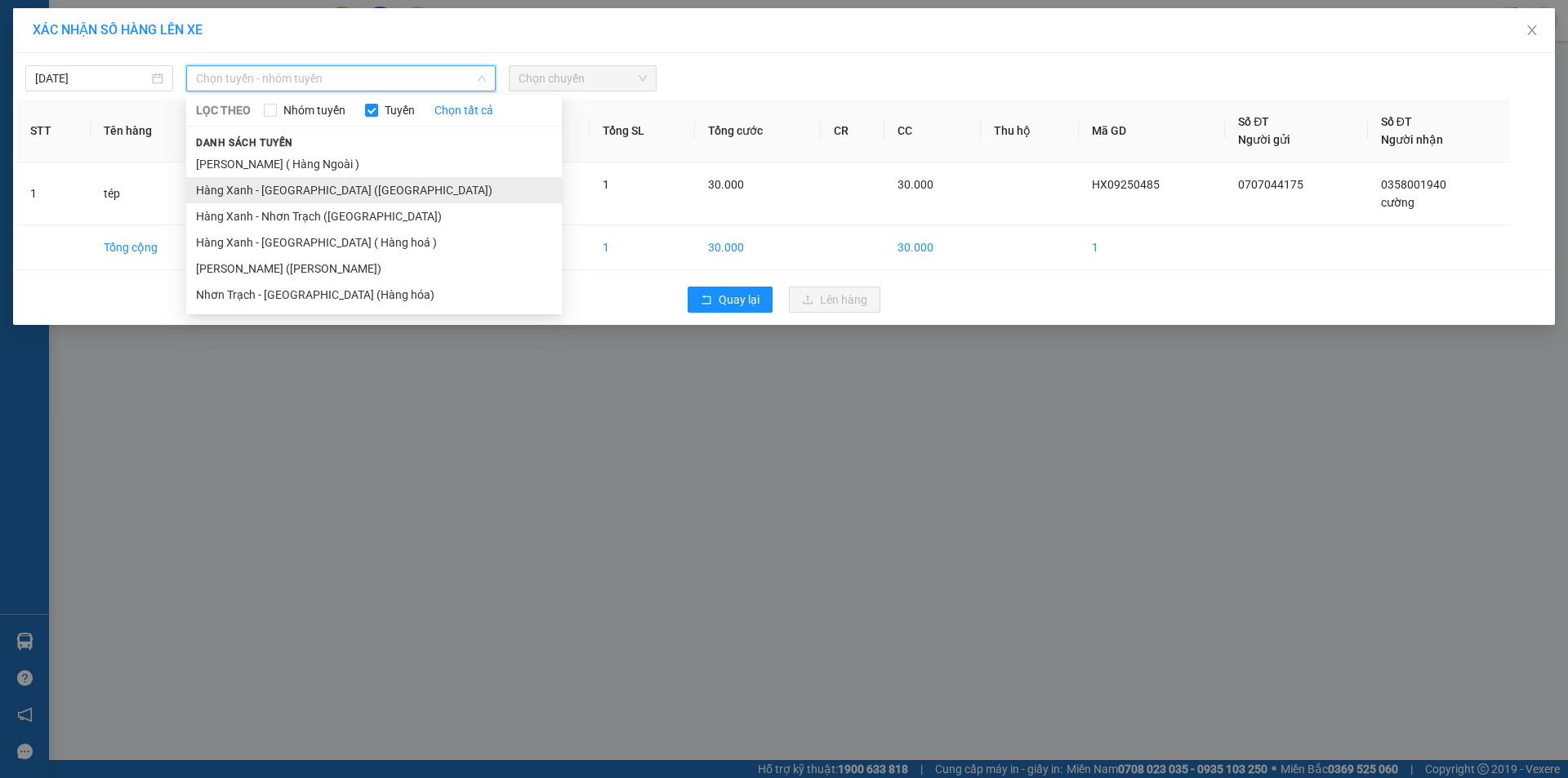
click at [312, 190] on li "Hàng Xanh - [GEOGRAPHIC_DATA] ([GEOGRAPHIC_DATA])" at bounding box center [374, 190] width 376 height 26
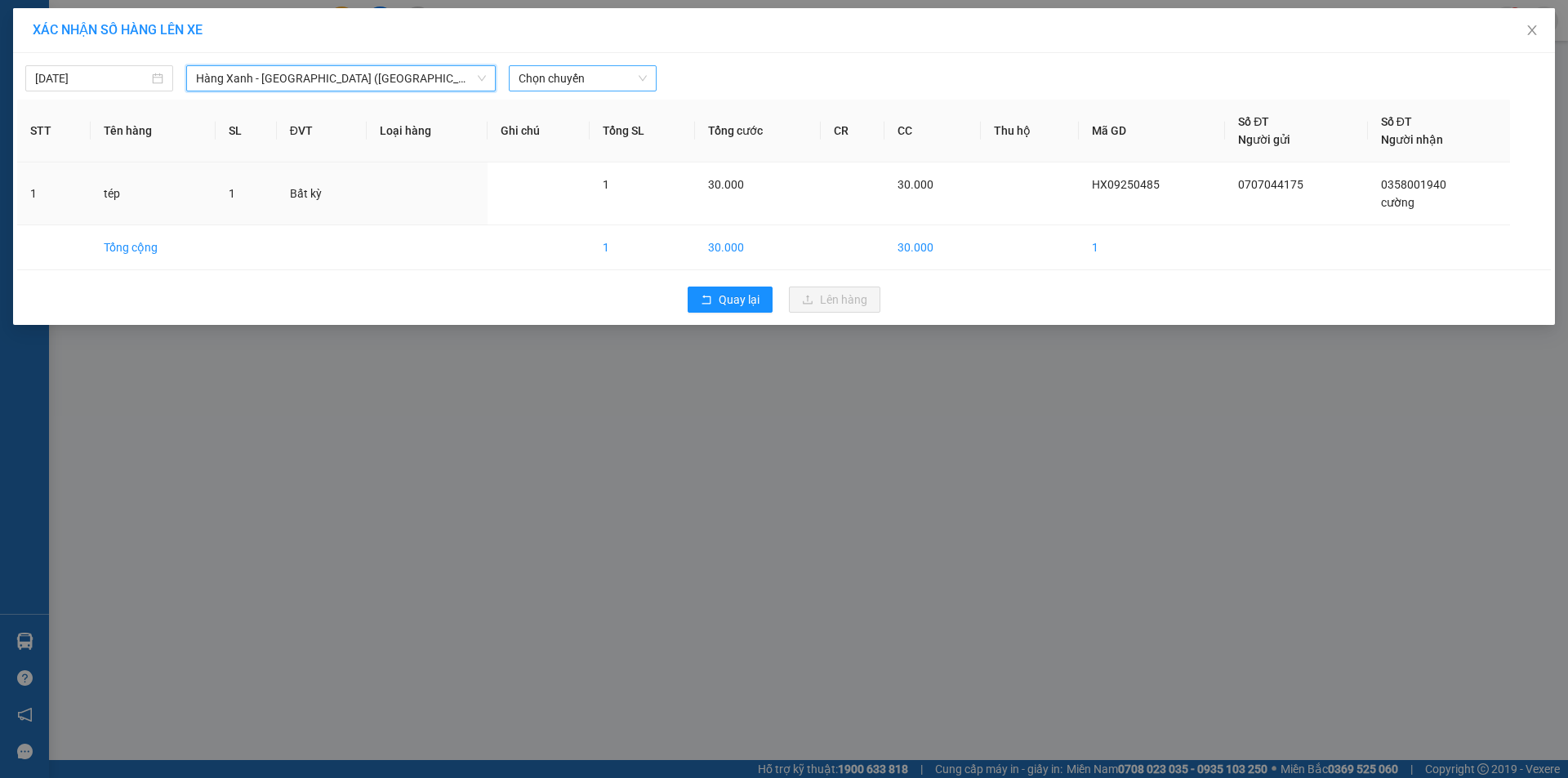
click at [610, 86] on span "Chọn chuyến" at bounding box center [582, 78] width 128 height 25
type input "1330"
click at [558, 144] on div "Thêm chuyến " 13:30 "" at bounding box center [596, 137] width 174 height 28
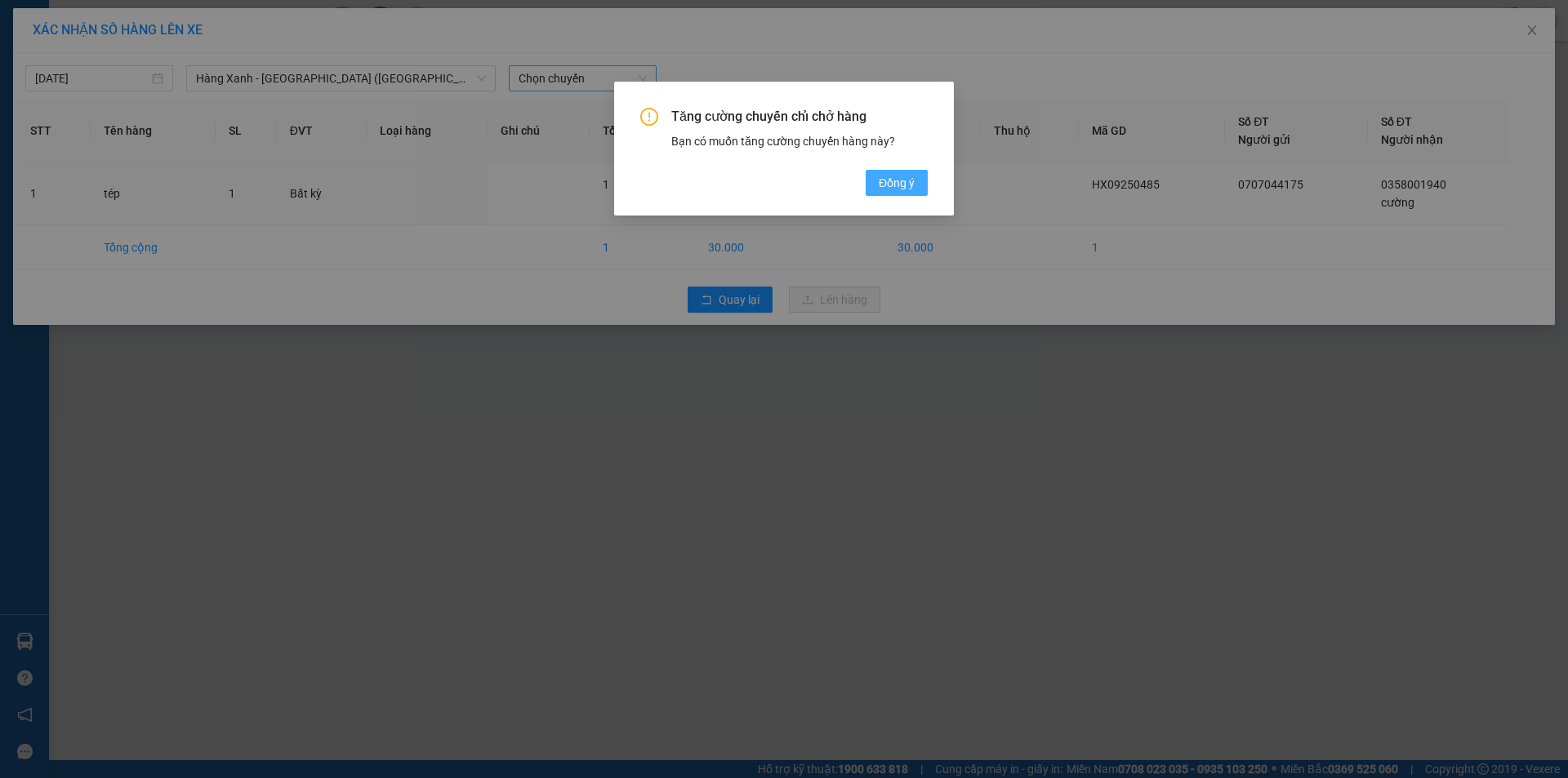
click at [879, 179] on button "Đồng ý" at bounding box center [896, 182] width 62 height 26
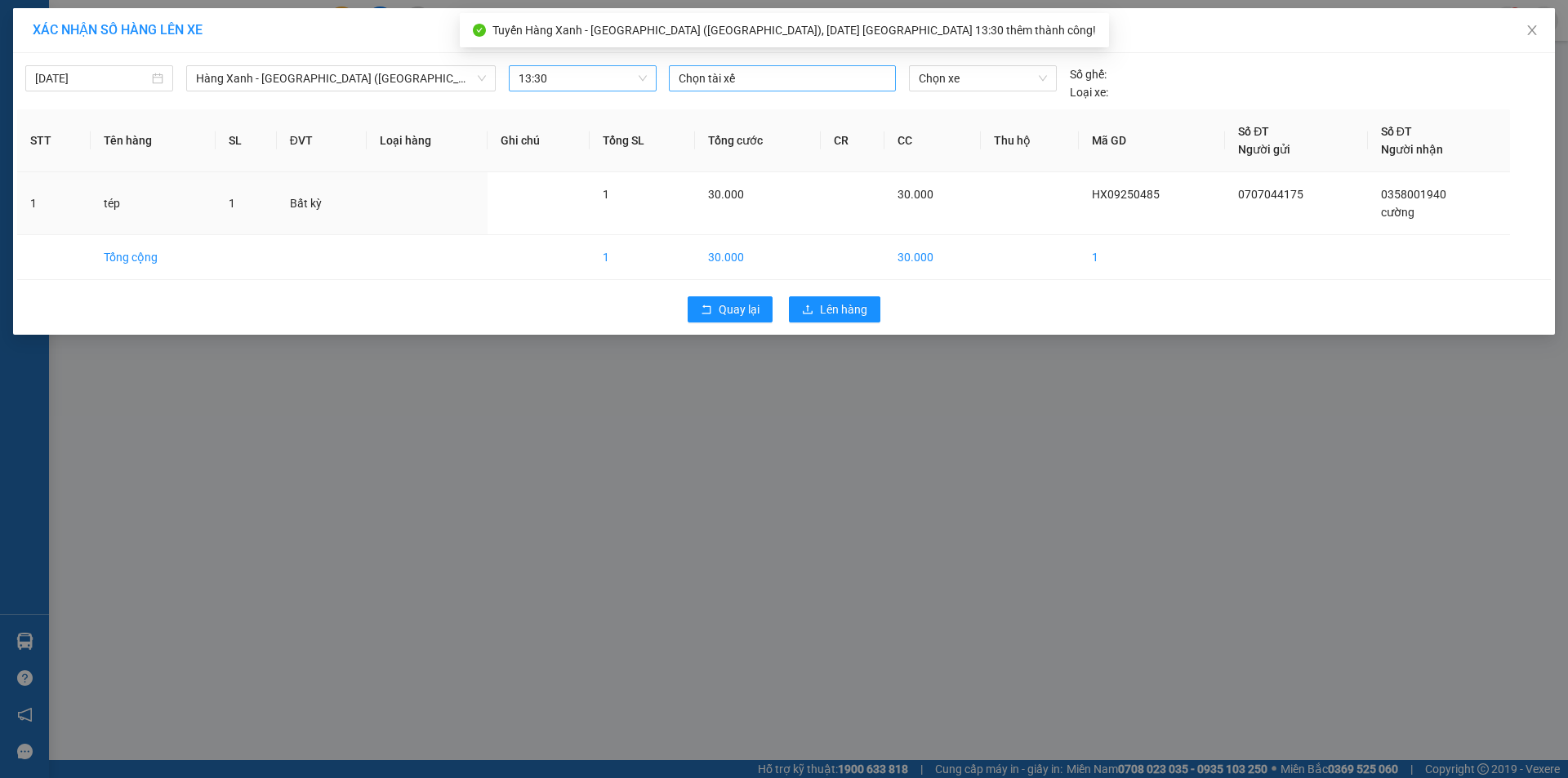
click at [764, 74] on div at bounding box center [782, 78] width 219 height 20
type input "phong"
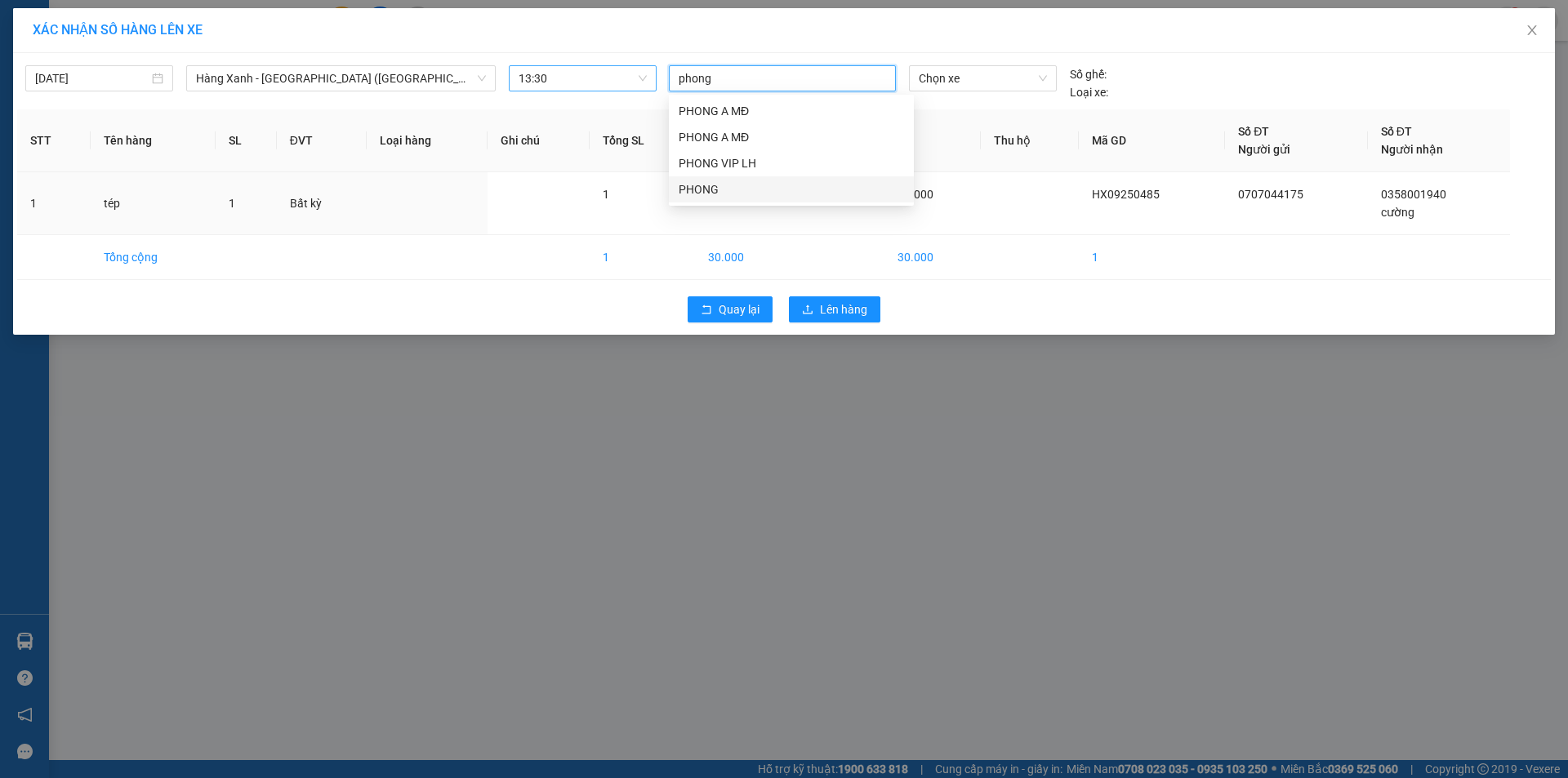
drag, startPoint x: 731, startPoint y: 187, endPoint x: 965, endPoint y: 95, distance: 251.4
click at [737, 186] on div "PHONG" at bounding box center [791, 189] width 225 height 18
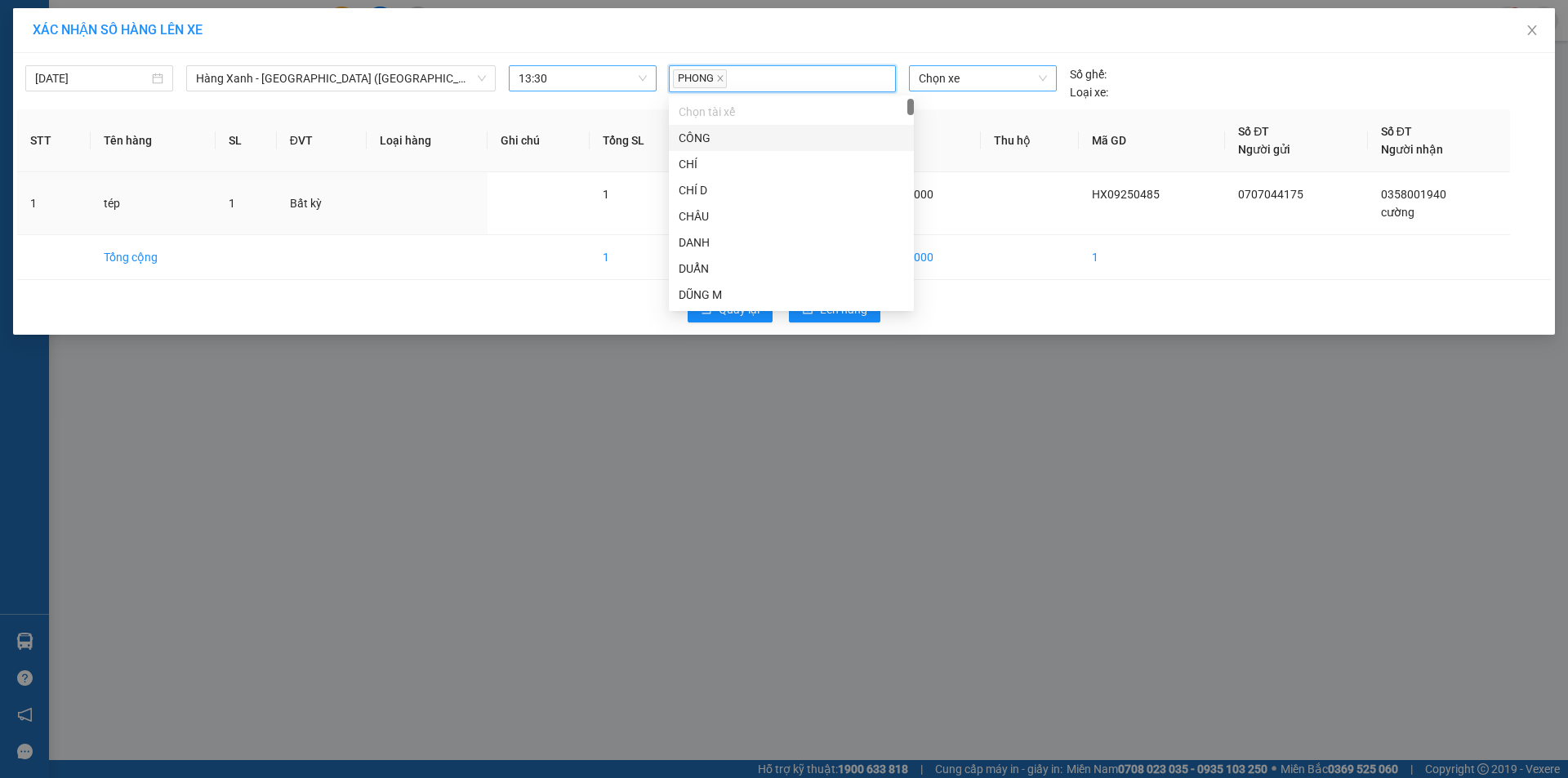
click at [981, 76] on span "Chọn xe" at bounding box center [982, 78] width 127 height 25
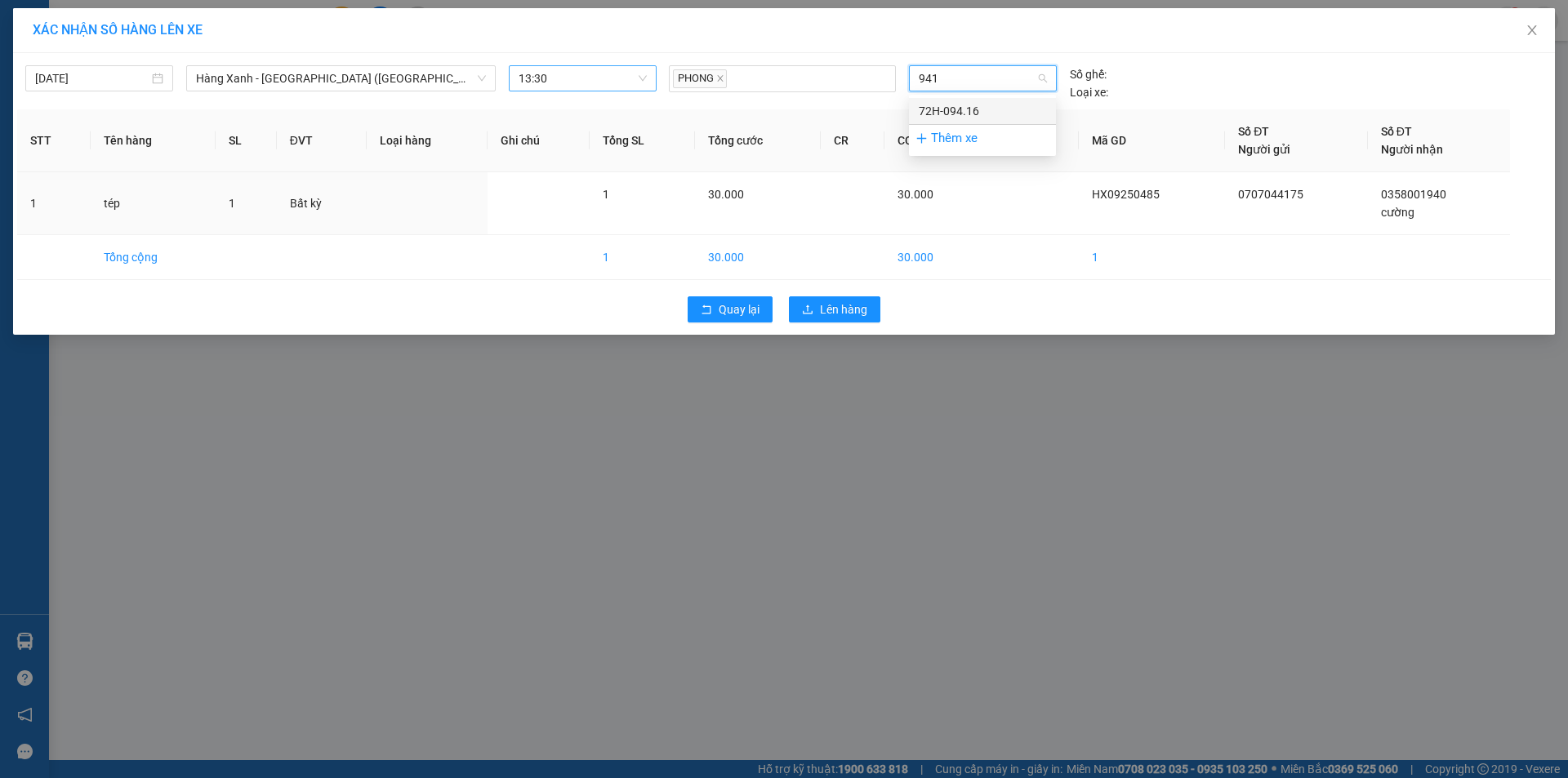
type input "9416"
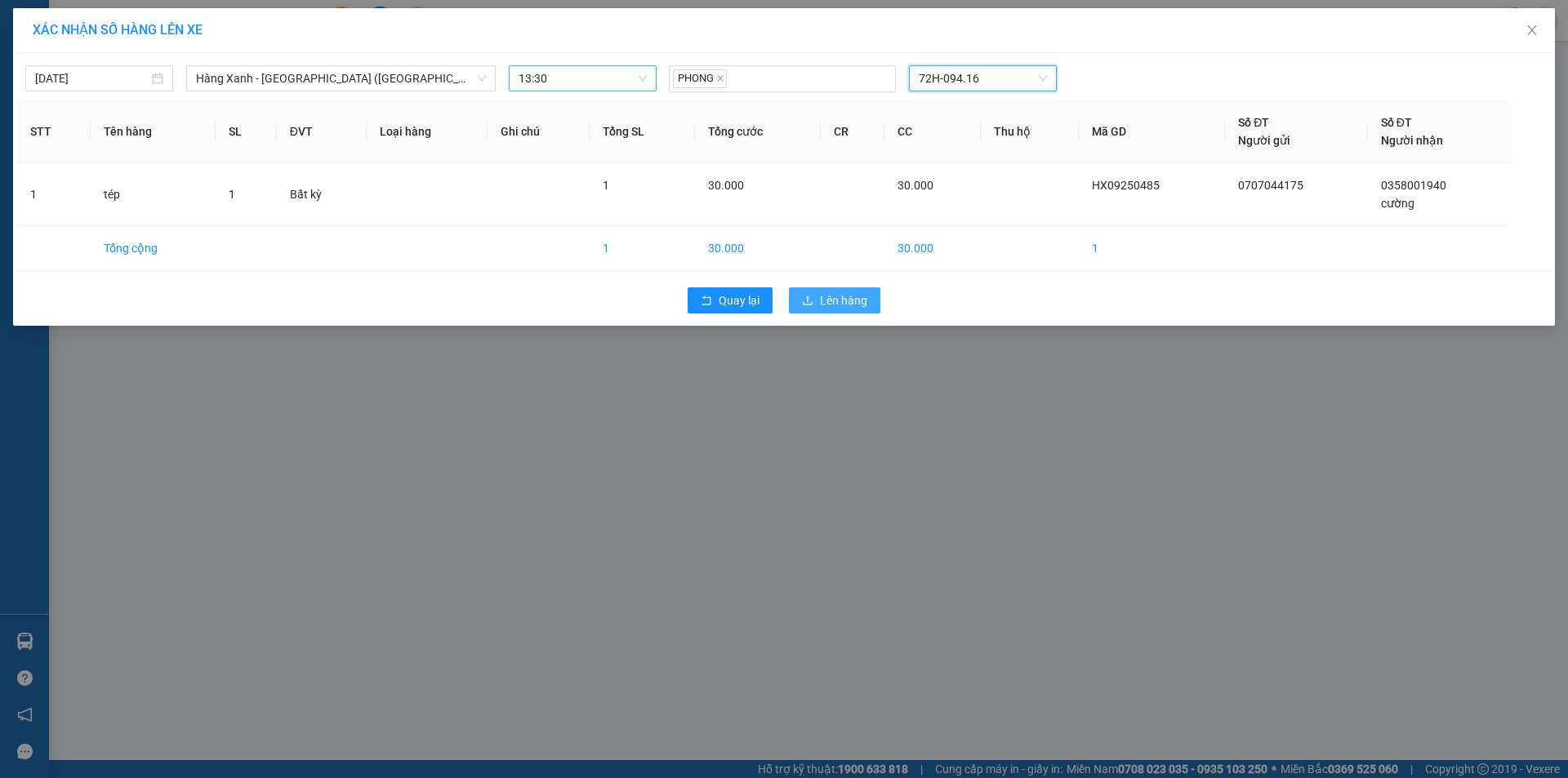
click at [853, 303] on span "Lên hàng" at bounding box center [844, 300] width 48 height 18
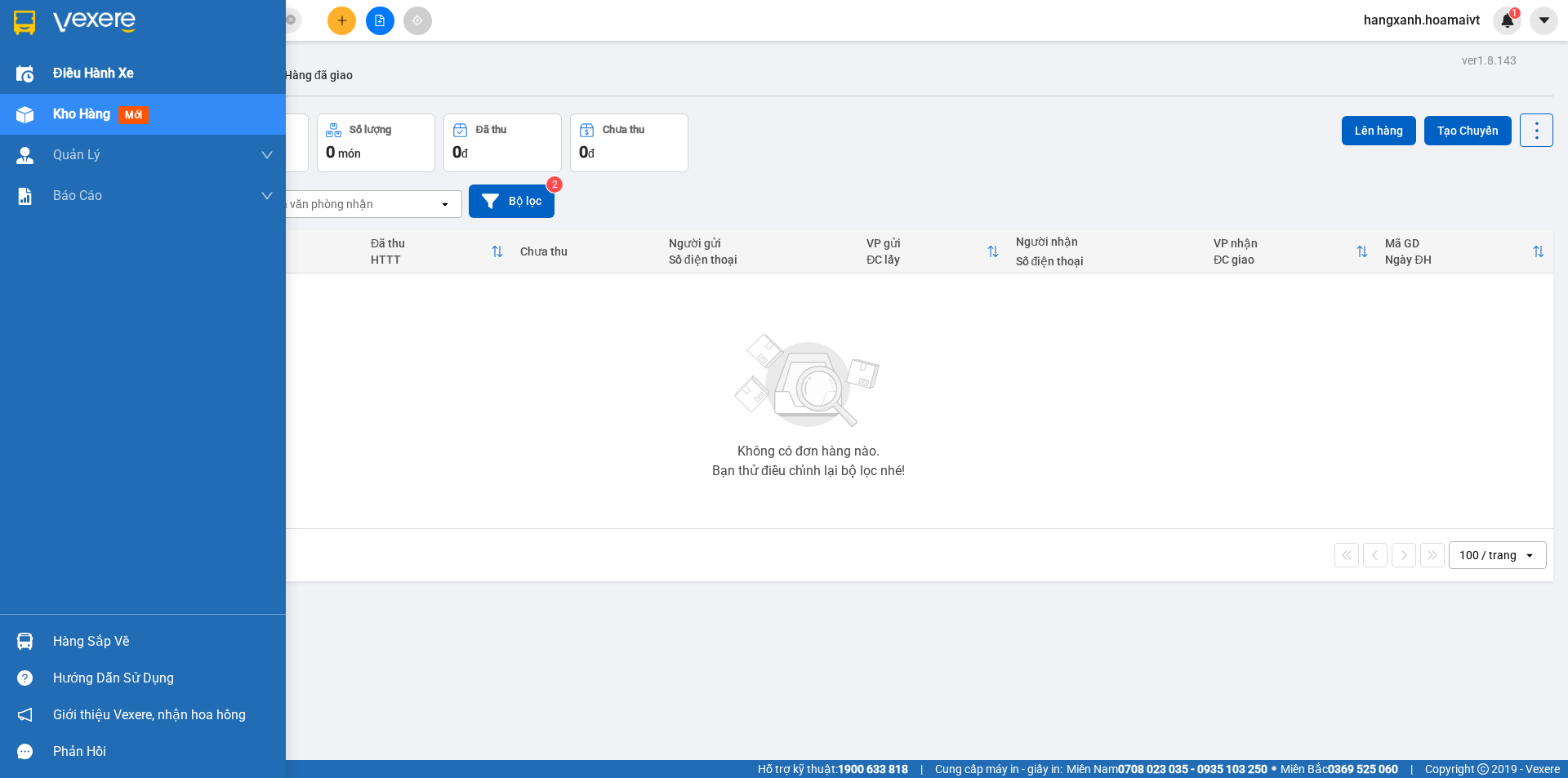
click at [31, 61] on div at bounding box center [25, 74] width 29 height 29
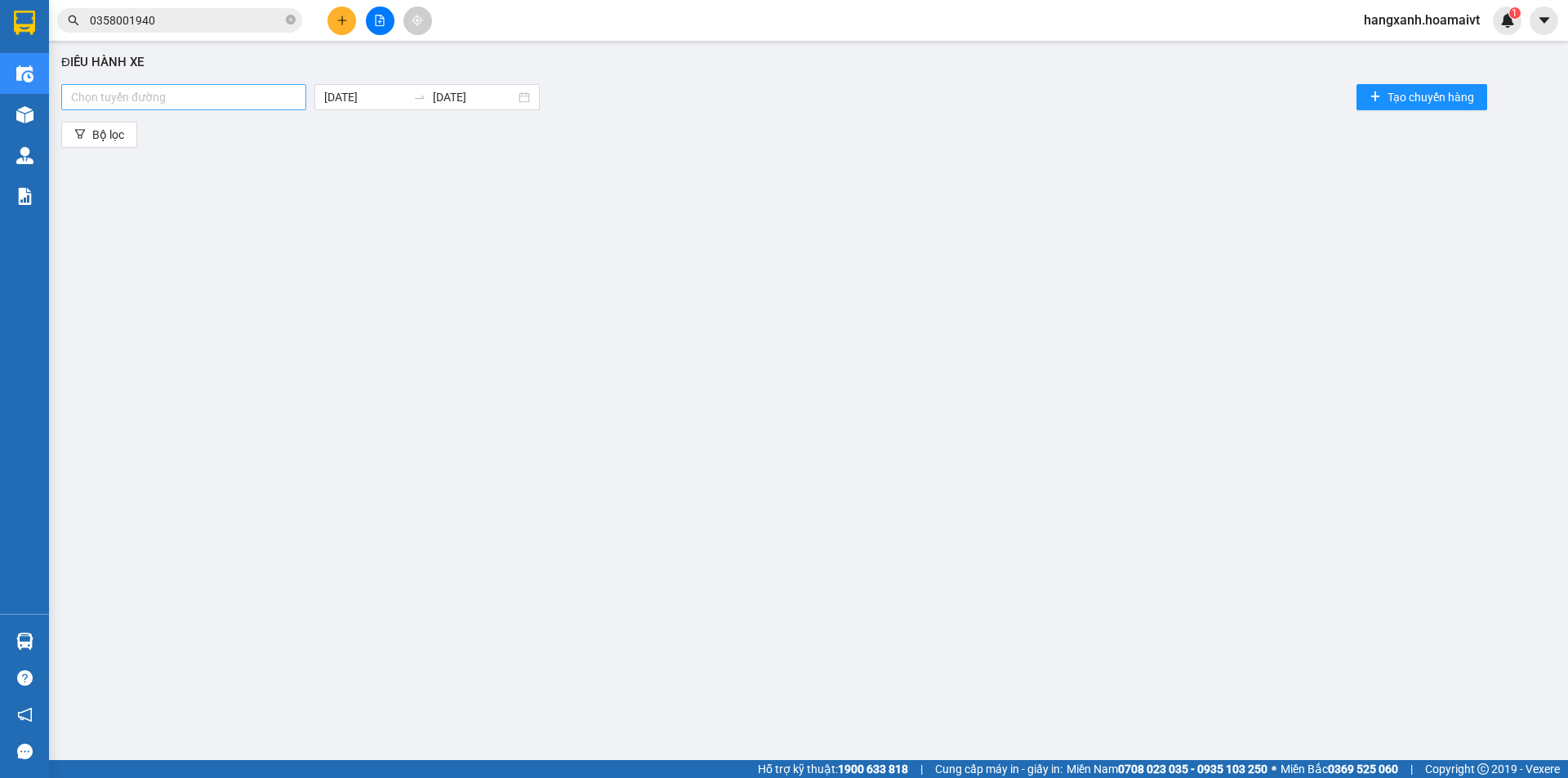
click at [227, 88] on div at bounding box center [183, 97] width 237 height 20
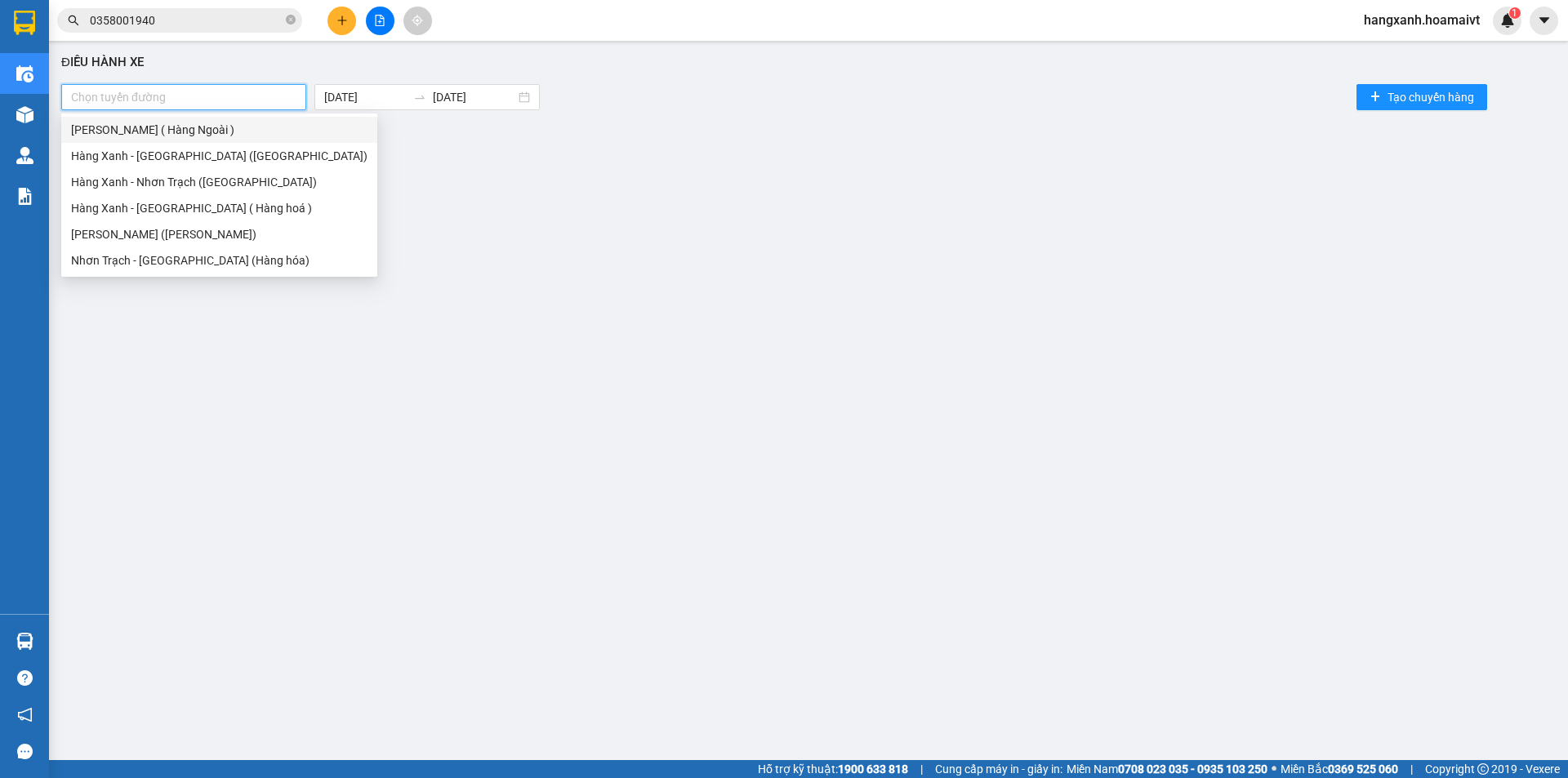
click at [181, 136] on div "[PERSON_NAME] ( Hàng Ngoài )" at bounding box center [219, 130] width 297 height 18
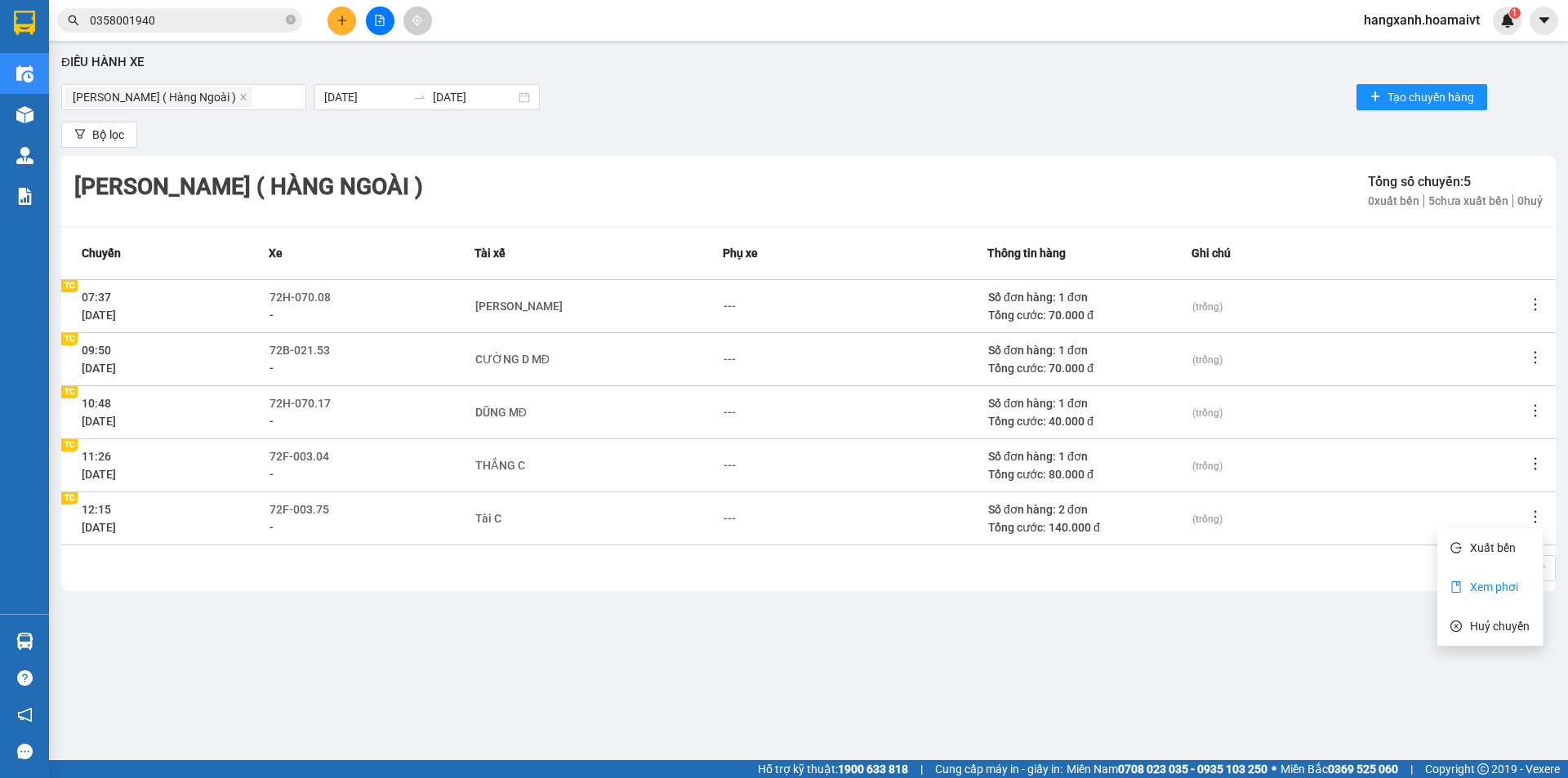
click at [1476, 598] on li "Xem phơi" at bounding box center [1490, 587] width 105 height 32
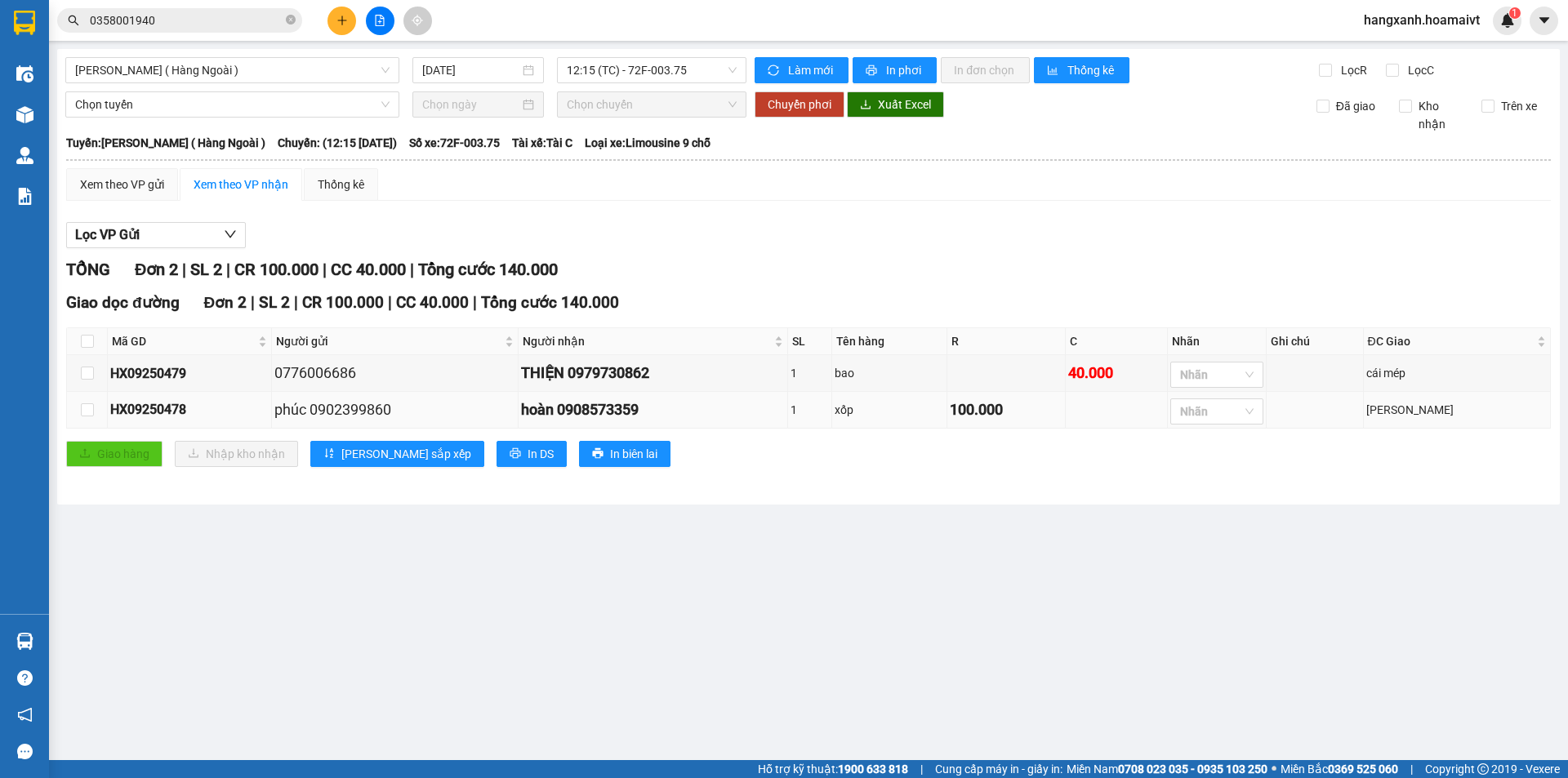
click at [652, 409] on div "hoàn 0908573359" at bounding box center [653, 410] width 263 height 23
copy div "0908573359"
click at [176, 20] on input "0358001940" at bounding box center [186, 20] width 193 height 18
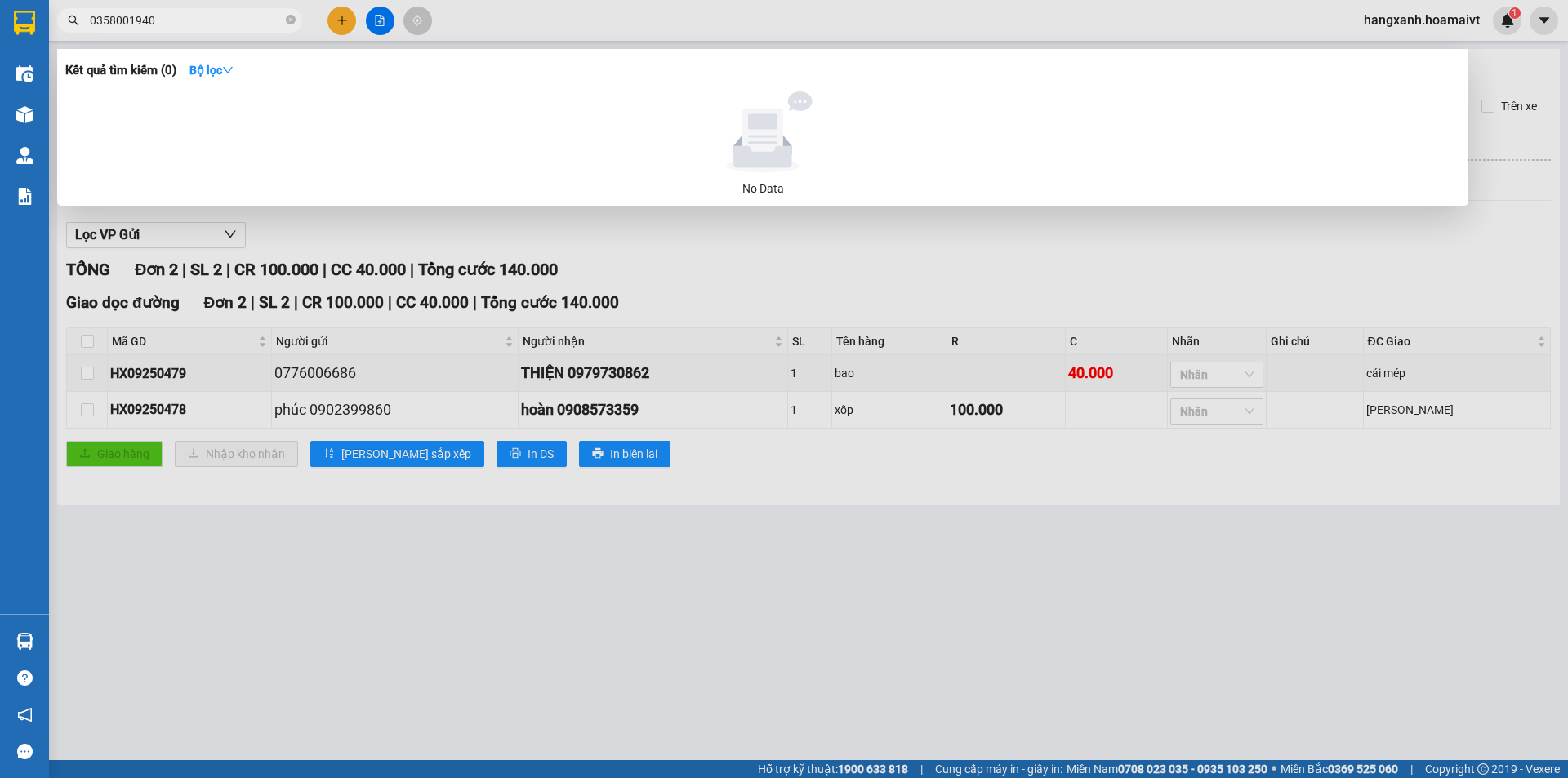
paste input "908573359"
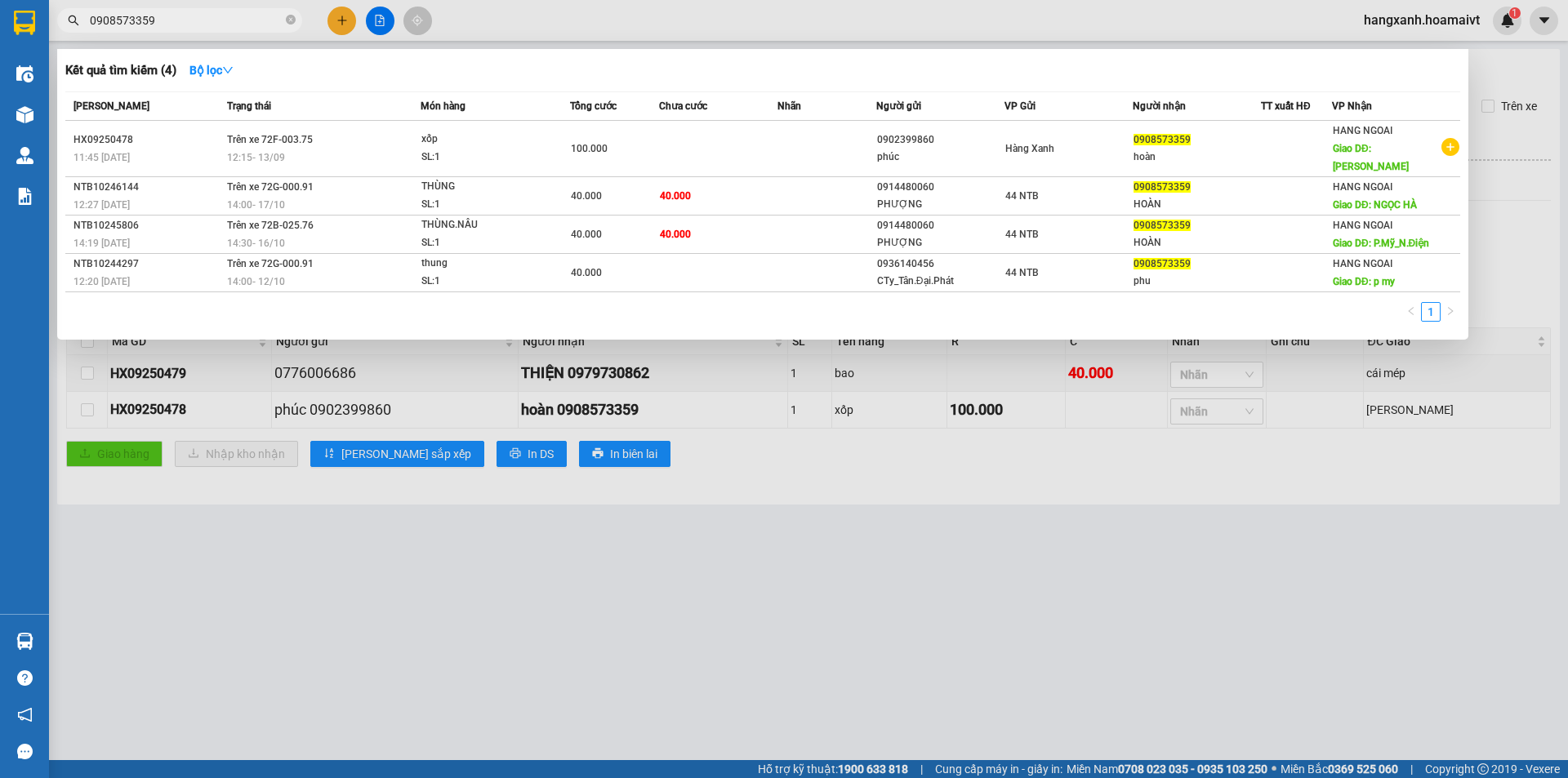
type input "0908573359"
click at [1055, 570] on div at bounding box center [784, 389] width 1568 height 778
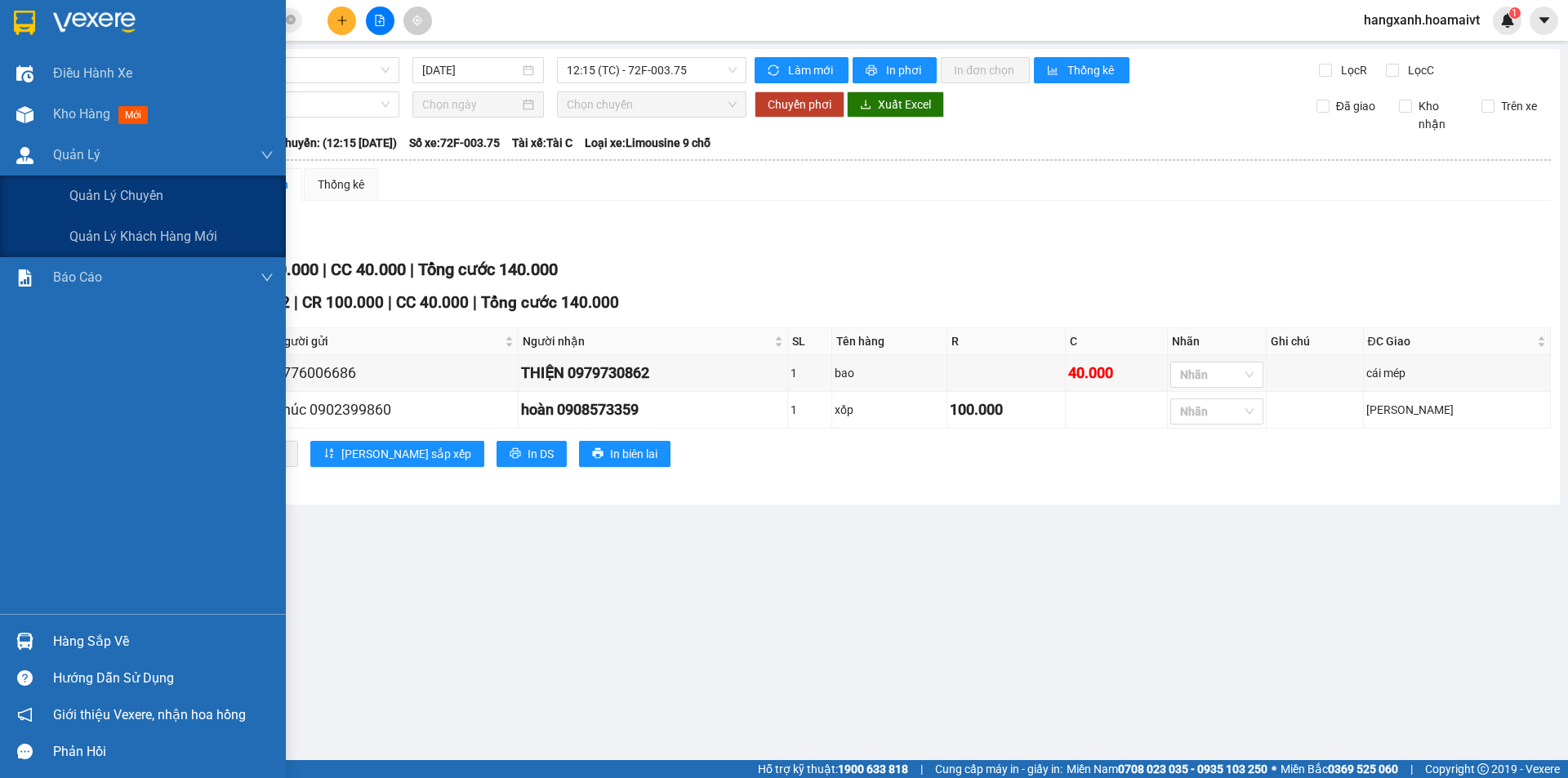
click at [14, 106] on div at bounding box center [25, 115] width 29 height 29
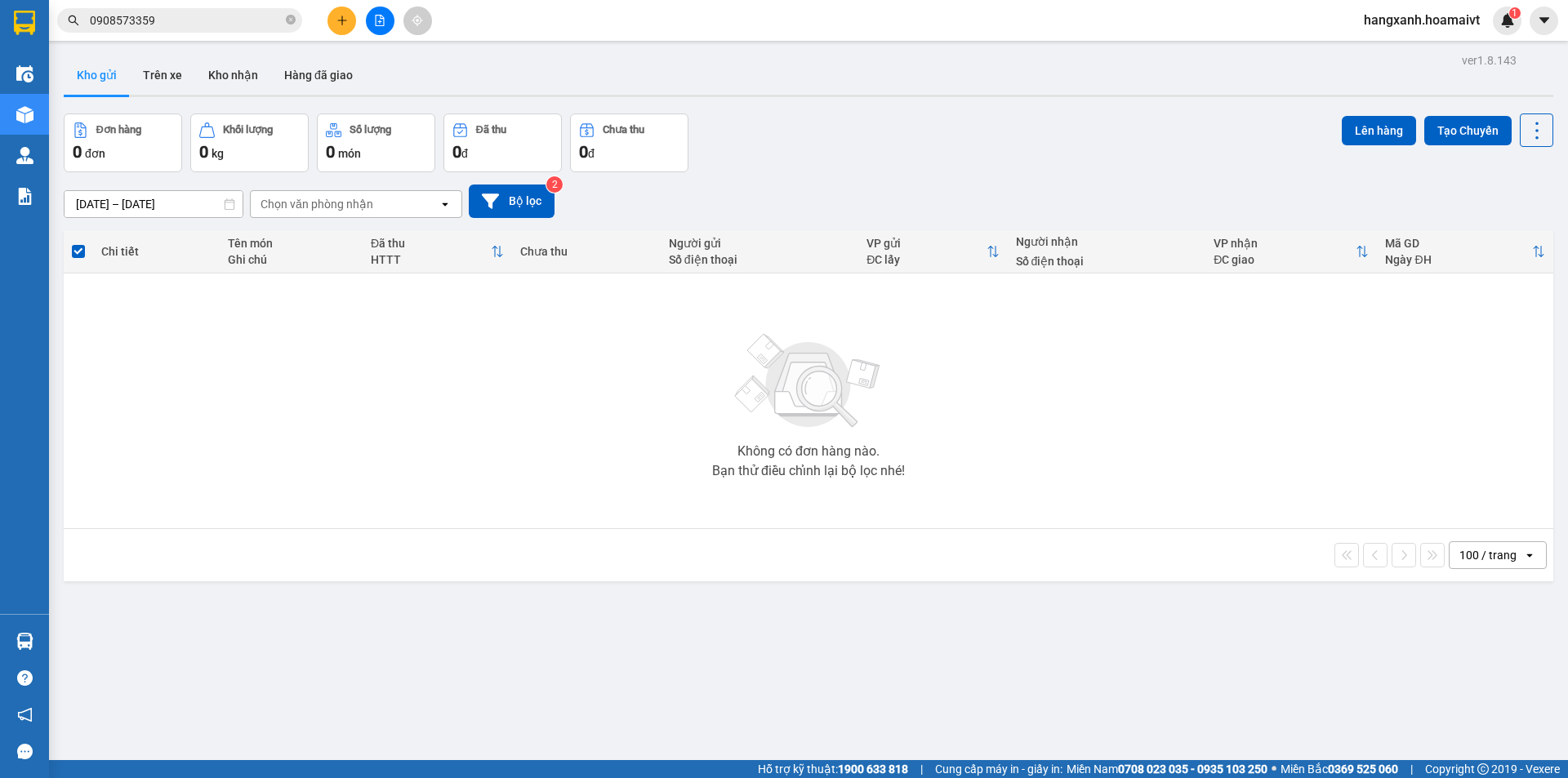
click at [344, 25] on icon "plus" at bounding box center [343, 20] width 11 height 11
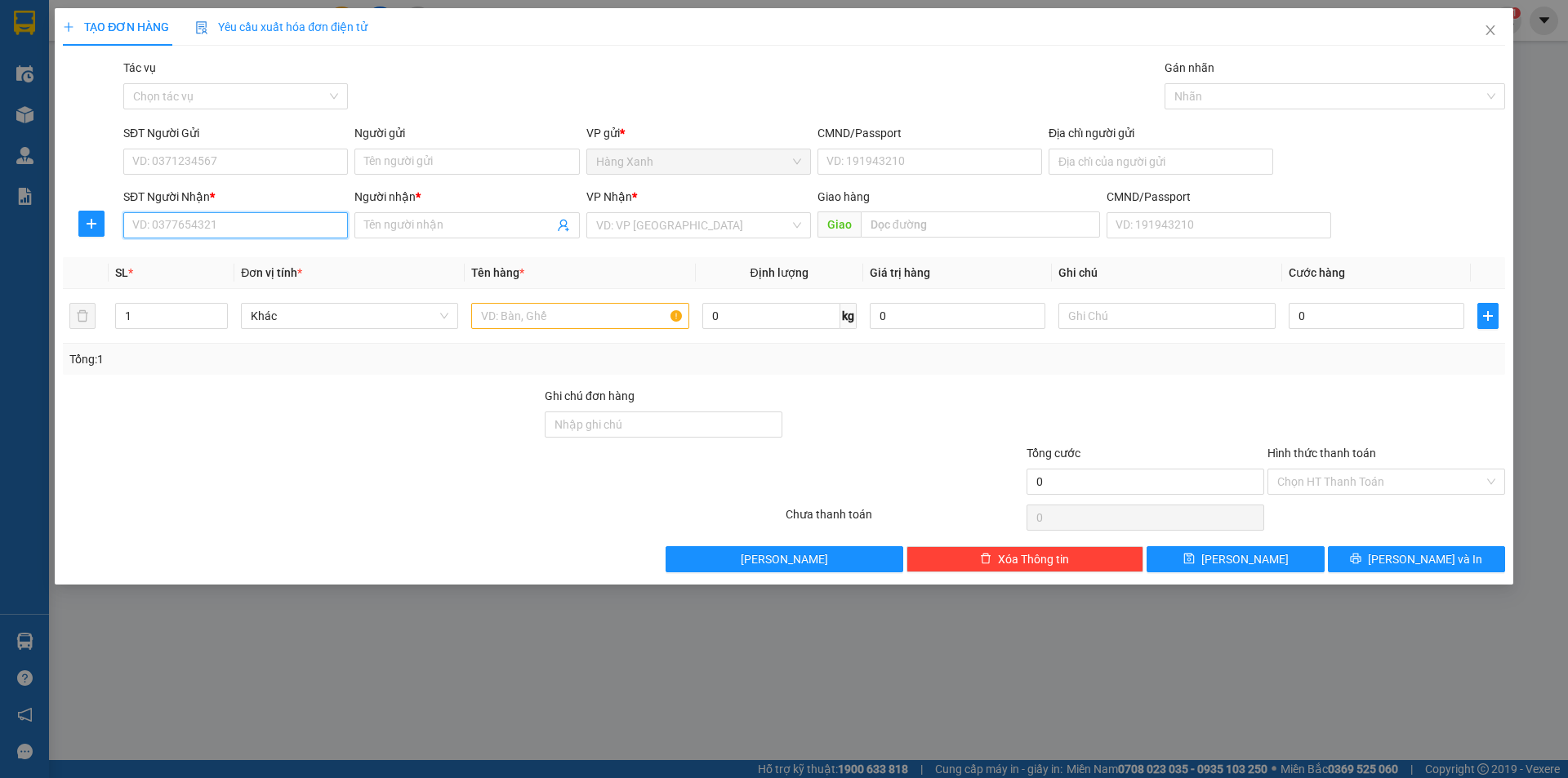
click at [234, 238] on input "SĐT Người Nhận *" at bounding box center [235, 224] width 224 height 26
type input "0902702783"
click at [222, 259] on div "0902702783 - Hệ" at bounding box center [235, 258] width 205 height 18
type input "Hệ"
type input "0902702783"
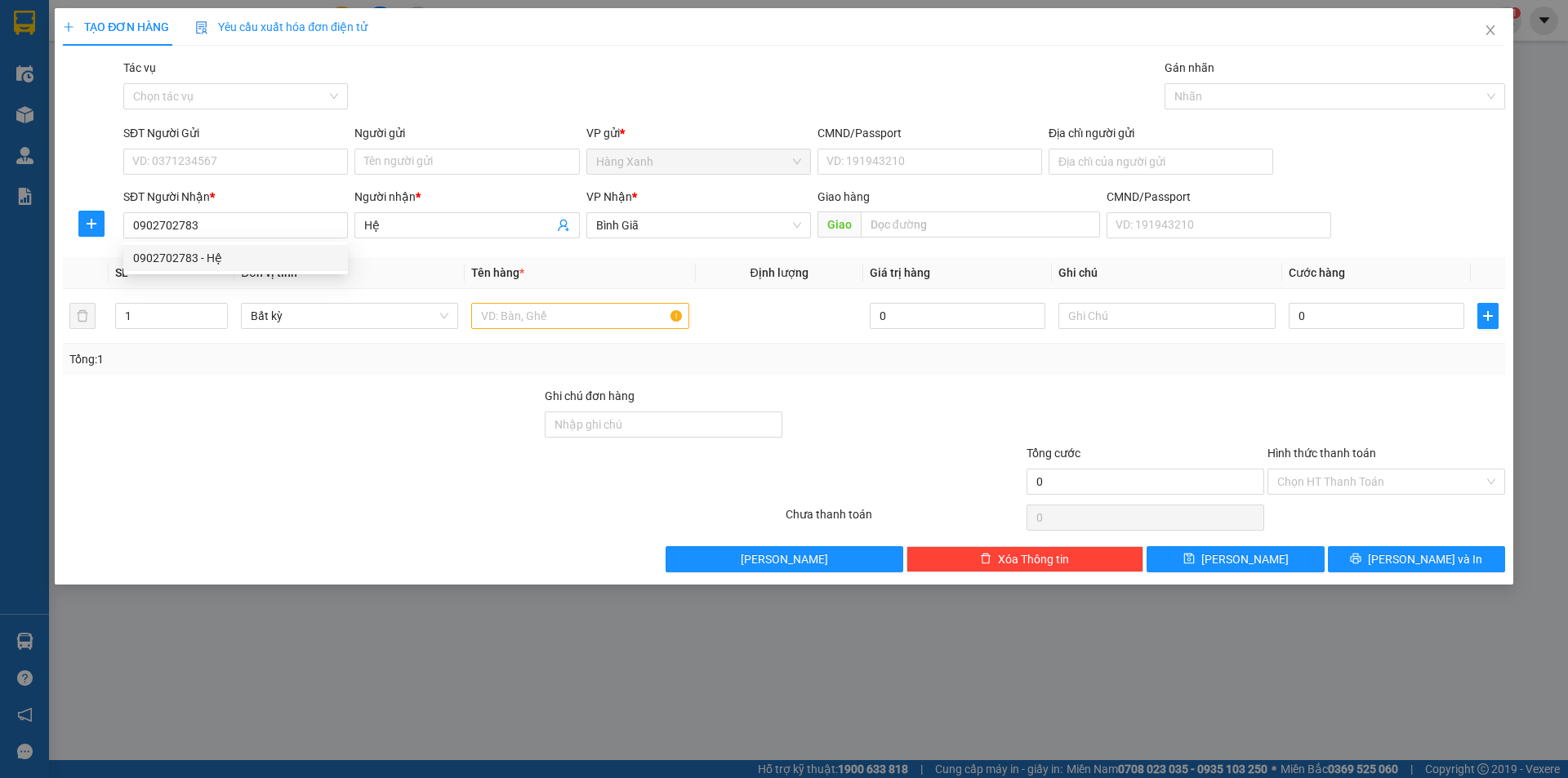
click at [240, 179] on div "SĐT Người Gửi VD: 0371234567" at bounding box center [235, 153] width 224 height 57
click at [249, 164] on input "SĐT Người Gửi" at bounding box center [235, 161] width 224 height 26
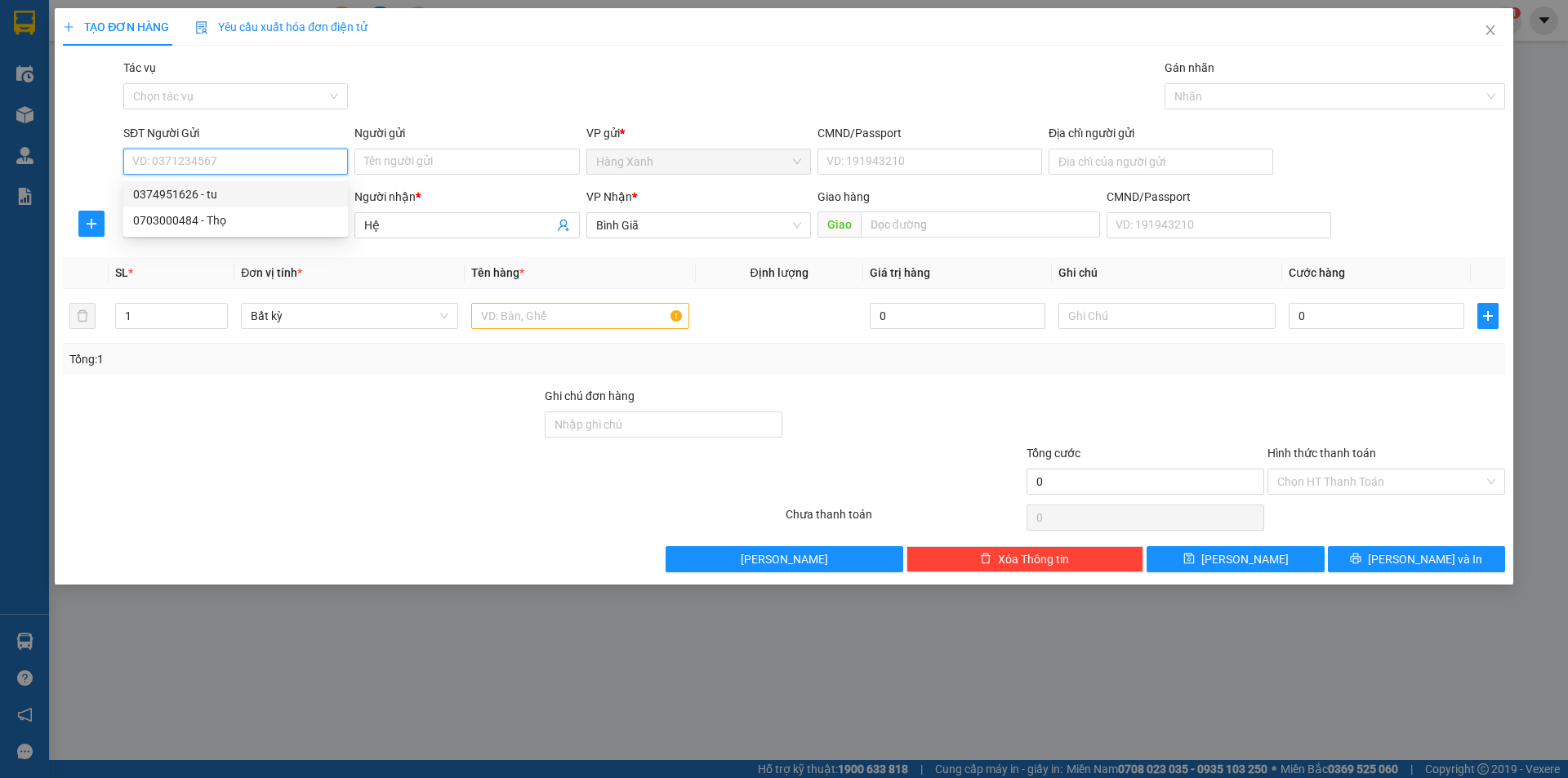
click at [242, 195] on div "0374951626 - tu" at bounding box center [235, 194] width 205 height 18
type input "0374951626"
type input "tu"
type input "054094006598"
click at [205, 163] on input "0374951626" at bounding box center [235, 161] width 224 height 26
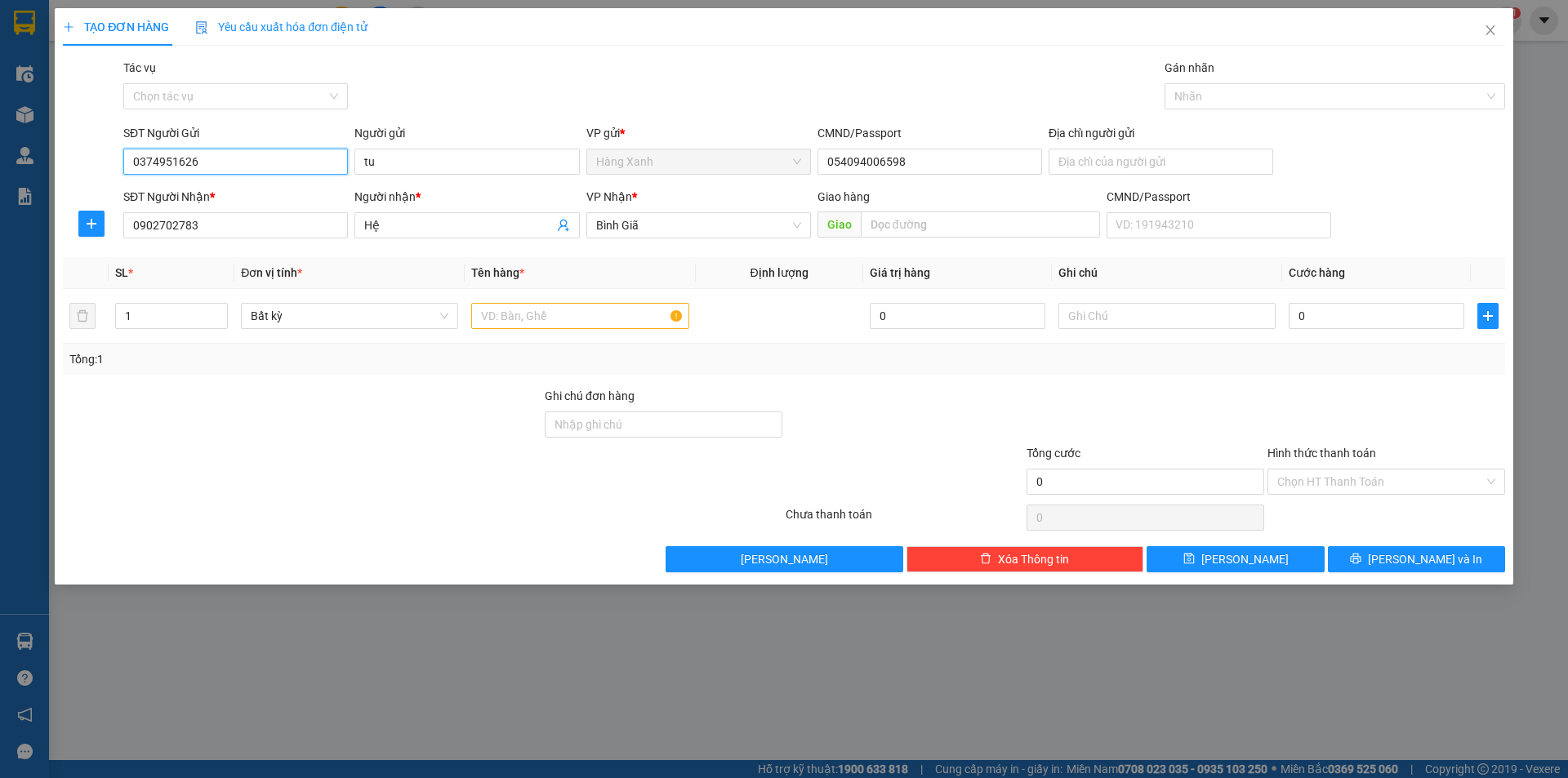
click at [205, 163] on input "0374951626" at bounding box center [235, 161] width 224 height 26
click at [223, 222] on div "0703000484 - Thọ" at bounding box center [235, 221] width 205 height 18
type input "0703000484"
type input "Thọ"
type input "089085006736"
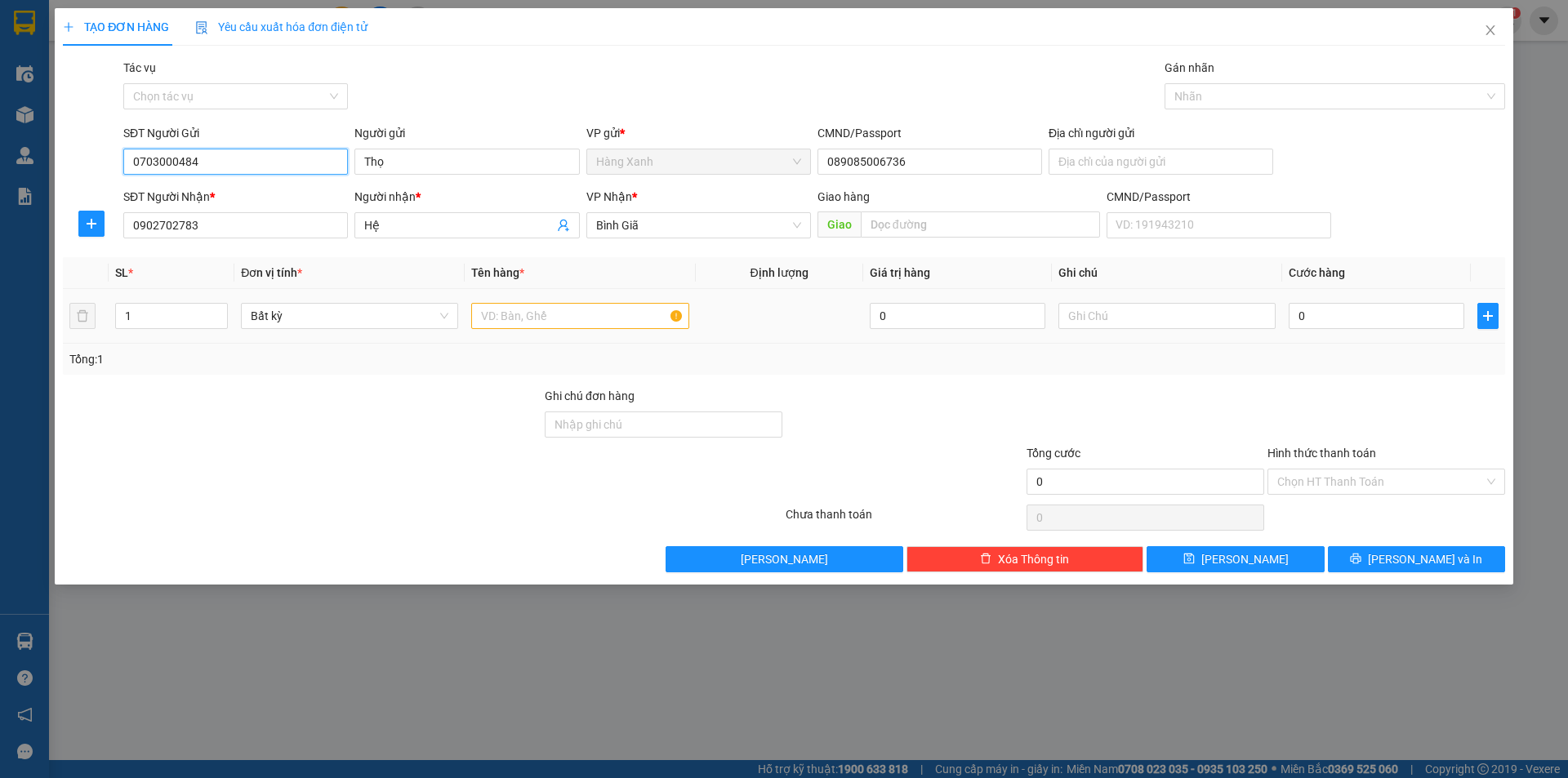
type input "0703000484"
click at [570, 322] on input "text" at bounding box center [580, 315] width 218 height 26
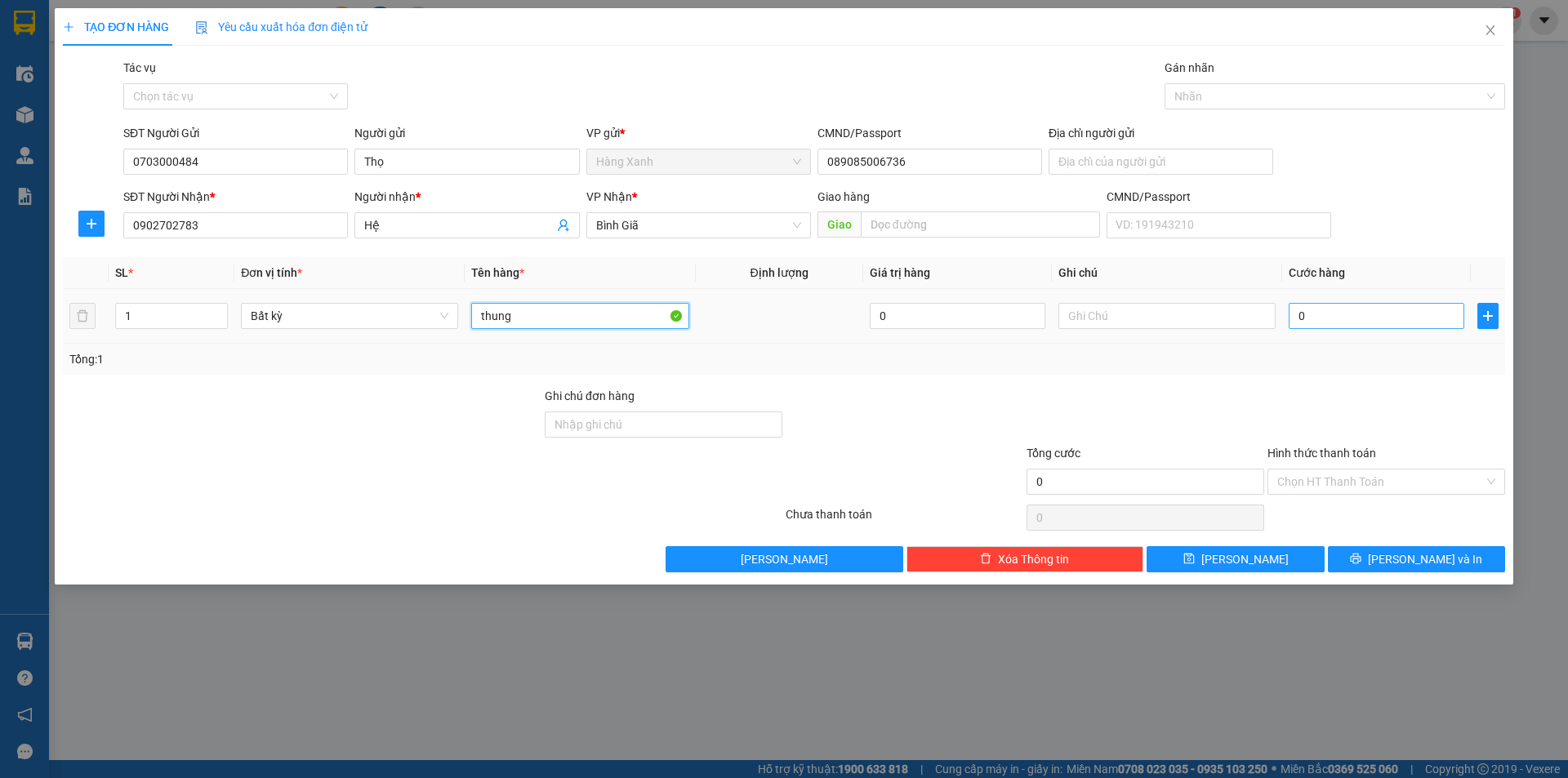
type input "thung"
click at [1381, 314] on input "0" at bounding box center [1376, 315] width 176 height 26
click at [1383, 315] on input "0" at bounding box center [1376, 315] width 176 height 26
type input "7"
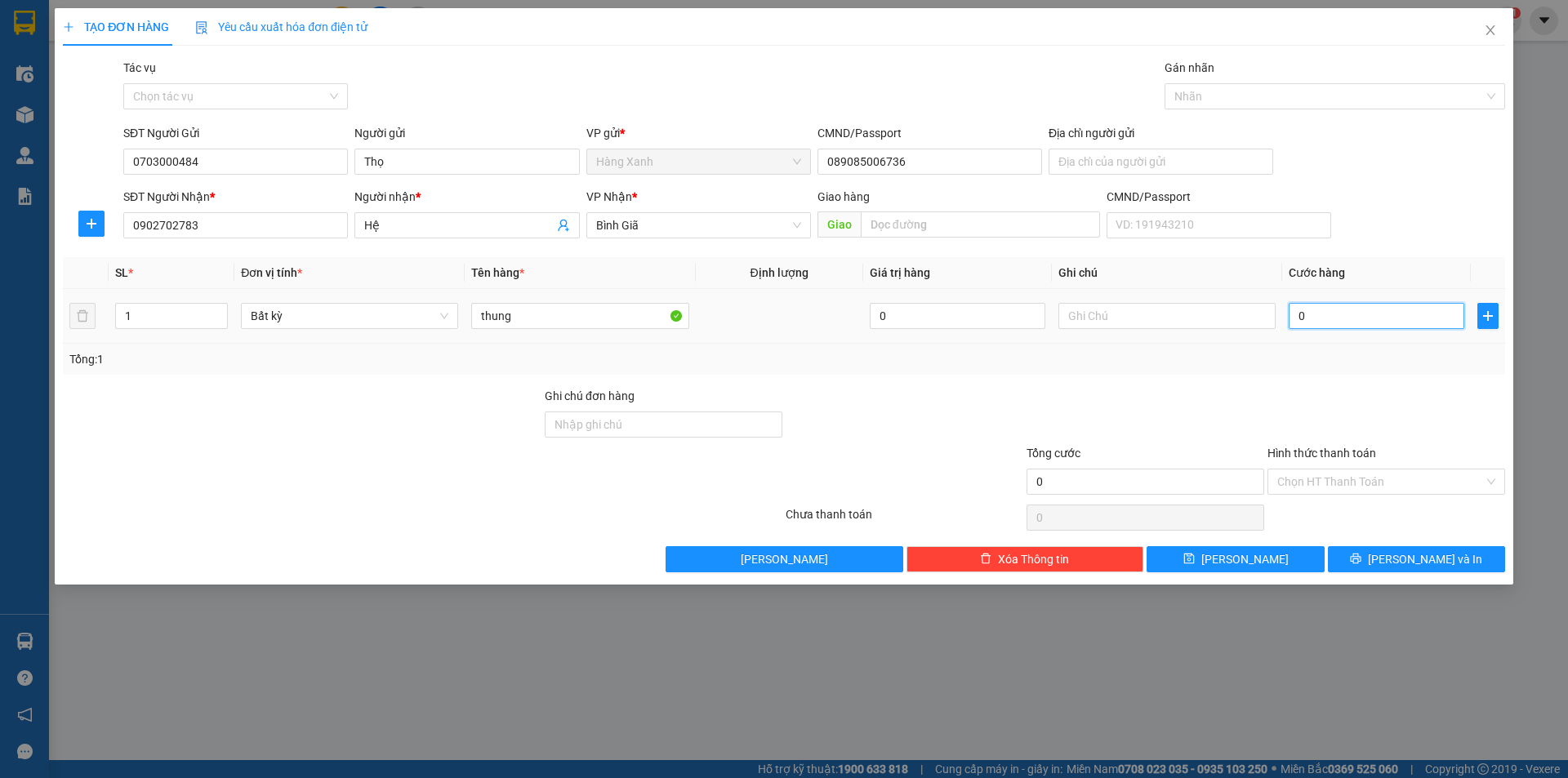
type input "7"
type input "70"
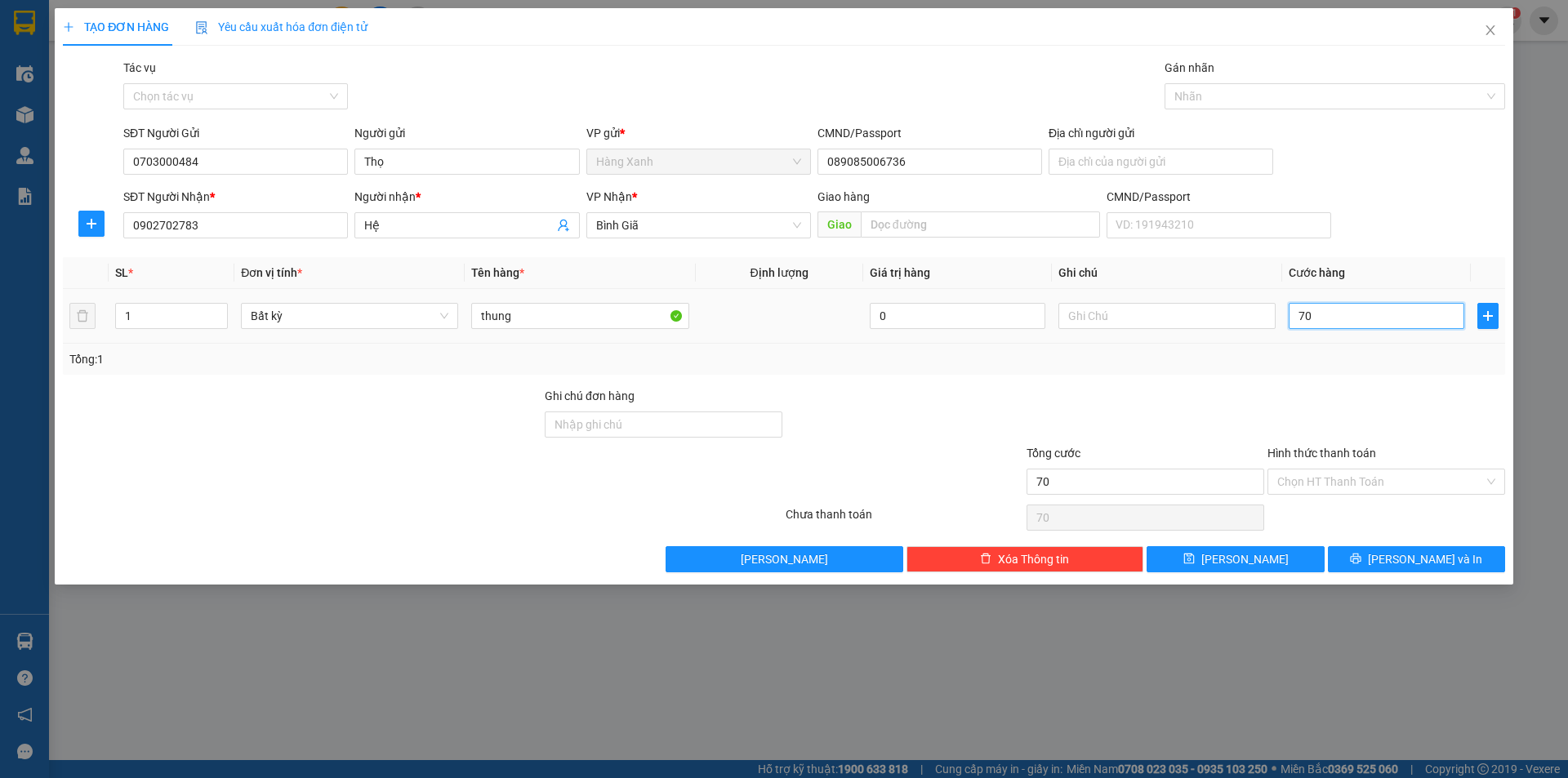
click at [1365, 325] on input "70" at bounding box center [1376, 315] width 176 height 26
type input "4"
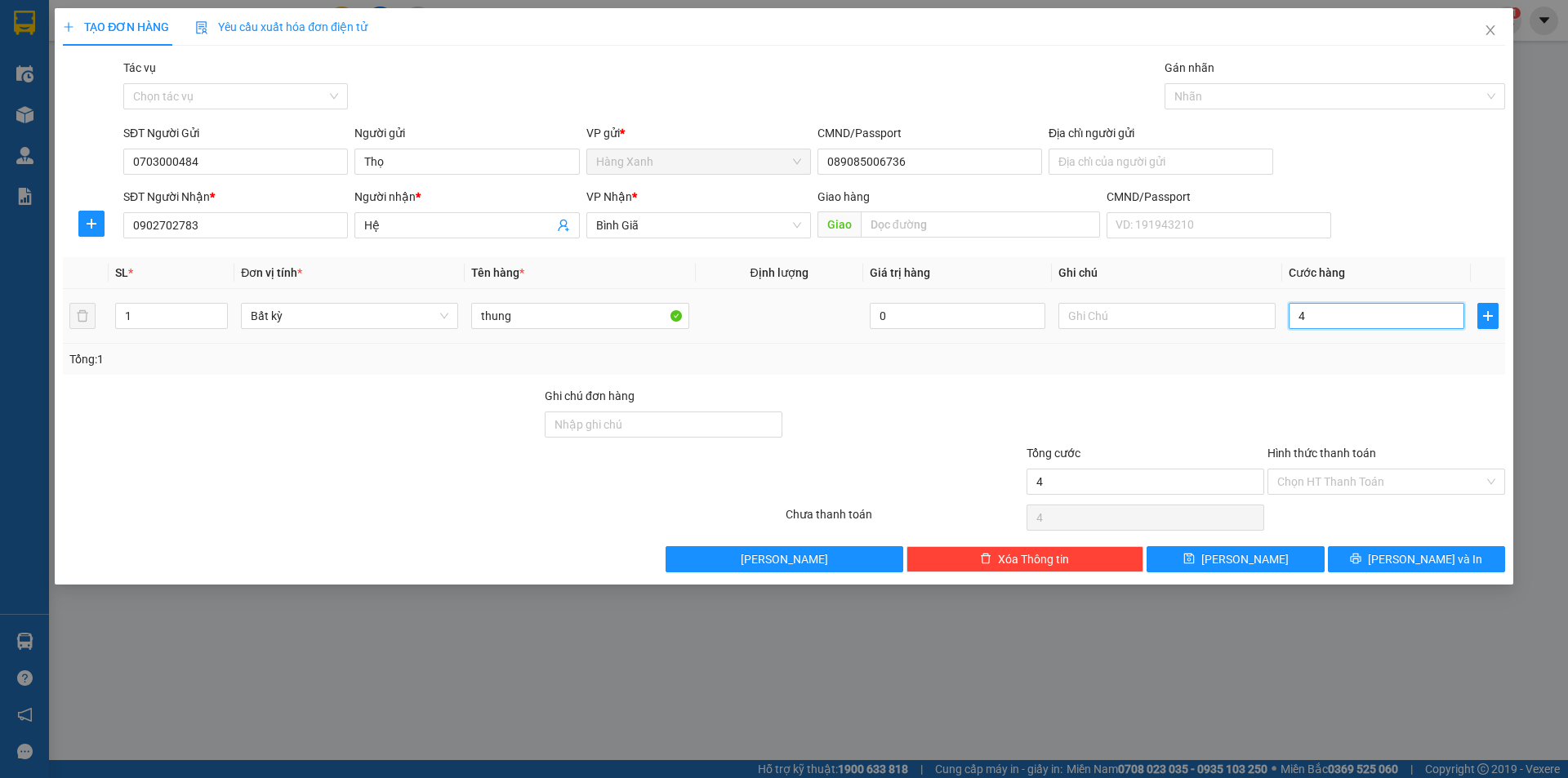
type input "40"
type input "40.000"
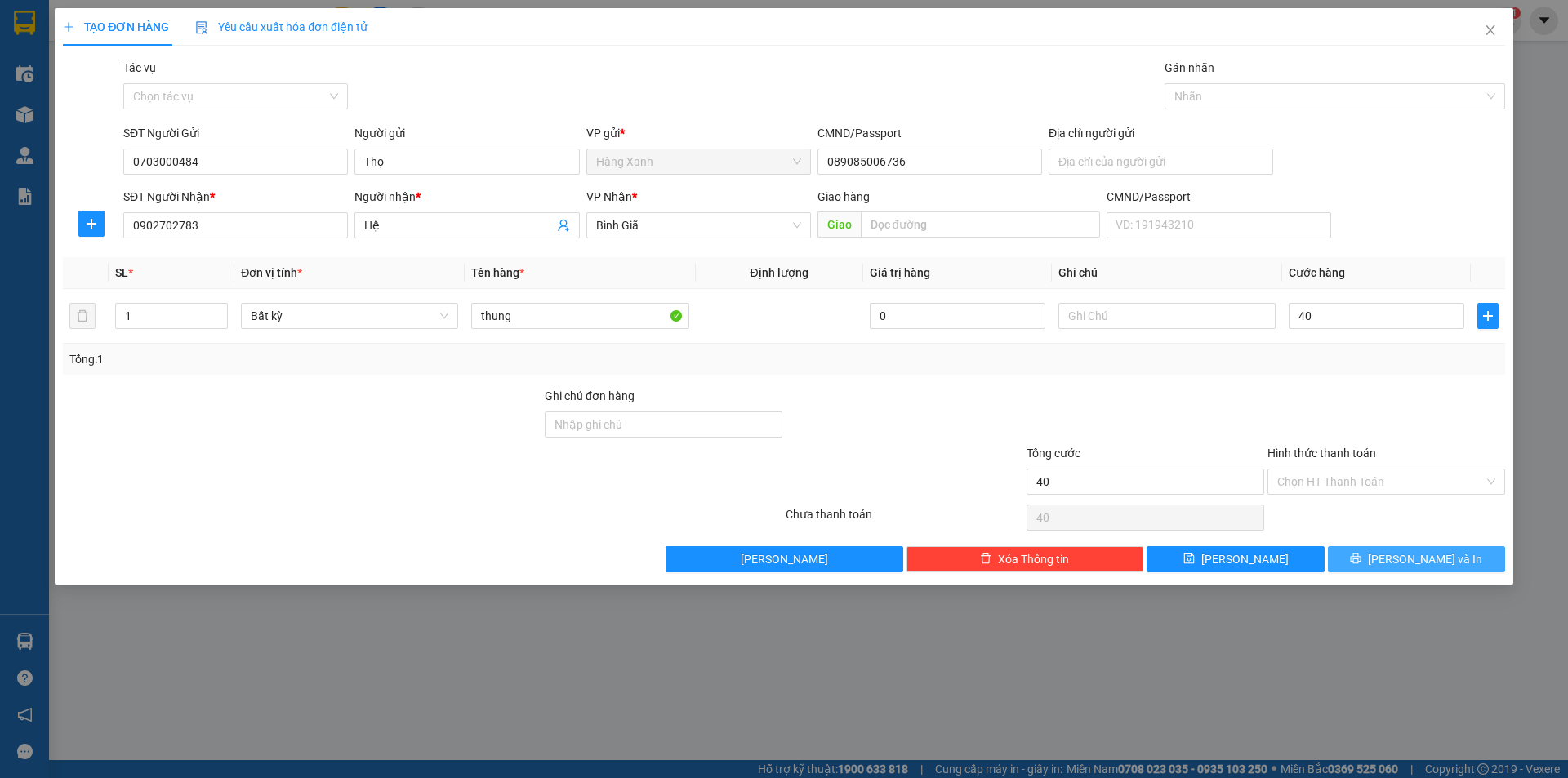
type input "40.000"
click at [1427, 549] on button "[PERSON_NAME] và In" at bounding box center [1416, 558] width 178 height 26
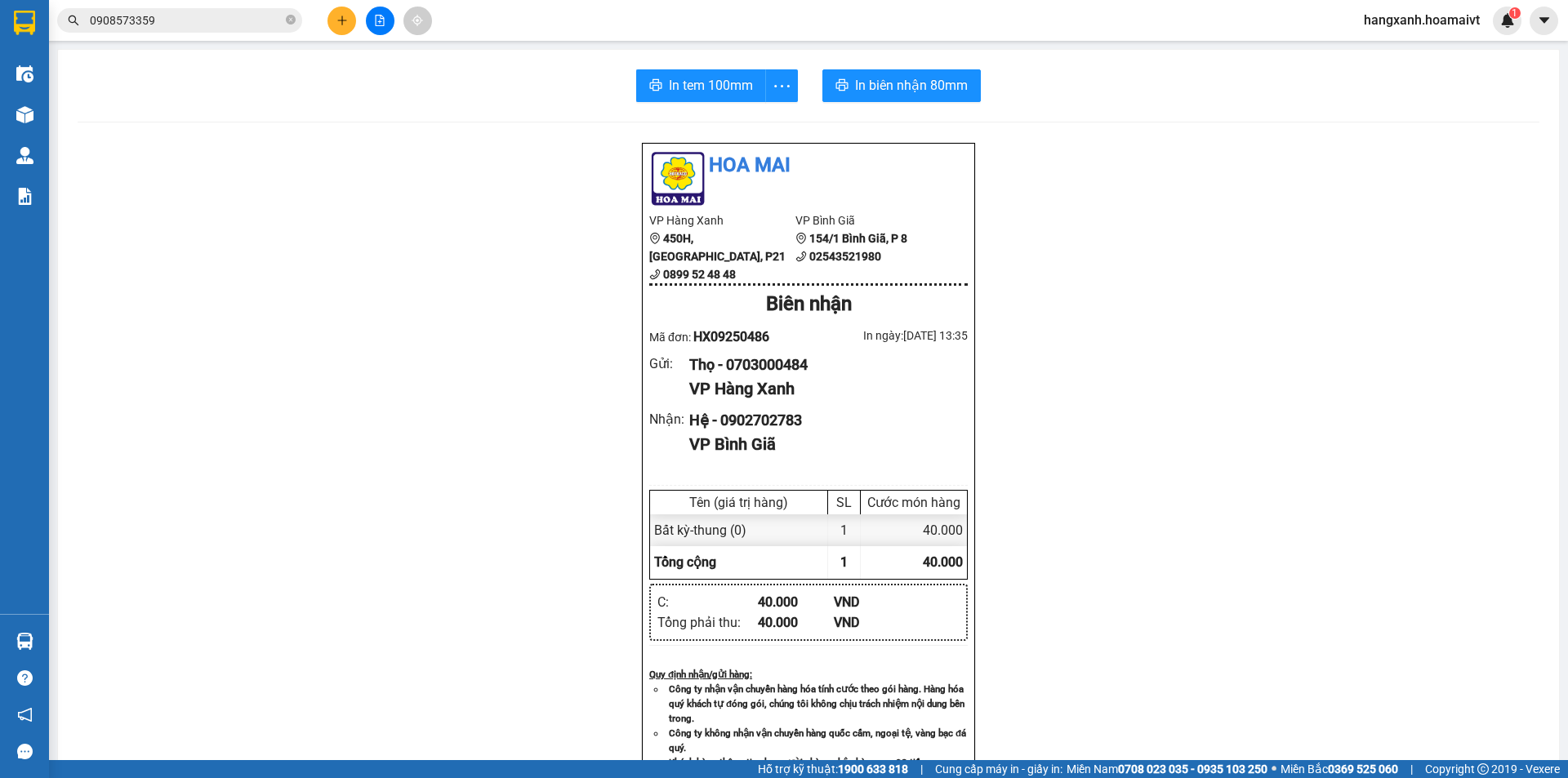
click at [953, 105] on div "In tem 100mm In biên nhận 80mm Hoa Mai VP Hàng Xanh 450H, Điện Biên Phủ, P21 08…" at bounding box center [808, 633] width 1501 height 1167
click at [930, 93] on span "In biên nhận 80mm" at bounding box center [911, 85] width 113 height 20
click at [710, 83] on span "In tem 100mm" at bounding box center [711, 85] width 84 height 20
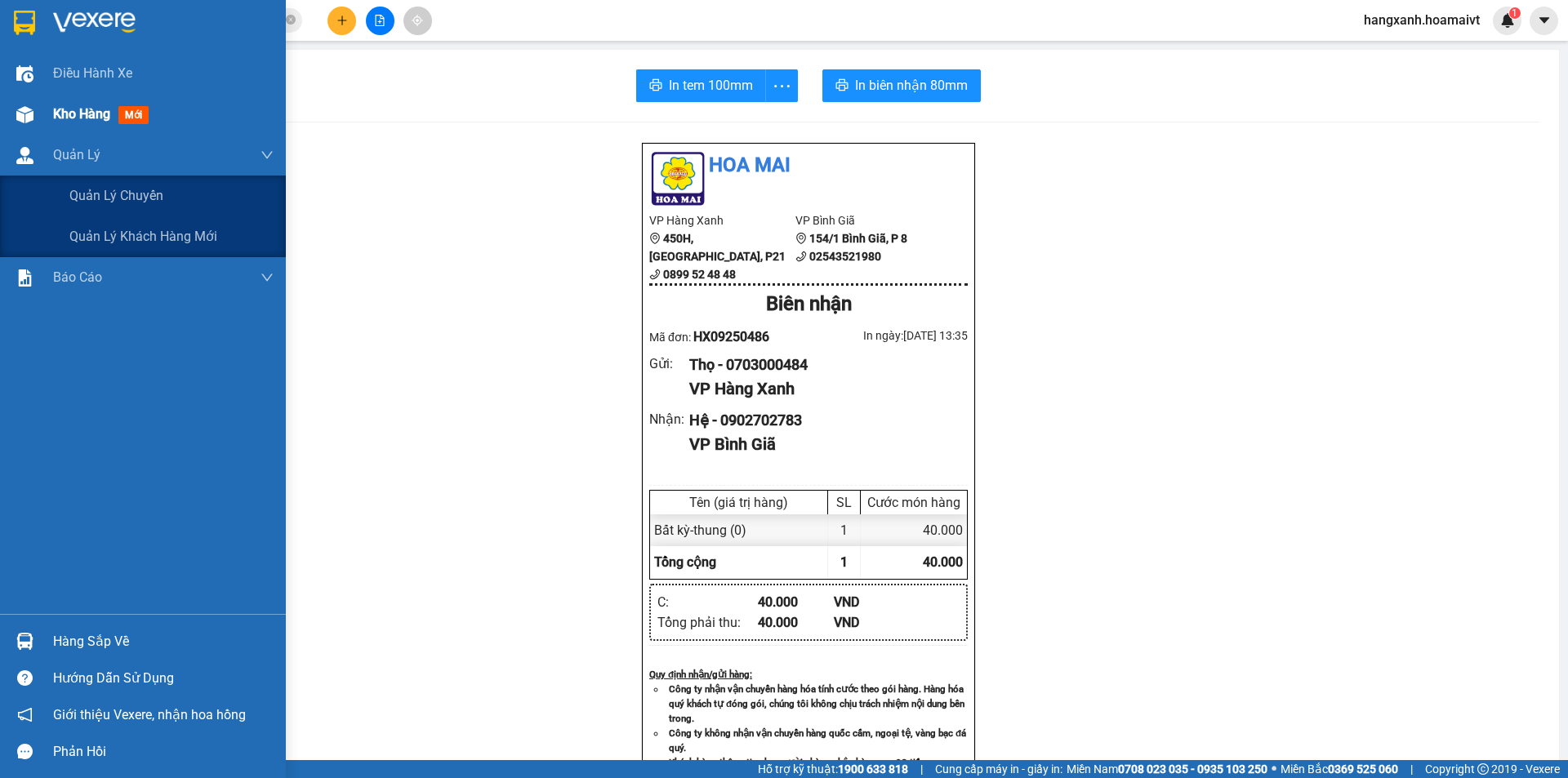
click at [94, 124] on div "Kho hàng mới" at bounding box center [104, 114] width 102 height 20
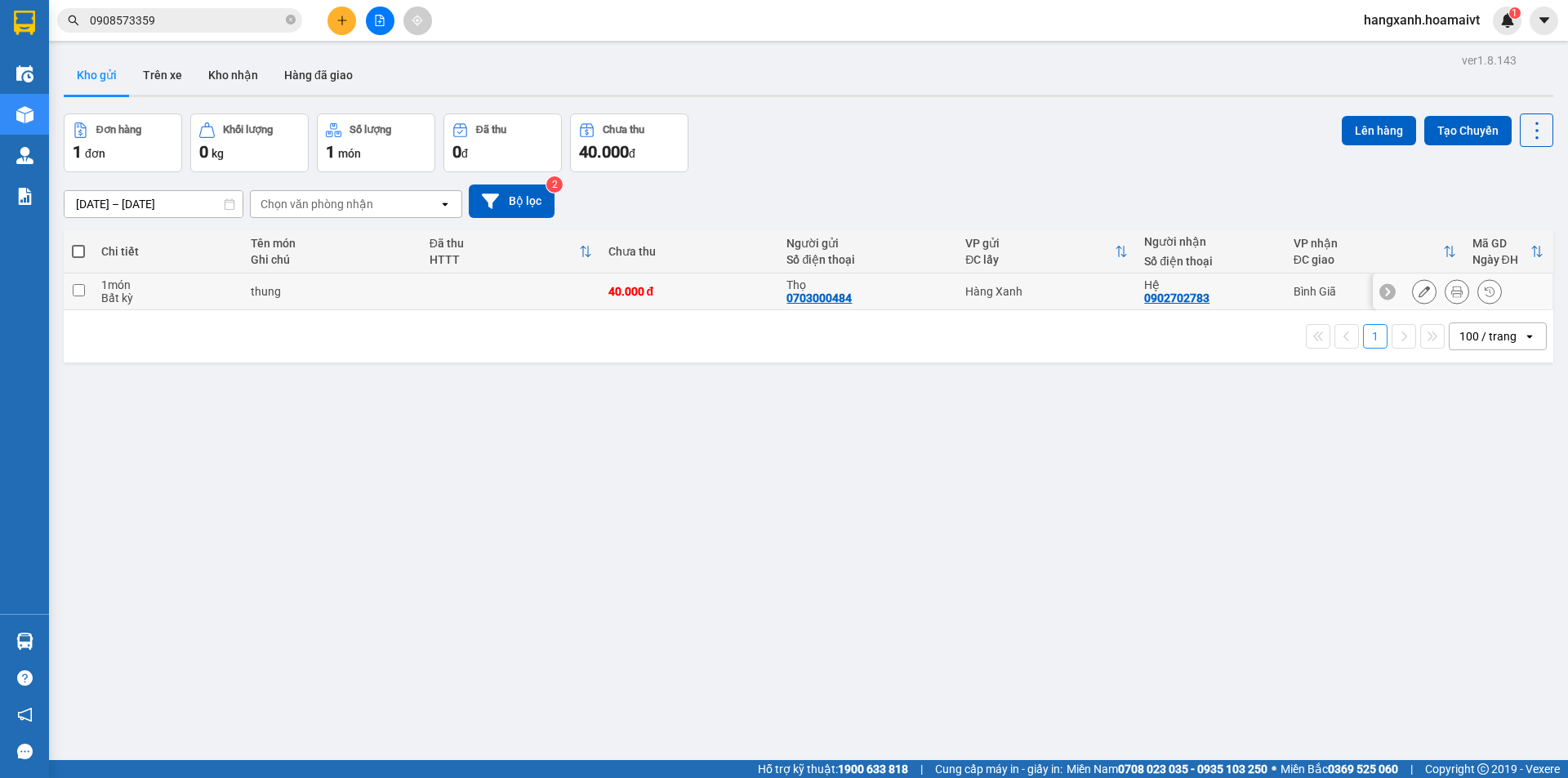
click at [1250, 298] on div "Hệ 0902702783" at bounding box center [1210, 291] width 133 height 26
checkbox input "true"
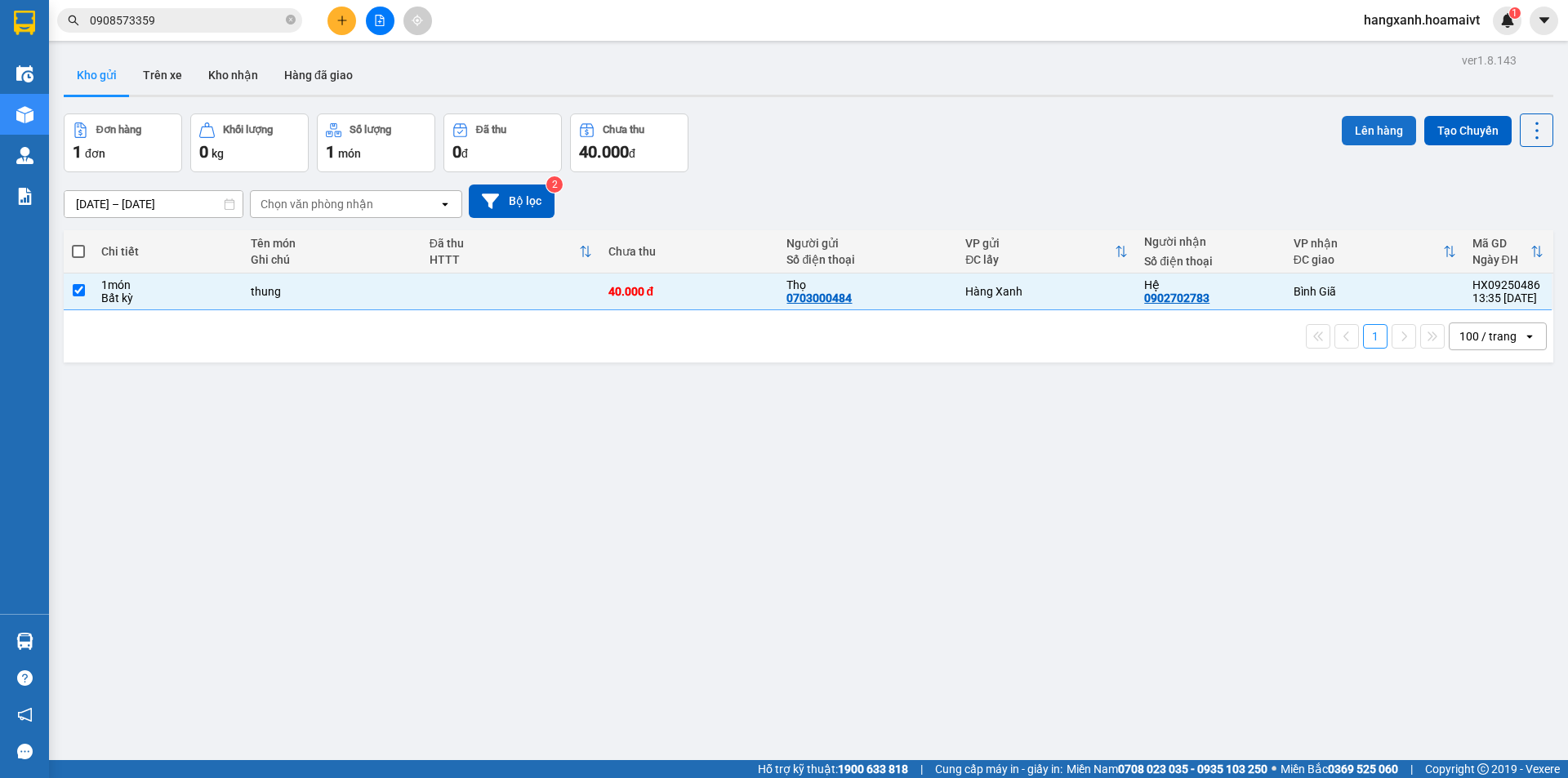
click at [1356, 121] on button "Lên hàng" at bounding box center [1379, 131] width 74 height 30
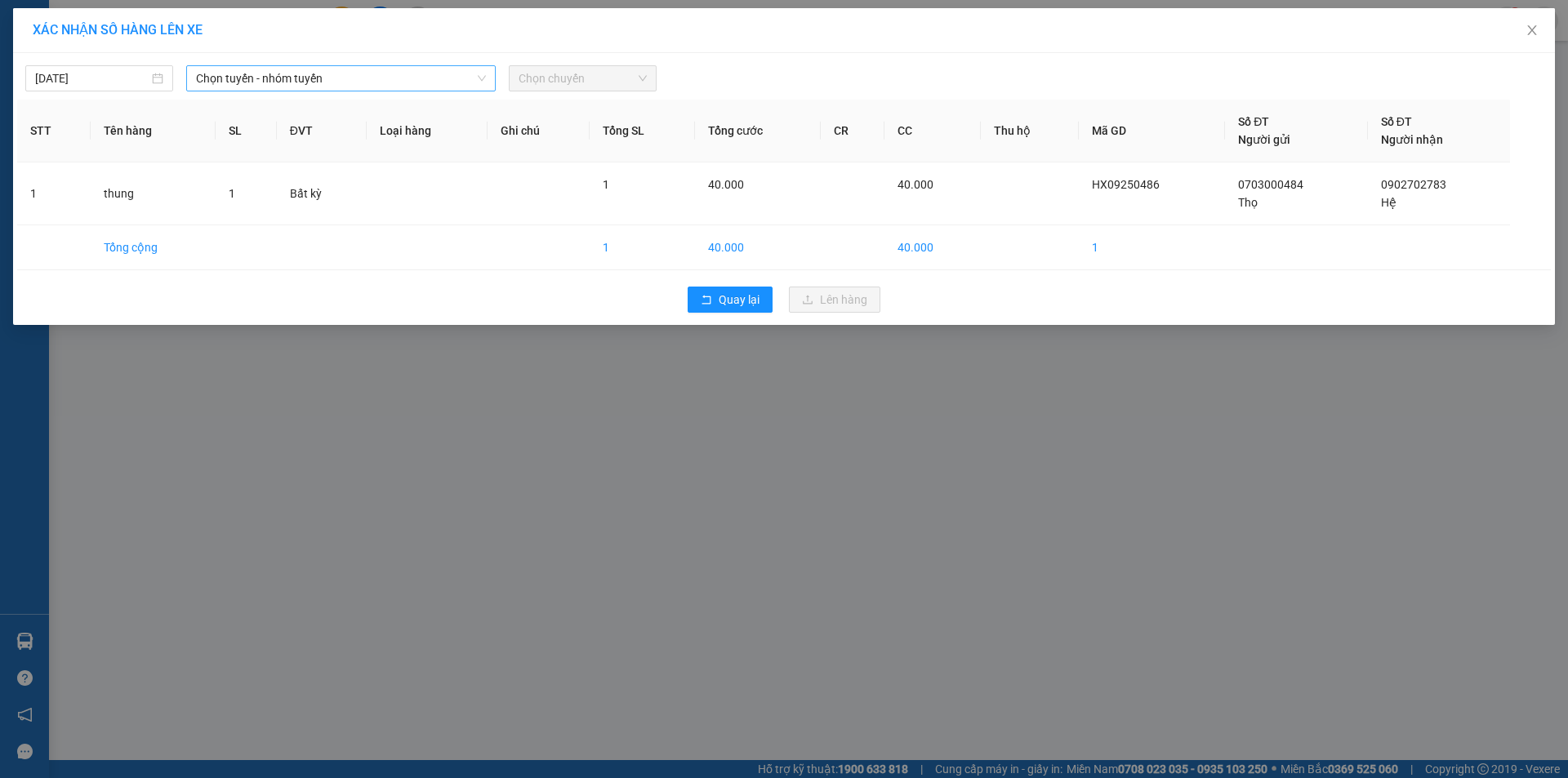
click at [310, 76] on span "Chọn tuyến - nhóm tuyến" at bounding box center [341, 78] width 290 height 25
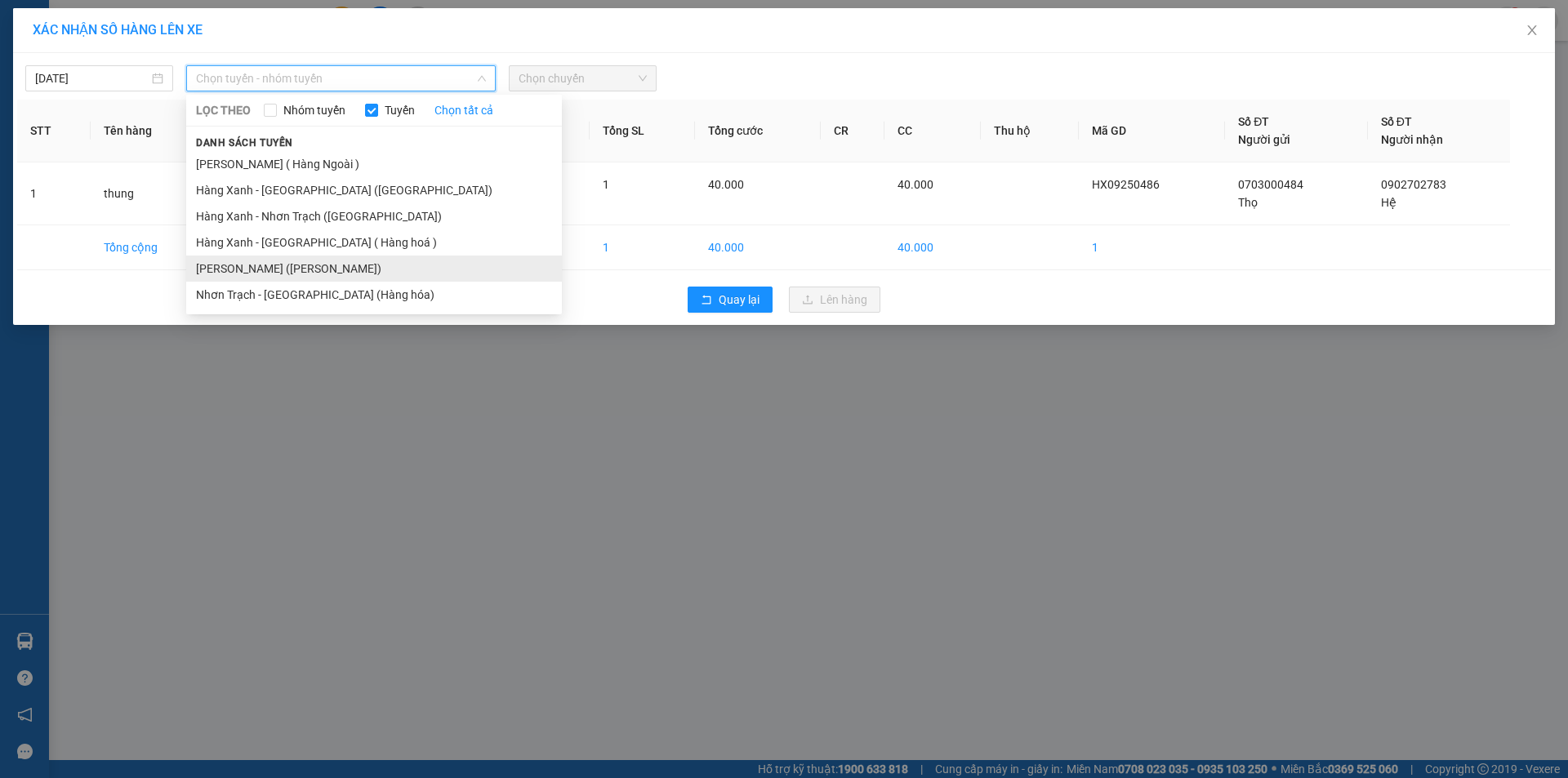
drag, startPoint x: 321, startPoint y: 272, endPoint x: 417, endPoint y: 227, distance: 106.0
click at [323, 272] on li "[PERSON_NAME] ([PERSON_NAME])" at bounding box center [374, 268] width 376 height 26
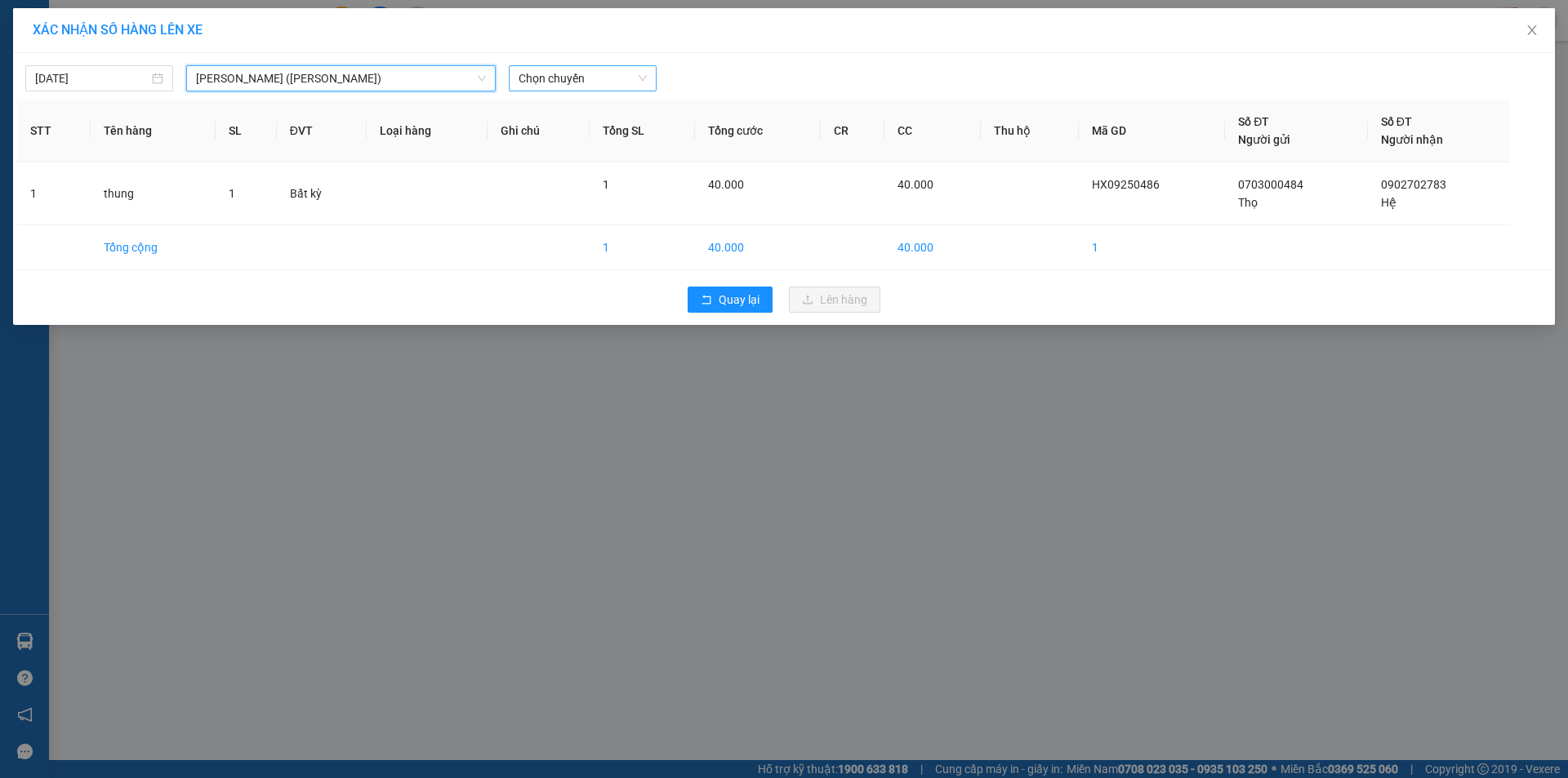
click at [578, 84] on span "Chọn chuyến" at bounding box center [582, 78] width 128 height 25
type input "1345"
click at [601, 129] on div "Thêm chuyến " 13:45 "" at bounding box center [596, 137] width 174 height 28
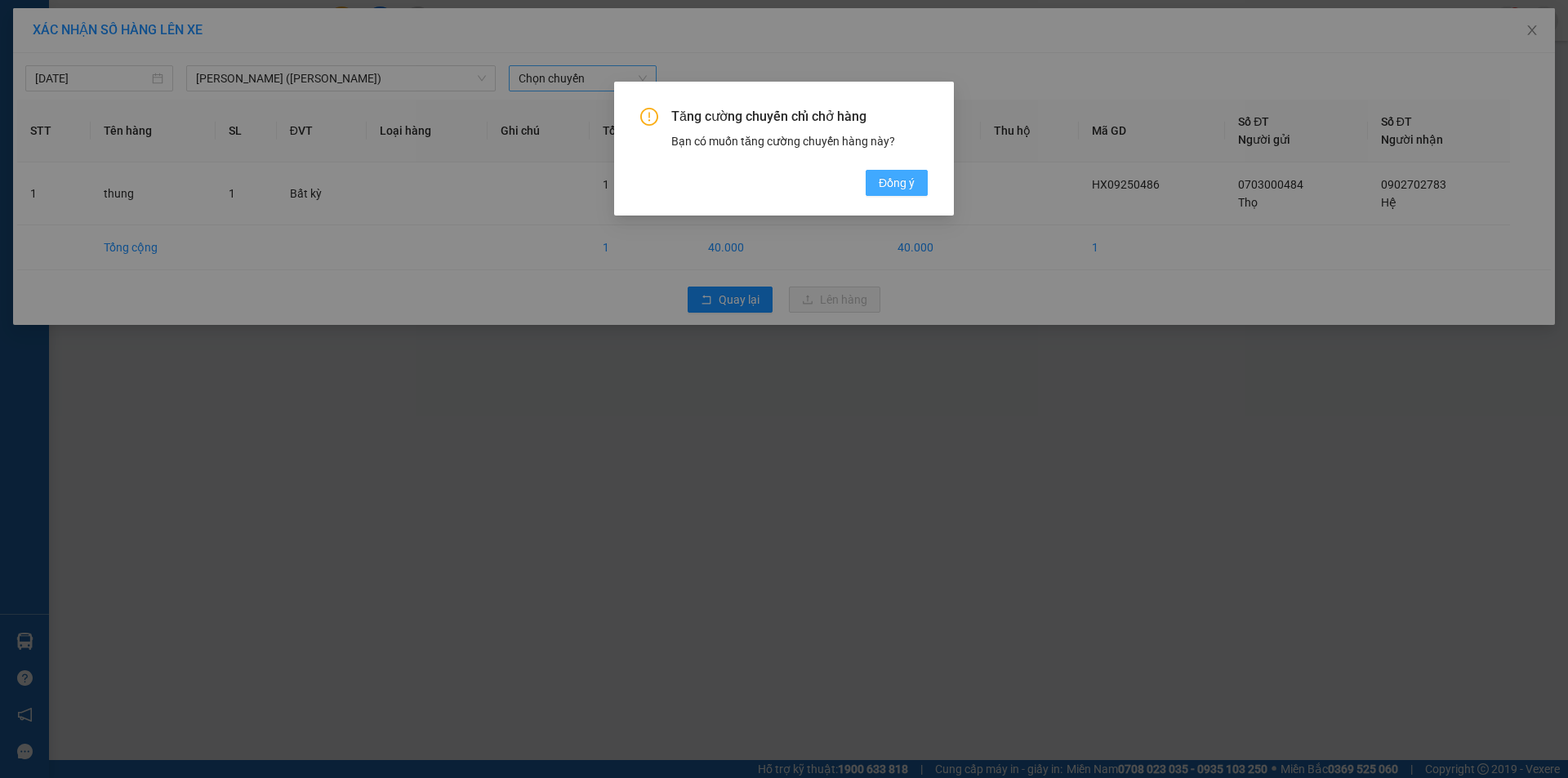
click at [868, 190] on button "Đồng ý" at bounding box center [896, 182] width 62 height 26
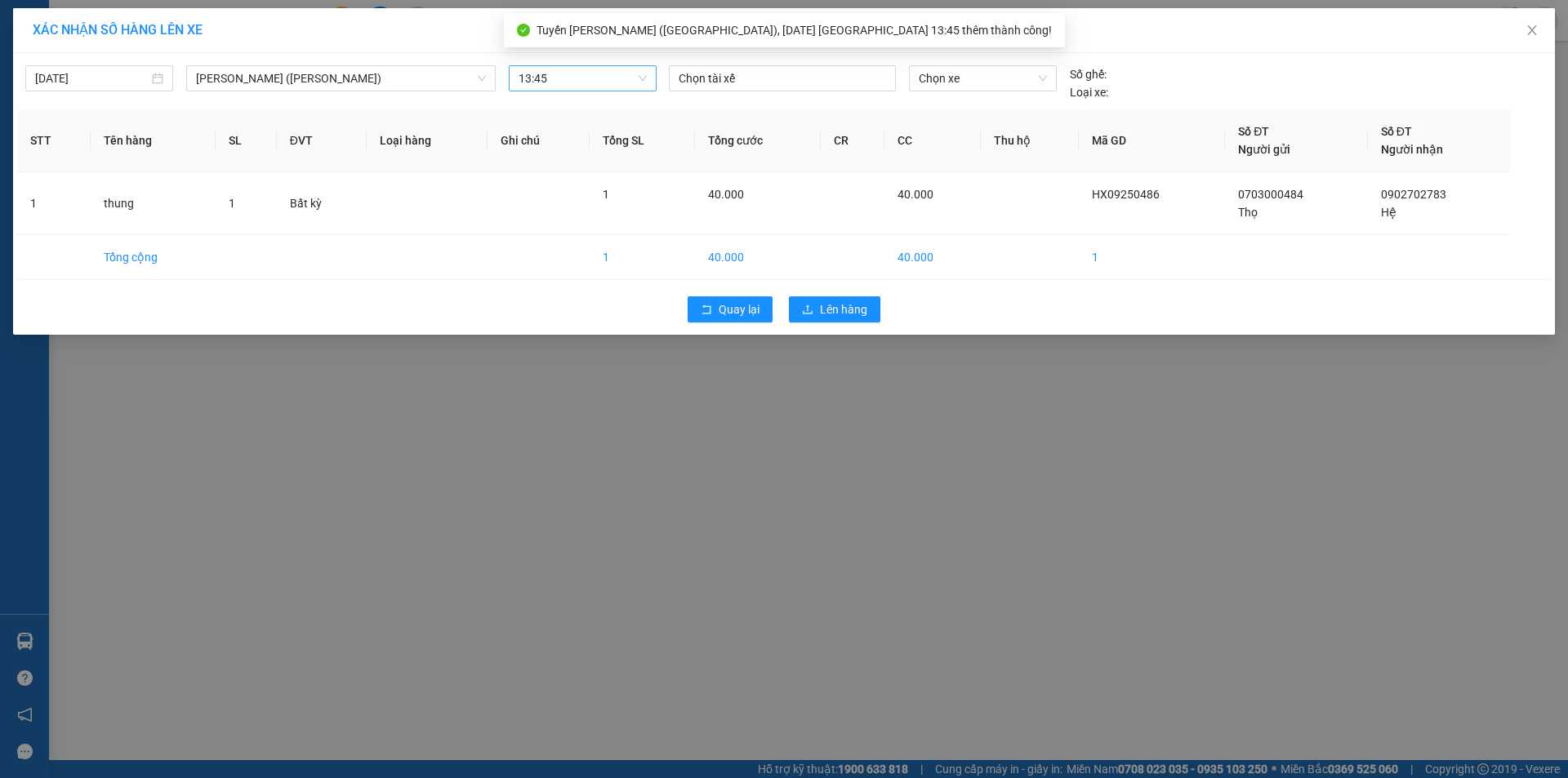
click at [778, 64] on div "13/09/2025 Hàng Xanh - Vũng Tàu (Hàng Hoá) LỌC THEO Nhóm tuyến Tuyến Chọn tất c…" at bounding box center [784, 79] width 1534 height 44
click at [775, 71] on div at bounding box center [782, 78] width 219 height 20
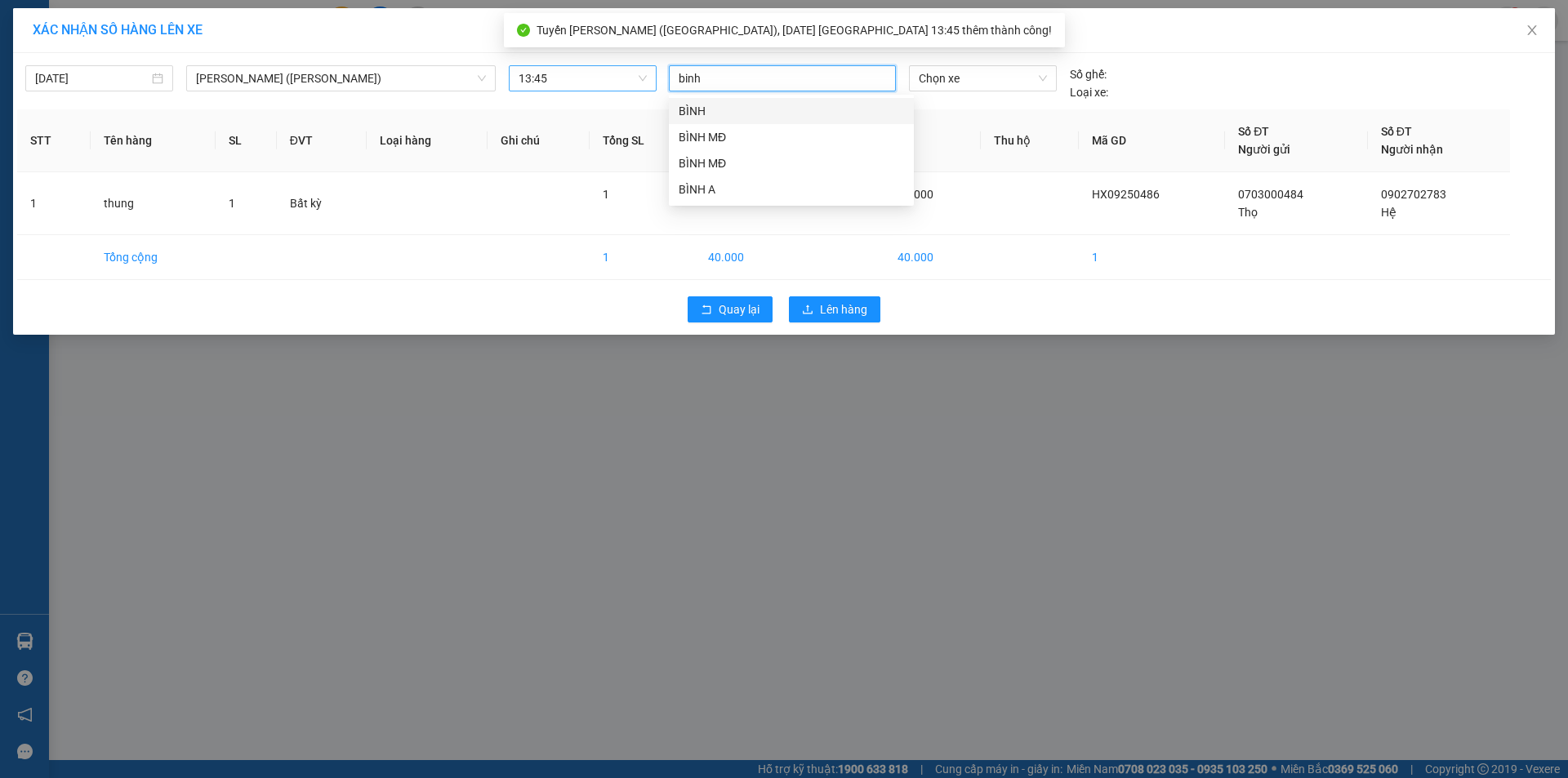
type input "binh m"
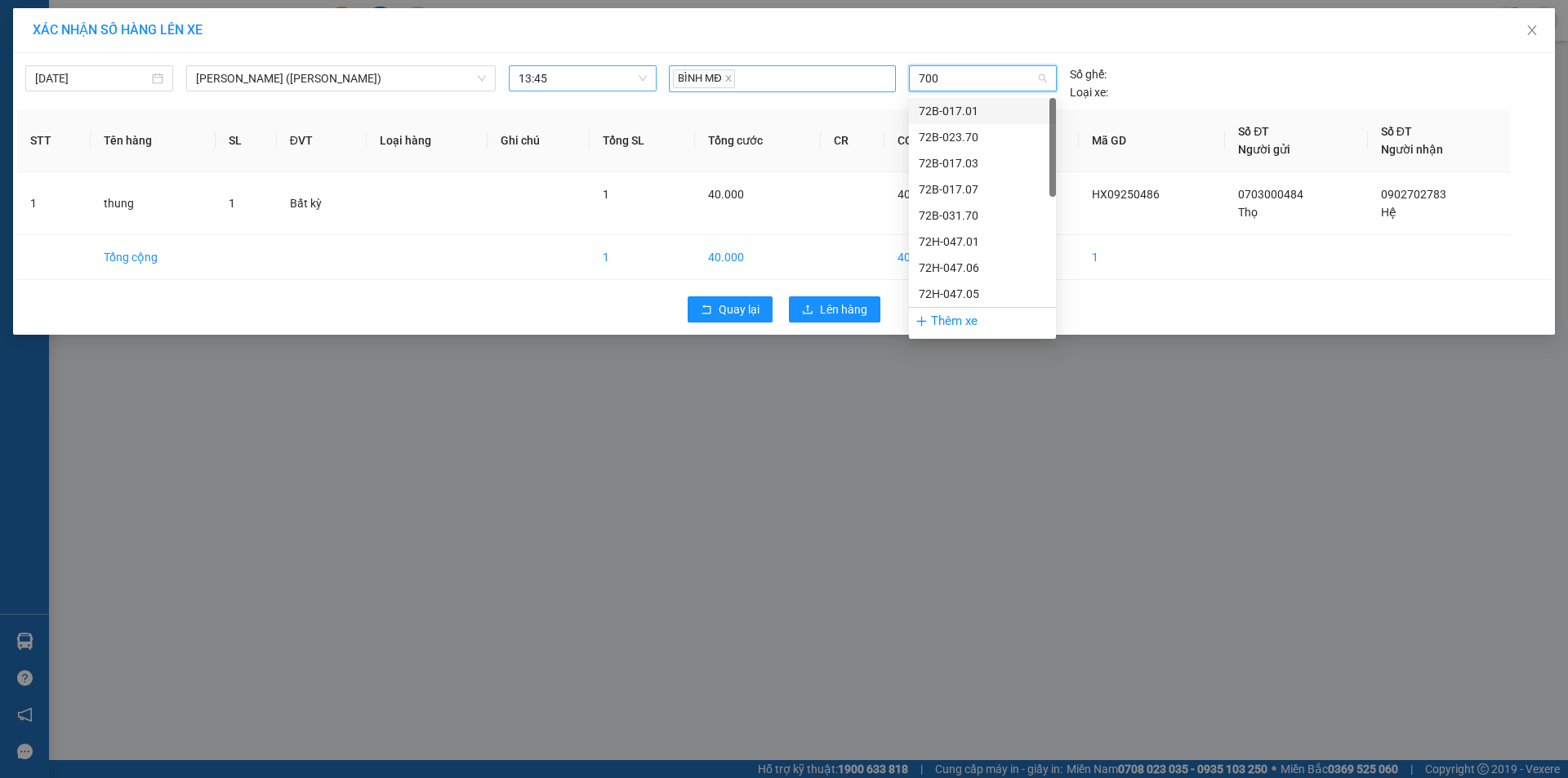
type input "7009"
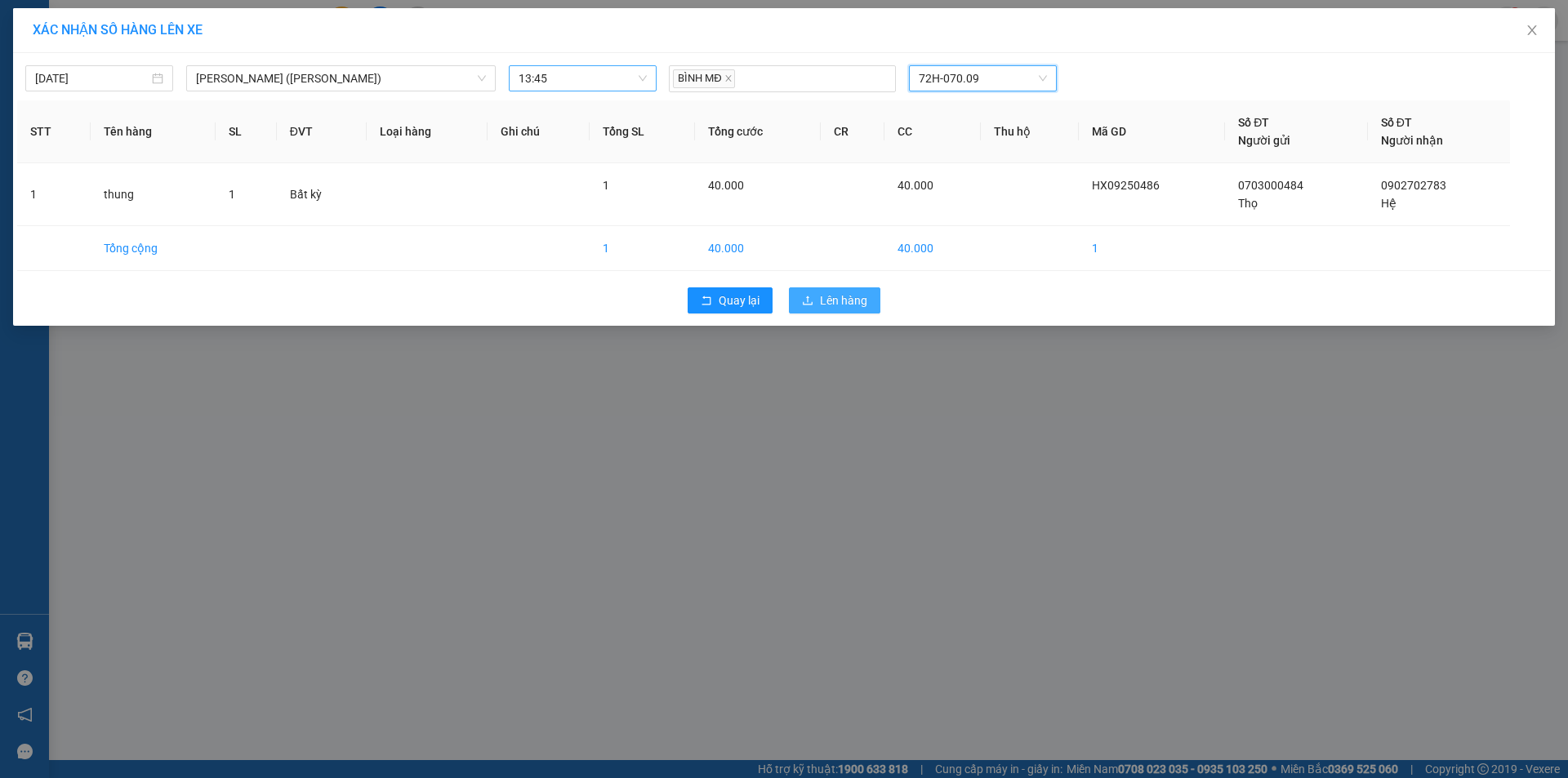
click at [841, 298] on span "Lên hàng" at bounding box center [844, 300] width 48 height 18
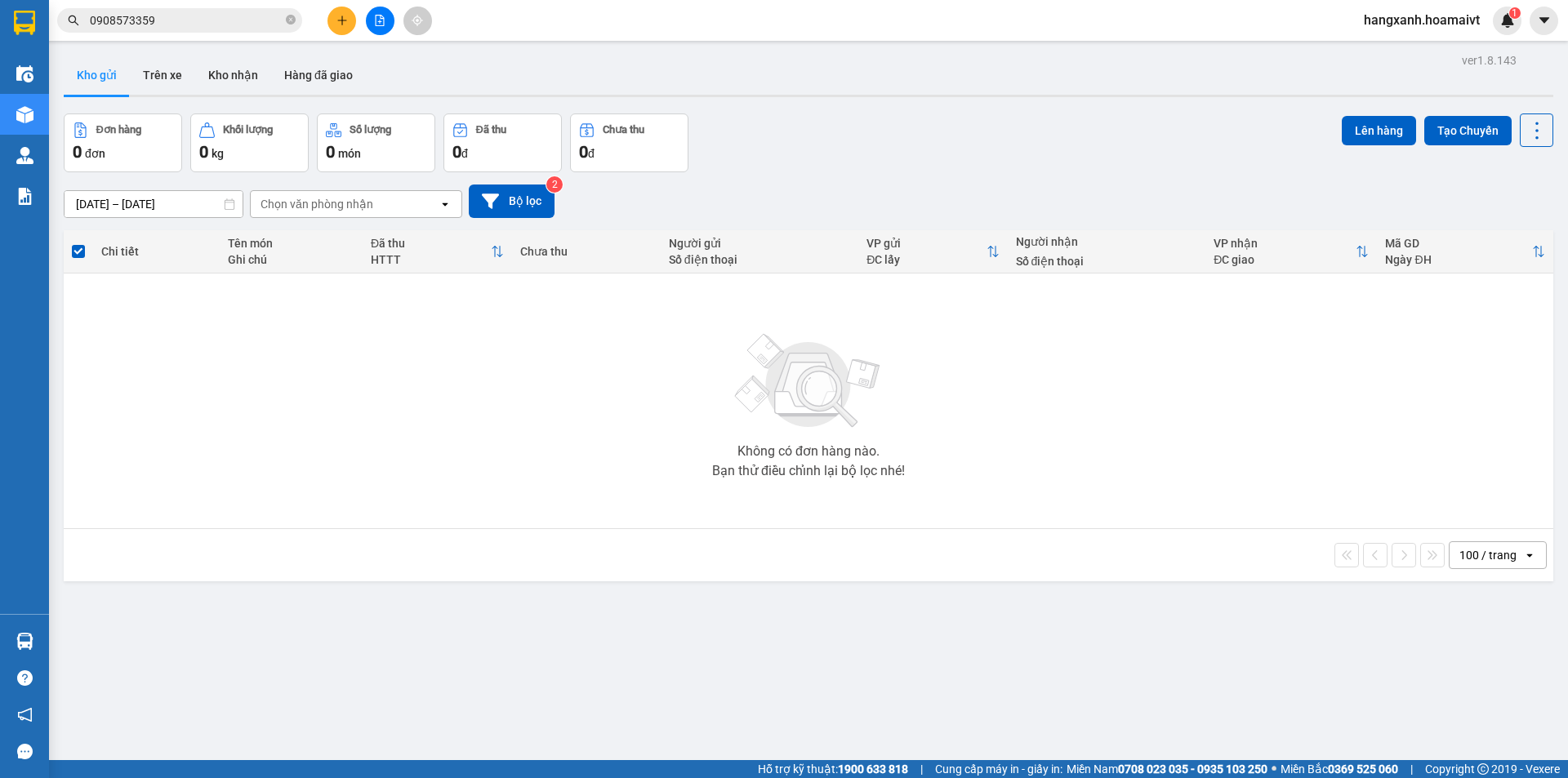
click at [188, 26] on input "0908573359" at bounding box center [186, 20] width 193 height 18
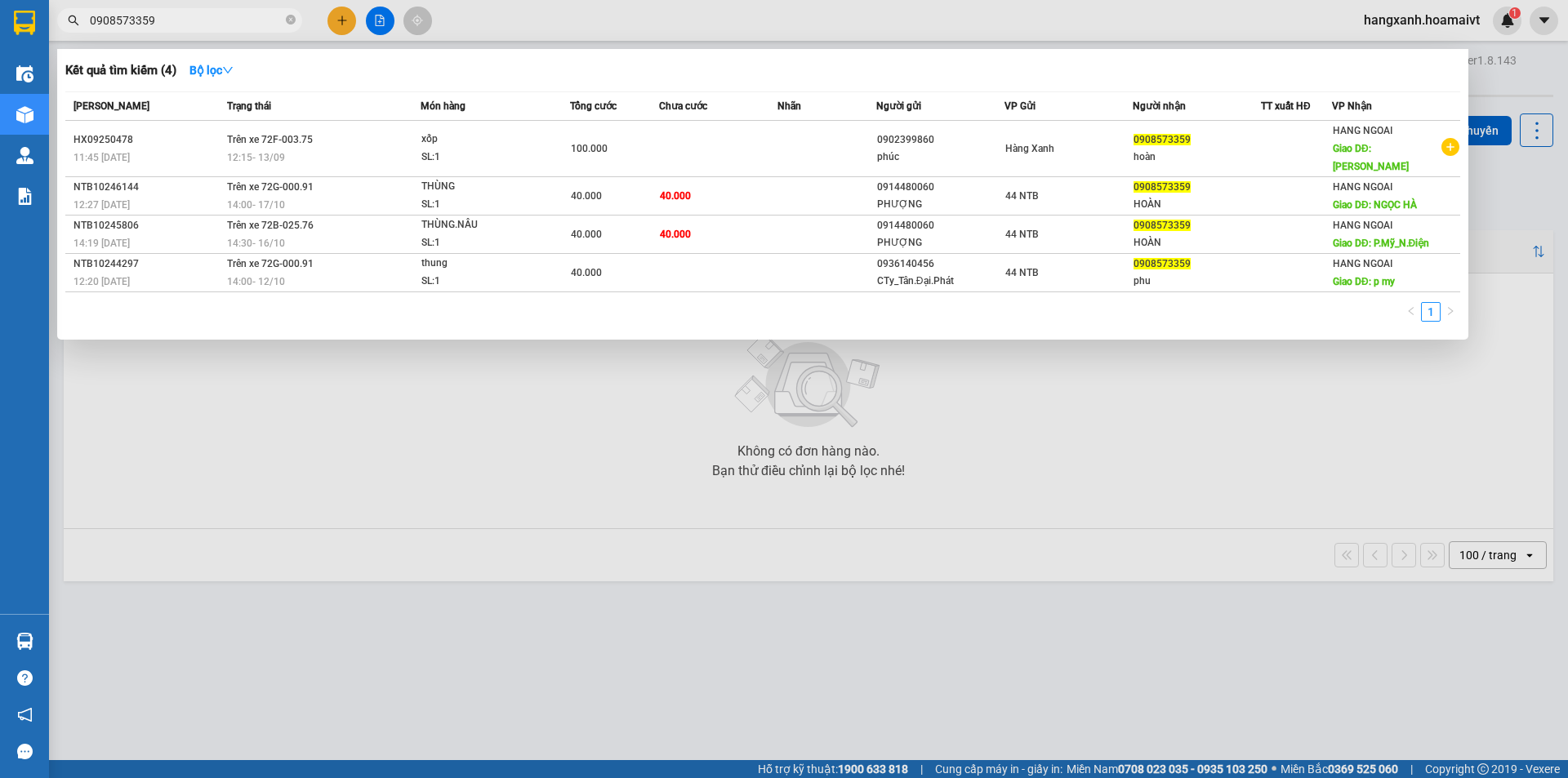
click at [188, 26] on input "0908573359" at bounding box center [186, 20] width 193 height 18
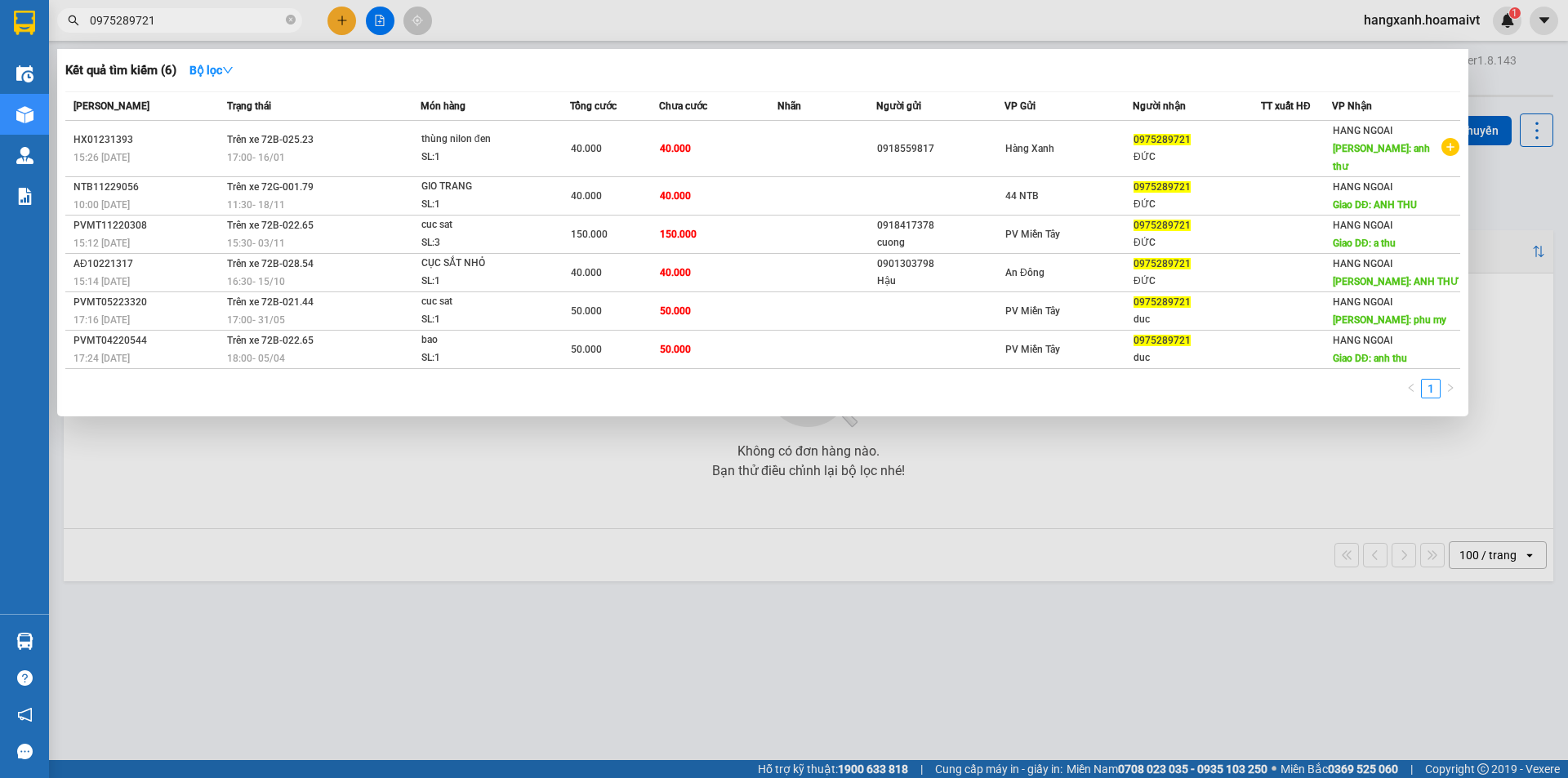
type input "0975289721"
click at [848, 458] on div at bounding box center [784, 389] width 1568 height 778
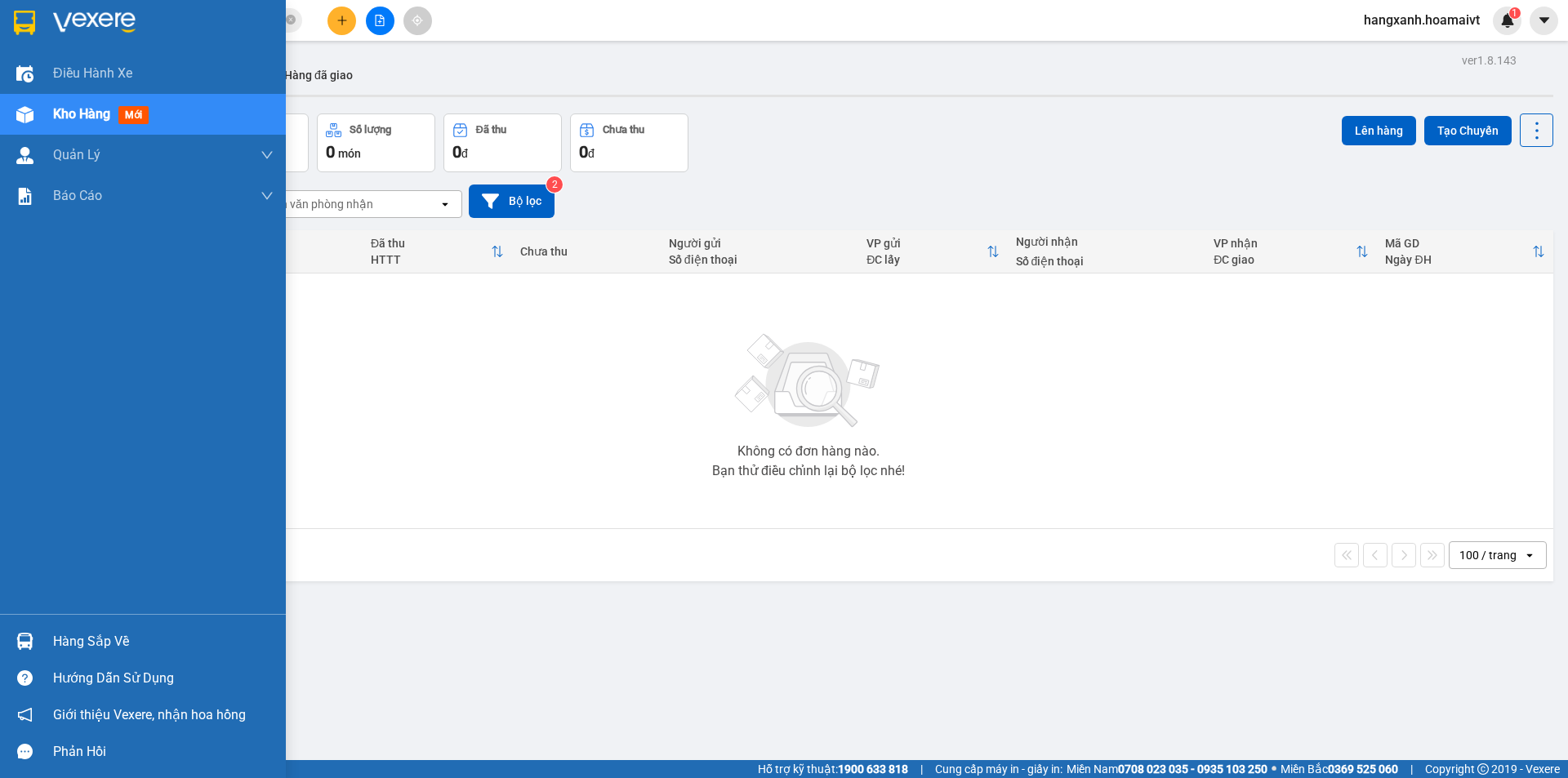
click at [73, 9] on div at bounding box center [142, 27] width 285 height 53
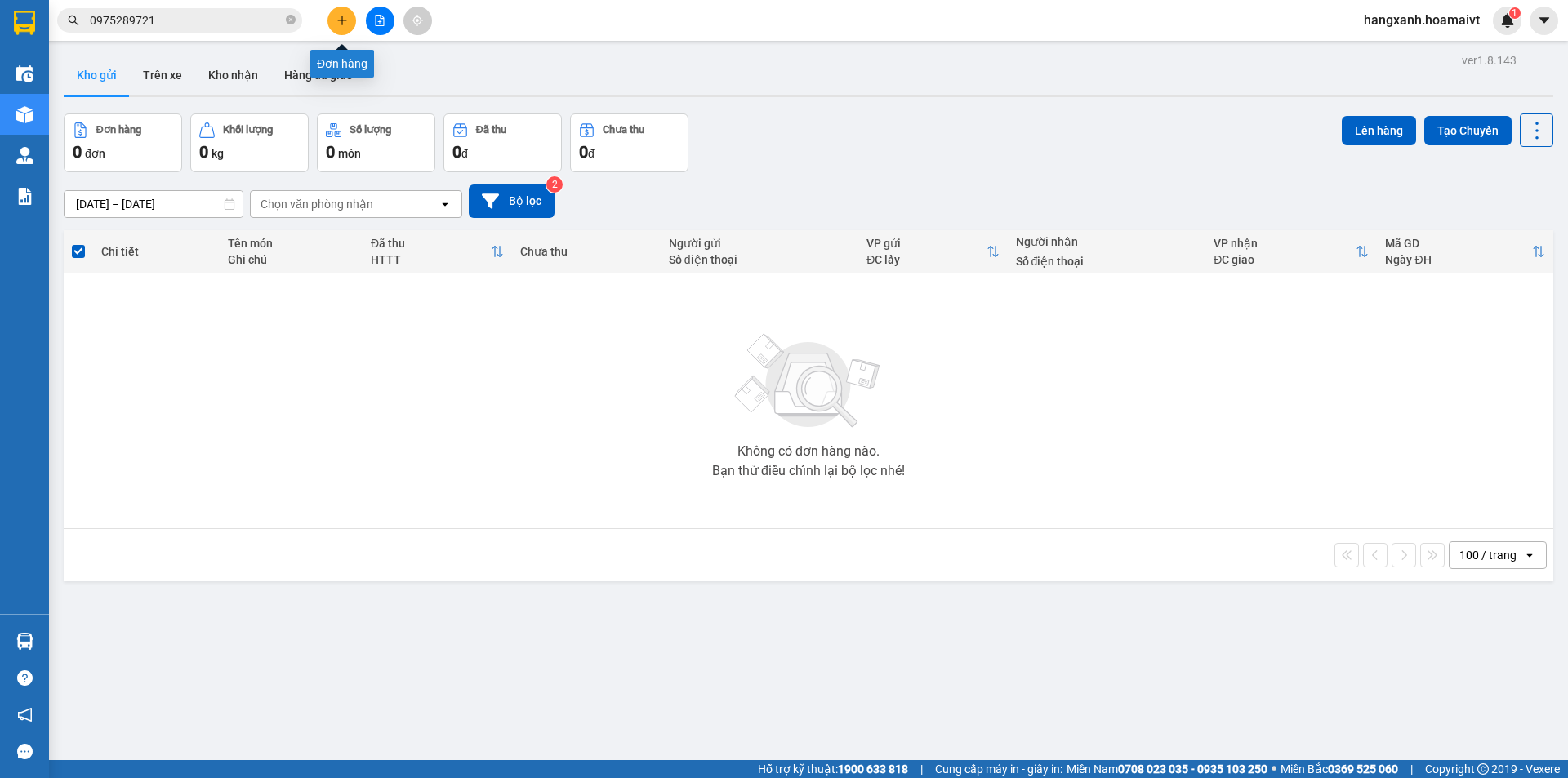
click at [347, 25] on icon "plus" at bounding box center [343, 20] width 11 height 11
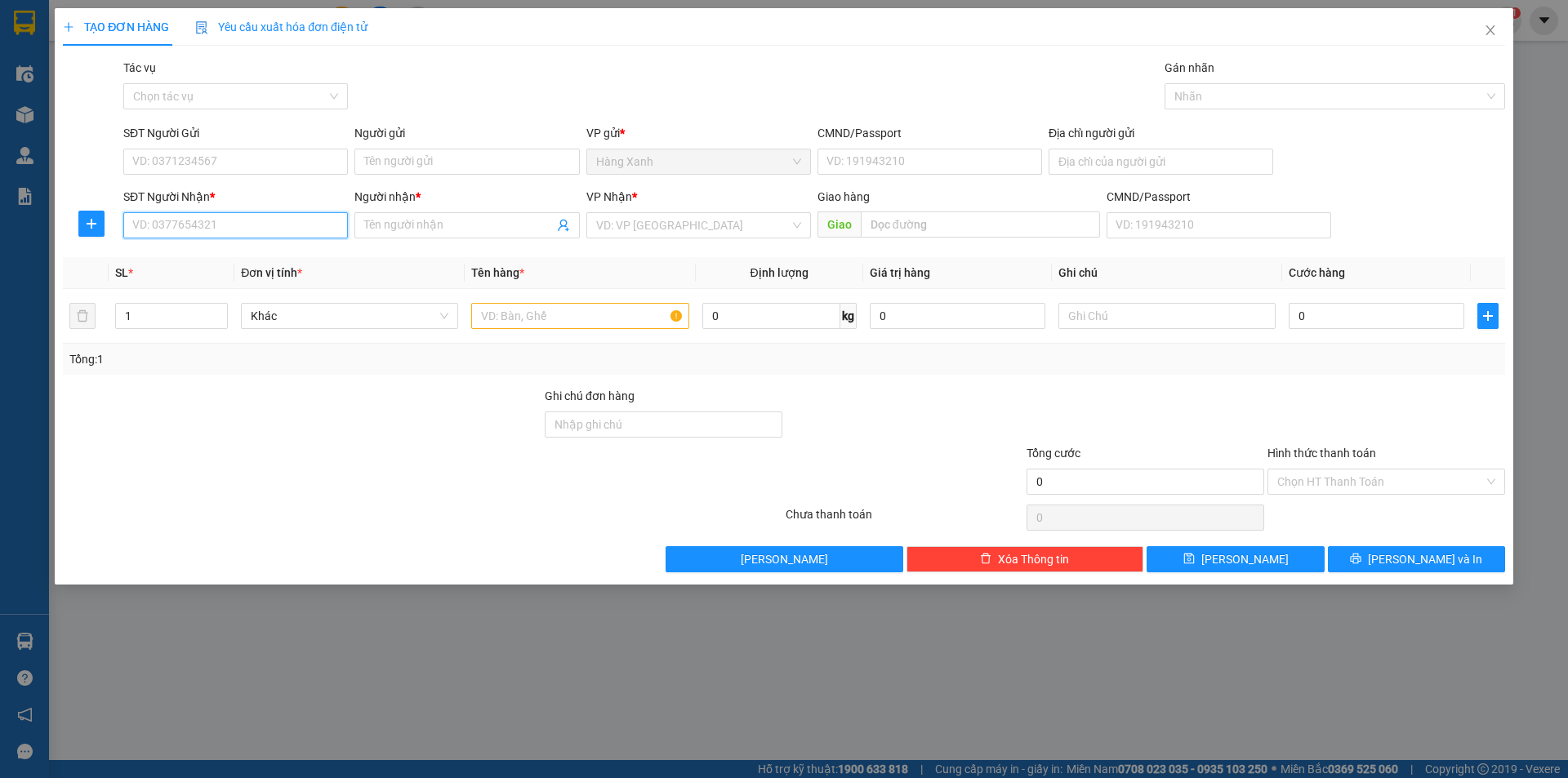
click at [236, 215] on input "SĐT Người Nhận *" at bounding box center [235, 224] width 224 height 26
paste input "0908573359"
type input "0908573359"
click at [283, 255] on div "0908573359 - hoàn" at bounding box center [235, 258] width 205 height 18
type input "hoàn"
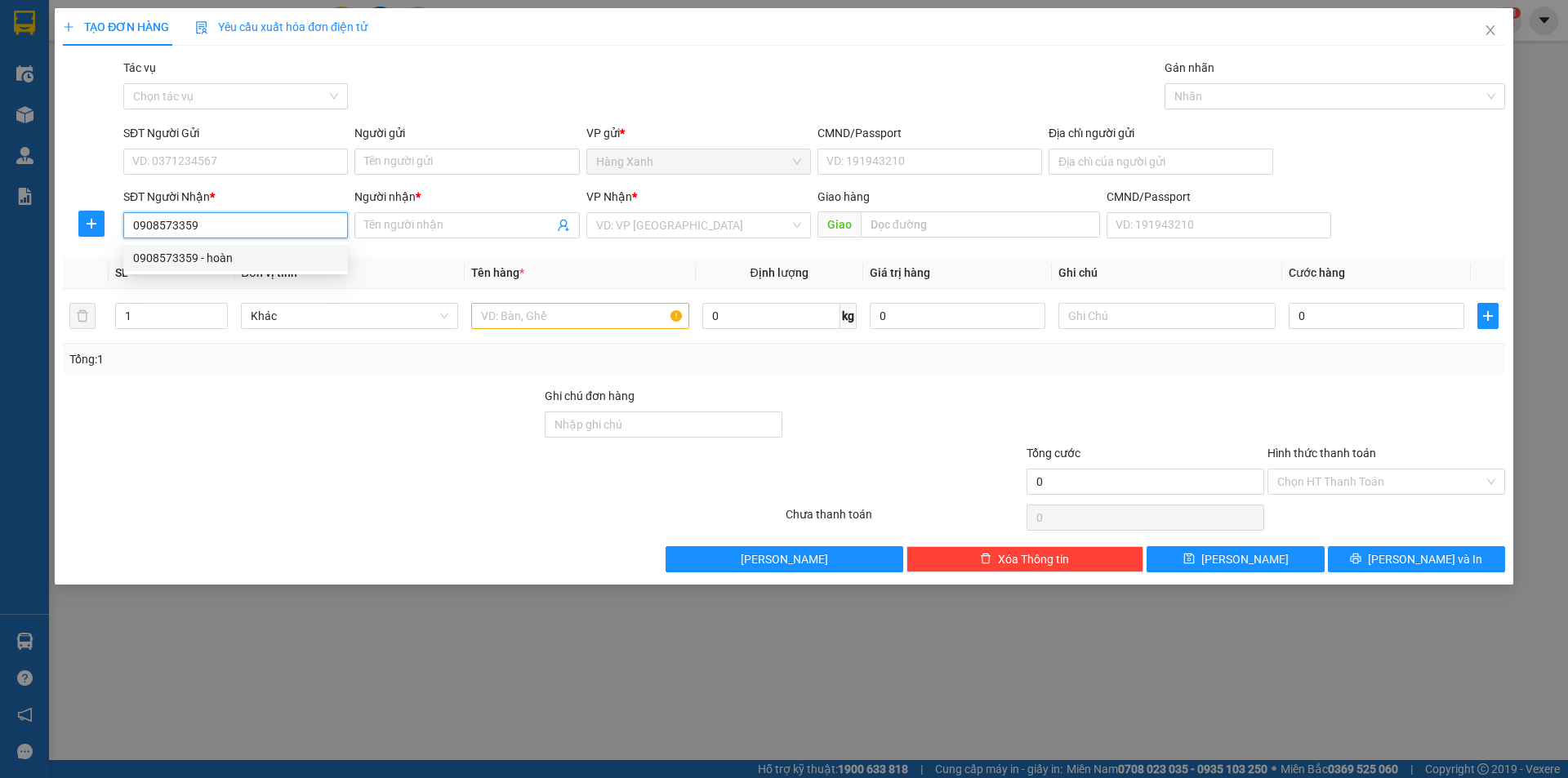
type input "[PERSON_NAME]"
click at [286, 221] on input "0908573359" at bounding box center [235, 224] width 224 height 26
type input "0975289721"
click at [227, 254] on div "0975289721 - ĐỨC" at bounding box center [235, 258] width 205 height 18
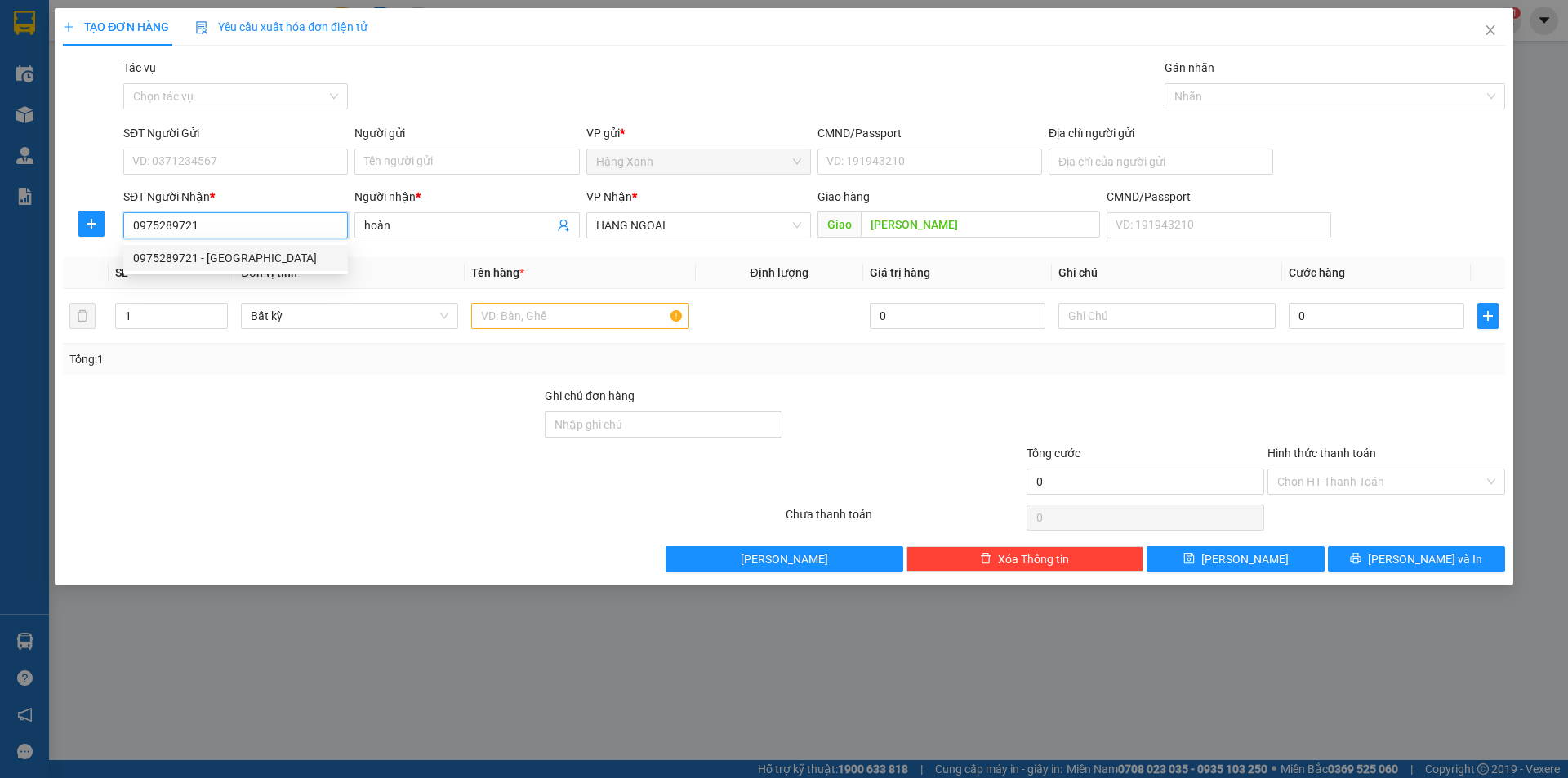
type input "ĐỨC"
type input "anh thư"
click at [695, 229] on span "HANG NGOAI" at bounding box center [699, 225] width 205 height 25
type input "0975289721"
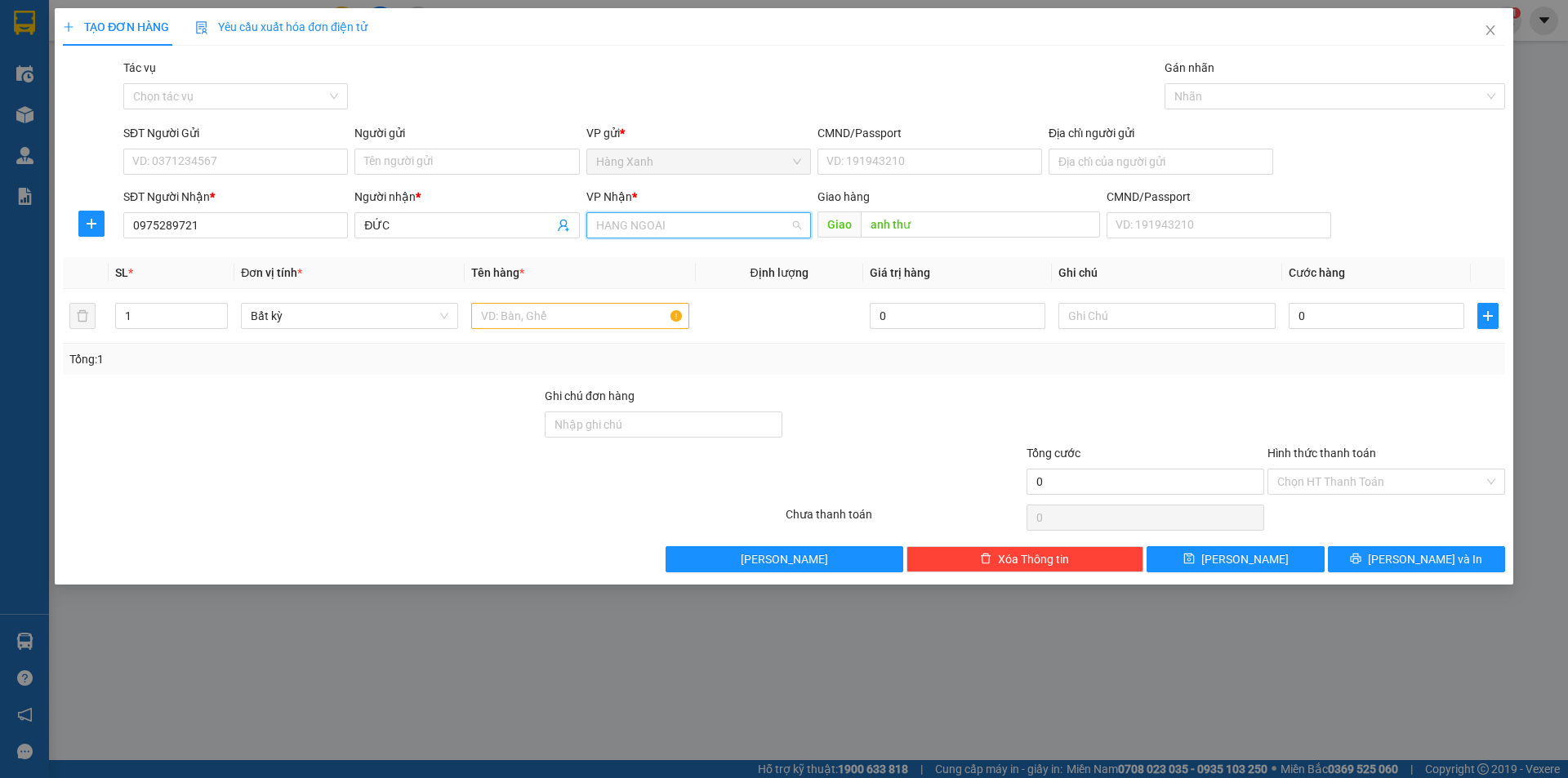
scroll to position [105, 0]
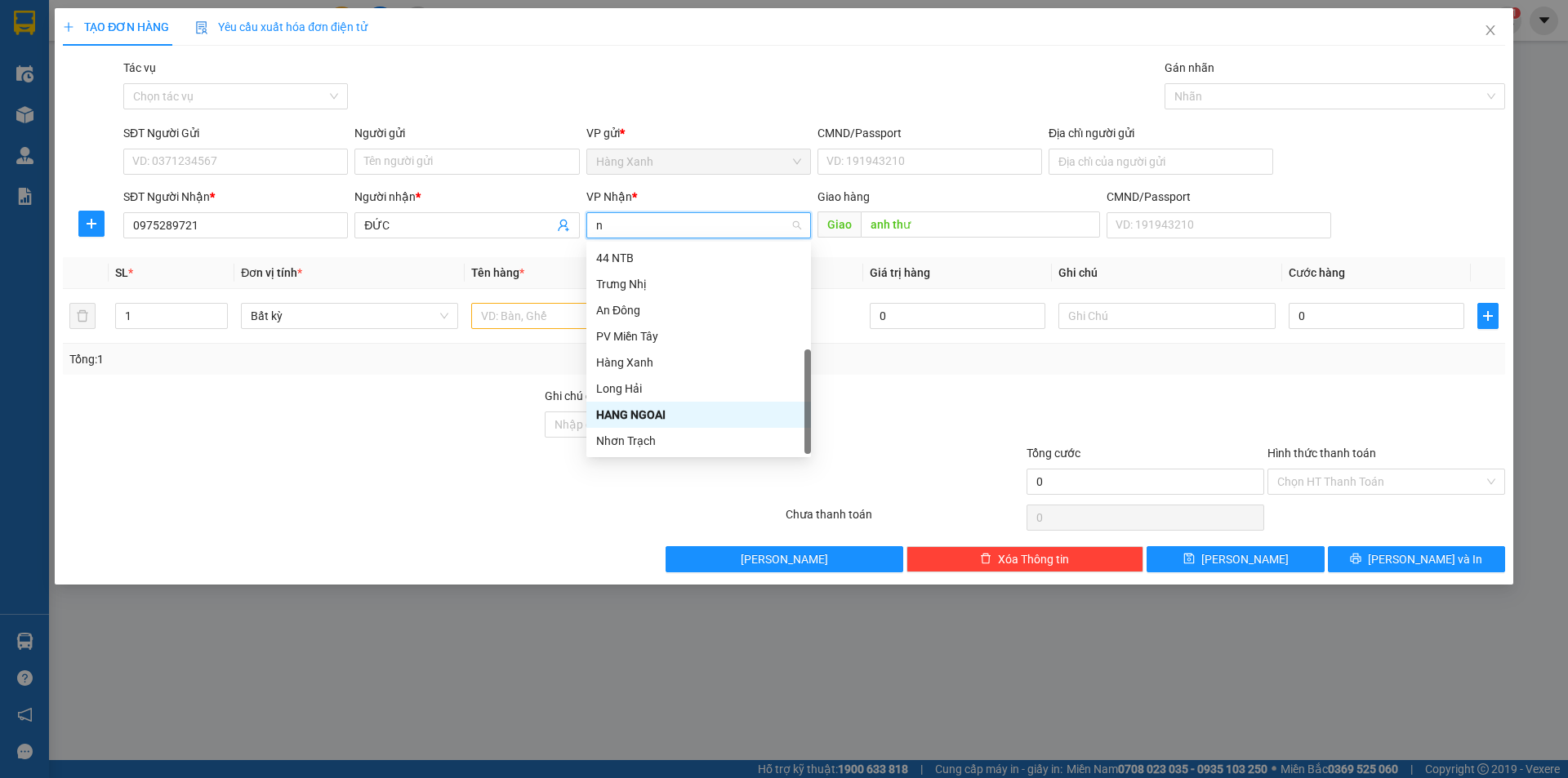
type input "nh"
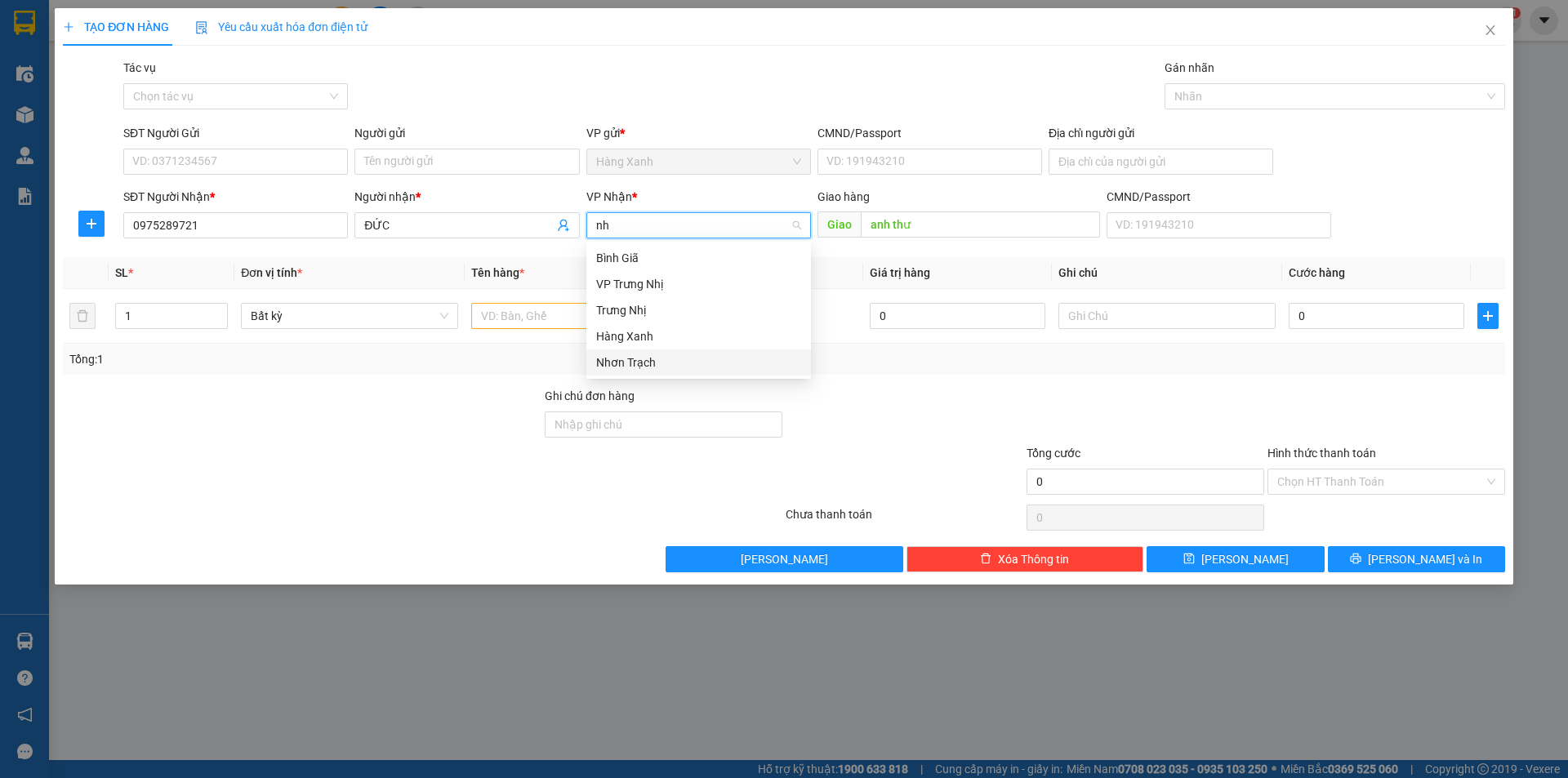
click at [646, 358] on div "Nhơn Trạch" at bounding box center [699, 363] width 205 height 18
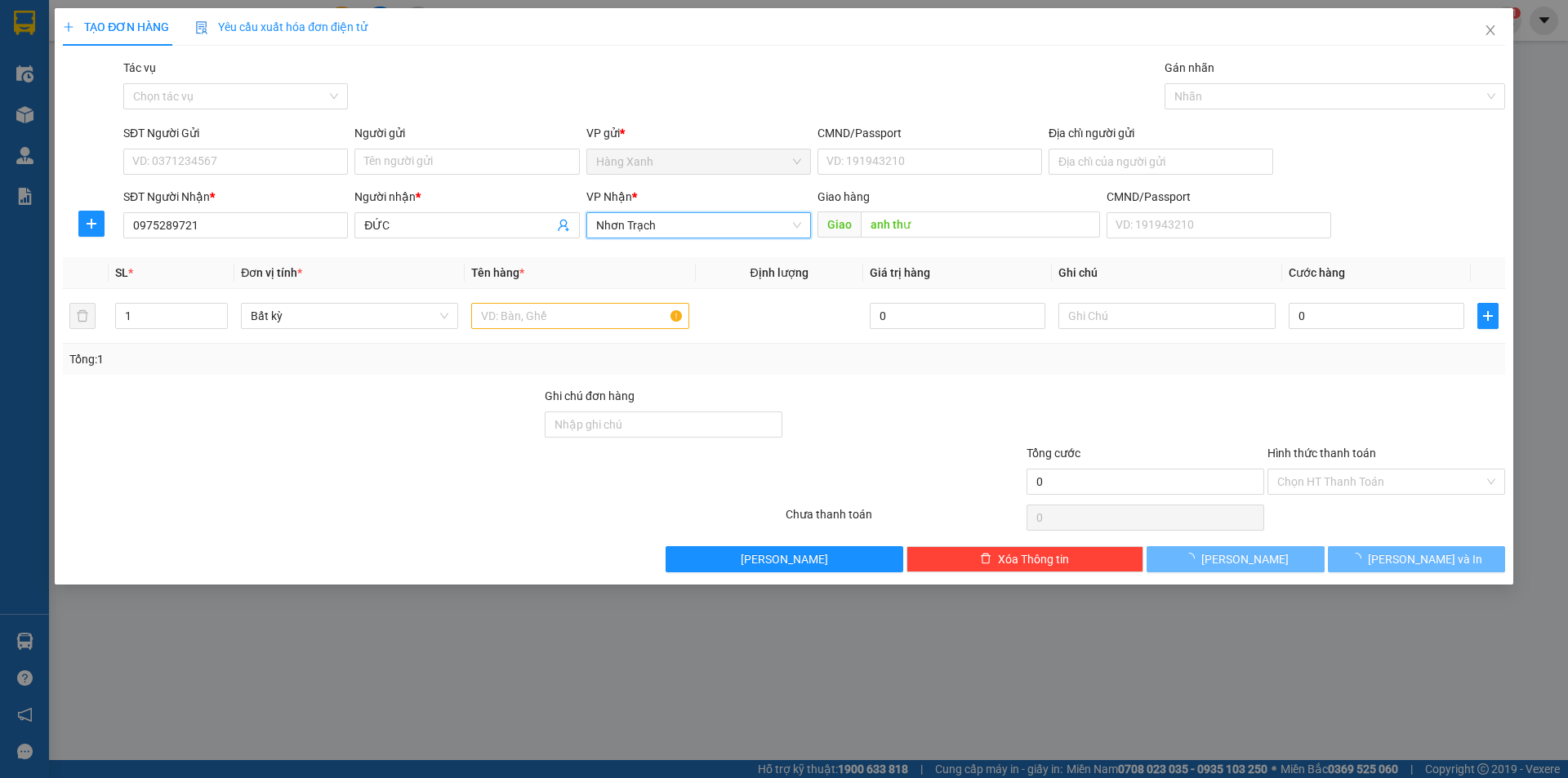
click at [895, 238] on div "Giao anh thư" at bounding box center [959, 224] width 282 height 26
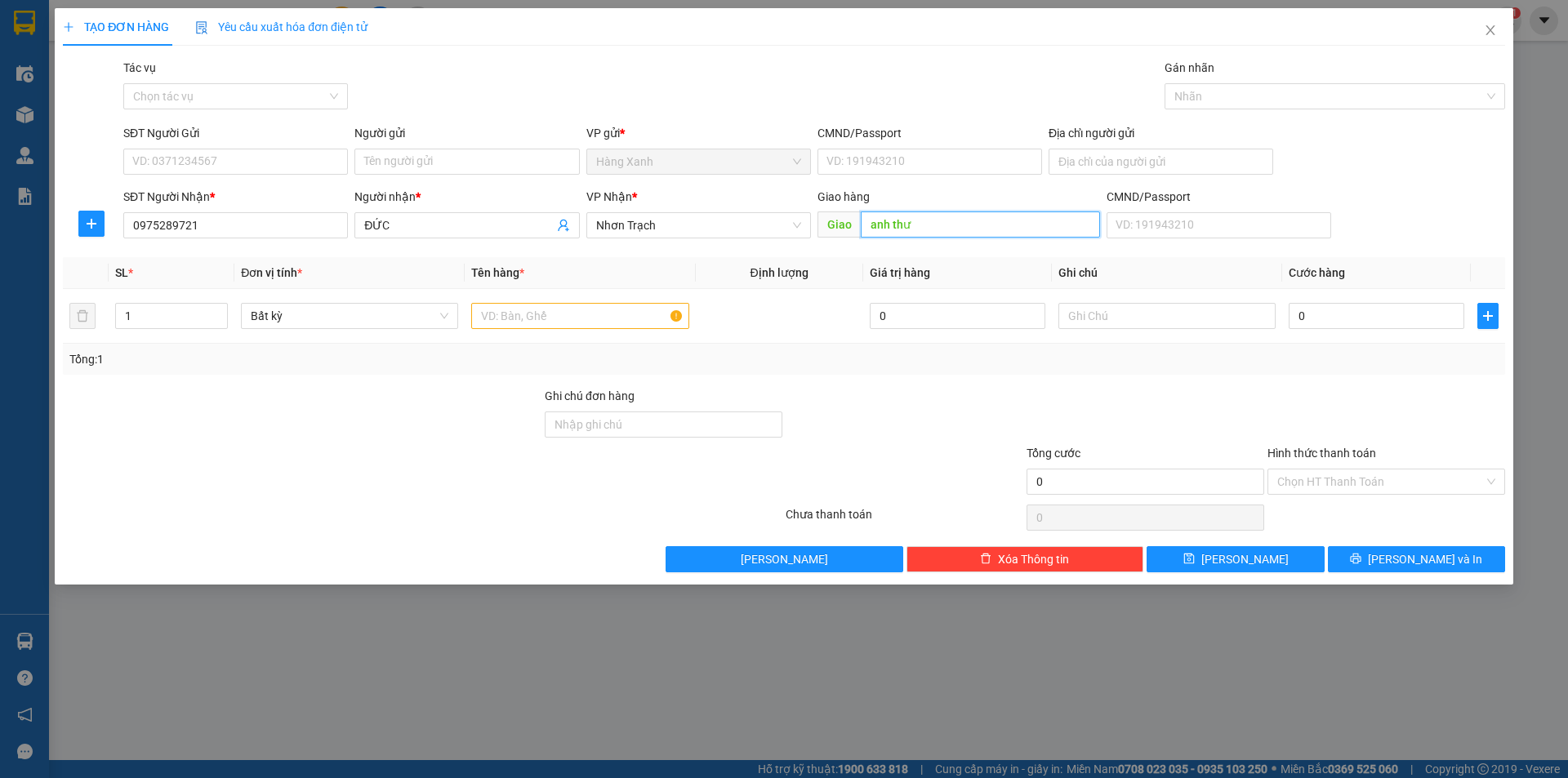
click at [901, 232] on input "anh thư" at bounding box center [980, 224] width 240 height 26
click at [264, 173] on input "SĐT Người Gửi" at bounding box center [235, 161] width 224 height 26
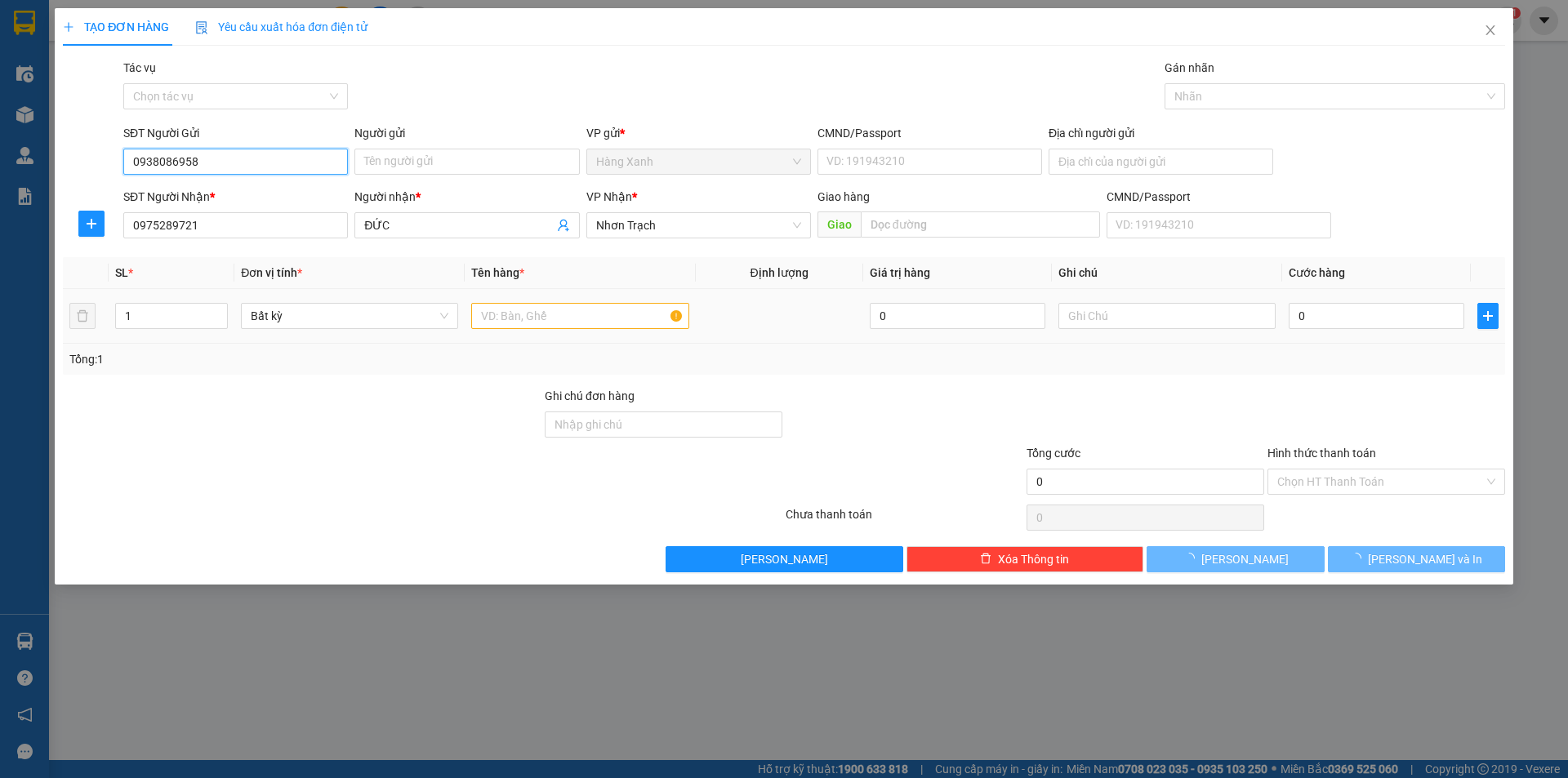
type input "0938086958"
click at [518, 315] on input "text" at bounding box center [580, 315] width 218 height 26
click at [244, 166] on input "0938086958" at bounding box center [235, 161] width 224 height 26
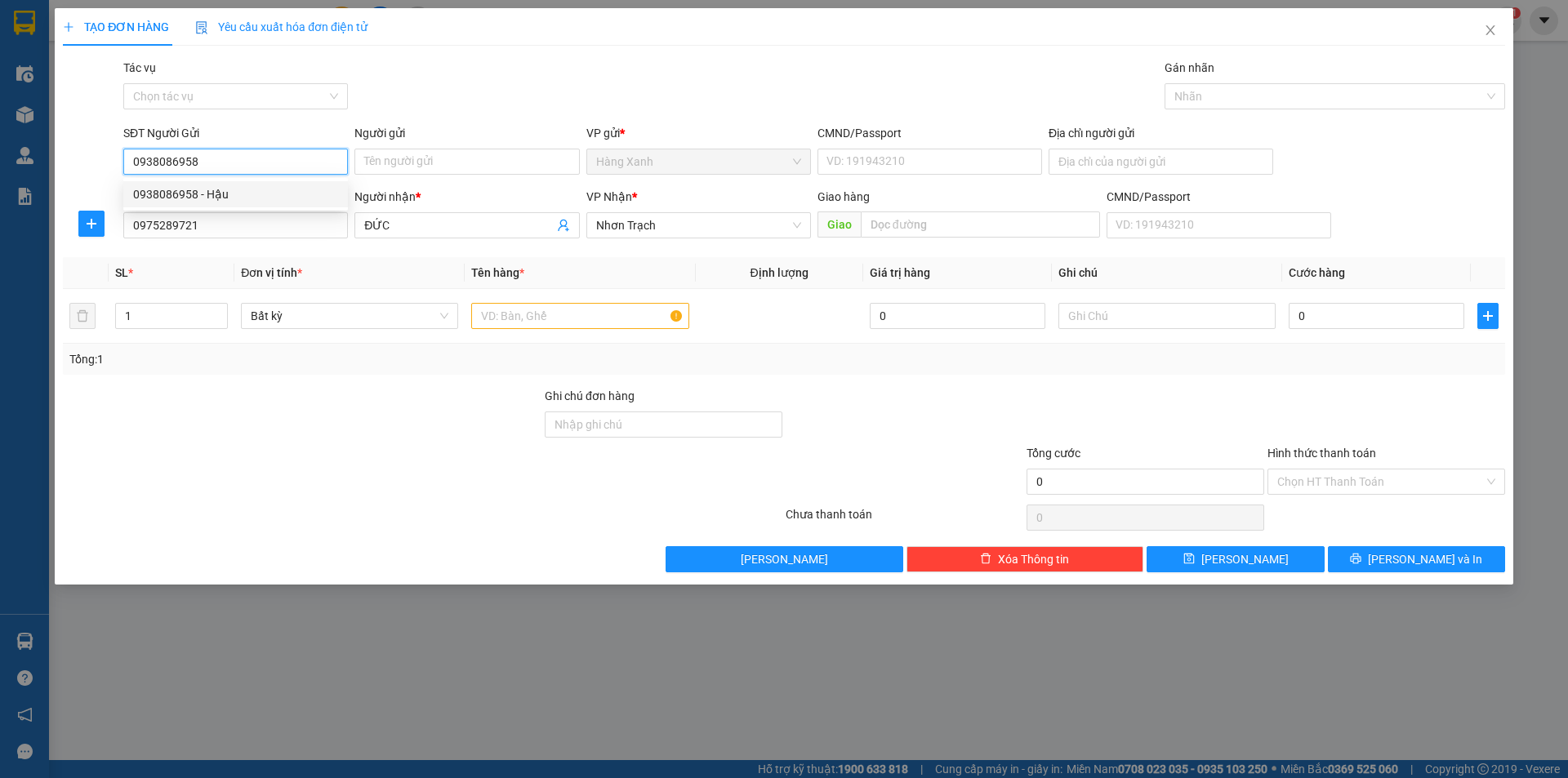
click at [249, 193] on div "0938086958 - Hậu" at bounding box center [235, 194] width 205 height 18
type input "Hậu"
click at [859, 132] on div "CMND/Passport" at bounding box center [930, 133] width 224 height 18
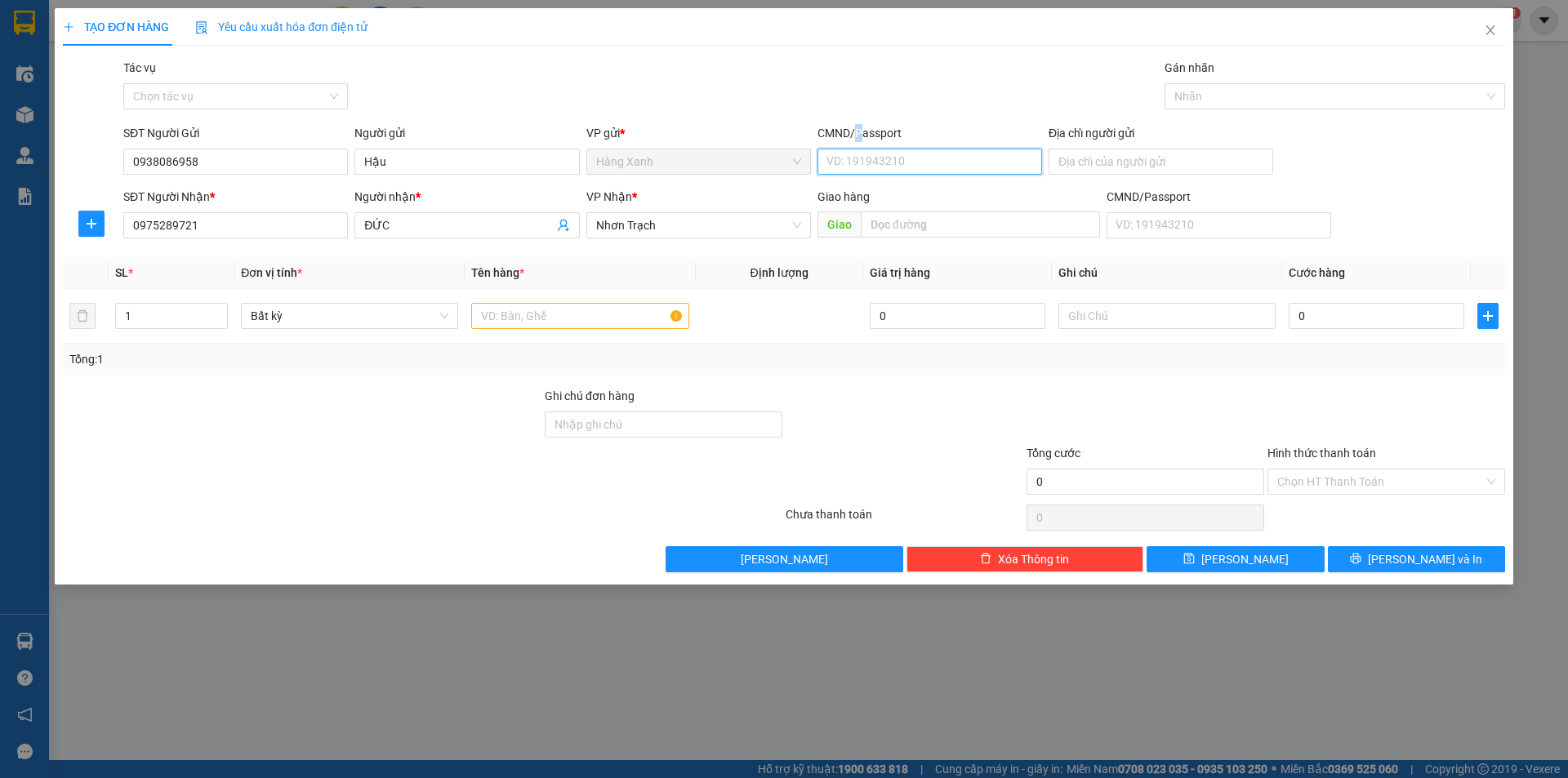
click at [859, 149] on input "CMND/Passport" at bounding box center [930, 161] width 224 height 26
click at [867, 161] on input "CMND/Passport" at bounding box center [930, 161] width 224 height 26
type input "079520236526"
click at [557, 325] on input "text" at bounding box center [580, 315] width 218 height 26
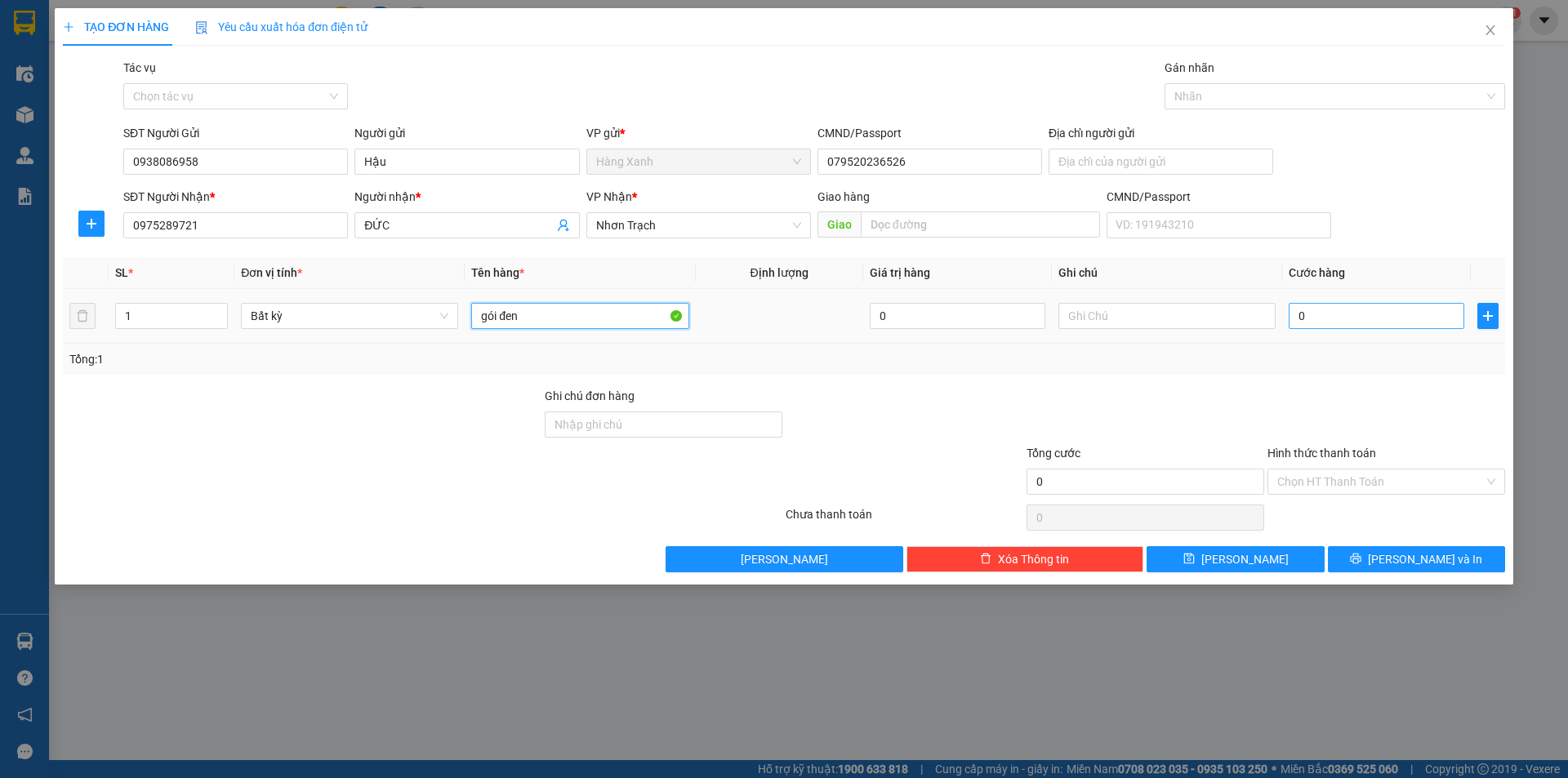
type input "gói đen"
click at [1309, 315] on input "0" at bounding box center [1376, 315] width 176 height 26
type input "4"
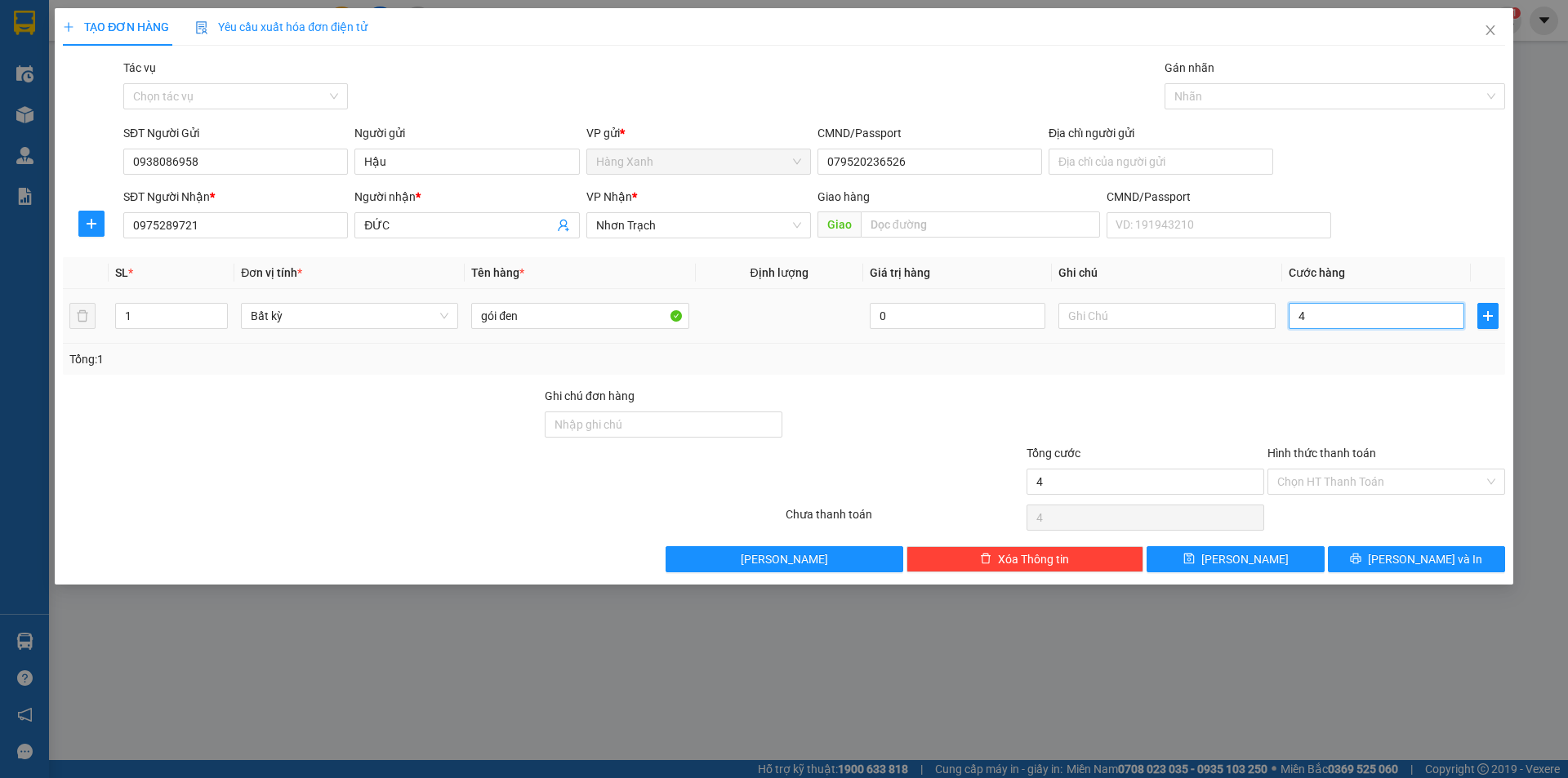
type input "40"
click at [1403, 563] on span "[PERSON_NAME] và In" at bounding box center [1425, 559] width 115 height 18
type input "40.000"
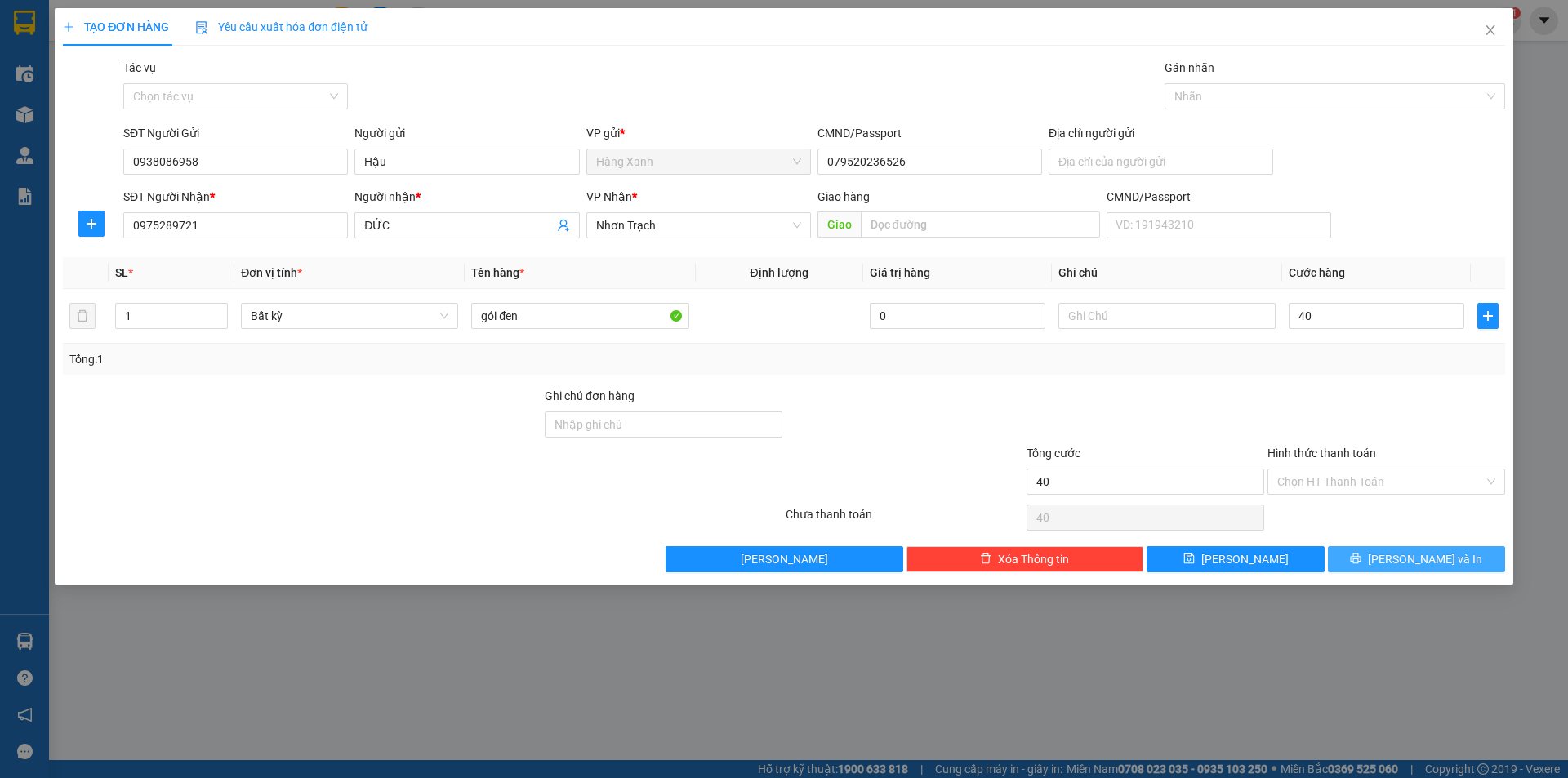
type input "40.000"
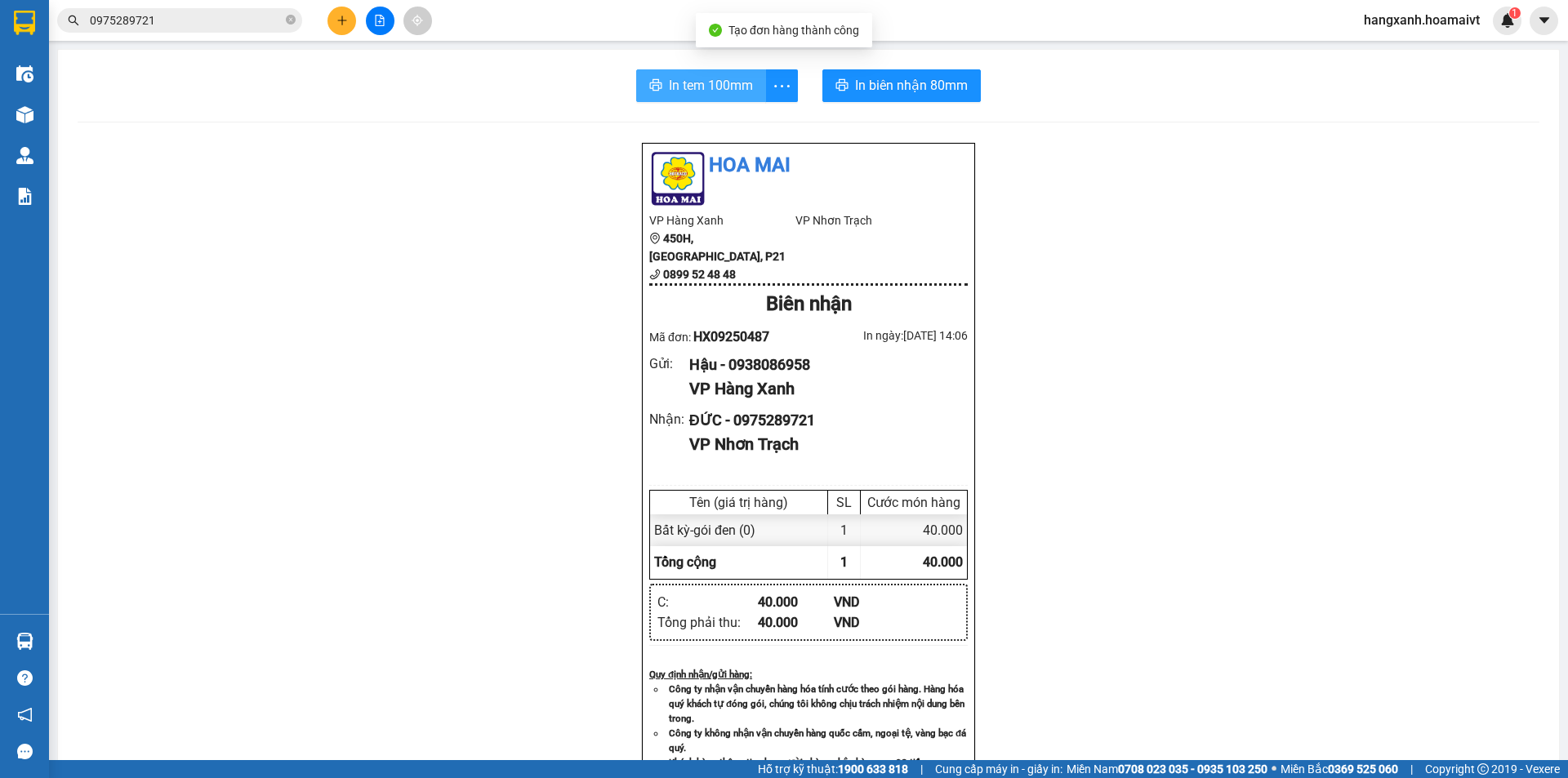
click at [669, 80] on span "In tem 100mm" at bounding box center [711, 85] width 84 height 20
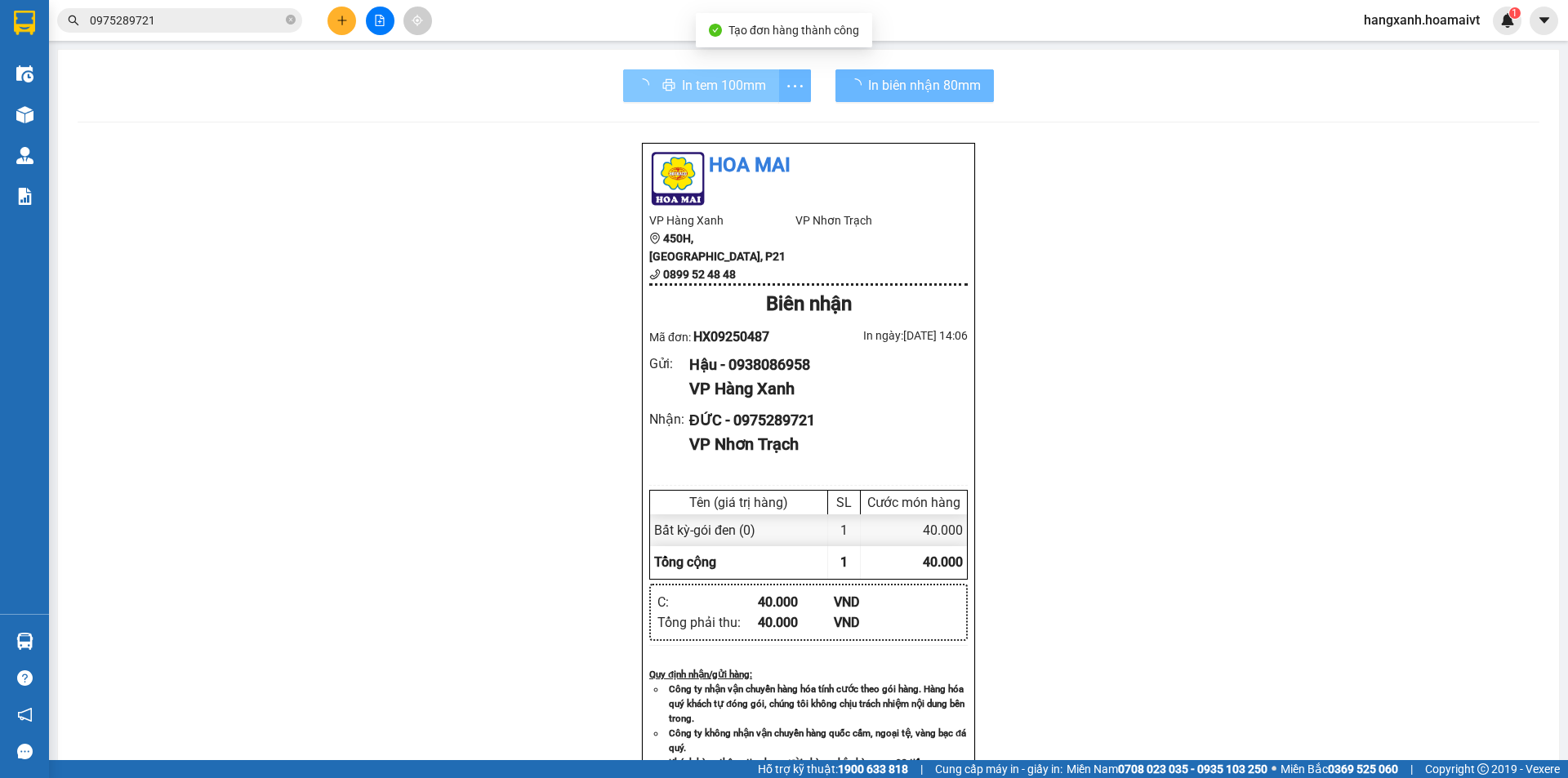
click at [884, 91] on span "In biên nhận 80mm" at bounding box center [925, 85] width 113 height 20
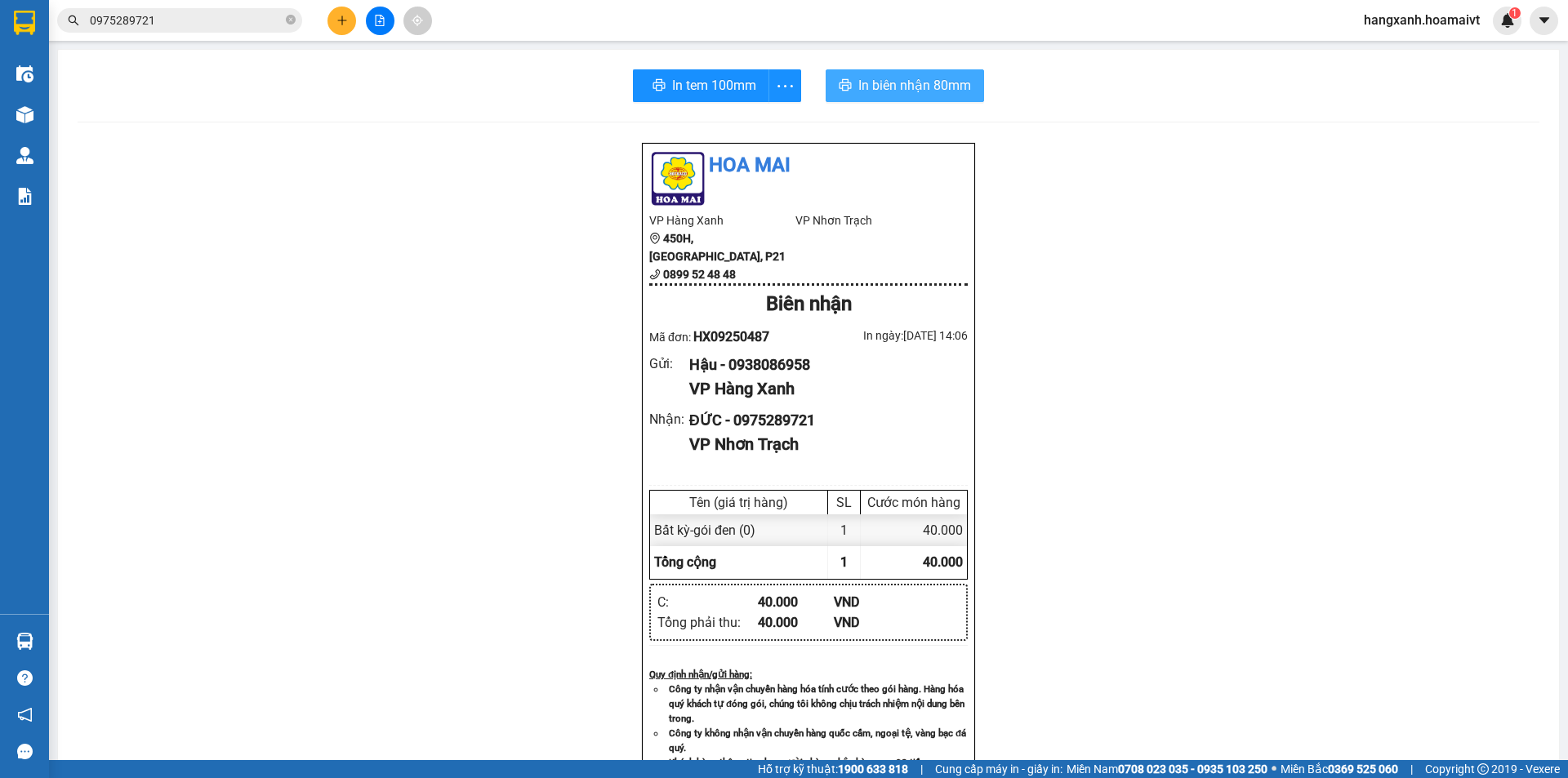
drag, startPoint x: 677, startPoint y: 86, endPoint x: 884, endPoint y: 91, distance: 207.1
click at [884, 91] on span "In biên nhận 80mm" at bounding box center [914, 85] width 113 height 20
click at [909, 92] on span "In biên nhận 80mm" at bounding box center [911, 85] width 113 height 20
click at [341, 26] on button at bounding box center [342, 21] width 29 height 29
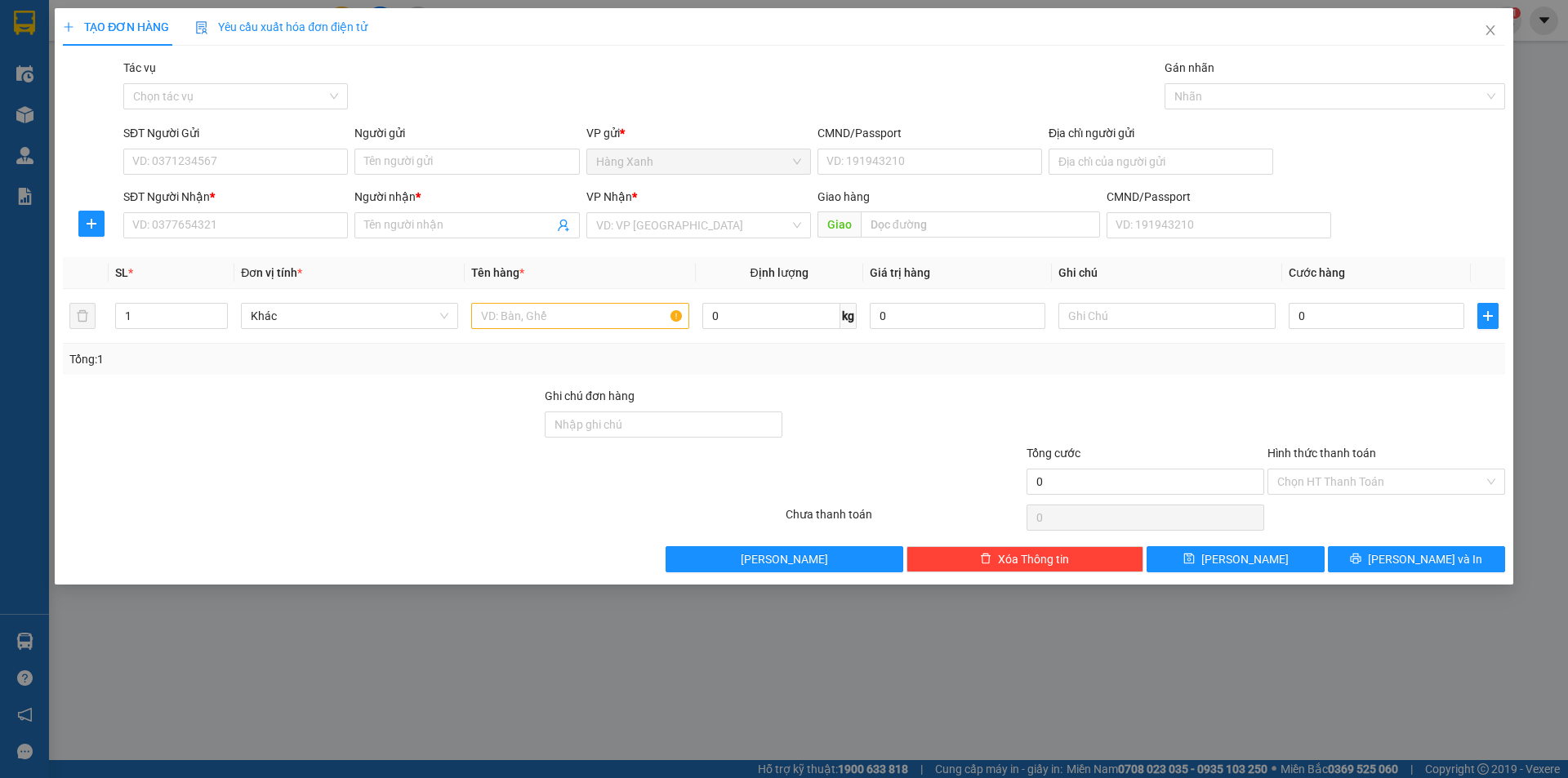
click at [275, 211] on div "SĐT Người Nhận *" at bounding box center [235, 200] width 224 height 25
click at [253, 234] on input "SĐT Người Nhận *" at bounding box center [235, 224] width 224 height 26
click at [1492, 34] on icon "close" at bounding box center [1491, 31] width 13 height 13
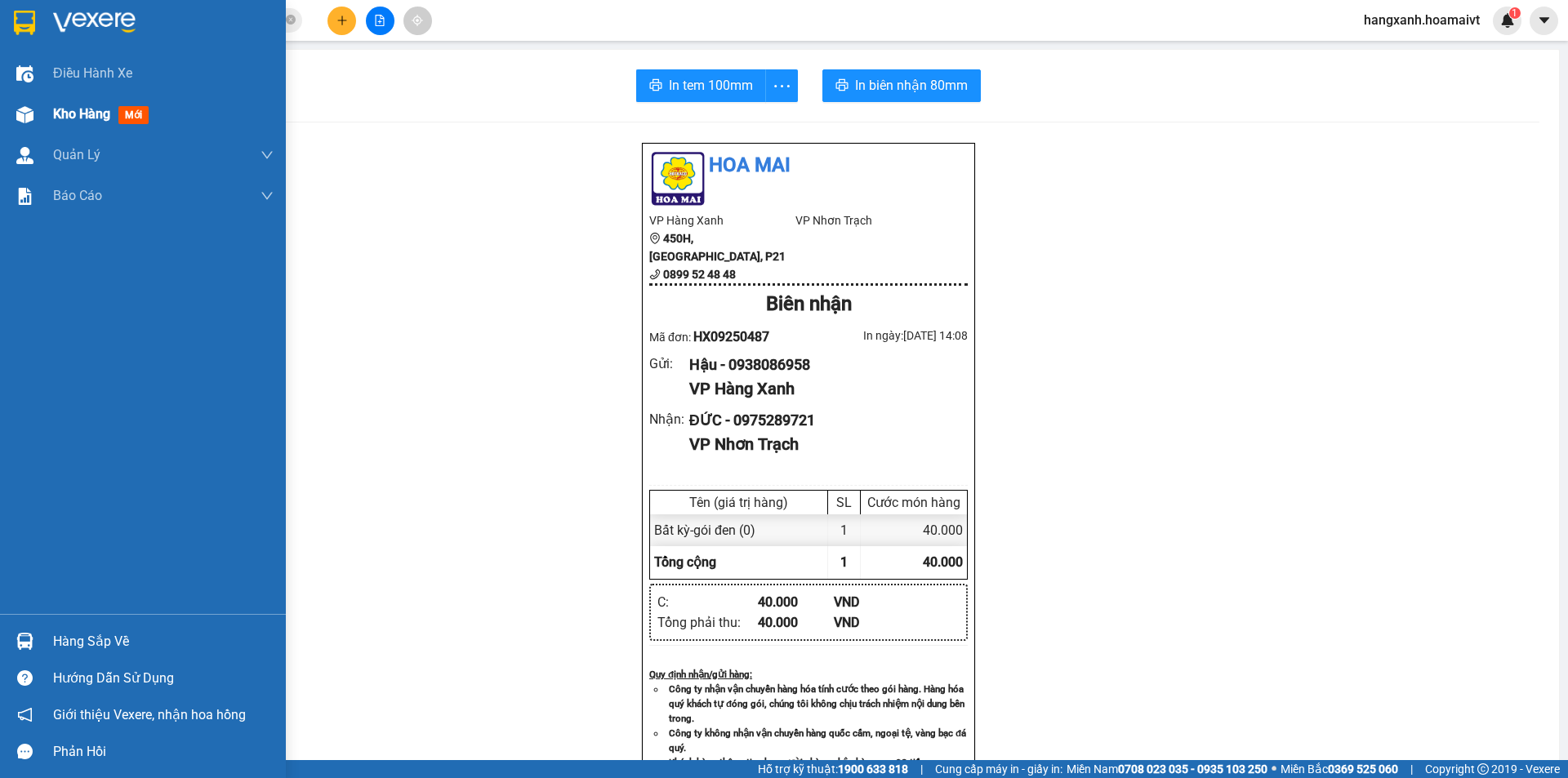
click at [0, 116] on div "Kho hàng mới" at bounding box center [142, 114] width 285 height 41
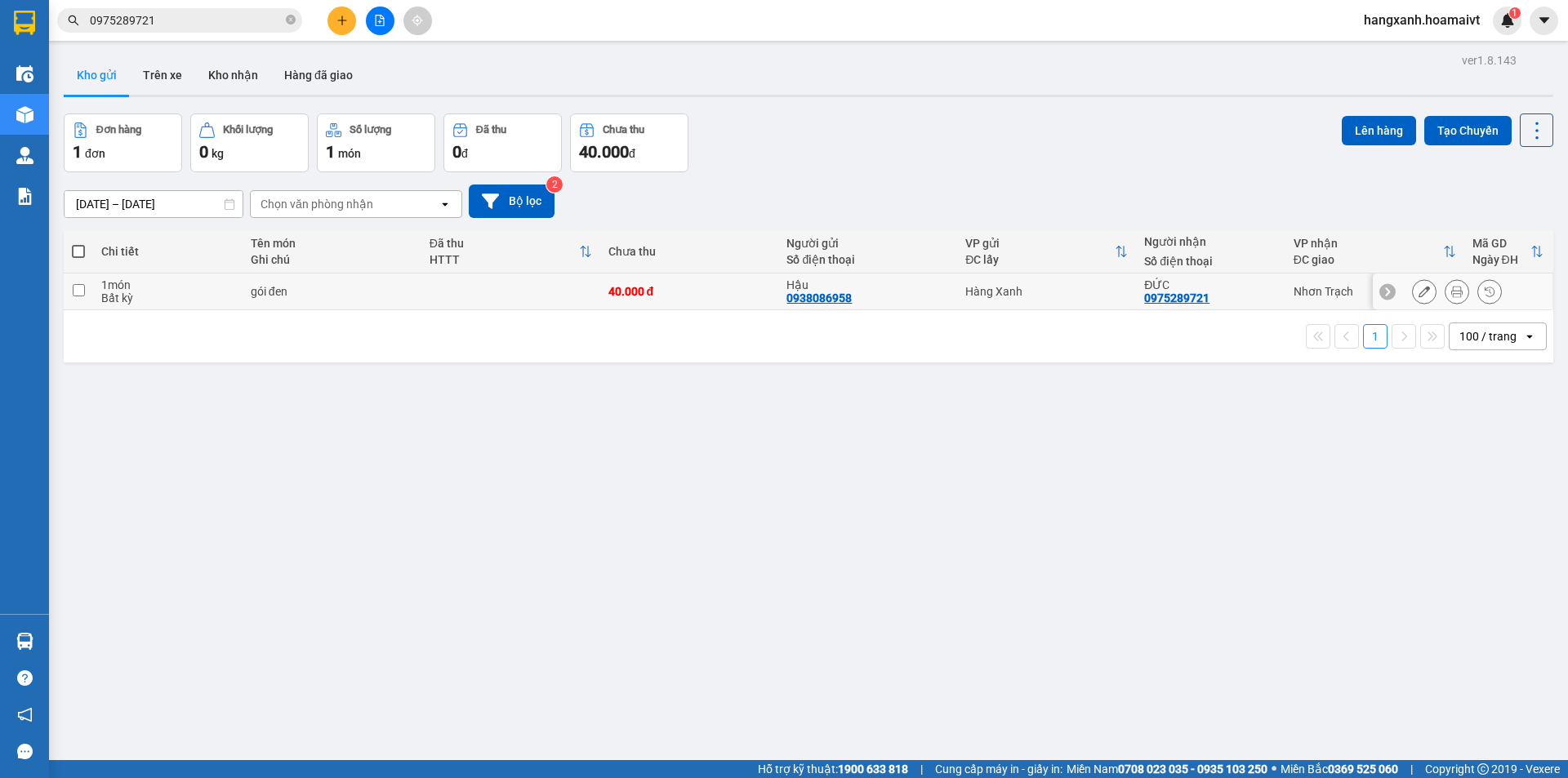
click at [1272, 297] on td "ĐỨC 0975289721" at bounding box center [1210, 292] width 149 height 37
checkbox input "true"
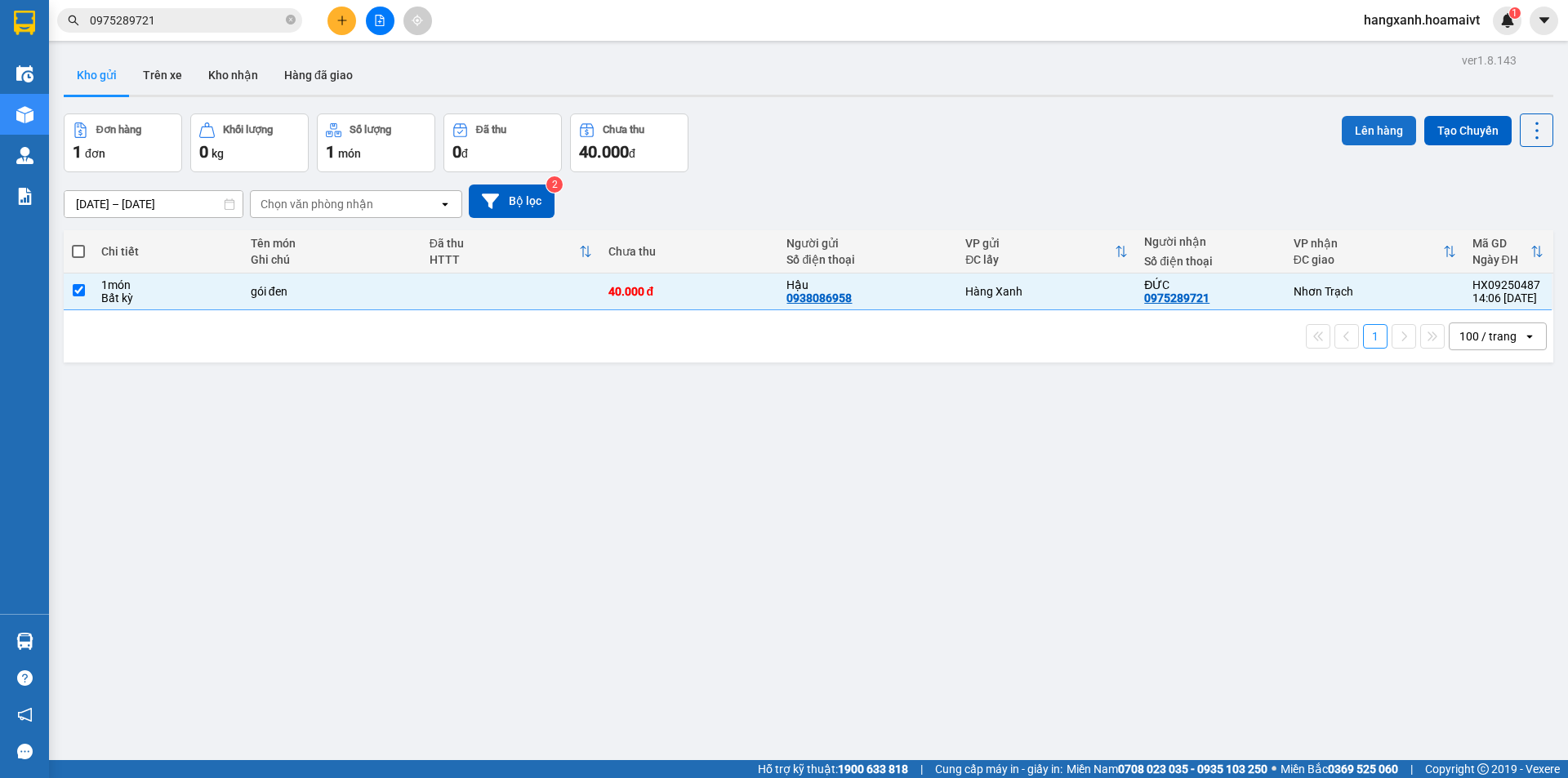
click at [1378, 132] on button "Lên hàng" at bounding box center [1379, 131] width 74 height 30
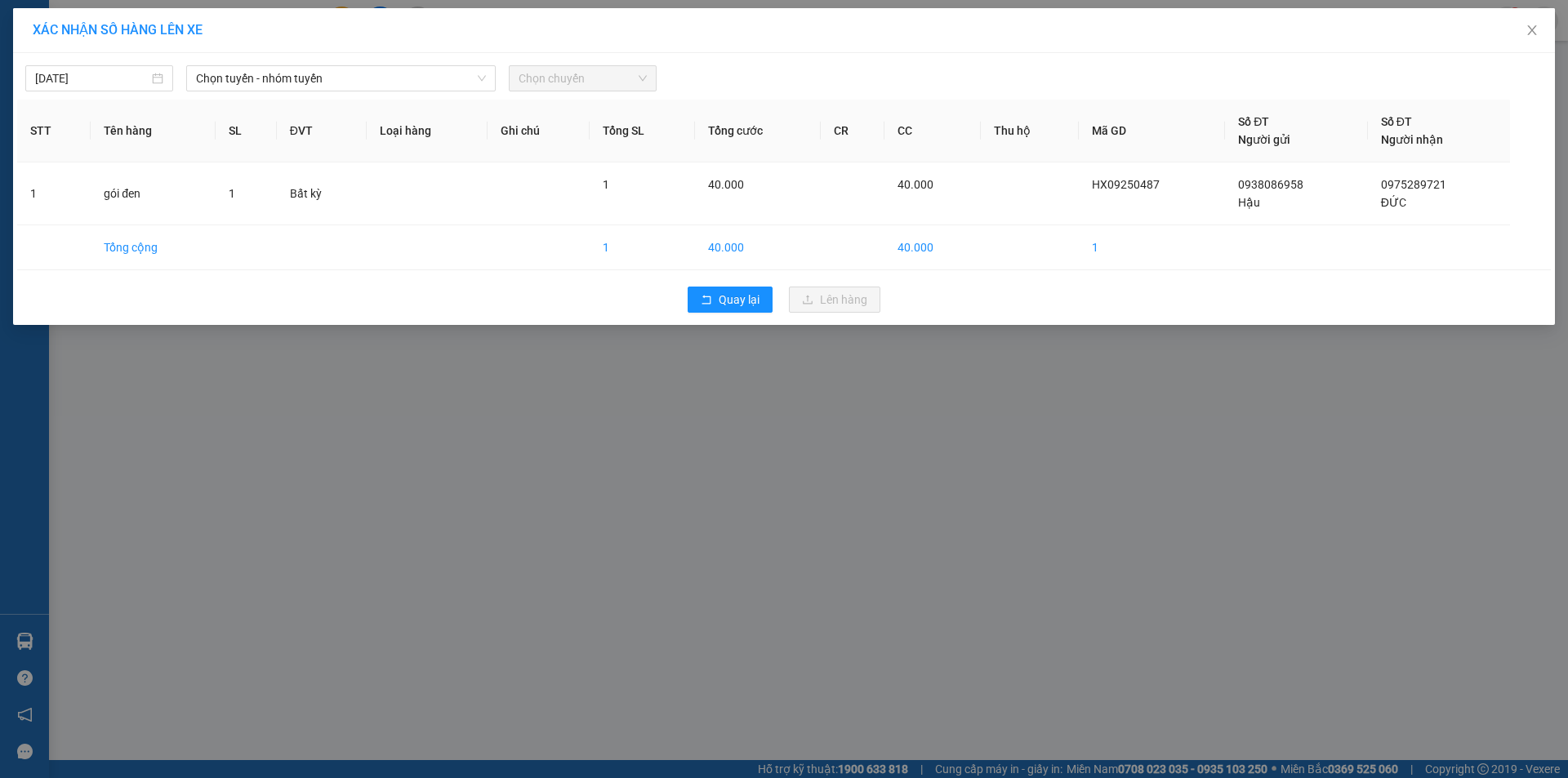
click at [297, 80] on span "Chọn tuyến - nhóm tuyến" at bounding box center [341, 78] width 290 height 25
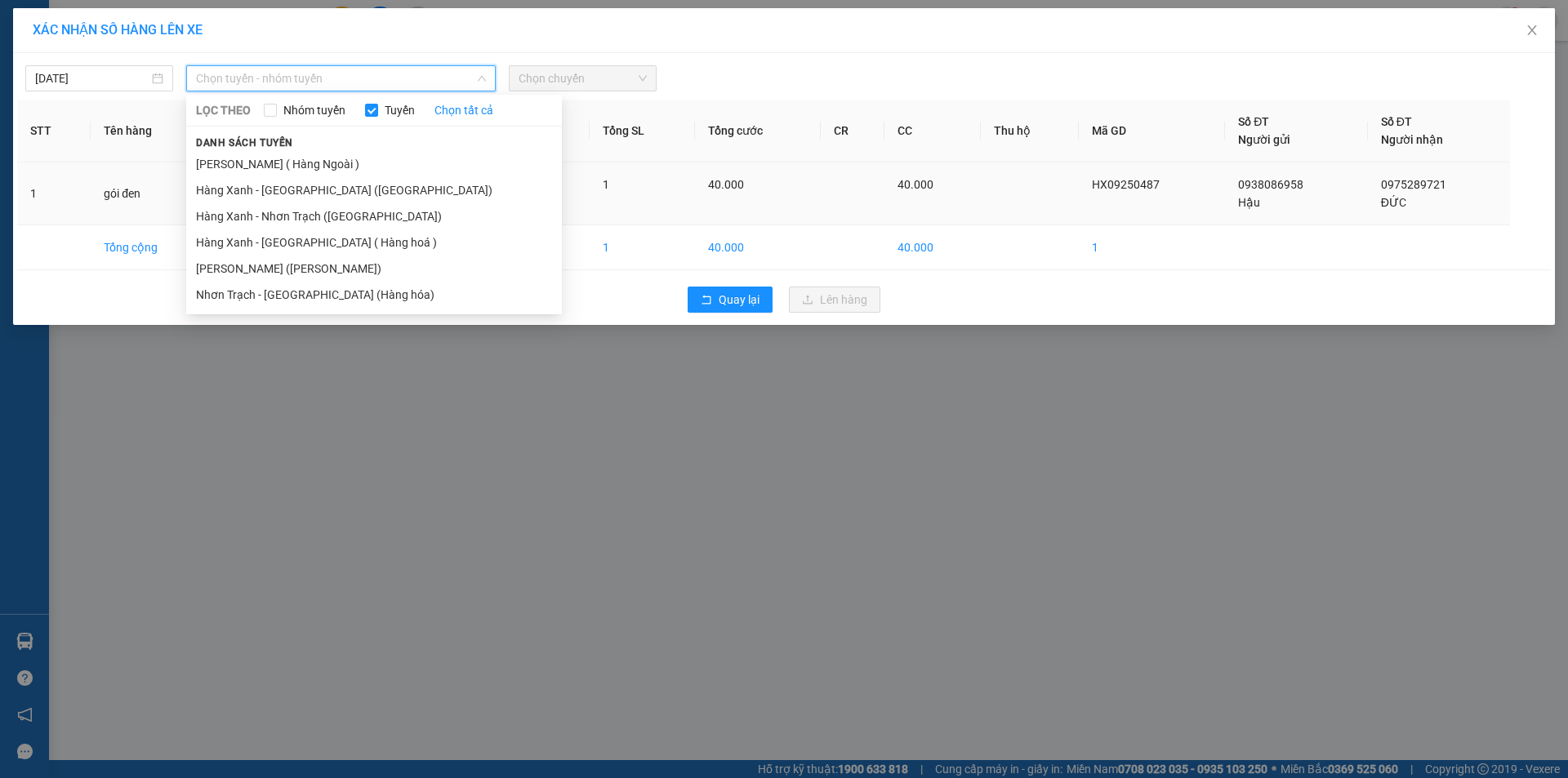
click at [303, 219] on li "Hàng Xanh - Nhơn Trạch ([GEOGRAPHIC_DATA])" at bounding box center [374, 216] width 376 height 26
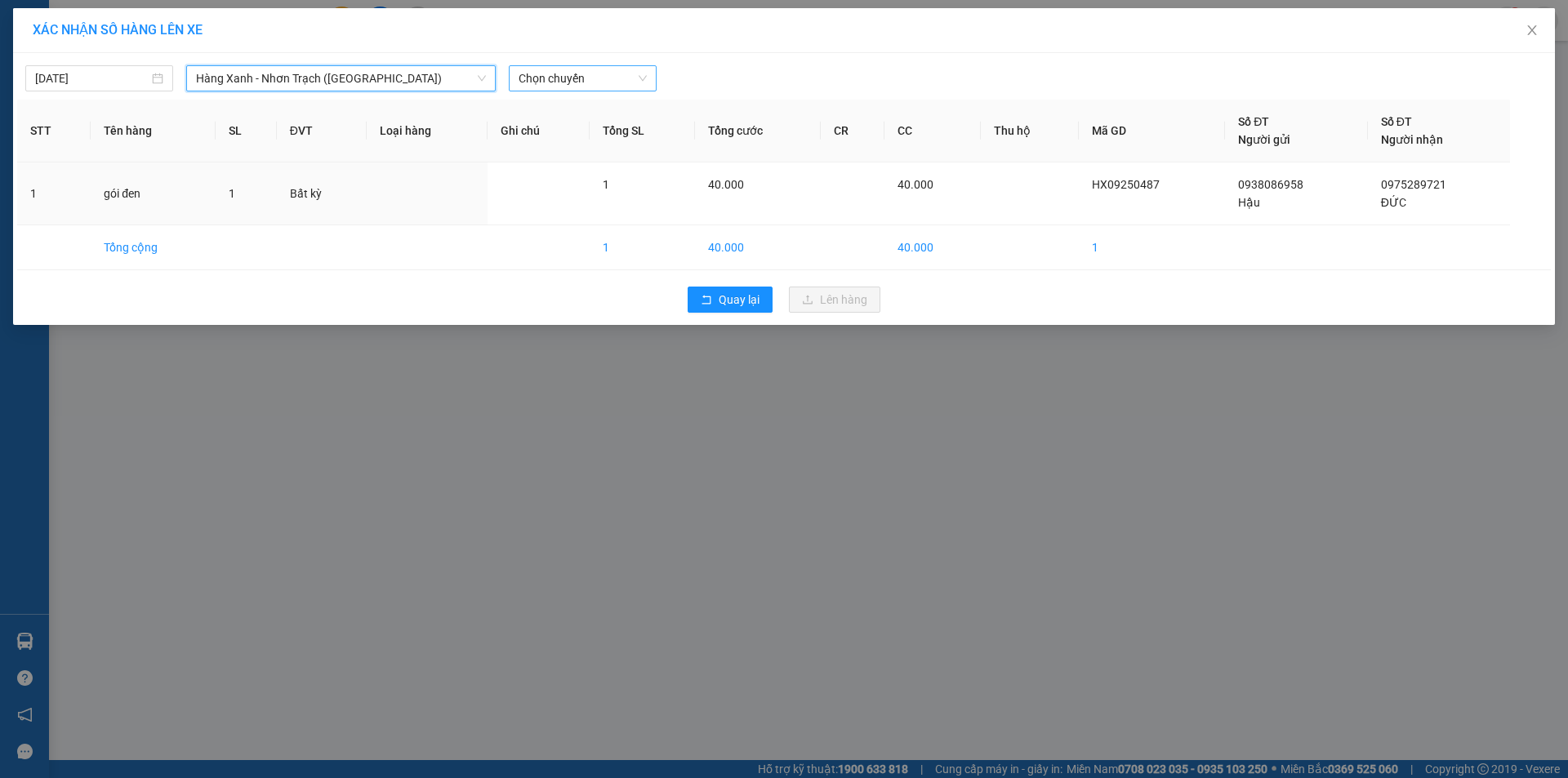
click at [620, 76] on span "Chọn chuyến" at bounding box center [582, 78] width 128 height 25
type input "14"
click at [626, 135] on div "Thêm chuyến " 14:00 "" at bounding box center [596, 137] width 174 height 28
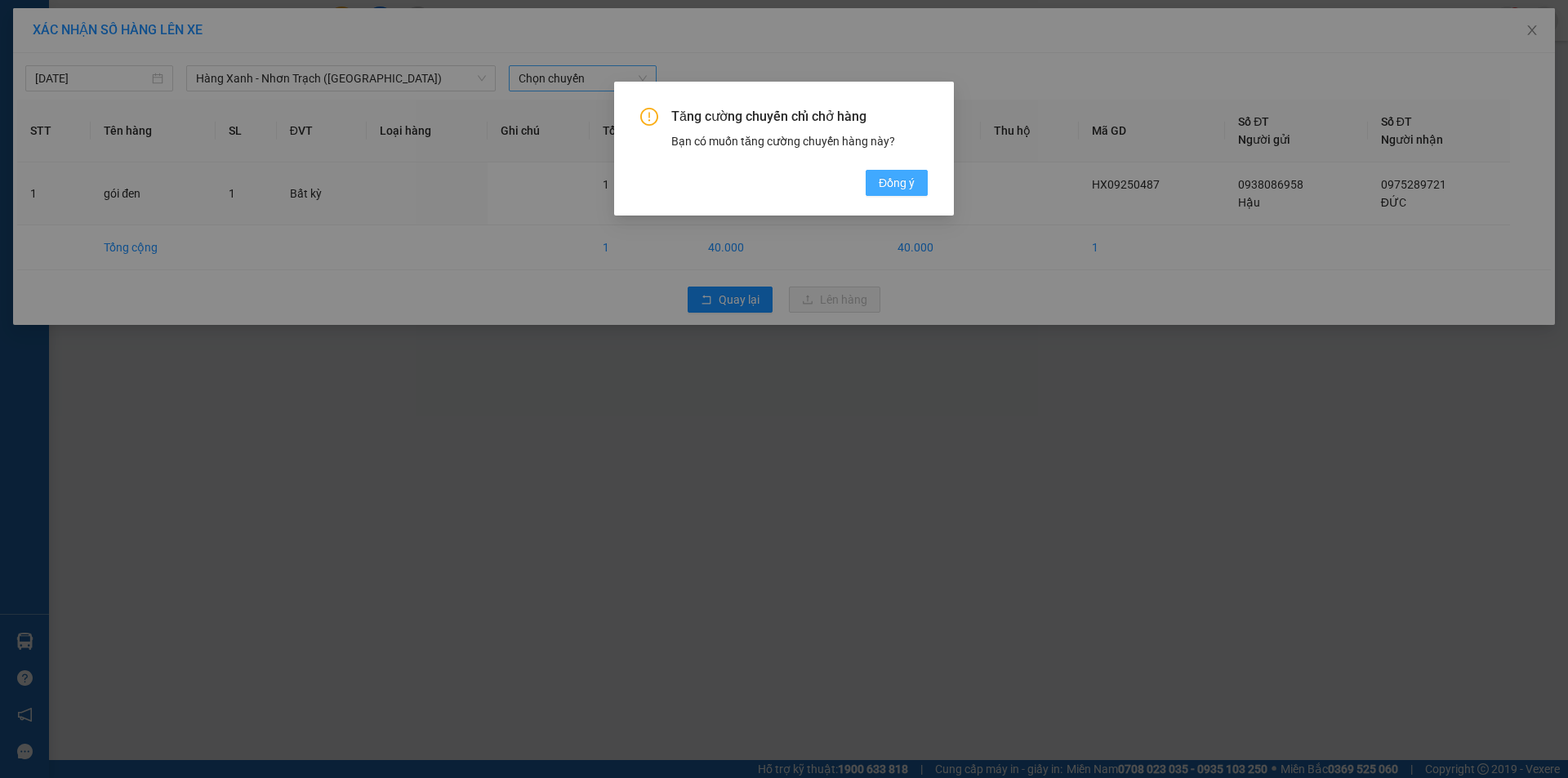
drag, startPoint x: 925, startPoint y: 183, endPoint x: 914, endPoint y: 183, distance: 11.0
click at [918, 183] on button "Đồng ý" at bounding box center [896, 182] width 62 height 26
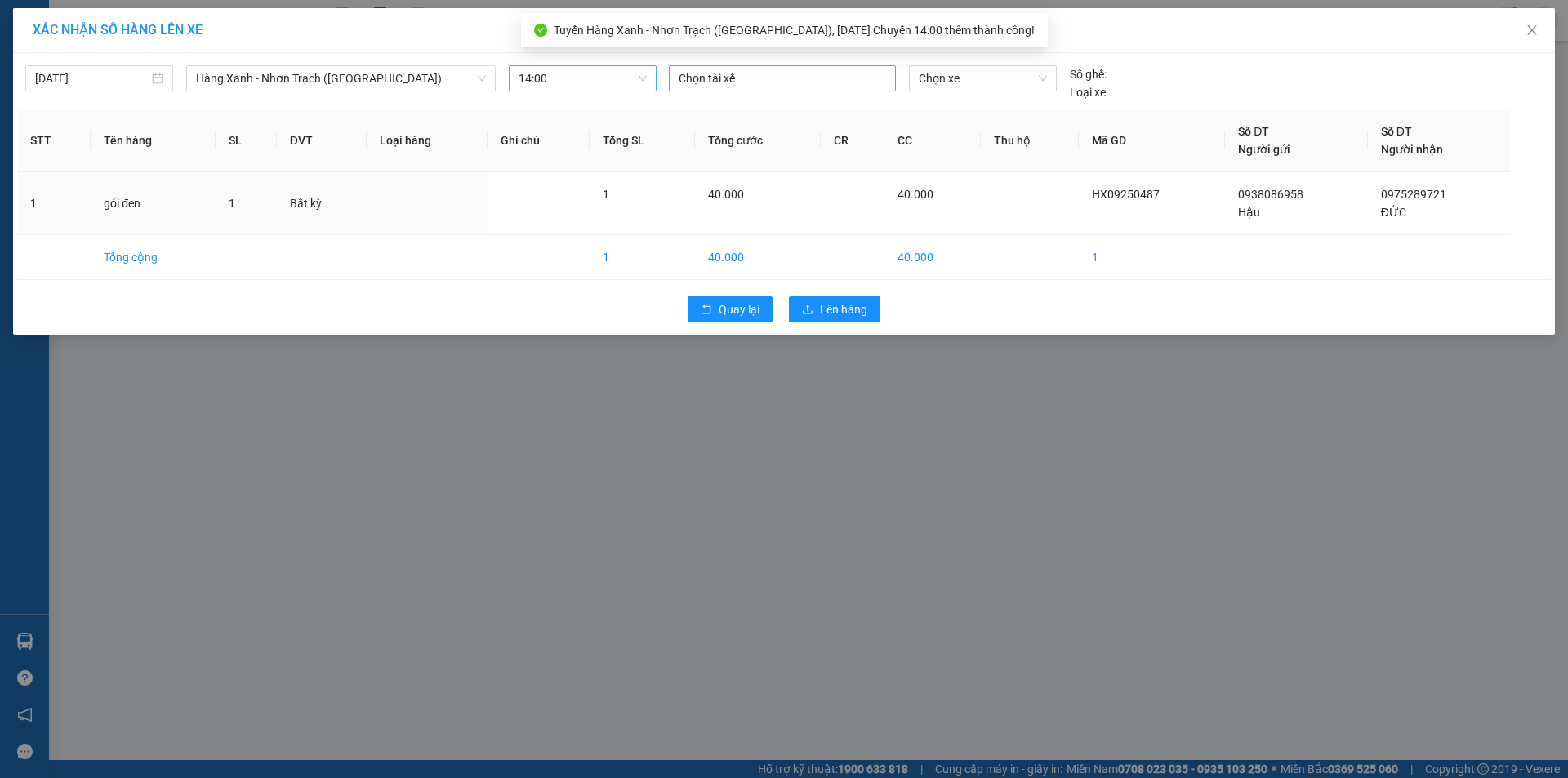
click at [763, 85] on div at bounding box center [782, 78] width 219 height 20
type input "liem"
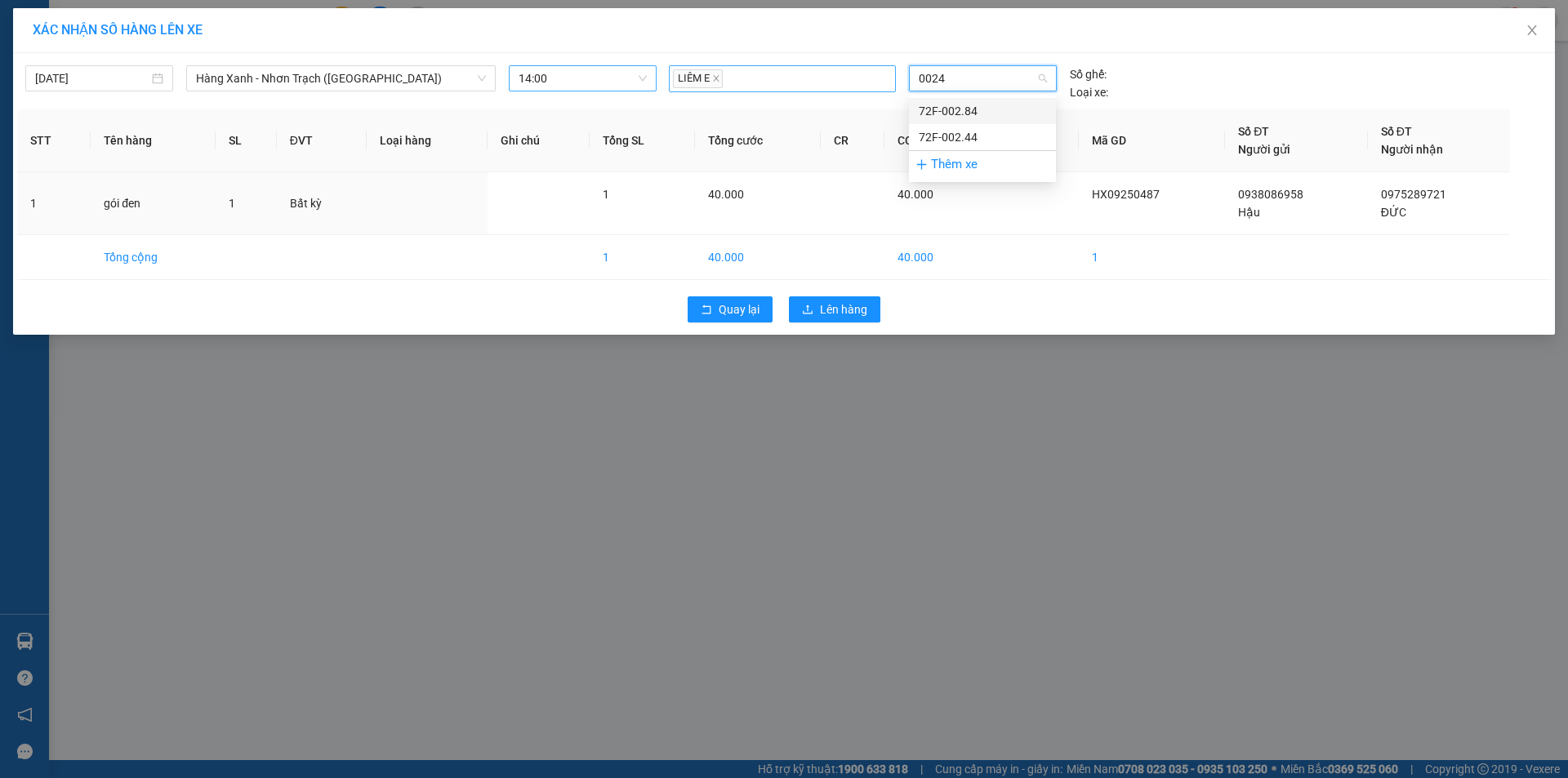
type input "00244"
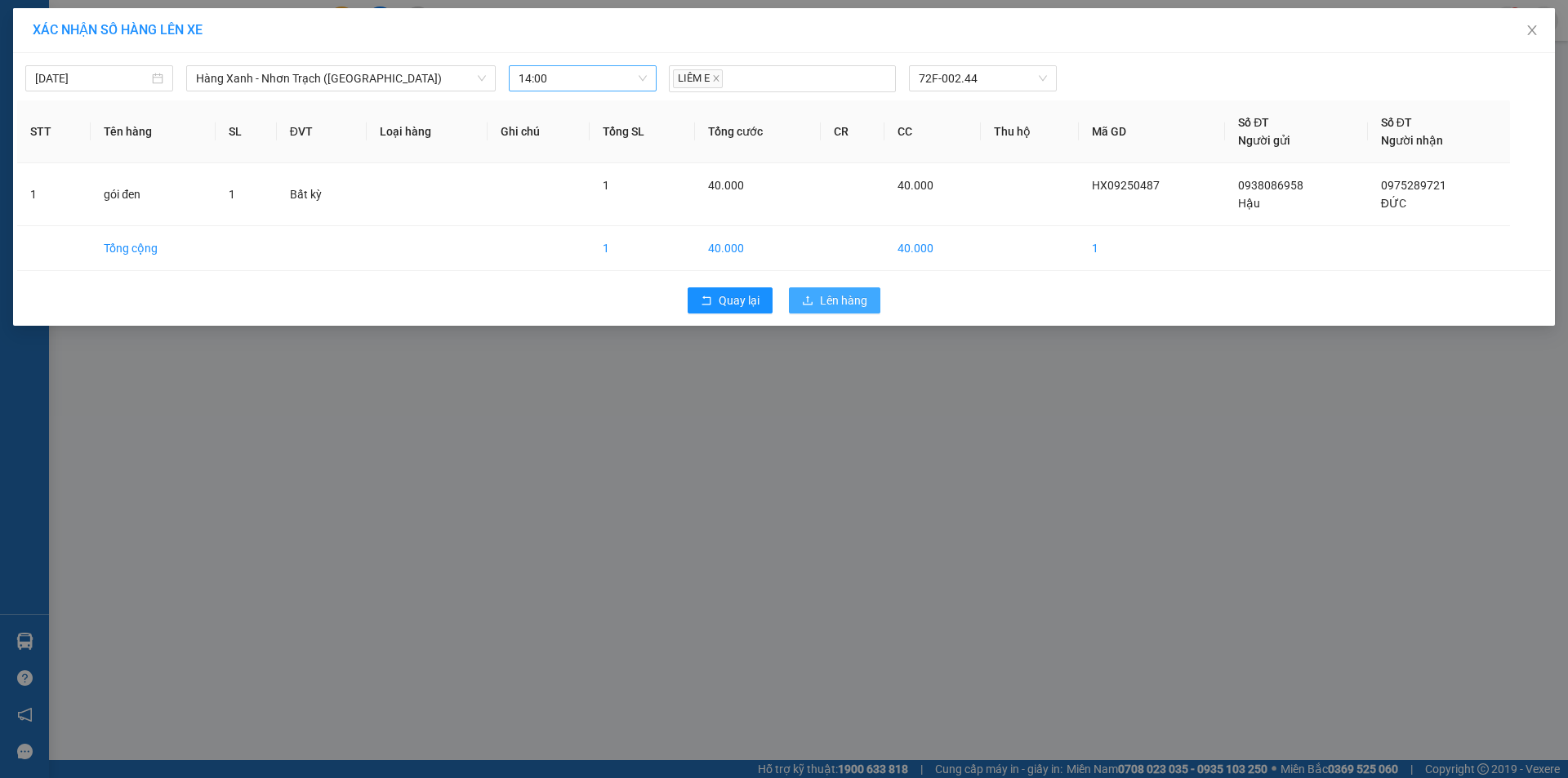
click at [847, 297] on span "Lên hàng" at bounding box center [844, 300] width 48 height 18
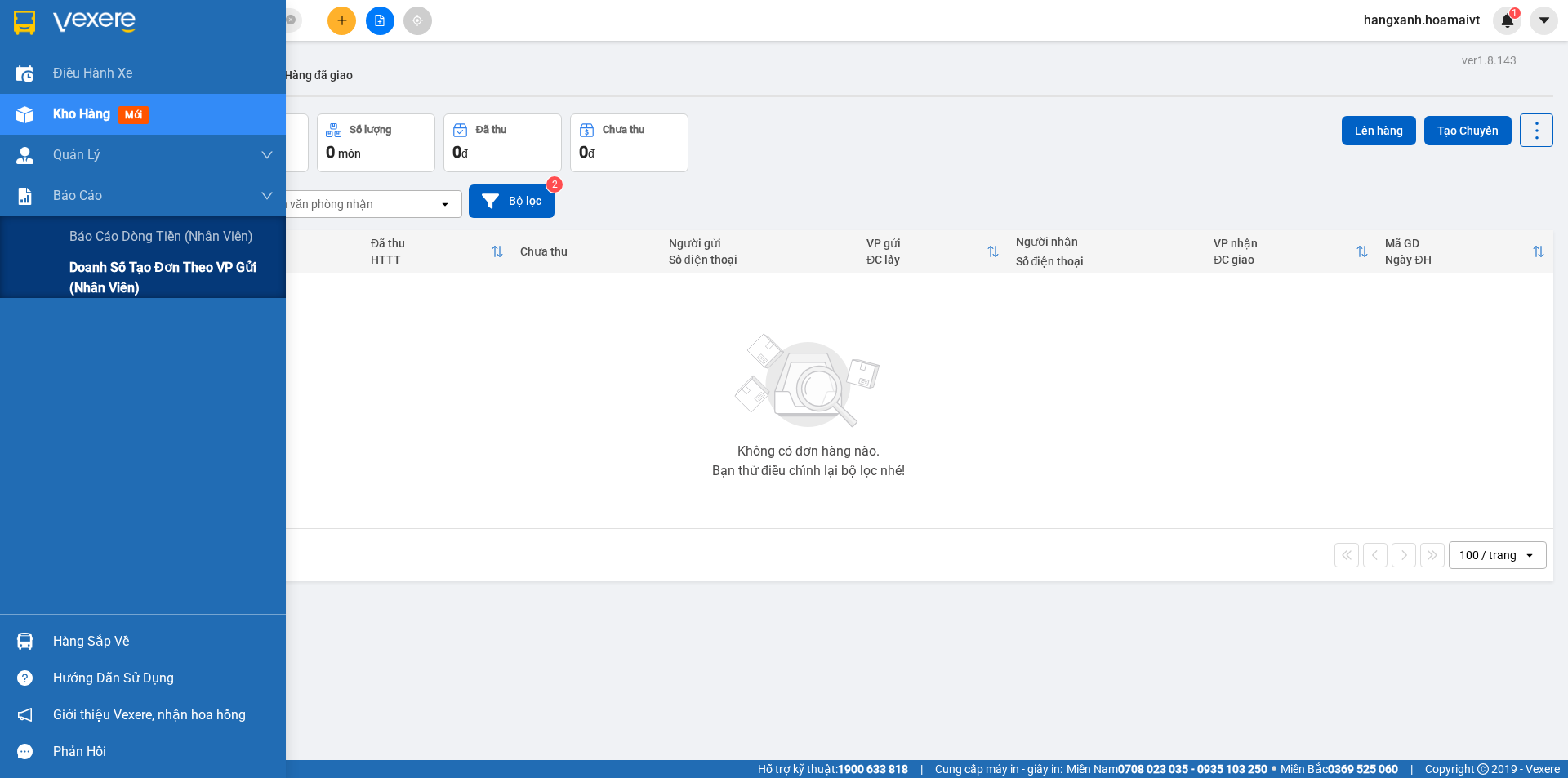
click at [94, 284] on span "Doanh số tạo đơn theo VP gửi (nhân viên)" at bounding box center [172, 278] width 204 height 41
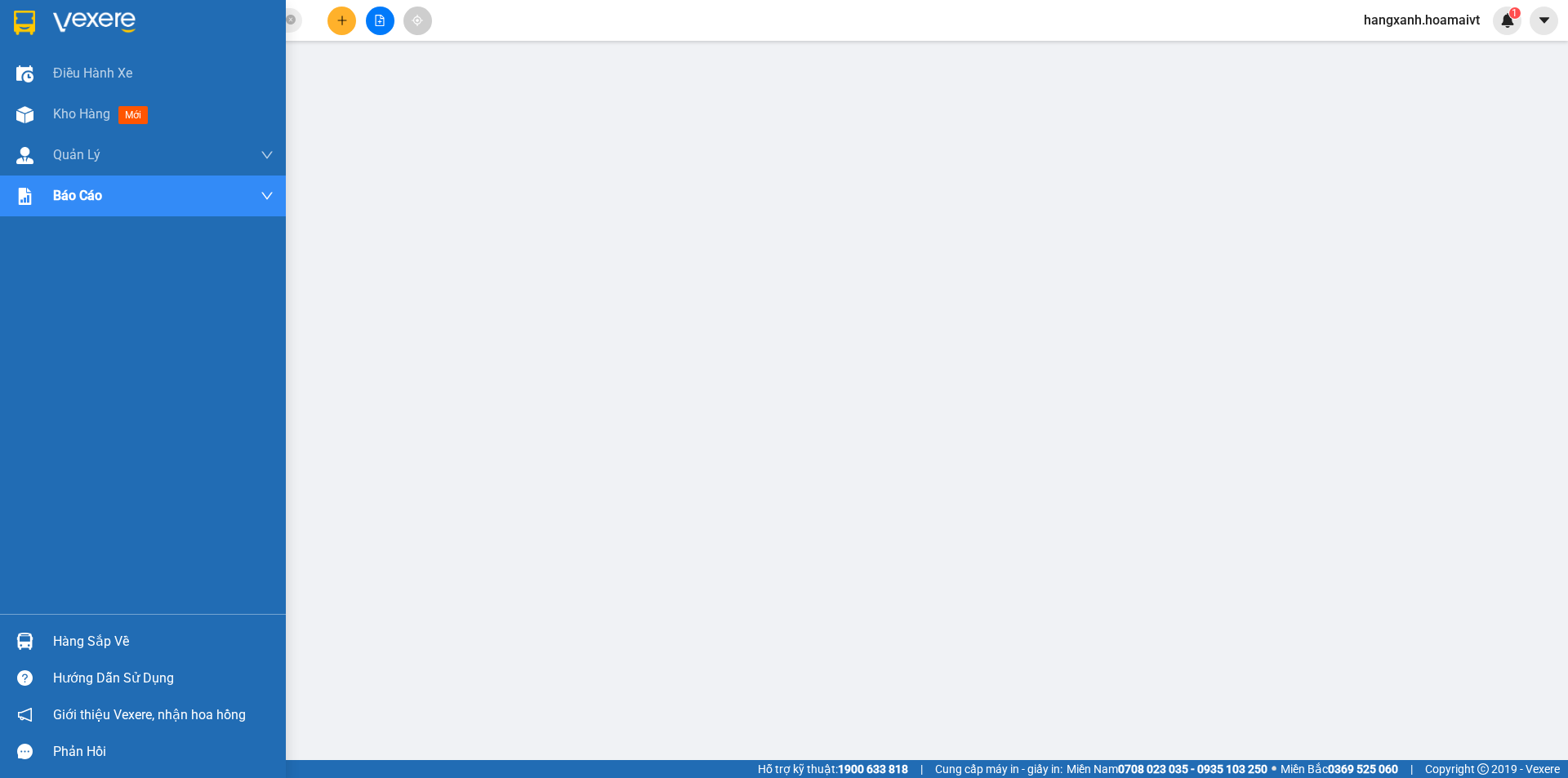
click at [39, 31] on div at bounding box center [142, 27] width 285 height 53
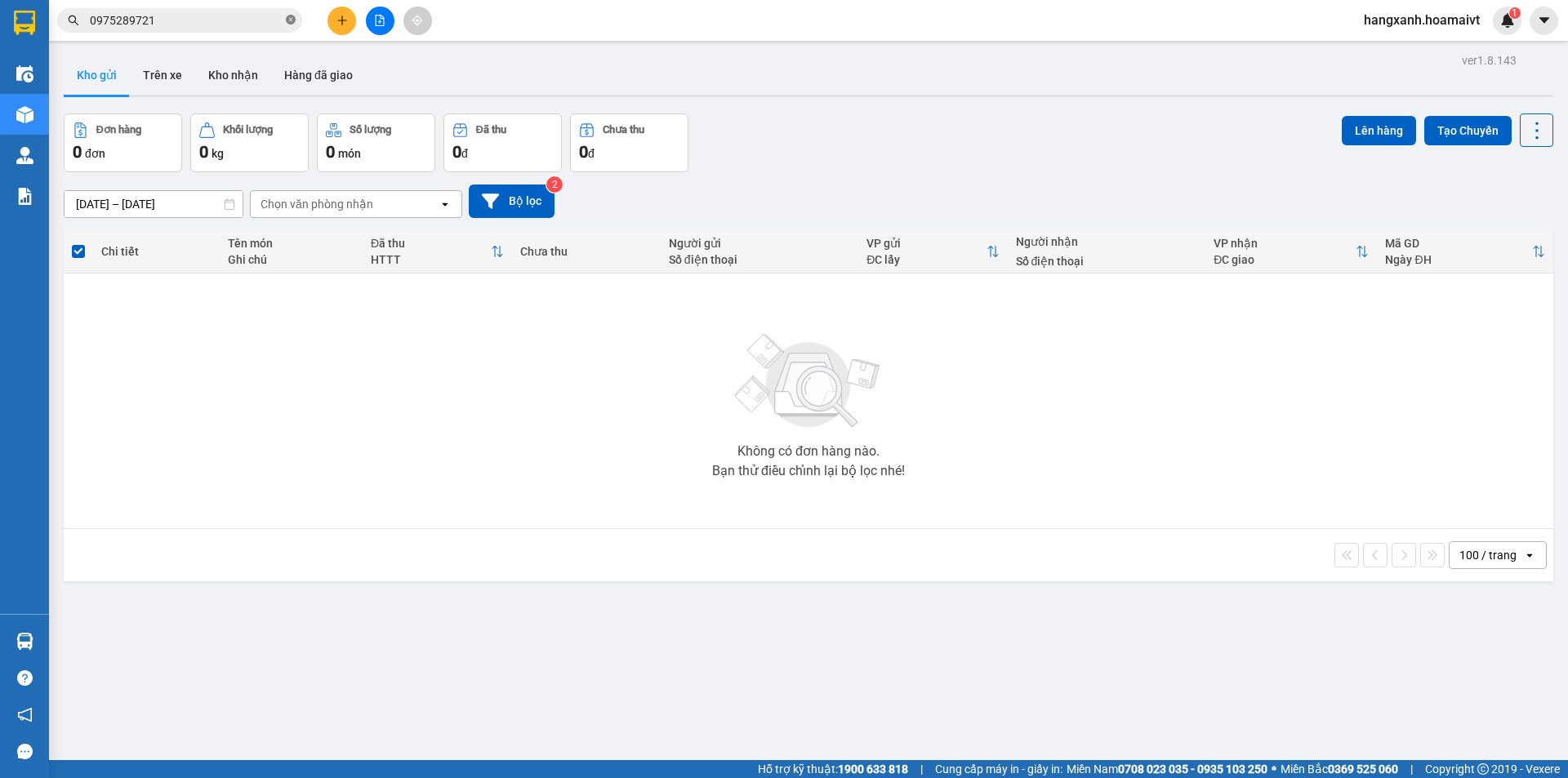
click at [285, 21] on icon "close-circle" at bounding box center [290, 19] width 10 height 10
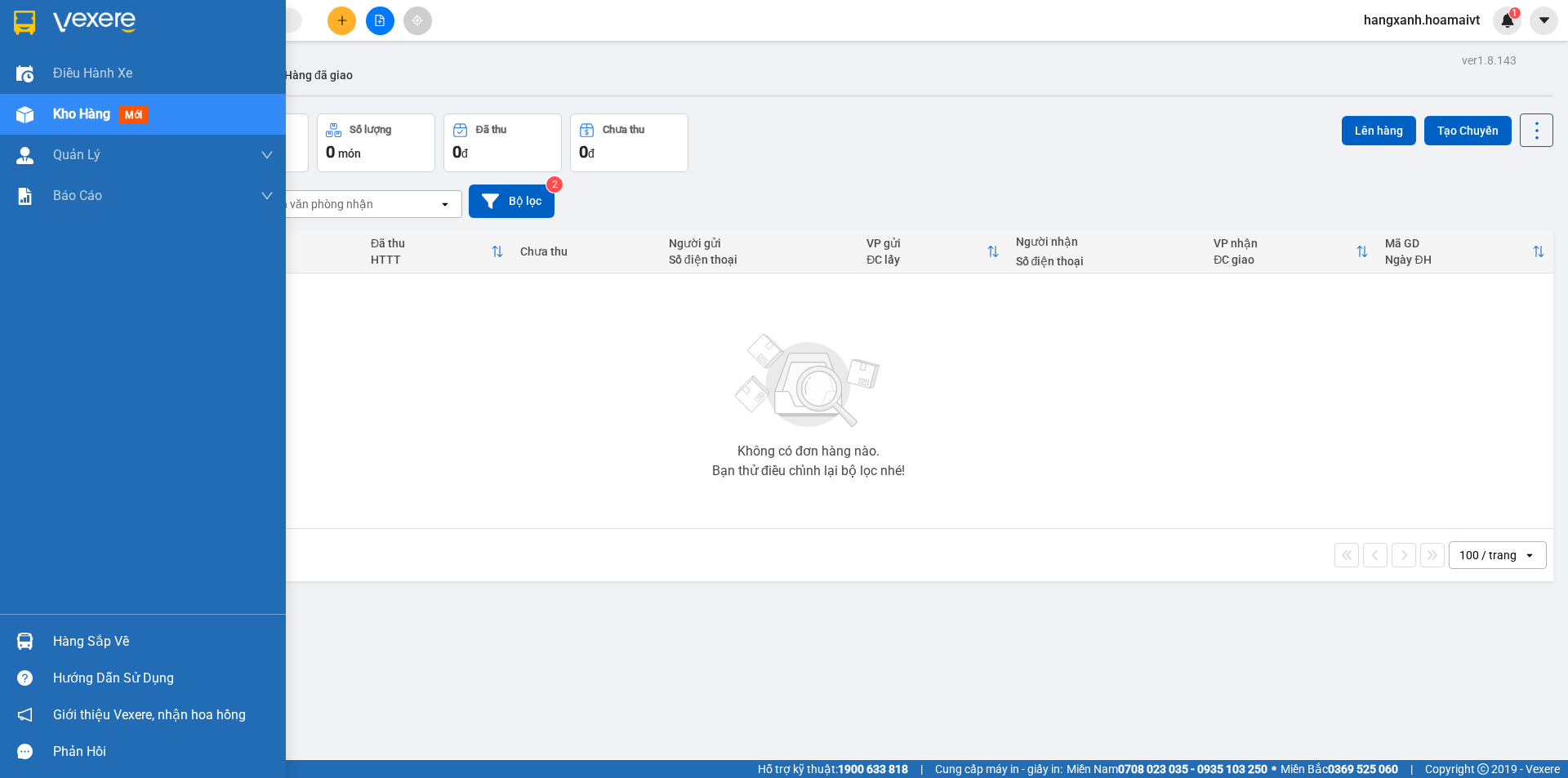
click at [35, 12] on img at bounding box center [25, 23] width 21 height 25
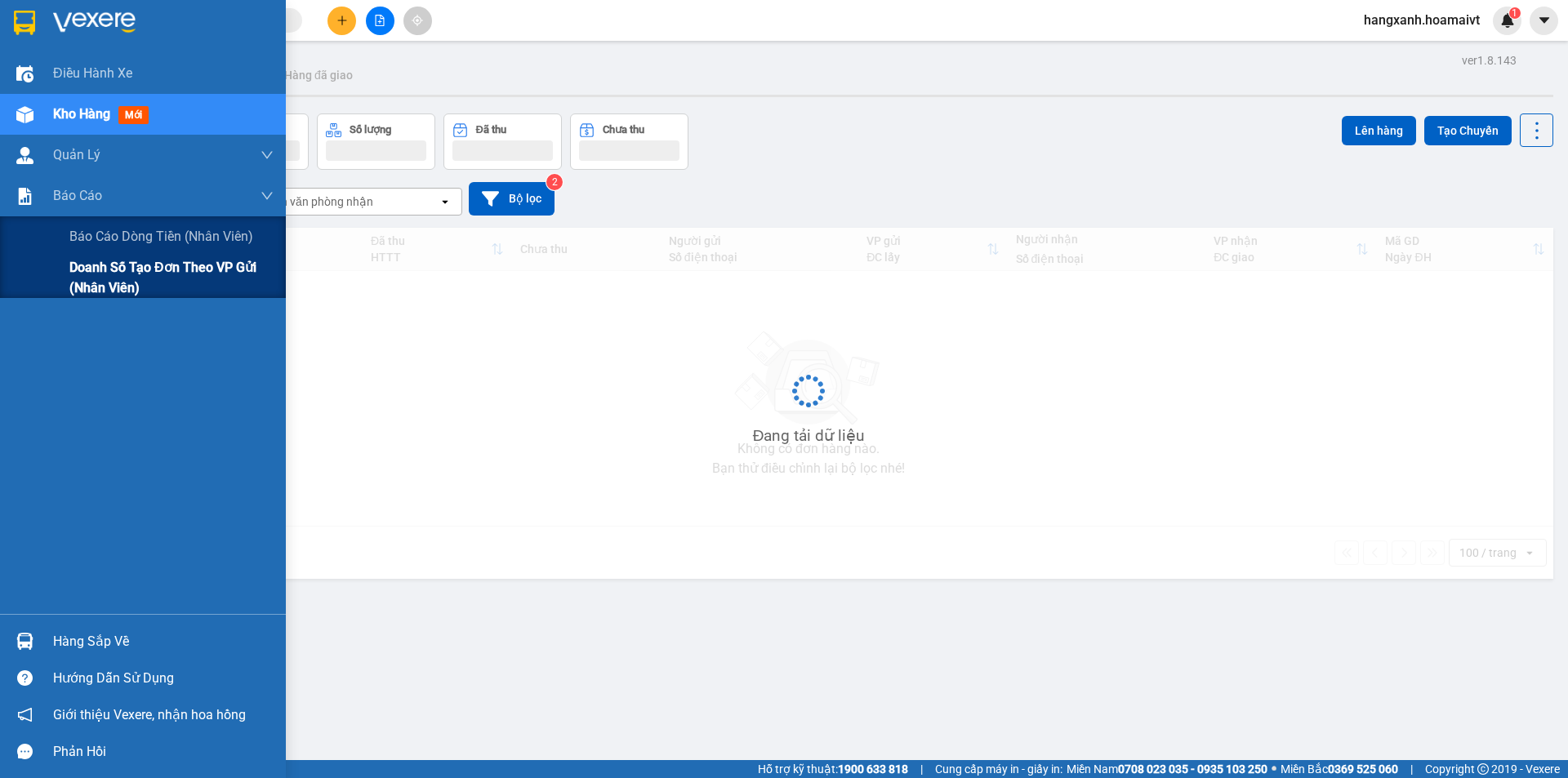
drag, startPoint x: 158, startPoint y: 265, endPoint x: 269, endPoint y: 281, distance: 112.1
click at [160, 267] on span "Doanh số tạo đơn theo VP gửi (nhân viên)" at bounding box center [172, 278] width 204 height 41
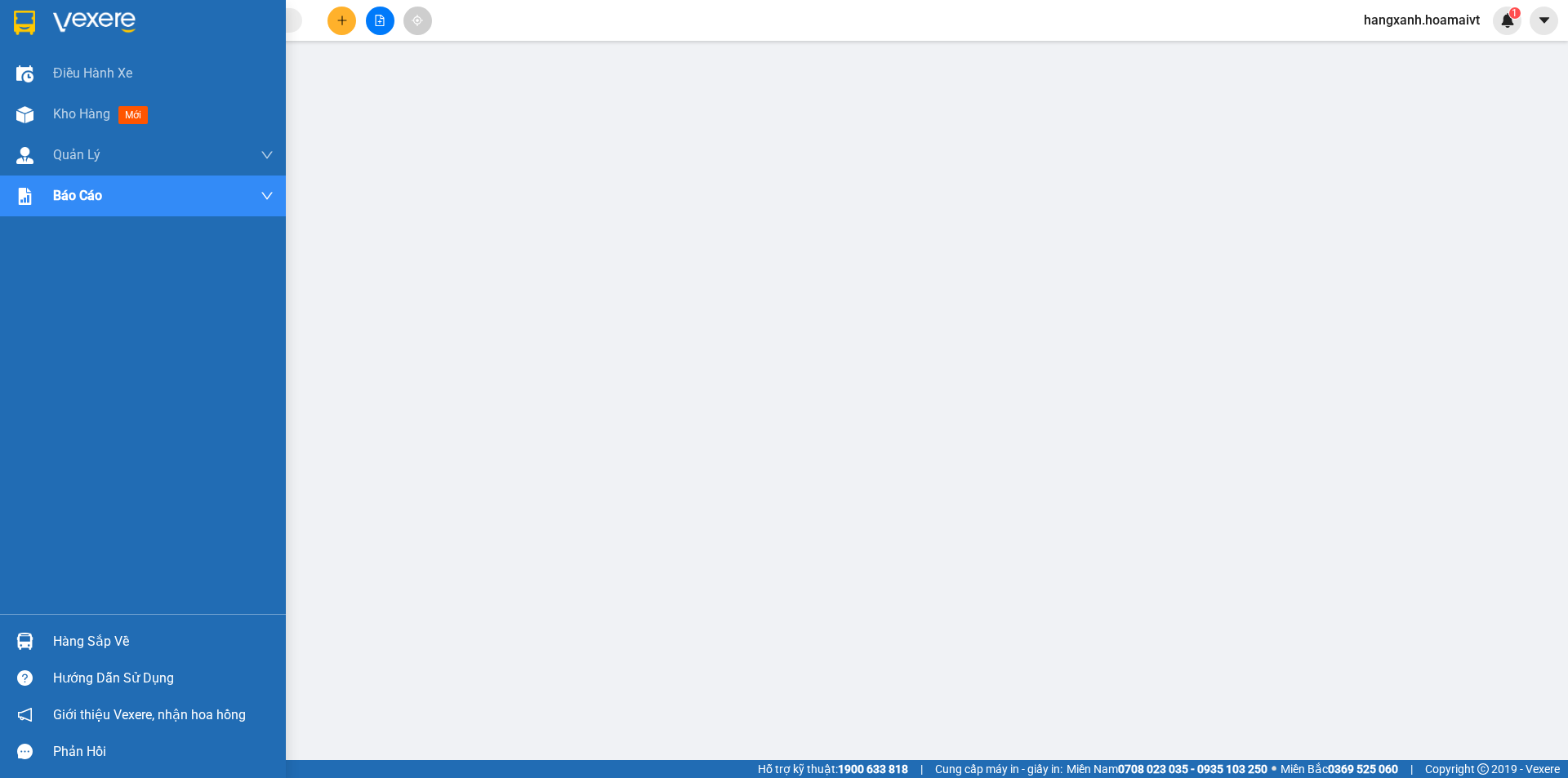
click at [31, 30] on img at bounding box center [25, 23] width 21 height 25
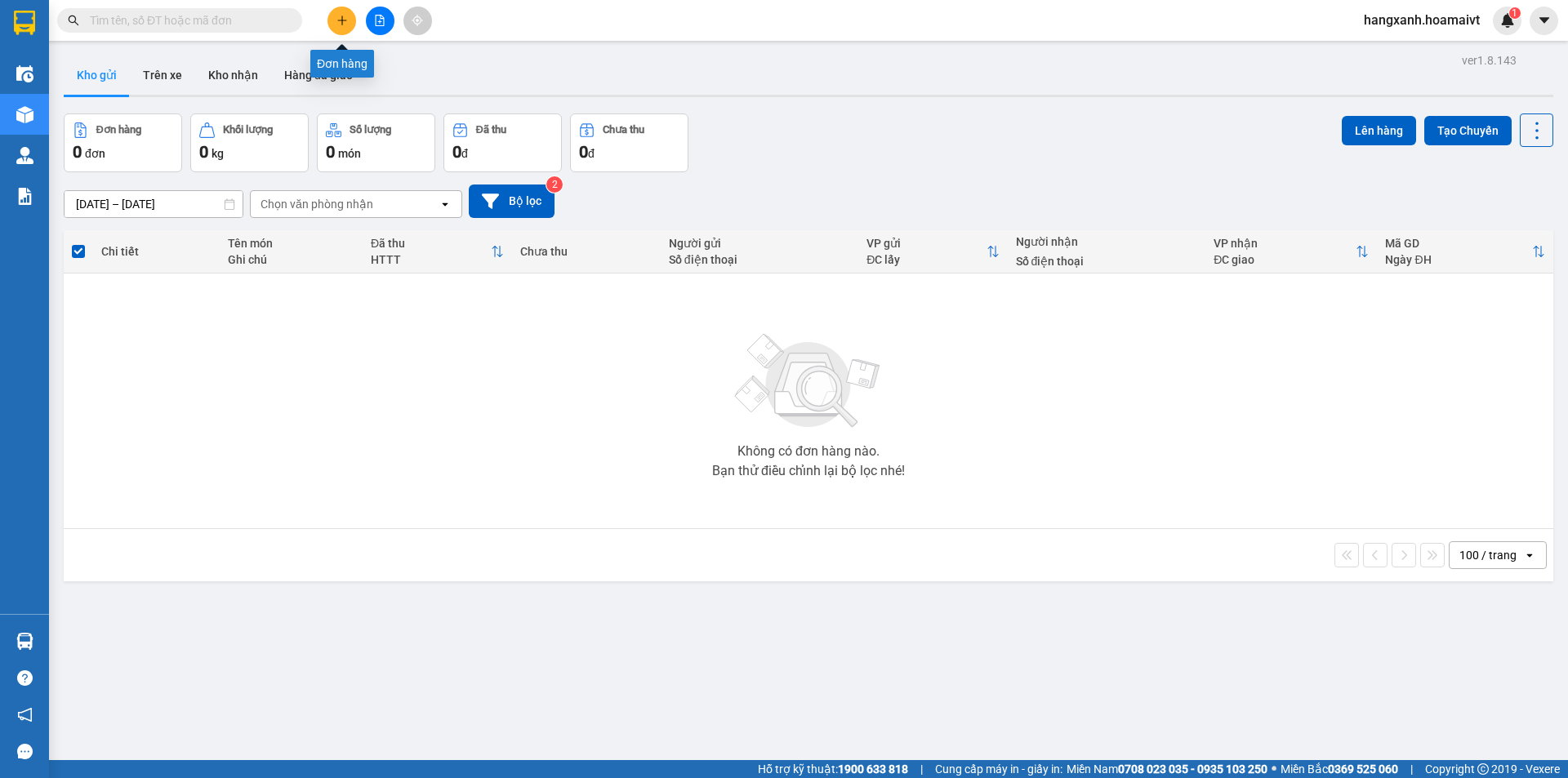
click at [334, 16] on button at bounding box center [342, 21] width 29 height 29
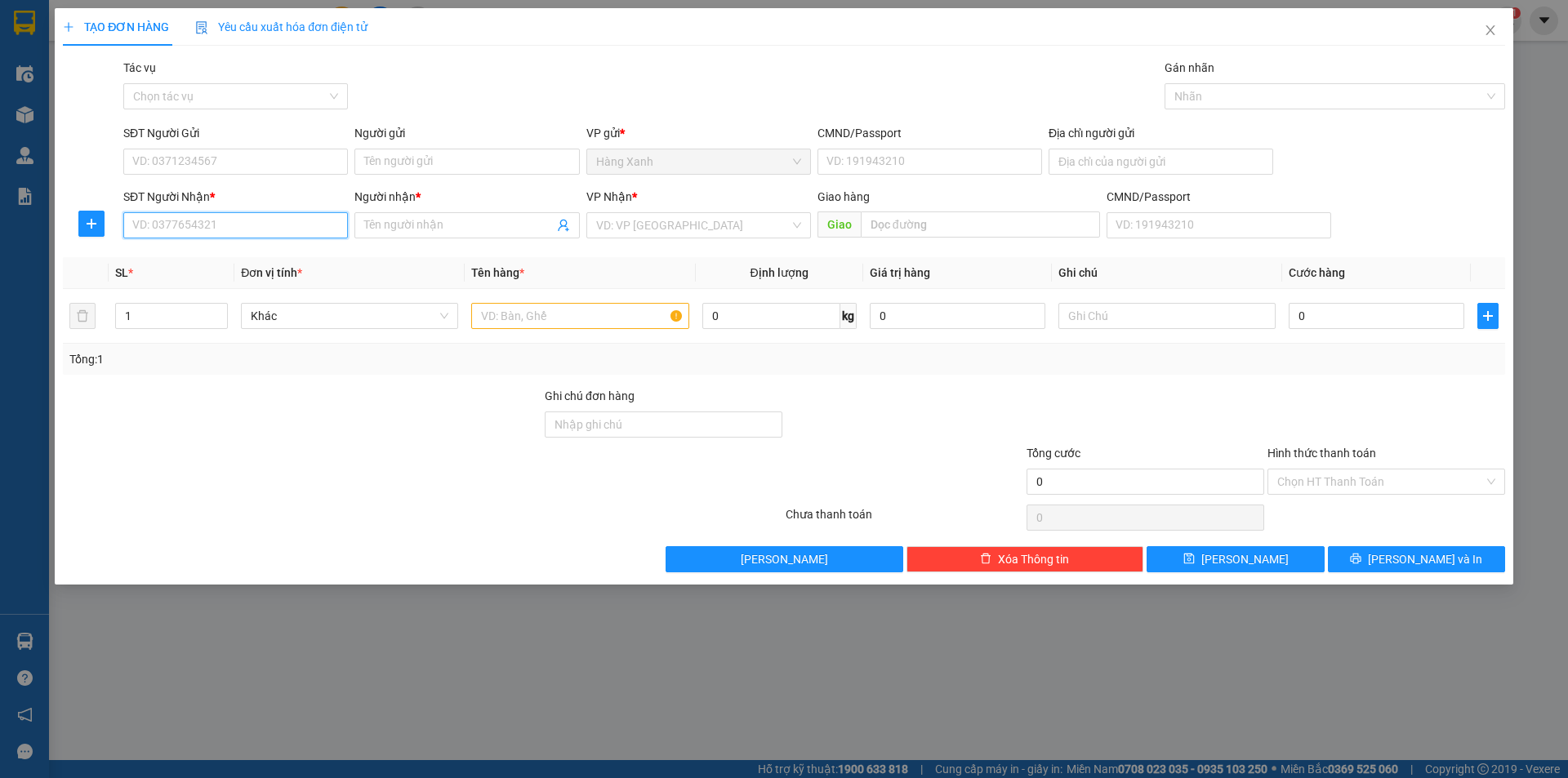
click at [212, 212] on div "SĐT Người Nhận * VD: 0377654321" at bounding box center [235, 217] width 224 height 57
type input "0778760698"
click at [212, 253] on div "0778760698 - TÂM" at bounding box center [235, 258] width 205 height 18
type input "TÂM"
type input "0778760698"
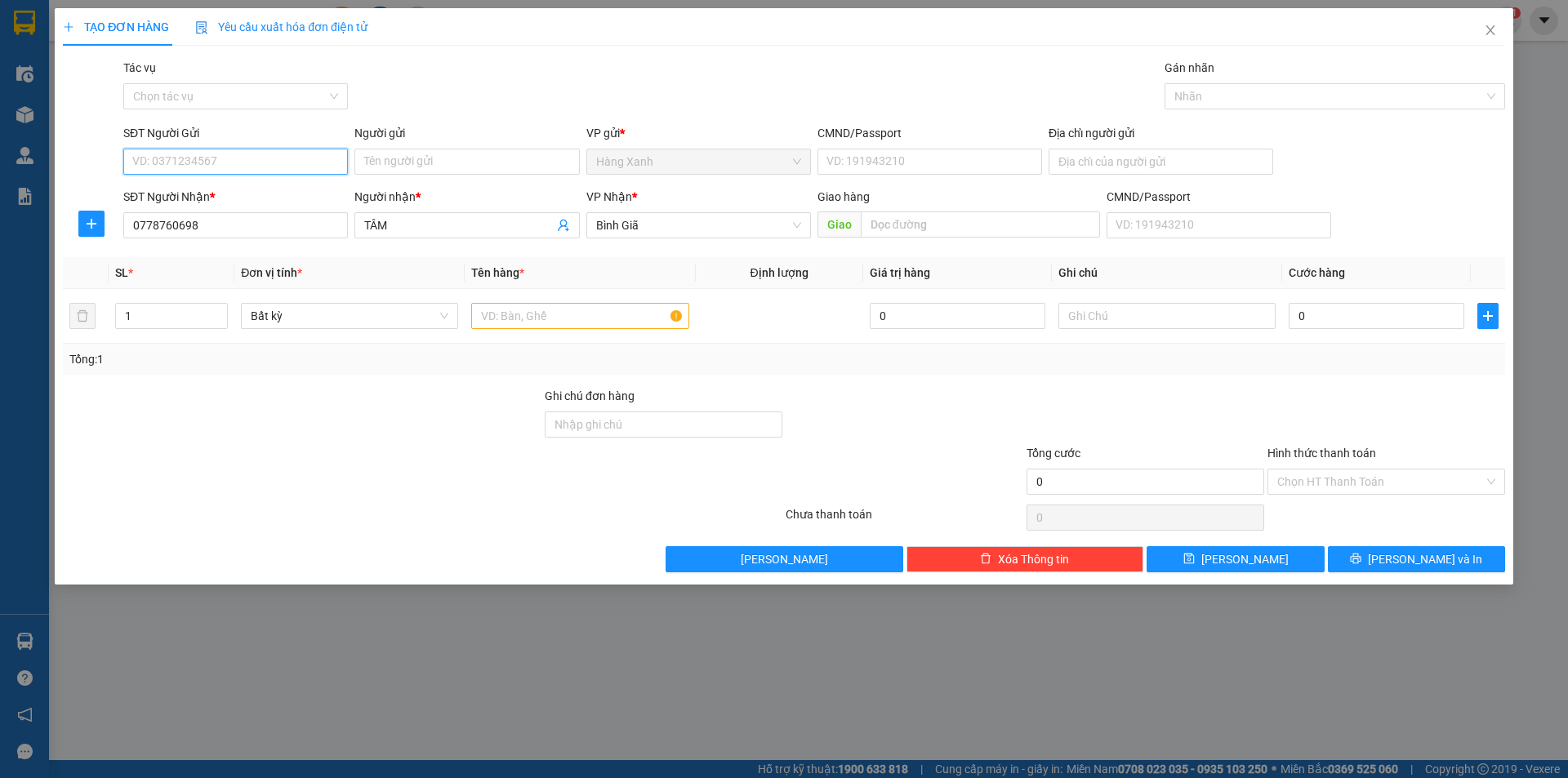
click at [198, 158] on input "SĐT Người Gửi" at bounding box center [235, 161] width 224 height 26
click at [199, 198] on div "0917789615" at bounding box center [235, 194] width 205 height 18
type input "0917789615"
click at [431, 160] on input "Người gửi" at bounding box center [466, 161] width 224 height 26
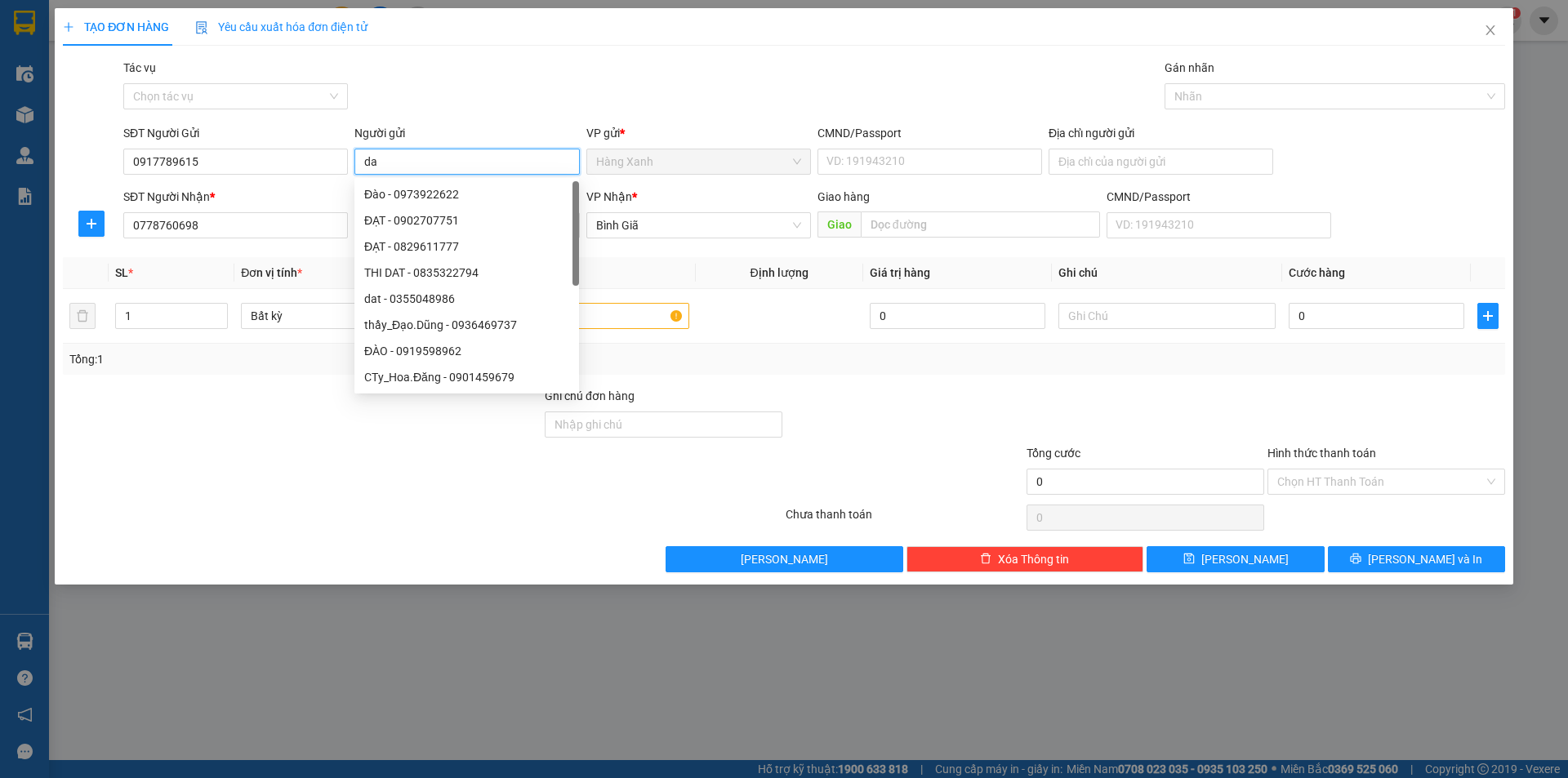
type input "d"
type input "đạt"
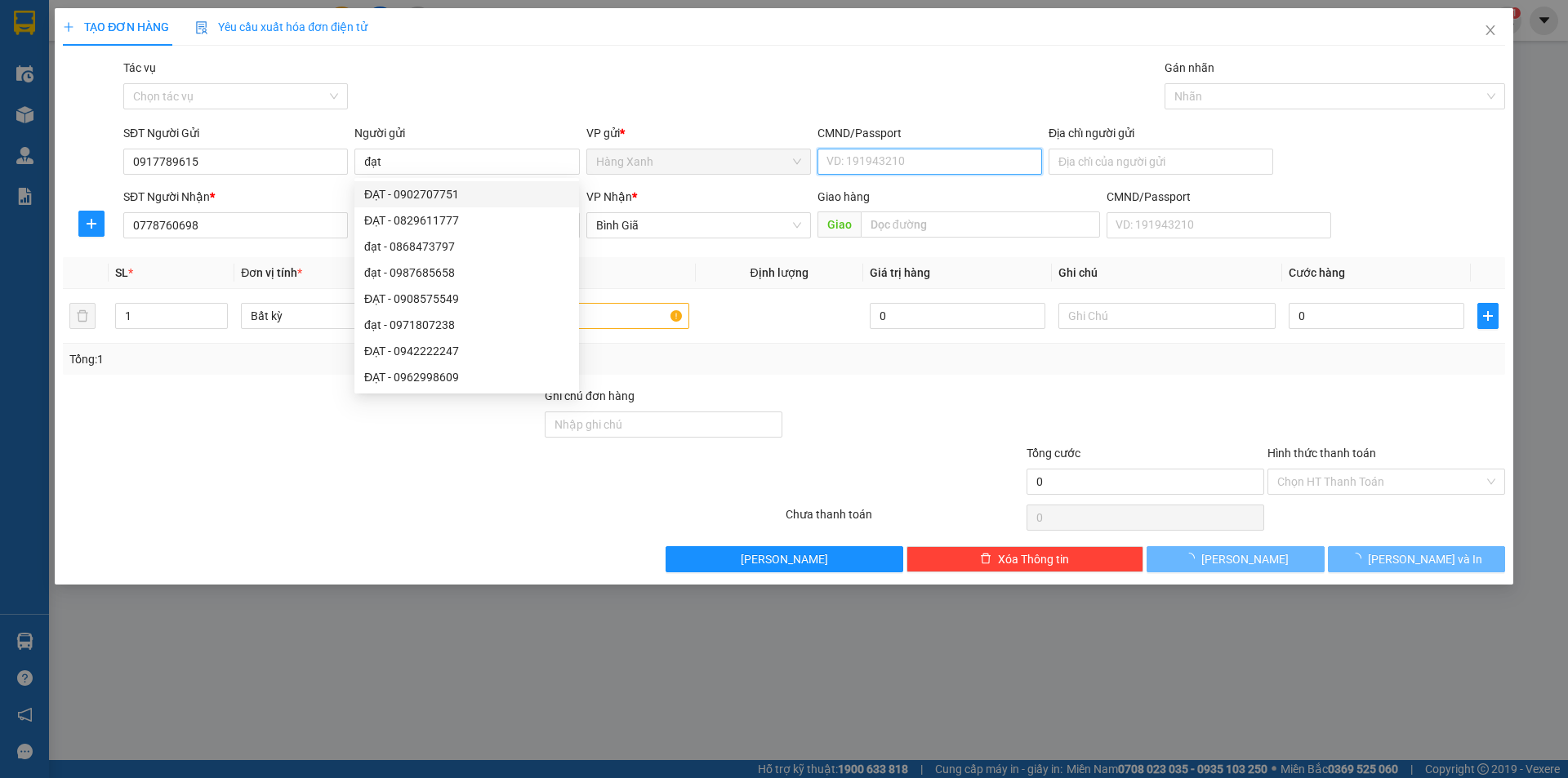
click at [904, 163] on input "CMND/Passport" at bounding box center [930, 161] width 224 height 26
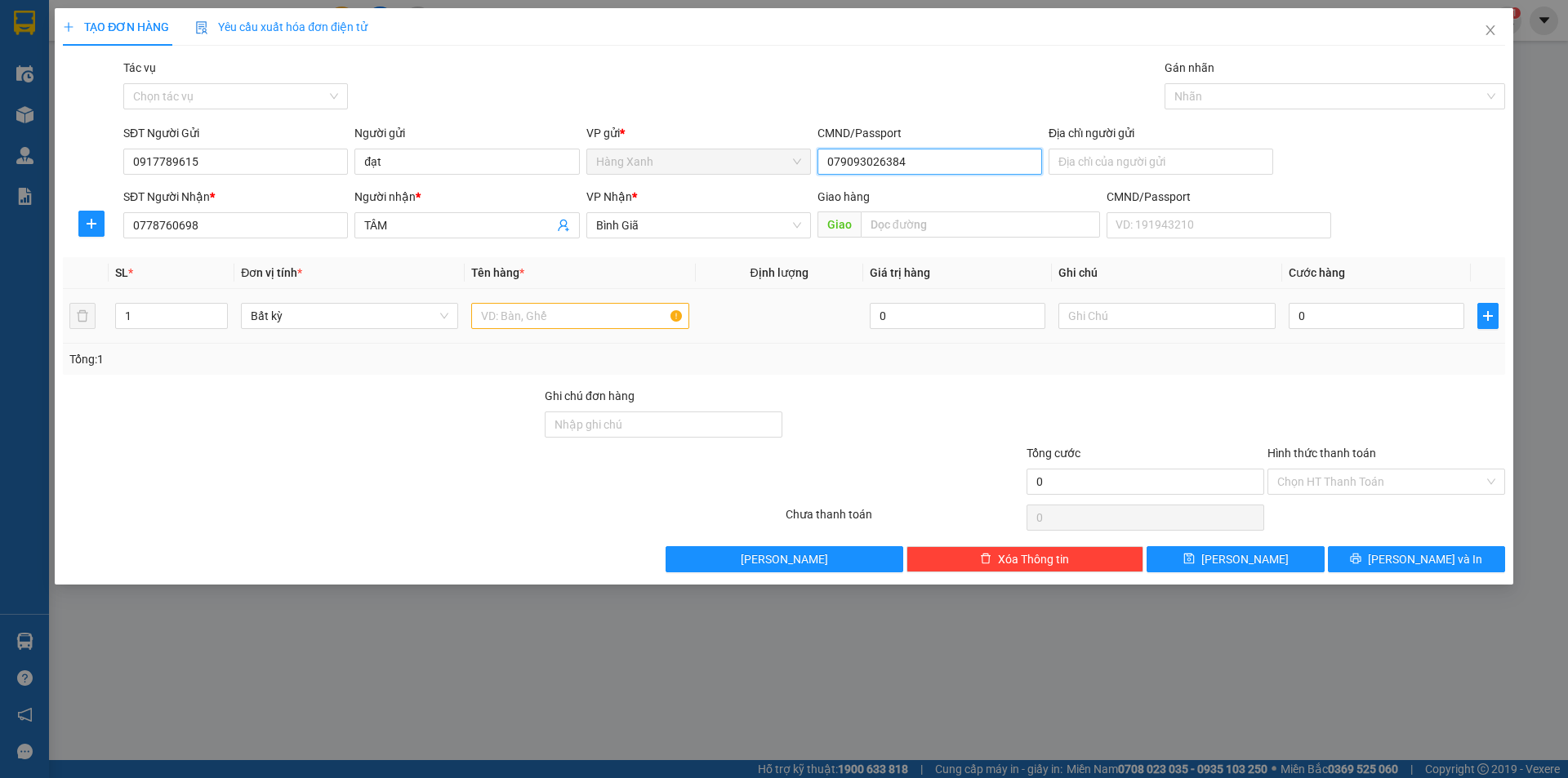
type input "079093026384"
click at [571, 312] on input "text" at bounding box center [580, 315] width 218 height 26
type input "hộp bk ( team"
click at [1318, 314] on input "0" at bounding box center [1376, 315] width 176 height 26
type input "3"
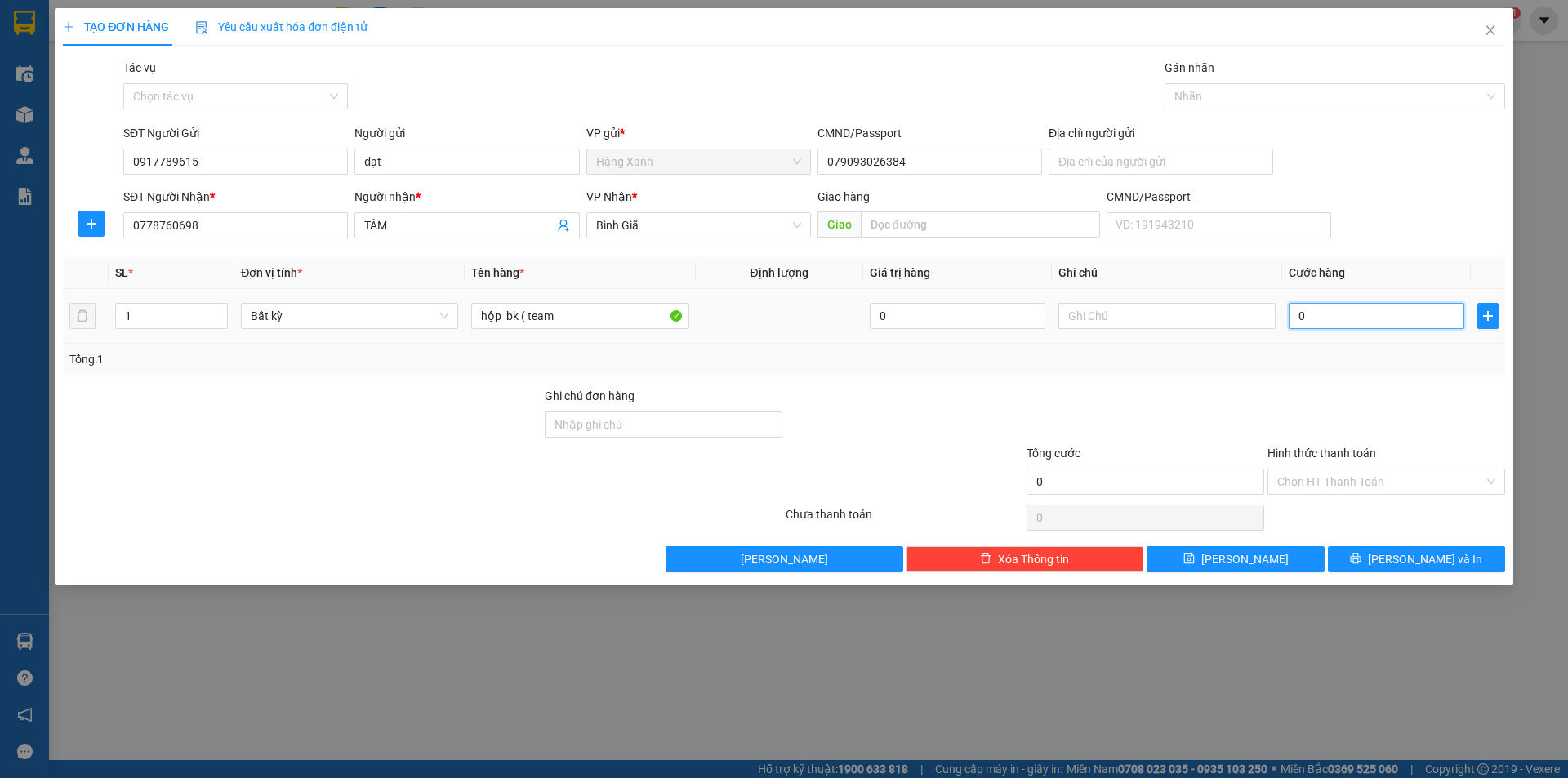
type input "3"
type input "30"
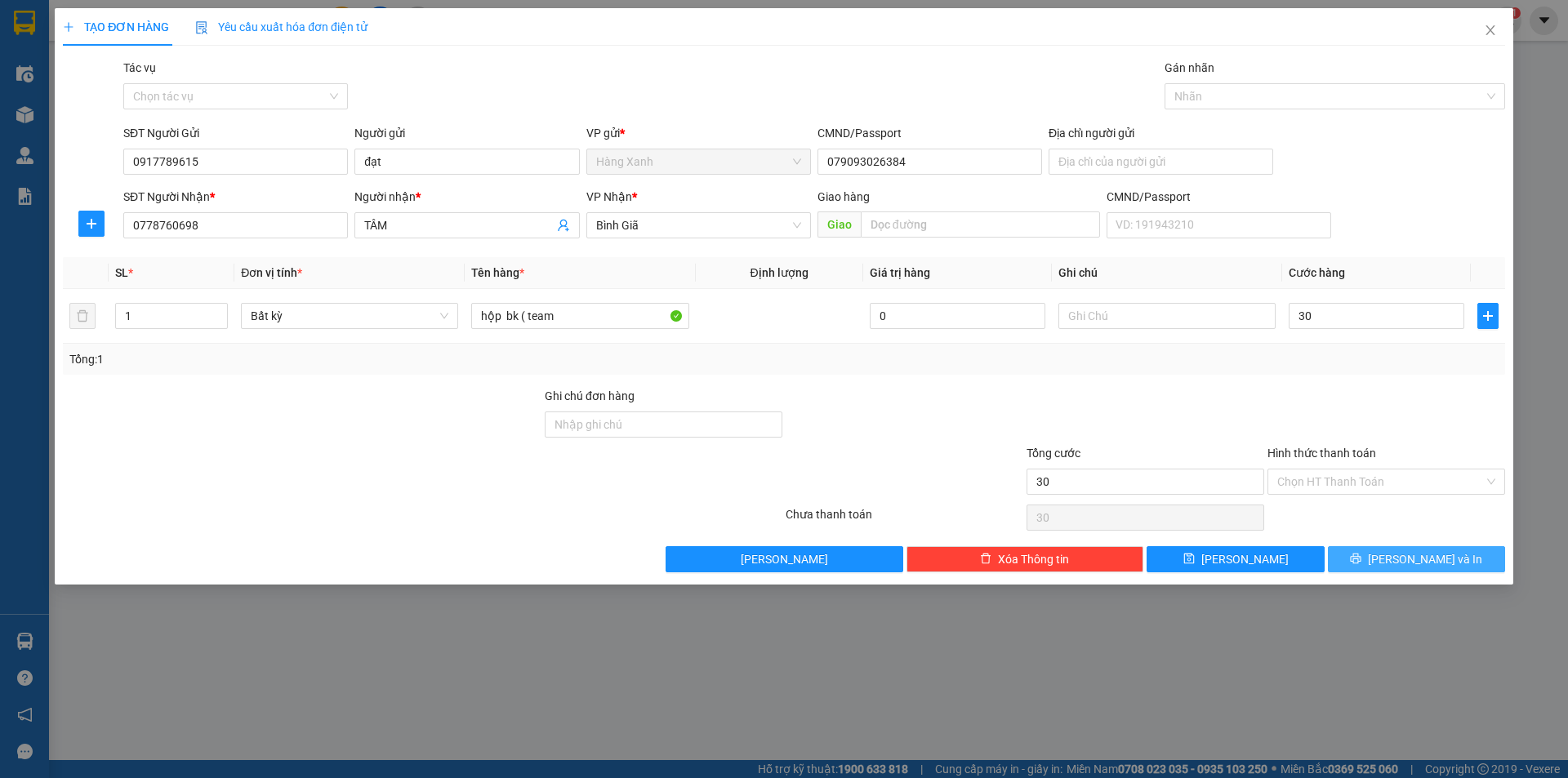
type input "30.000"
click at [1423, 566] on span "[PERSON_NAME] và In" at bounding box center [1425, 559] width 115 height 18
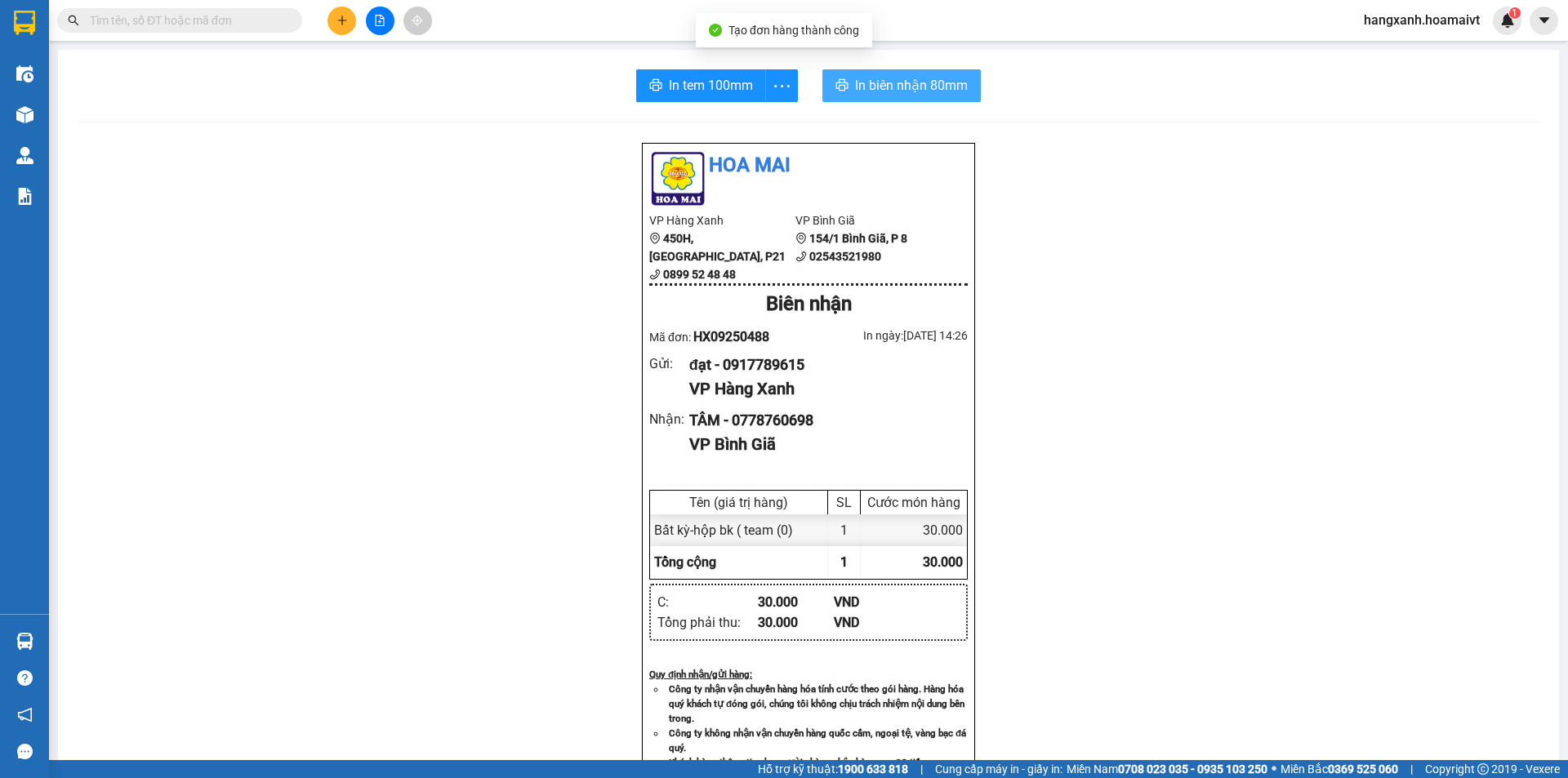
click at [902, 82] on span "In biên nhận 80mm" at bounding box center [911, 85] width 113 height 20
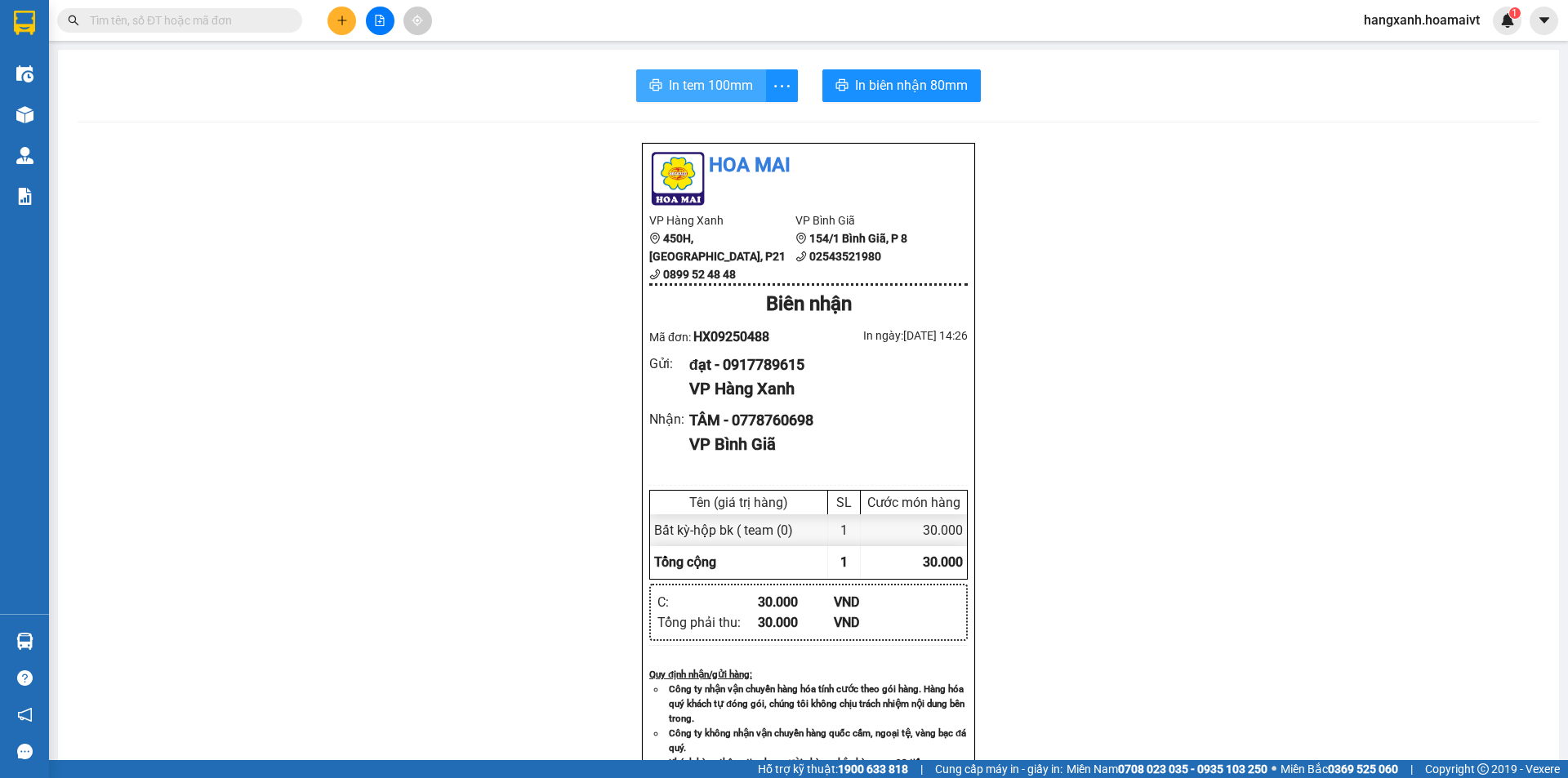
click at [704, 75] on span "In tem 100mm" at bounding box center [711, 85] width 84 height 20
drag, startPoint x: 873, startPoint y: 91, endPoint x: 855, endPoint y: 111, distance: 26.9
click at [874, 91] on span "In biên nhận 80mm" at bounding box center [911, 85] width 113 height 20
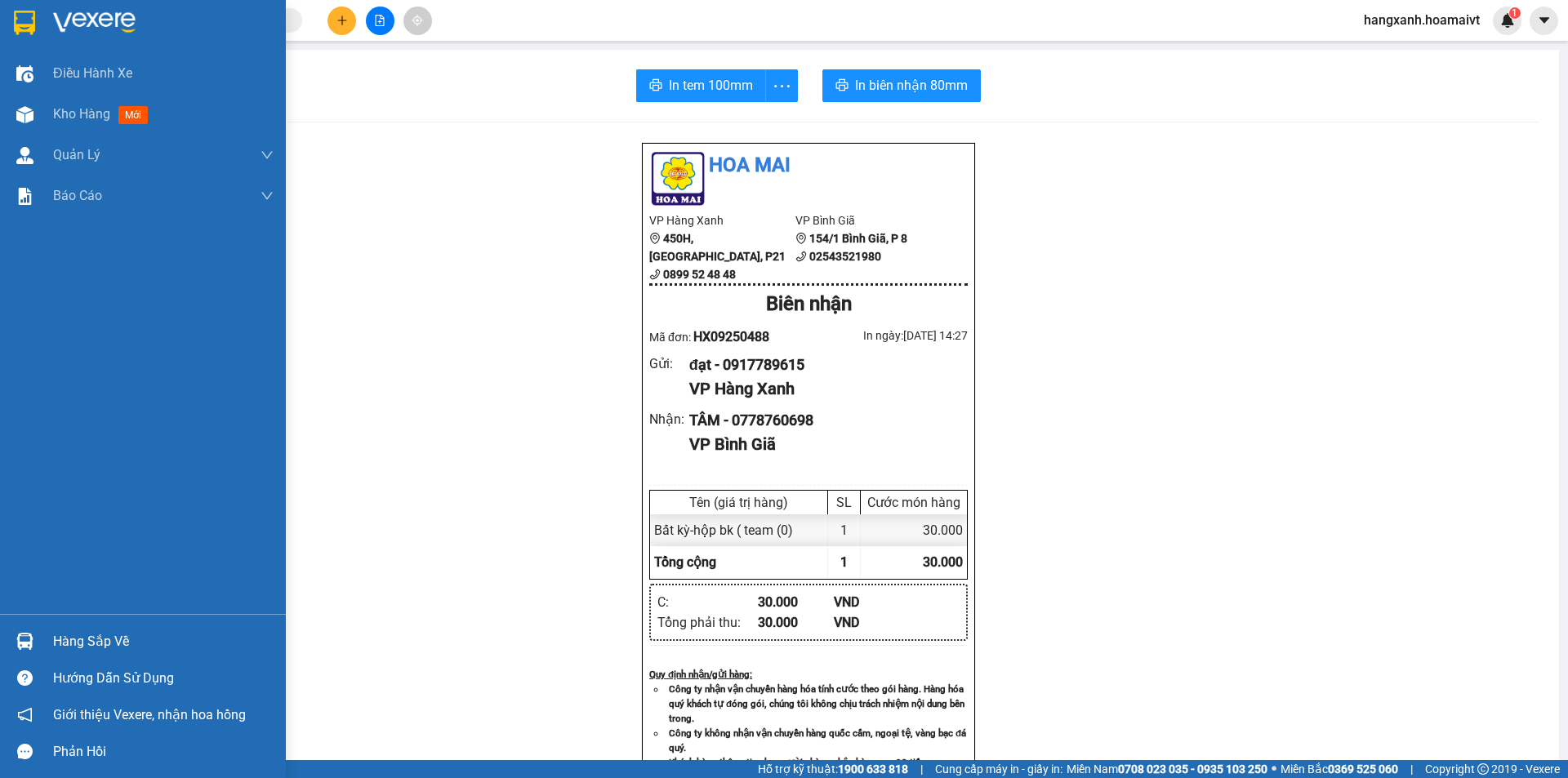
click at [17, 15] on img at bounding box center [25, 23] width 21 height 25
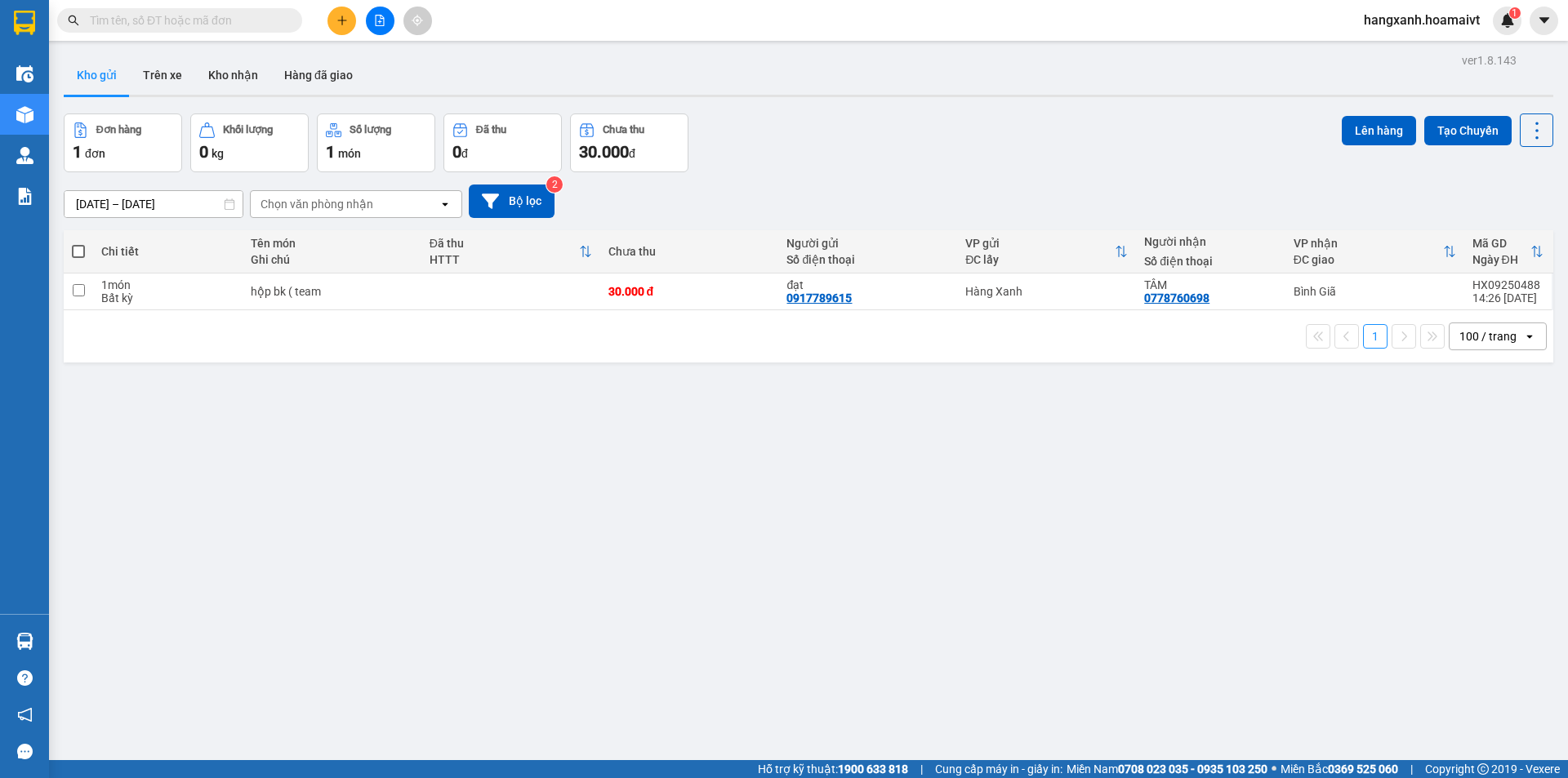
click at [181, 23] on input "text" at bounding box center [186, 20] width 193 height 18
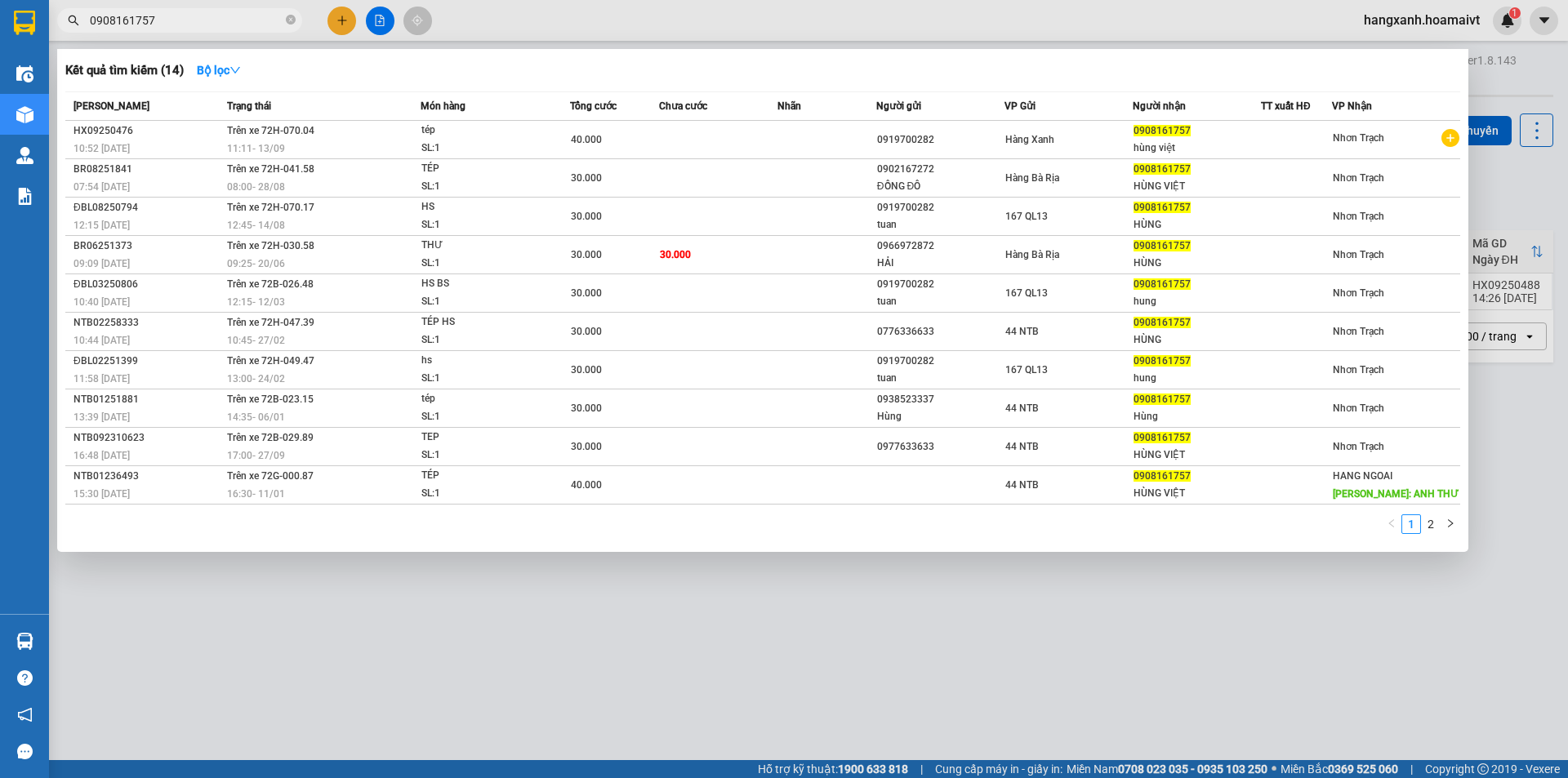
type input "0908161757"
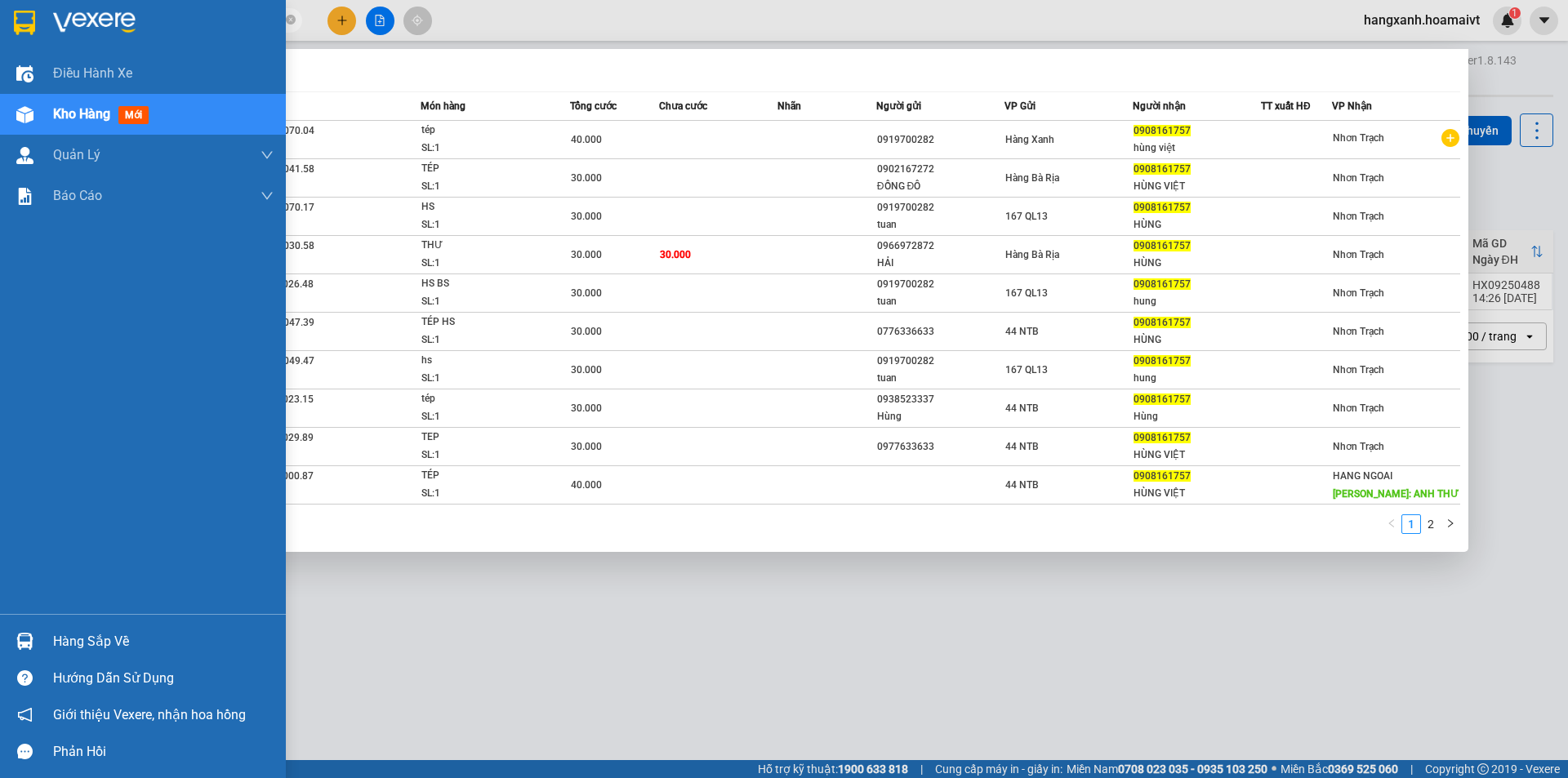
click at [19, 20] on img at bounding box center [25, 23] width 21 height 25
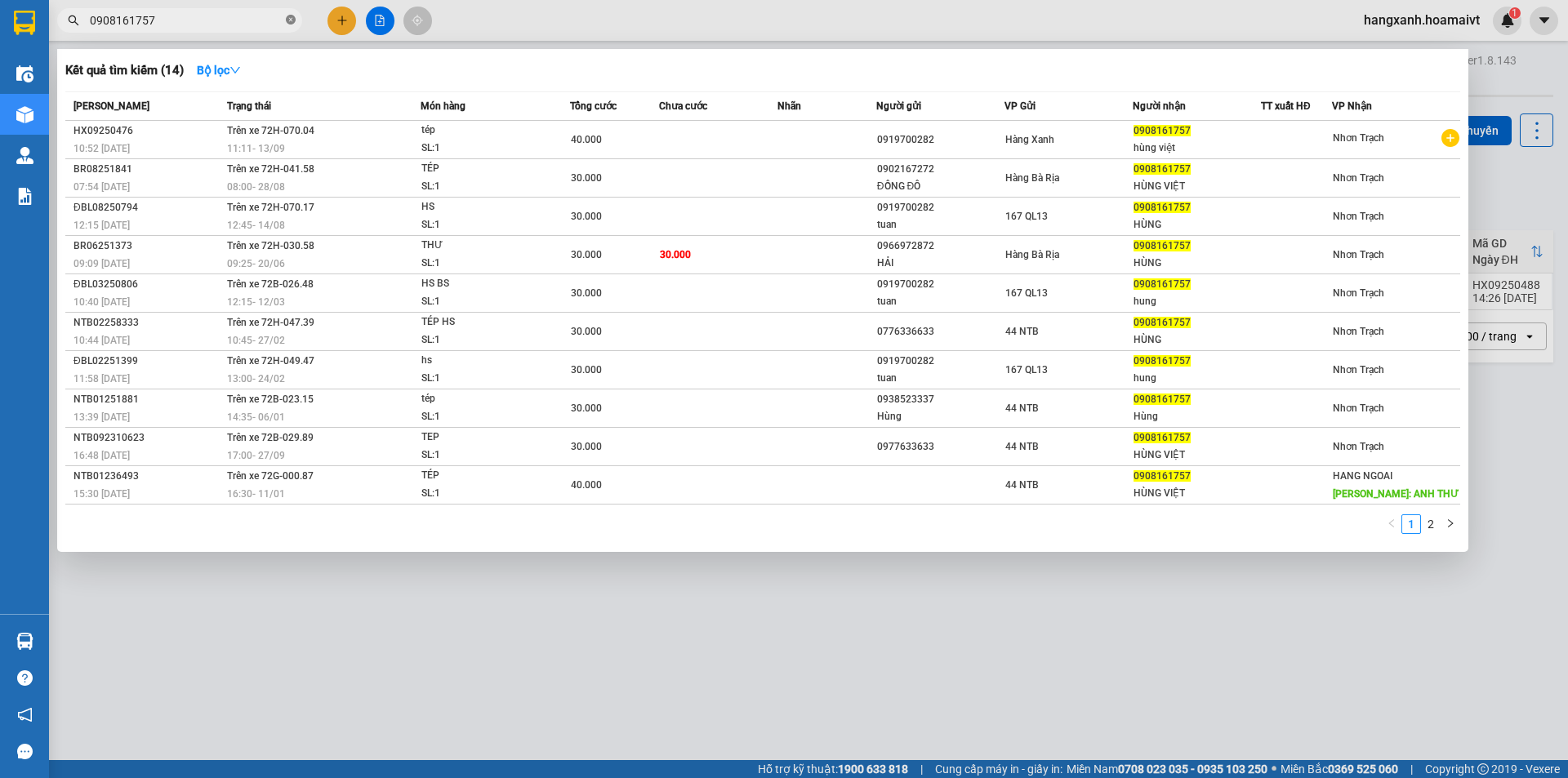
click at [292, 27] on span at bounding box center [290, 20] width 10 height 18
click at [348, 26] on div at bounding box center [784, 389] width 1568 height 778
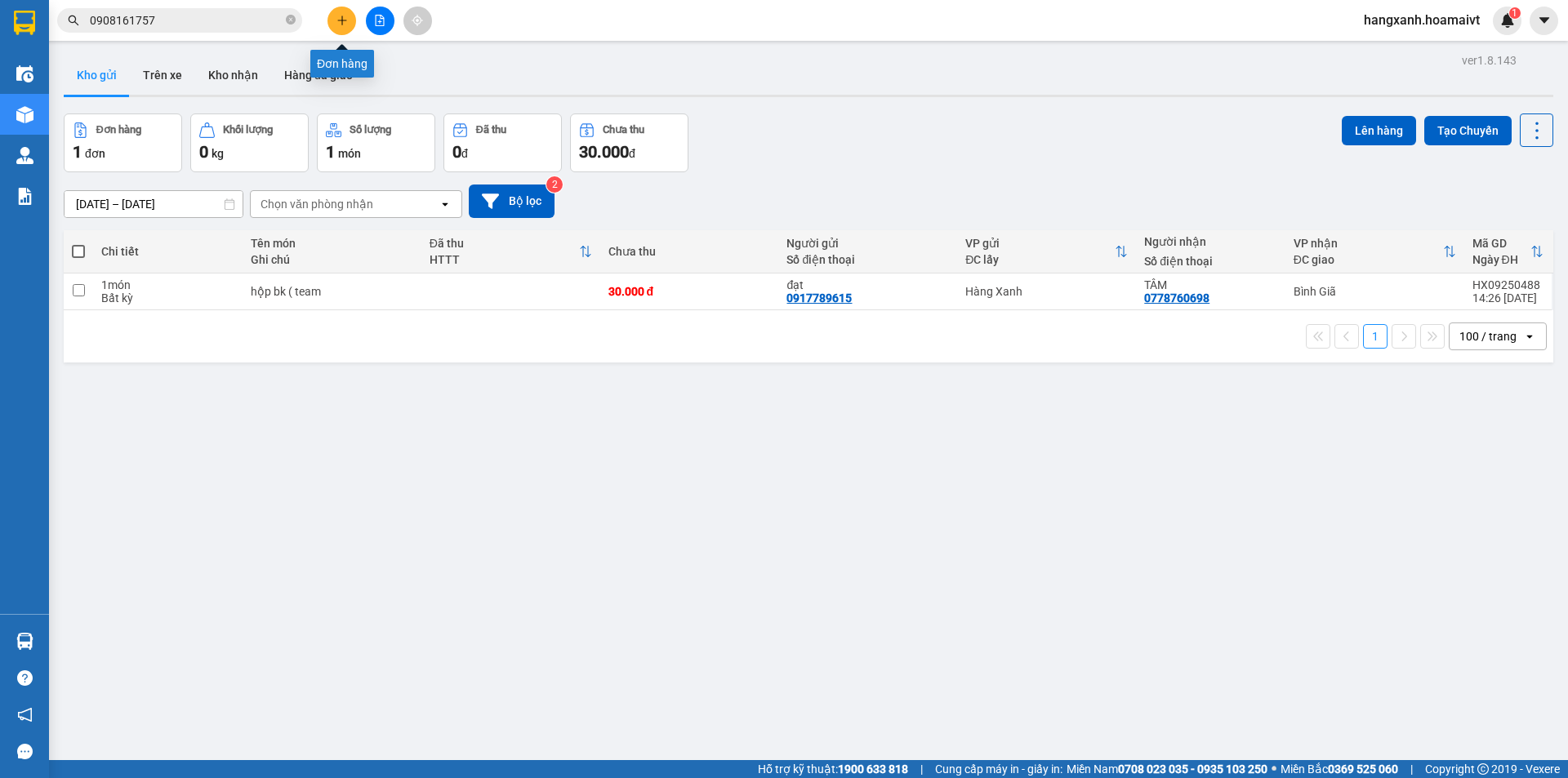
click at [340, 29] on button at bounding box center [342, 21] width 29 height 29
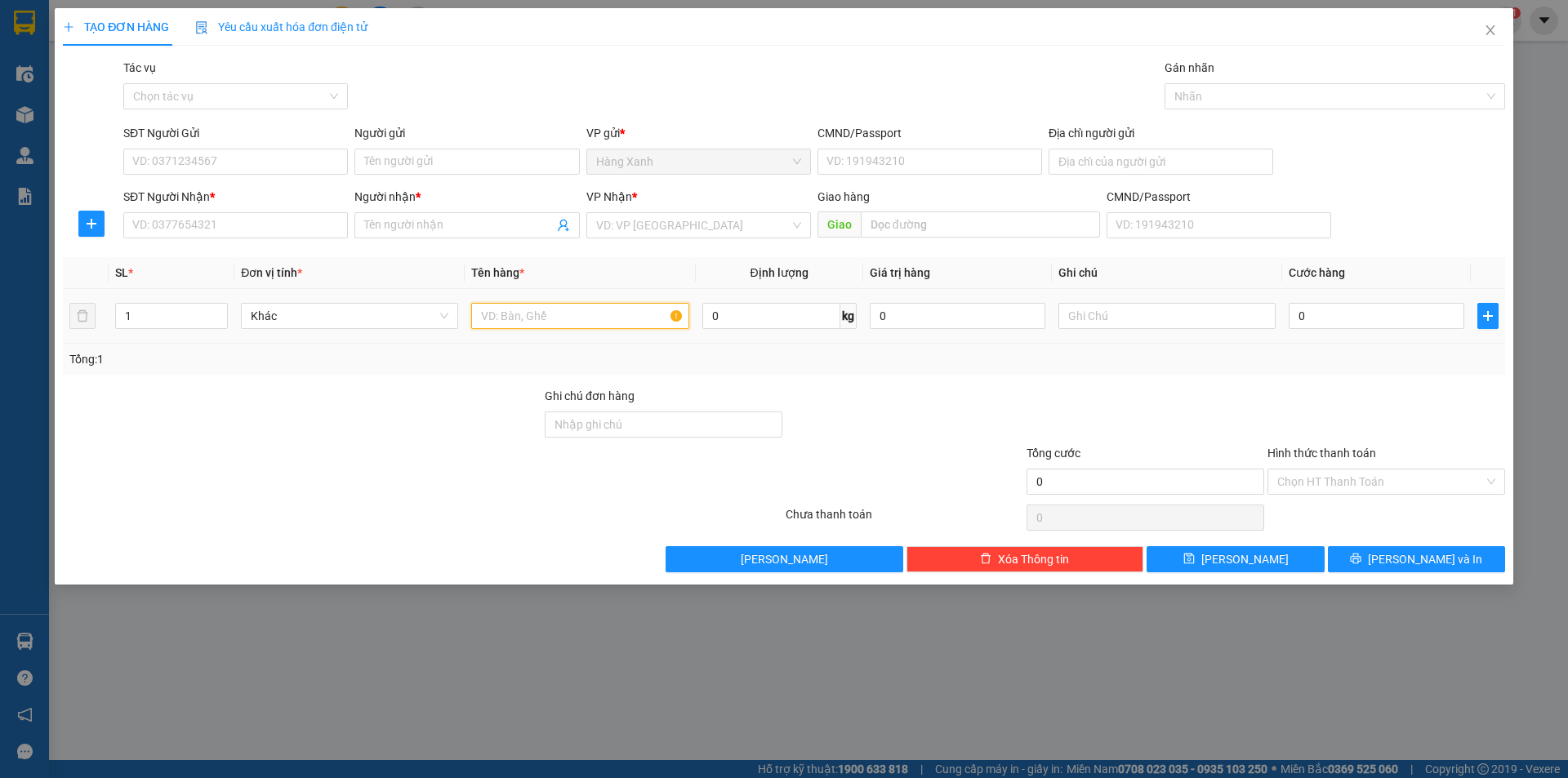
click at [509, 321] on input "text" at bounding box center [580, 315] width 218 height 26
type input "thùng ( gia vị"
click at [161, 228] on input "SĐT Người Nhận *" at bounding box center [235, 224] width 224 height 26
type input "2"
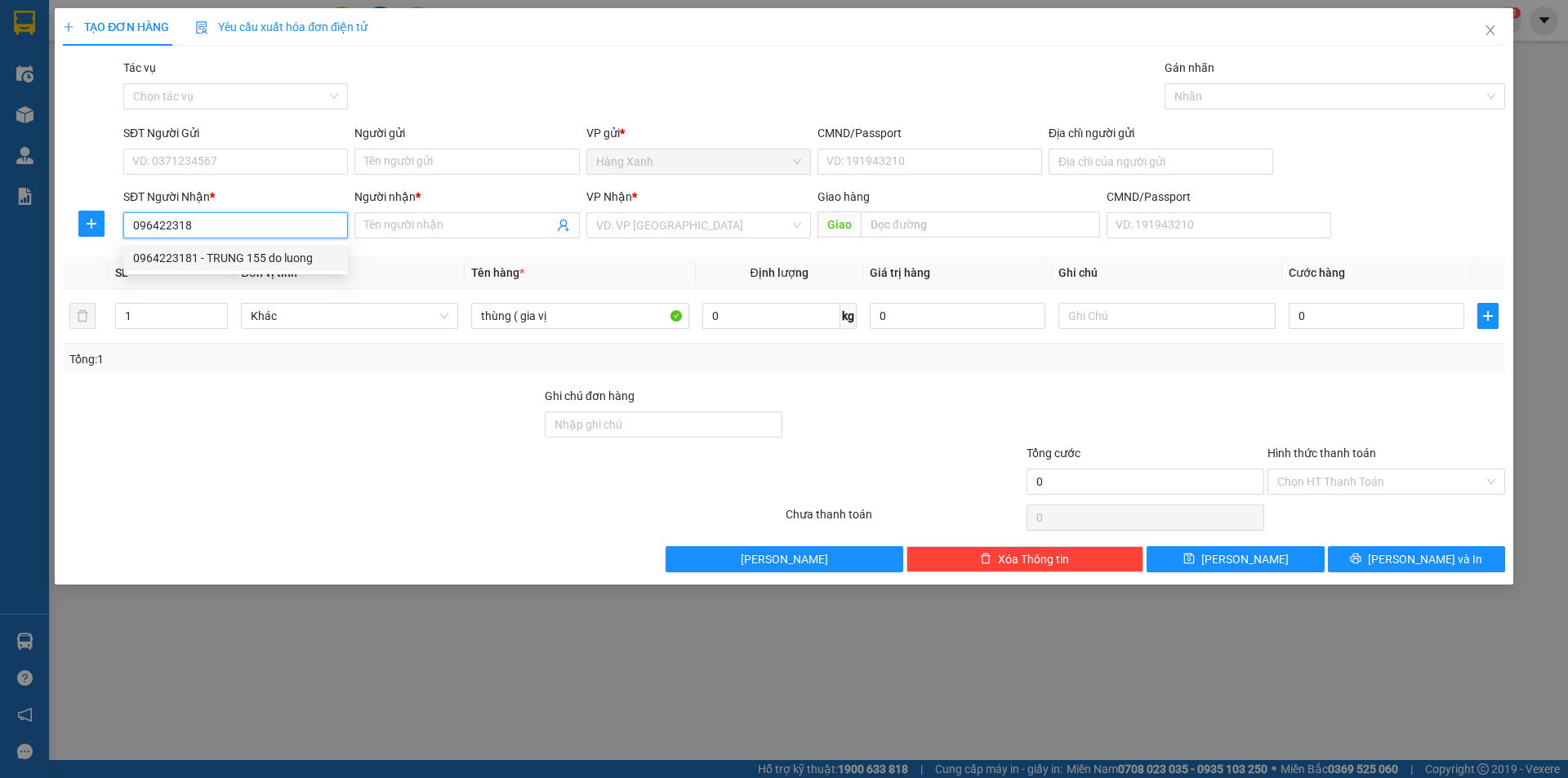
click at [206, 261] on div "0964223181 - TRUNG 155 do luong" at bounding box center [235, 258] width 205 height 18
type input "0964223181"
type input "TRUNG 155 do luong"
type input "0964223181"
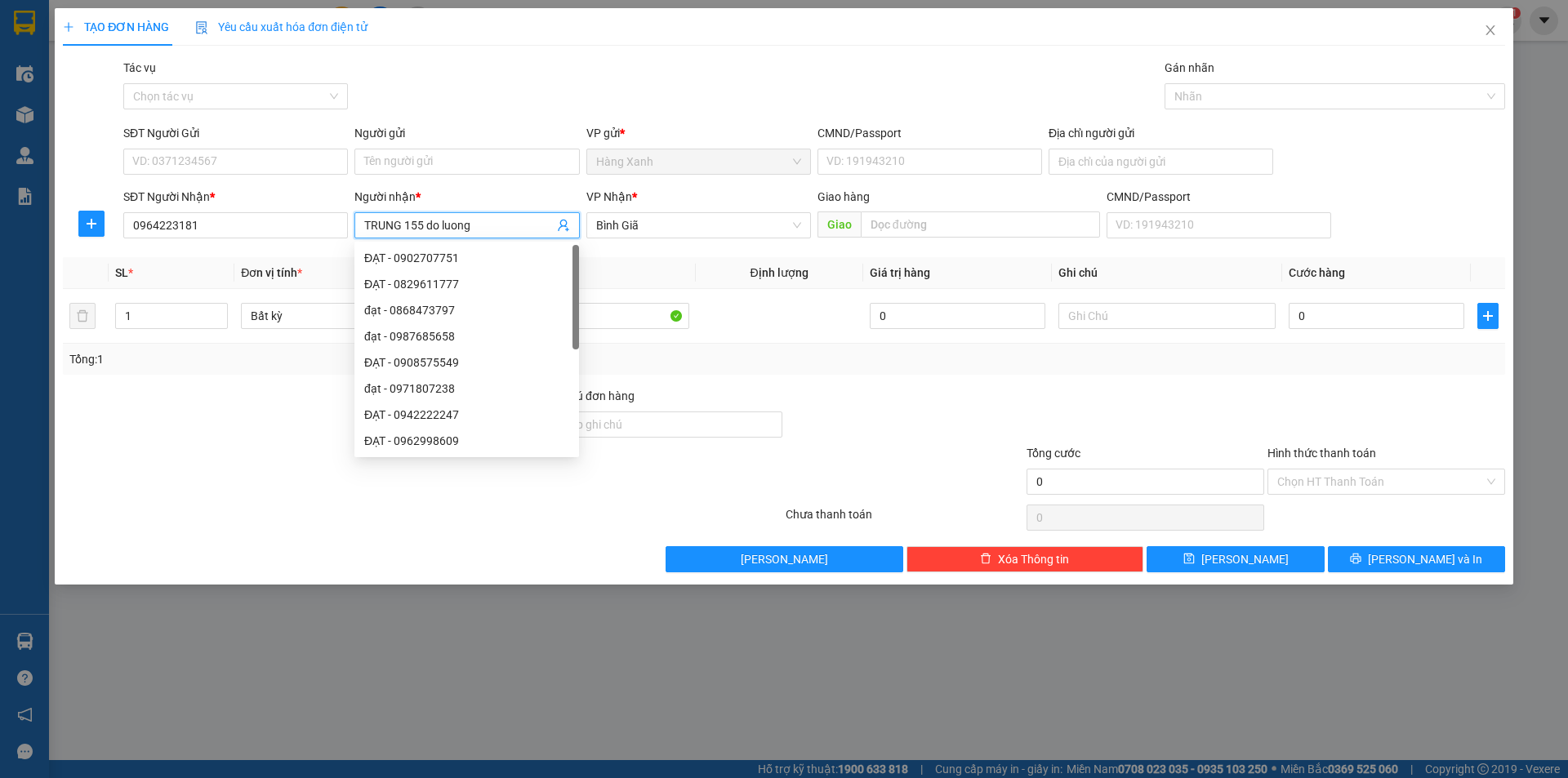
drag, startPoint x: 481, startPoint y: 230, endPoint x: 407, endPoint y: 230, distance: 74.0
click at [407, 230] on input "TRUNG 155 do luong" at bounding box center [459, 225] width 189 height 18
type input "TRUNG"
click at [174, 163] on input "SĐT Người Gửi" at bounding box center [235, 161] width 224 height 26
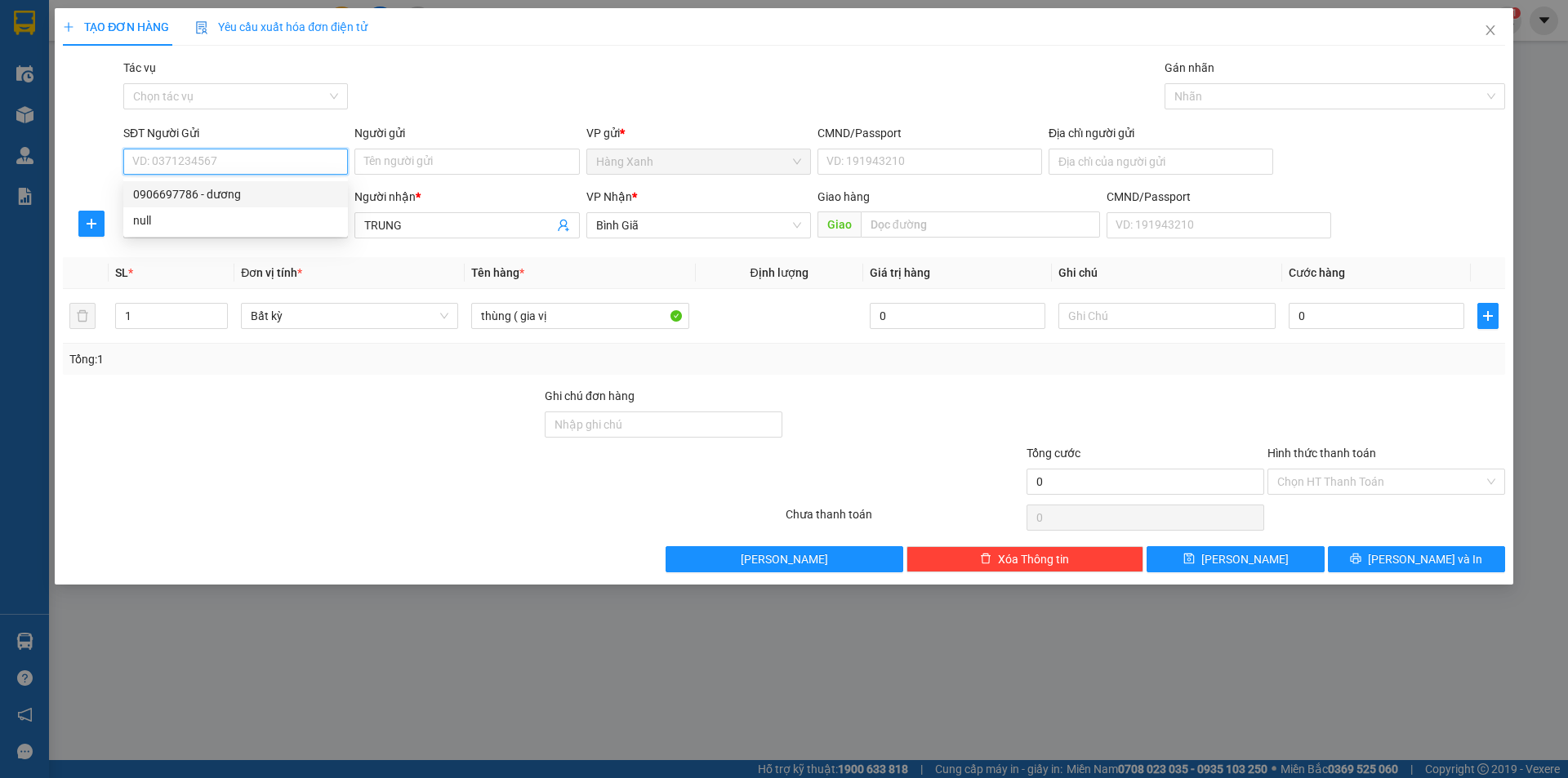
click at [234, 193] on div "0906697786 - dương" at bounding box center [235, 194] width 205 height 18
type input "0906697786"
type input "dương"
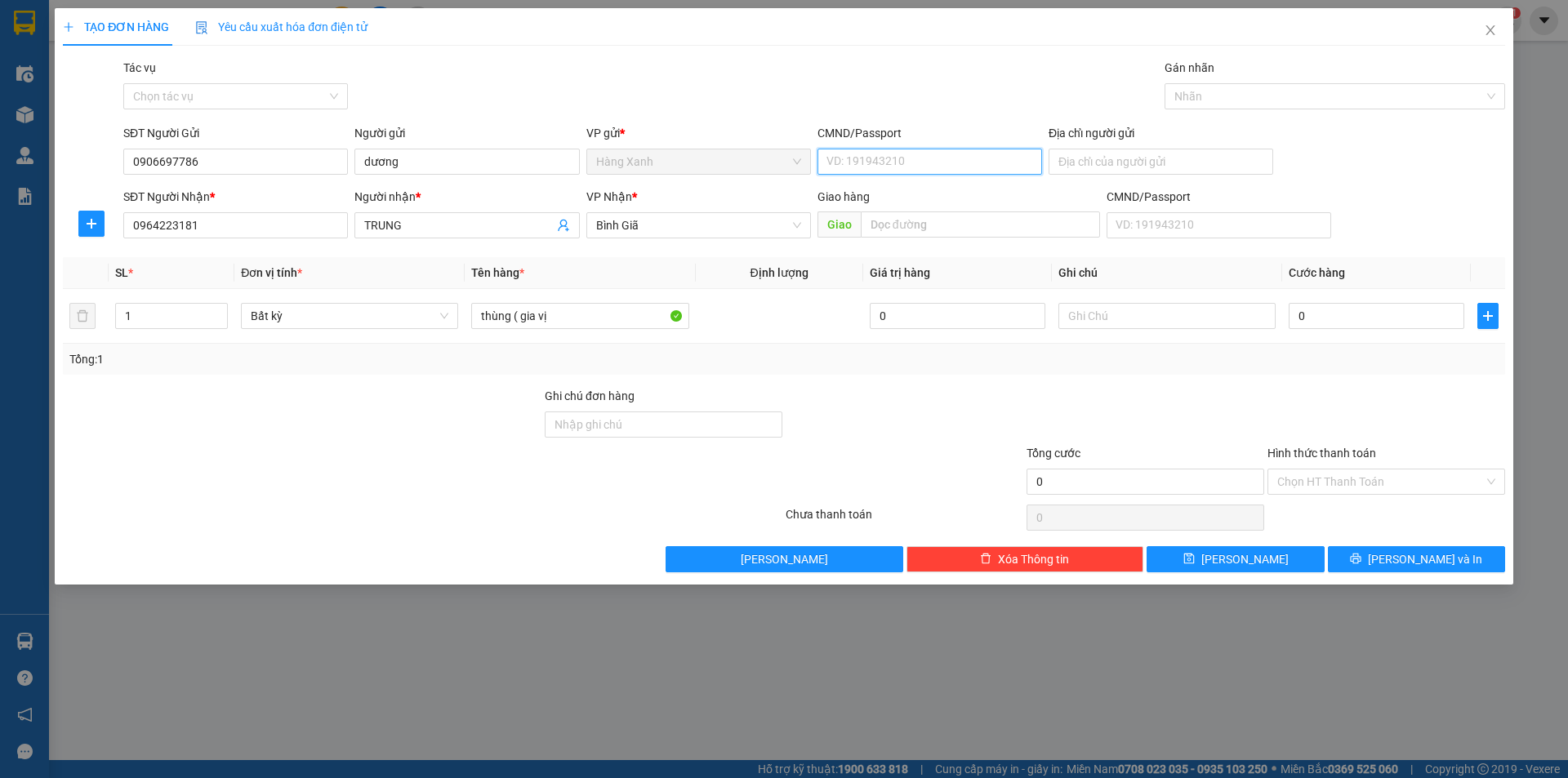
click at [941, 161] on input "CMND/Passport" at bounding box center [930, 161] width 224 height 26
click at [890, 193] on div "074095002378 | Không có địa chỉ" at bounding box center [930, 194] width 205 height 18
type input "074095002378"
click at [1334, 316] on input "0" at bounding box center [1376, 315] width 176 height 26
type input "3"
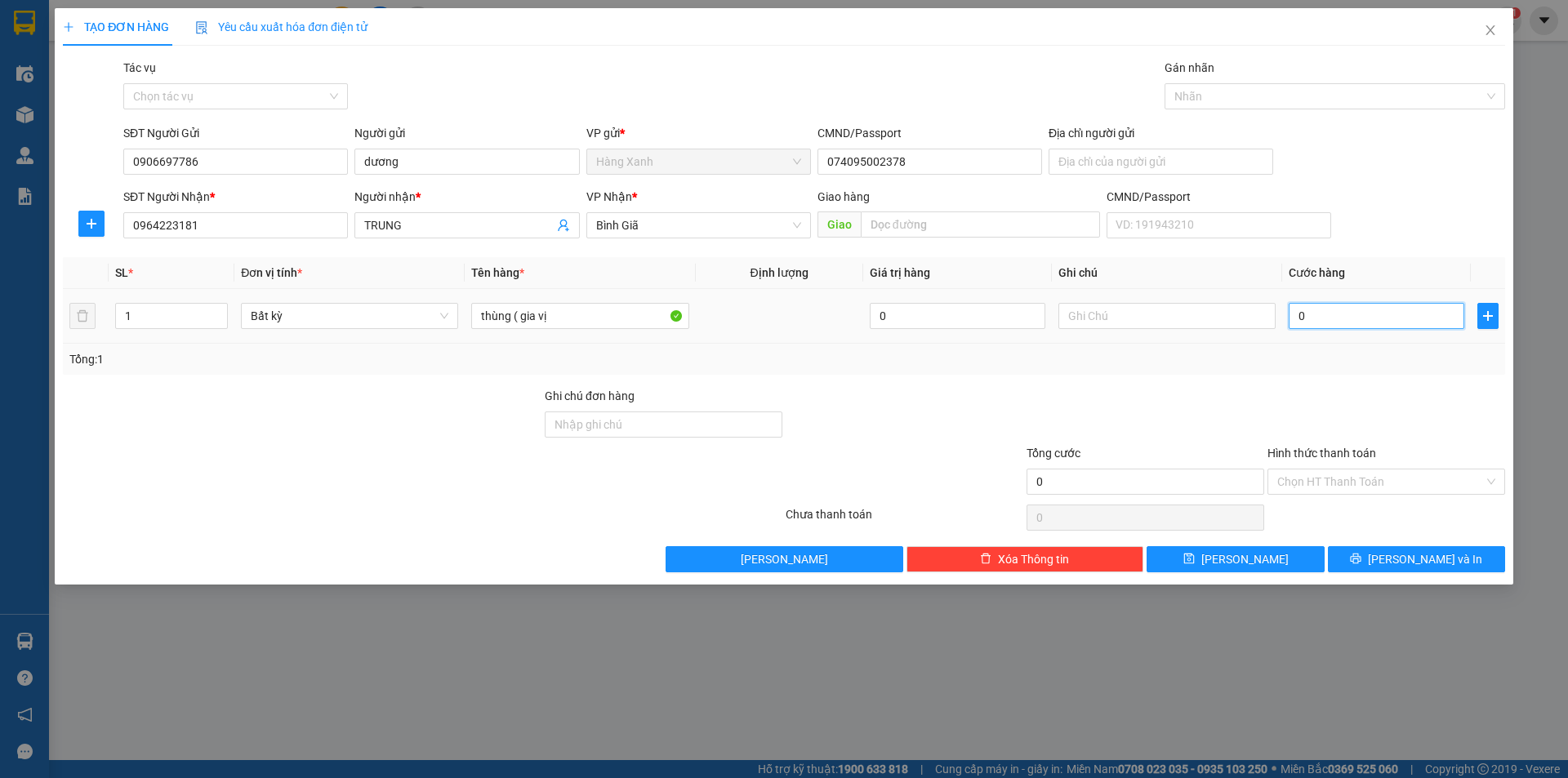
type input "3"
type input "30"
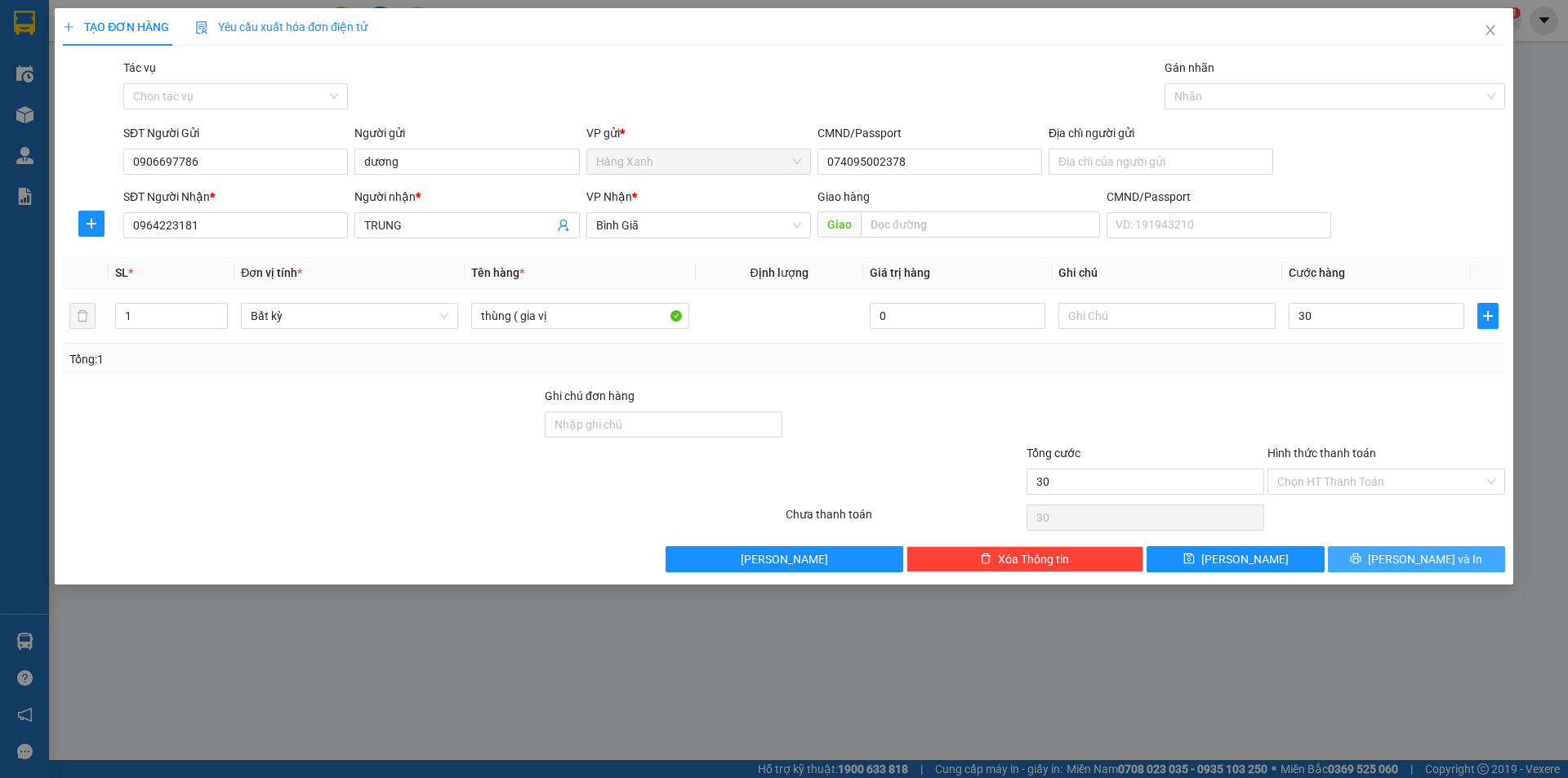
type input "30.000"
click at [1440, 562] on span "[PERSON_NAME] và In" at bounding box center [1425, 559] width 115 height 18
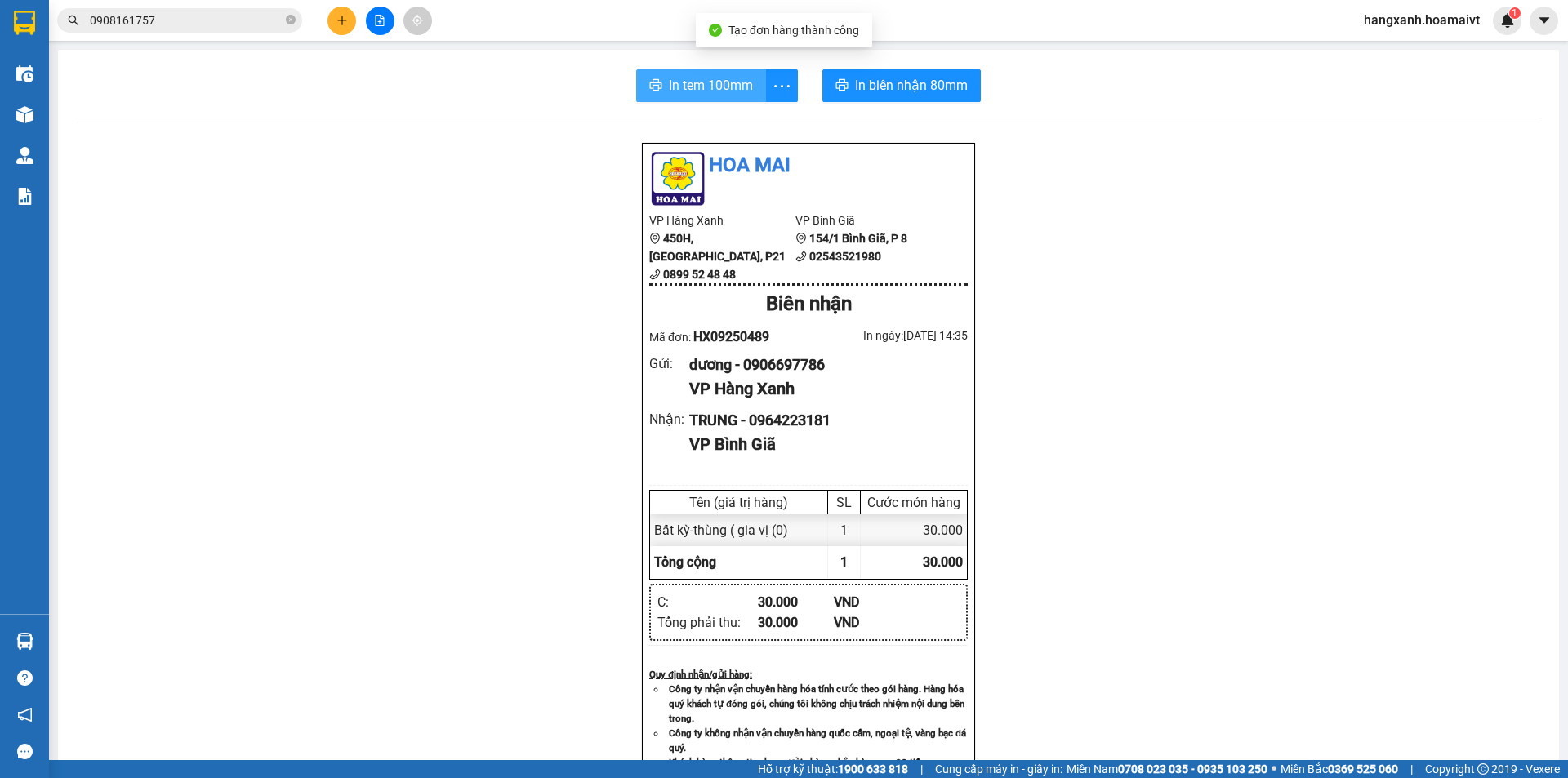
click at [696, 88] on span "In tem 100mm" at bounding box center [711, 85] width 84 height 20
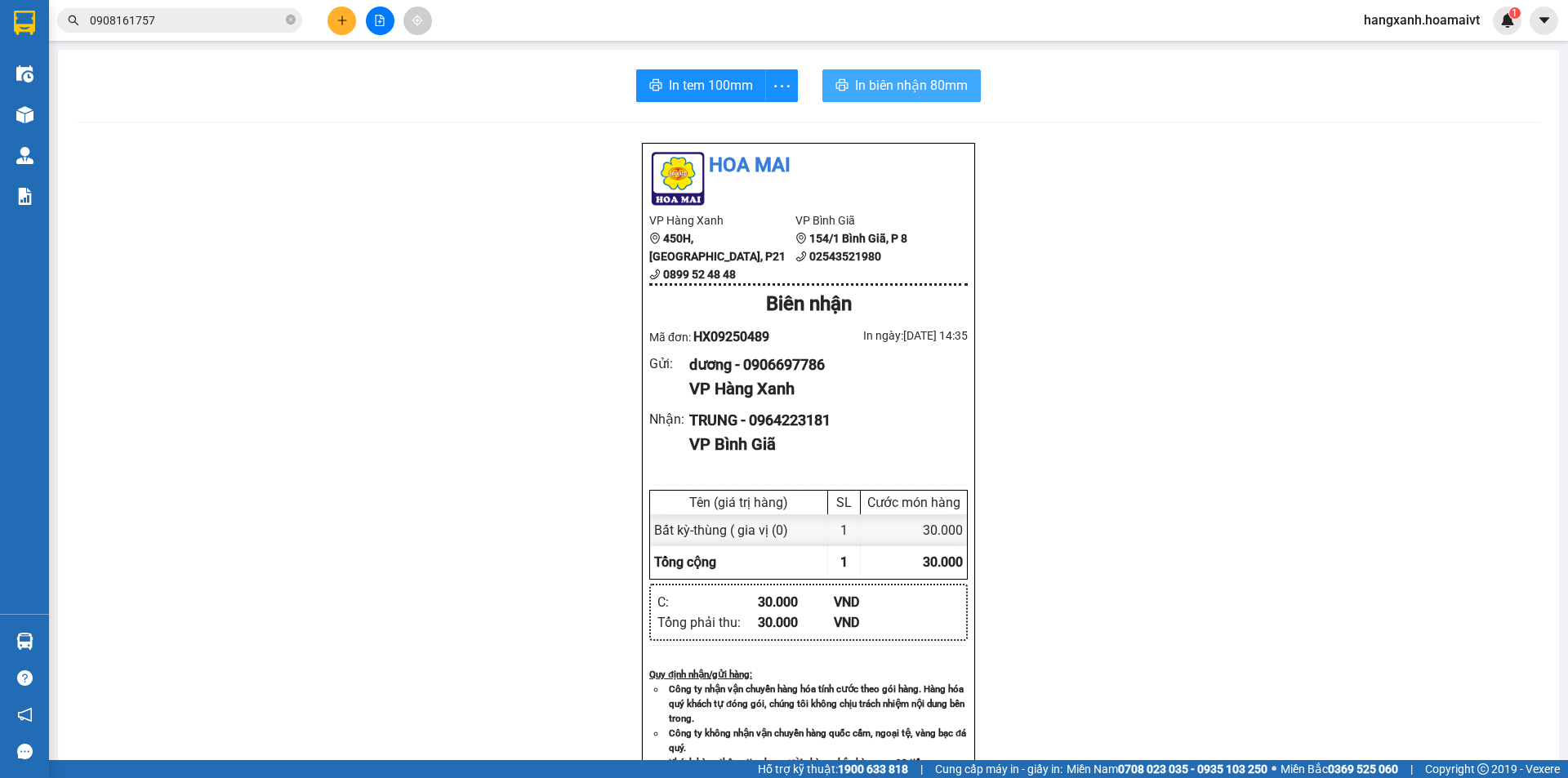
click at [898, 84] on span "In biên nhận 80mm" at bounding box center [911, 85] width 113 height 20
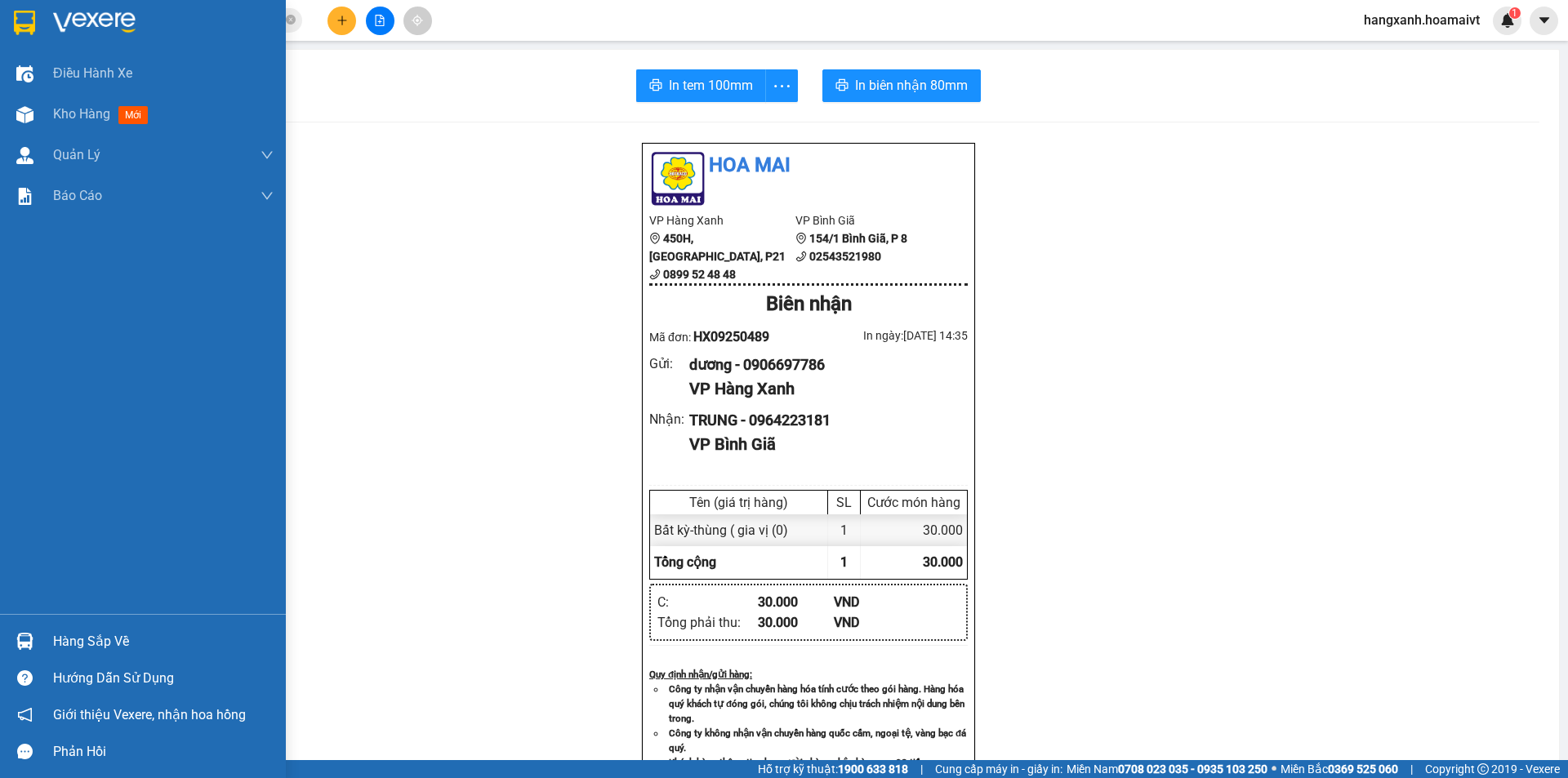
click at [19, 33] on img at bounding box center [25, 23] width 21 height 25
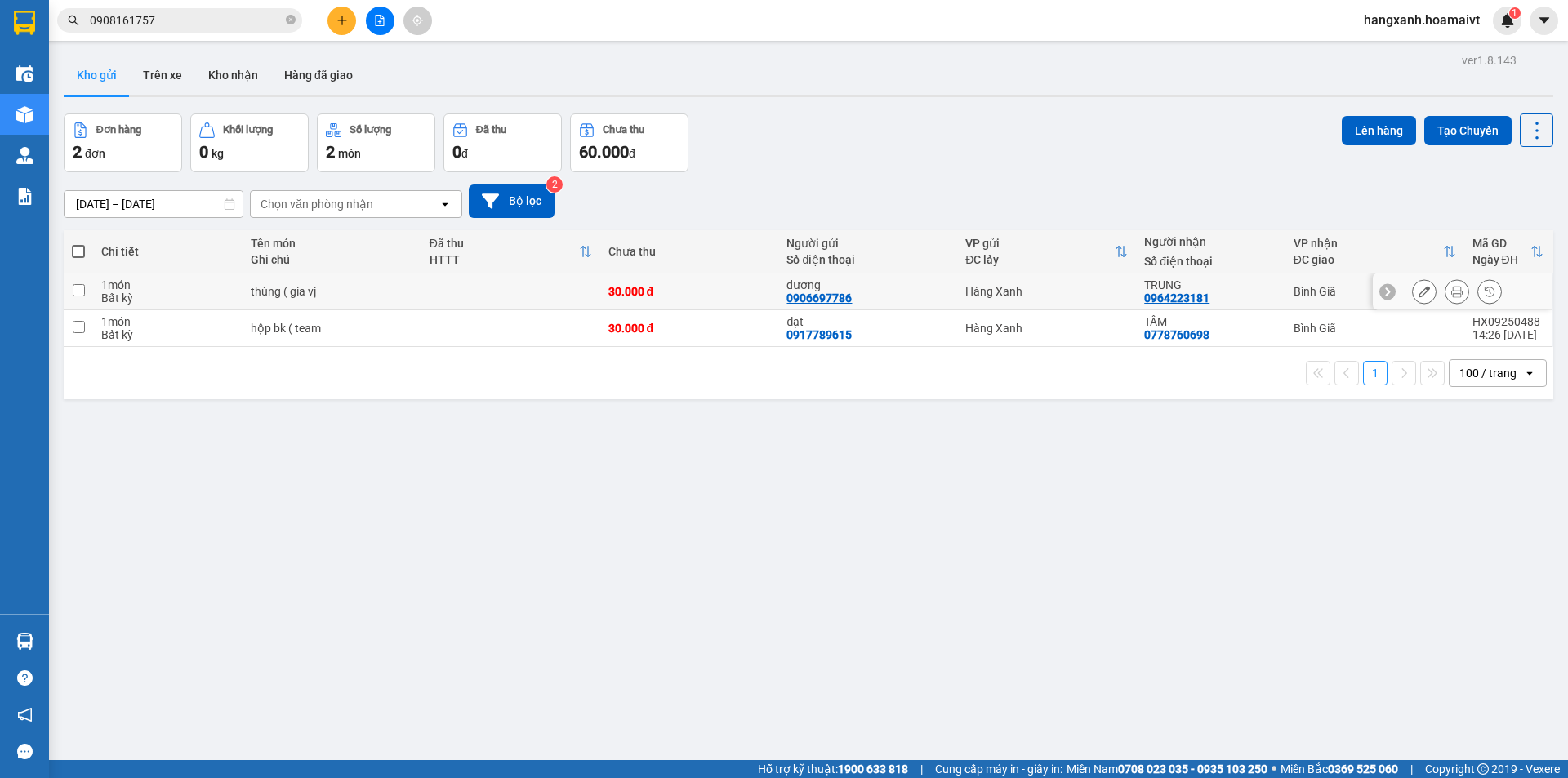
click at [1269, 291] on td "TRUNG 0964223181" at bounding box center [1210, 292] width 149 height 37
checkbox input "true"
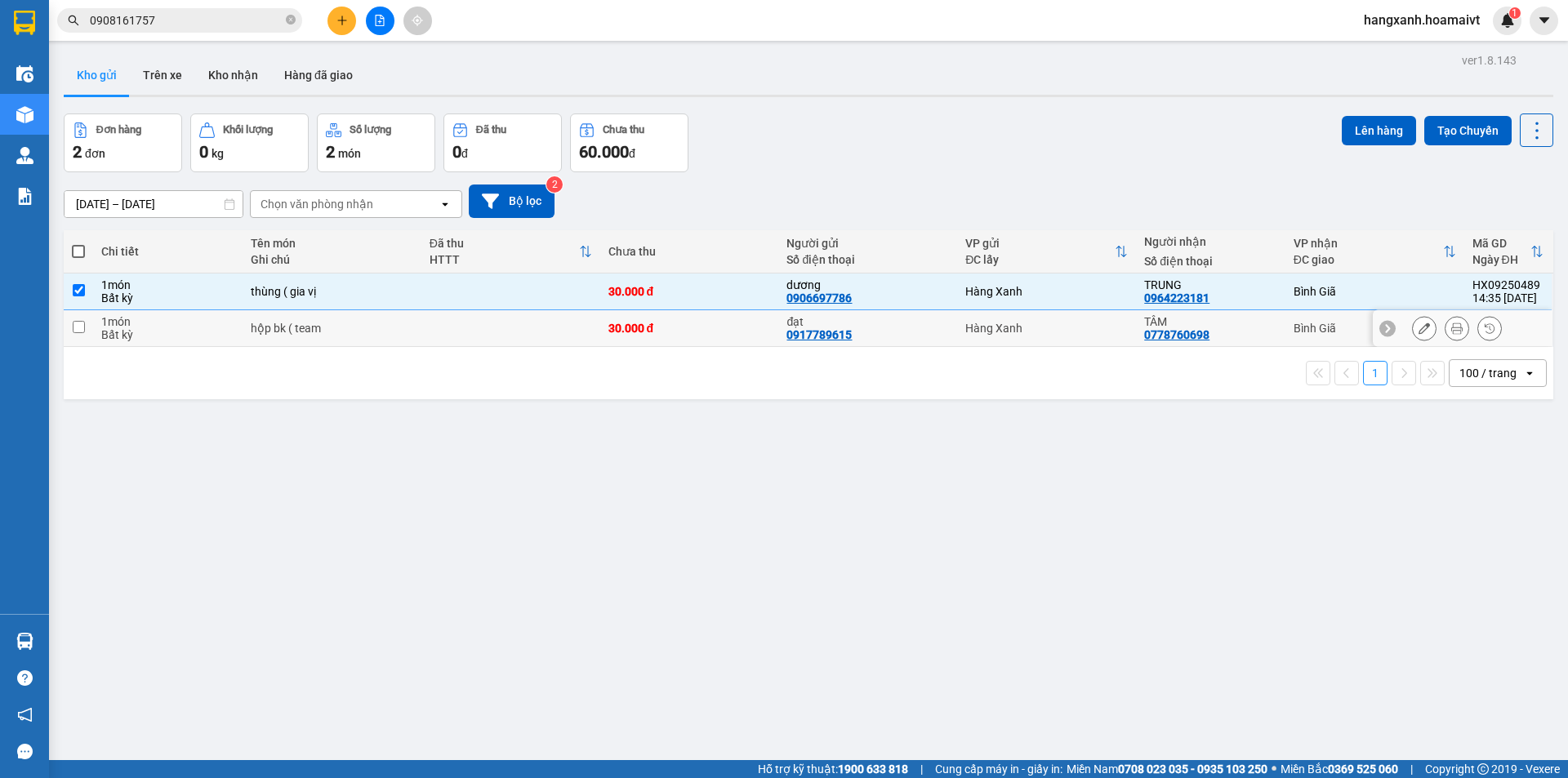
click at [1265, 328] on div "TÂM 0778760698" at bounding box center [1210, 327] width 133 height 26
checkbox input "true"
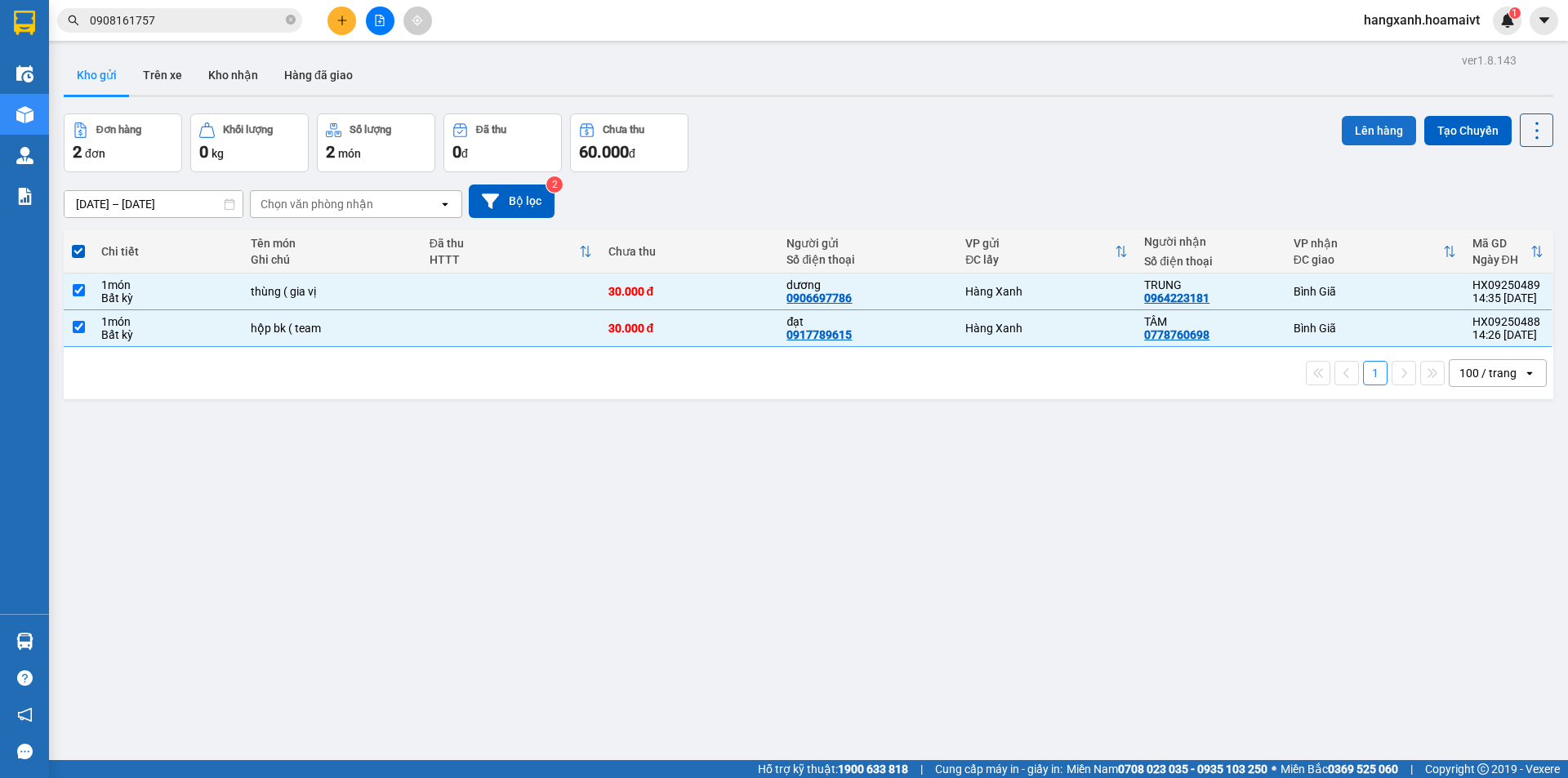
click at [1360, 129] on button "Lên hàng" at bounding box center [1379, 131] width 74 height 30
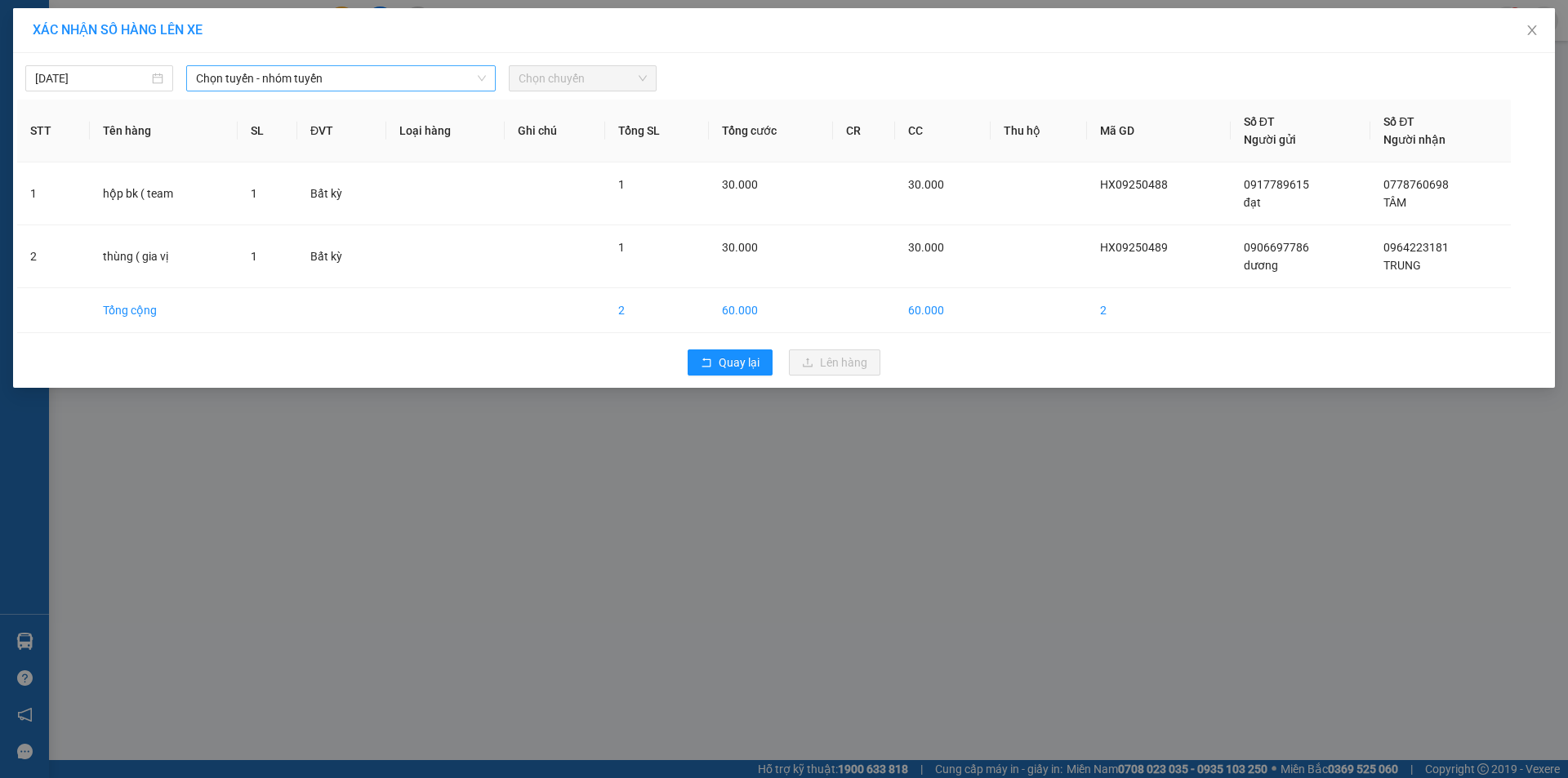
click at [337, 81] on span "Chọn tuyến - nhóm tuyến" at bounding box center [341, 78] width 290 height 25
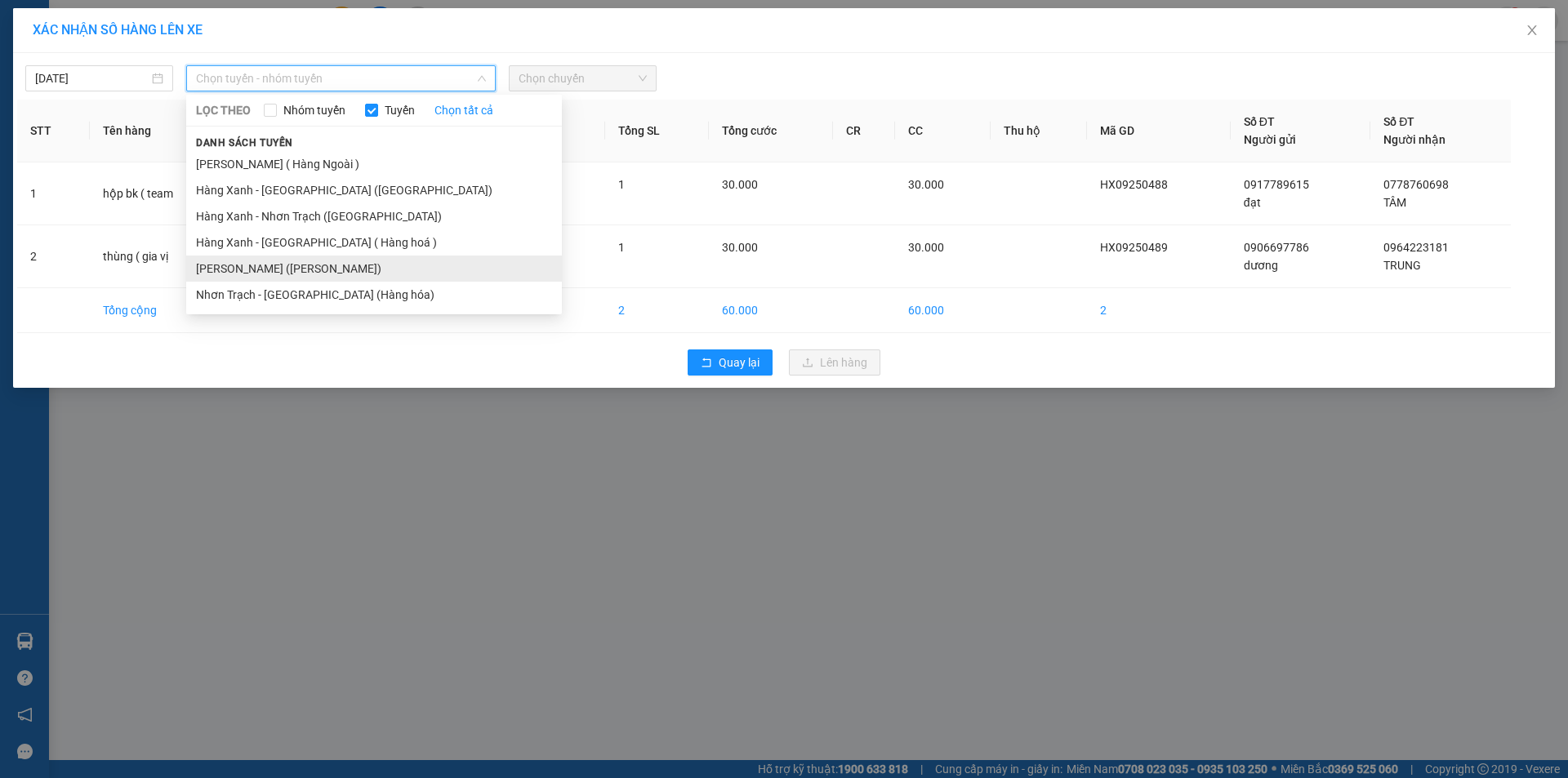
click at [305, 269] on li "[PERSON_NAME] ([PERSON_NAME])" at bounding box center [374, 268] width 376 height 26
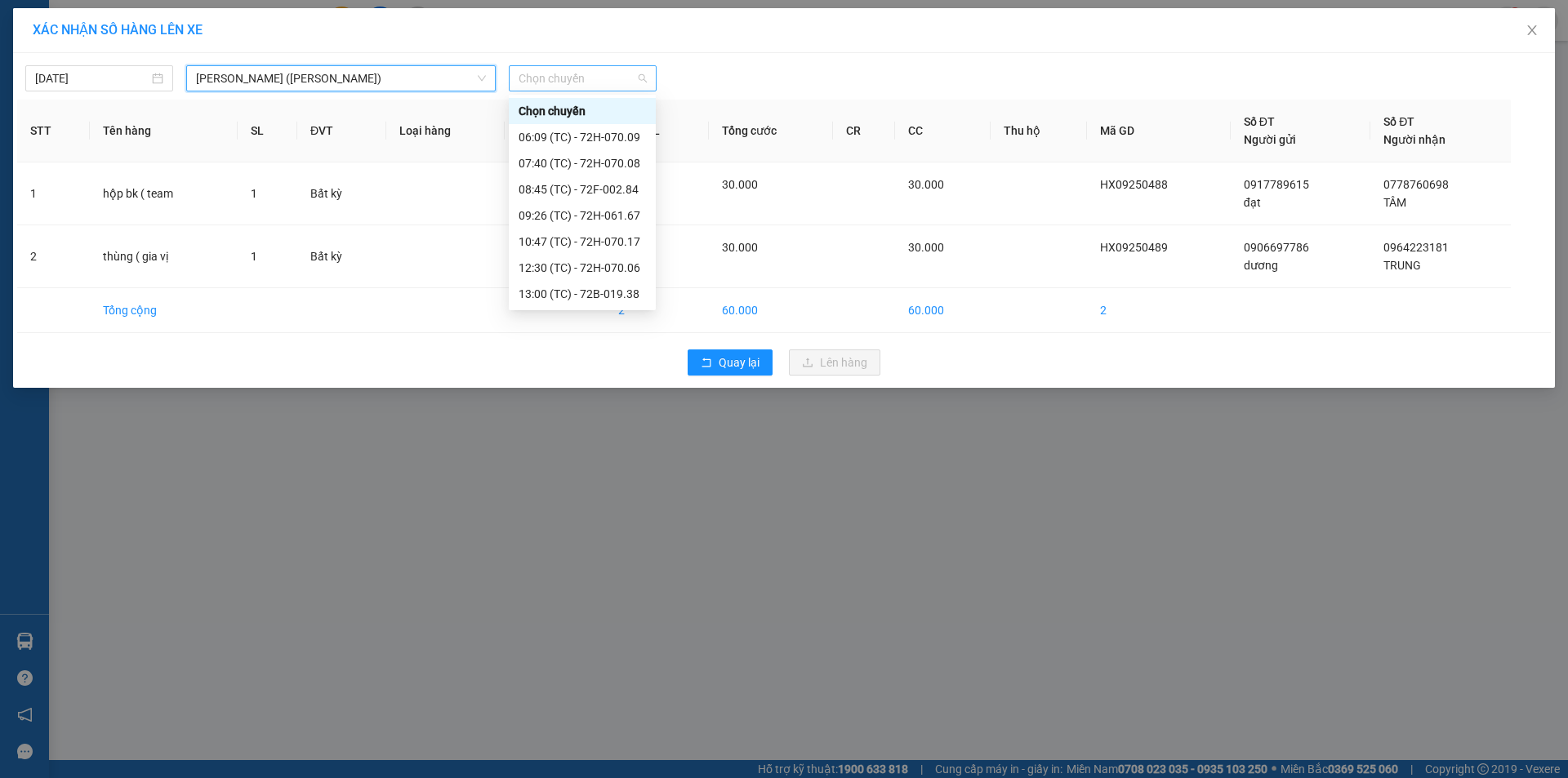
click at [548, 76] on span "Chọn chuyến" at bounding box center [582, 78] width 128 height 25
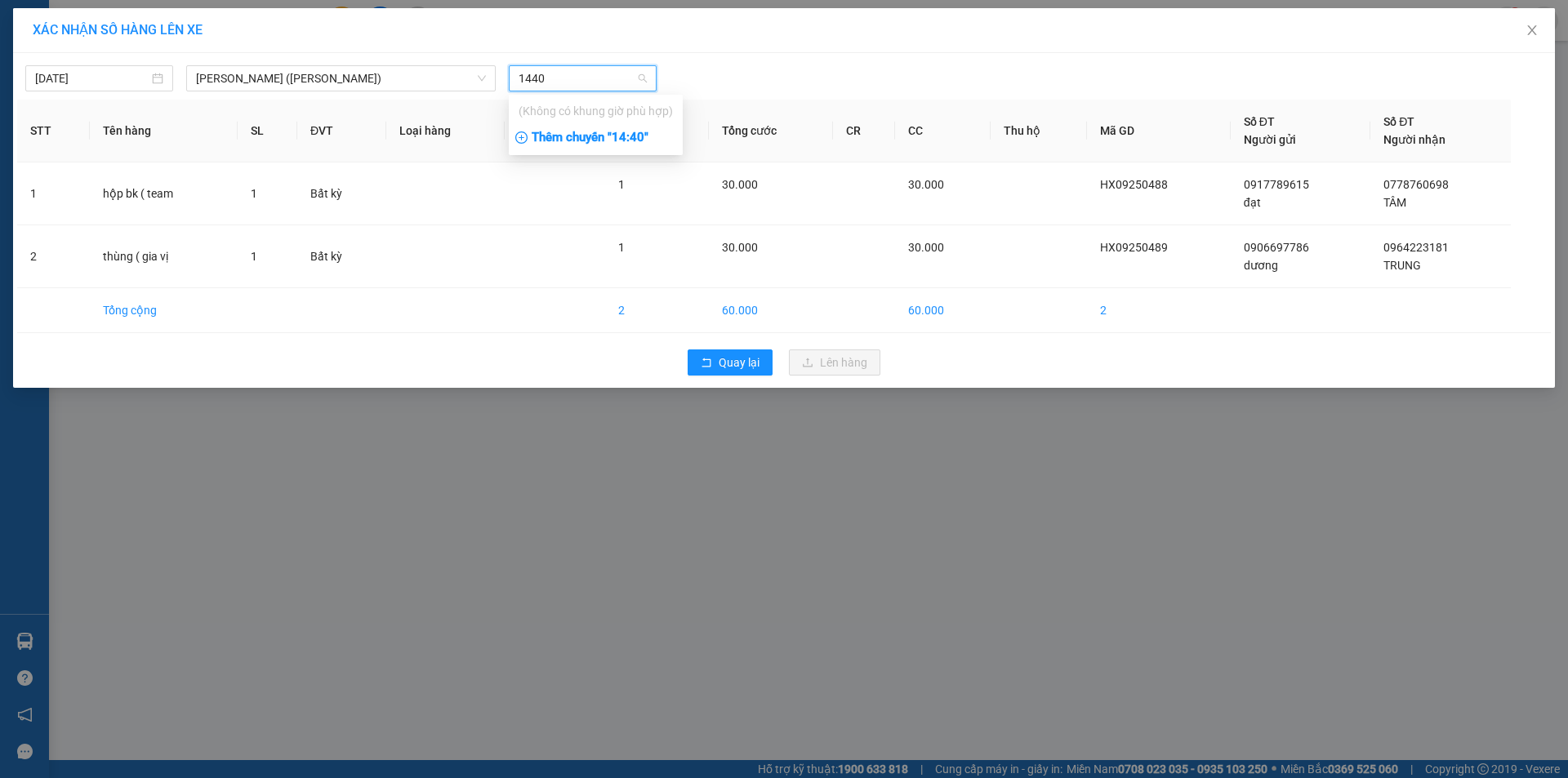
type input "1440"
click at [626, 143] on div "Thêm chuyến " 14:40 "" at bounding box center [596, 137] width 174 height 28
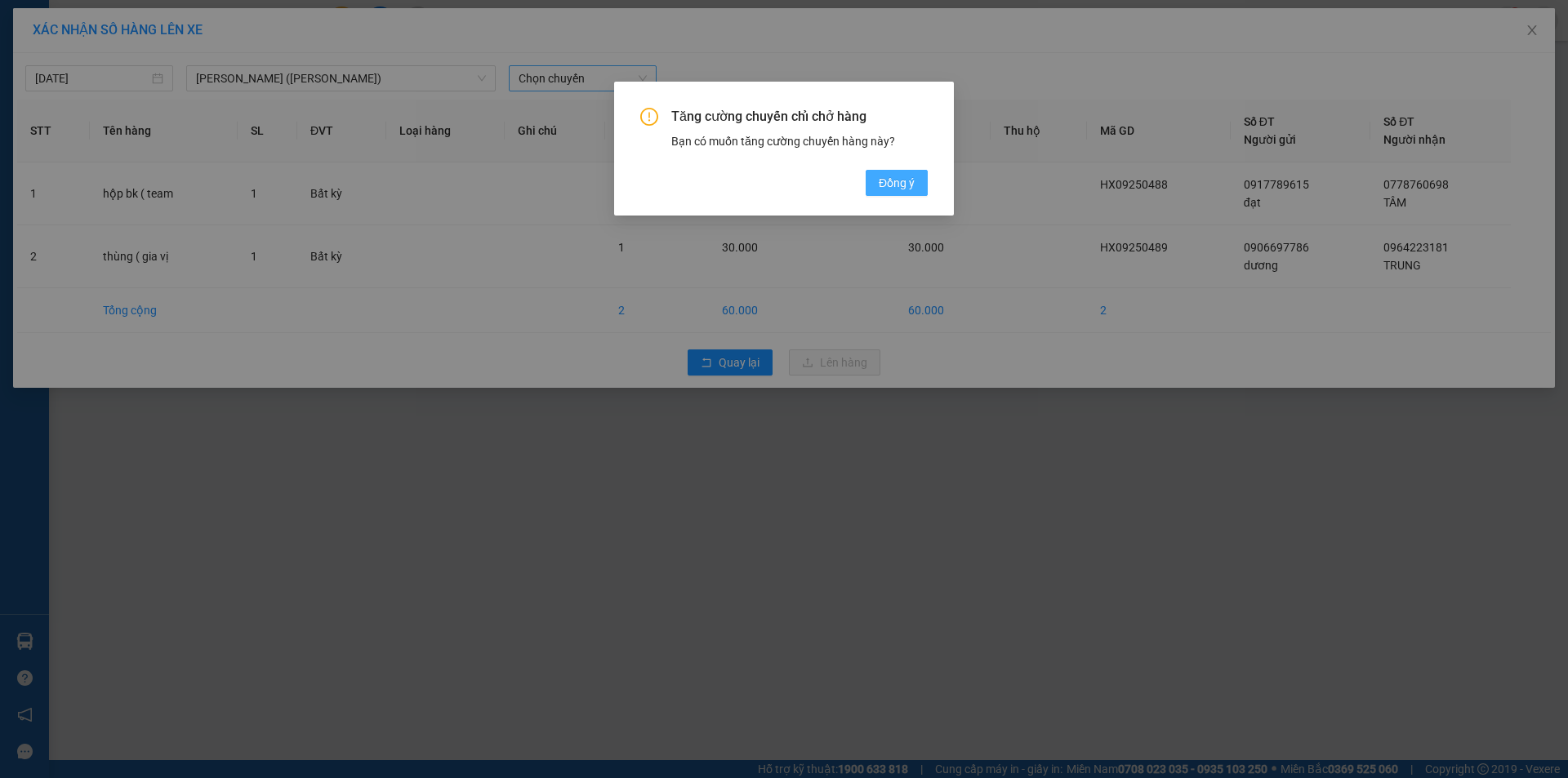
click at [868, 186] on button "Đồng ý" at bounding box center [896, 182] width 62 height 26
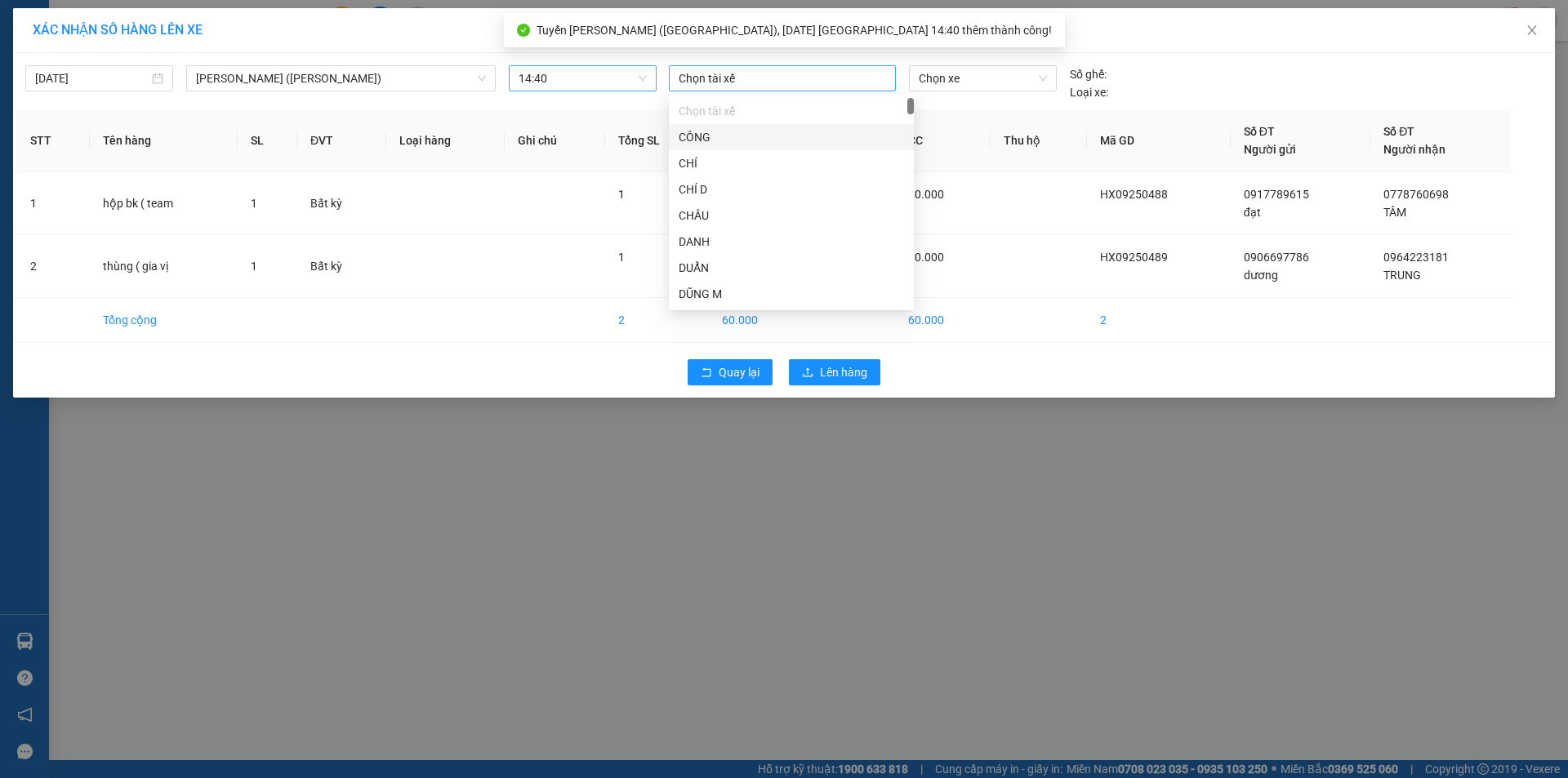
click at [779, 85] on div at bounding box center [782, 78] width 219 height 20
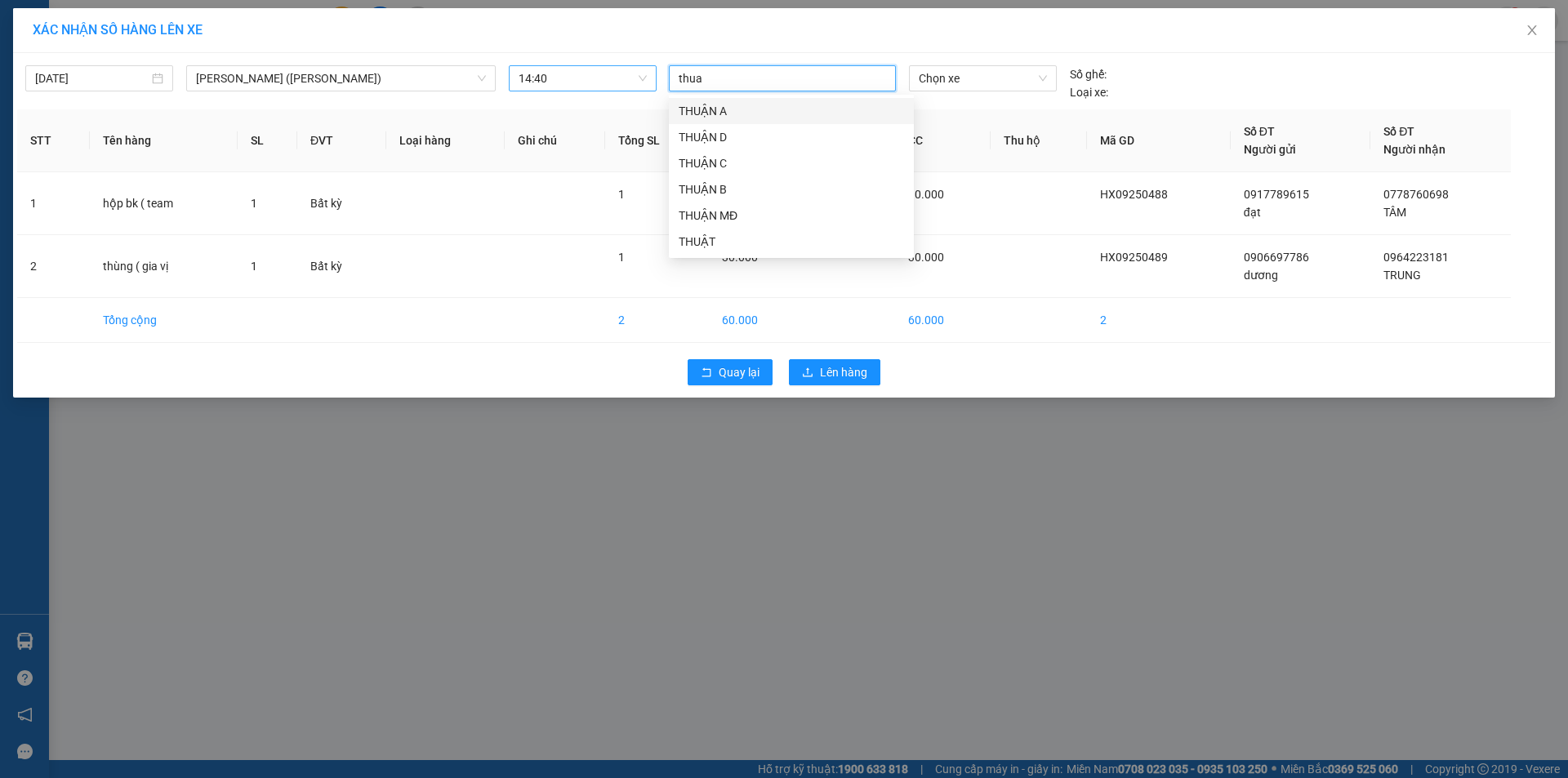
type input "thuan"
click at [737, 212] on div "THUẬN MĐ" at bounding box center [791, 215] width 225 height 18
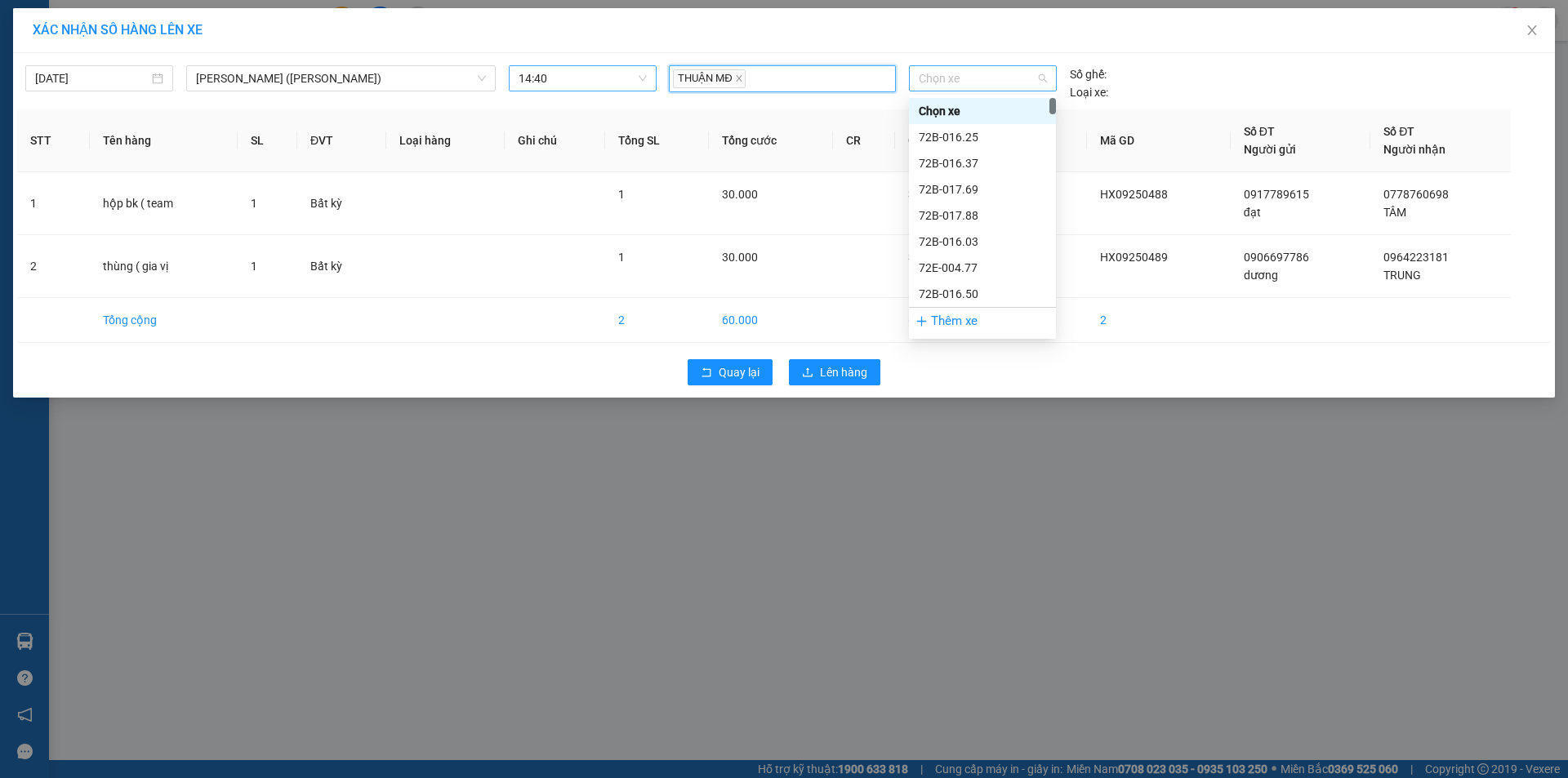
click at [957, 73] on span "Chọn xe" at bounding box center [982, 78] width 127 height 25
type input "7015"
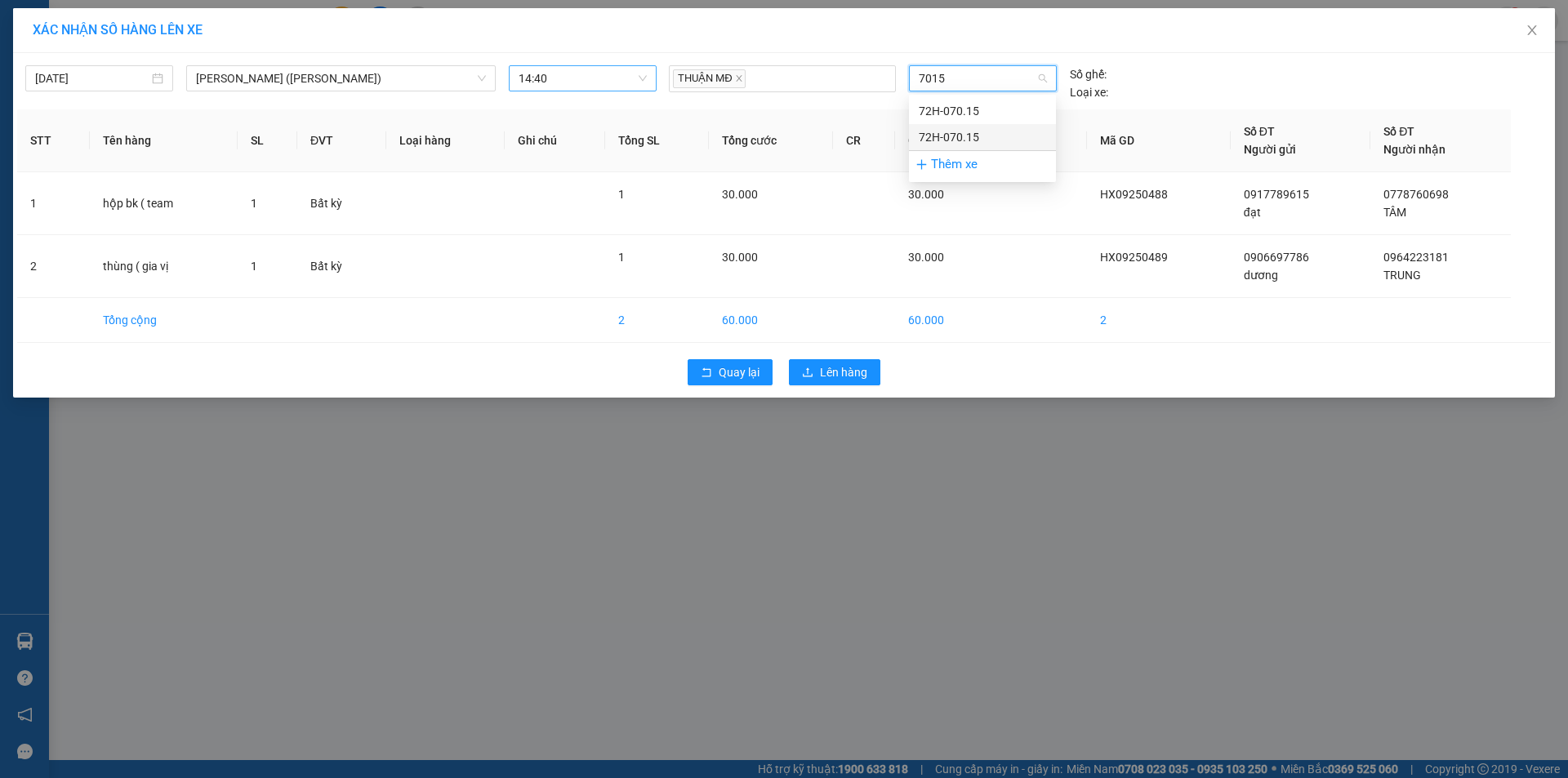
click at [971, 138] on div "72H-070.15" at bounding box center [982, 137] width 127 height 18
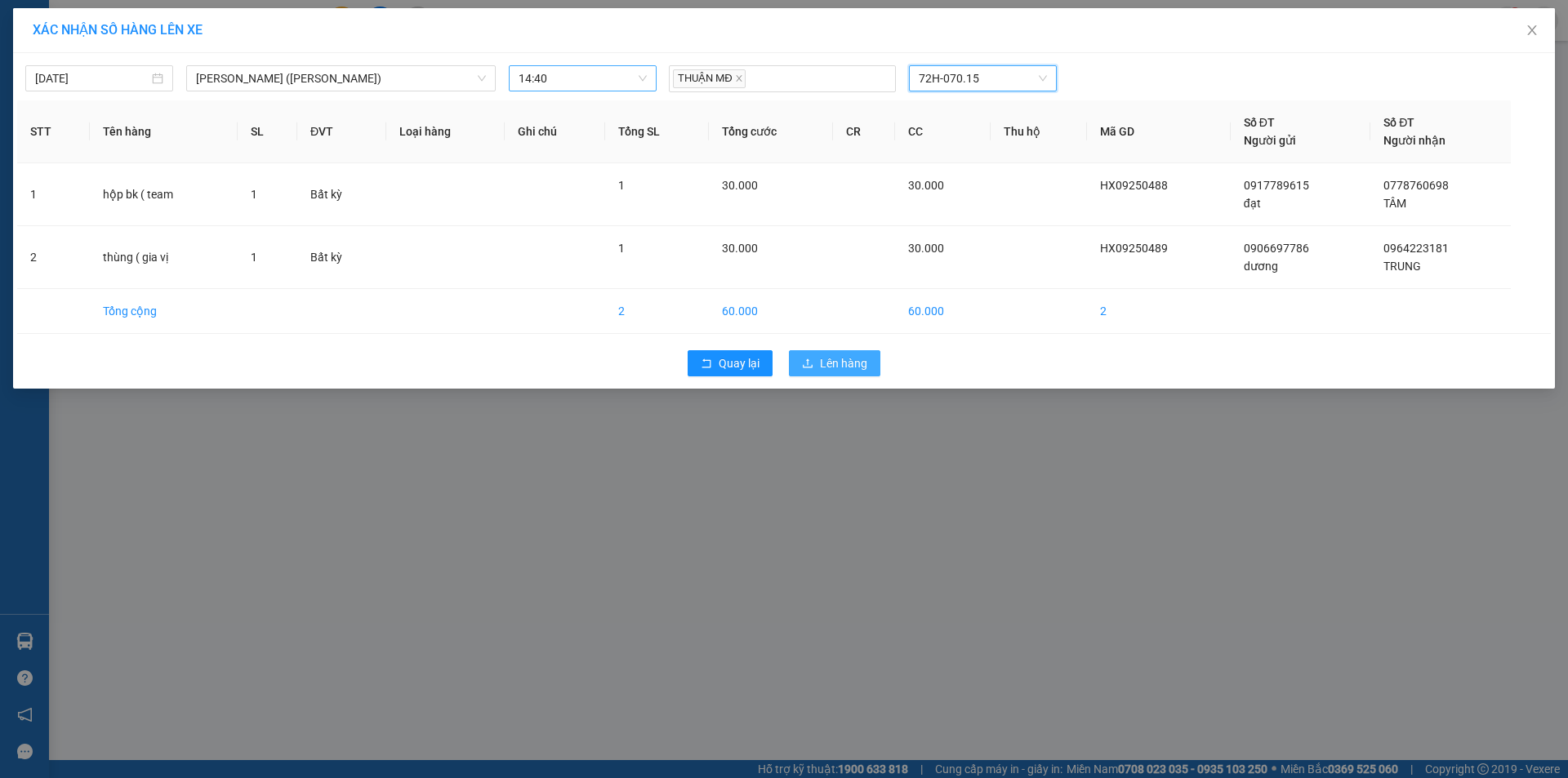
click at [855, 369] on span "Lên hàng" at bounding box center [844, 363] width 48 height 18
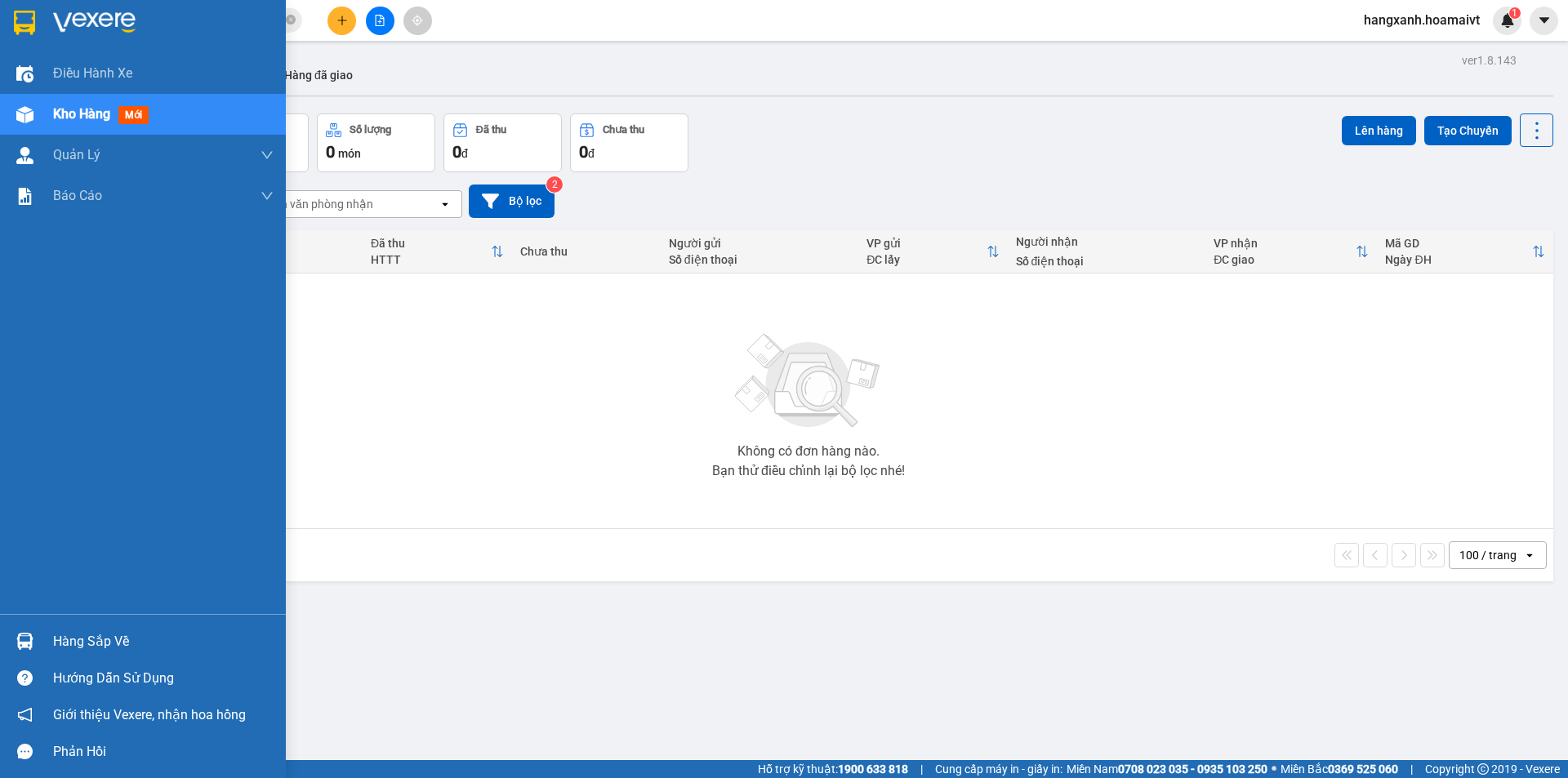
click at [17, 14] on img at bounding box center [25, 23] width 21 height 25
click at [26, 18] on img at bounding box center [25, 23] width 21 height 25
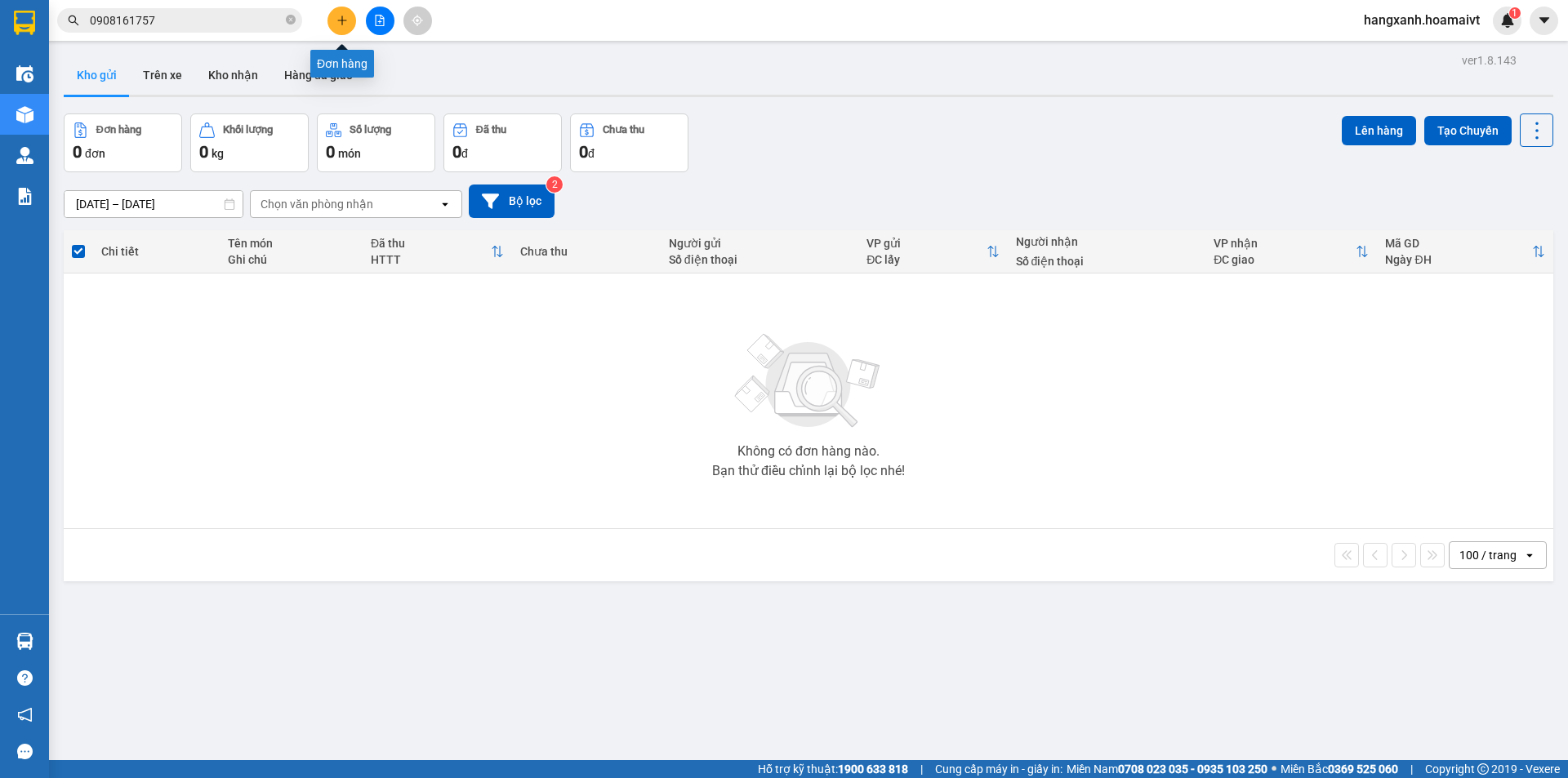
click at [335, 26] on button at bounding box center [342, 21] width 29 height 29
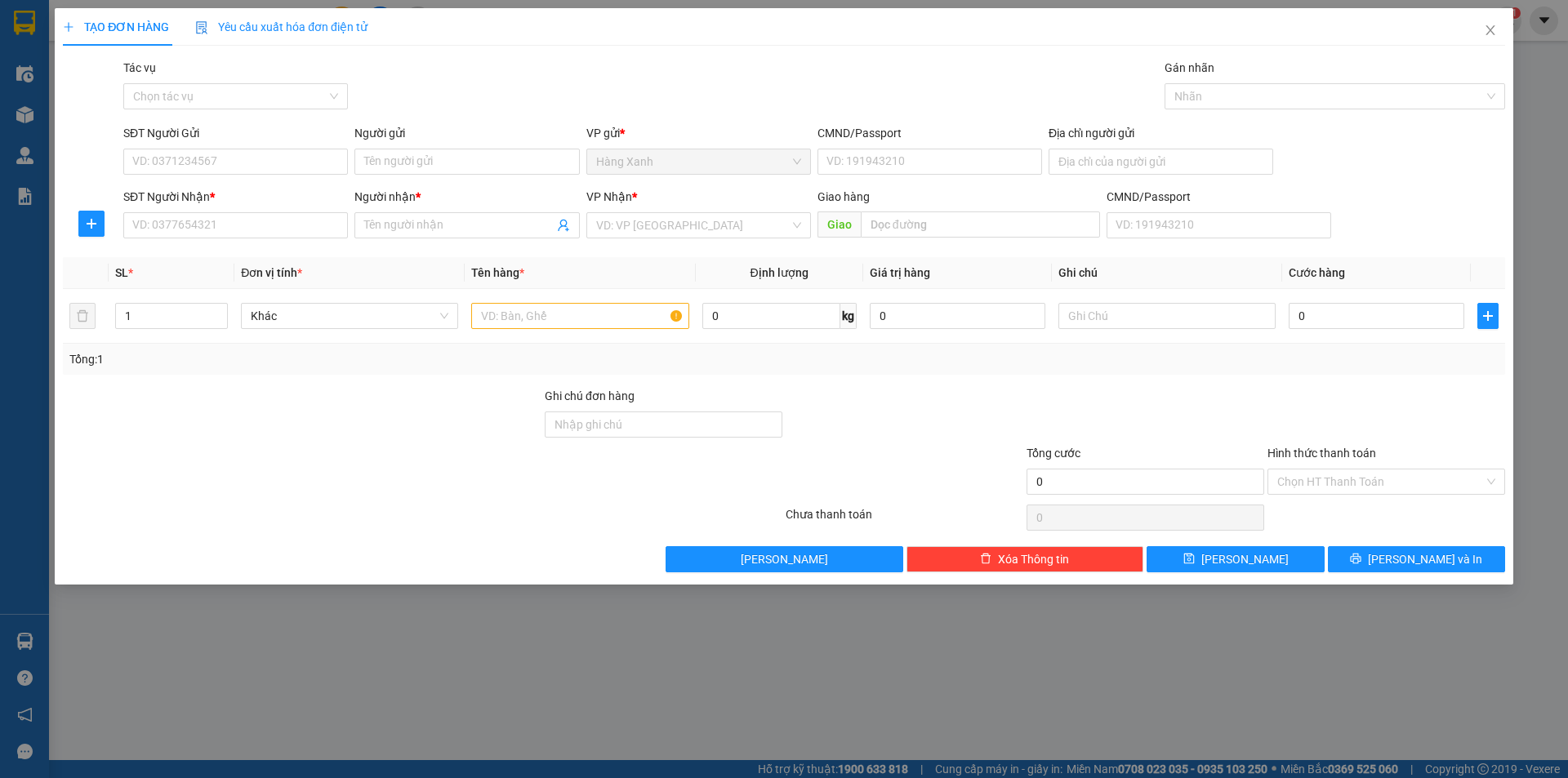
click at [223, 239] on div "SĐT Người Nhận * VD: 0377654321" at bounding box center [235, 217] width 224 height 57
click at [177, 235] on div "SĐT Người Nhận * VD: 0377654321" at bounding box center [235, 217] width 224 height 57
click at [243, 227] on input "SĐT Người Nhận *" at bounding box center [235, 224] width 224 height 26
type input "0393038136"
click at [443, 229] on input "Người nhận *" at bounding box center [459, 225] width 189 height 18
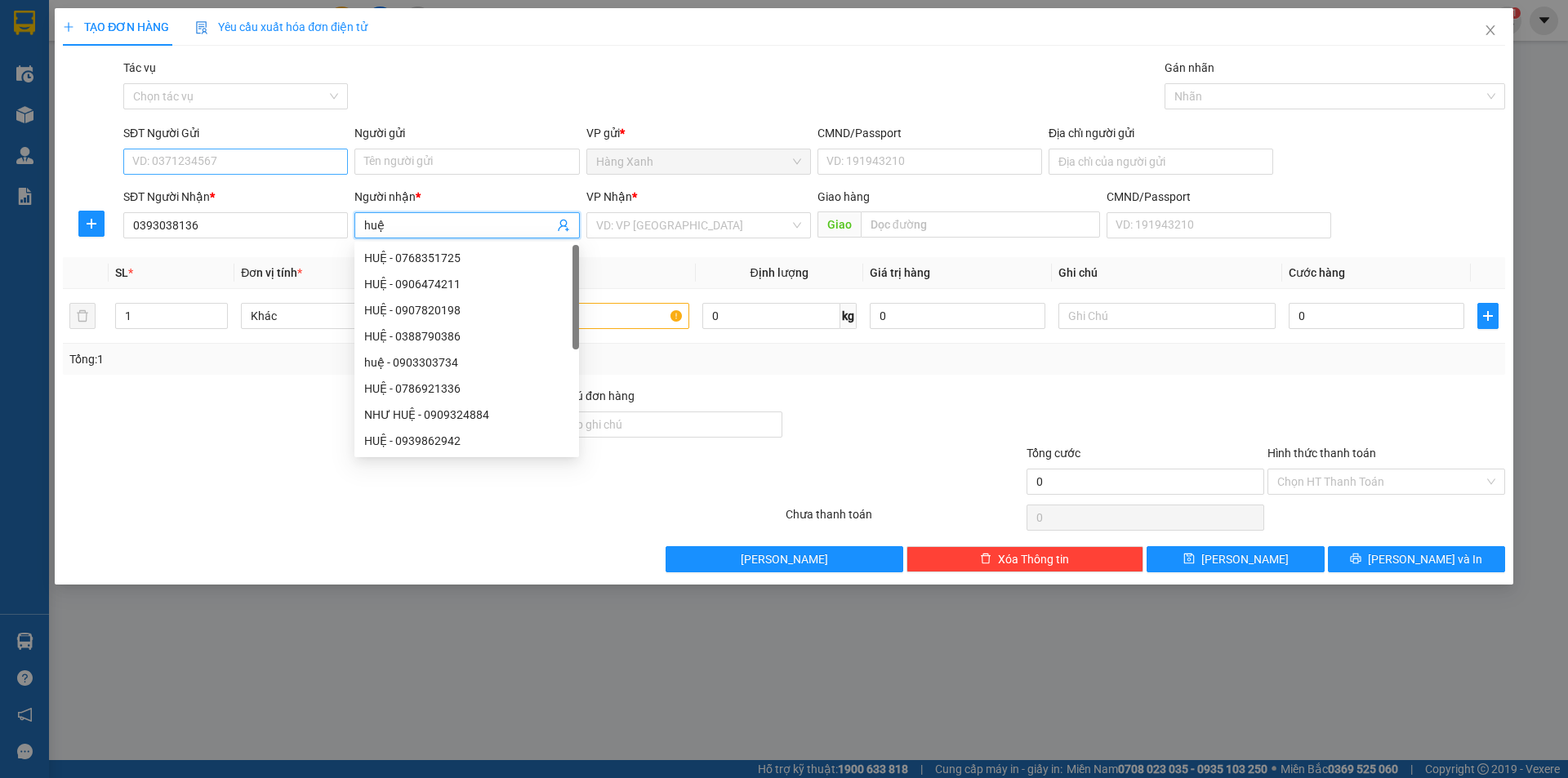
type input "huệ"
click at [225, 167] on input "SĐT Người Gửi" at bounding box center [235, 161] width 224 height 26
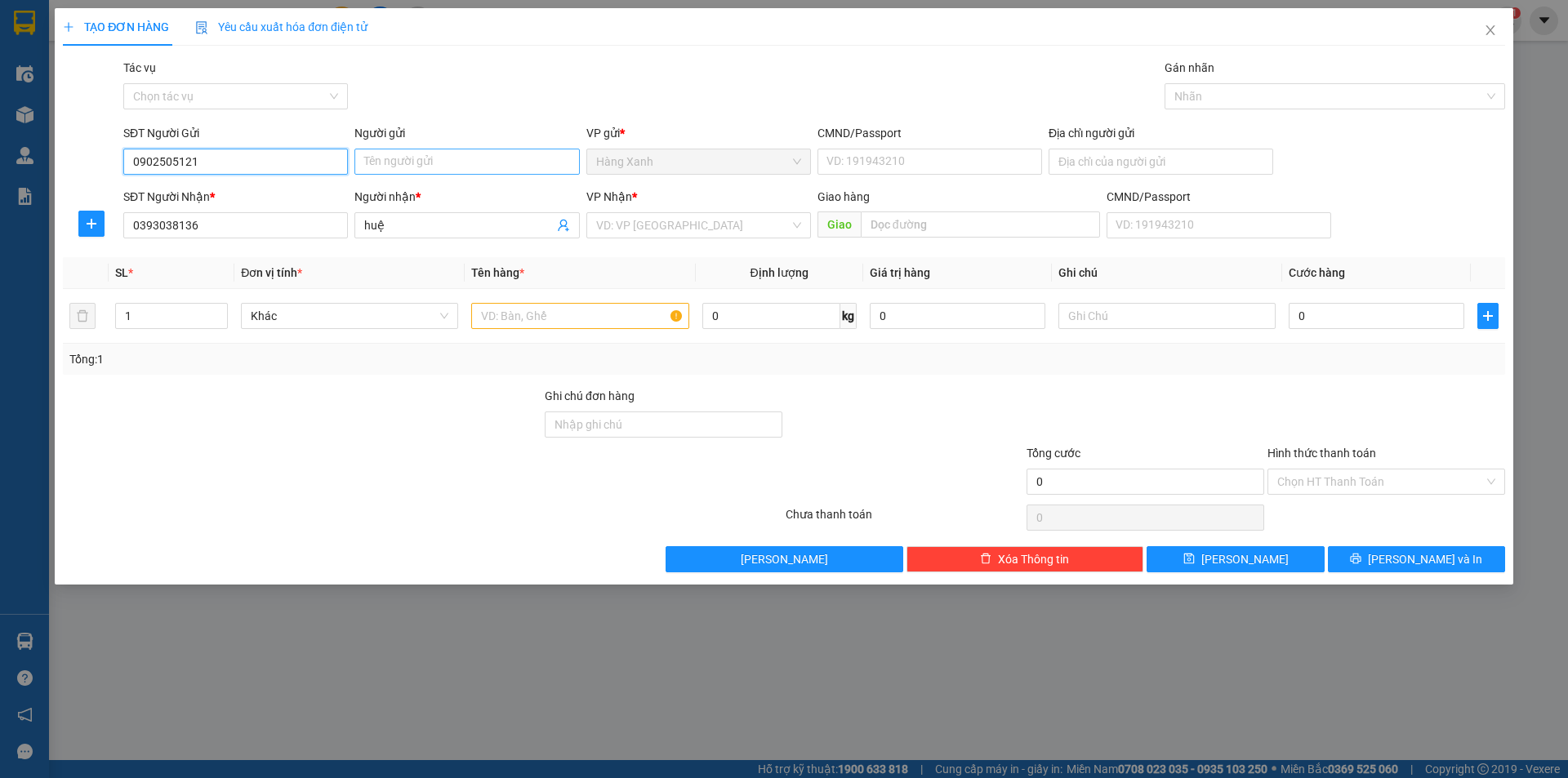
type input "0902505121"
click at [413, 159] on input "Người gửi" at bounding box center [466, 161] width 224 height 26
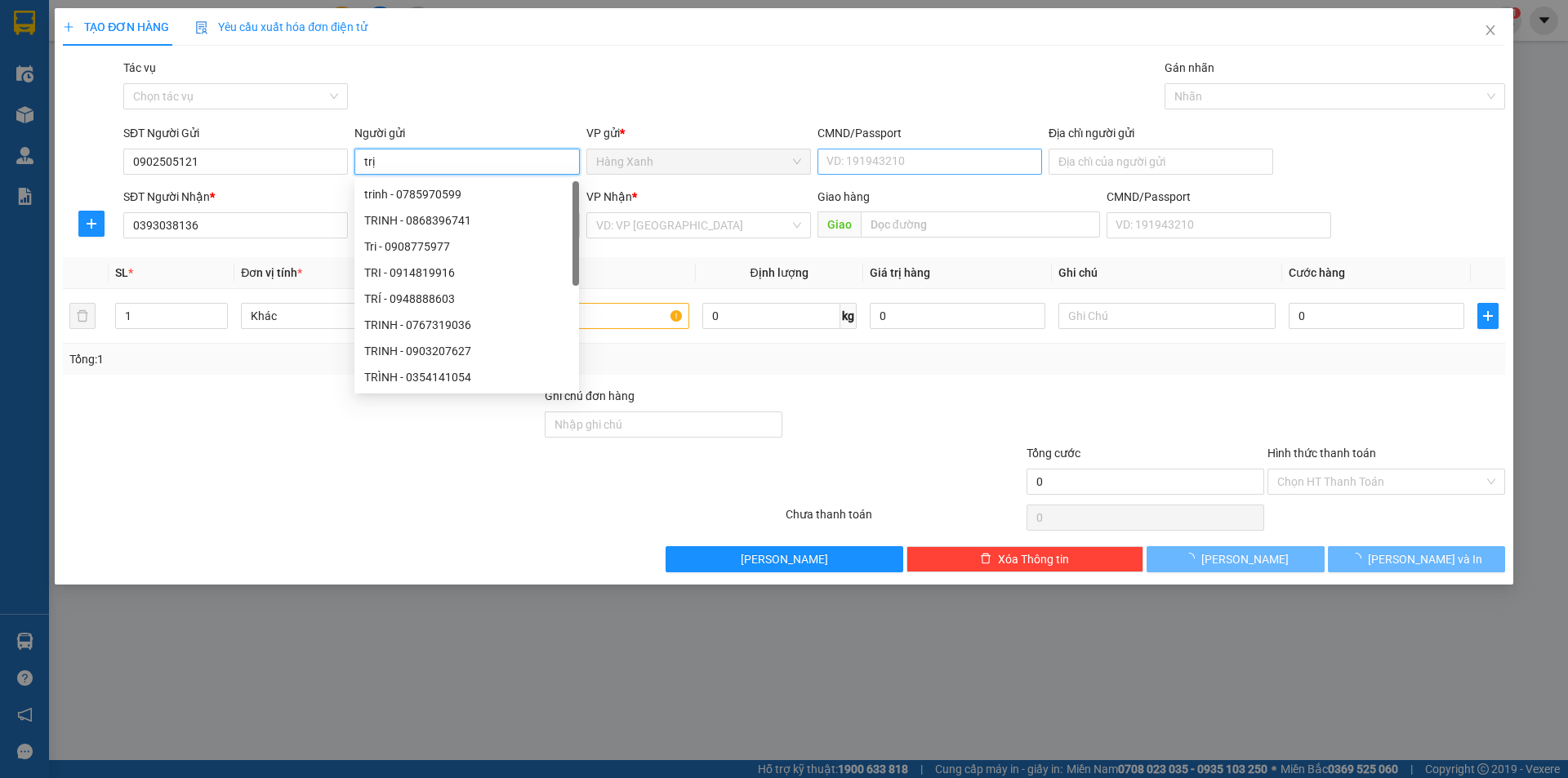
type input "trị"
click at [847, 158] on input "CMND/Passport" at bounding box center [930, 161] width 224 height 26
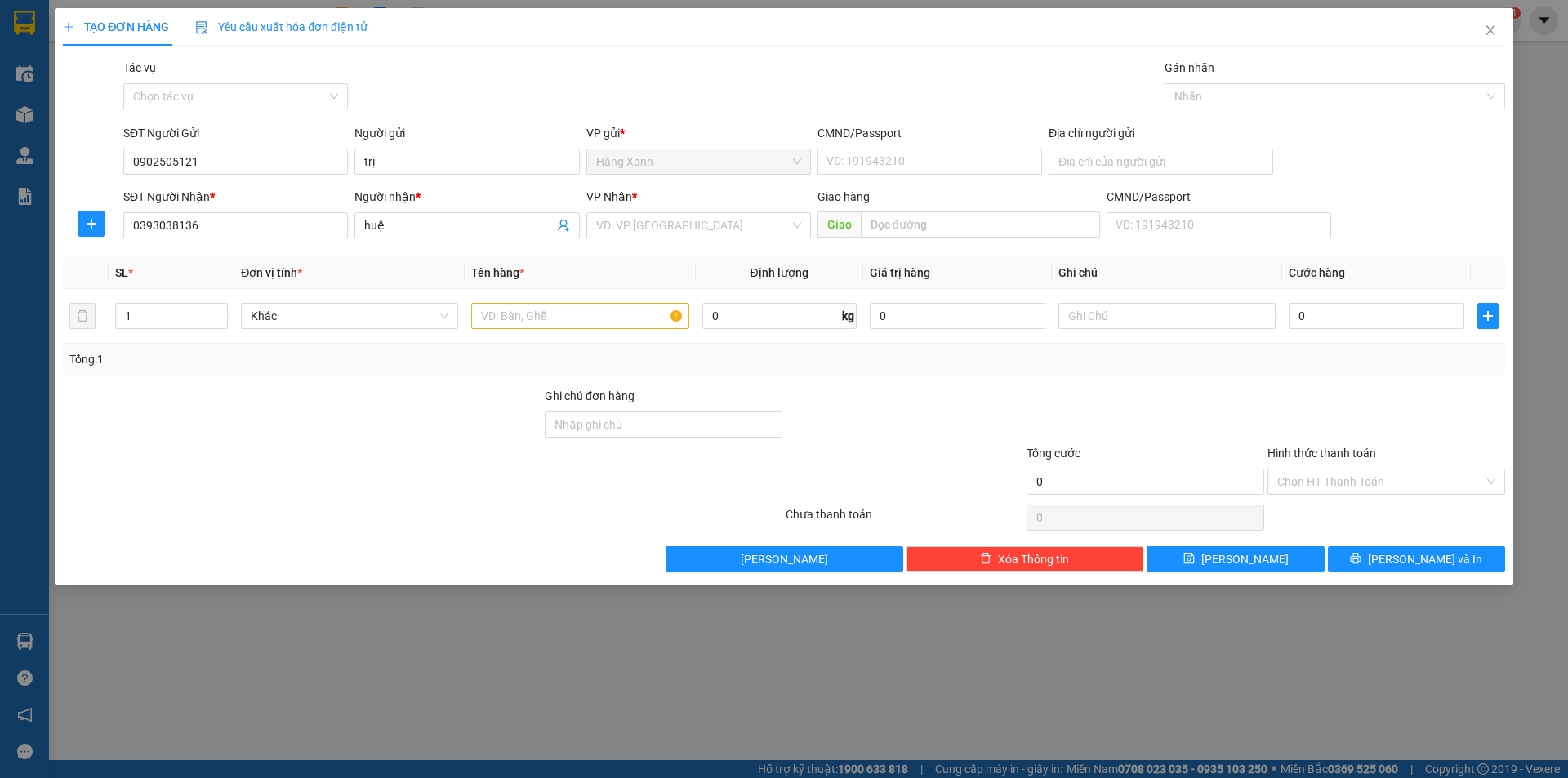
click at [692, 212] on div "VP Nhận *" at bounding box center [698, 200] width 224 height 25
click at [687, 229] on input "search" at bounding box center [693, 225] width 194 height 25
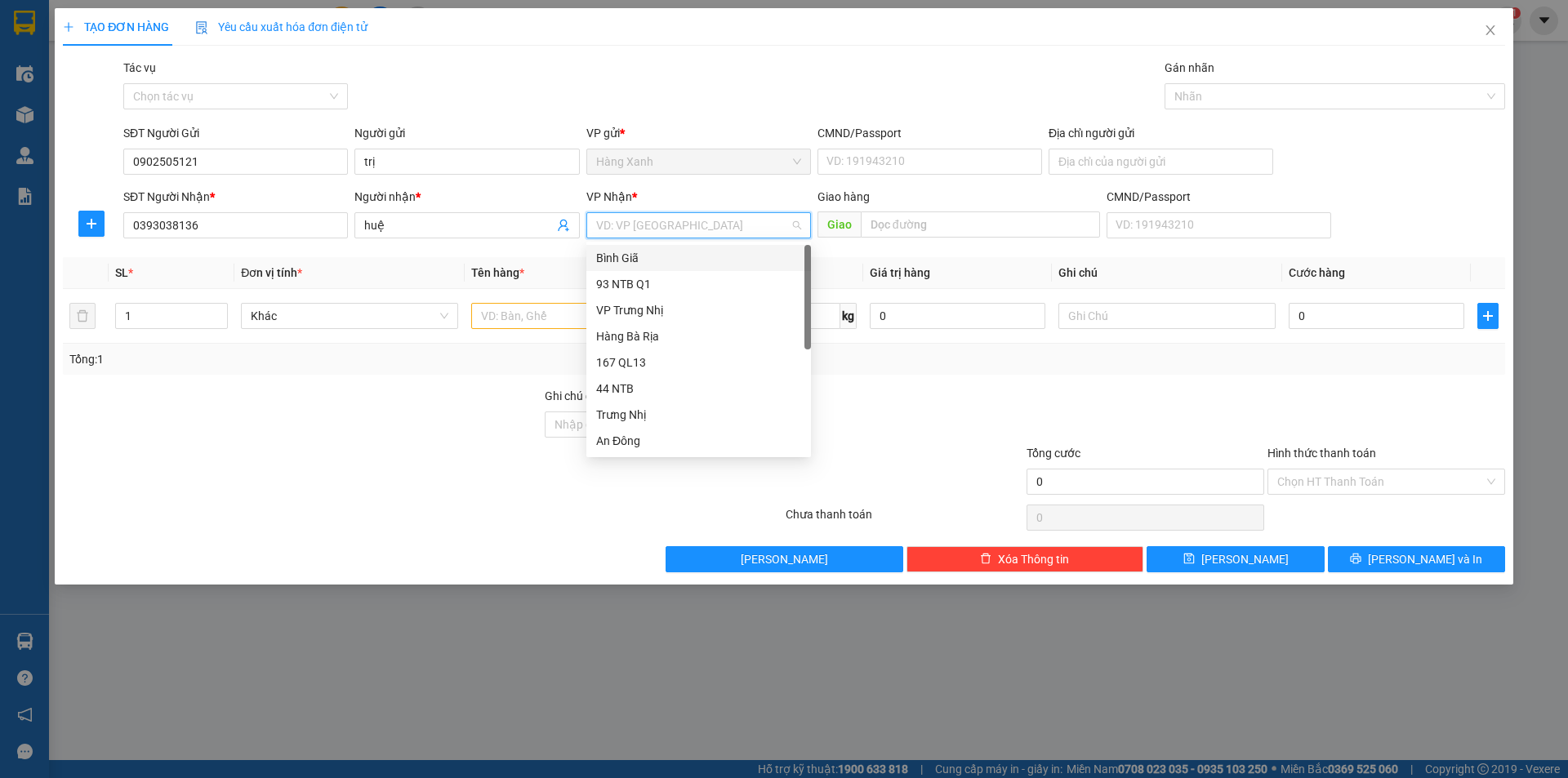
click at [644, 266] on div "Bình Giã" at bounding box center [699, 258] width 205 height 18
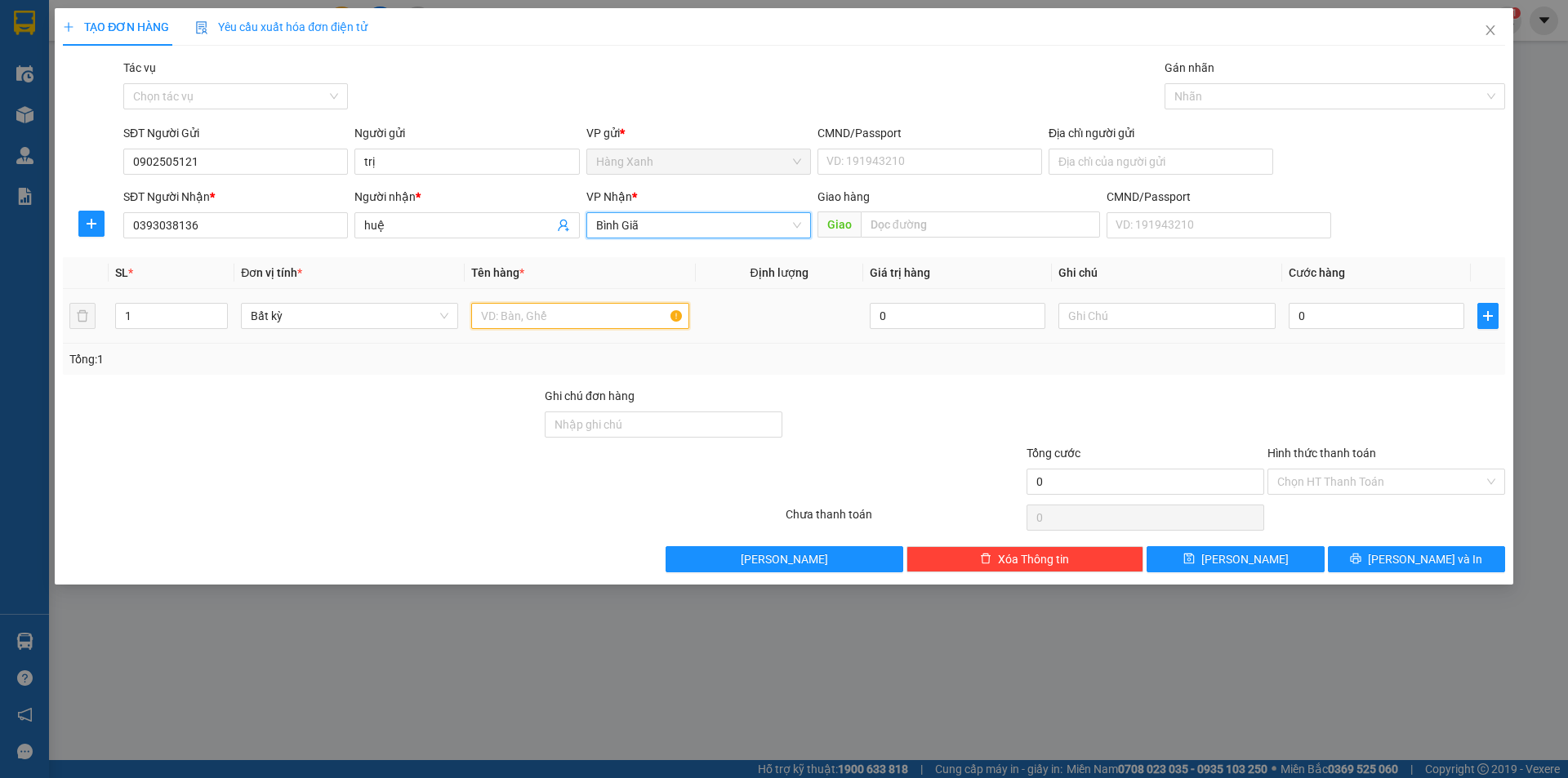
click at [586, 320] on input "text" at bounding box center [580, 315] width 218 height 26
type input "thùng nhựa"
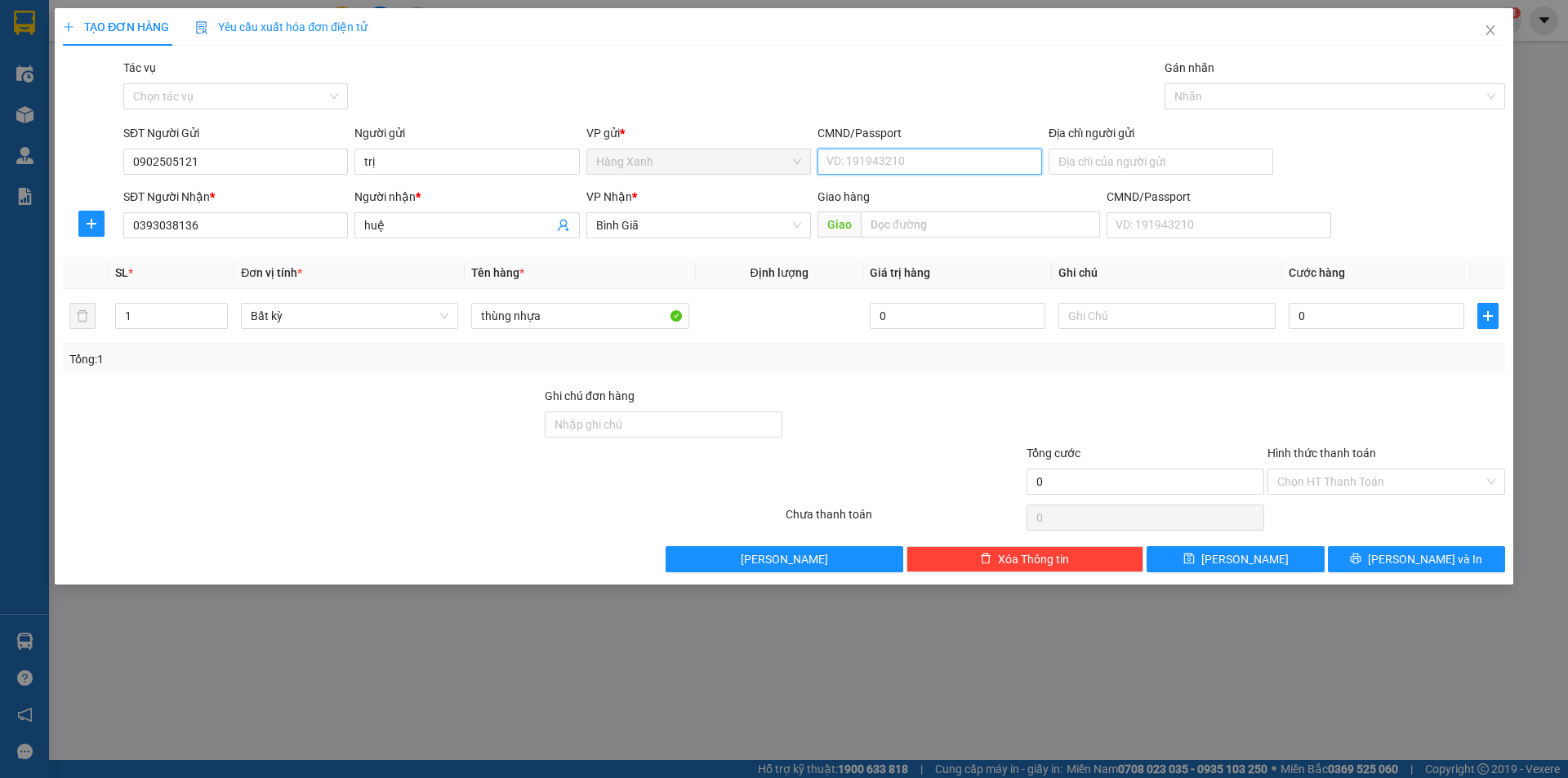
click at [888, 161] on input "CMND/Passport" at bounding box center [930, 161] width 224 height 26
type input "056071008118"
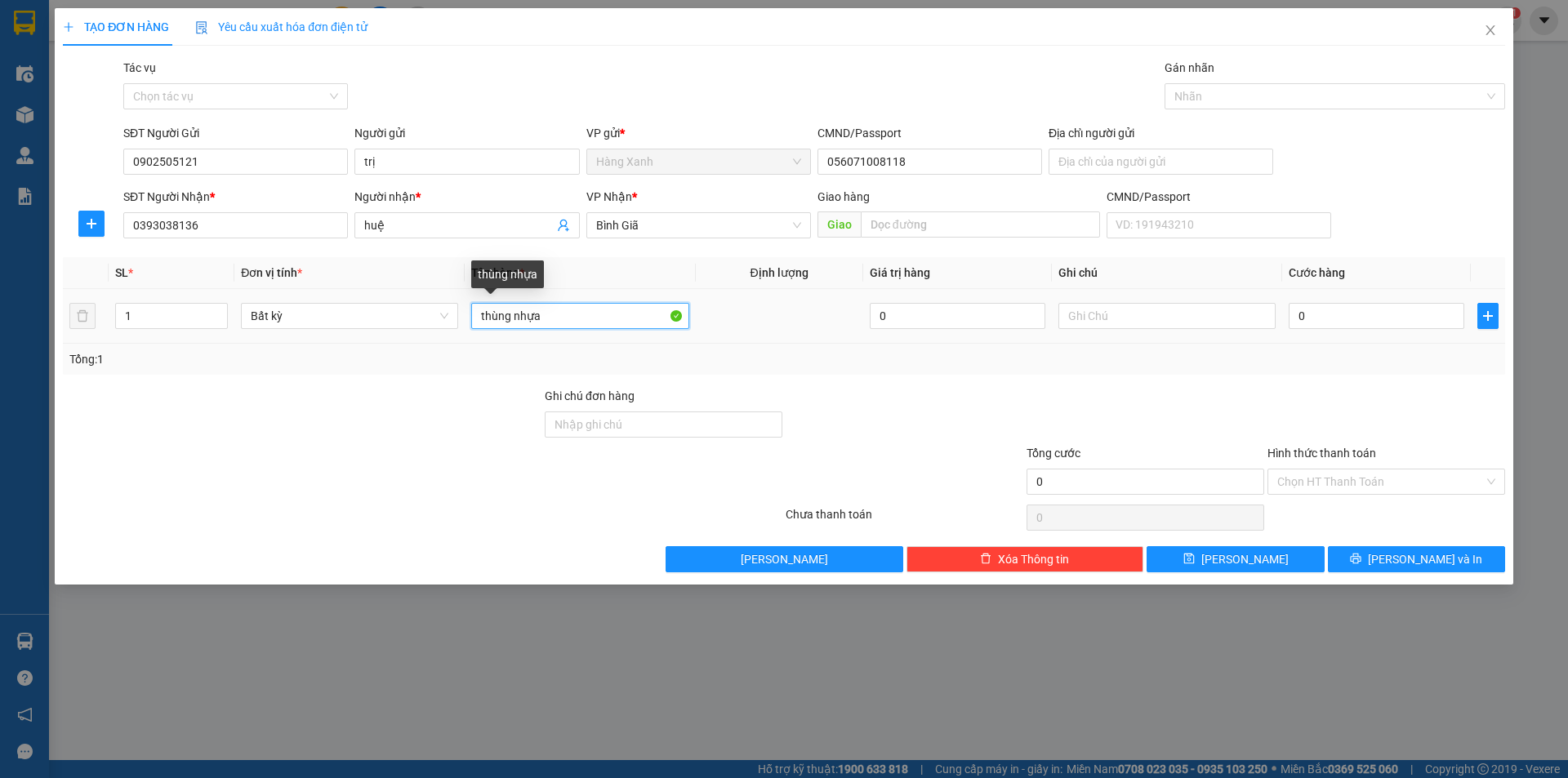
click at [595, 319] on input "thùng nhựa" at bounding box center [580, 315] width 218 height 26
type input "thùng nhựa ( keo chồng thấm"
click at [1335, 303] on div "0" at bounding box center [1376, 316] width 176 height 32
click at [1343, 321] on input "0" at bounding box center [1376, 315] width 176 height 26
type input "4"
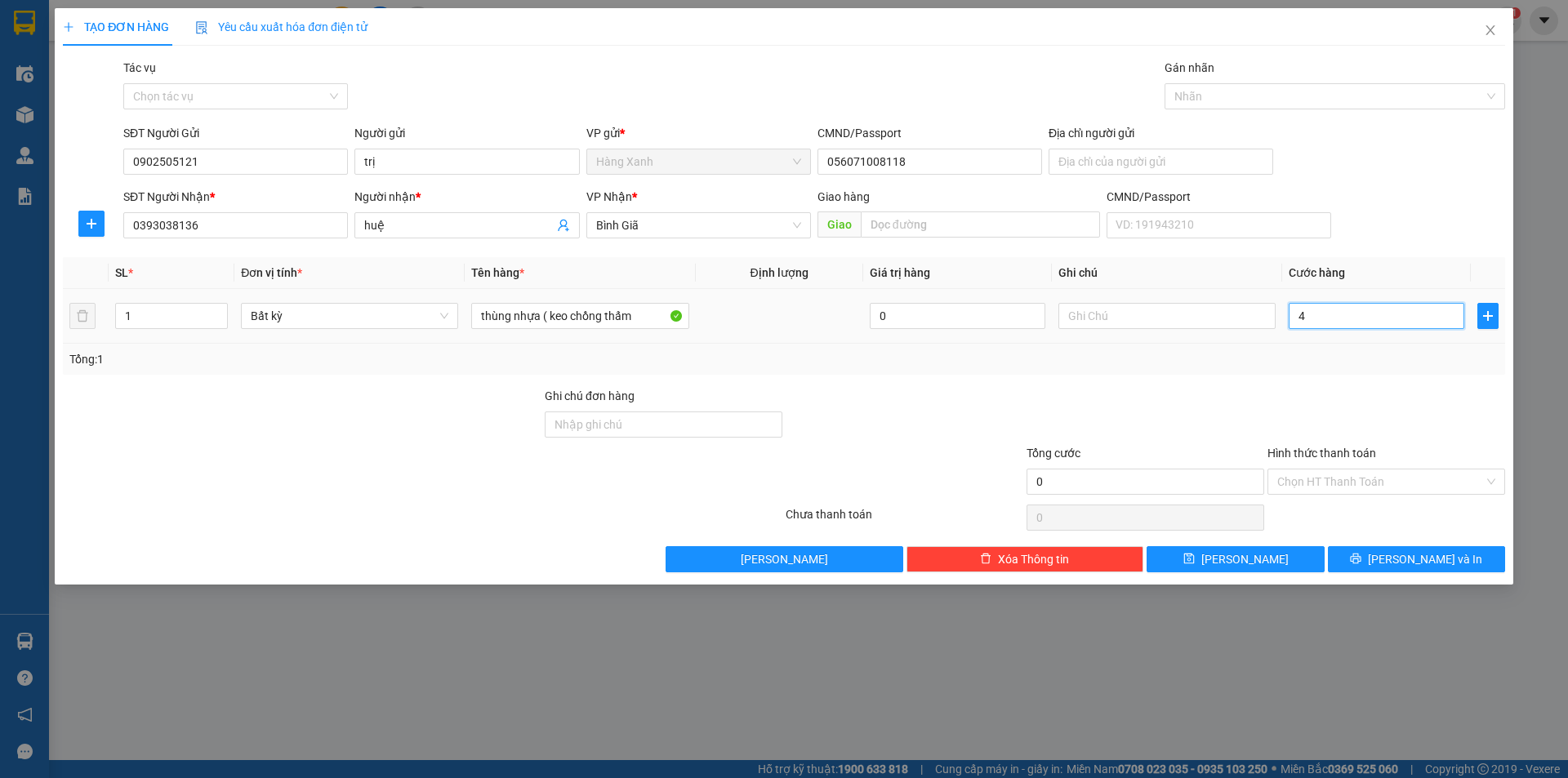
type input "4"
type input "40"
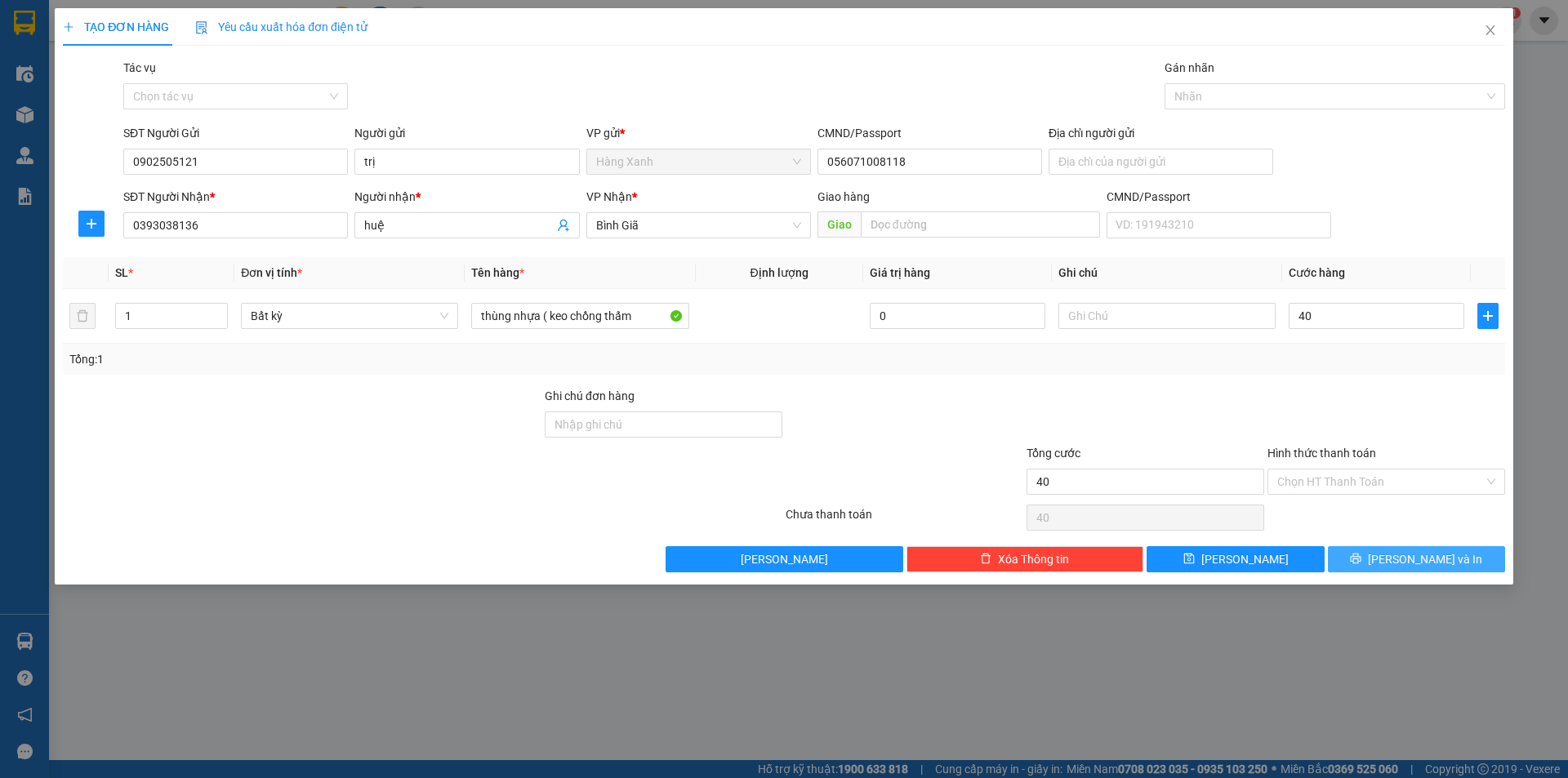
type input "40.000"
click at [1433, 556] on span "[PERSON_NAME] và In" at bounding box center [1425, 559] width 115 height 18
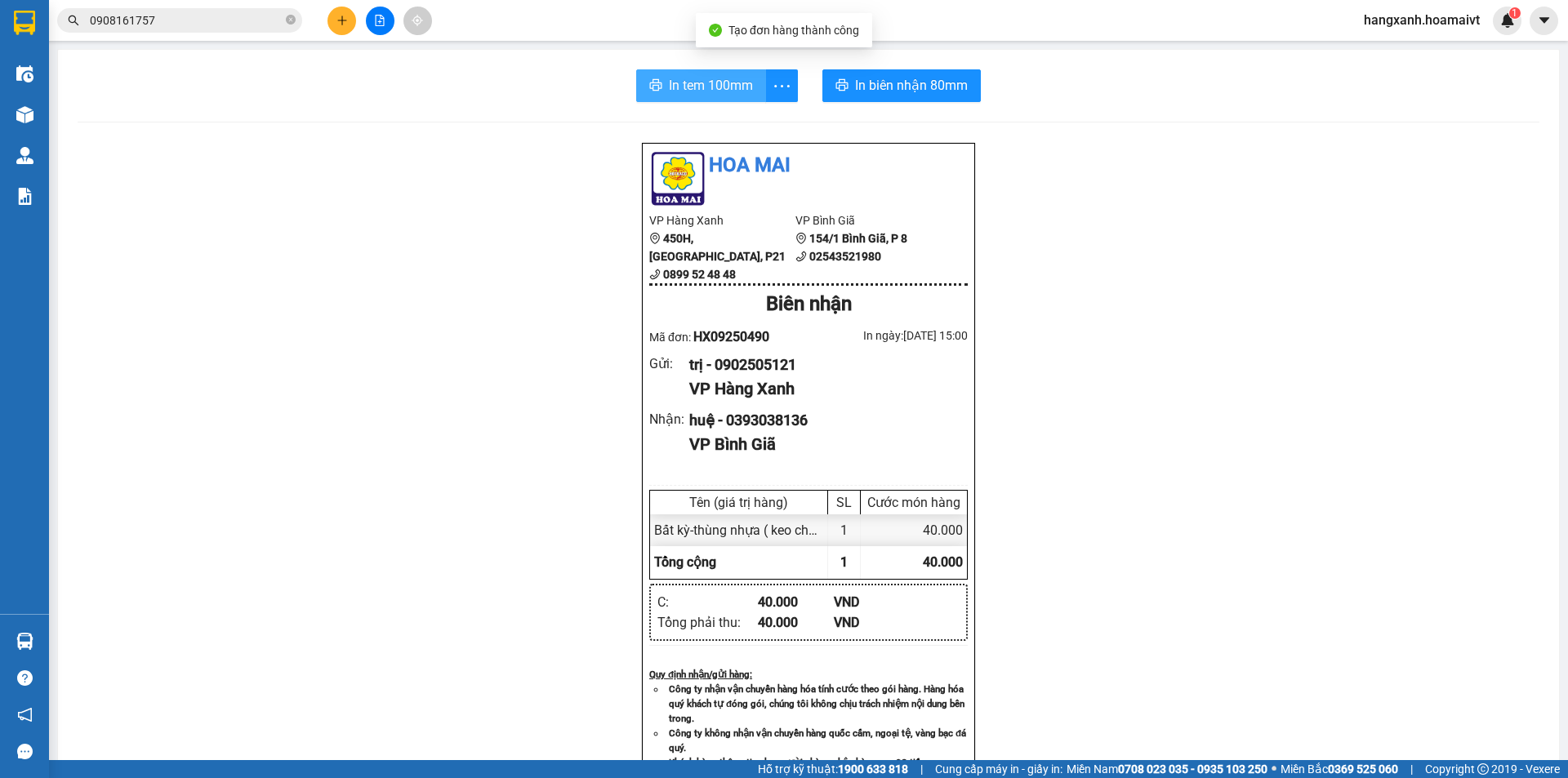
click at [717, 86] on span "In tem 100mm" at bounding box center [711, 85] width 84 height 20
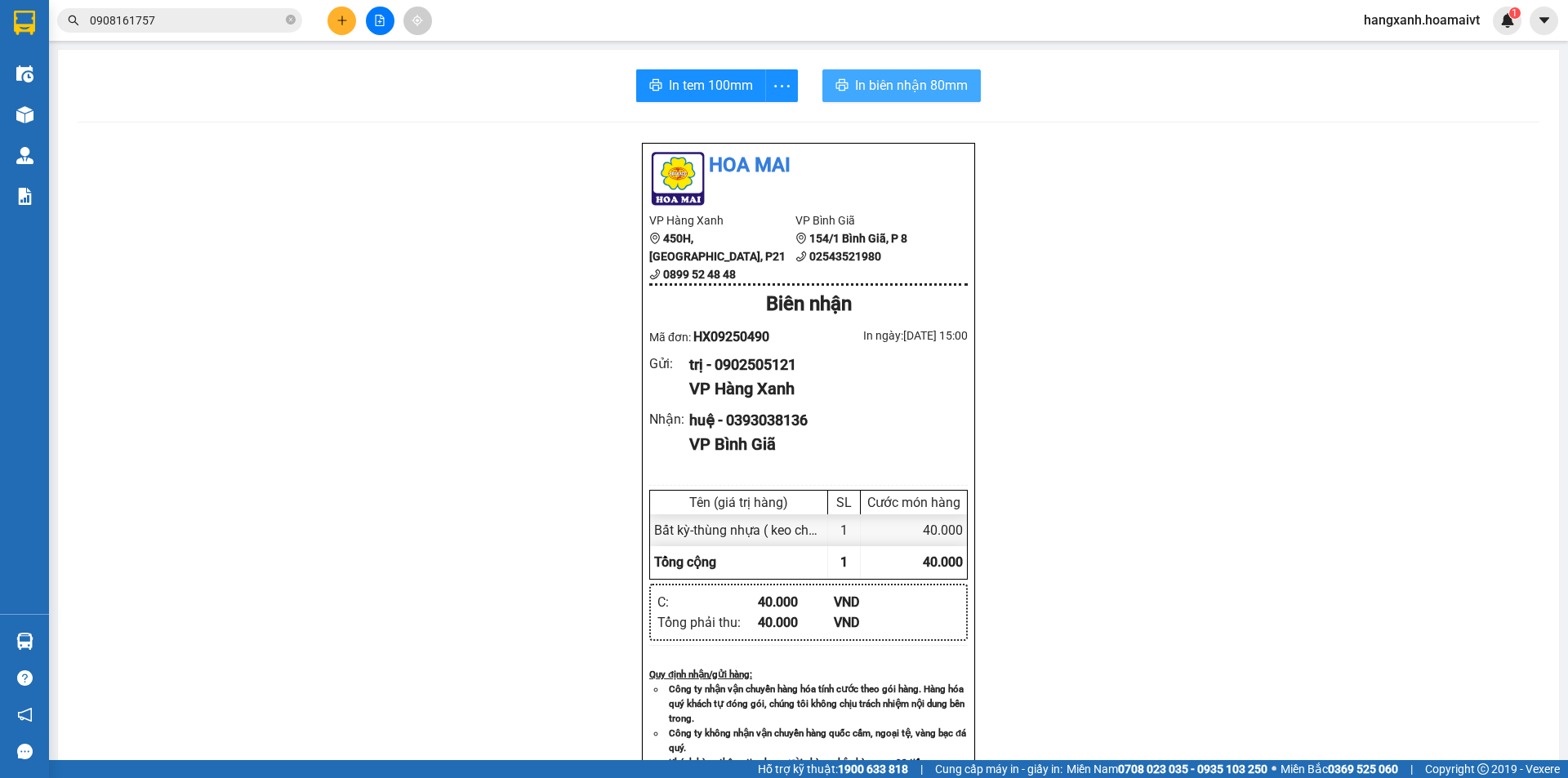
click at [891, 84] on span "In biên nhận 80mm" at bounding box center [911, 85] width 113 height 20
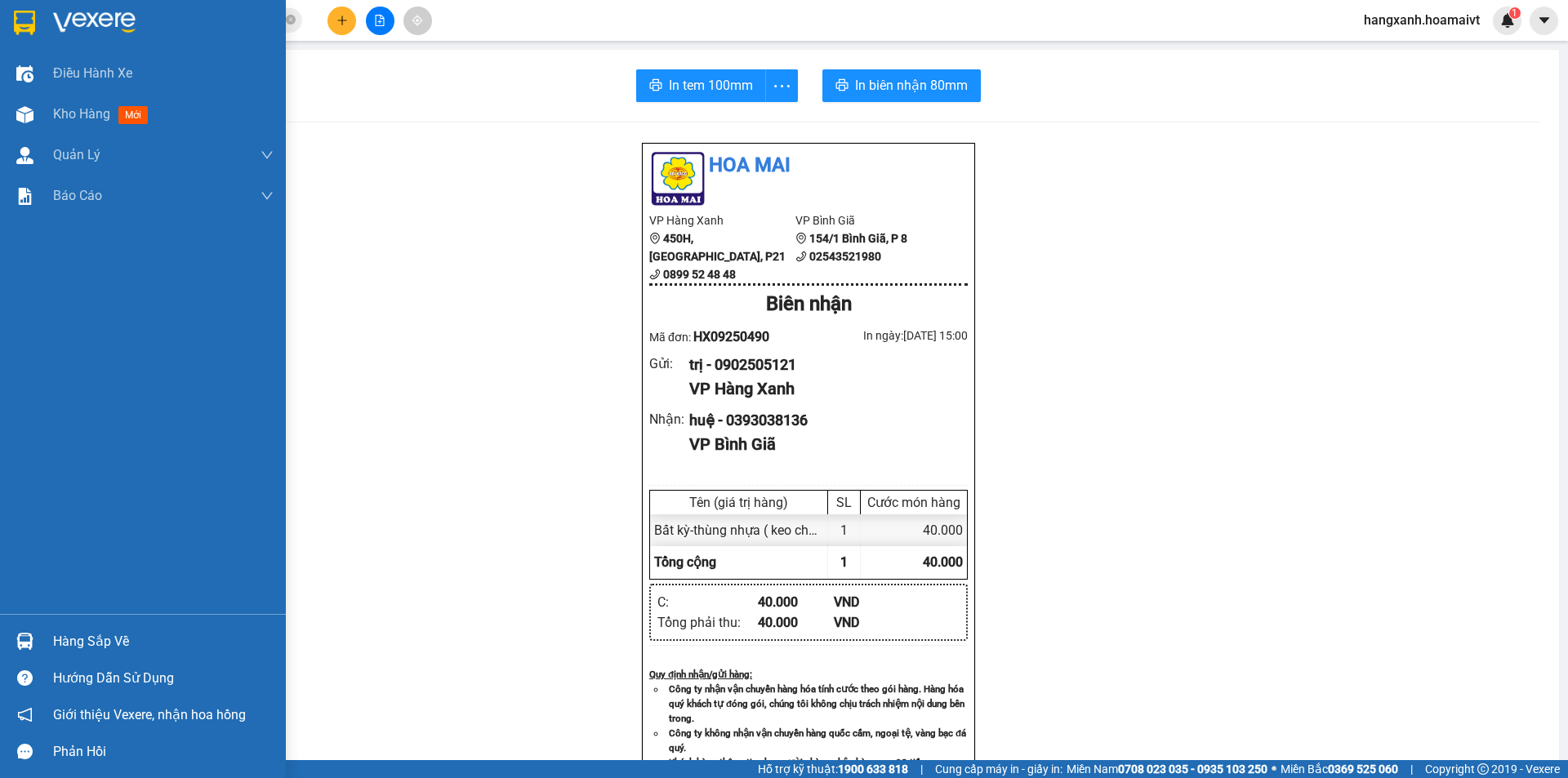
click at [29, 20] on img at bounding box center [25, 23] width 21 height 25
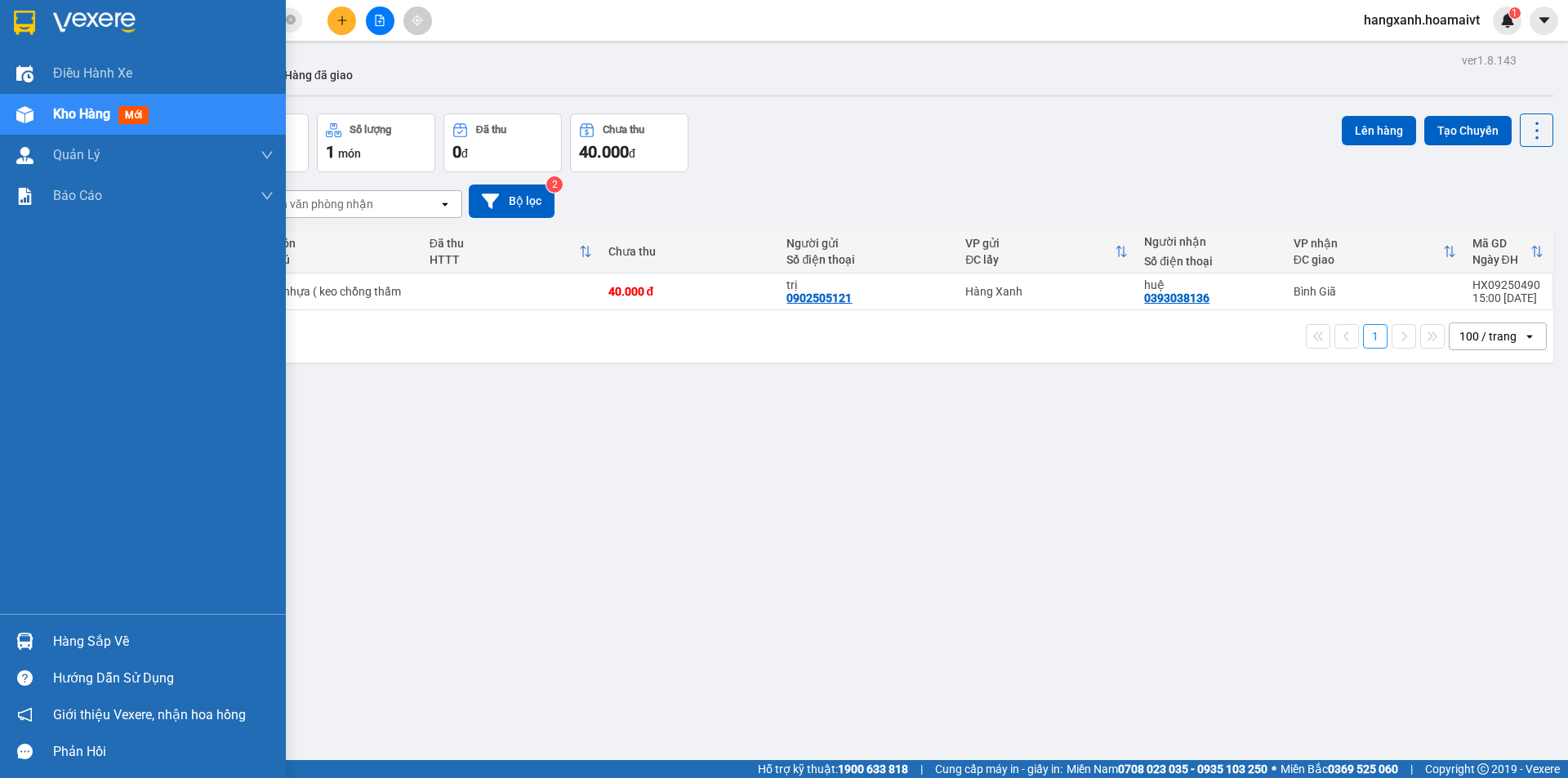
click at [27, 28] on img at bounding box center [25, 23] width 21 height 25
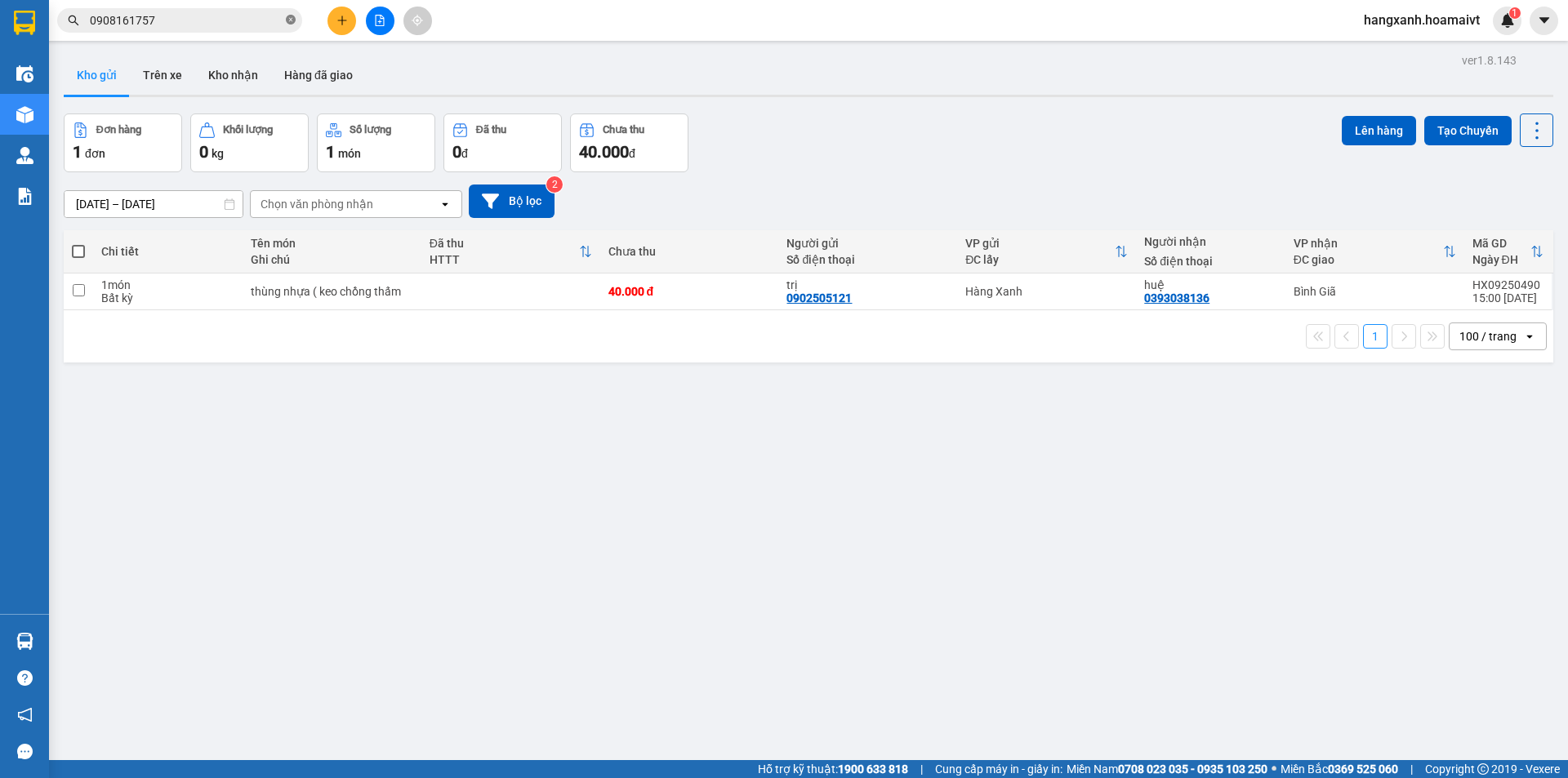
click at [288, 24] on icon "close-circle" at bounding box center [290, 19] width 10 height 10
click at [1238, 290] on div "huệ 0393038136" at bounding box center [1210, 291] width 133 height 26
checkbox input "true"
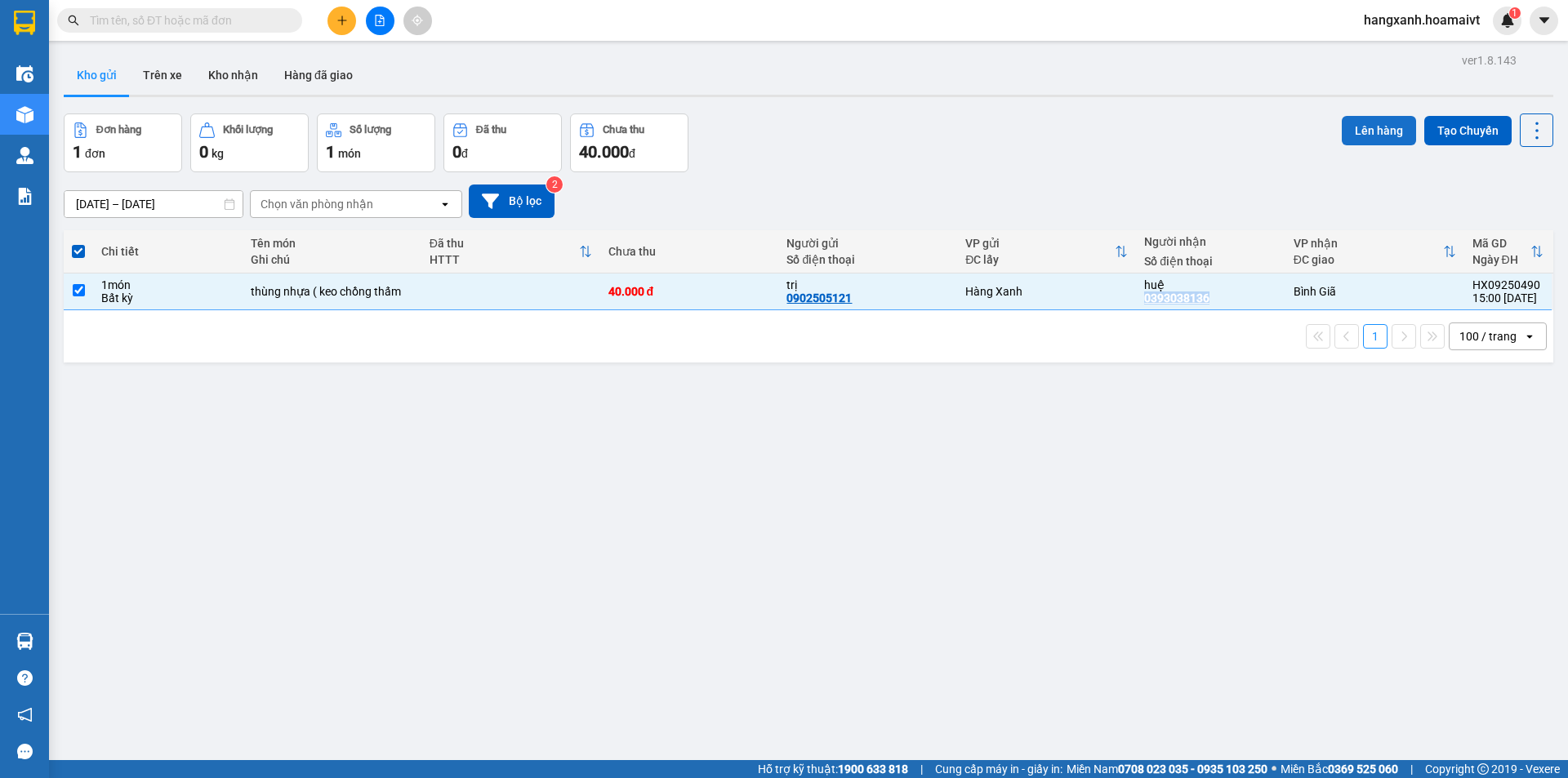
click at [1356, 133] on button "Lên hàng" at bounding box center [1379, 131] width 74 height 30
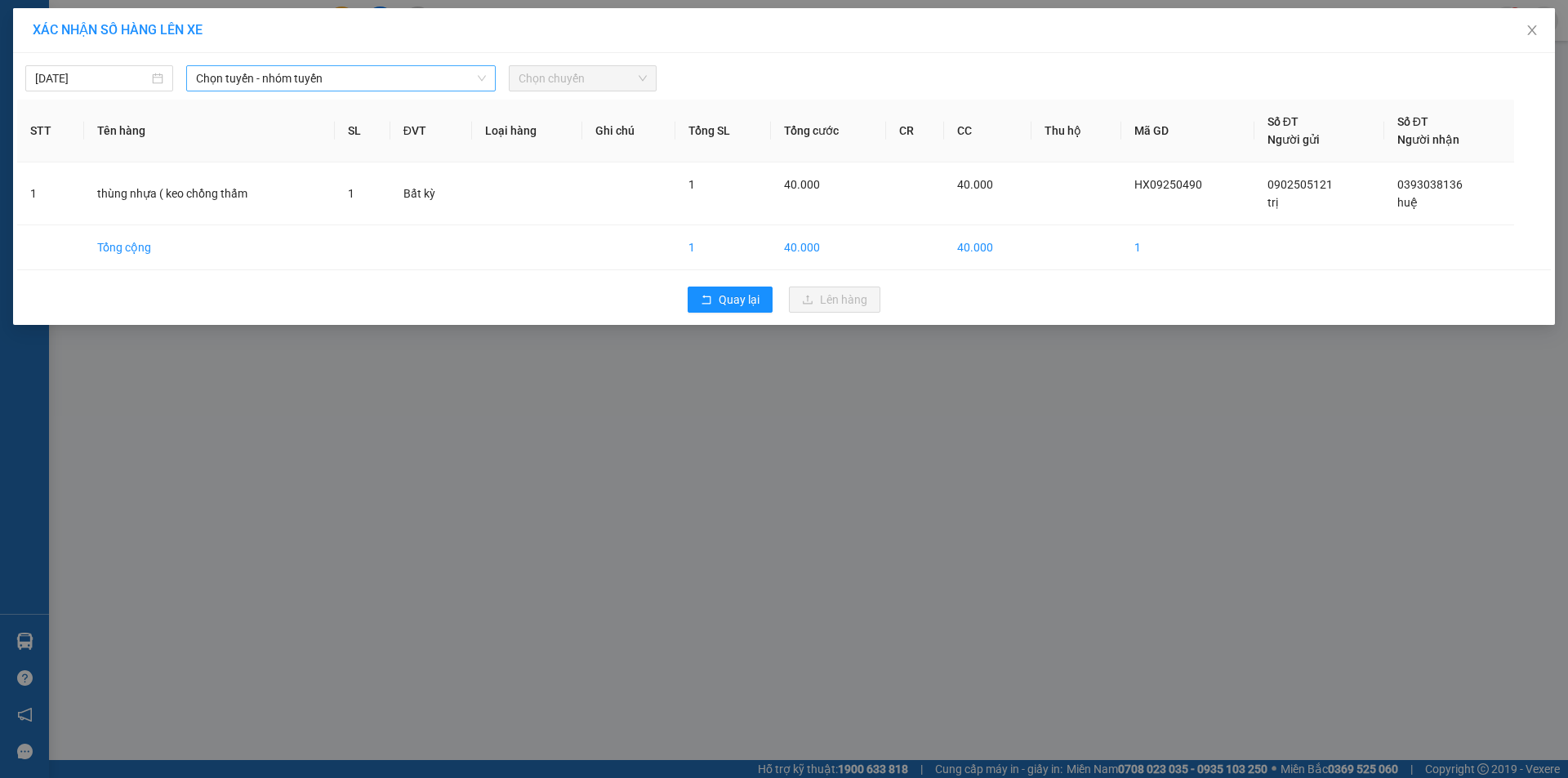
click at [262, 69] on span "Chọn tuyến - nhóm tuyến" at bounding box center [341, 78] width 290 height 25
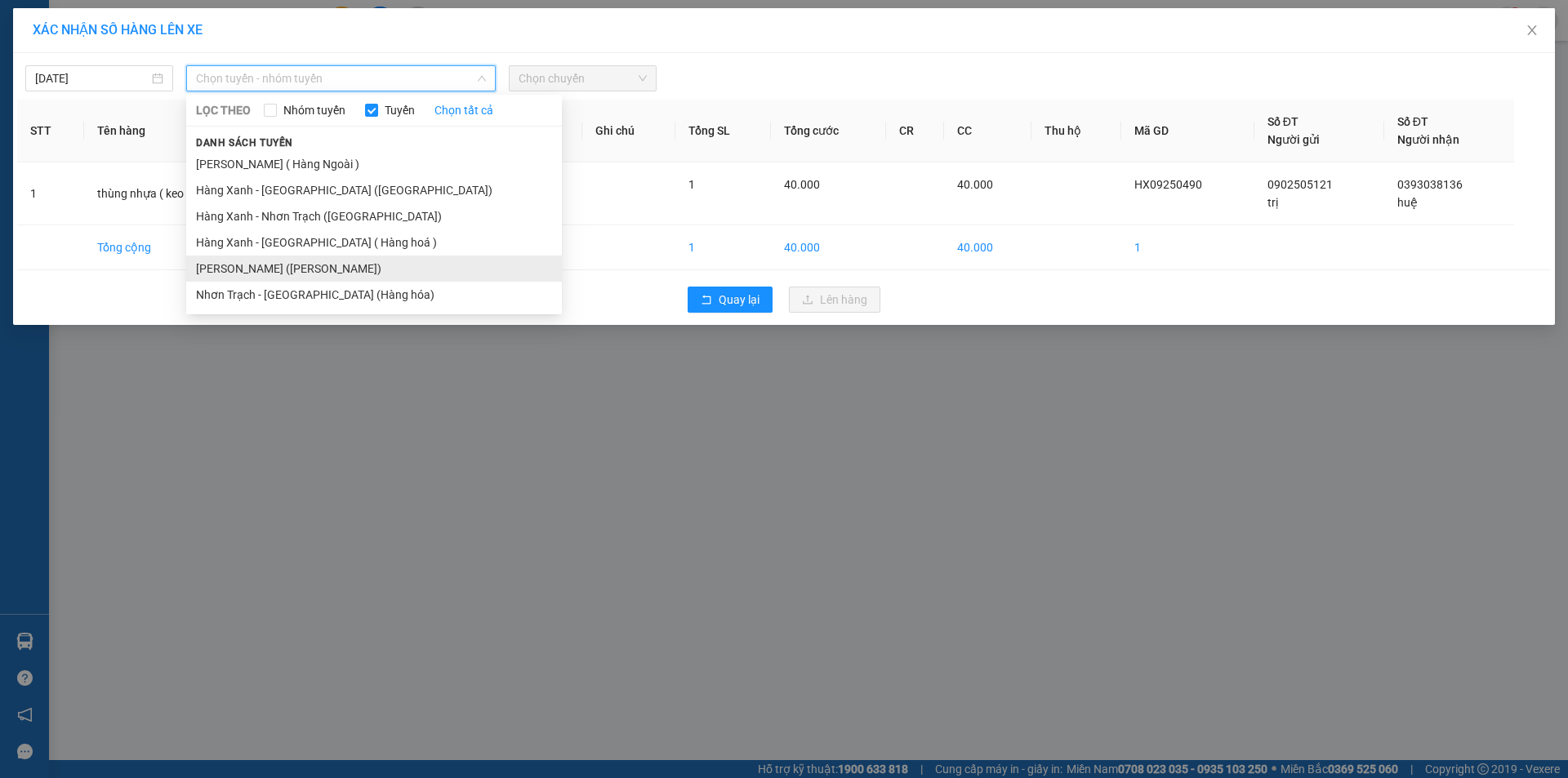
click at [290, 262] on li "[PERSON_NAME] ([PERSON_NAME])" at bounding box center [374, 268] width 376 height 26
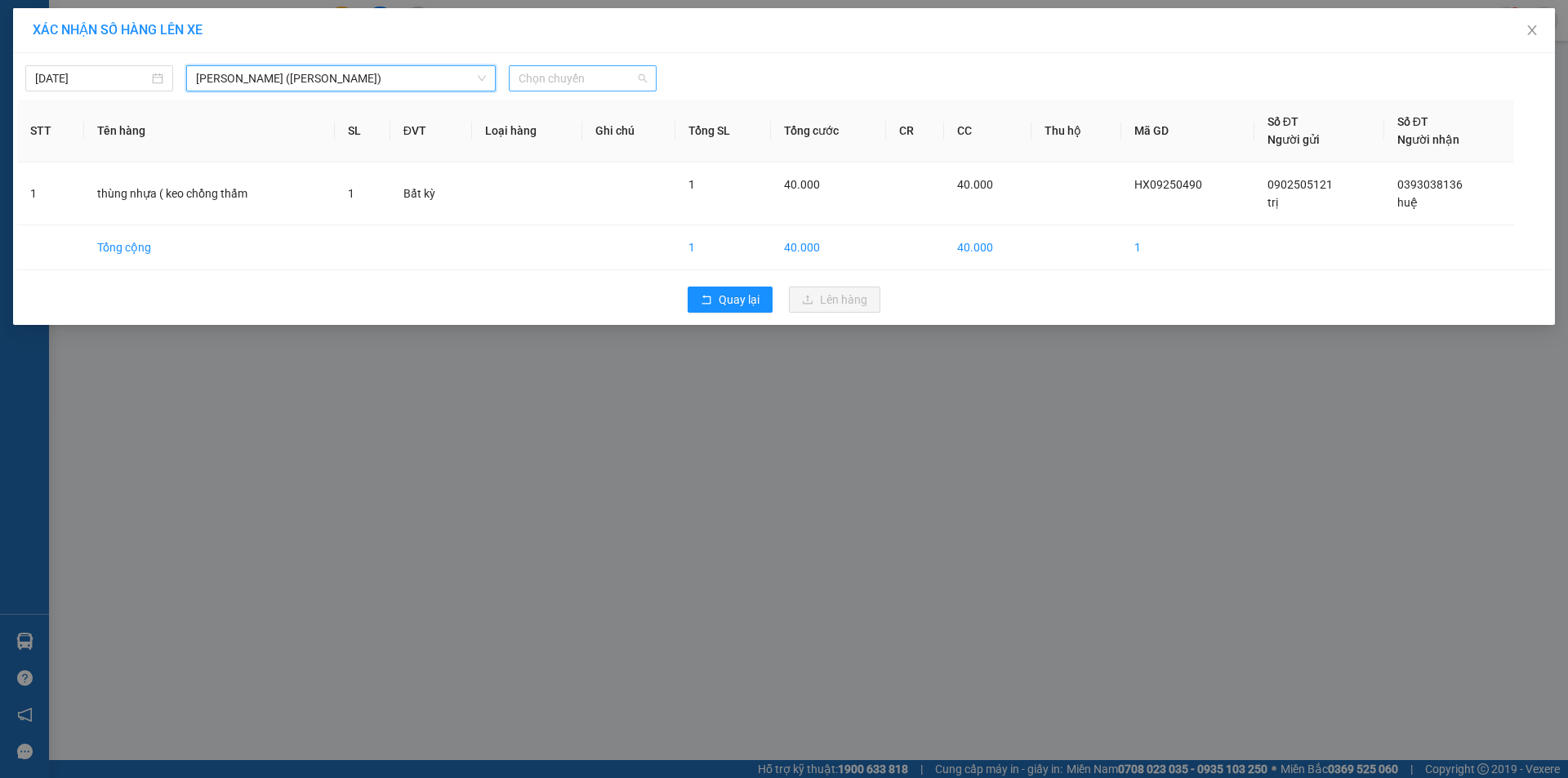
click at [563, 75] on span "Chọn chuyến" at bounding box center [582, 78] width 128 height 25
type input "1515"
drag, startPoint x: 635, startPoint y: 139, endPoint x: 646, endPoint y: 141, distance: 11.2
click at [636, 139] on div "Thêm chuyến " 15:15 "" at bounding box center [596, 137] width 174 height 28
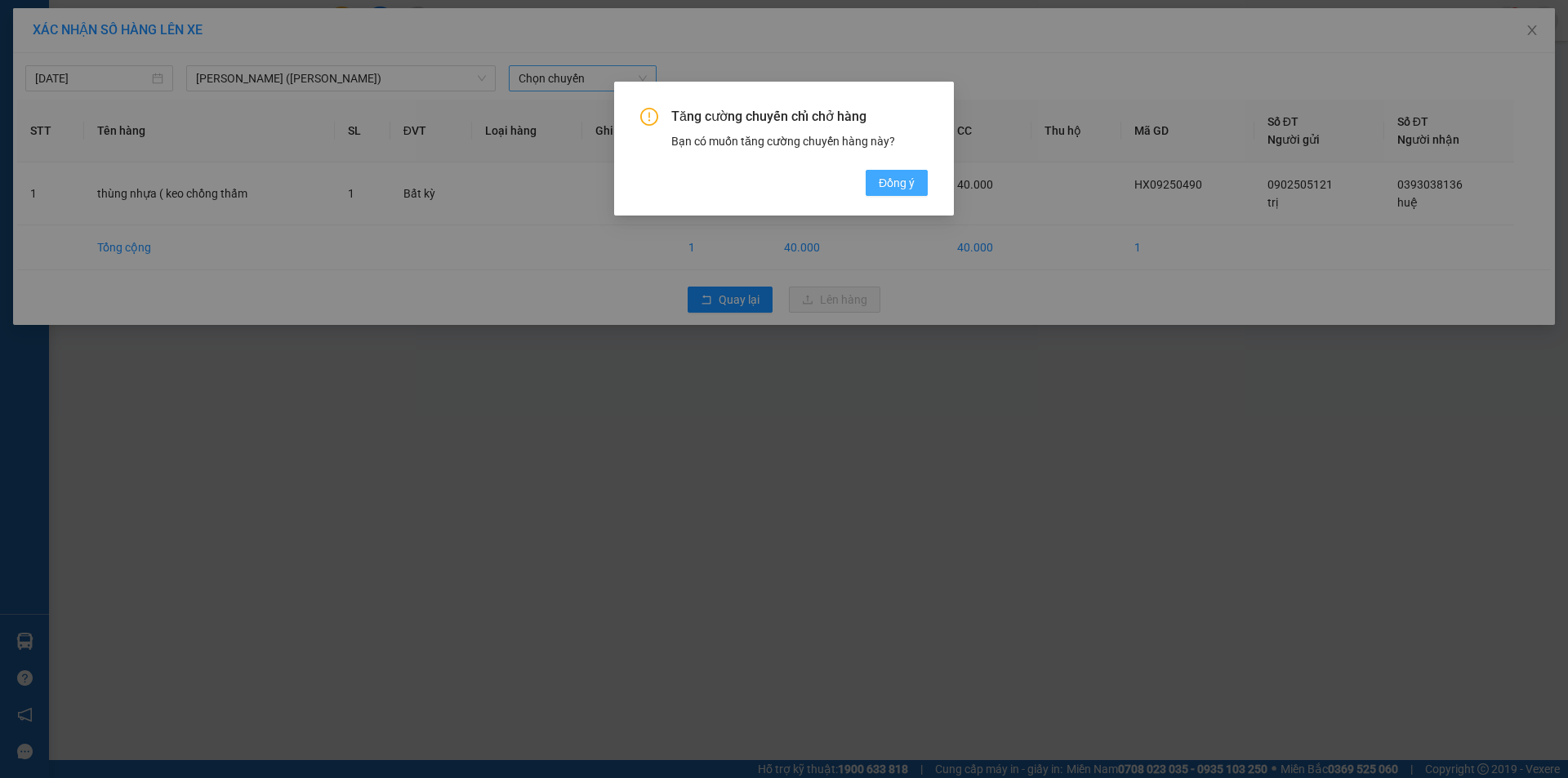
click at [909, 179] on span "Đồng ý" at bounding box center [897, 182] width 36 height 18
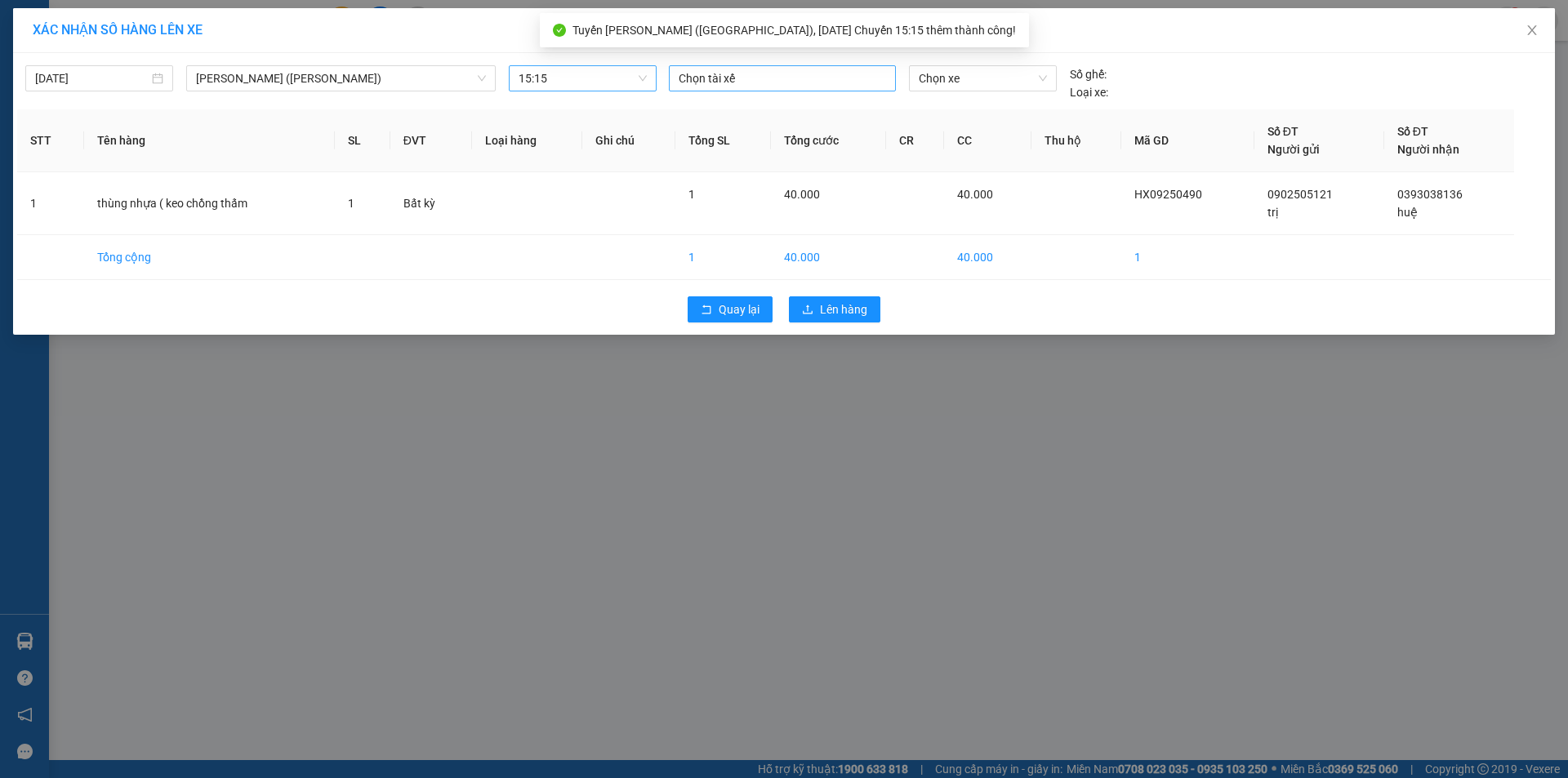
click at [759, 79] on div at bounding box center [782, 78] width 219 height 20
type input "ngoc"
click at [773, 111] on div "[PERSON_NAME]" at bounding box center [791, 111] width 225 height 18
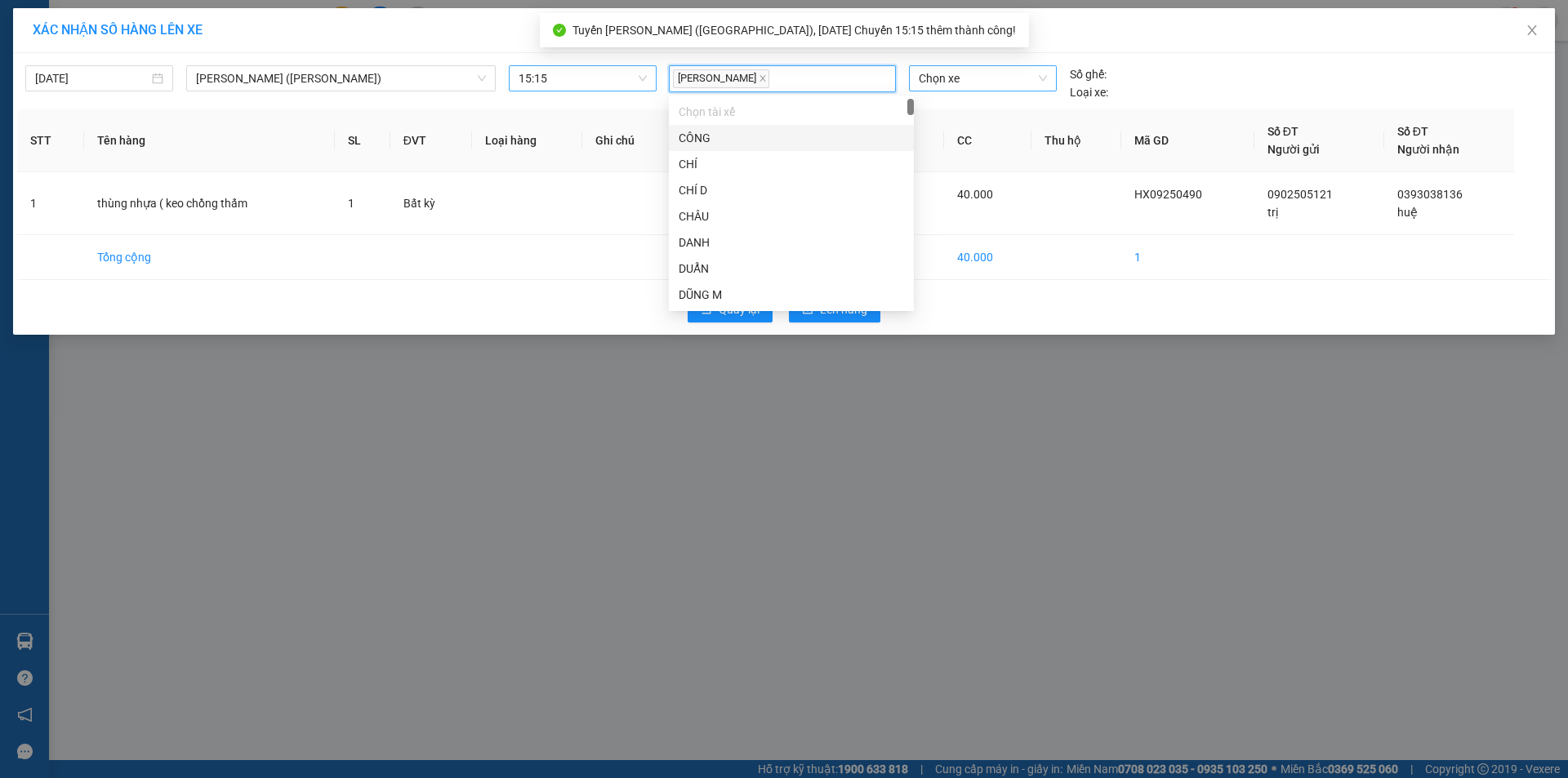
click at [936, 79] on span "Chọn xe" at bounding box center [982, 78] width 127 height 25
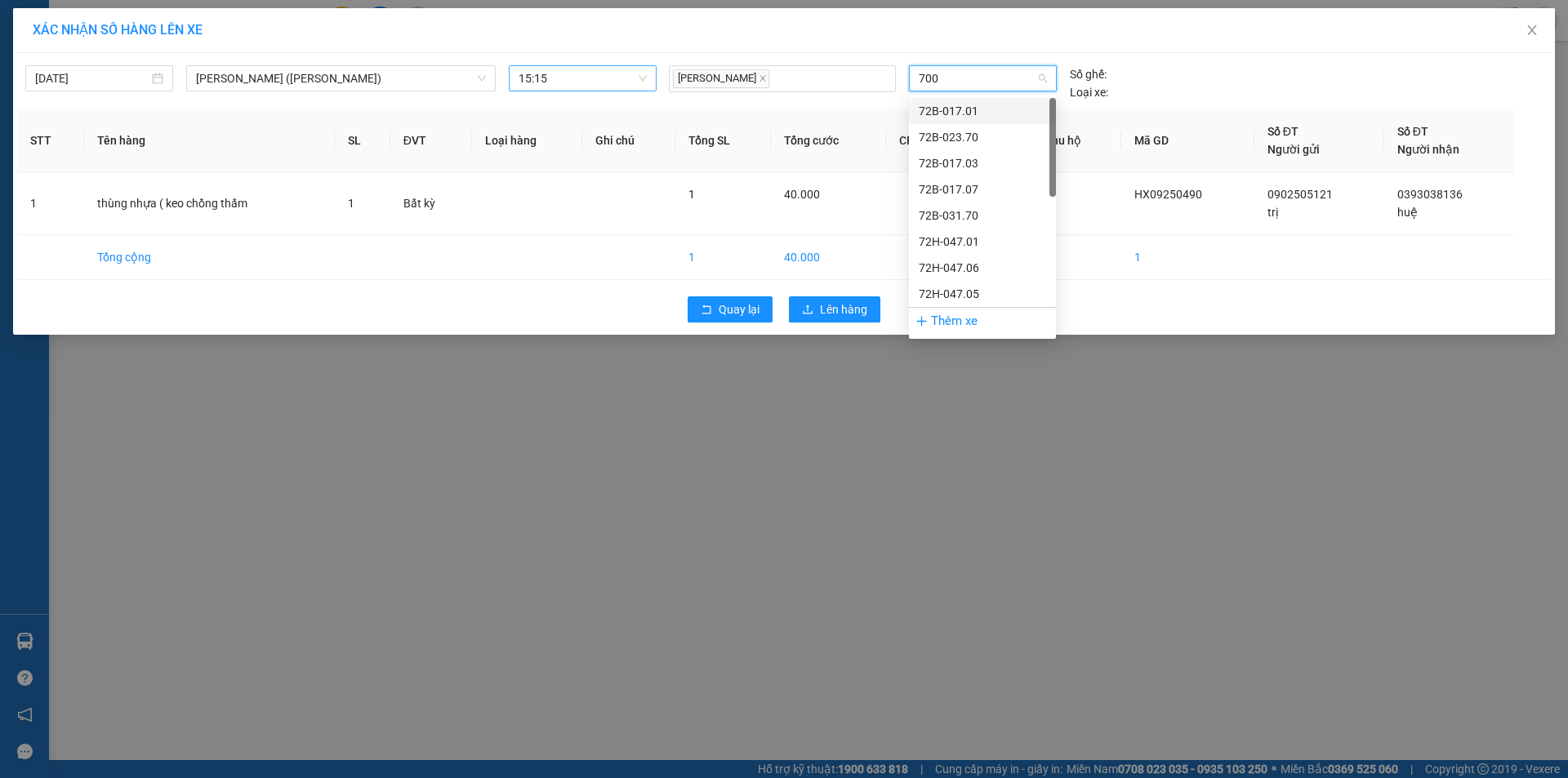
type input "7008"
click at [968, 105] on div "72H-070.08" at bounding box center [982, 111] width 127 height 18
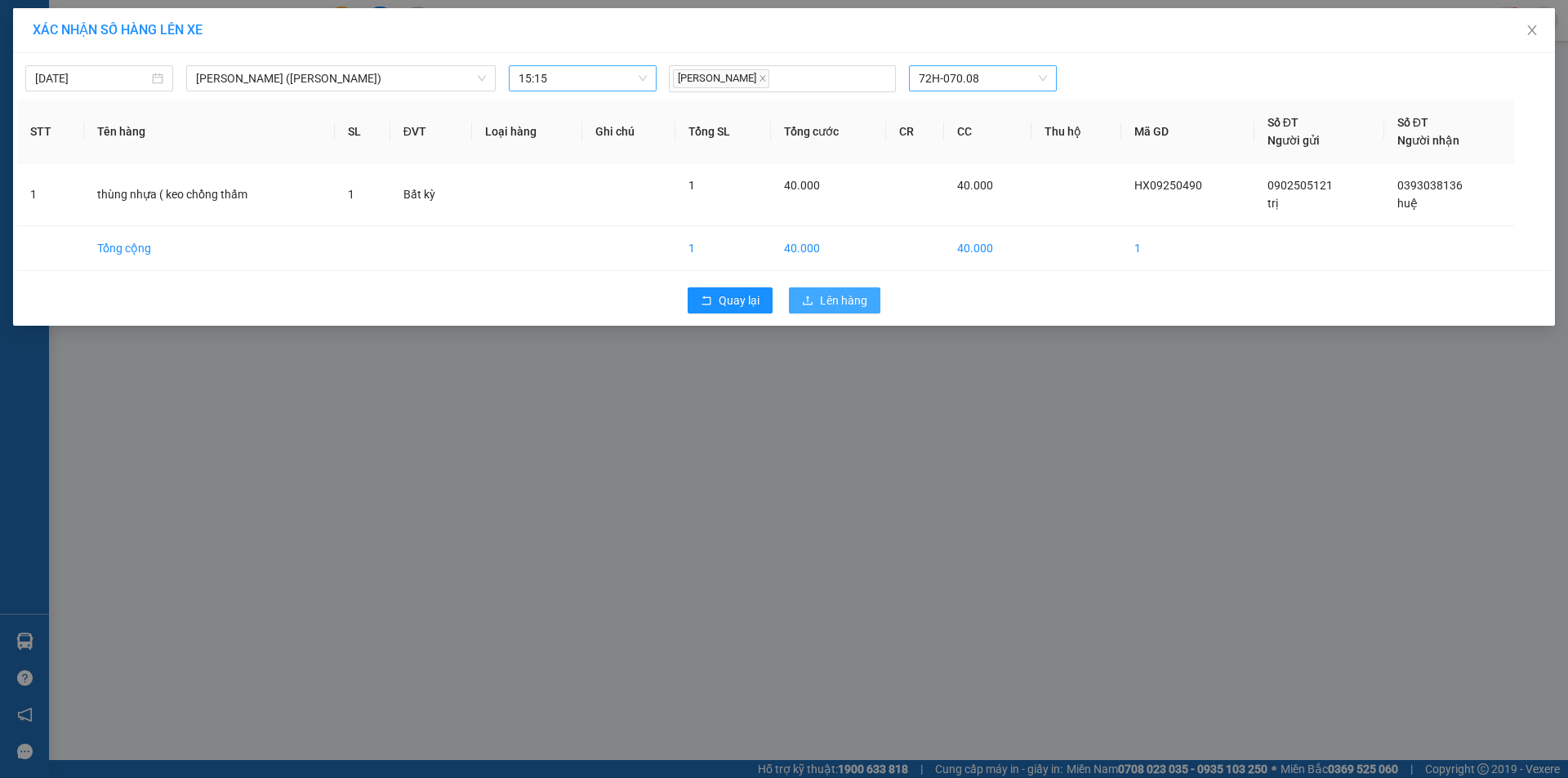
click at [854, 303] on span "Lên hàng" at bounding box center [844, 300] width 48 height 18
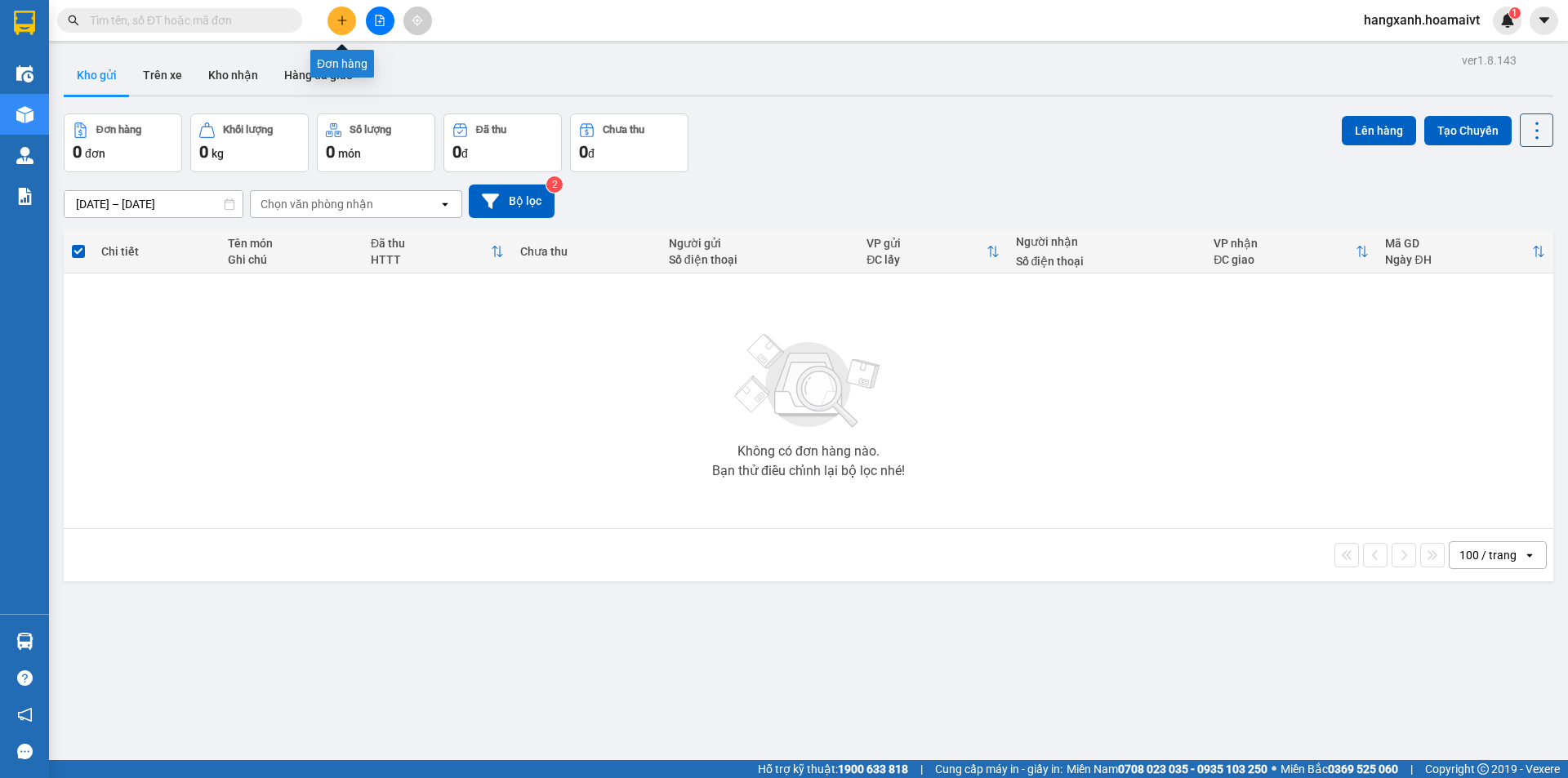
click at [347, 26] on icon "plus" at bounding box center [343, 20] width 11 height 11
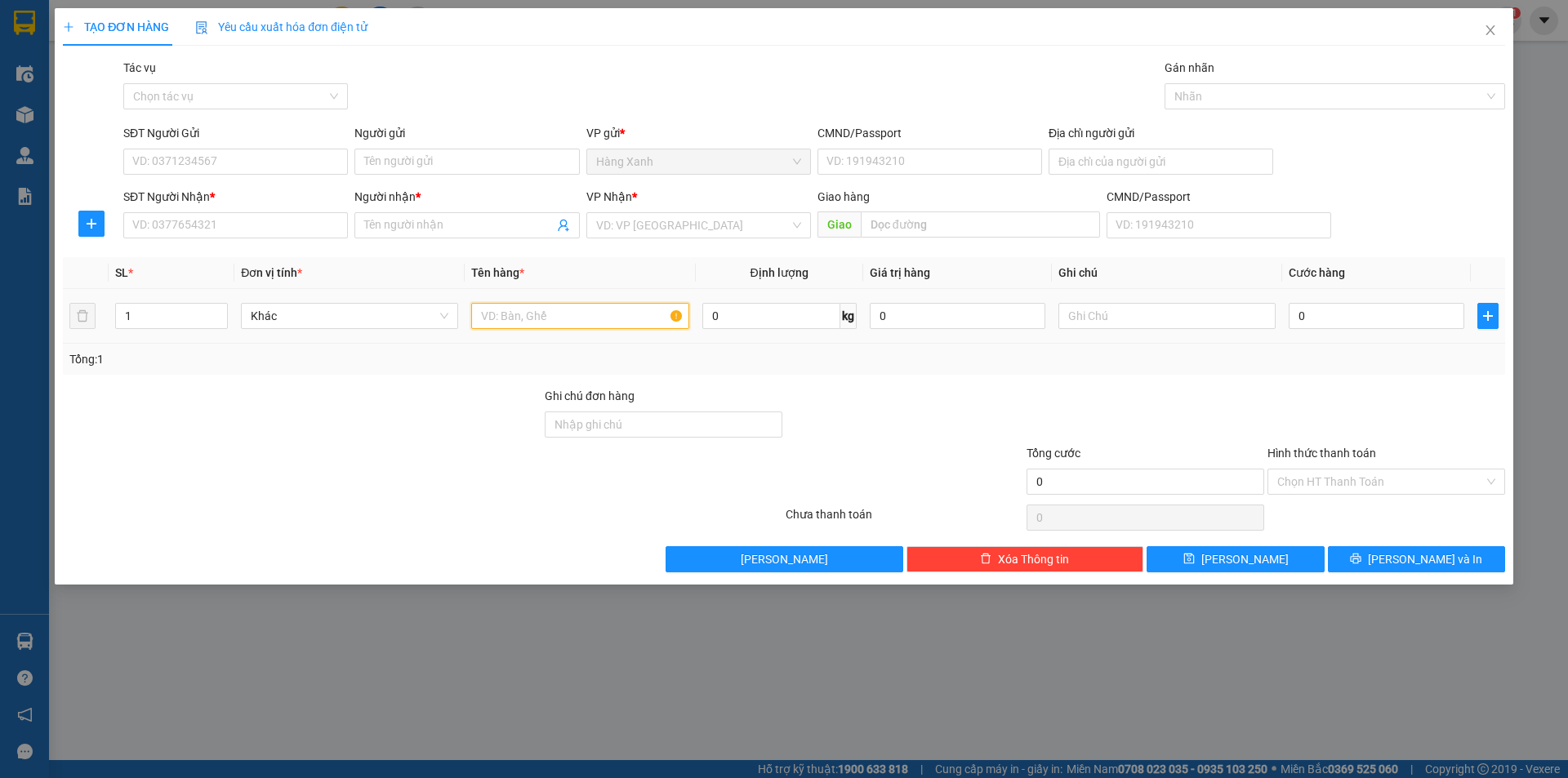
click at [518, 317] on input "text" at bounding box center [580, 315] width 218 height 26
type input "g"
type input "cục bk ( phụ tùng xe"
click at [187, 217] on input "SĐT Người Nhận *" at bounding box center [235, 224] width 224 height 26
type input "0984318031"
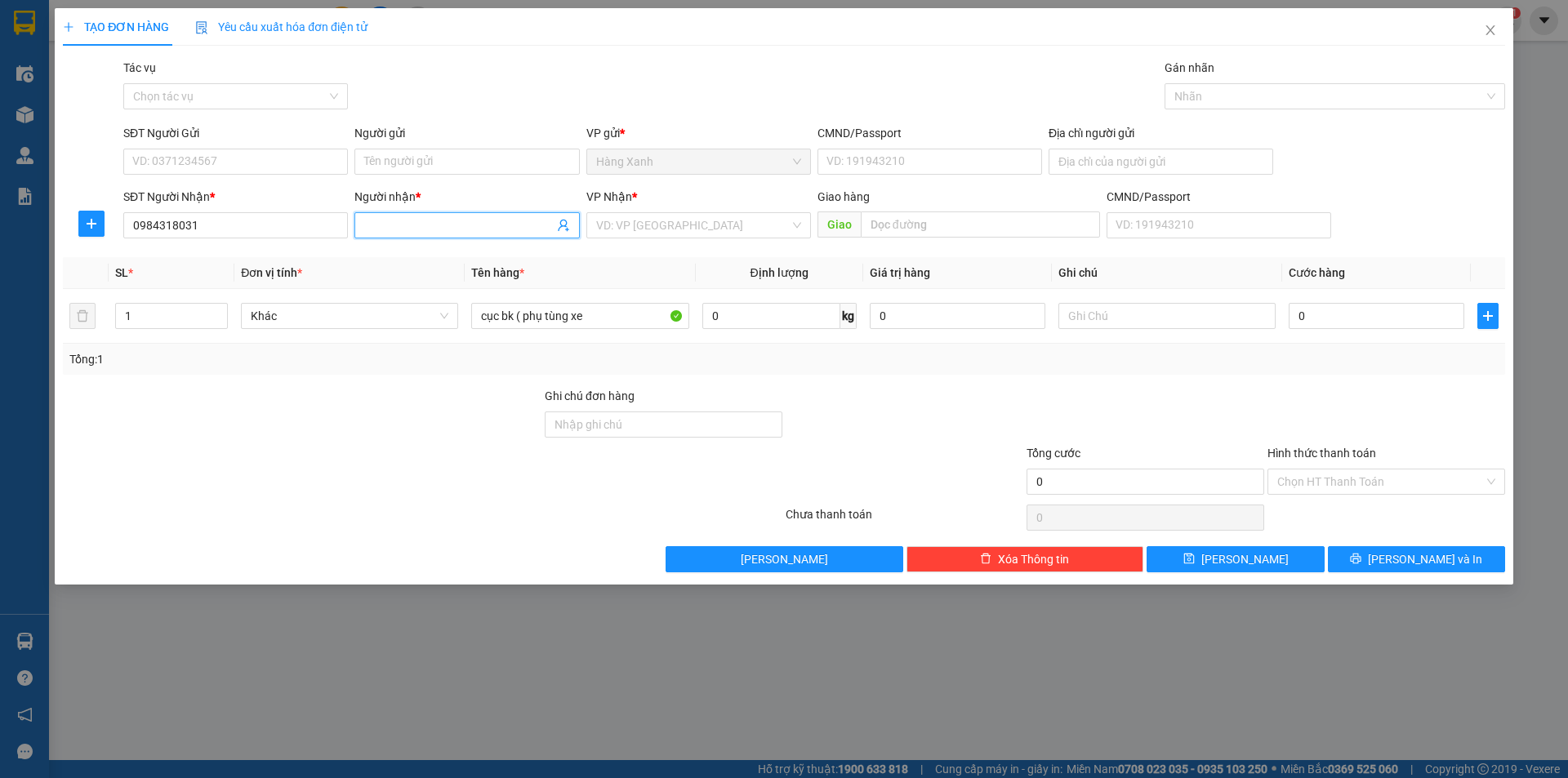
click at [478, 221] on input "Người nhận *" at bounding box center [459, 225] width 189 height 18
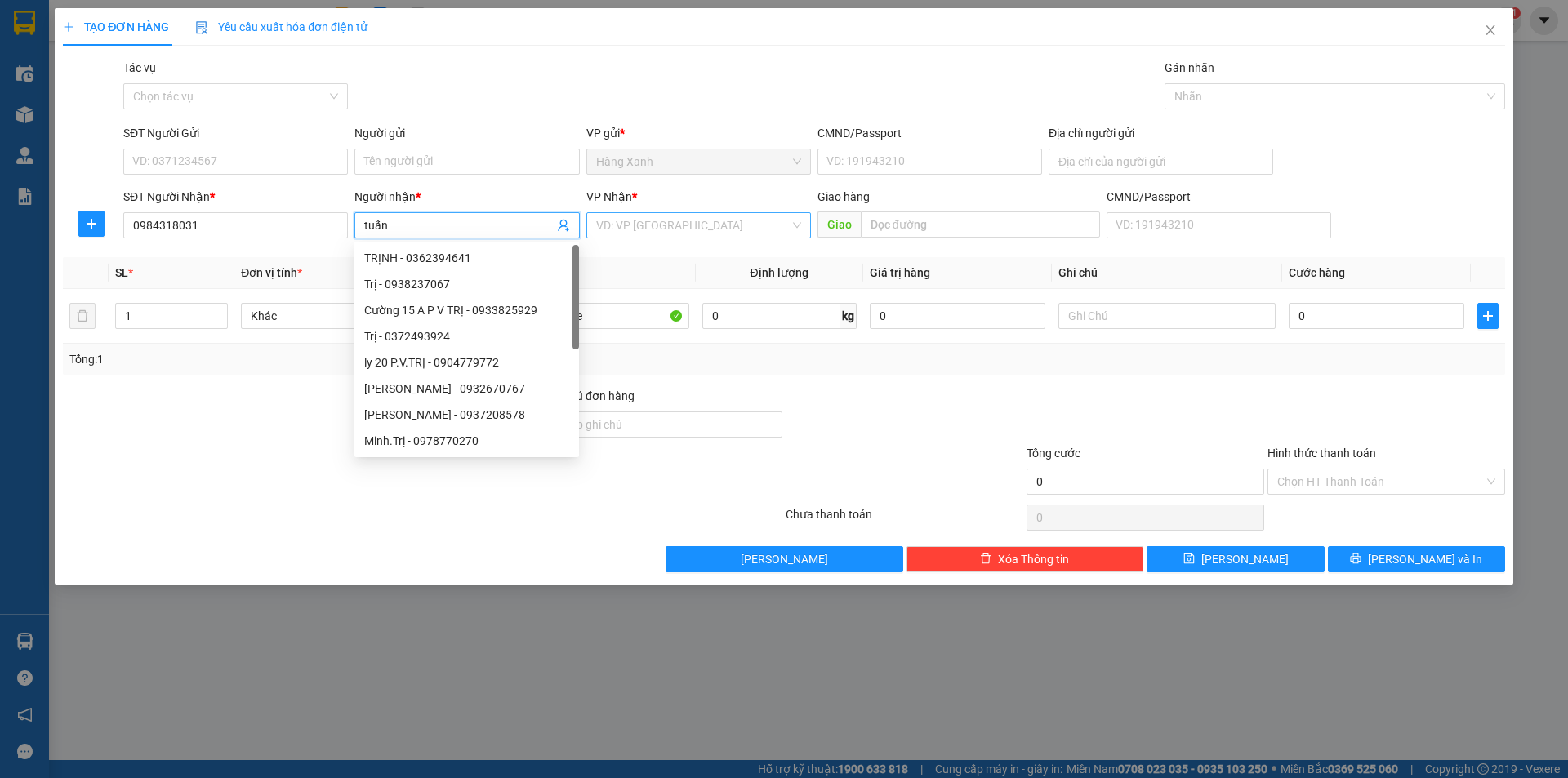
type input "tuấn"
click at [642, 221] on input "search" at bounding box center [693, 225] width 194 height 25
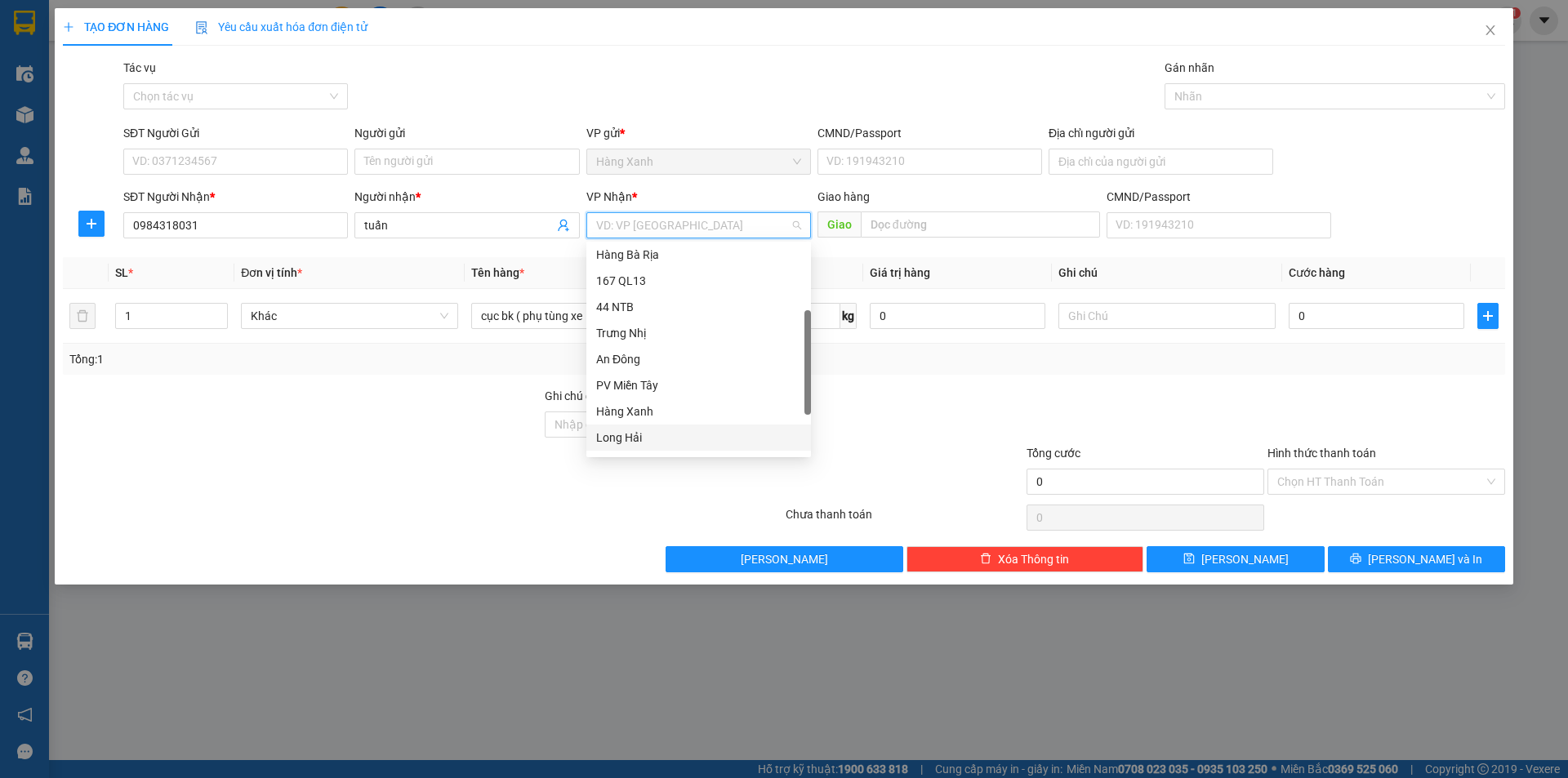
scroll to position [131, 0]
drag, startPoint x: 647, startPoint y: 413, endPoint x: 835, endPoint y: 263, distance: 240.5
click at [648, 413] on div "HANG NGOAI" at bounding box center [699, 414] width 205 height 18
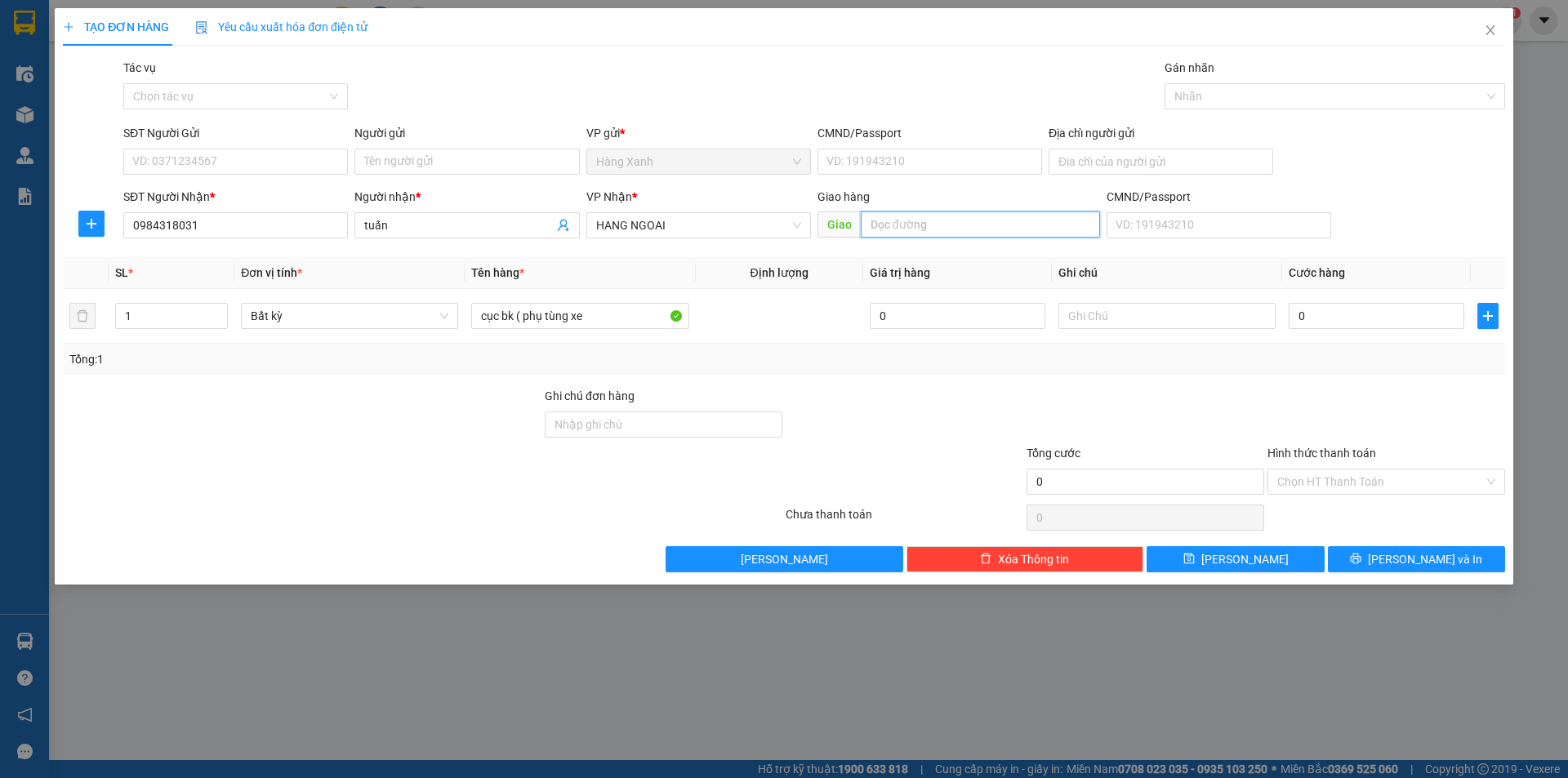
click at [875, 223] on input "text" at bounding box center [980, 224] width 240 height 26
type input "cái mép"
click at [219, 169] on input "SĐT Người Gửi" at bounding box center [235, 161] width 224 height 26
click at [217, 168] on input "SĐT Người Gửi" at bounding box center [235, 161] width 224 height 26
type input "0933853828"
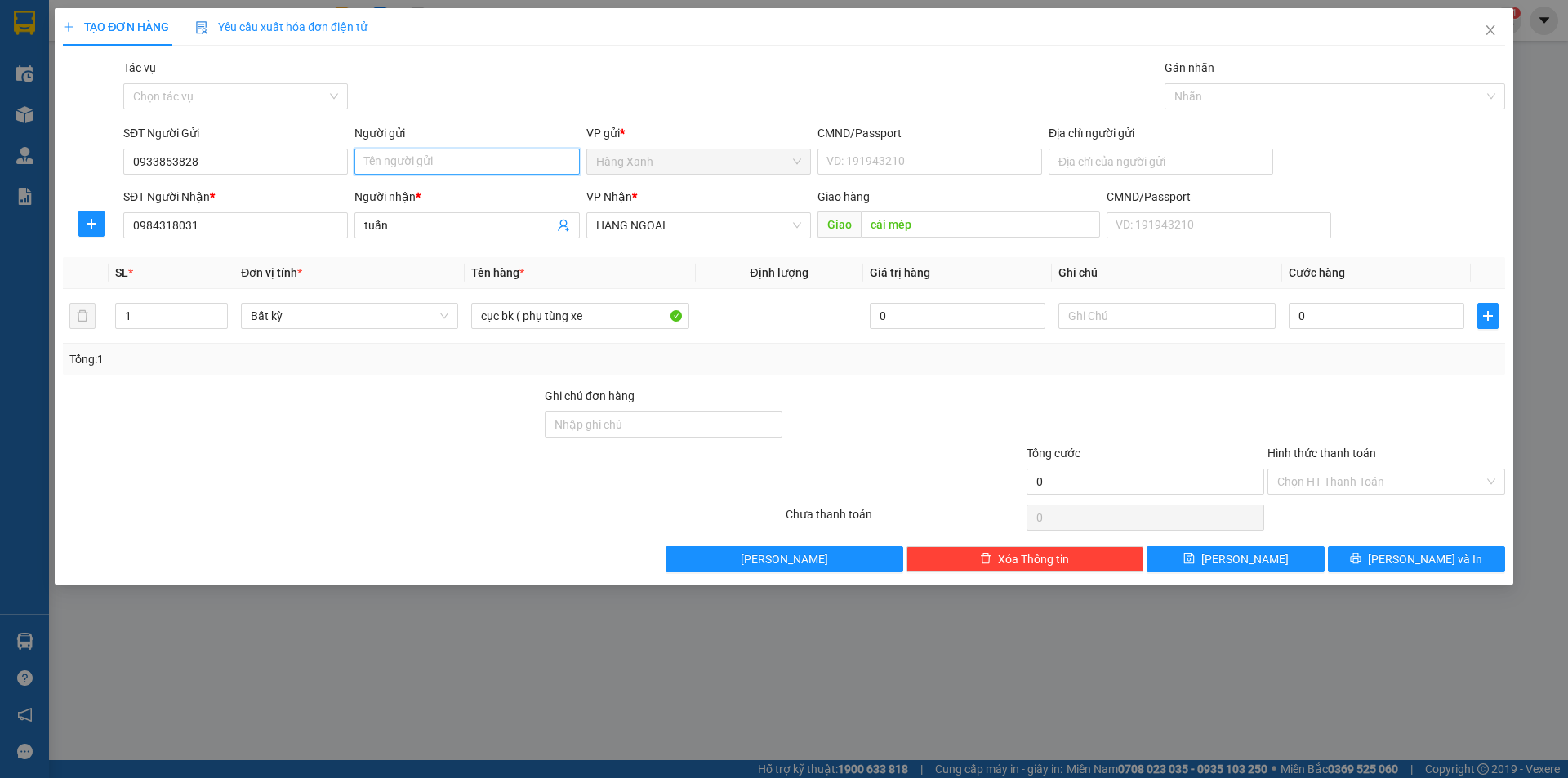
click at [421, 169] on input "Người gửi" at bounding box center [466, 161] width 224 height 26
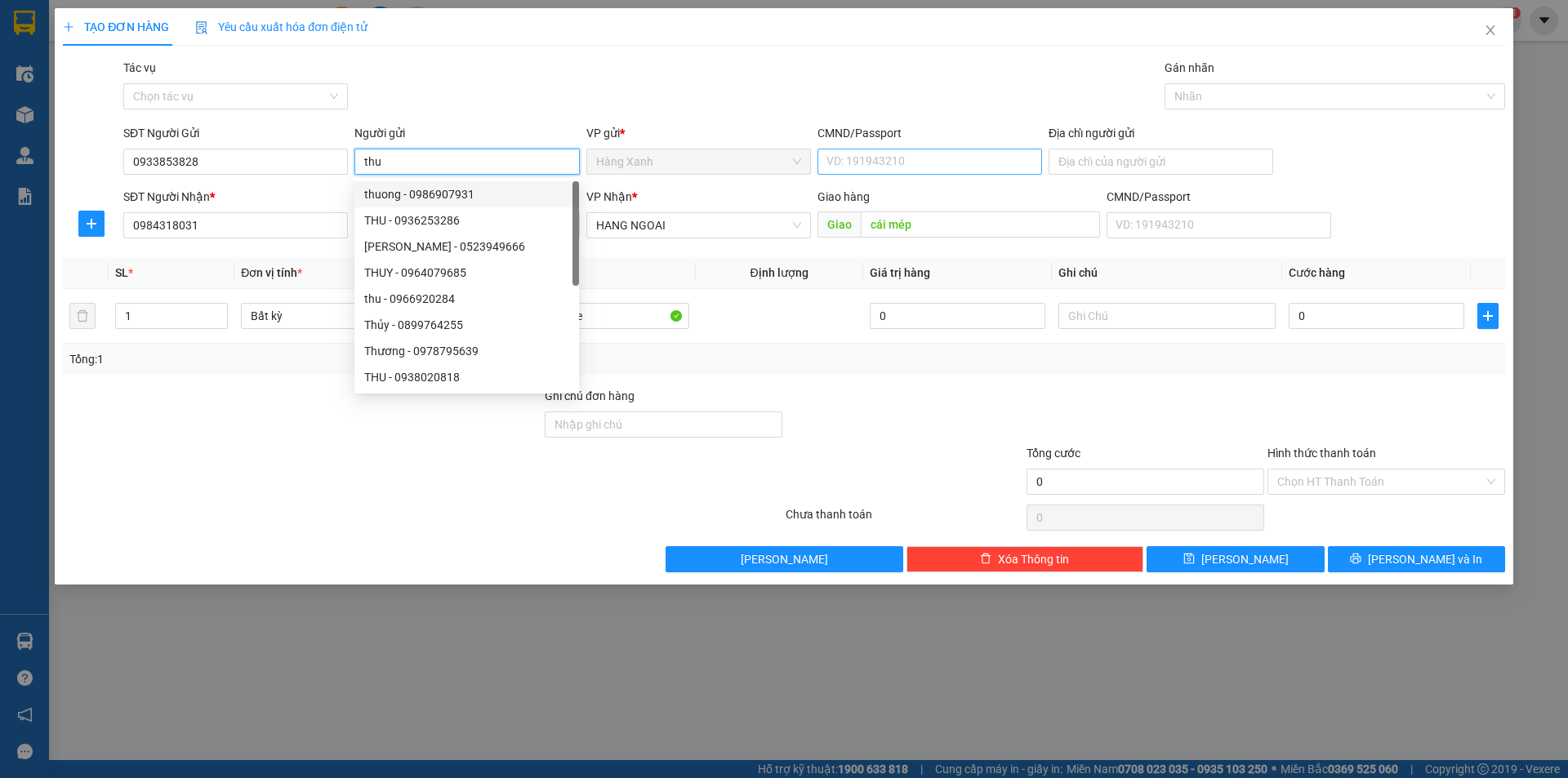
type input "thu"
click at [922, 167] on input "CMND/Passport" at bounding box center [930, 161] width 224 height 26
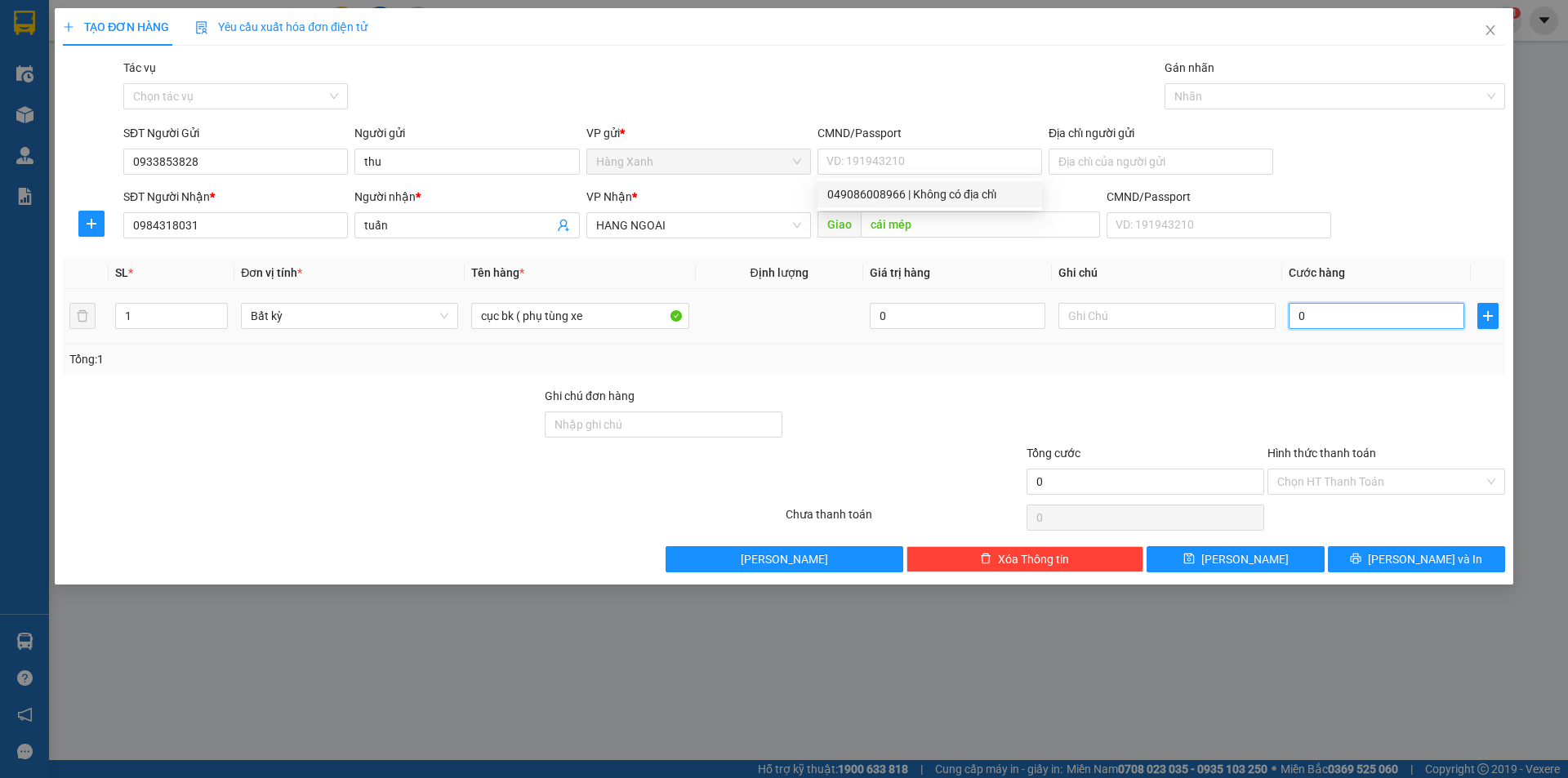
click at [1367, 317] on input "0" at bounding box center [1376, 315] width 176 height 26
type input "4"
type input "40"
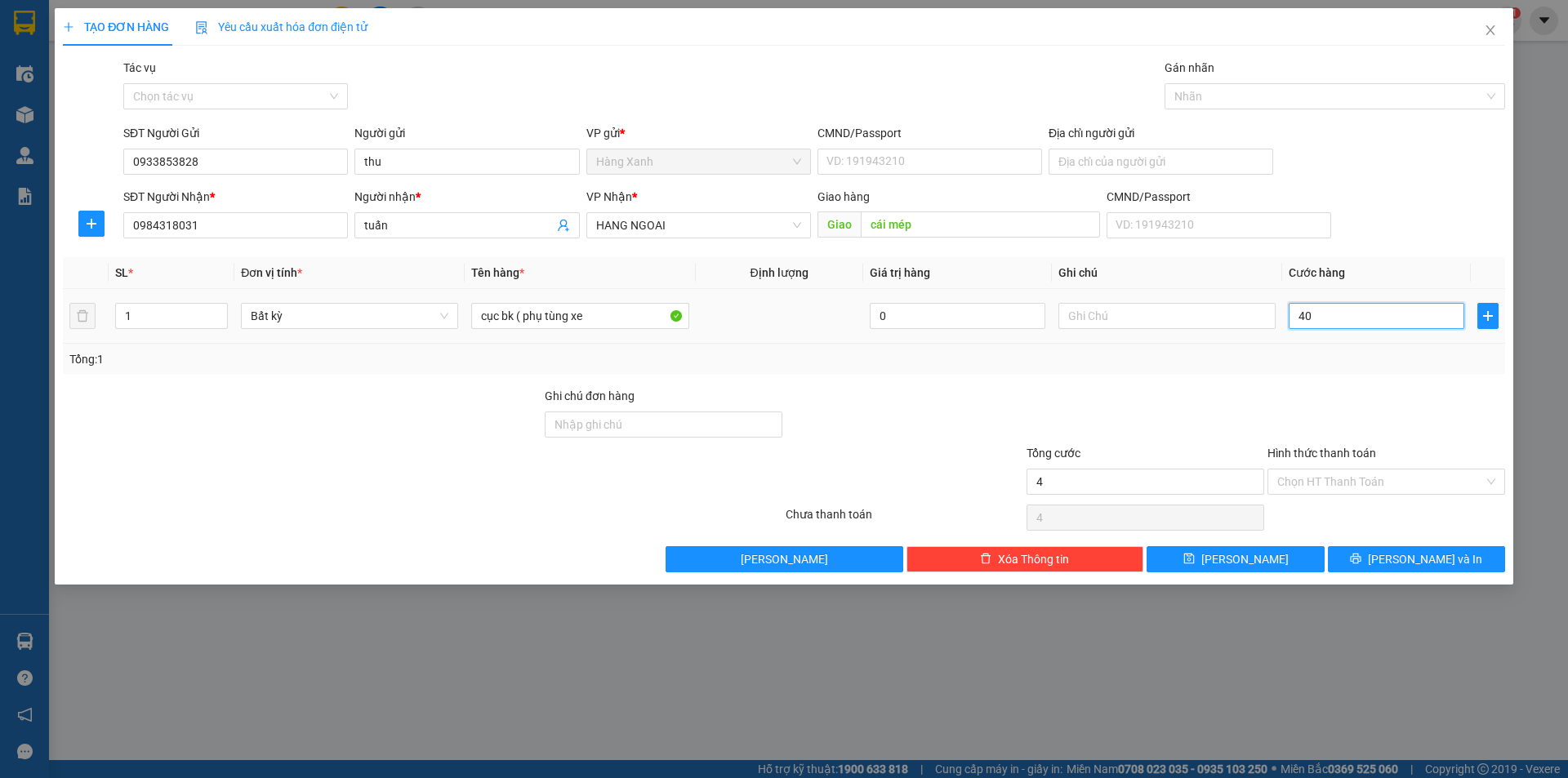
type input "40"
click at [877, 167] on input "CMND/Passport" at bounding box center [930, 161] width 224 height 26
type input "40.000"
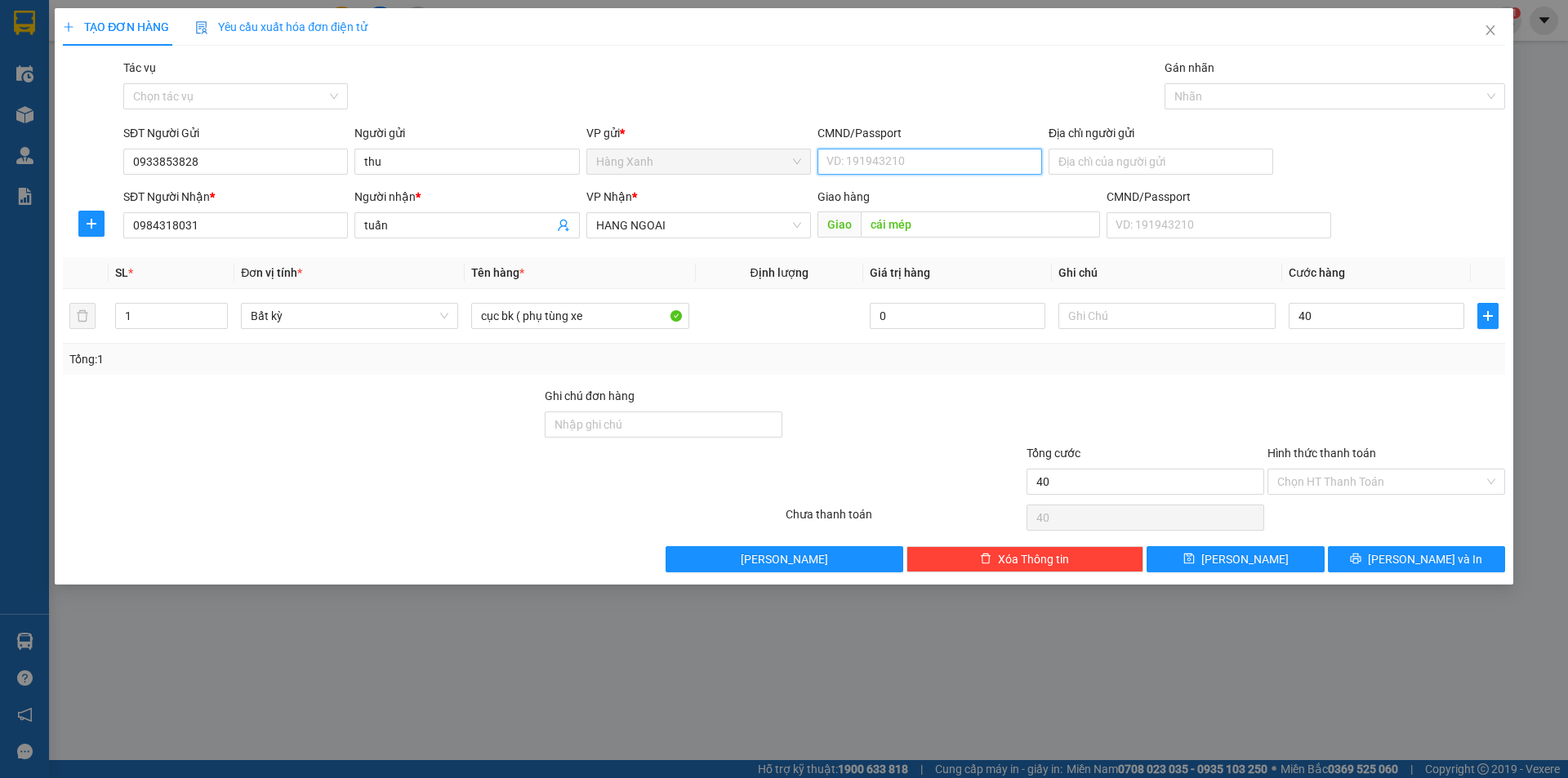
type input "40.000"
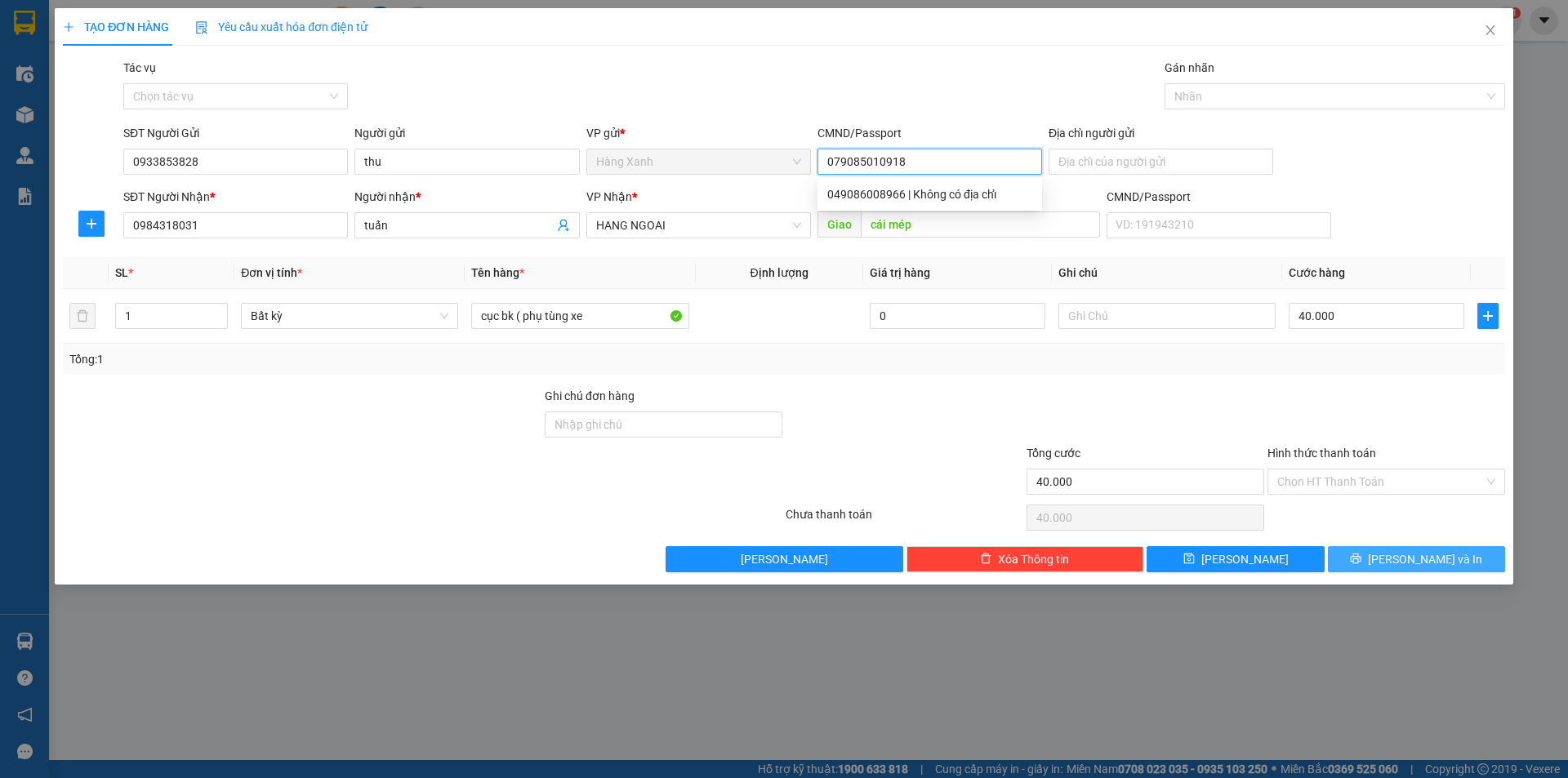
type input "079085010918"
click at [1399, 563] on button "[PERSON_NAME] và In" at bounding box center [1416, 558] width 178 height 26
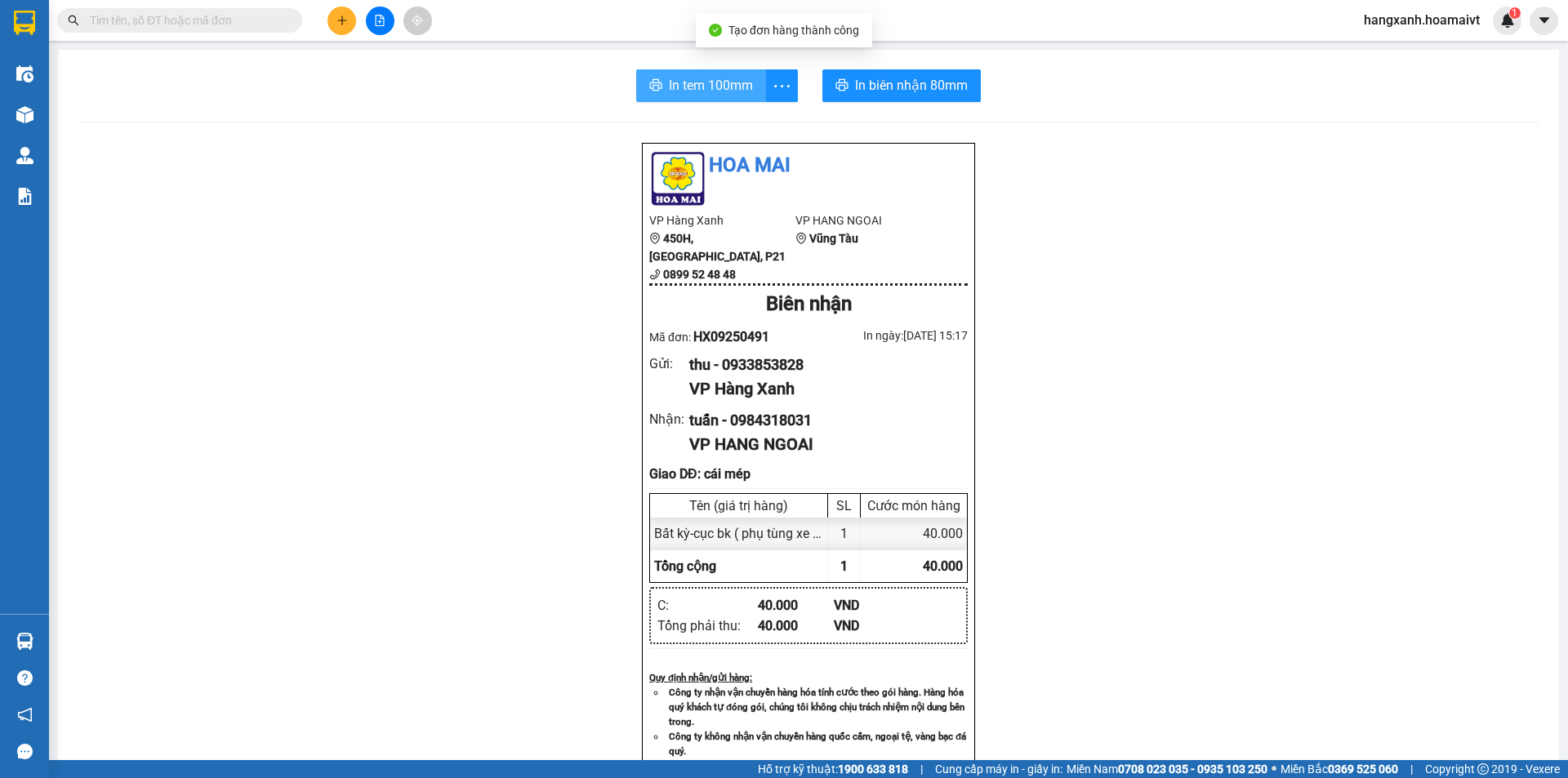
click at [706, 83] on span "In tem 100mm" at bounding box center [711, 85] width 84 height 20
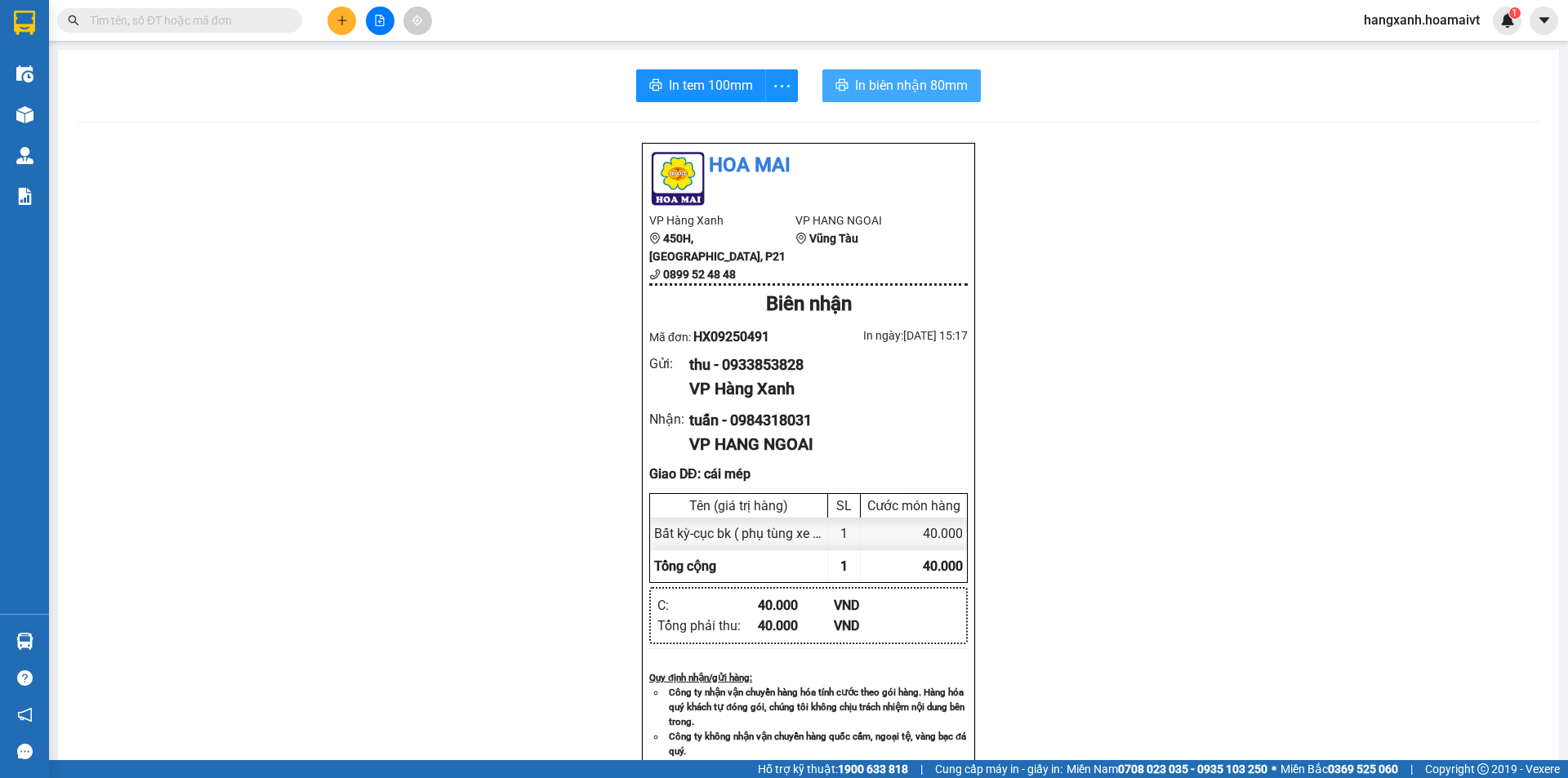
click at [909, 80] on span "In biên nhận 80mm" at bounding box center [911, 85] width 113 height 20
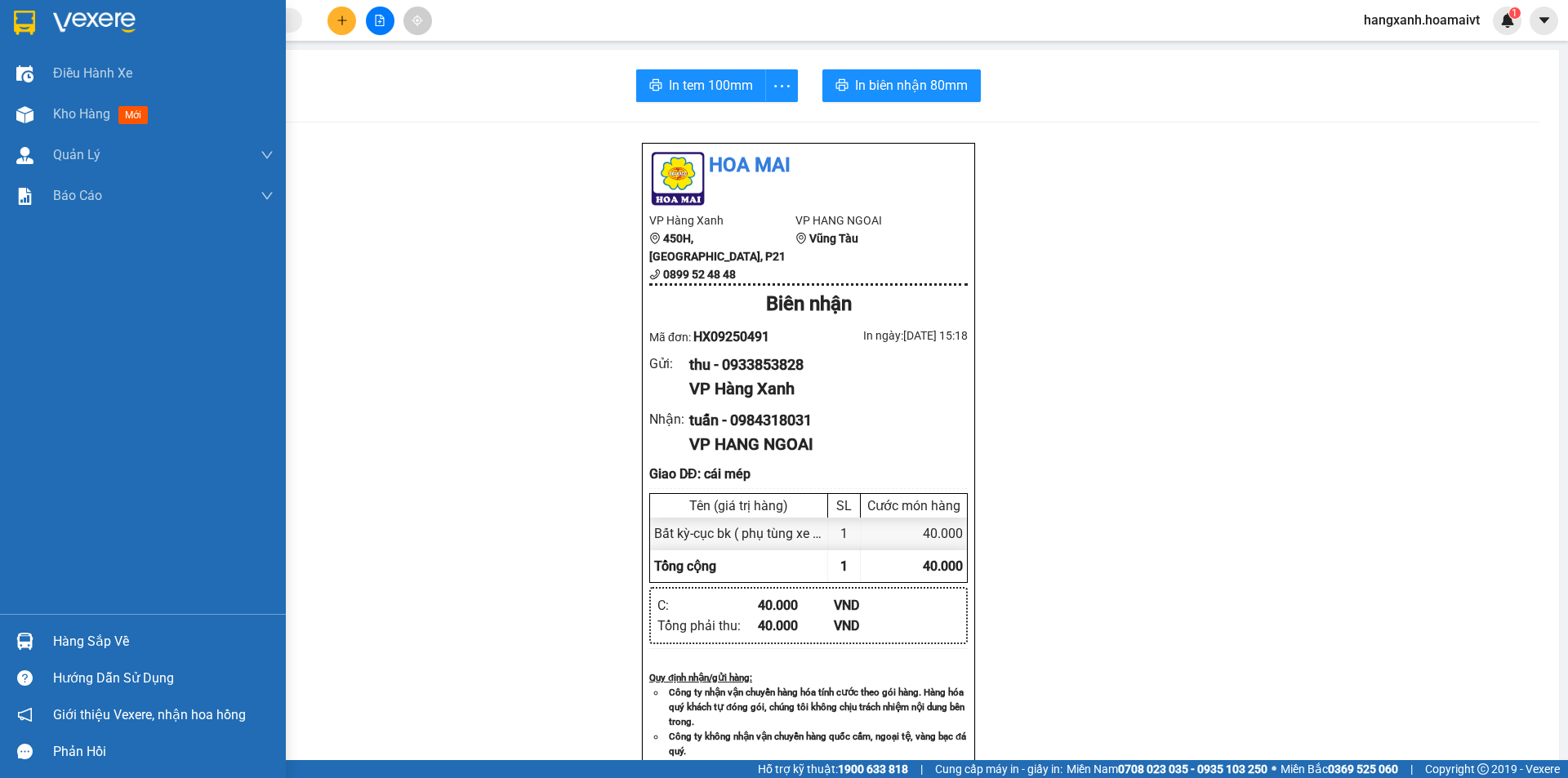
click at [33, 27] on img at bounding box center [25, 23] width 21 height 25
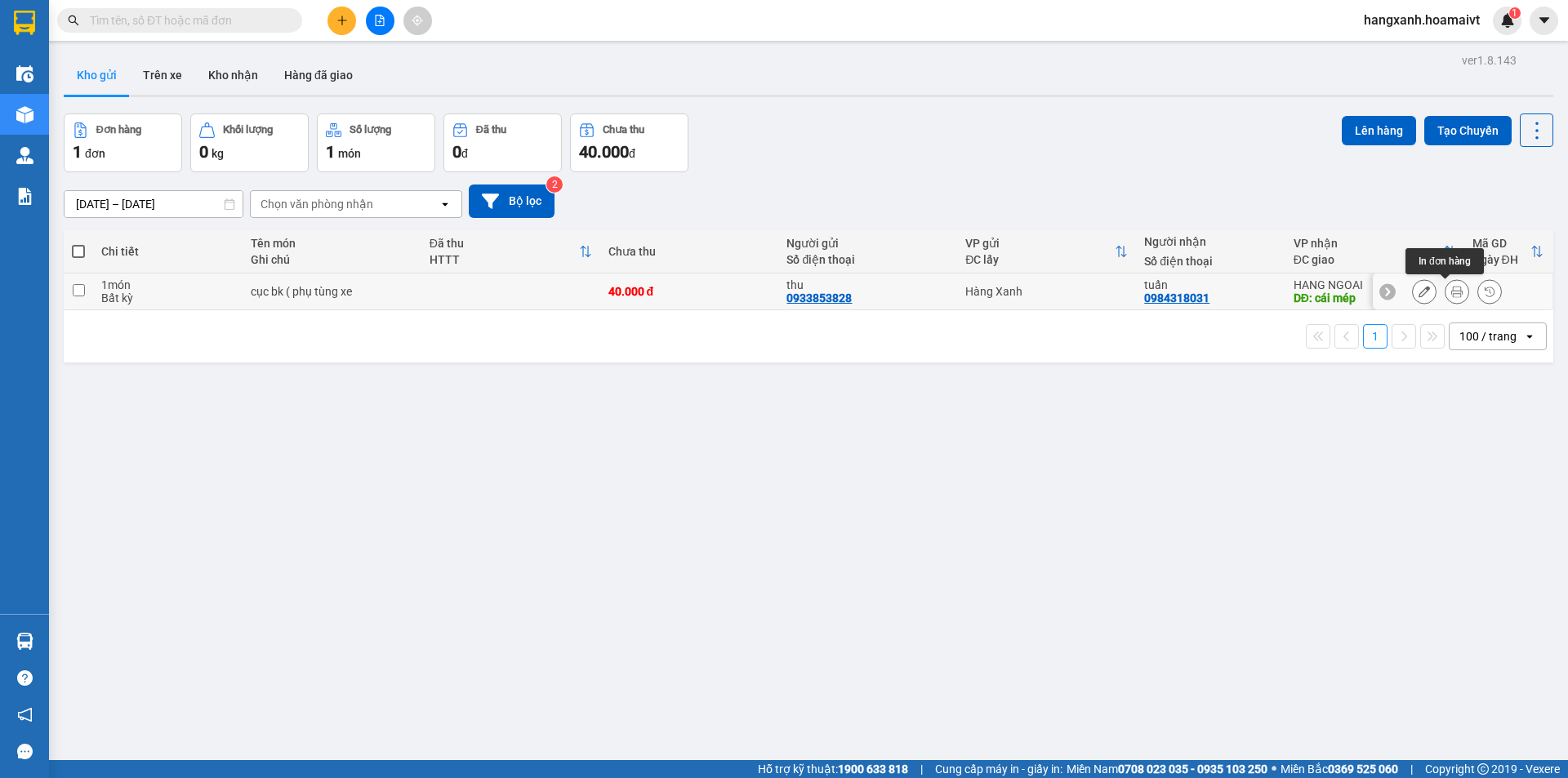
click at [1452, 294] on icon at bounding box center [1457, 291] width 11 height 11
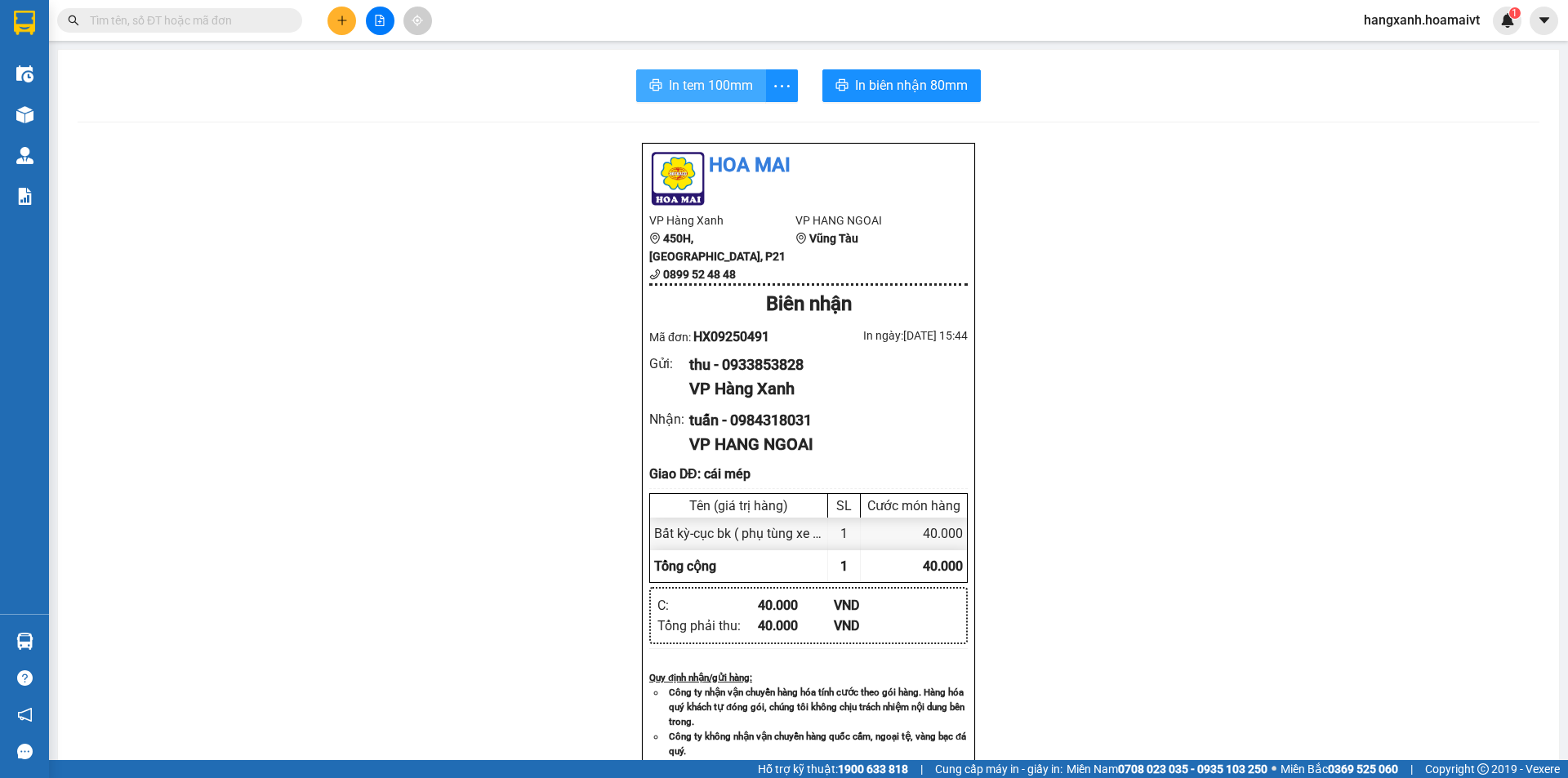
click at [682, 88] on span "In tem 100mm" at bounding box center [711, 85] width 84 height 20
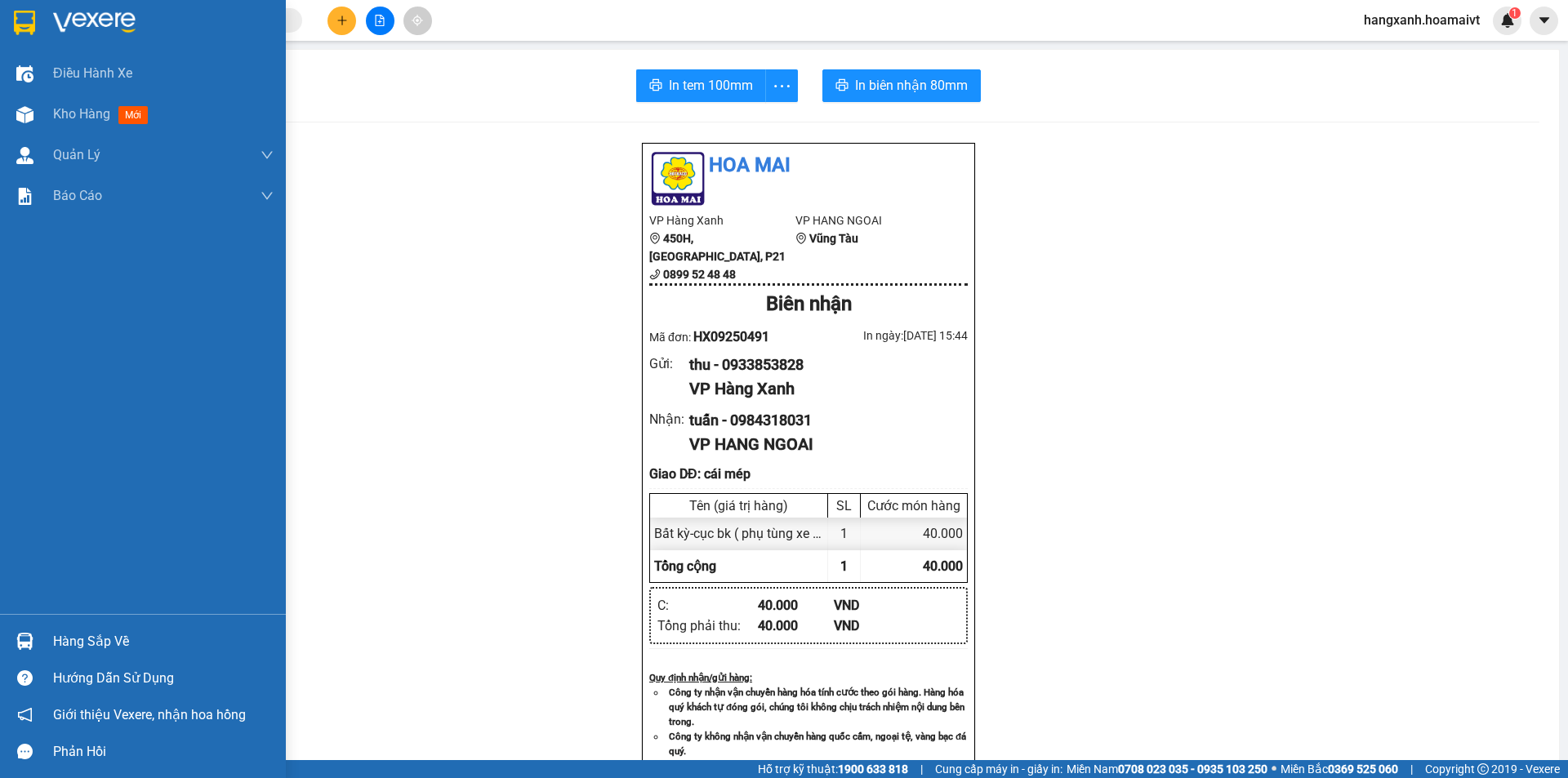
click at [14, 25] on img at bounding box center [25, 23] width 21 height 25
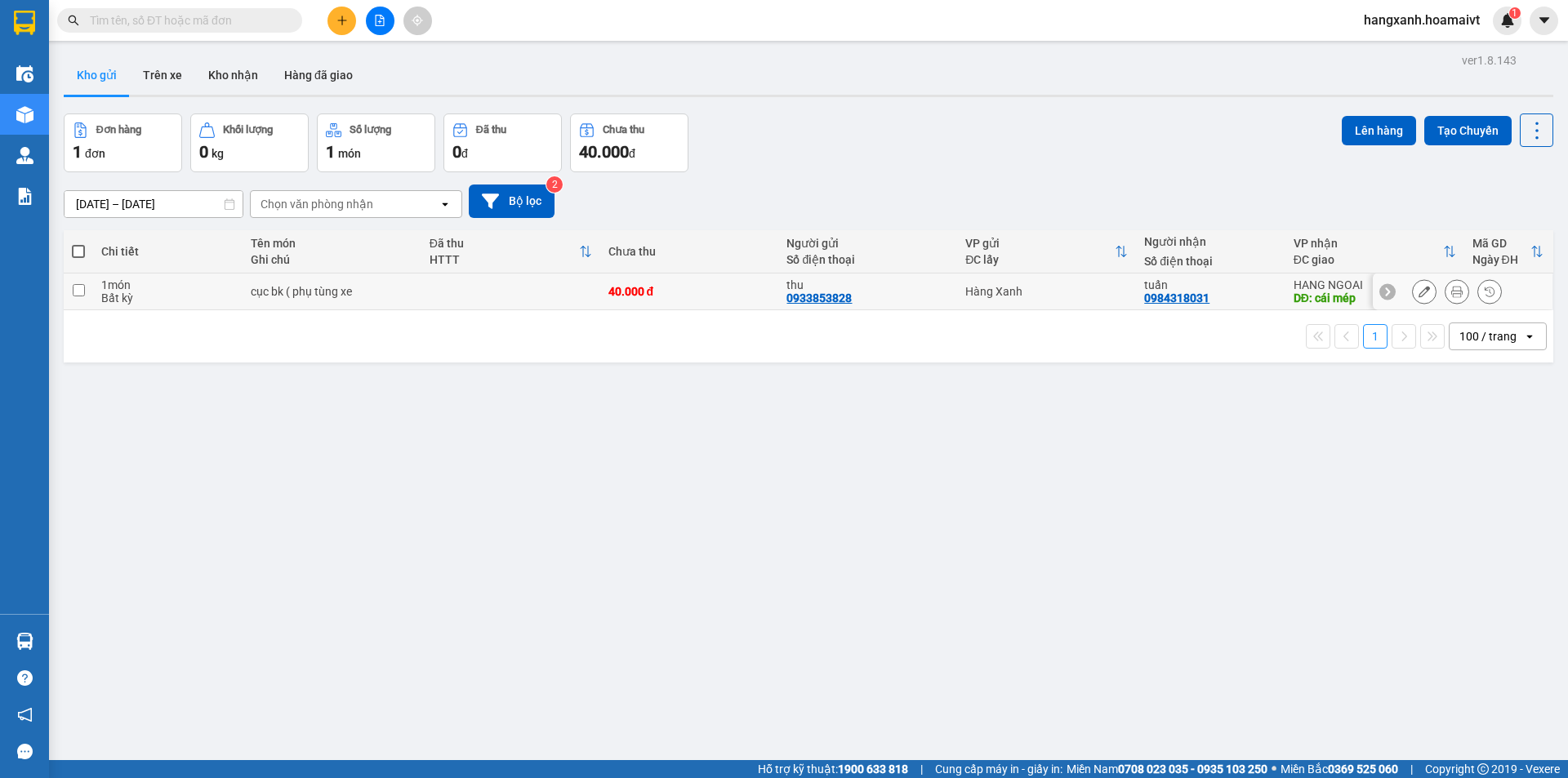
drag, startPoint x: 1259, startPoint y: 288, endPoint x: 1328, endPoint y: 247, distance: 80.3
click at [1260, 288] on div "tuấn" at bounding box center [1210, 285] width 133 height 13
checkbox input "true"
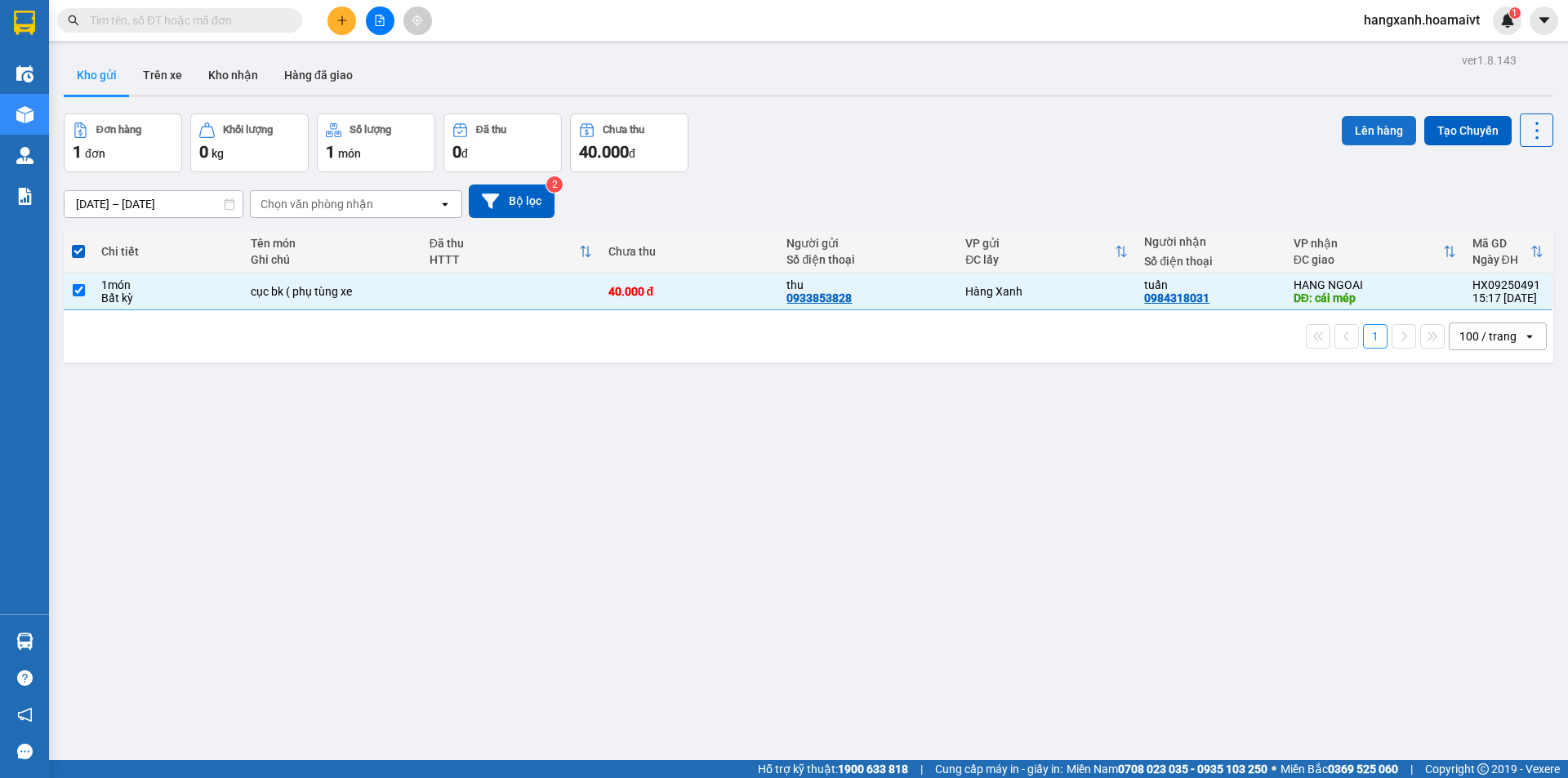
click at [1369, 135] on button "Lên hàng" at bounding box center [1379, 131] width 74 height 30
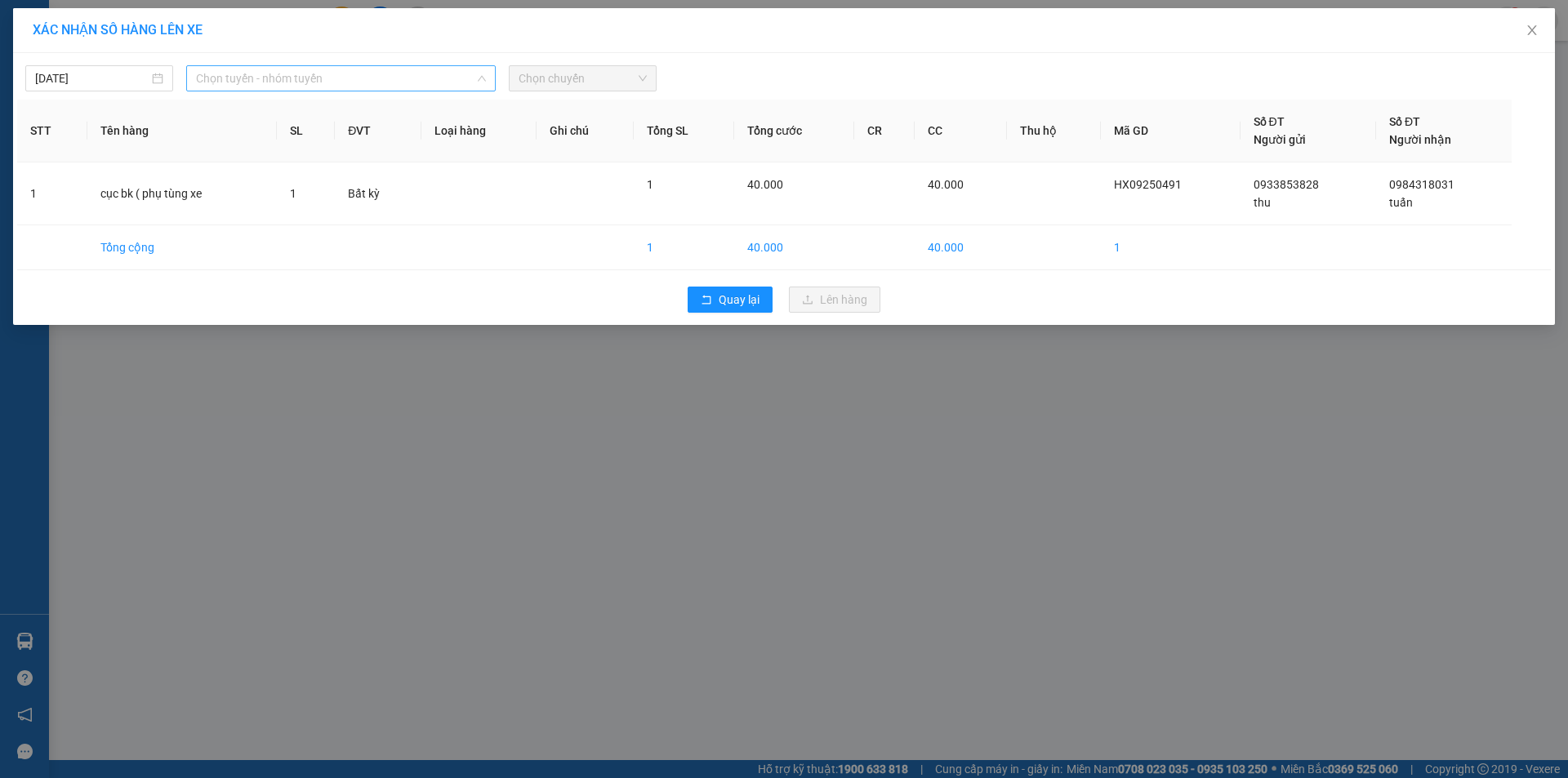
click at [308, 73] on span "Chọn tuyến - nhóm tuyến" at bounding box center [341, 78] width 290 height 25
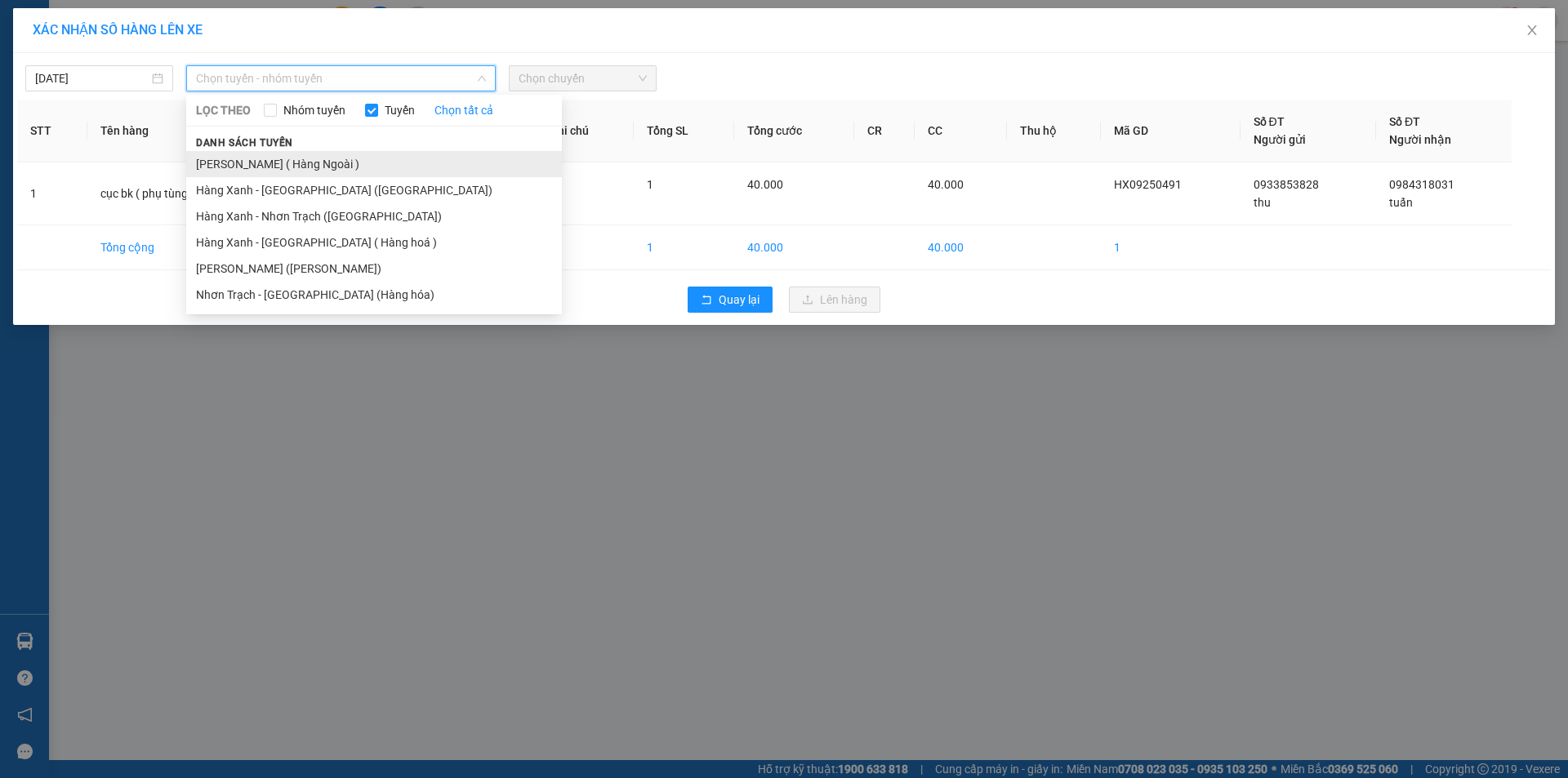
click at [273, 164] on li "[PERSON_NAME] ( Hàng Ngoài )" at bounding box center [374, 163] width 376 height 26
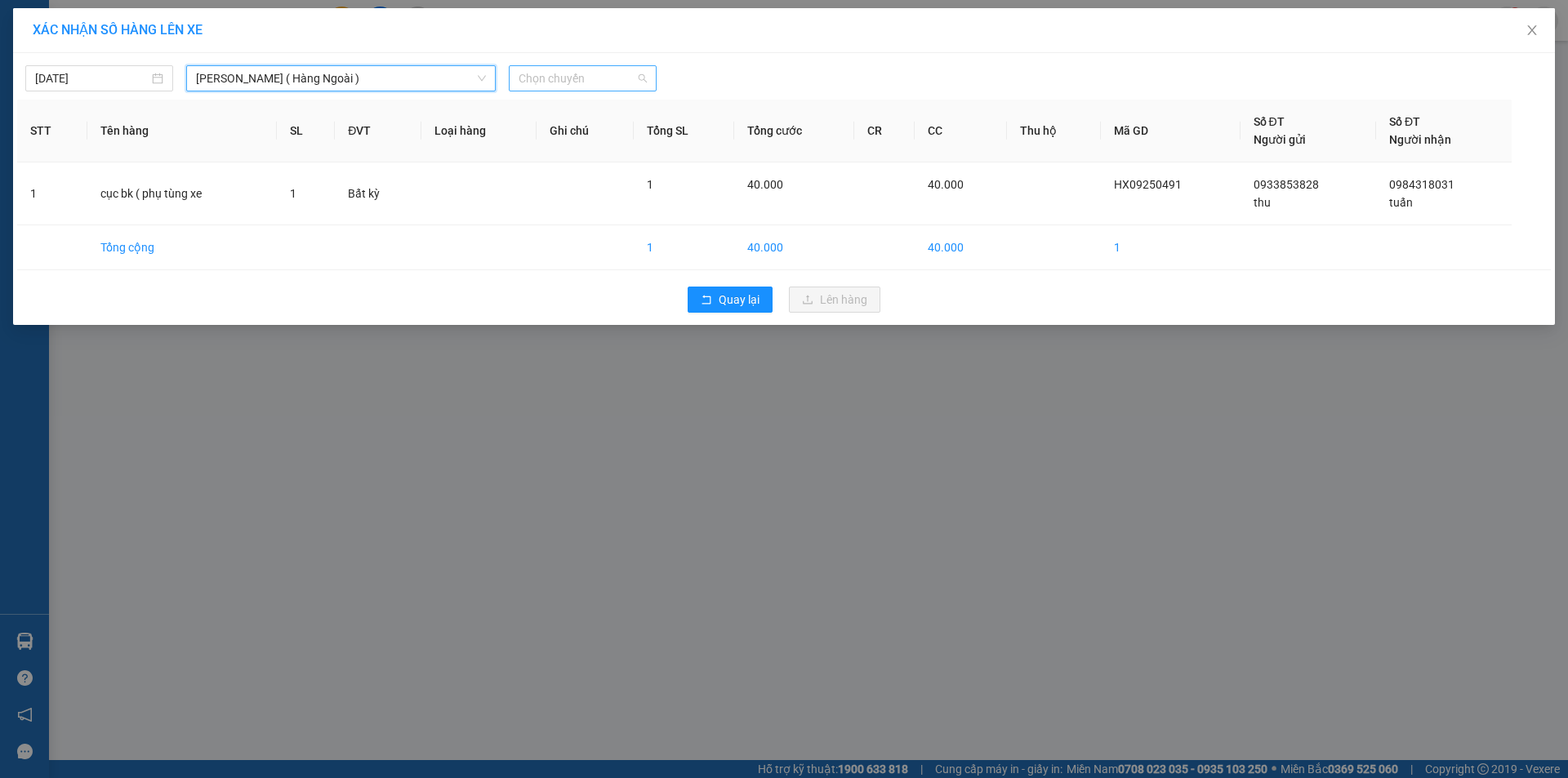
click at [595, 65] on div "Chọn chuyến" at bounding box center [582, 77] width 148 height 26
type input "1545"
click at [620, 142] on div "Thêm chuyến " 15:45 "" at bounding box center [596, 137] width 174 height 28
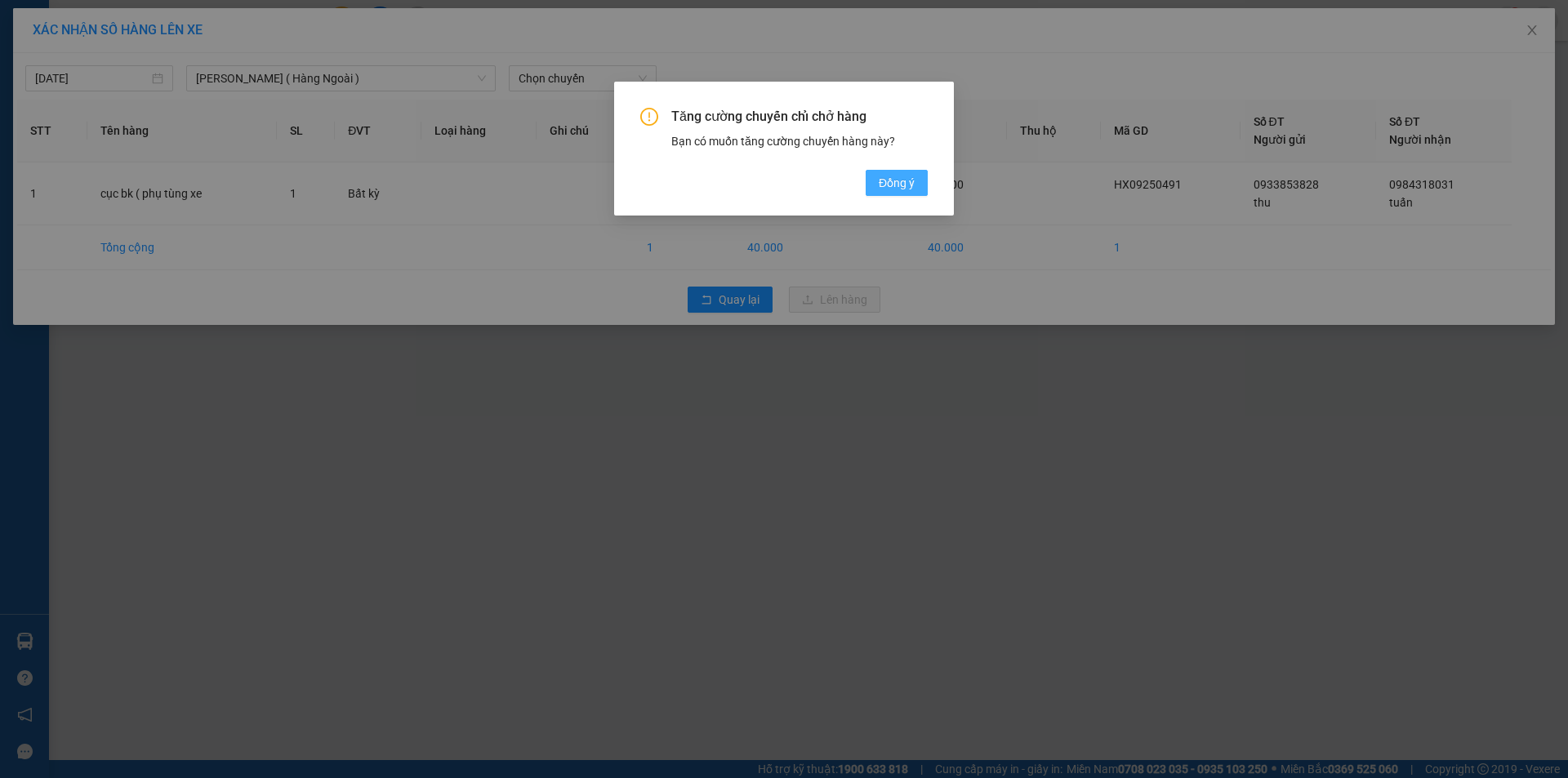
click at [896, 184] on span "Đồng ý" at bounding box center [897, 182] width 36 height 18
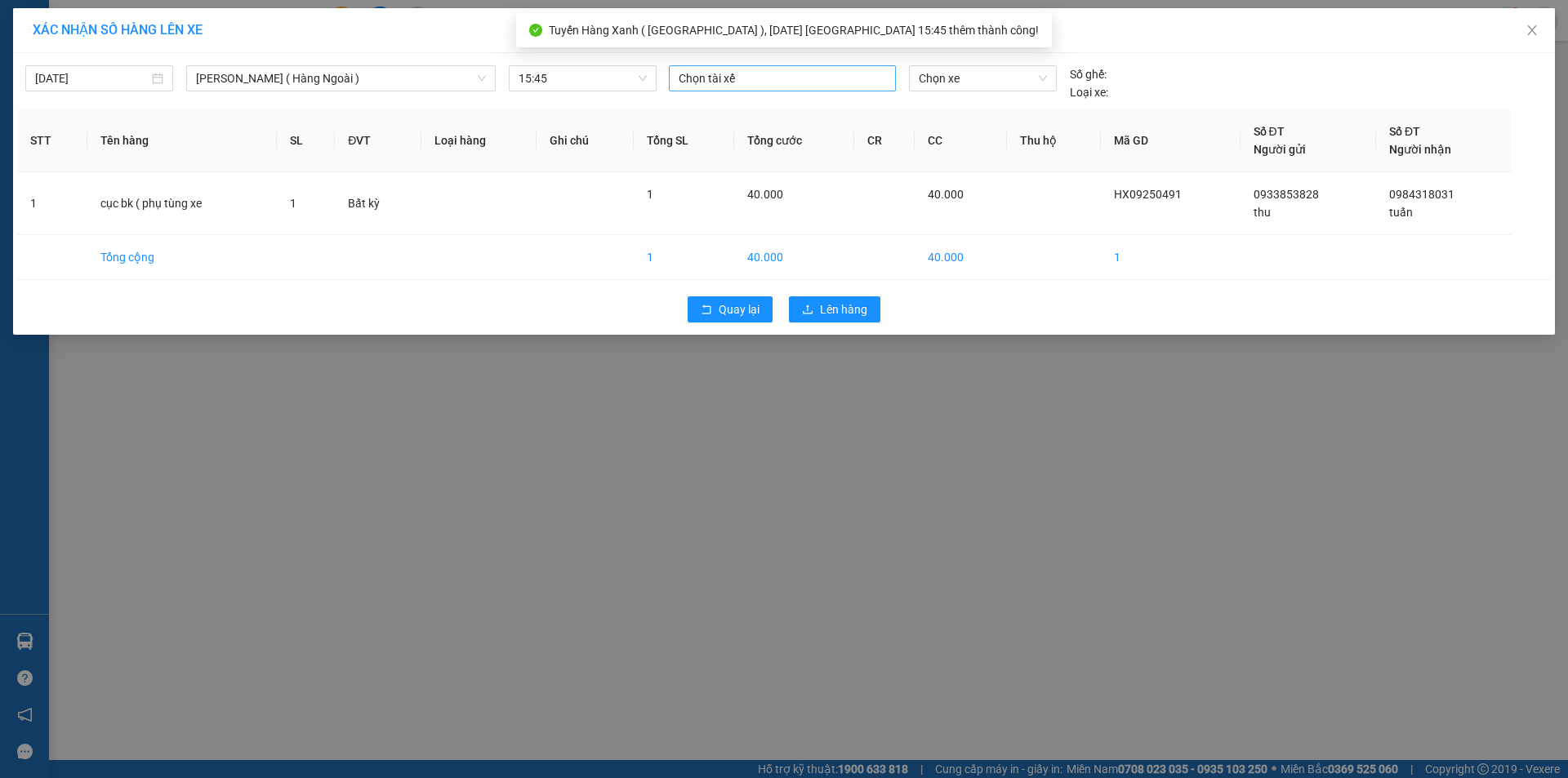
click at [750, 83] on div at bounding box center [782, 78] width 219 height 20
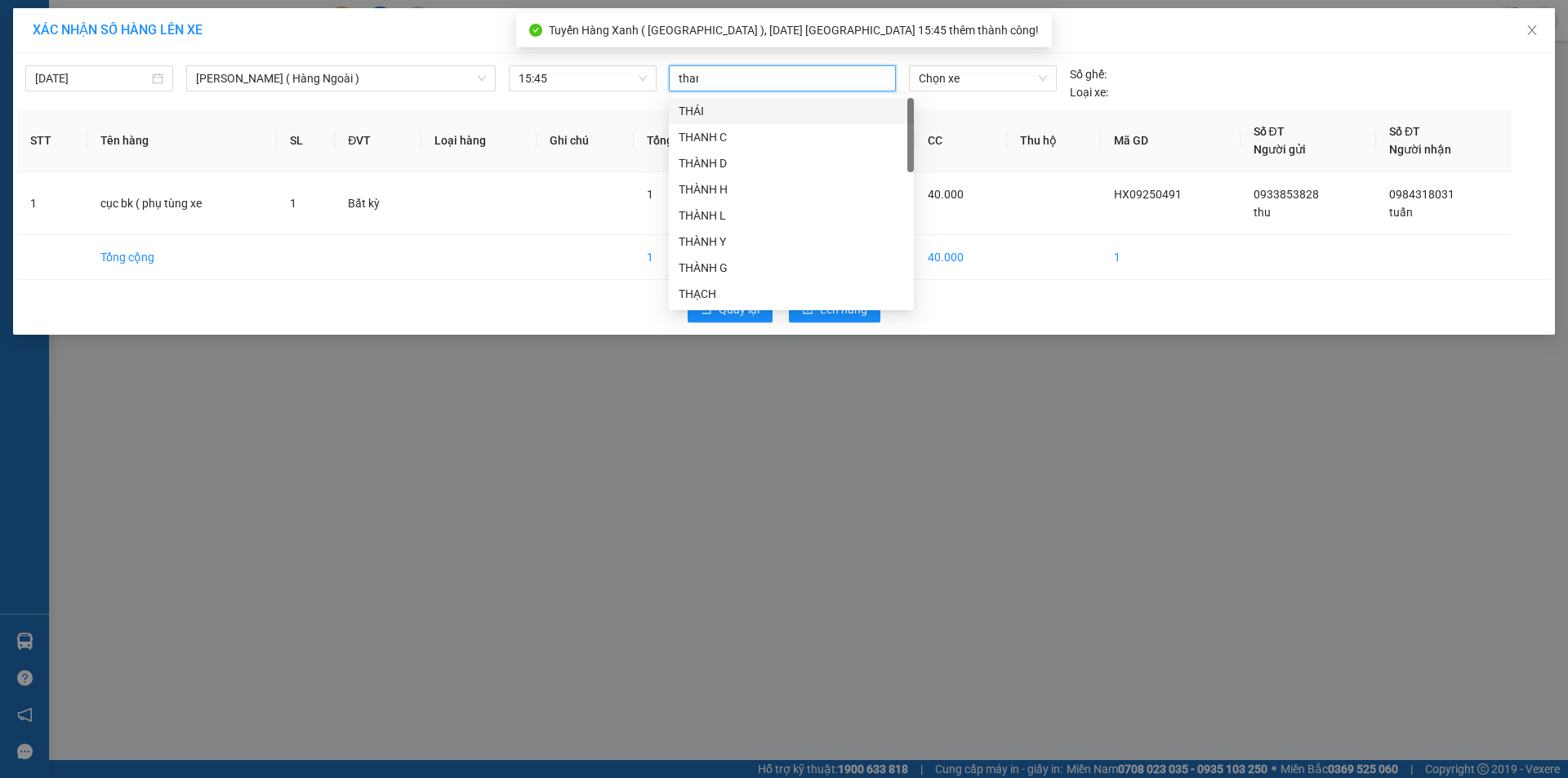
type input "thanh"
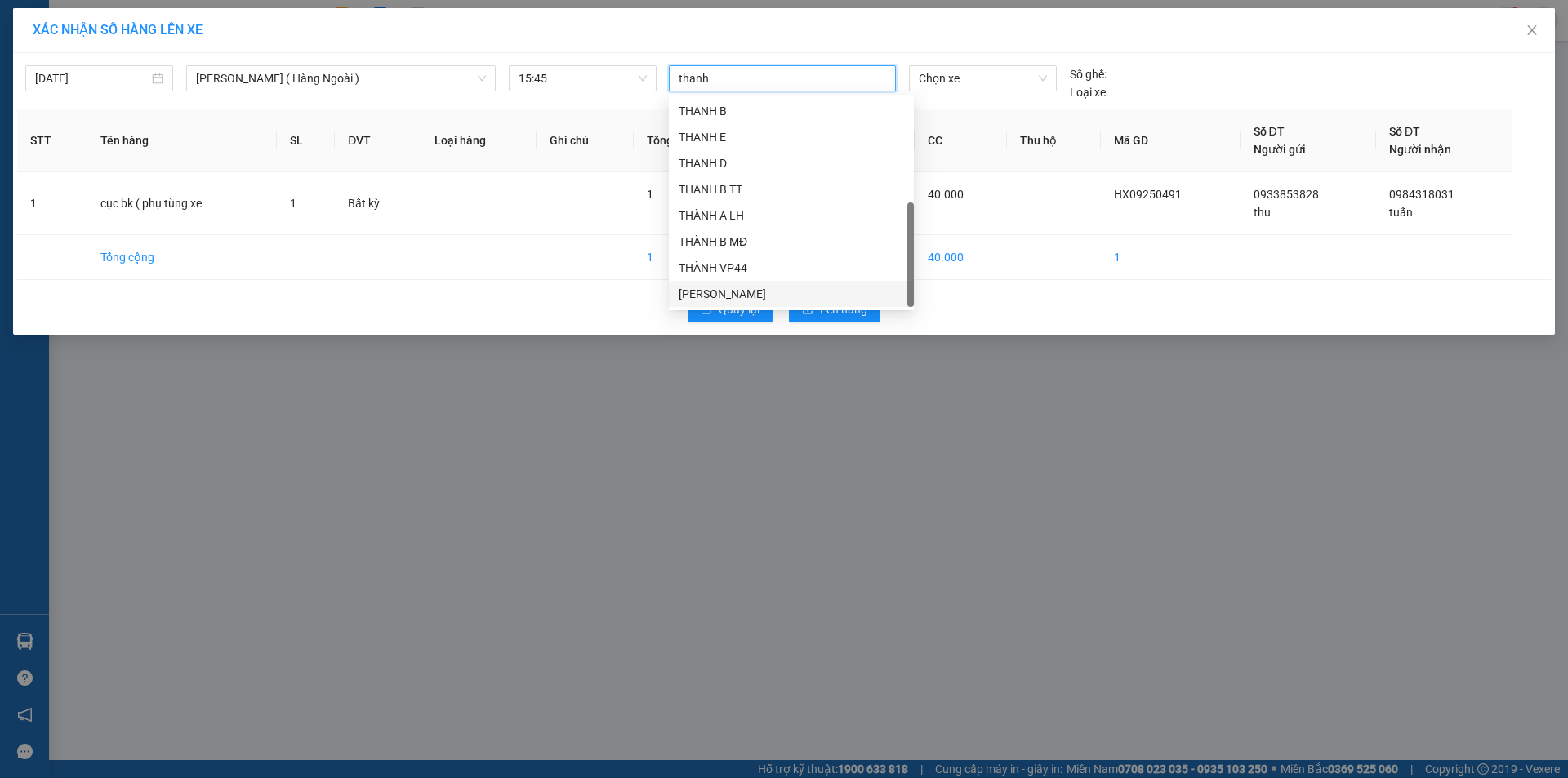
click at [744, 290] on div "[PERSON_NAME]" at bounding box center [791, 294] width 225 height 18
click at [934, 83] on span "Chọn xe" at bounding box center [982, 78] width 127 height 25
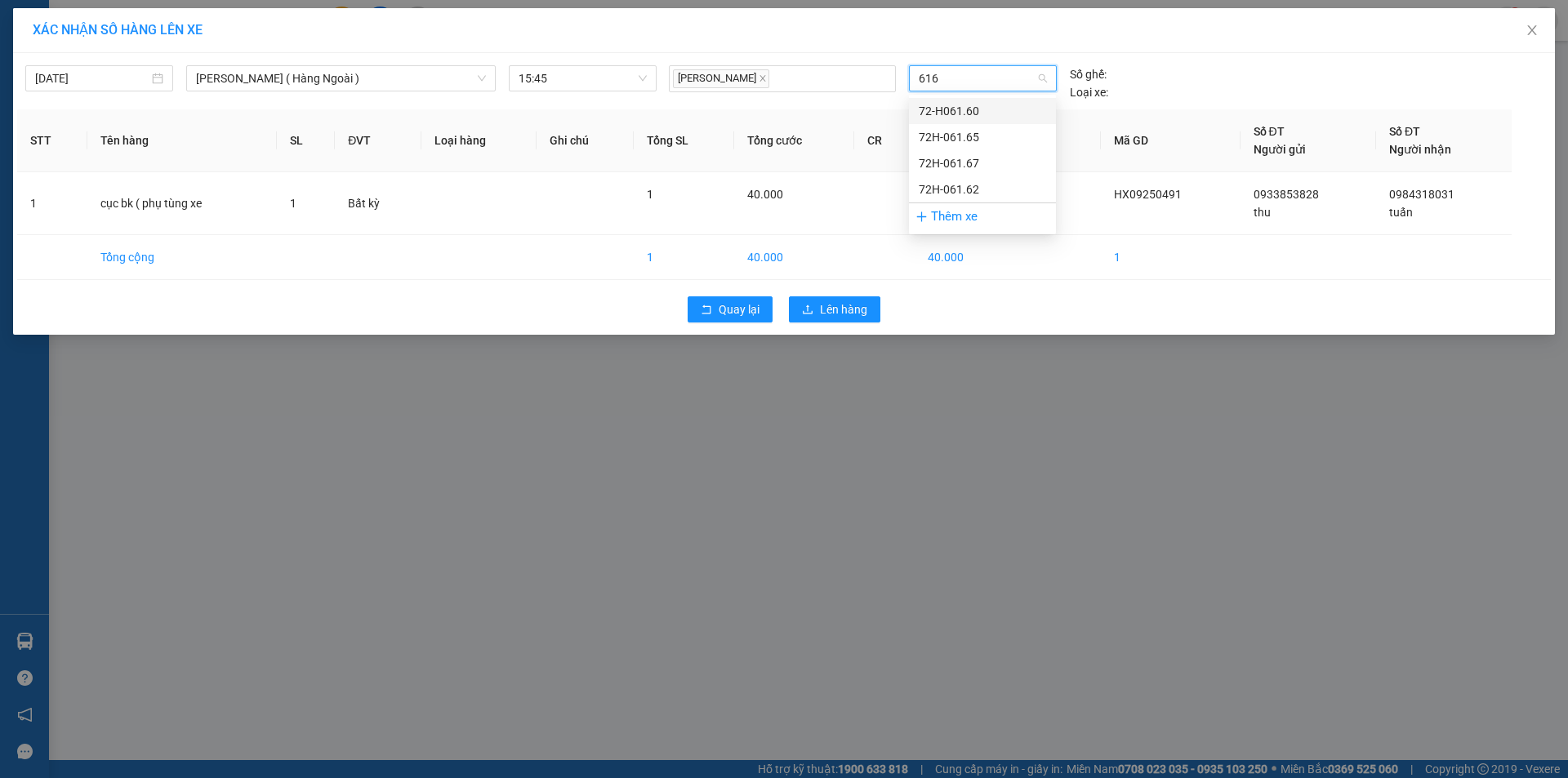
type input "6167"
click at [986, 105] on div "72H-061.67" at bounding box center [982, 111] width 127 height 18
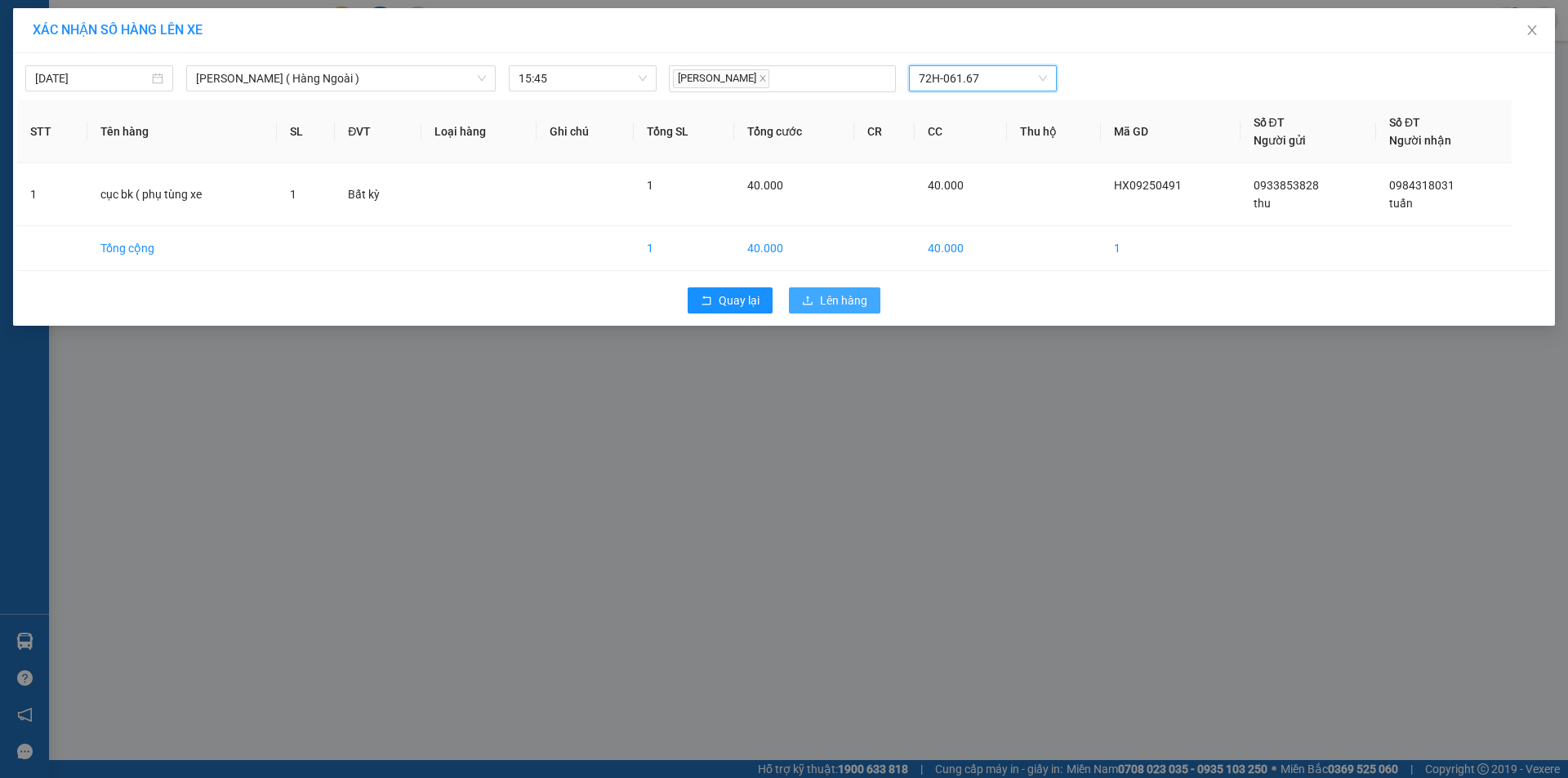
drag, startPoint x: 818, startPoint y: 297, endPoint x: 851, endPoint y: 297, distance: 33.0
click at [819, 297] on button "Lên hàng" at bounding box center [835, 300] width 92 height 26
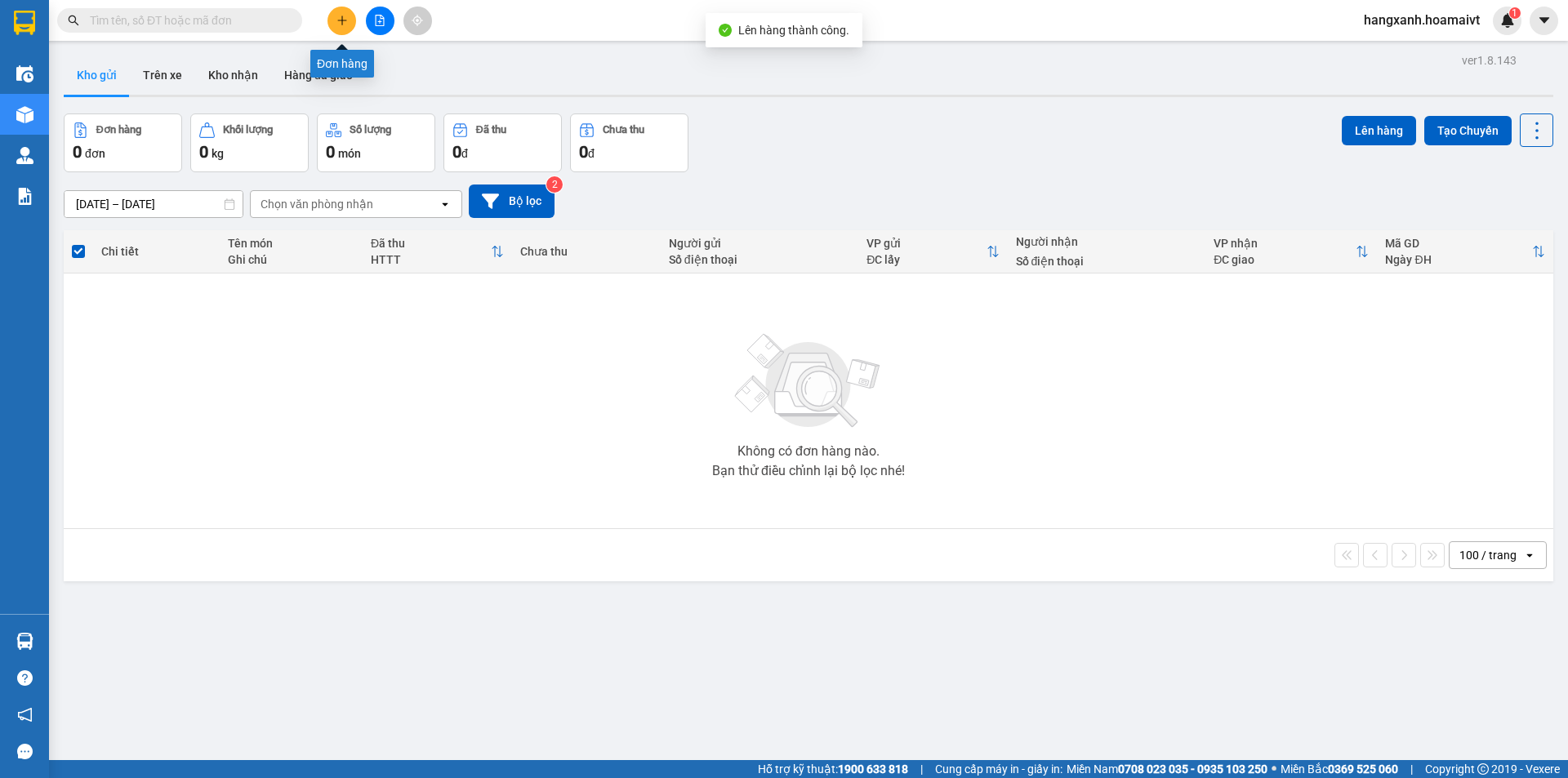
click at [337, 24] on icon "plus" at bounding box center [343, 20] width 11 height 11
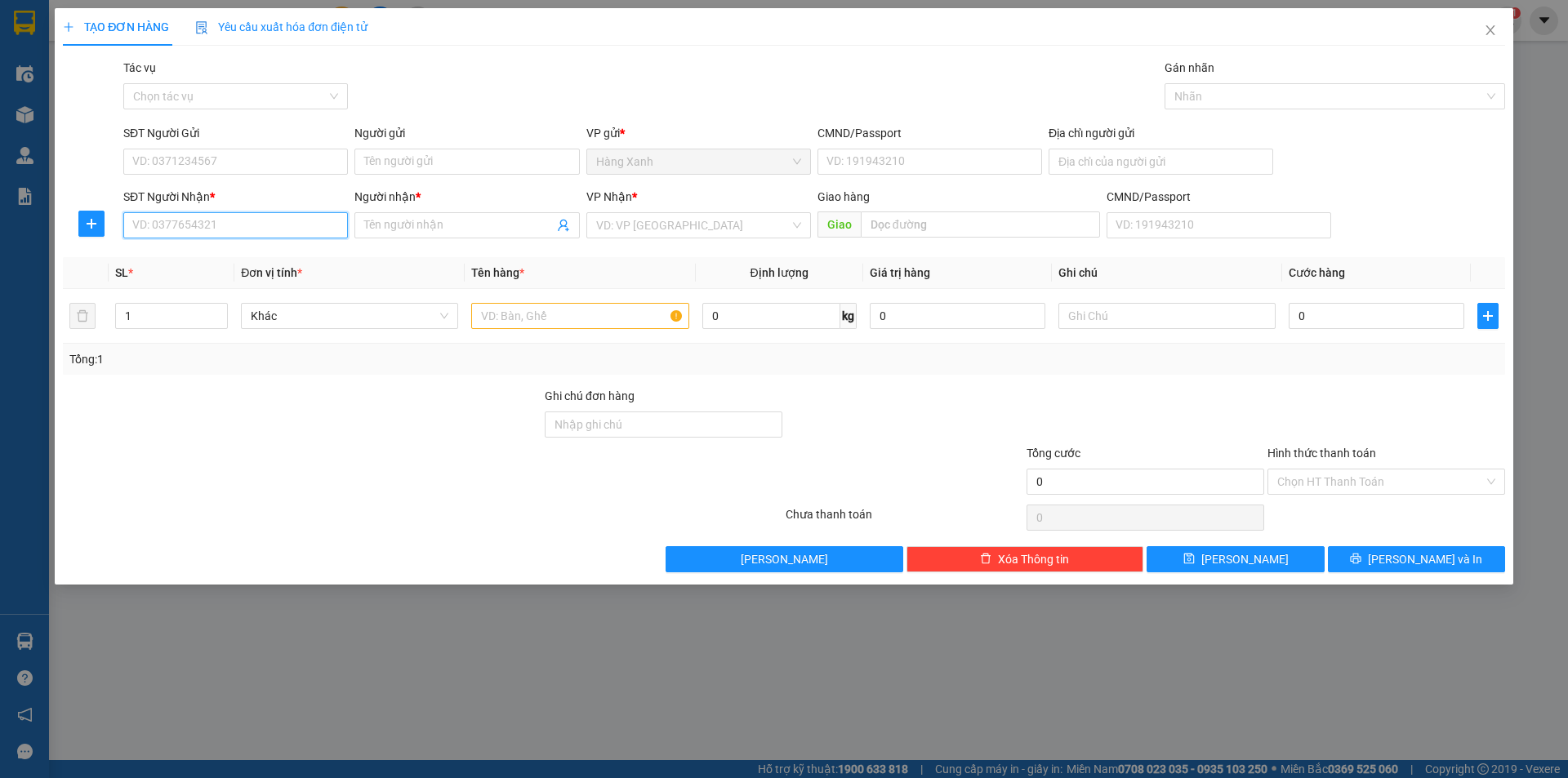
click at [189, 218] on input "SĐT Người Nhận *" at bounding box center [235, 224] width 224 height 26
type input "0908520950"
click at [419, 225] on input "Người nhận *" at bounding box center [459, 225] width 189 height 18
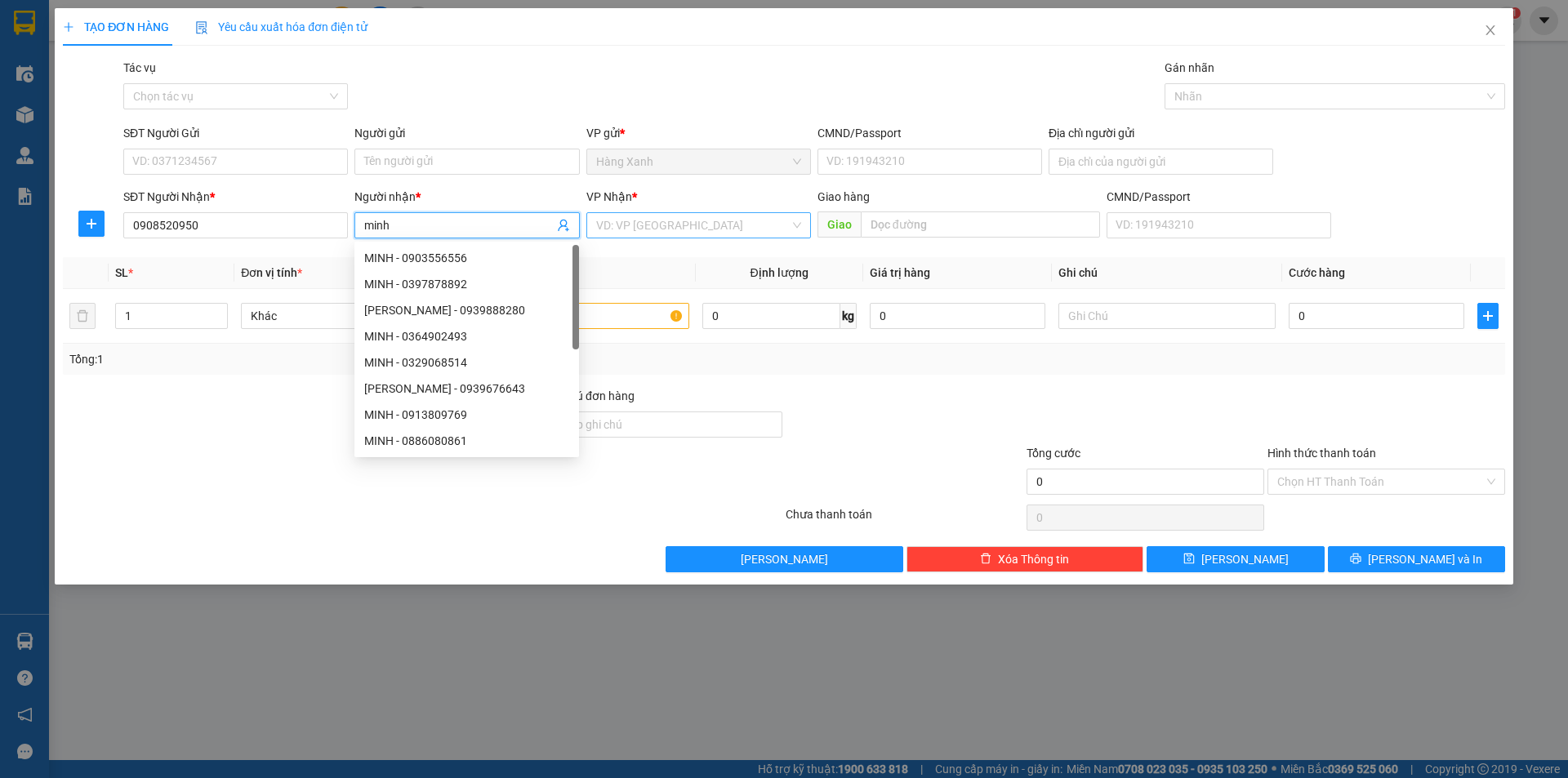
type input "minh"
click at [665, 229] on input "search" at bounding box center [693, 225] width 194 height 25
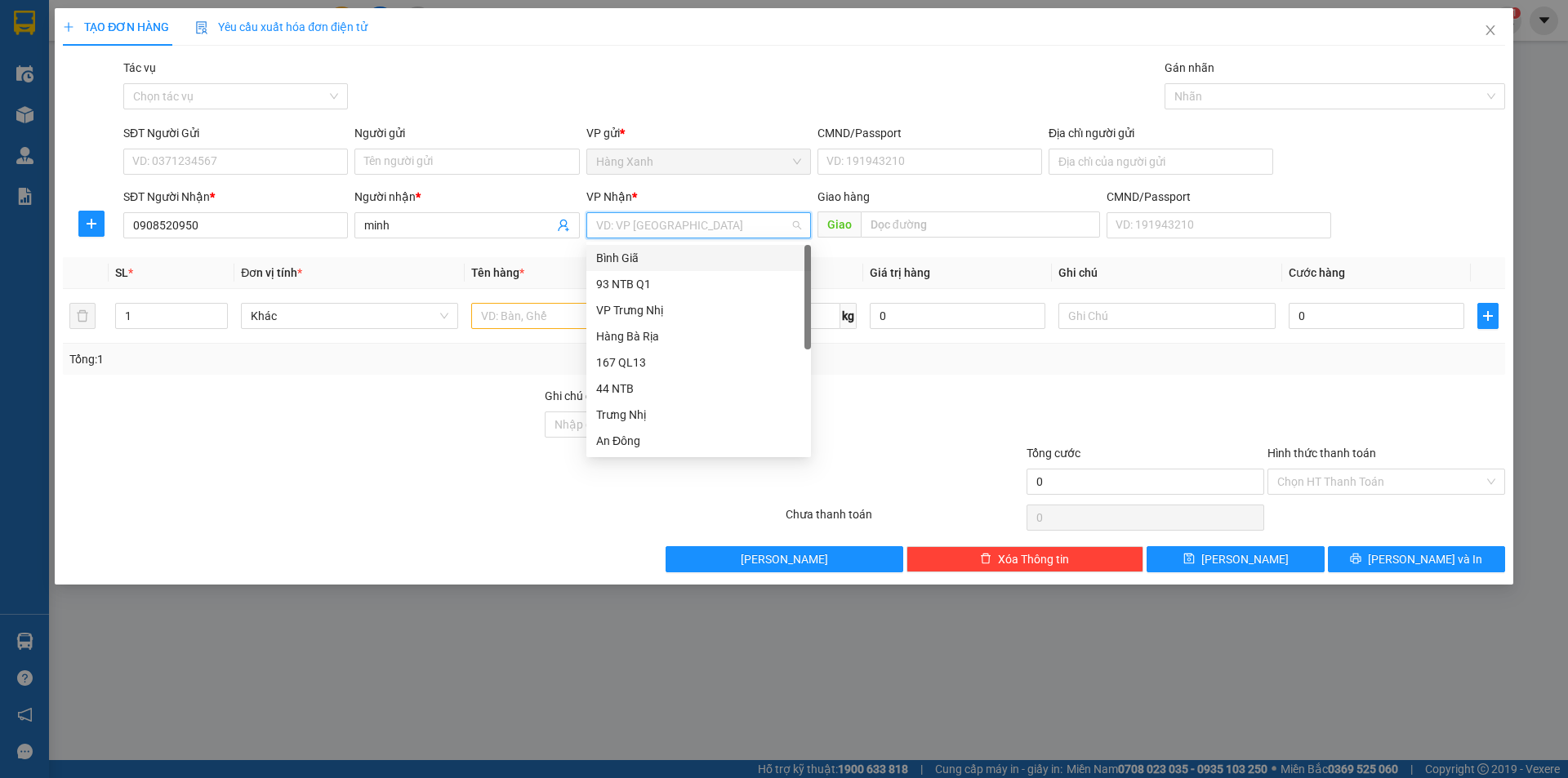
click at [637, 263] on div "Bình Giã" at bounding box center [699, 258] width 205 height 18
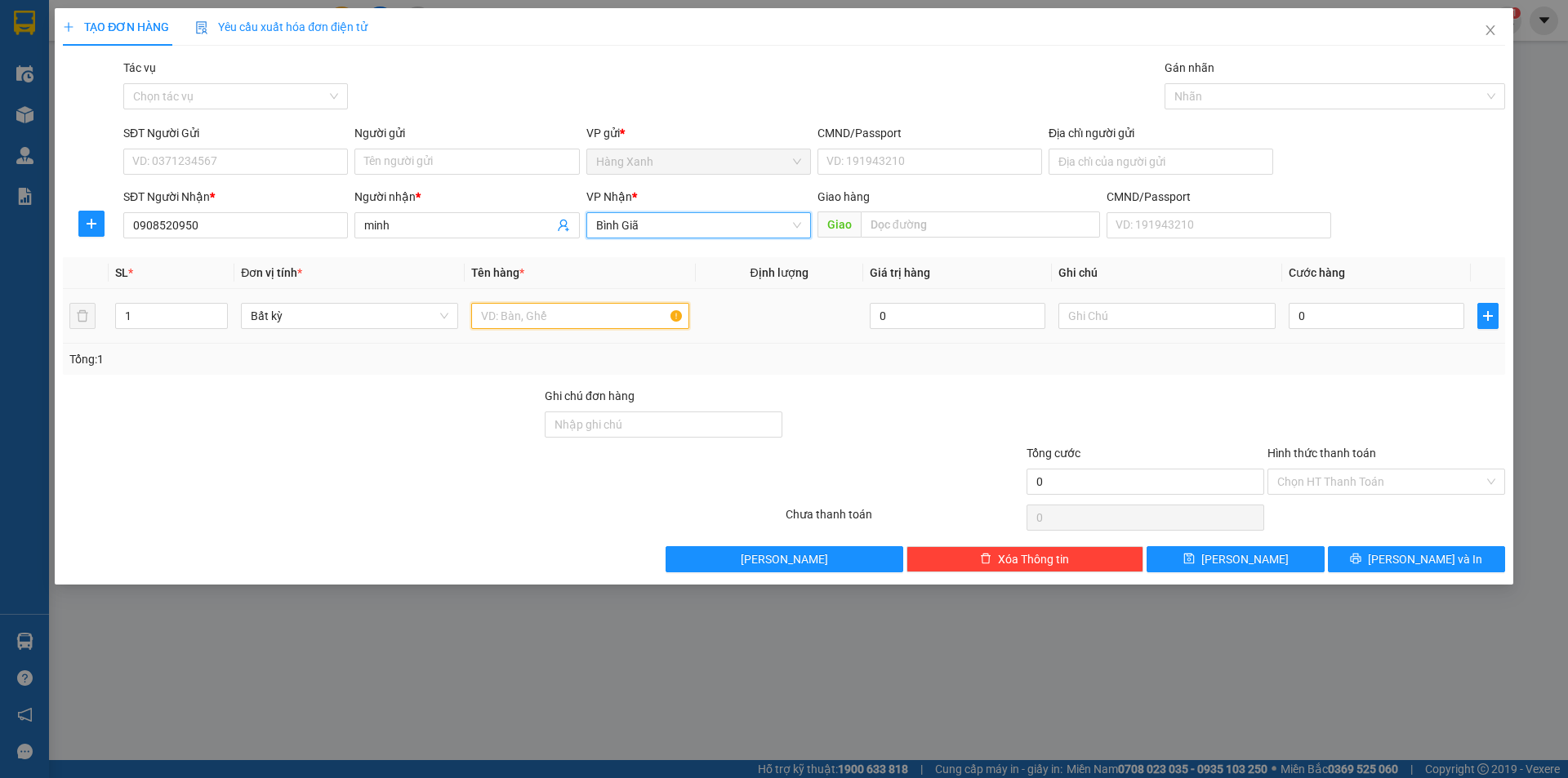
click at [534, 319] on input "text" at bounding box center [580, 315] width 218 height 26
type input "hộp"
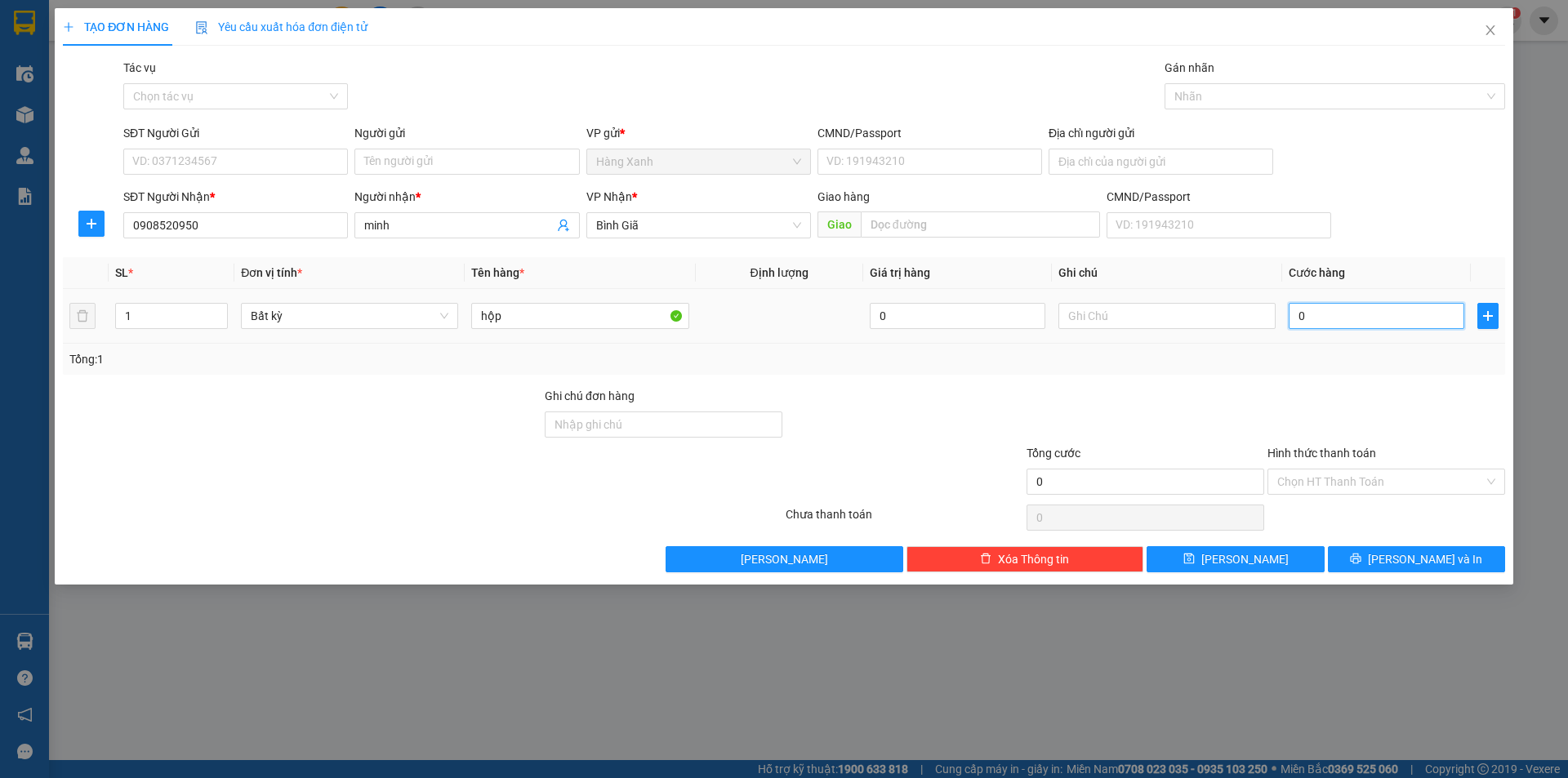
click at [1379, 318] on input "0" at bounding box center [1376, 315] width 176 height 26
type input "3"
type input "30"
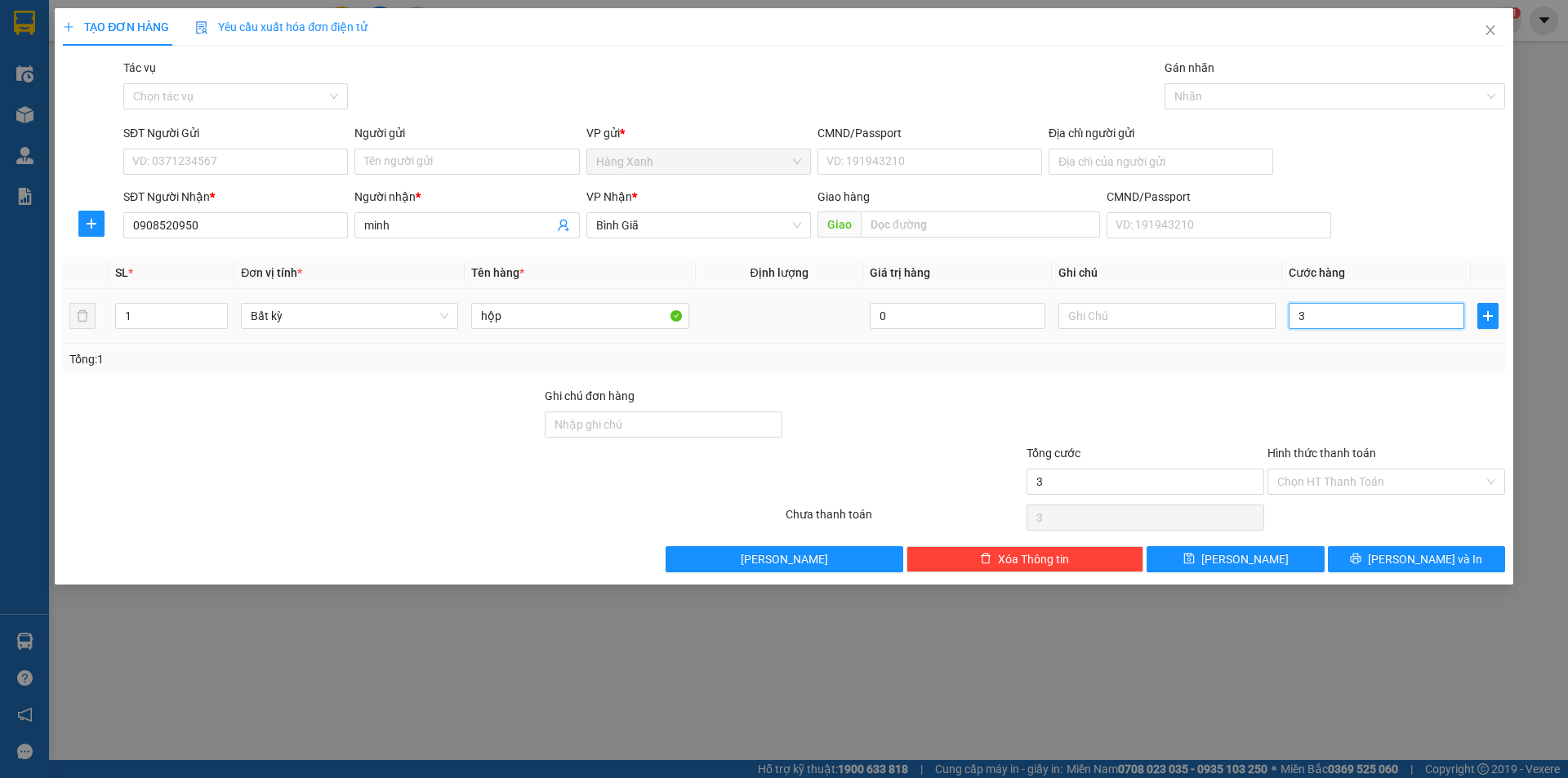
type input "30"
type input "30.000"
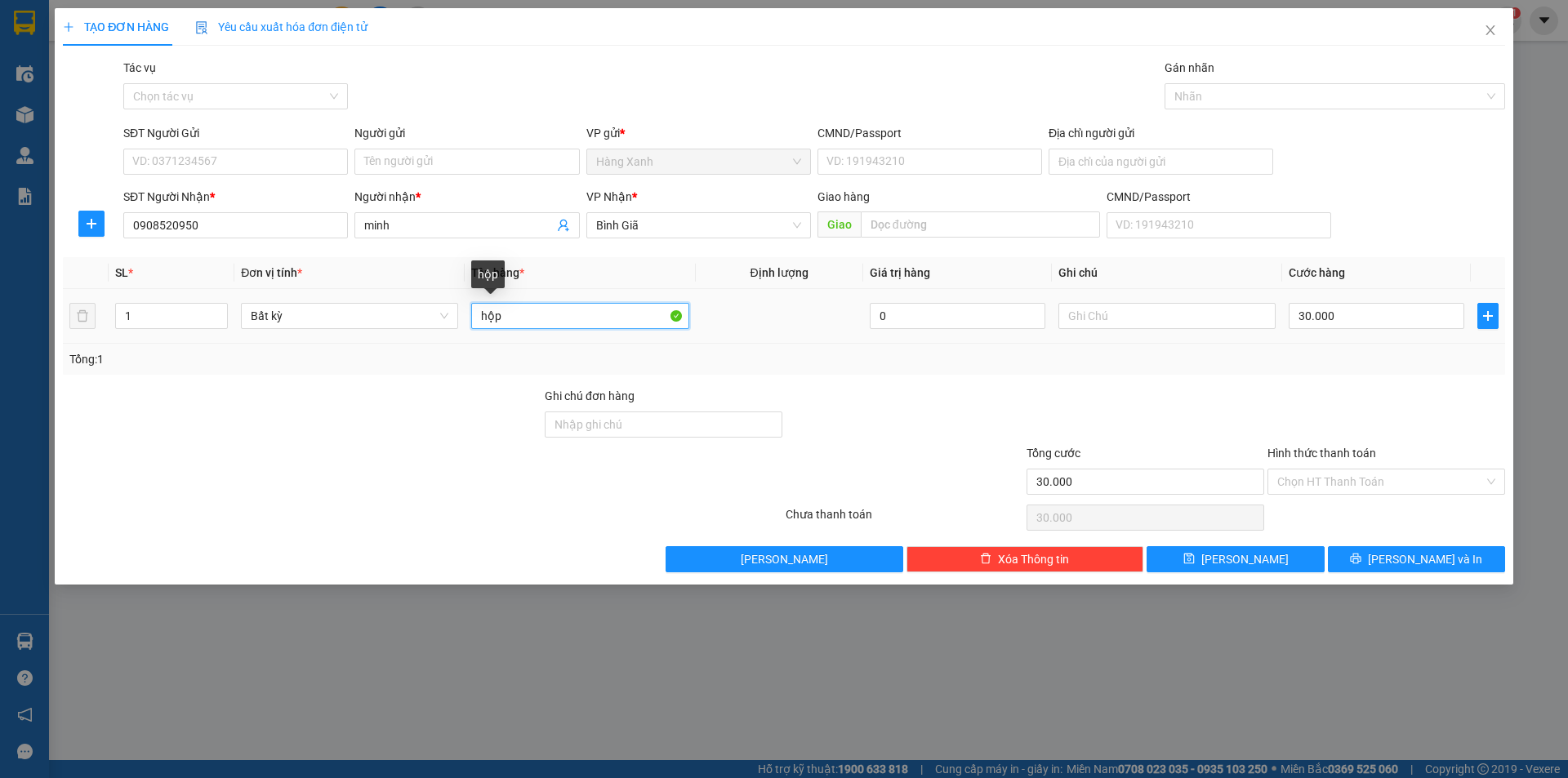
click at [556, 307] on input "hộp" at bounding box center [580, 315] width 218 height 26
type input "hộp ( sáp thơm"
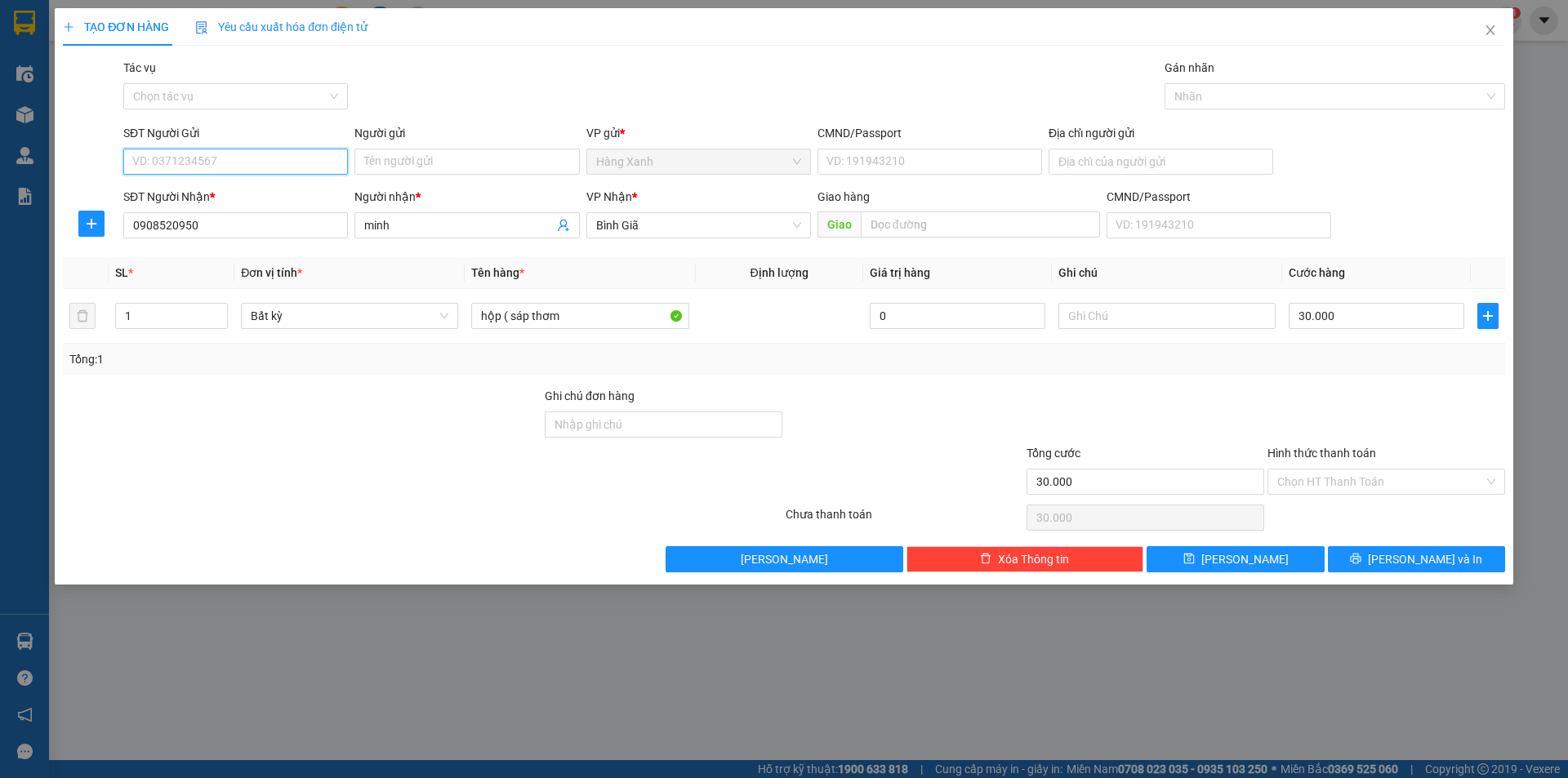
click at [252, 165] on input "SĐT Người Gửi" at bounding box center [235, 161] width 224 height 26
type input "0949196098"
click at [240, 202] on div "0949196098" at bounding box center [235, 194] width 205 height 18
type input "096098007106"
type input "0949196098"
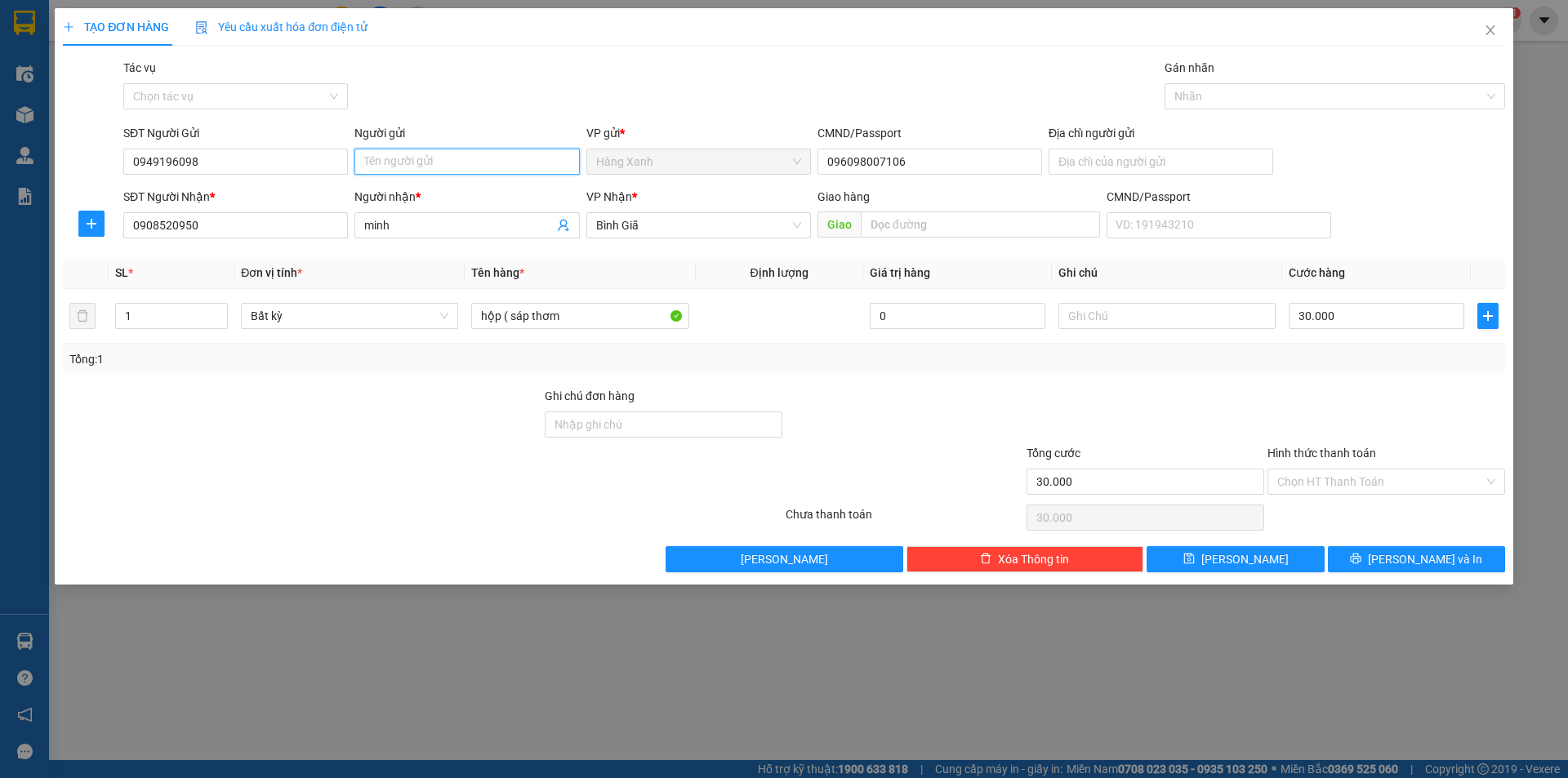
click at [421, 162] on input "Người gửi" at bounding box center [466, 161] width 224 height 26
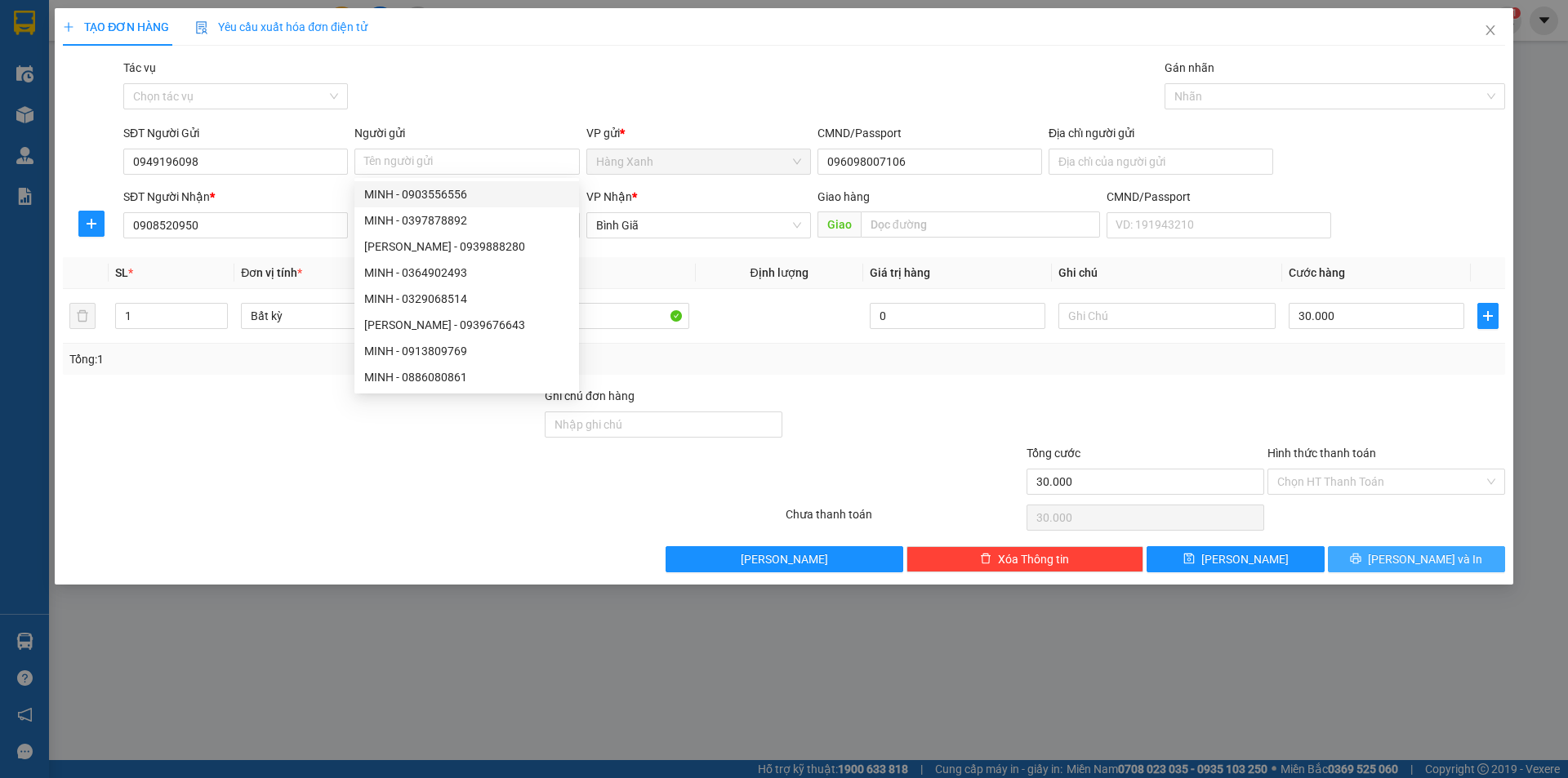
click at [1419, 567] on span "[PERSON_NAME] và In" at bounding box center [1425, 559] width 115 height 18
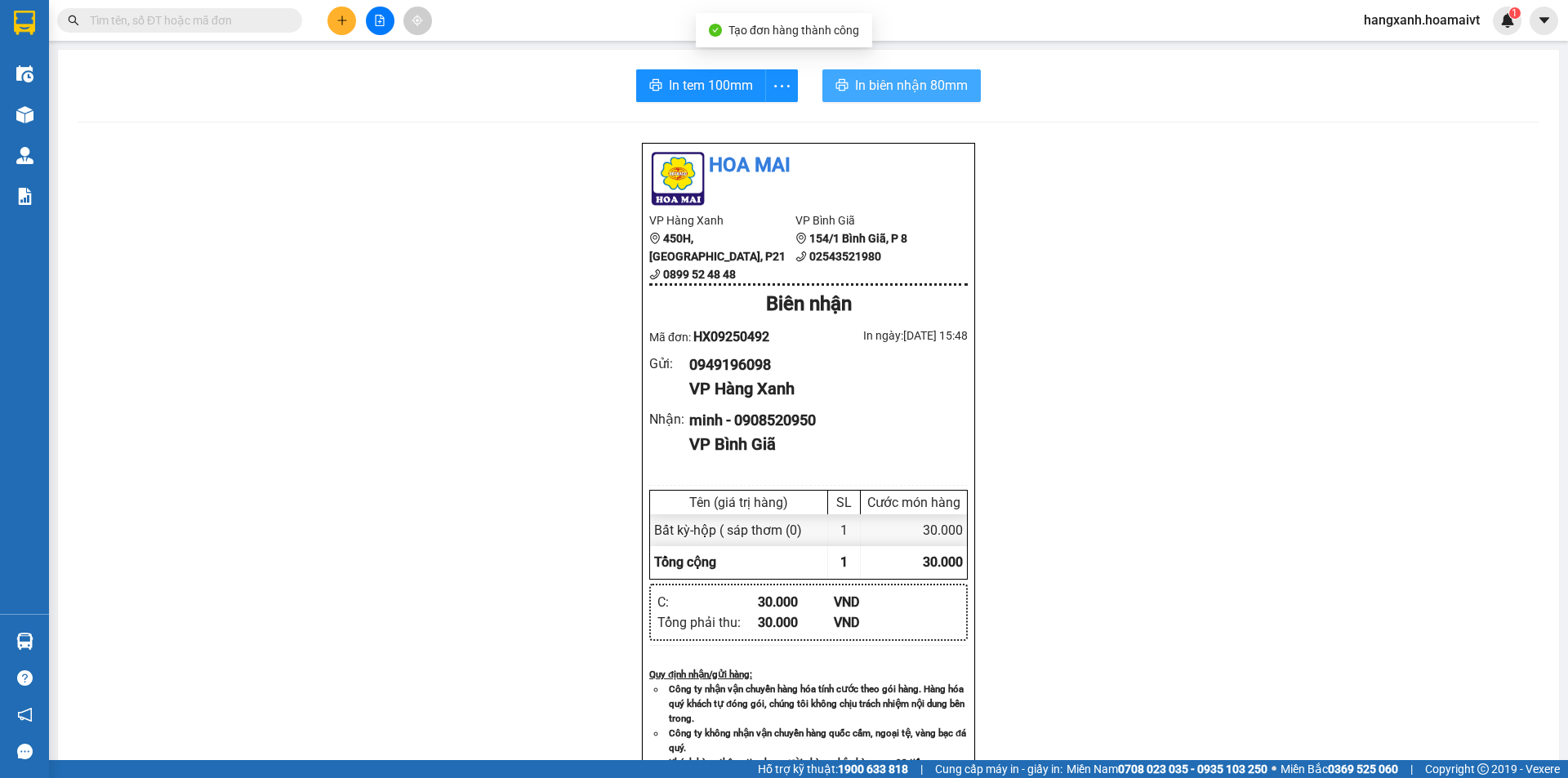
click at [895, 100] on button "In biên nhận 80mm" at bounding box center [902, 86] width 158 height 32
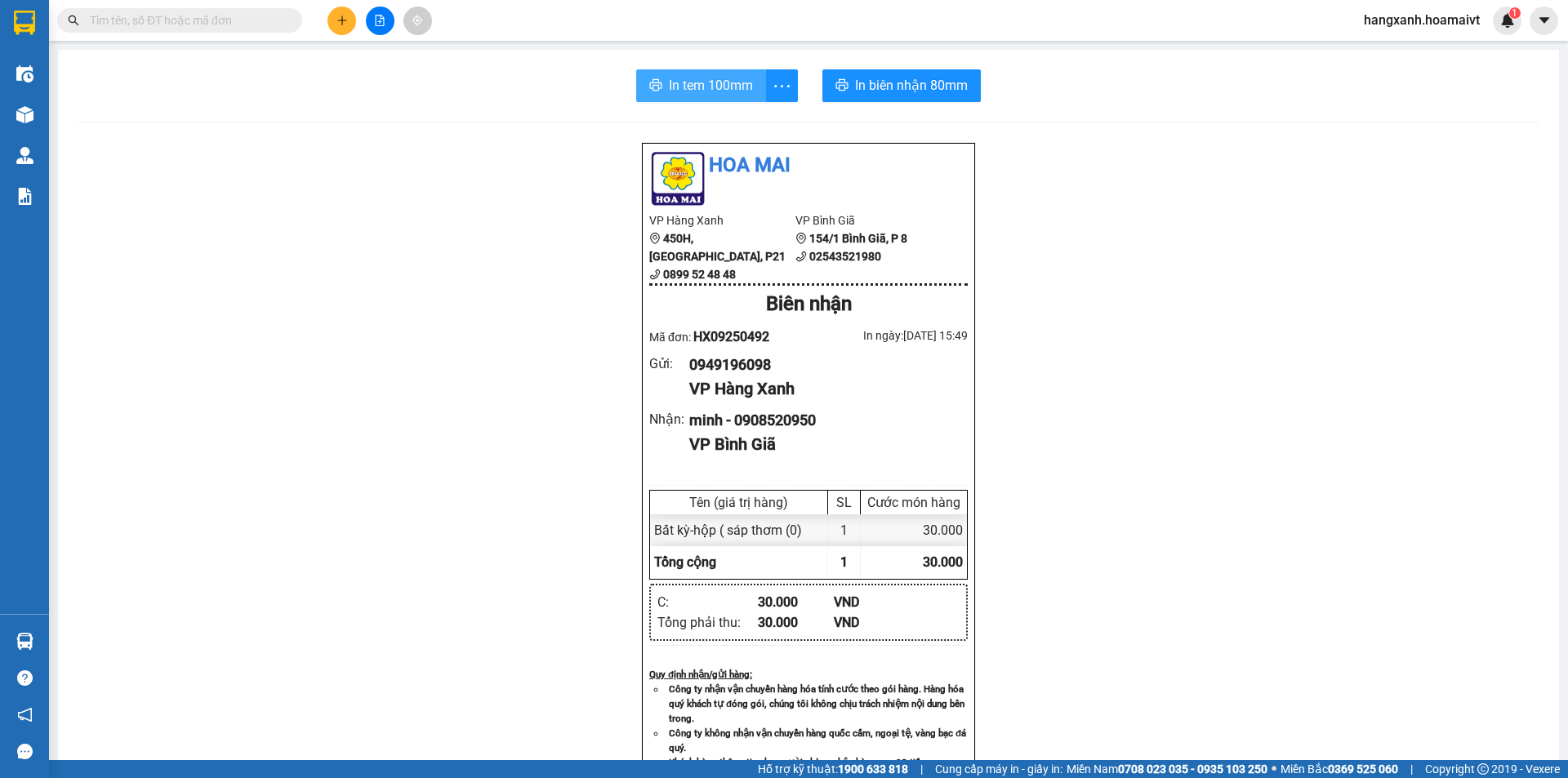
click at [687, 89] on span "In tem 100mm" at bounding box center [711, 85] width 84 height 20
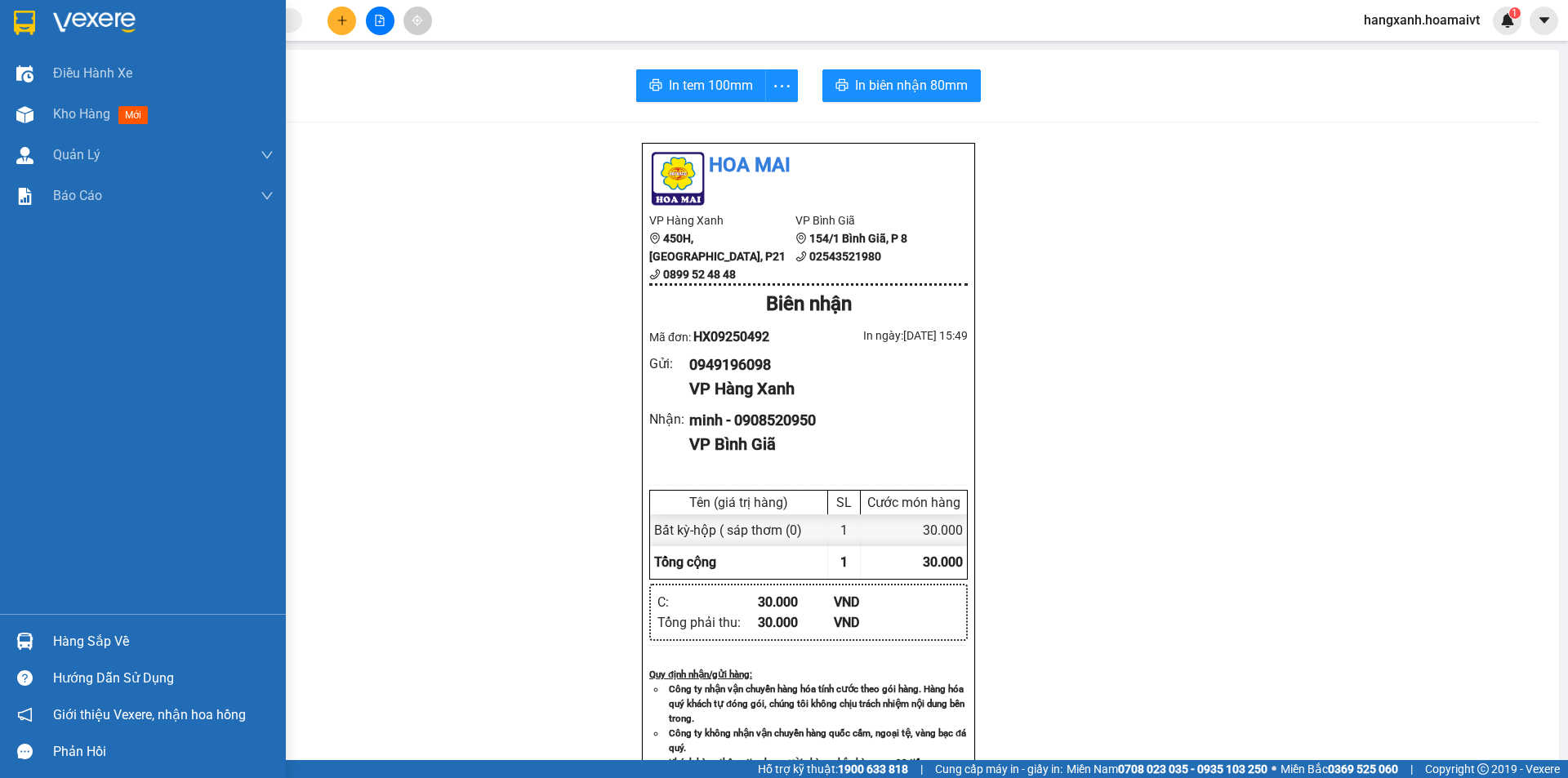
click at [18, 28] on img at bounding box center [25, 23] width 21 height 25
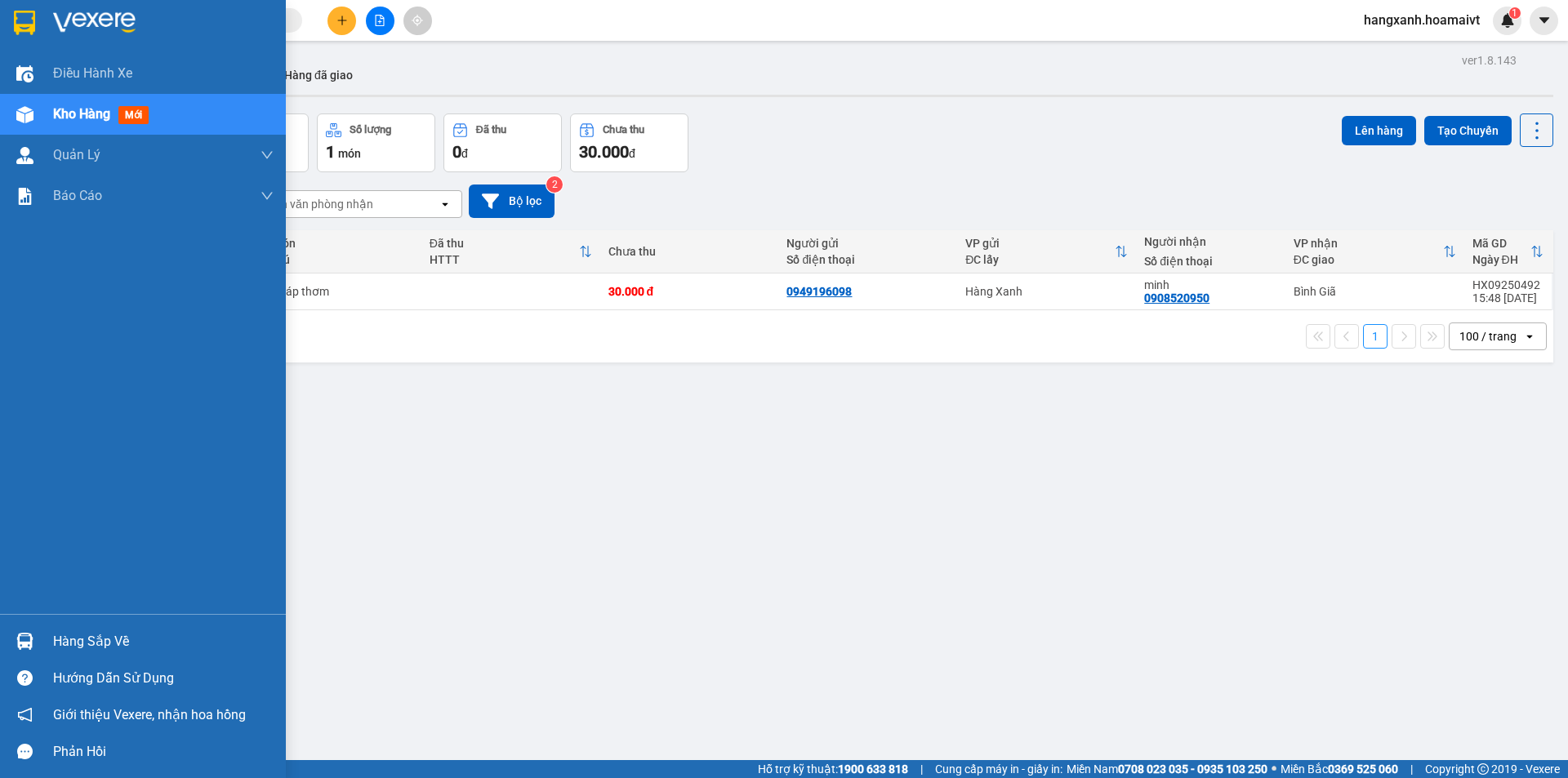
click at [17, 20] on img at bounding box center [25, 23] width 21 height 25
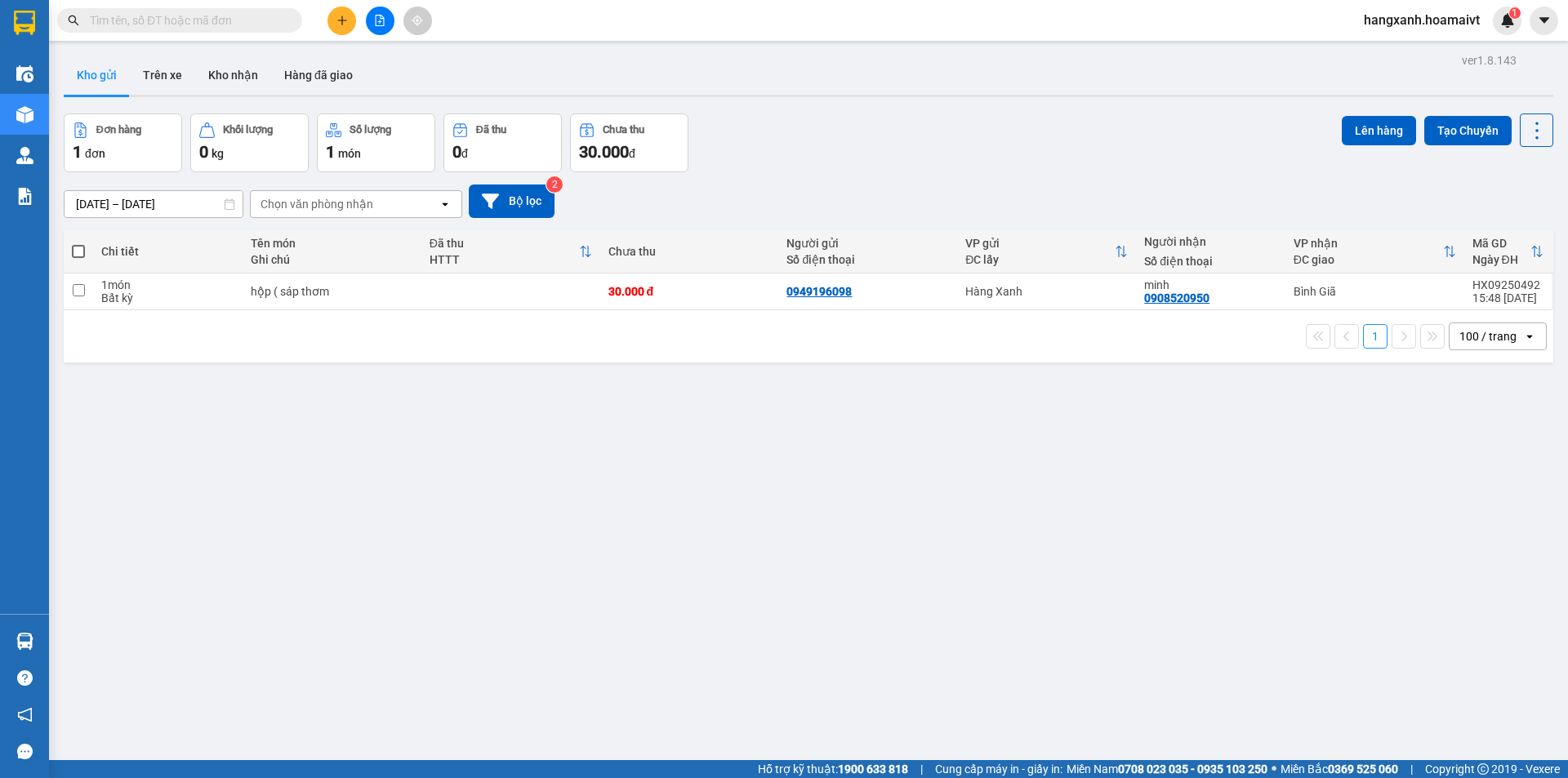
click at [174, 23] on input "text" at bounding box center [186, 20] width 193 height 18
click at [184, 22] on input "text" at bounding box center [186, 20] width 193 height 18
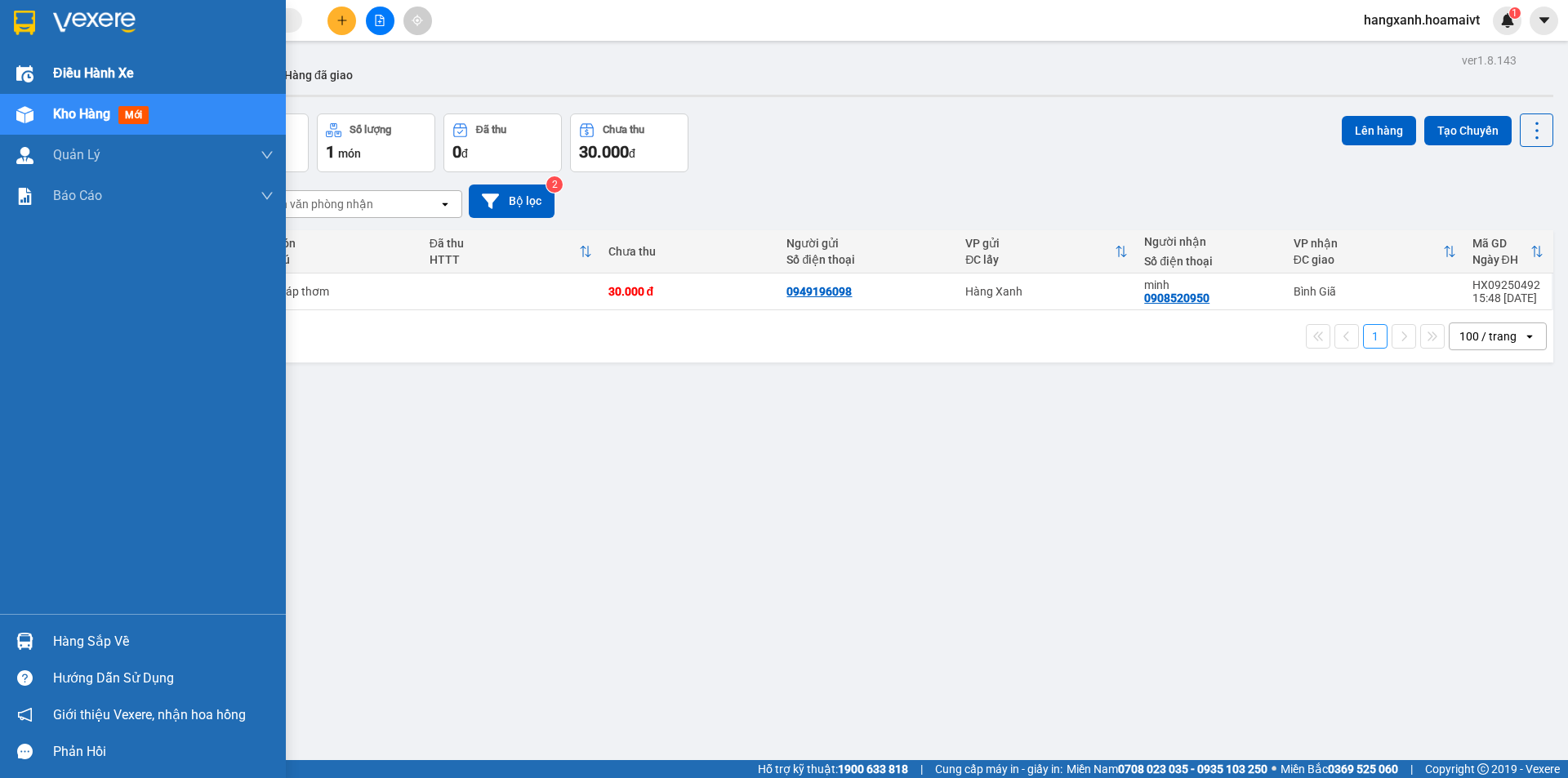
click at [58, 67] on span "Điều hành xe" at bounding box center [94, 73] width 81 height 20
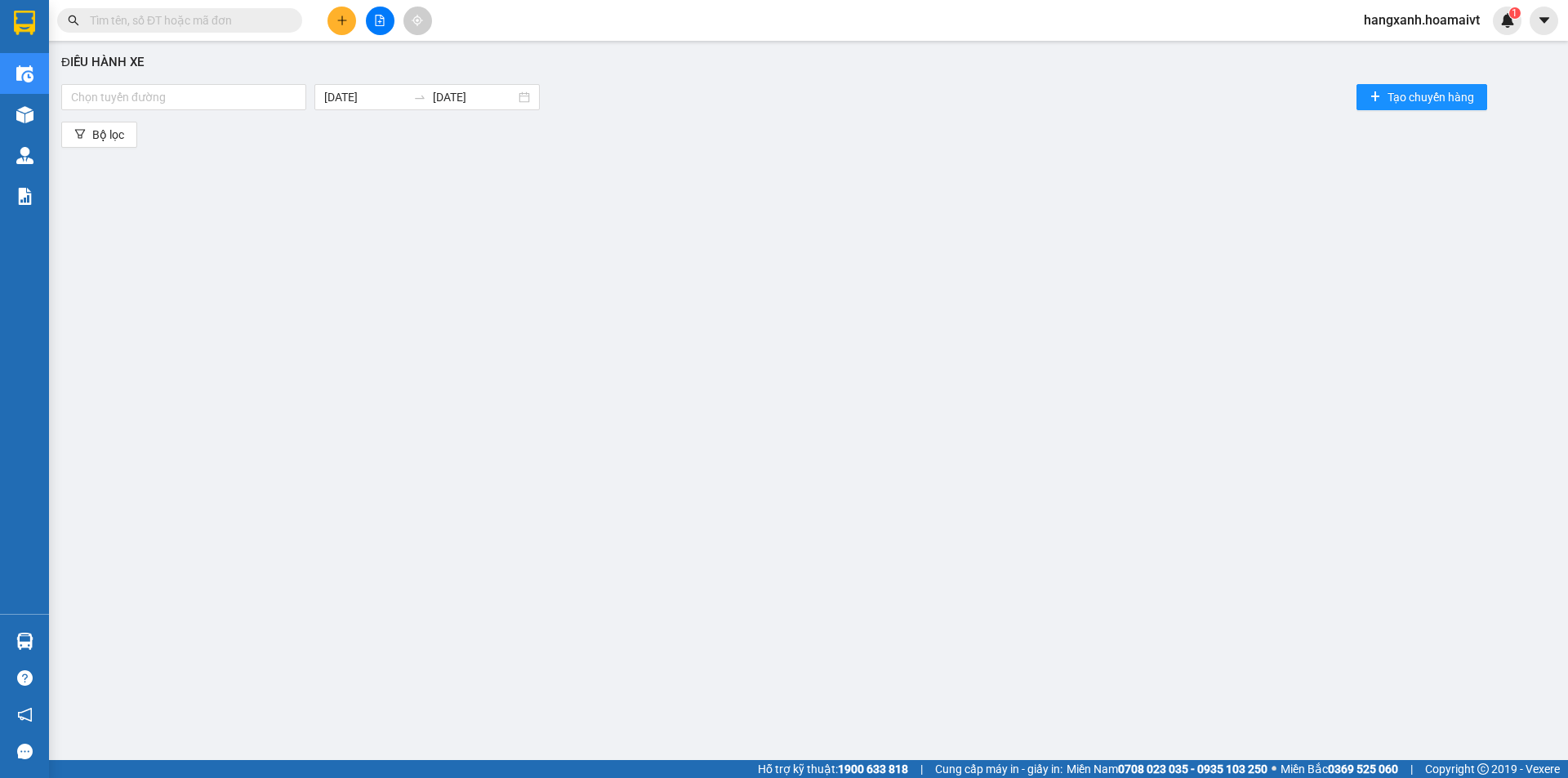
click at [202, 105] on div at bounding box center [183, 97] width 237 height 20
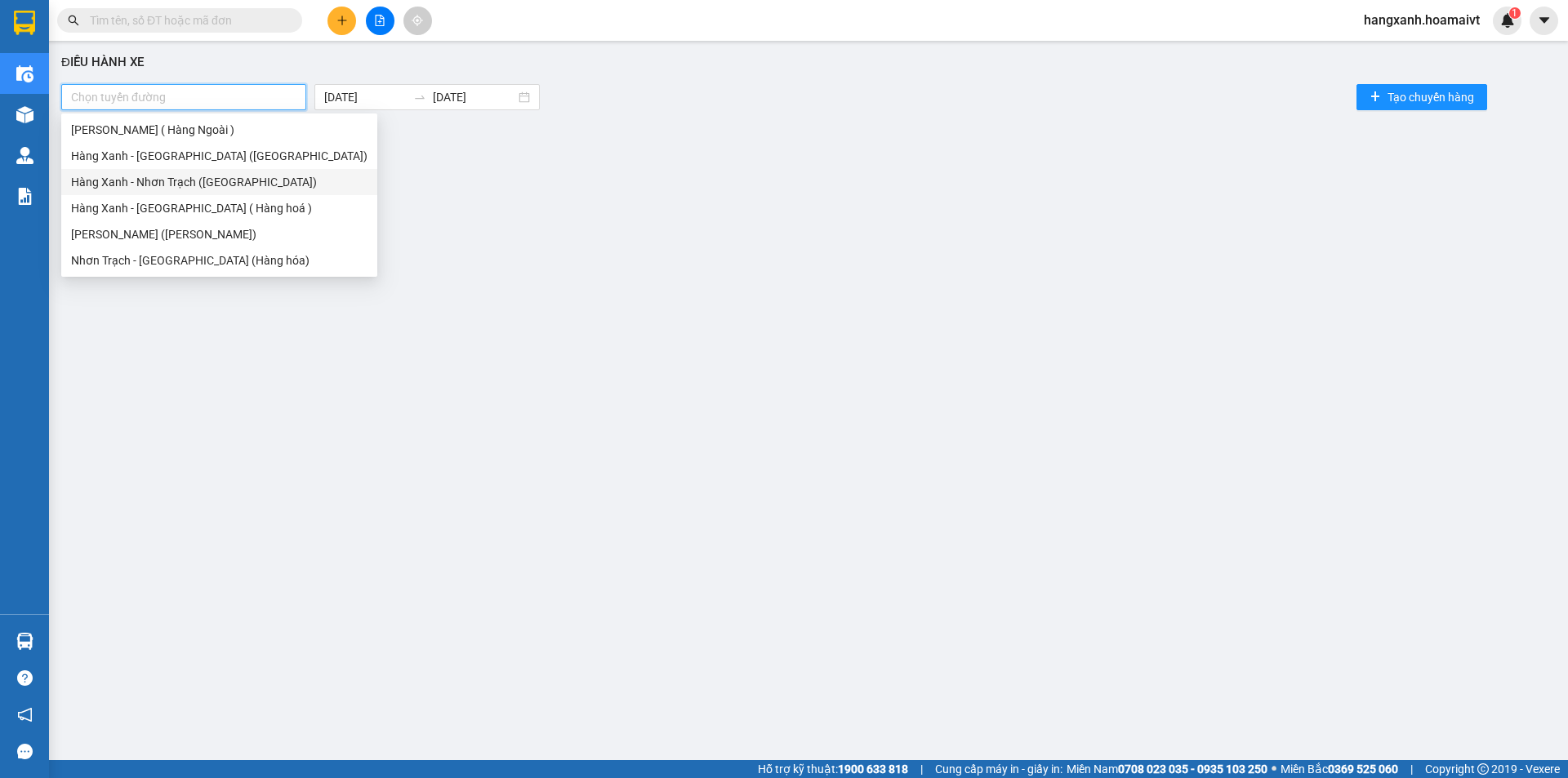
click at [197, 188] on div "Hàng Xanh - Nhơn Trạch ([GEOGRAPHIC_DATA])" at bounding box center [219, 181] width 297 height 18
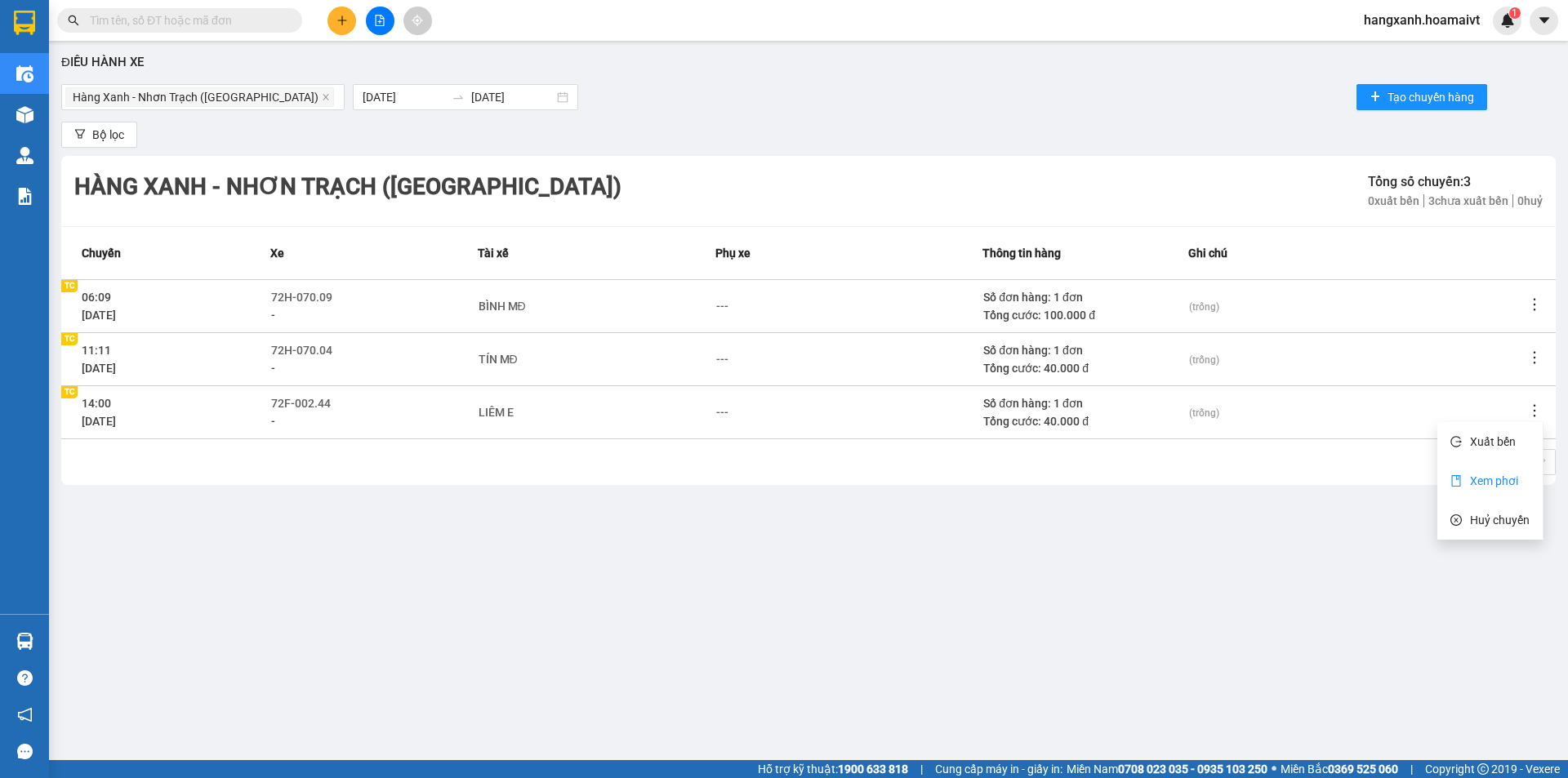
click at [1503, 486] on span "Xem phơi" at bounding box center [1494, 481] width 48 height 13
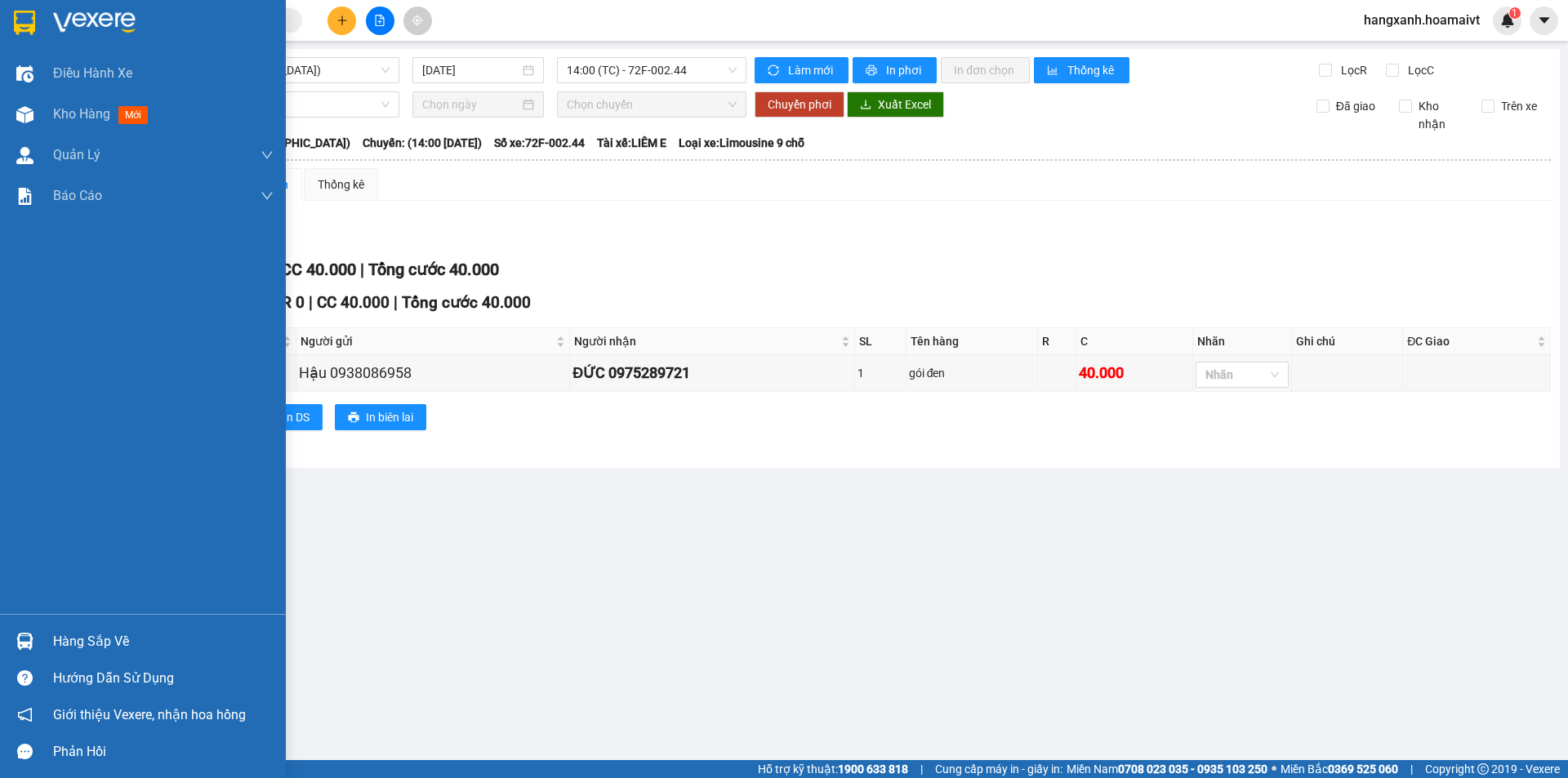
click at [19, 20] on img at bounding box center [25, 23] width 21 height 25
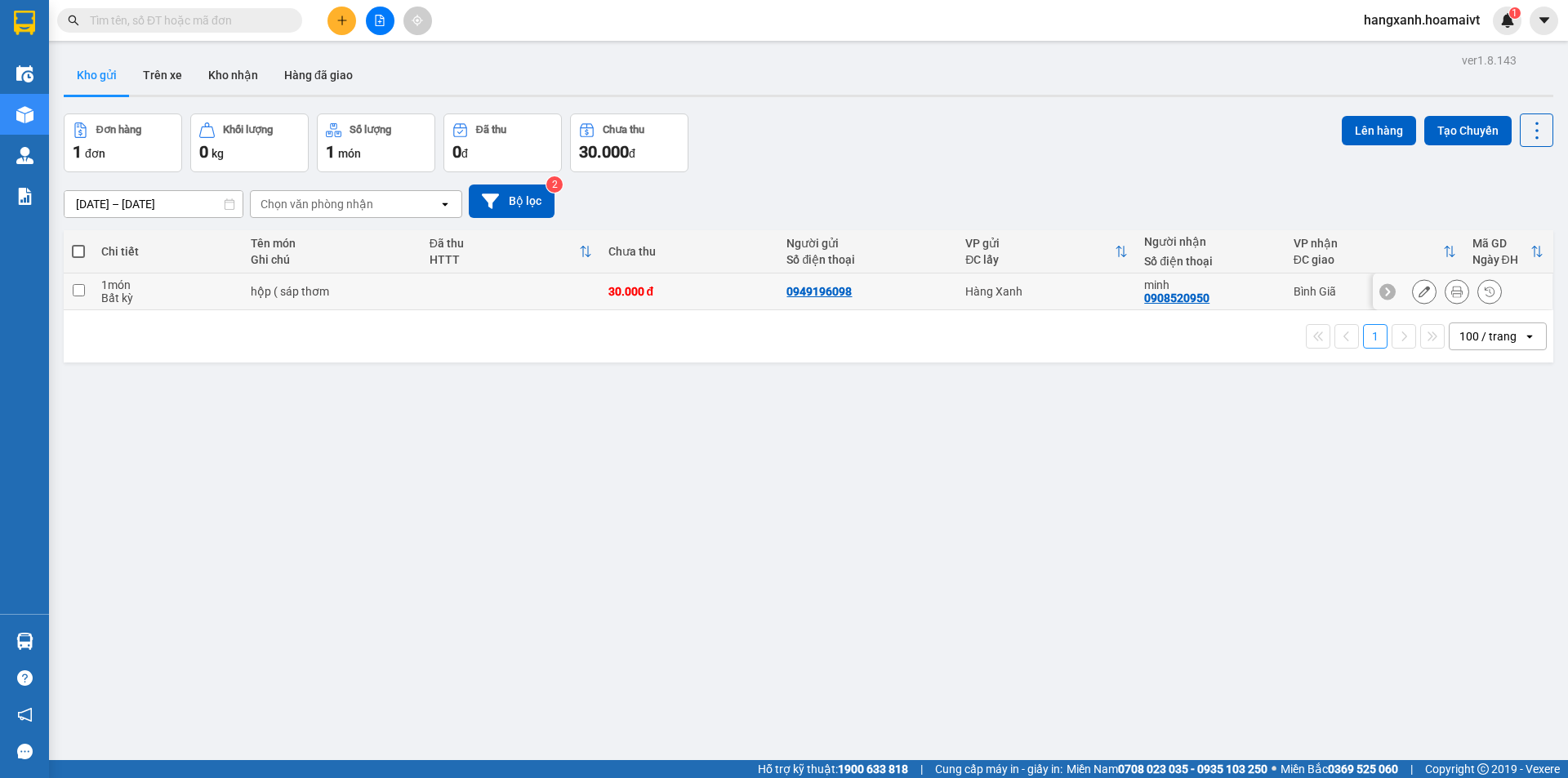
drag, startPoint x: 1222, startPoint y: 287, endPoint x: 1246, endPoint y: 287, distance: 24.0
click at [1225, 287] on div "minh" at bounding box center [1210, 285] width 133 height 13
